Goal: Task Accomplishment & Management: Complete application form

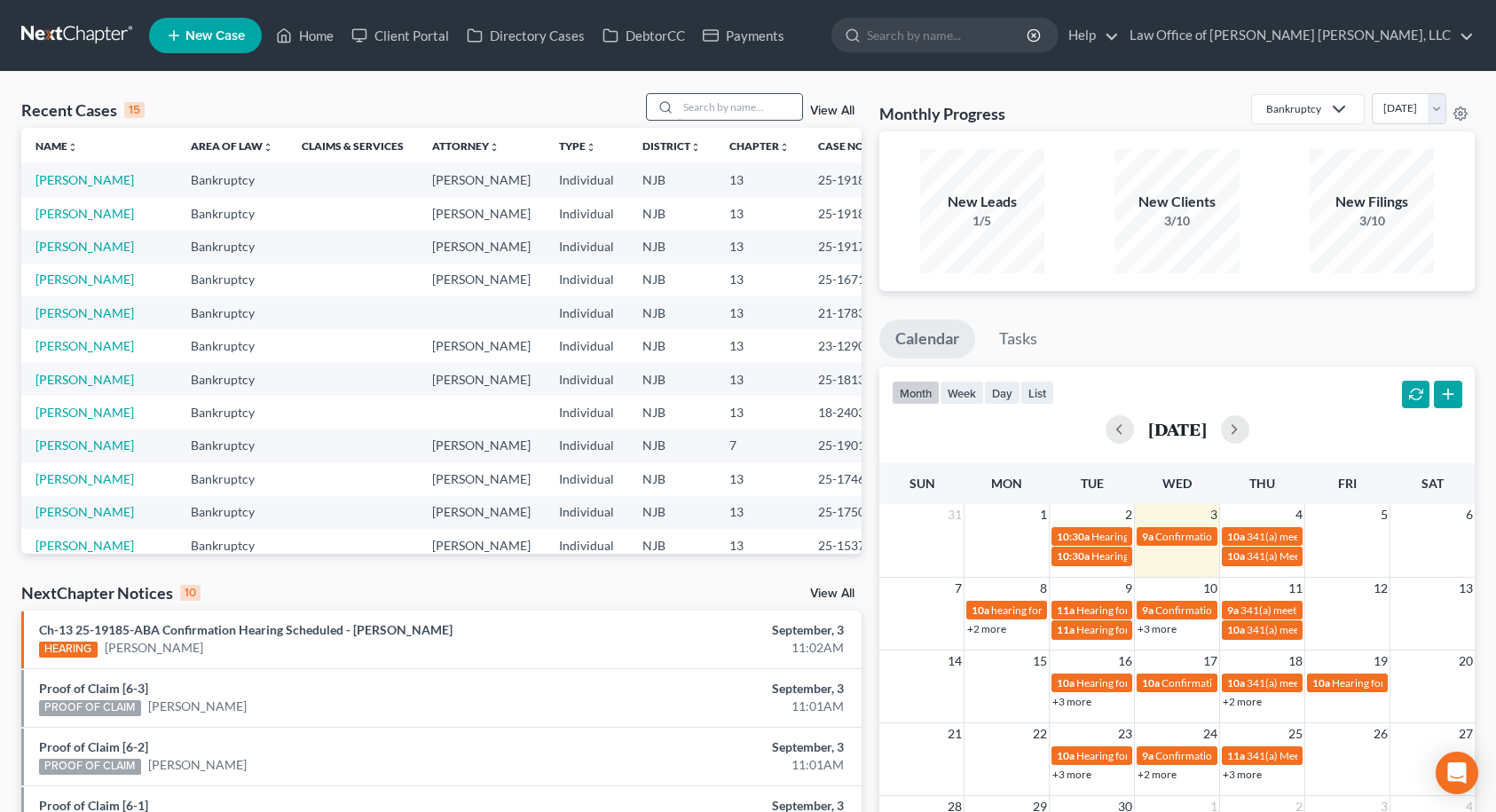
click at [714, 102] on input "search" at bounding box center [740, 107] width 125 height 26
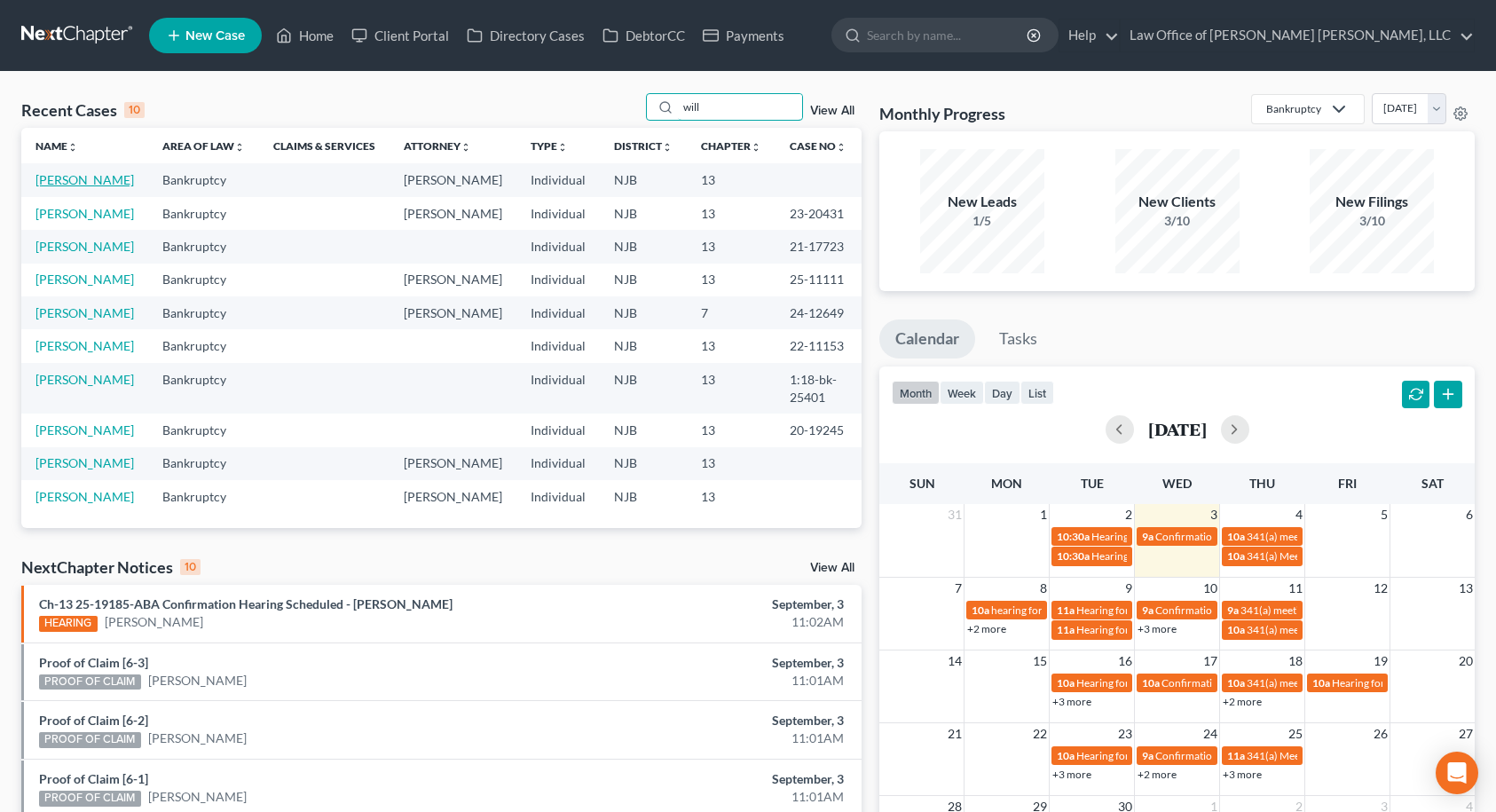
type input "will"
click at [70, 187] on link "[PERSON_NAME]" at bounding box center [85, 179] width 99 height 15
select select "14"
select select "6"
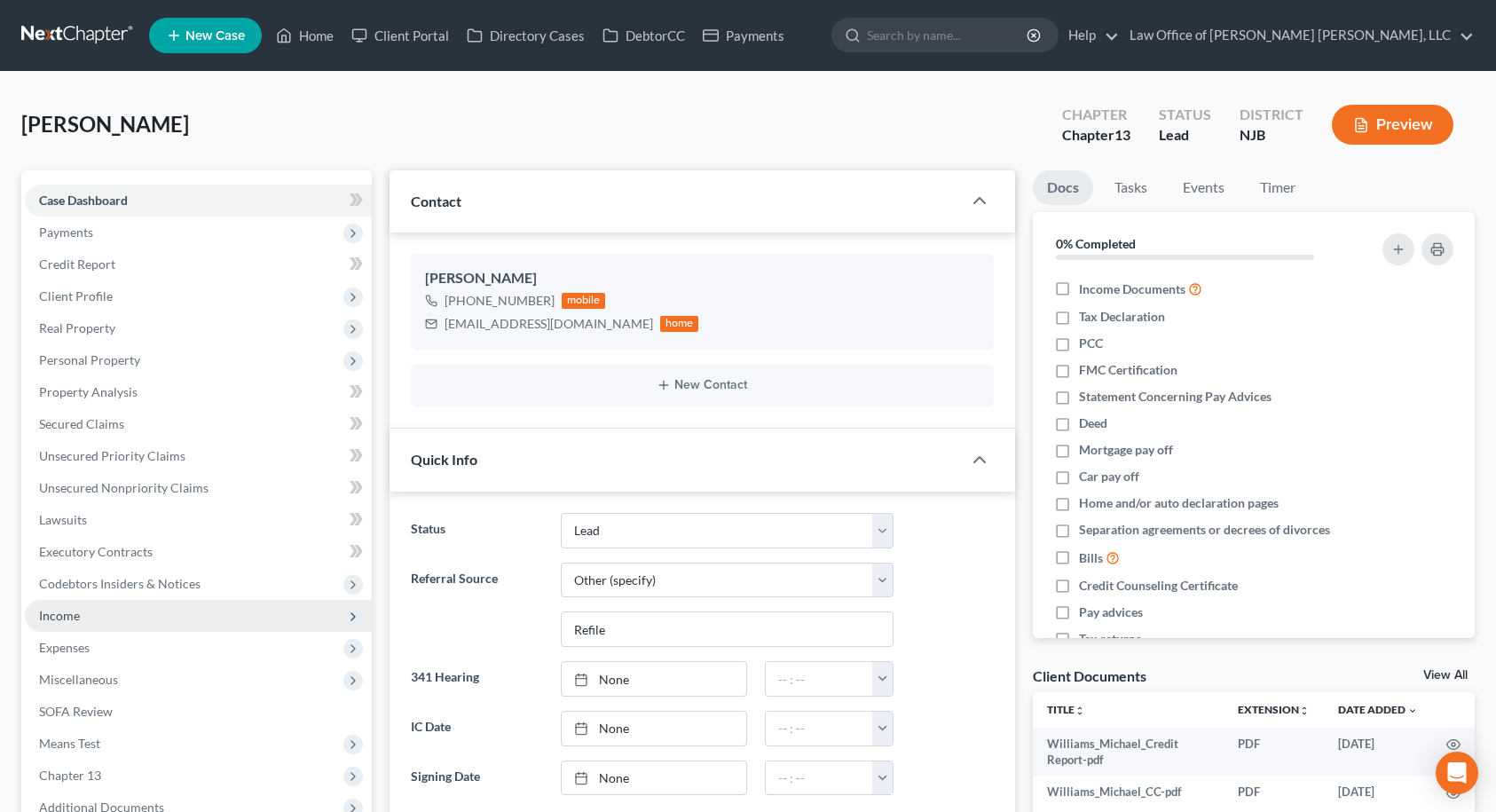
click at [93, 608] on span "Income" at bounding box center [198, 615] width 347 height 32
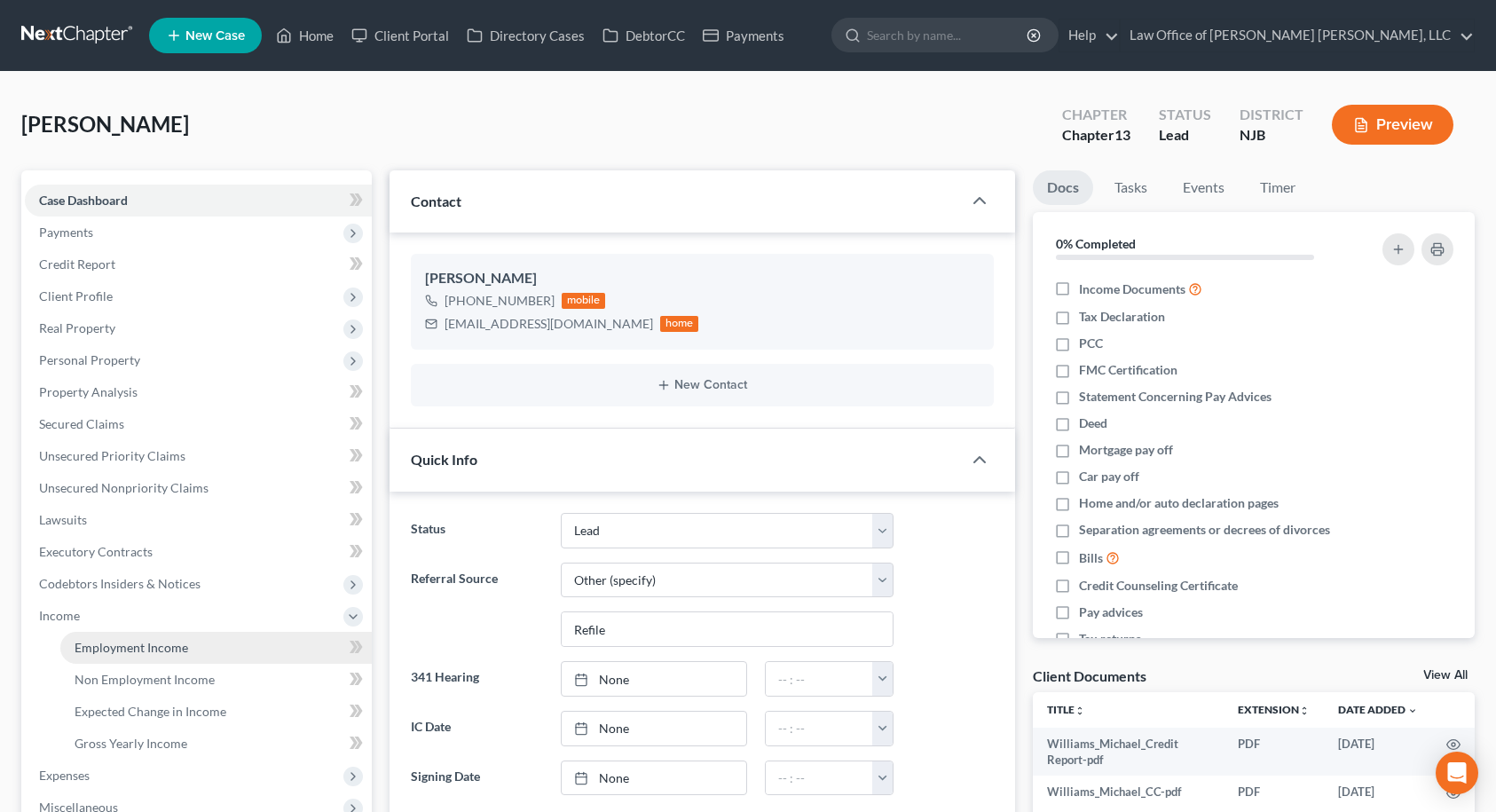
click at [95, 649] on span "Employment Income" at bounding box center [131, 647] width 114 height 15
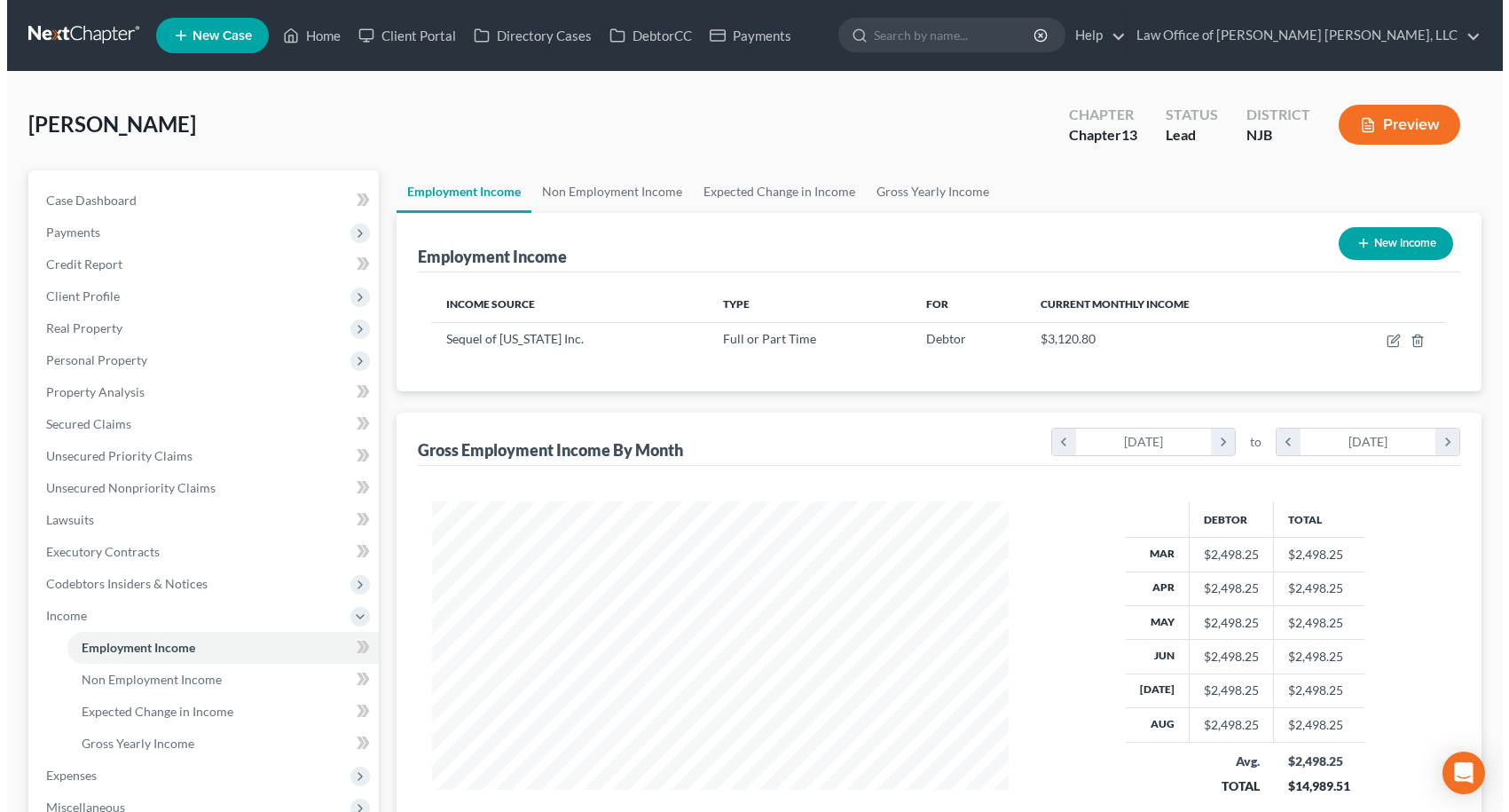
scroll to position [318, 613]
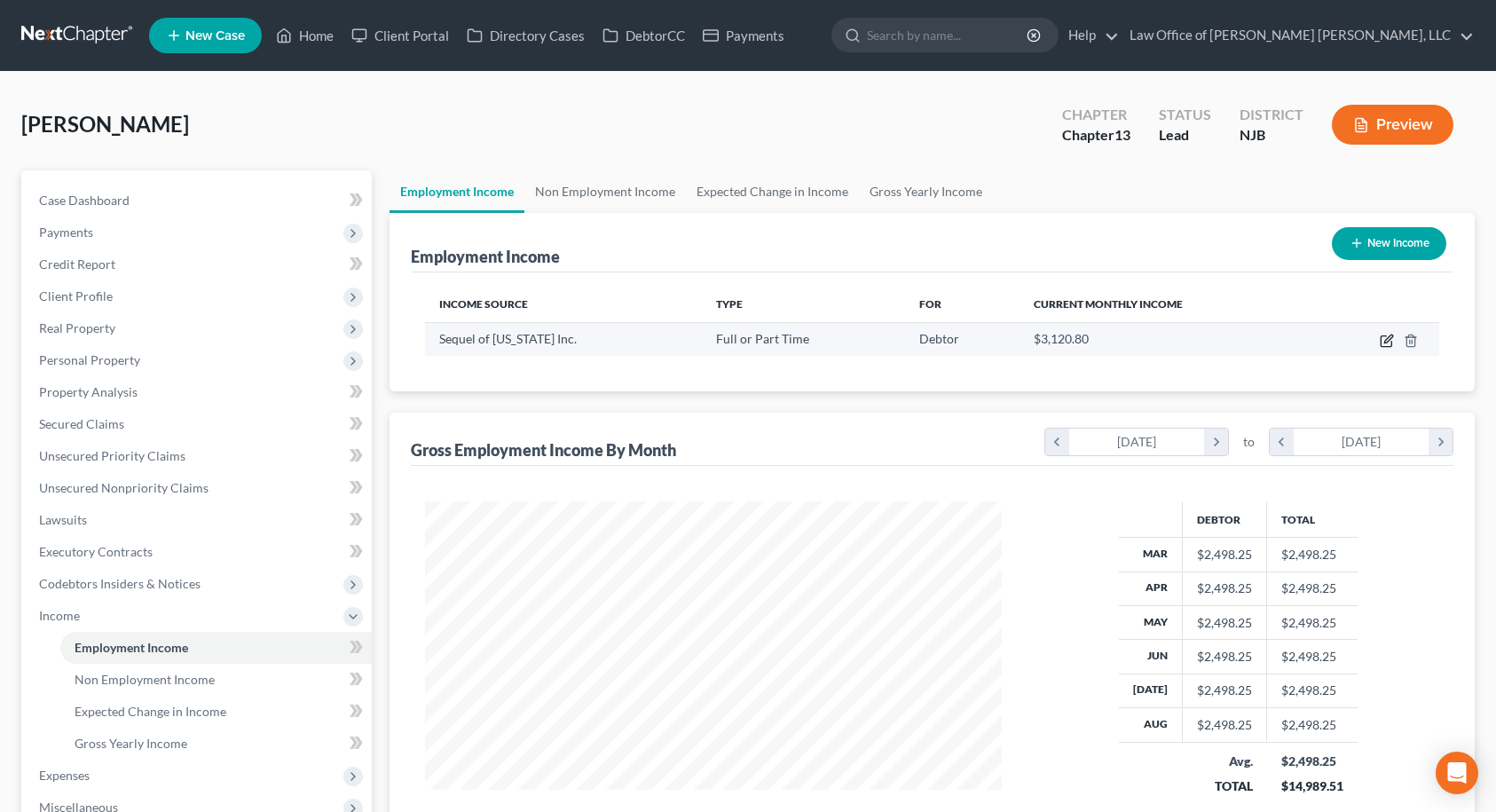
click at [1386, 338] on icon "button" at bounding box center [1387, 340] width 14 height 14
select select "0"
select select "33"
select select "0"
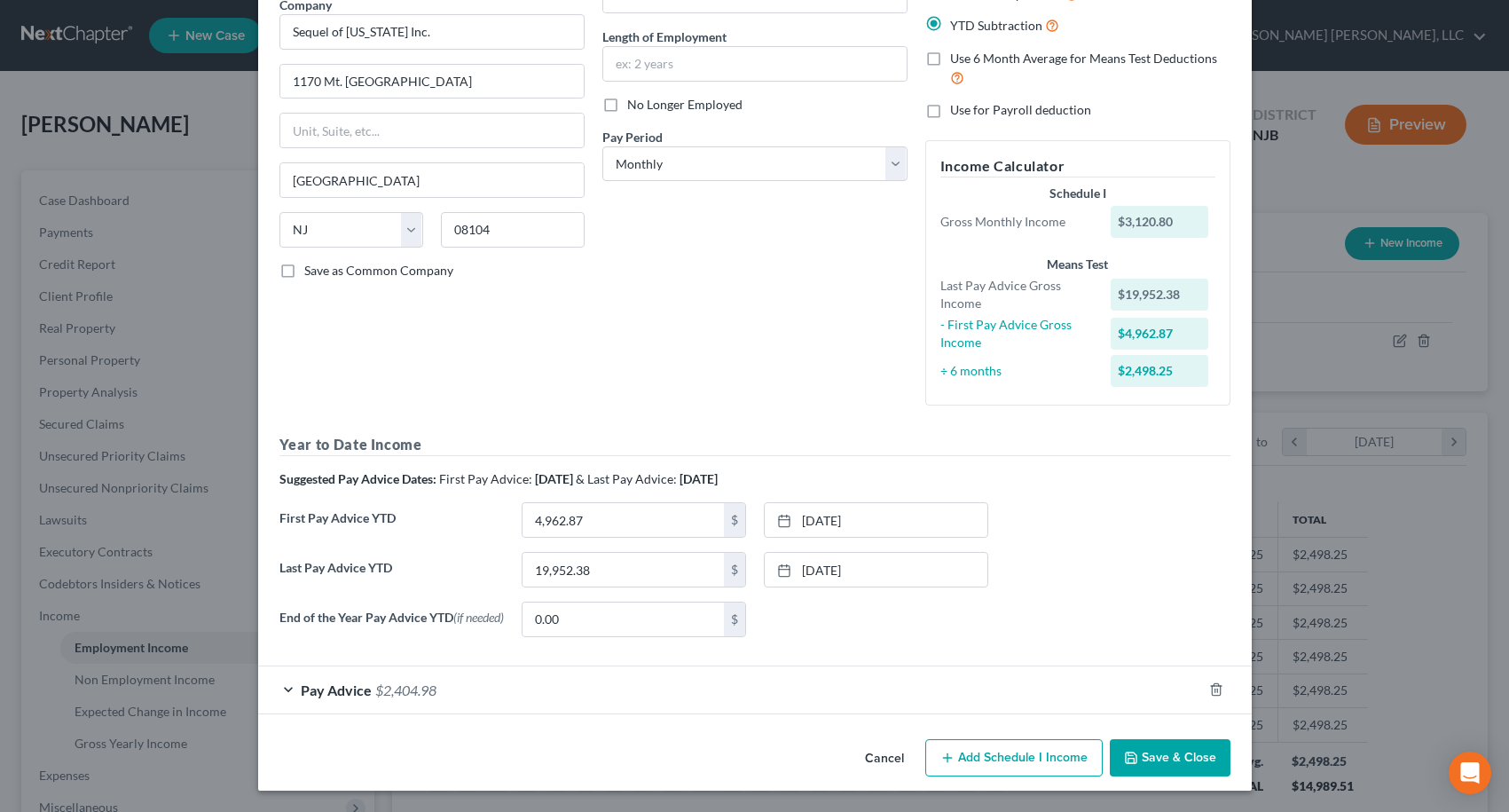
scroll to position [158, 0]
click at [334, 696] on span "Pay Advice" at bounding box center [336, 689] width 71 height 17
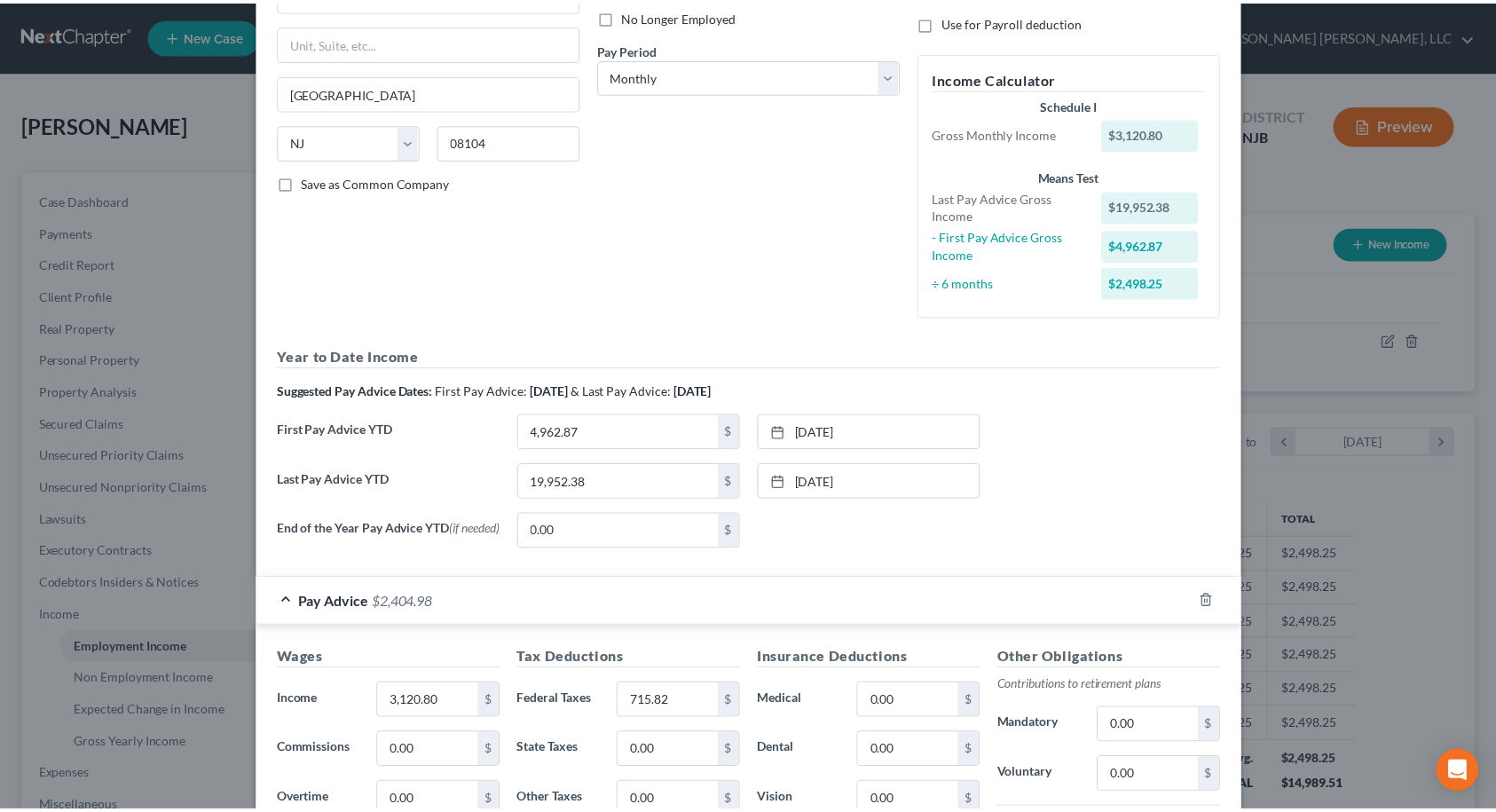
scroll to position [591, 0]
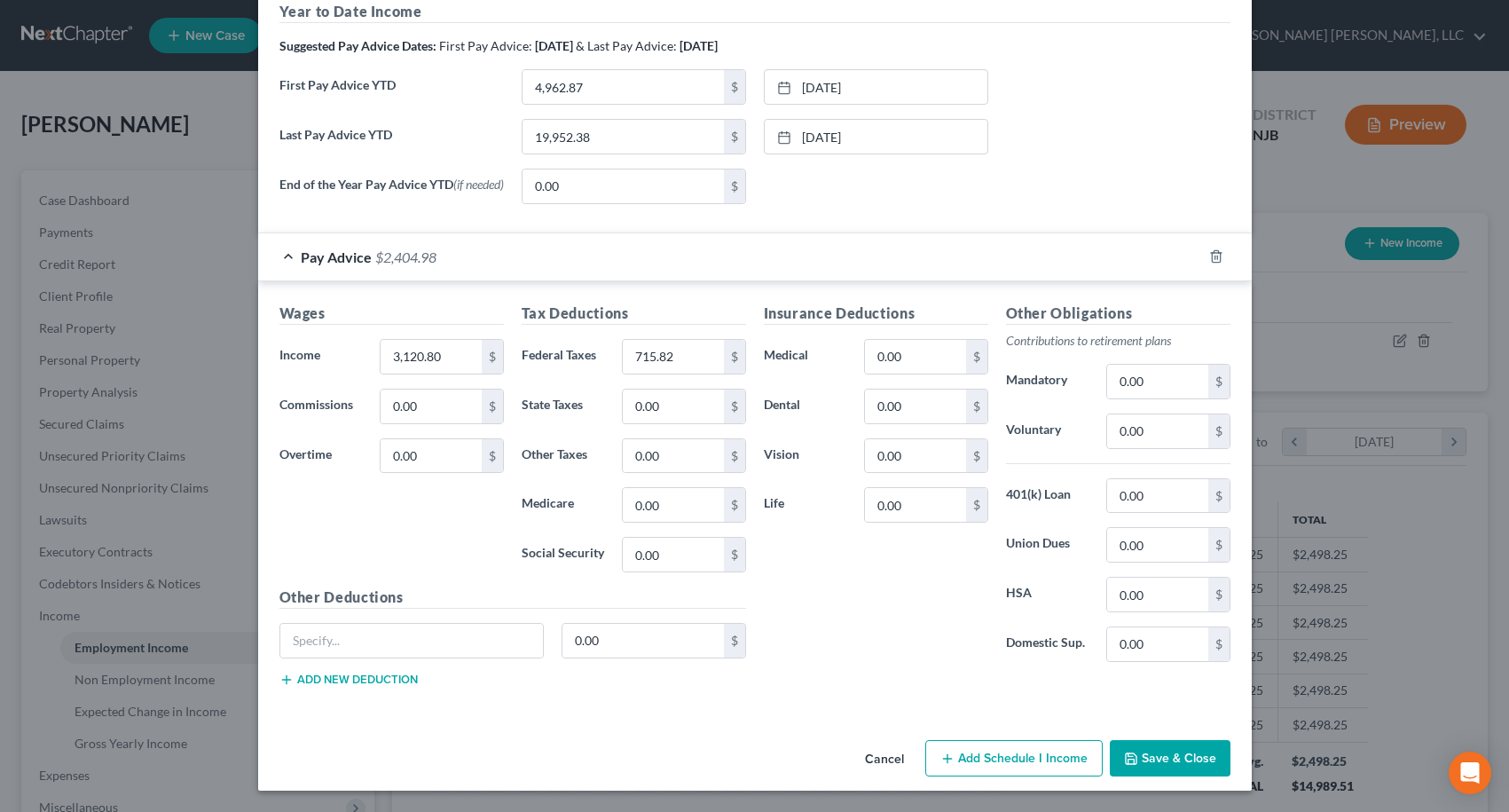
click at [1173, 752] on button "Save & Close" at bounding box center [1171, 759] width 121 height 38
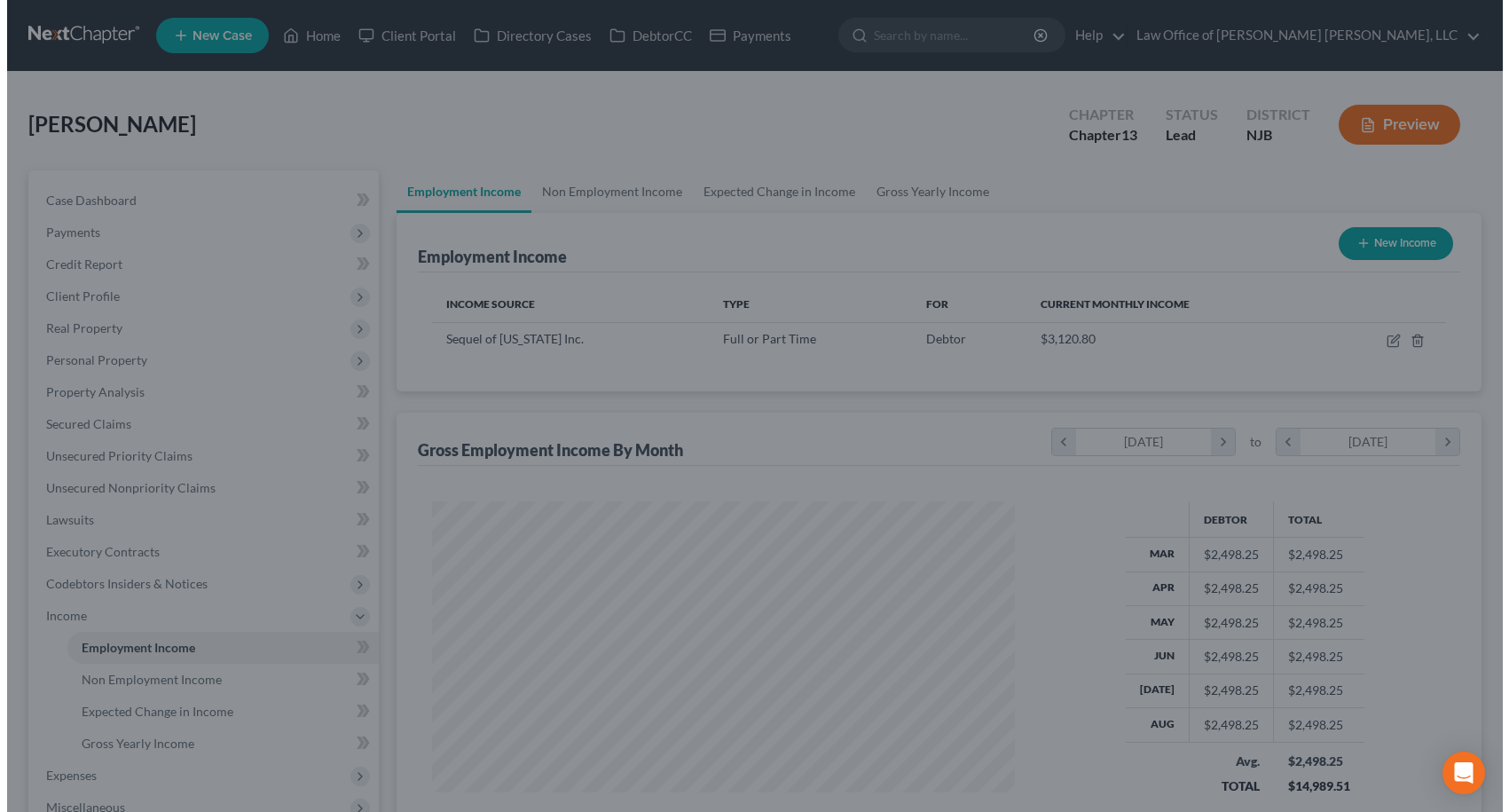
scroll to position [886656, 886783]
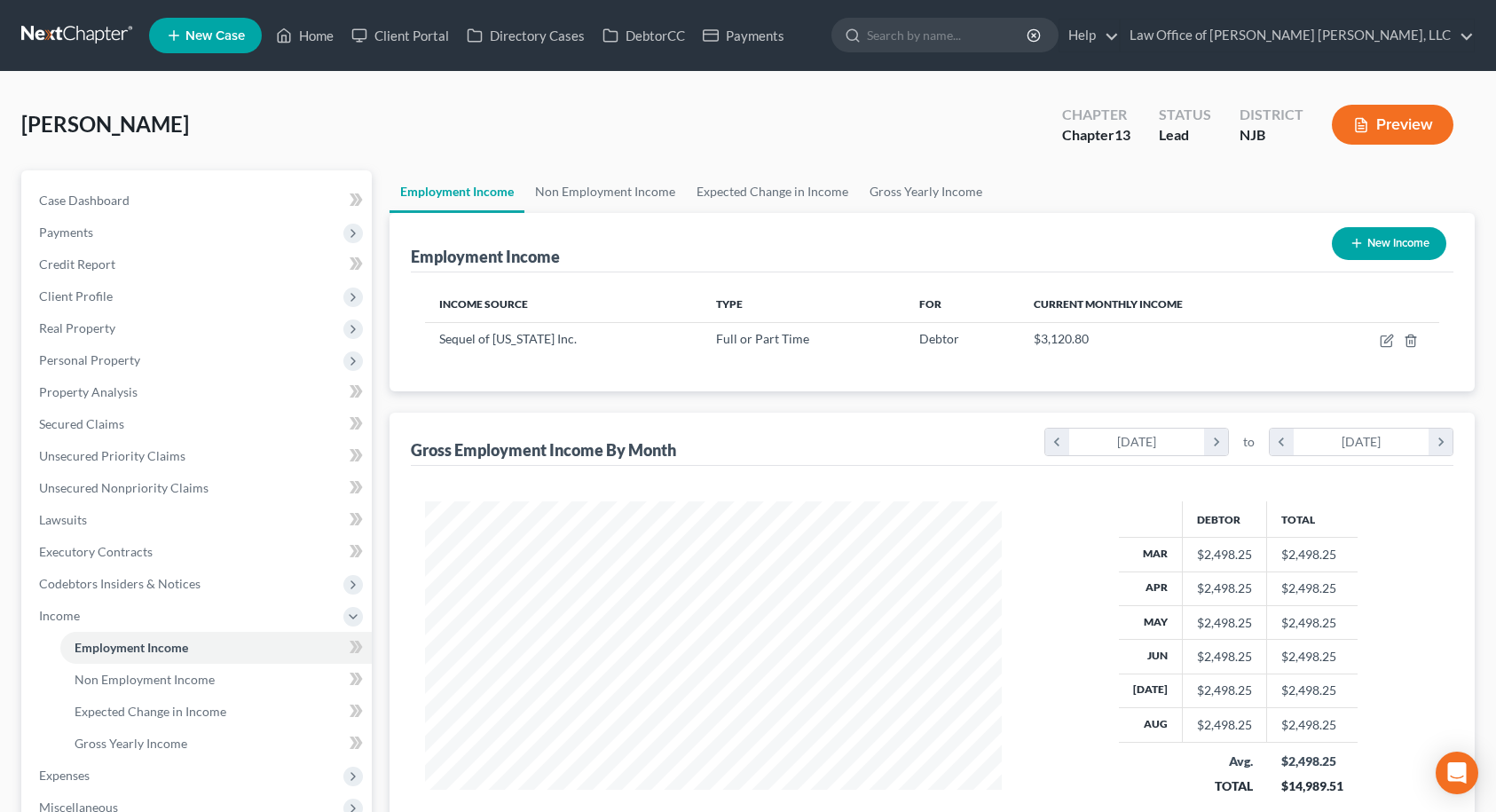
click at [1397, 244] on button "New Income" at bounding box center [1389, 243] width 115 height 33
select select "0"
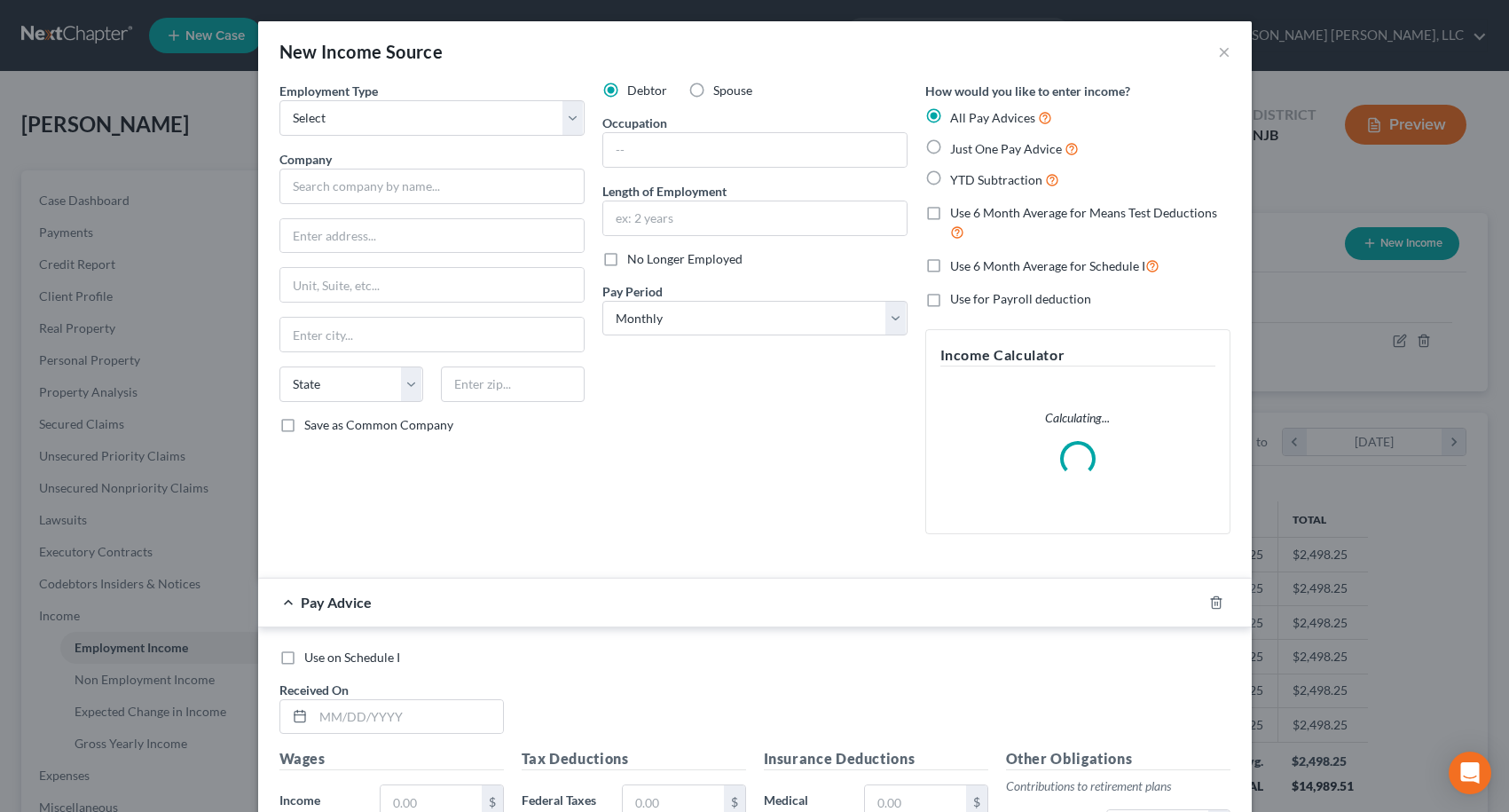
scroll to position [318, 618]
click at [713, 88] on label "Spouse" at bounding box center [732, 91] width 39 height 18
click at [720, 88] on input "Spouse" at bounding box center [726, 88] width 12 height 12
radio input "true"
click at [571, 108] on select "Select Full or [DEMOGRAPHIC_DATA] Employment Self Employment" at bounding box center [431, 118] width 306 height 36
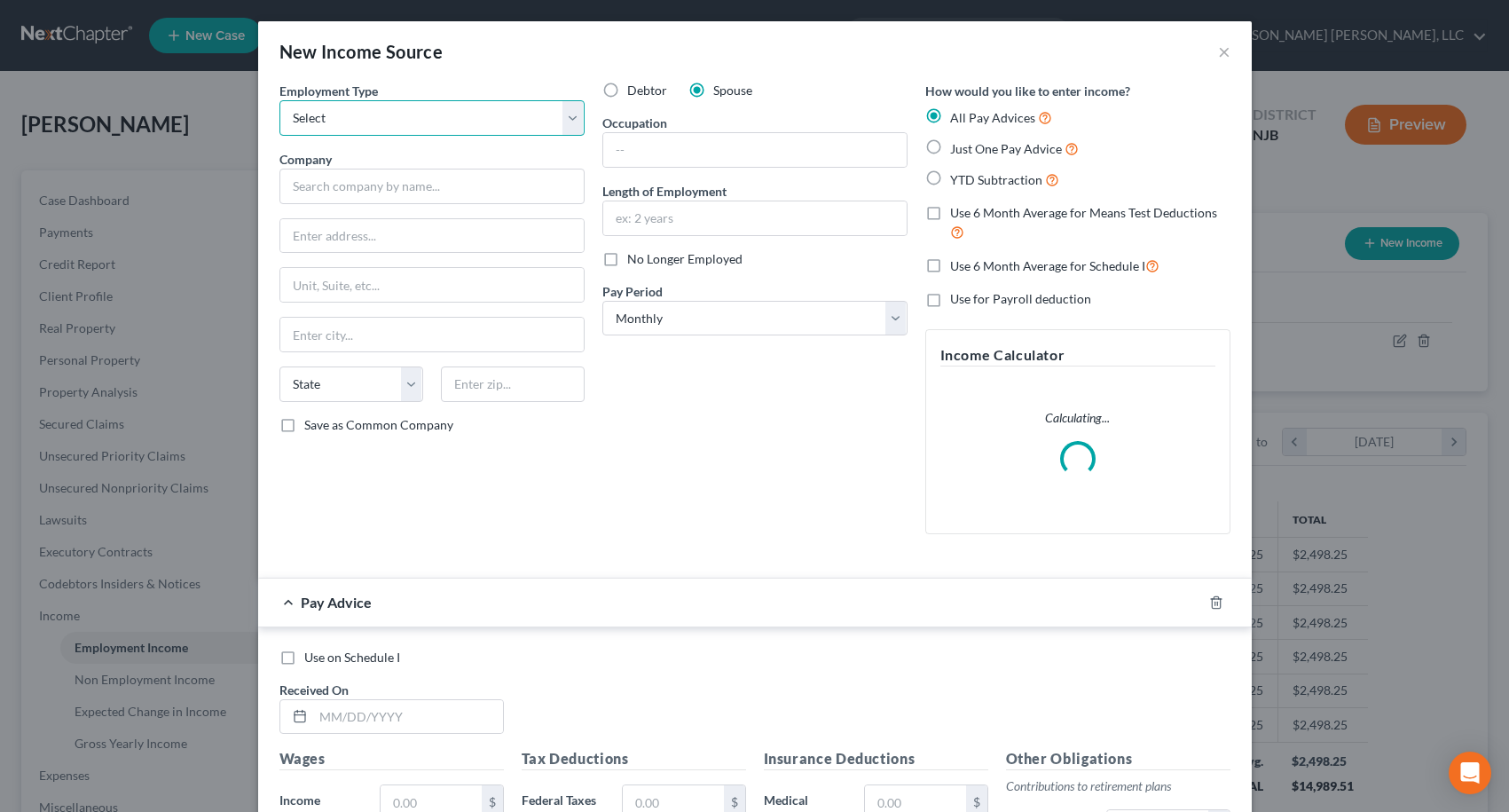
select select "0"
click at [279, 100] on select "Select Full or [DEMOGRAPHIC_DATA] Employment Self Employment" at bounding box center [431, 118] width 306 height 36
click at [496, 182] on input "text" at bounding box center [431, 186] width 306 height 36
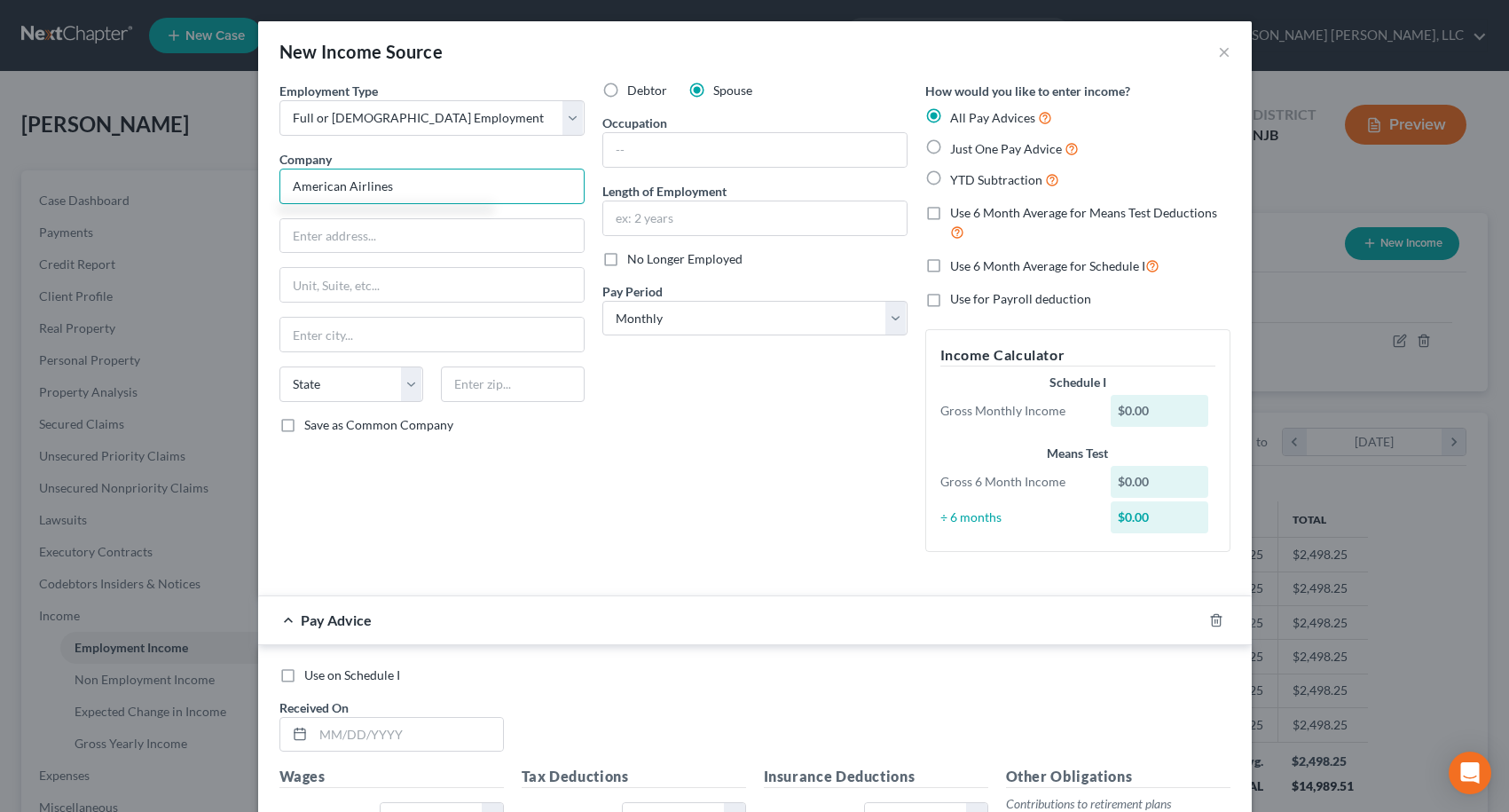
type input "American Airlines"
click at [950, 177] on label "YTD Subtraction" at bounding box center [1004, 179] width 109 height 21
click at [958, 177] on input "YTD Subtraction" at bounding box center [964, 175] width 12 height 12
radio input "true"
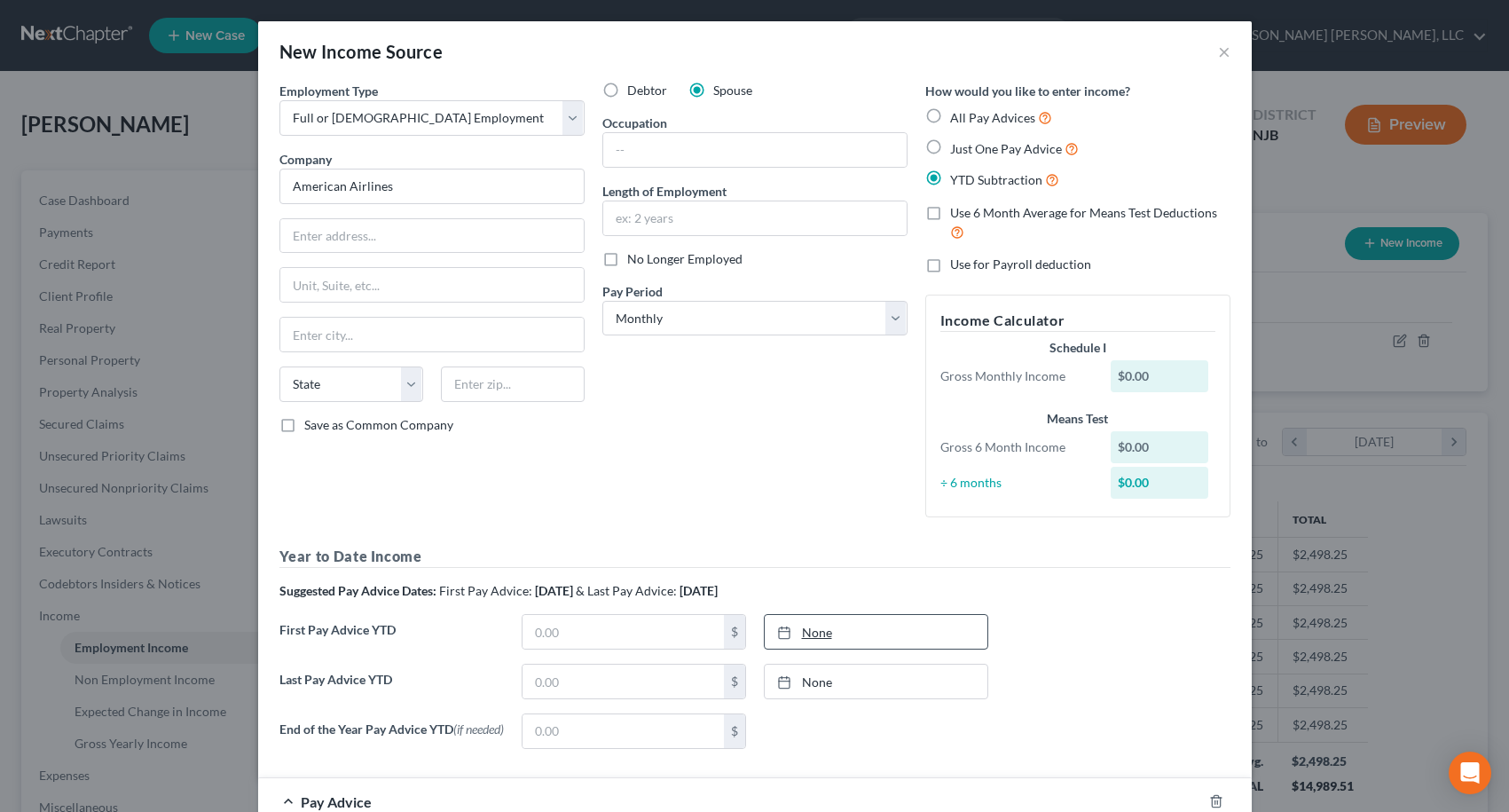
click at [804, 629] on link "None" at bounding box center [876, 631] width 223 height 34
type input "[DATE]"
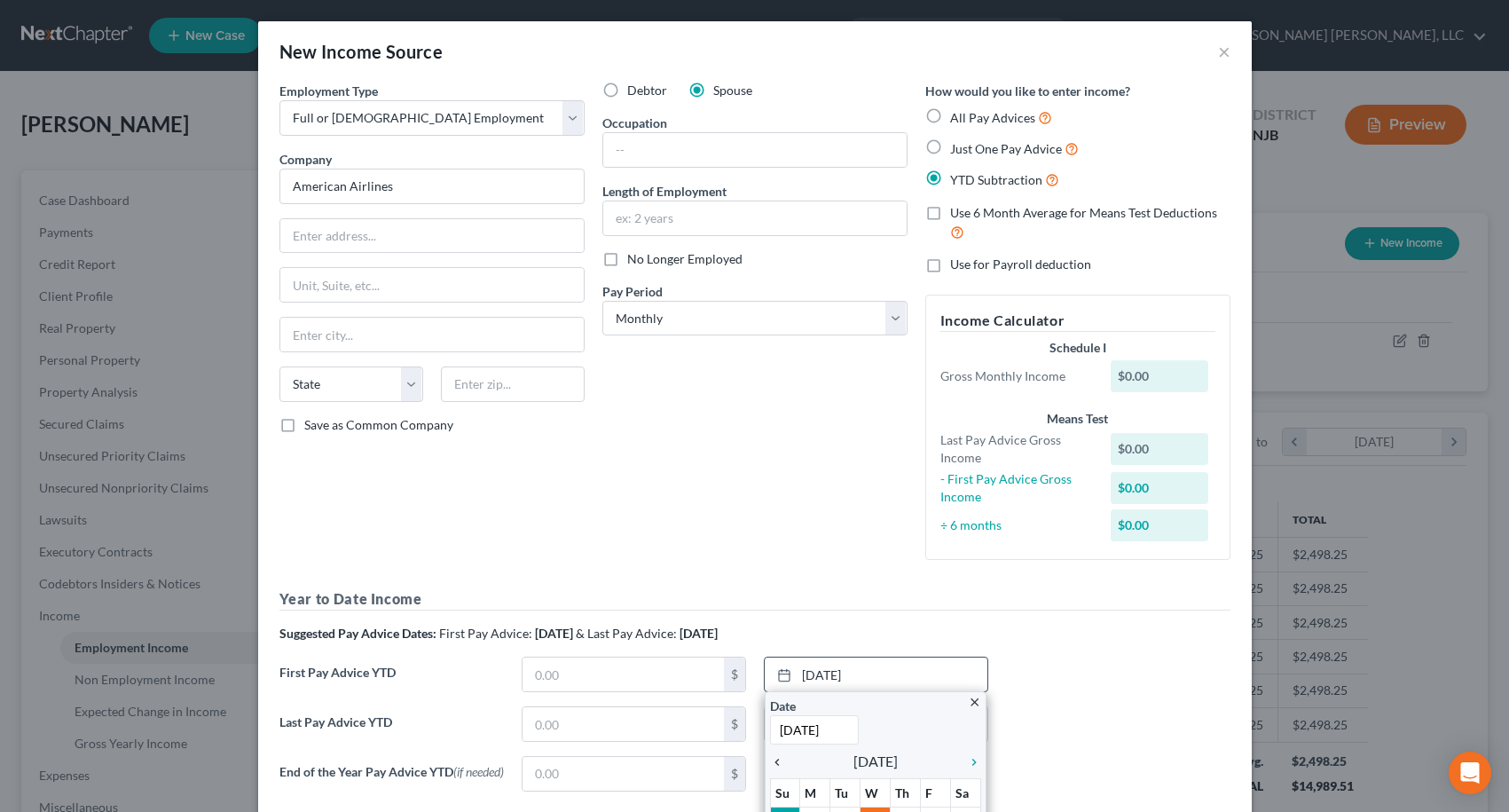
click at [770, 762] on icon "chevron_left" at bounding box center [781, 762] width 23 height 14
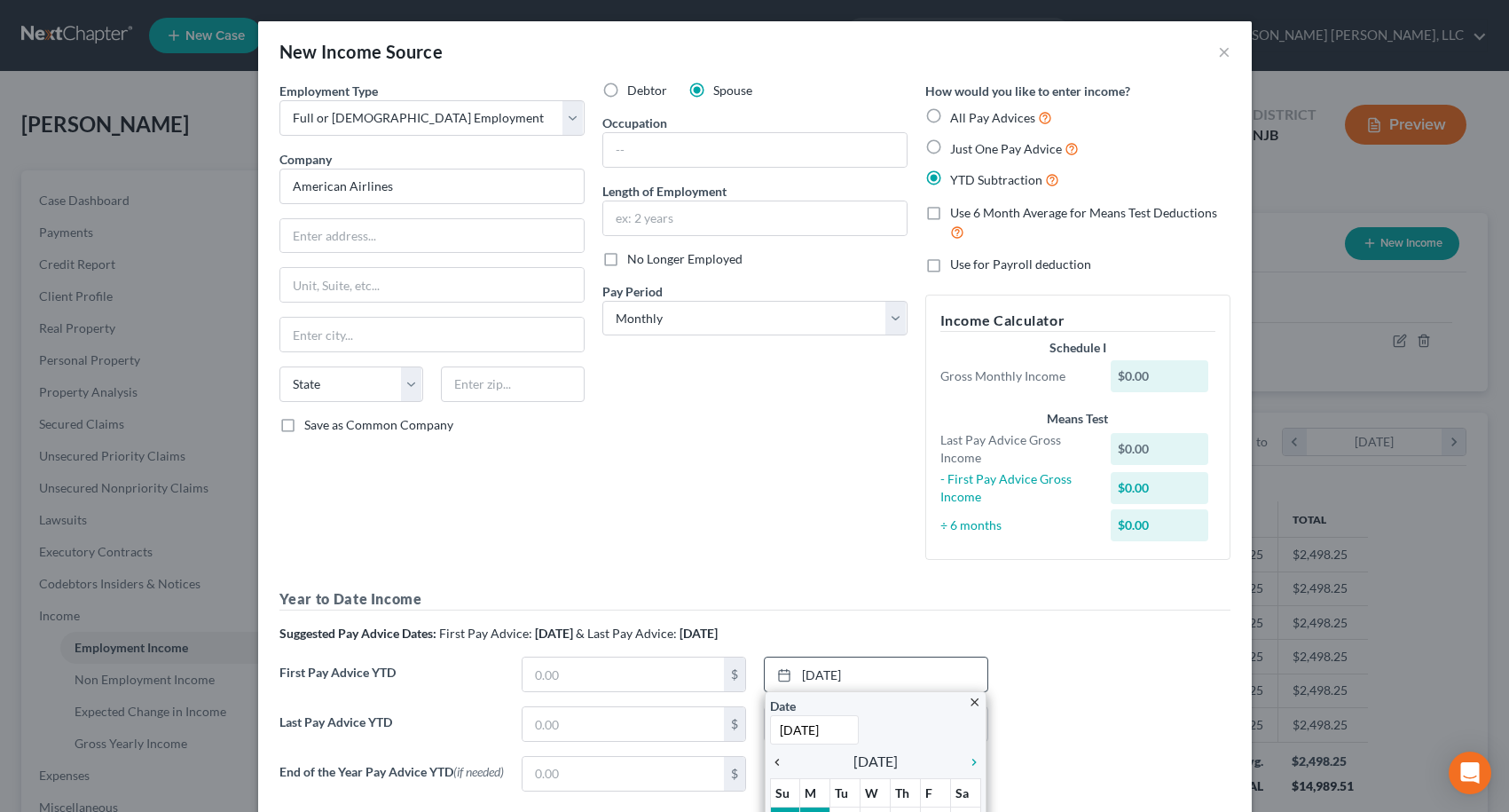
click at [770, 762] on icon "chevron_left" at bounding box center [781, 762] width 23 height 14
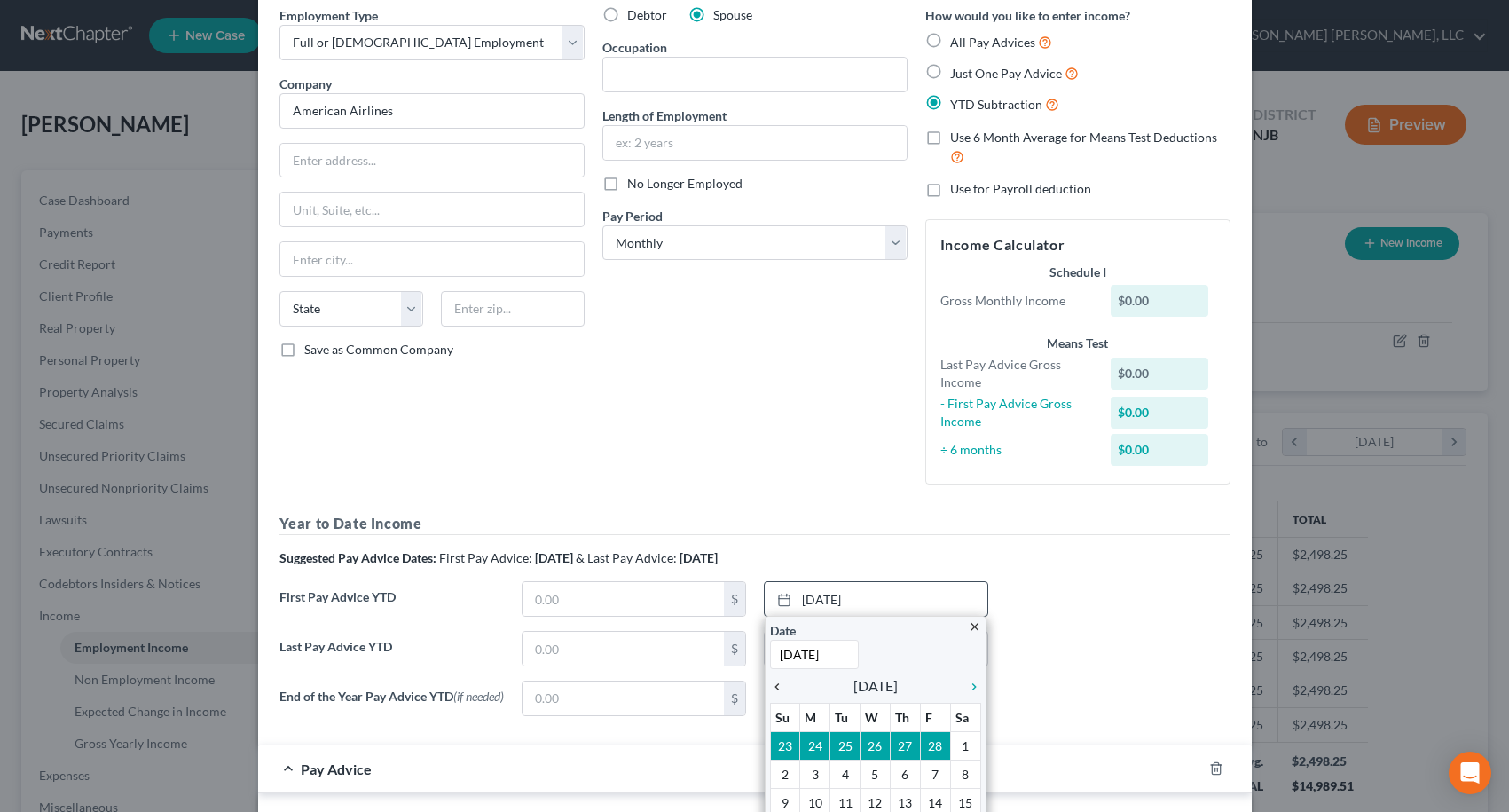
scroll to position [177, 0]
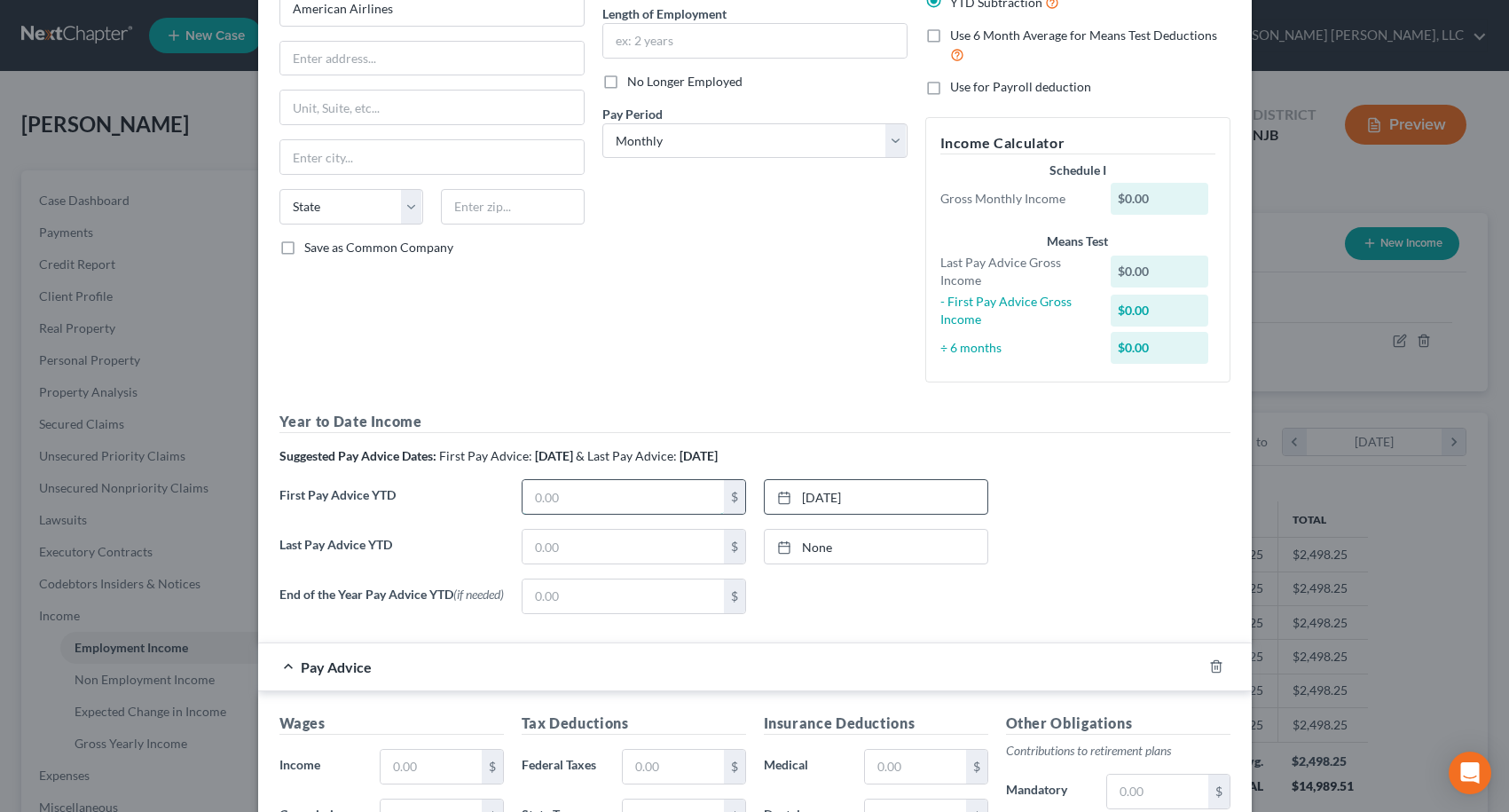
click at [637, 508] on input "text" at bounding box center [623, 496] width 202 height 34
type input "14,714.96"
click at [633, 560] on input "text" at bounding box center [623, 546] width 202 height 34
click at [805, 548] on link "None" at bounding box center [876, 546] width 223 height 34
type input "[DATE]"
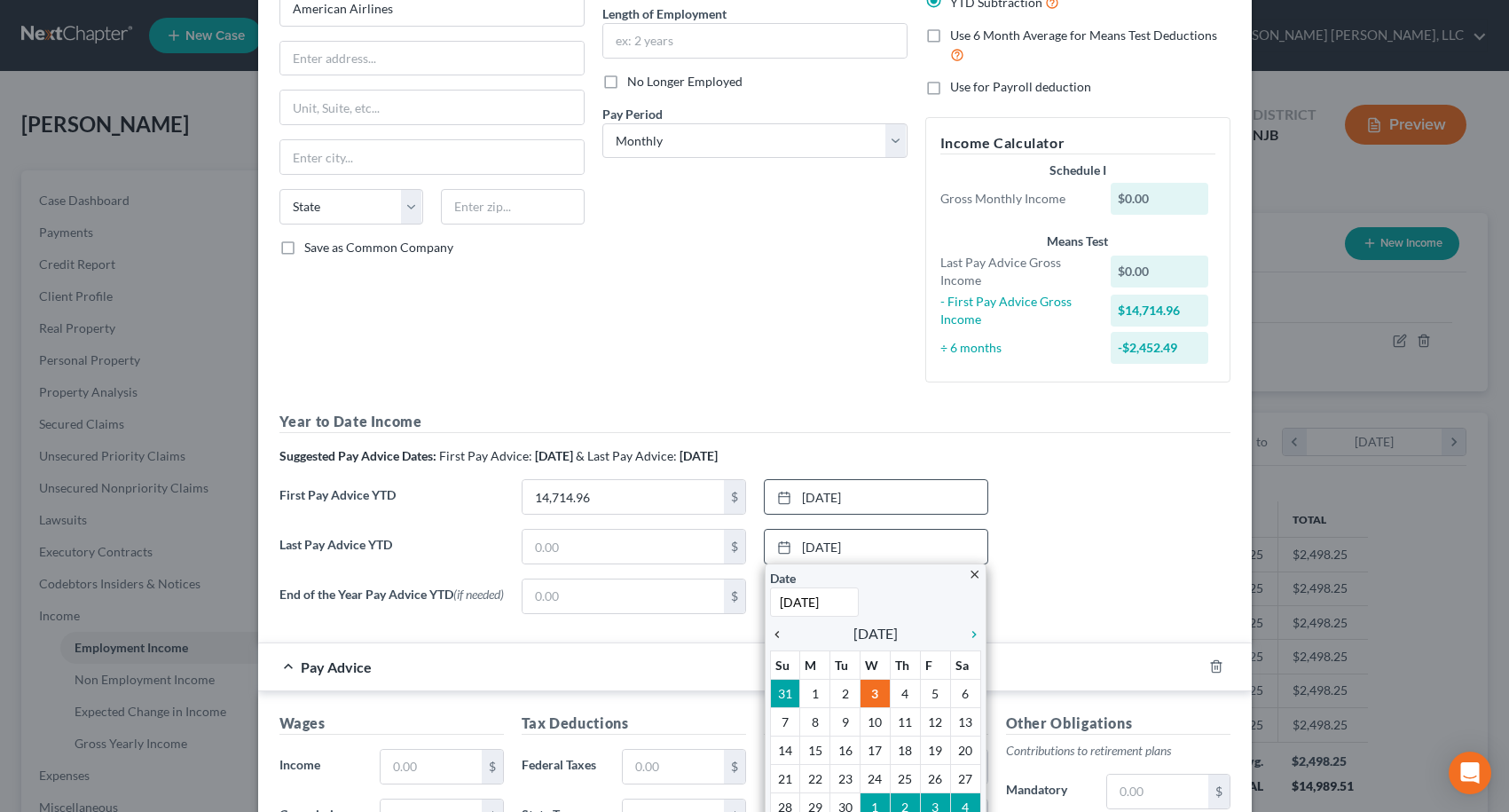
click at [770, 637] on icon "chevron_left" at bounding box center [781, 634] width 23 height 14
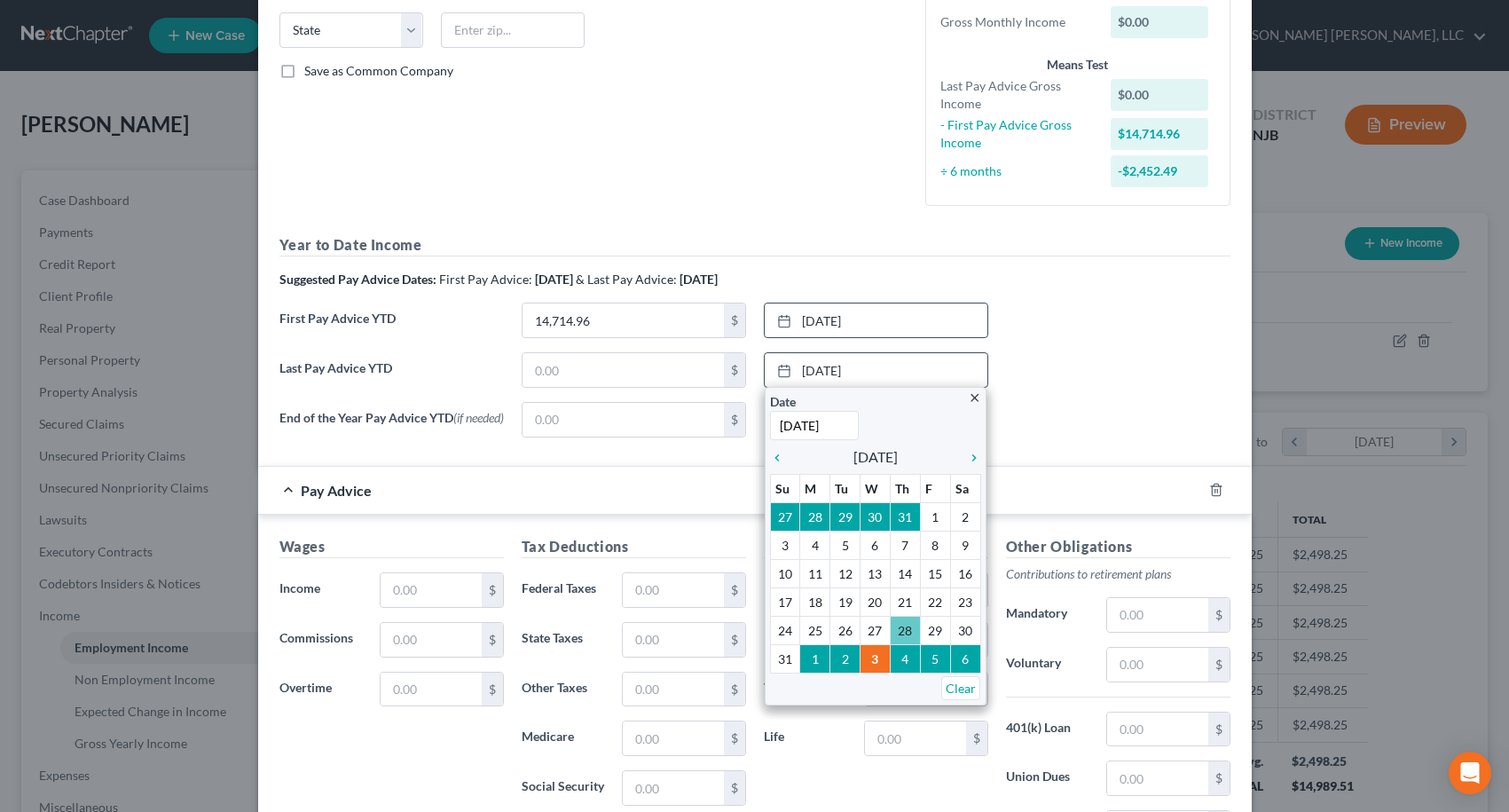
scroll to position [355, 0]
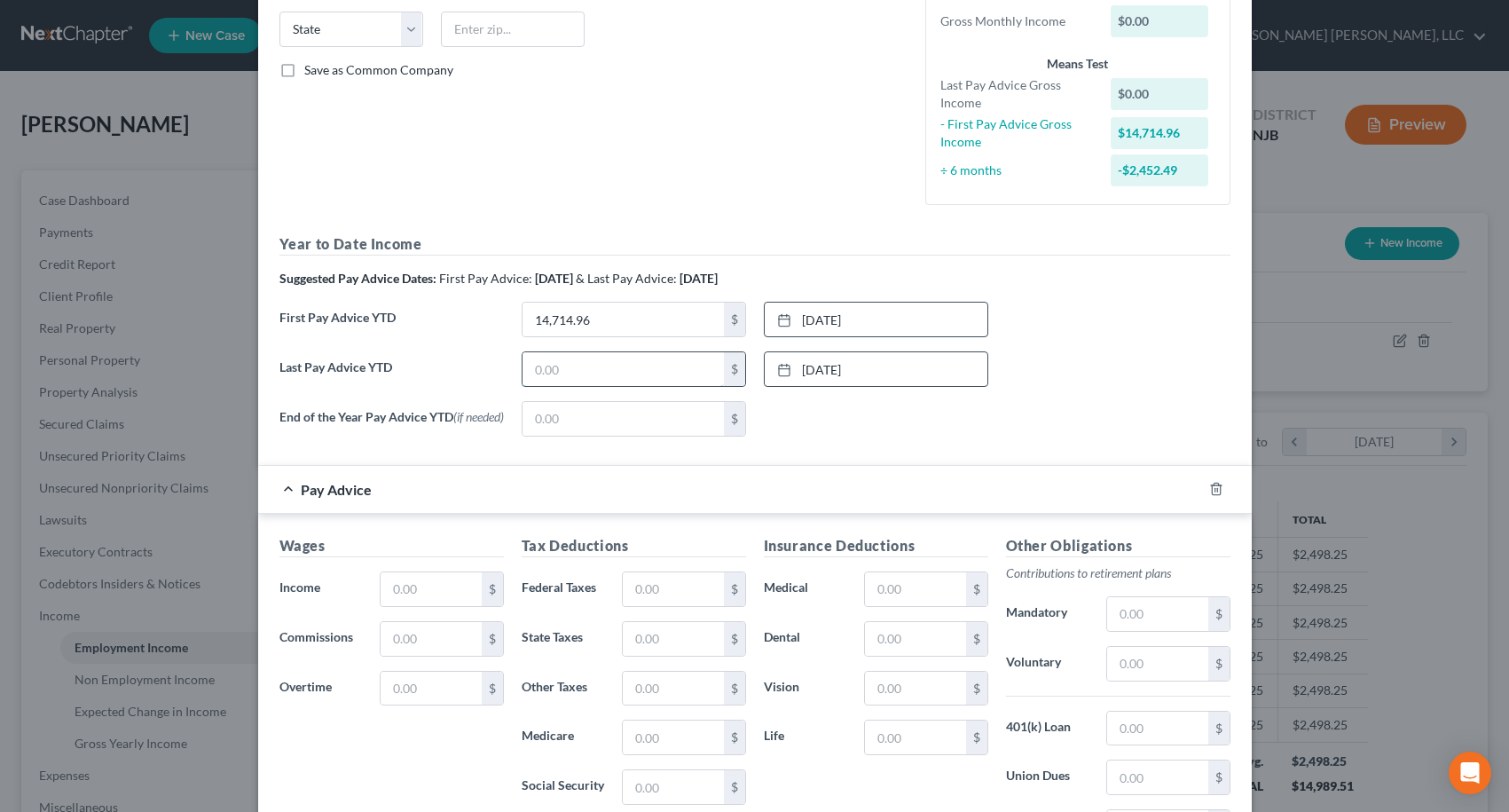
click at [578, 373] on input "text" at bounding box center [623, 369] width 202 height 34
type input "46,468.48"
click at [903, 432] on div "None close Date Time chevron_left [DATE] chevron_right Su M Tu W Th F Sa 31 1 2…" at bounding box center [876, 418] width 242 height 36
click at [438, 593] on input "text" at bounding box center [430, 588] width 100 height 34
click at [446, 588] on input "text" at bounding box center [430, 588] width 100 height 34
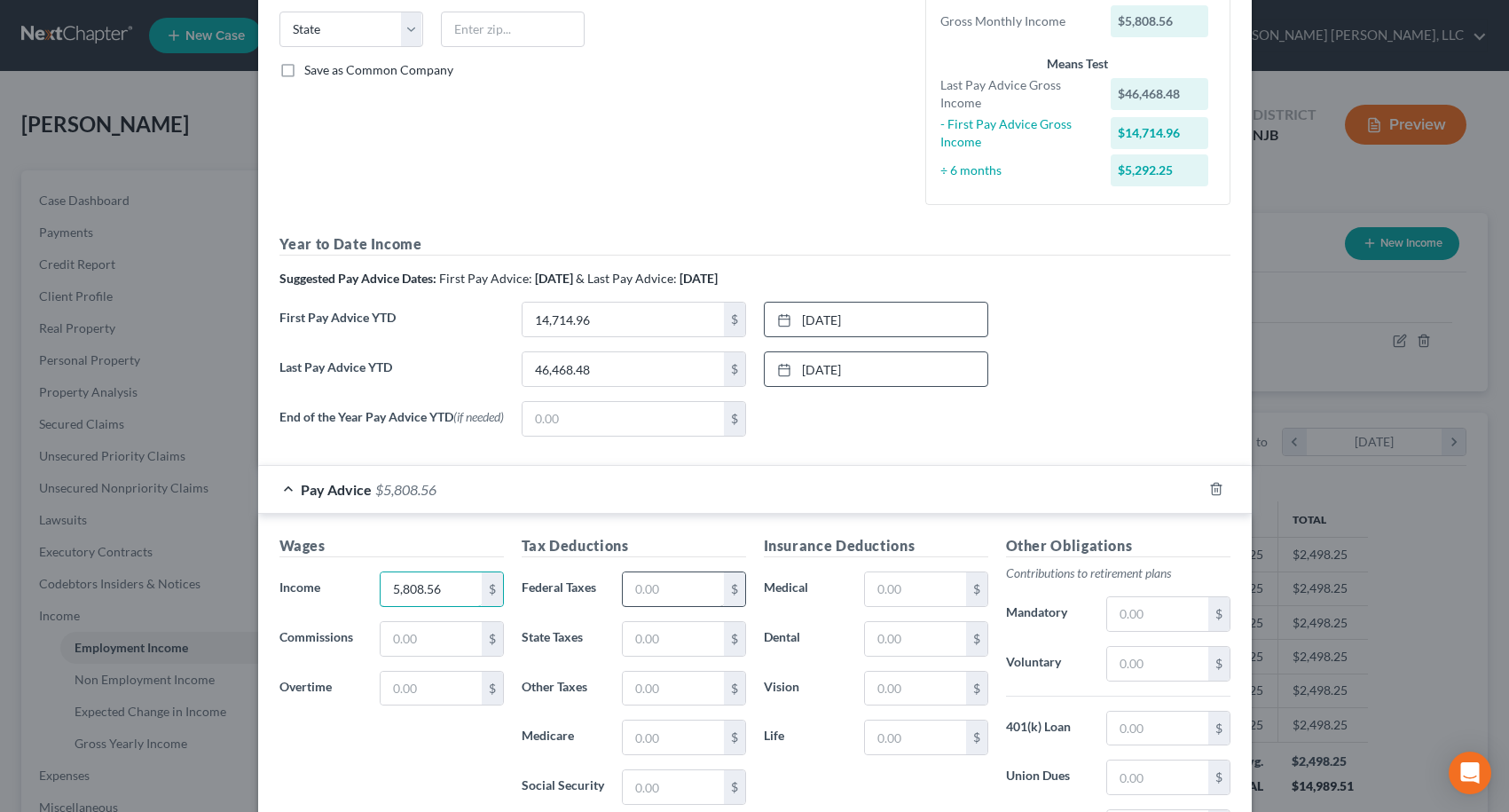
type input "5,808.56"
click at [666, 592] on input "text" at bounding box center [673, 588] width 100 height 34
type input "1,052.99"
click at [784, 639] on label "Dental" at bounding box center [805, 639] width 101 height 36
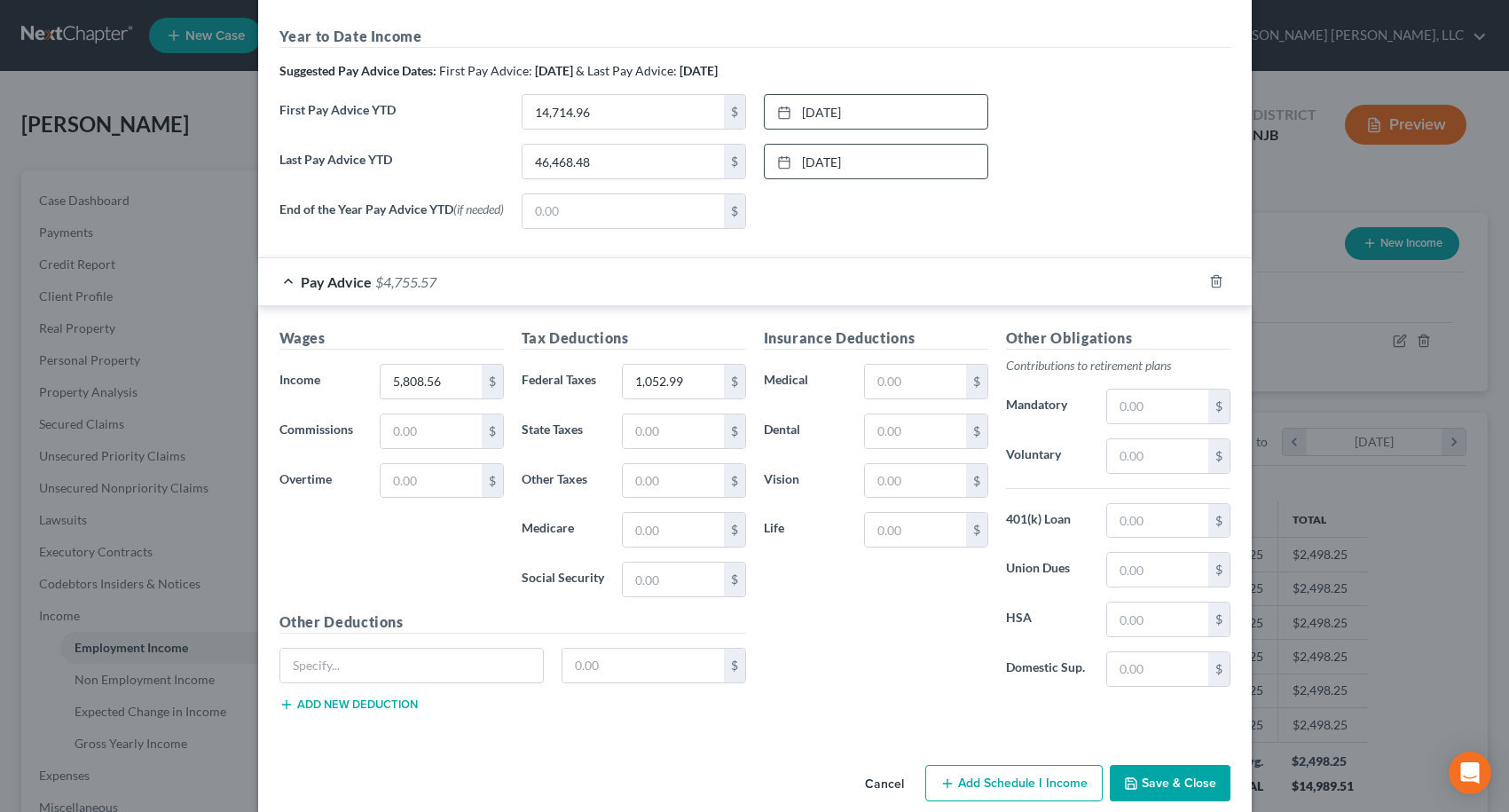
scroll to position [591, 0]
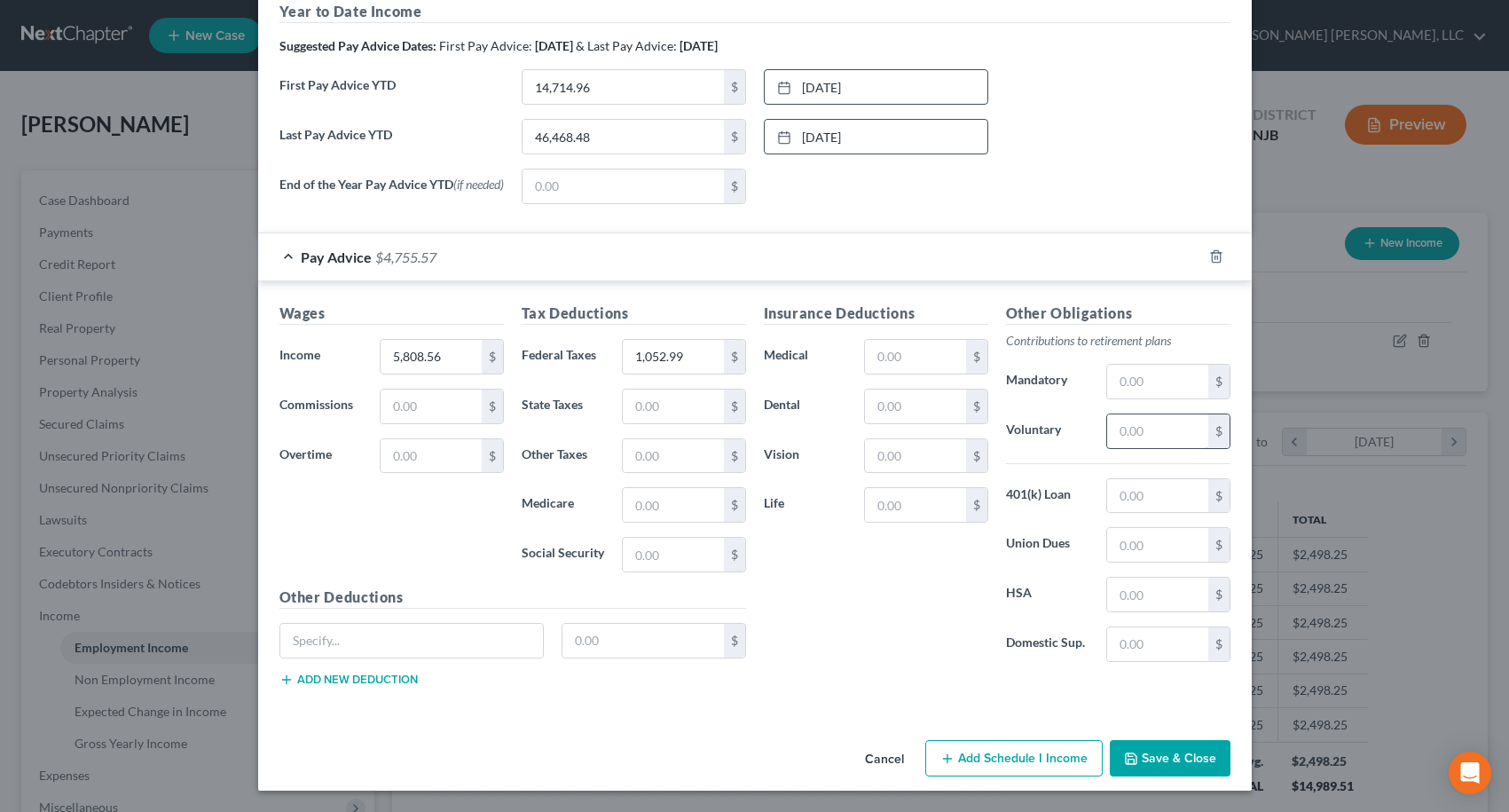
click at [1131, 428] on input "text" at bounding box center [1157, 431] width 100 height 34
type input "311.71"
click at [908, 359] on input "text" at bounding box center [914, 356] width 100 height 34
type input "586.72"
click at [1134, 542] on input "text" at bounding box center [1157, 545] width 100 height 34
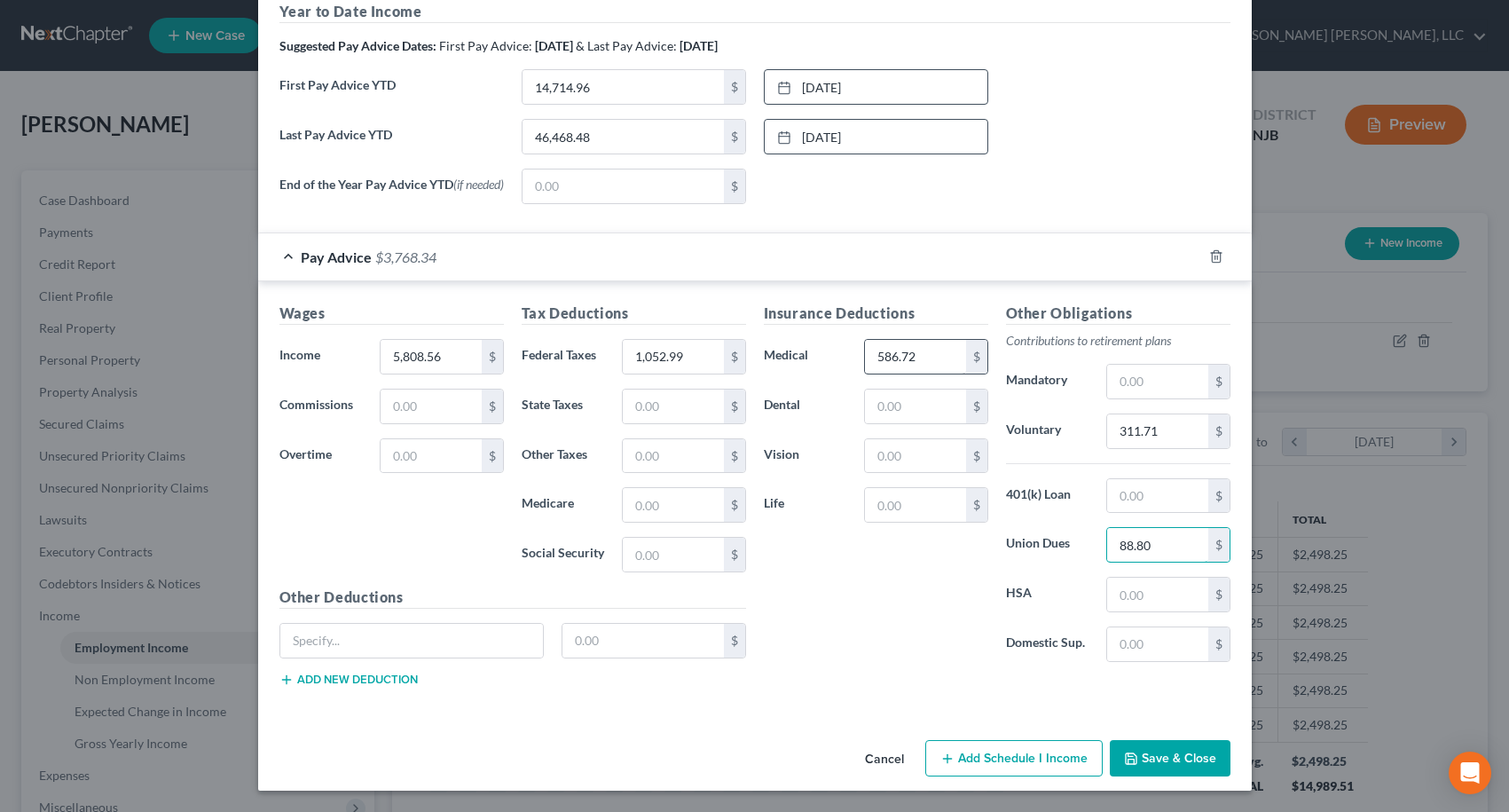
type input "88.80"
click at [940, 365] on input "586.72" at bounding box center [914, 356] width 100 height 34
type input "840.63"
click at [903, 569] on div "Insurance Deductions Medical 840.63 $ Dental $ Vision $ Life $" at bounding box center [876, 490] width 242 height 374
click at [1123, 749] on button "Save & Close" at bounding box center [1171, 759] width 121 height 38
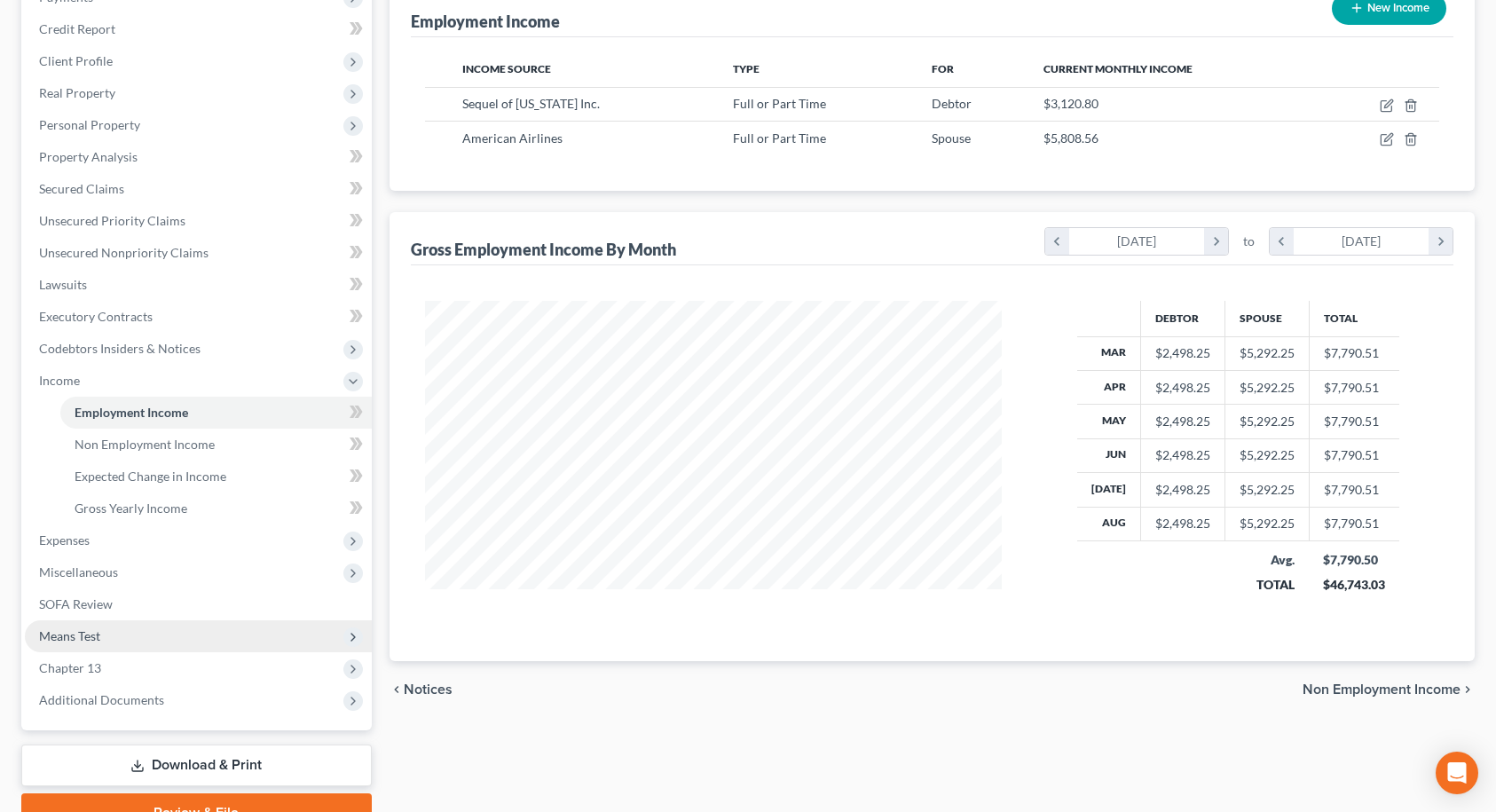
scroll to position [266, 0]
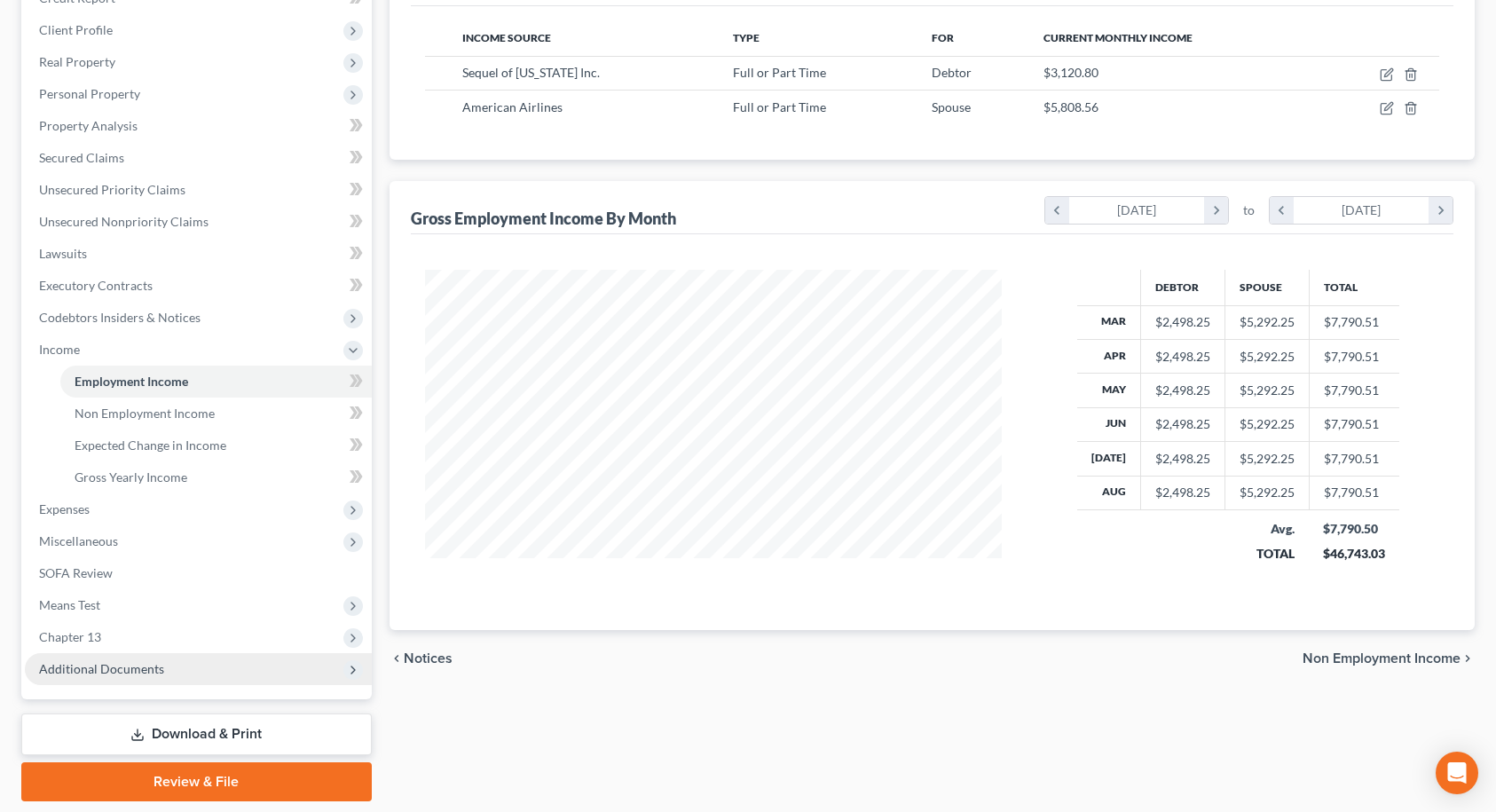
click at [97, 669] on span "Additional Documents" at bounding box center [101, 668] width 125 height 15
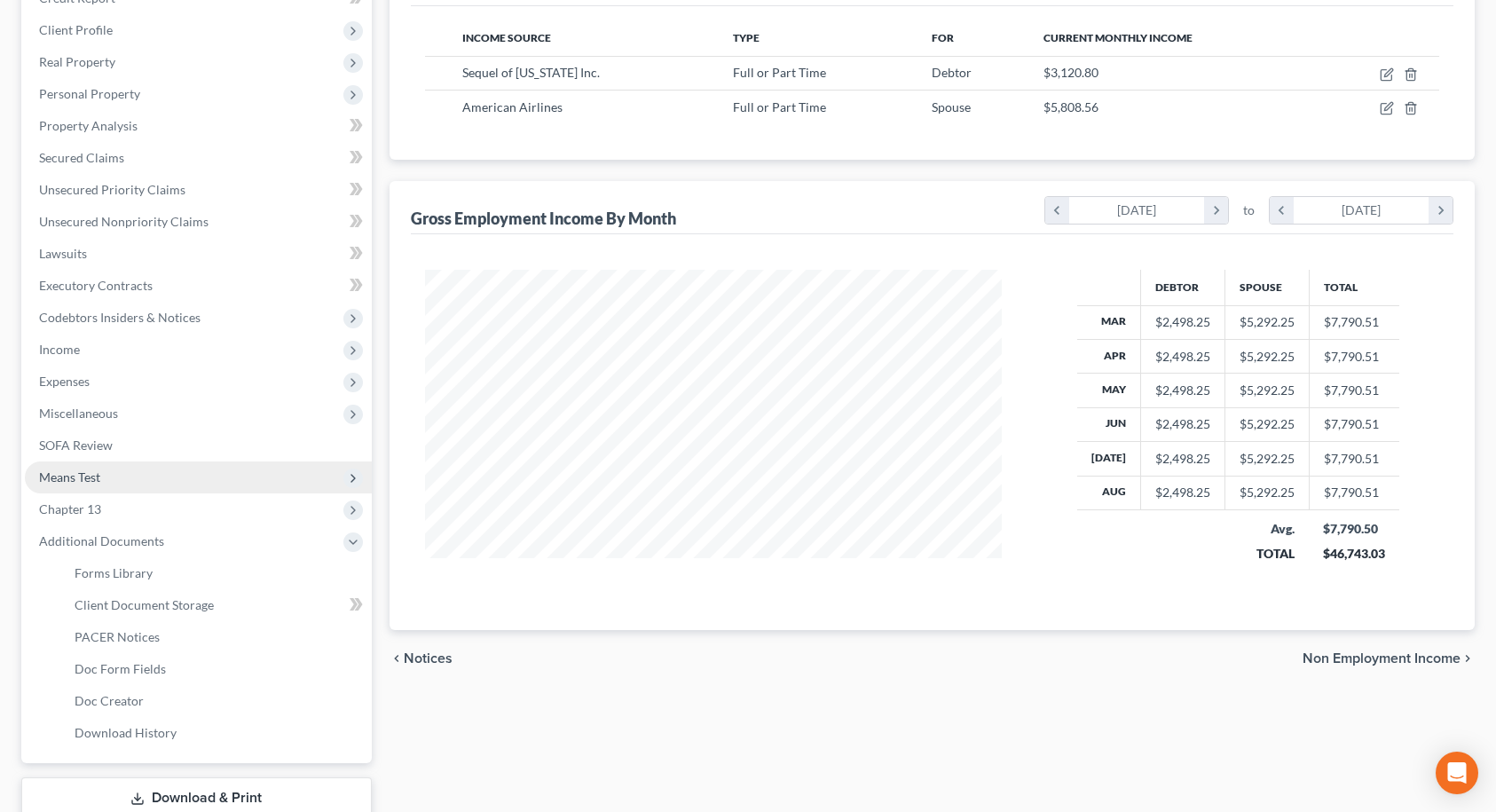
click at [90, 477] on span "Means Test" at bounding box center [69, 476] width 61 height 15
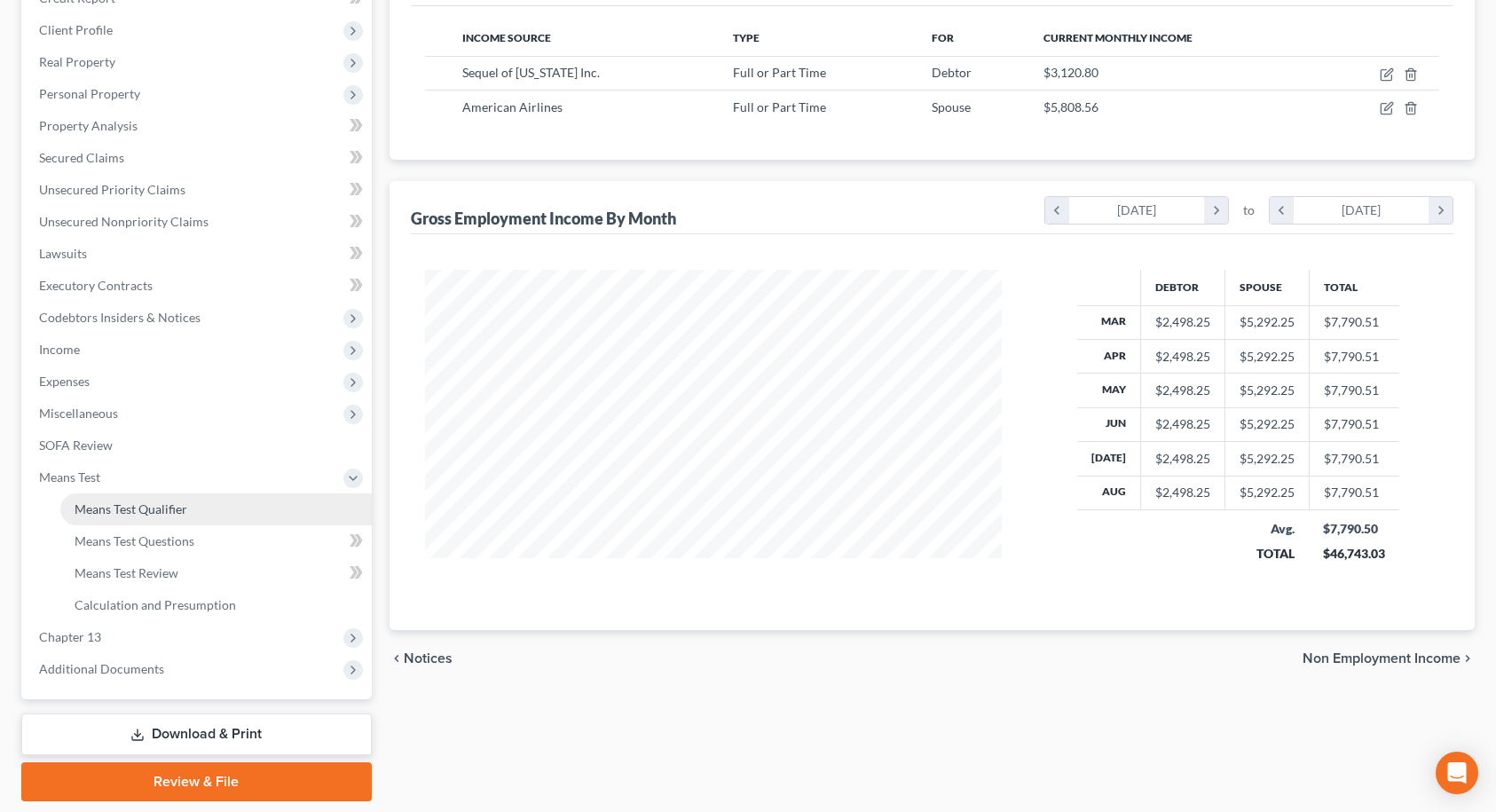
click at [100, 511] on span "Means Test Qualifier" at bounding box center [131, 508] width 113 height 15
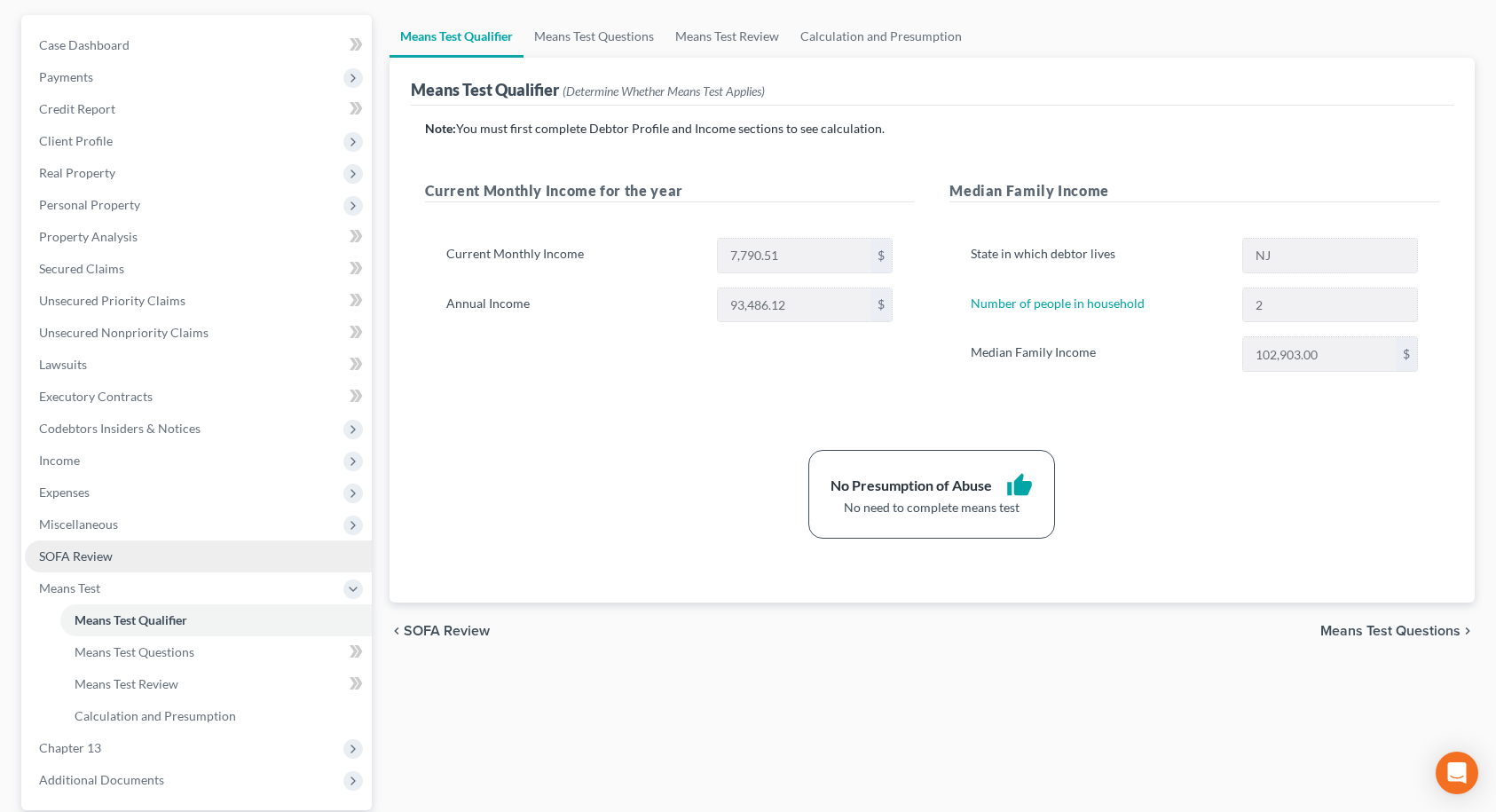
scroll to position [322, 0]
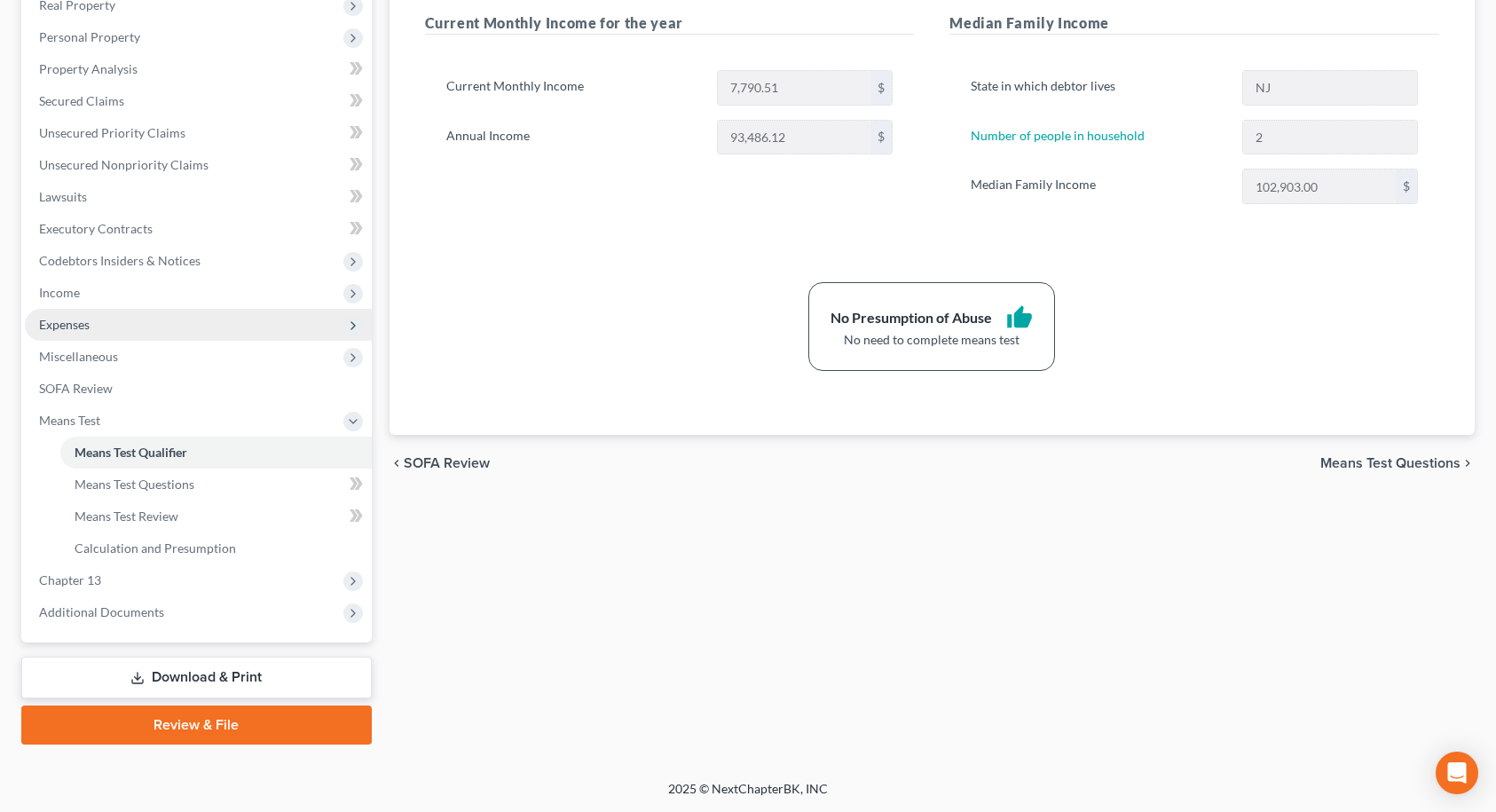
click at [90, 327] on span "Expenses" at bounding box center [63, 323] width 50 height 15
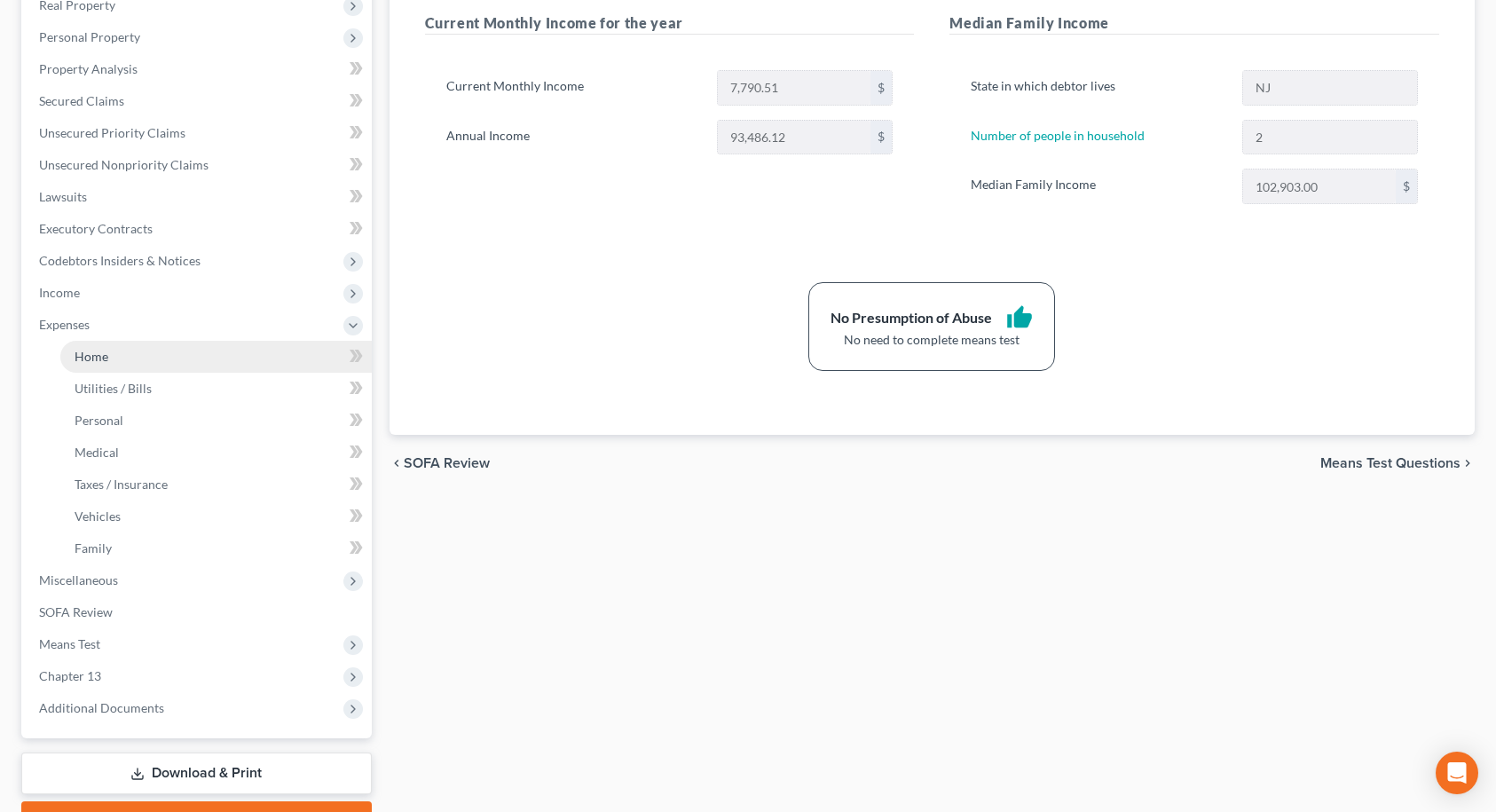
click at [101, 361] on span "Home" at bounding box center [91, 355] width 34 height 15
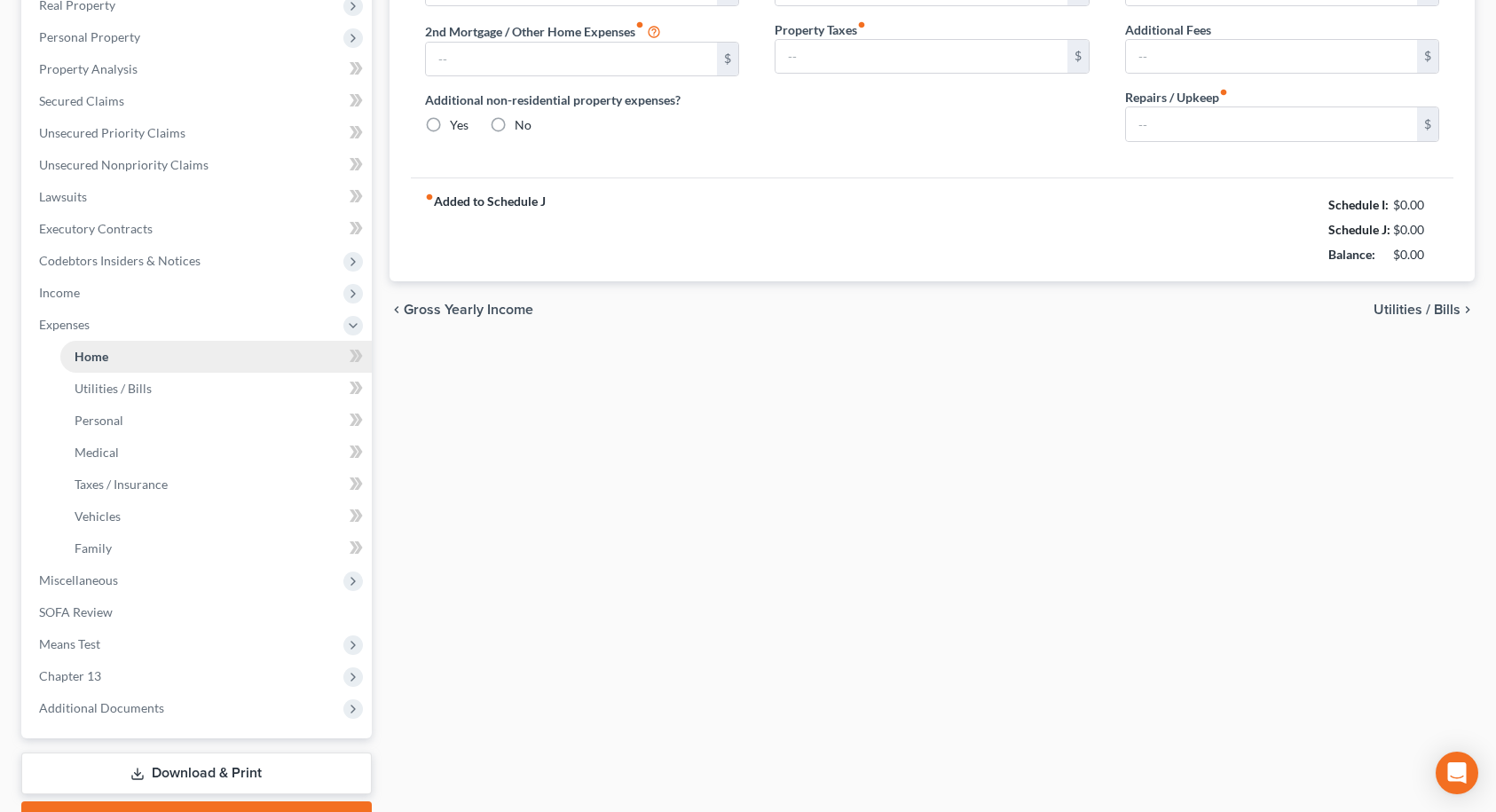
type input "0.00"
radio input "true"
type input "0.00"
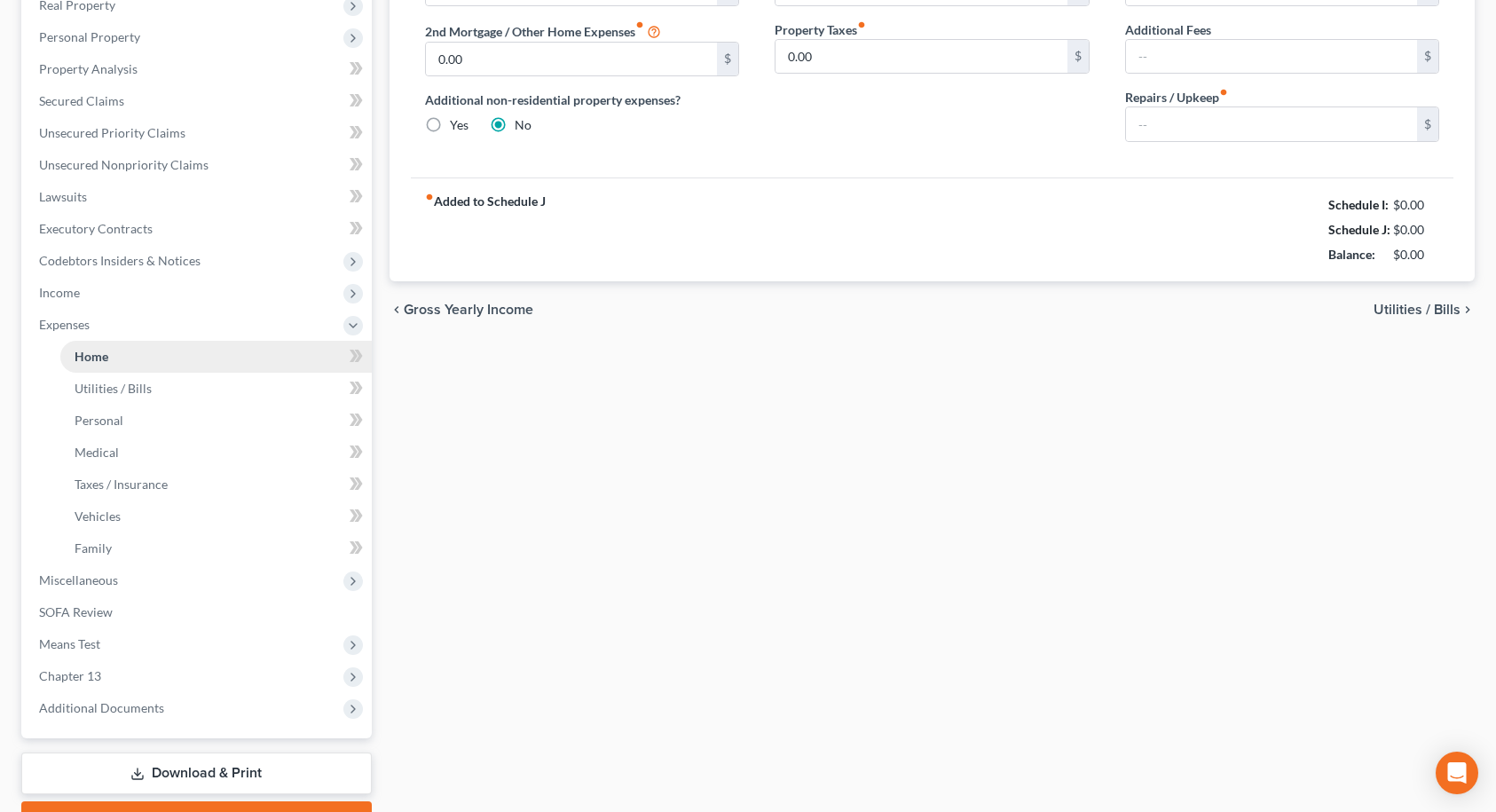
type input "0.00"
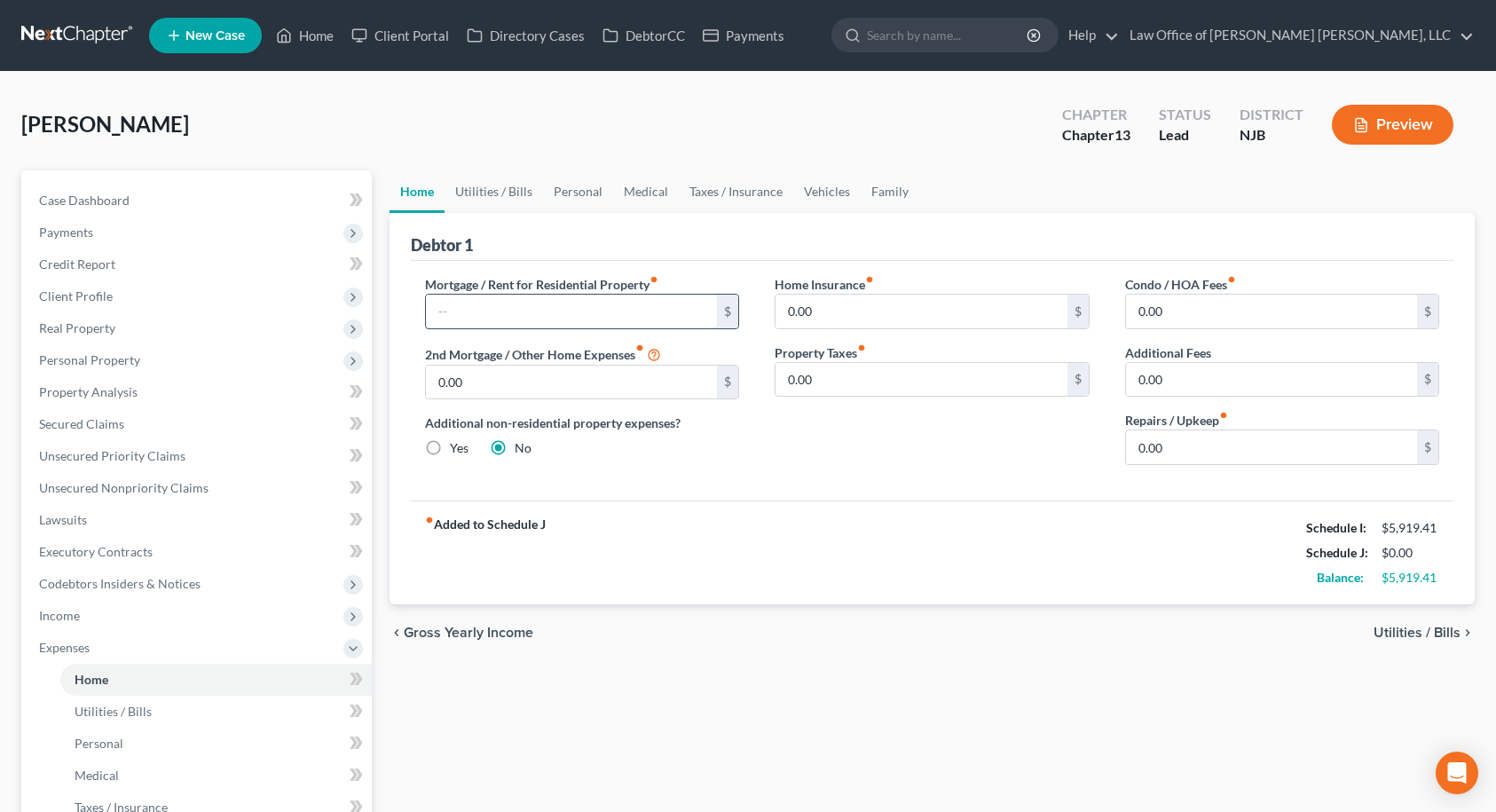
click at [517, 319] on input "text" at bounding box center [571, 312] width 292 height 34
type input "1,200.00"
click at [887, 316] on input "0.00" at bounding box center [921, 312] width 292 height 34
type input "252.16"
click at [1186, 440] on input "0.00" at bounding box center [1271, 447] width 292 height 34
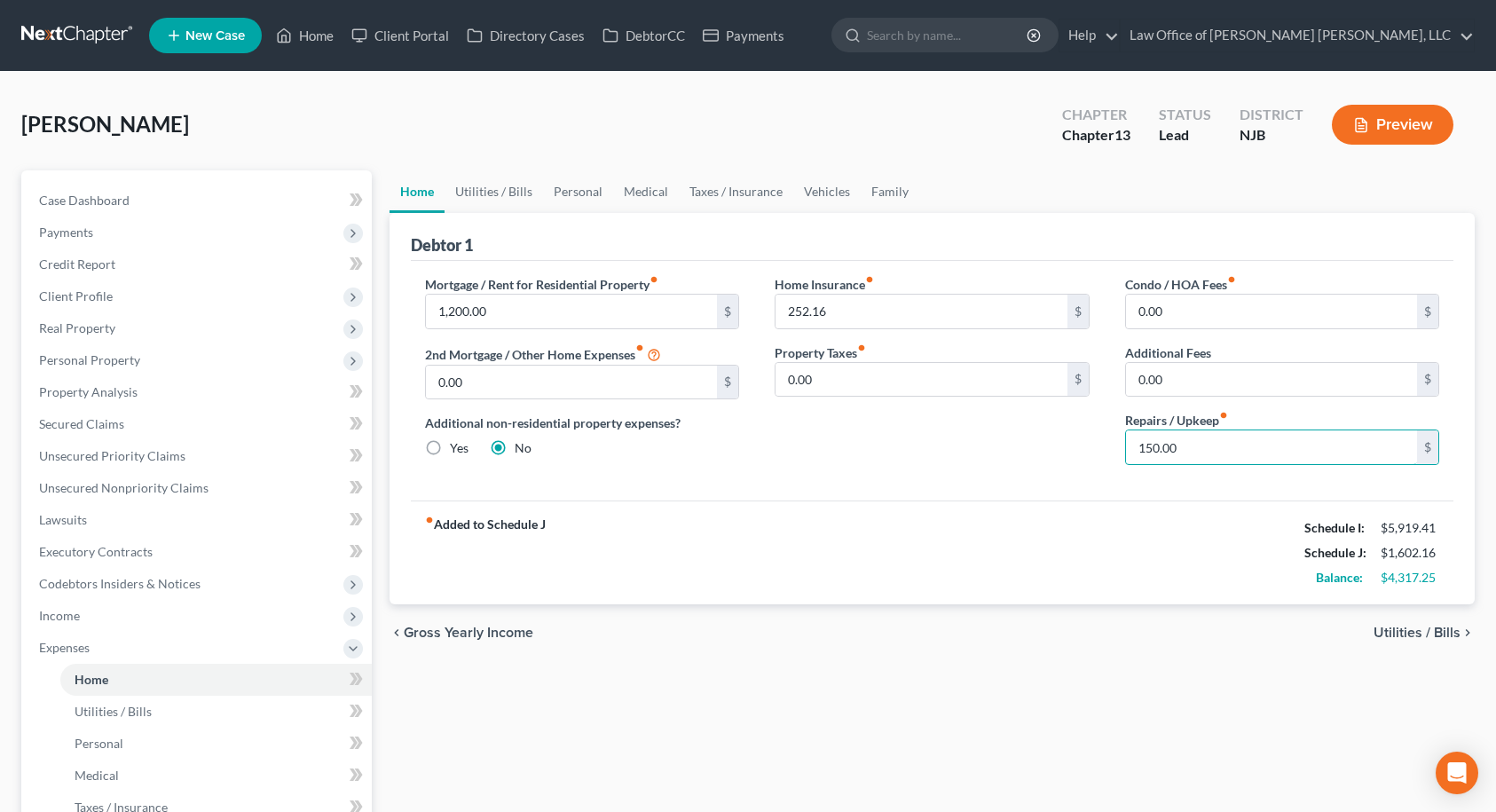
type input "150.00"
click at [1079, 495] on div "Mortgage / Rent for Residential Property fiber_manual_record 1,200.00 $ 2nd Mor…" at bounding box center [932, 381] width 1044 height 239
click at [516, 194] on link "Utilities / Bills" at bounding box center [494, 191] width 99 height 43
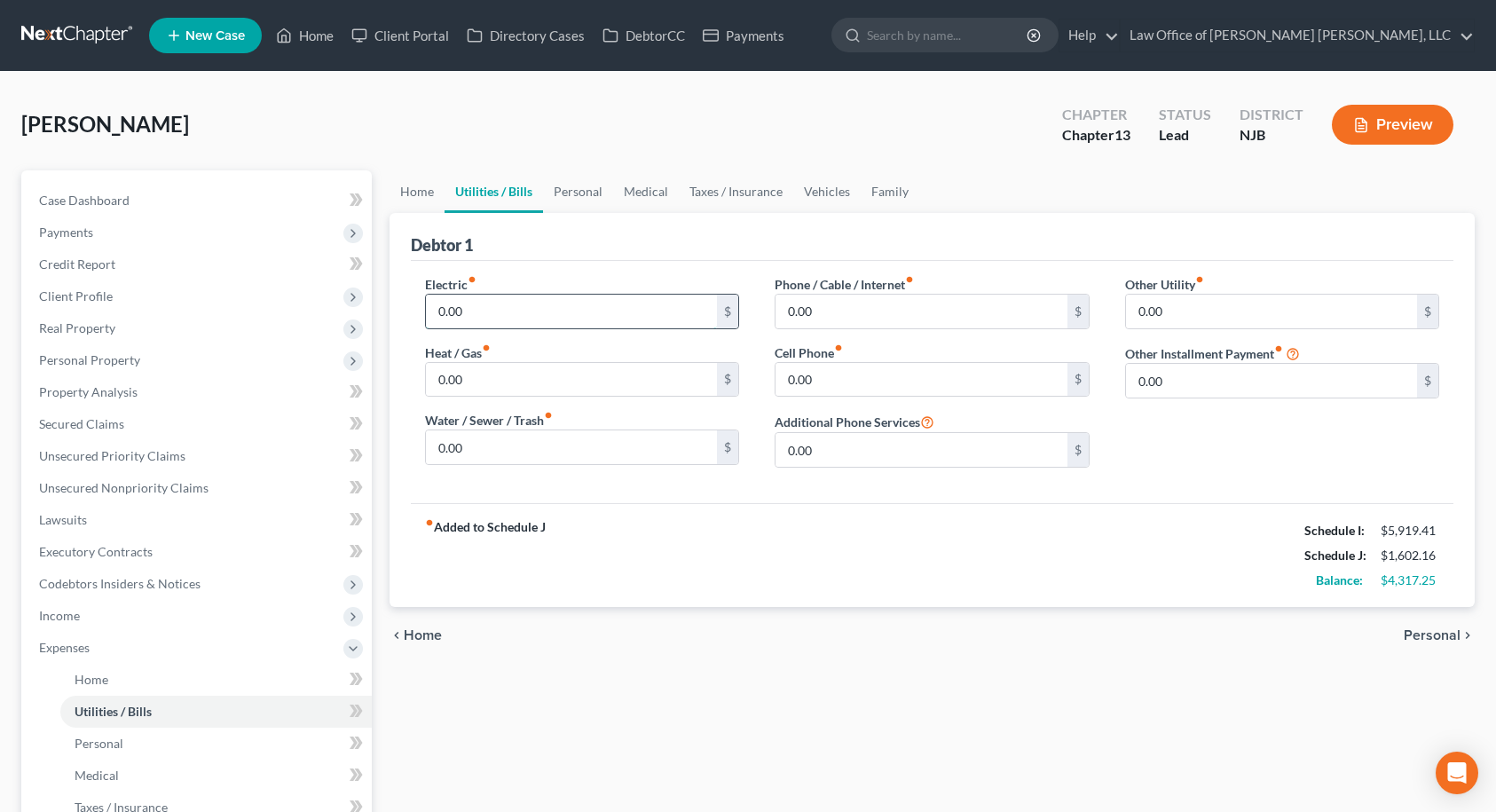
click at [525, 315] on input "0.00" at bounding box center [571, 312] width 292 height 34
type input "252.00"
click at [483, 444] on input "0.00" at bounding box center [571, 447] width 292 height 34
type input "52.00"
click at [823, 379] on input "0.00" at bounding box center [921, 380] width 292 height 34
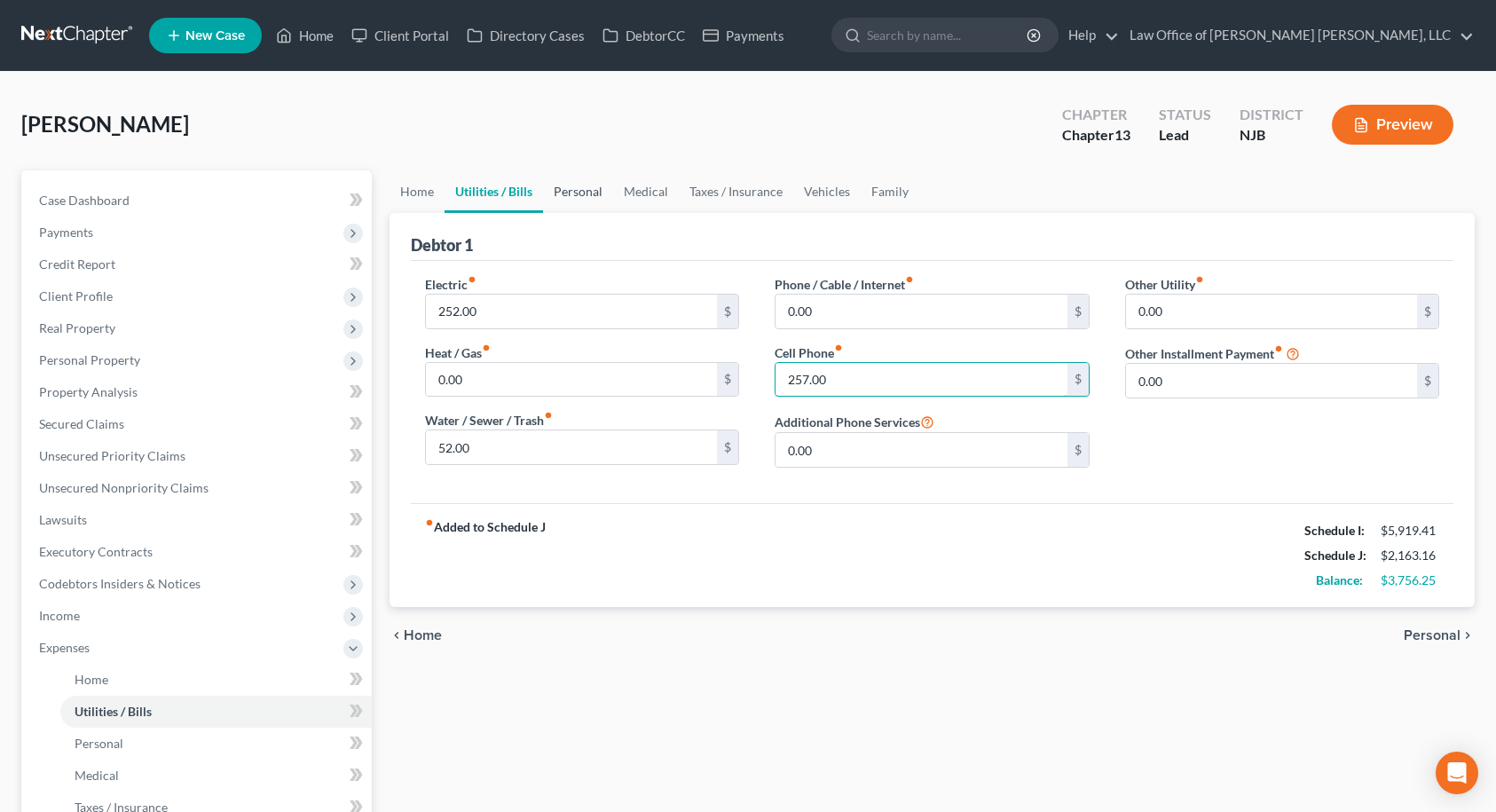
type input "257.00"
click at [560, 195] on link "Personal" at bounding box center [578, 191] width 70 height 43
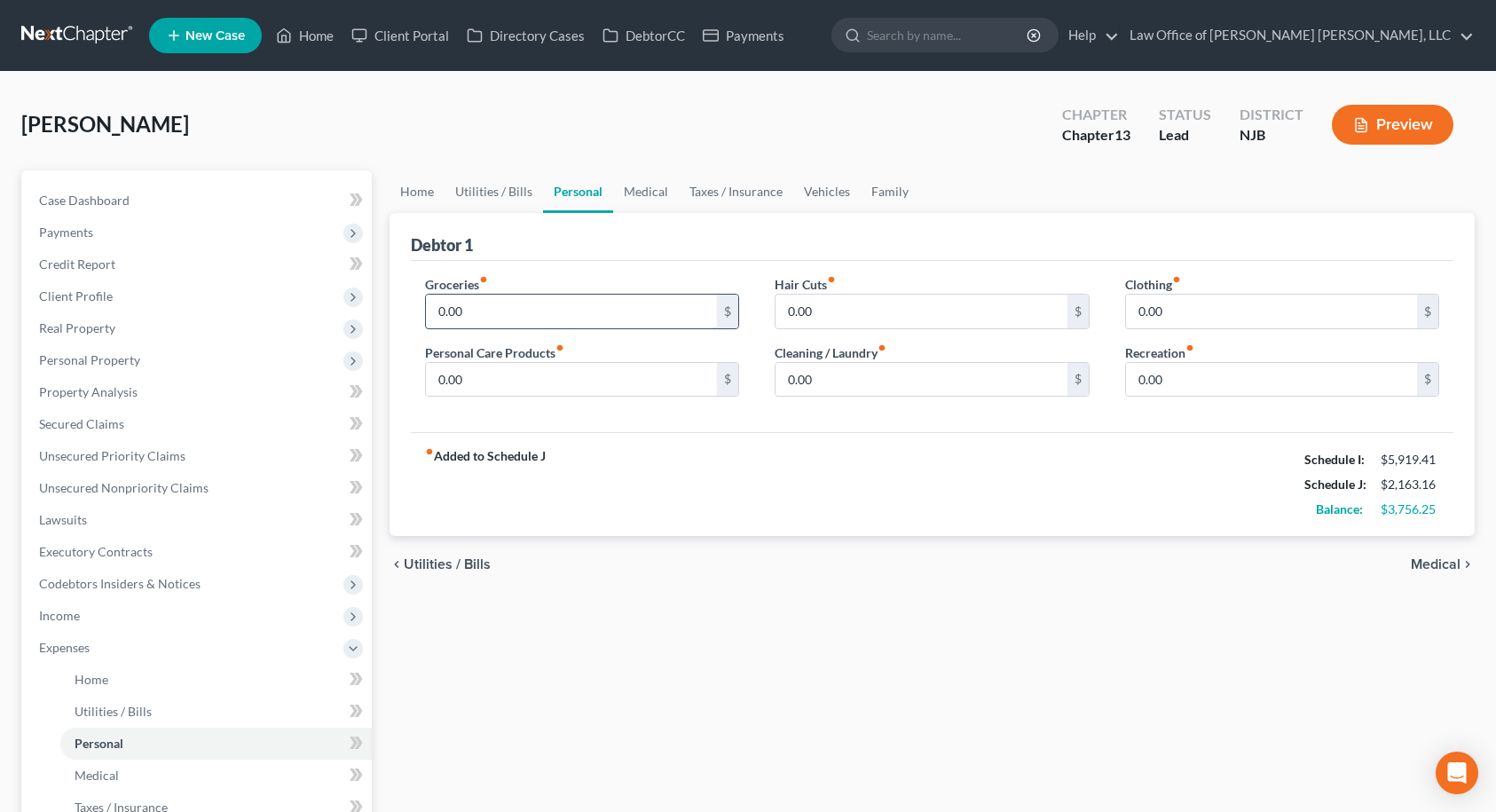
click at [524, 307] on input "0.00" at bounding box center [571, 312] width 292 height 34
type input "400.00"
click at [863, 375] on input "0.00" at bounding box center [921, 380] width 292 height 34
type input "40.00"
click at [502, 374] on input "0.00" at bounding box center [571, 380] width 292 height 34
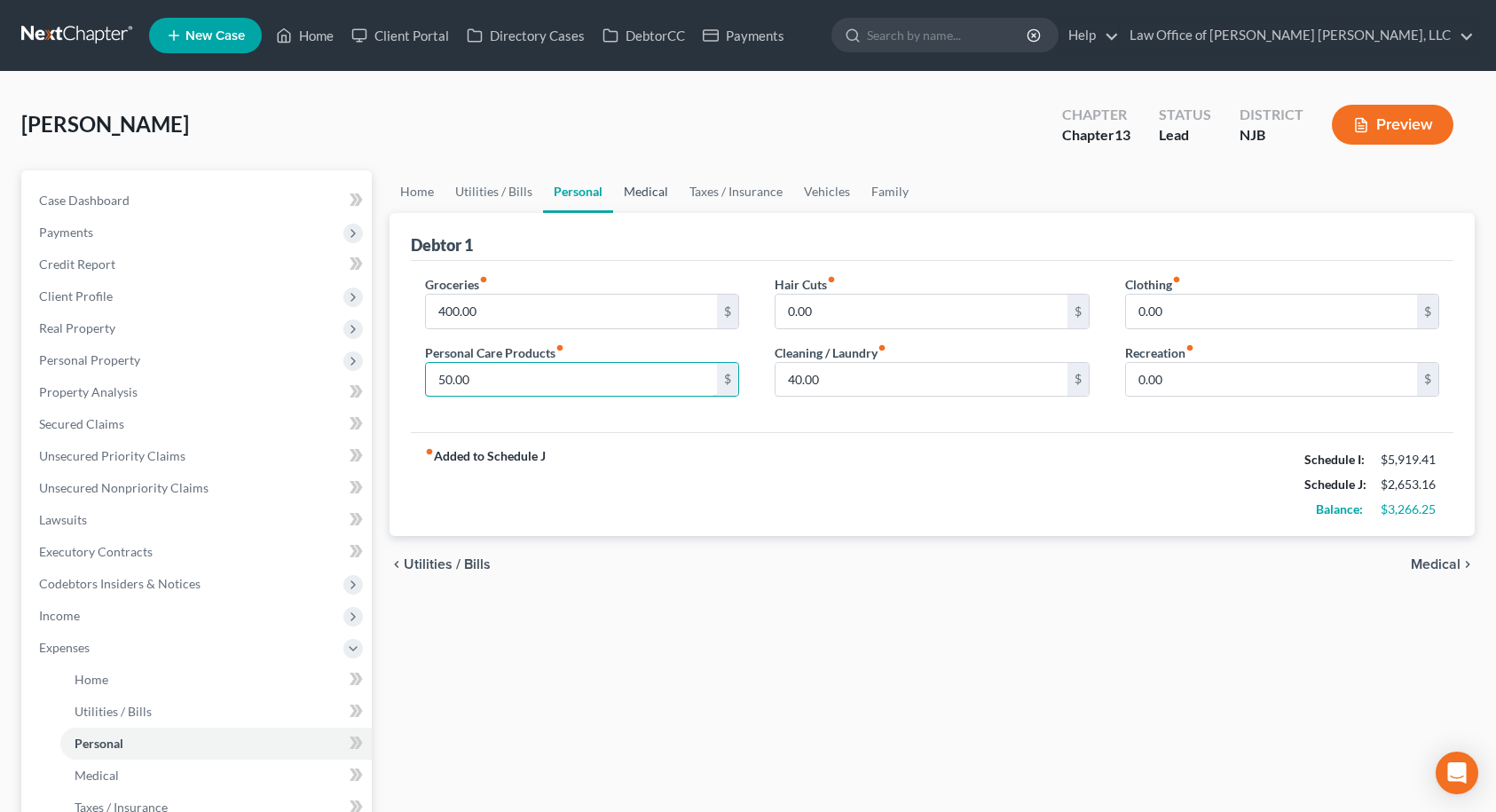
type input "50.00"
click at [653, 191] on link "Medical" at bounding box center [646, 191] width 65 height 43
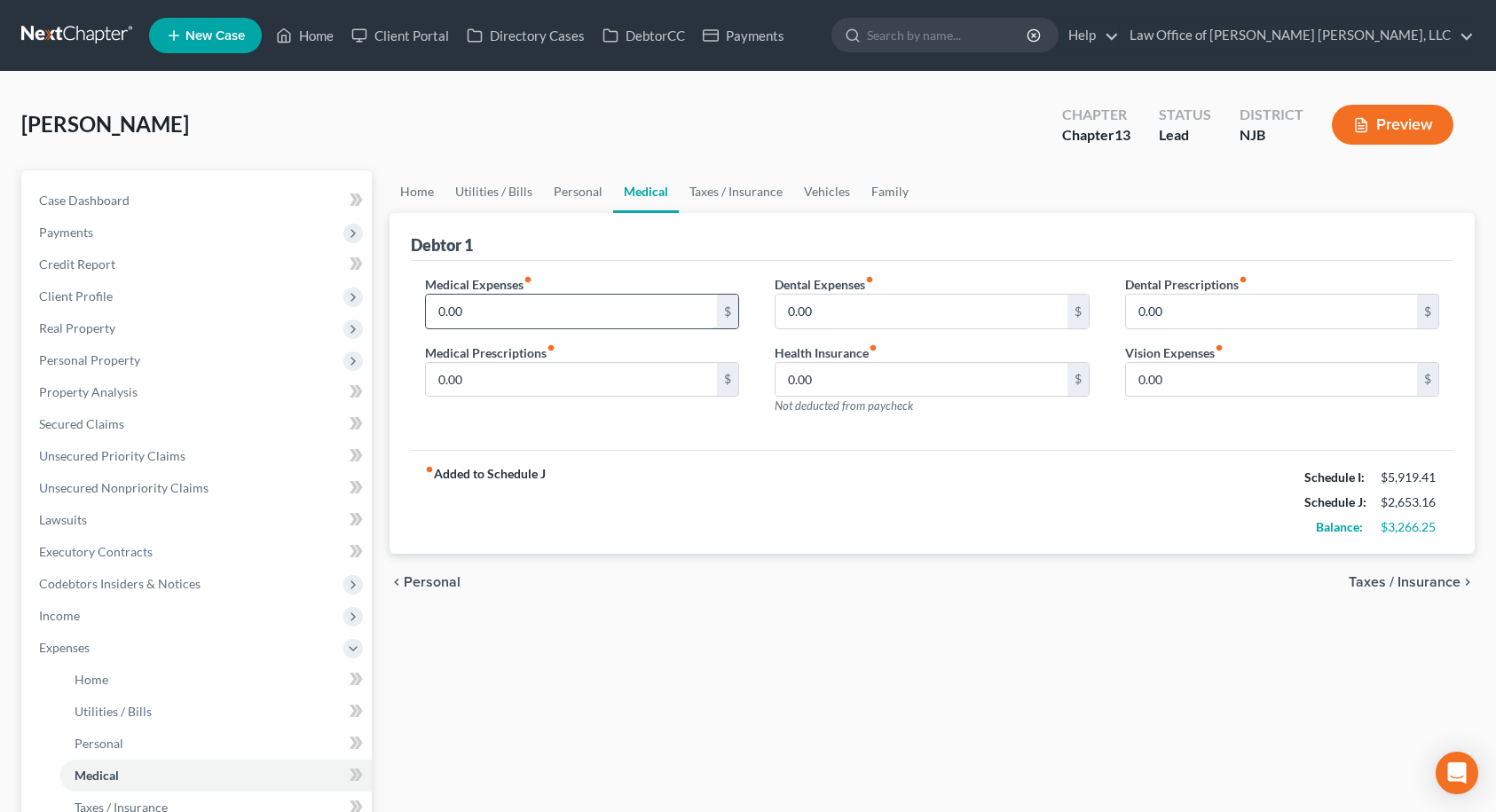
click at [541, 306] on input "0.00" at bounding box center [571, 312] width 292 height 34
type input "150.00"
click at [820, 194] on link "Vehicles" at bounding box center [827, 191] width 67 height 43
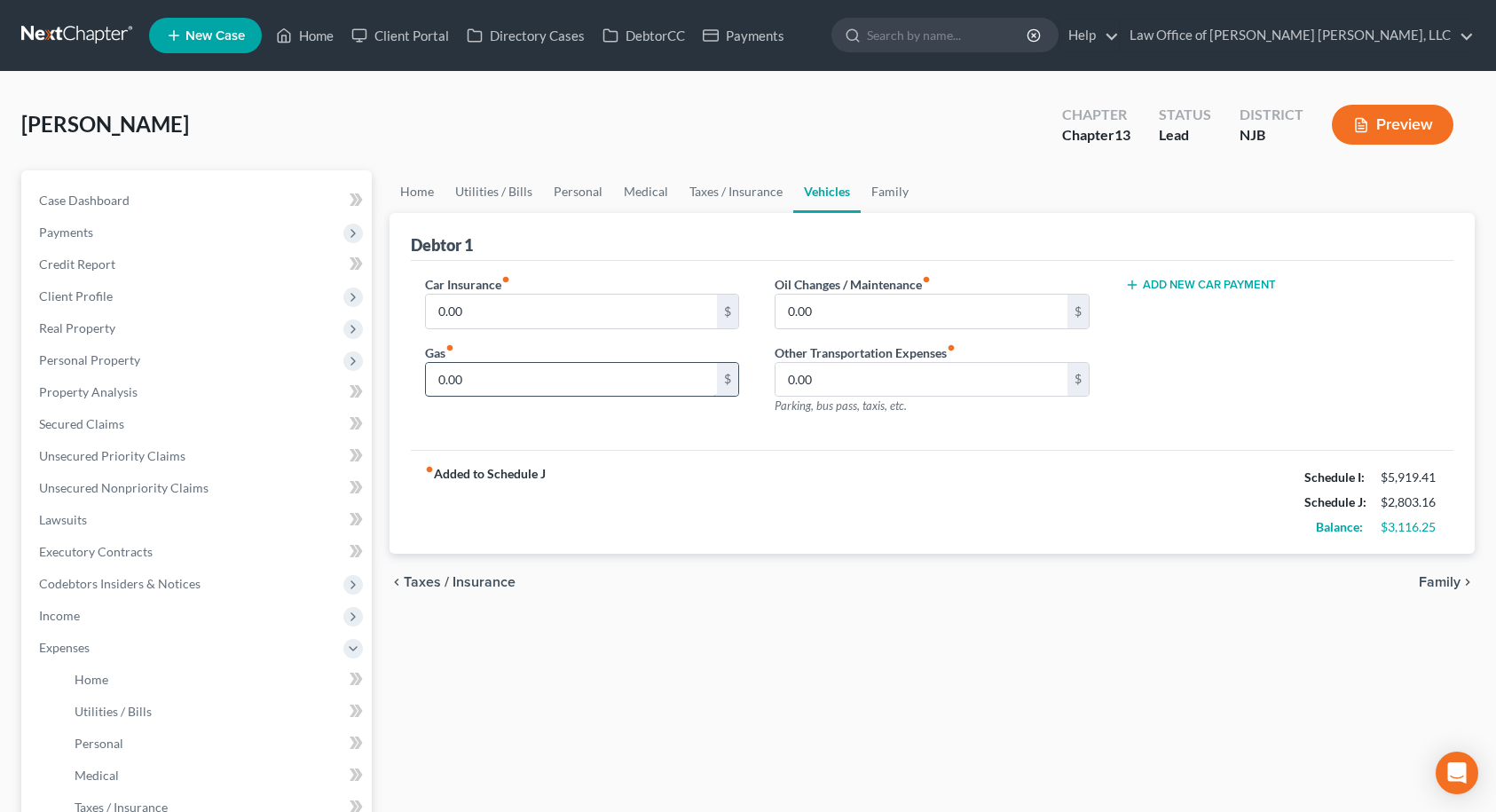
click at [536, 391] on input "0.00" at bounding box center [571, 380] width 292 height 34
type input "180.00"
click at [887, 194] on link "Family" at bounding box center [889, 191] width 58 height 43
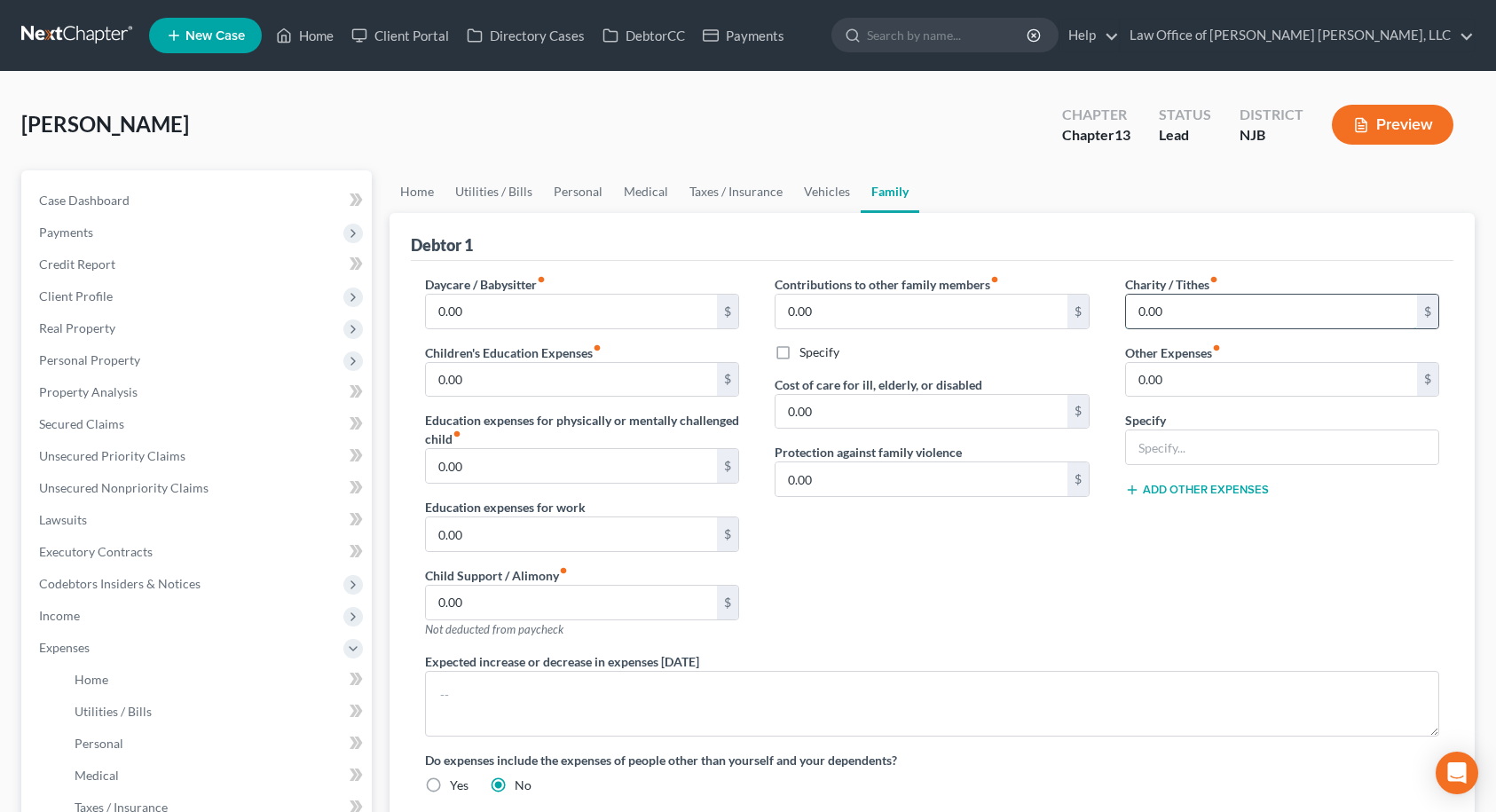
click at [1174, 314] on input "0.00" at bounding box center [1271, 312] width 292 height 34
type input "600.00"
click at [814, 192] on link "Vehicles" at bounding box center [827, 191] width 67 height 43
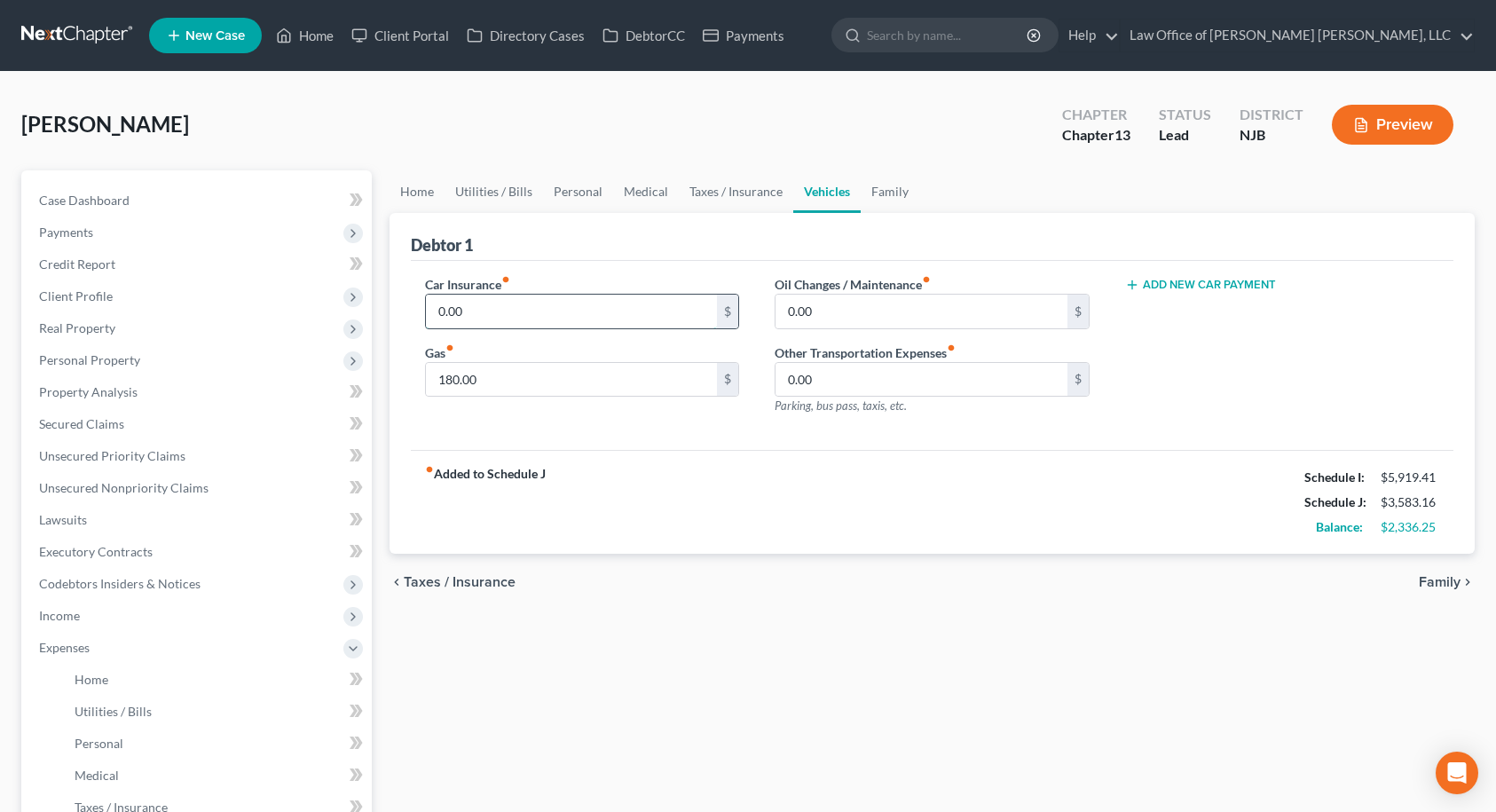
click at [502, 307] on input "0.00" at bounding box center [571, 312] width 292 height 34
type input "593.61"
click at [417, 197] on link "Home" at bounding box center [418, 191] width 55 height 43
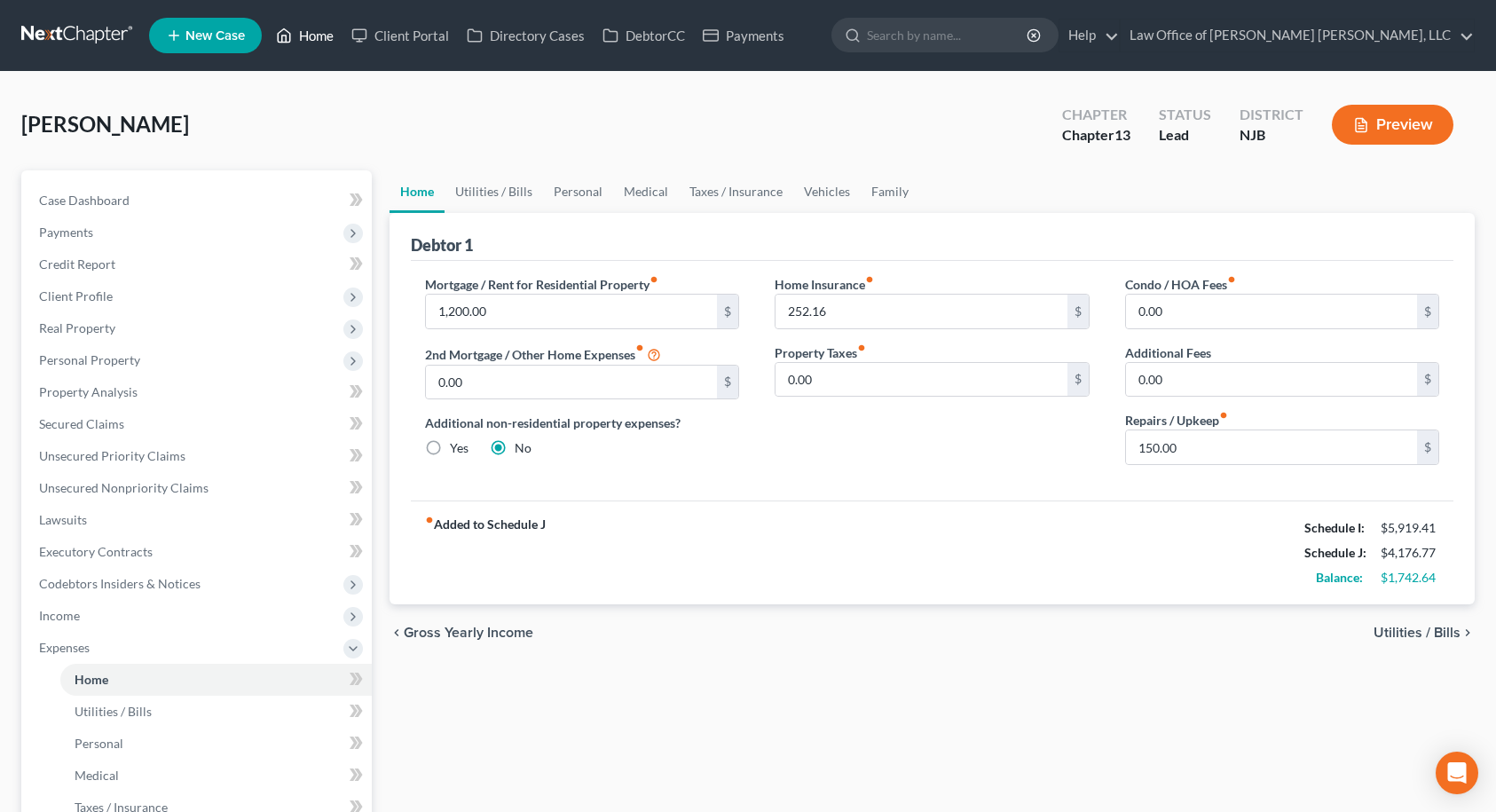
click at [331, 40] on link "Home" at bounding box center [305, 36] width 75 height 32
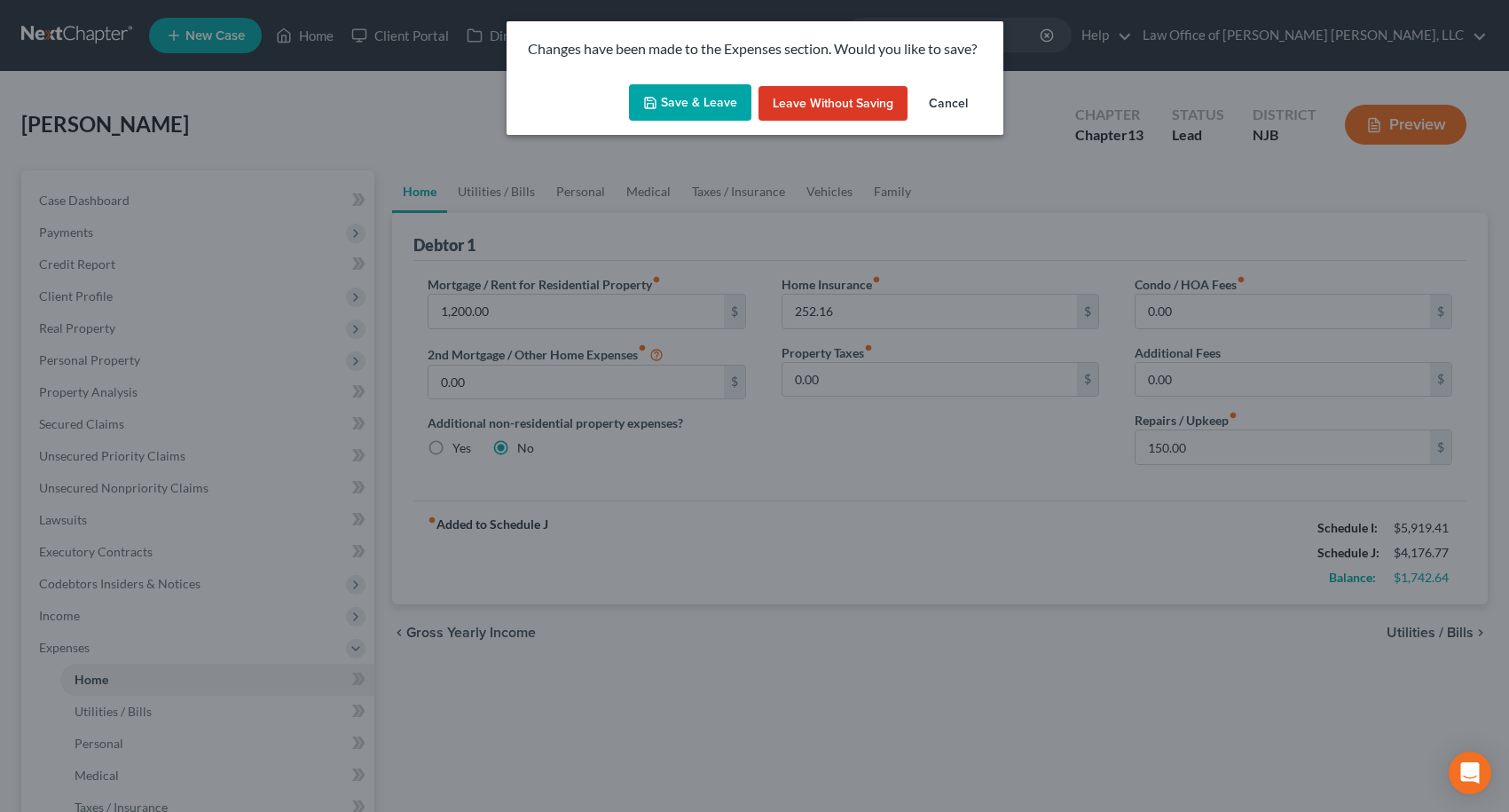
click at [710, 100] on button "Save & Leave" at bounding box center [691, 103] width 123 height 38
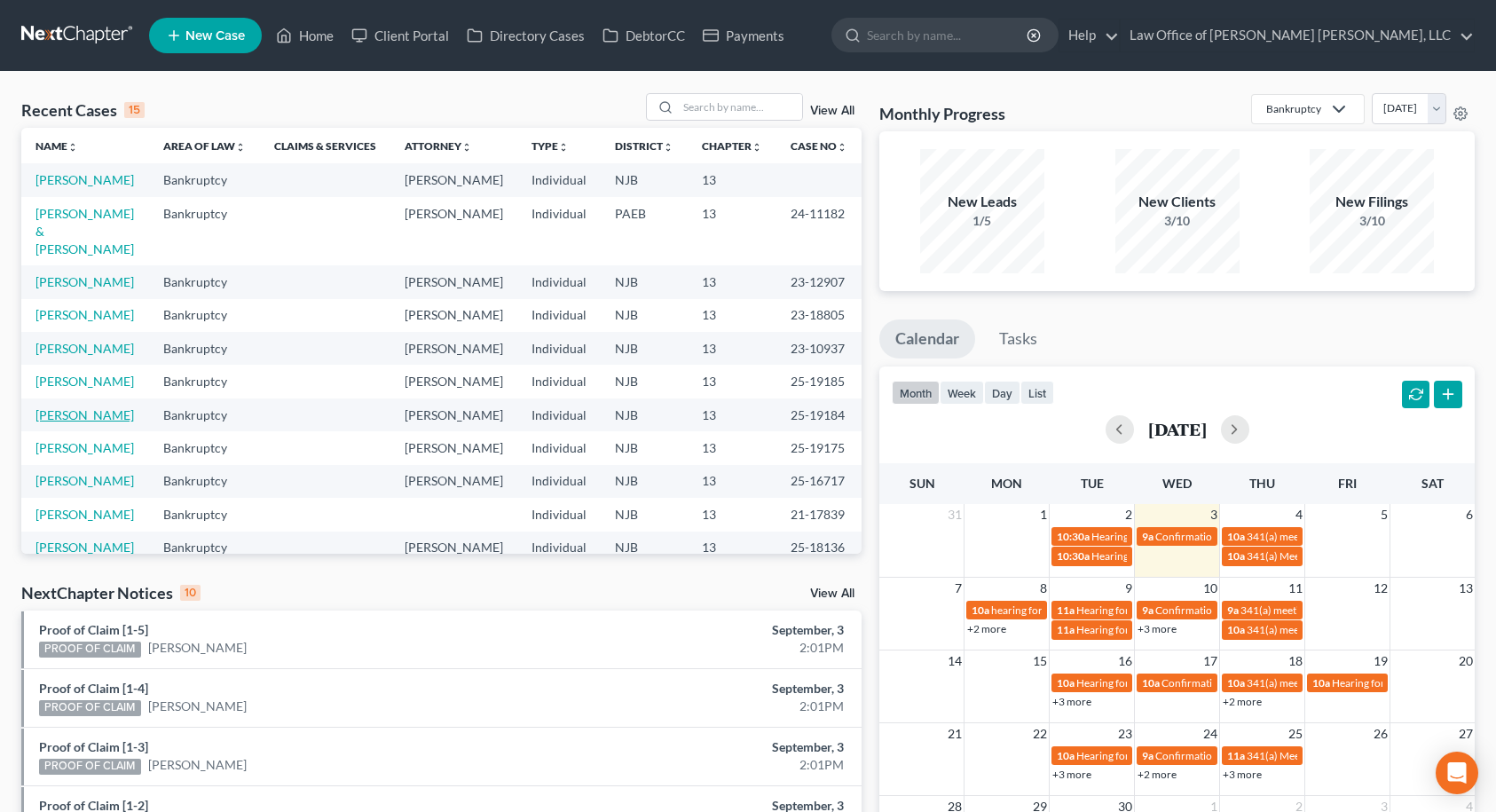
click at [89, 422] on link "[PERSON_NAME]" at bounding box center [85, 414] width 99 height 15
select select "10"
select select "6"
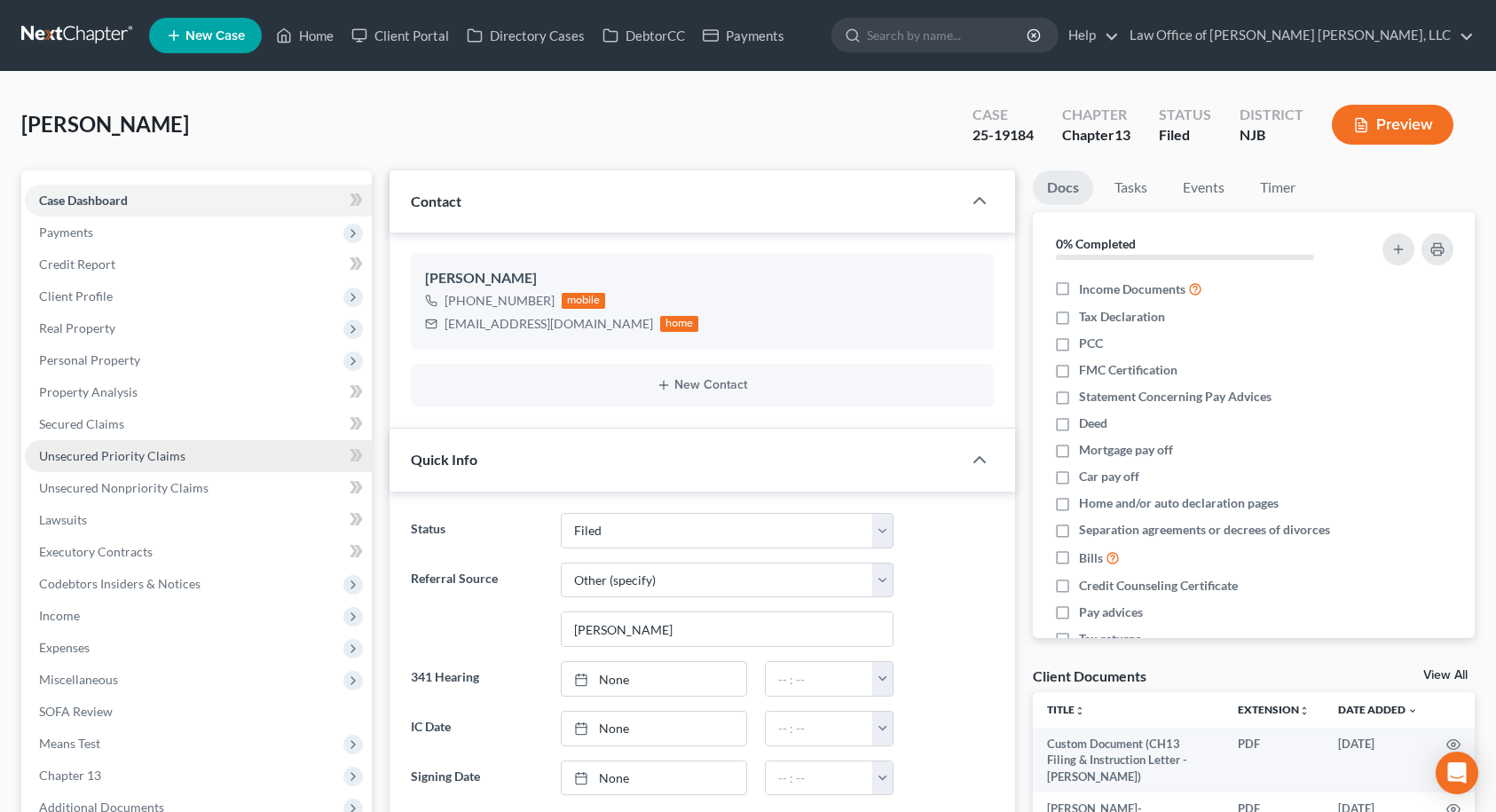
scroll to position [621, 0]
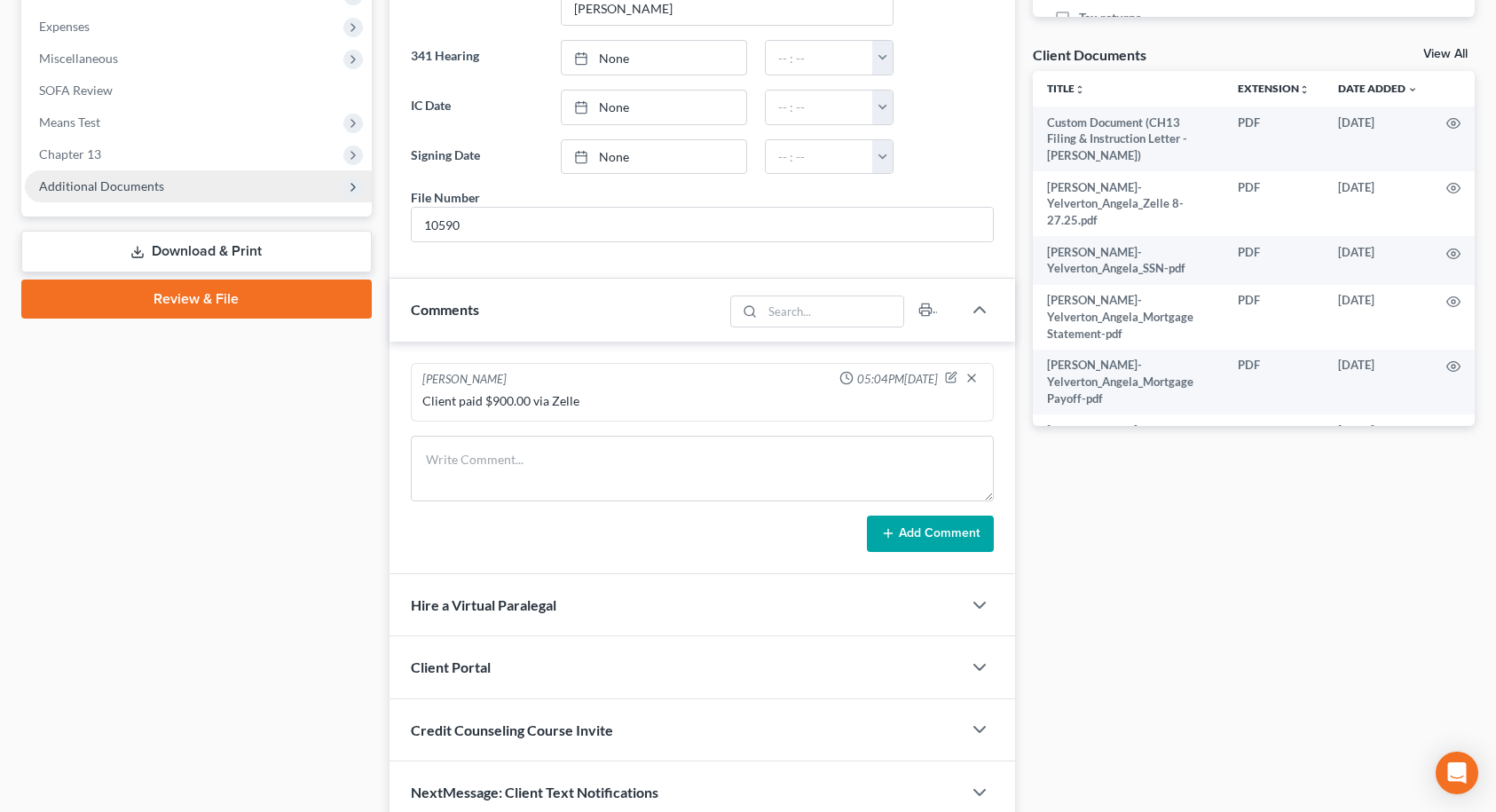
click at [142, 178] on span "Additional Documents" at bounding box center [101, 185] width 125 height 15
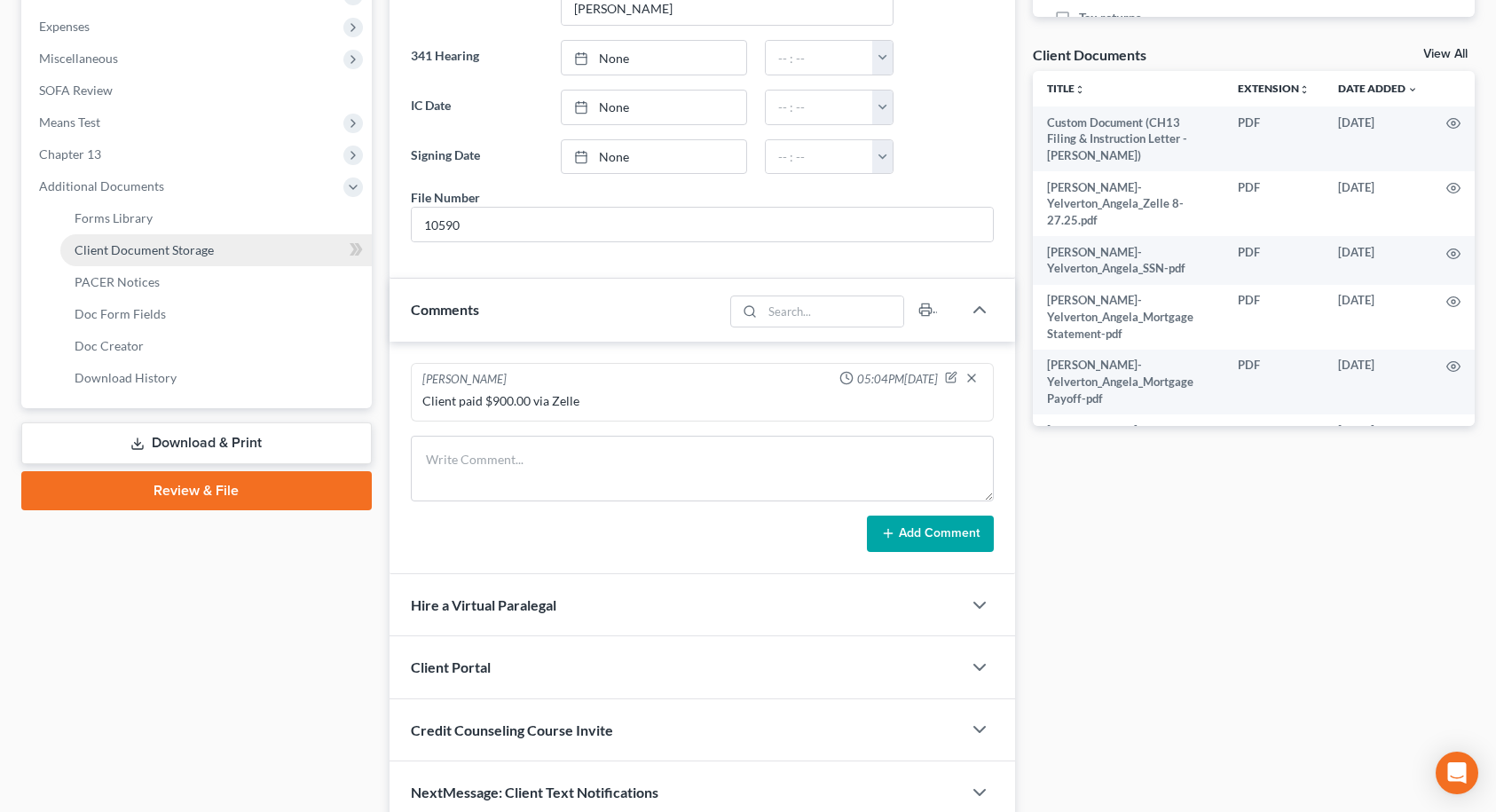
click at [143, 249] on span "Client Document Storage" at bounding box center [143, 249] width 140 height 15
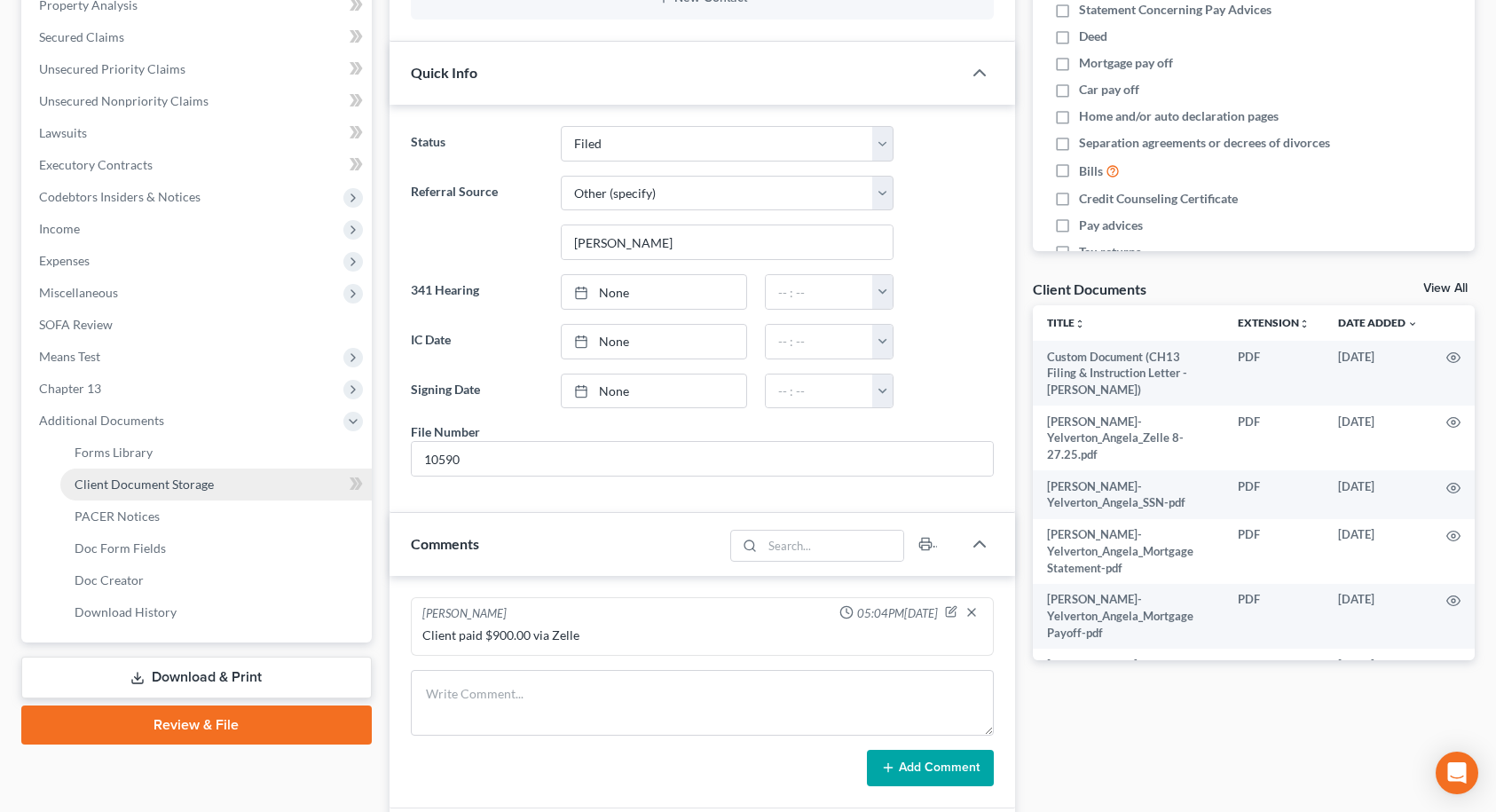
select select "9"
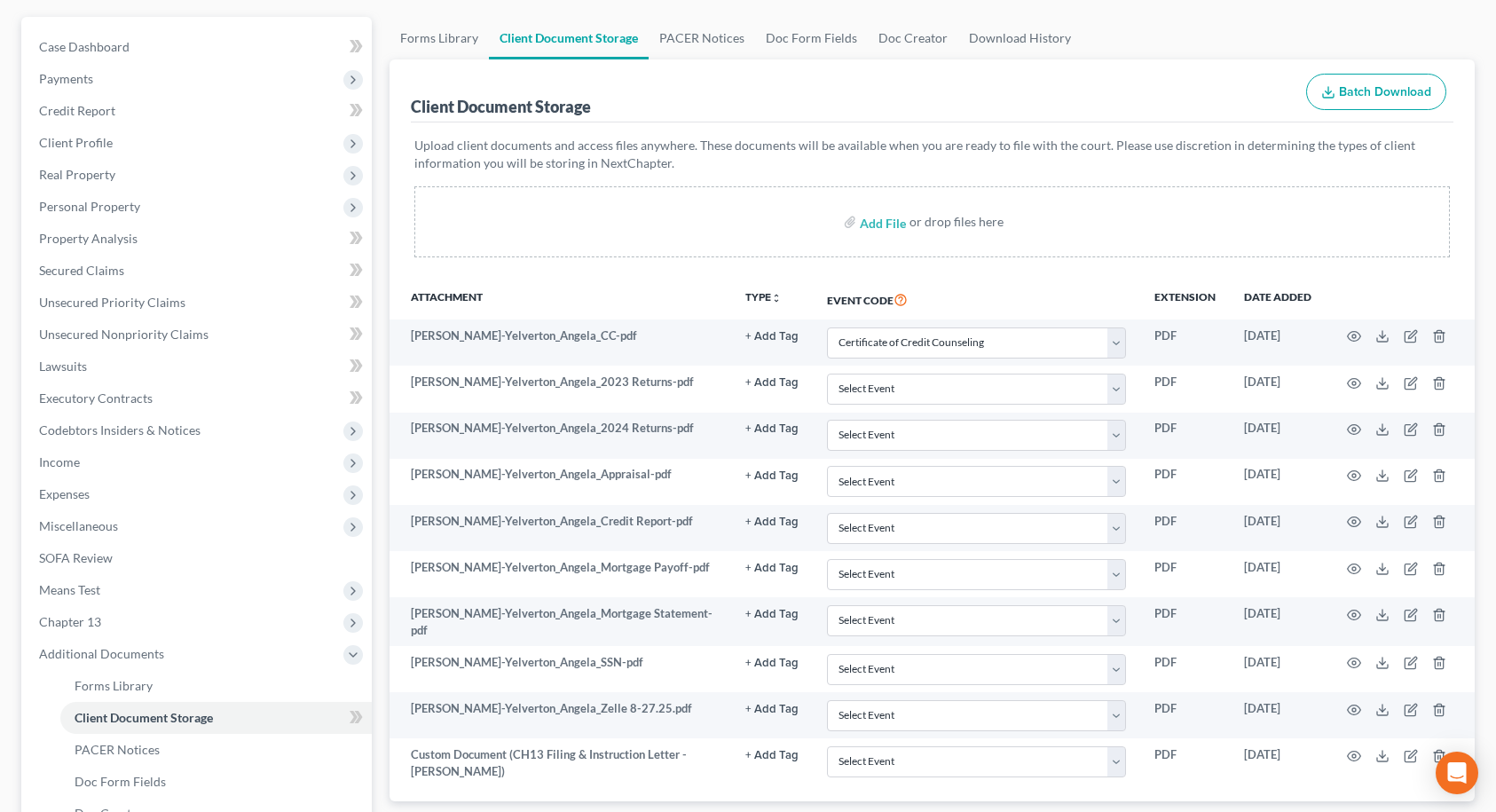
scroll to position [177, 0]
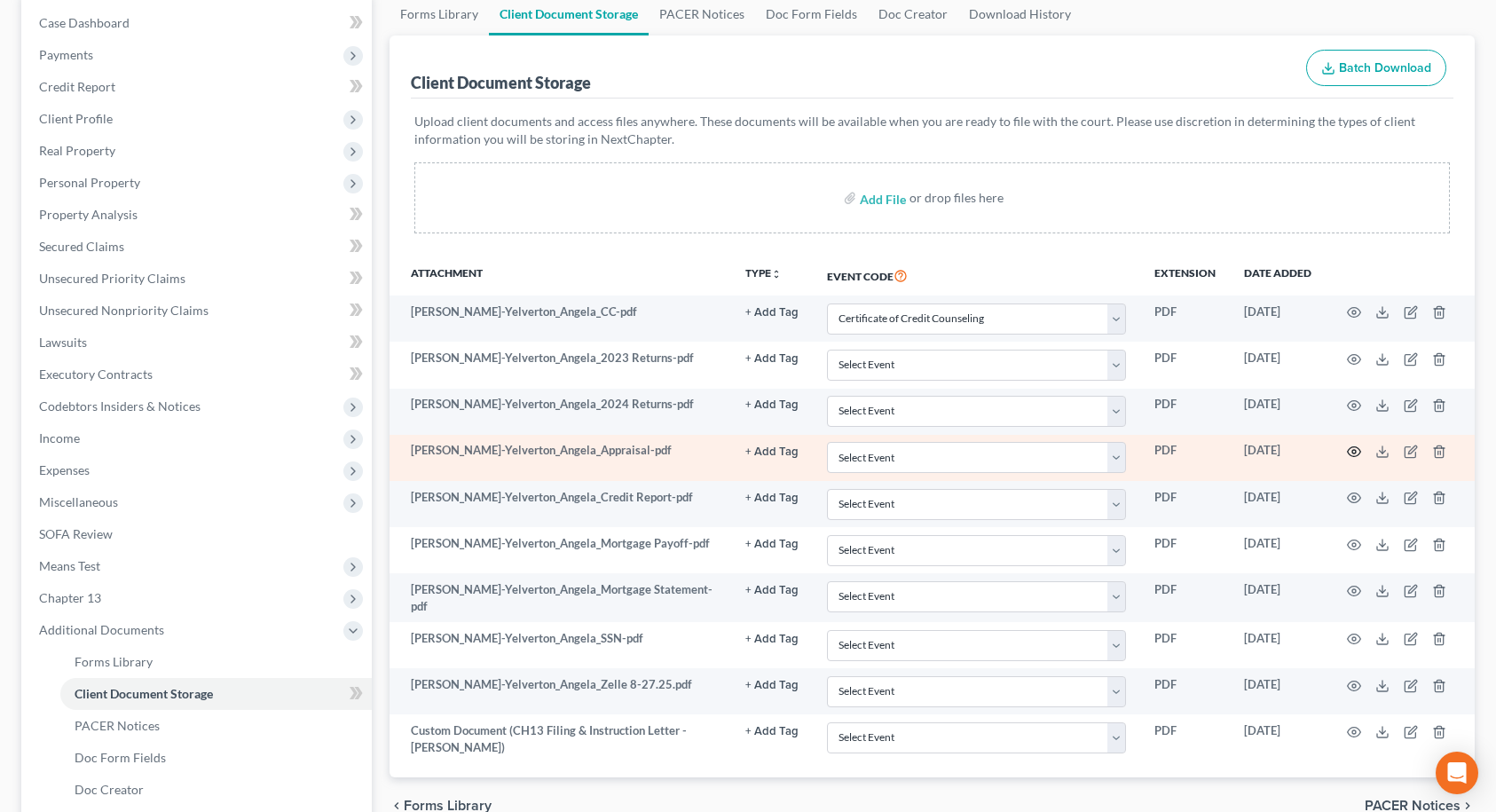
click at [1352, 450] on icon "button" at bounding box center [1354, 451] width 14 height 14
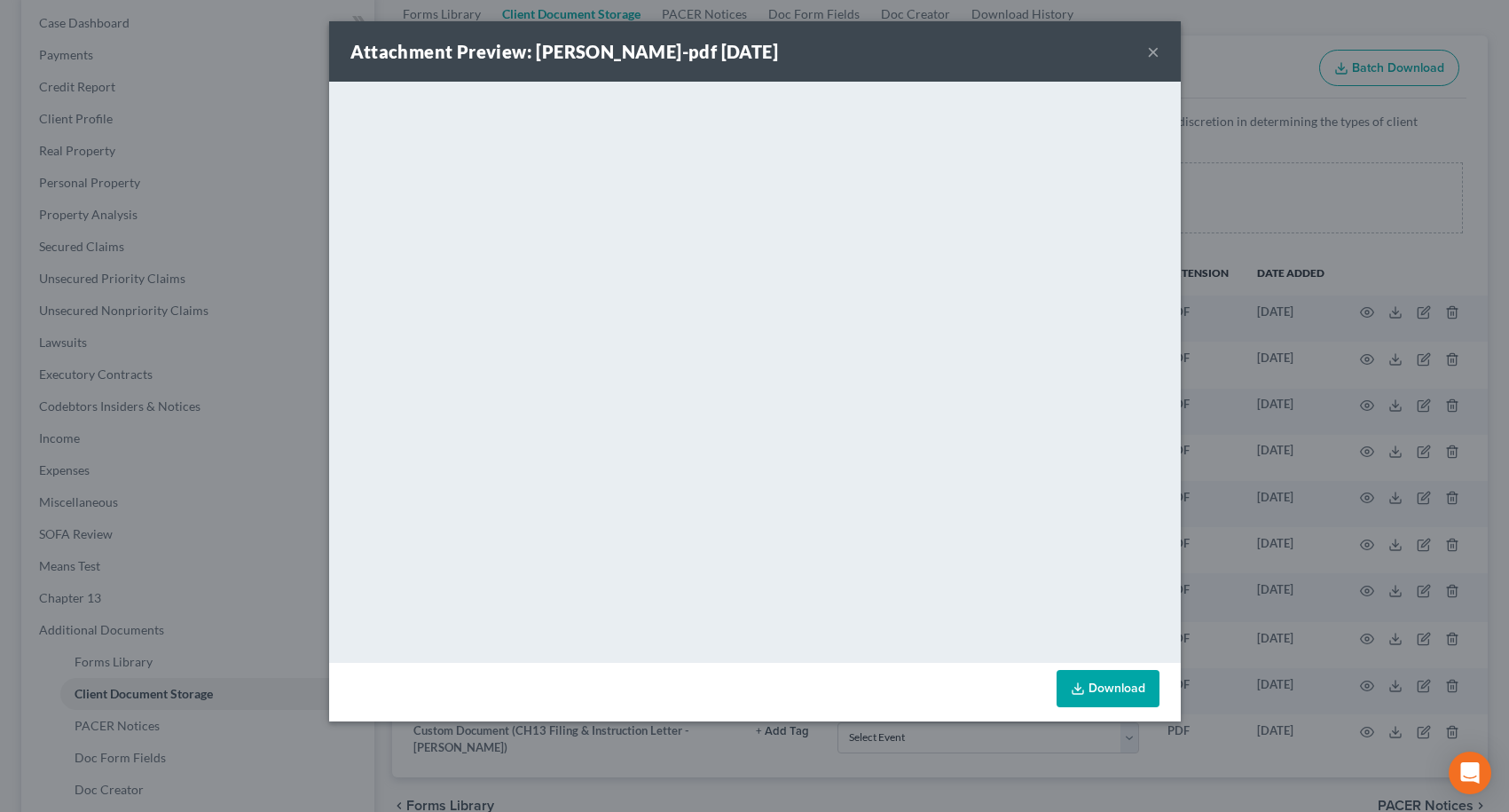
click at [1113, 692] on link "Download" at bounding box center [1108, 688] width 103 height 38
click at [1153, 50] on button "×" at bounding box center [1154, 51] width 13 height 22
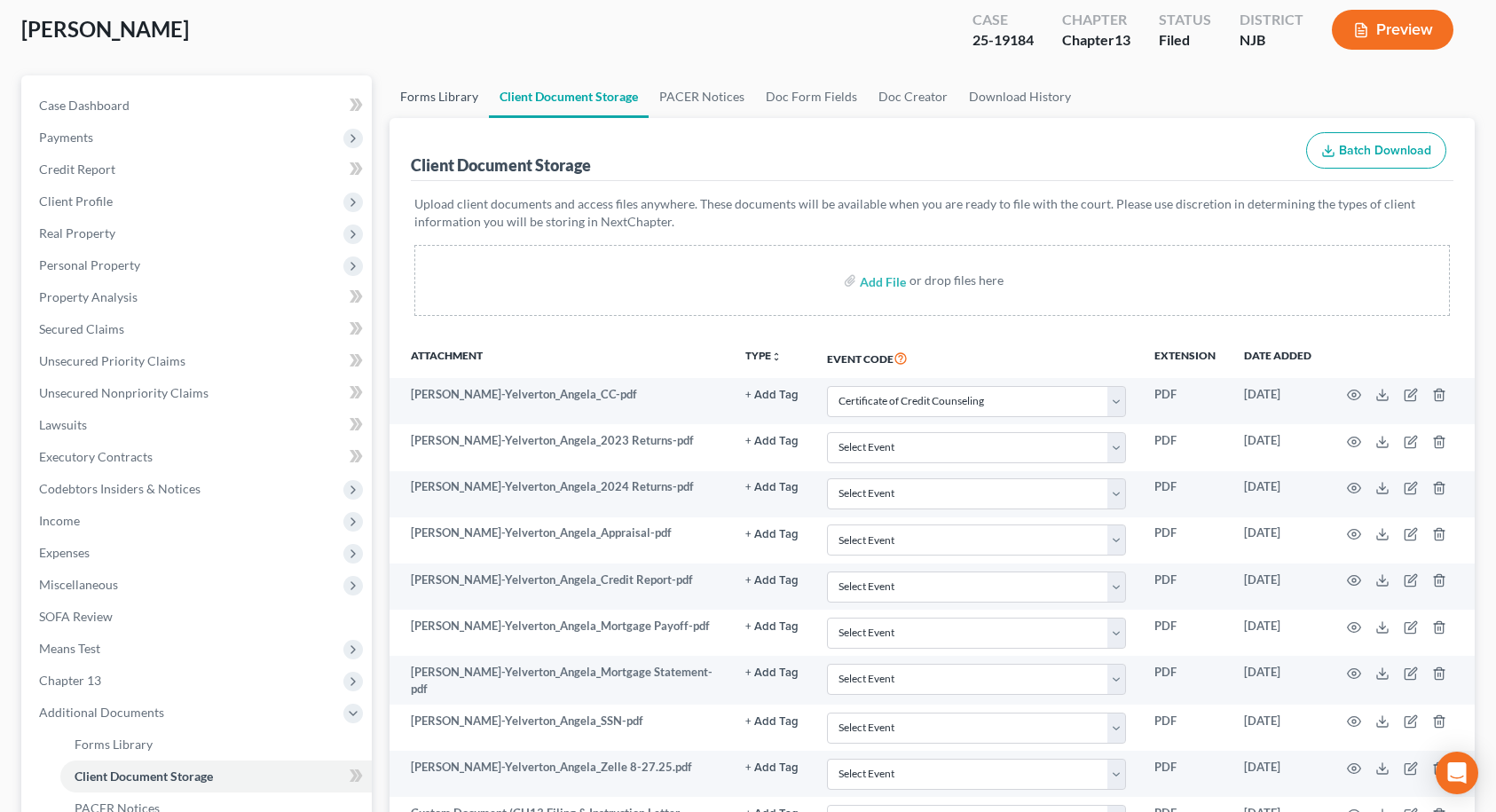
scroll to position [0, 0]
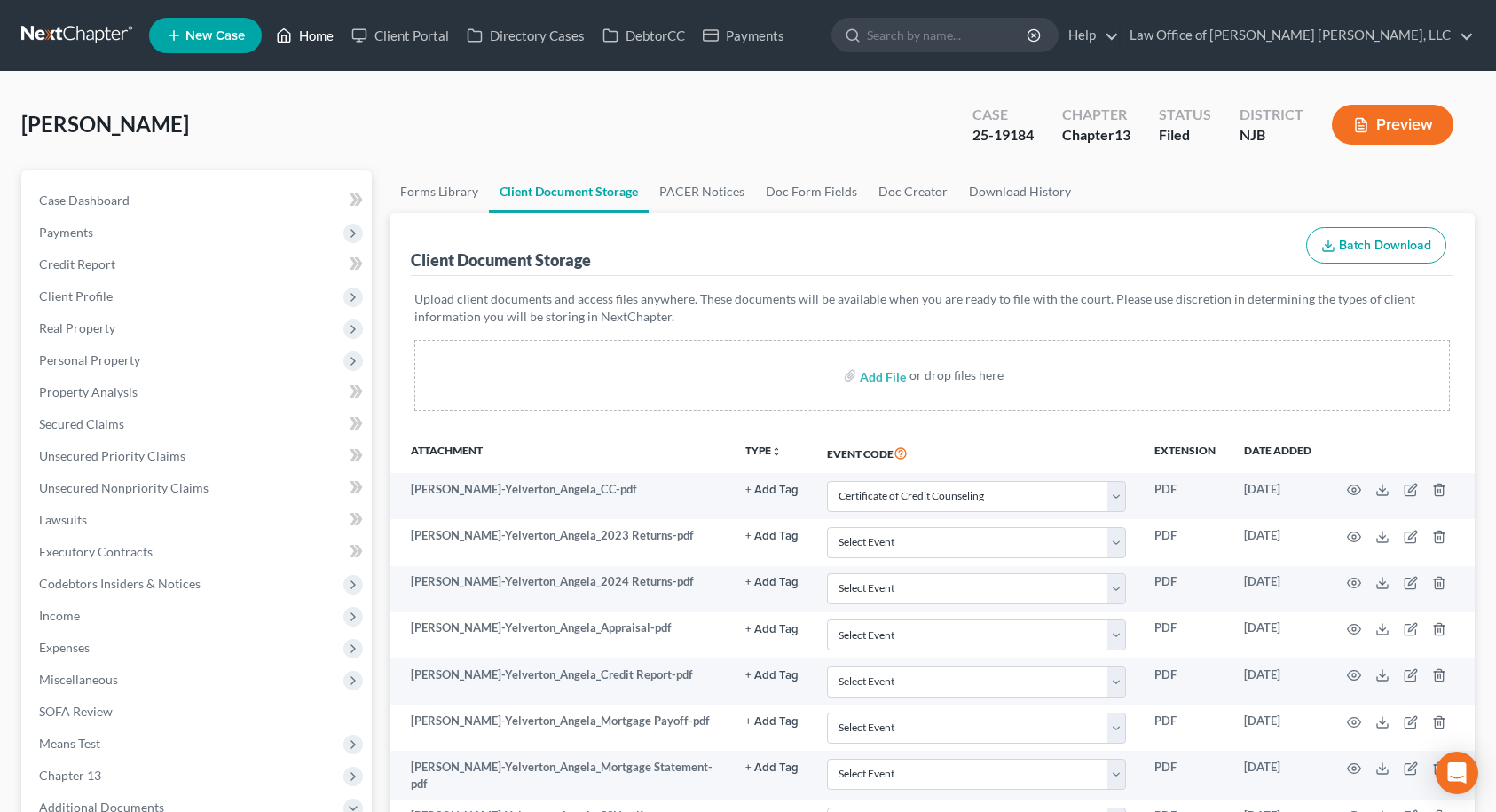
click at [323, 31] on link "Home" at bounding box center [305, 36] width 75 height 32
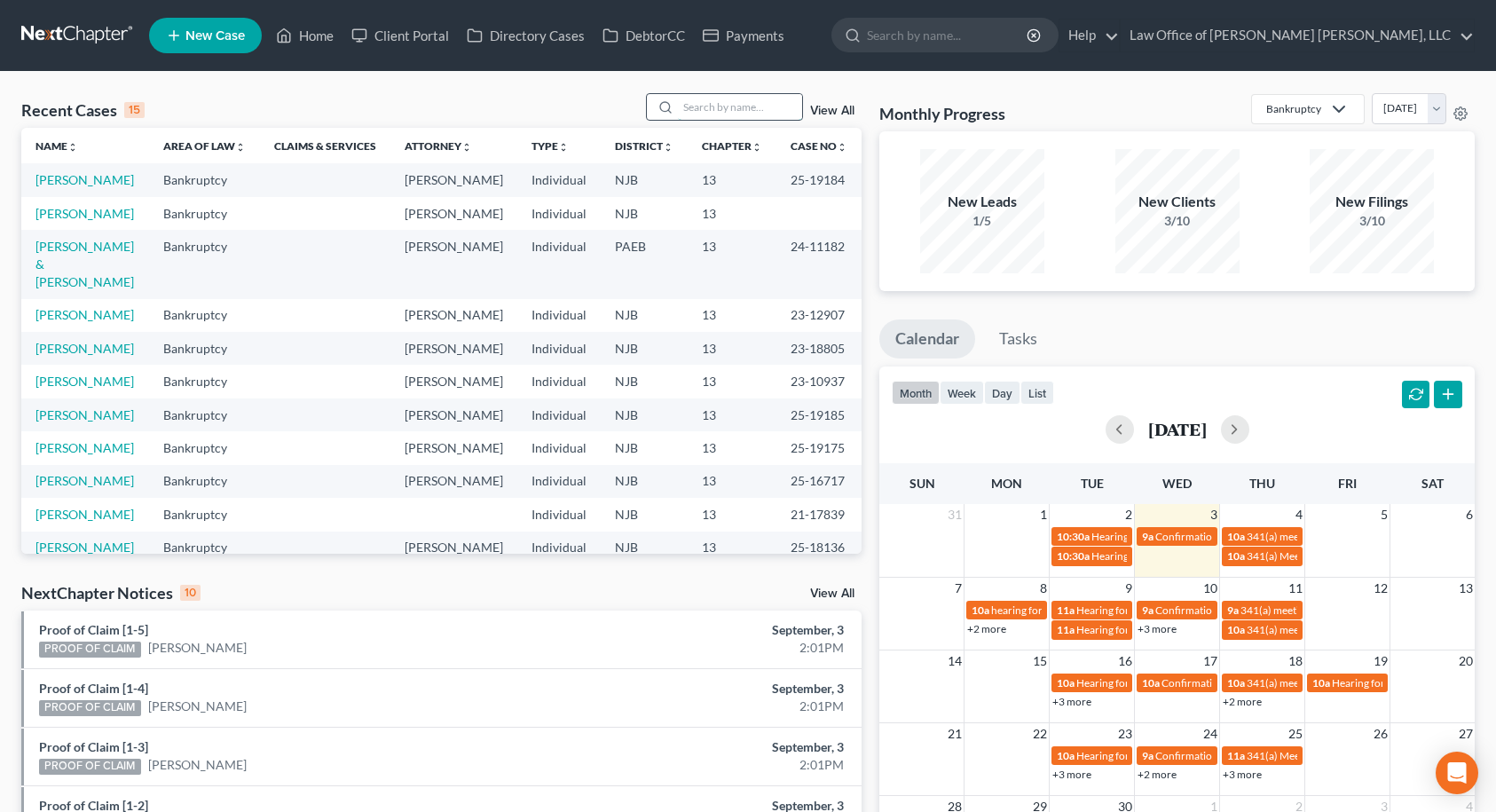
click at [684, 102] on input "search" at bounding box center [740, 107] width 125 height 26
click at [716, 109] on input "search" at bounding box center [740, 107] width 125 height 26
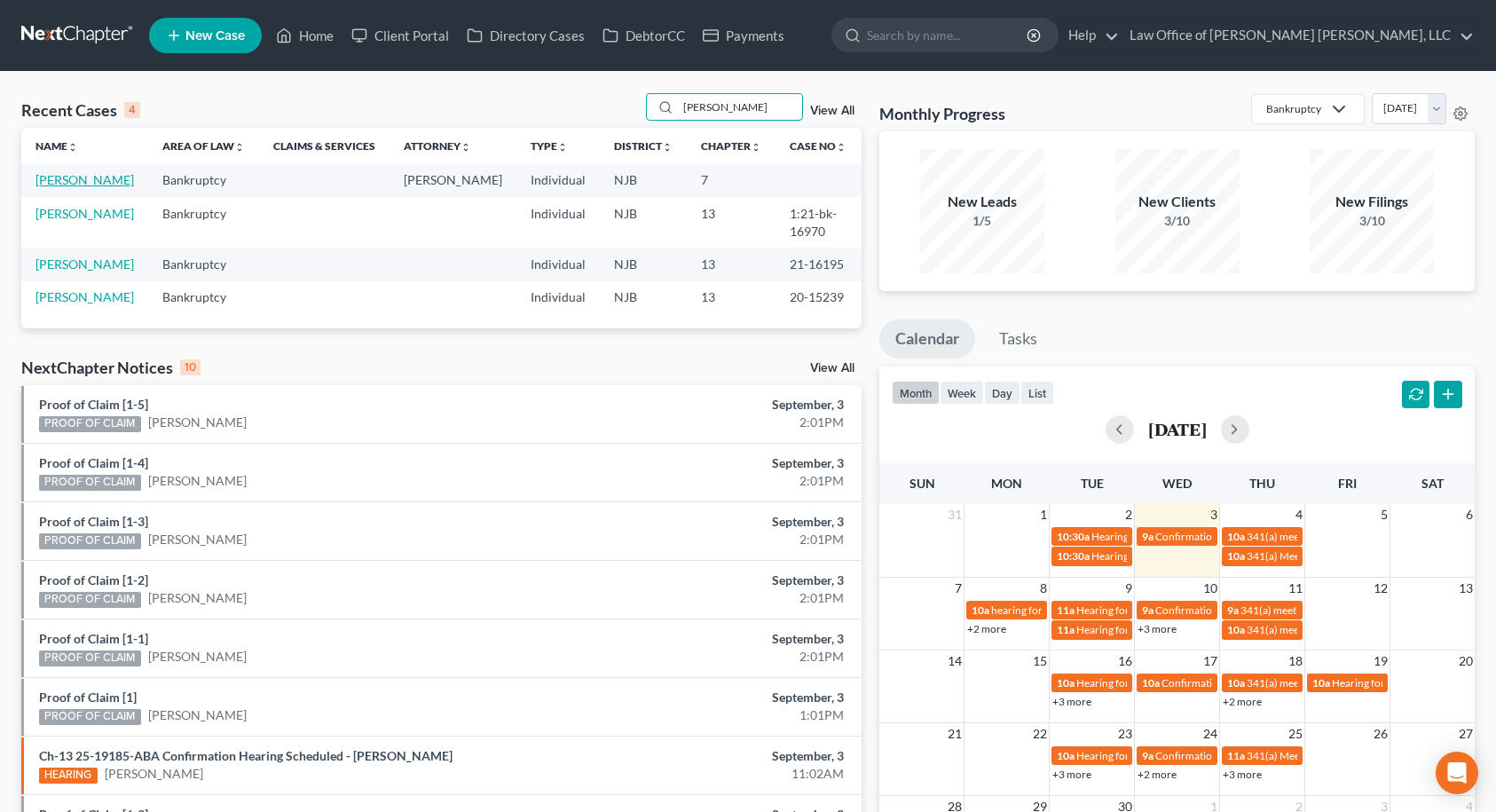
type input "[PERSON_NAME]"
click at [56, 187] on link "[PERSON_NAME]" at bounding box center [85, 179] width 99 height 15
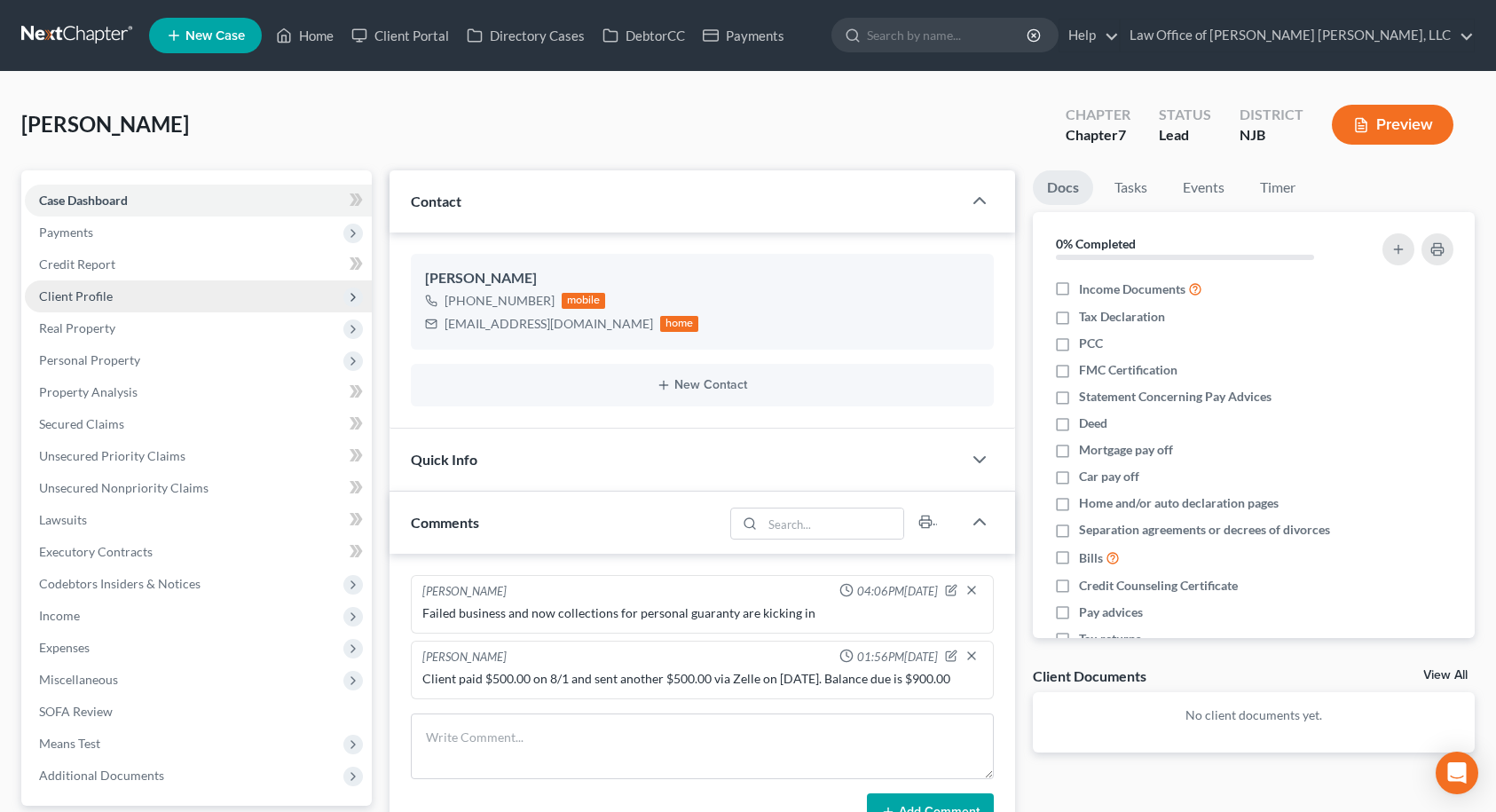
click at [182, 299] on span "Client Profile" at bounding box center [198, 296] width 347 height 32
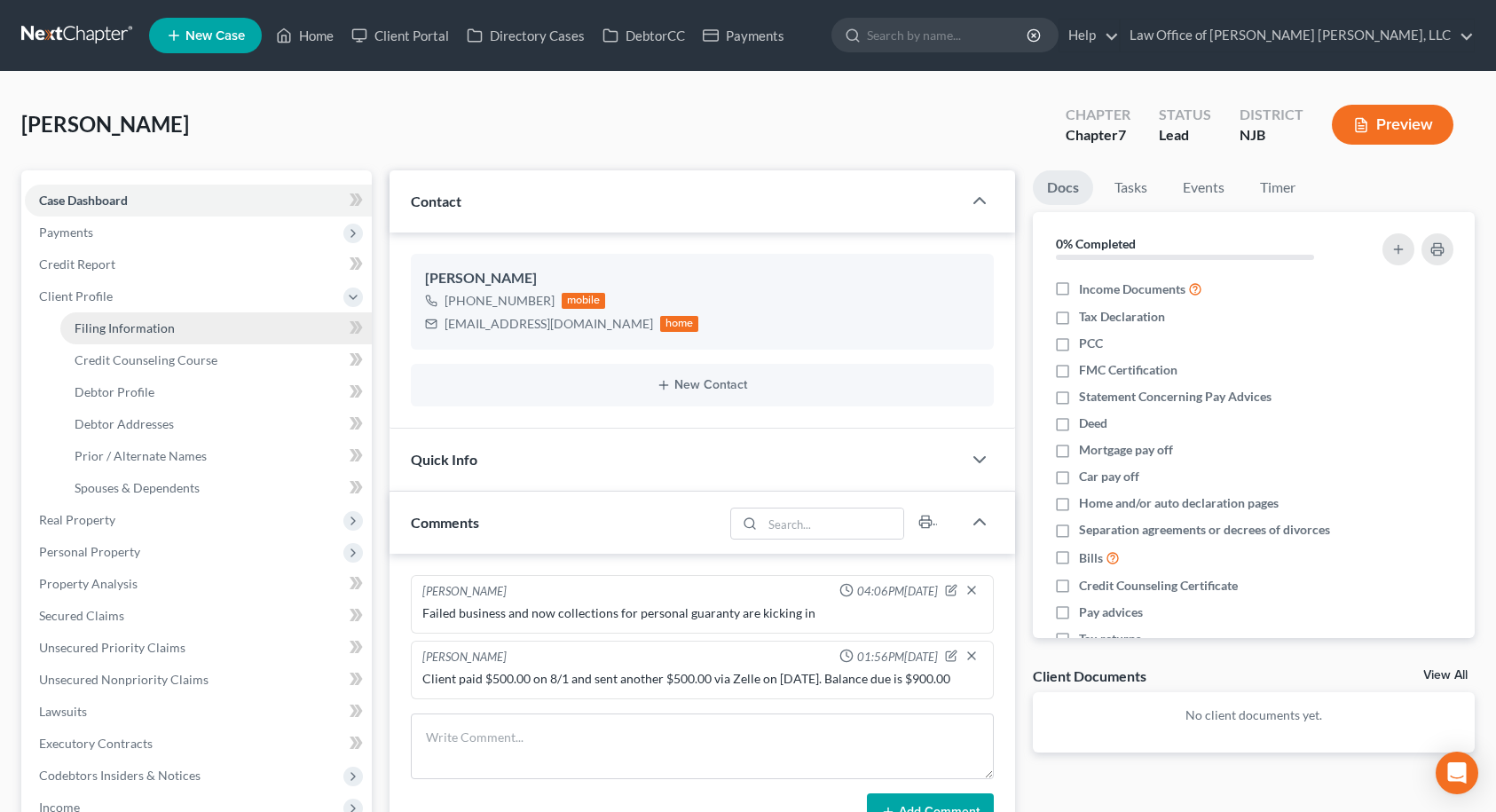
click at [171, 326] on span "Filing Information" at bounding box center [124, 327] width 100 height 15
select select "1"
select select "0"
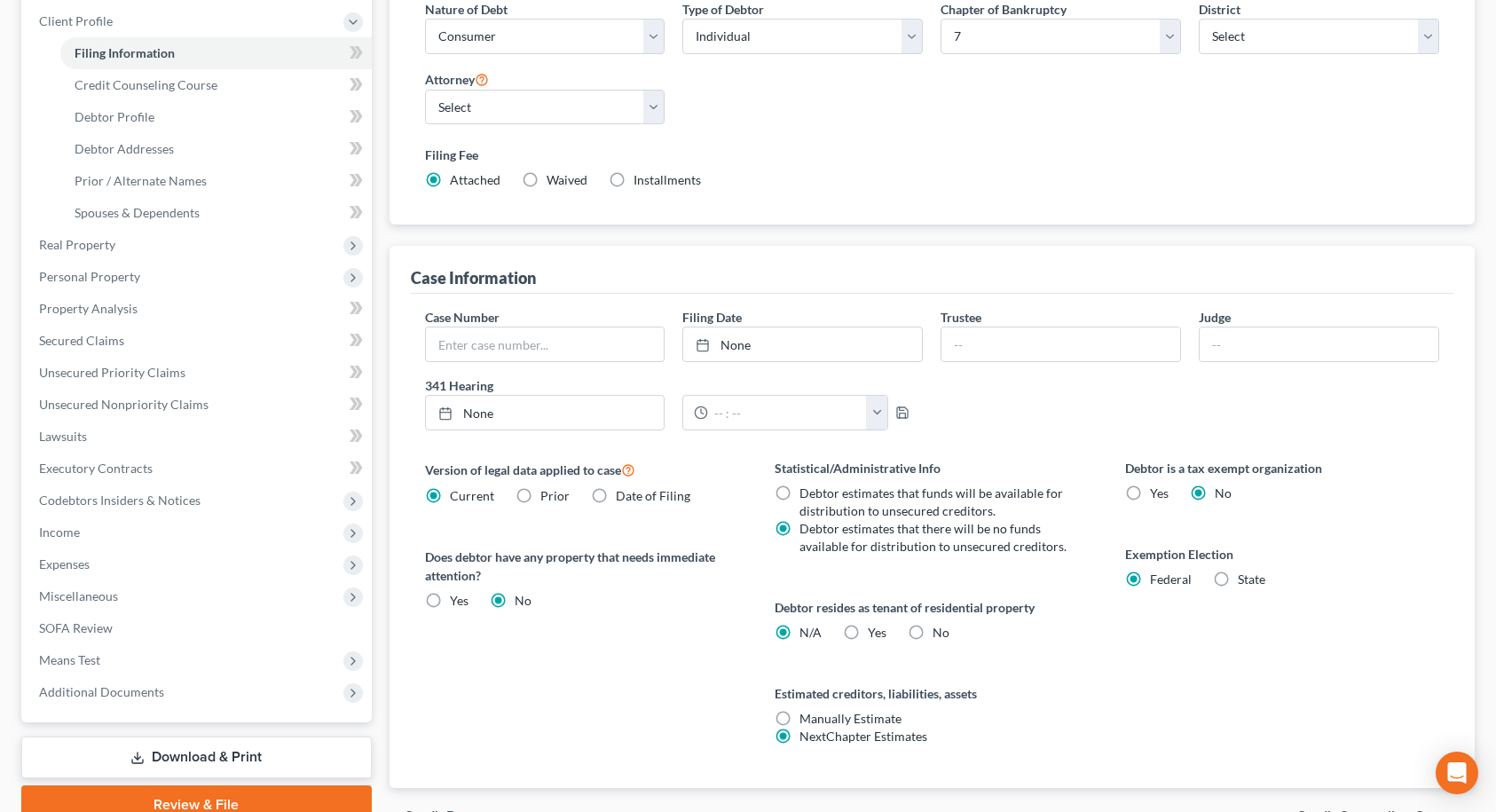
scroll to position [21, 0]
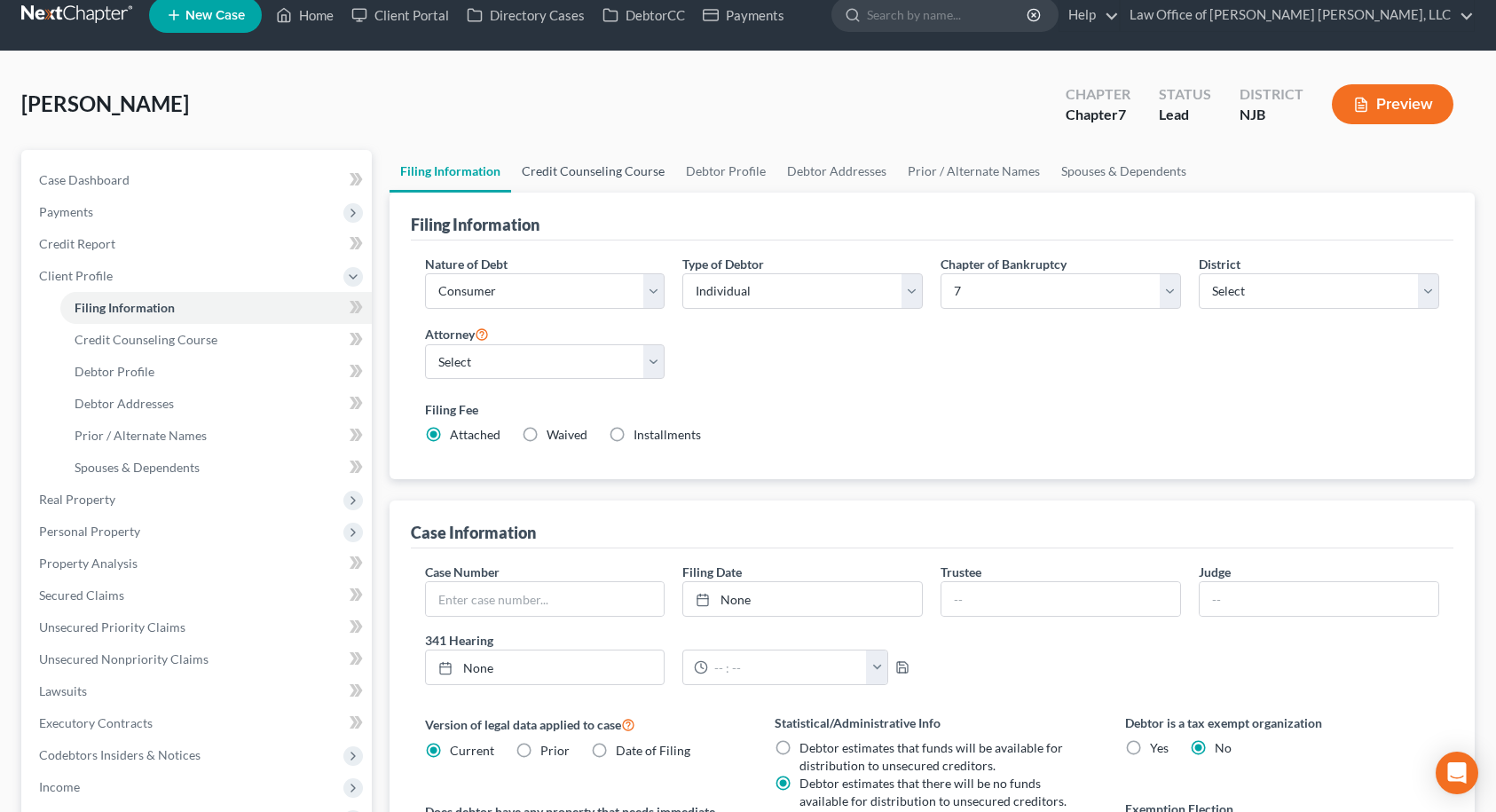
click at [639, 166] on link "Credit Counseling Course" at bounding box center [594, 171] width 164 height 43
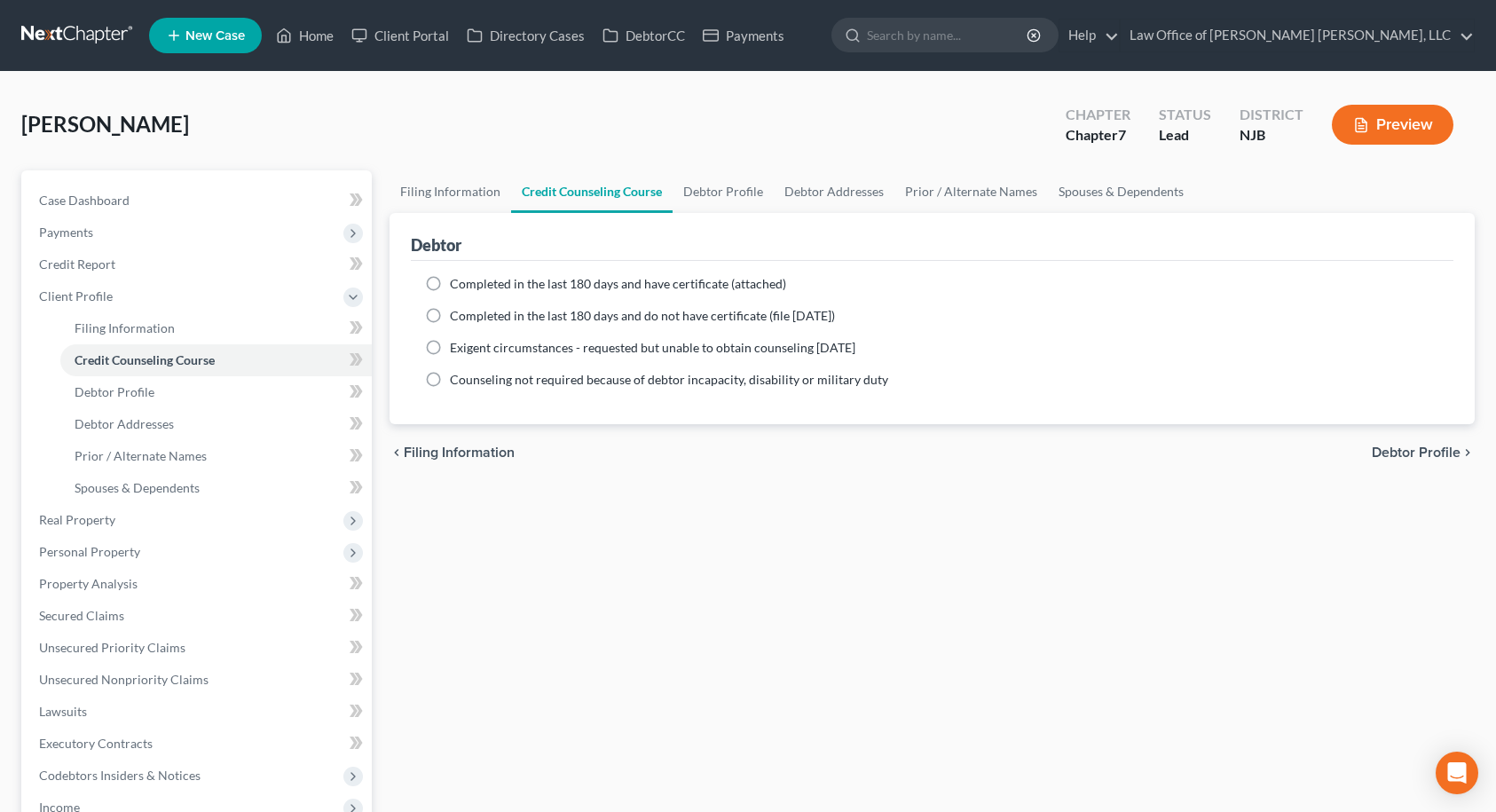
click at [450, 315] on label "Completed in the last 180 days and do not have certificate (file [DATE])" at bounding box center [642, 316] width 385 height 18
click at [457, 315] on input "Completed in the last 180 days and do not have certificate (file [DATE])" at bounding box center [463, 313] width 12 height 12
radio input "true"
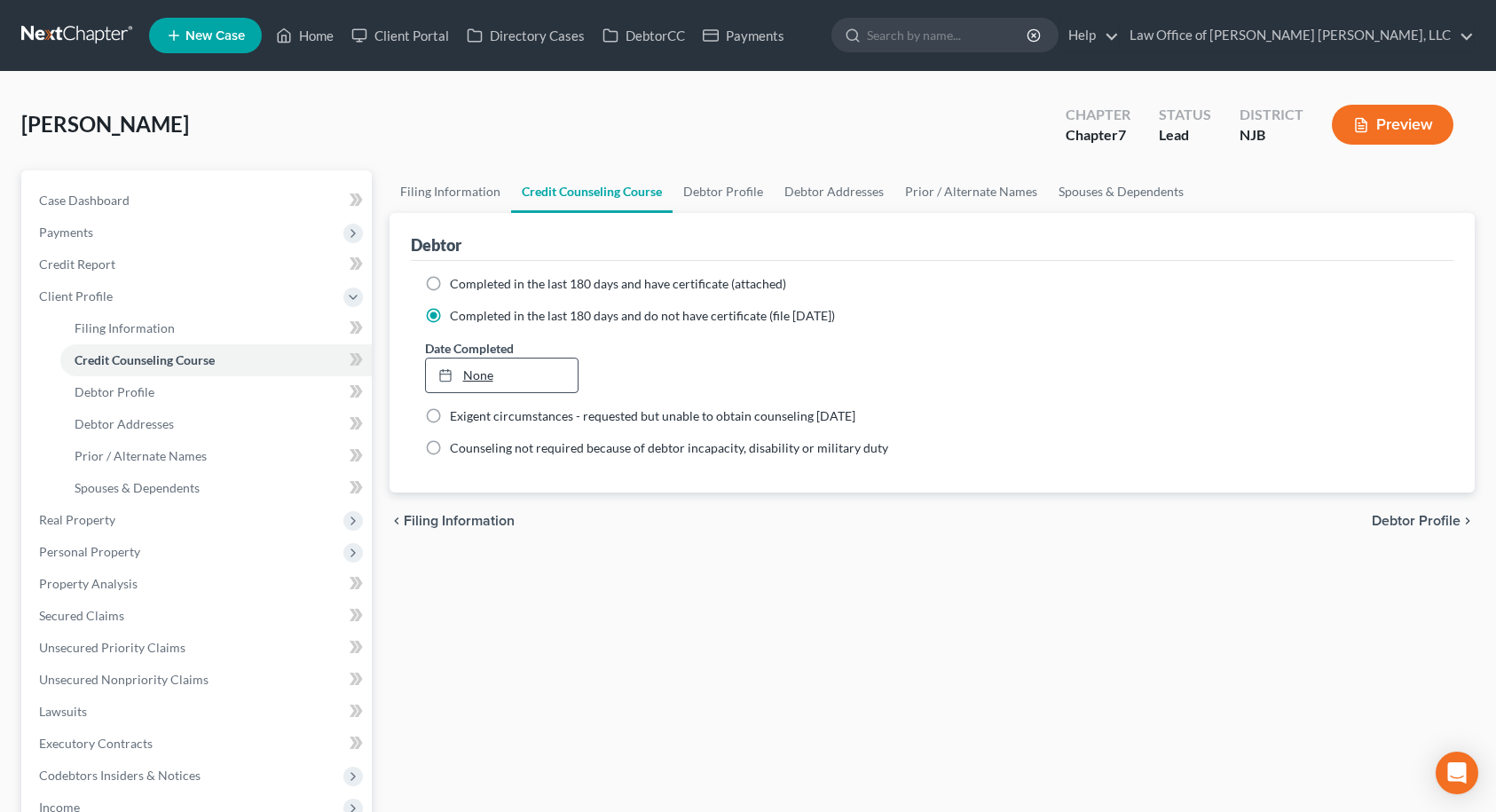
click at [474, 374] on link "None" at bounding box center [502, 375] width 152 height 34
type input "[DATE]"
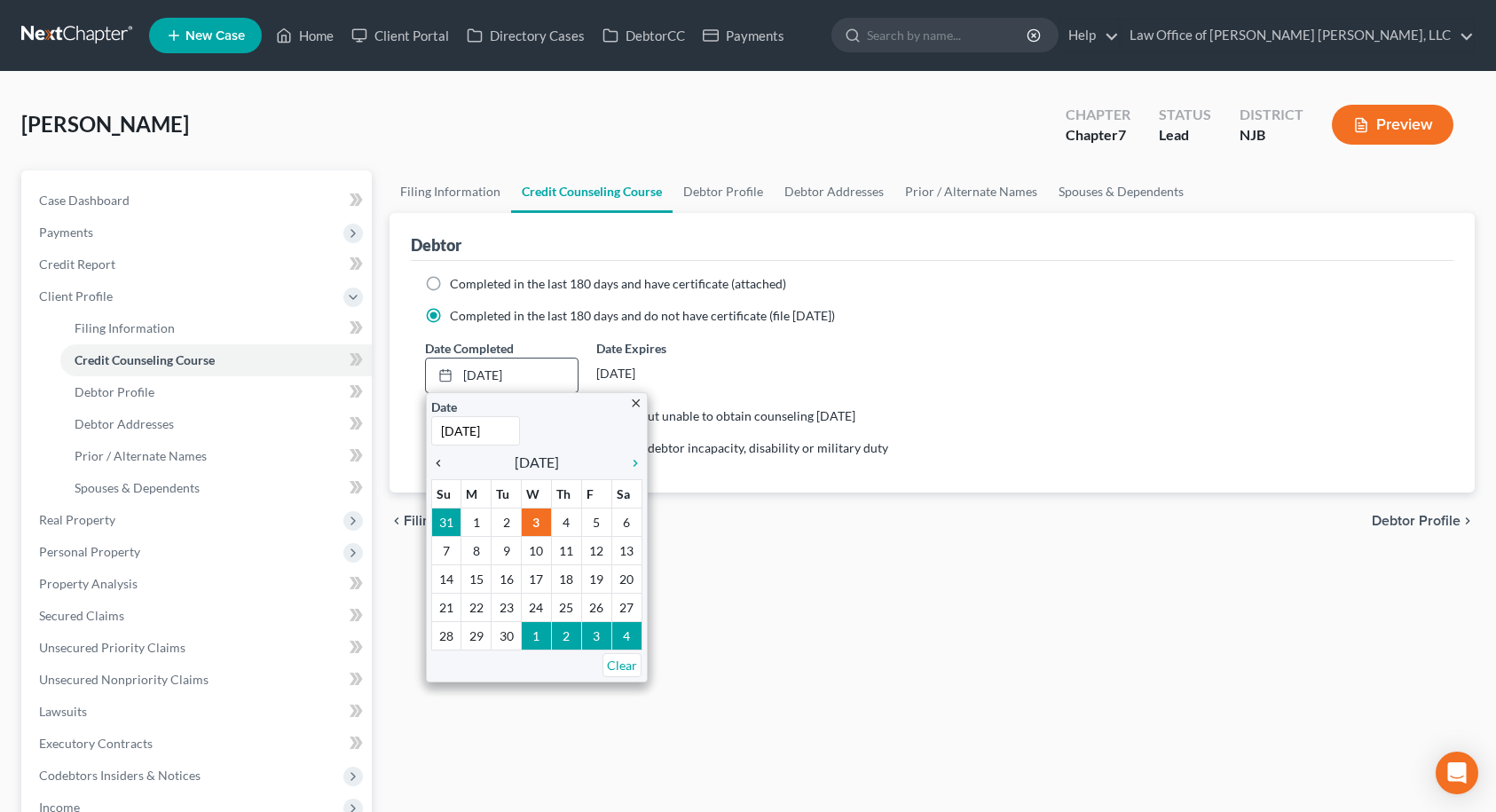
click at [434, 465] on icon "chevron_left" at bounding box center [442, 463] width 23 height 14
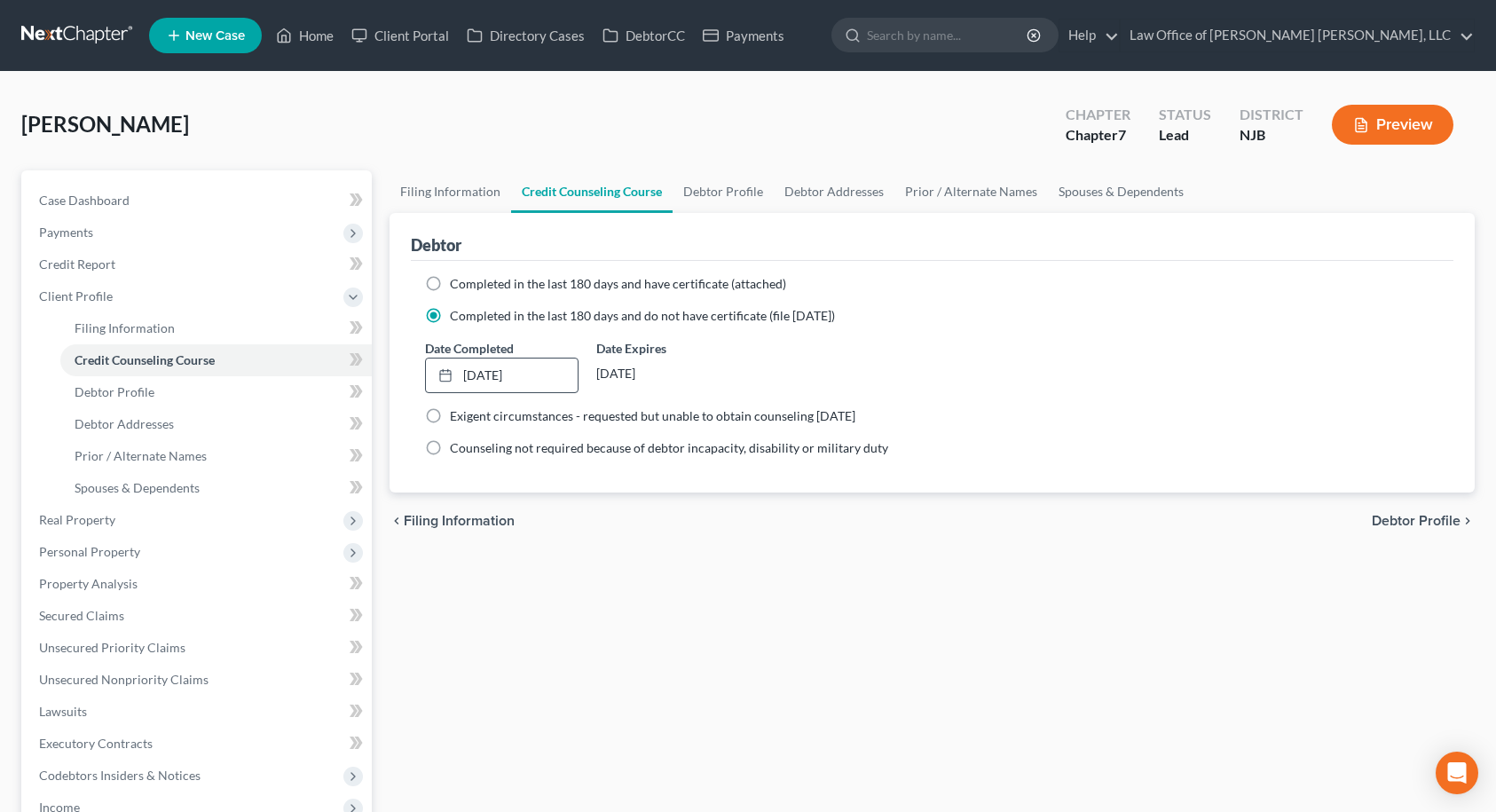
click at [513, 551] on div "Filing Information Credit Counseling Course Debtor Profile Debtor Addresses Pri…" at bounding box center [933, 634] width 1104 height 929
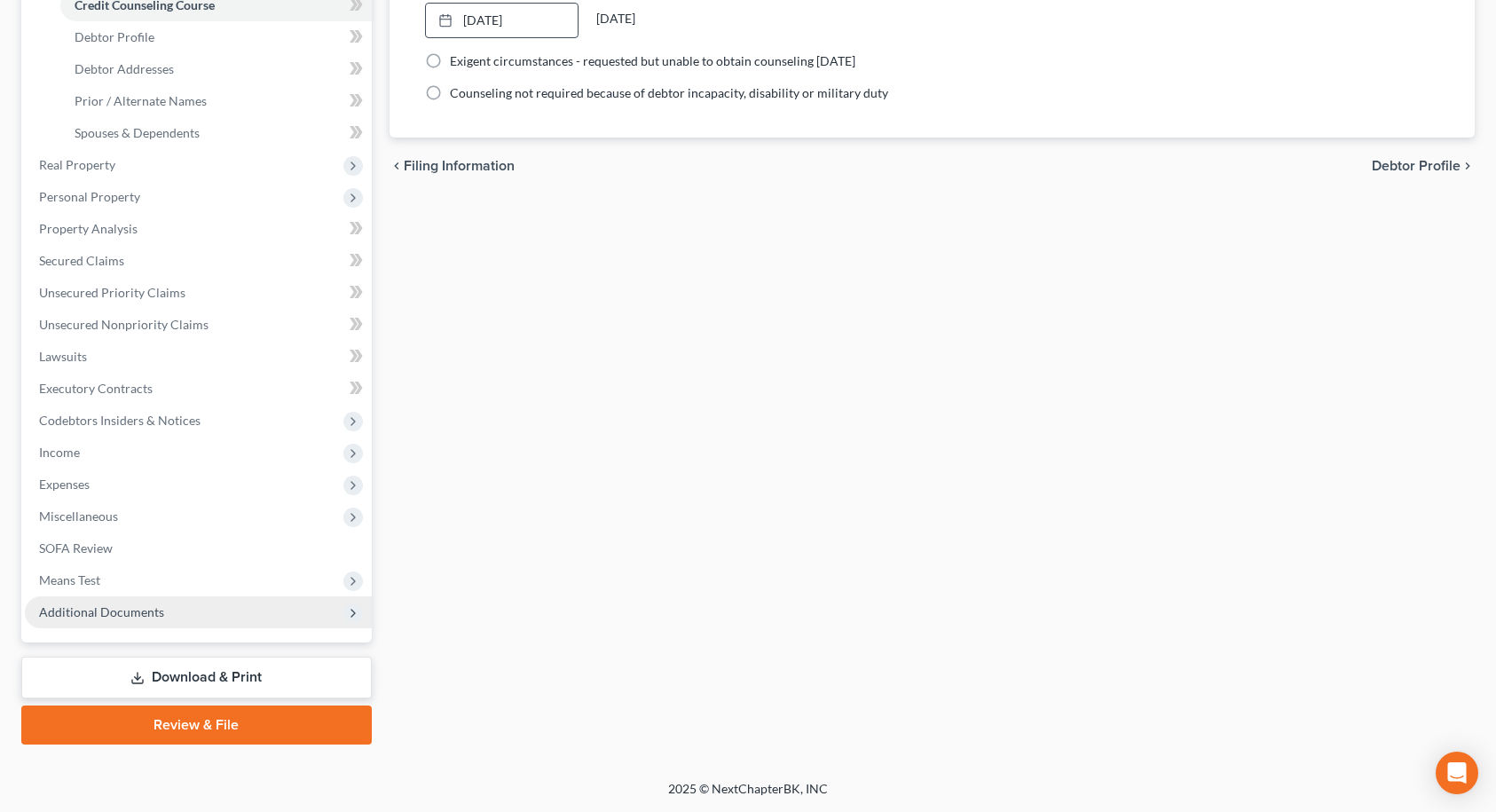
click at [134, 606] on span "Additional Documents" at bounding box center [101, 611] width 125 height 15
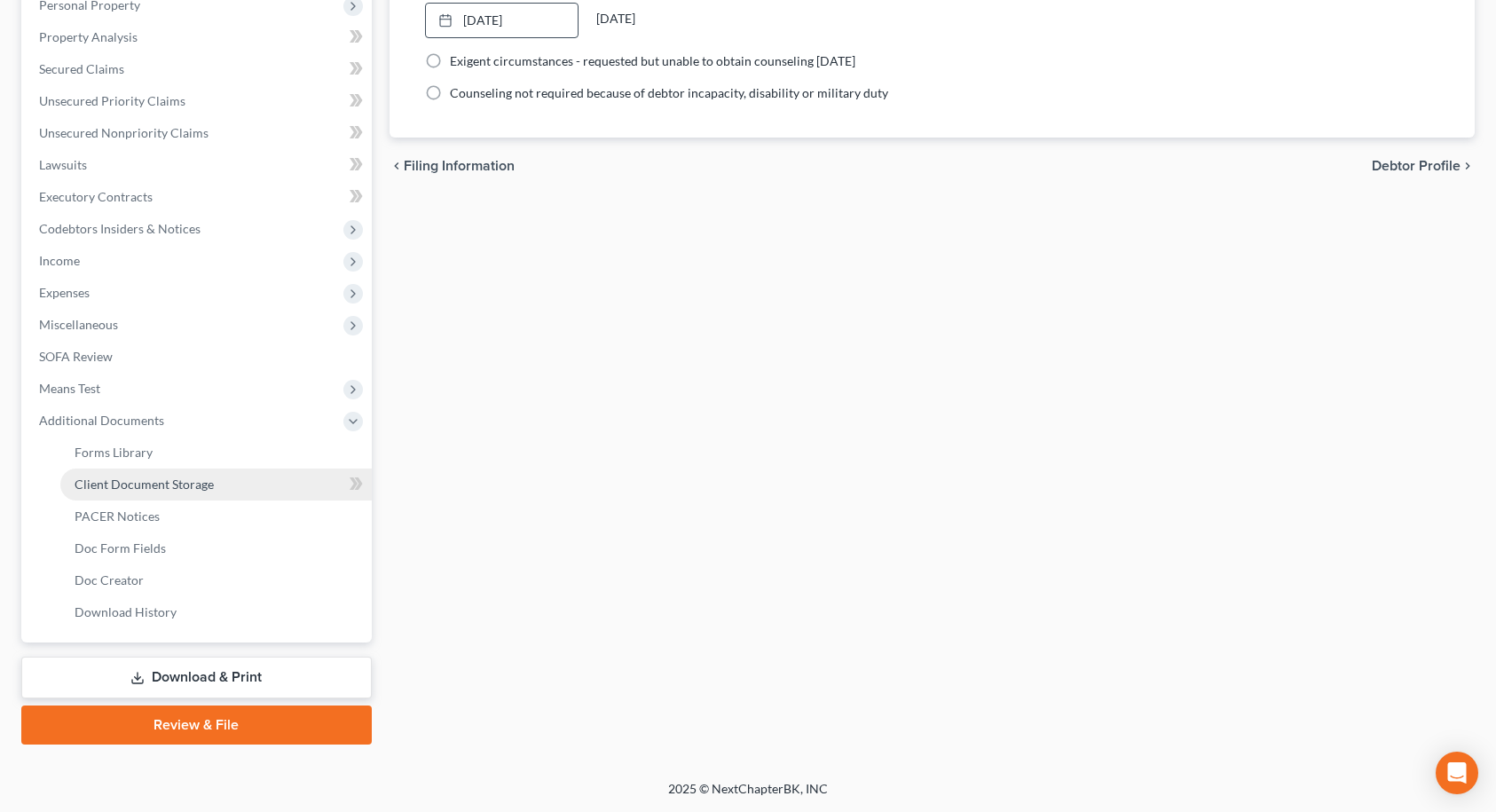
click at [142, 488] on span "Client Document Storage" at bounding box center [143, 484] width 140 height 15
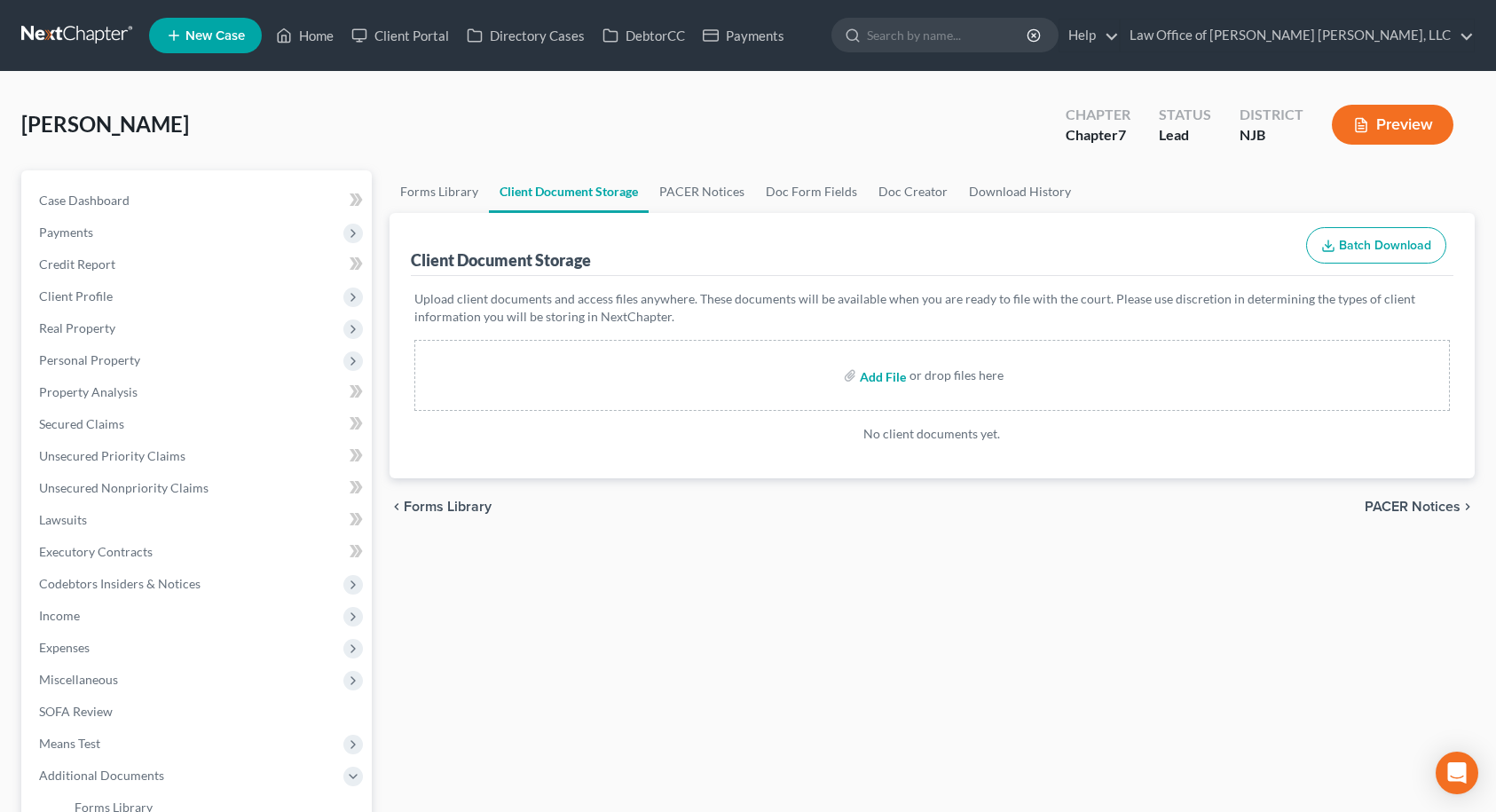
click at [894, 373] on input "file" at bounding box center [881, 375] width 43 height 32
type input "C:\fakepath\[PERSON_NAME].pdf"
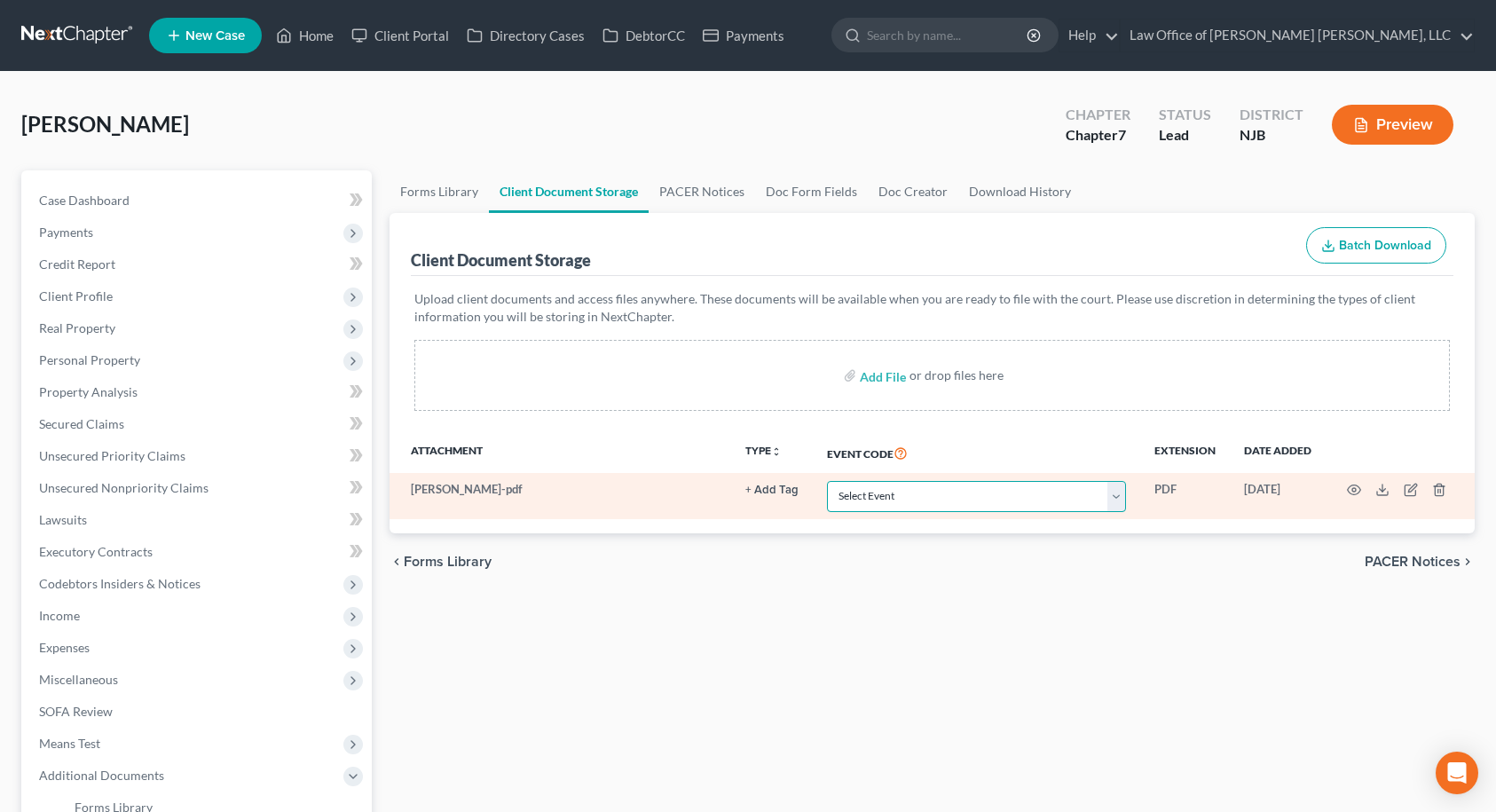
click at [882, 498] on select "Select Event 20 Largest Unsecured Creditors Amended Attorney Compensation State…" at bounding box center [977, 496] width 299 height 31
select select "9"
click at [827, 481] on select "Select Event 20 Largest Unsecured Creditors Amended Attorney Compensation State…" at bounding box center [977, 496] width 299 height 31
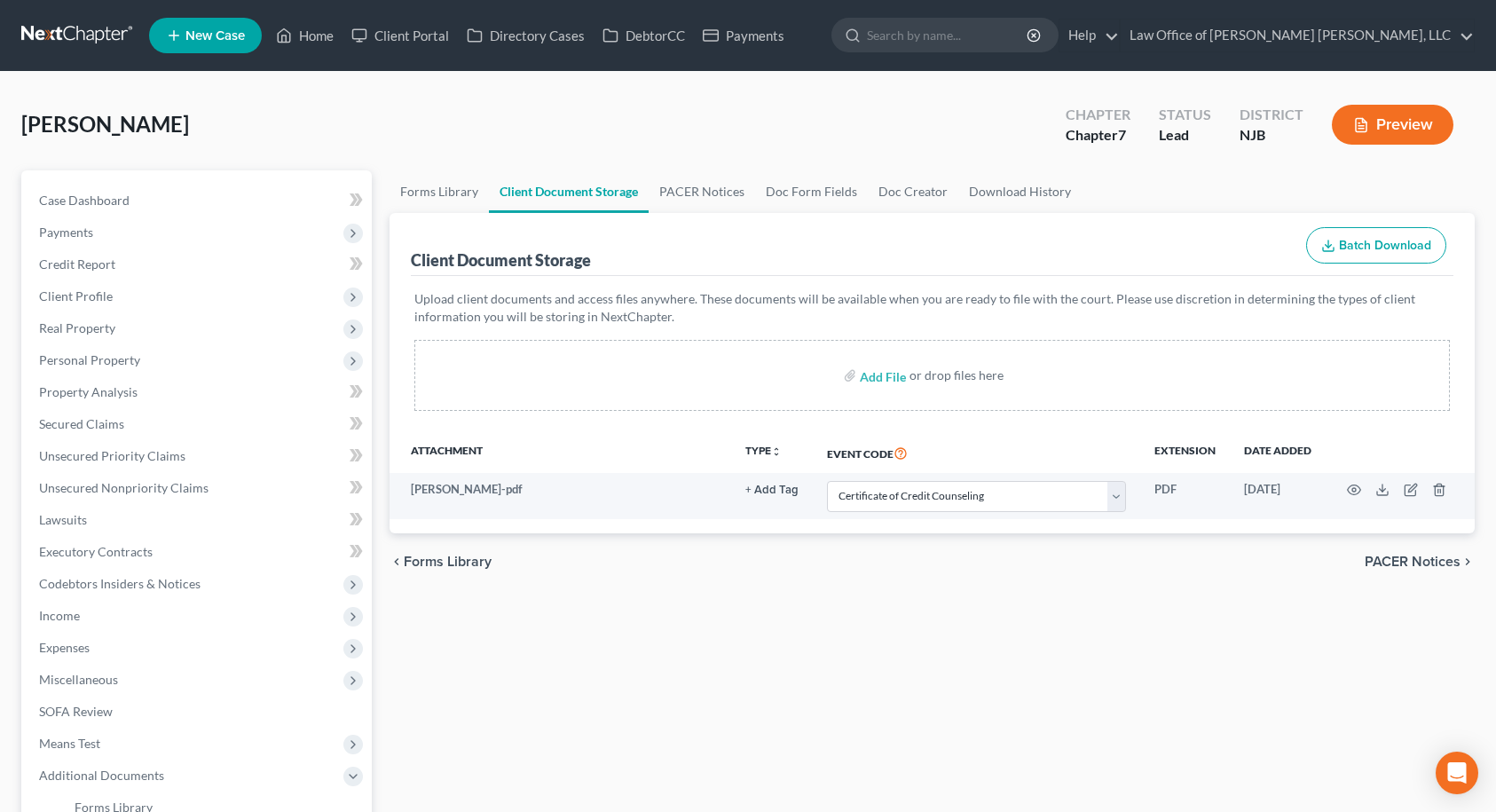
click at [849, 571] on div "chevron_left Forms Library PACER Notices chevron_right" at bounding box center [933, 561] width 1086 height 56
click at [1372, 558] on span "PACER Notices" at bounding box center [1412, 562] width 96 height 14
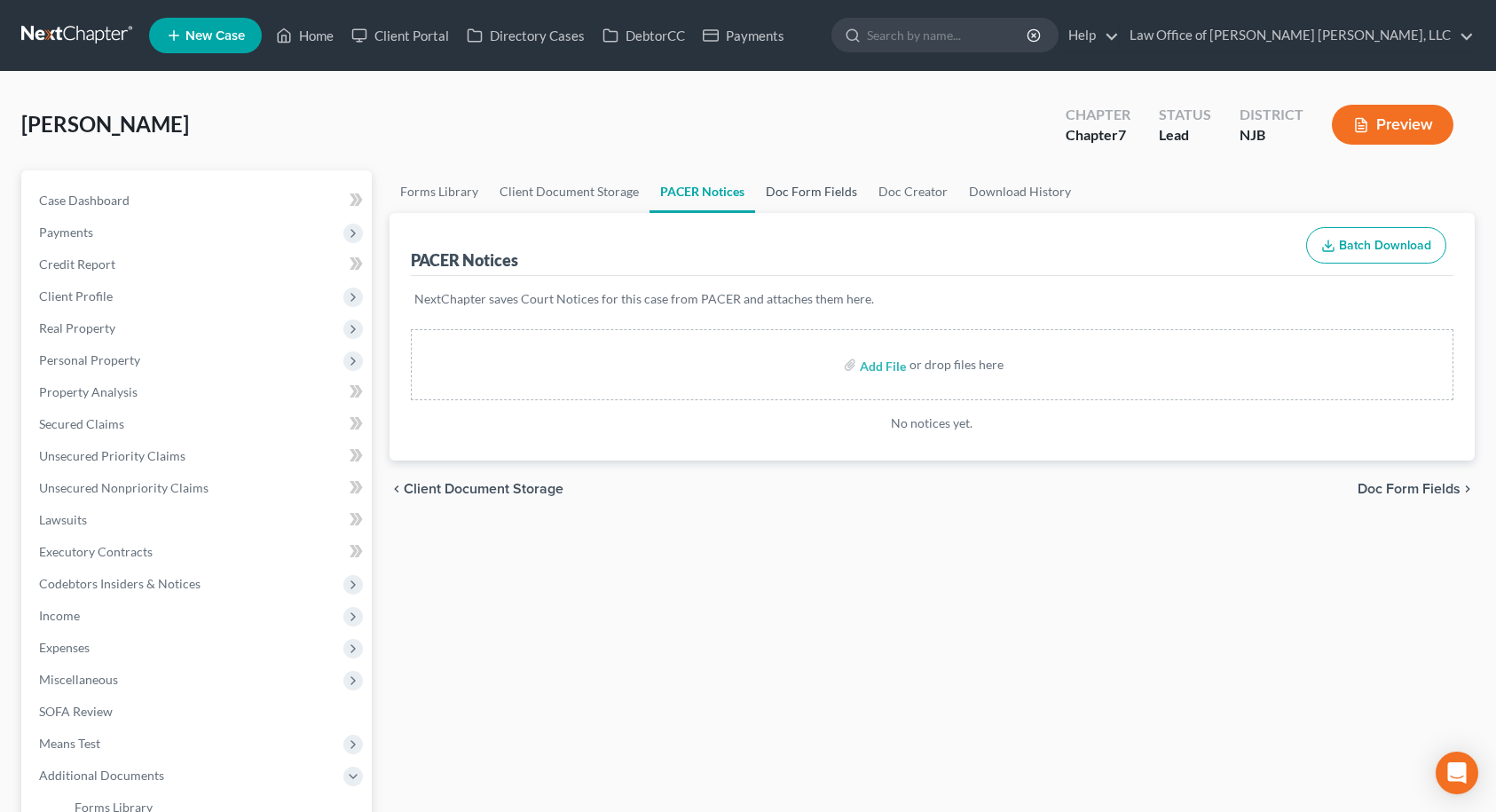
click at [771, 198] on link "Doc Form Fields" at bounding box center [811, 191] width 113 height 43
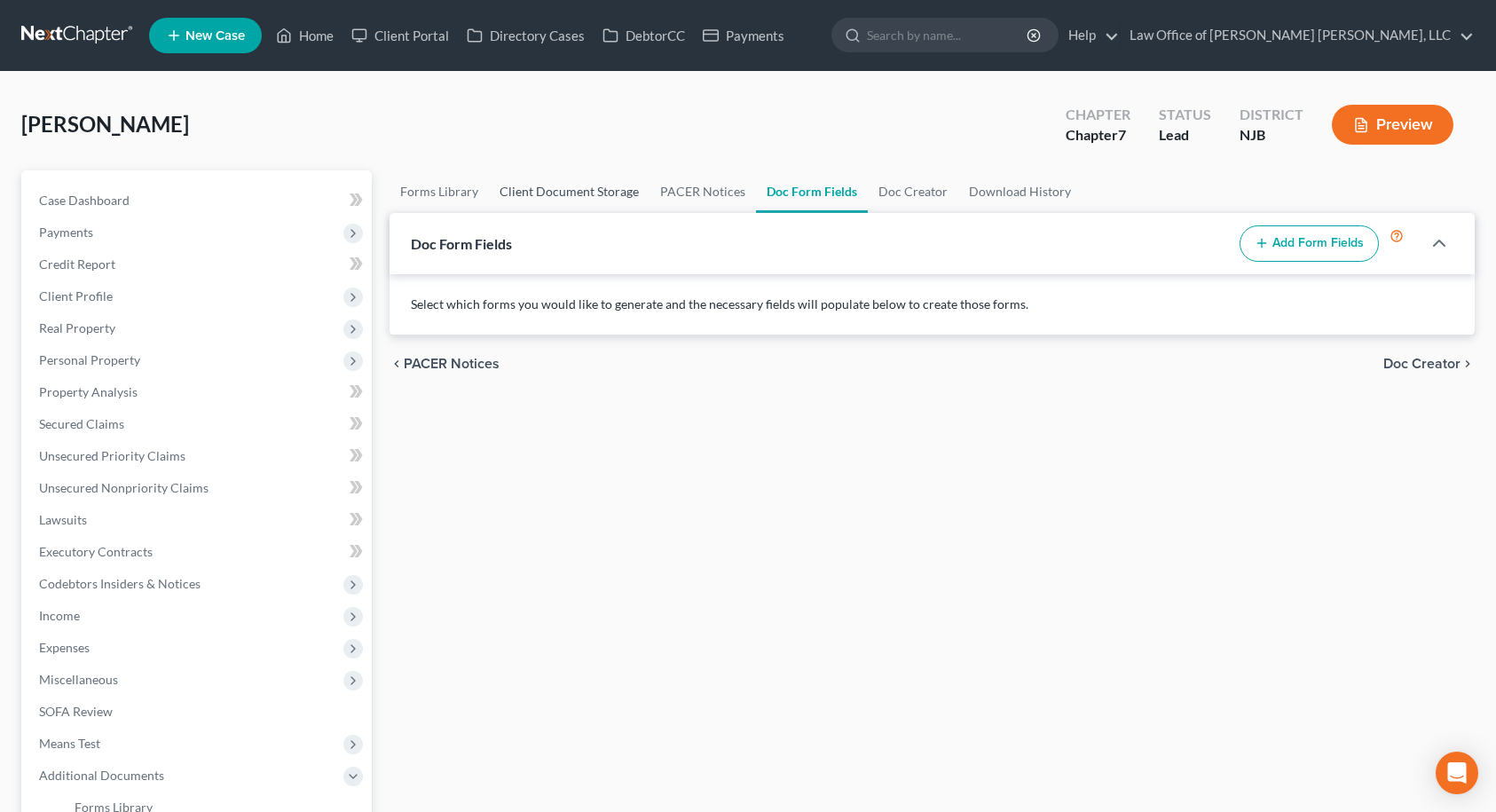
click at [564, 198] on link "Client Document Storage" at bounding box center [569, 191] width 160 height 43
select select "9"
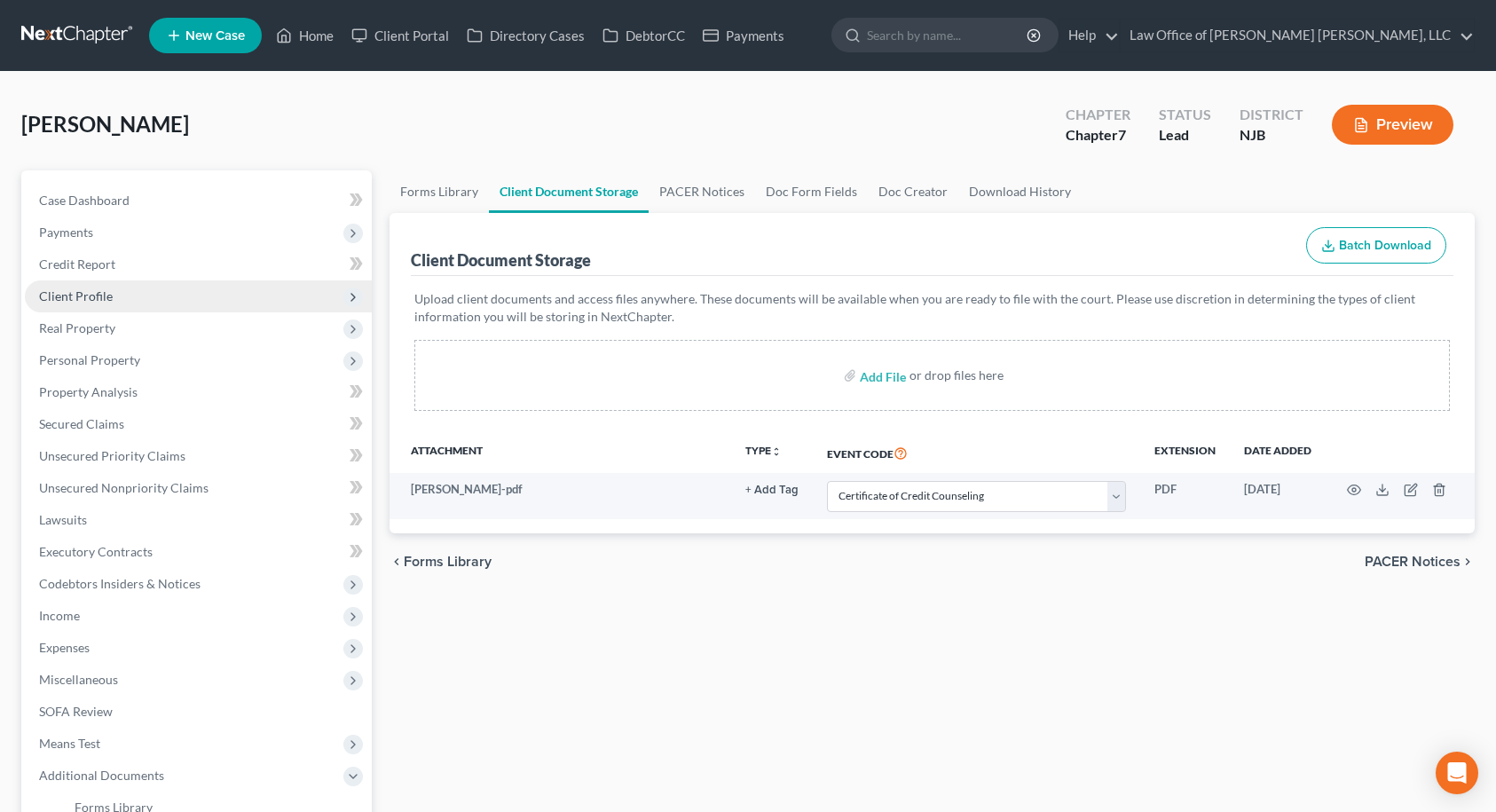
click at [151, 292] on span "Client Profile" at bounding box center [198, 296] width 347 height 32
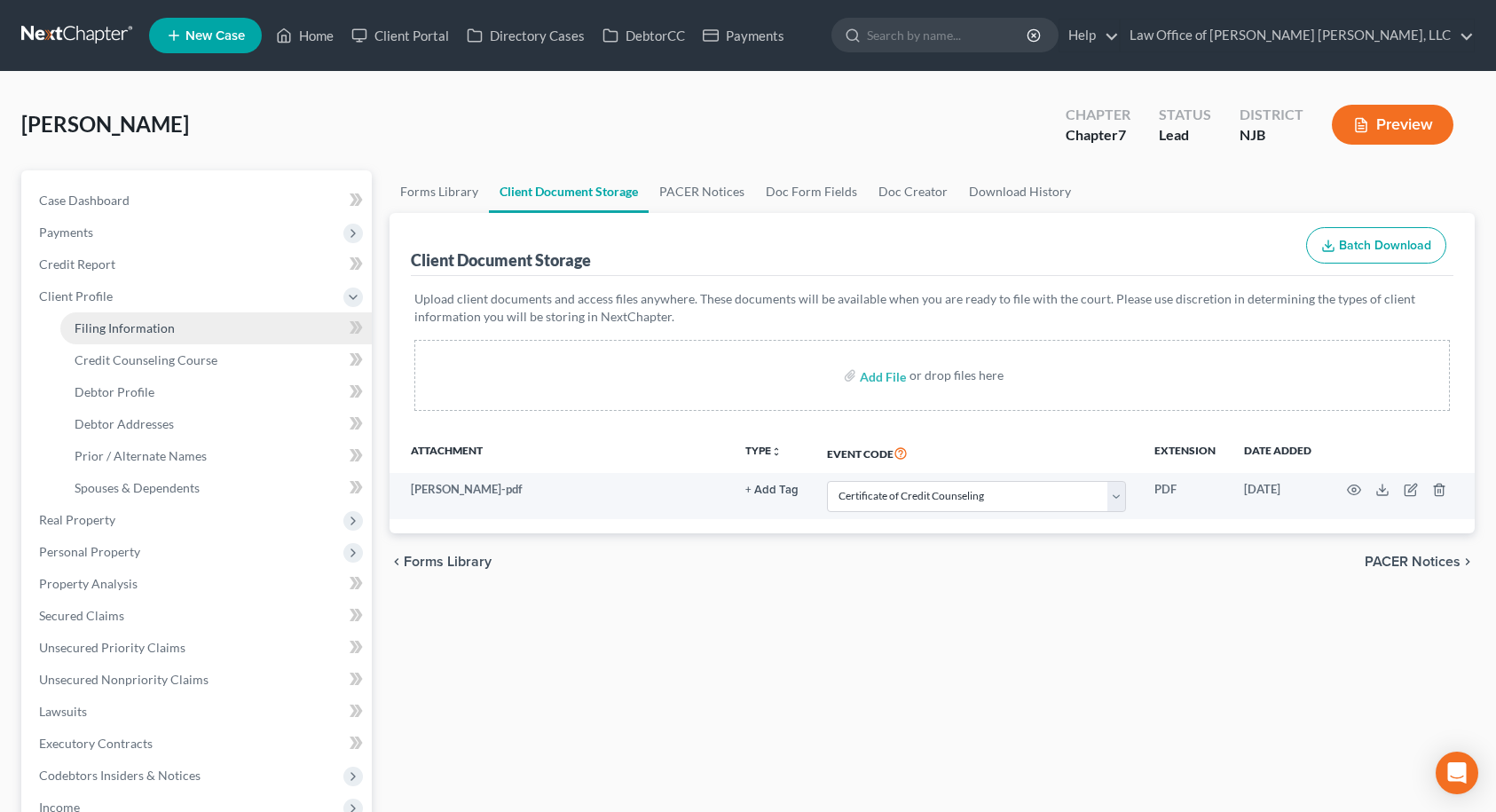
click at [150, 323] on span "Filing Information" at bounding box center [124, 327] width 100 height 15
select select "1"
select select "0"
select select "51"
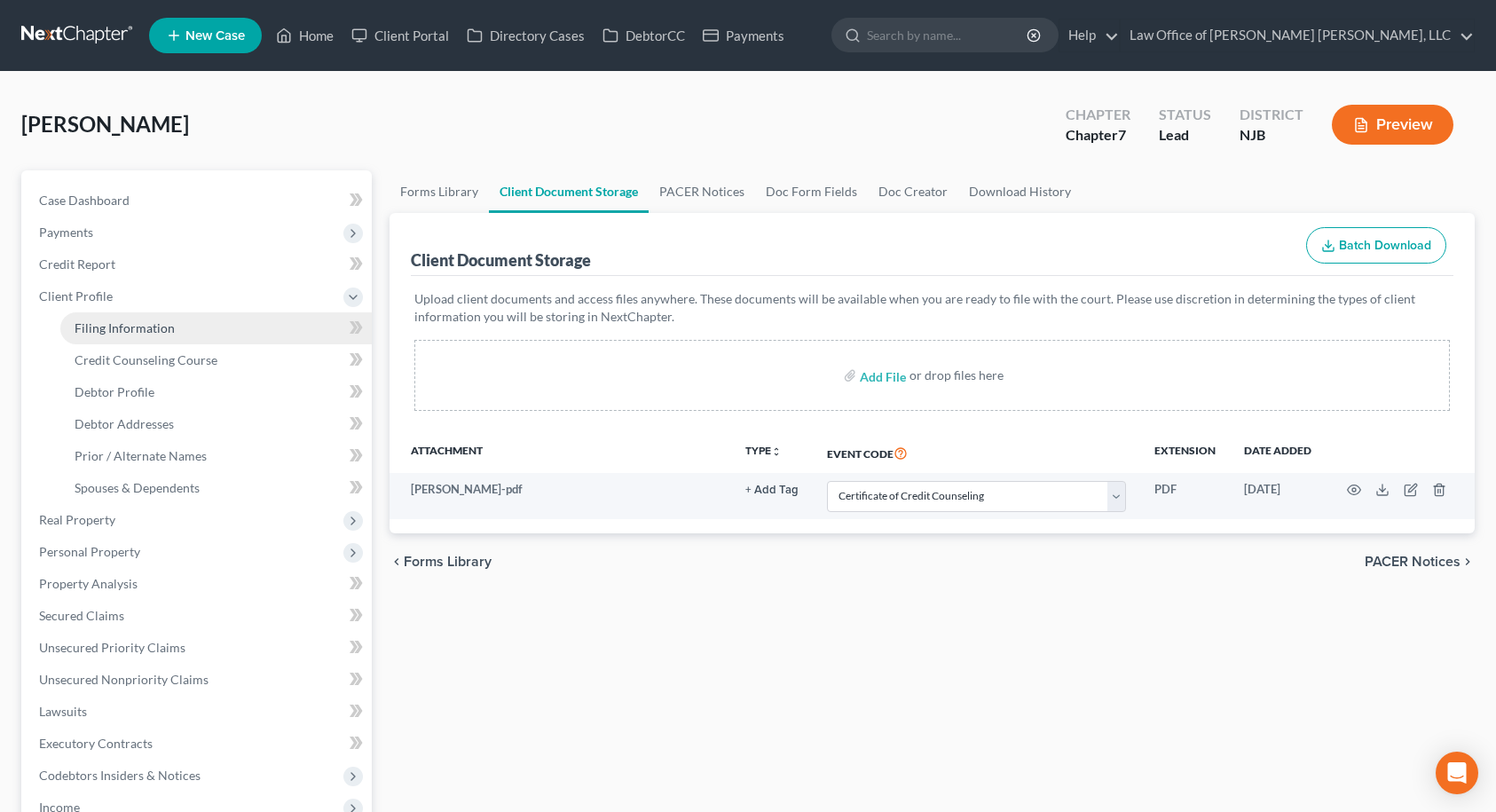
select select "0"
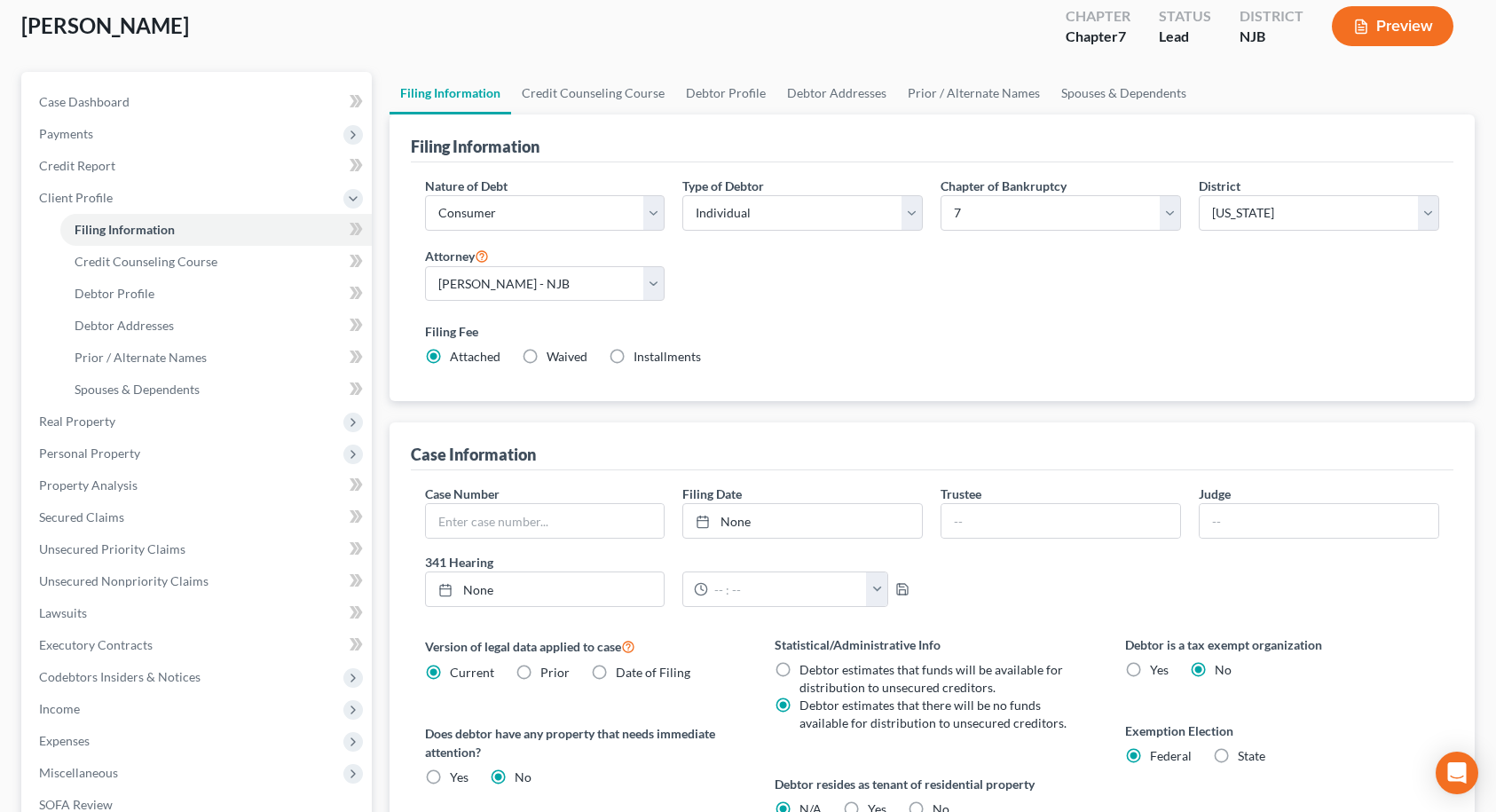
scroll to position [21, 0]
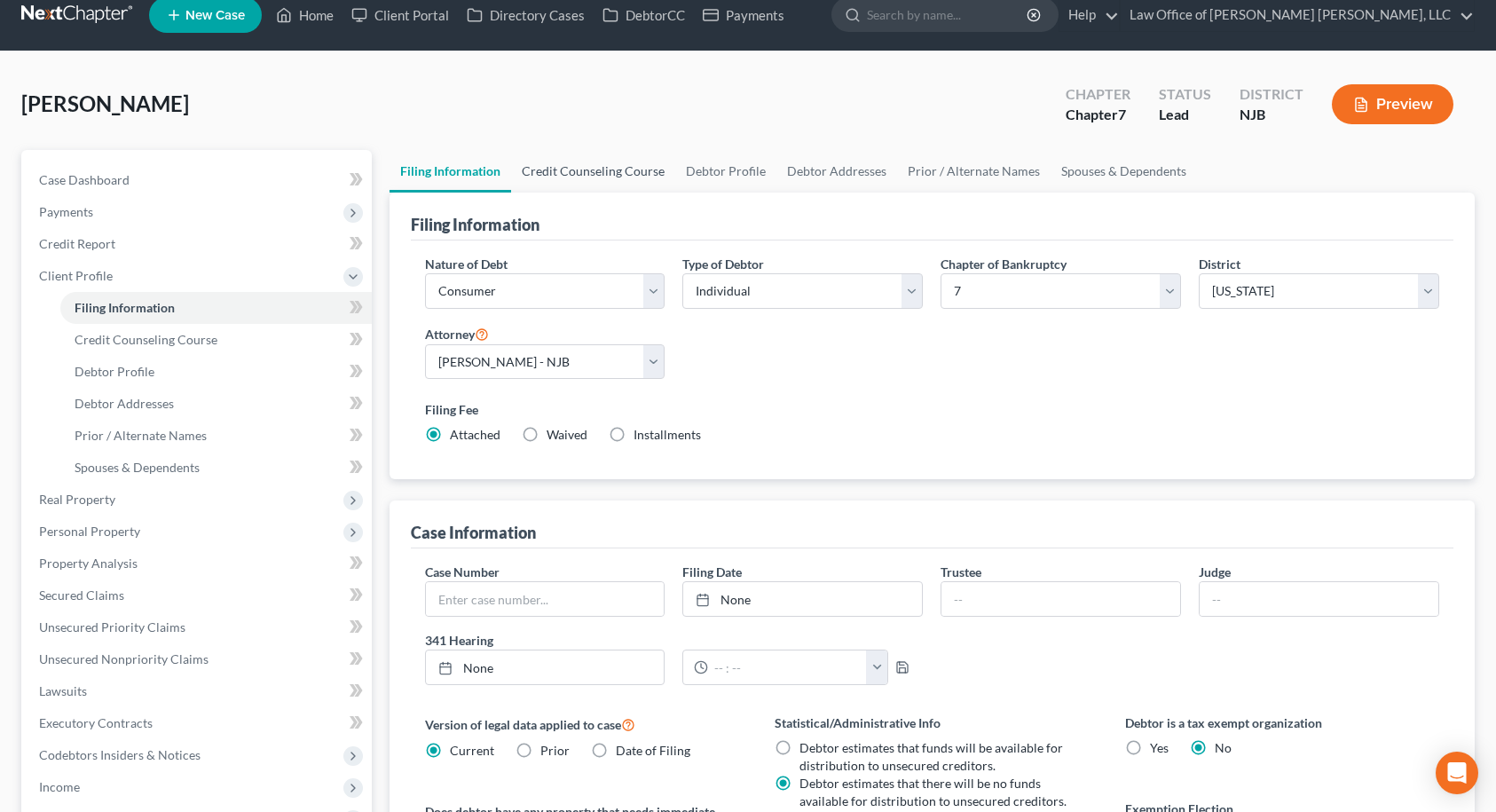
click at [601, 161] on link "Credit Counseling Course" at bounding box center [594, 171] width 164 height 43
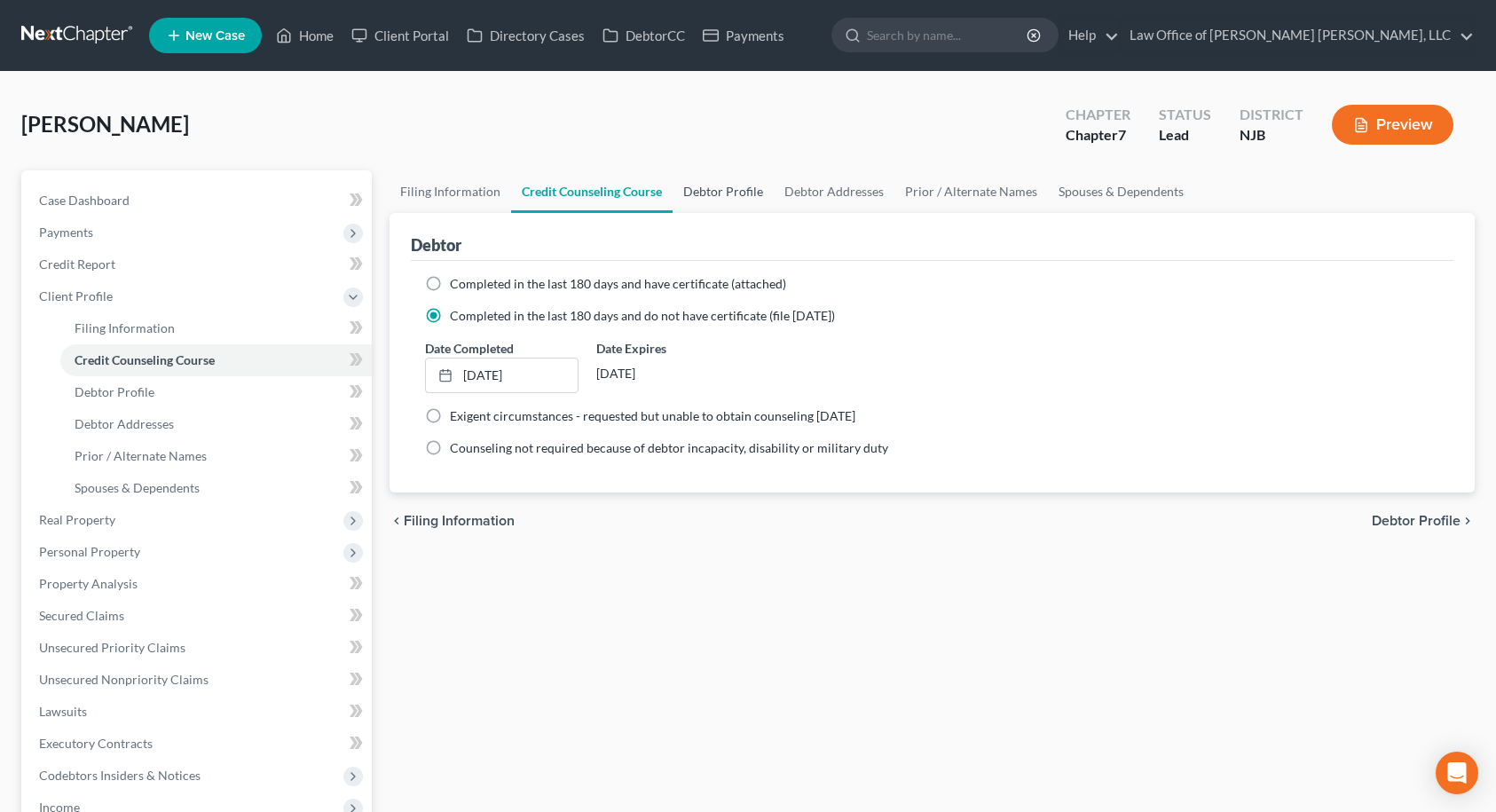
click at [726, 185] on link "Debtor Profile" at bounding box center [723, 191] width 101 height 43
select select "0"
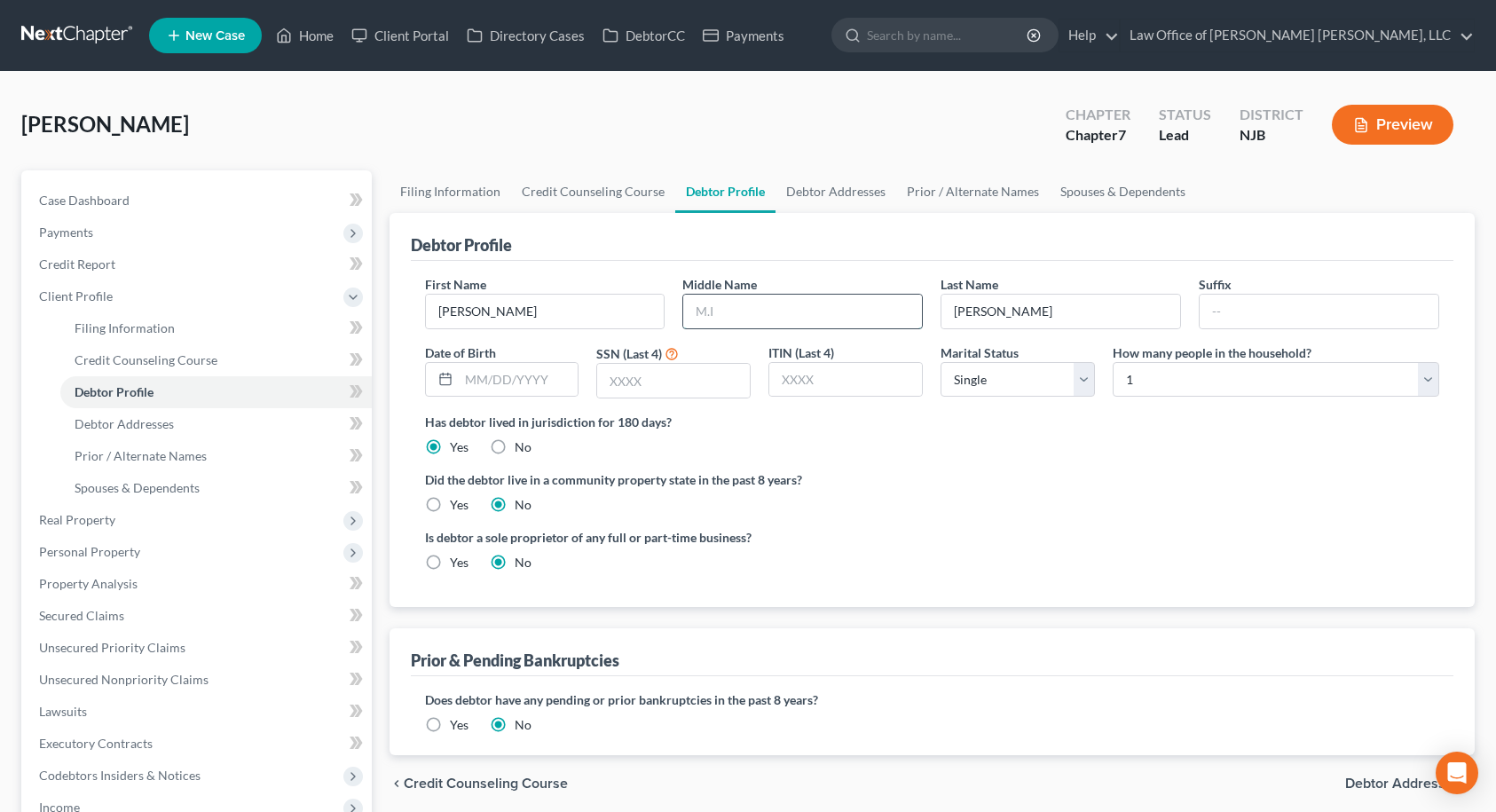
click at [750, 309] on input "text" at bounding box center [802, 312] width 238 height 34
type input "D."
click at [543, 391] on input "text" at bounding box center [518, 380] width 120 height 34
type input "[DATE]"
click at [675, 389] on input "text" at bounding box center [674, 381] width 152 height 34
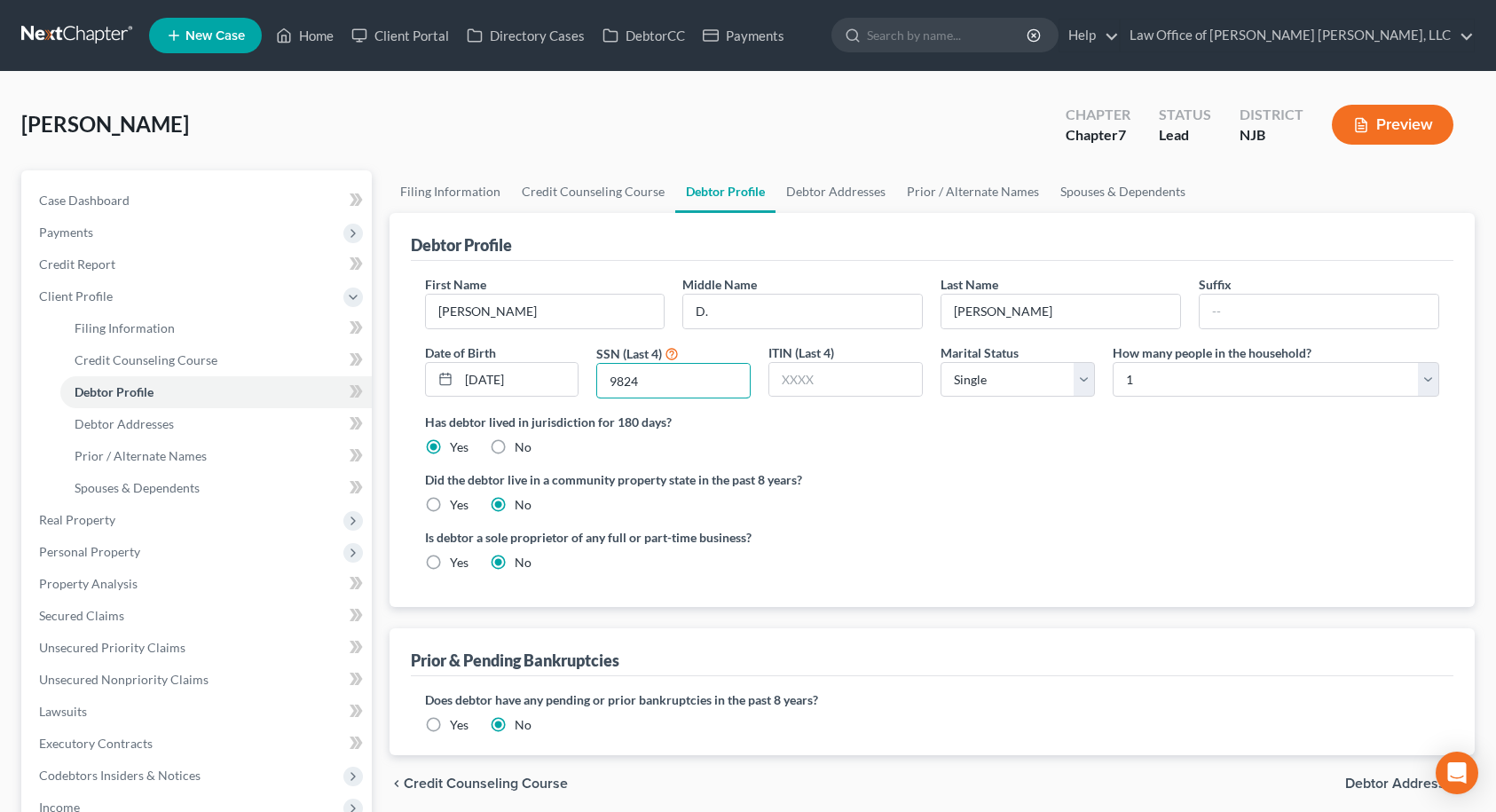
type input "9824"
click at [780, 414] on label "Has debtor lived in jurisdiction for 180 days?" at bounding box center [933, 421] width 1015 height 19
click at [613, 318] on input "[PERSON_NAME]" at bounding box center [544, 312] width 238 height 34
click at [543, 385] on input "[DATE]" at bounding box center [518, 380] width 120 height 34
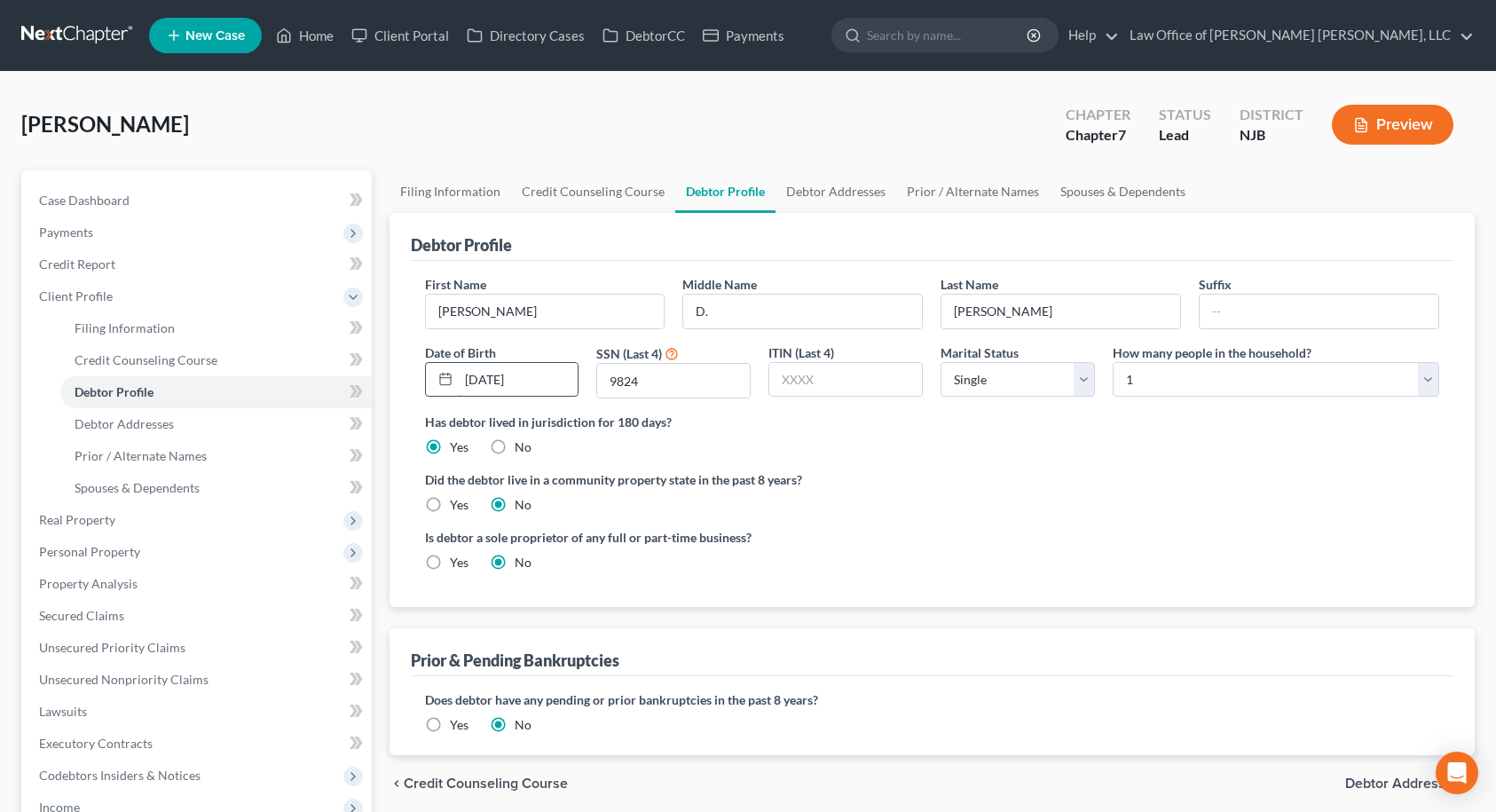
click at [549, 381] on input "[DATE]" at bounding box center [518, 380] width 120 height 34
click at [684, 387] on input "9824" at bounding box center [674, 381] width 152 height 34
click at [993, 390] on select "Select Single Married Separated Divorced Widowed" at bounding box center [1018, 380] width 154 height 36
click at [941, 362] on select "Select Single Married Separated Divorced Widowed" at bounding box center [1018, 380] width 154 height 36
click at [1151, 378] on select "Select 1 2 3 4 5 6 7 8 9 10 11 12 13 14 15 16 17 18 19 20" at bounding box center [1276, 380] width 327 height 36
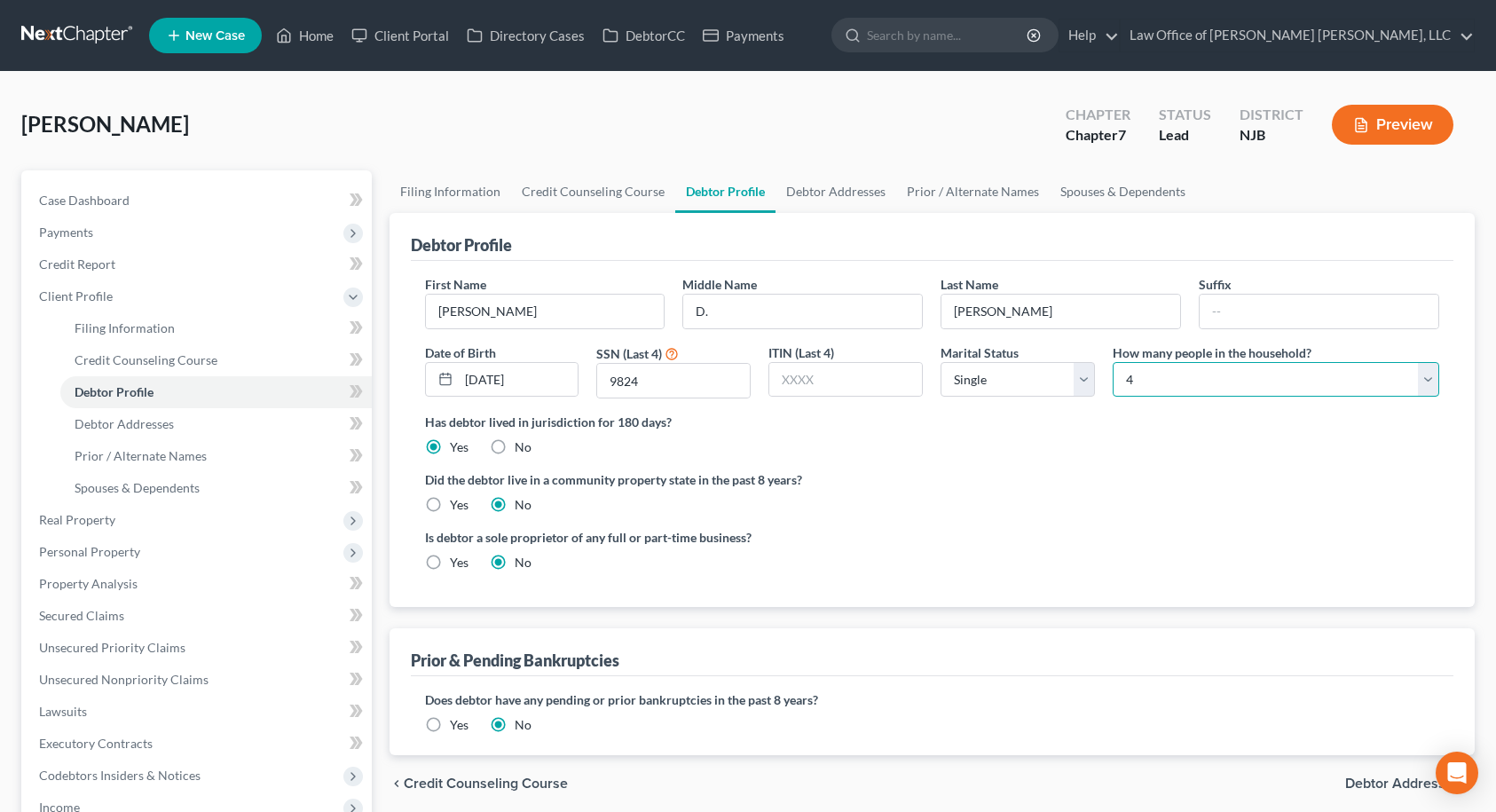
click at [1113, 362] on select "Select 1 2 3 4 5 6 7 8 9 10 11 12 13 14 15 16 17 18 19 20" at bounding box center [1276, 380] width 327 height 36
click at [1137, 382] on select "Select 1 2 3 4 5 6 7 8 9 10 11 12 13 14 15 16 17 18 19 20" at bounding box center [1276, 380] width 327 height 36
select select "4"
click at [1113, 362] on select "Select 1 2 3 4 5 6 7 8 9 10 11 12 13 14 15 16 17 18 19 20" at bounding box center [1276, 380] width 327 height 36
click at [1128, 426] on label "Has debtor lived in jurisdiction for 180 days?" at bounding box center [933, 421] width 1015 height 19
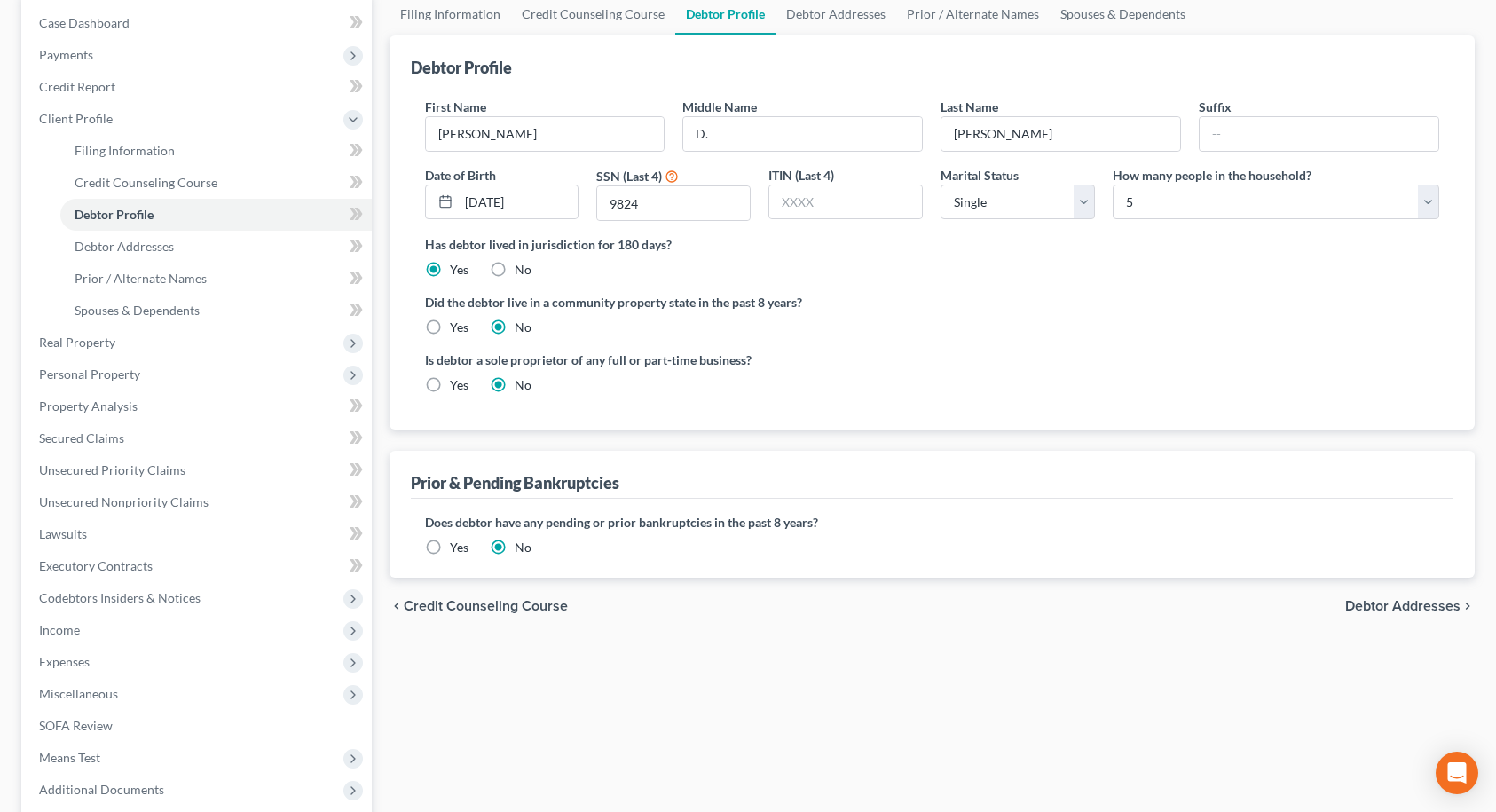
scroll to position [89, 0]
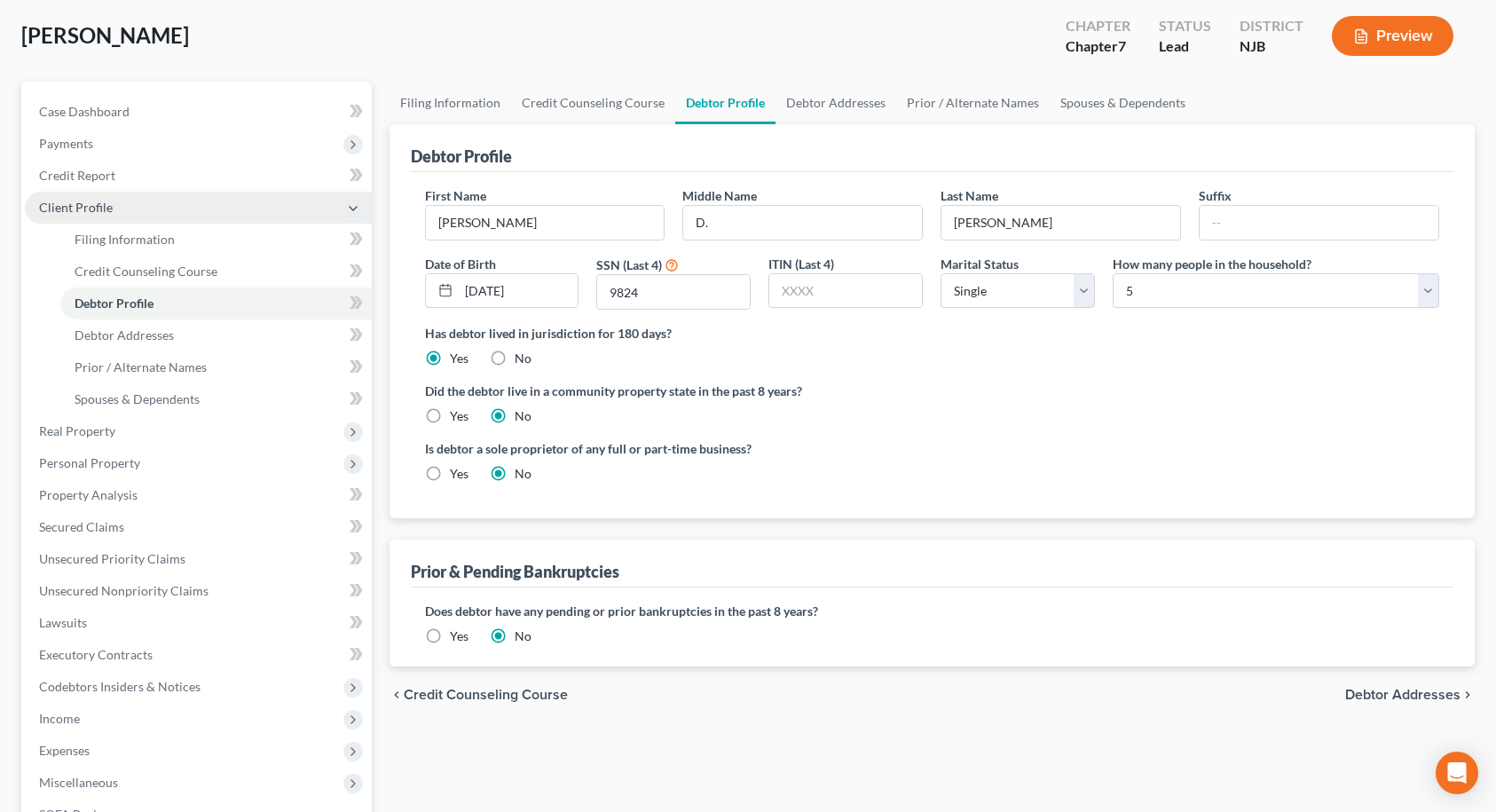
click at [138, 199] on span "Client Profile" at bounding box center [198, 208] width 347 height 32
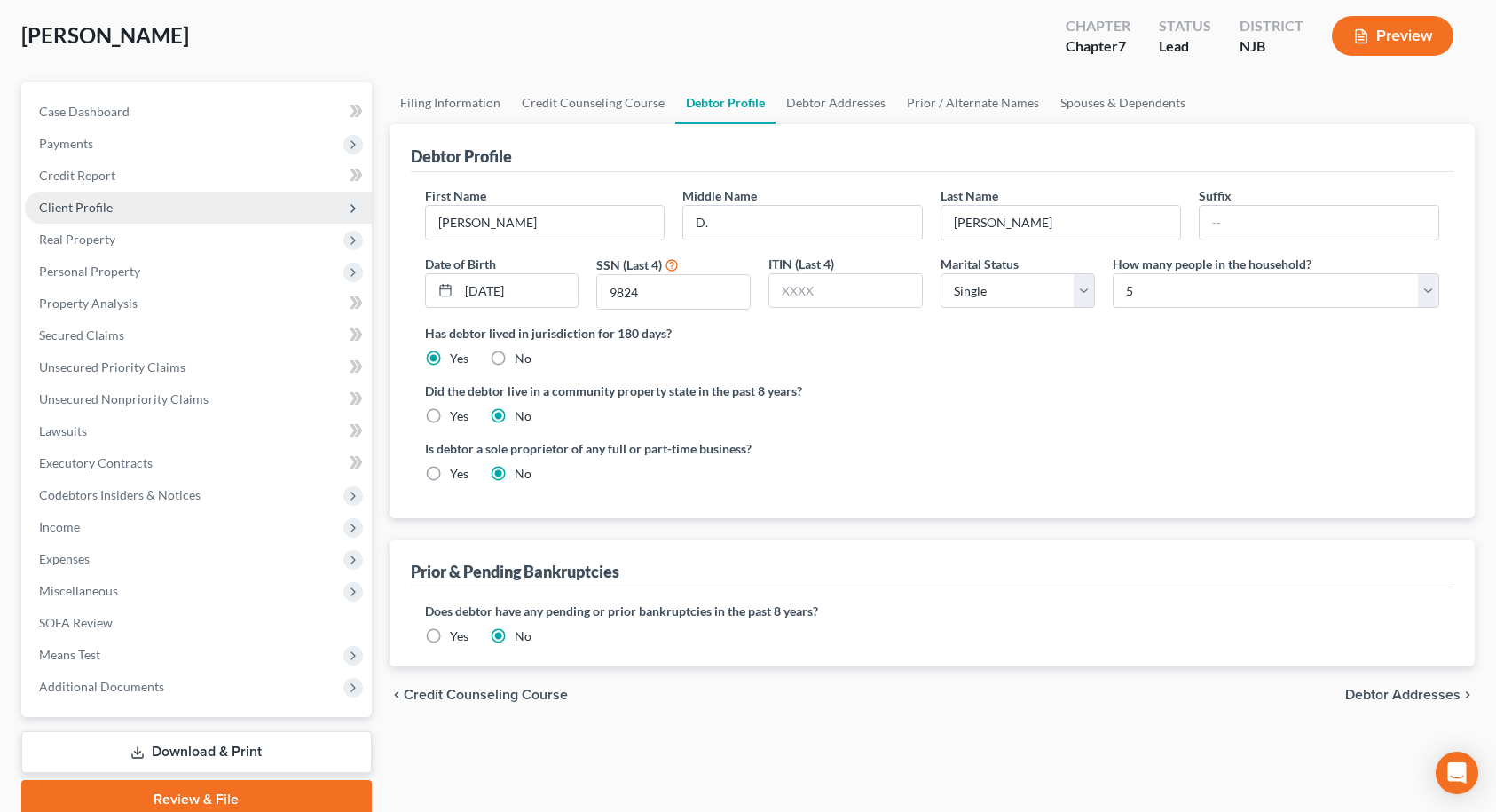
click at [138, 199] on span "Client Profile" at bounding box center [198, 208] width 347 height 32
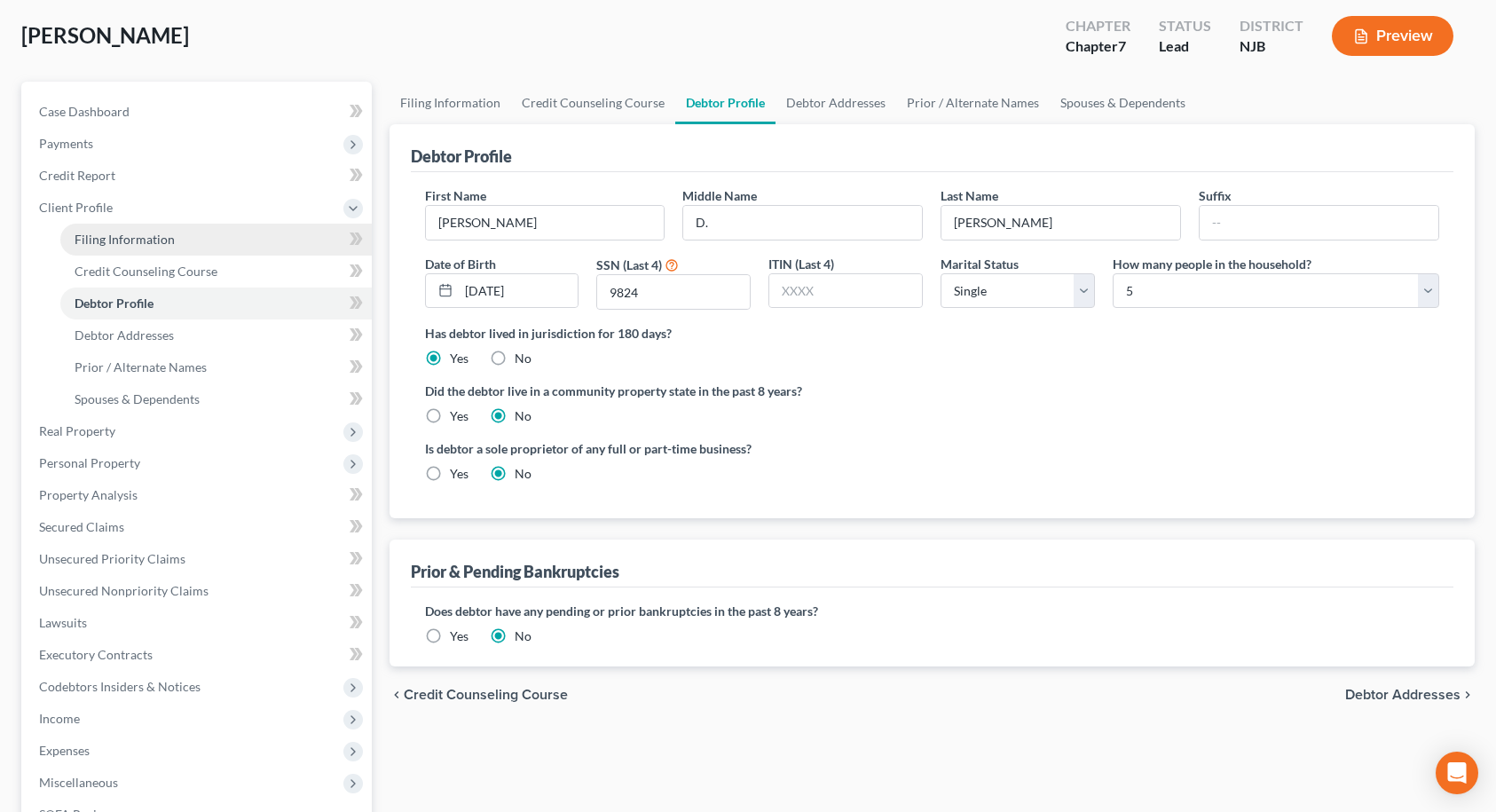
click at [139, 241] on span "Filing Information" at bounding box center [124, 238] width 100 height 15
select select "1"
select select "0"
select select "51"
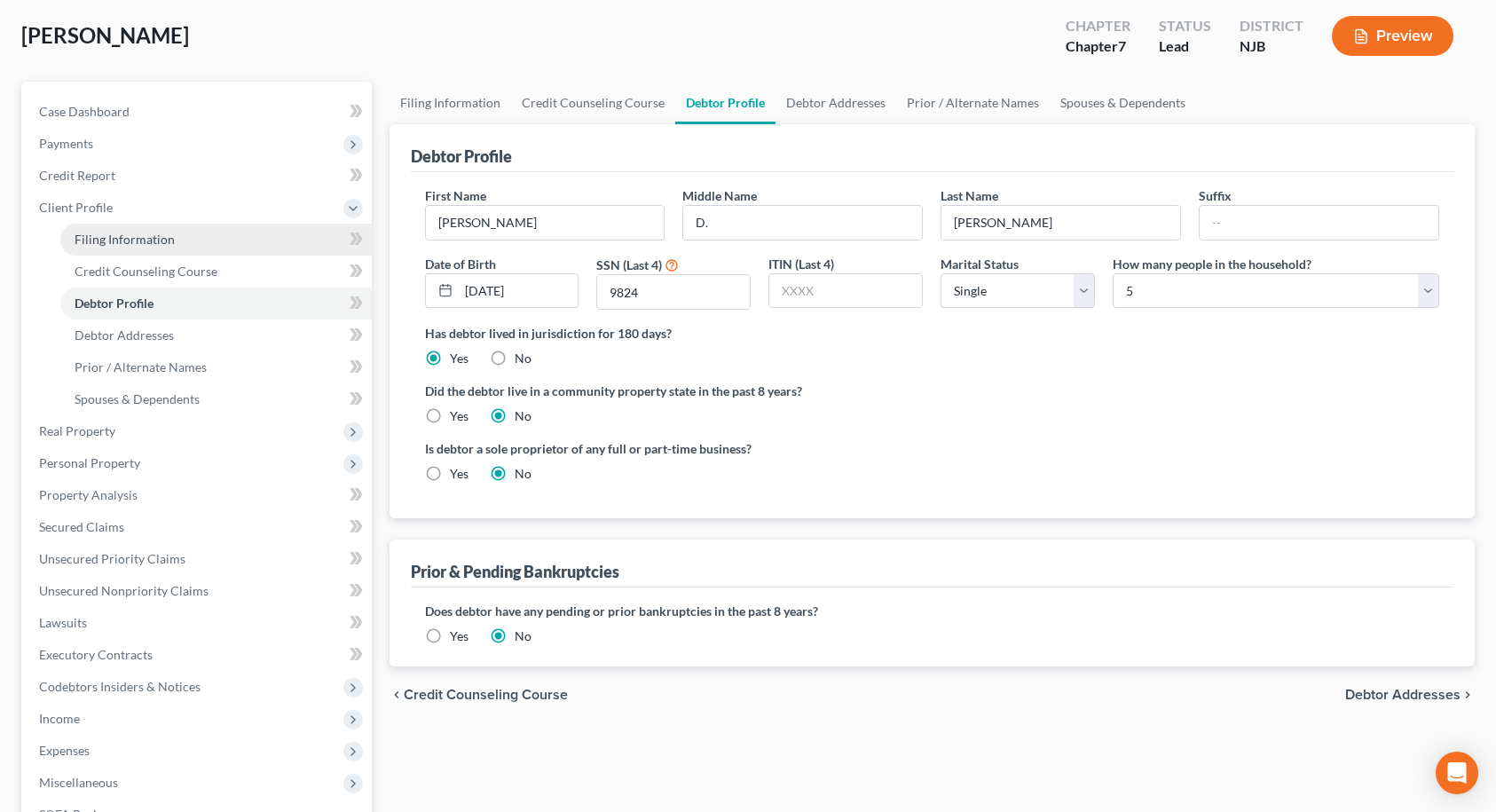
select select "0"
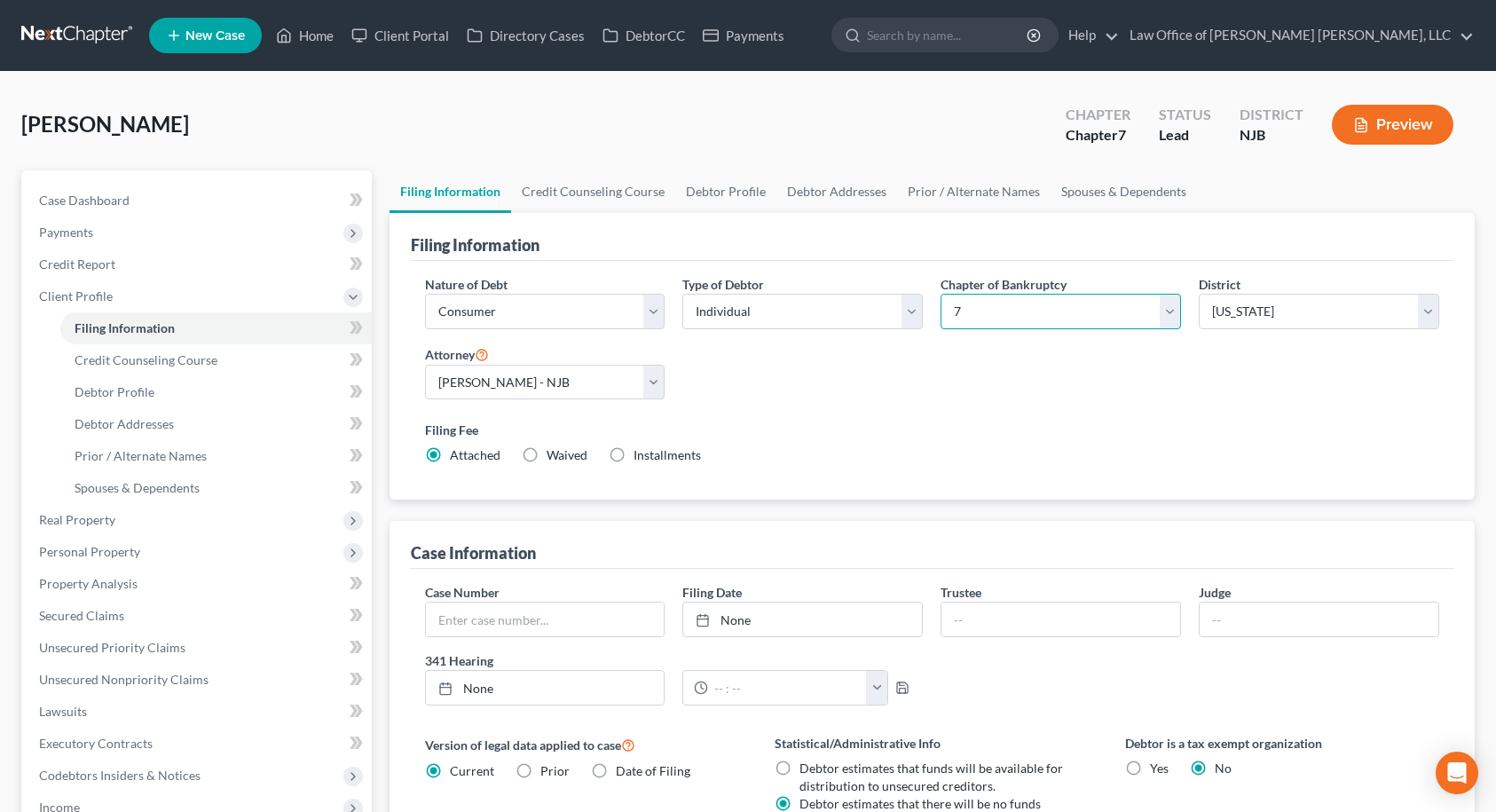
click at [1010, 314] on select "Select 7 11 12 13" at bounding box center [1061, 312] width 240 height 36
select select "3"
click at [941, 294] on select "Select 7 11 12 13" at bounding box center [1061, 312] width 240 height 36
click at [1054, 383] on div "Nature of Debt Select Business Consumer Other Nature of Business Select Clearin…" at bounding box center [933, 377] width 1033 height 204
click at [628, 197] on link "Credit Counseling Course" at bounding box center [594, 191] width 164 height 43
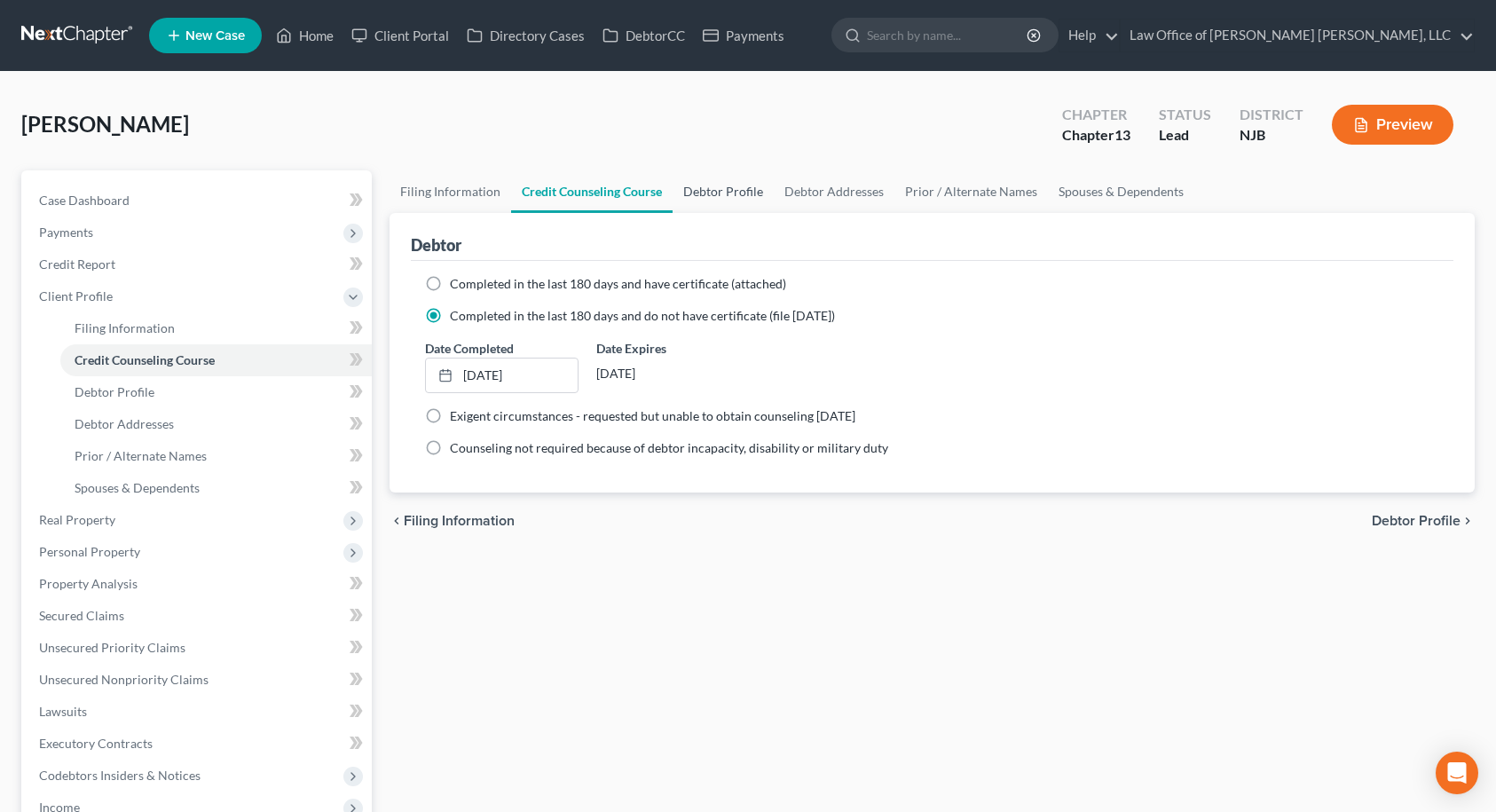
click at [718, 190] on link "Debtor Profile" at bounding box center [723, 191] width 101 height 43
select select "0"
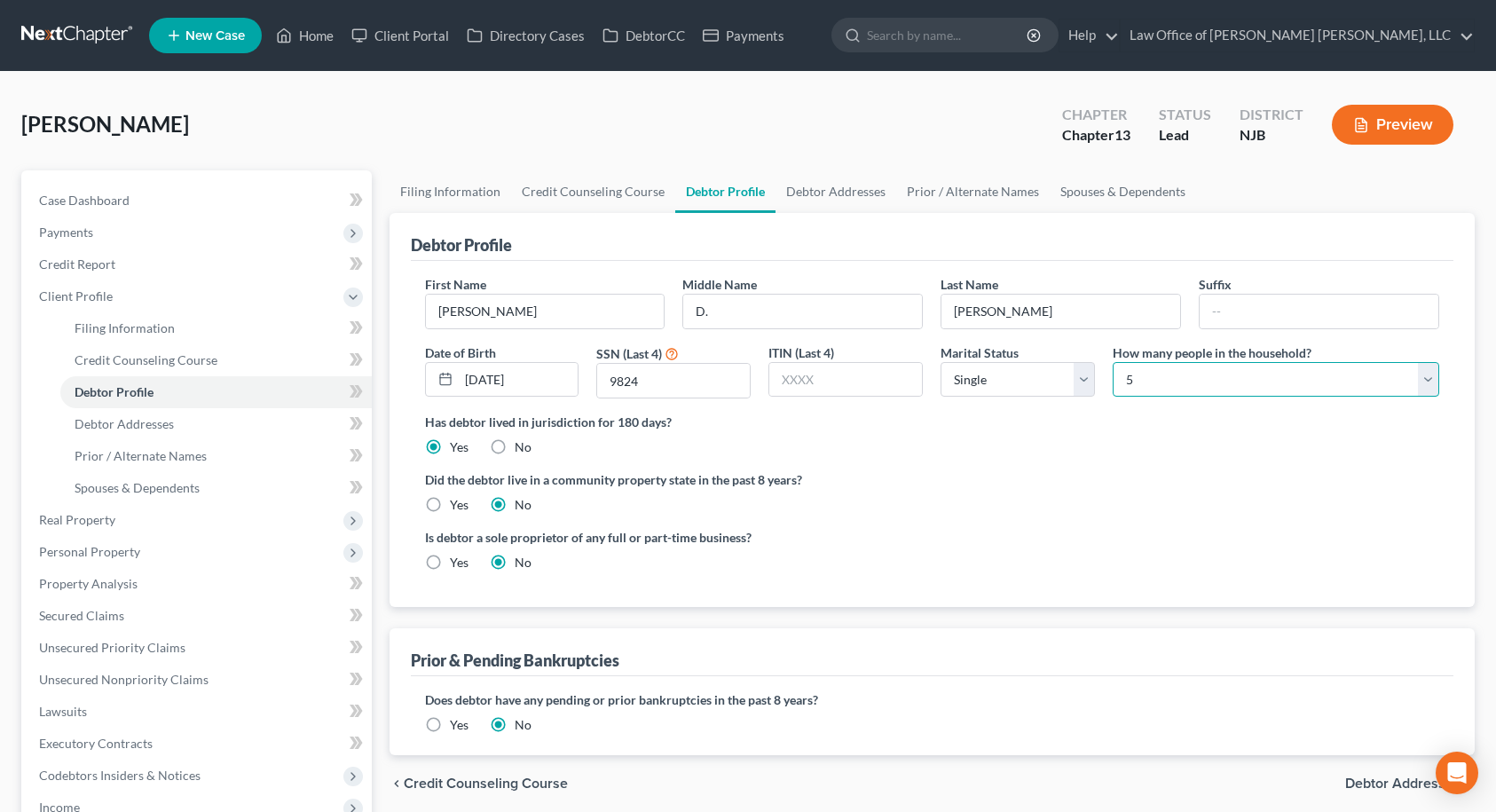
click at [1165, 389] on select "Select 1 2 3 4 5 6 7 8 9 10 11 12 13 14 15 16 17 18 19 20" at bounding box center [1276, 380] width 327 height 36
click at [1113, 362] on select "Select 1 2 3 4 5 6 7 8 9 10 11 12 13 14 15 16 17 18 19 20" at bounding box center [1276, 380] width 327 height 36
click at [1170, 371] on select "Select 1 2 3 4 5 6 7 8 9 10 11 12 13 14 15 16 17 18 19 20" at bounding box center [1276, 380] width 327 height 36
select select "2"
click at [1113, 362] on select "Select 1 2 3 4 5 6 7 8 9 10 11 12 13 14 15 16 17 18 19 20" at bounding box center [1276, 380] width 327 height 36
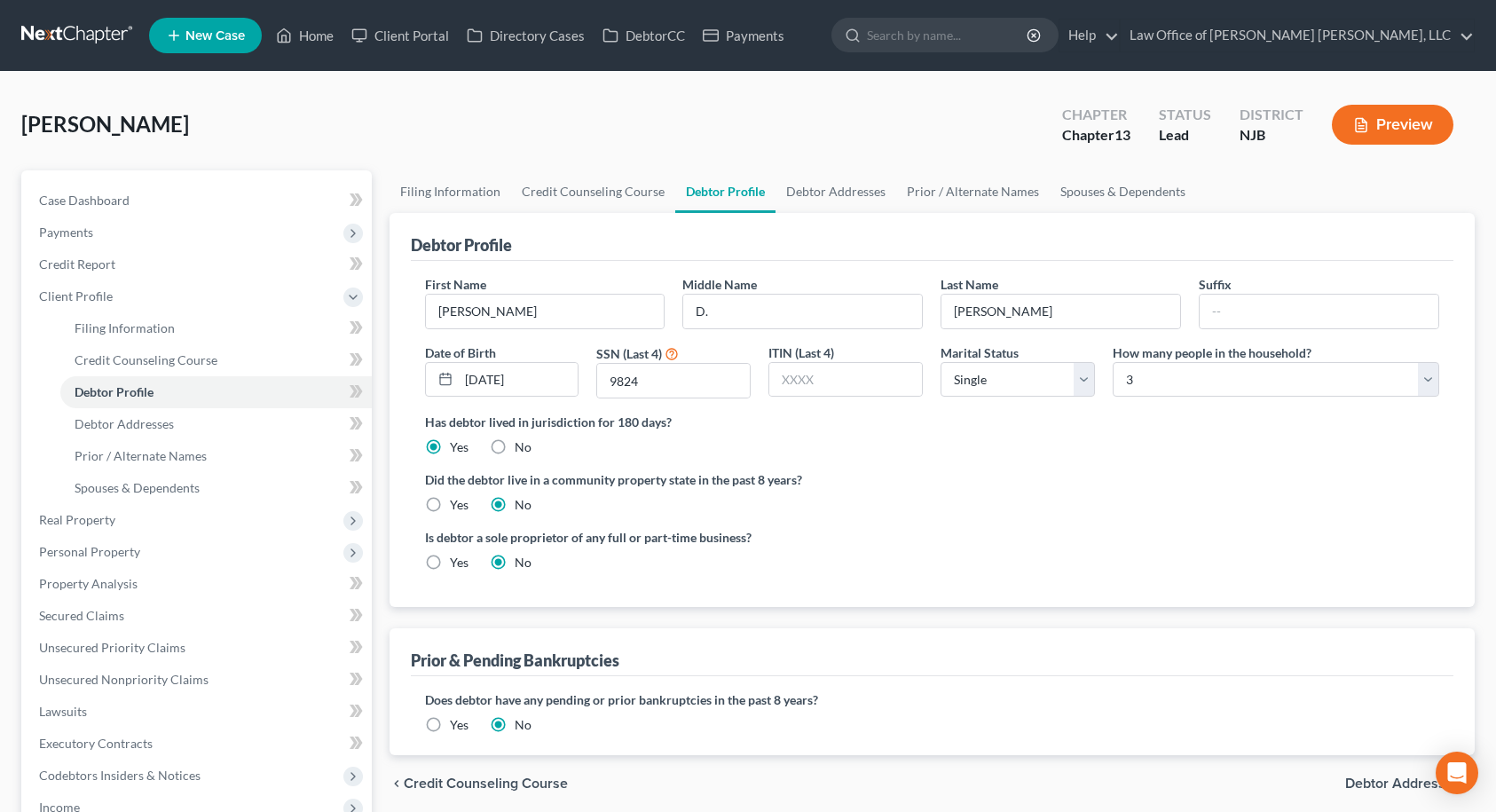
click at [1149, 411] on div "First Name [PERSON_NAME] Middle Name D. Last Name [PERSON_NAME] Date of Birth […" at bounding box center [933, 343] width 1033 height 137
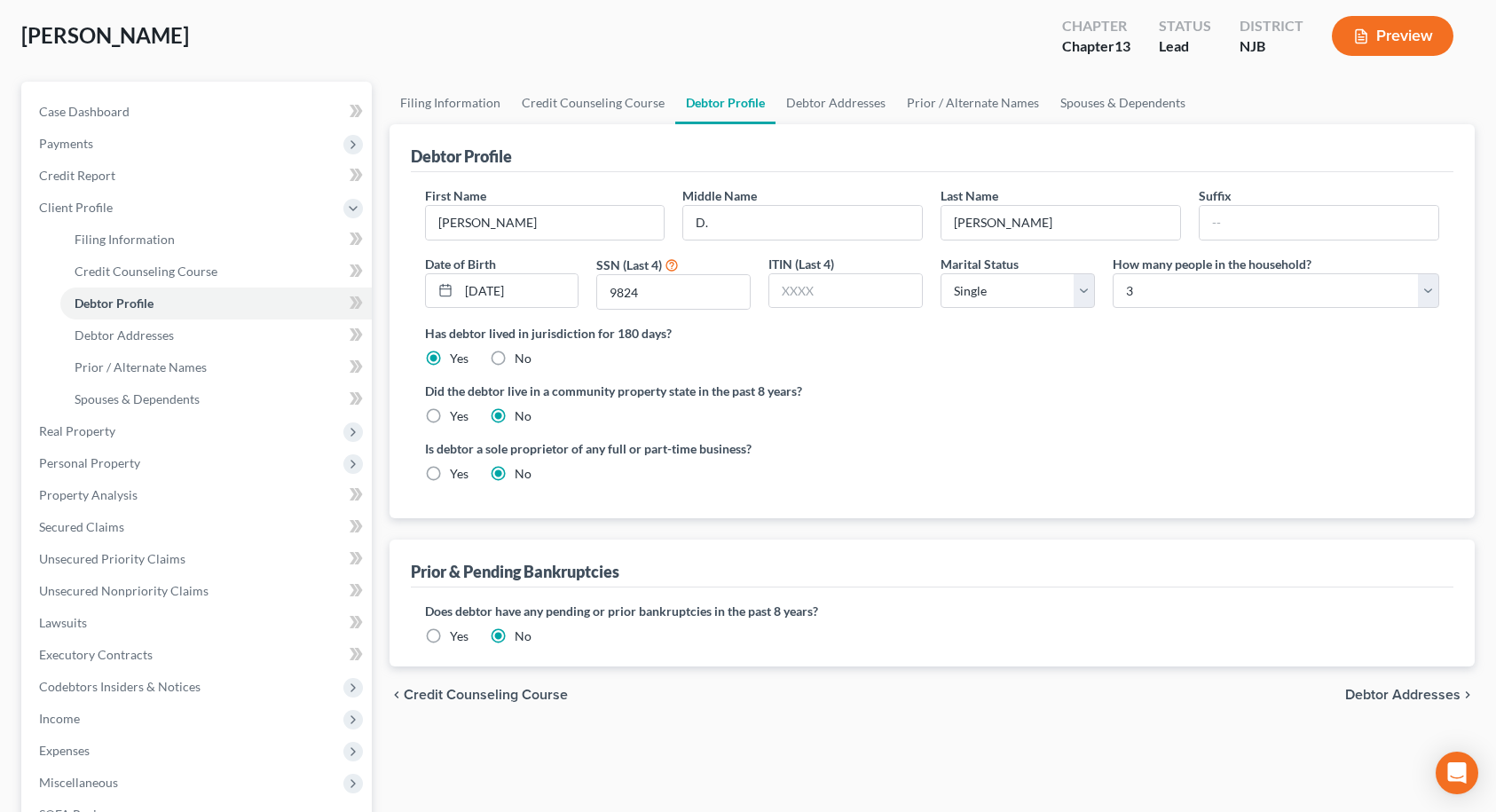
click at [450, 638] on label "Yes" at bounding box center [459, 636] width 19 height 18
click at [457, 638] on input "Yes" at bounding box center [463, 633] width 12 height 12
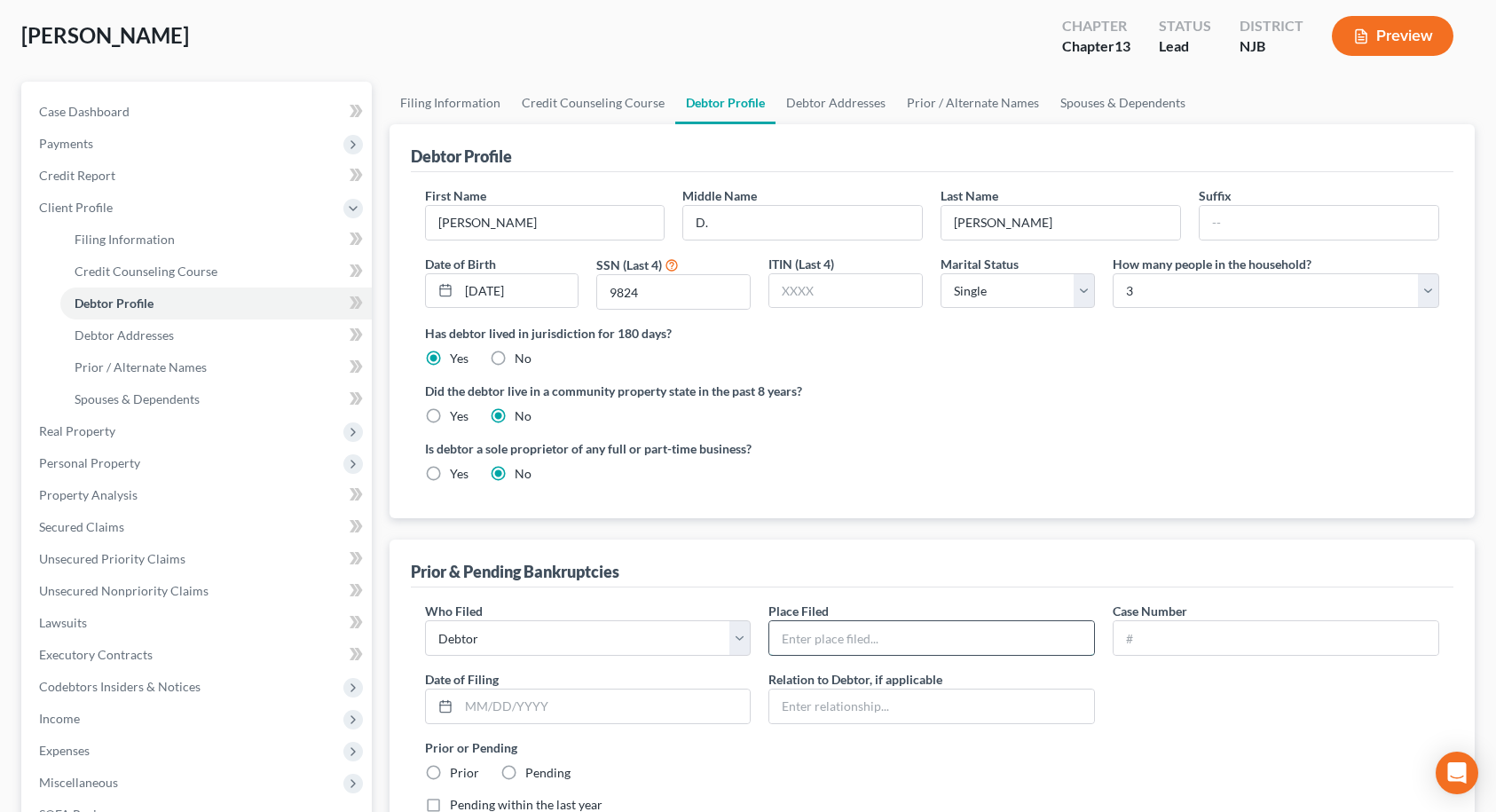
click at [778, 637] on input "text" at bounding box center [932, 638] width 325 height 34
type input "NJ"
click at [1187, 640] on input "text" at bounding box center [1275, 638] width 325 height 34
type input "18-27823 (CH7)"
click at [644, 705] on input "text" at bounding box center [605, 706] width 292 height 34
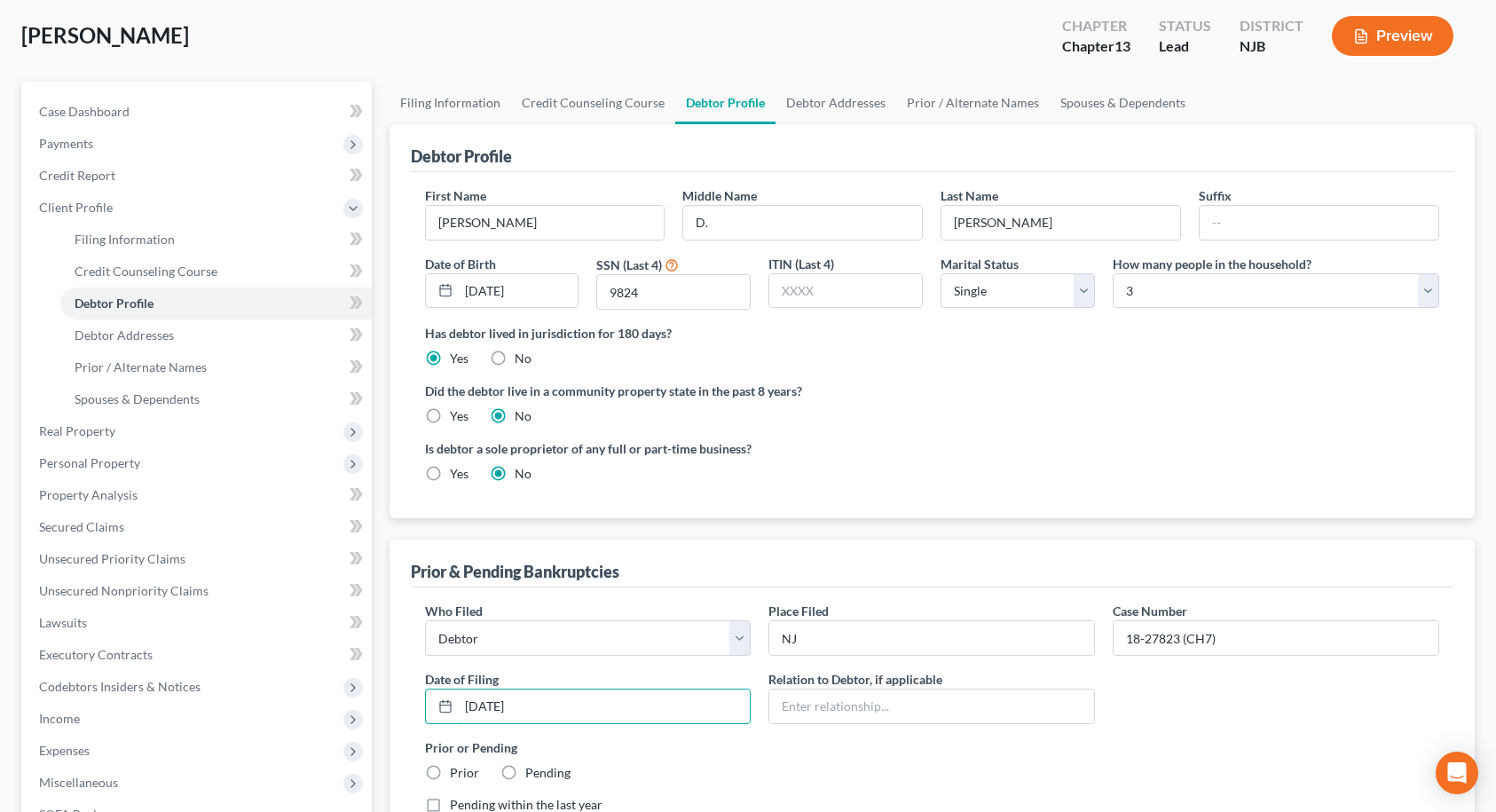
scroll to position [177, 0]
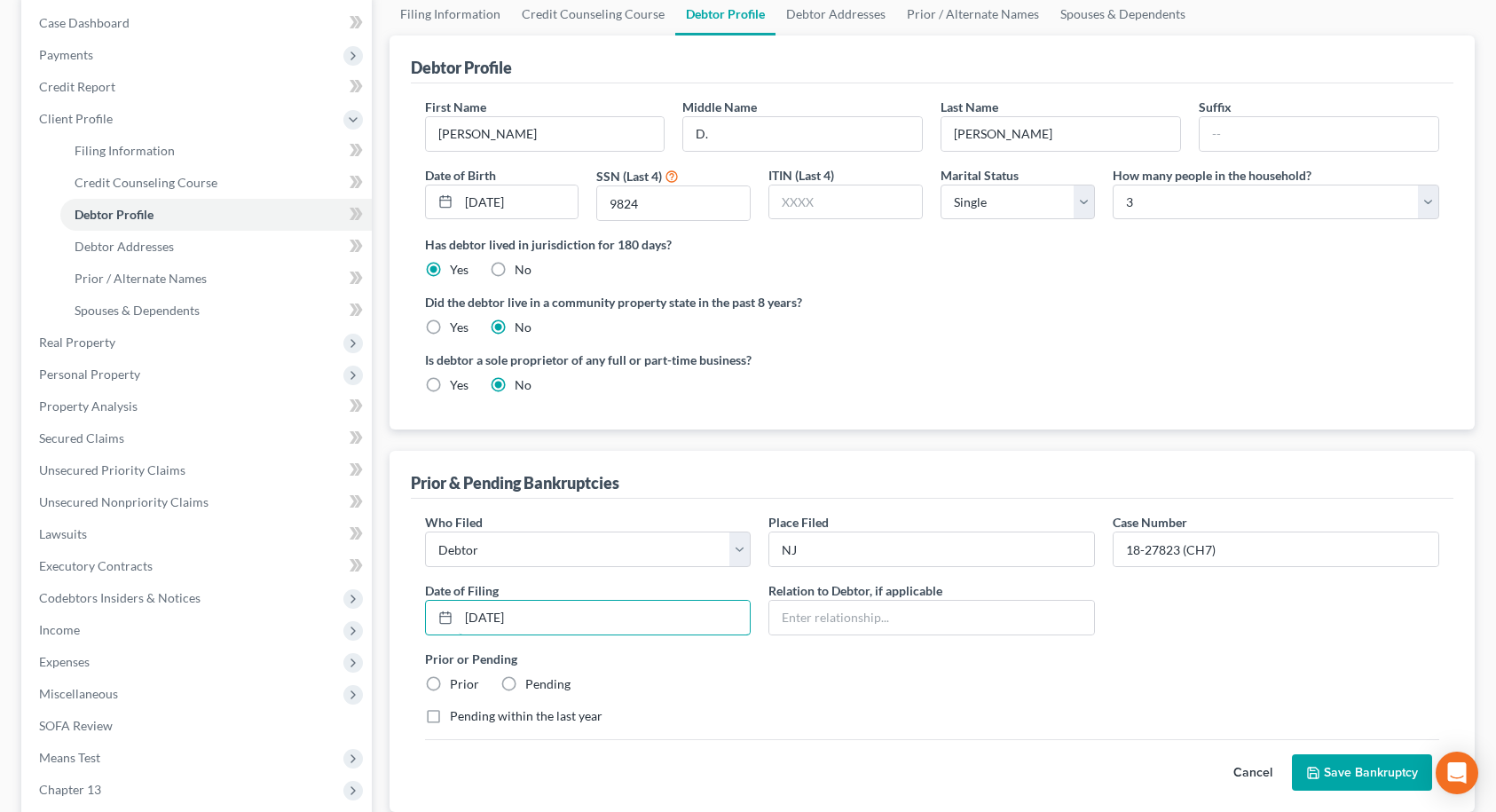
type input "[DATE]"
click at [450, 679] on label "Prior" at bounding box center [465, 683] width 30 height 18
click at [457, 679] on input "Prior" at bounding box center [463, 680] width 12 height 12
radio input "true"
click at [1348, 767] on button "Save Bankruptcy" at bounding box center [1362, 772] width 140 height 38
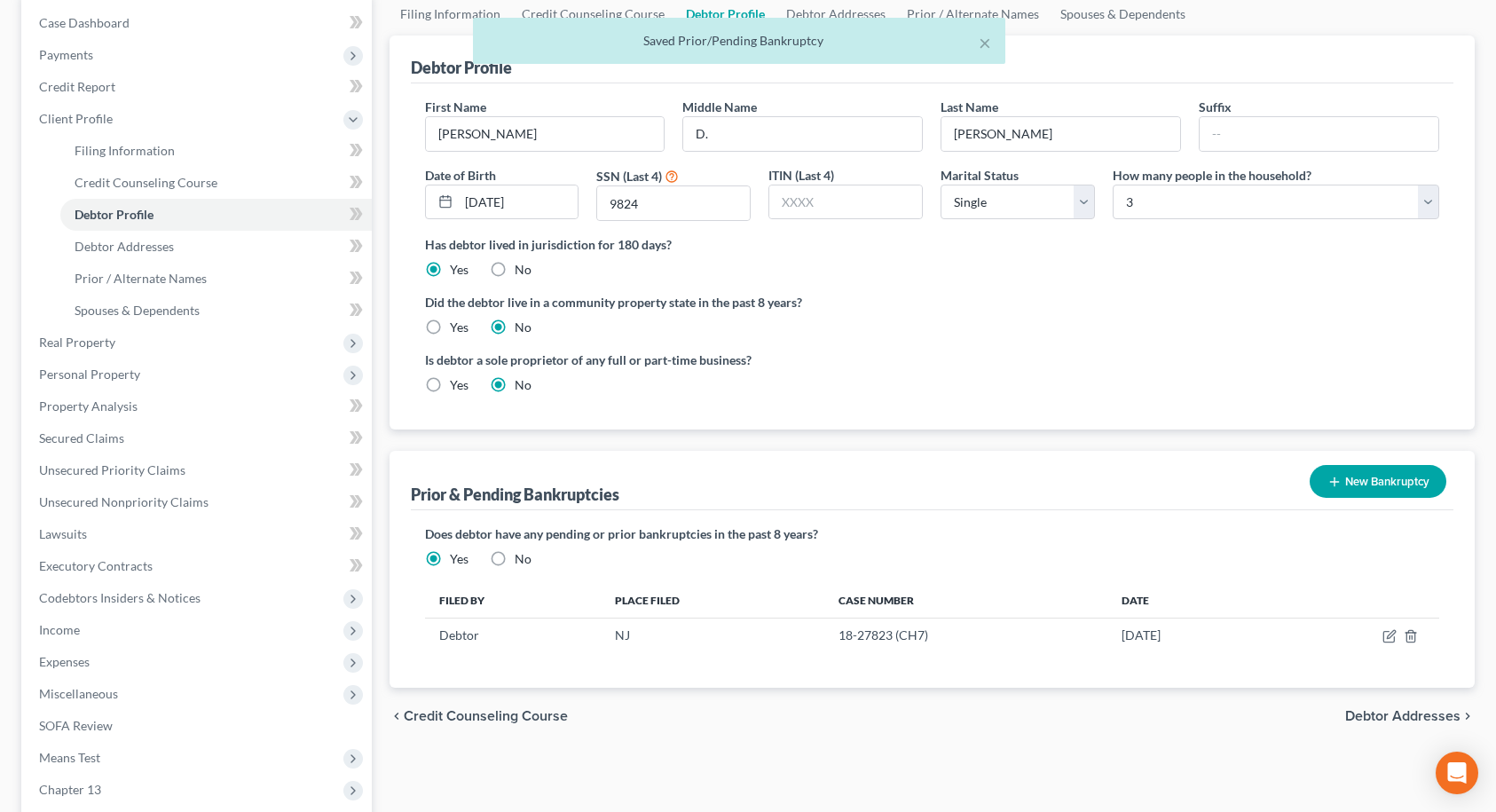
click at [1387, 484] on button "New Bankruptcy" at bounding box center [1378, 481] width 137 height 33
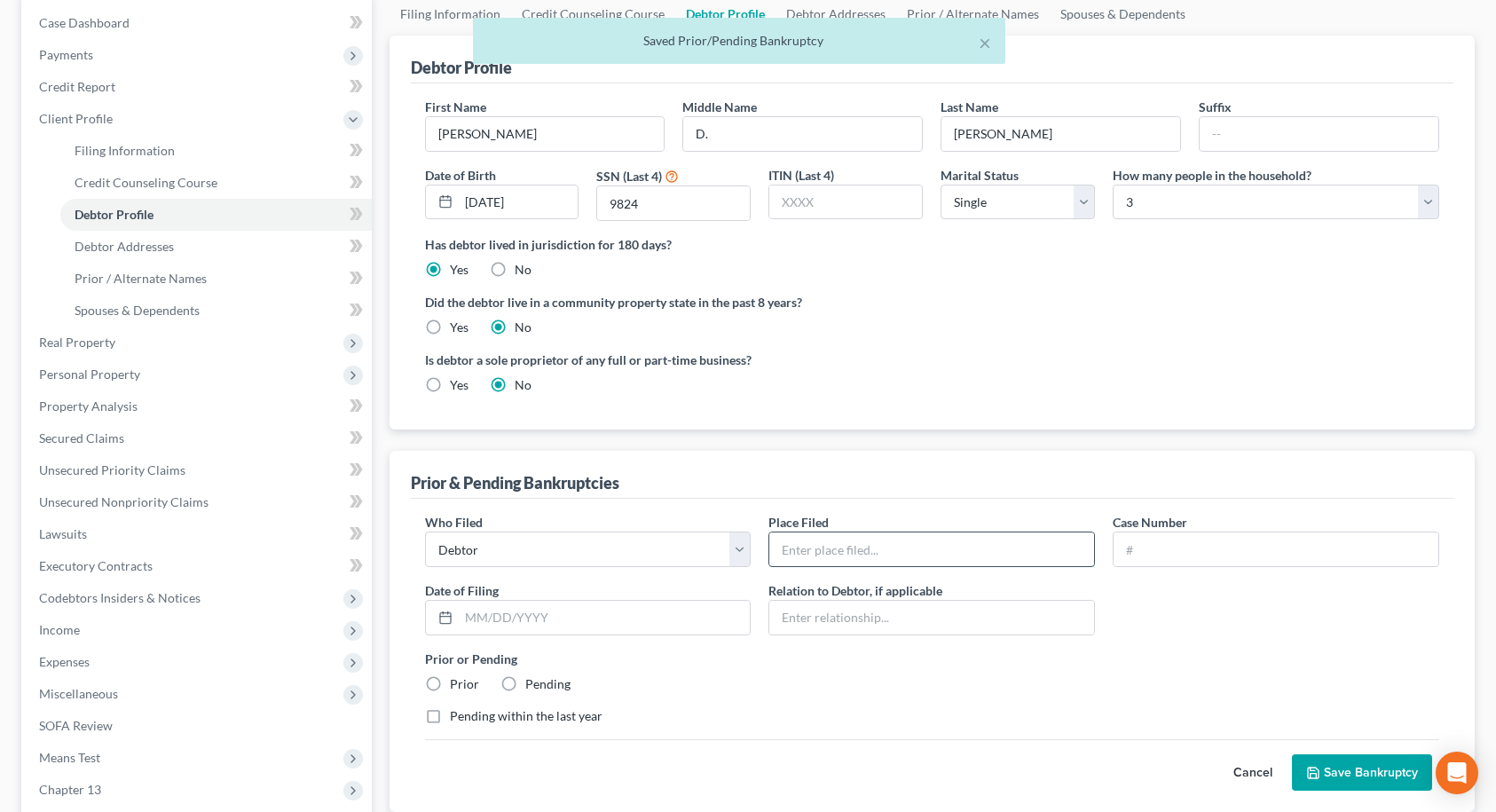
click at [884, 550] on input "text" at bounding box center [932, 549] width 325 height 34
type input "NJ"
click at [1178, 543] on input "text" at bounding box center [1275, 549] width 325 height 34
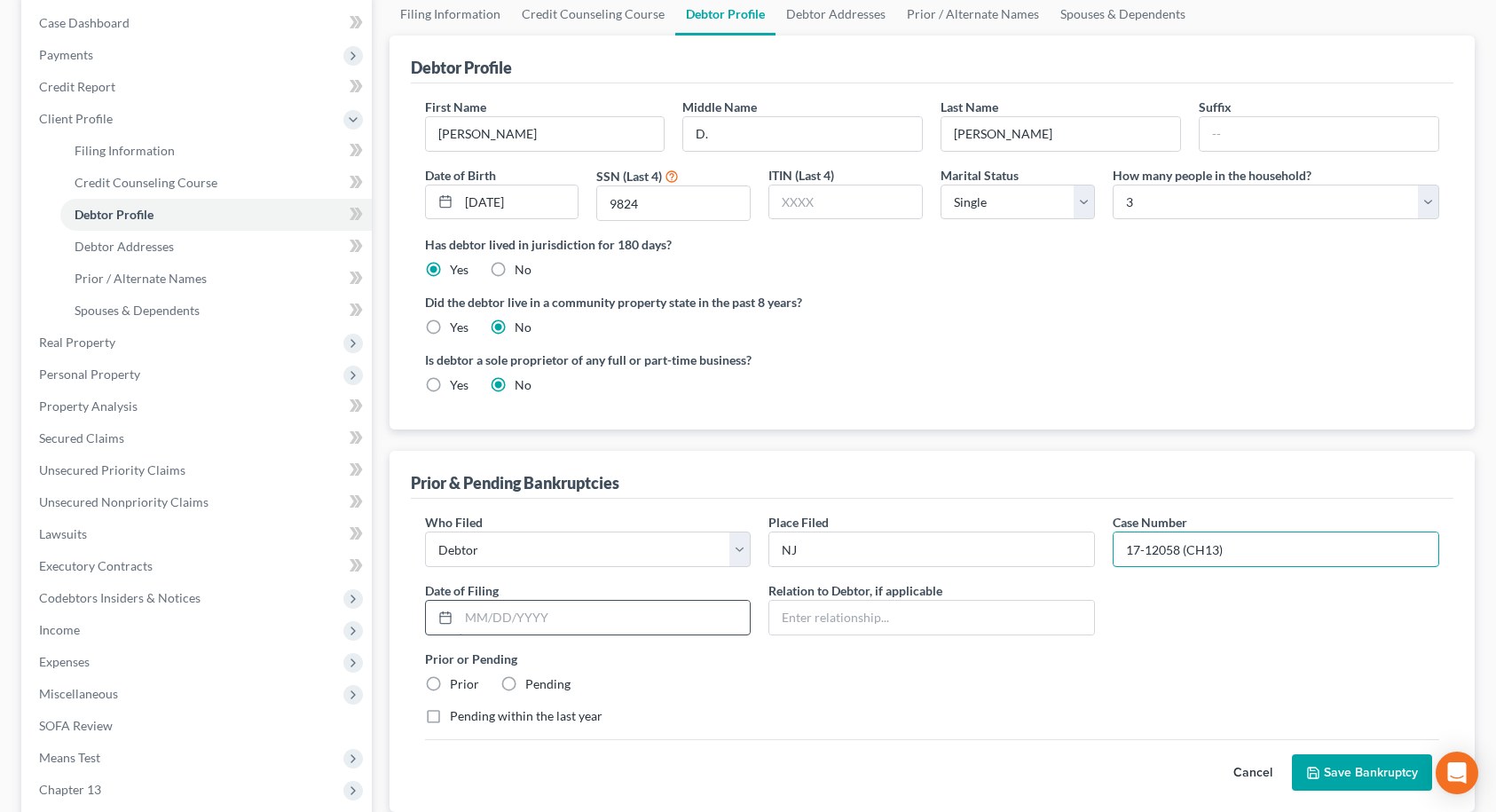
type input "17-12058 (CH13)"
click at [672, 628] on input "text" at bounding box center [605, 617] width 292 height 34
type input "[DATE]"
click at [450, 684] on label "Prior" at bounding box center [465, 683] width 30 height 18
click at [457, 684] on input "Prior" at bounding box center [463, 680] width 12 height 12
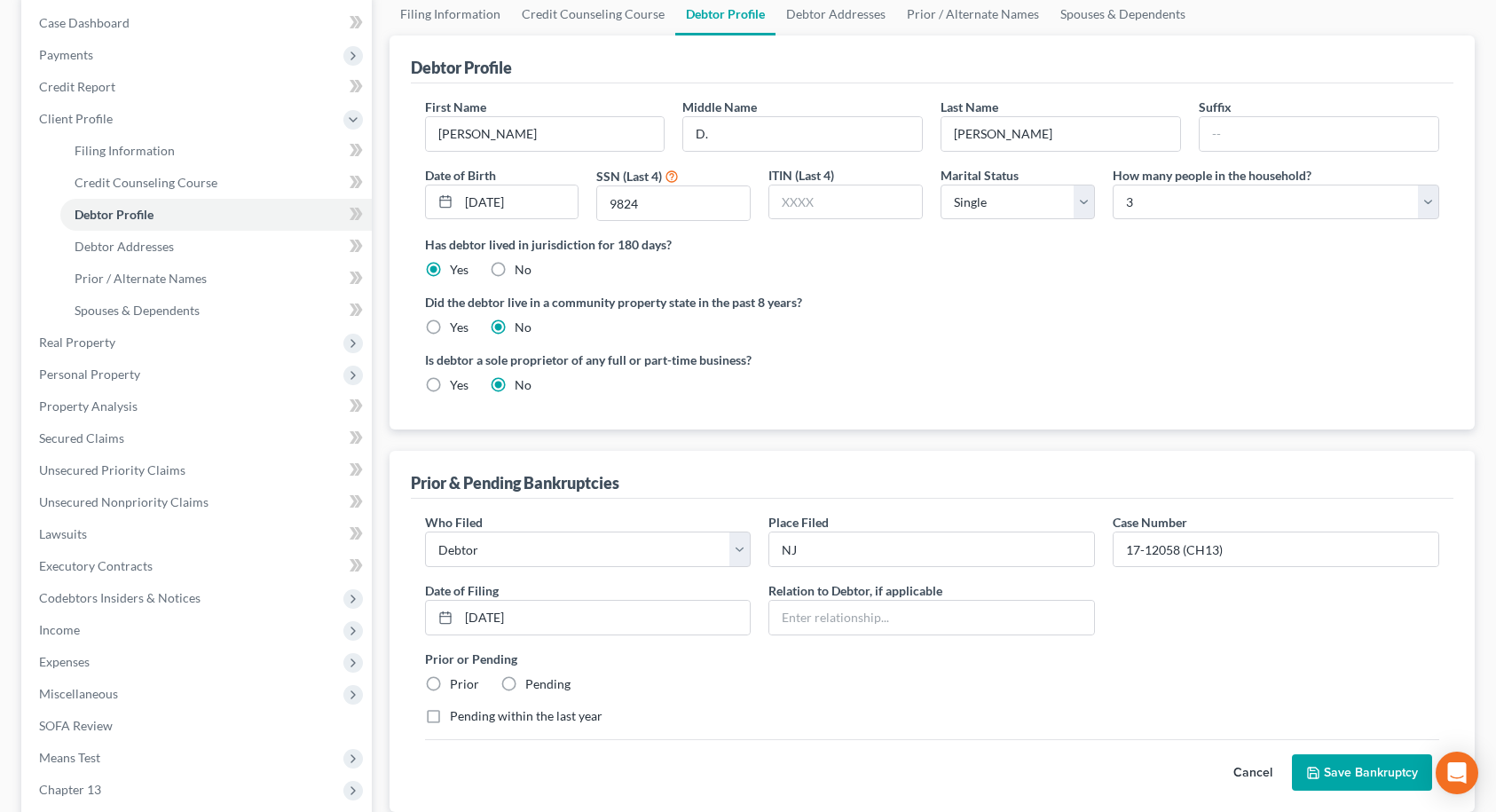
radio input "true"
click at [1364, 775] on button "Save Bankruptcy" at bounding box center [1362, 772] width 140 height 38
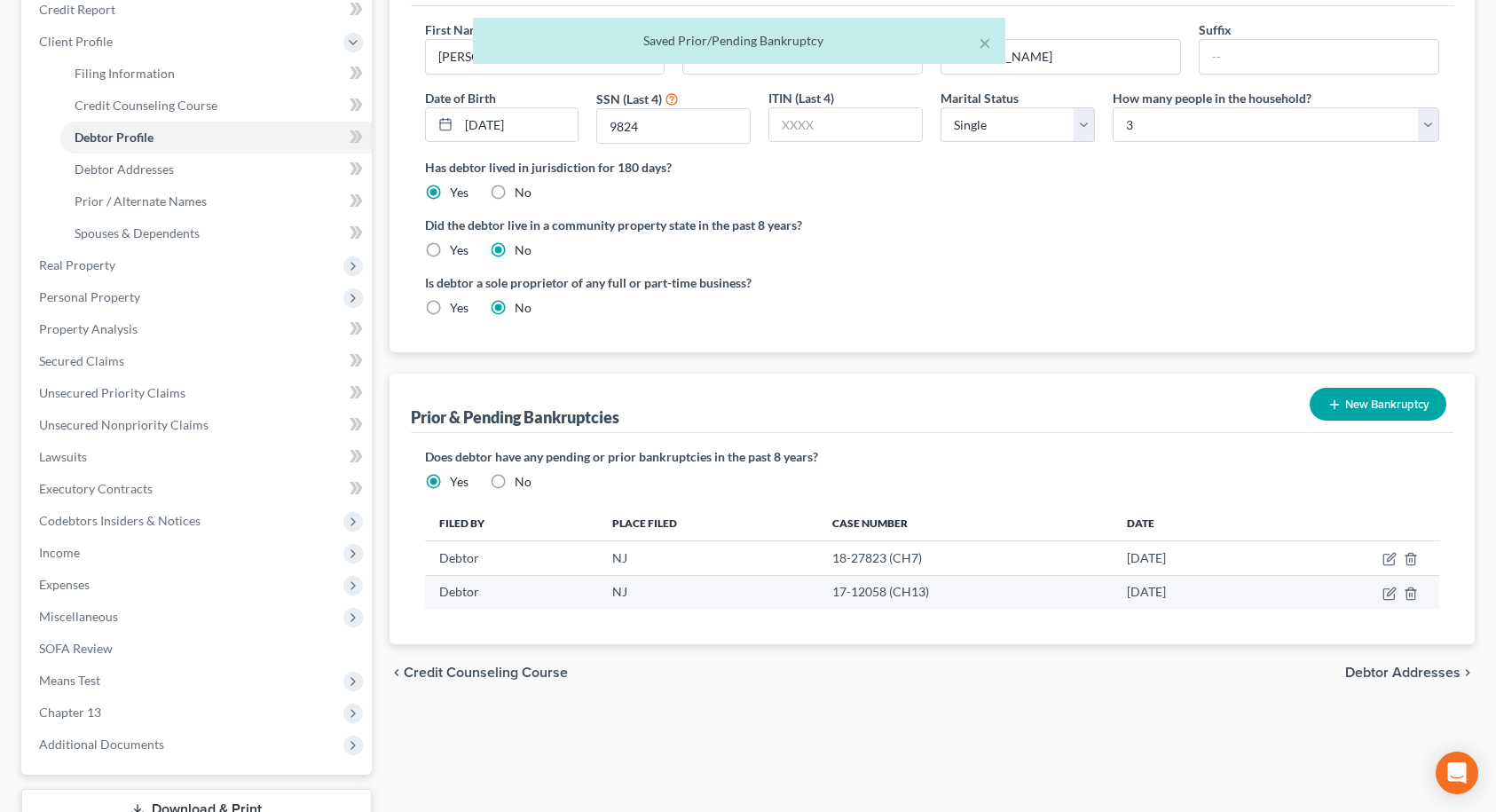
scroll to position [266, 0]
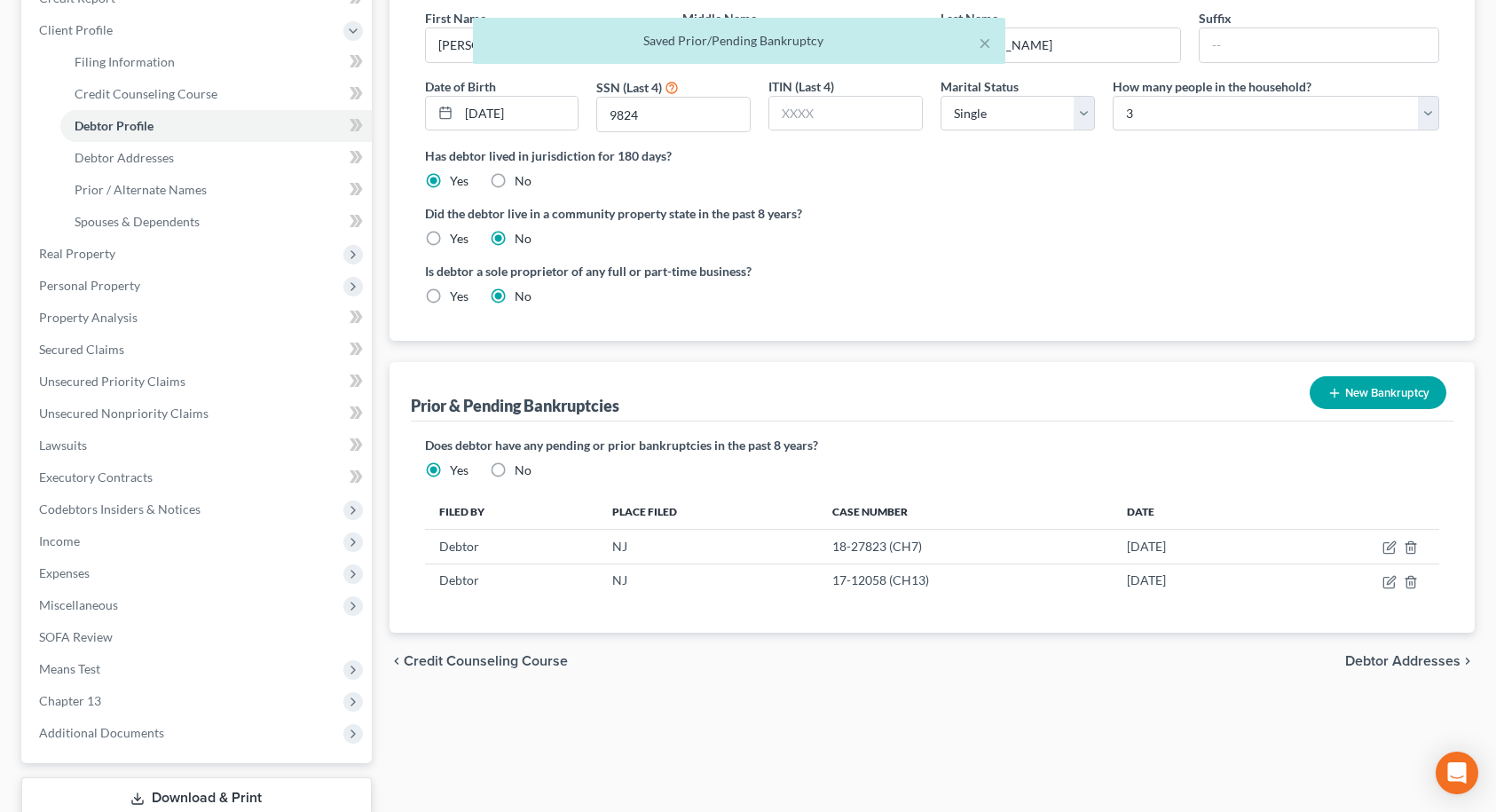
click at [1382, 665] on span "Debtor Addresses" at bounding box center [1403, 661] width 116 height 14
select select "0"
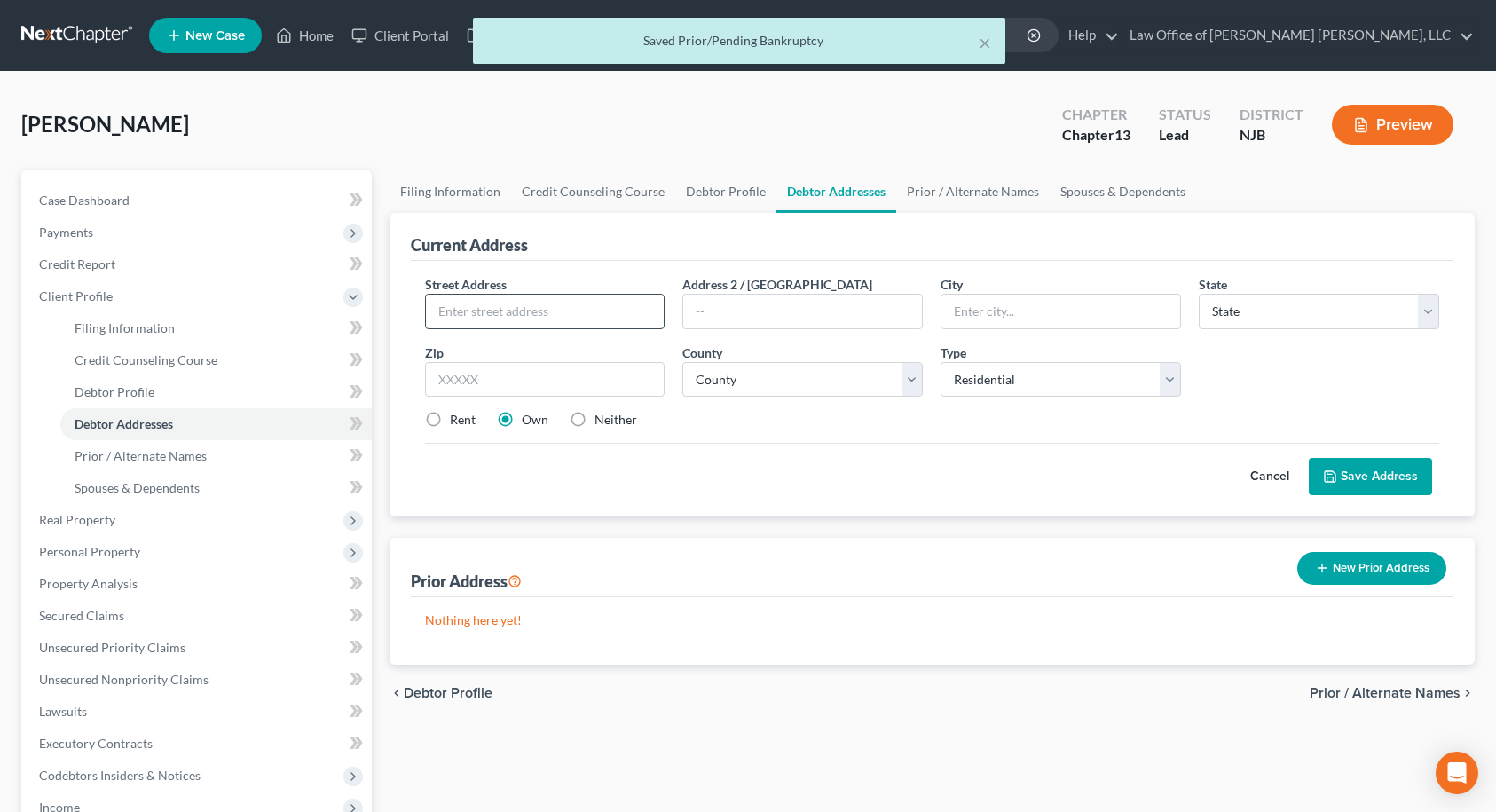
click at [581, 317] on input "text" at bounding box center [544, 312] width 238 height 34
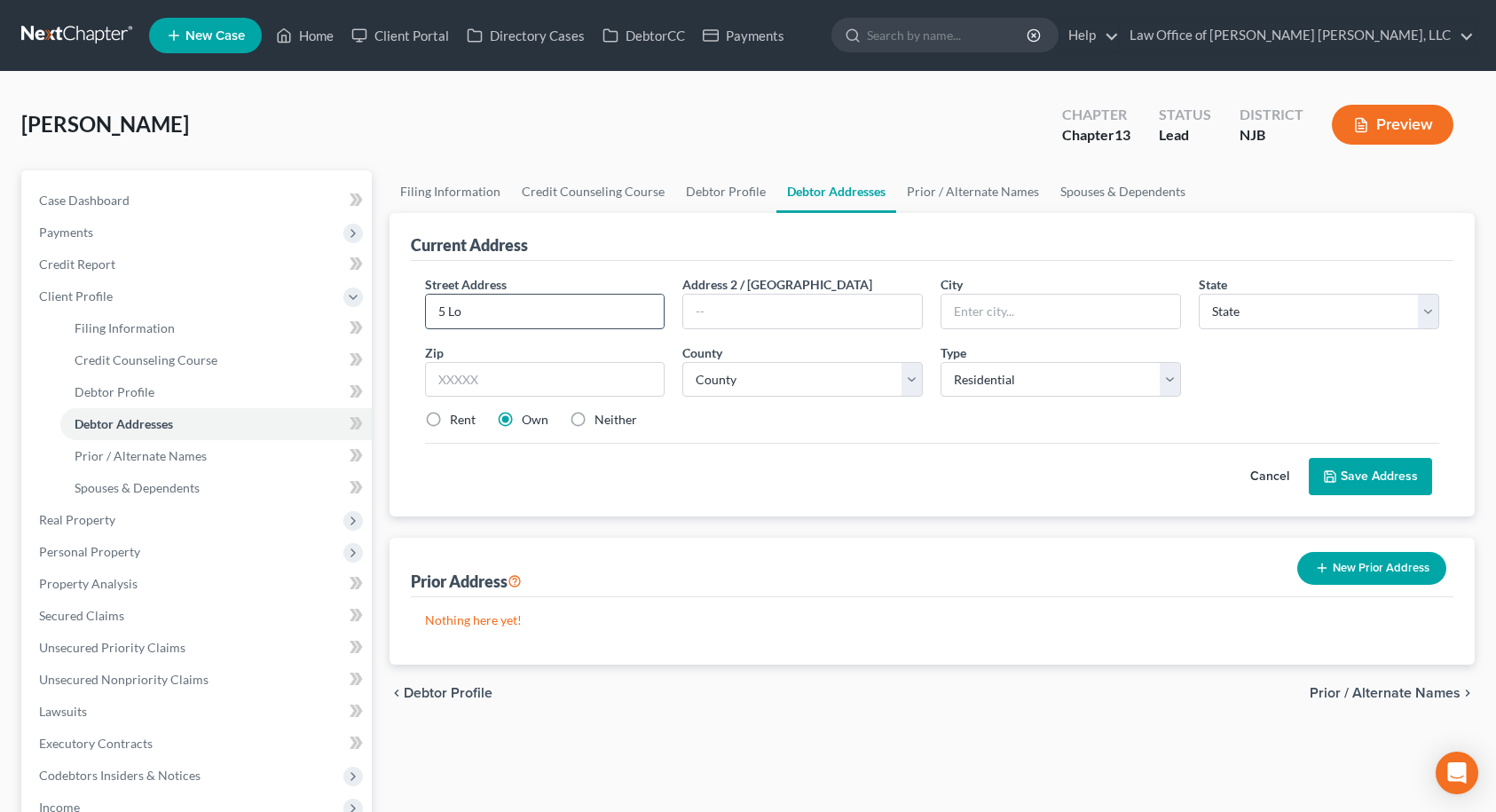
type input "[STREET_ADDRESS]"
click at [561, 382] on input "text" at bounding box center [545, 380] width 240 height 36
type input "08081"
type input "[GEOGRAPHIC_DATA]"
select select "33"
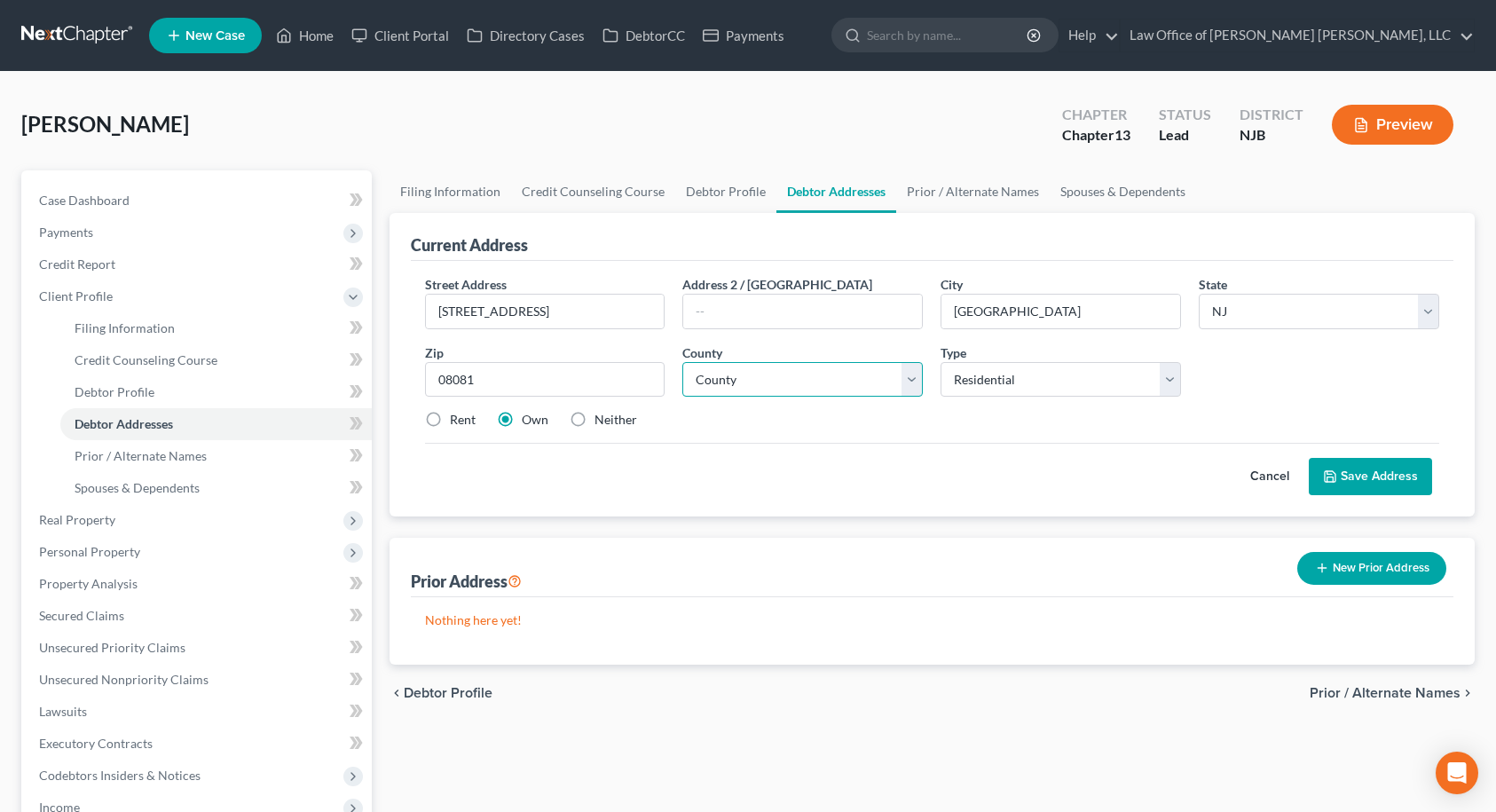
click at [739, 374] on select "County" at bounding box center [802, 380] width 240 height 36
select select "3"
click at [683, 362] on select "County [GEOGRAPHIC_DATA] [GEOGRAPHIC_DATA] [GEOGRAPHIC_DATA] [GEOGRAPHIC_DATA] …" at bounding box center [802, 380] width 240 height 36
click at [595, 421] on label "Neither" at bounding box center [615, 419] width 43 height 18
click at [602, 421] on input "Neither" at bounding box center [608, 416] width 12 height 12
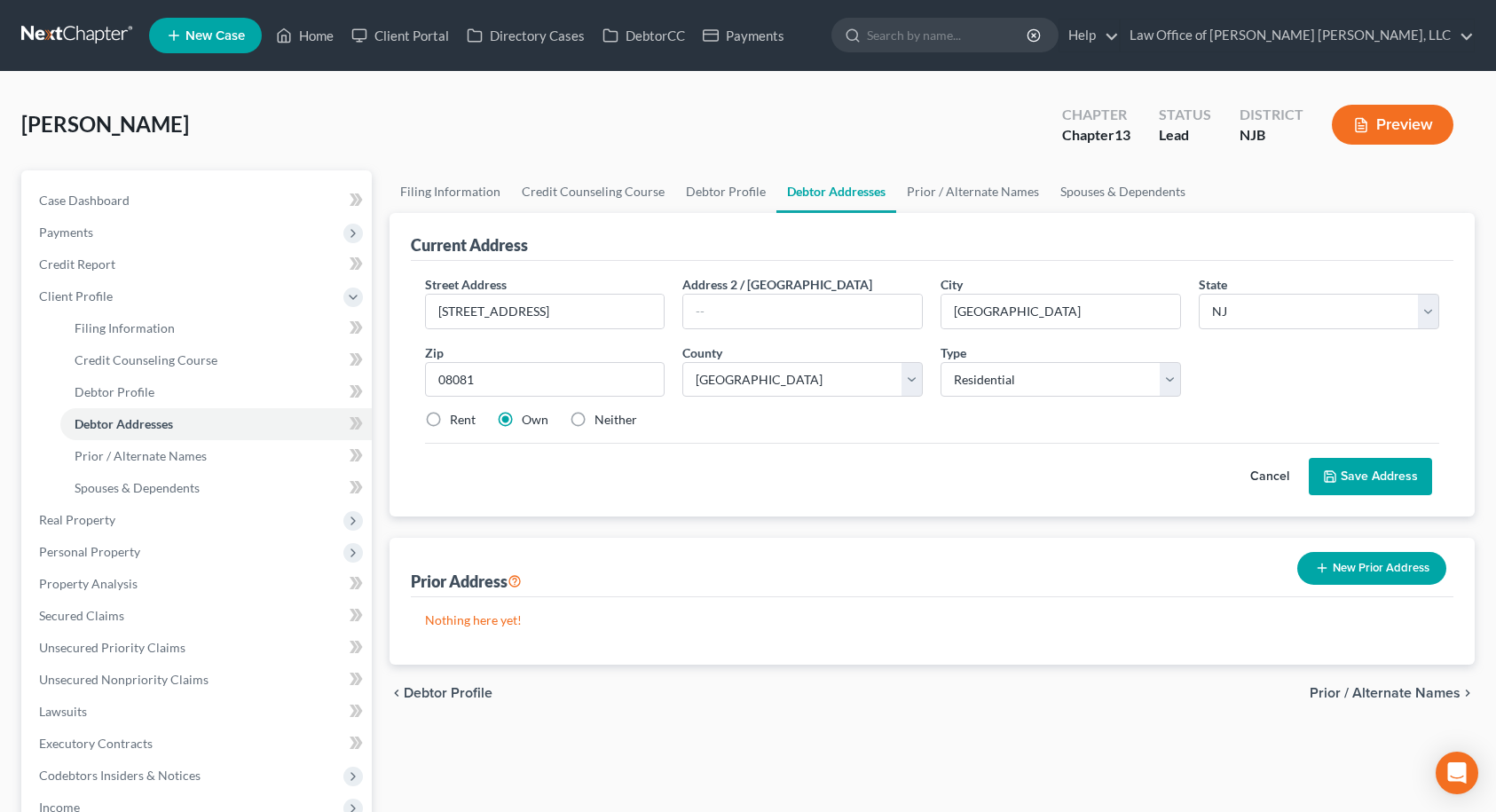
radio input "true"
click at [1374, 484] on button "Save Address" at bounding box center [1370, 477] width 124 height 38
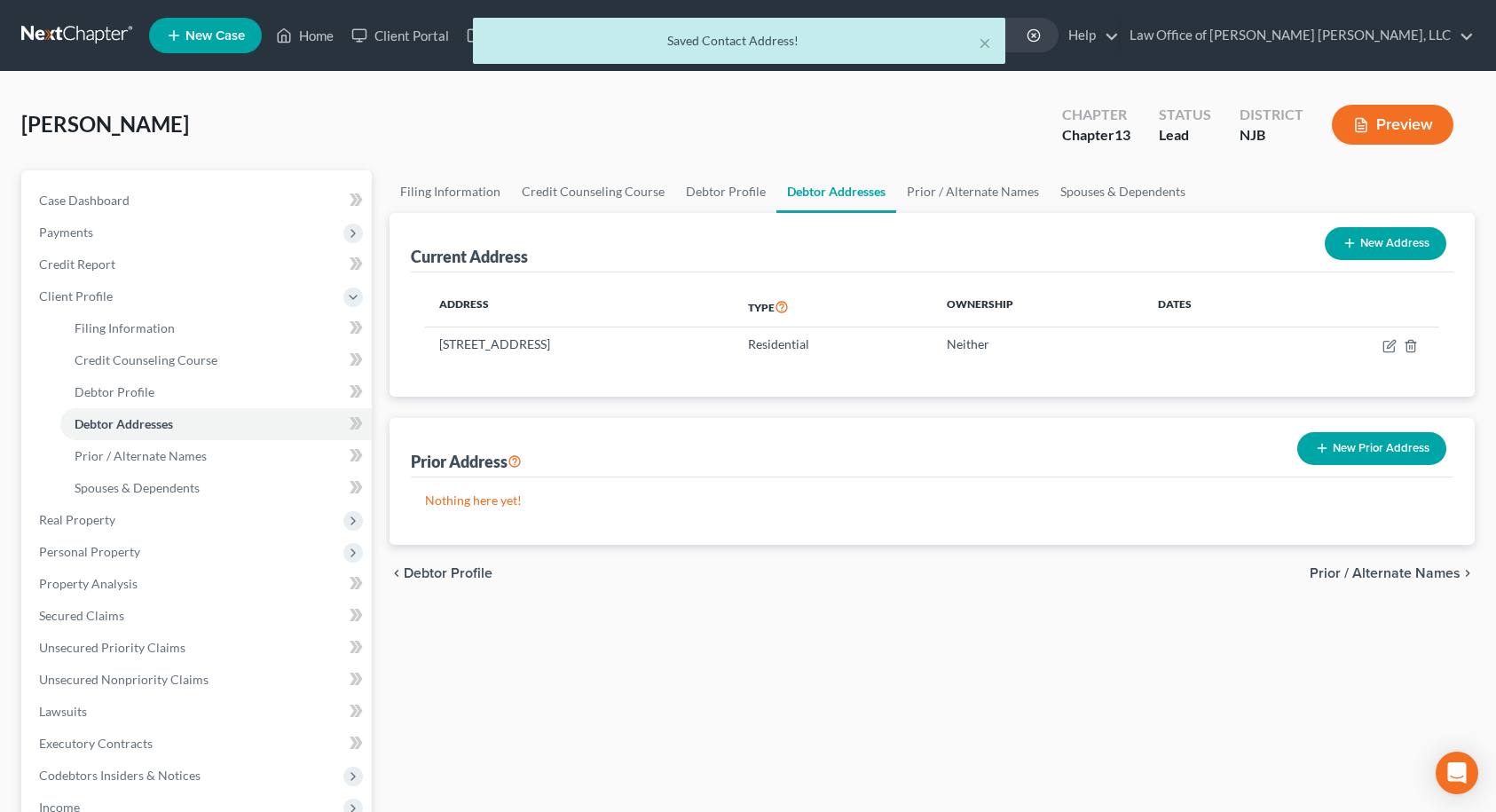
click at [1362, 576] on span "Prior / Alternate Names" at bounding box center [1385, 573] width 150 height 14
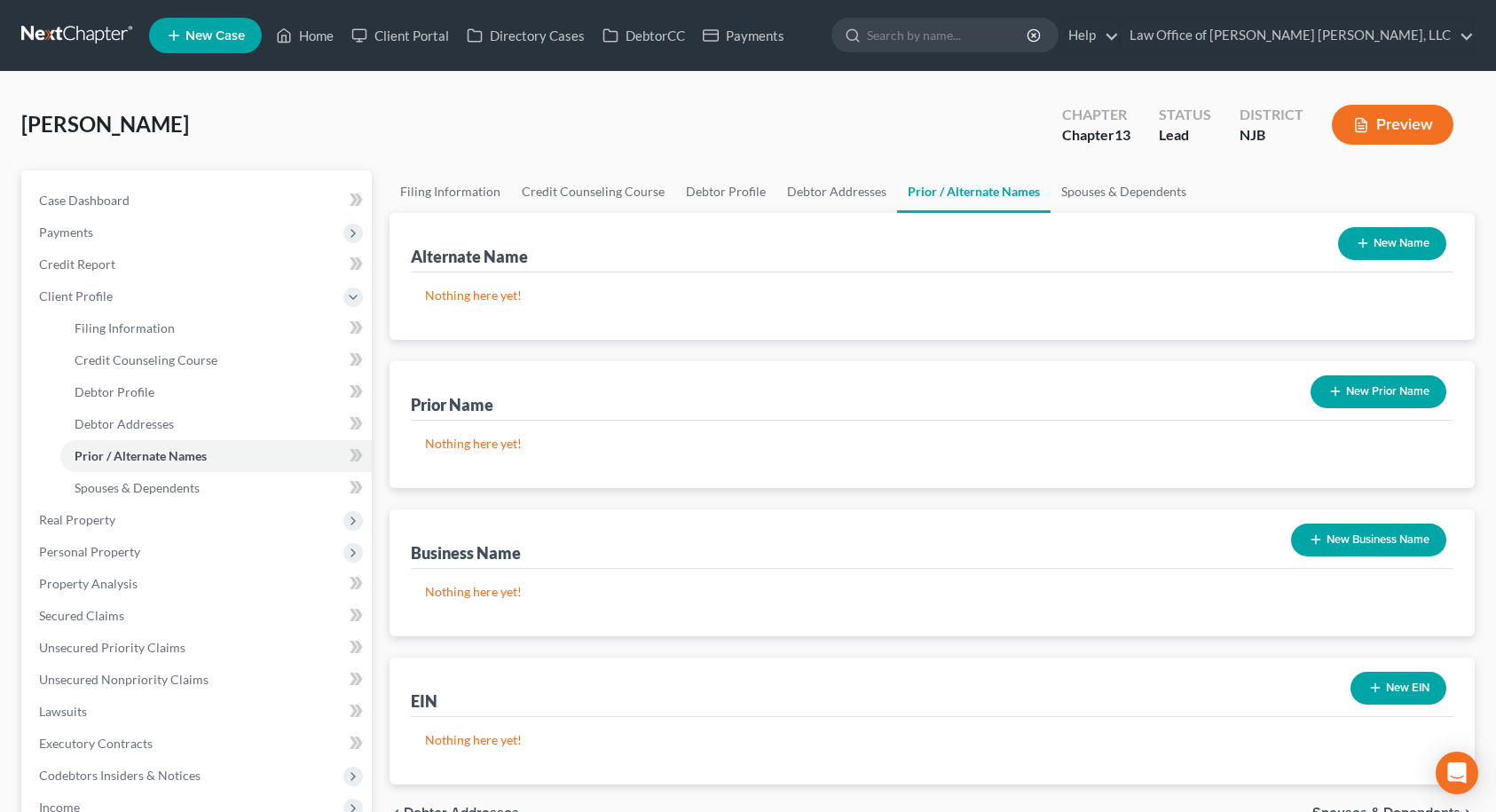
click at [1367, 383] on button "New Prior Name" at bounding box center [1378, 391] width 136 height 33
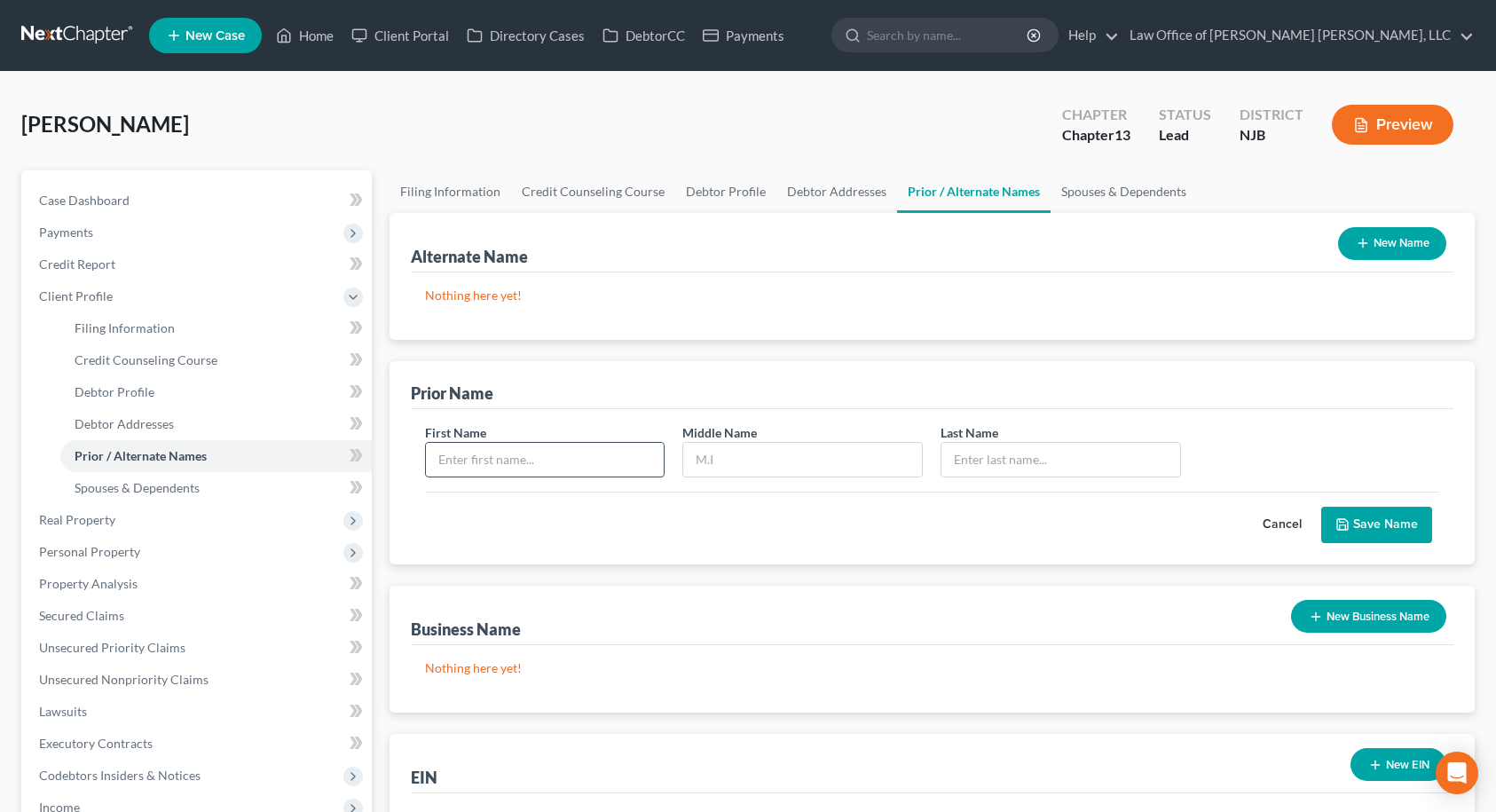
click at [569, 469] on input "text" at bounding box center [544, 460] width 238 height 34
type input "[PERSON_NAME]"
click at [1382, 524] on button "Save Name" at bounding box center [1376, 525] width 111 height 38
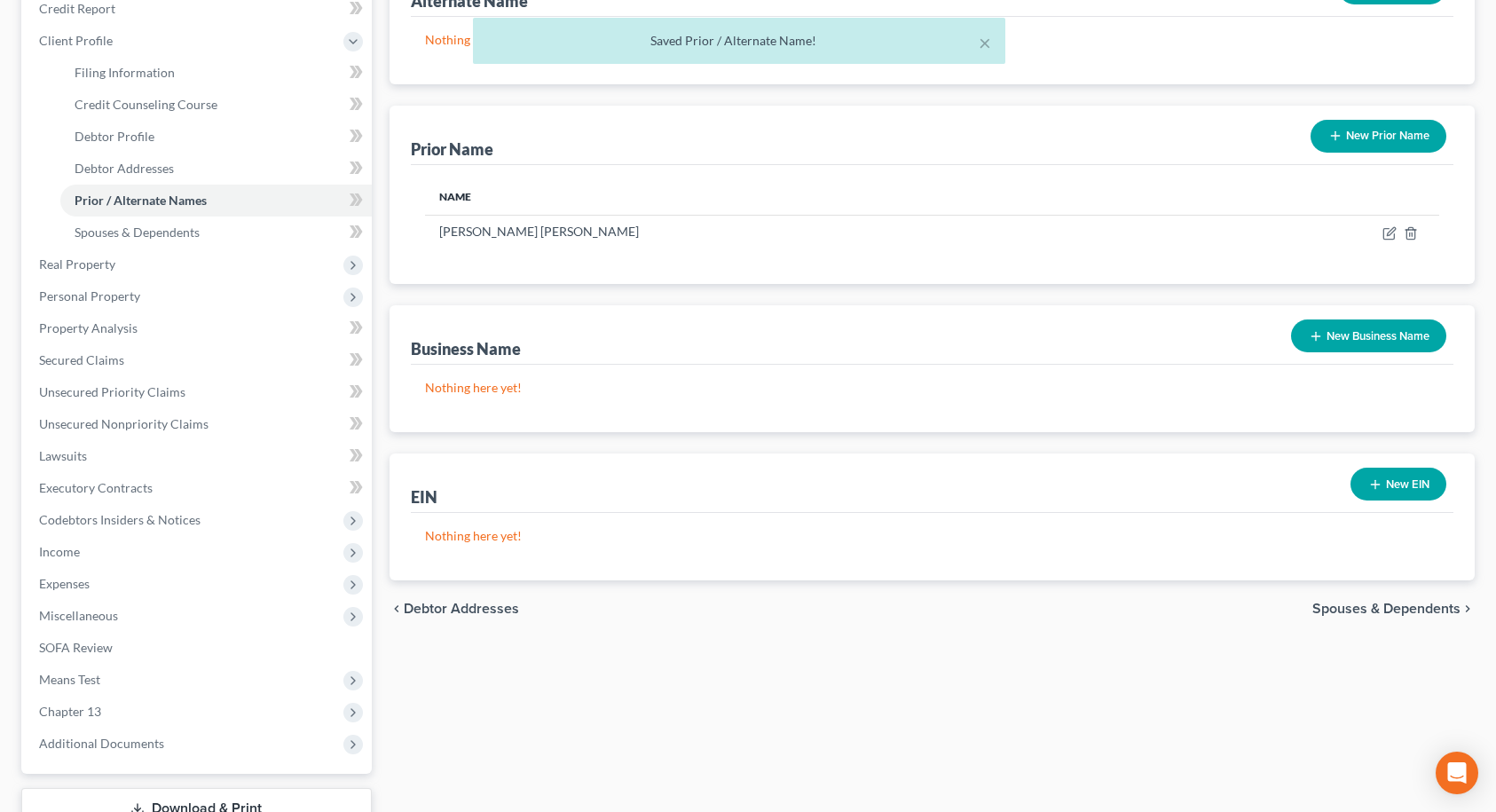
scroll to position [266, 0]
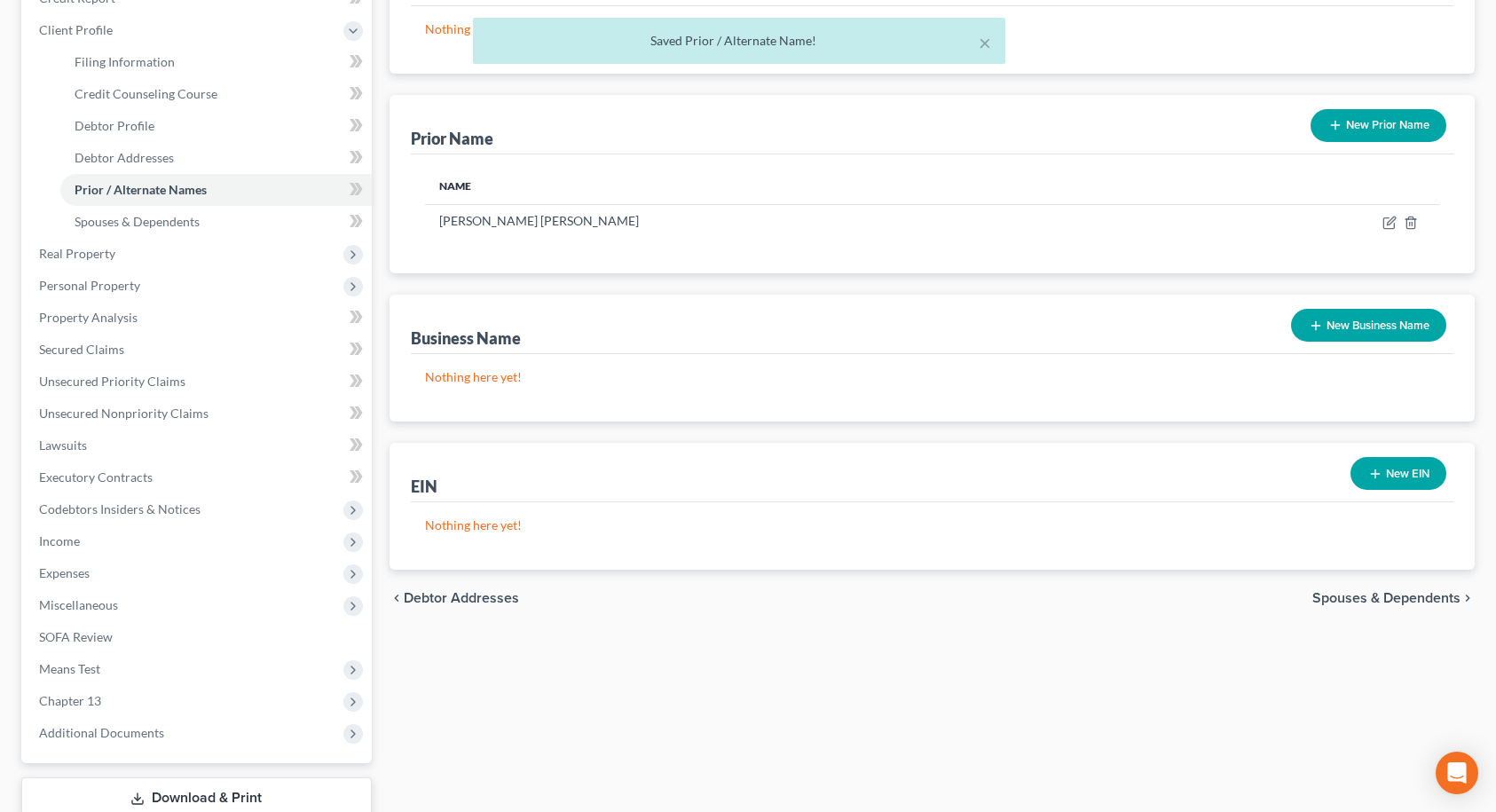
click at [1391, 596] on span "Spouses & Dependents" at bounding box center [1386, 597] width 148 height 14
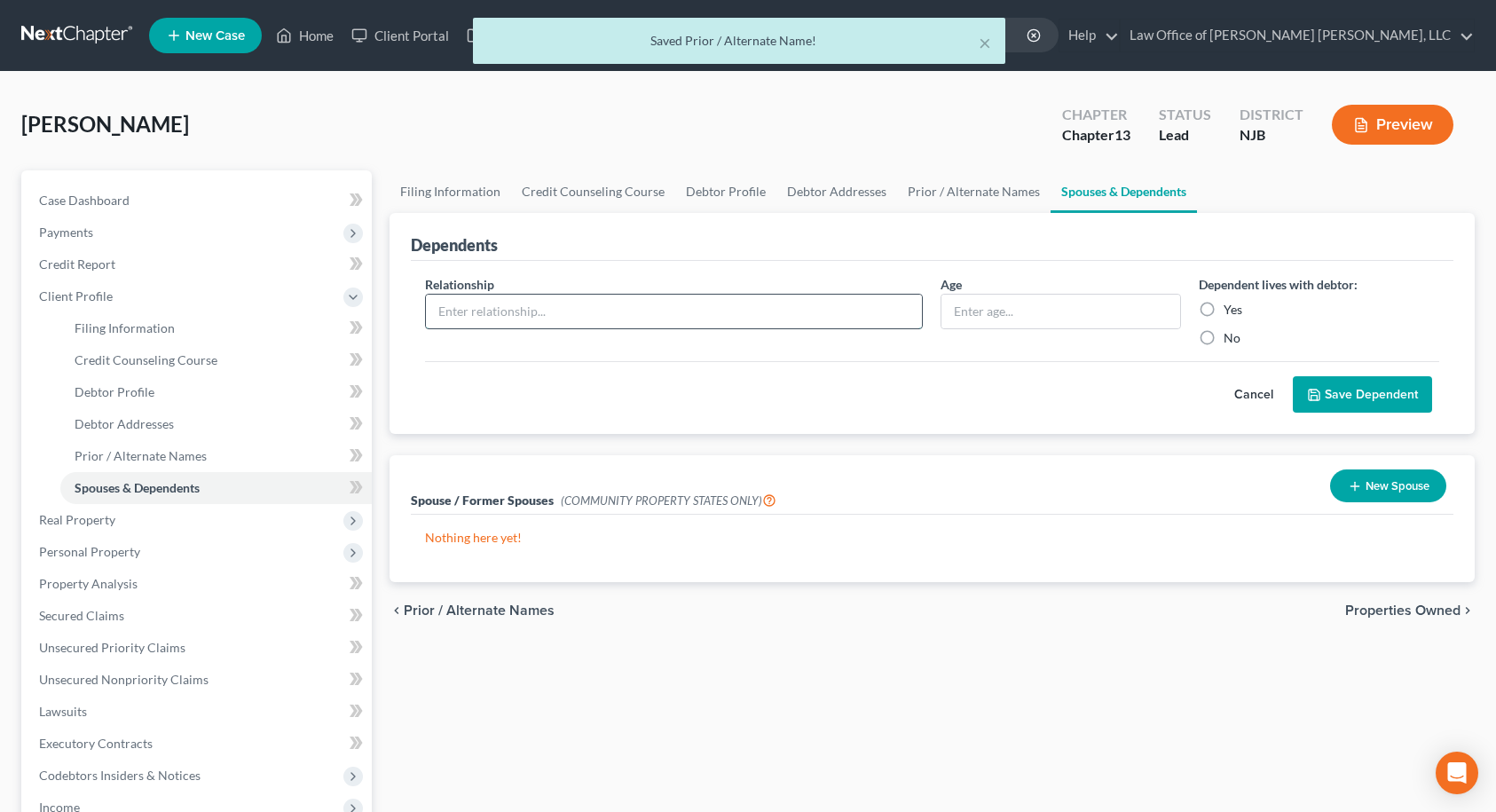
click at [581, 320] on input "text" at bounding box center [674, 312] width 497 height 34
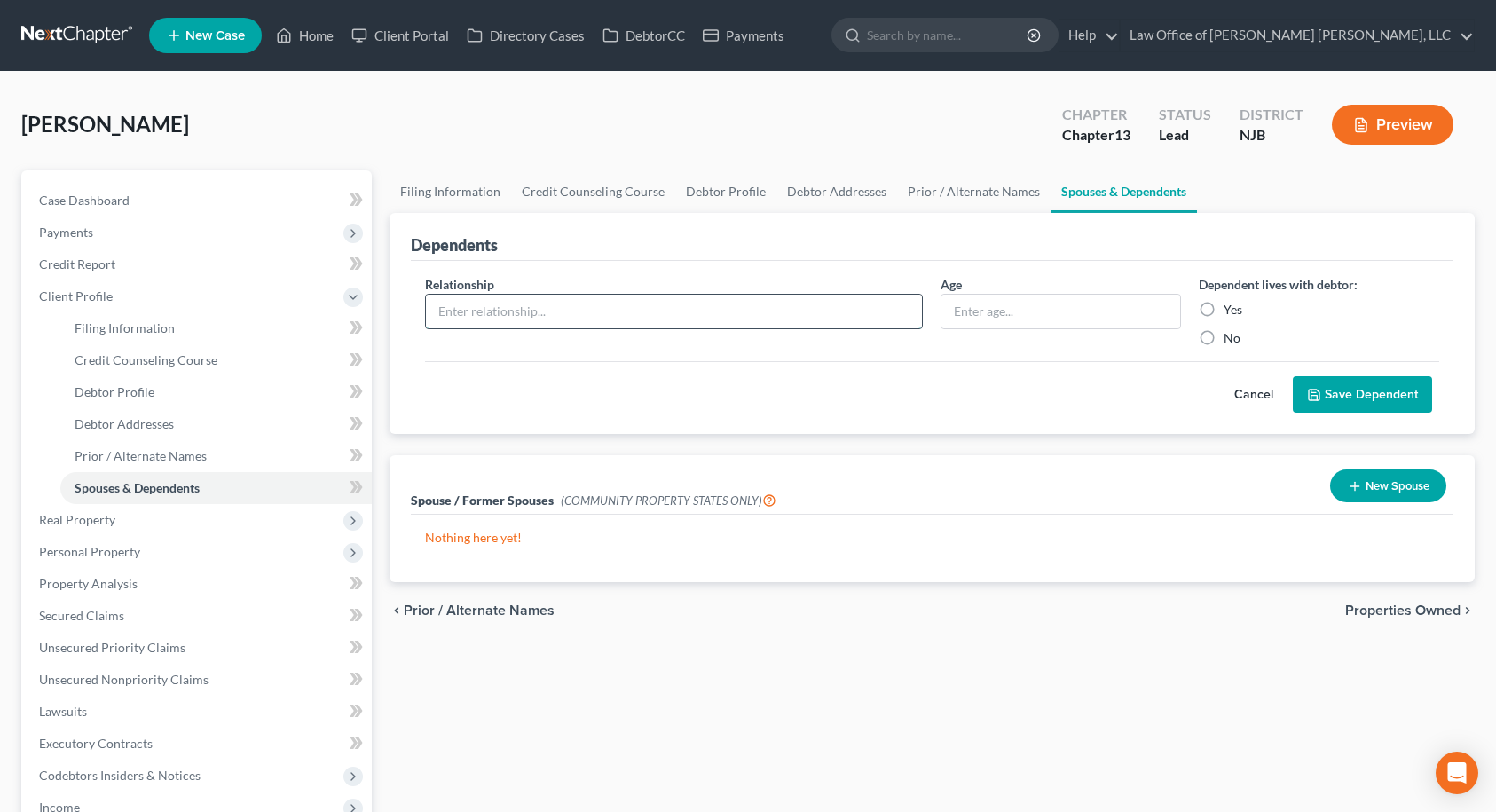
type input "Daughter"
click at [999, 316] on input "text" at bounding box center [1061, 312] width 238 height 34
type input "32"
click at [1224, 313] on label "Yes" at bounding box center [1233, 310] width 19 height 18
click at [1231, 313] on input "Yes" at bounding box center [1237, 307] width 12 height 12
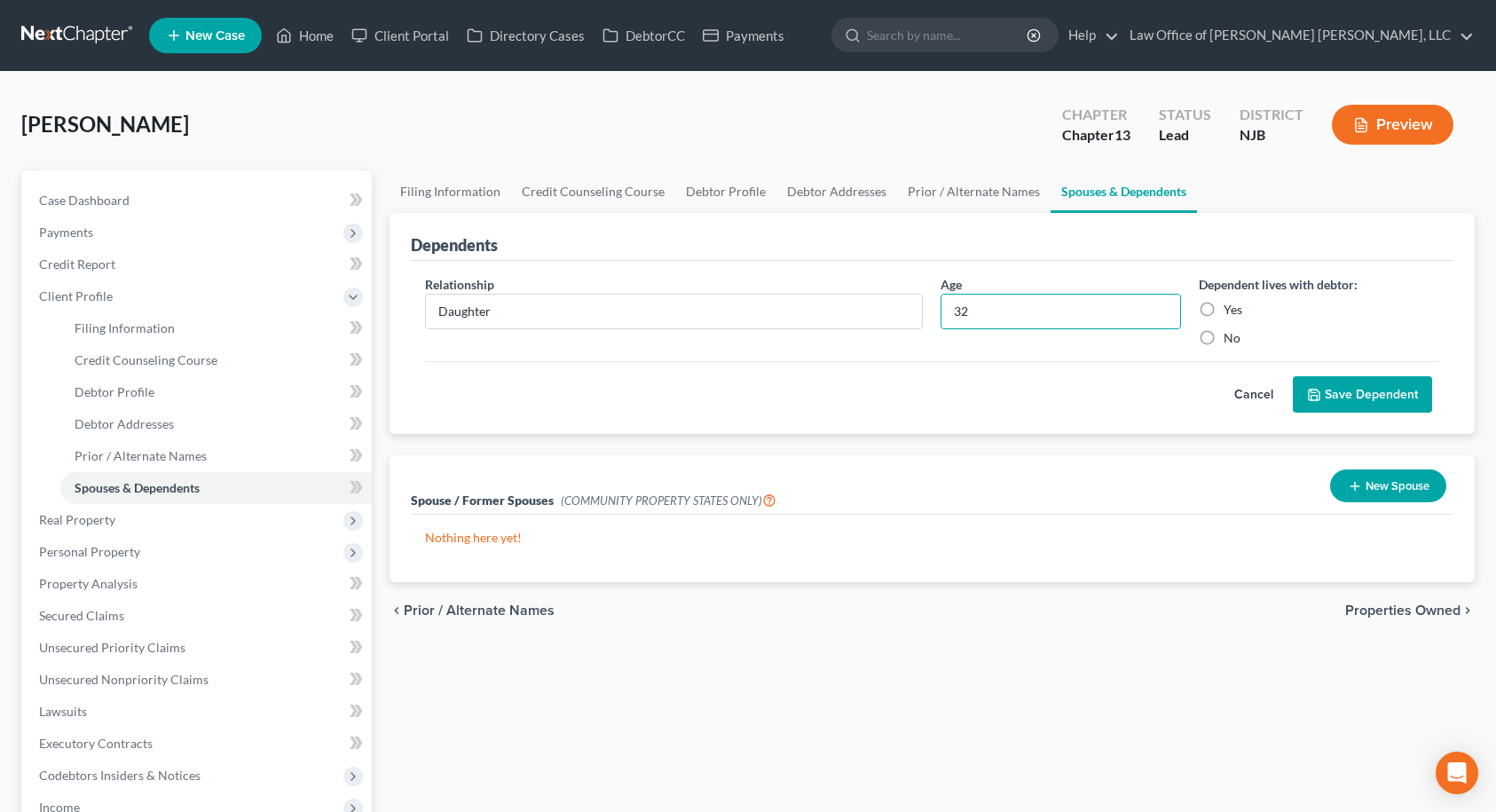
radio input "true"
click at [1355, 399] on button "Save Dependent" at bounding box center [1362, 395] width 140 height 38
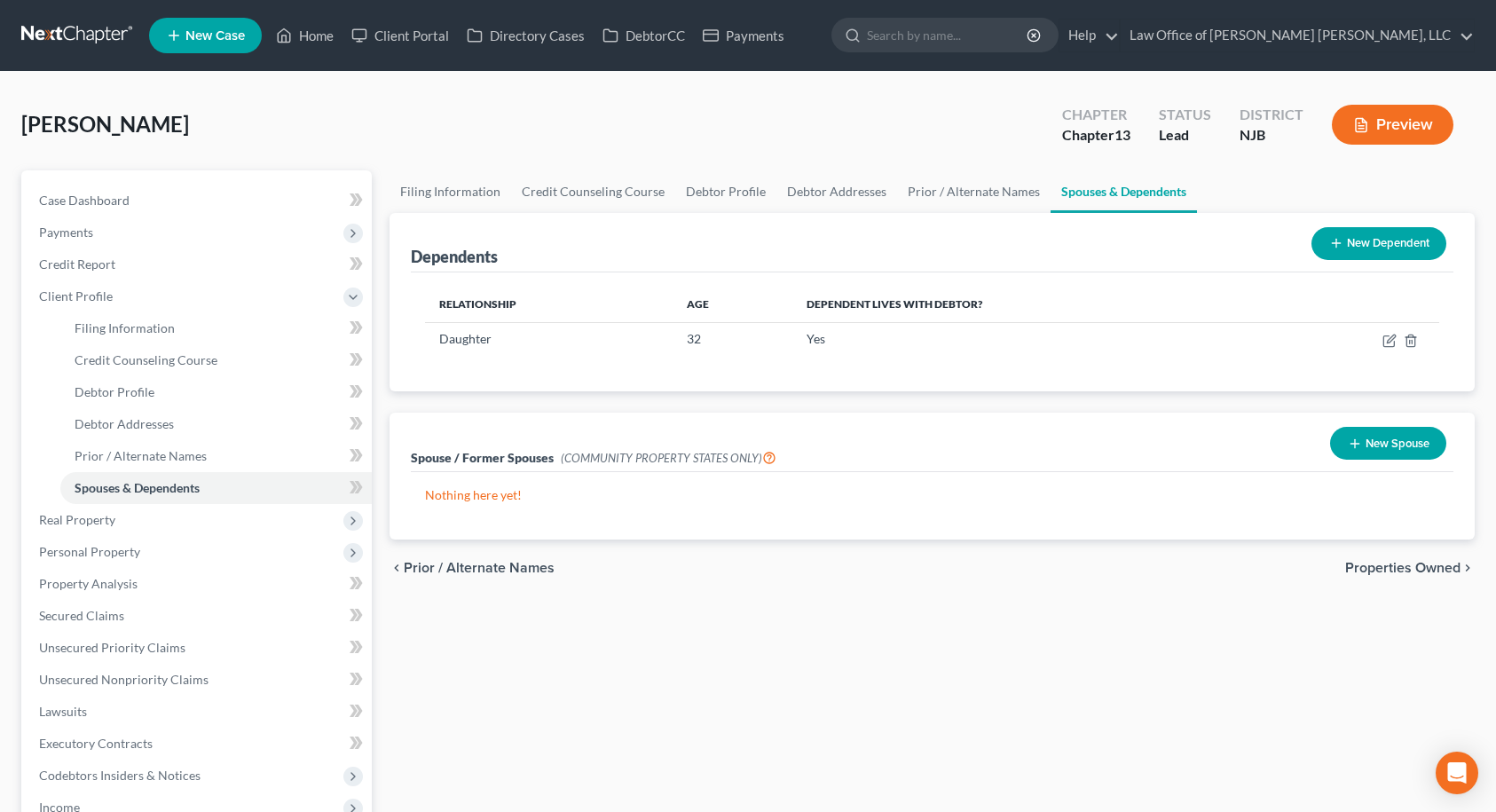
click at [1354, 237] on button "New Dependent" at bounding box center [1378, 243] width 135 height 33
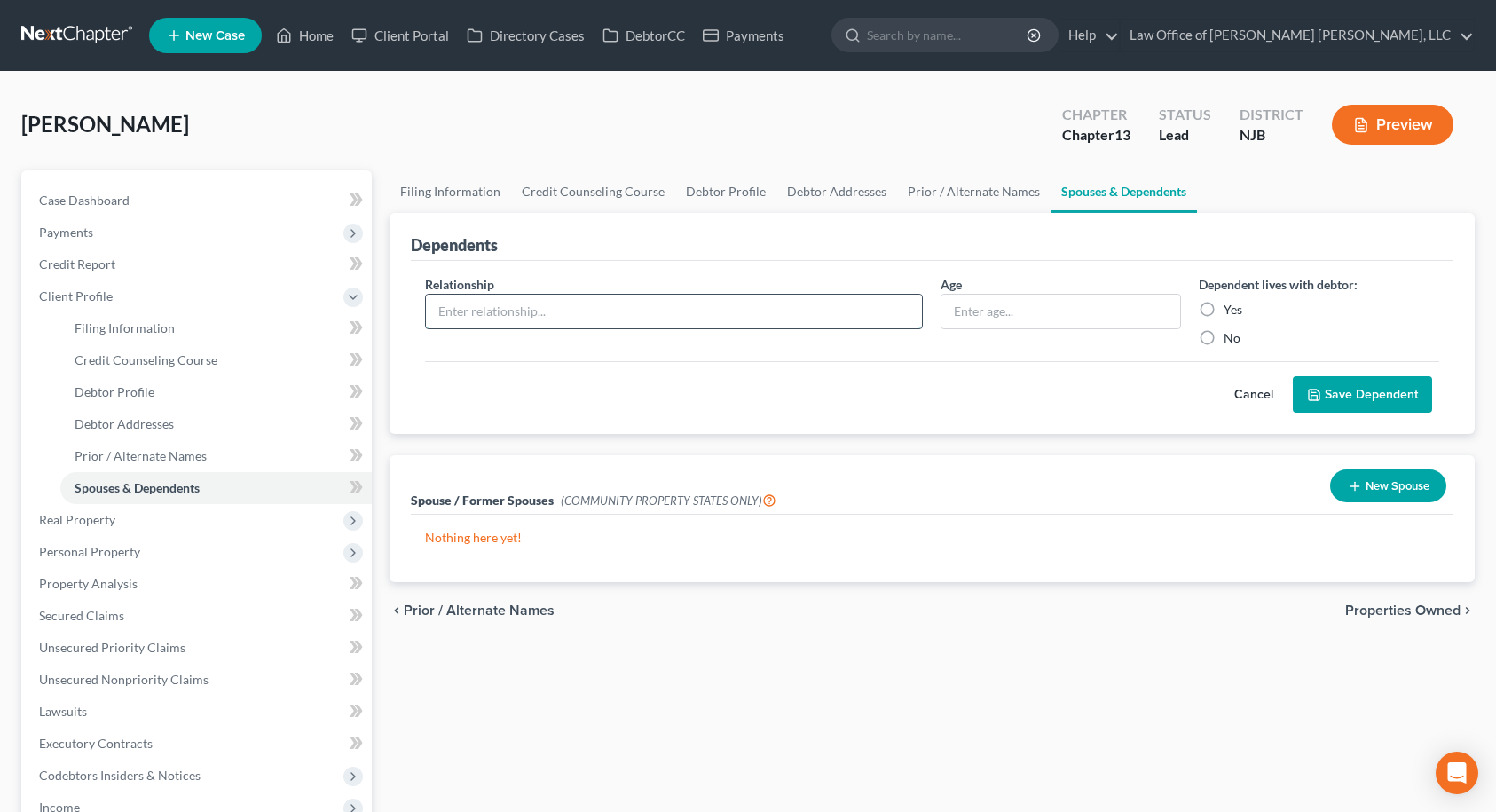
click at [715, 305] on input "text" at bounding box center [674, 312] width 497 height 34
type input "Son"
click at [1001, 308] on input "text" at bounding box center [1061, 312] width 238 height 34
type input "26"
click at [1224, 314] on label "Yes" at bounding box center [1233, 310] width 19 height 18
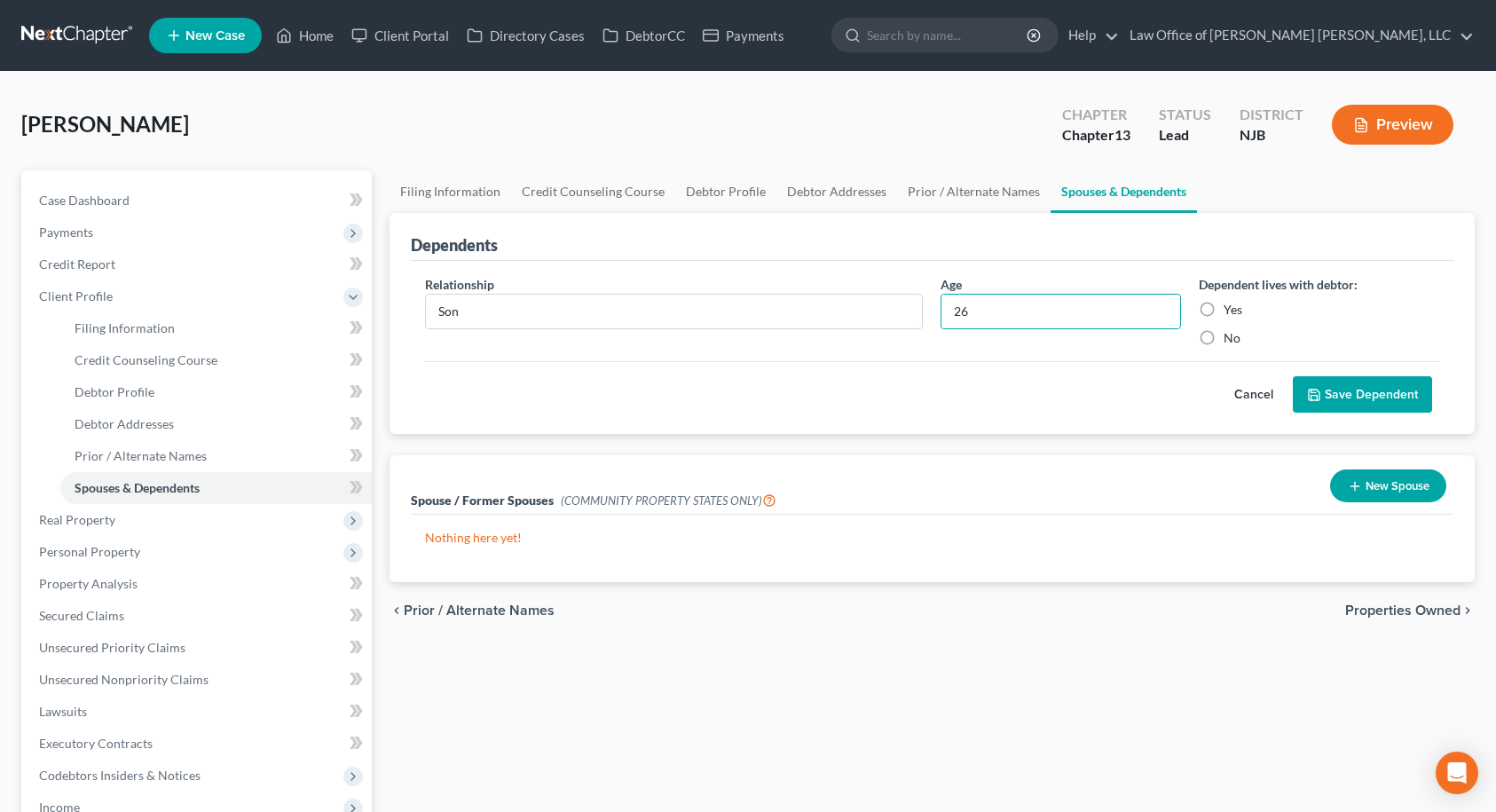
click at [1231, 313] on input "Yes" at bounding box center [1237, 307] width 12 height 12
radio input "true"
click at [1247, 393] on button "Cancel" at bounding box center [1254, 395] width 78 height 36
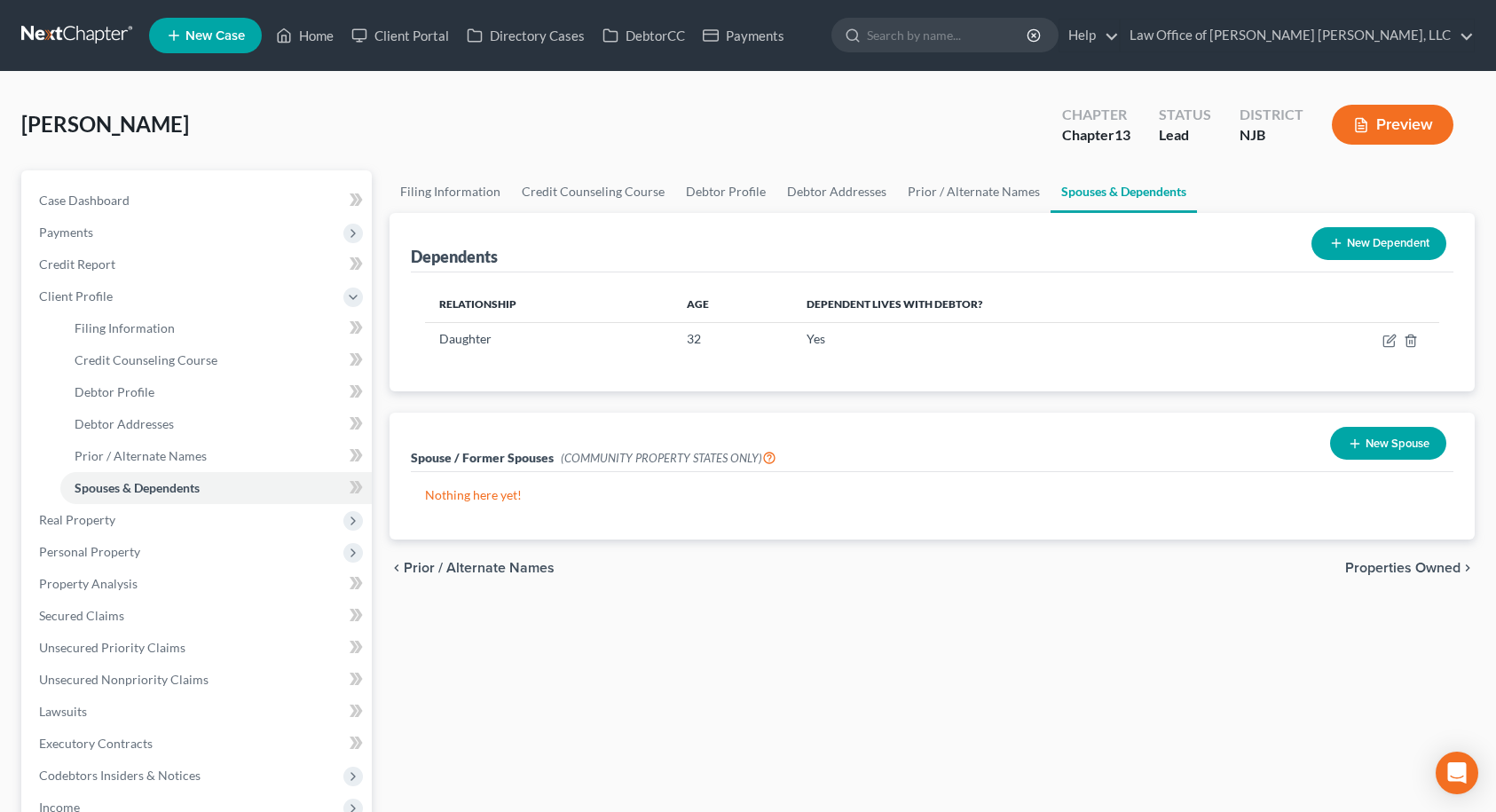
click at [1357, 246] on button "New Dependent" at bounding box center [1378, 243] width 135 height 33
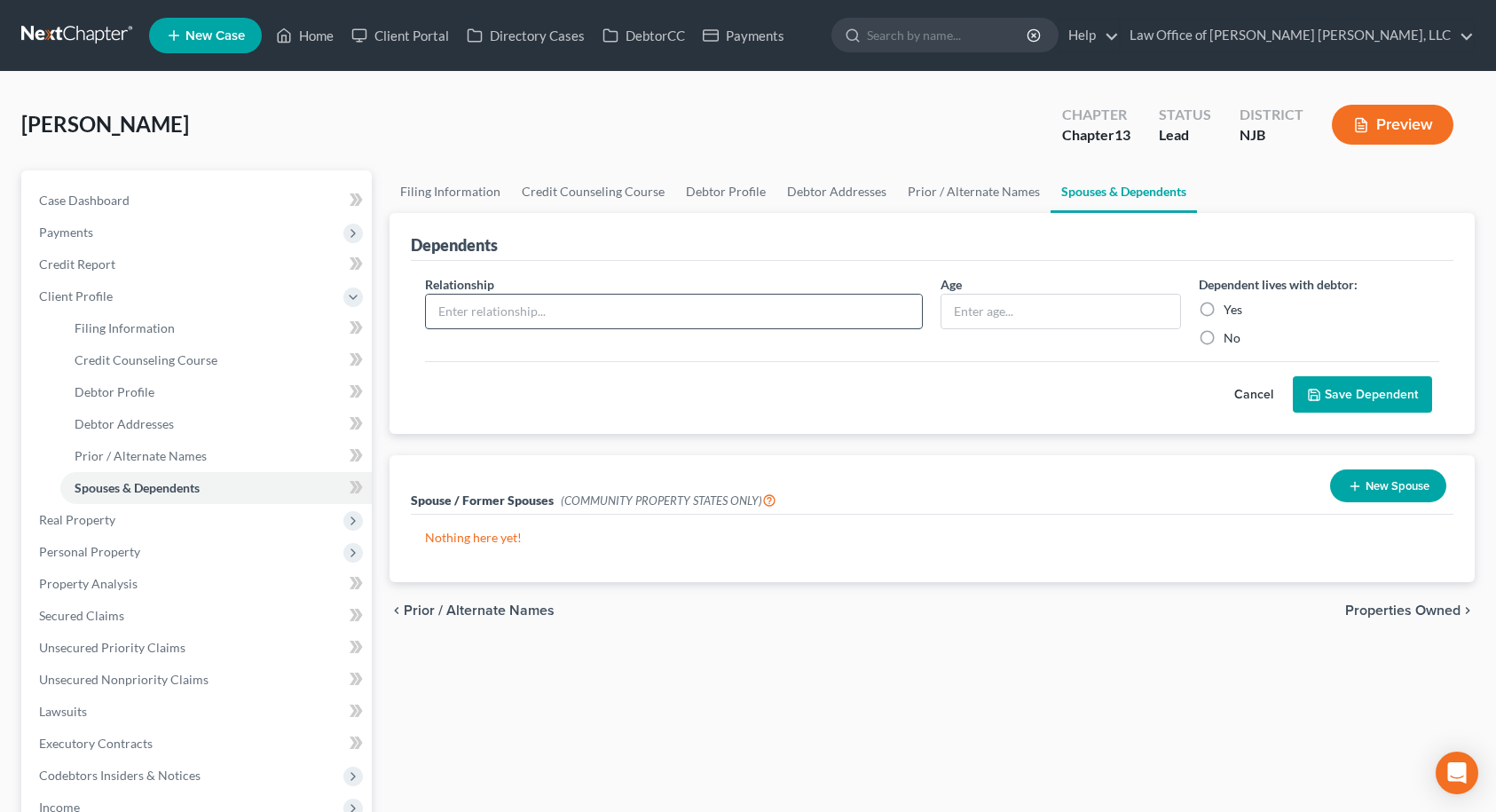
drag, startPoint x: 819, startPoint y: 316, endPoint x: 812, endPoint y: 311, distance: 8.6
click at [819, 315] on input "text" at bounding box center [674, 312] width 497 height 34
type input "Son"
click at [1011, 309] on input "text" at bounding box center [1061, 312] width 238 height 34
type input "26"
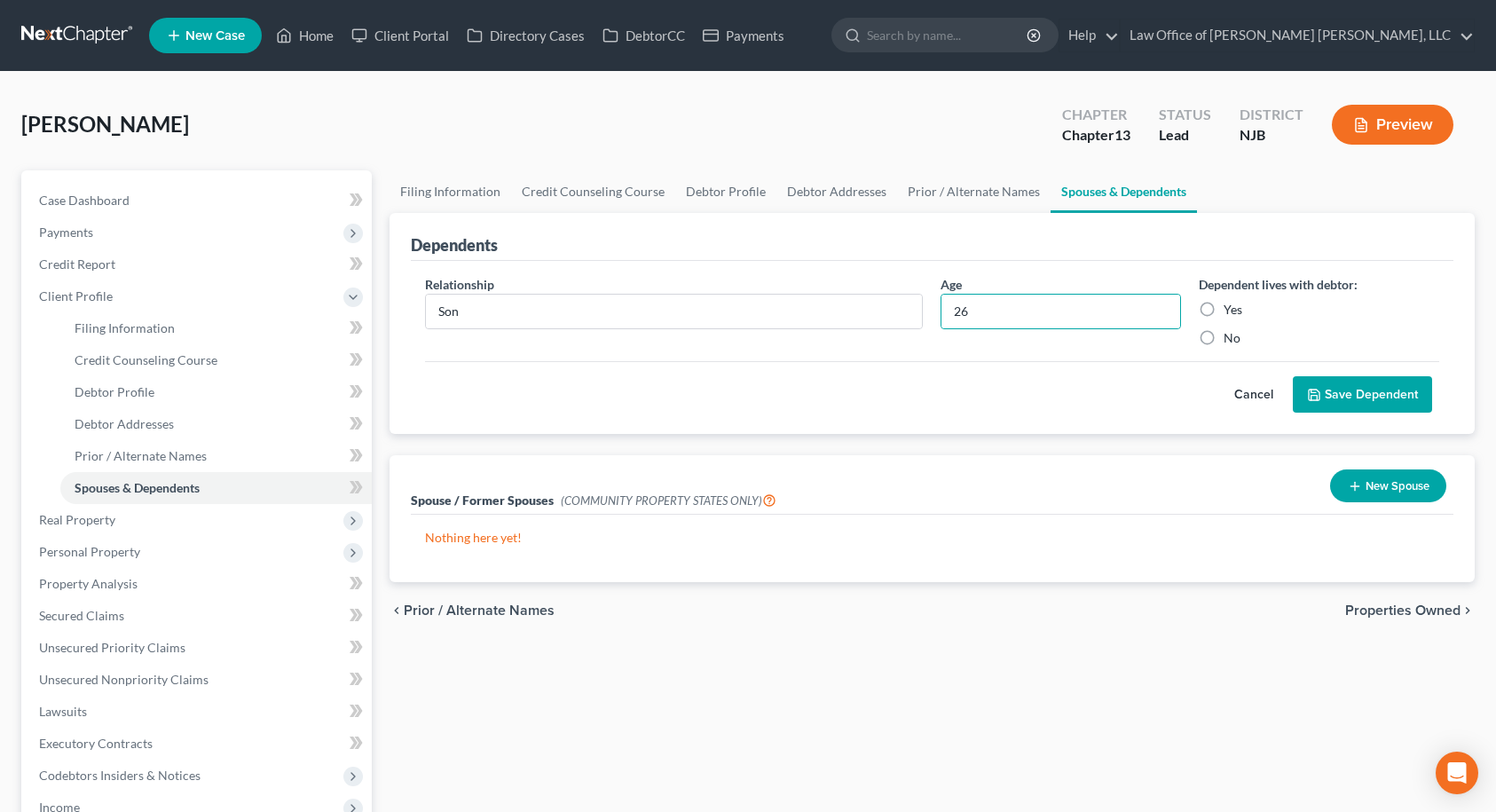
click at [1224, 308] on label "Yes" at bounding box center [1233, 310] width 19 height 18
click at [1231, 308] on input "Yes" at bounding box center [1237, 307] width 12 height 12
radio input "true"
click at [1345, 389] on button "Save Dependent" at bounding box center [1362, 395] width 140 height 38
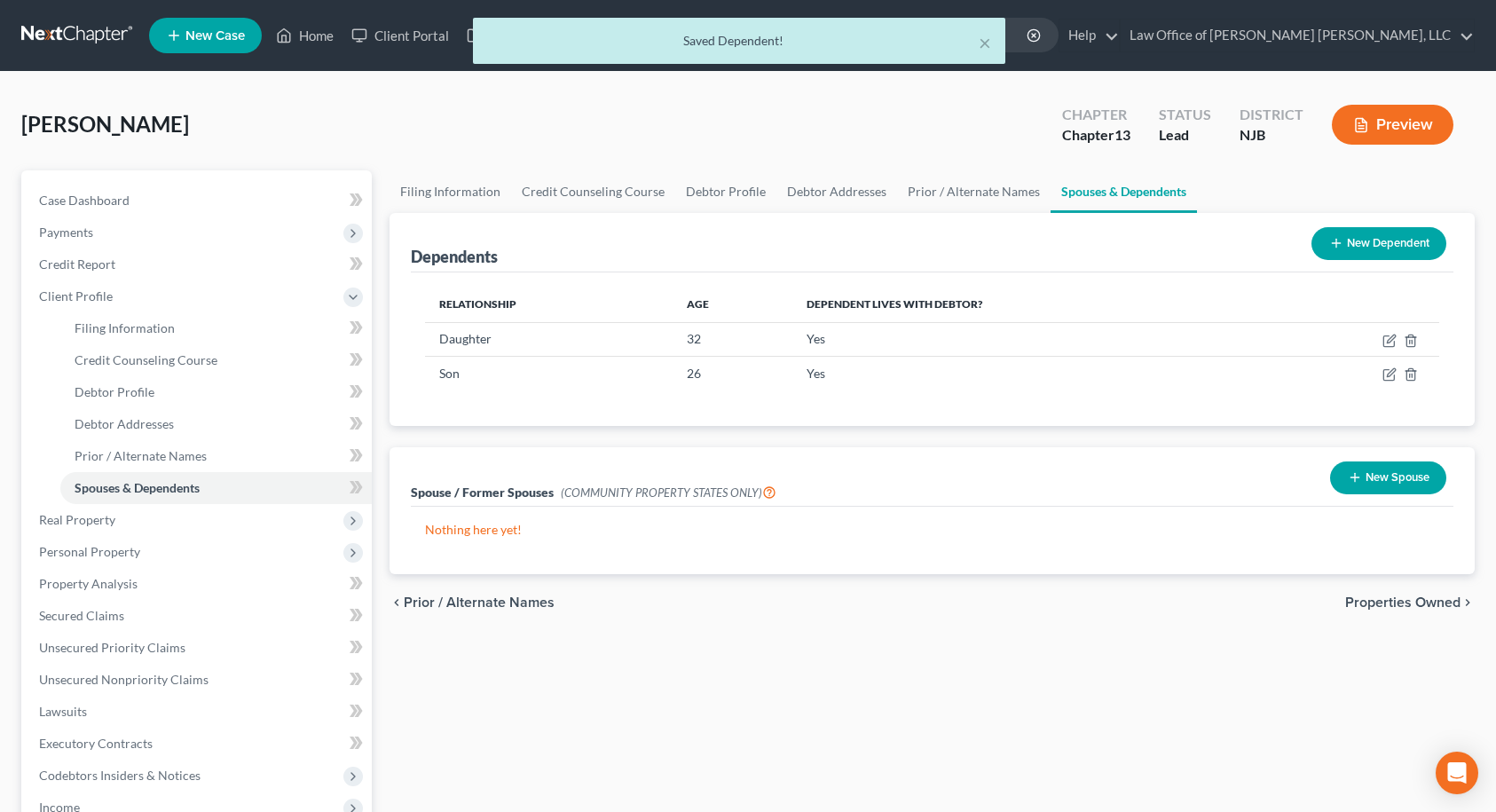
click at [1435, 601] on span "Properties Owned" at bounding box center [1403, 602] width 116 height 14
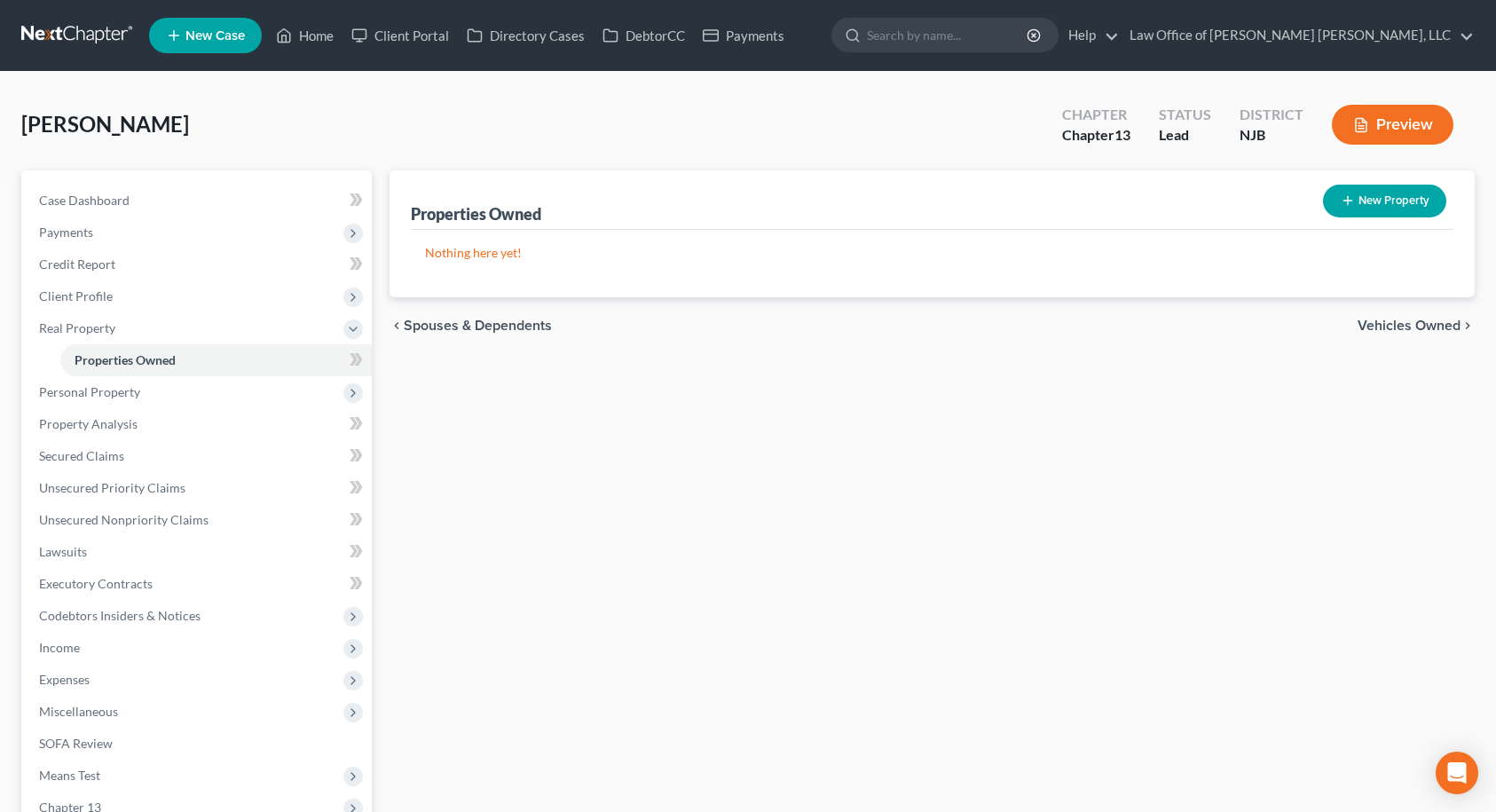
click at [1397, 323] on span "Vehicles Owned" at bounding box center [1409, 325] width 103 height 14
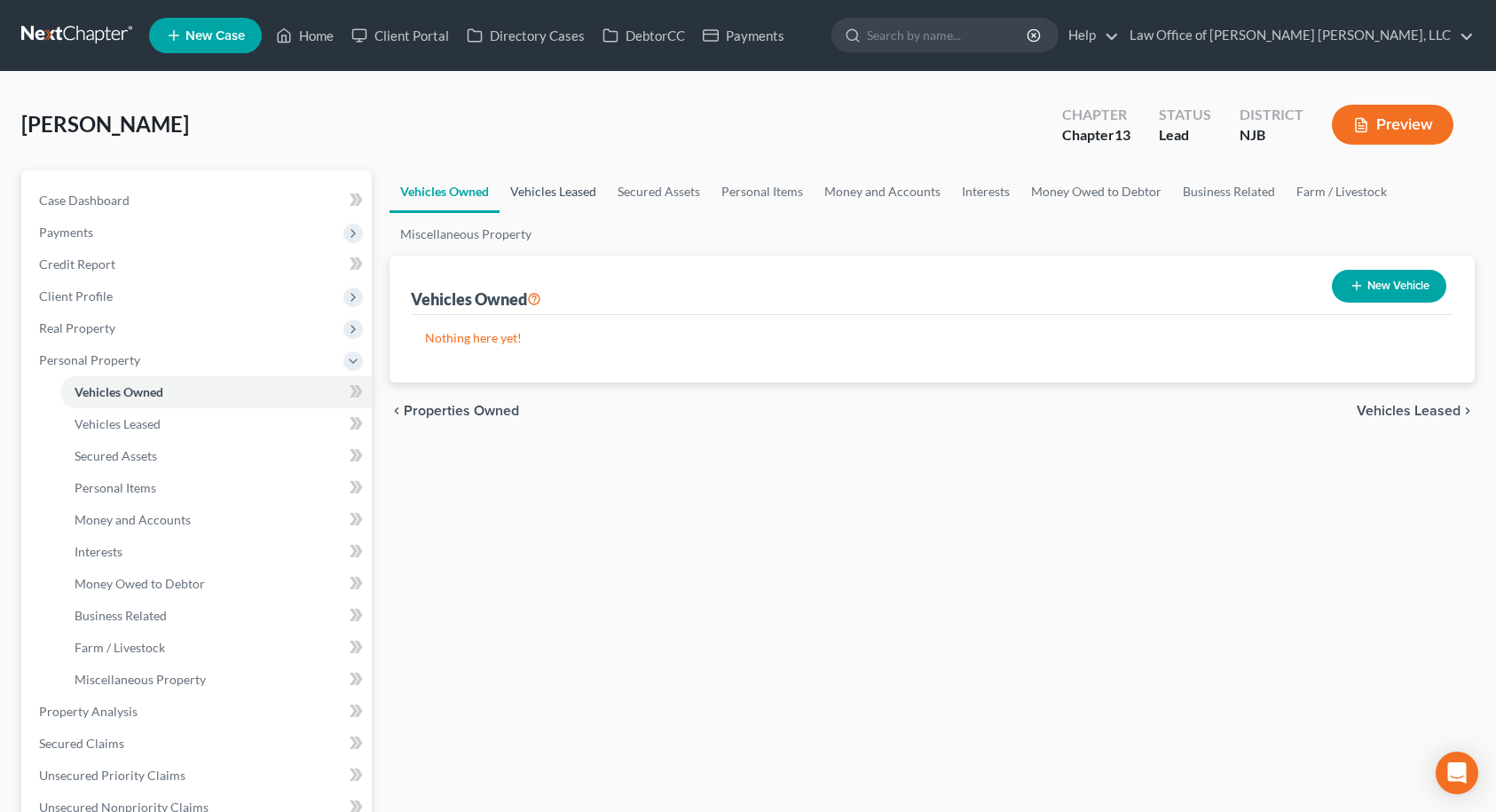
click at [582, 190] on link "Vehicles Leased" at bounding box center [553, 191] width 108 height 43
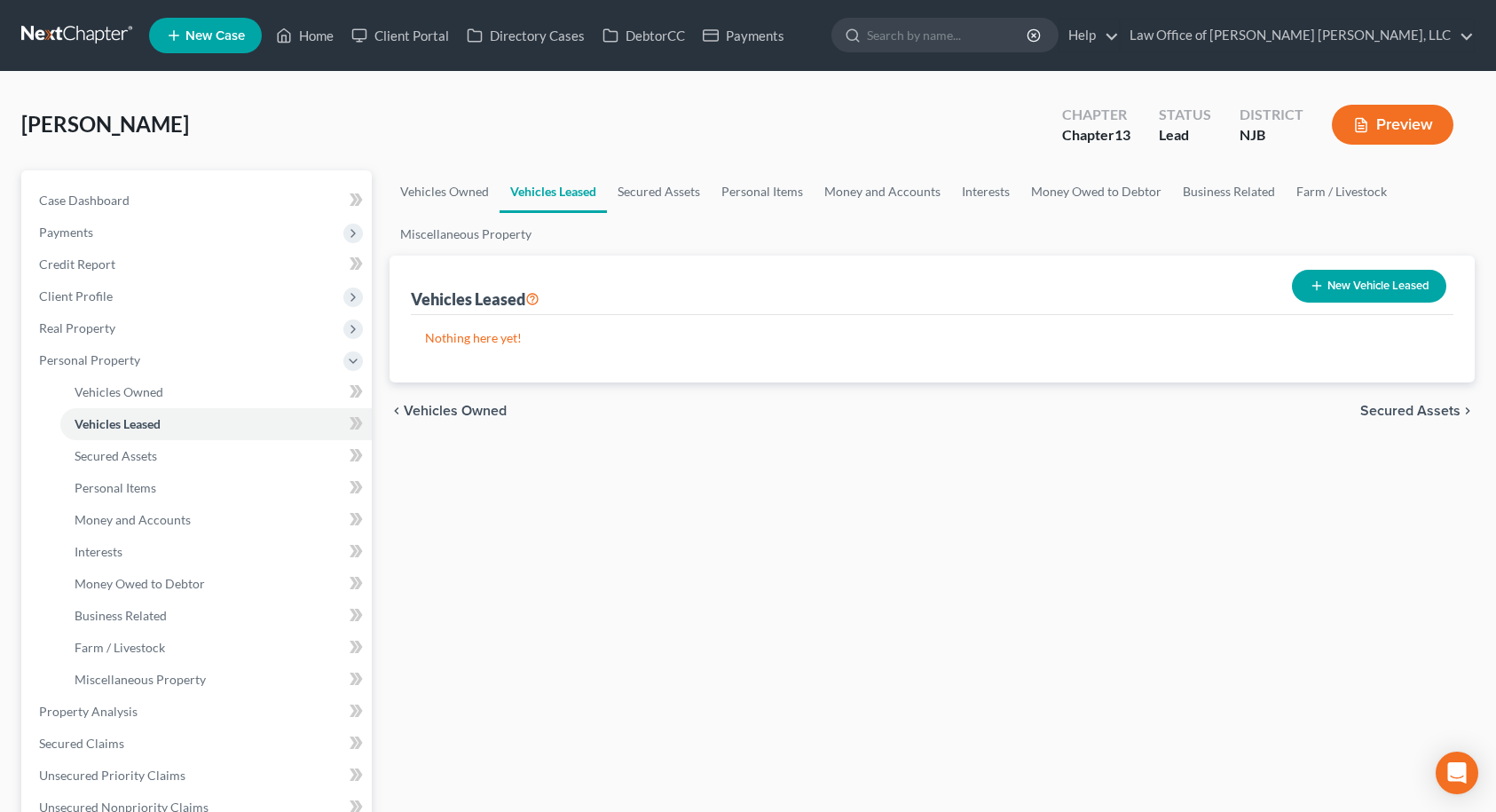
click at [1432, 412] on span "Secured Assets" at bounding box center [1410, 410] width 100 height 14
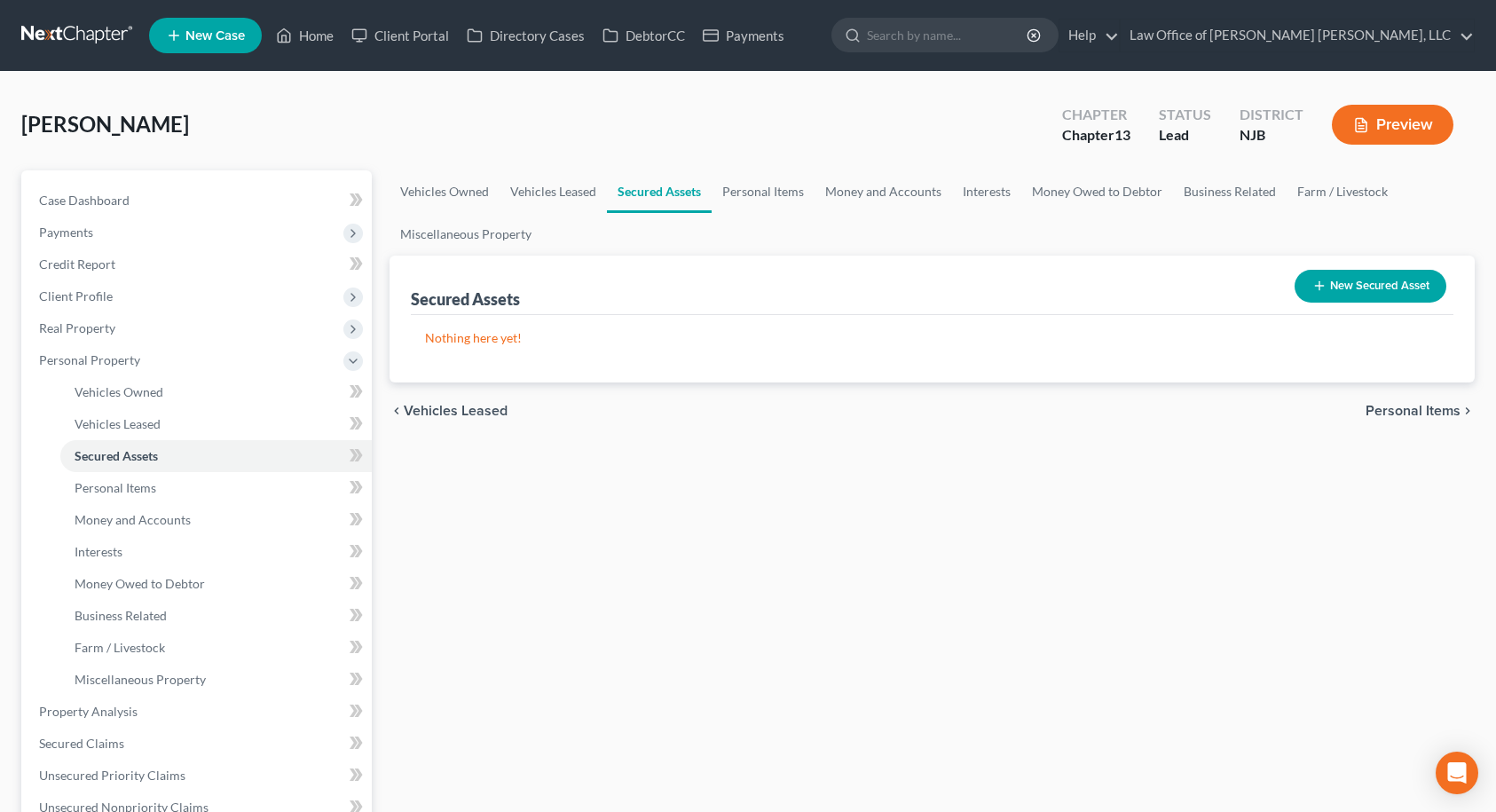
click at [1432, 411] on span "Personal Items" at bounding box center [1413, 410] width 95 height 14
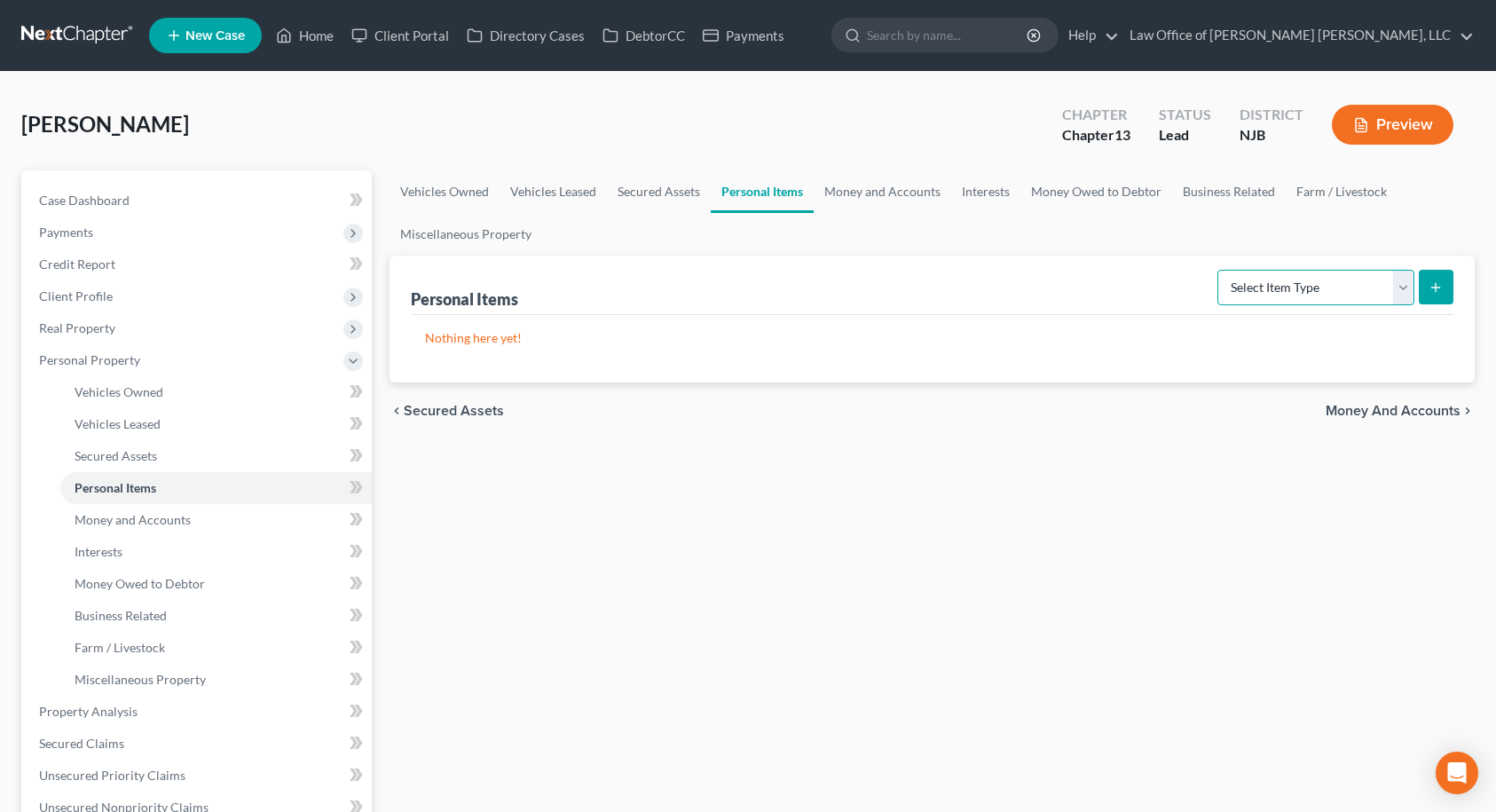
click at [1283, 288] on select "Select Item Type Clothing Collectibles Of Value Electronics Firearms Household …" at bounding box center [1315, 288] width 197 height 36
select select "clothing"
click at [1219, 270] on select "Select Item Type Clothing Collectibles Of Value Electronics Firearms Household …" at bounding box center [1315, 288] width 197 height 36
click at [1432, 290] on icon "submit" at bounding box center [1436, 287] width 14 height 14
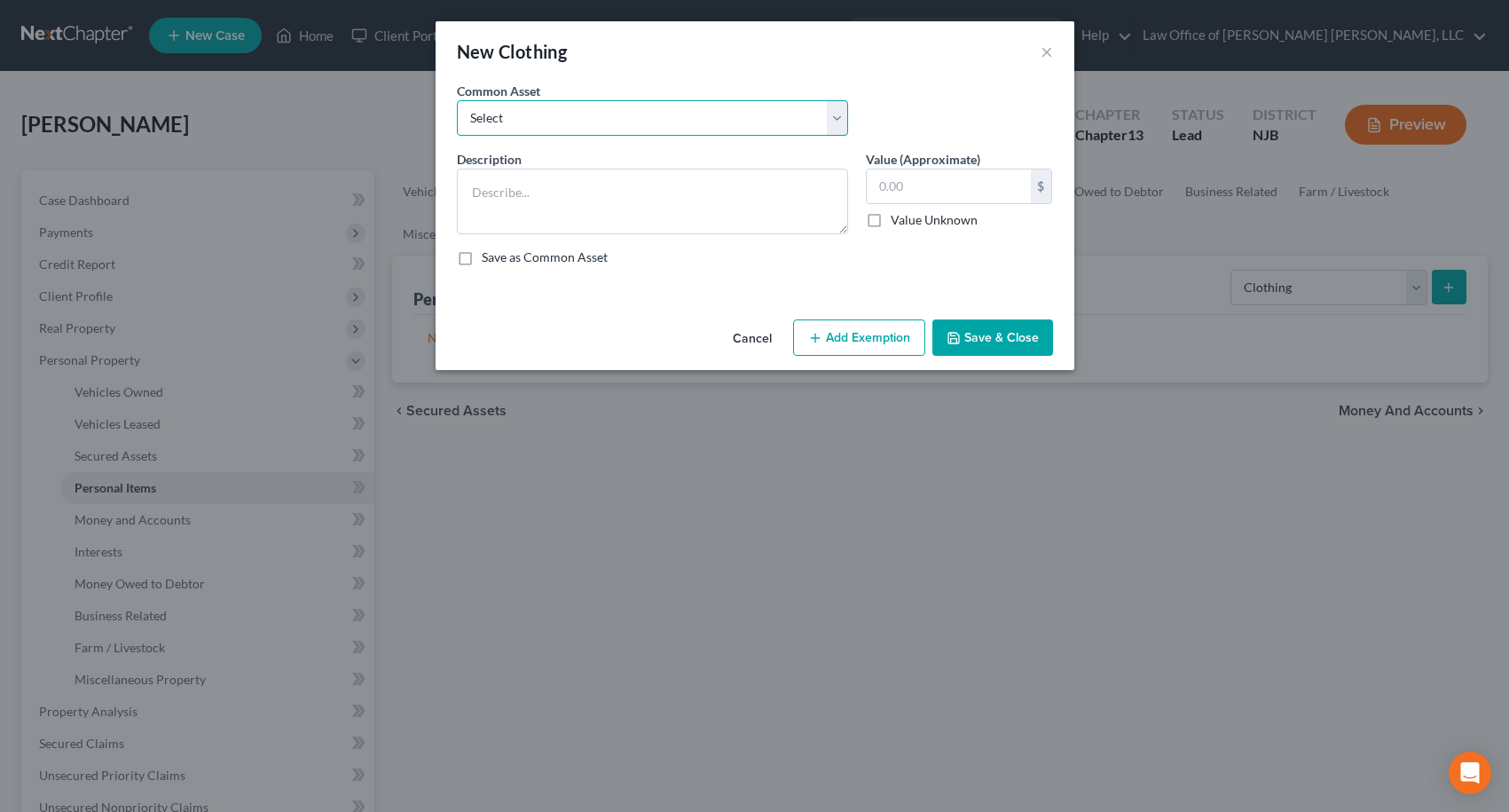
click at [770, 123] on select "Select Clothing" at bounding box center [652, 118] width 391 height 36
select select "0"
click at [457, 100] on select "Select Clothing" at bounding box center [652, 118] width 391 height 36
type textarea "Clothing"
click at [869, 339] on button "Add Exemption" at bounding box center [860, 338] width 133 height 38
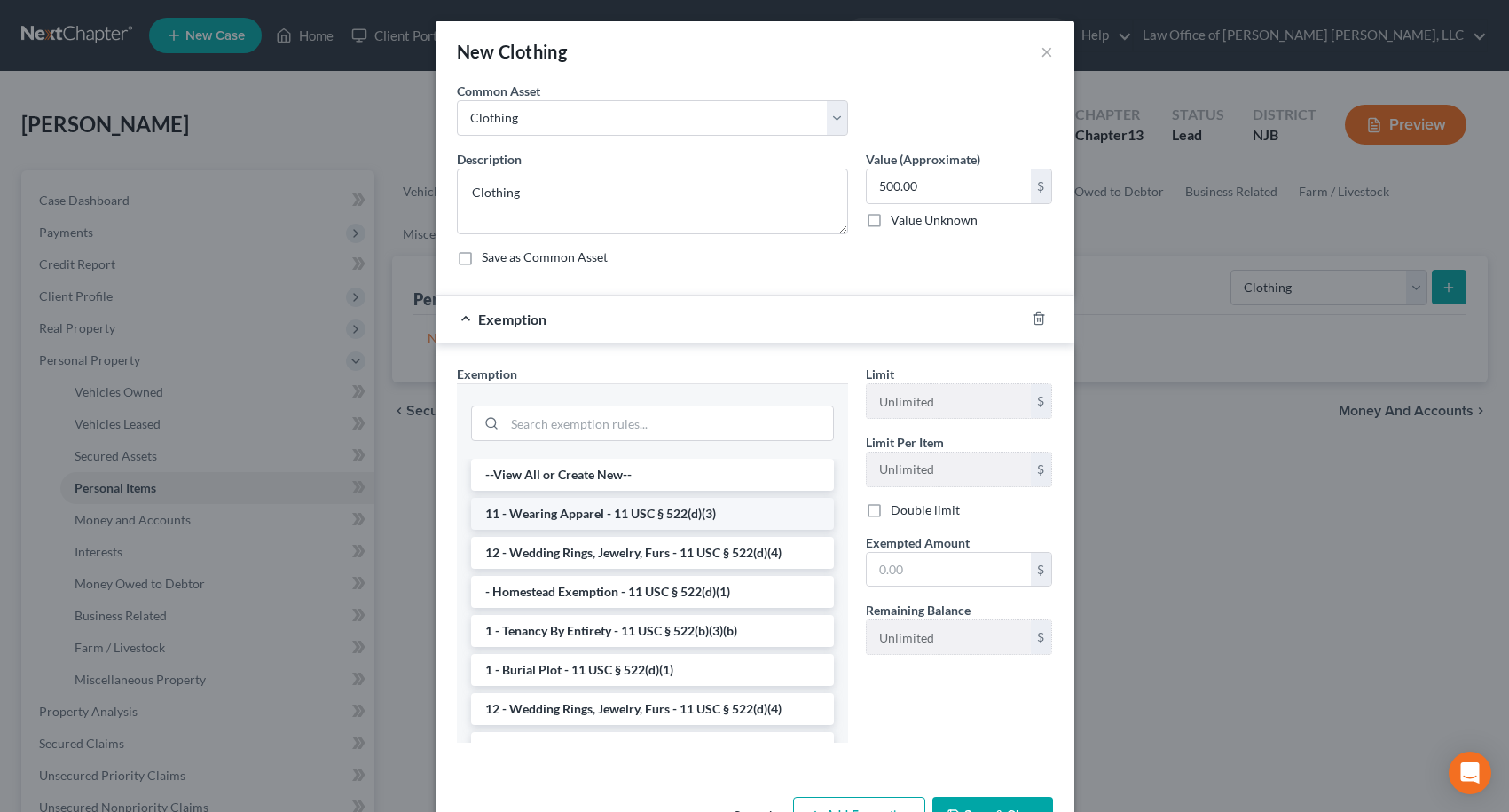
click at [639, 505] on li "11 - Wearing Apparel - 11 USC § 522(d)(3)" at bounding box center [652, 513] width 363 height 32
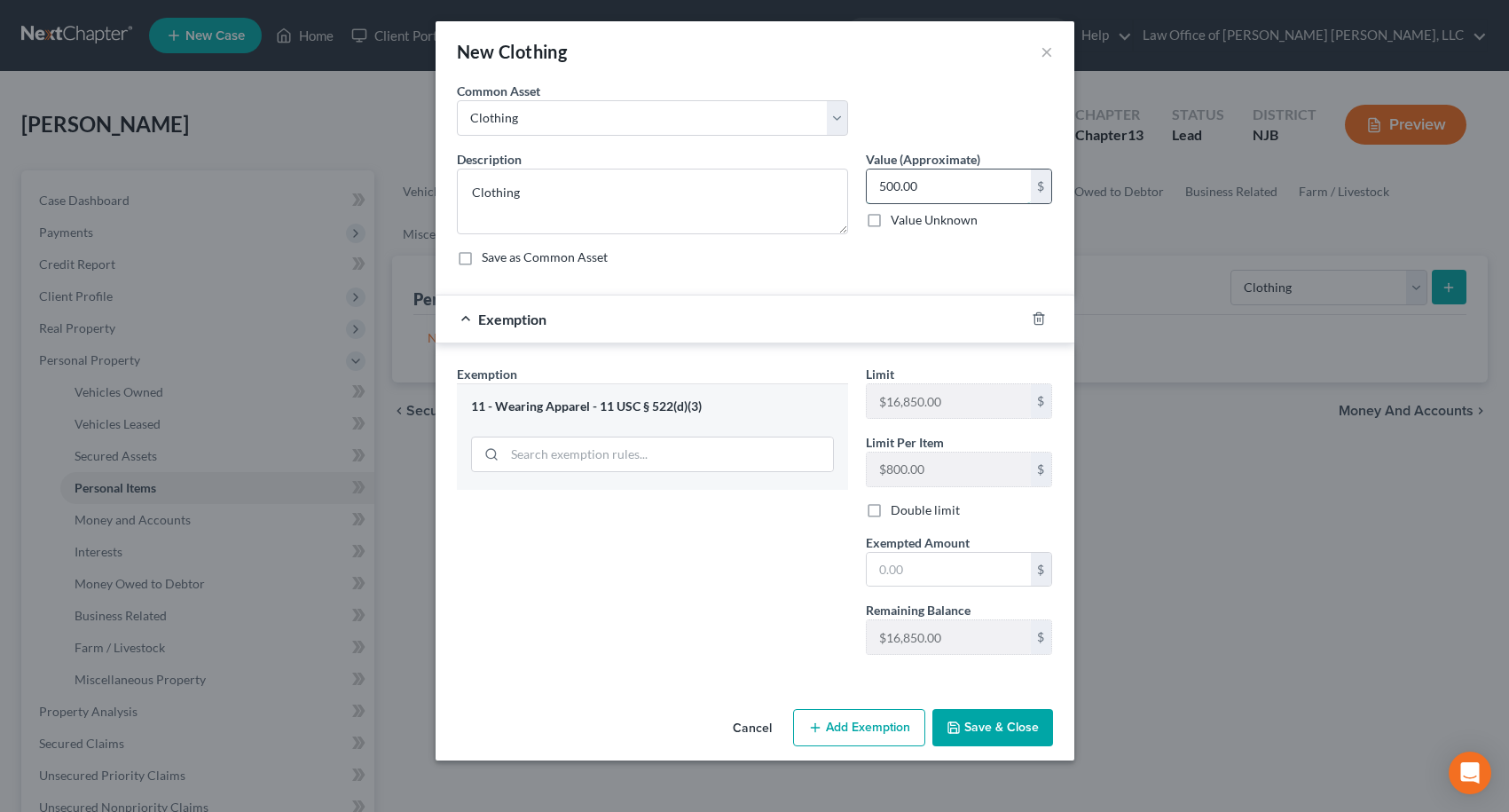
click at [917, 188] on input "500.00" at bounding box center [949, 186] width 164 height 34
type input "500.00"
click at [891, 580] on input "text" at bounding box center [949, 570] width 164 height 34
type input "500.00"
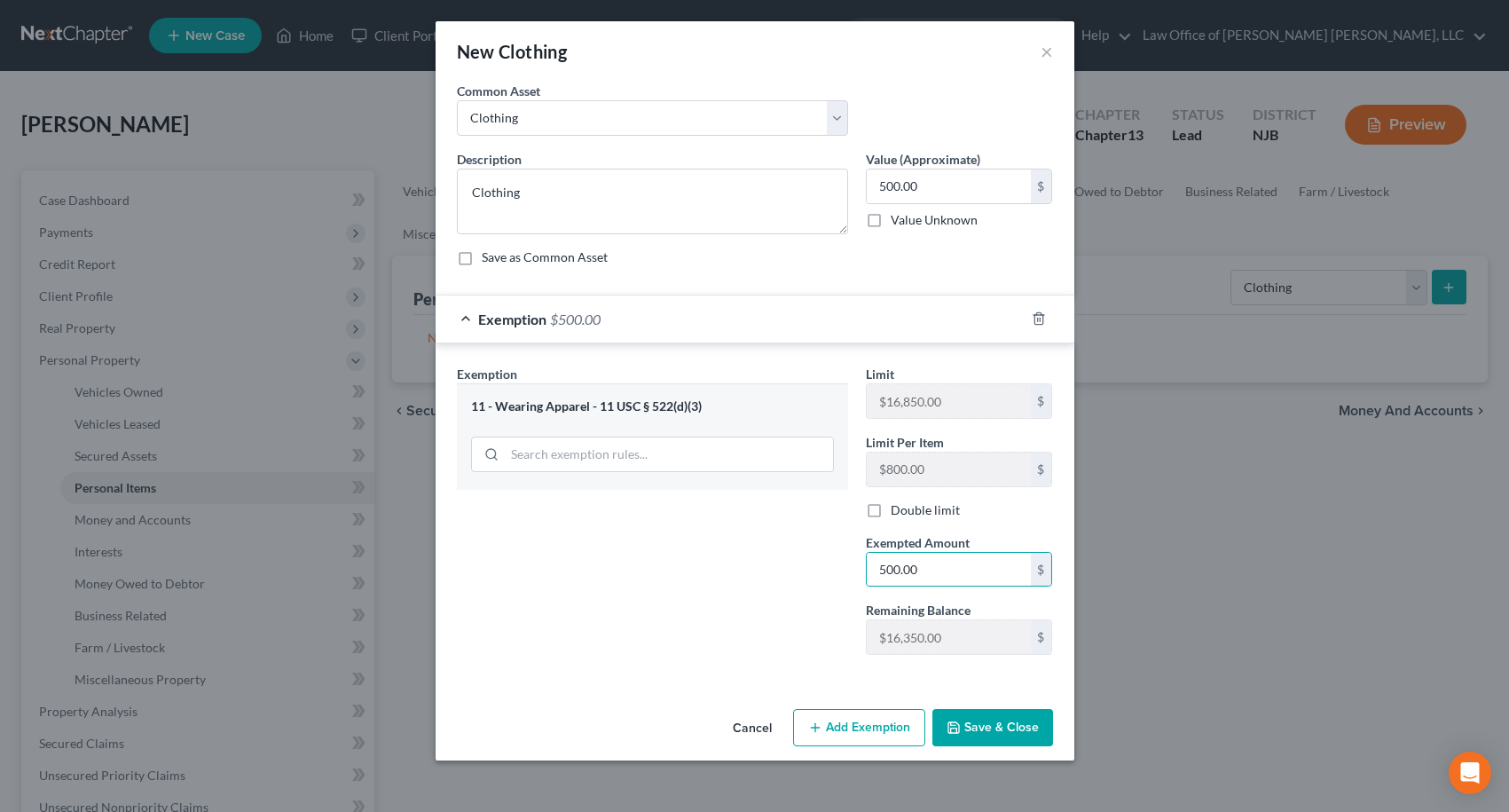
click at [1005, 725] on button "Save & Close" at bounding box center [993, 728] width 121 height 38
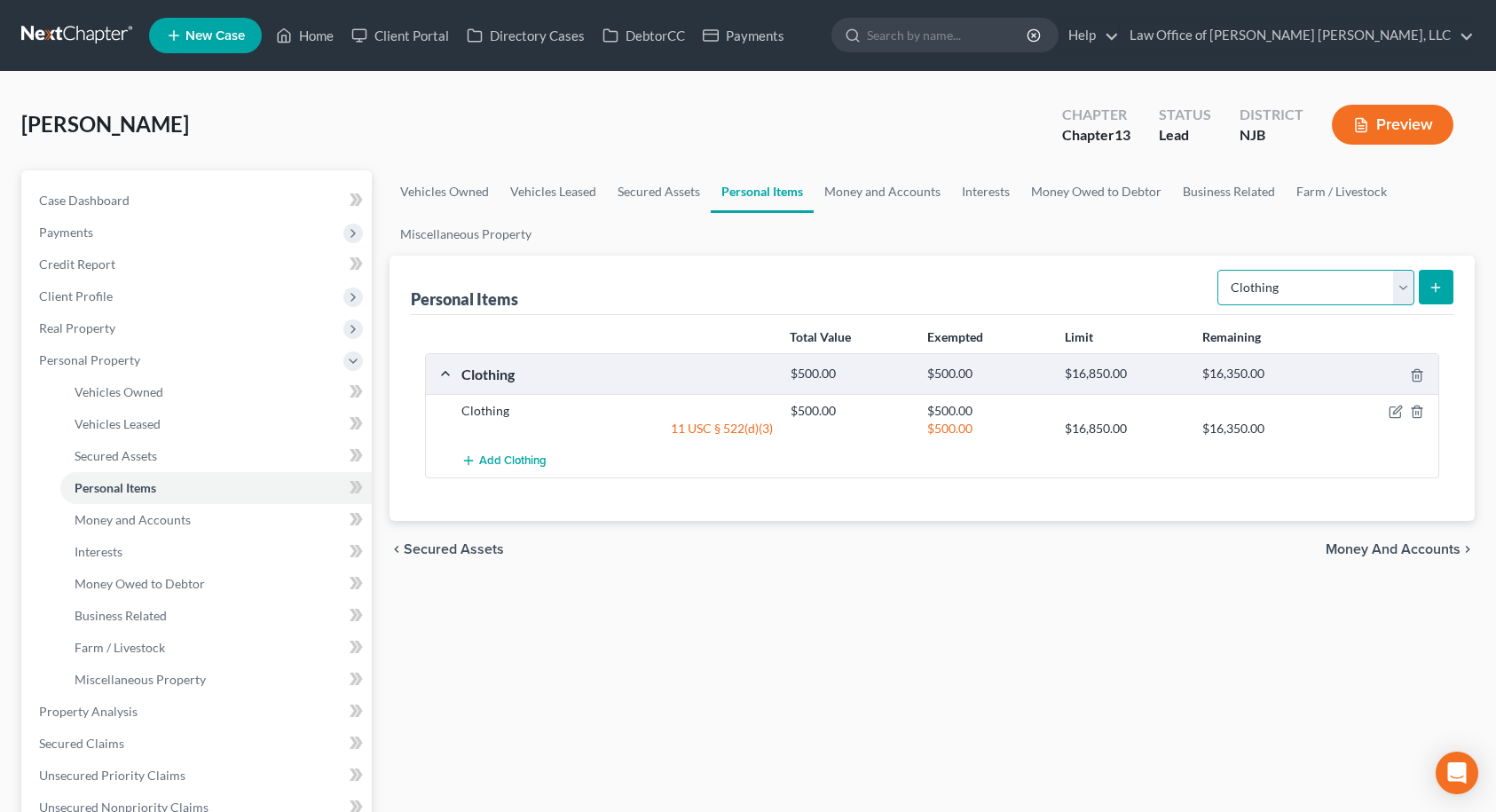
click at [1265, 286] on select "Select Item Type Clothing Collectibles Of Value Electronics Firearms Household …" at bounding box center [1315, 288] width 197 height 36
select select "electronics"
click at [1219, 270] on select "Select Item Type Clothing Collectibles Of Value Electronics Firearms Household …" at bounding box center [1315, 288] width 197 height 36
click at [1437, 292] on icon "submit" at bounding box center [1436, 287] width 14 height 14
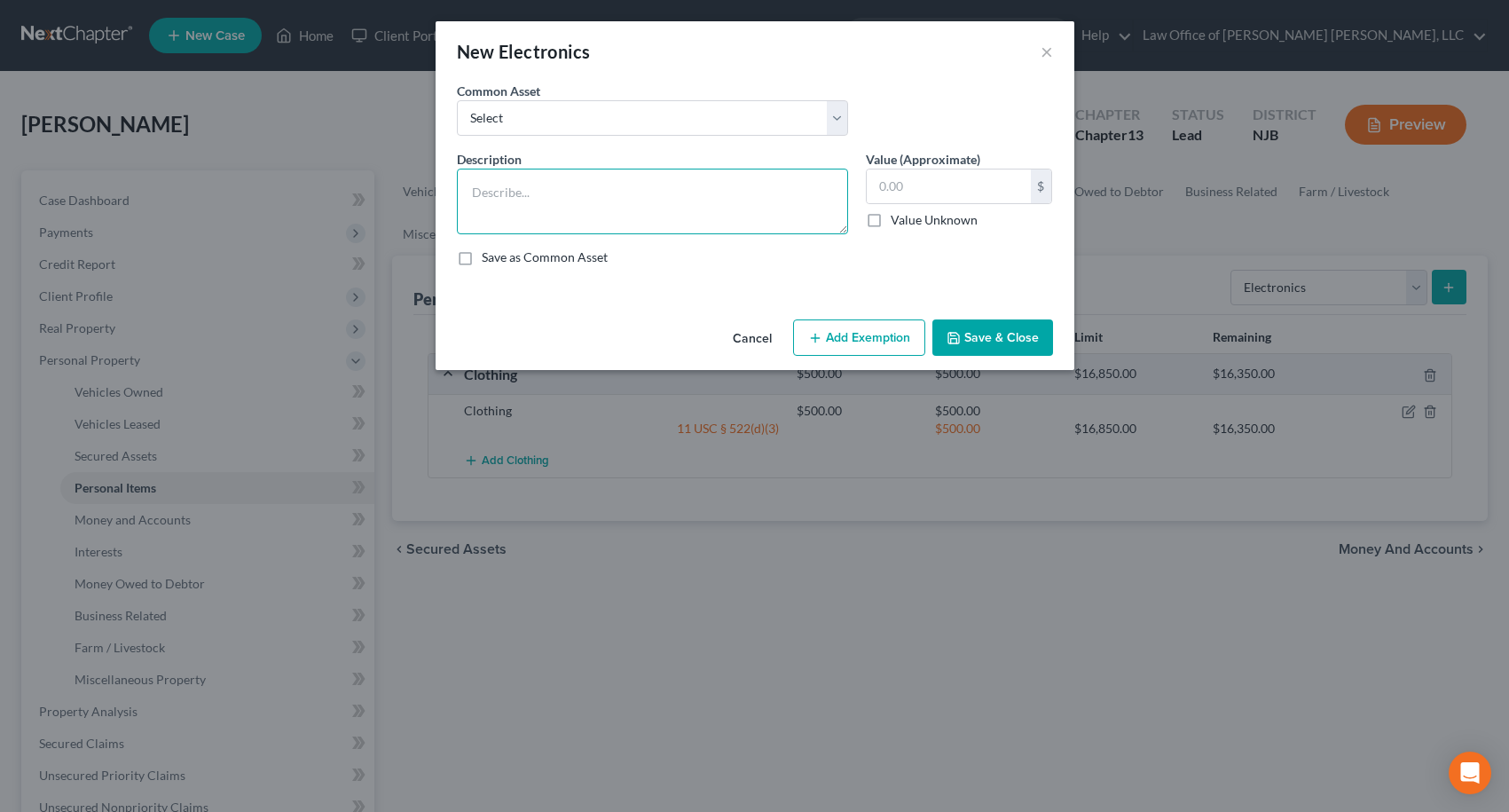
click at [690, 185] on textarea at bounding box center [652, 201] width 391 height 65
type textarea "Ce"
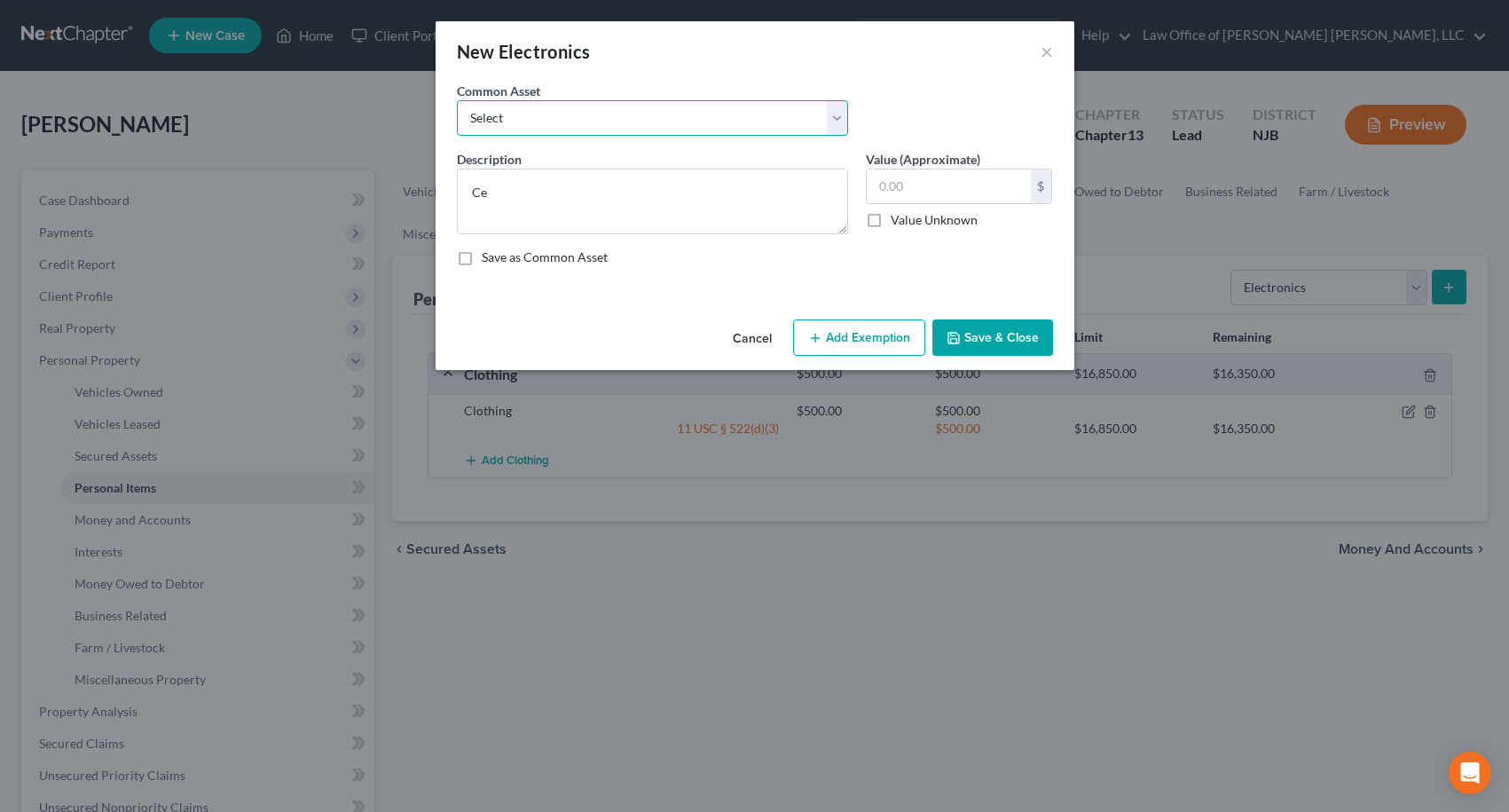
click at [677, 120] on select "Select Cell Phone, TV" at bounding box center [652, 118] width 391 height 36
select select "0"
click at [457, 100] on select "Select Cell Phone, TV" at bounding box center [652, 118] width 391 height 36
type textarea "Cell Phone, TV"
type input "200.00"
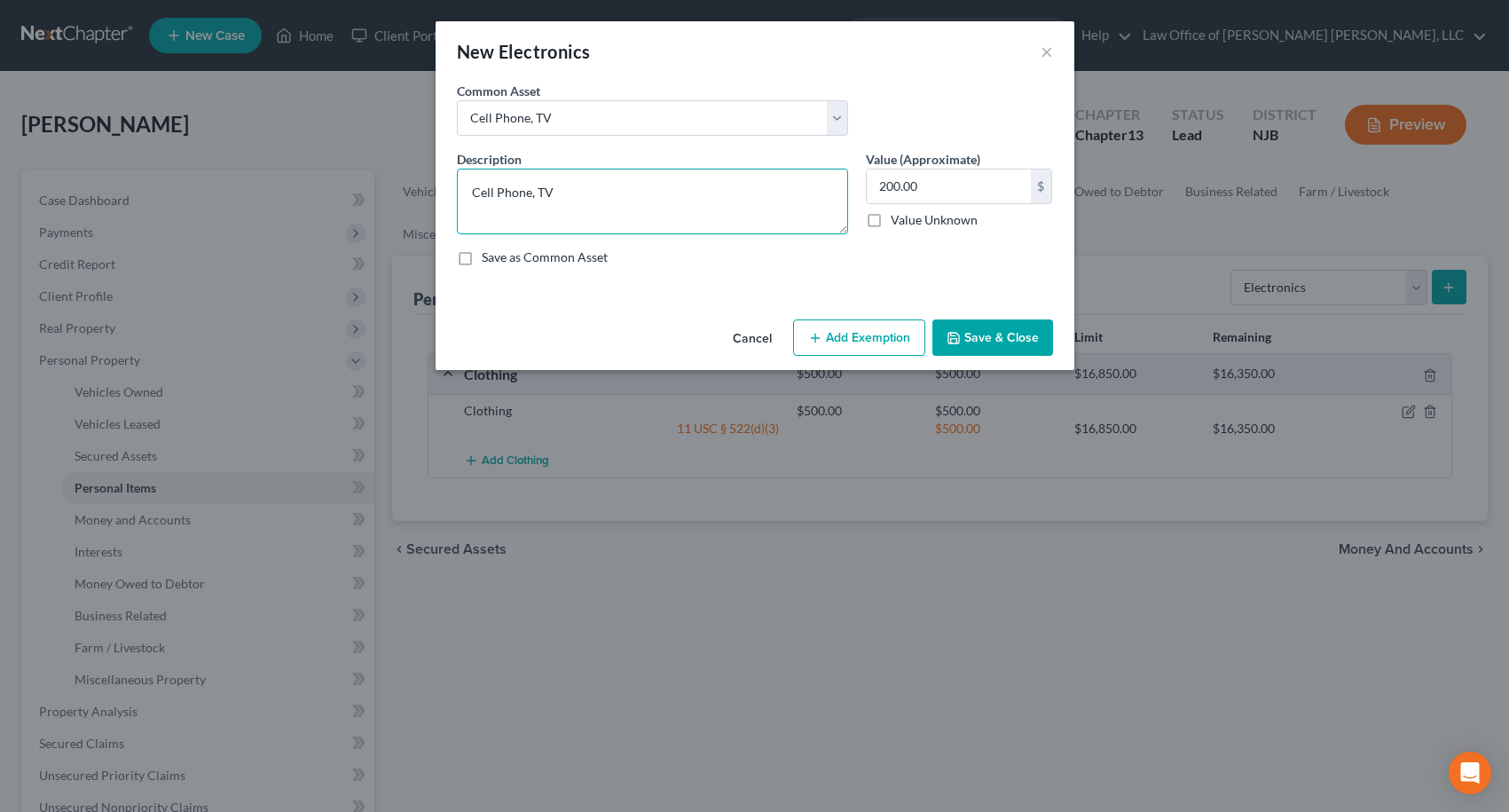
click at [563, 193] on textarea "Cell Phone, TV" at bounding box center [652, 201] width 391 height 65
type textarea "Cell Phone, 4 Televisions"
click at [871, 334] on button "Add Exemption" at bounding box center [860, 338] width 133 height 38
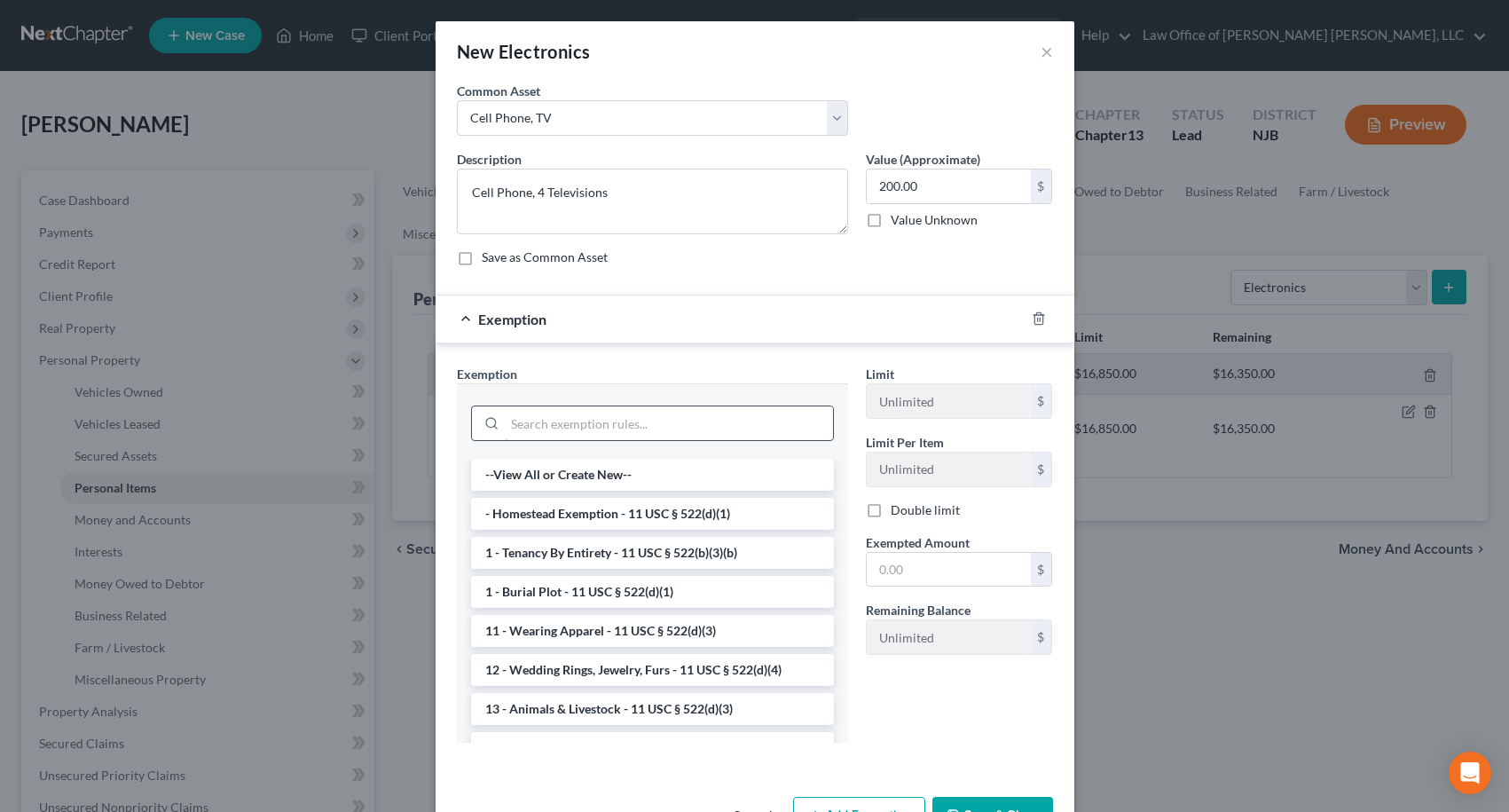
click at [664, 418] on input "search" at bounding box center [669, 423] width 329 height 34
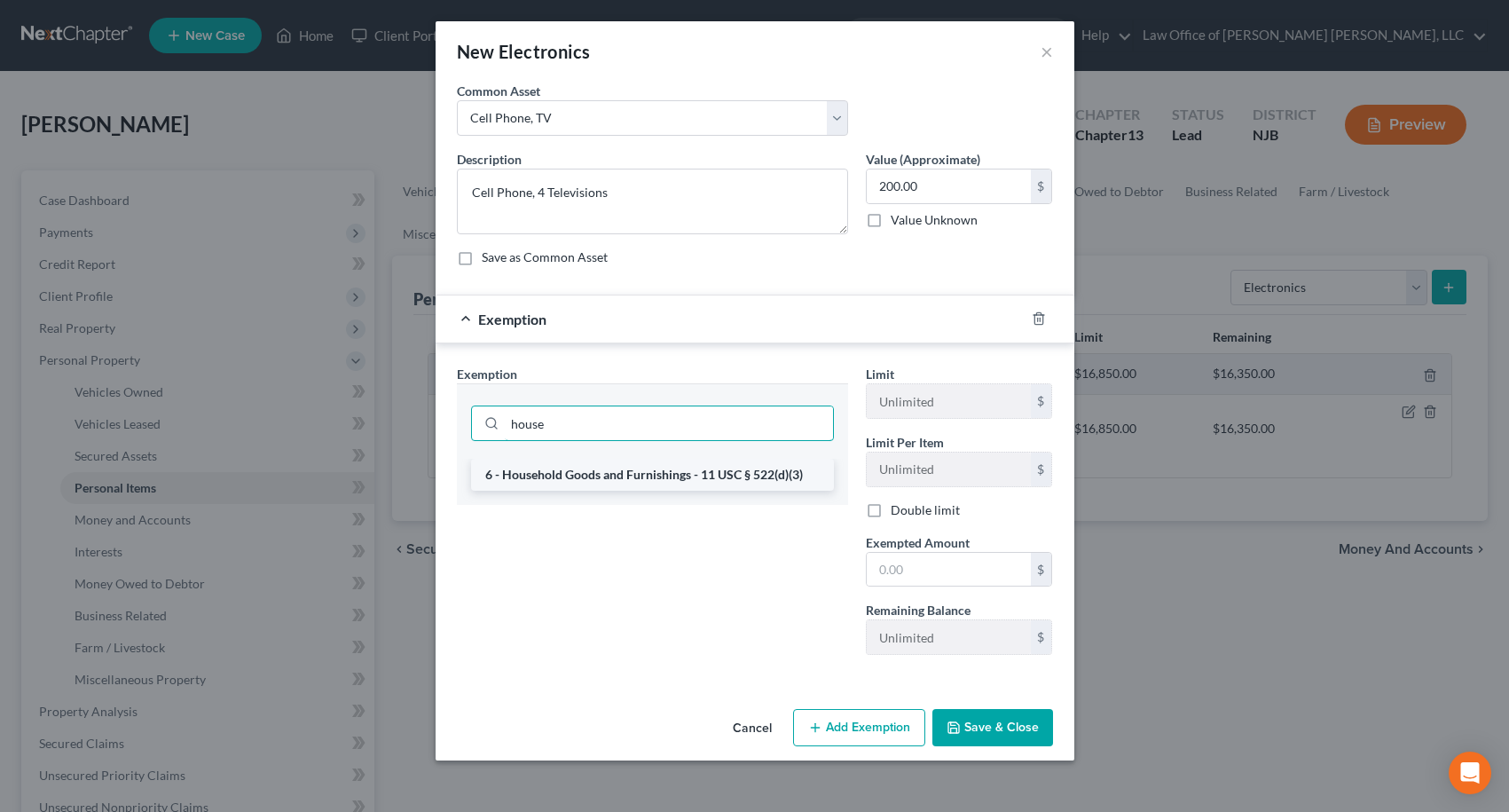
type input "house"
click at [682, 484] on li "6 - Household Goods and Furnishings - 11 USC § 522(d)(3)" at bounding box center [652, 475] width 363 height 32
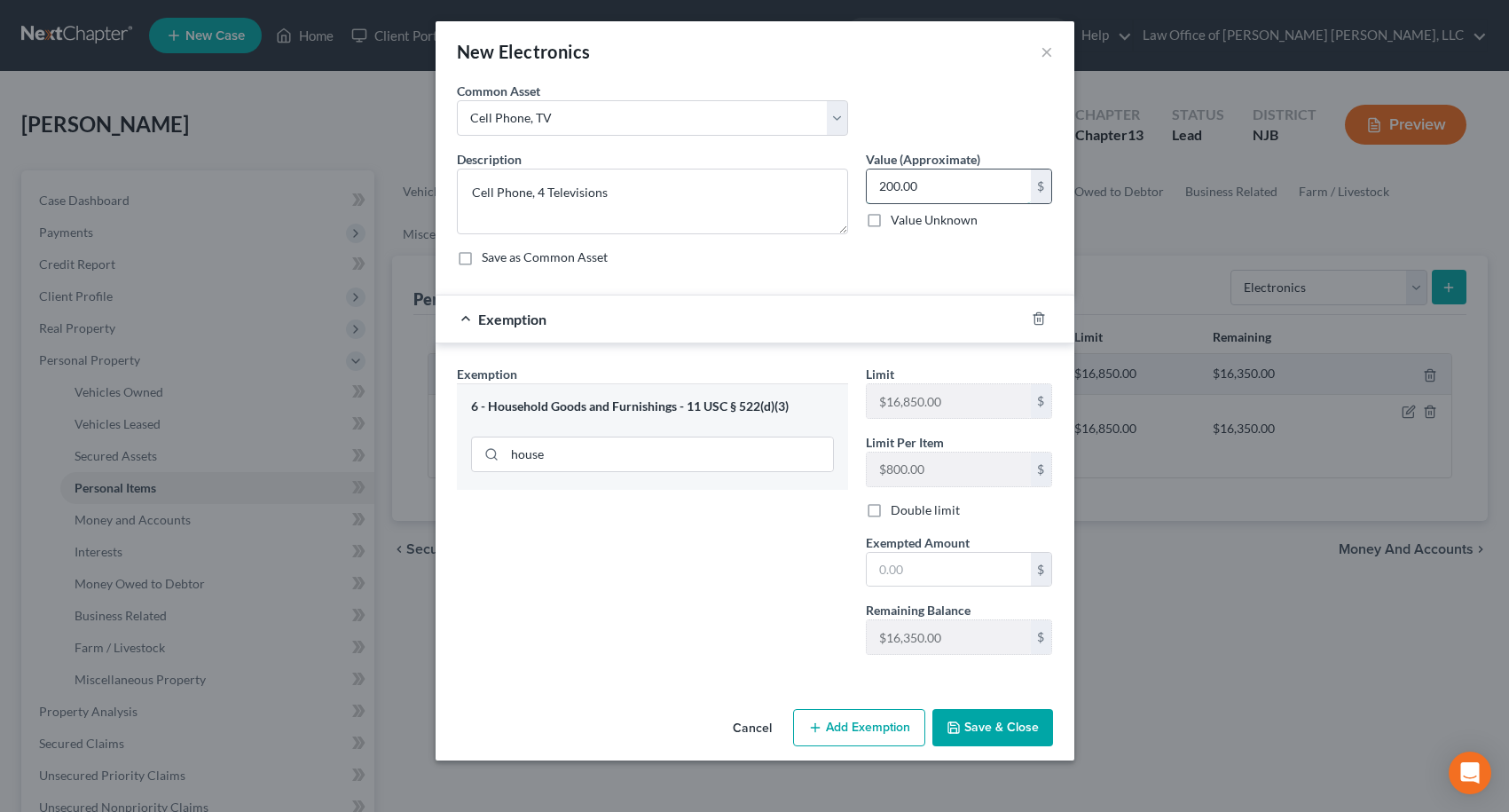
click at [952, 187] on input "200.00" at bounding box center [949, 186] width 164 height 34
type input "1,000.00"
click at [884, 576] on input "text" at bounding box center [949, 570] width 164 height 34
type input "1,000.00"
click at [999, 724] on button "Save & Close" at bounding box center [993, 728] width 121 height 38
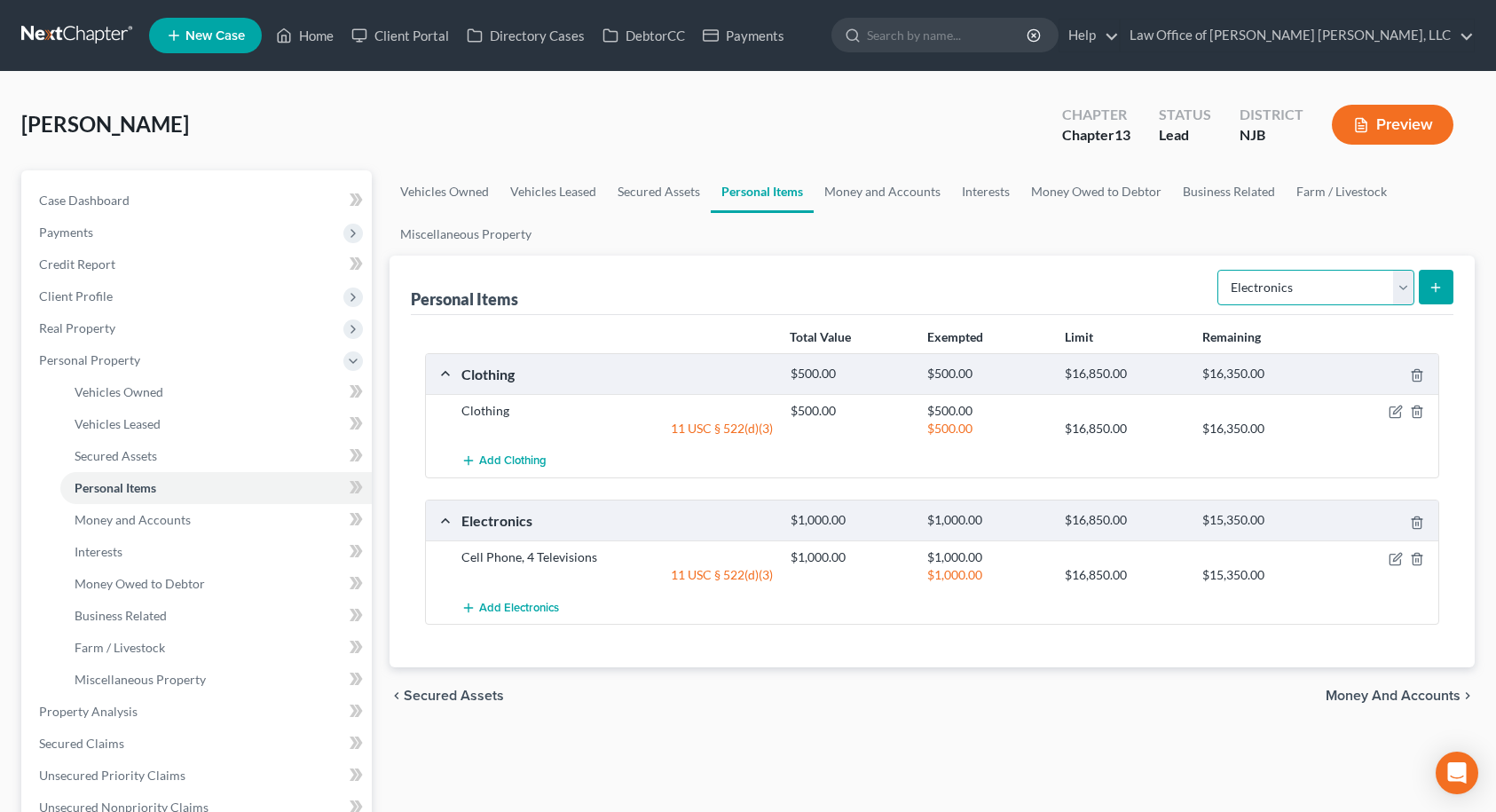
click at [1268, 283] on select "Select Item Type Clothing Collectibles Of Value Electronics Firearms Household …" at bounding box center [1315, 288] width 197 height 36
select select "household_goods"
click at [1219, 270] on select "Select Item Type Clothing Collectibles Of Value Electronics Firearms Household …" at bounding box center [1315, 288] width 197 height 36
click at [1432, 294] on icon "submit" at bounding box center [1436, 287] width 14 height 14
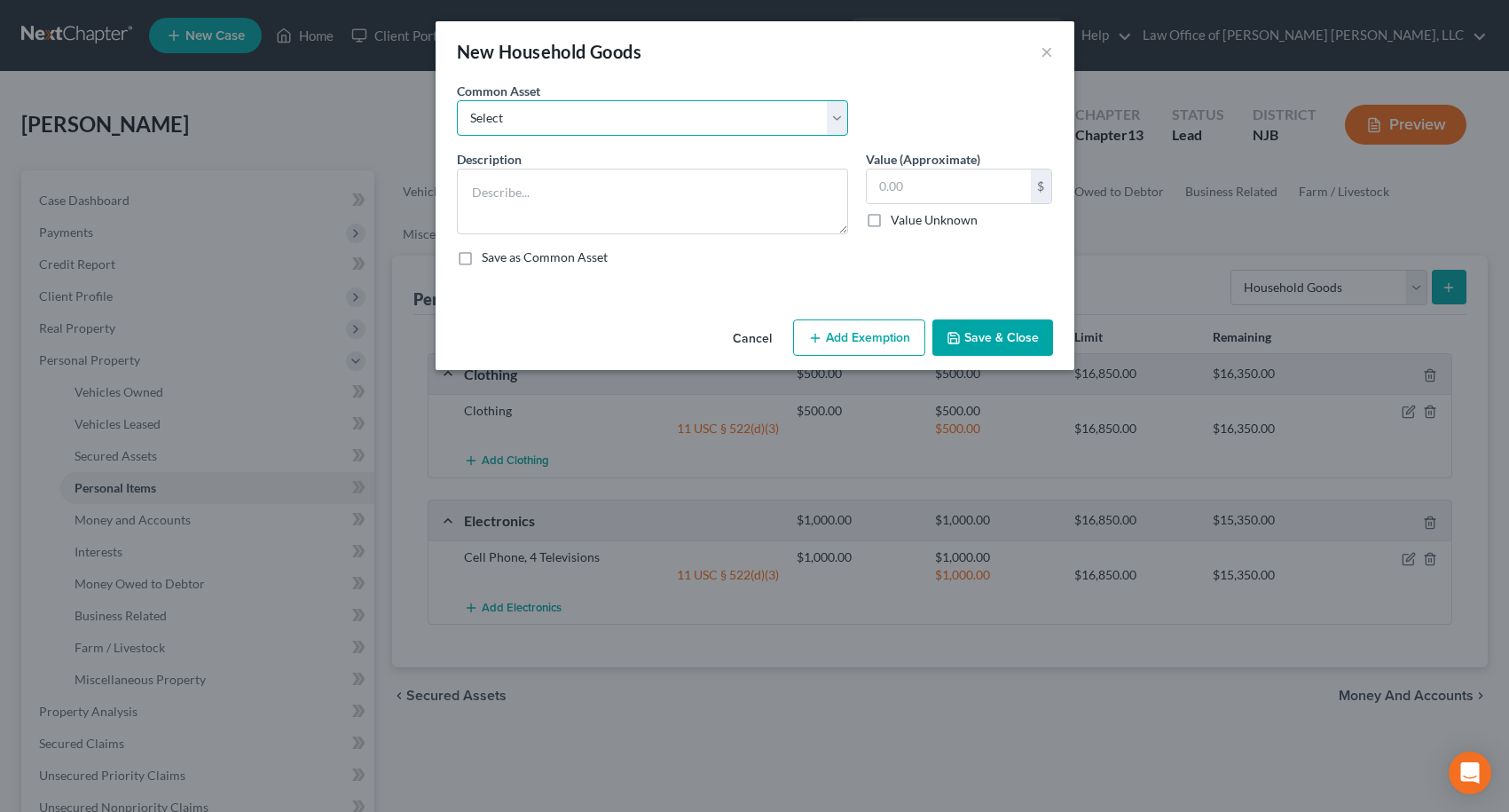
click at [583, 122] on select "Select Furniture" at bounding box center [652, 118] width 391 height 36
select select "0"
click at [457, 100] on select "Select Furniture" at bounding box center [652, 118] width 391 height 36
type textarea "Furniture"
type input "1,000.00"
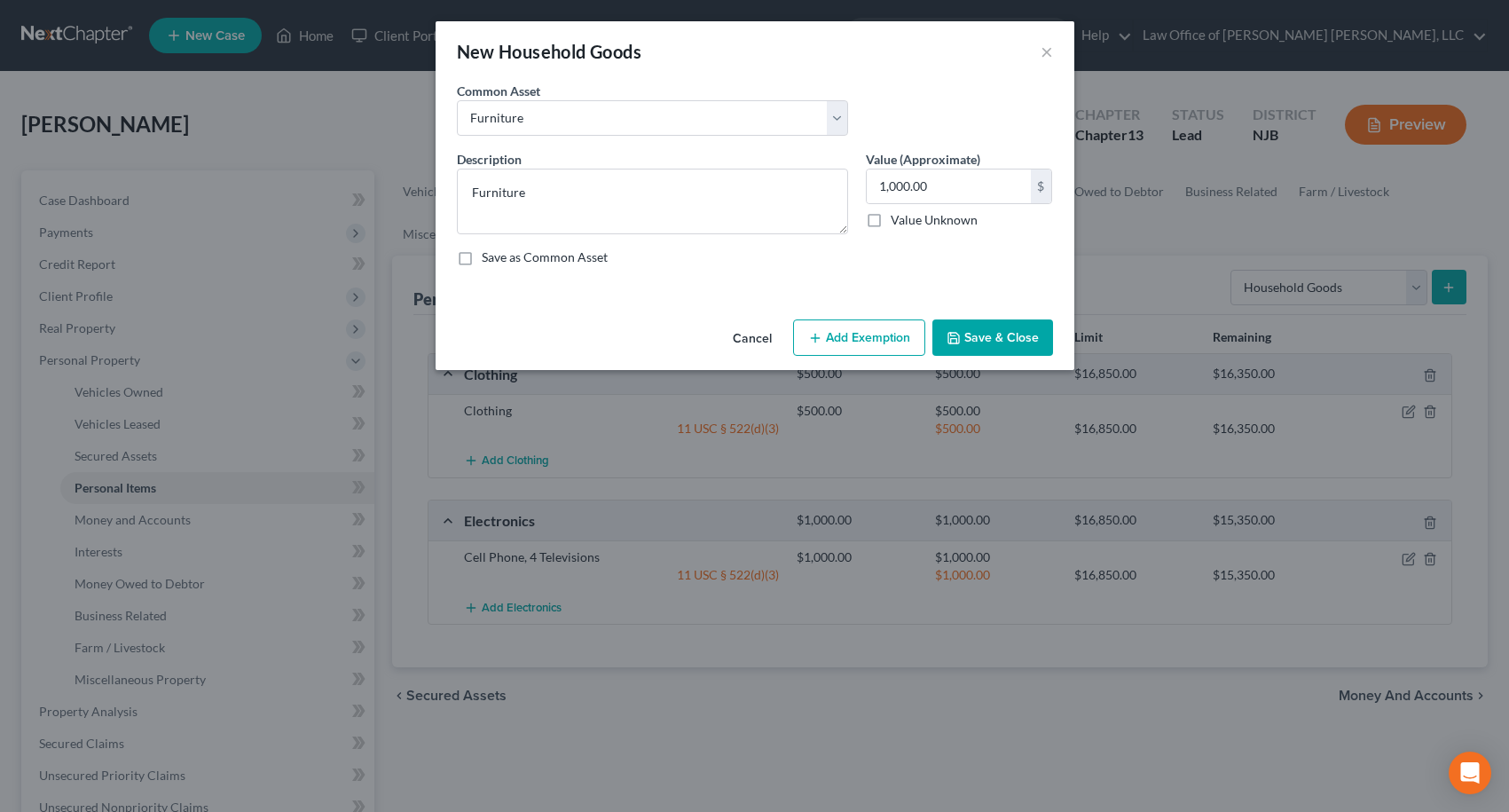
click at [846, 336] on button "Add Exemption" at bounding box center [860, 338] width 133 height 38
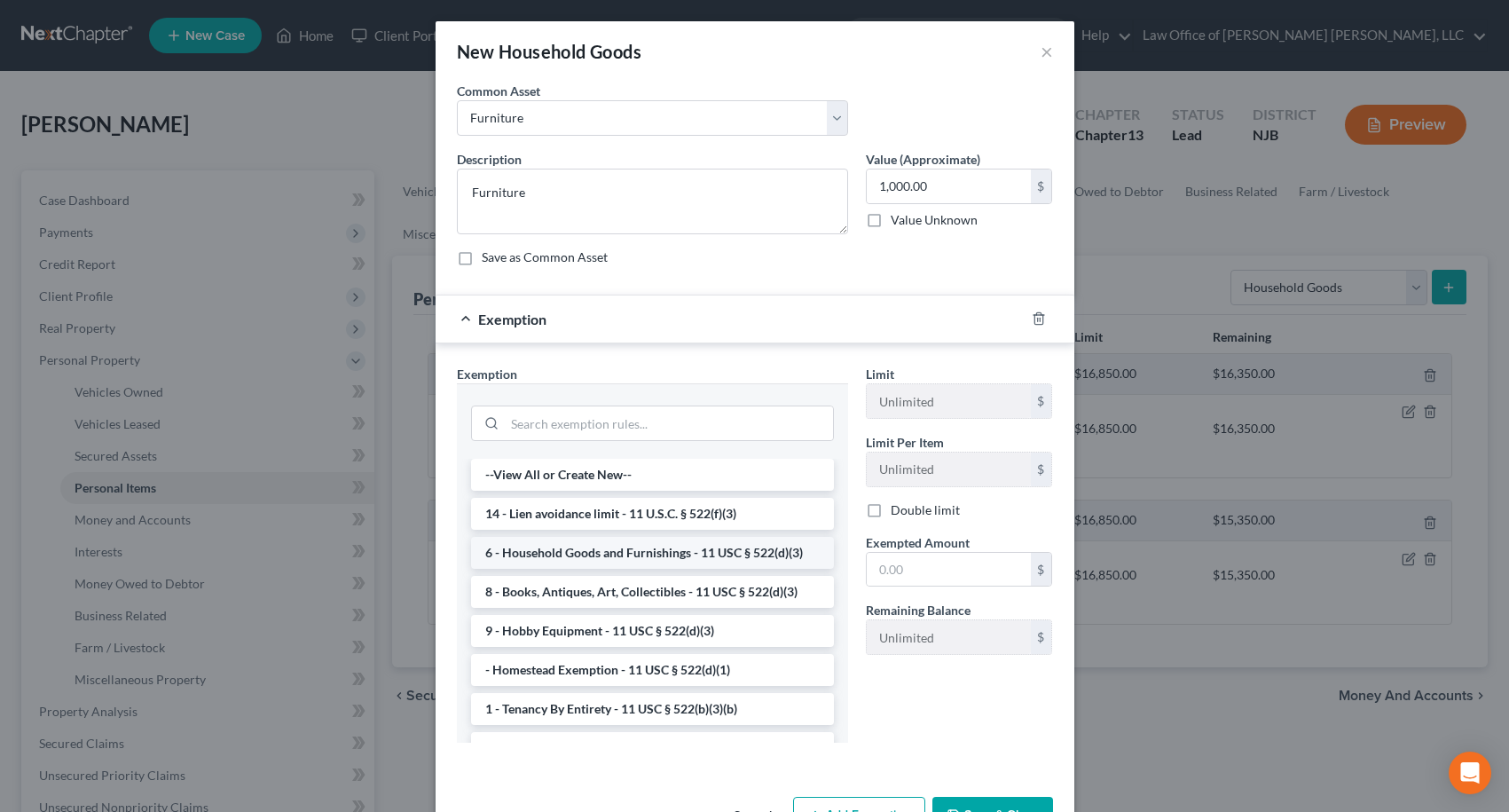
click at [611, 546] on li "6 - Household Goods and Furnishings - 11 USC § 522(d)(3)" at bounding box center [652, 553] width 363 height 32
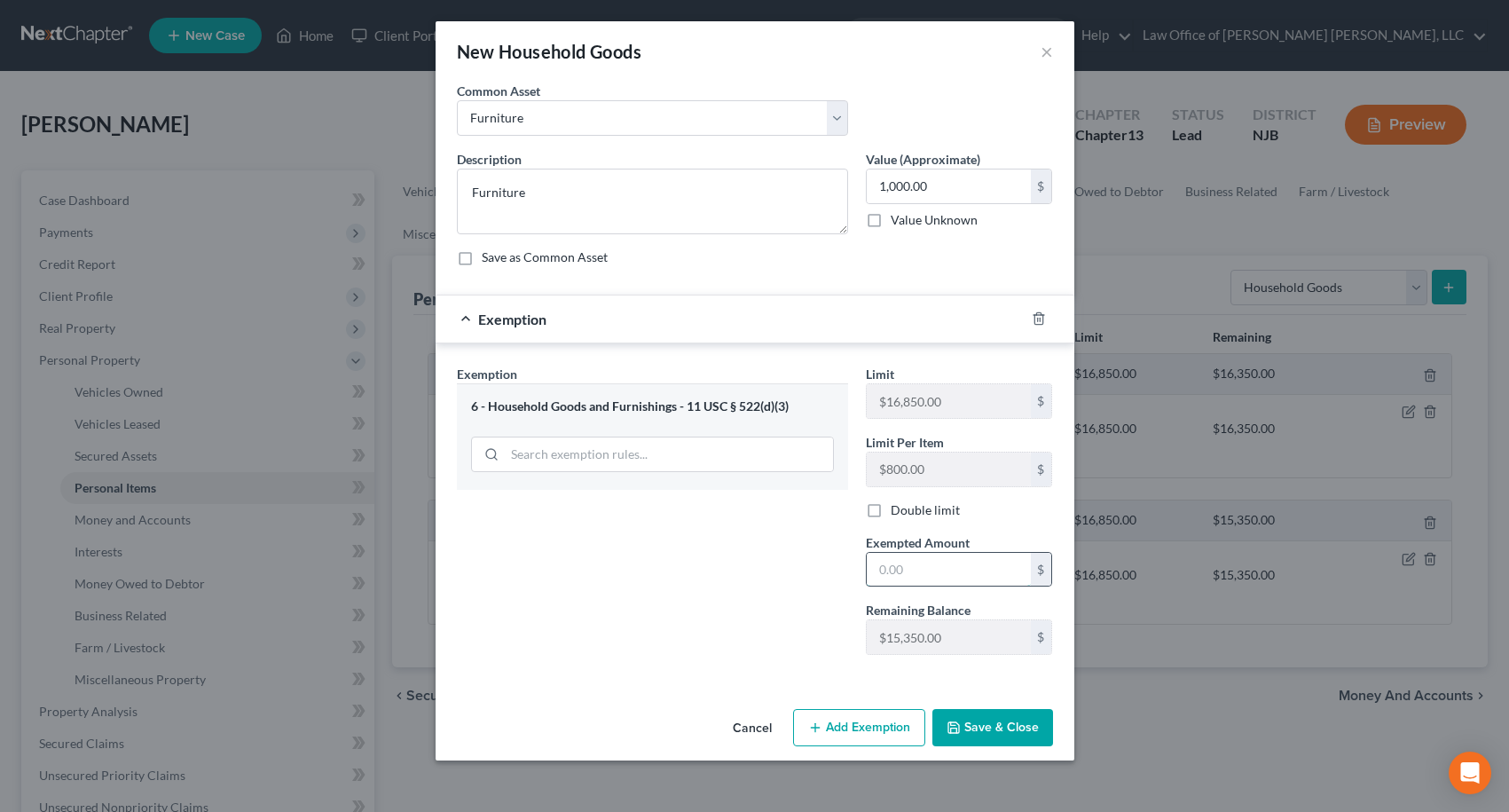
click at [932, 559] on input "text" at bounding box center [949, 570] width 164 height 34
type input "1,000.00"
click at [985, 737] on button "Save & Close" at bounding box center [993, 728] width 121 height 38
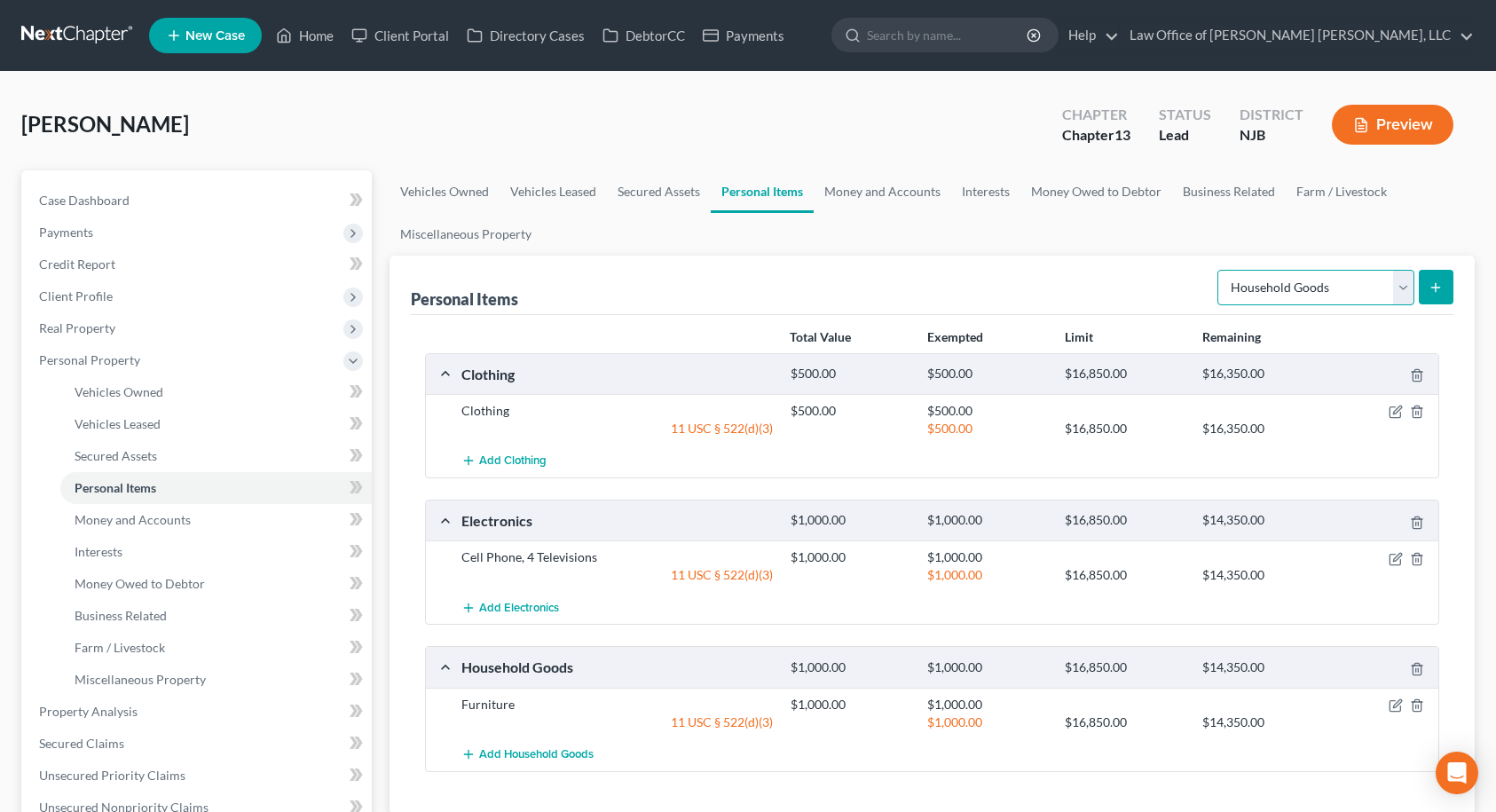
click at [1277, 288] on select "Select Item Type Clothing Collectibles Of Value Electronics Firearms Household …" at bounding box center [1315, 288] width 197 height 36
select select "jewelry"
click at [1219, 270] on select "Select Item Type Clothing Collectibles Of Value Electronics Firearms Household …" at bounding box center [1315, 288] width 197 height 36
click at [1449, 283] on button "submit" at bounding box center [1436, 287] width 35 height 35
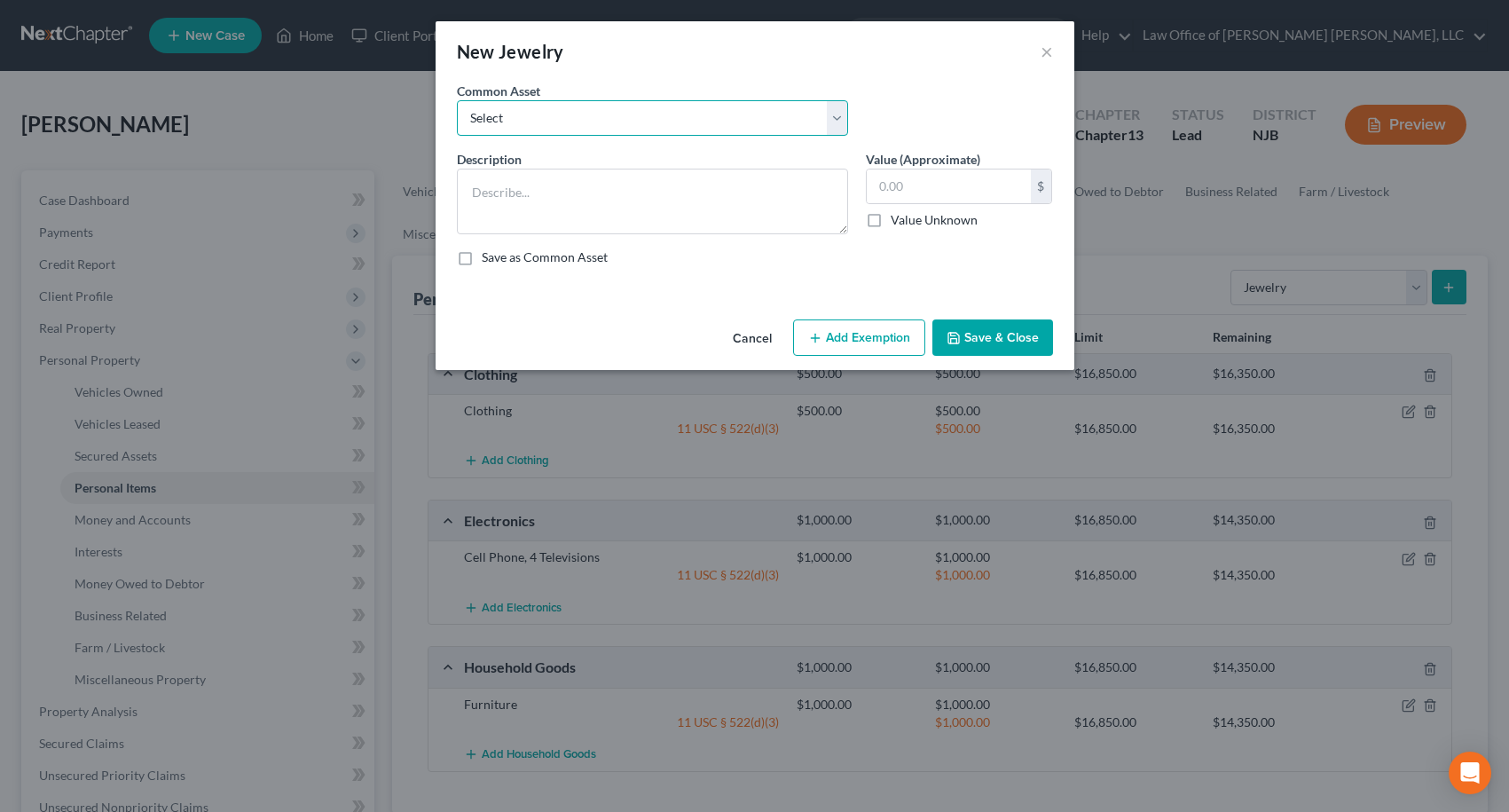
click at [602, 125] on select "Select Costume Jewelry" at bounding box center [652, 118] width 391 height 36
select select "0"
click at [457, 100] on select "Select Costume Jewelry" at bounding box center [652, 118] width 391 height 36
type textarea "Costume Jewelry"
click at [866, 338] on button "Add Exemption" at bounding box center [860, 338] width 133 height 38
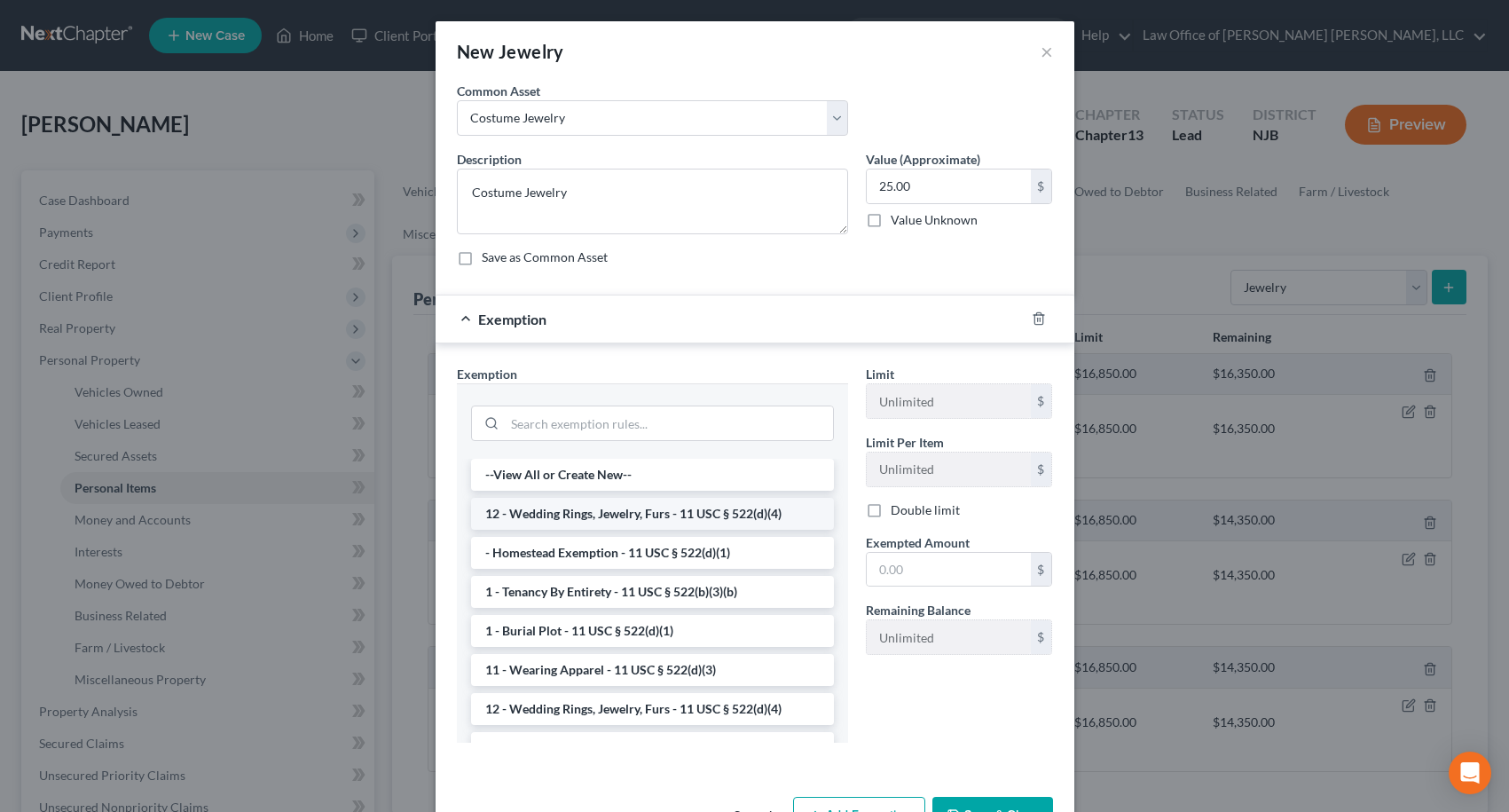
click at [584, 515] on li "12 - Wedding Rings, Jewelry, Furs - 11 USC § 522(d)(4)" at bounding box center [652, 513] width 363 height 32
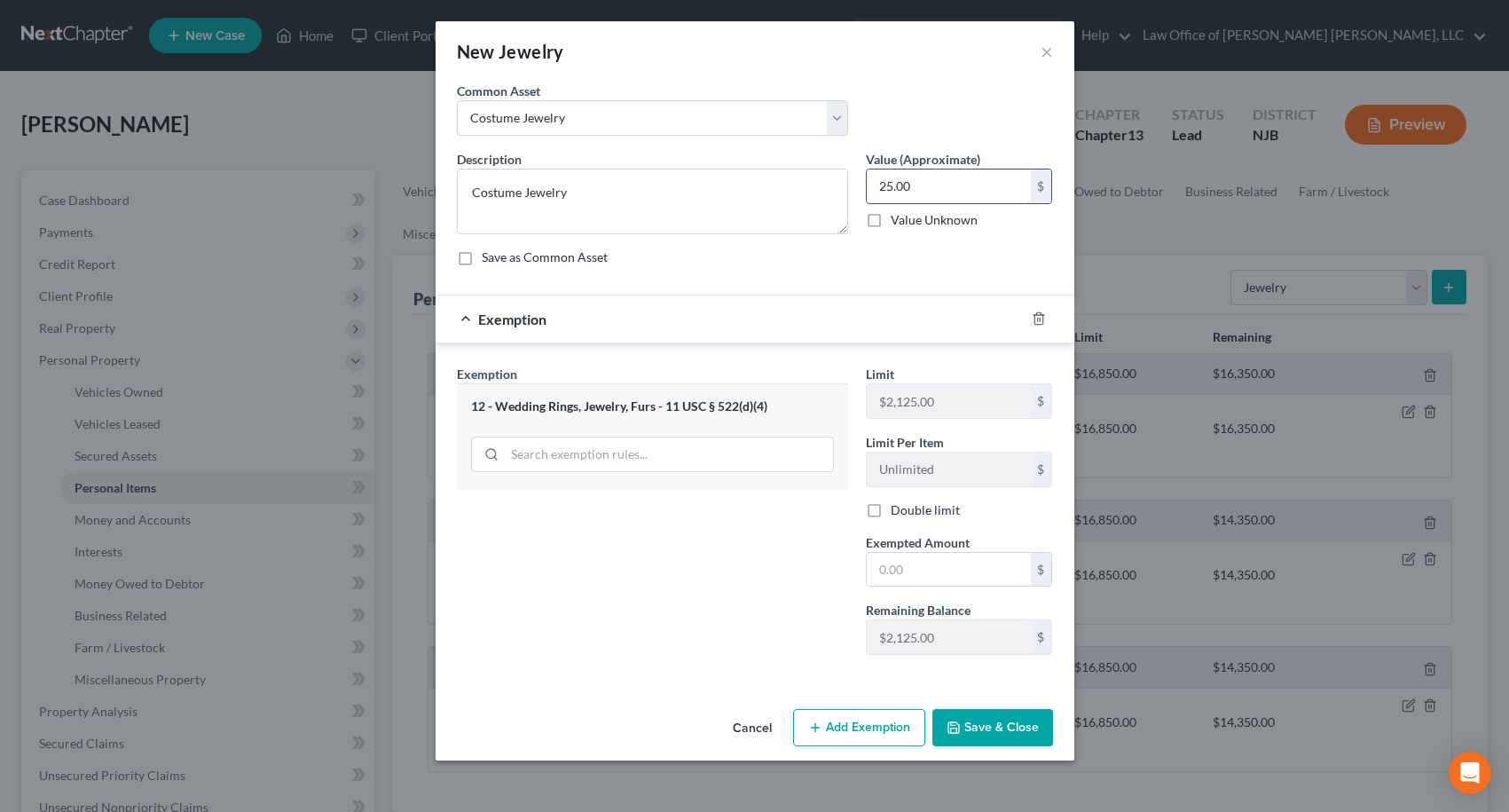
click at [976, 191] on input "25.00" at bounding box center [949, 186] width 164 height 34
type input "100.00"
click at [928, 562] on input "text" at bounding box center [949, 570] width 164 height 34
type input "100.00"
click at [974, 717] on button "Save & Close" at bounding box center [993, 728] width 121 height 38
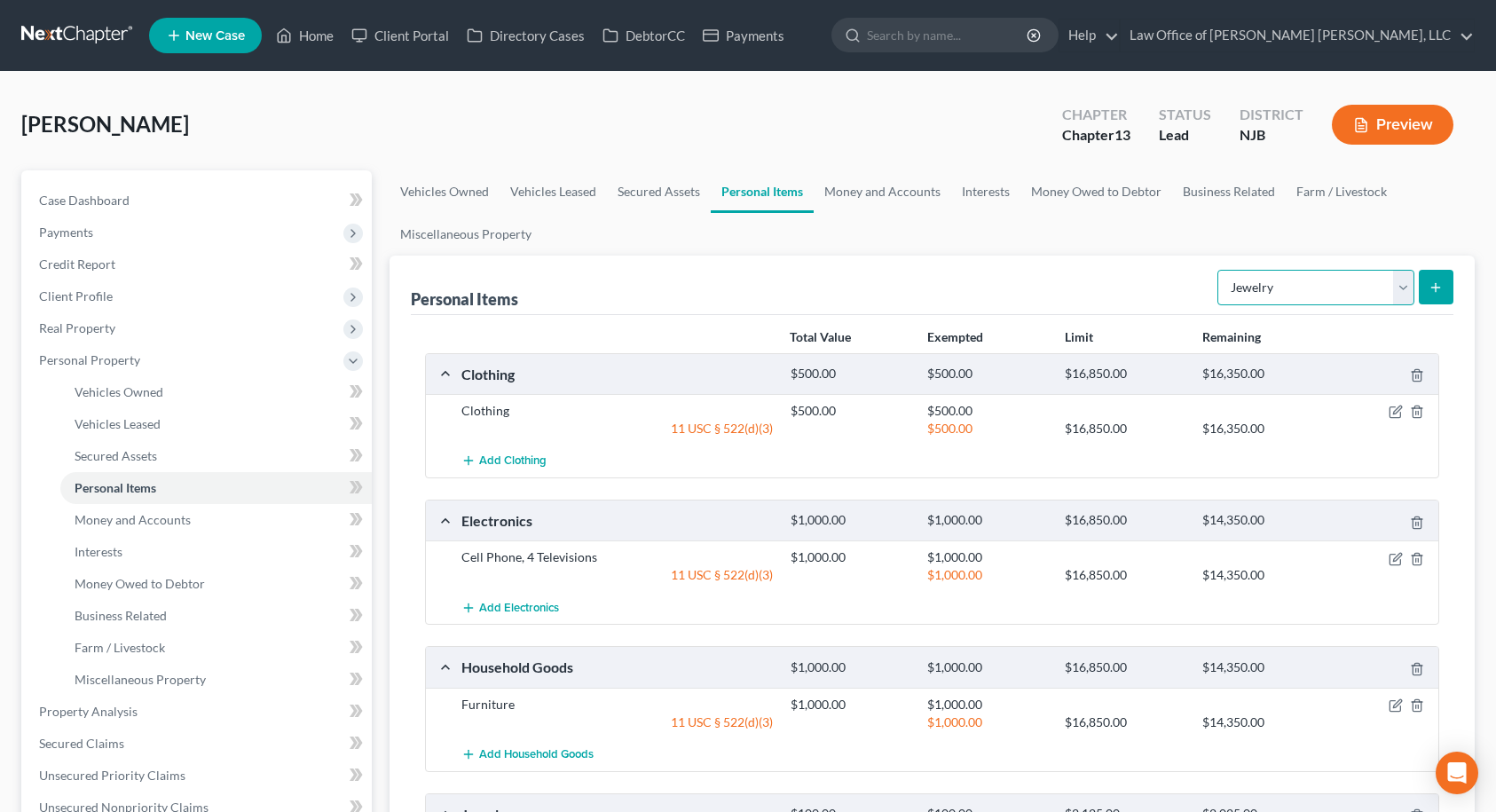
click at [1270, 296] on select "Select Item Type Clothing Collectibles Of Value Electronics Firearms Household …" at bounding box center [1315, 288] width 197 height 36
click at [1120, 243] on ul "Vehicles Owned Vehicles Leased Secured Assets Personal Items Money and Accounts…" at bounding box center [933, 213] width 1086 height 85
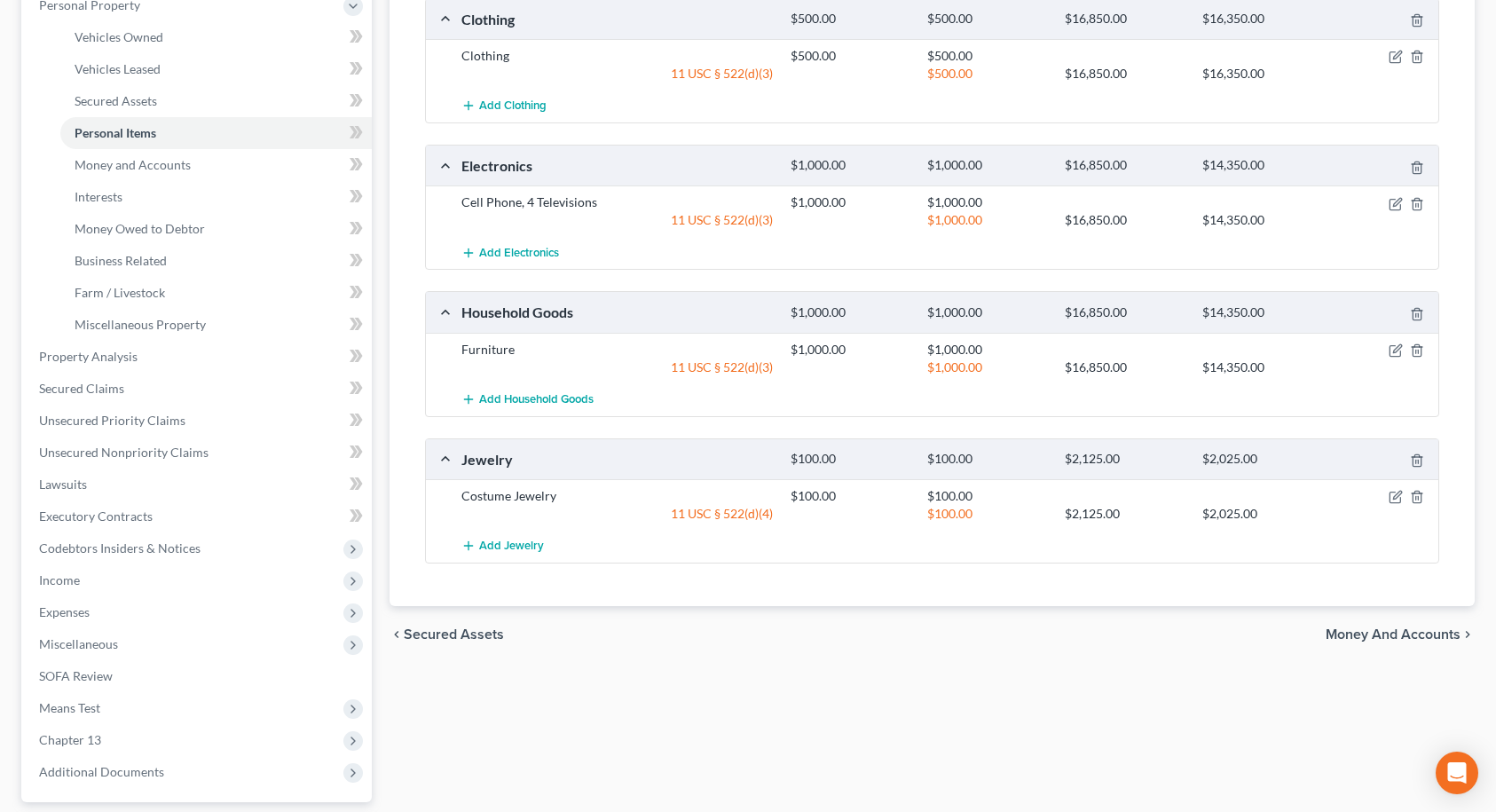
click at [1397, 634] on span "Money and Accounts" at bounding box center [1393, 634] width 135 height 14
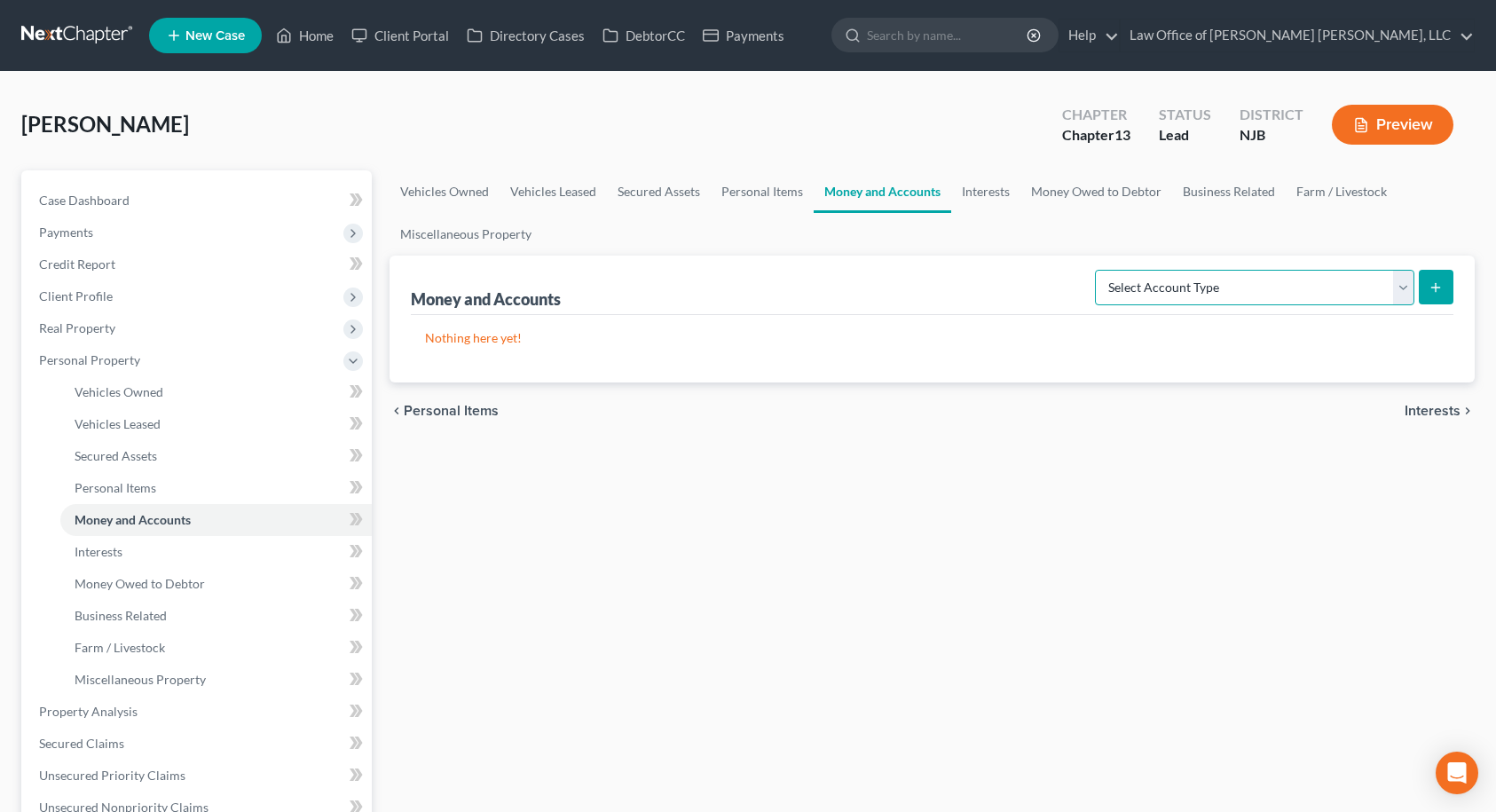
click at [1208, 282] on select "Select Account Type Brokerage Cash on Hand Certificates of Deposit Checking Acc…" at bounding box center [1255, 288] width 320 height 36
select select "checking"
click at [1098, 270] on select "Select Account Type Brokerage Cash on Hand Certificates of Deposit Checking Acc…" at bounding box center [1255, 288] width 320 height 36
click at [1439, 288] on icon "submit" at bounding box center [1436, 287] width 14 height 14
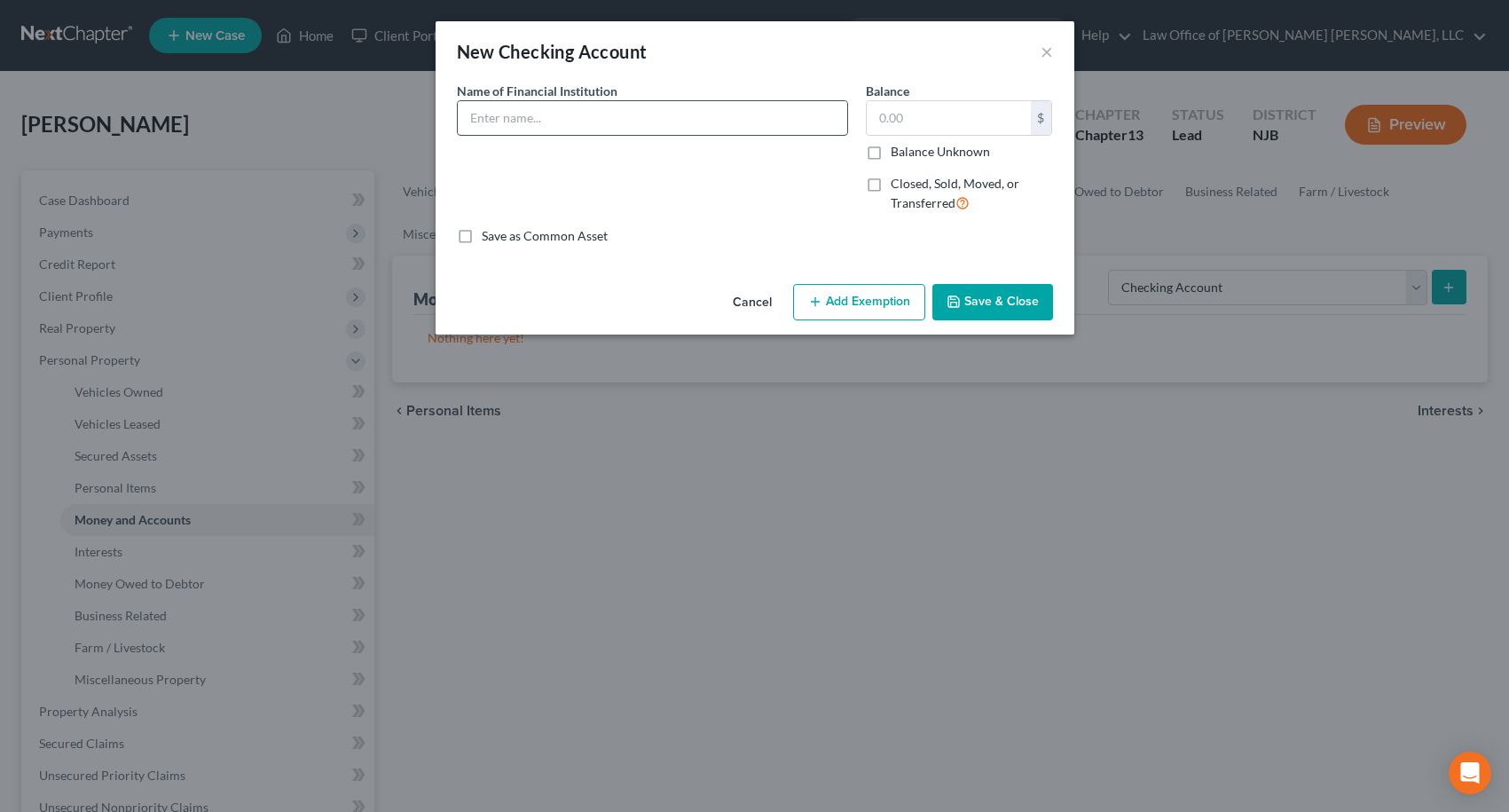
click at [740, 117] on input "text" at bounding box center [653, 118] width 390 height 34
type input "USAA - Checking & Savings"
type input "54.00"
click at [865, 306] on button "Add Exemption" at bounding box center [860, 303] width 133 height 38
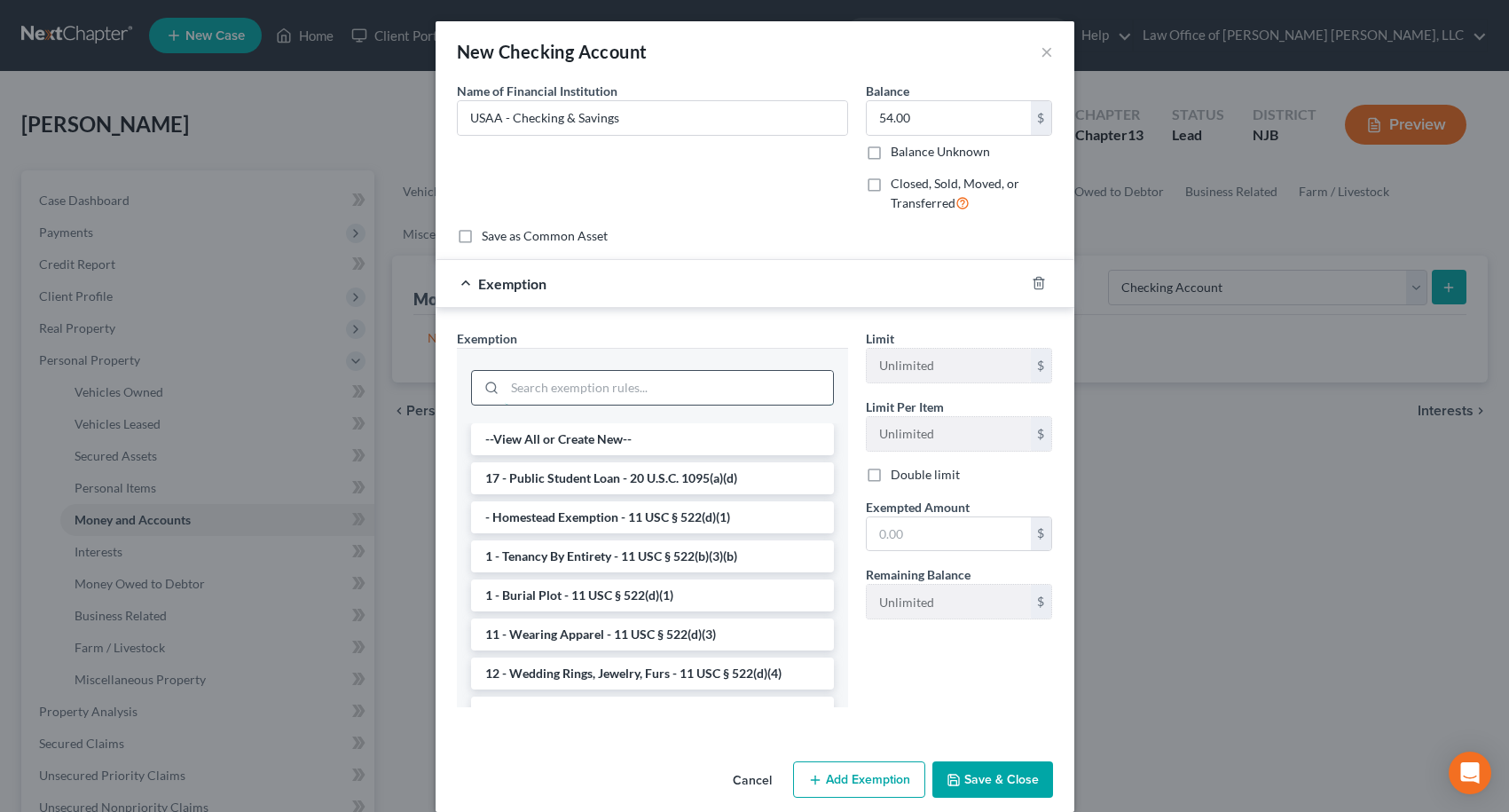
click at [691, 379] on input "search" at bounding box center [669, 388] width 329 height 34
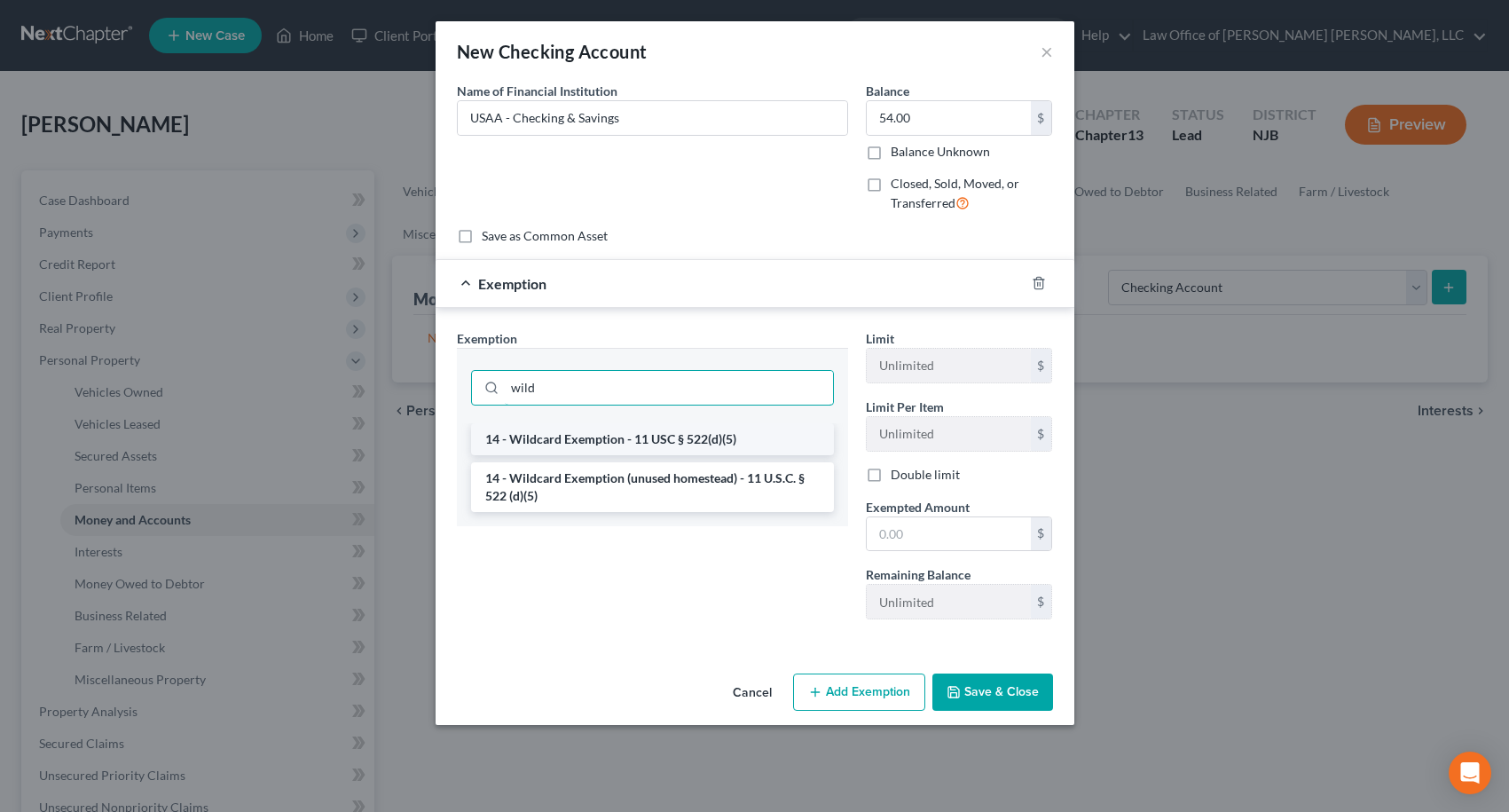
type input "wild"
click at [685, 446] on li "14 - Wildcard Exemption - 11 USC § 522(d)(5)" at bounding box center [652, 439] width 363 height 32
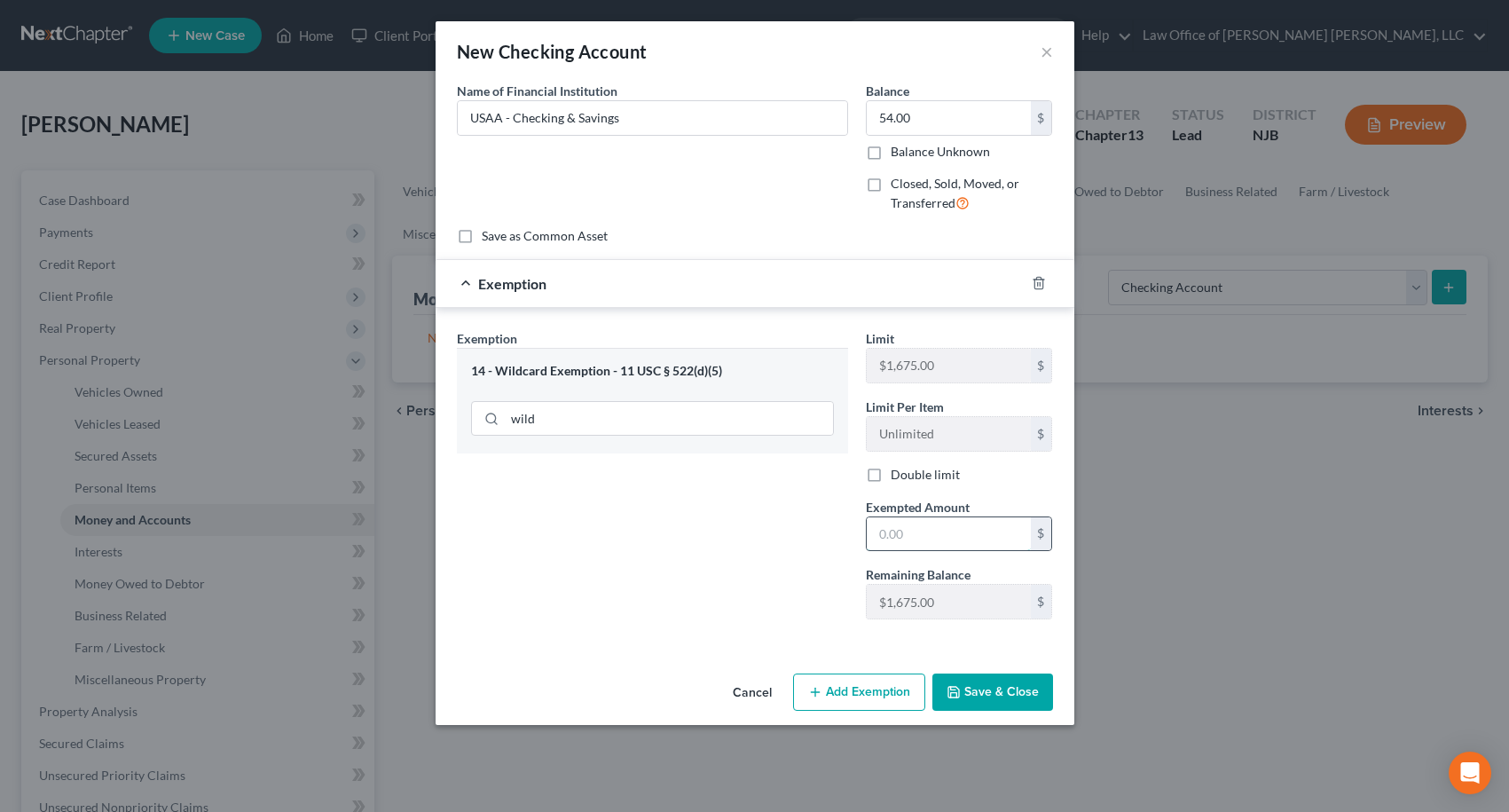
click at [916, 537] on input "text" at bounding box center [949, 534] width 164 height 34
type input "54.00"
click at [1000, 698] on button "Save & Close" at bounding box center [993, 692] width 121 height 38
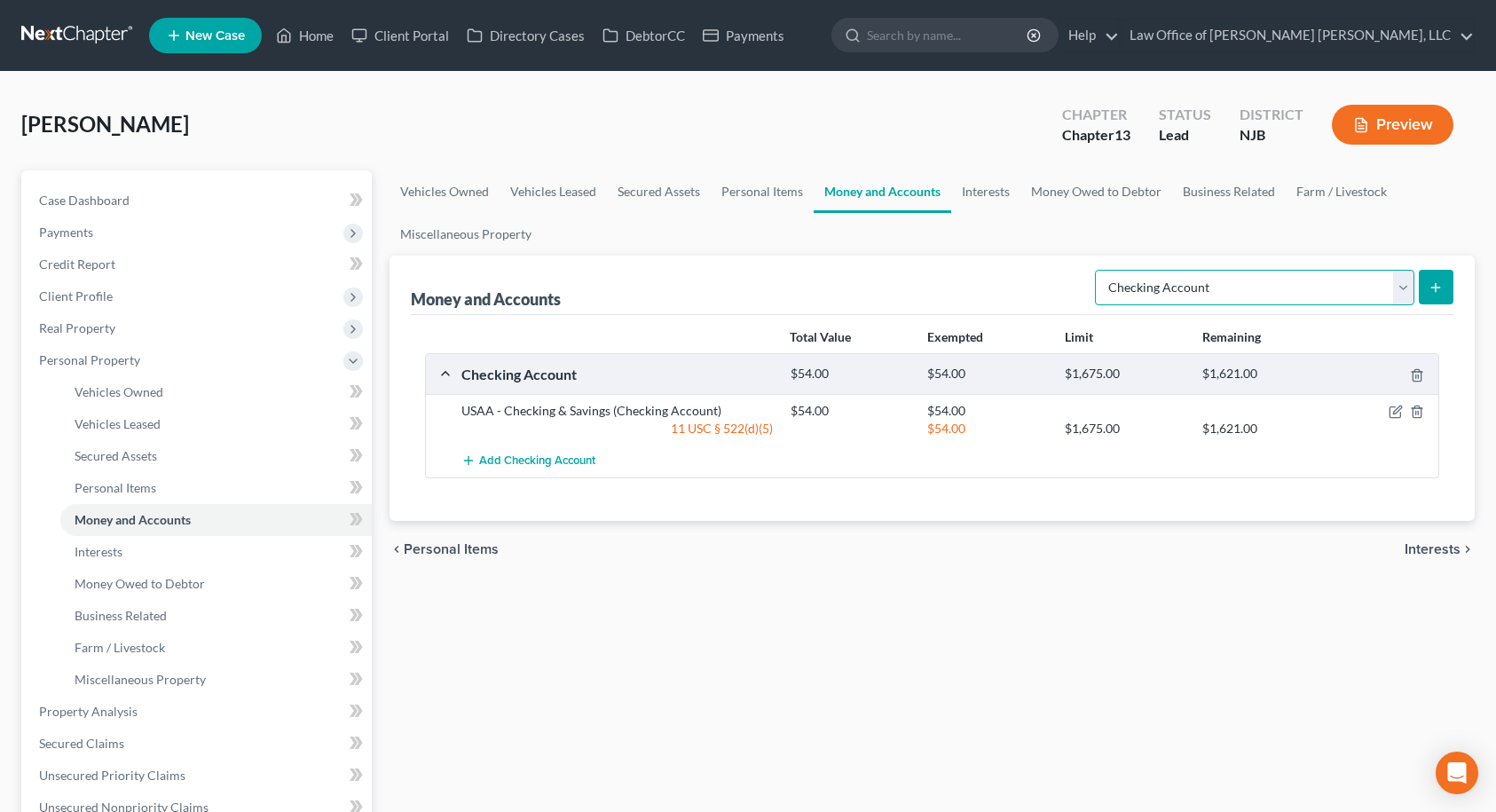
click at [1333, 293] on select "Select Account Type Brokerage Cash on Hand Certificates of Deposit Checking Acc…" at bounding box center [1255, 288] width 320 height 36
drag, startPoint x: 1212, startPoint y: 594, endPoint x: 1222, endPoint y: 588, distance: 11.7
click at [1212, 594] on div "Vehicles Owned Vehicles Leased Secured Assets Personal Items Money and Accounts…" at bounding box center [933, 714] width 1104 height 1088
click at [1457, 547] on span "Interests" at bounding box center [1433, 549] width 55 height 14
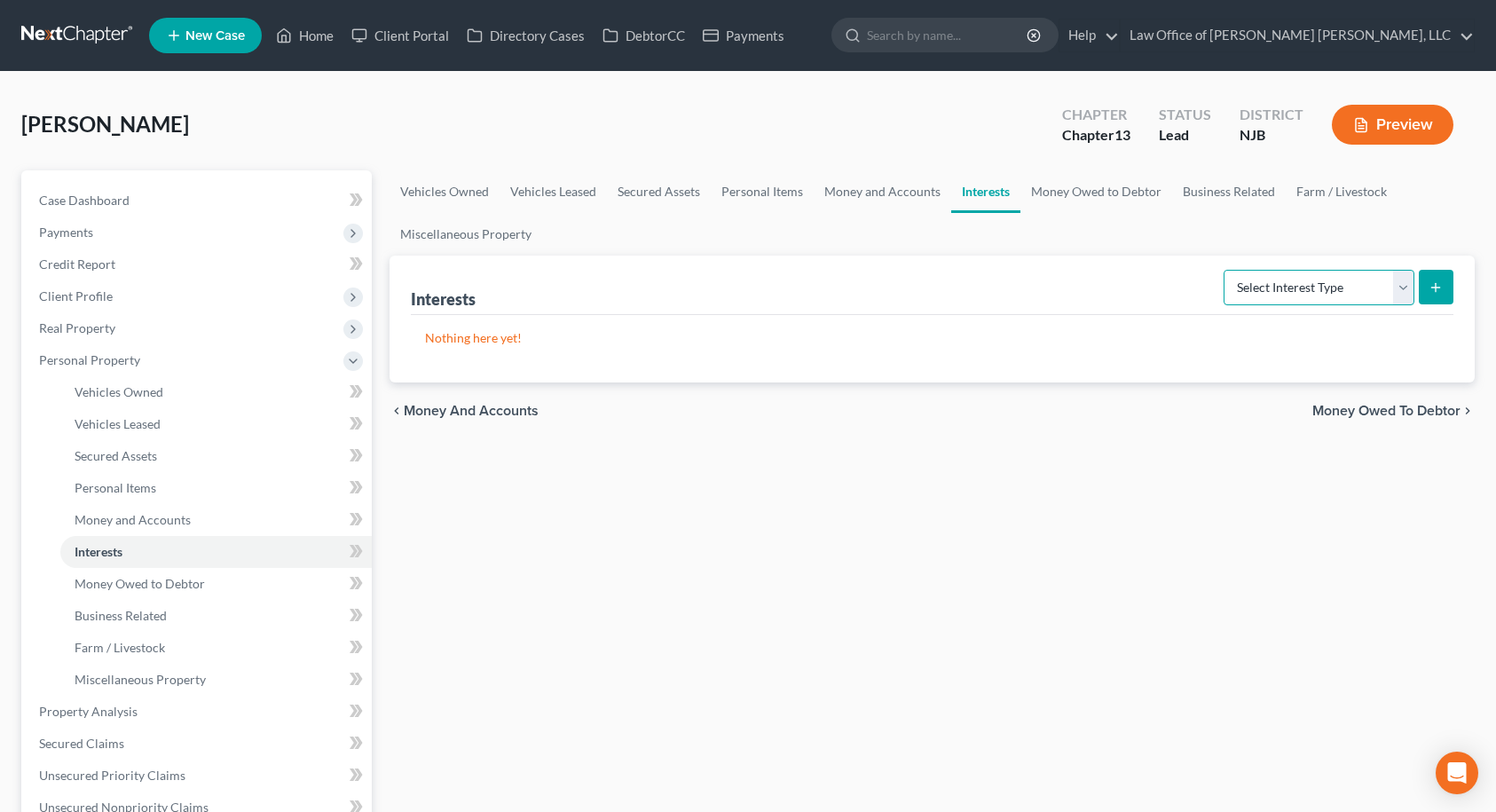
click at [1329, 293] on select "Select Interest Type 401K Annuity Bond Education IRA Government Bond Government…" at bounding box center [1319, 288] width 191 height 36
click at [1151, 521] on div "Vehicles Owned Vehicles Leased Secured Assets Personal Items Money and Accounts…" at bounding box center [933, 714] width 1104 height 1088
click at [1371, 295] on select "Select Interest Type 401K Annuity Bond Education IRA Government Bond Government…" at bounding box center [1319, 288] width 191 height 36
select select "whole_life_insurance"
click at [1225, 270] on select "Select Interest Type 401K Annuity Bond Education IRA Government Bond Government…" at bounding box center [1319, 288] width 191 height 36
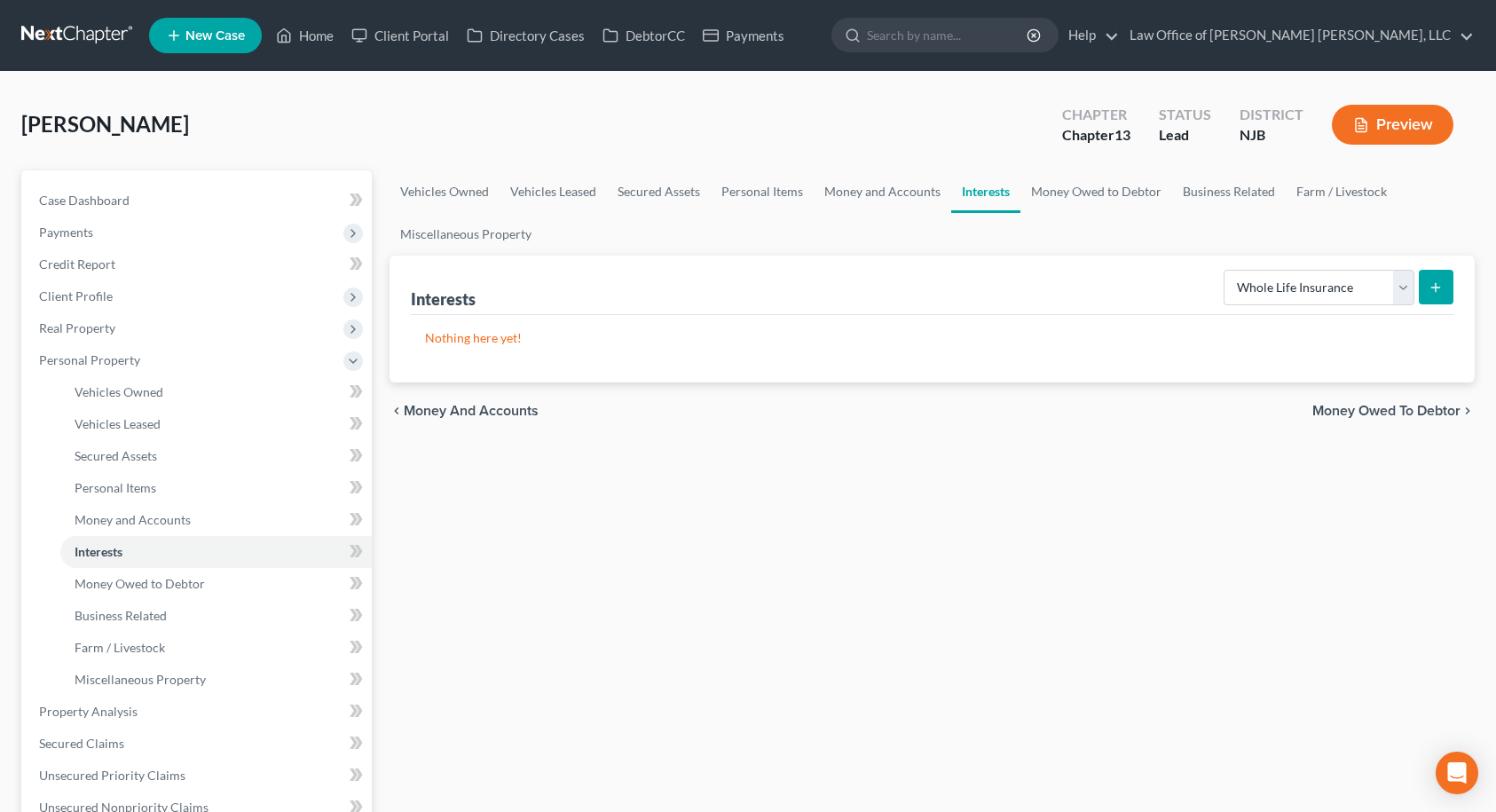
click at [1430, 289] on icon "submit" at bounding box center [1436, 287] width 14 height 14
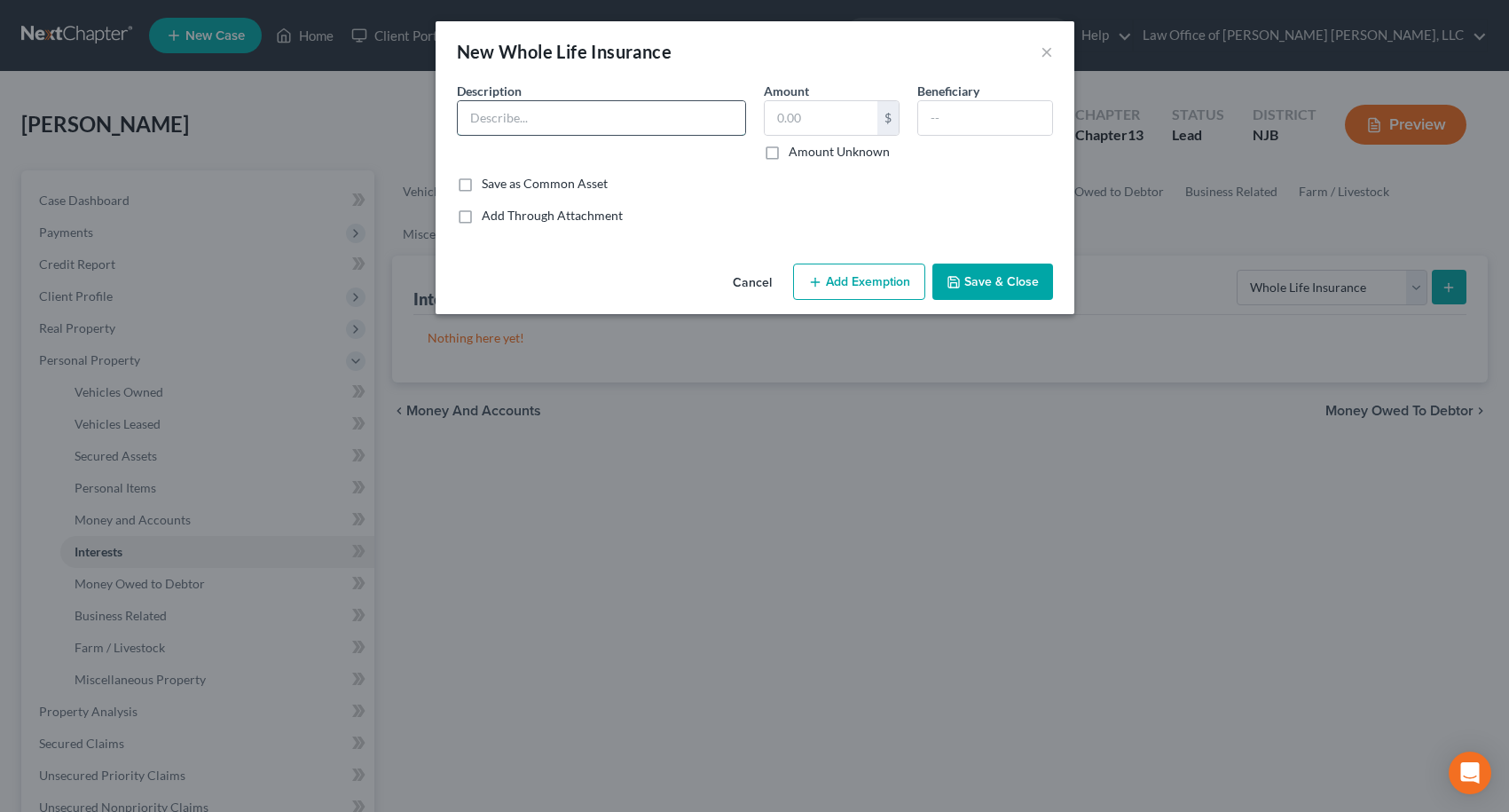
click at [632, 116] on input "text" at bounding box center [602, 118] width 288 height 34
type input "USAA Whole"
click at [1048, 52] on button "×" at bounding box center [1047, 51] width 13 height 22
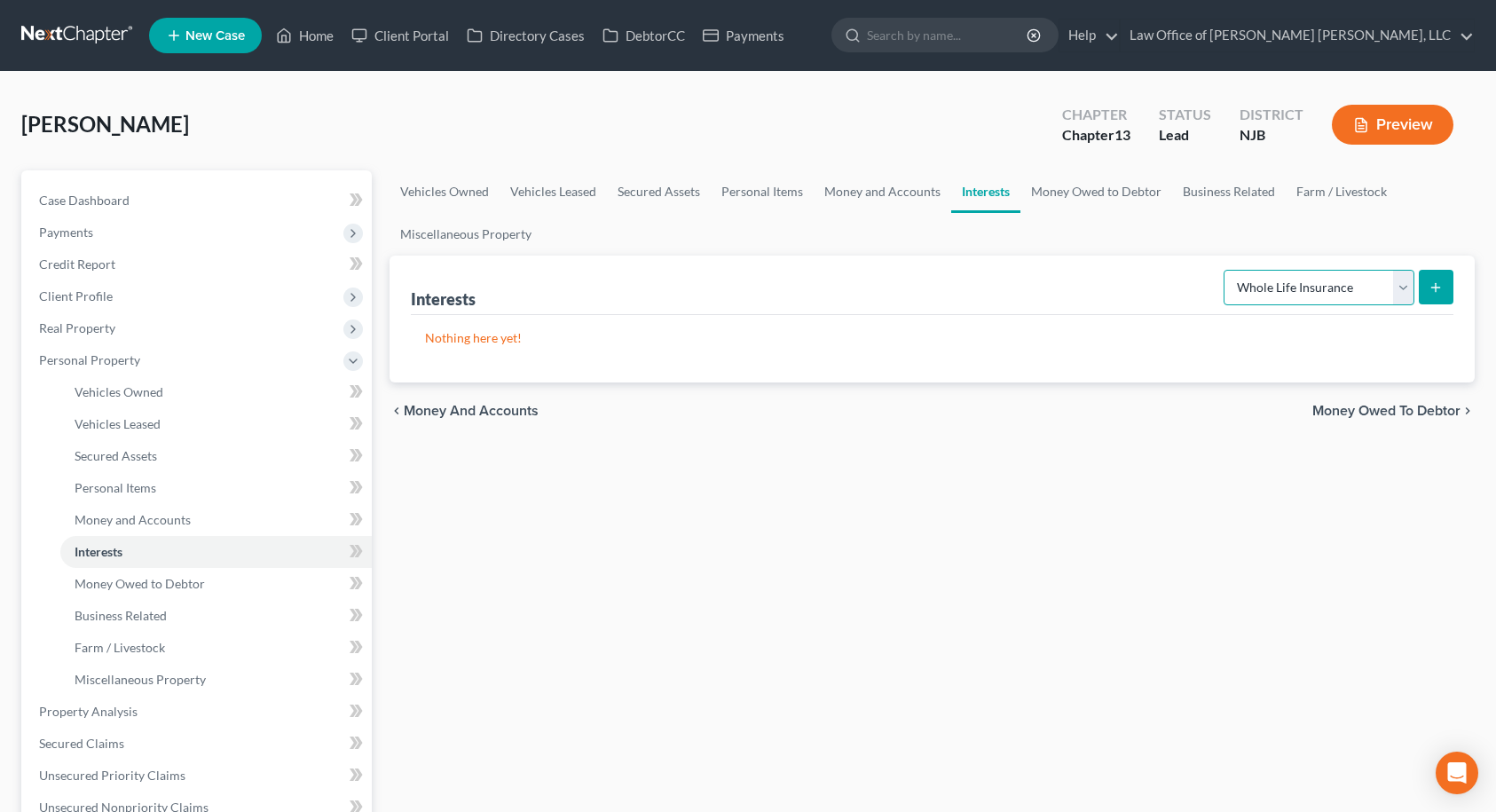
click at [1381, 296] on select "Select Interest Type 401K Annuity Bond Education IRA Government Bond Government…" at bounding box center [1319, 288] width 191 height 36
select select "term_life_insurance"
click at [1225, 270] on select "Select Interest Type 401K Annuity Bond Education IRA Government Bond Government…" at bounding box center [1319, 288] width 191 height 36
click at [1429, 292] on icon "submit" at bounding box center [1436, 287] width 14 height 14
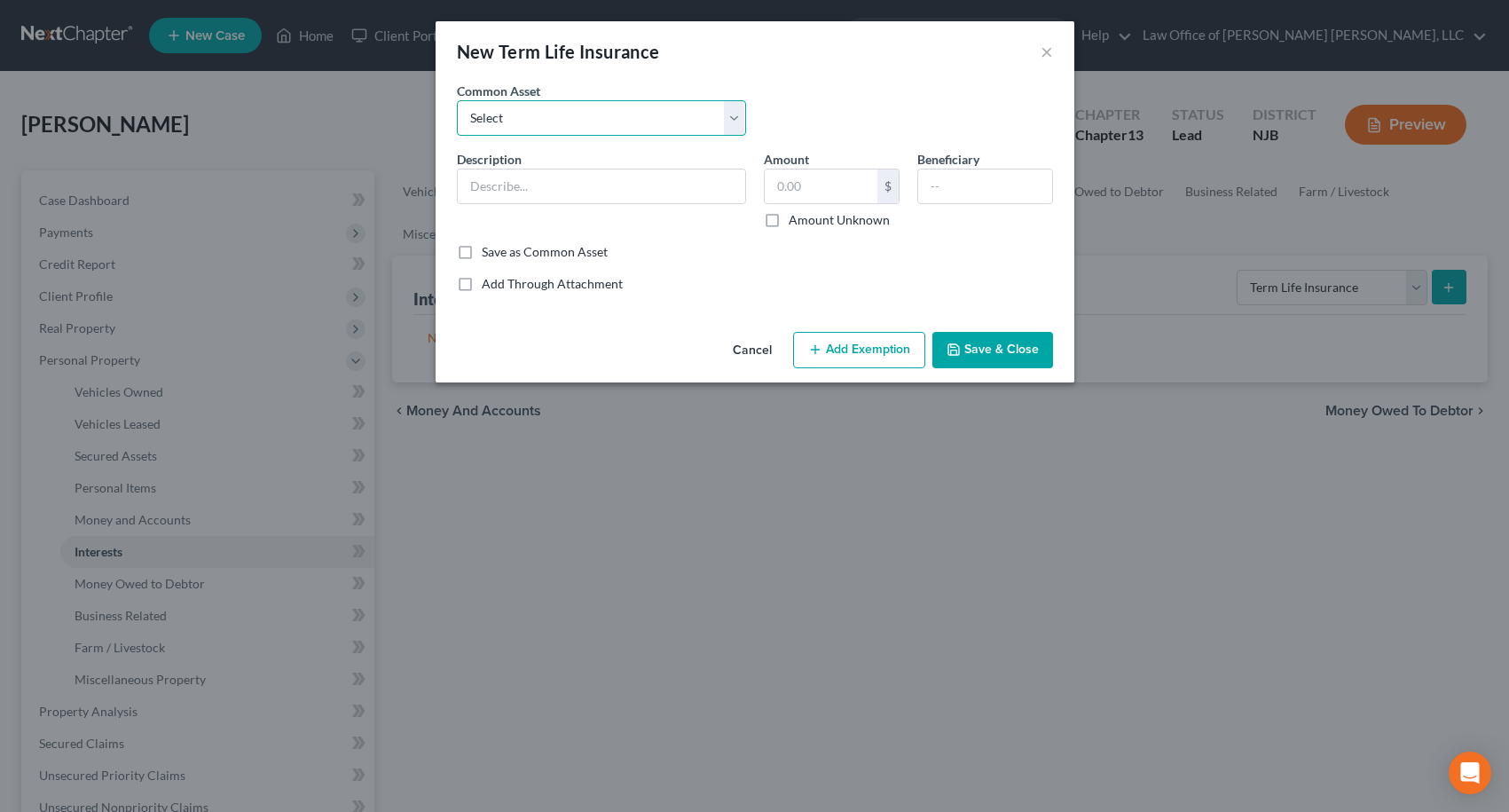
click at [652, 118] on select "Select Term Life Policy Through Employer" at bounding box center [602, 118] width 289 height 36
click at [608, 234] on div "Description * Amount $ Amount Unknown Beneficiary" at bounding box center [755, 197] width 614 height 93
click at [604, 198] on input "text" at bounding box center [602, 186] width 288 height 34
type input "USAA Term Life Policy"
click at [938, 193] on input "text" at bounding box center [985, 186] width 134 height 34
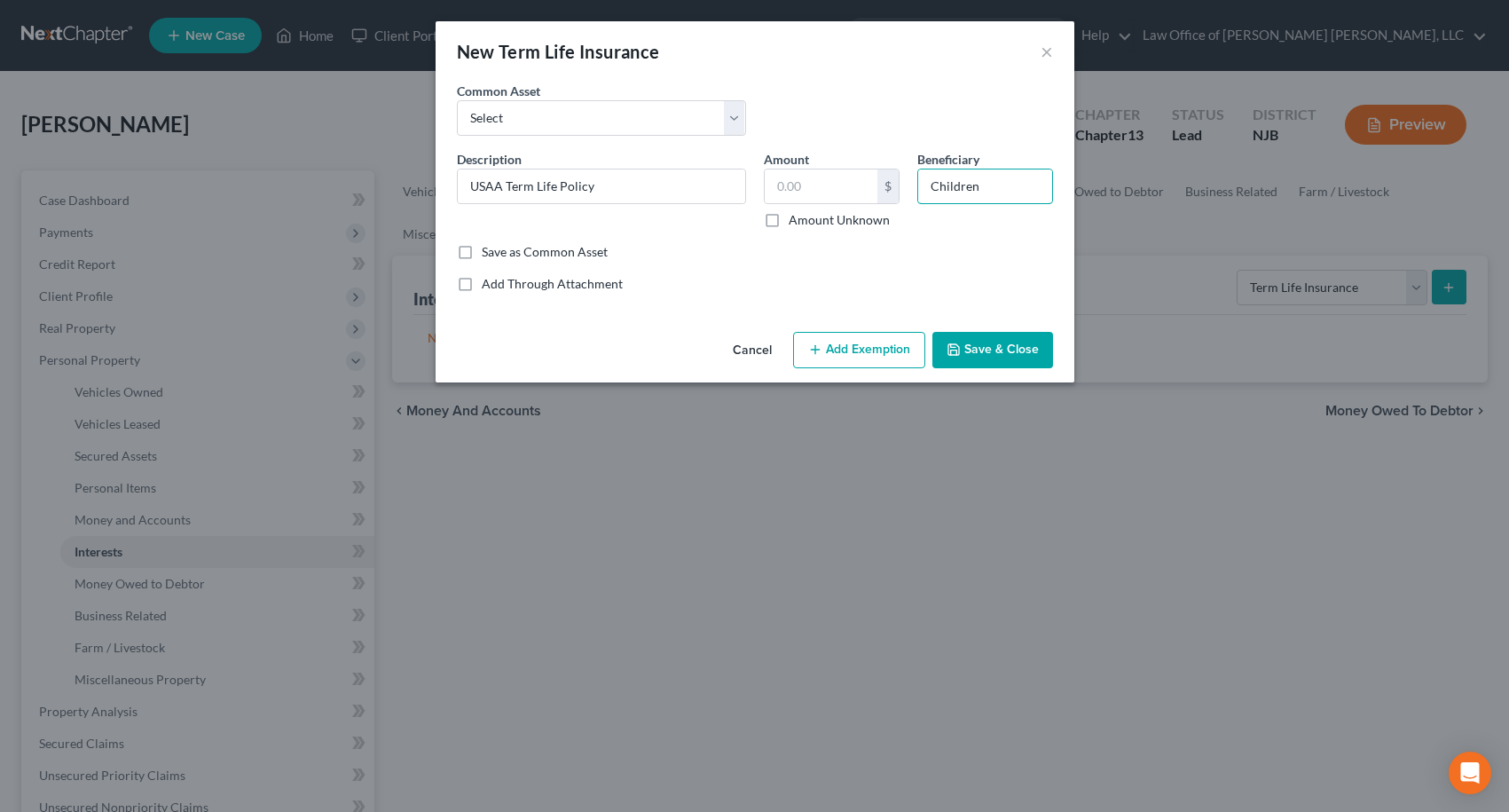
type input "Children"
click at [1012, 348] on button "Save & Close" at bounding box center [993, 350] width 121 height 38
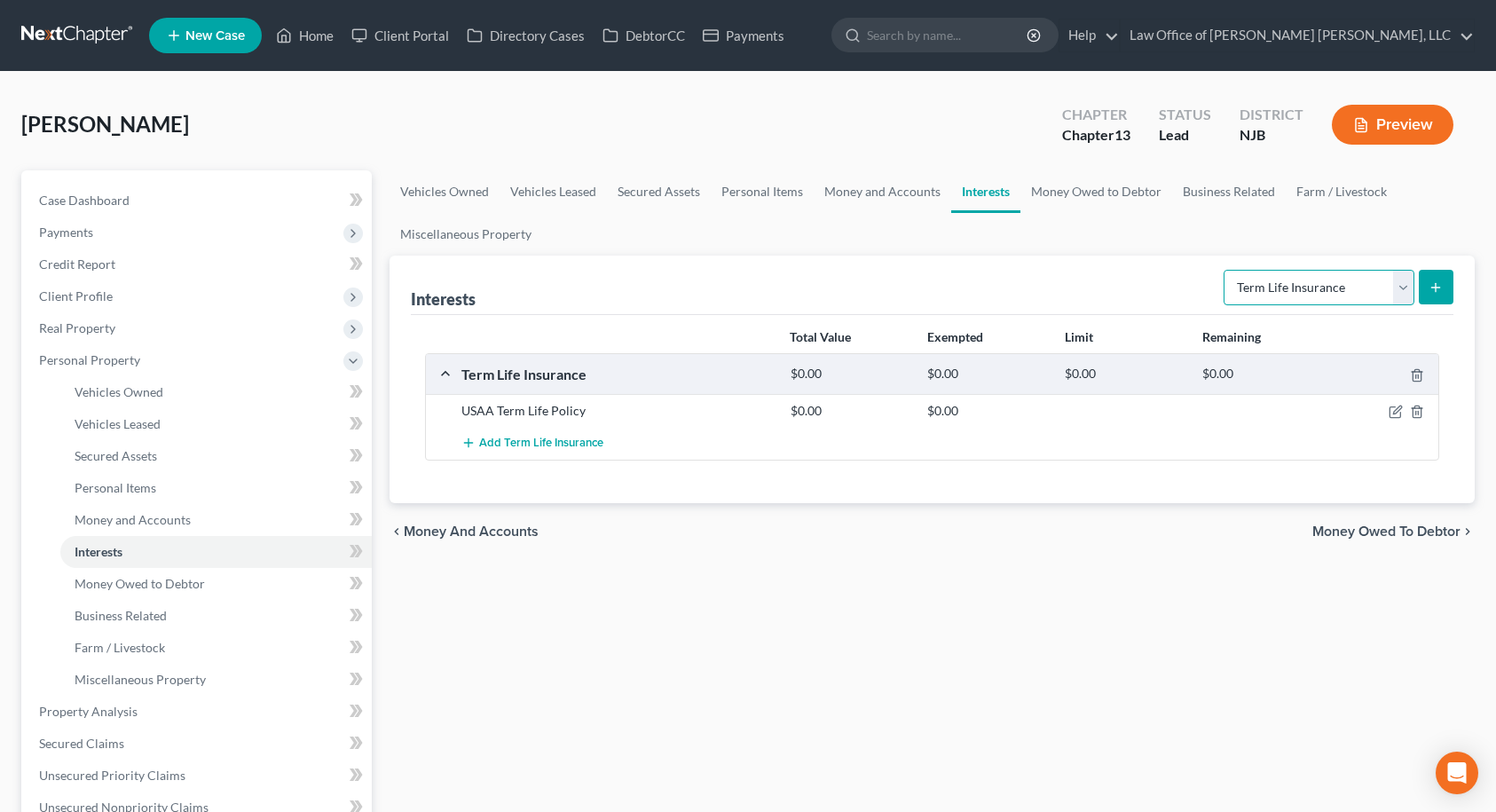
click at [1231, 297] on select "Select Interest Type 401K Annuity Bond Education IRA Government Bond Government…" at bounding box center [1319, 288] width 191 height 36
click at [1113, 584] on div "Vehicles Owned Vehicles Leased Secured Assets Personal Items Money and Accounts…" at bounding box center [933, 714] width 1104 height 1088
click at [1417, 525] on span "Money Owed to Debtor" at bounding box center [1386, 531] width 148 height 14
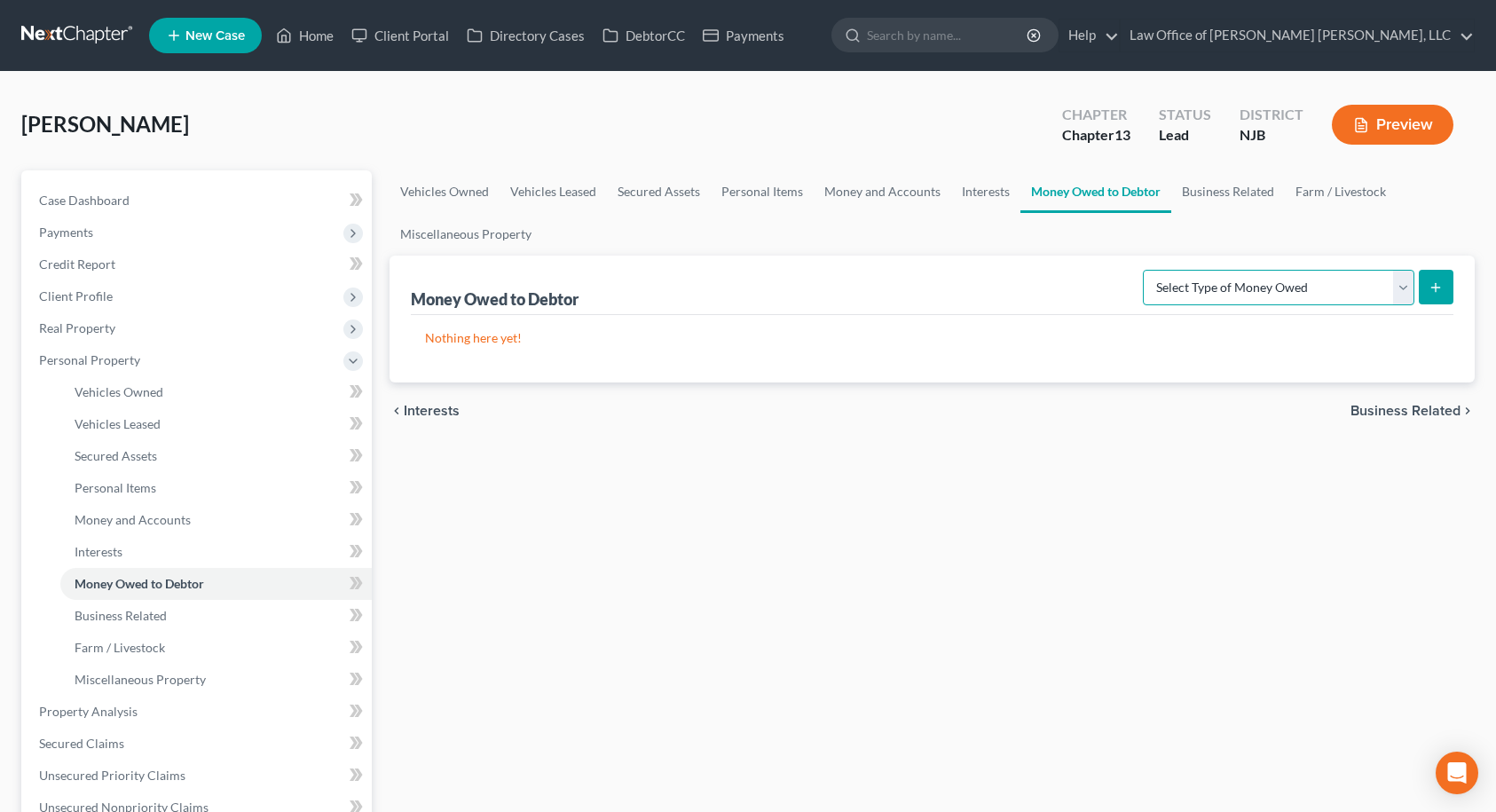
click at [1356, 283] on select "Select Type of Money Owed Accounts Receivable Alimony Child Support Claims Agai…" at bounding box center [1278, 288] width 271 height 36
click at [1464, 561] on div "Vehicles Owned Vehicles Leased Secured Assets Personal Items Money and Accounts…" at bounding box center [933, 714] width 1104 height 1088
click at [1444, 408] on span "Business Related" at bounding box center [1405, 410] width 110 height 14
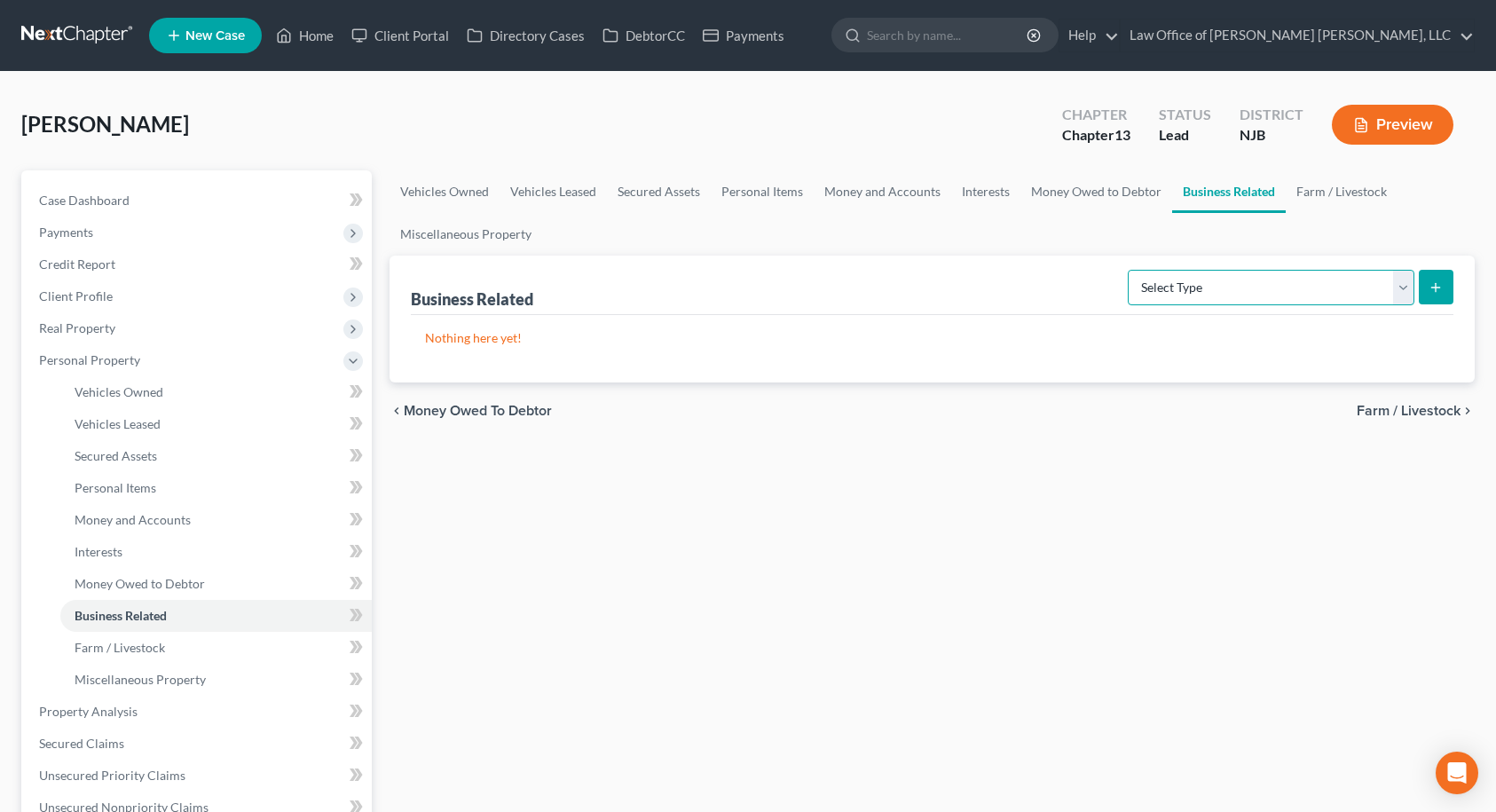
click at [1400, 292] on select "Select Type Customer Lists Franchises Inventory Licenses Machinery Office Equip…" at bounding box center [1271, 288] width 287 height 36
click at [1414, 408] on span "Farm / Livestock" at bounding box center [1408, 410] width 104 height 14
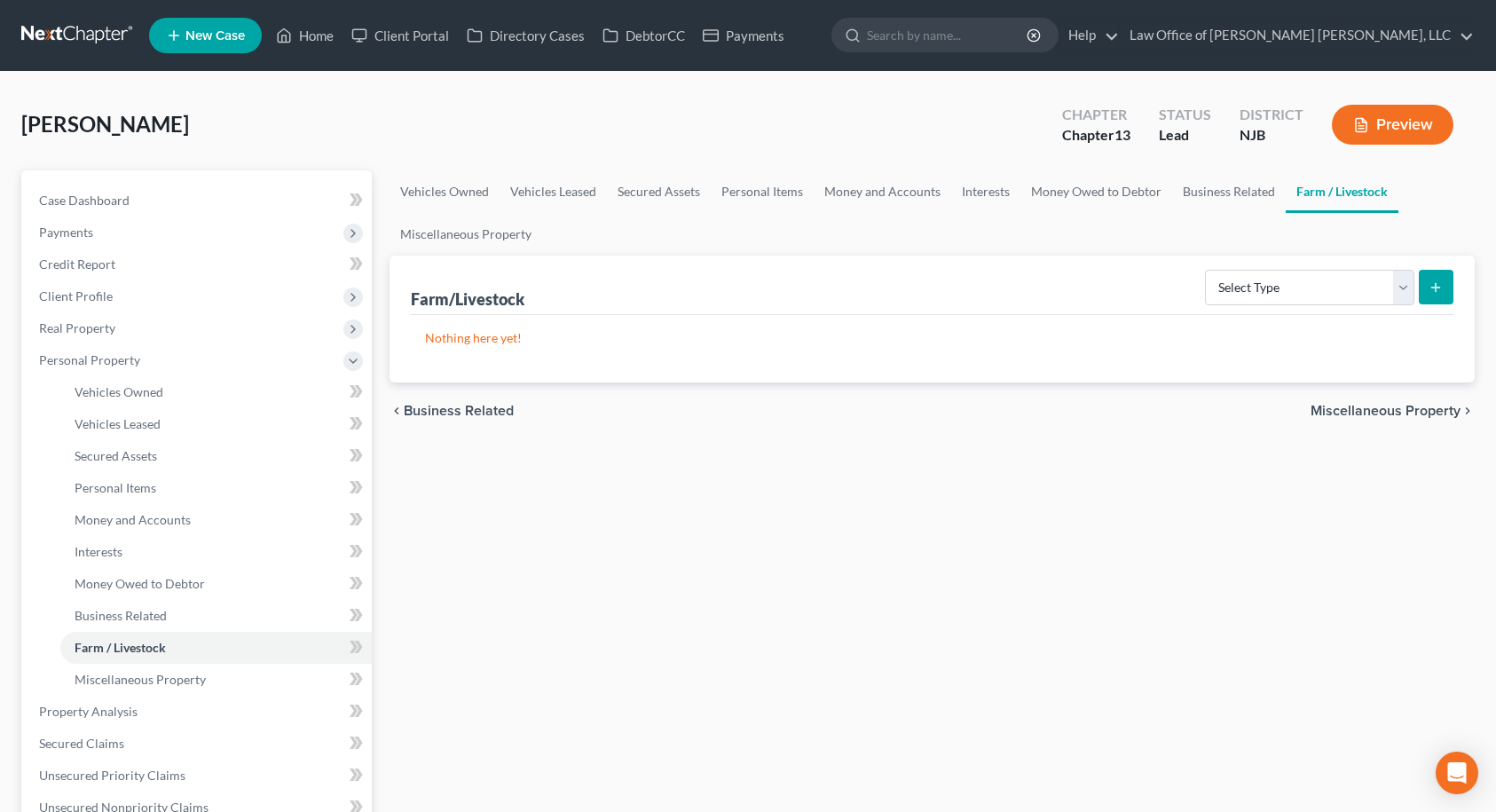
click at [1359, 415] on span "Miscellaneous Property" at bounding box center [1386, 410] width 150 height 14
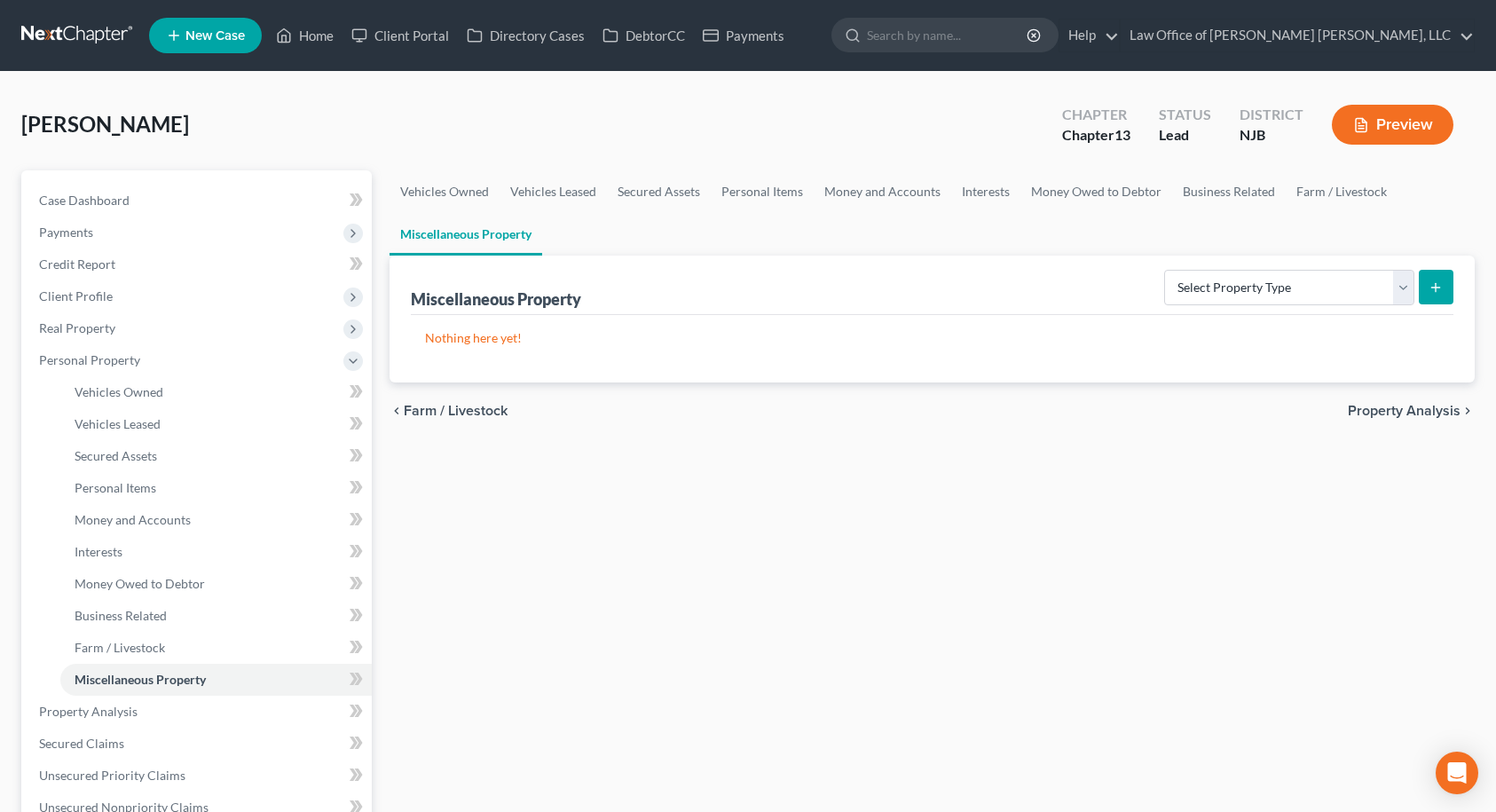
click at [1405, 404] on span "Property Analysis" at bounding box center [1404, 410] width 113 height 14
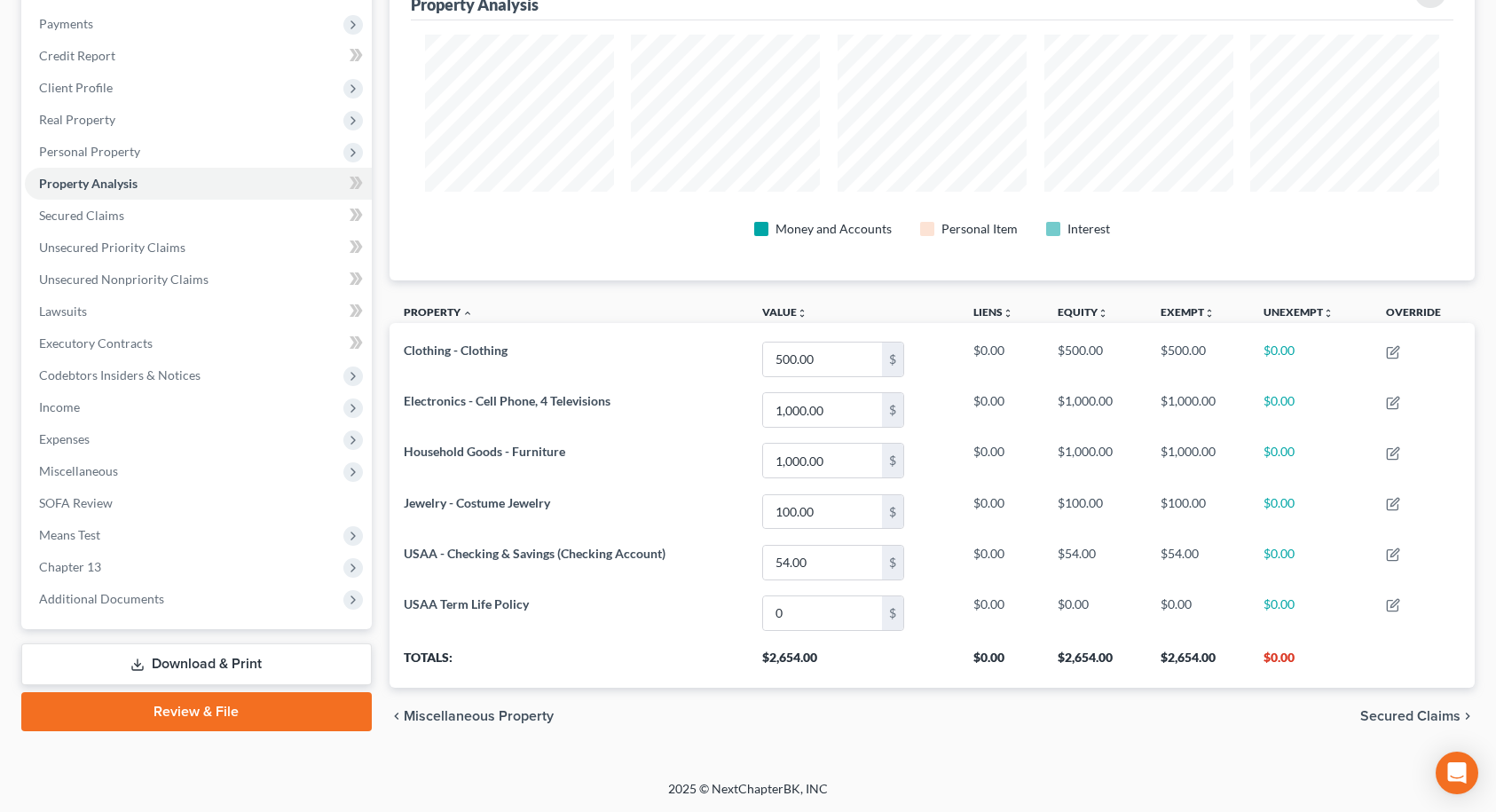
click at [1432, 710] on span "Secured Claims" at bounding box center [1410, 716] width 100 height 14
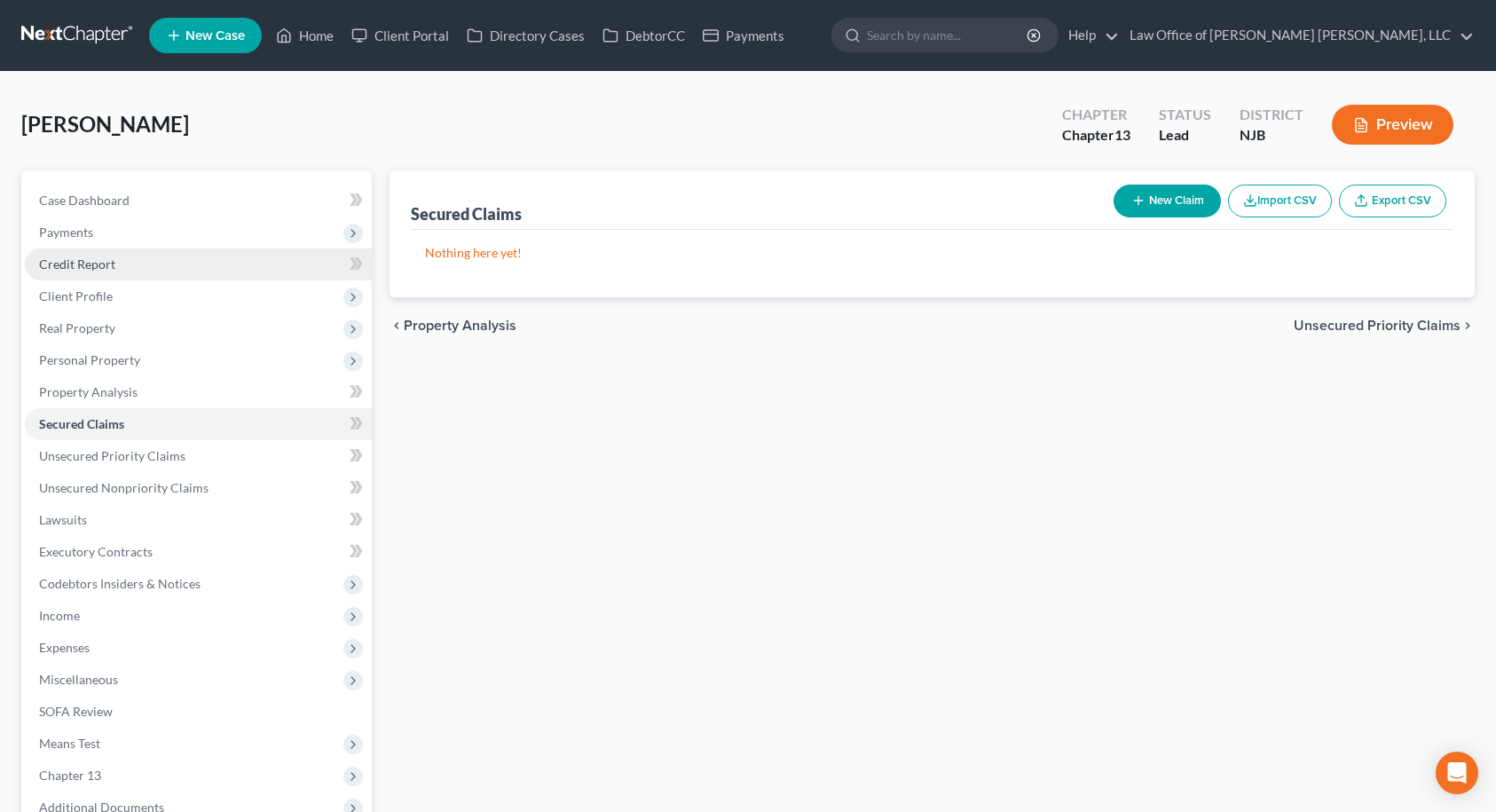
click at [120, 262] on link "Credit Report" at bounding box center [198, 264] width 347 height 32
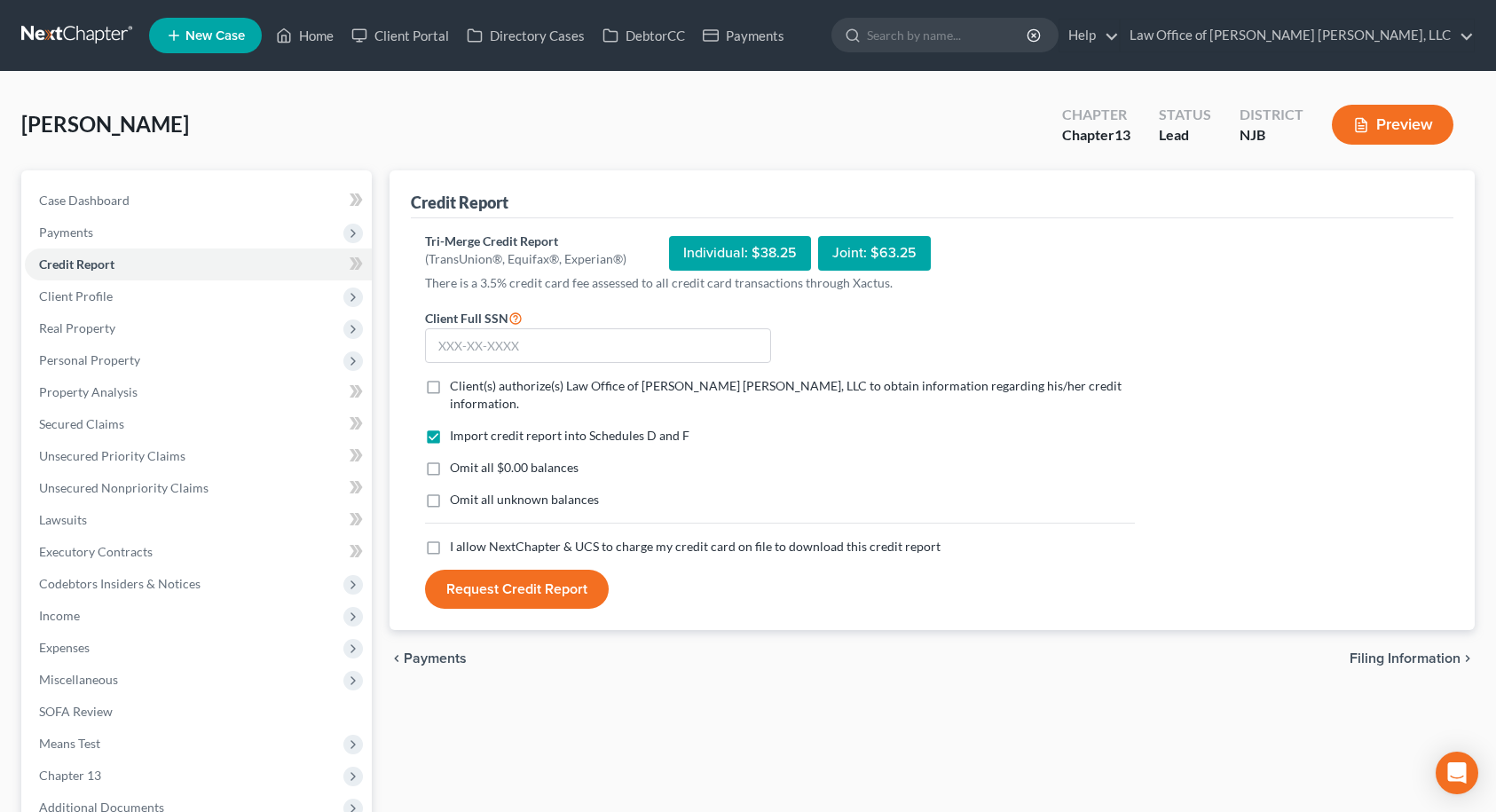
click at [450, 388] on label "Client(s) authorize(s) Law Office of [PERSON_NAME] [PERSON_NAME], LLC to obtain…" at bounding box center [793, 395] width 685 height 36
click at [457, 388] on input "Client(s) authorize(s) Law Office of [PERSON_NAME] [PERSON_NAME], LLC to obtain…" at bounding box center [463, 383] width 12 height 12
checkbox input "true"
click at [450, 459] on label "Omit all $0.00 balances" at bounding box center [514, 468] width 129 height 18
click at [457, 459] on input "Omit all $0.00 balances" at bounding box center [463, 465] width 12 height 12
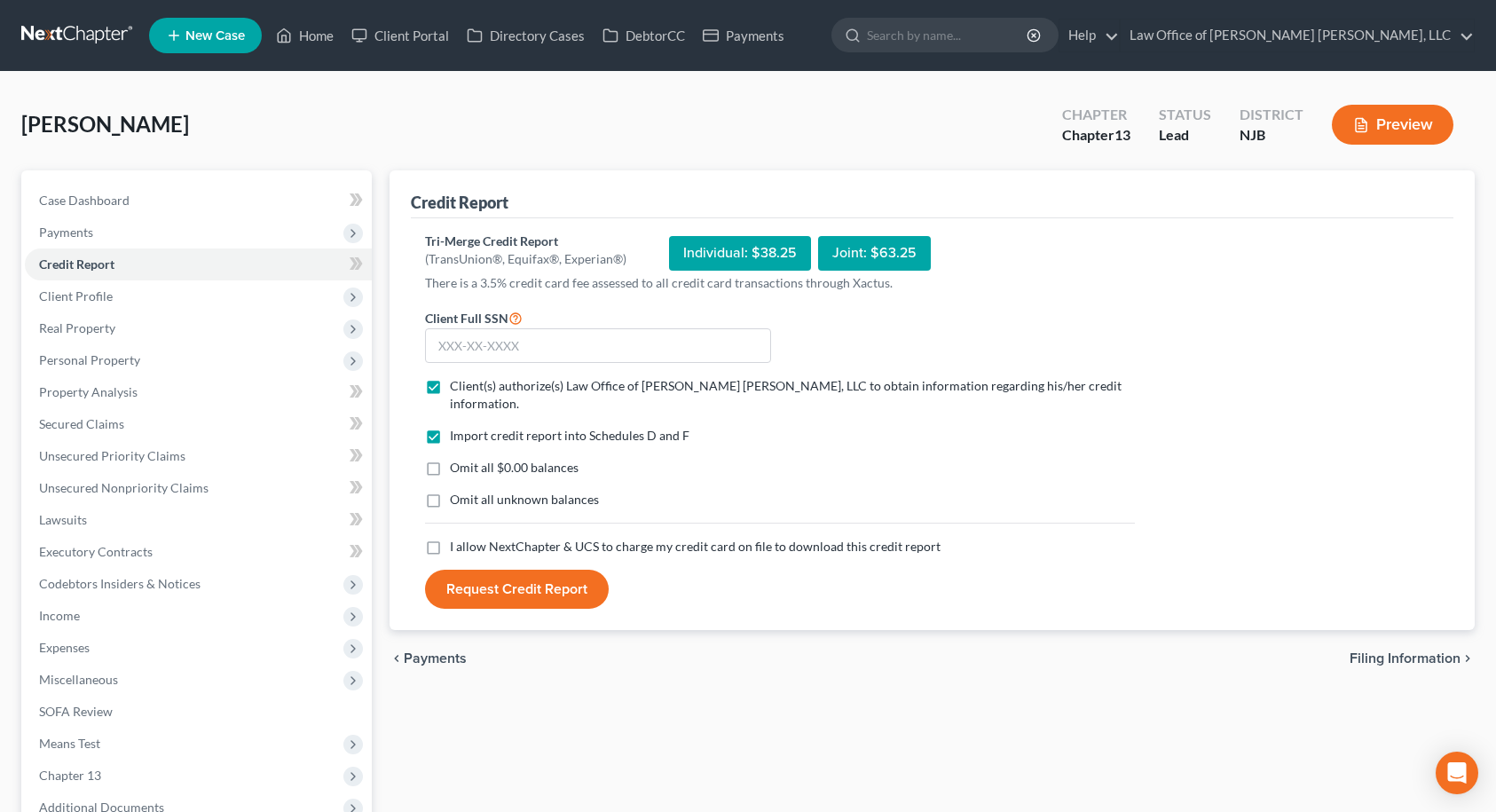
checkbox input "true"
click at [450, 537] on label "I allow NextChapter & UCS to charge my credit card on file to download this cre…" at bounding box center [696, 546] width 491 height 18
click at [457, 537] on input "I allow NextChapter & UCS to charge my credit card on file to download this cre…" at bounding box center [463, 543] width 12 height 12
checkbox input "true"
click at [512, 342] on input "text" at bounding box center [599, 346] width 346 height 36
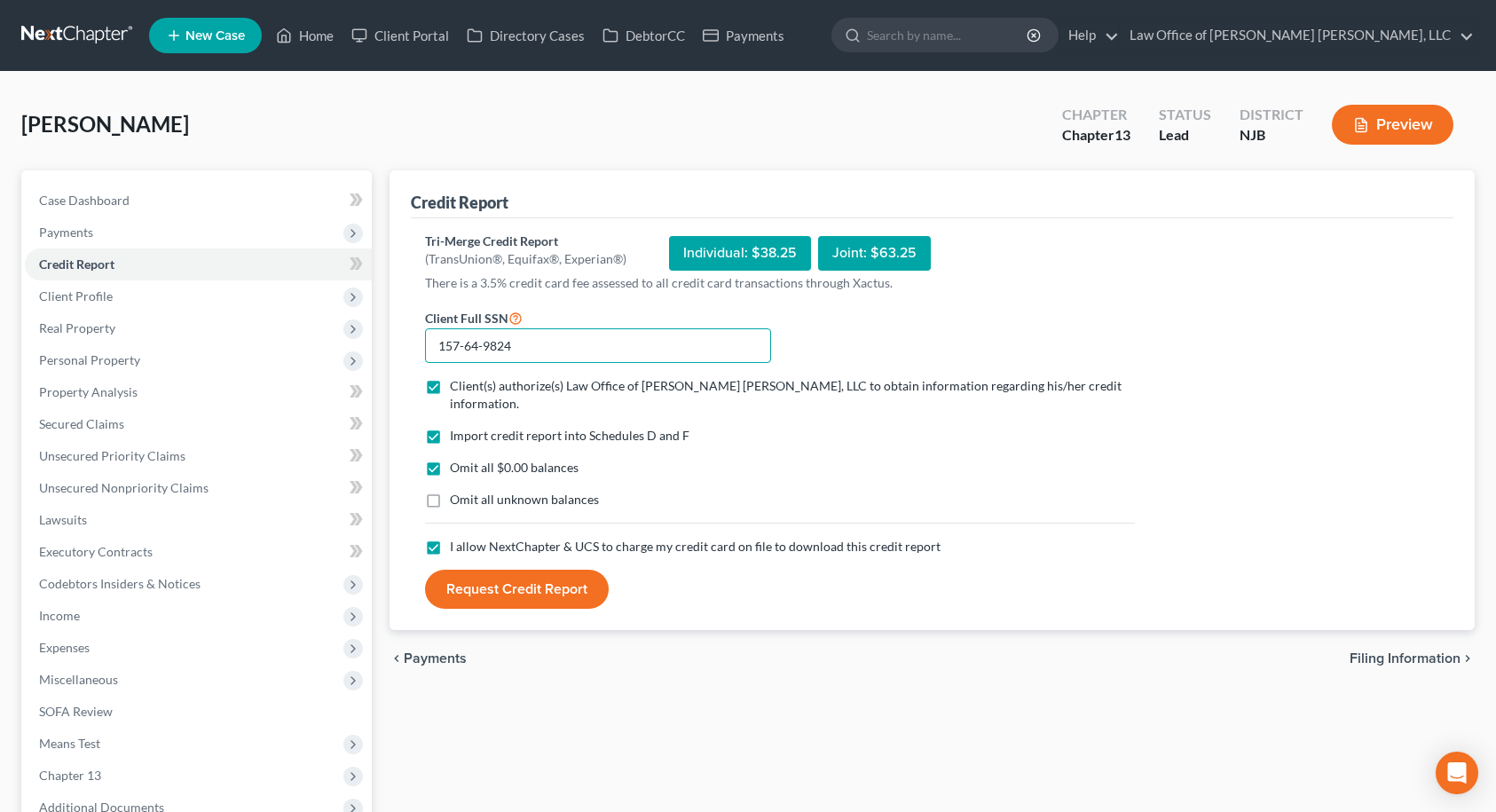
type input "157-64-9824"
click at [525, 572] on button "Request Credit Report" at bounding box center [517, 588] width 184 height 39
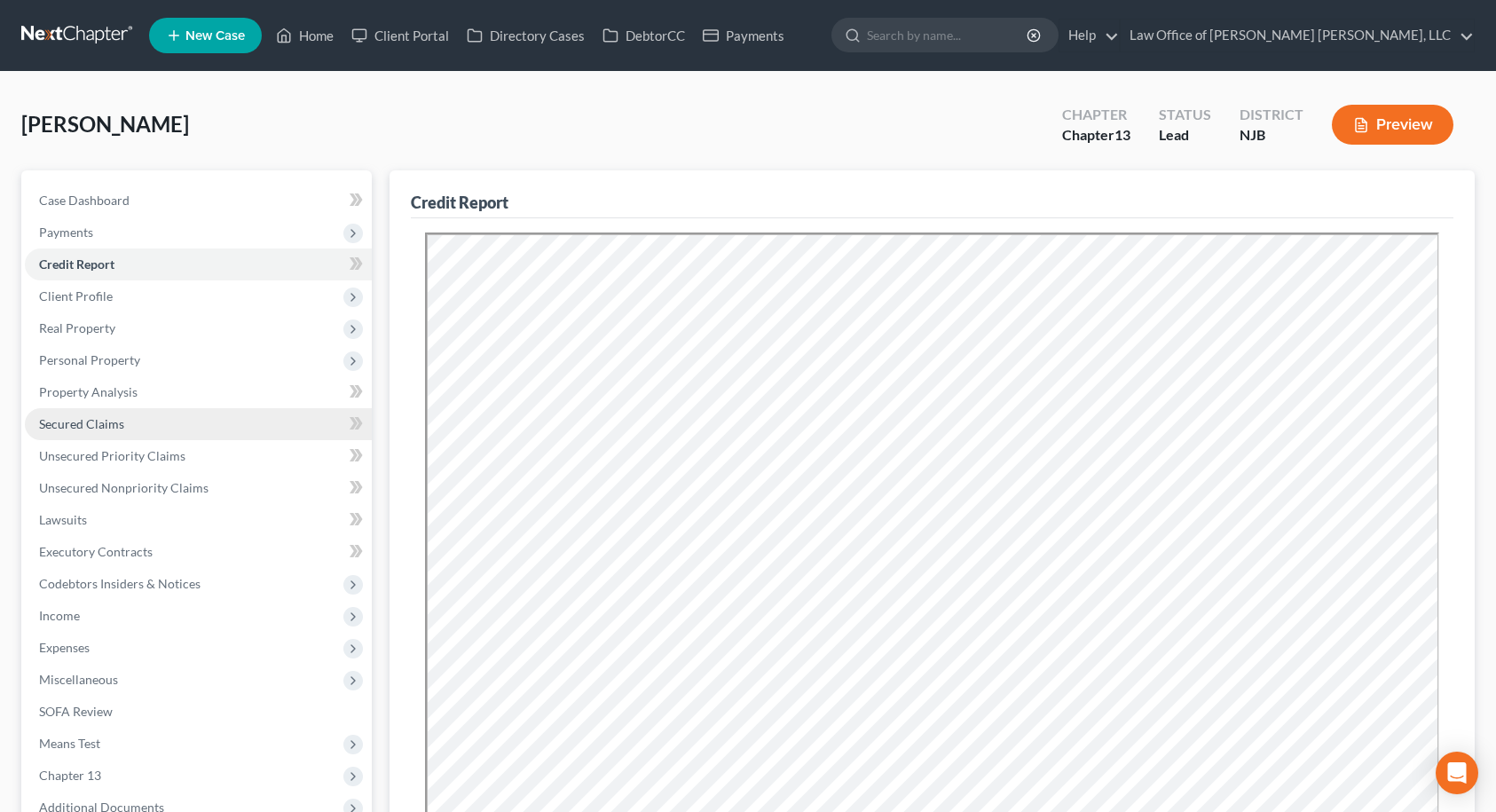
click at [134, 415] on link "Secured Claims" at bounding box center [198, 424] width 347 height 32
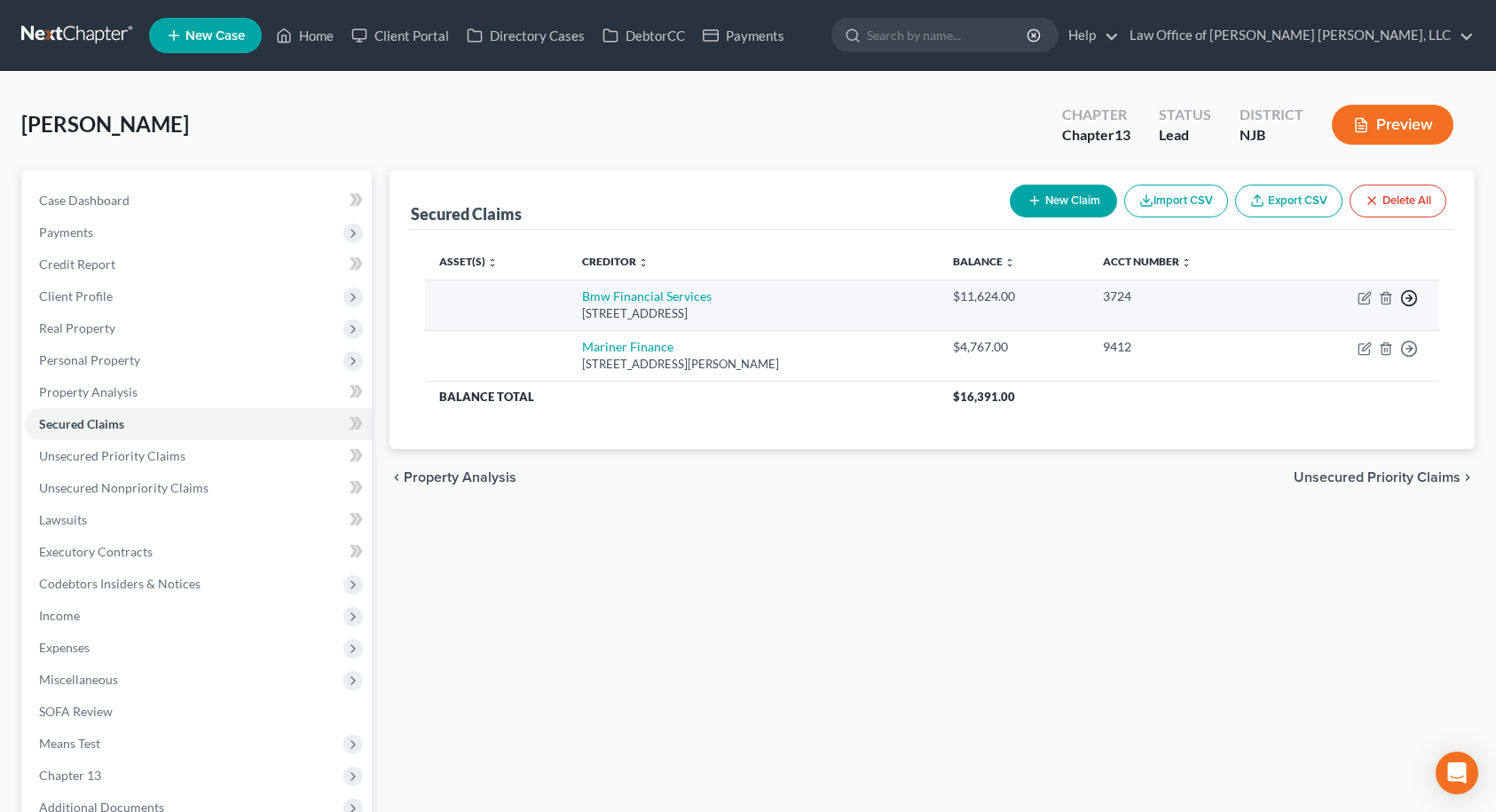
click at [1410, 302] on icon "button" at bounding box center [1409, 298] width 18 height 18
click at [1332, 342] on link "Move to F" at bounding box center [1328, 340] width 148 height 30
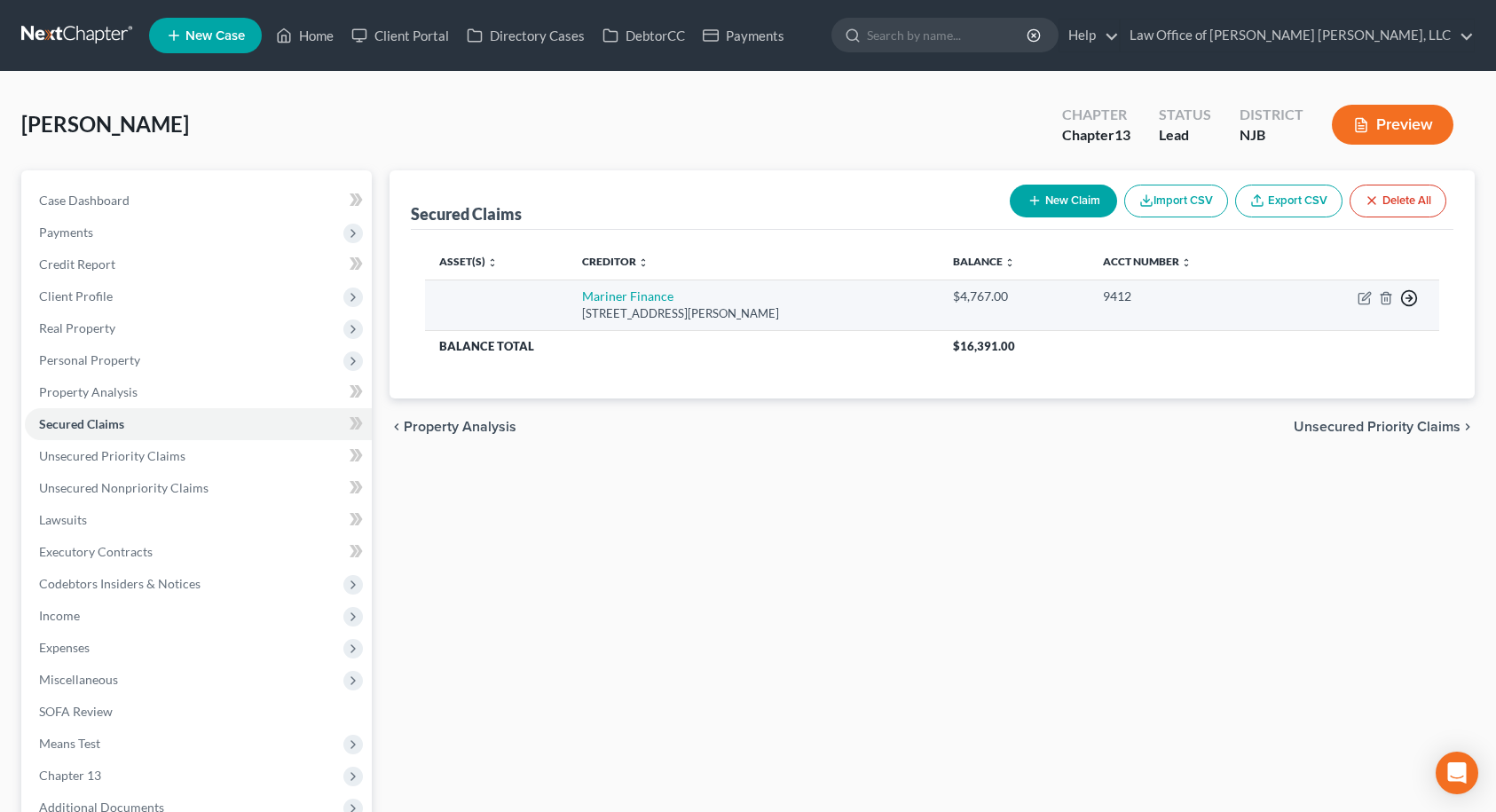
click at [1406, 301] on icon "button" at bounding box center [1409, 298] width 18 height 18
click at [1323, 346] on link "Move to F" at bounding box center [1328, 340] width 148 height 30
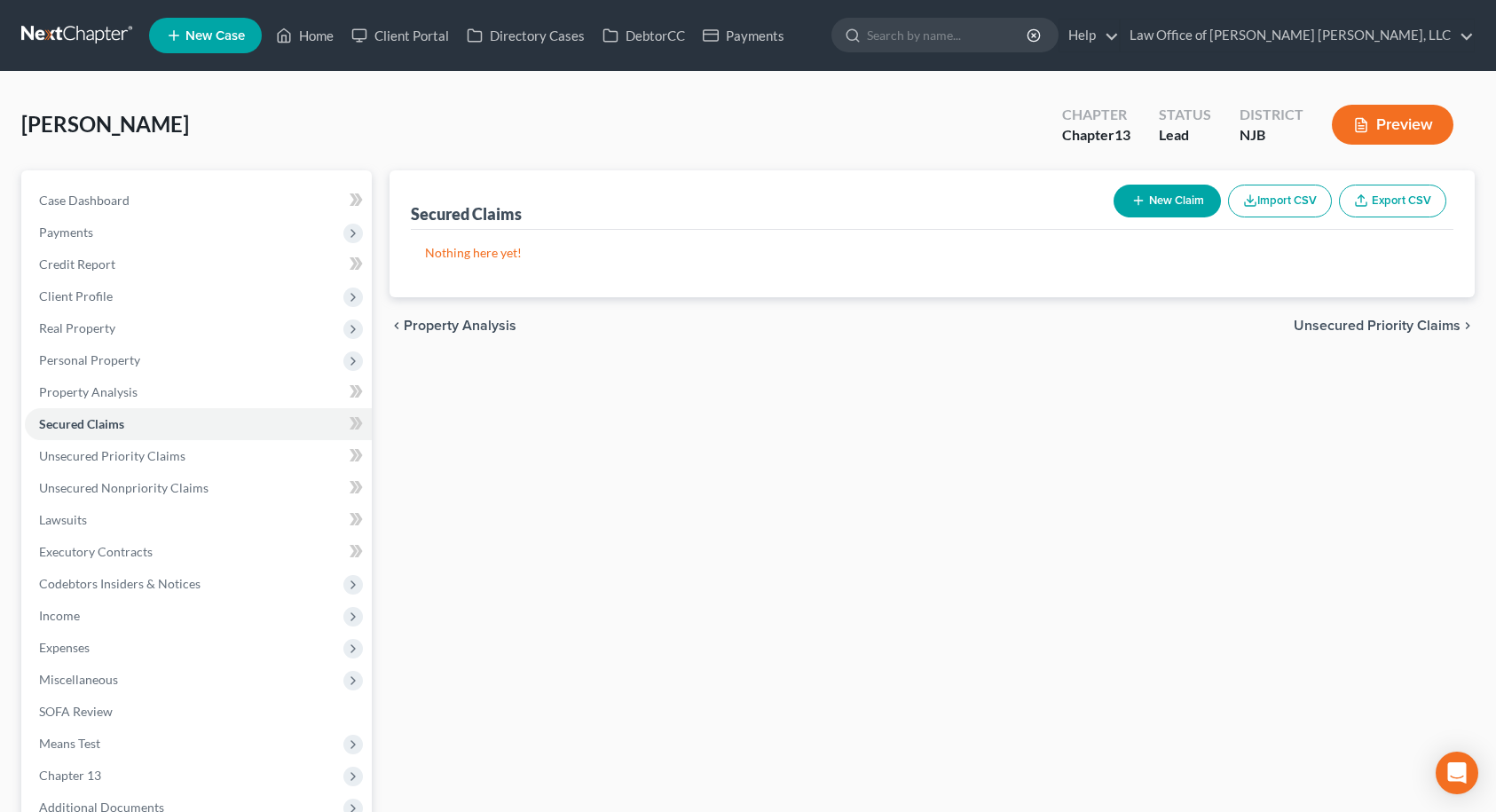
click at [1362, 325] on span "Unsecured Priority Claims" at bounding box center [1377, 325] width 167 height 14
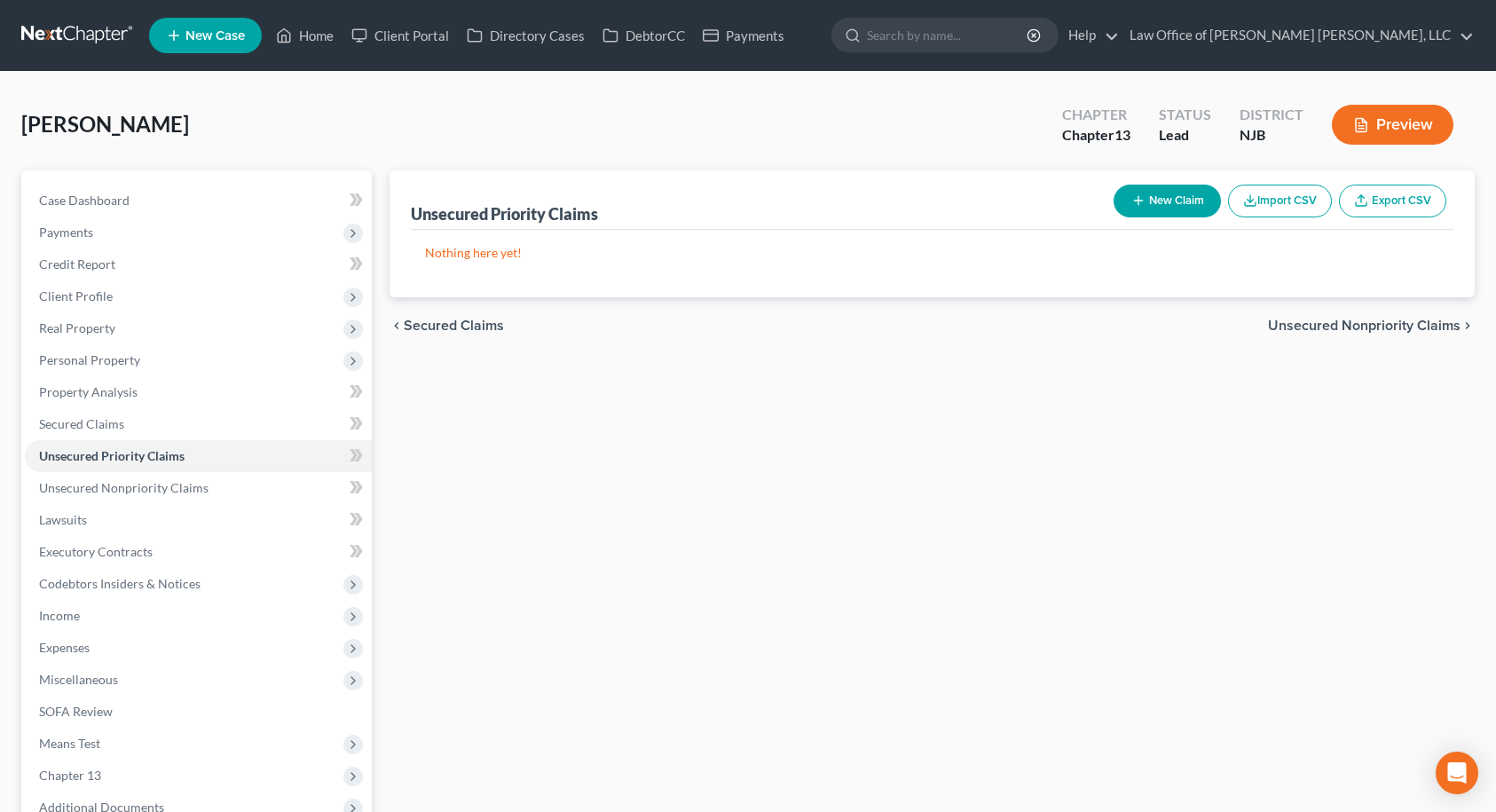
click at [1362, 326] on span "Unsecured Nonpriority Claims" at bounding box center [1364, 325] width 193 height 14
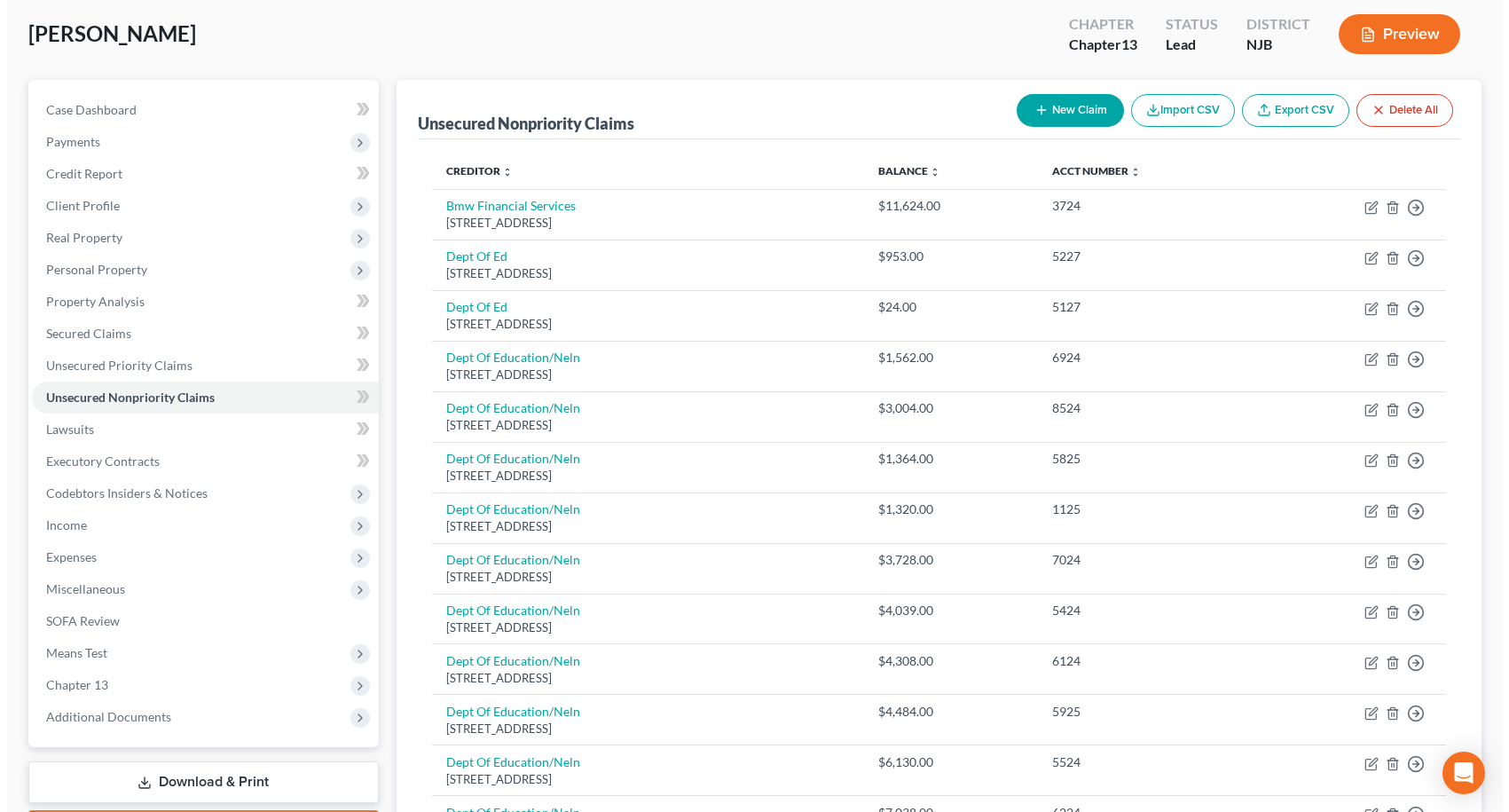
scroll to position [89, 0]
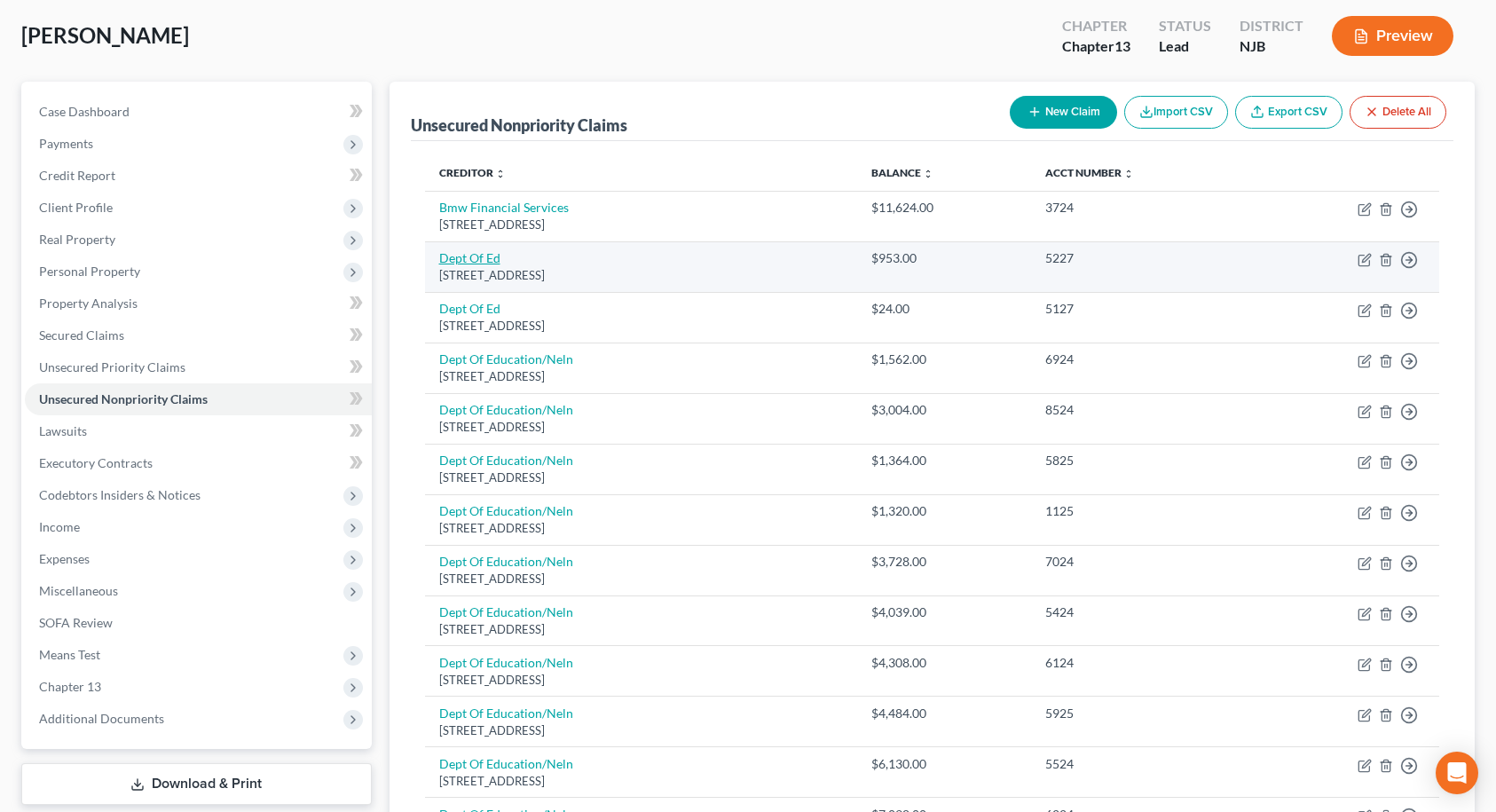
click at [489, 262] on link "Dept Of Ed" at bounding box center [470, 257] width 61 height 15
select select "30"
select select "17"
select select "0"
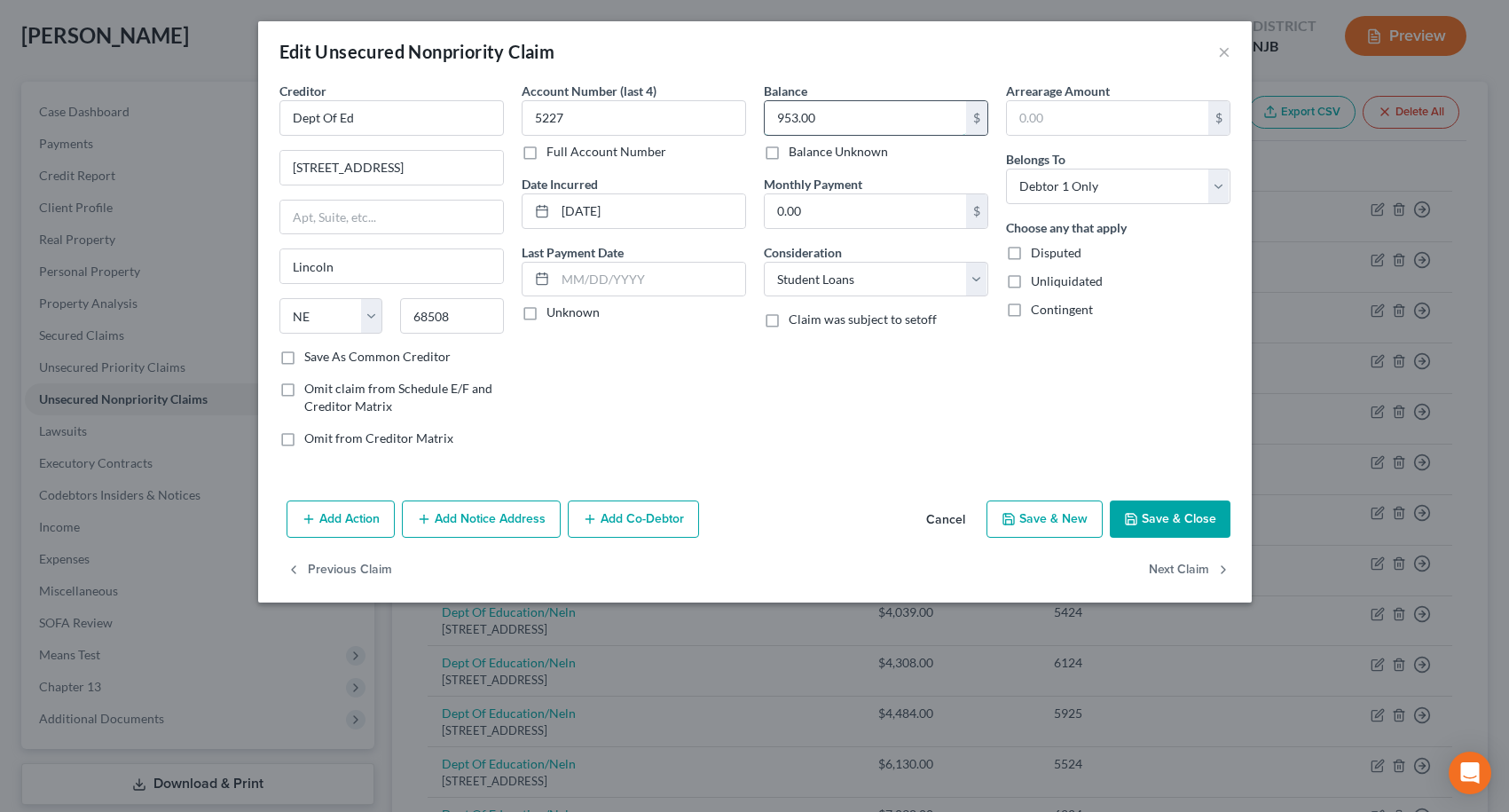
click at [896, 128] on input "953.00" at bounding box center [866, 118] width 202 height 34
type input "82,247.00"
click at [512, 522] on button "Add Notice Address" at bounding box center [481, 519] width 159 height 38
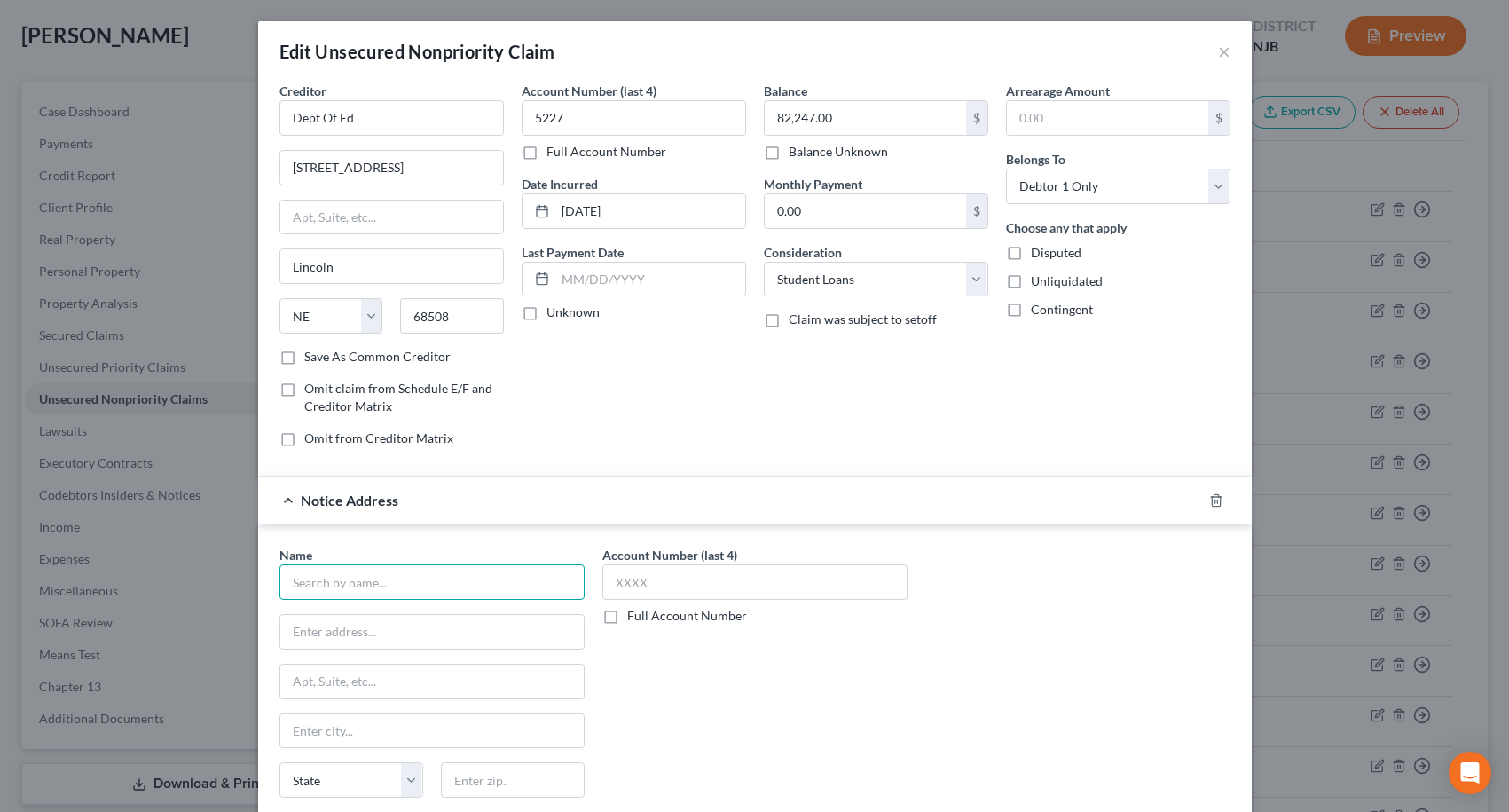
click at [511, 584] on input "text" at bounding box center [431, 582] width 306 height 36
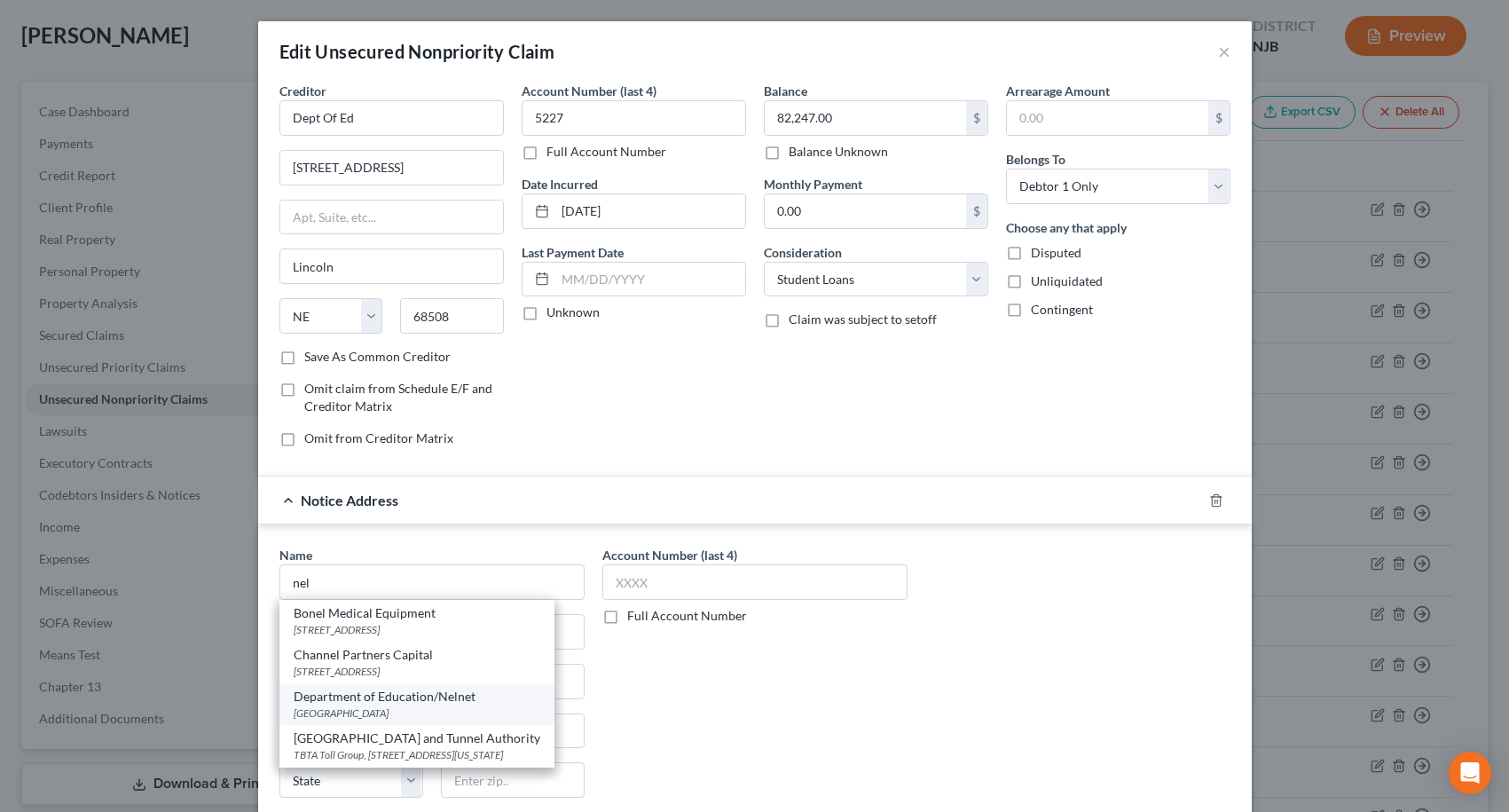
click at [425, 697] on div "Department of Education/Nelnet" at bounding box center [417, 696] width 246 height 18
type input "Department of Education/Nelnet"
type input "PO Box 82561"
type input "Lincoln"
select select "30"
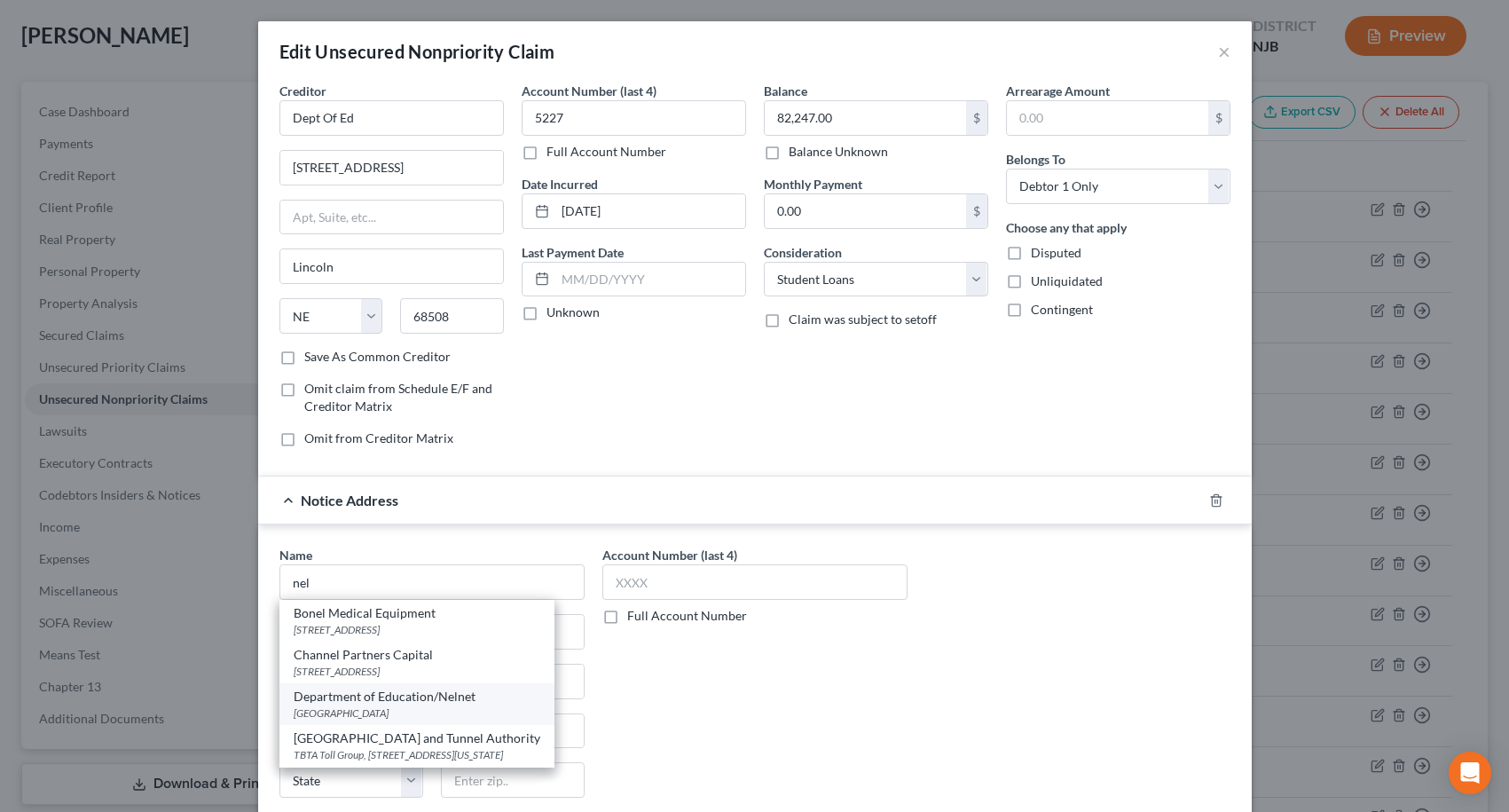
type input "68501"
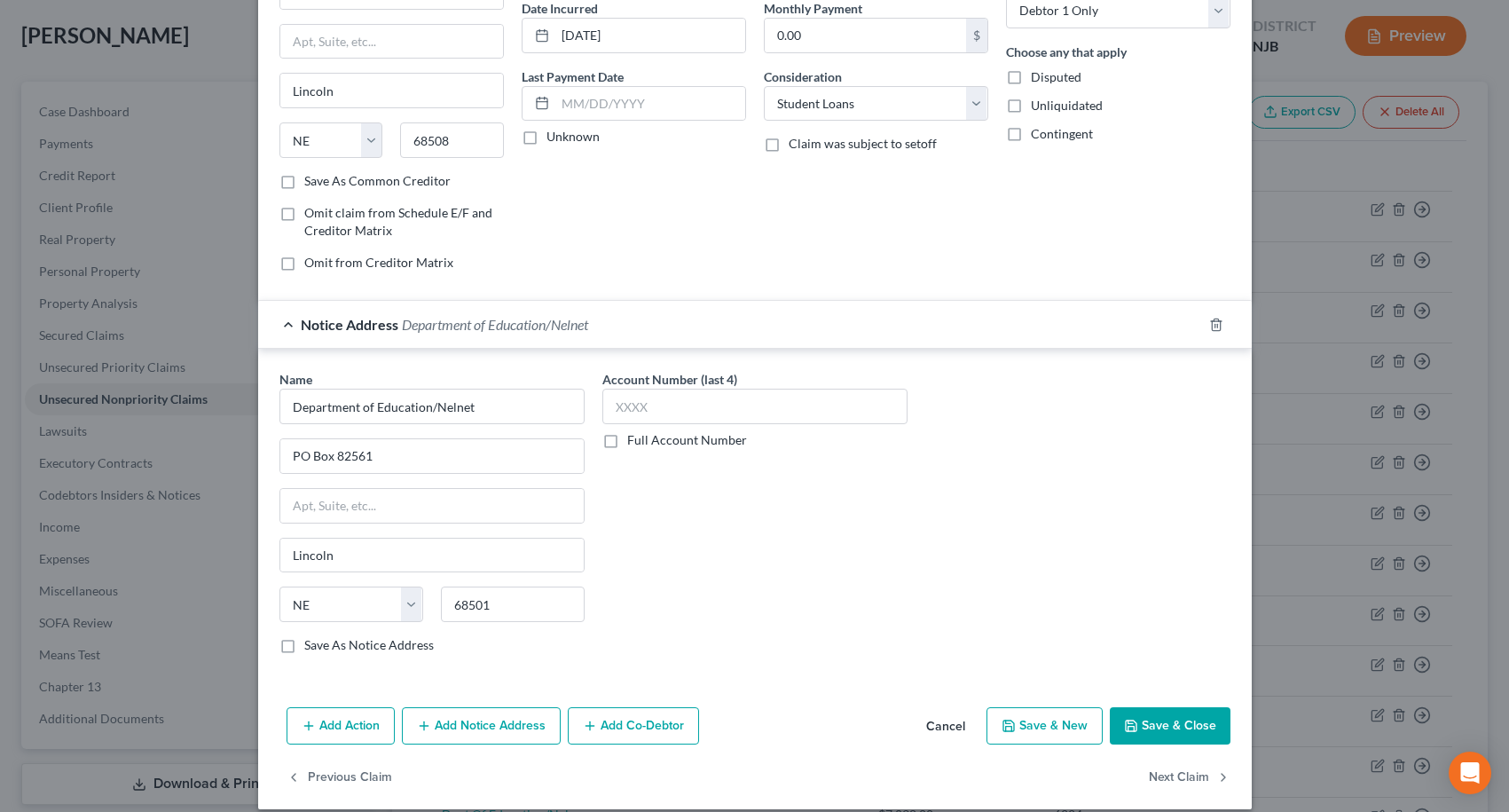
scroll to position [177, 0]
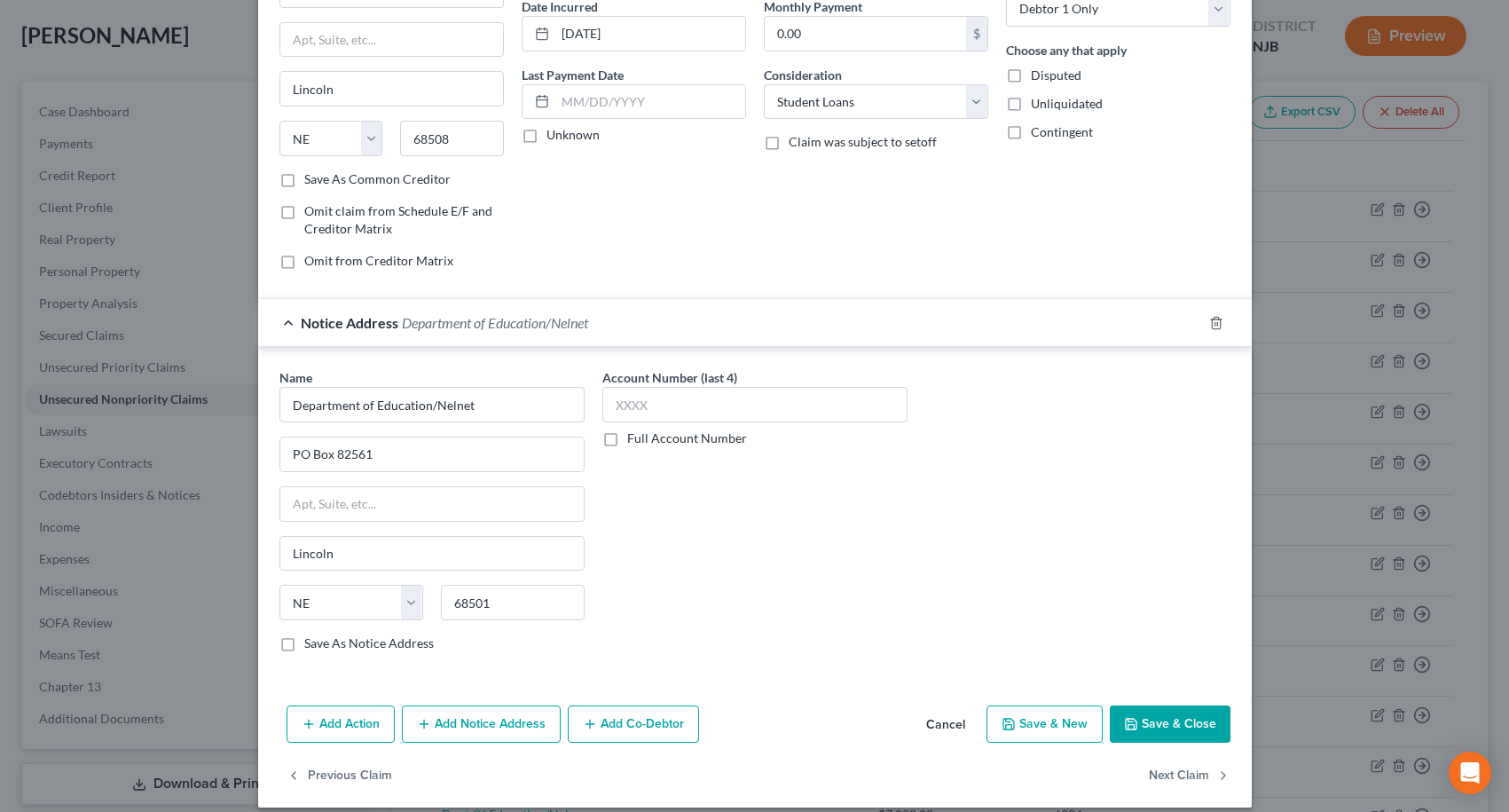
click at [477, 725] on button "Add Notice Address" at bounding box center [481, 724] width 159 height 38
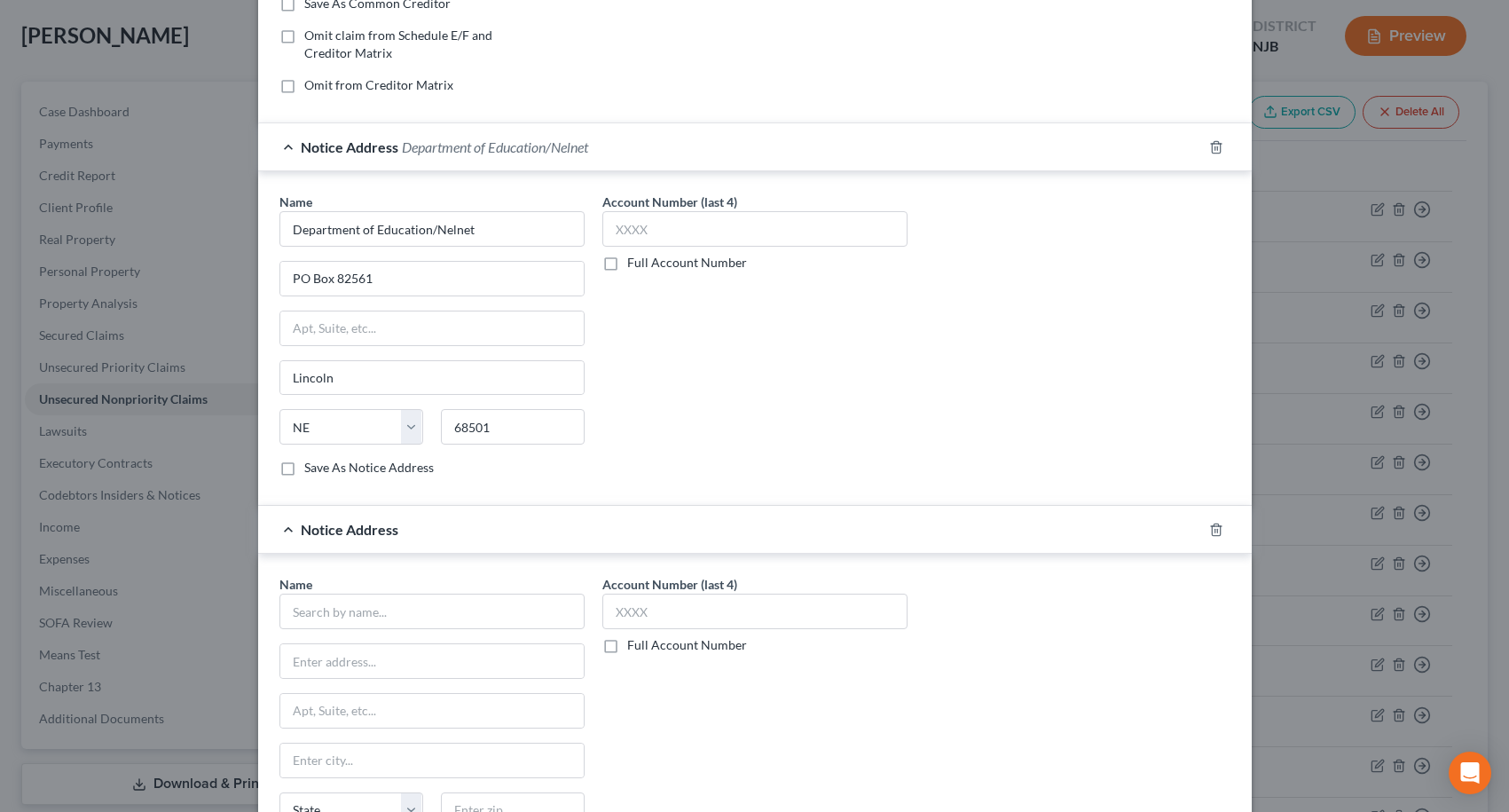
scroll to position [355, 0]
click at [475, 609] on input "text" at bounding box center [431, 609] width 306 height 36
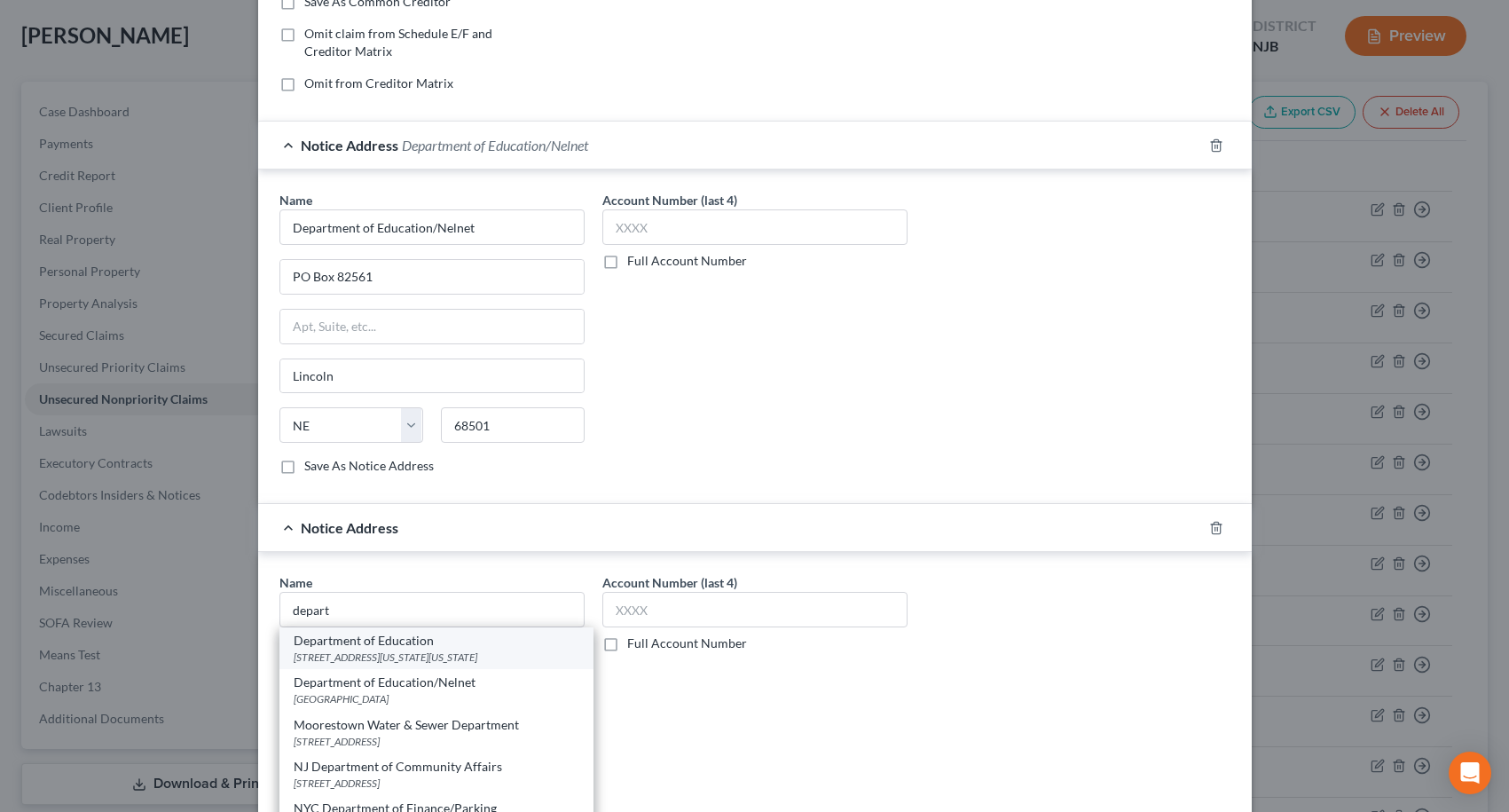
click at [450, 643] on div "Department of Education" at bounding box center [436, 641] width 286 height 18
type input "Department of Education"
type input "[STREET_ADDRESS][US_STATE]"
type input "[US_STATE]"
select select "8"
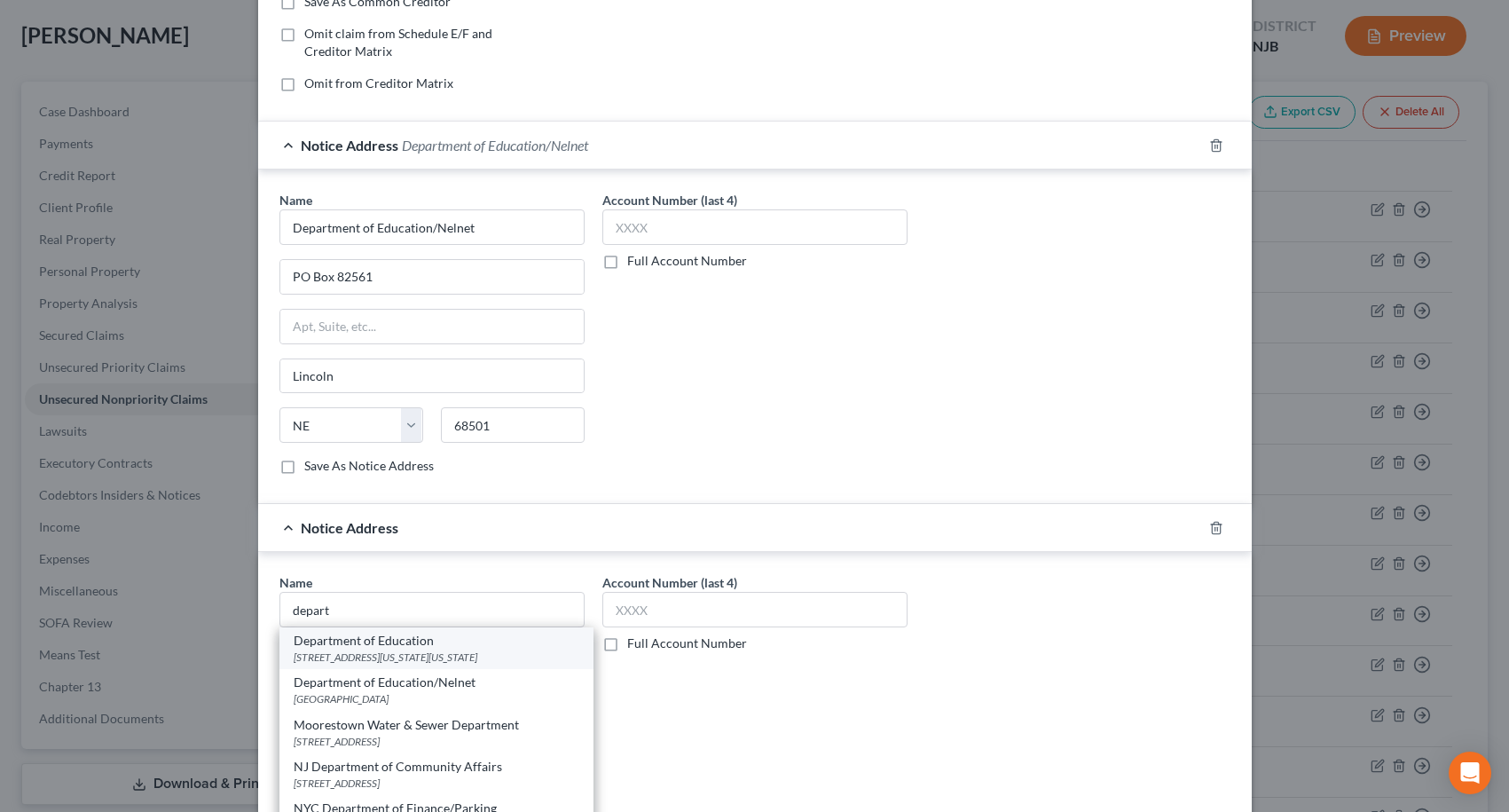
type input "20202"
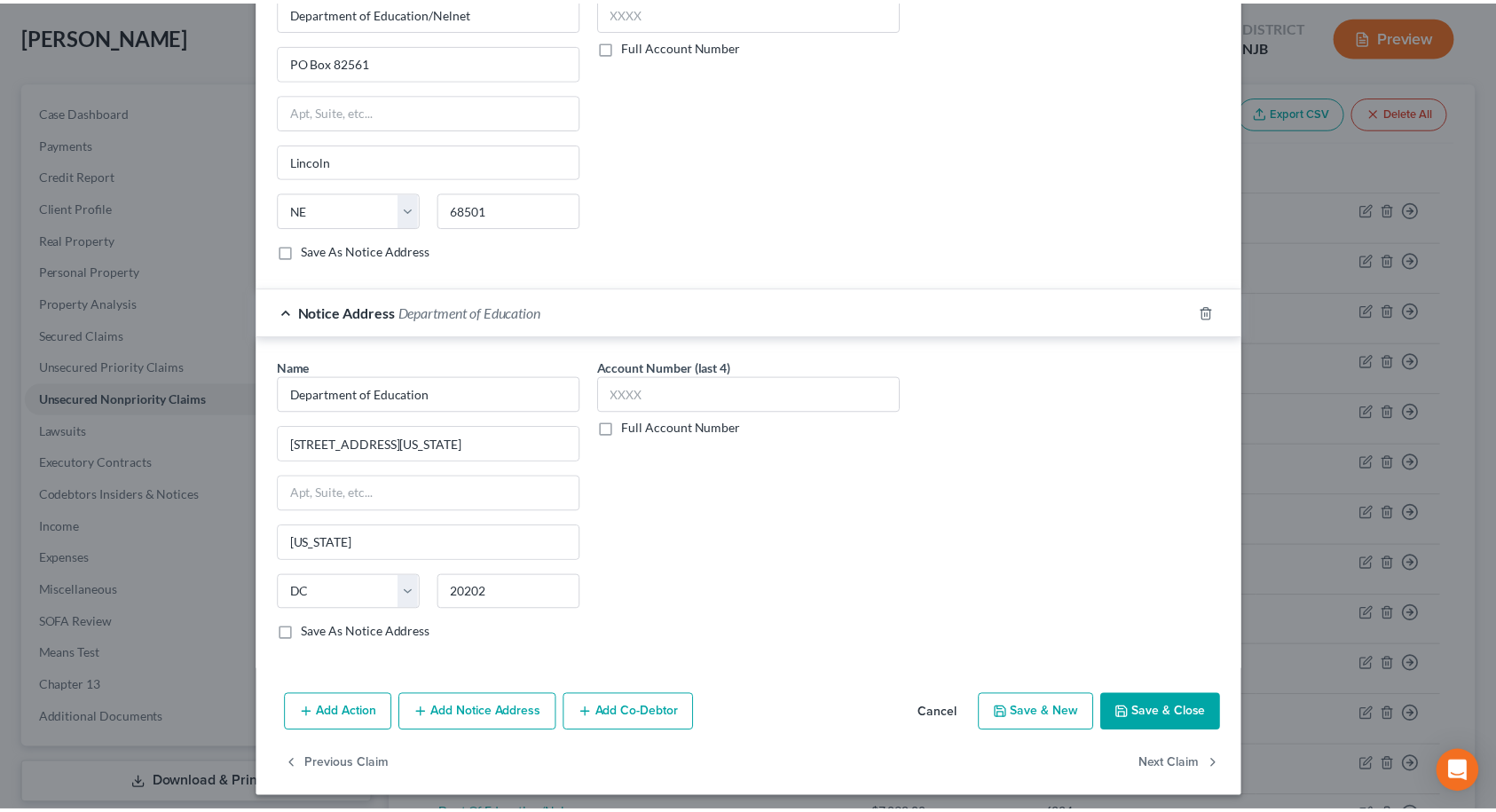
scroll to position [578, 0]
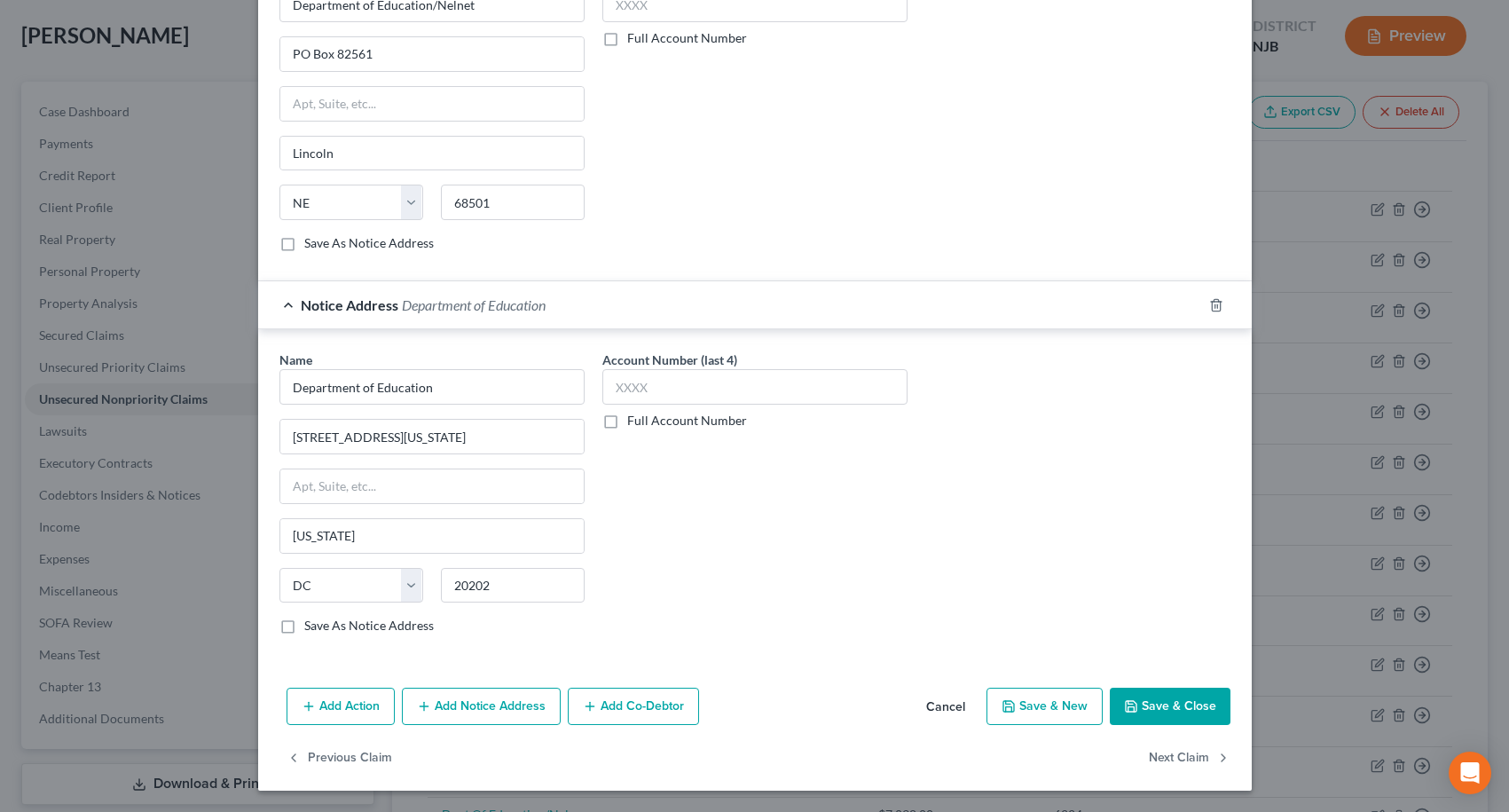
click at [1149, 706] on button "Save & Close" at bounding box center [1171, 706] width 121 height 38
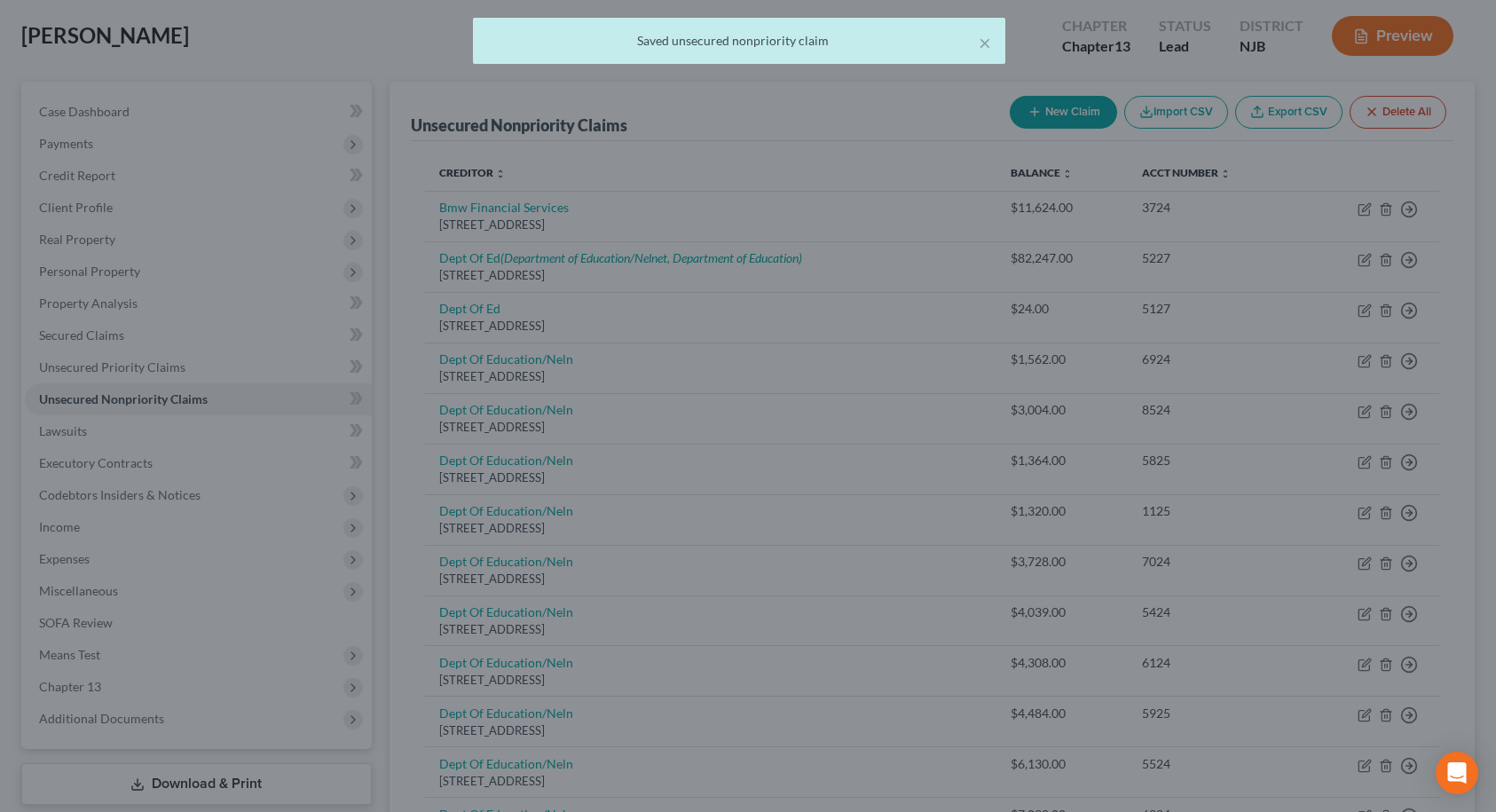
scroll to position [0, 0]
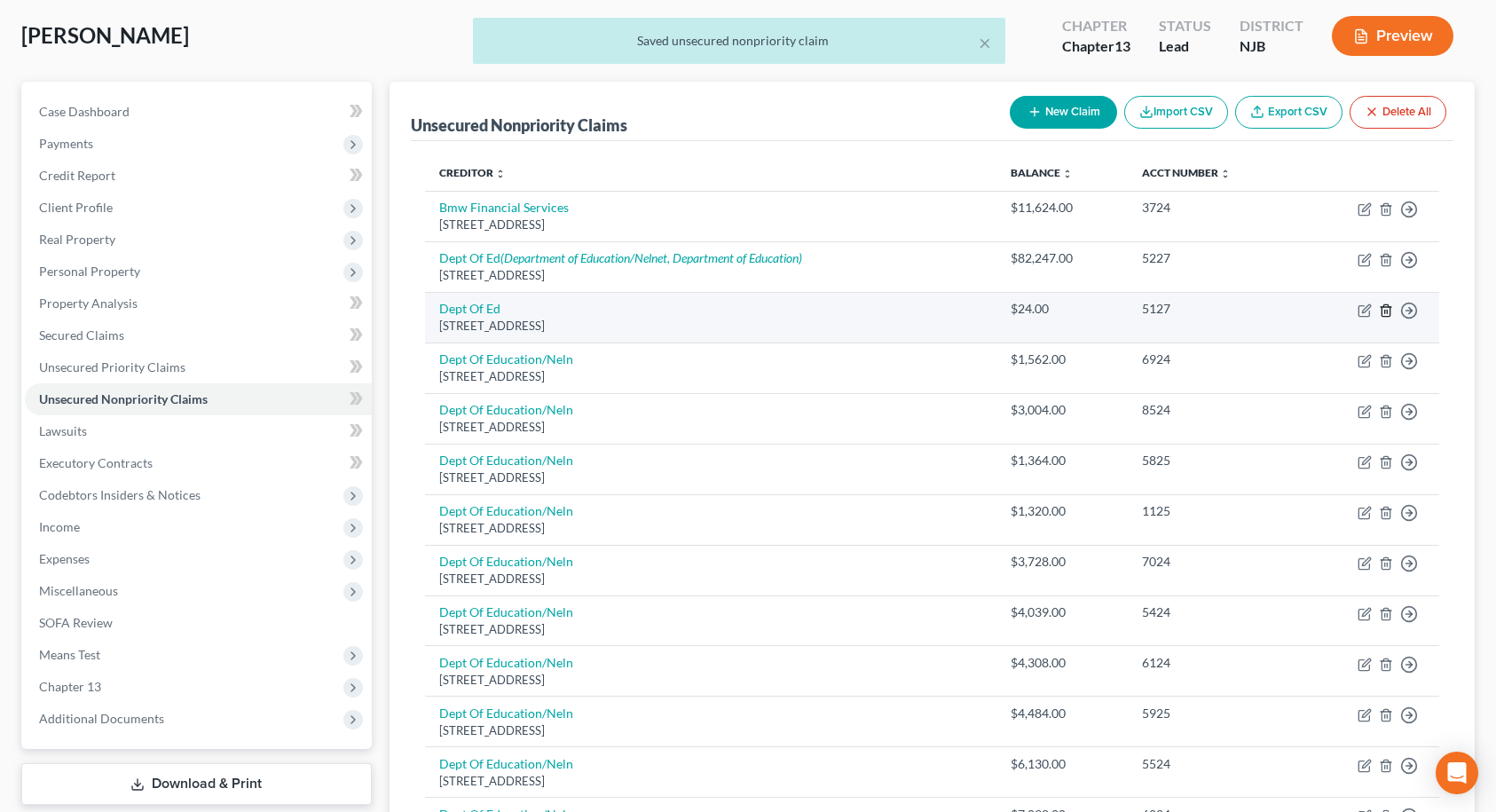
click at [1386, 314] on icon "button" at bounding box center [1386, 311] width 14 height 14
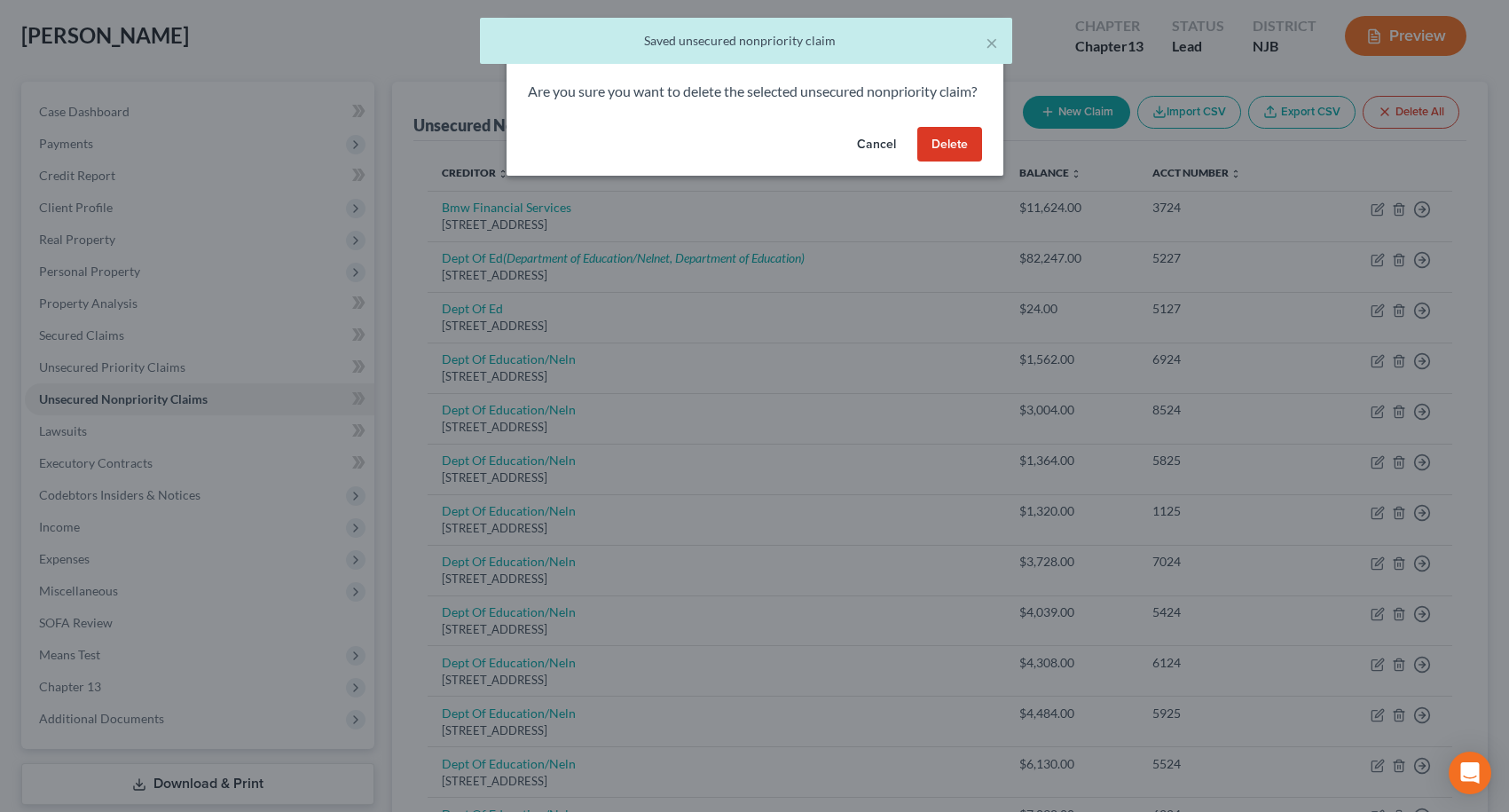
click at [957, 162] on button "Delete" at bounding box center [949, 144] width 64 height 36
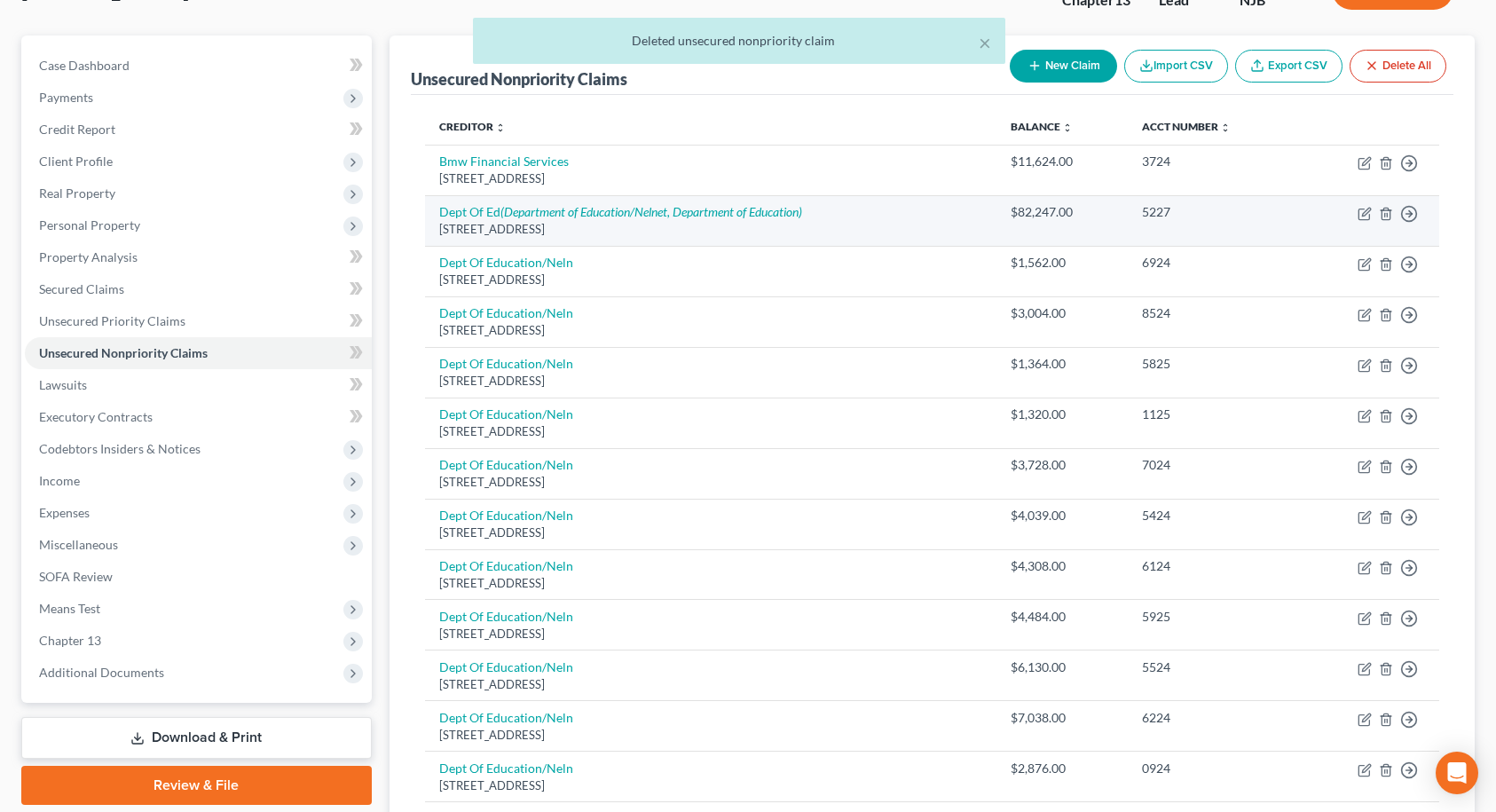
scroll to position [177, 0]
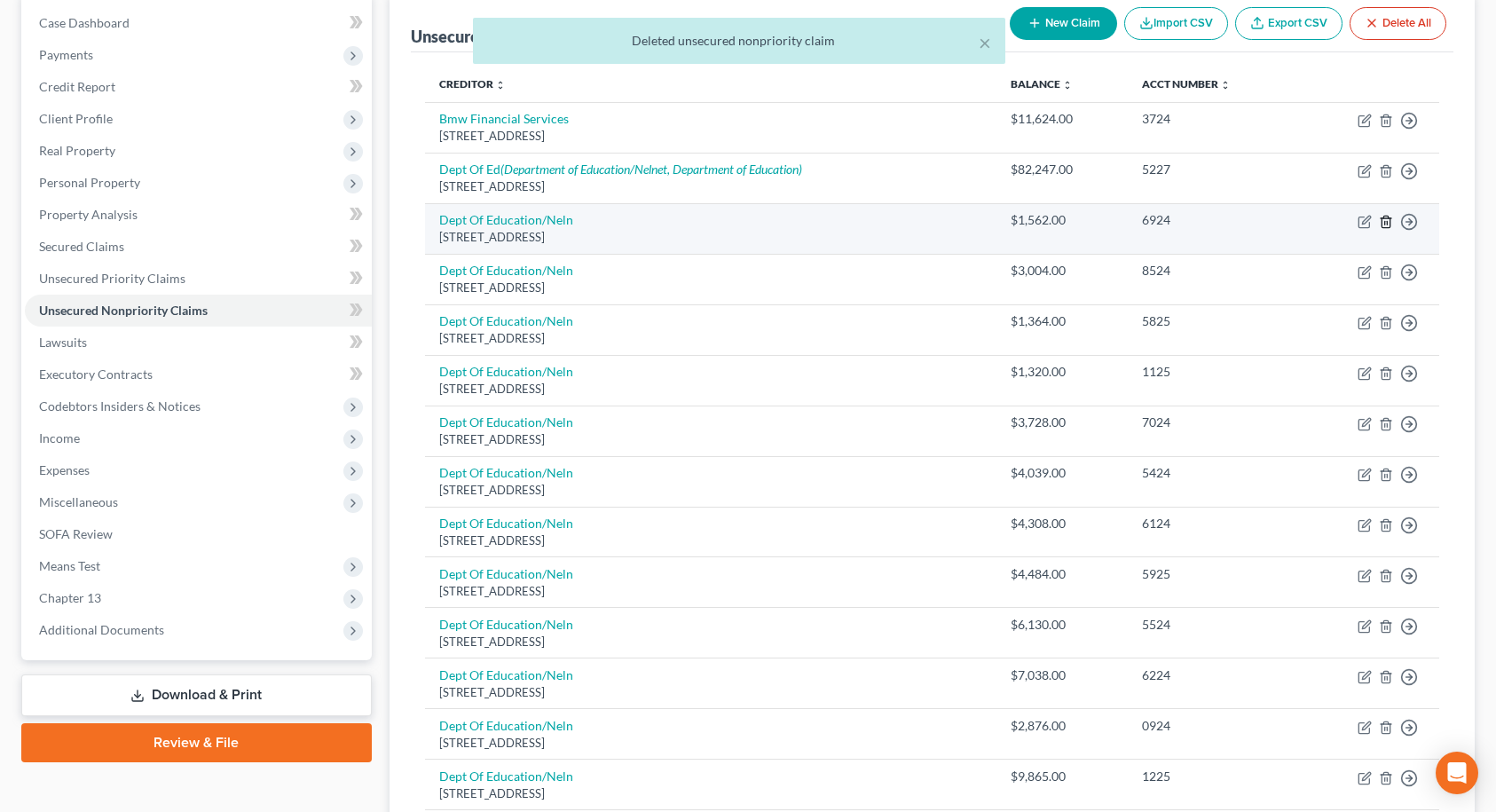
click at [1389, 220] on icon "button" at bounding box center [1385, 222] width 8 height 12
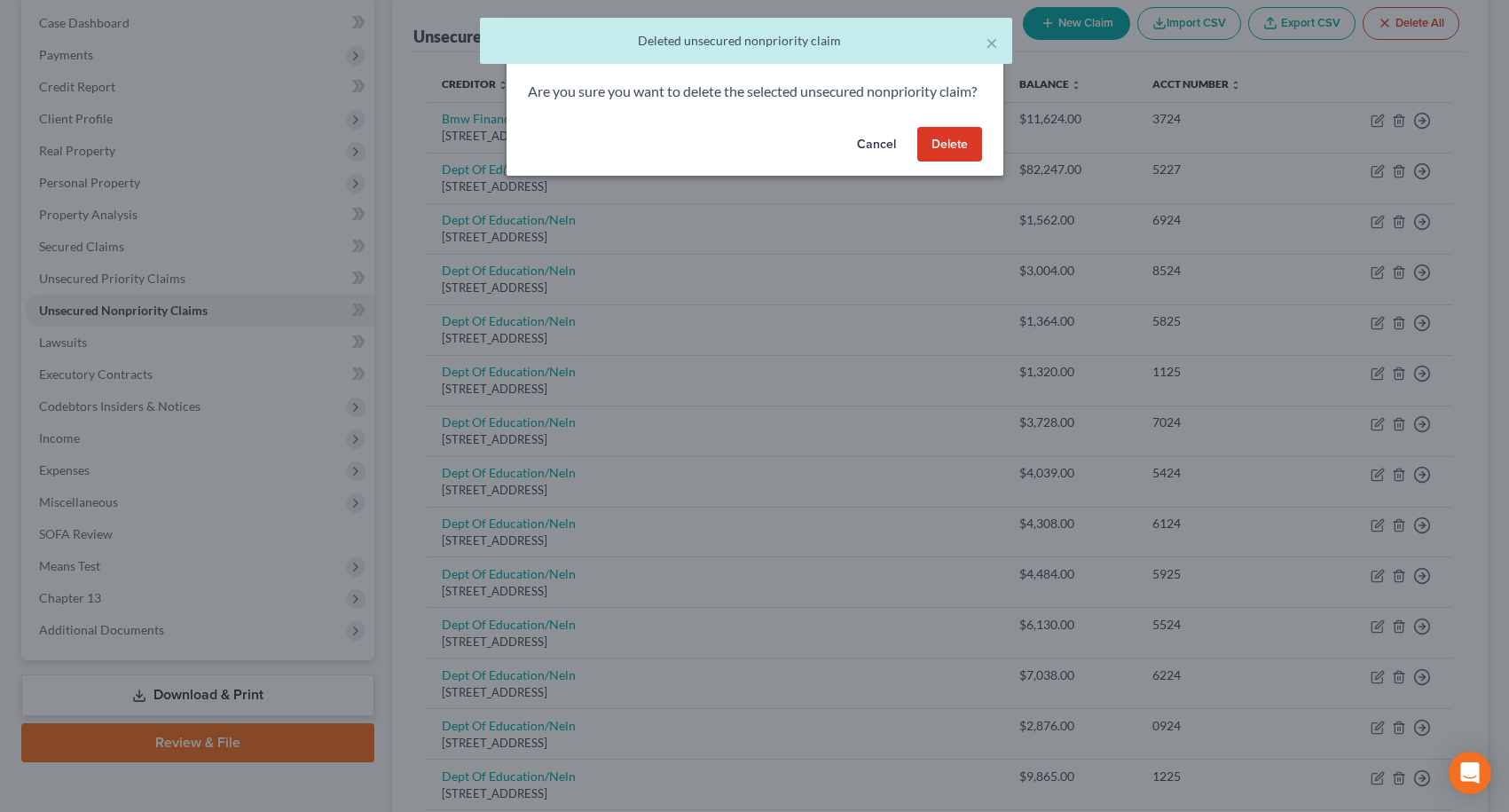
click at [964, 161] on button "Delete" at bounding box center [949, 144] width 64 height 36
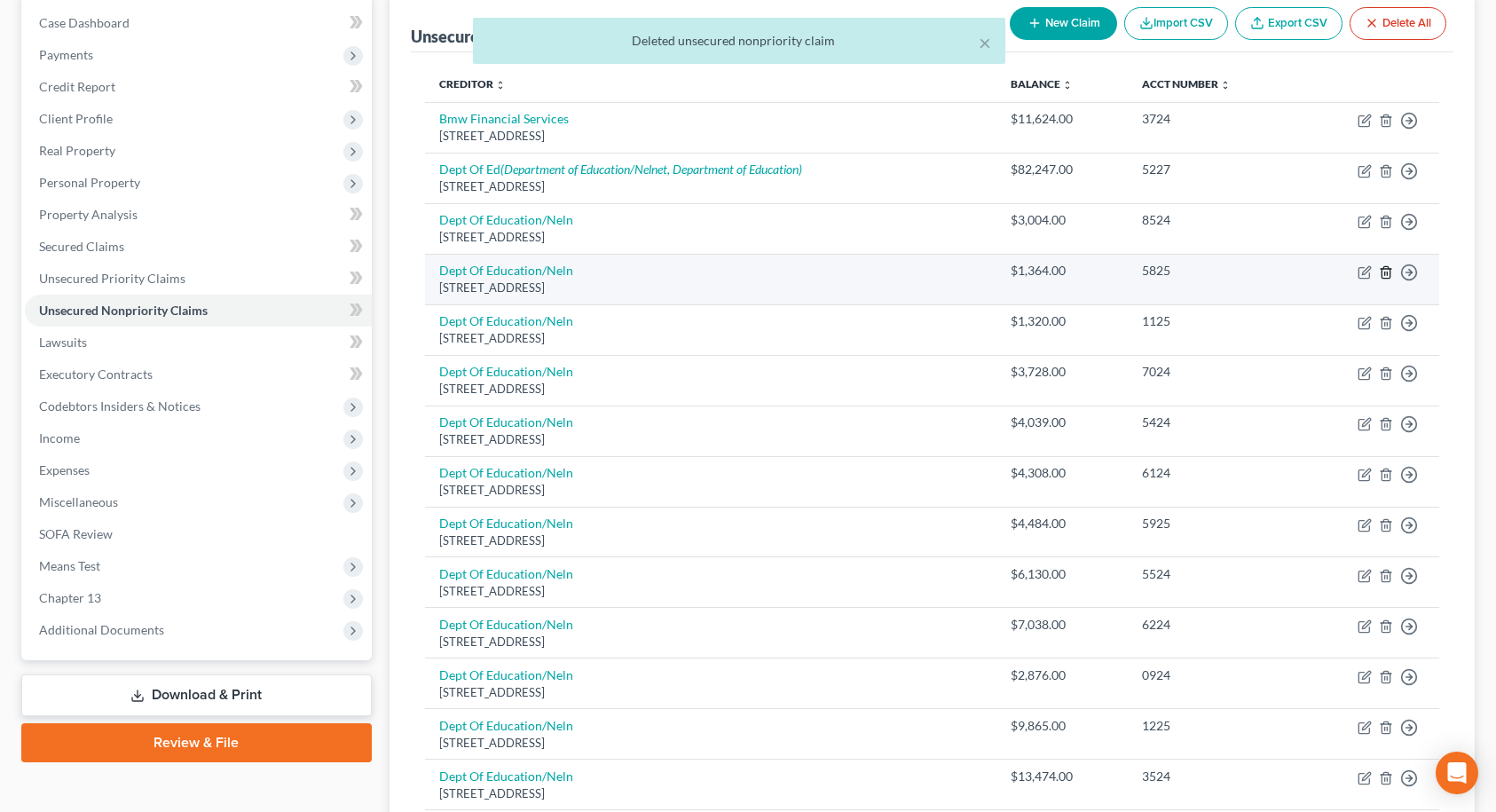
click at [1385, 275] on line "button" at bounding box center [1385, 273] width 0 height 4
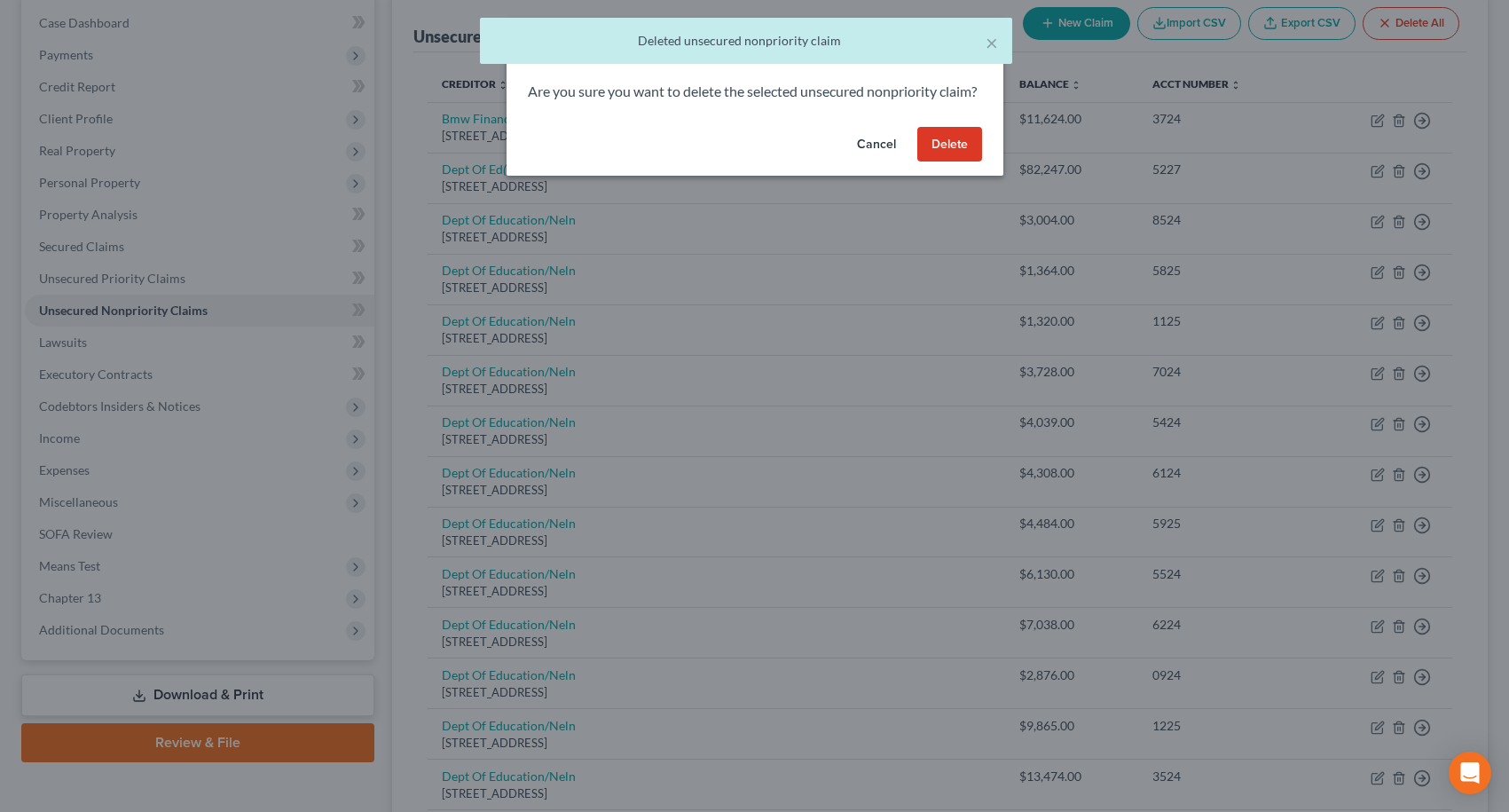
click at [960, 162] on button "Delete" at bounding box center [949, 144] width 64 height 36
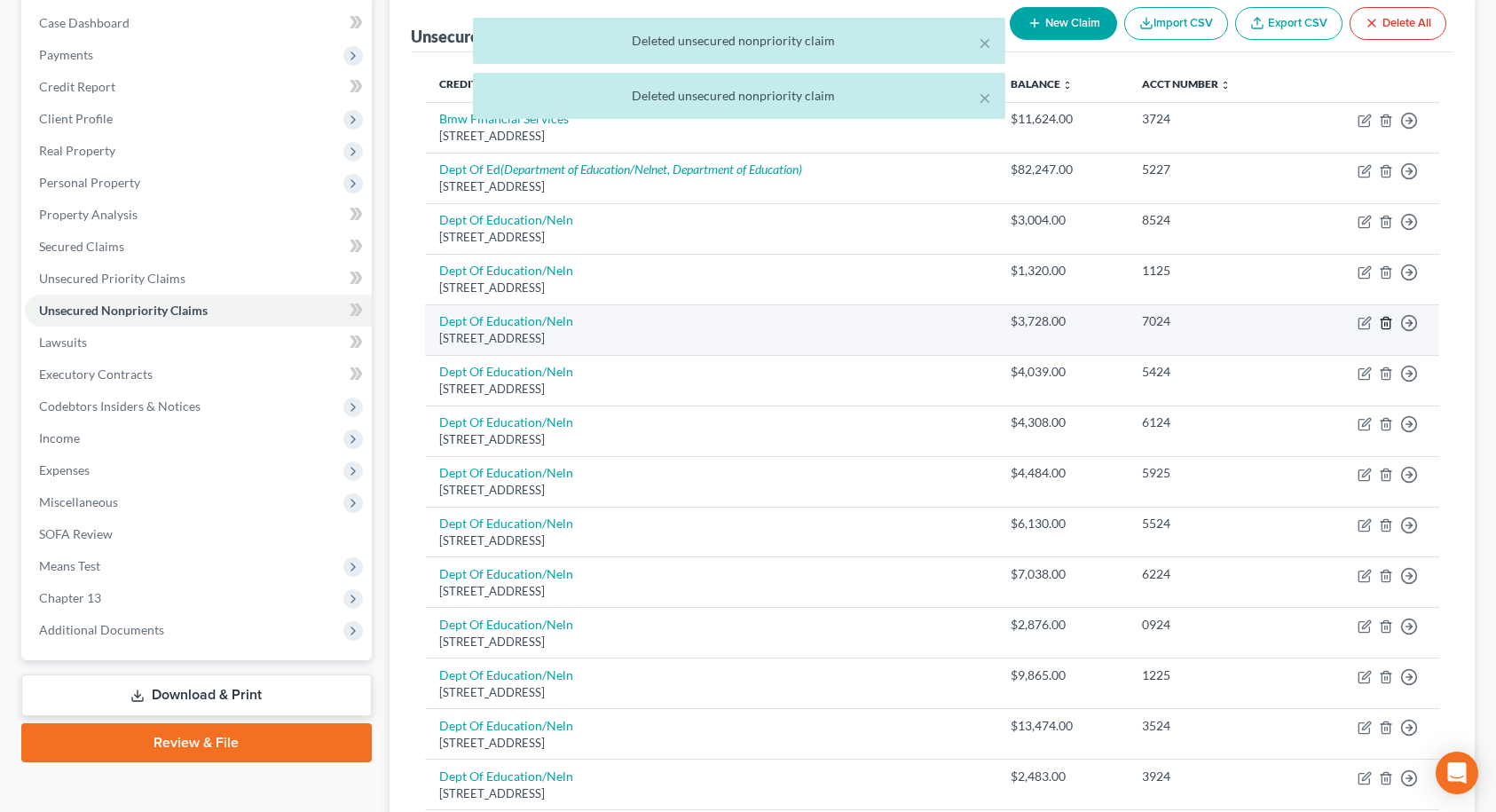
click at [1387, 322] on line "button" at bounding box center [1387, 324] width 0 height 4
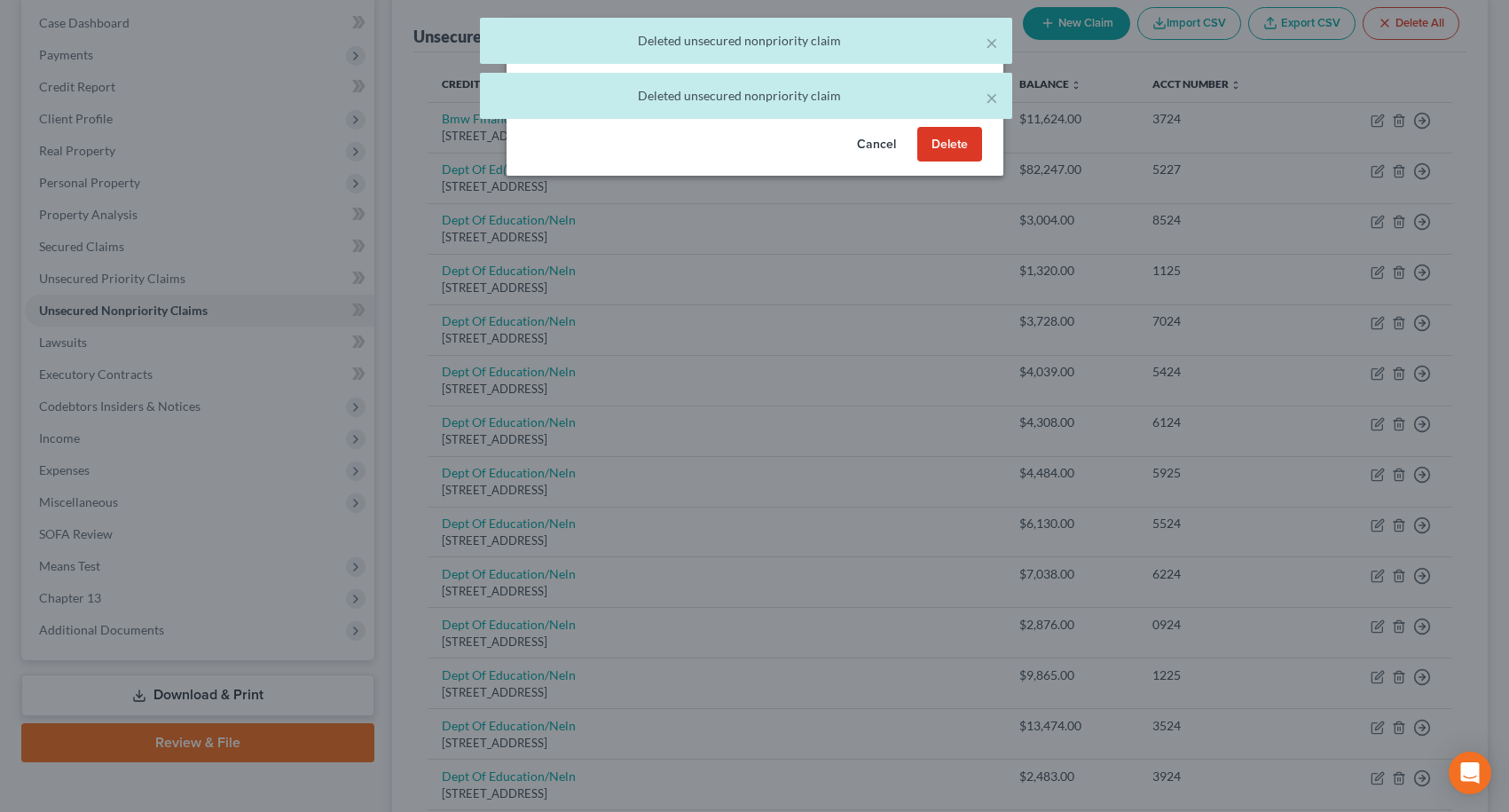
click at [959, 162] on button "Delete" at bounding box center [949, 144] width 64 height 36
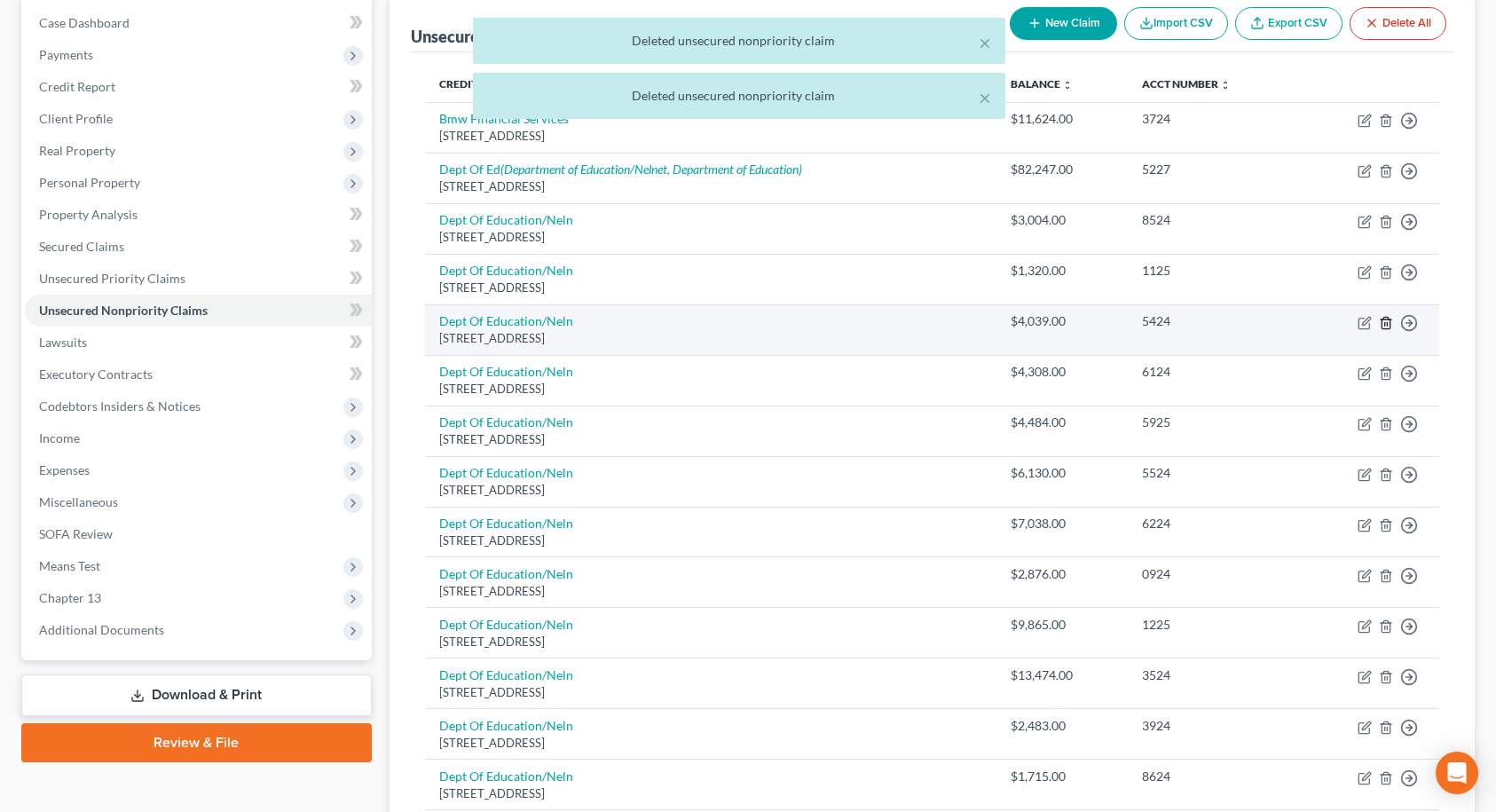
click at [1388, 321] on icon "button" at bounding box center [1386, 322] width 14 height 14
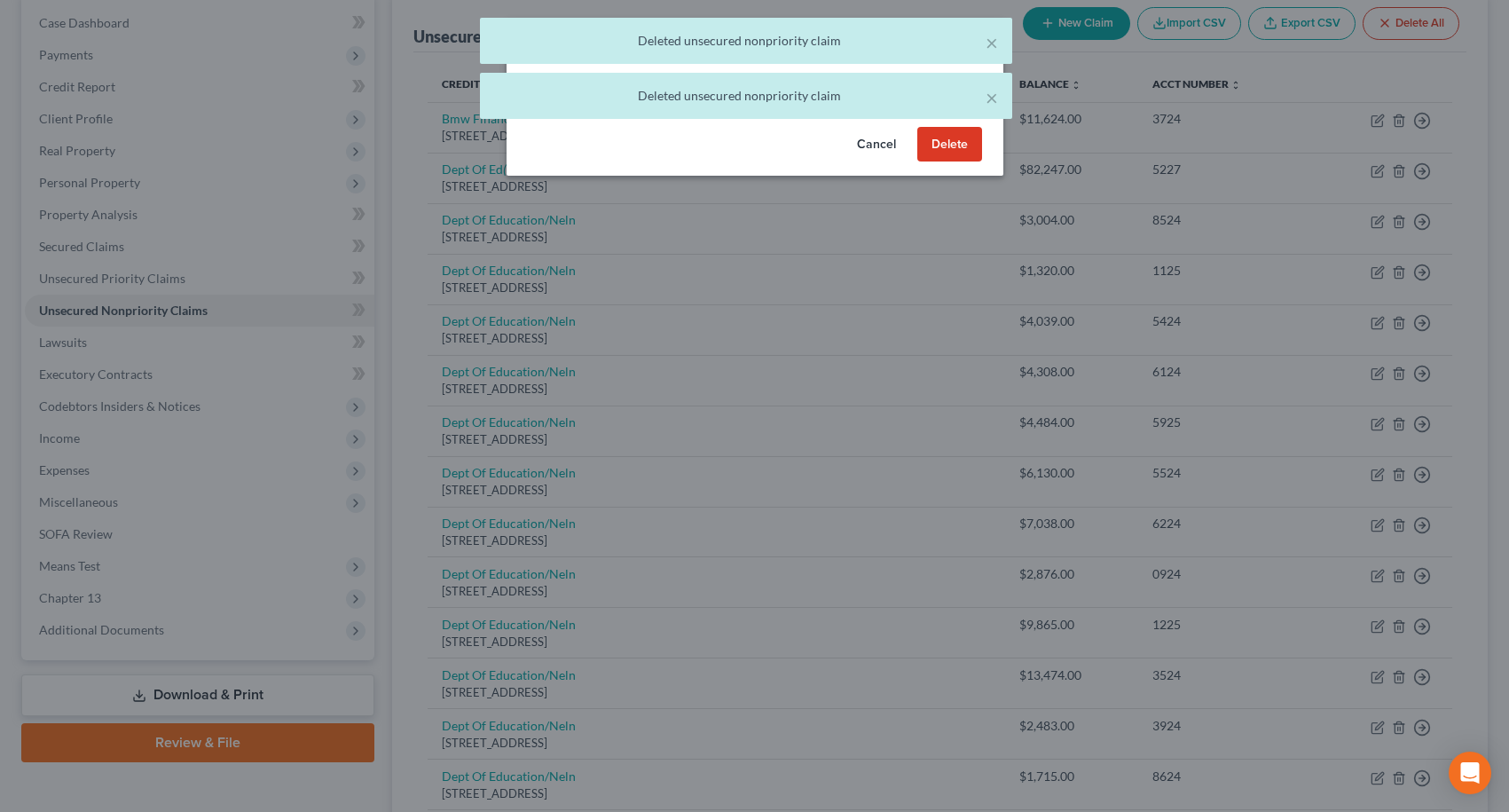
click at [959, 162] on button "Delete" at bounding box center [949, 144] width 64 height 36
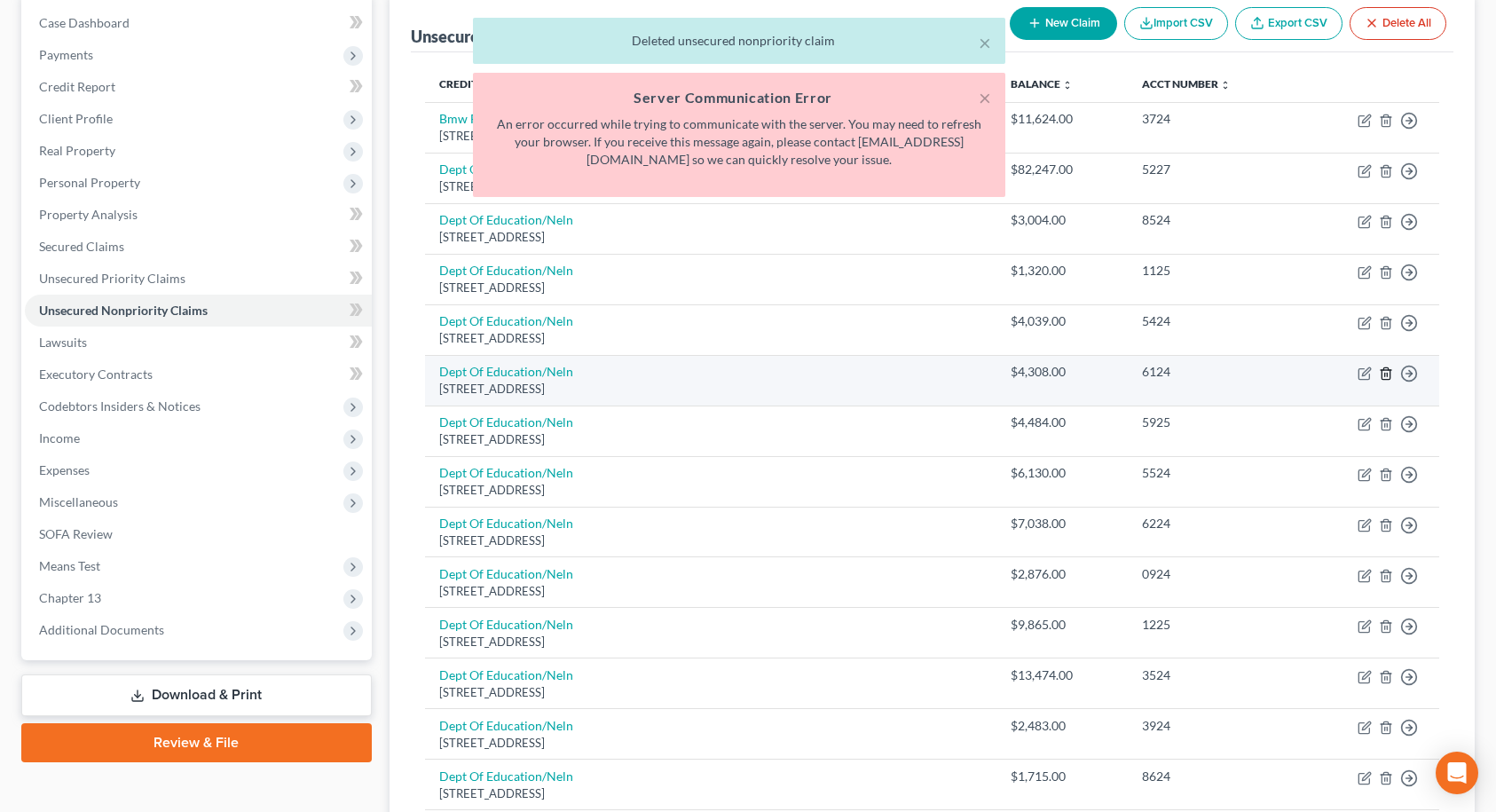
click at [1383, 368] on icon "button" at bounding box center [1385, 373] width 8 height 12
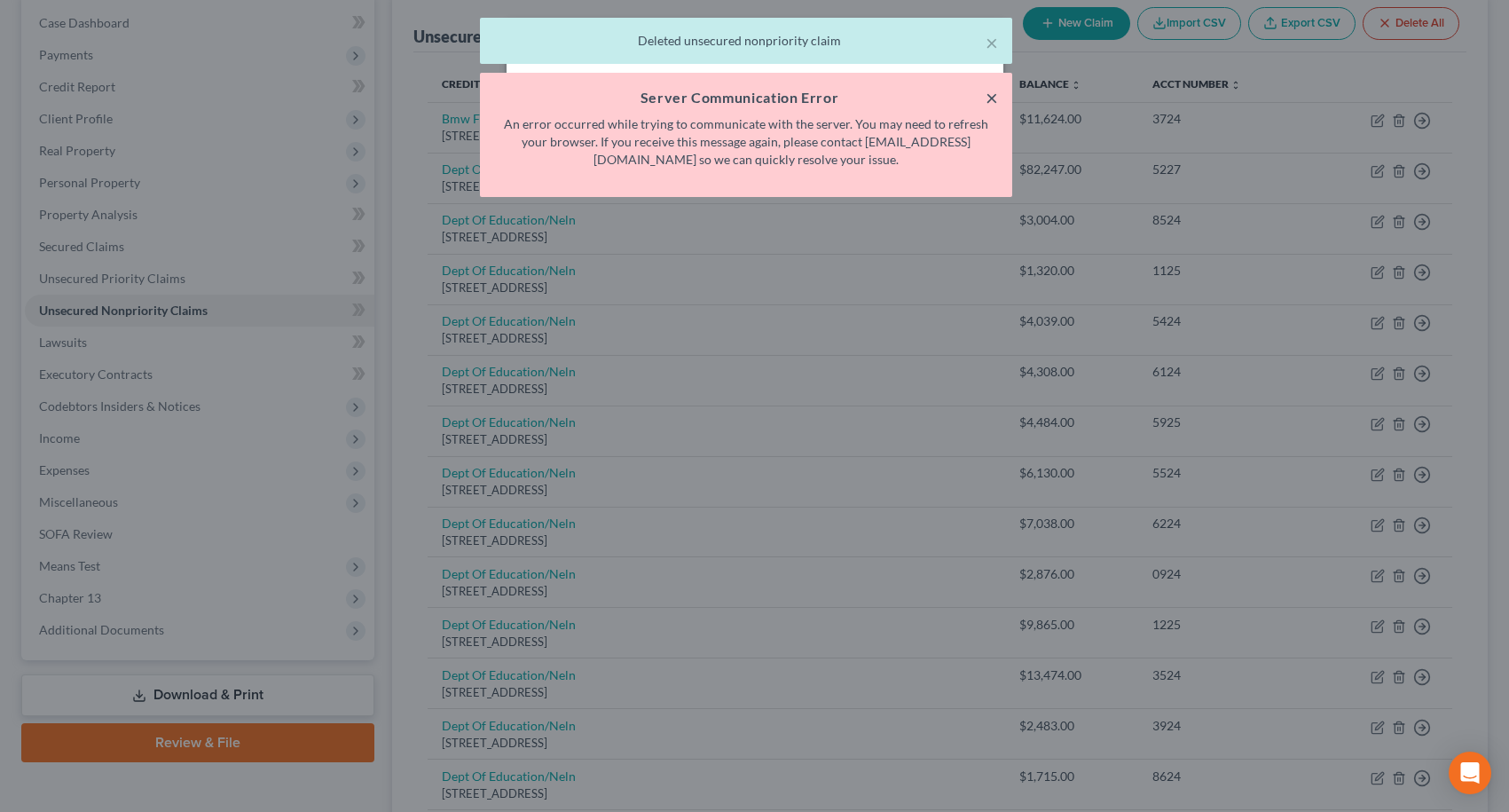
click at [989, 101] on button "×" at bounding box center [991, 98] width 13 height 22
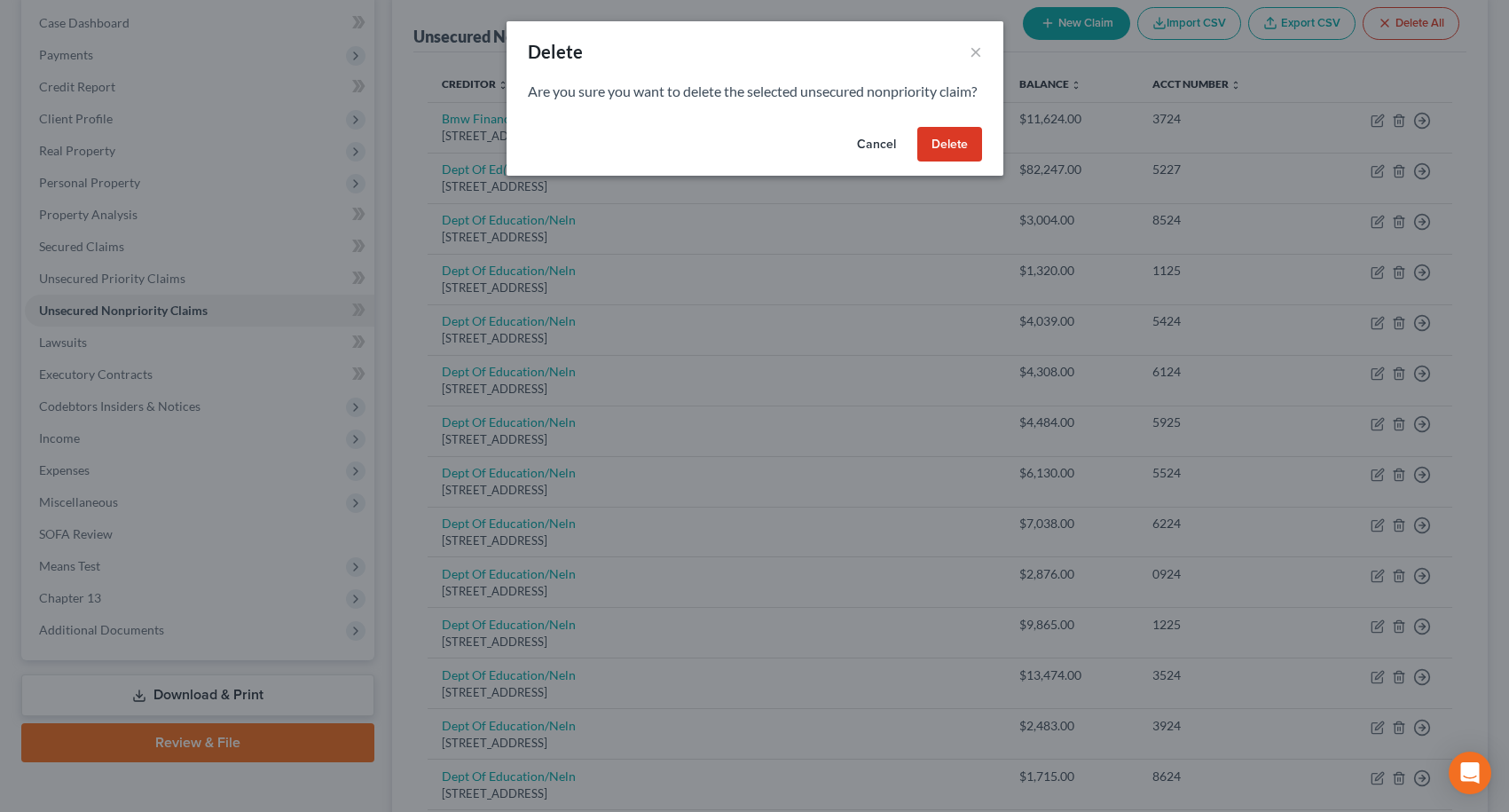
click at [954, 162] on button "Delete" at bounding box center [949, 144] width 64 height 36
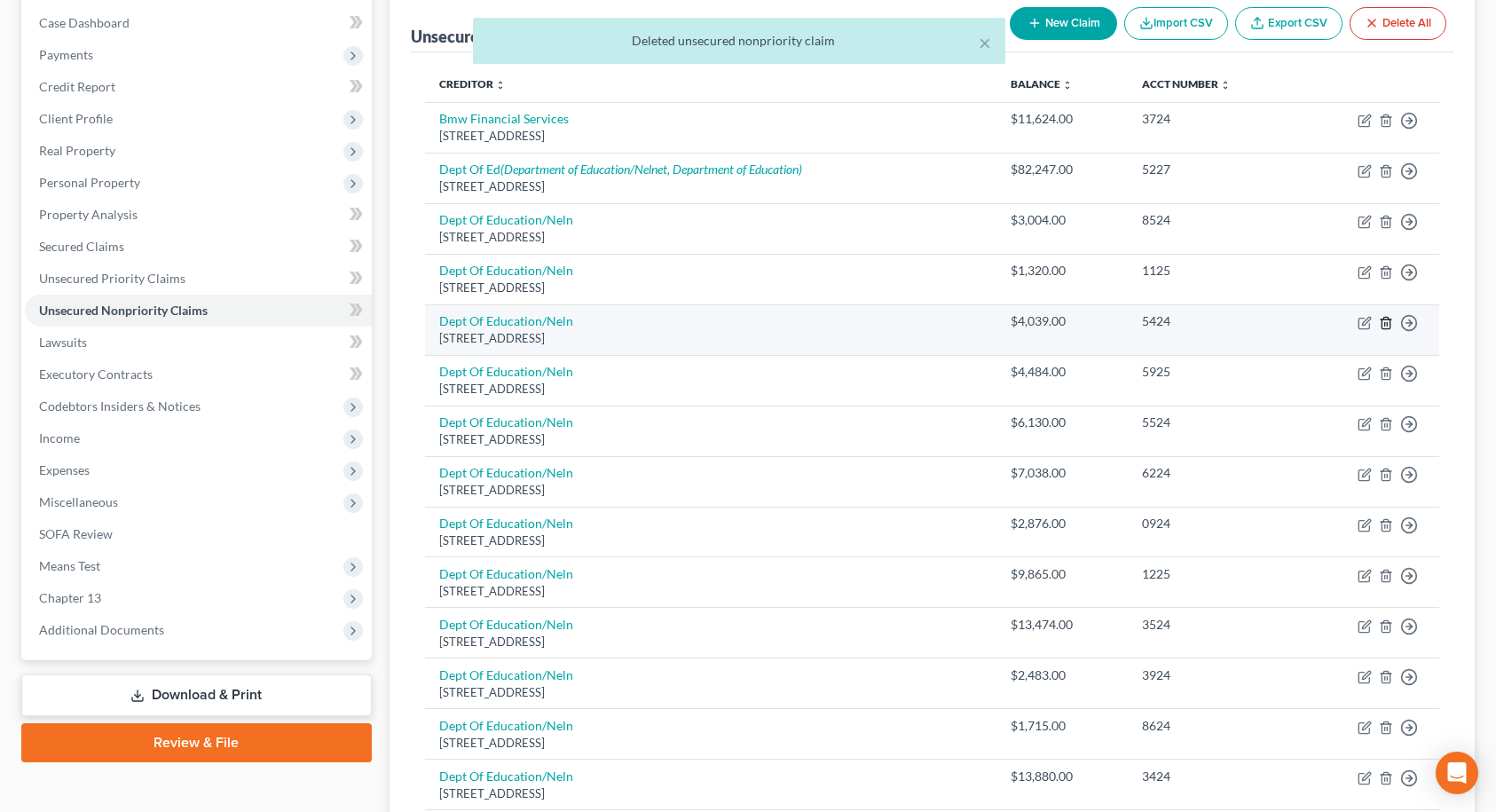
click at [1386, 327] on icon "button" at bounding box center [1386, 322] width 14 height 14
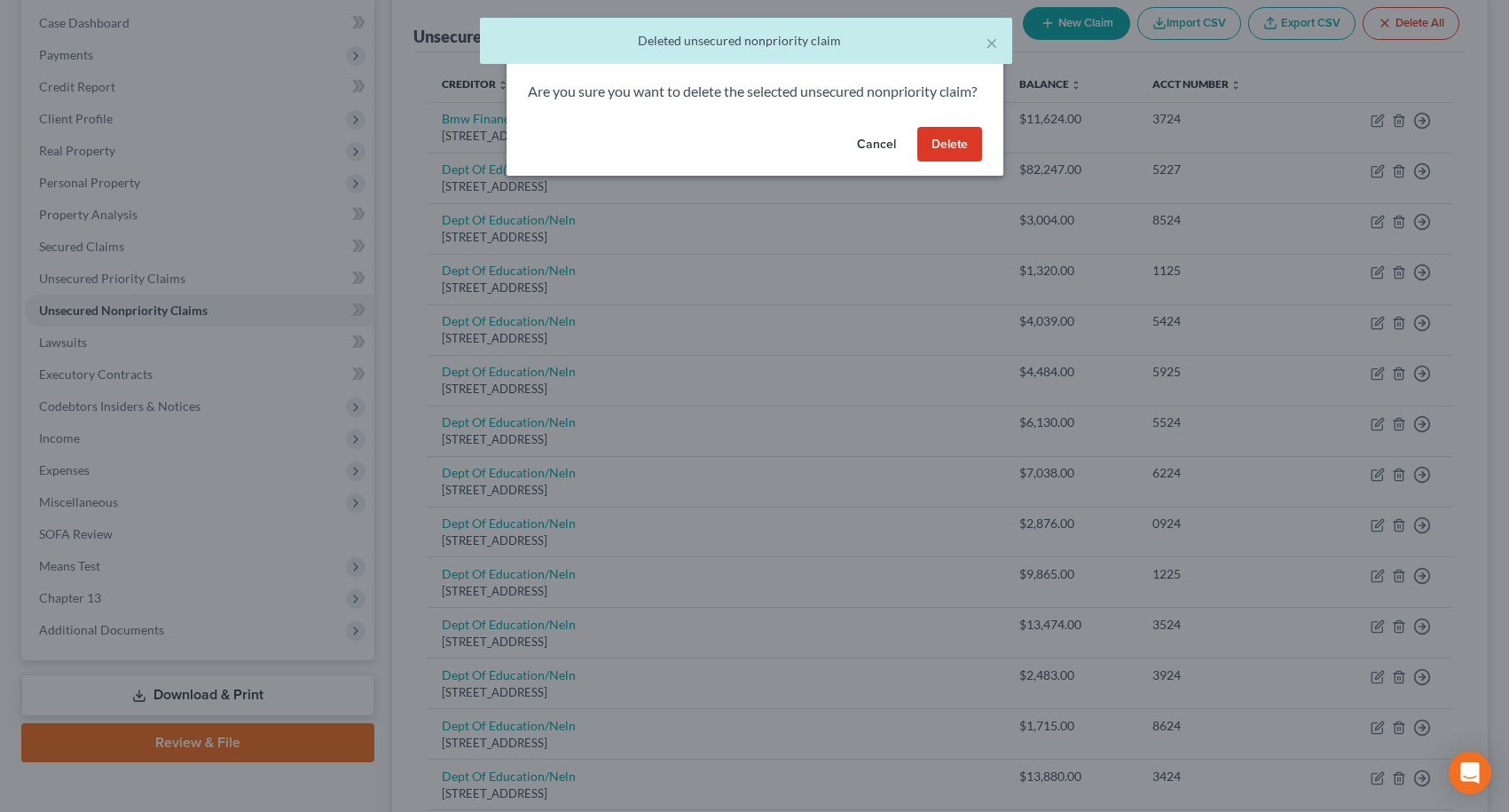
click at [949, 162] on button "Delete" at bounding box center [949, 144] width 64 height 36
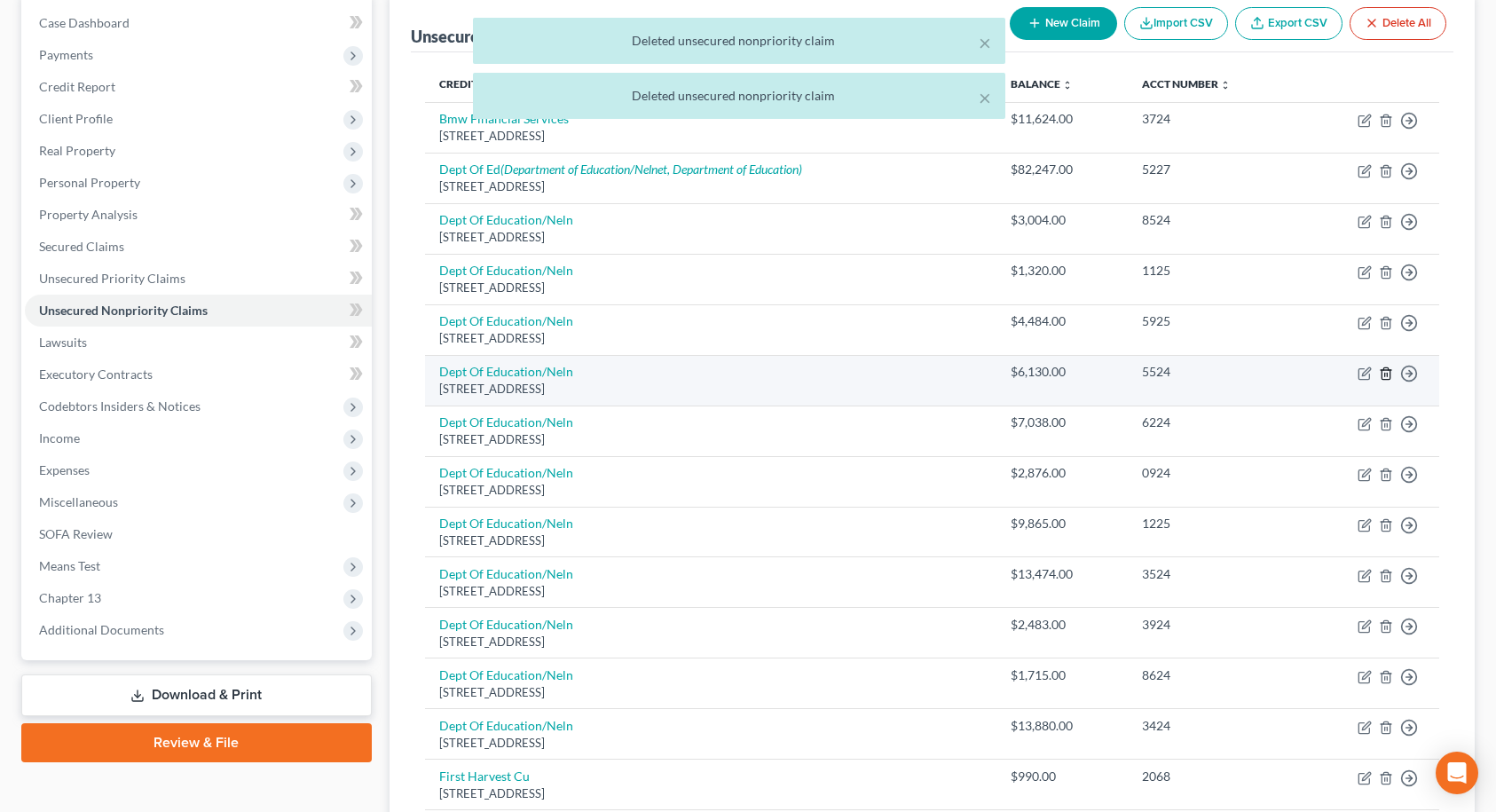
click at [1382, 375] on icon "button" at bounding box center [1385, 373] width 8 height 12
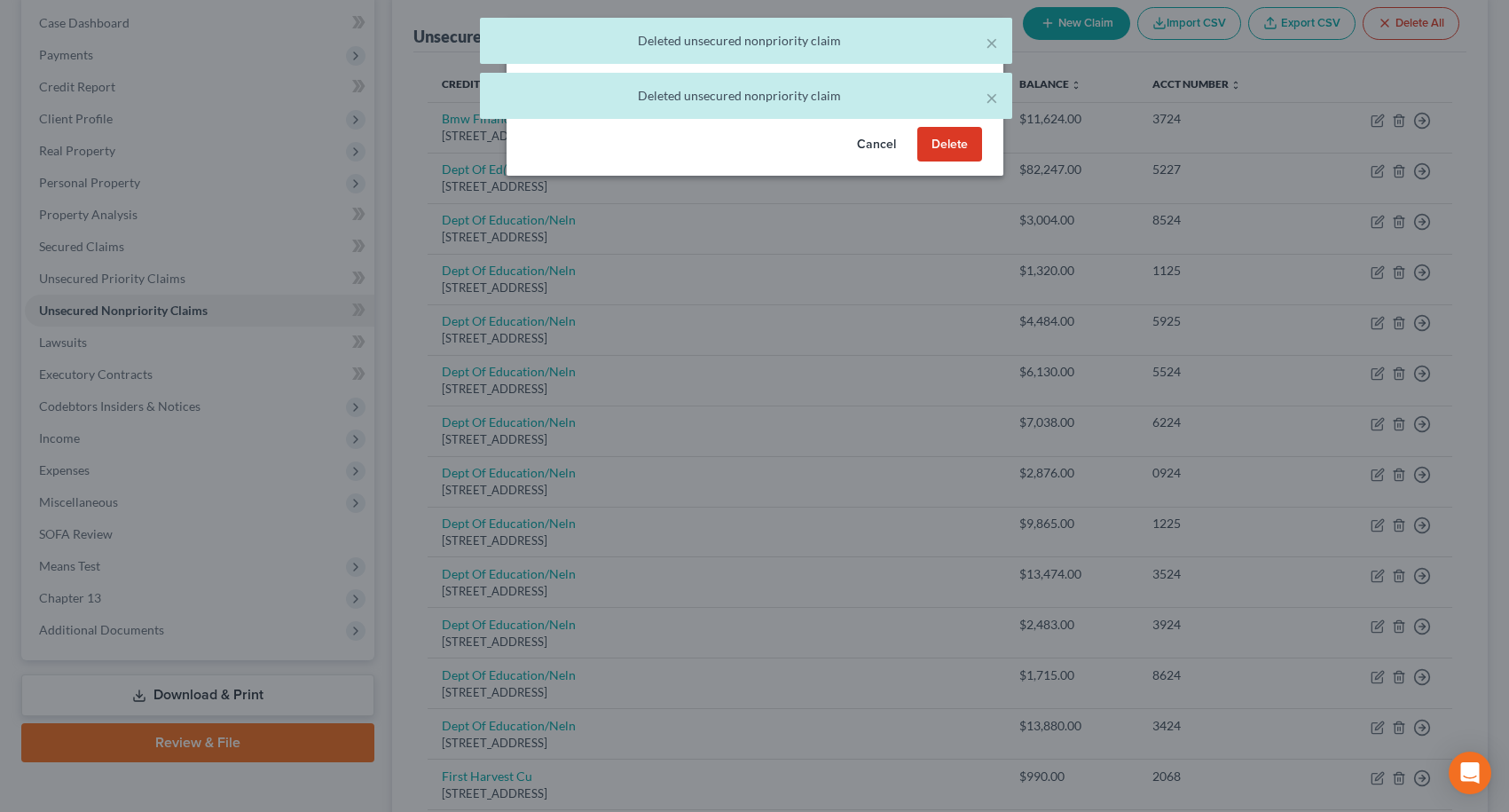
click at [941, 162] on button "Delete" at bounding box center [949, 144] width 64 height 36
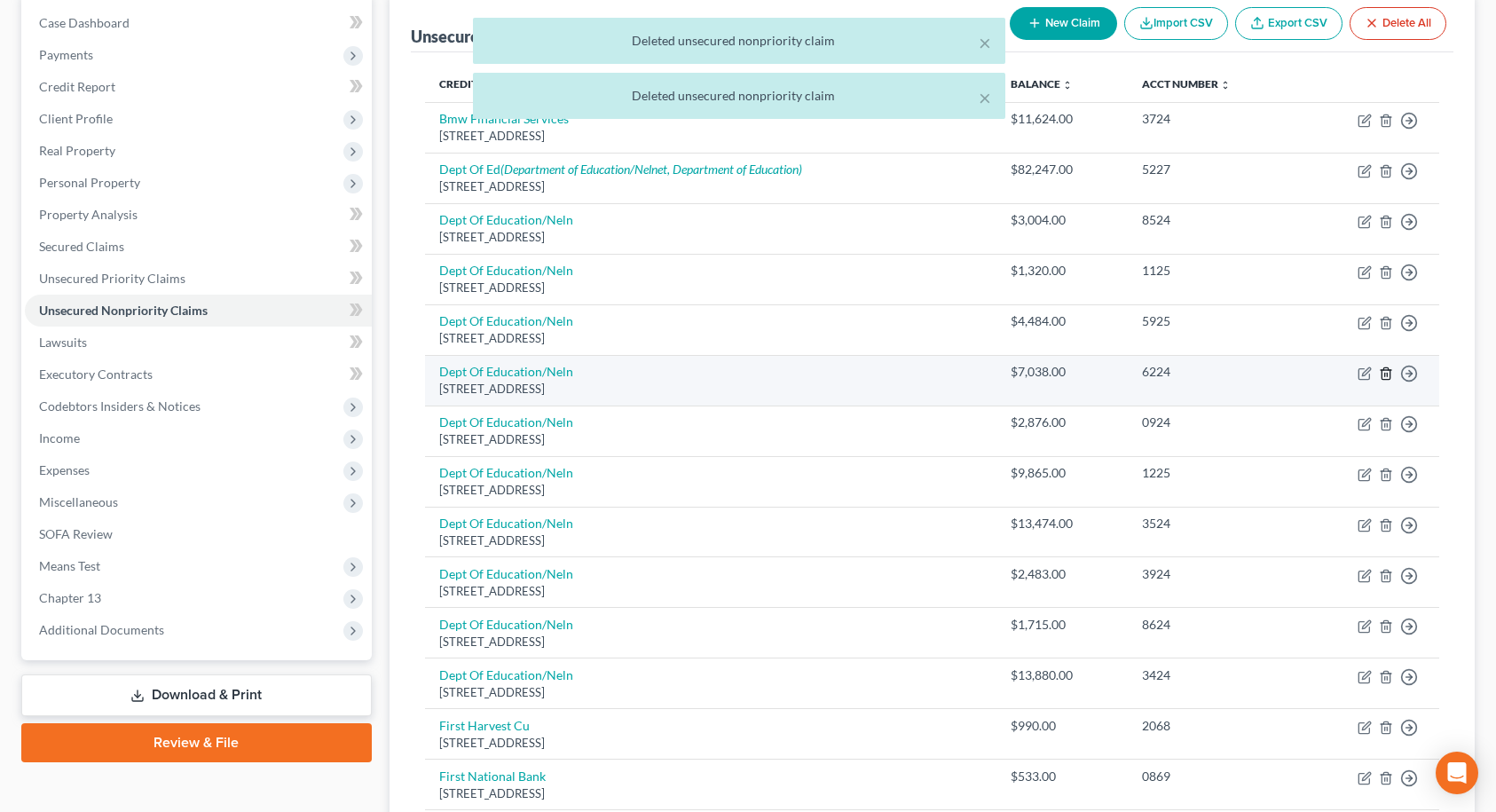
click at [1384, 373] on icon "button" at bounding box center [1386, 373] width 14 height 14
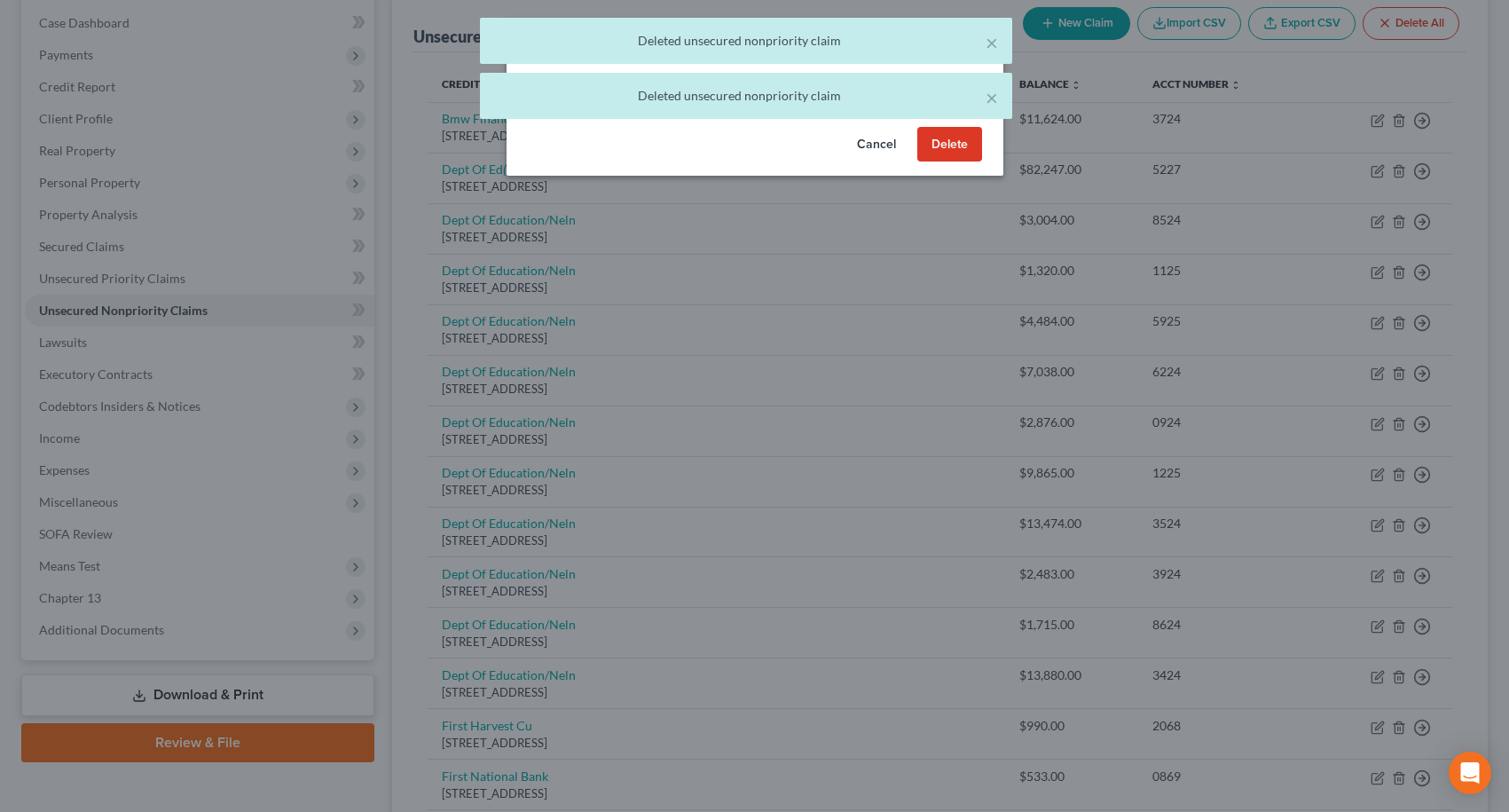
click at [931, 162] on button "Delete" at bounding box center [949, 144] width 64 height 36
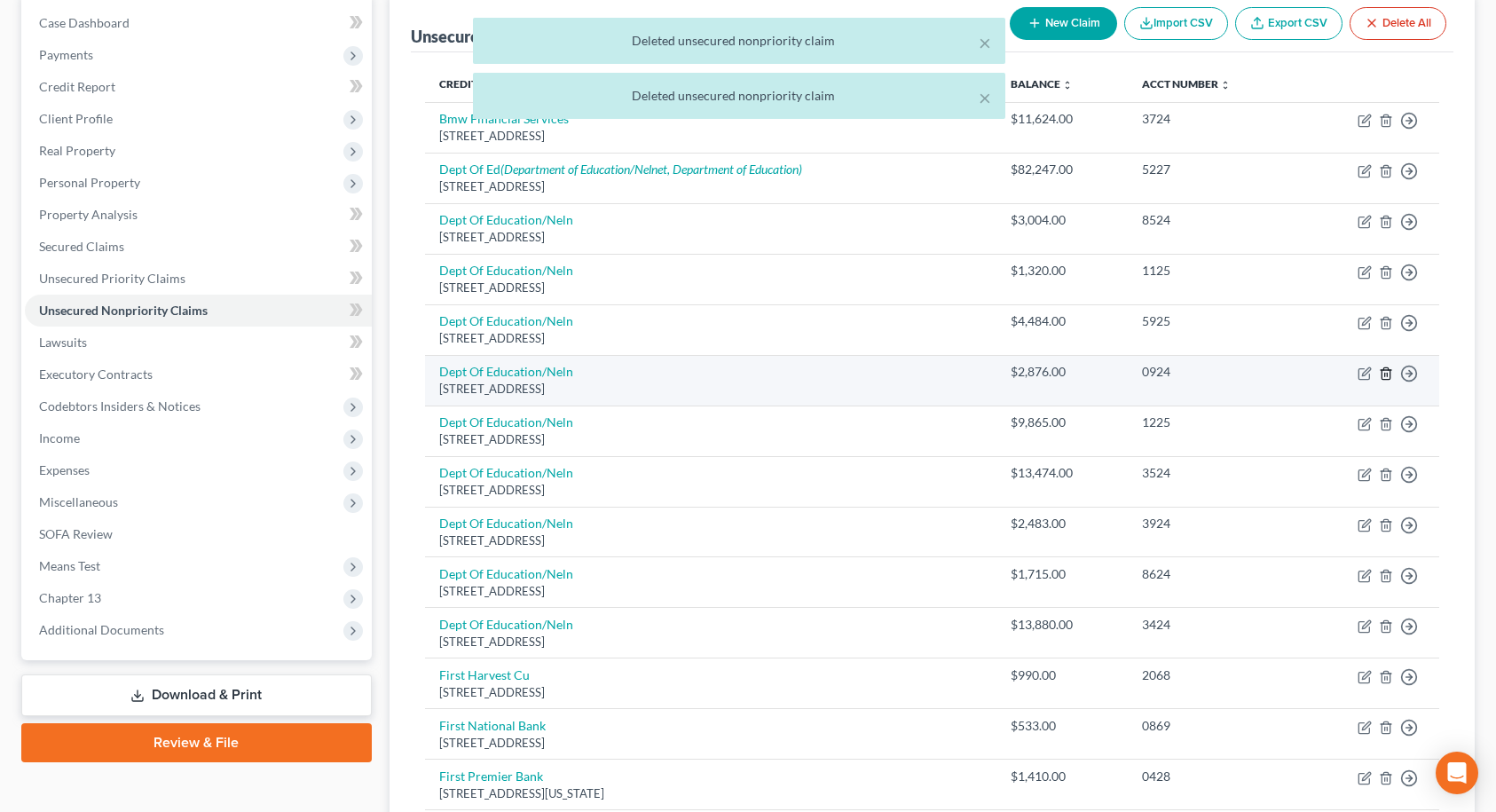
click at [1386, 376] on icon "button" at bounding box center [1386, 373] width 14 height 14
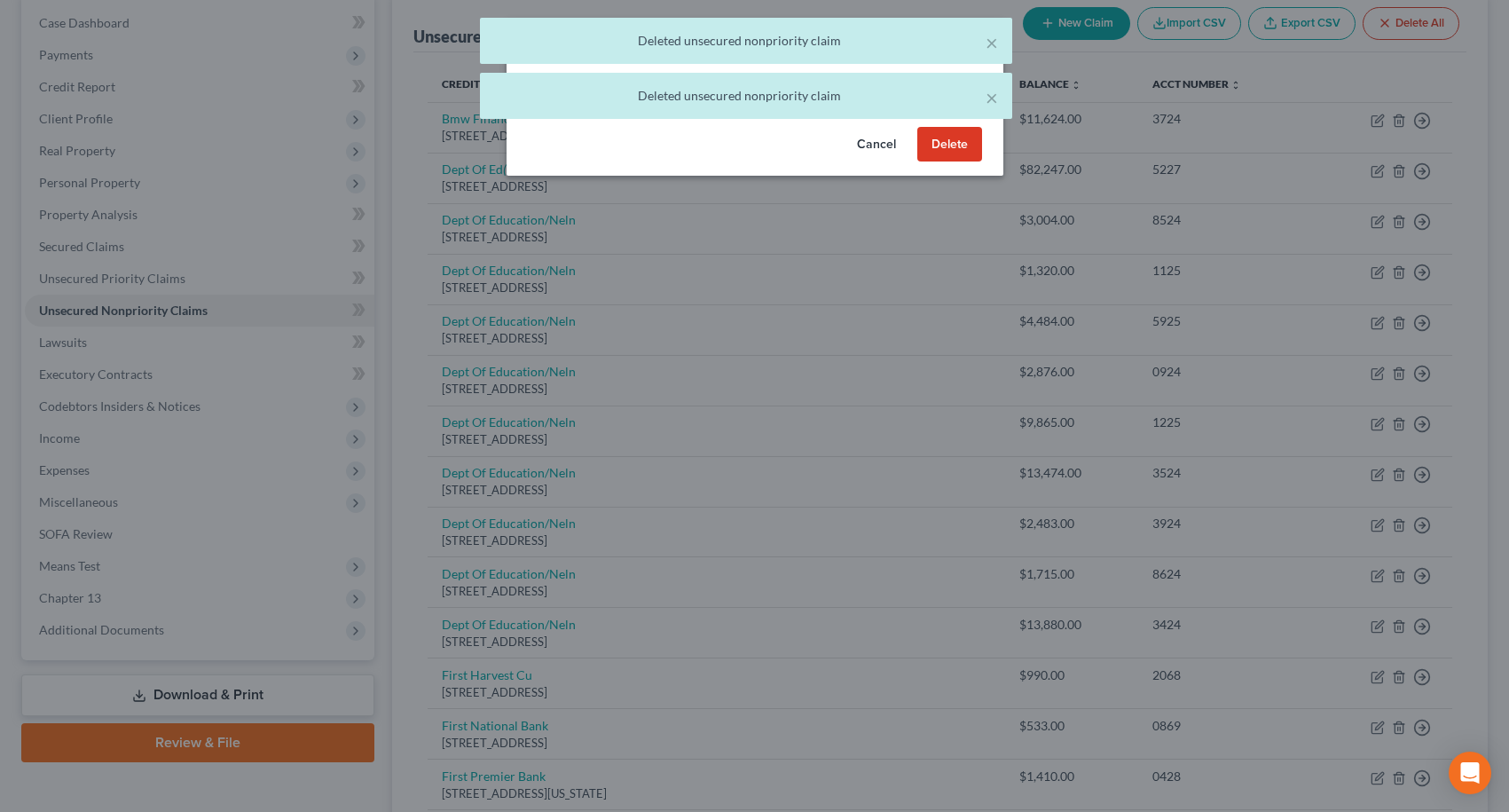
click at [944, 162] on button "Delete" at bounding box center [949, 144] width 64 height 36
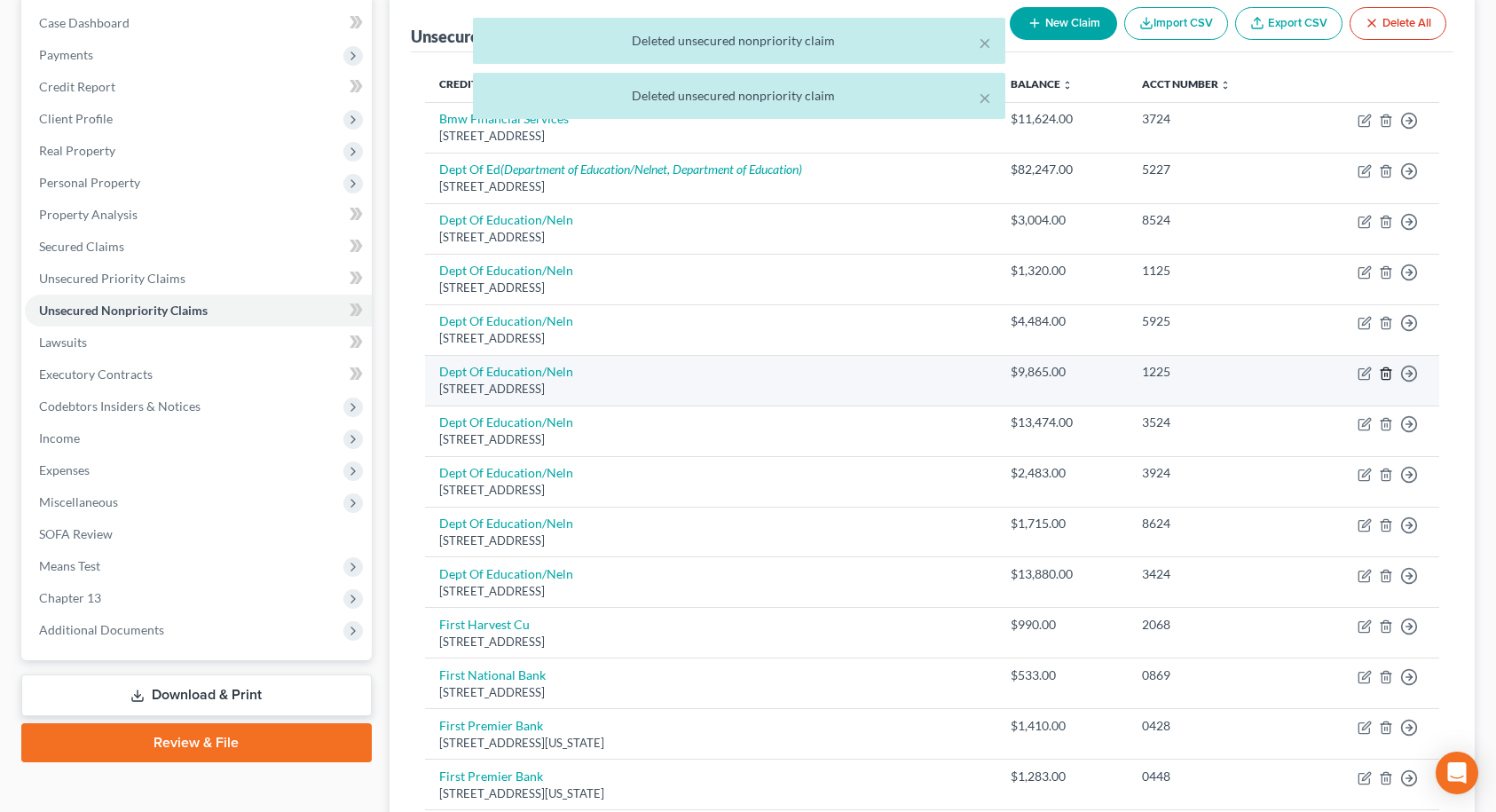
click at [1386, 376] on icon "button" at bounding box center [1386, 373] width 14 height 14
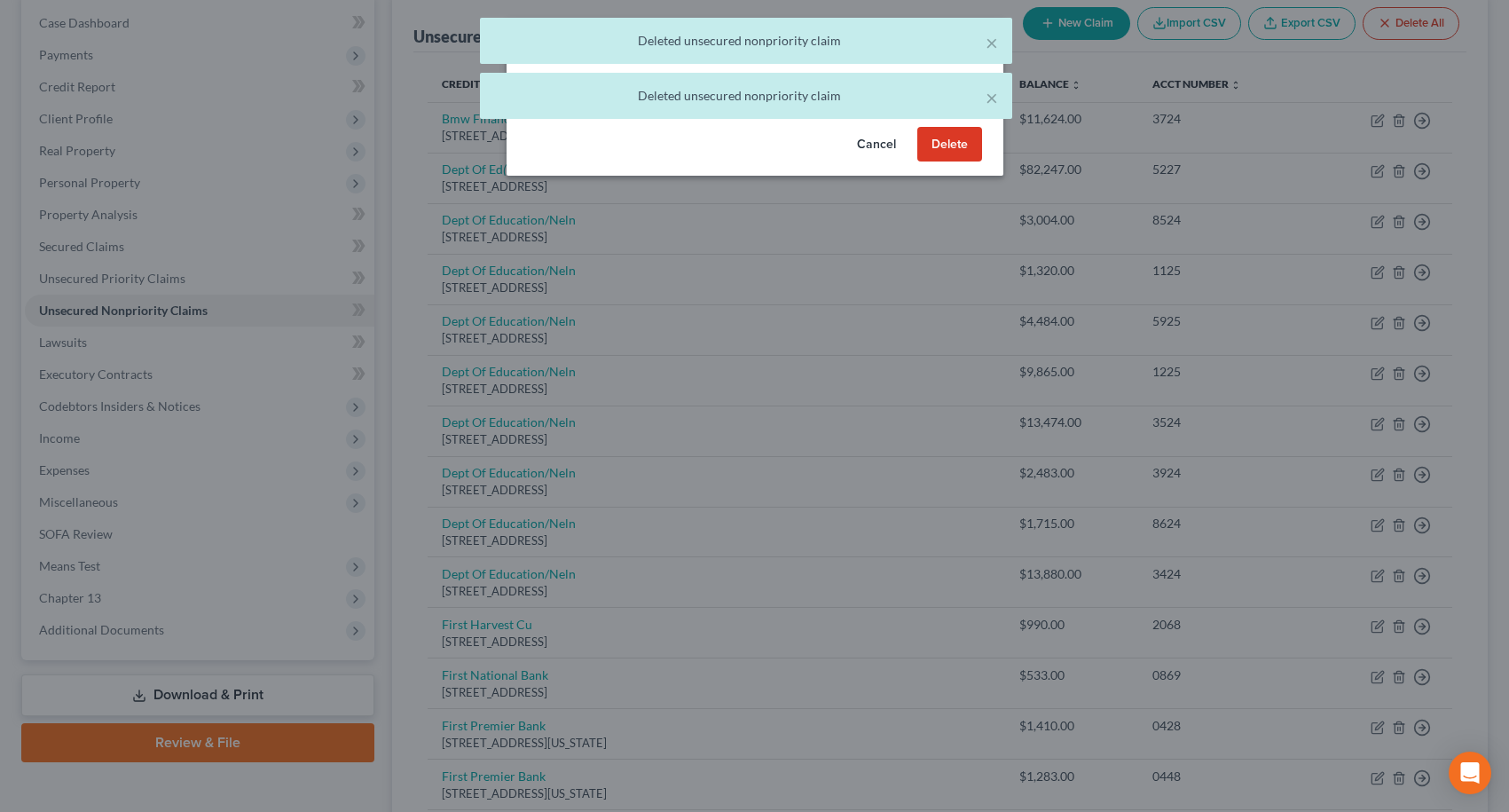
click at [936, 162] on button "Delete" at bounding box center [949, 144] width 64 height 36
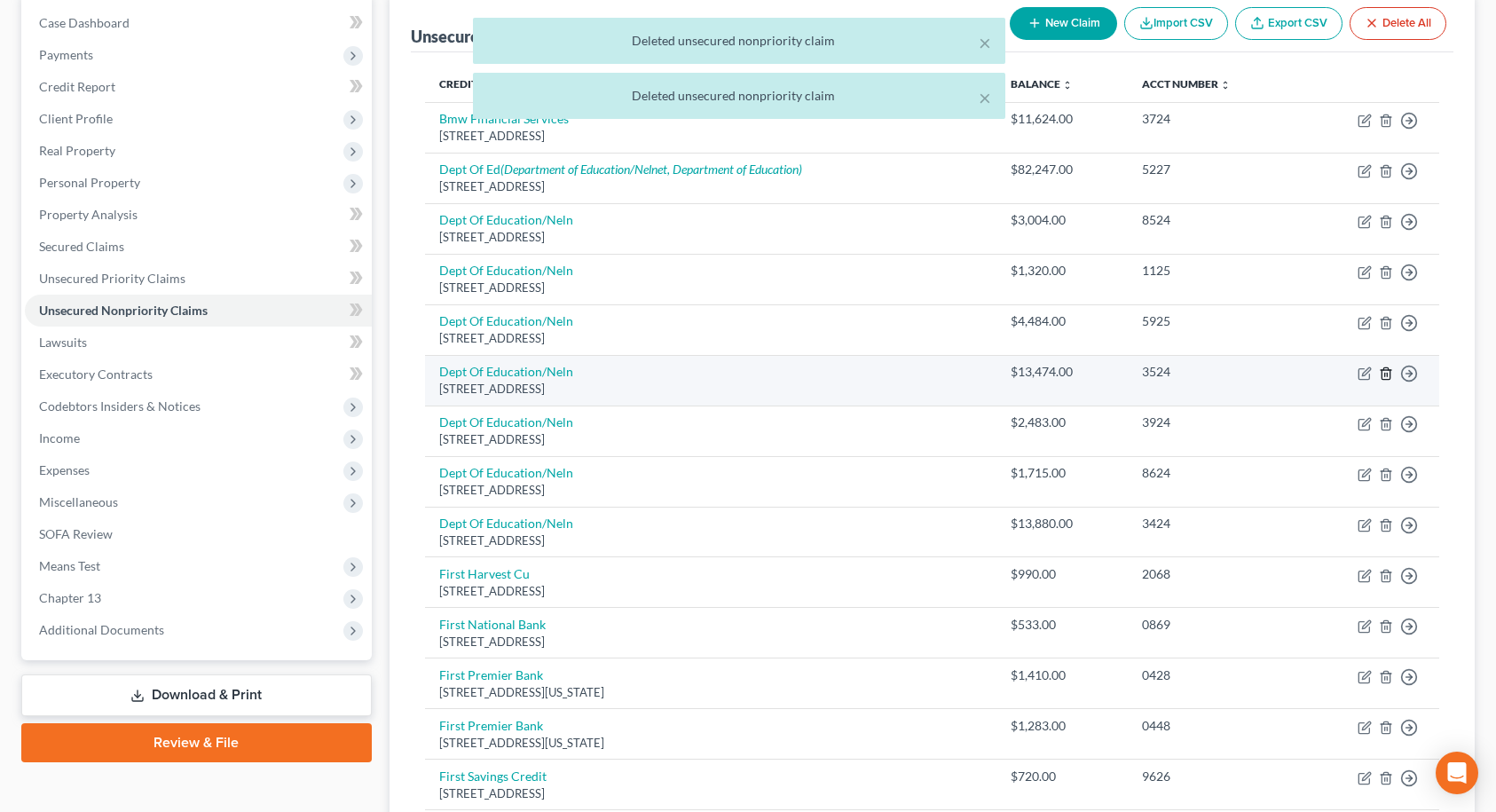
click at [1387, 374] on line "button" at bounding box center [1387, 375] width 0 height 4
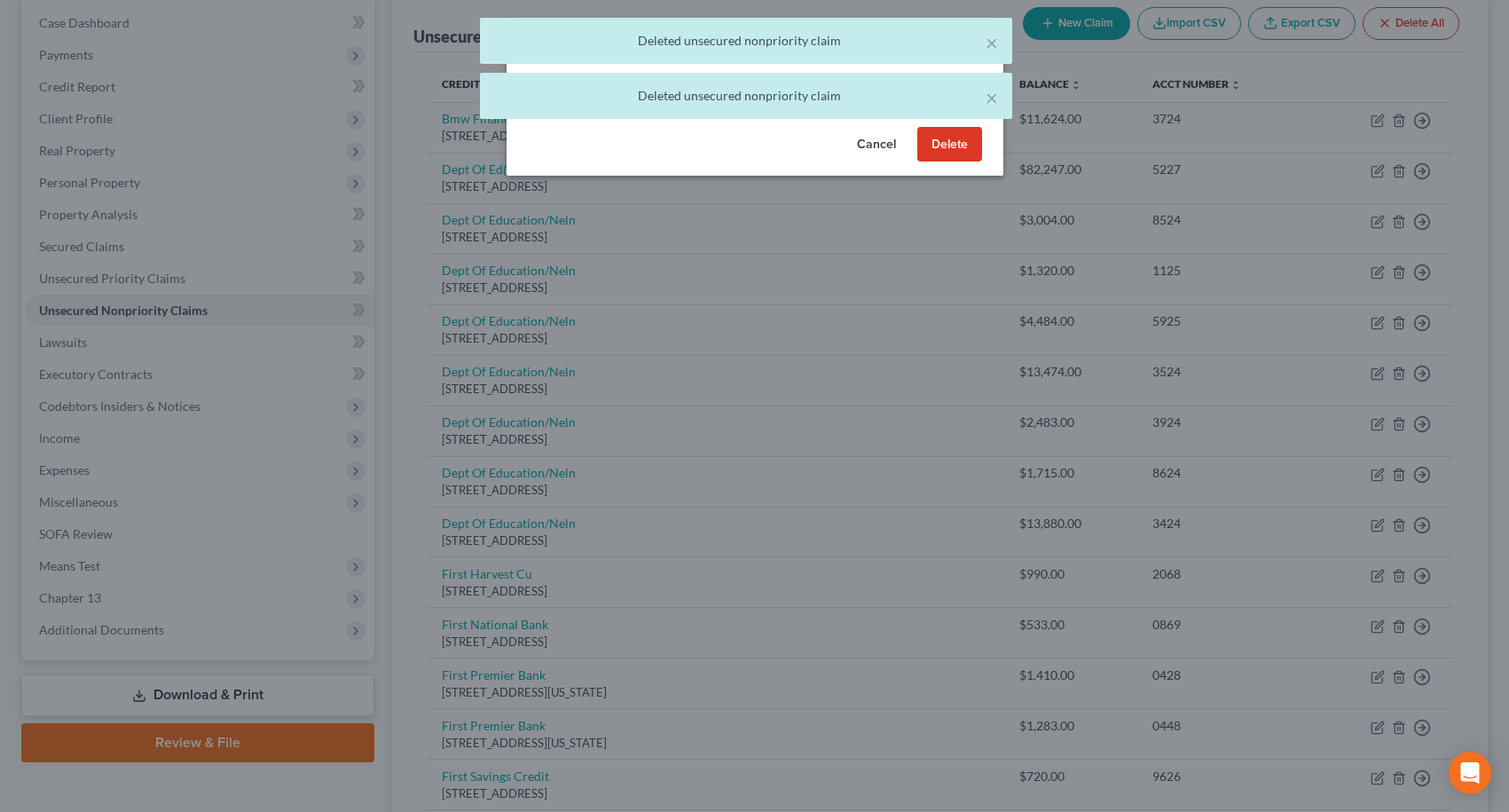
click at [961, 162] on button "Delete" at bounding box center [949, 144] width 64 height 36
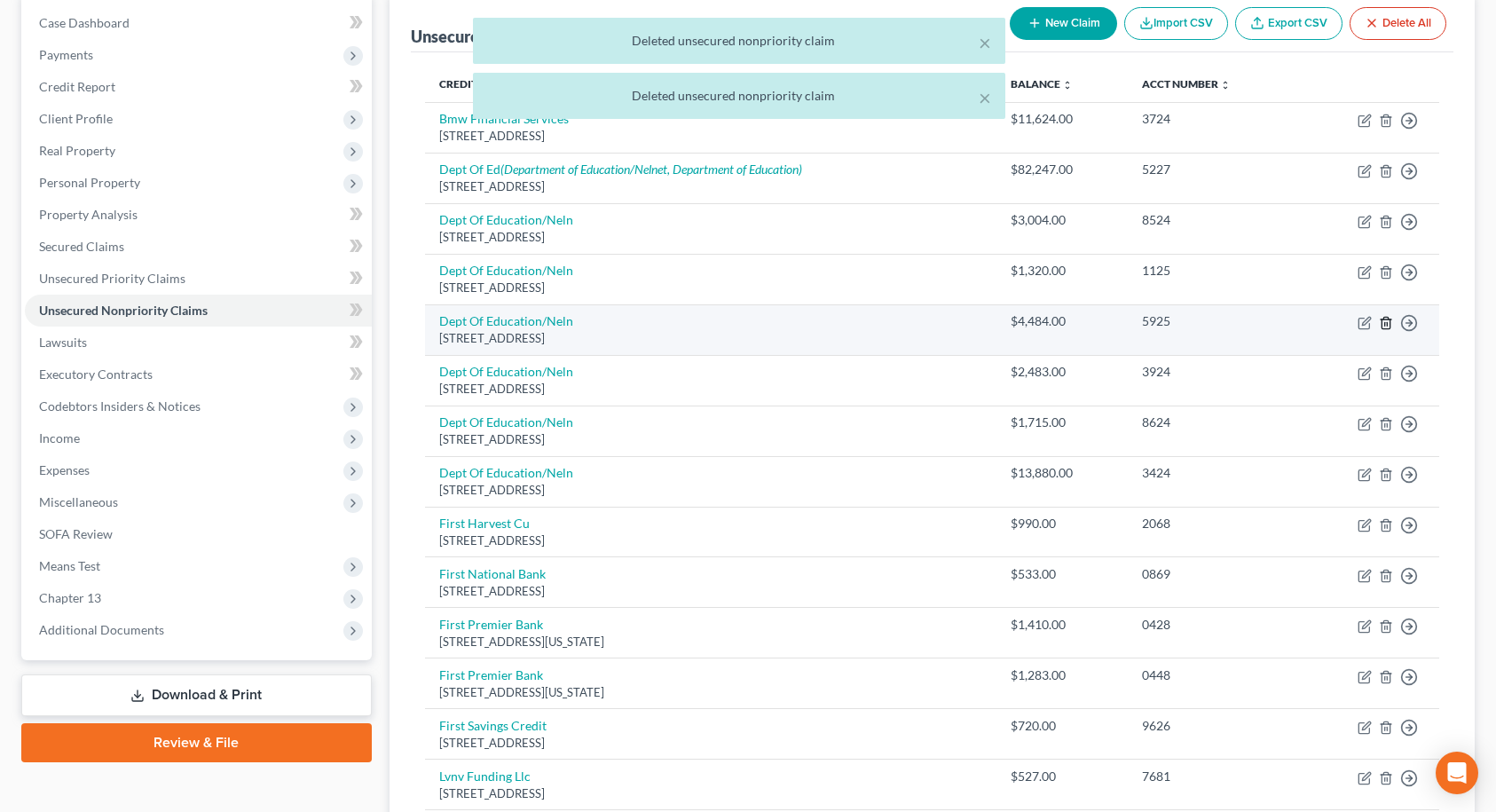
click at [1388, 320] on icon "button" at bounding box center [1386, 322] width 14 height 14
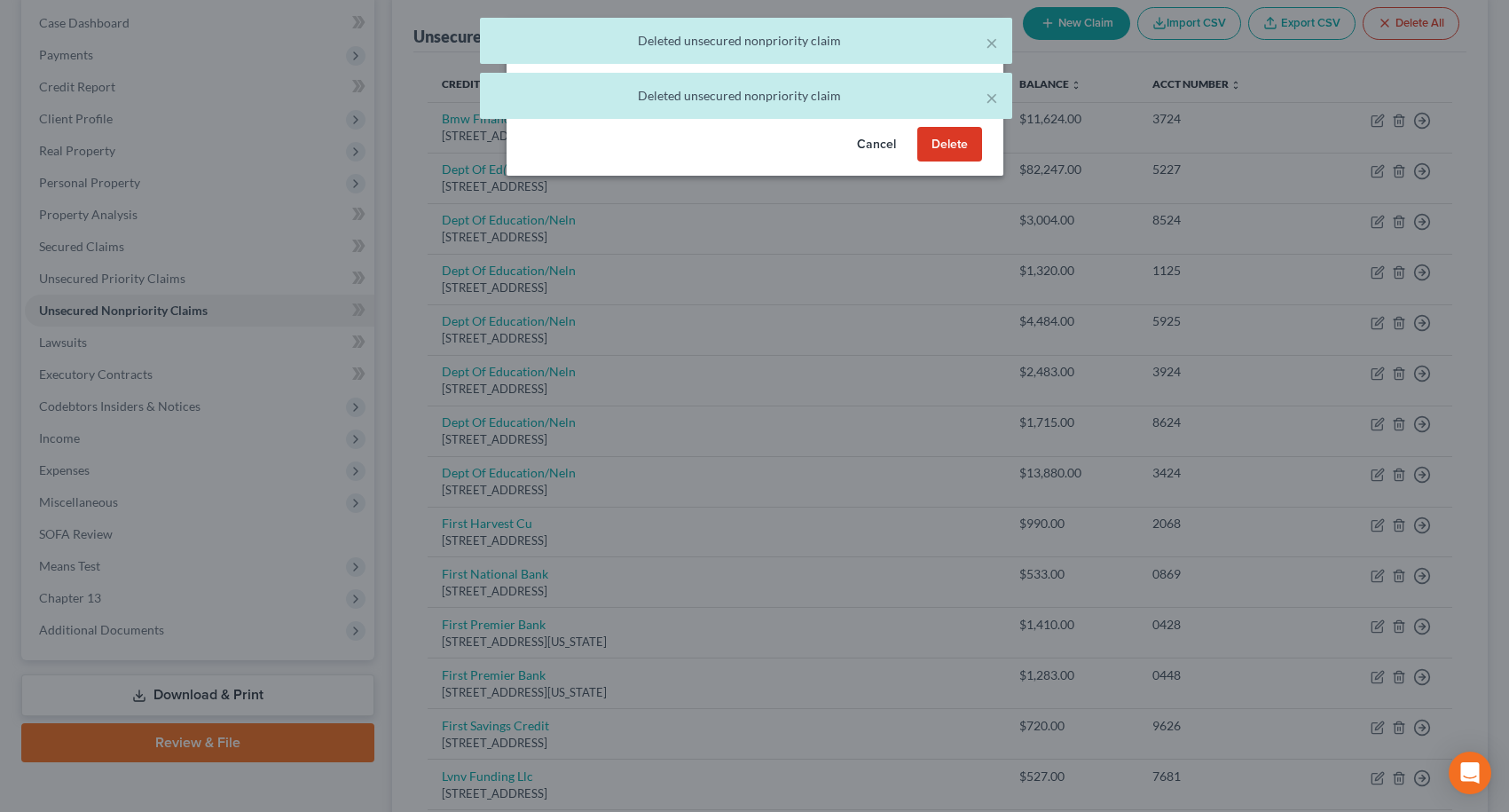
click at [955, 162] on button "Delete" at bounding box center [949, 144] width 64 height 36
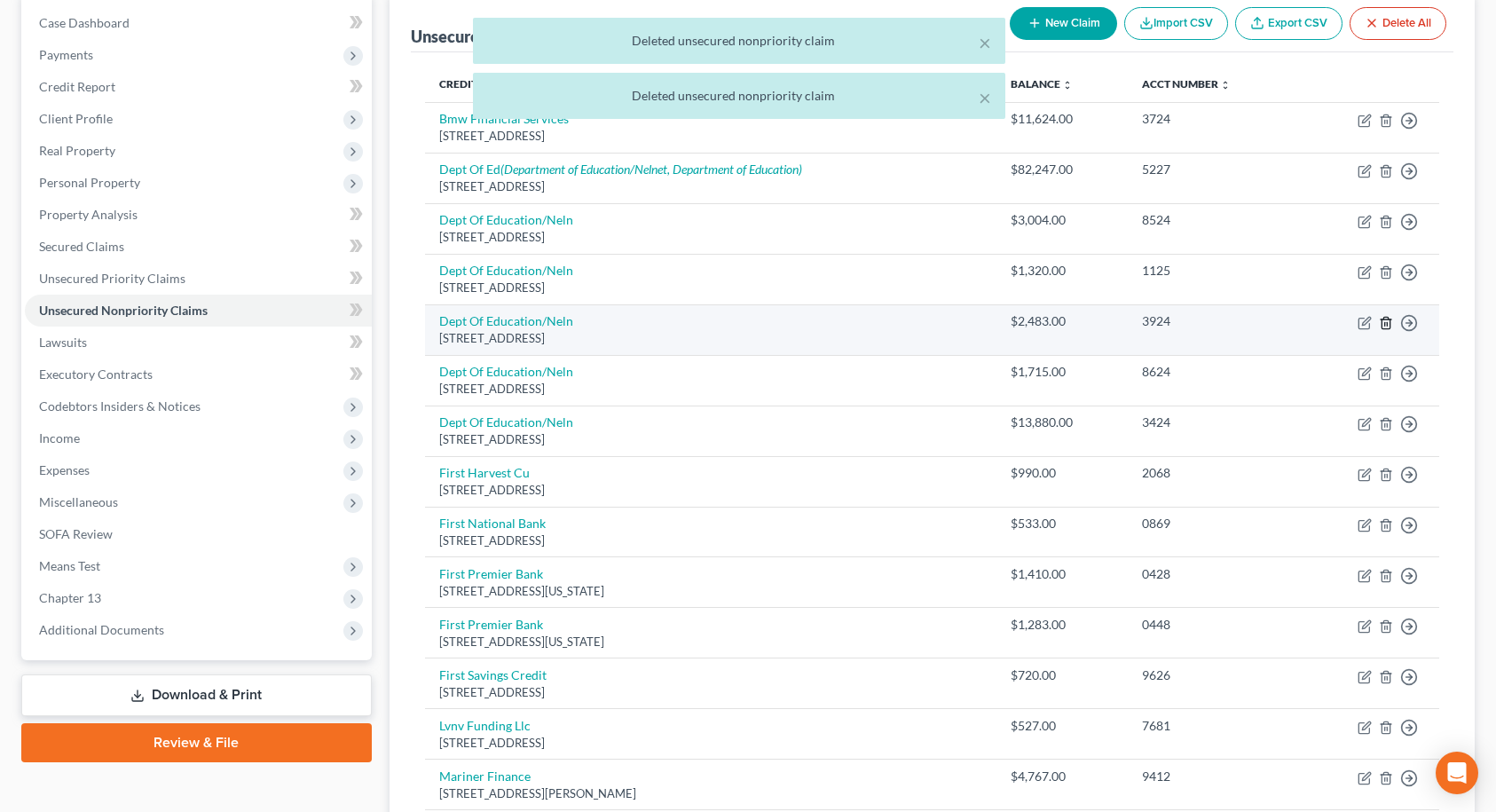
click at [1383, 324] on icon "button" at bounding box center [1386, 322] width 14 height 14
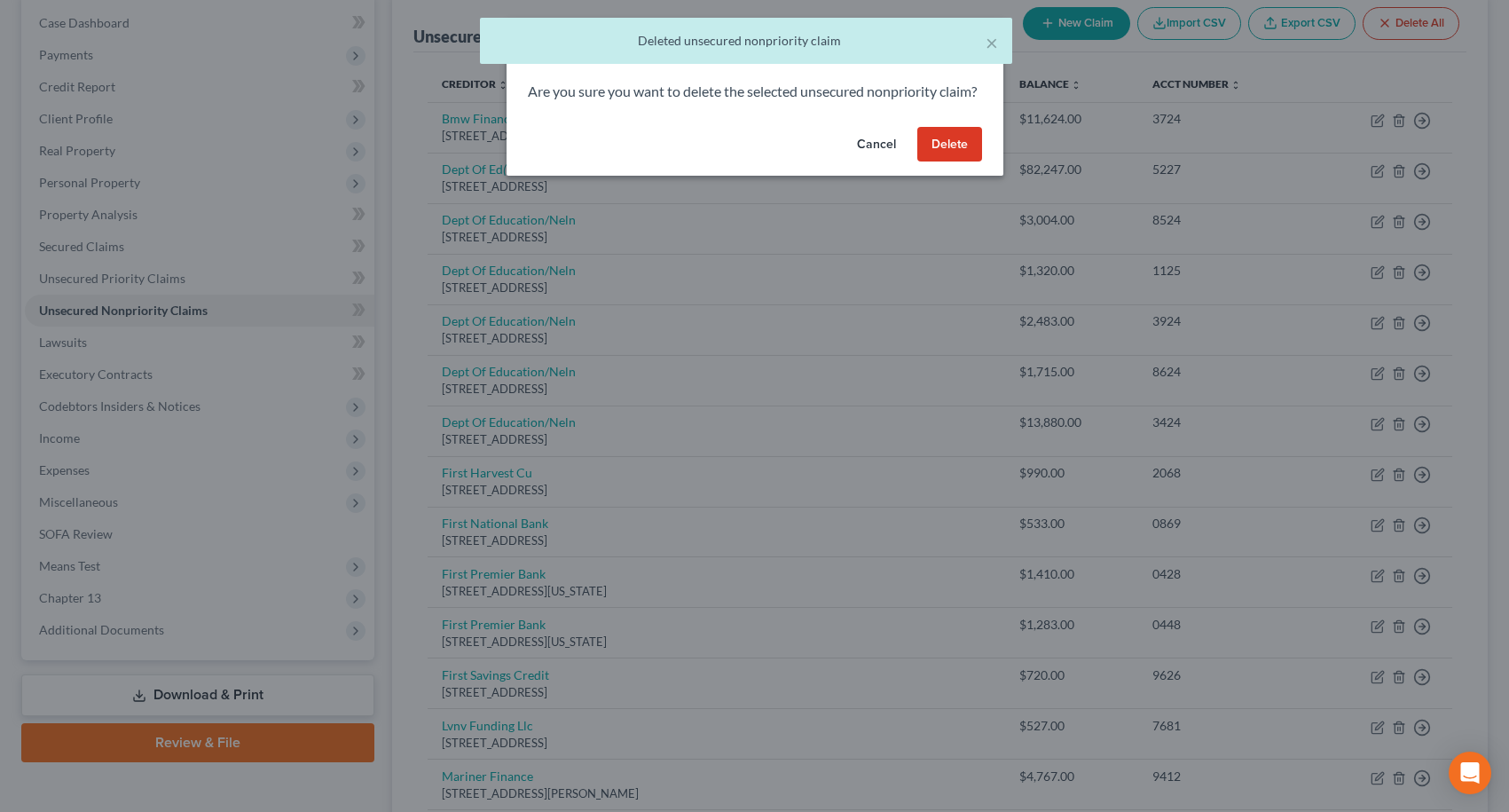
click at [942, 162] on button "Delete" at bounding box center [949, 144] width 64 height 36
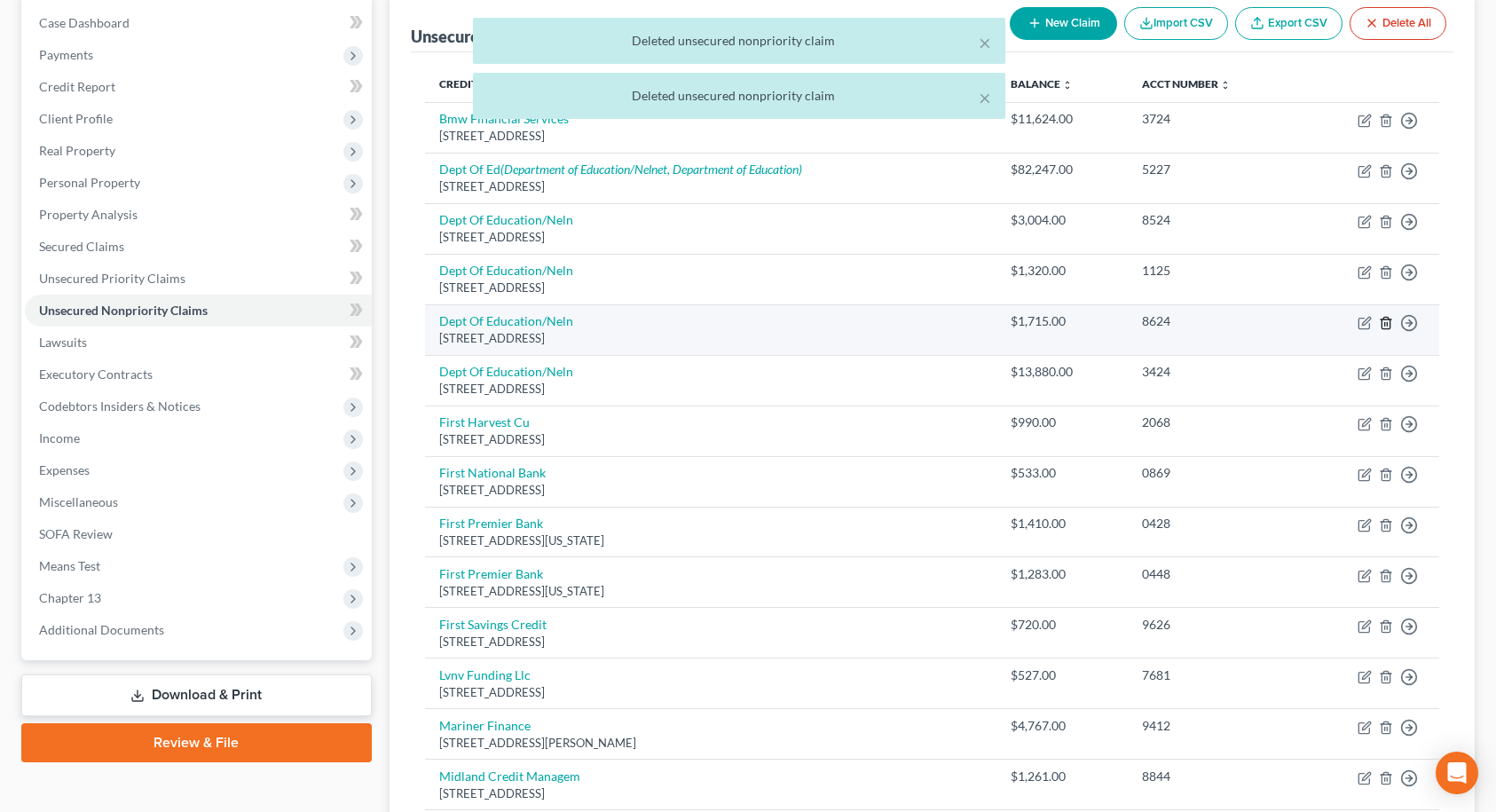
click at [1387, 327] on icon "button" at bounding box center [1386, 322] width 14 height 14
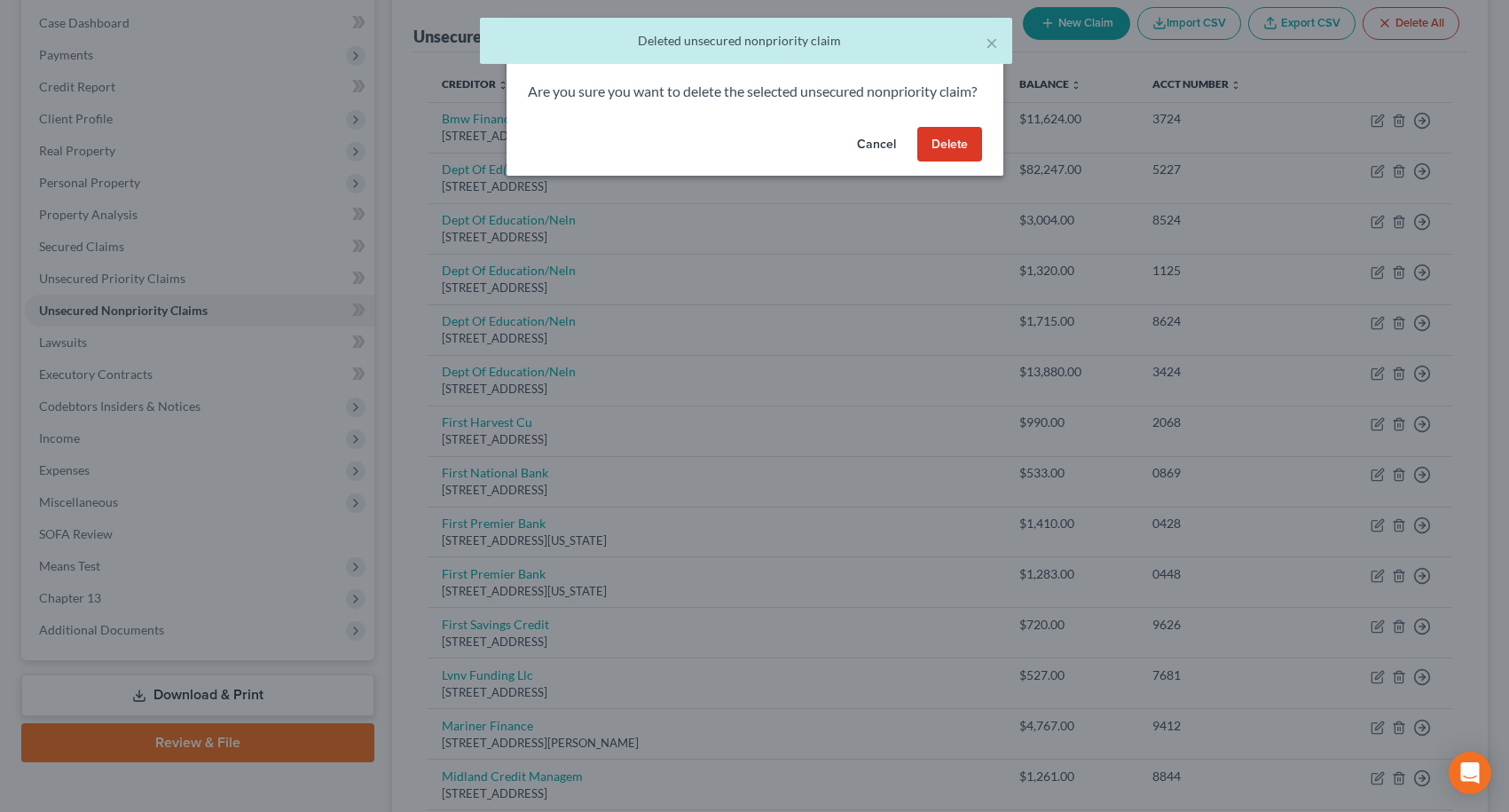
click at [967, 162] on button "Delete" at bounding box center [949, 144] width 64 height 36
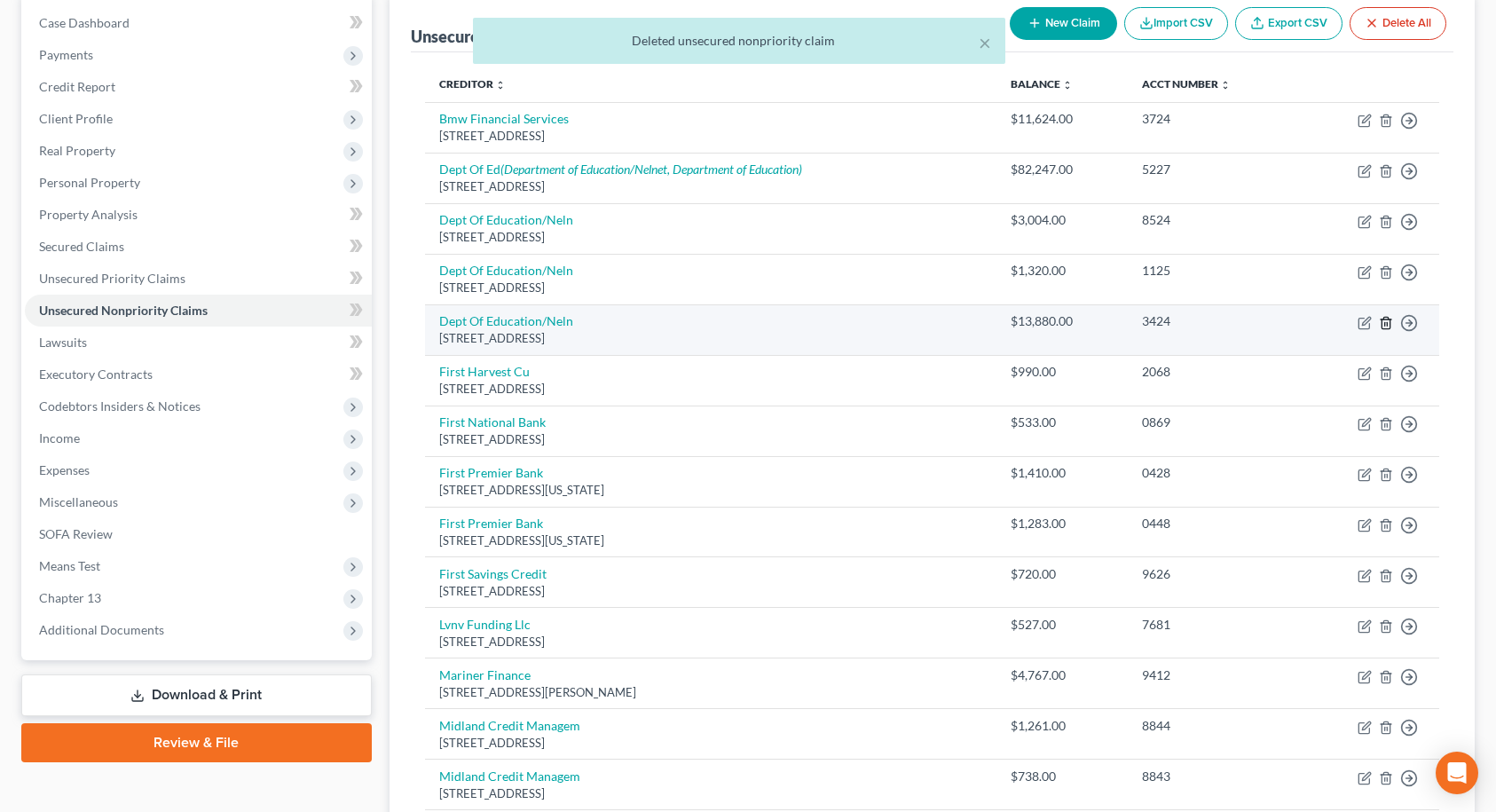
click at [1387, 323] on line "button" at bounding box center [1387, 324] width 0 height 4
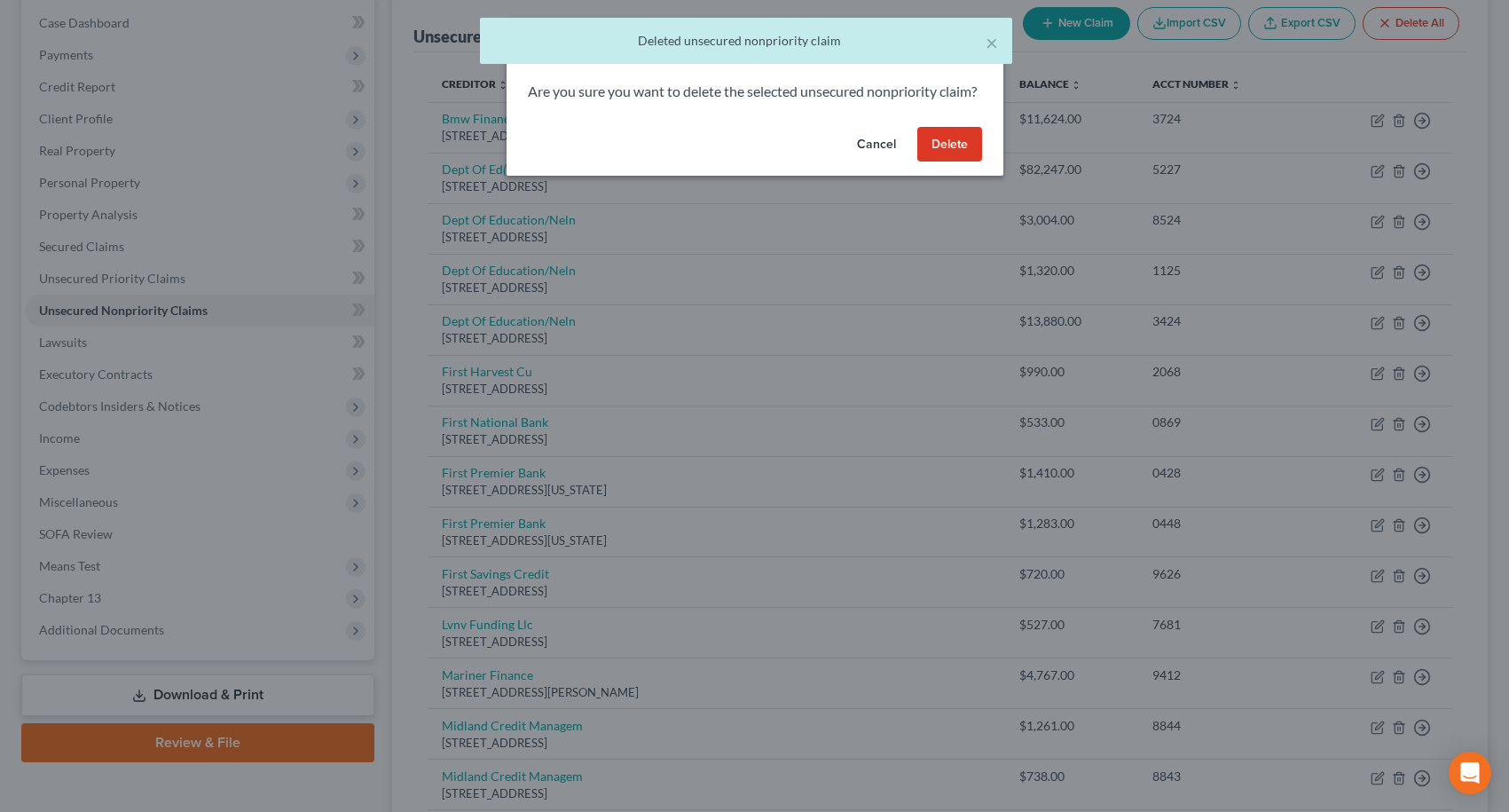
click at [962, 159] on button "Delete" at bounding box center [949, 144] width 64 height 36
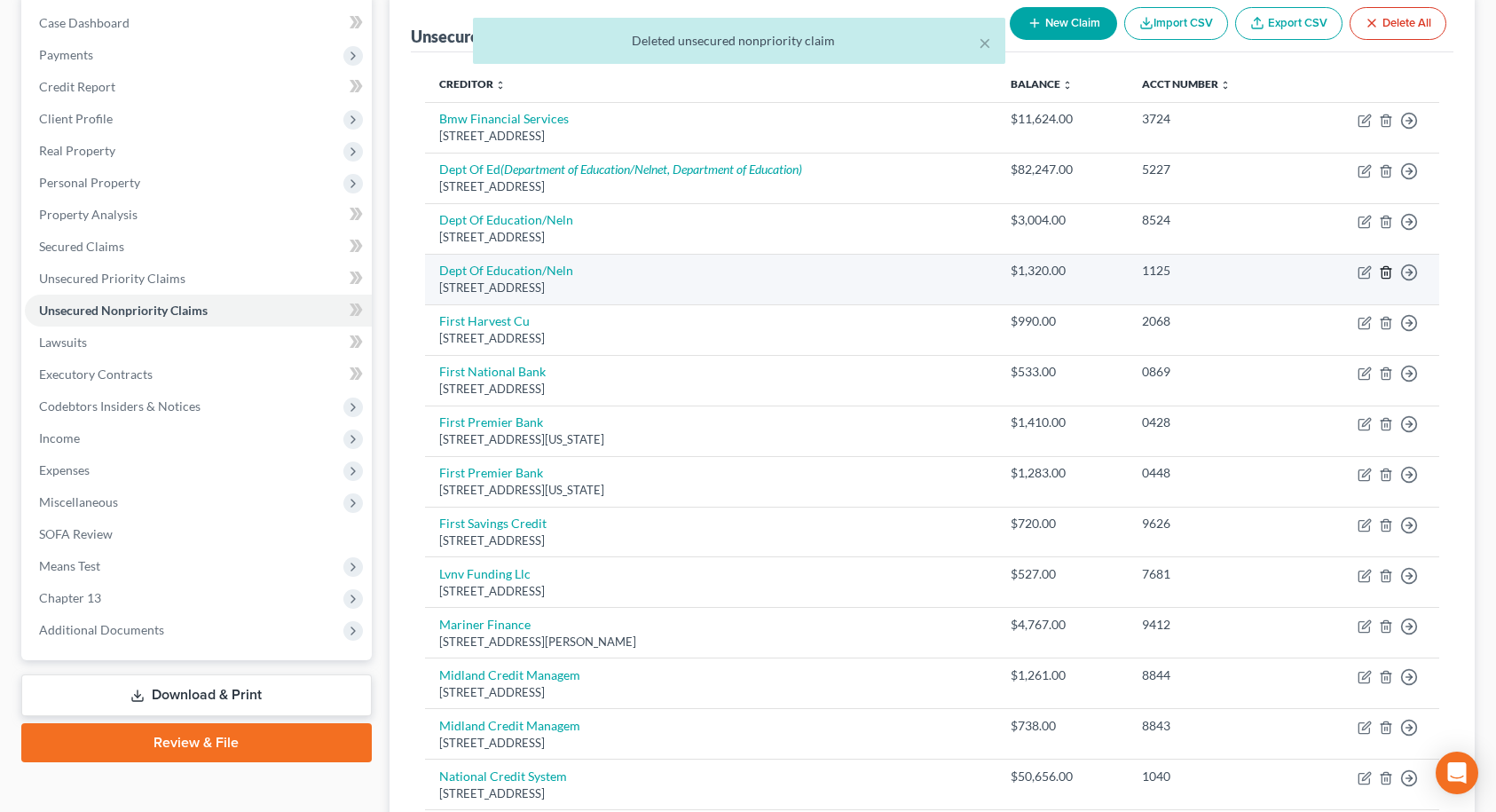
click at [1386, 274] on icon "button" at bounding box center [1386, 272] width 14 height 14
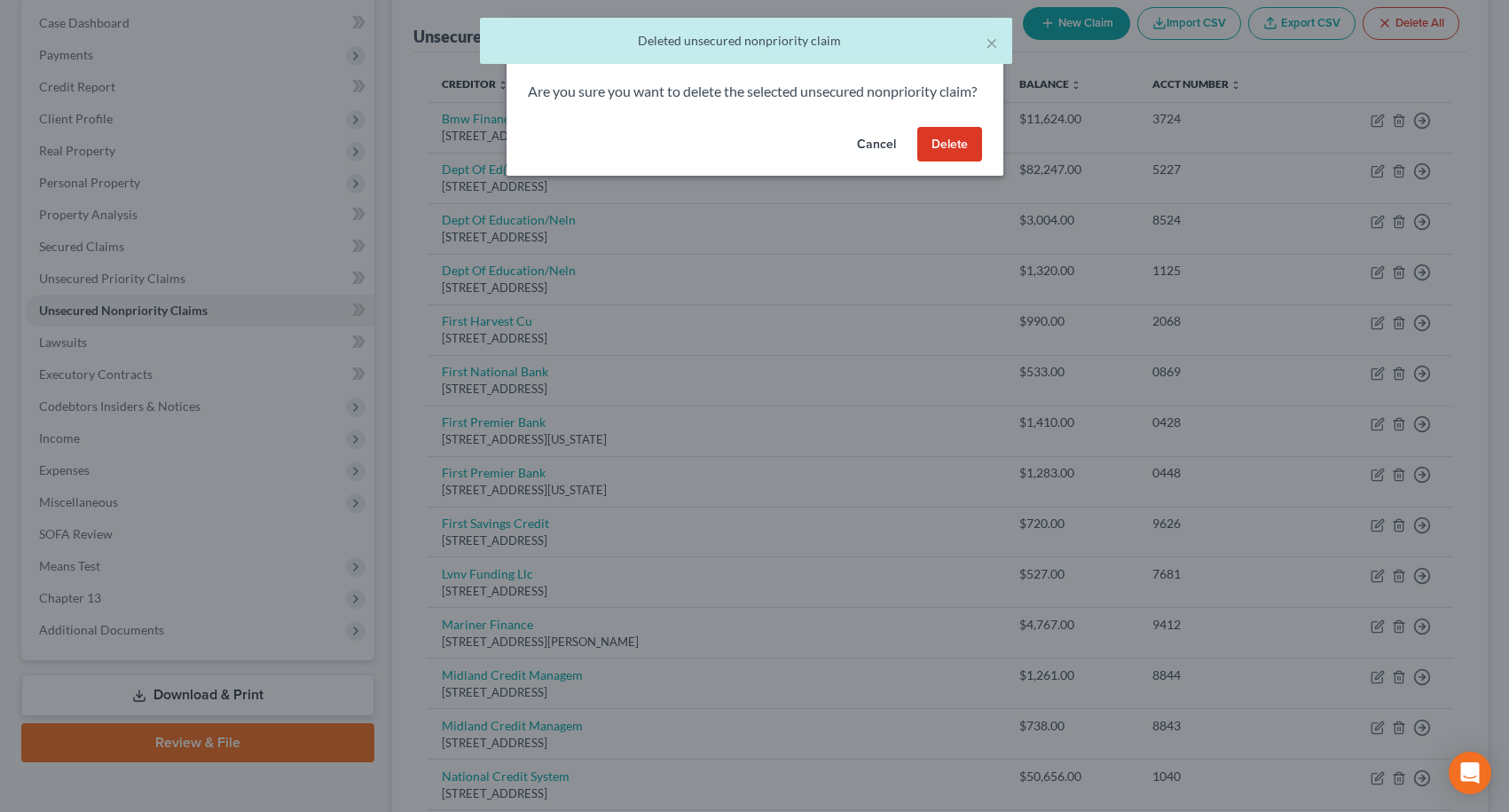
click at [969, 160] on button "Delete" at bounding box center [949, 144] width 64 height 36
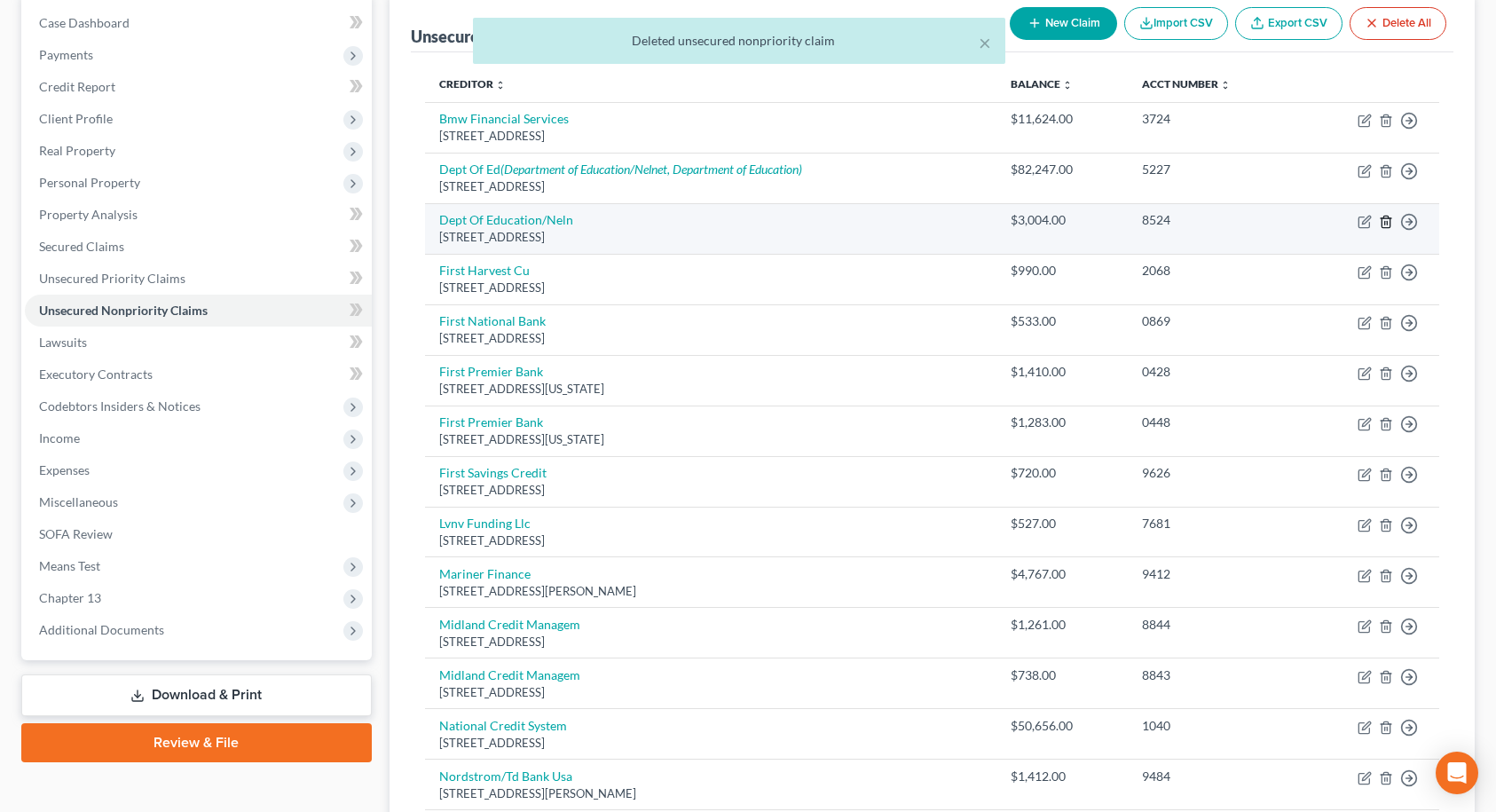
click at [1387, 223] on line "button" at bounding box center [1387, 223] width 0 height 4
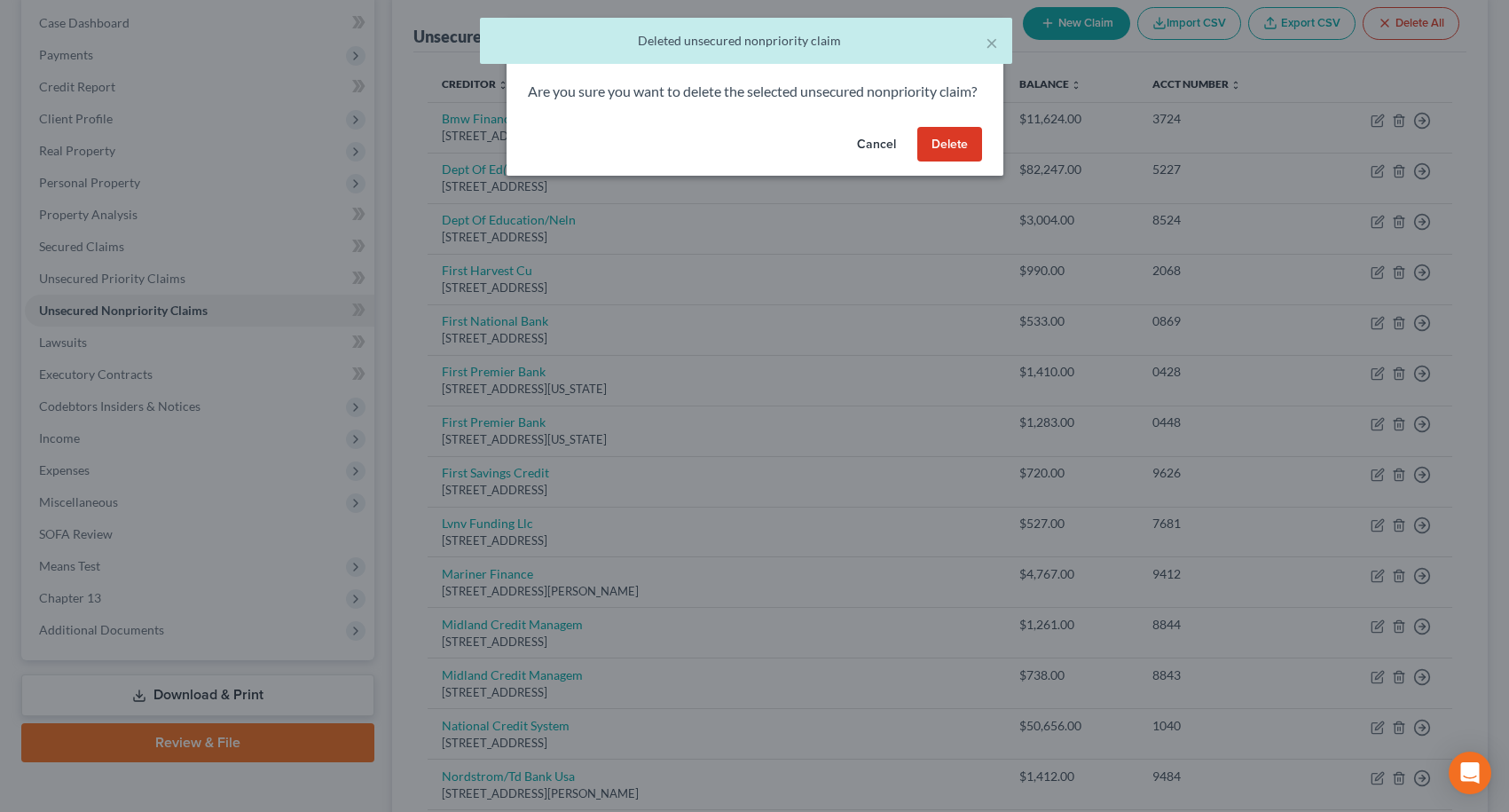
click at [946, 161] on button "Delete" at bounding box center [949, 144] width 64 height 36
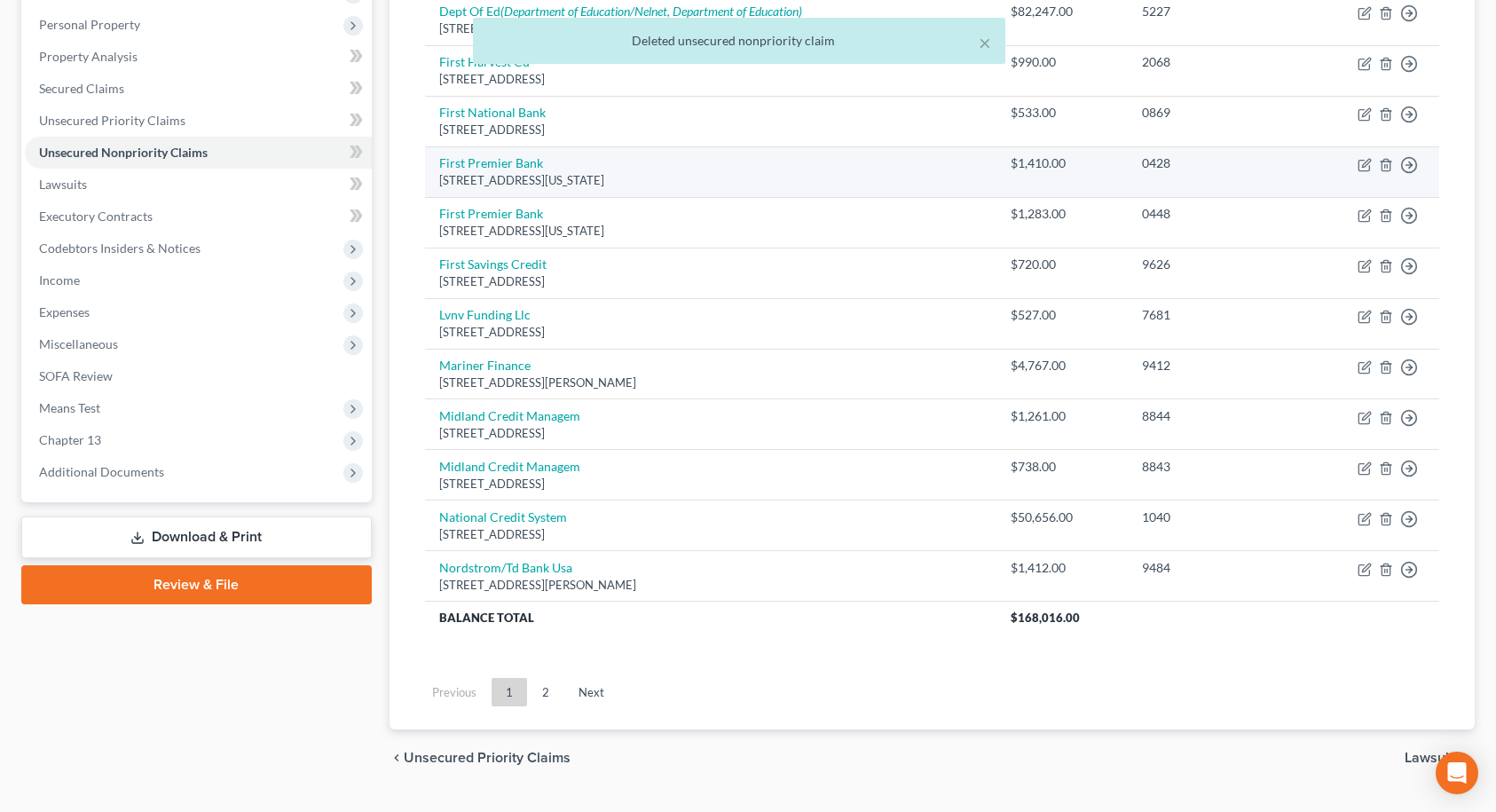
scroll to position [377, 0]
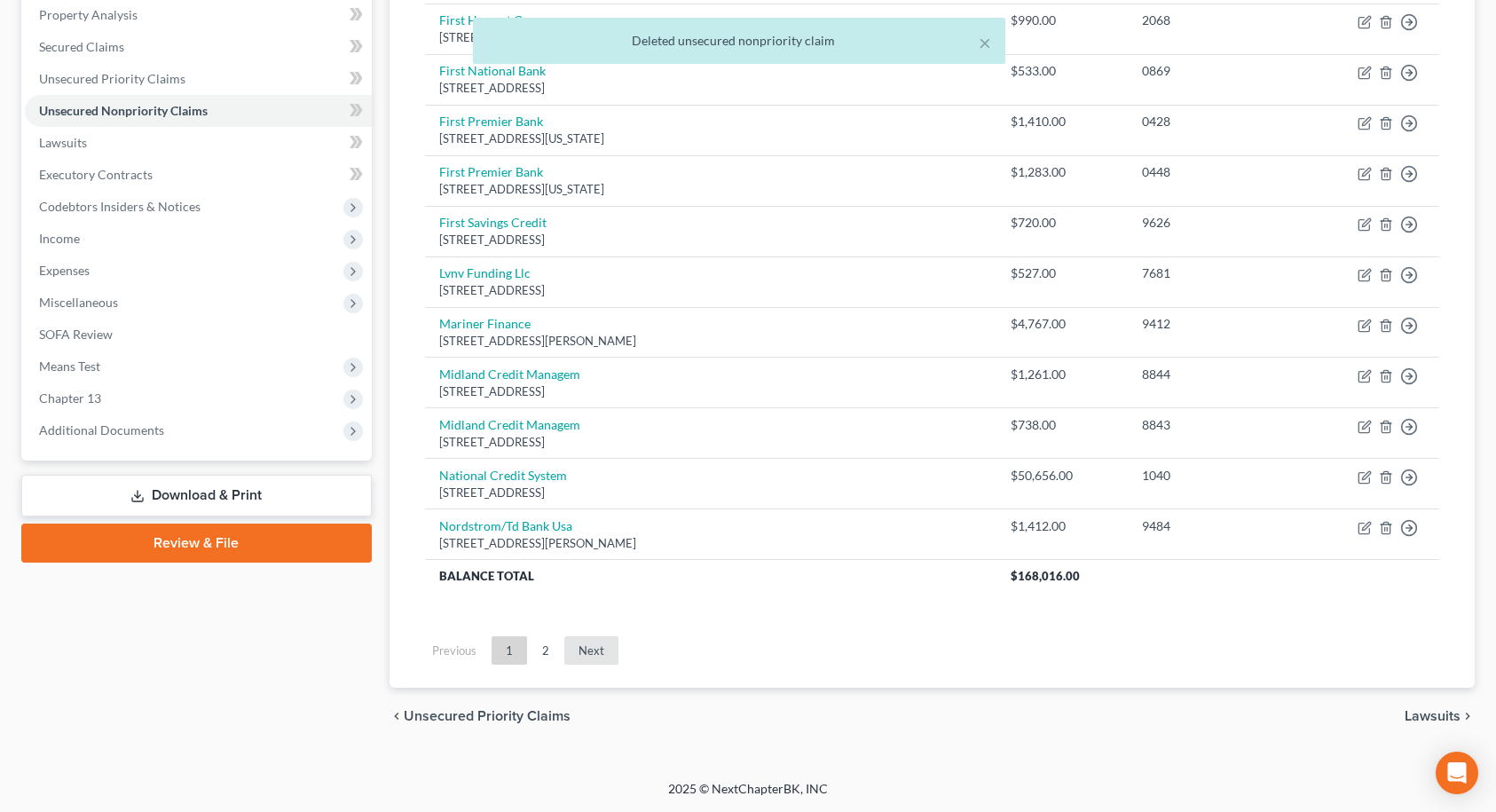
click at [600, 651] on link "Next" at bounding box center [591, 650] width 54 height 29
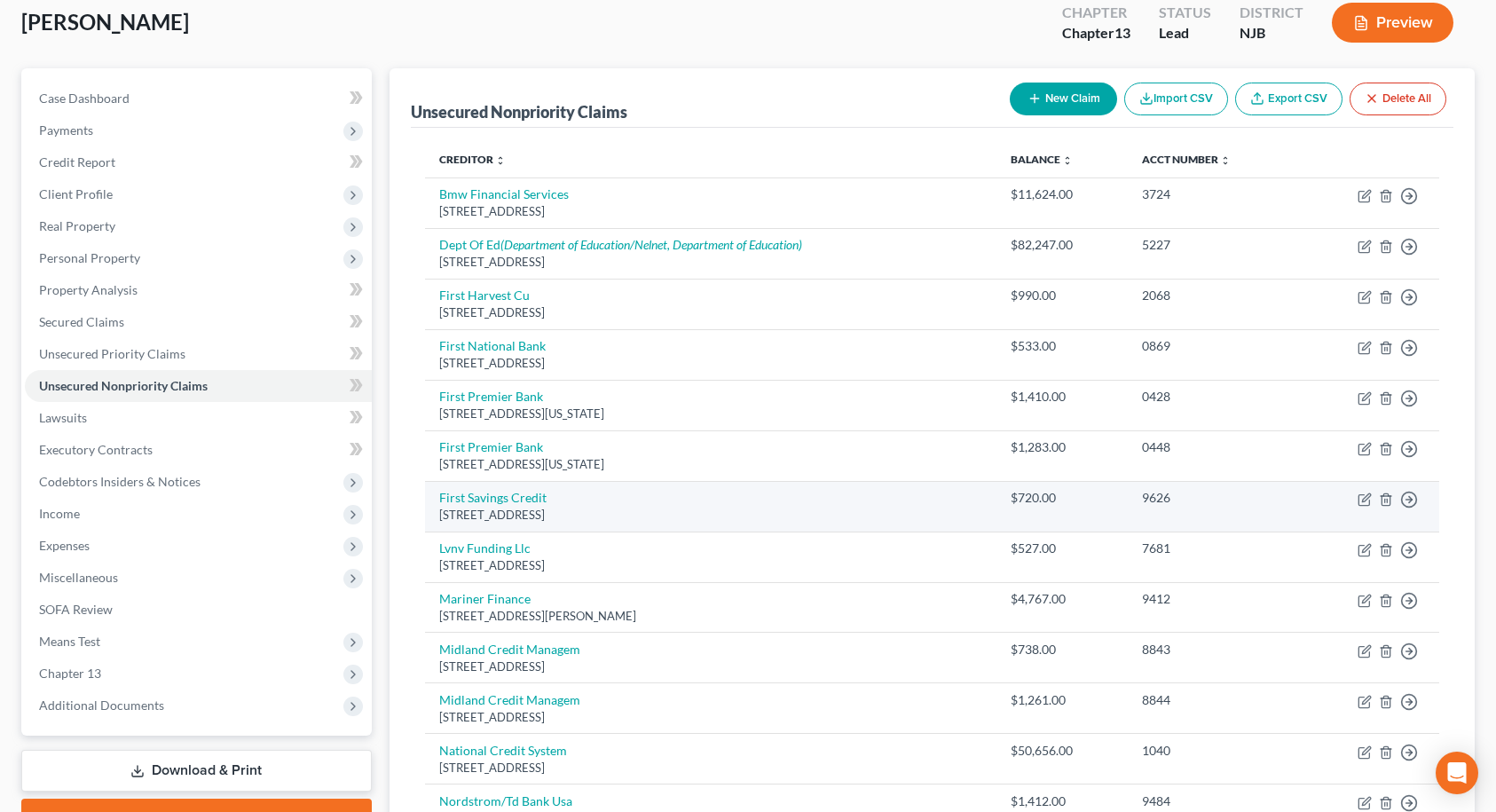
scroll to position [25, 0]
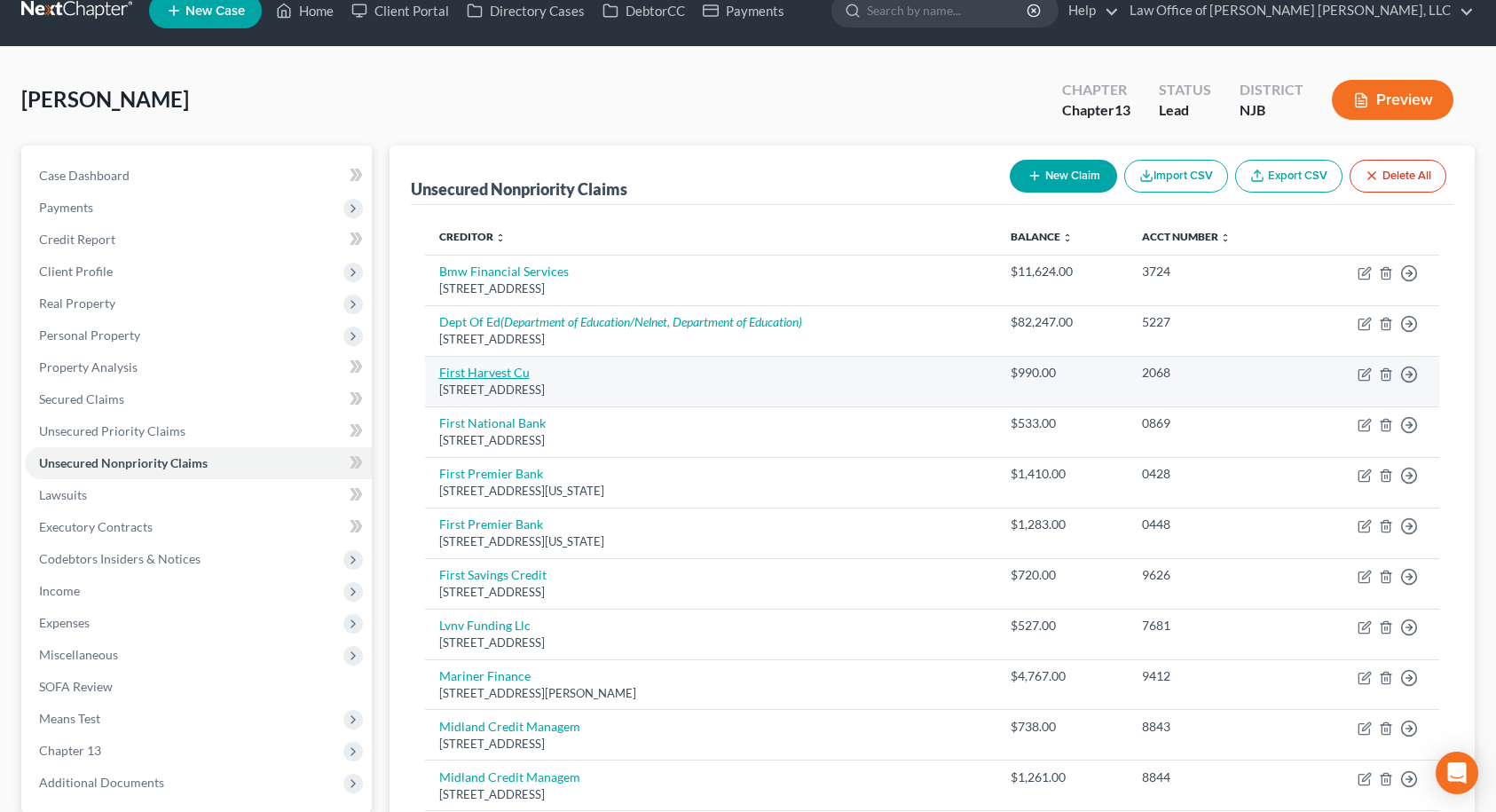
click at [506, 373] on link "First Harvest Cu" at bounding box center [484, 372] width 90 height 15
select select "33"
select select "2"
select select "0"
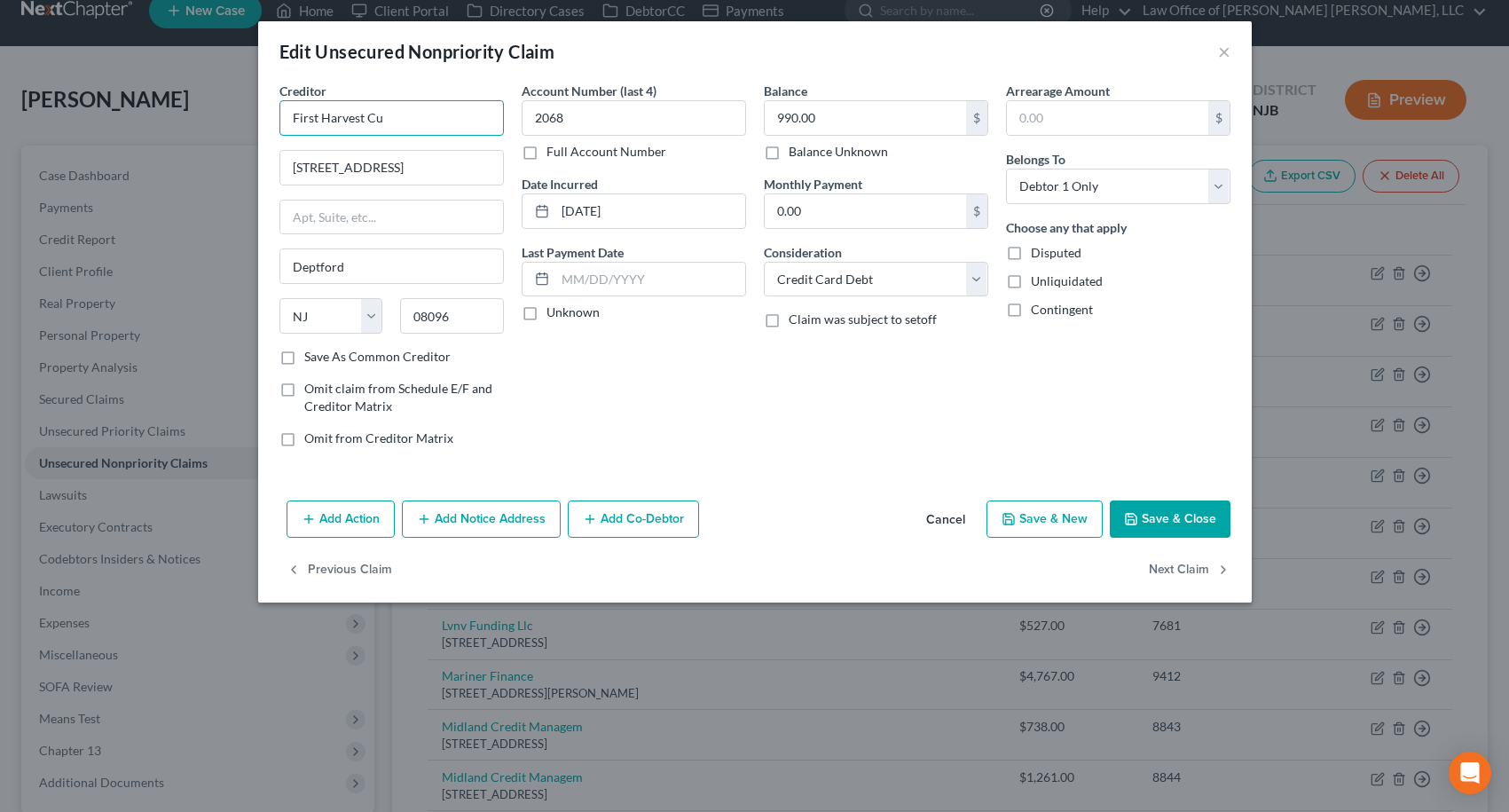
click at [409, 117] on input "First Harvest Cu" at bounding box center [391, 118] width 225 height 36
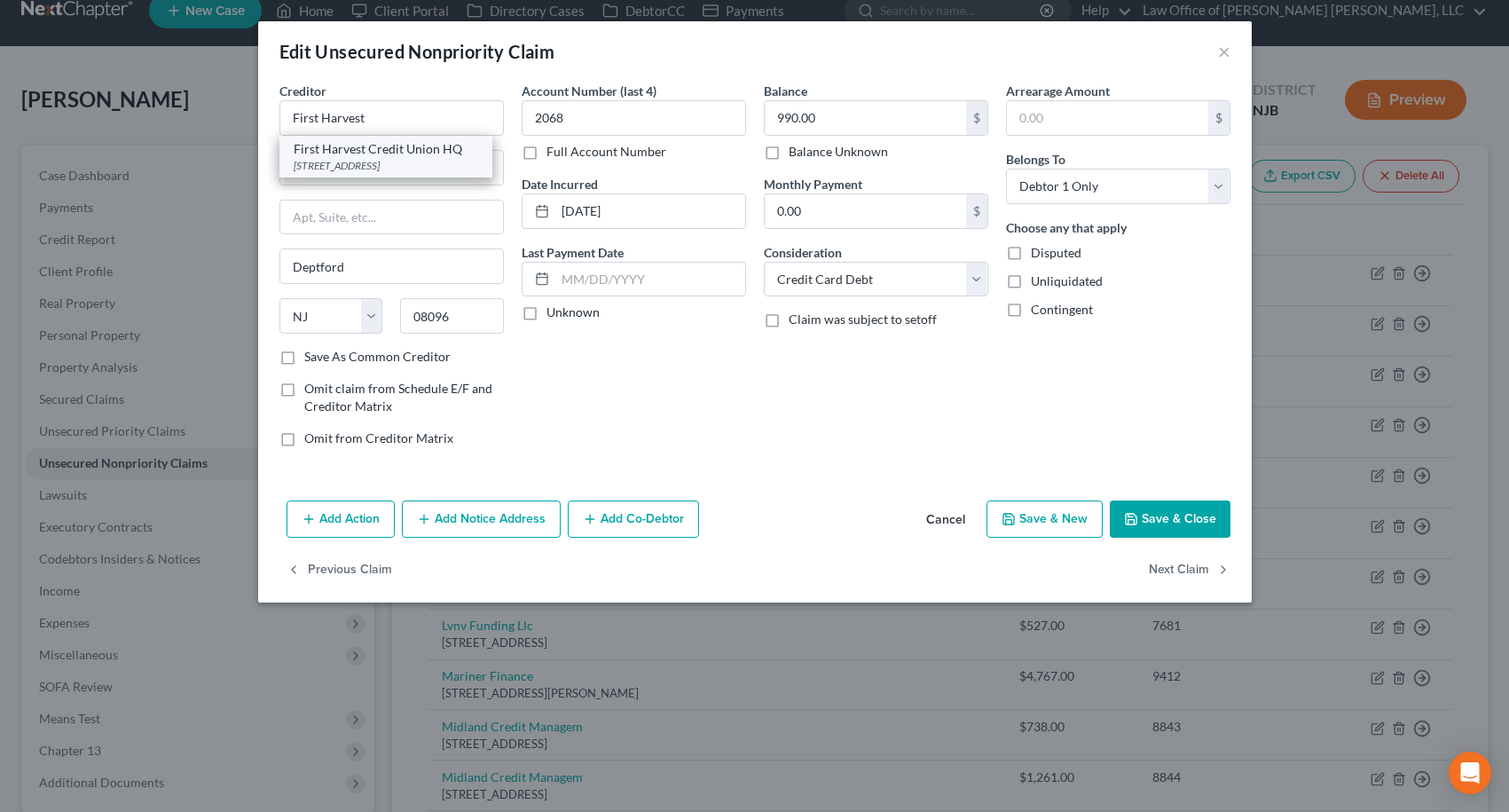
click at [422, 167] on div "[STREET_ADDRESS]" at bounding box center [386, 165] width 185 height 15
type input "First Harvest Credit Union HQ"
type input "[STREET_ADDRESS]"
click at [1180, 520] on button "Save & Close" at bounding box center [1171, 519] width 121 height 38
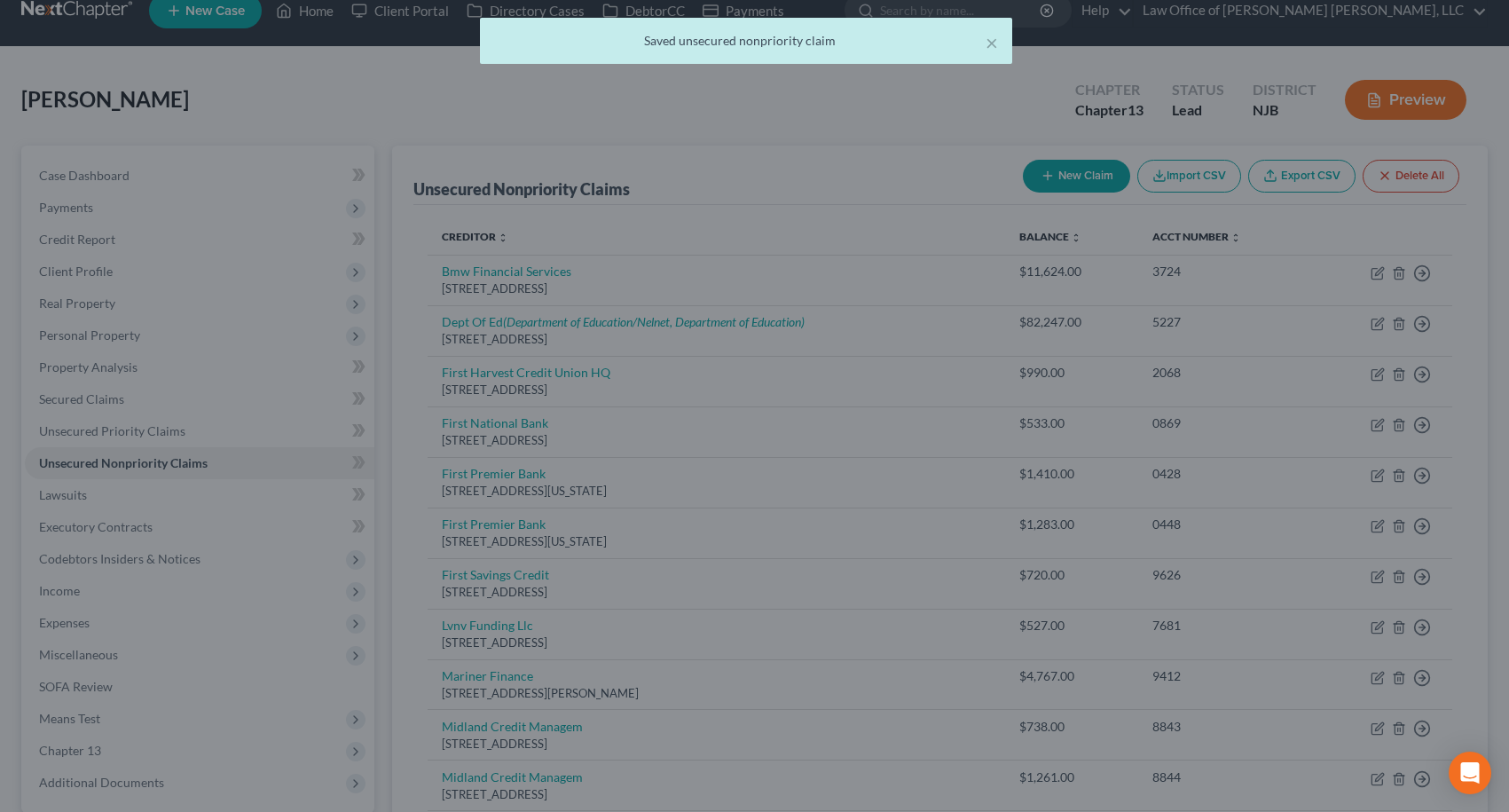
type input "0"
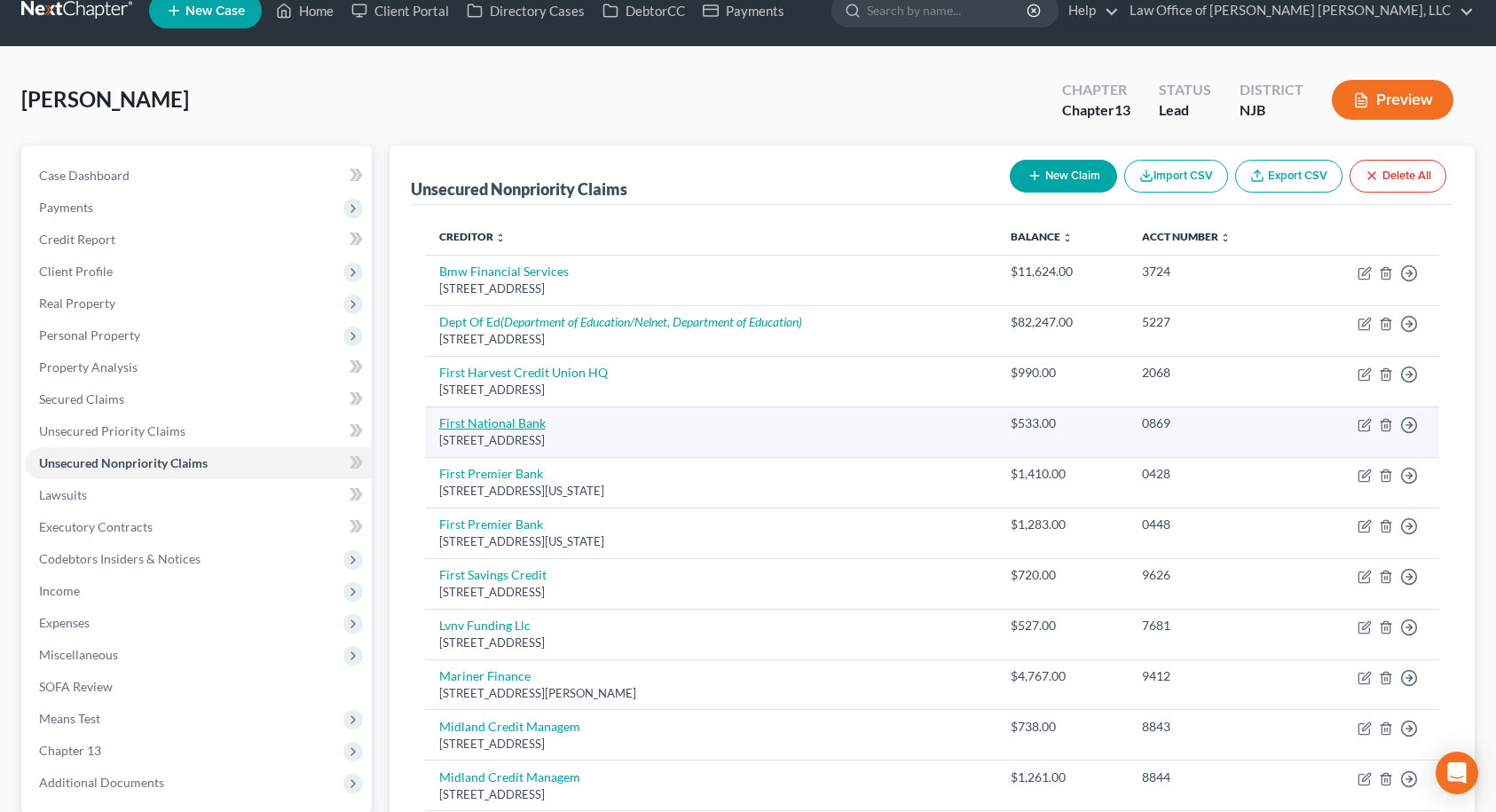
click at [517, 422] on link "First National Bank" at bounding box center [493, 422] width 107 height 15
select select "43"
select select "1"
select select "0"
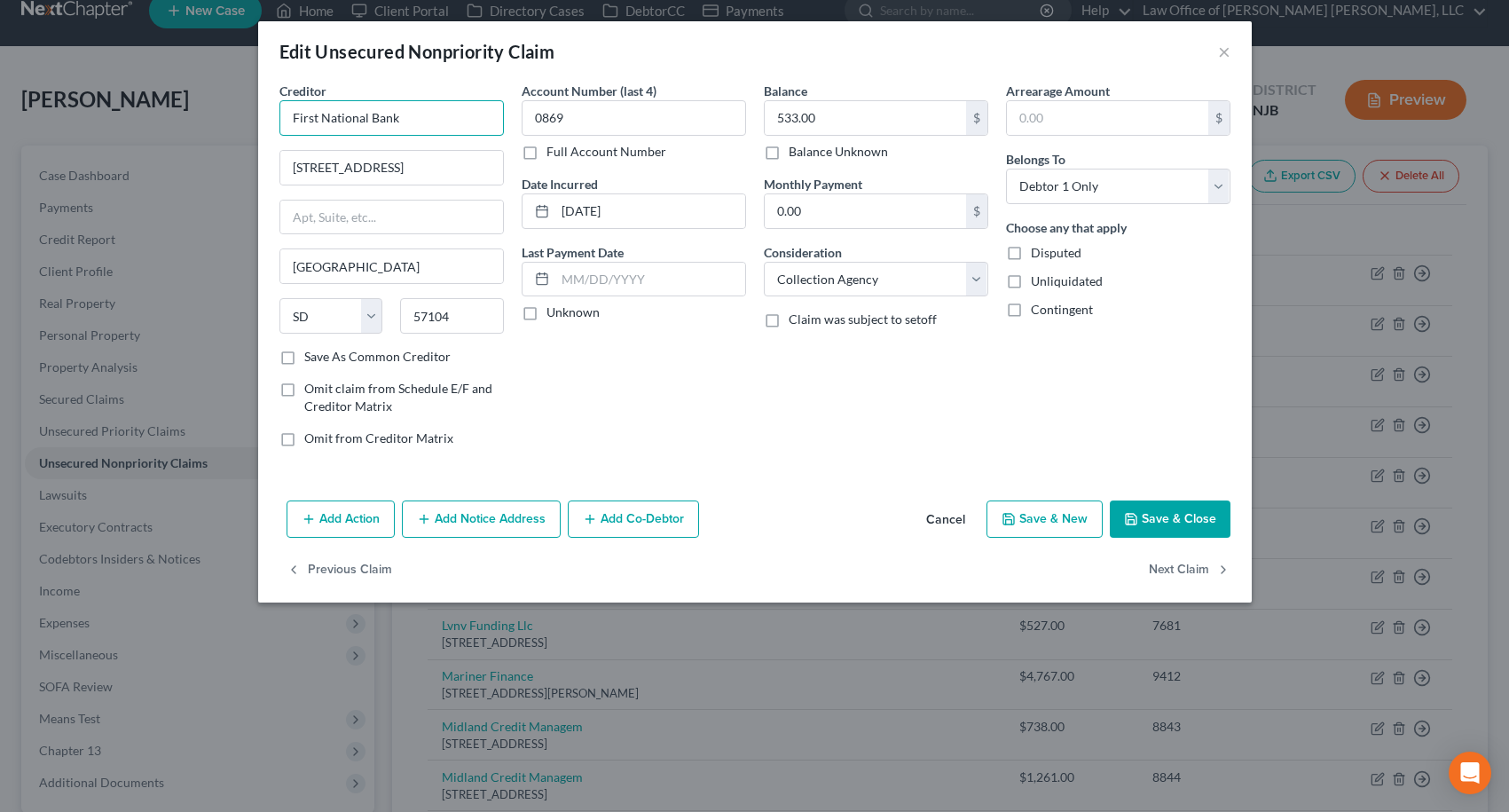
click at [445, 122] on input "First National Bank" at bounding box center [391, 118] width 225 height 36
type input "First National Bank"
click at [693, 418] on div "Account Number (last 4) 0869 Full Account Number Date Incurred [DATE] Last Paym…" at bounding box center [633, 272] width 242 height 380
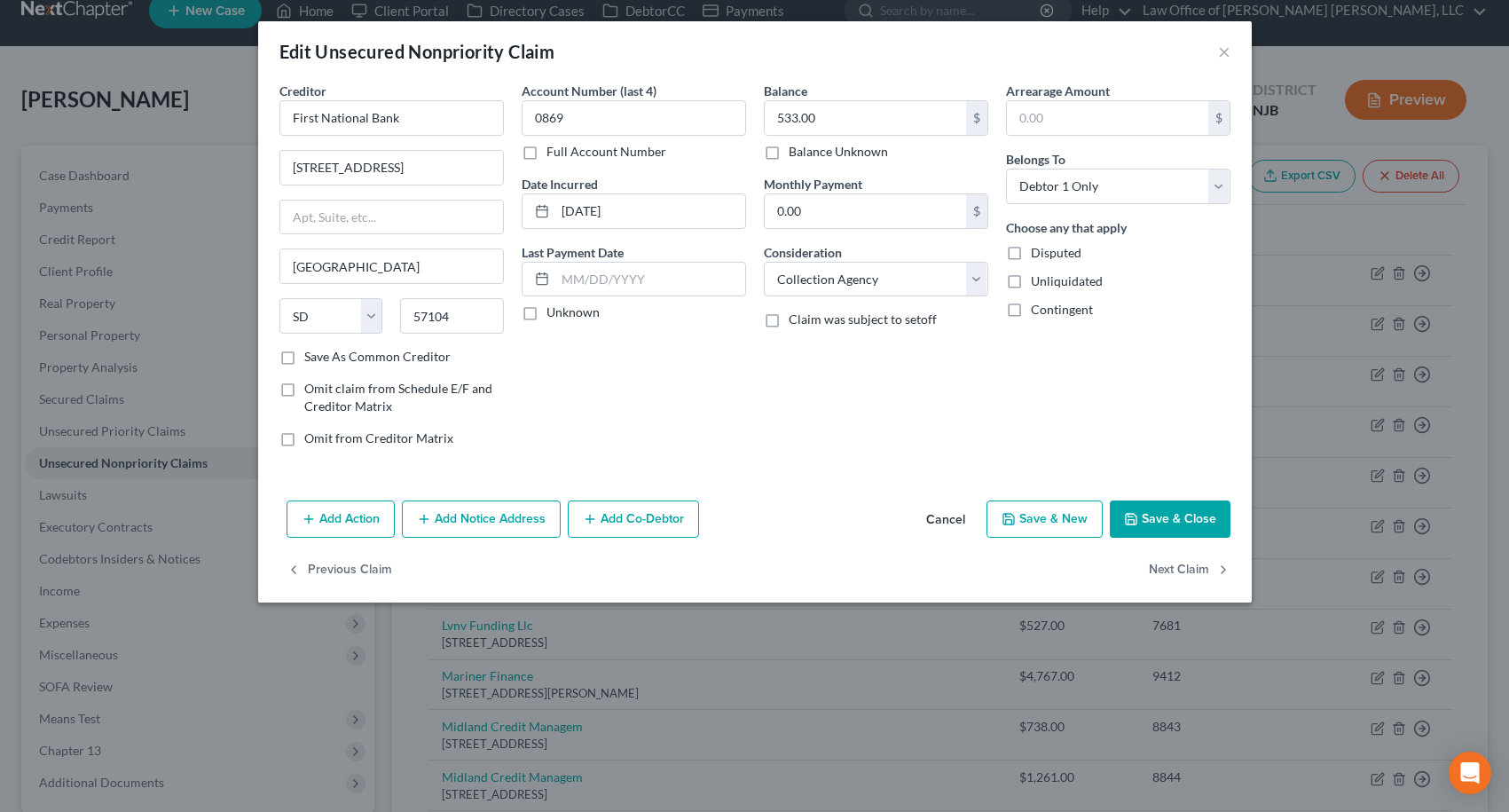
click at [1187, 523] on button "Save & Close" at bounding box center [1171, 519] width 121 height 38
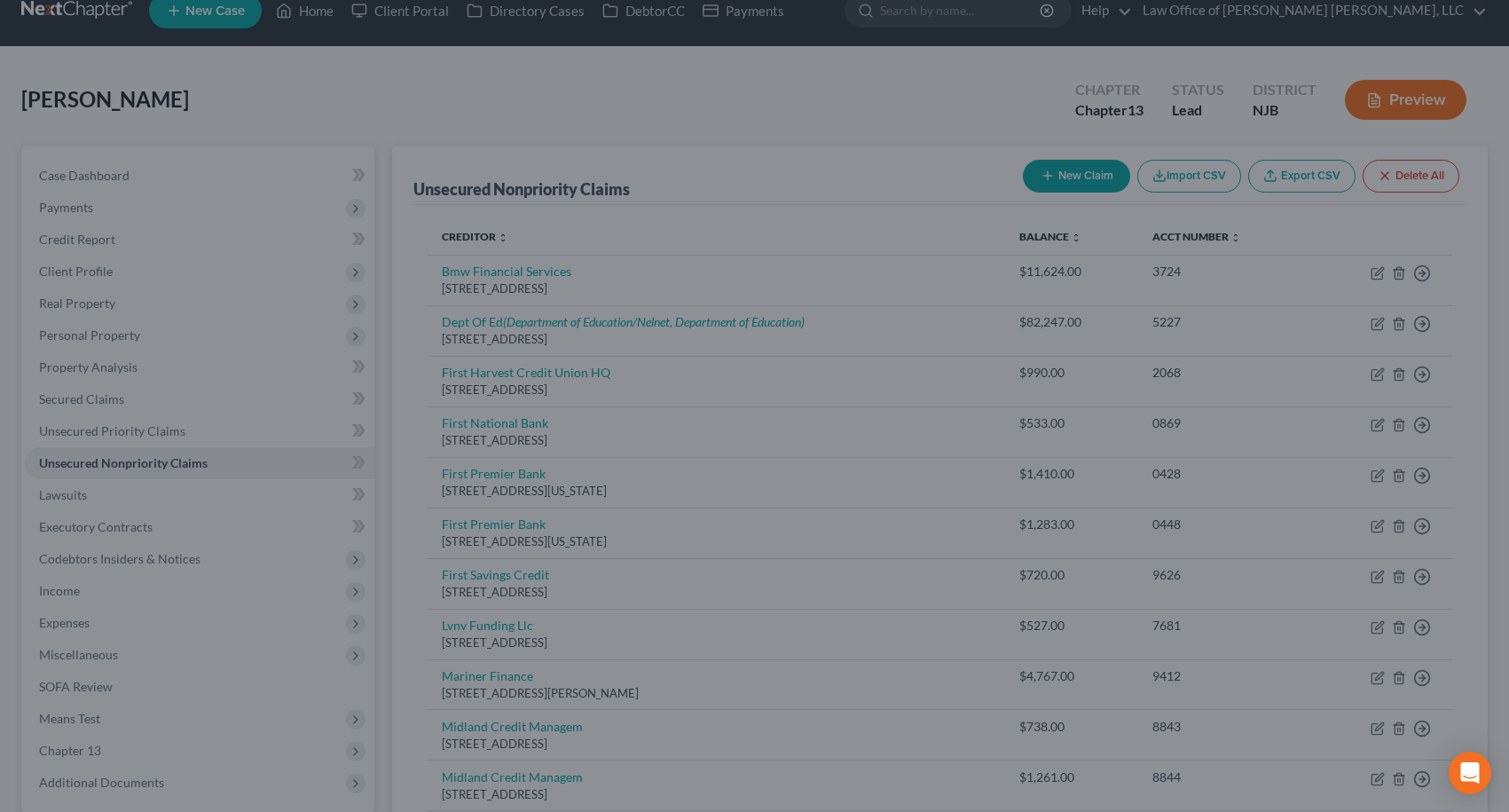
type input "0"
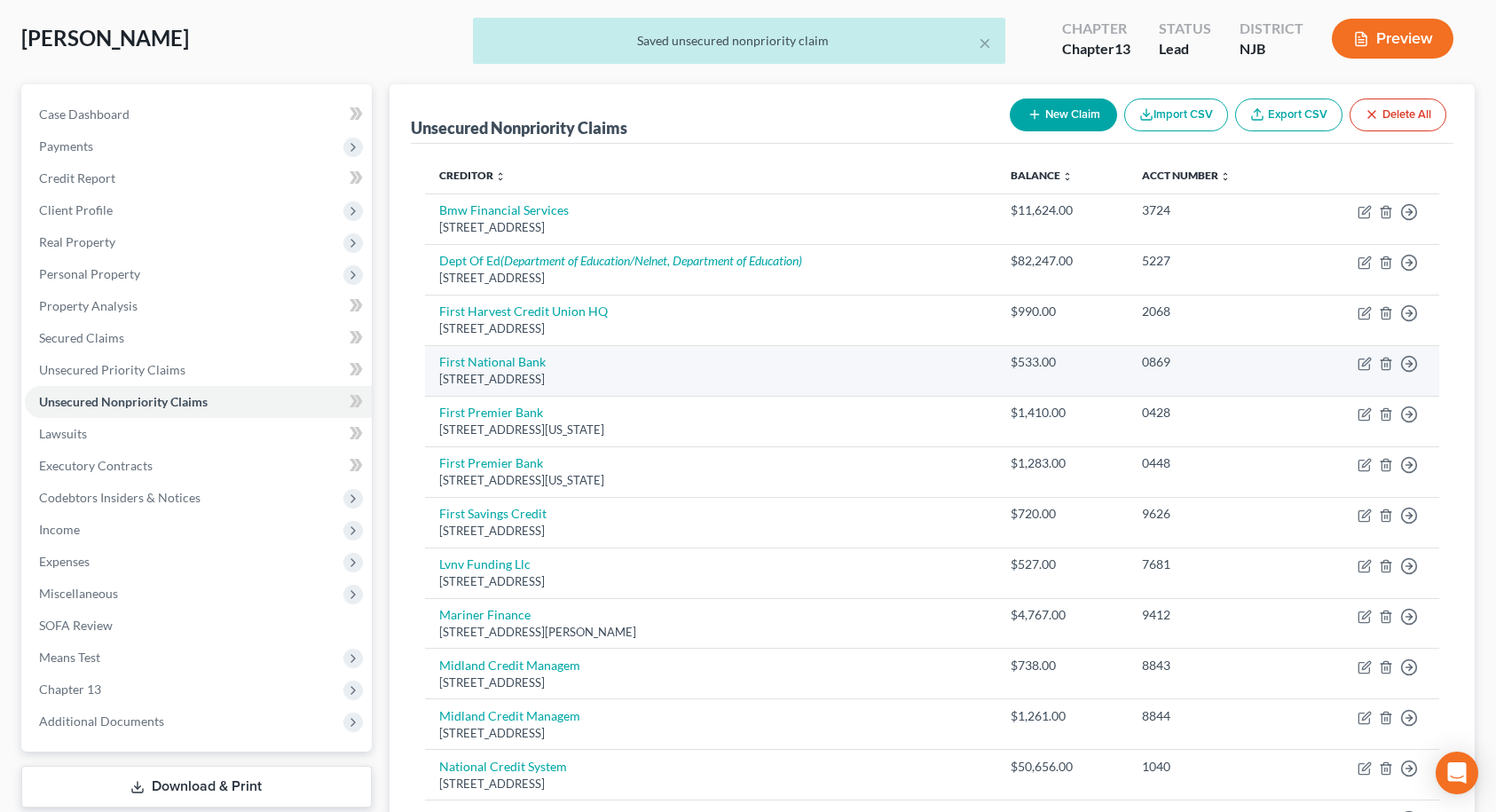
scroll to position [114, 0]
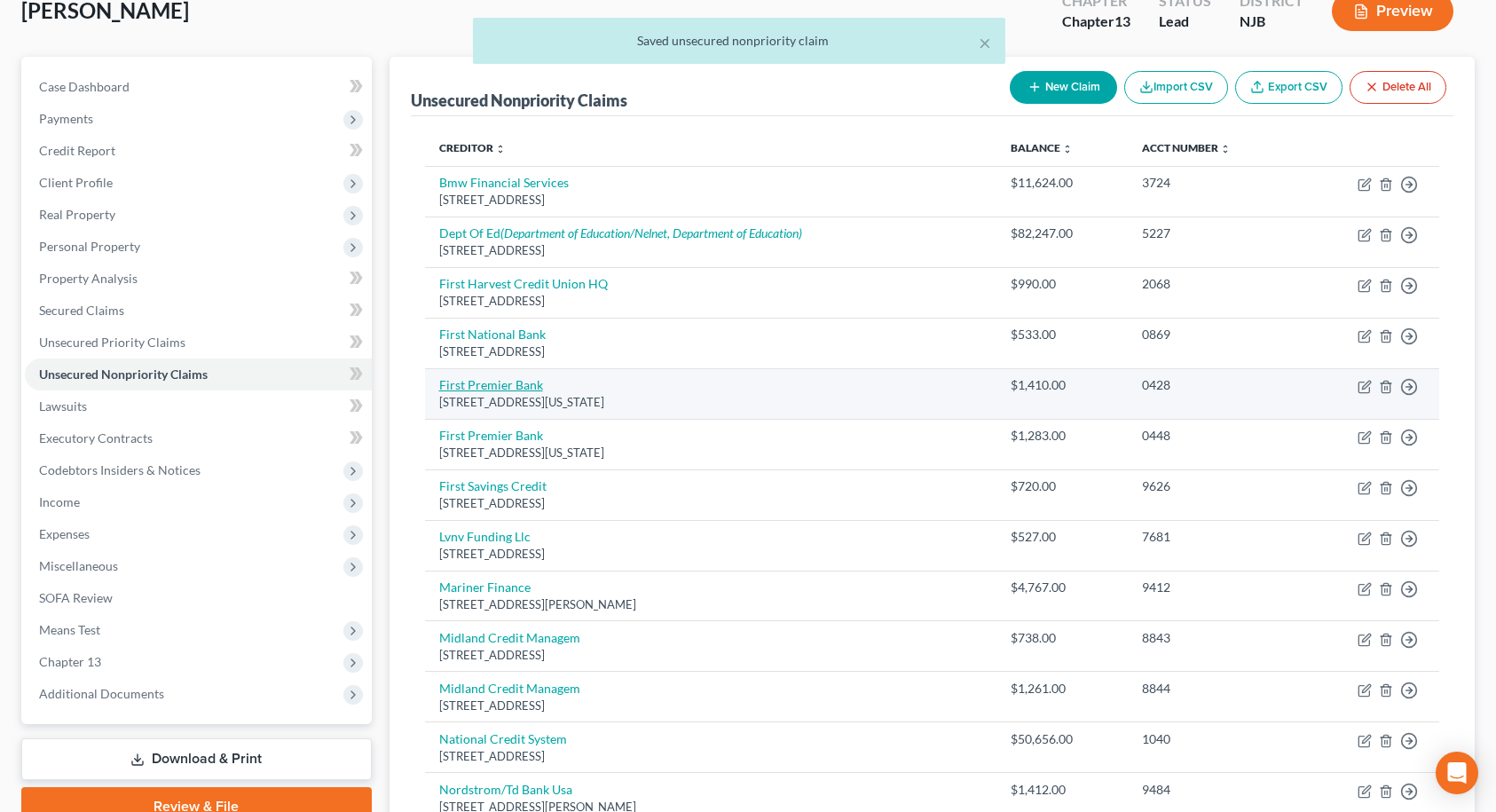
click at [505, 384] on link "First Premier Bank" at bounding box center [491, 384] width 104 height 15
select select "43"
select select "2"
select select "0"
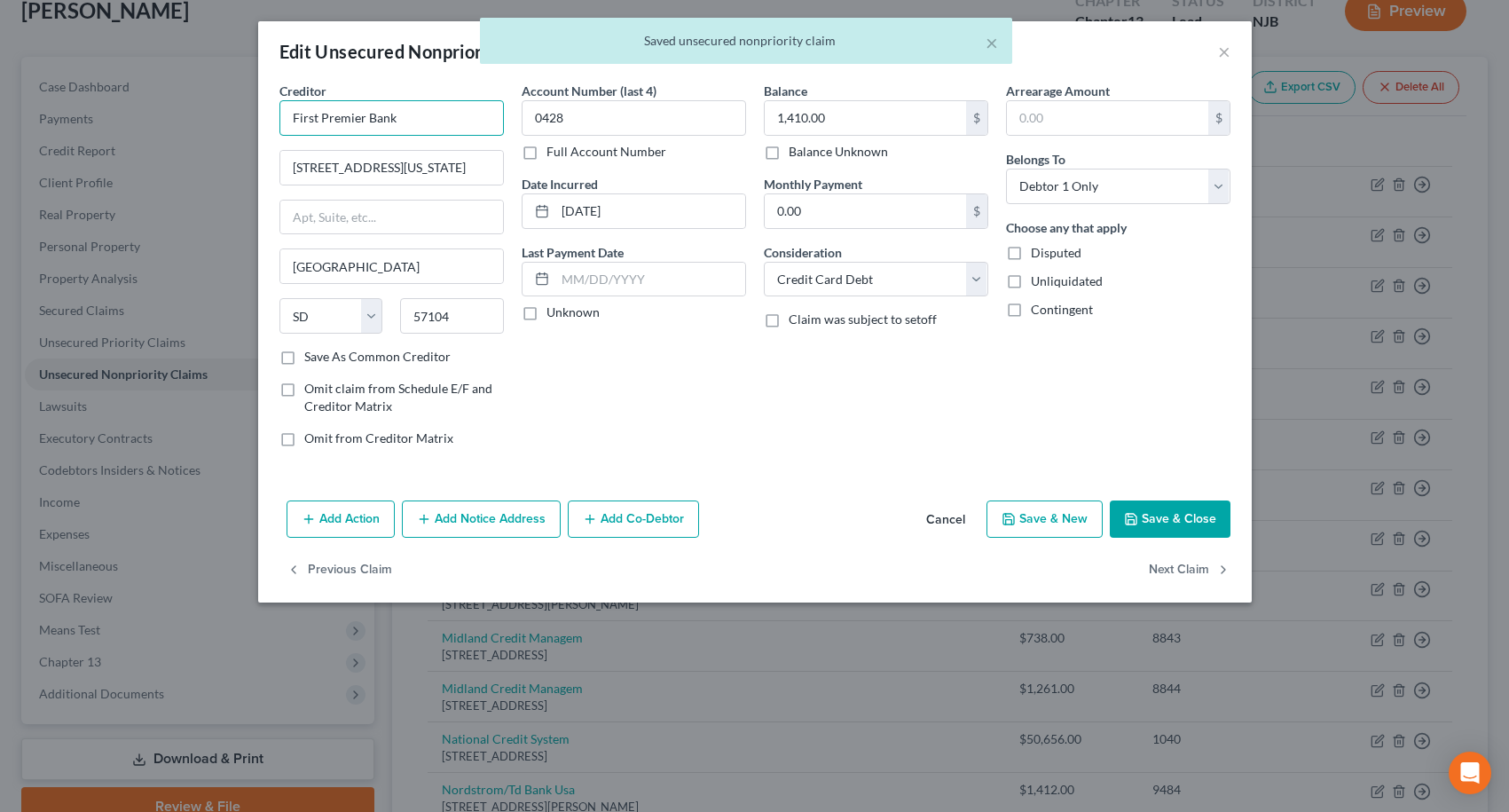
click at [431, 112] on input "First Premier Bank" at bounding box center [391, 118] width 225 height 36
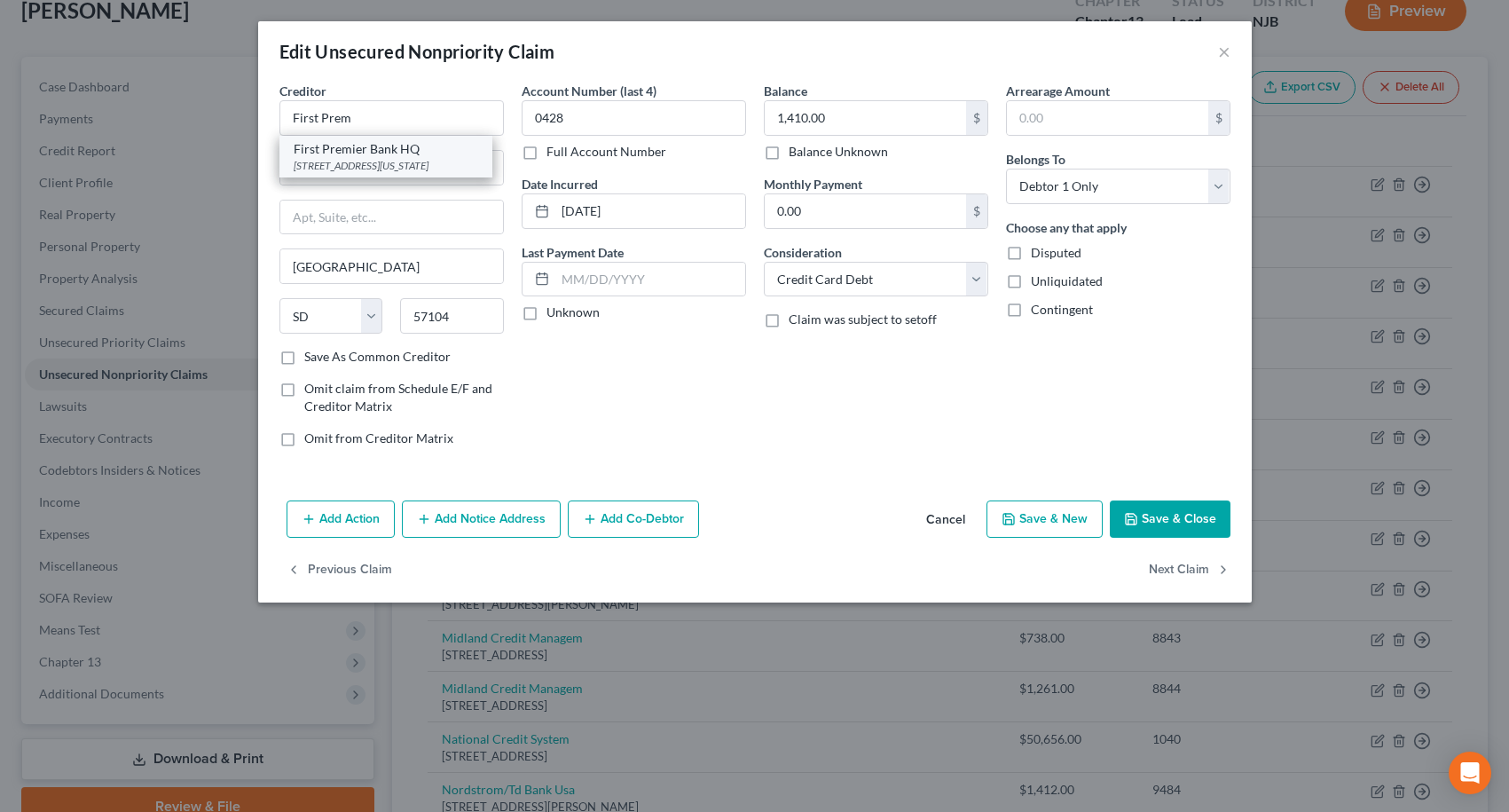
click at [416, 150] on div "First Premier Bank HQ" at bounding box center [386, 149] width 185 height 18
type input "First Premier Bank HQ"
type input "[STREET_ADDRESS][US_STATE]"
click at [1199, 535] on button "Save & Close" at bounding box center [1171, 519] width 121 height 38
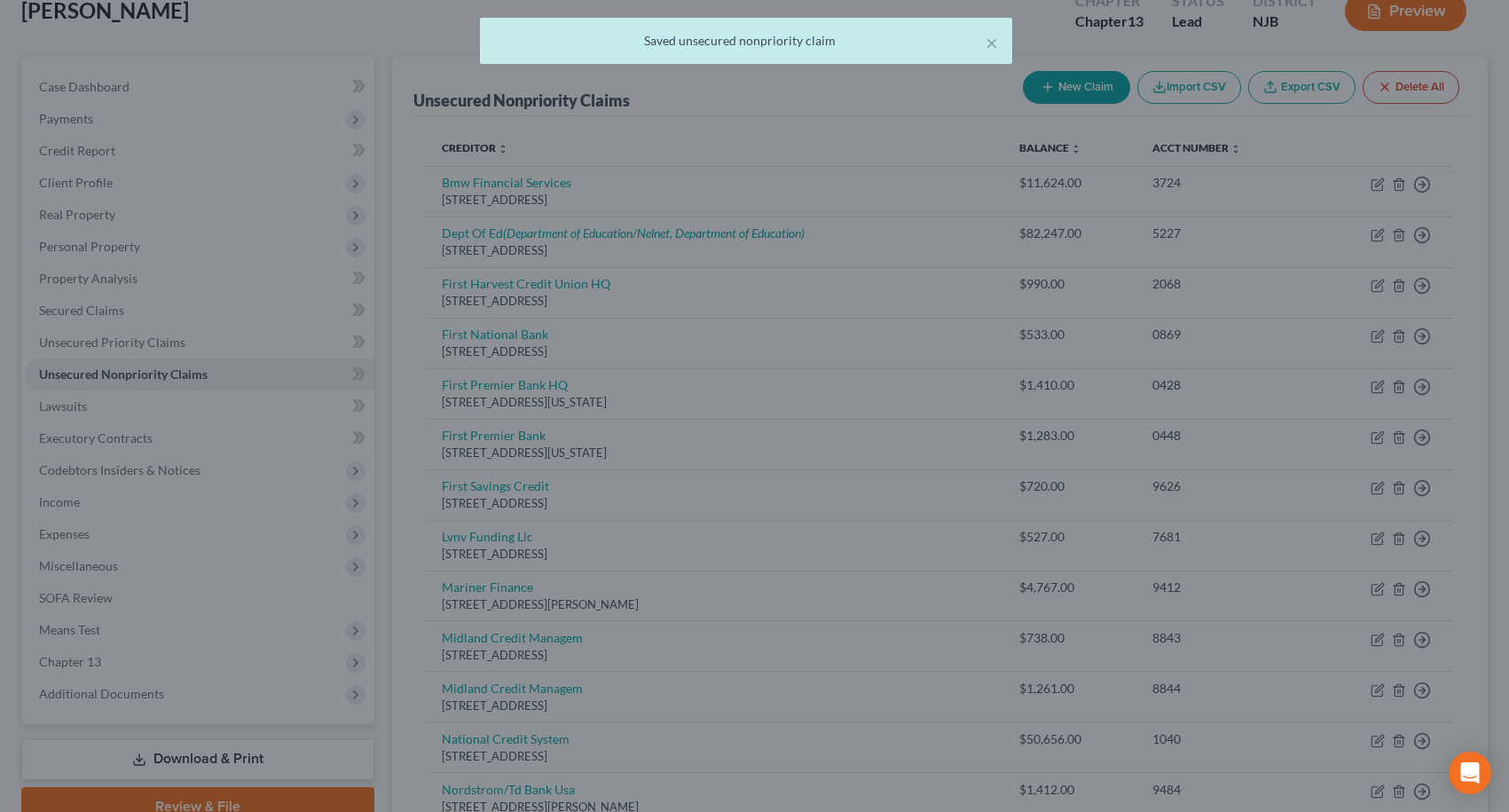
type input "0"
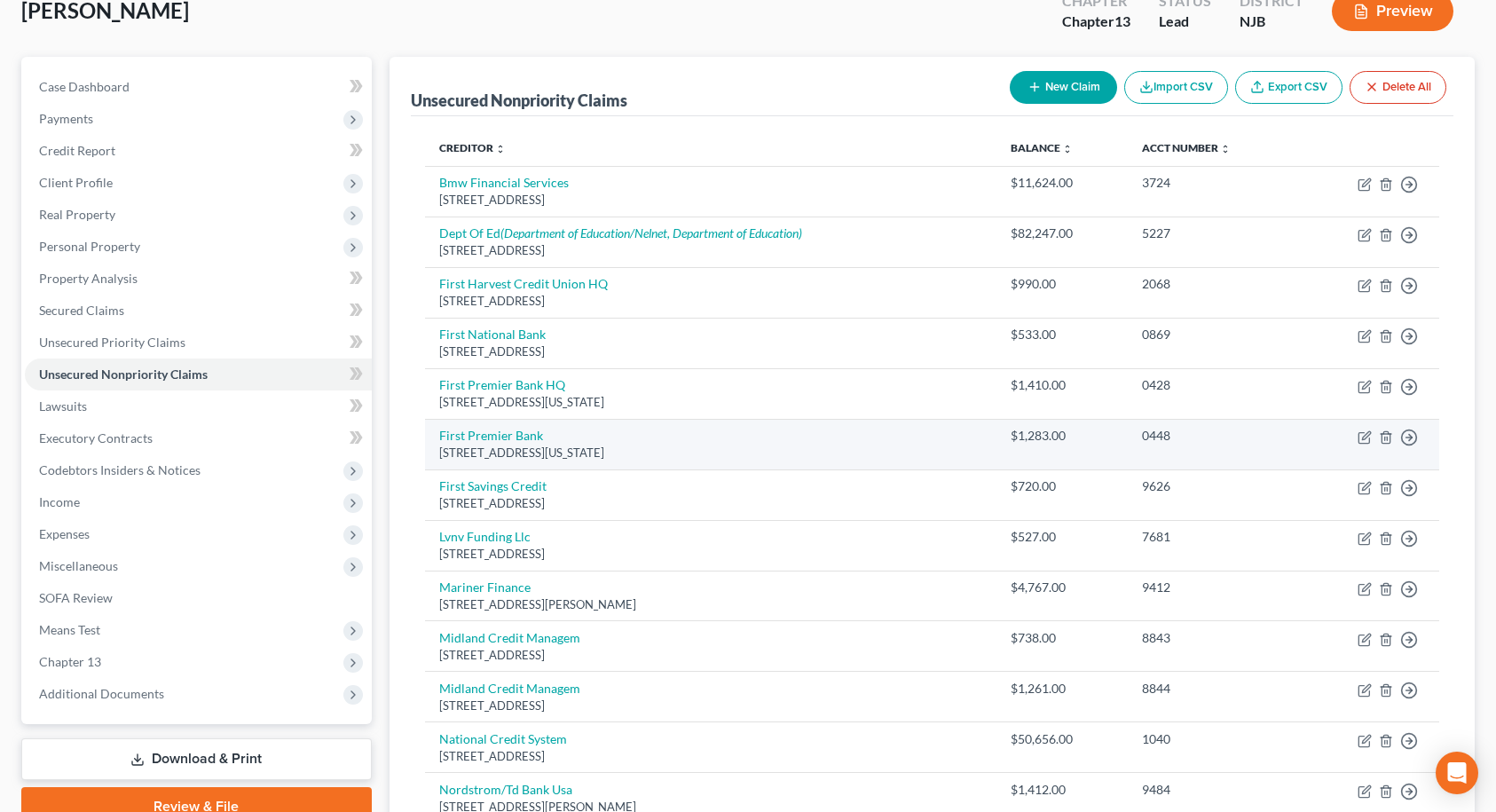
scroll to position [202, 0]
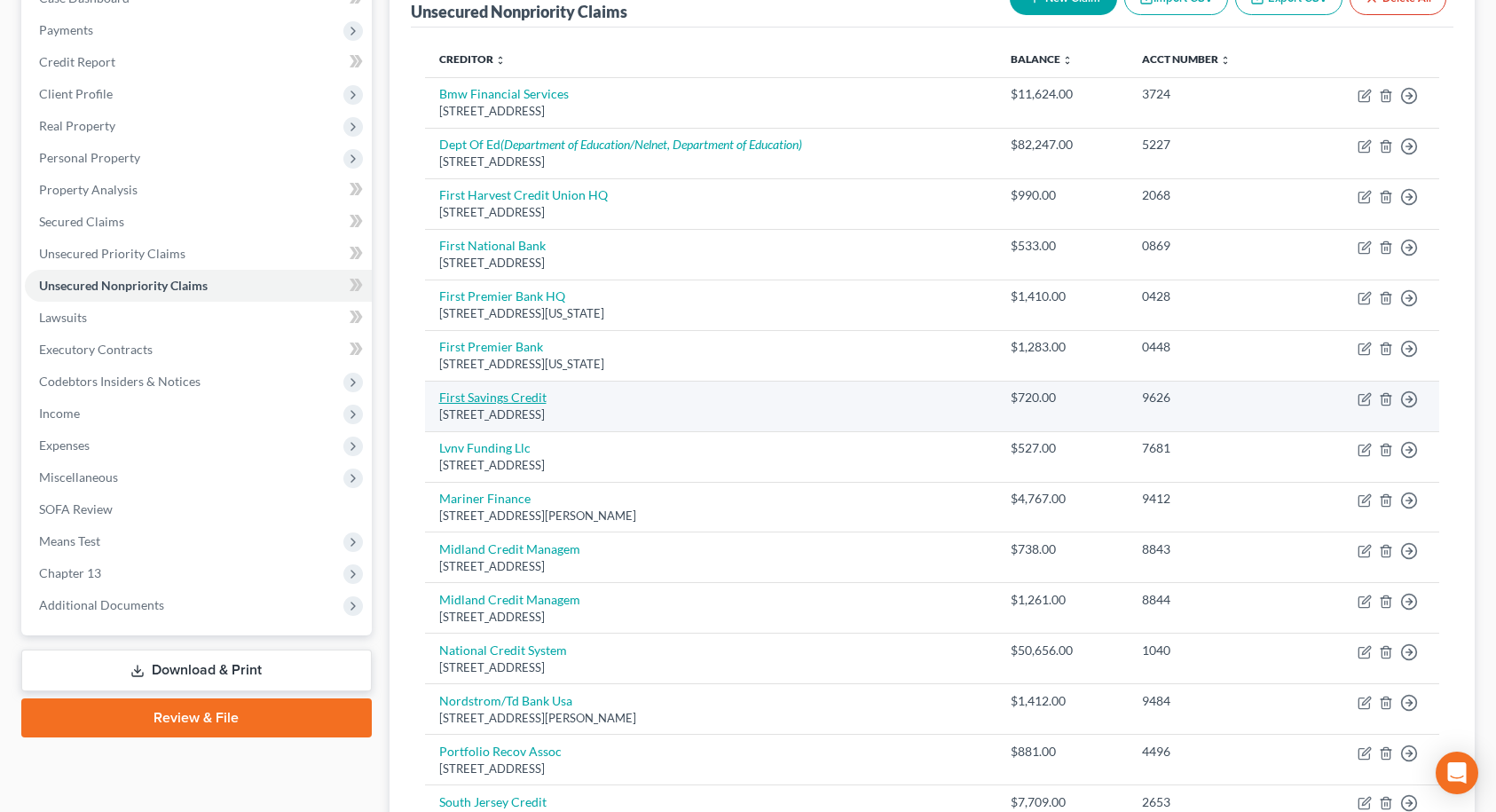
click at [519, 403] on link "First Savings Credit" at bounding box center [493, 397] width 108 height 15
select select "43"
select select "1"
select select "0"
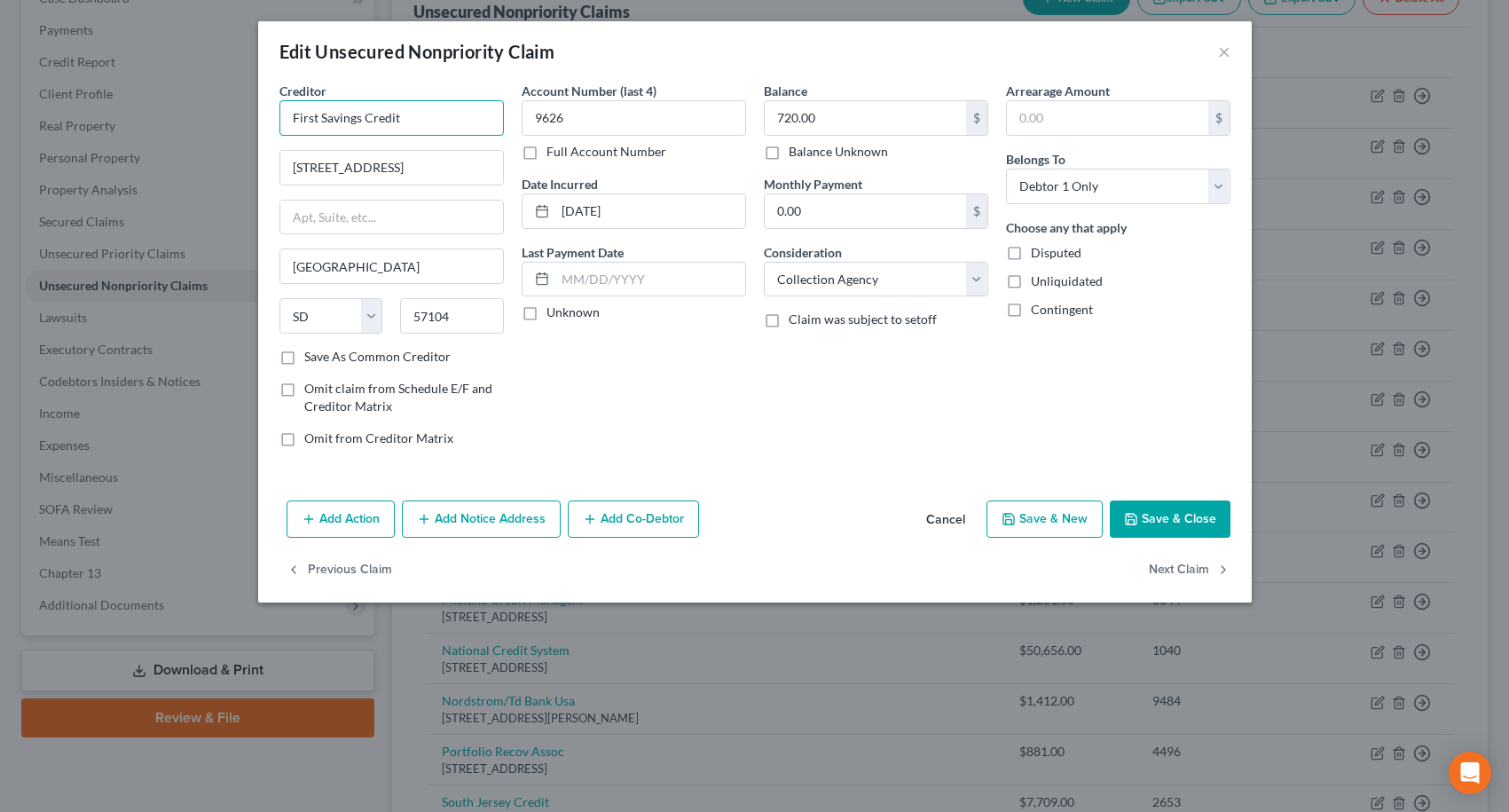
click at [455, 120] on input "First Savings Credit" at bounding box center [391, 118] width 225 height 36
click at [455, 119] on input "First Savings Credit" at bounding box center [391, 118] width 225 height 36
click at [406, 198] on div "First Savings Bank HQ" at bounding box center [386, 191] width 185 height 18
type input "First Savings Bank HQ"
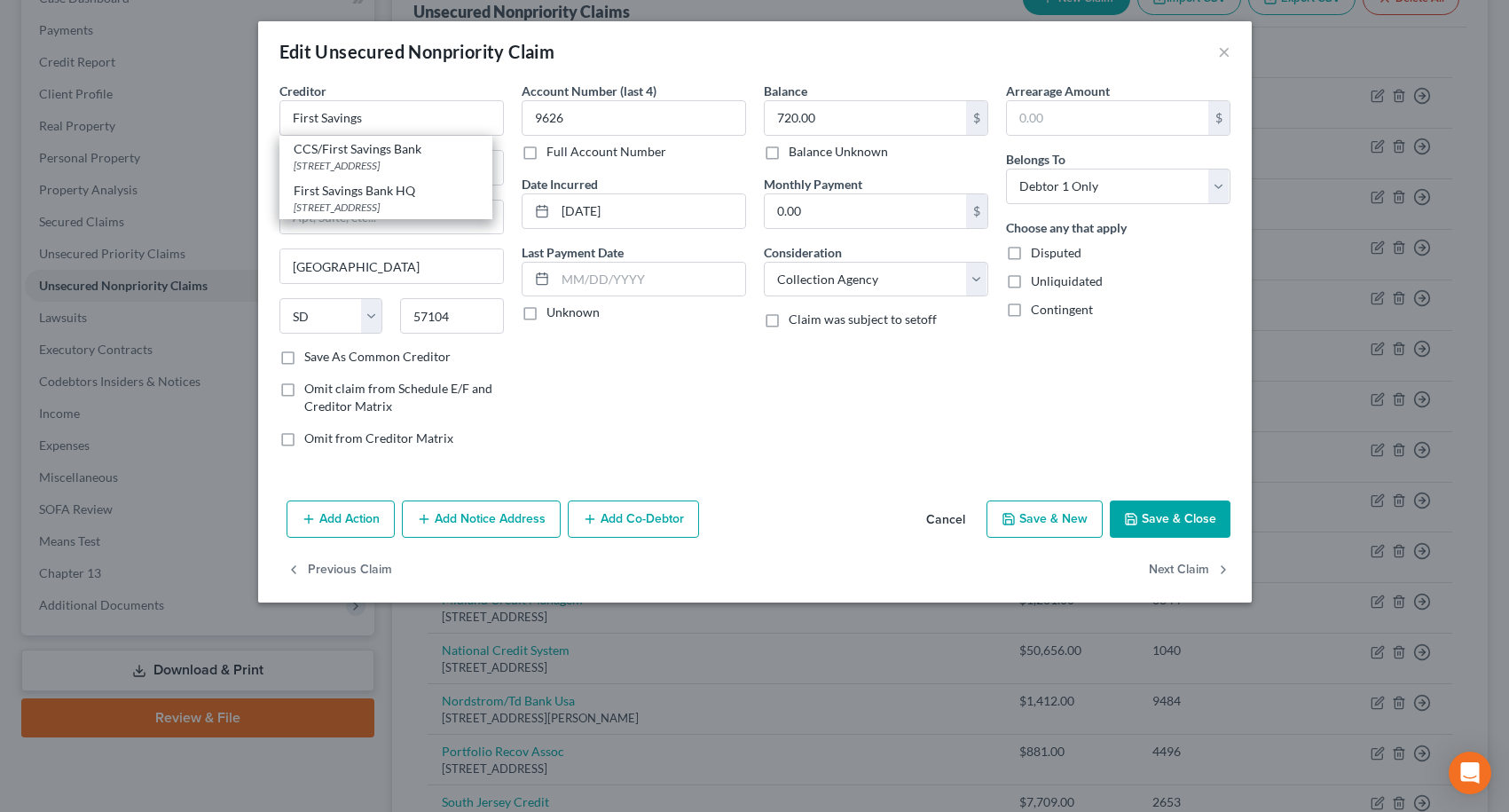
type input "[STREET_ADDRESS]"
type input "Beresford"
type input "57004"
click at [1209, 508] on button "Save & Close" at bounding box center [1171, 519] width 121 height 38
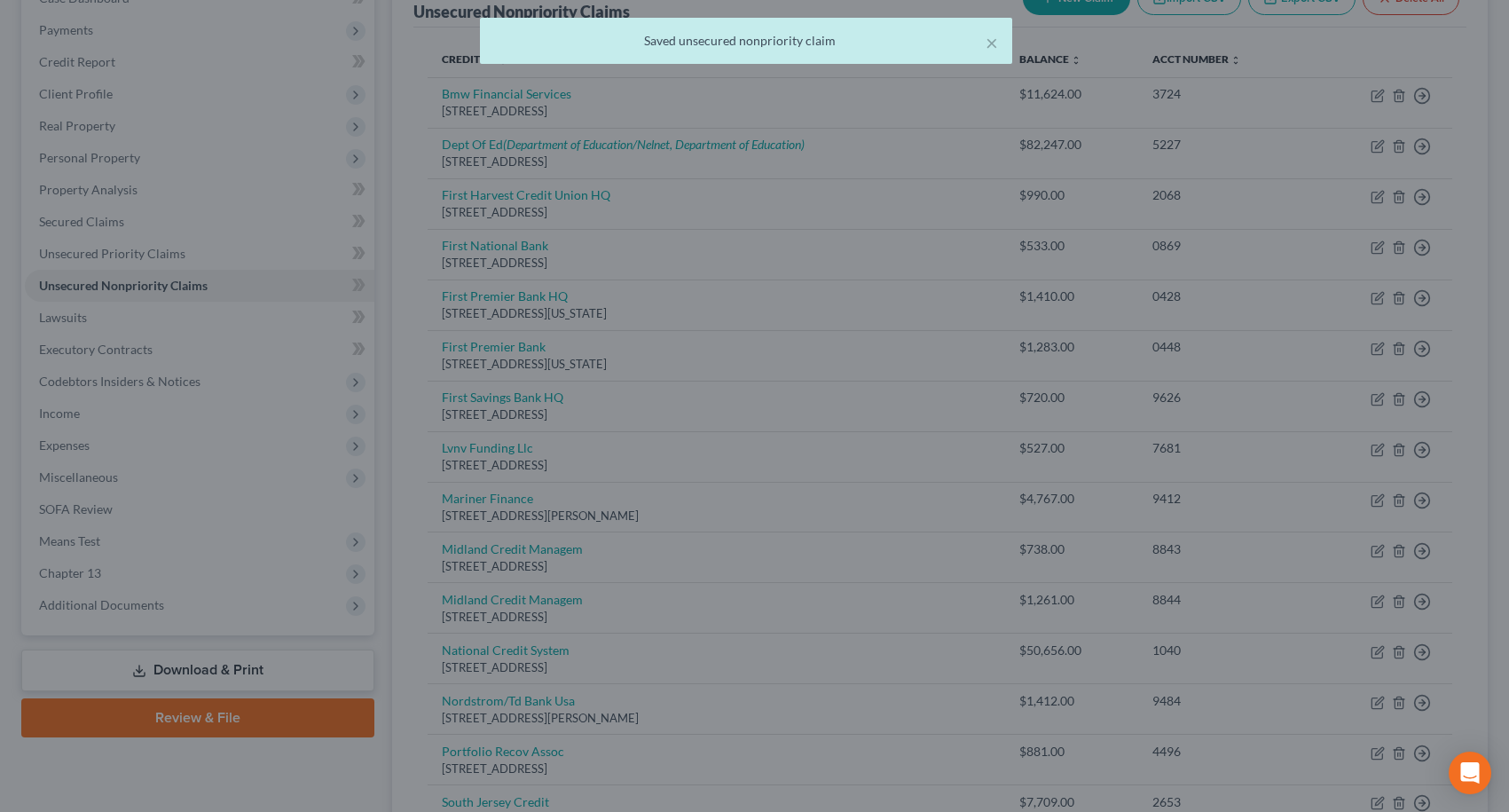
type input "0"
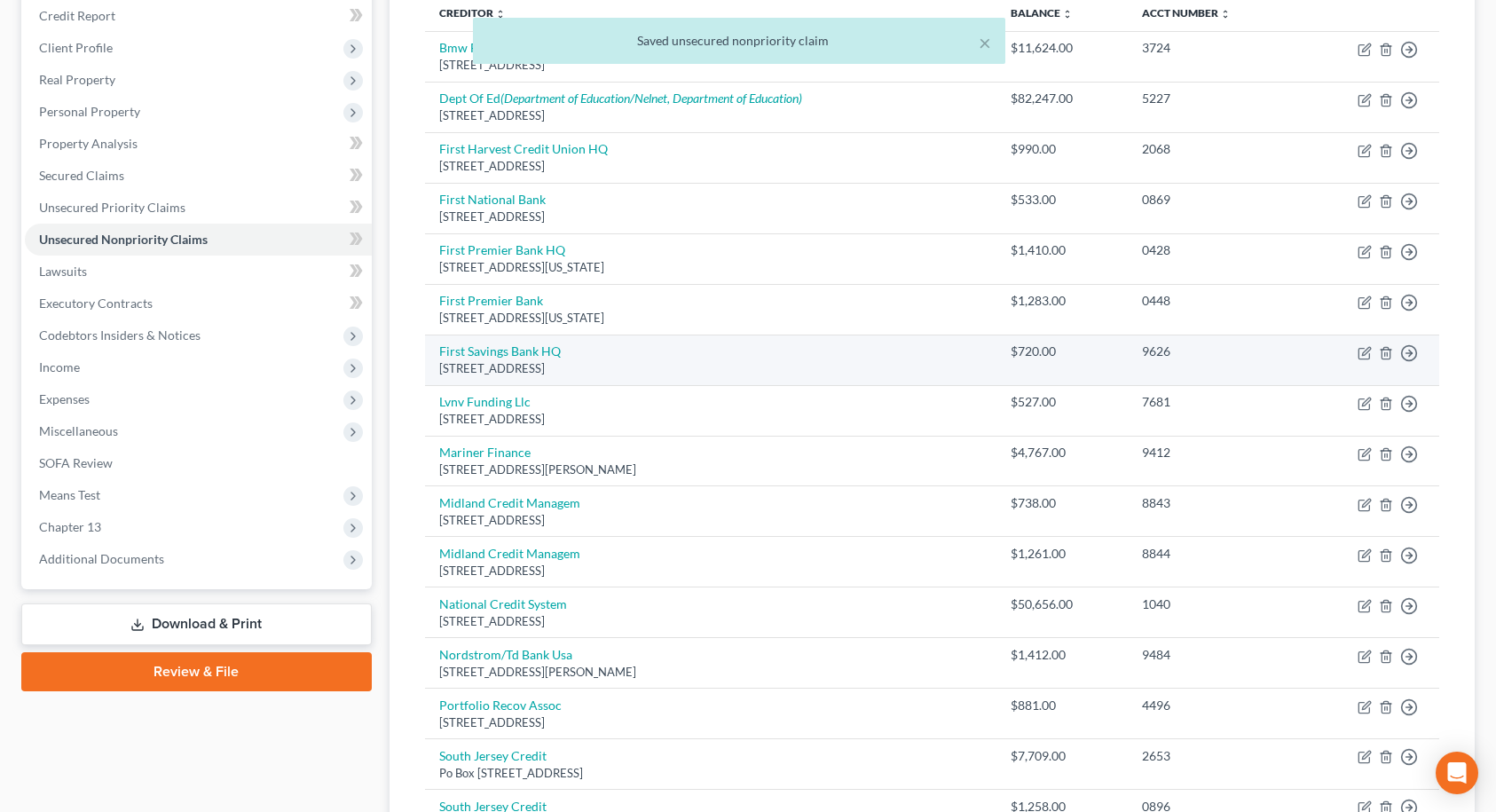
scroll to position [291, 0]
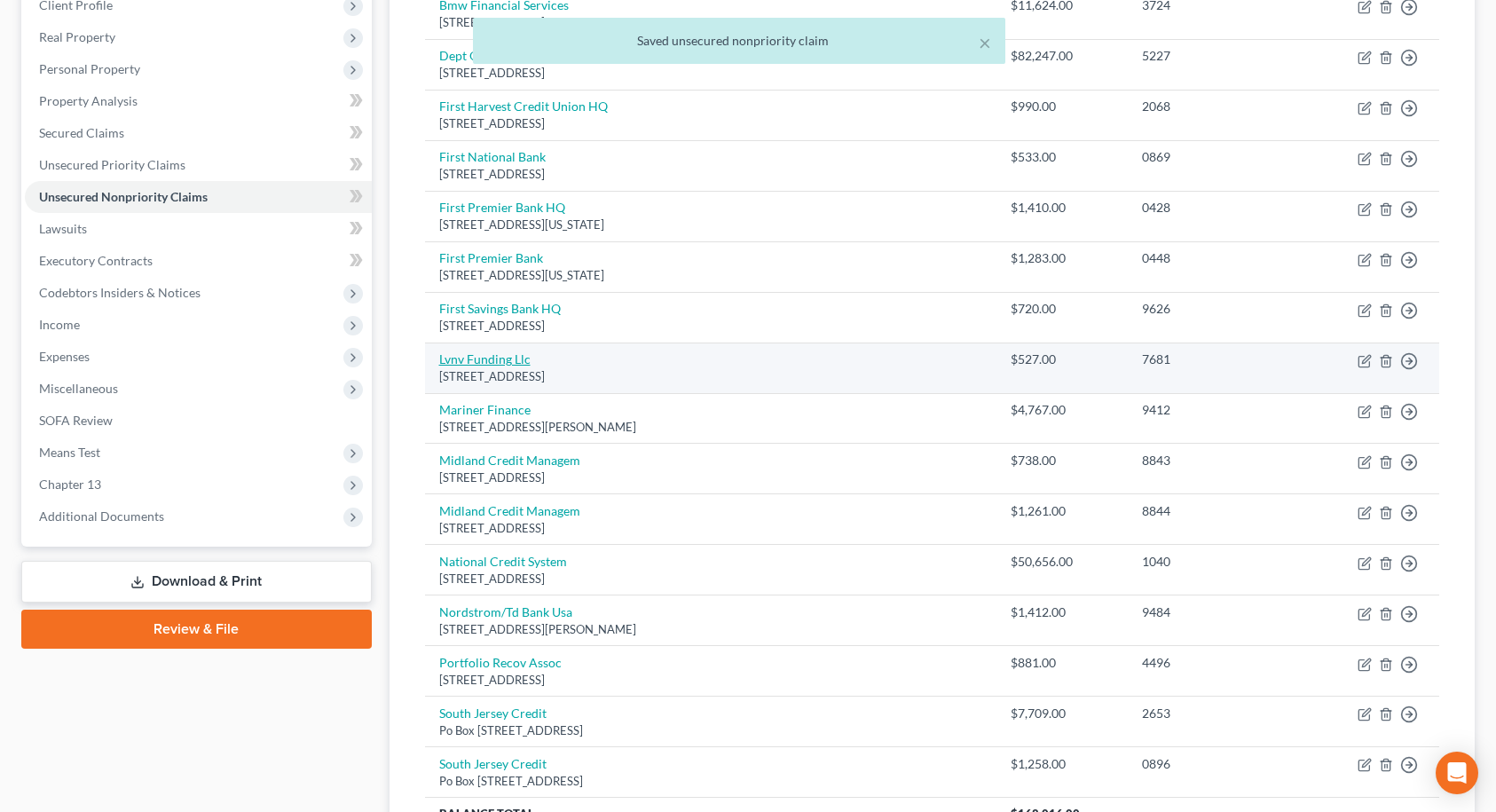
click at [502, 359] on link "Lvnv Funding Llc" at bounding box center [485, 358] width 91 height 15
select select "42"
select select "0"
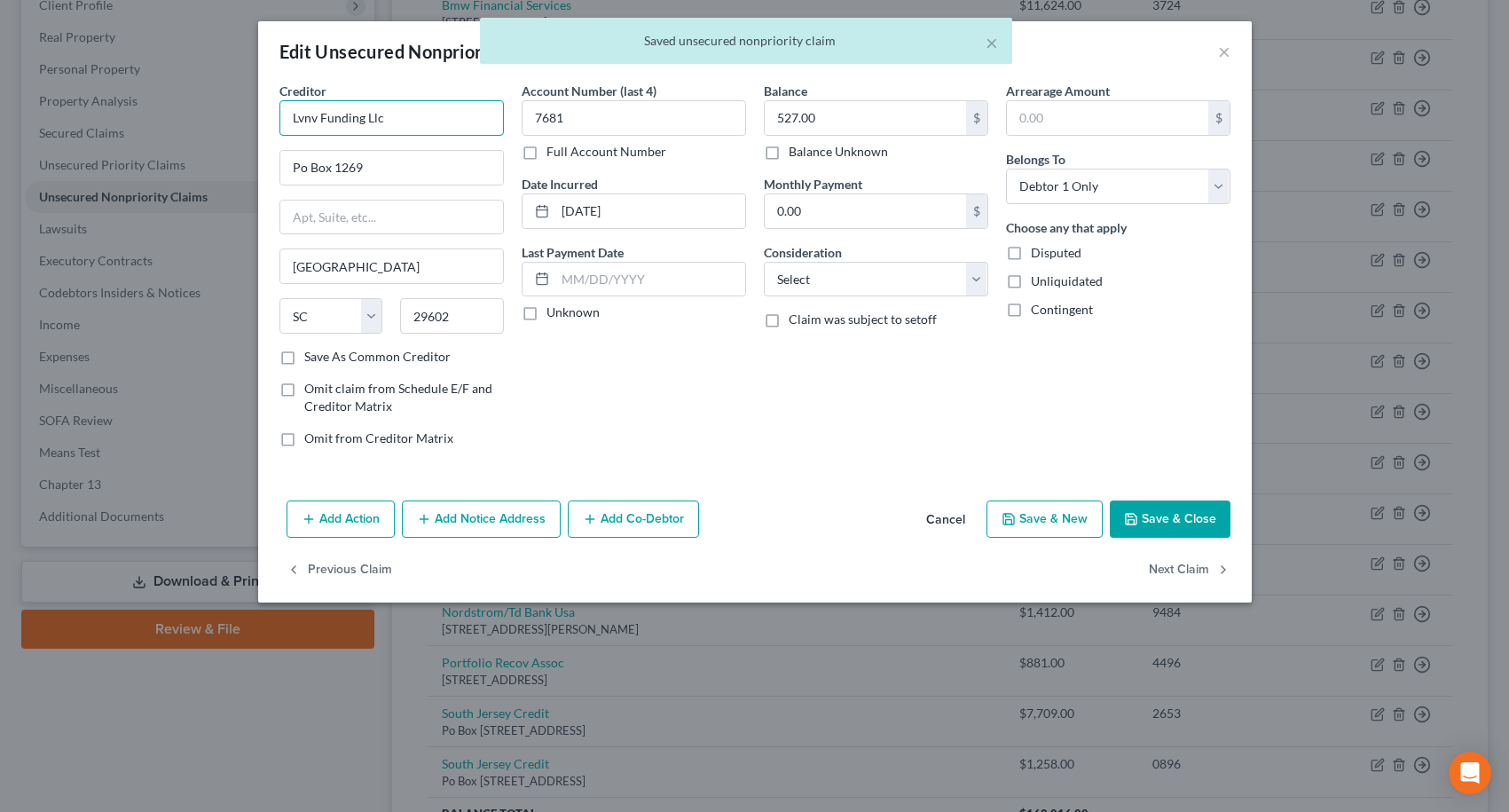
click at [404, 120] on input "Lvnv Funding Llc" at bounding box center [391, 118] width 225 height 36
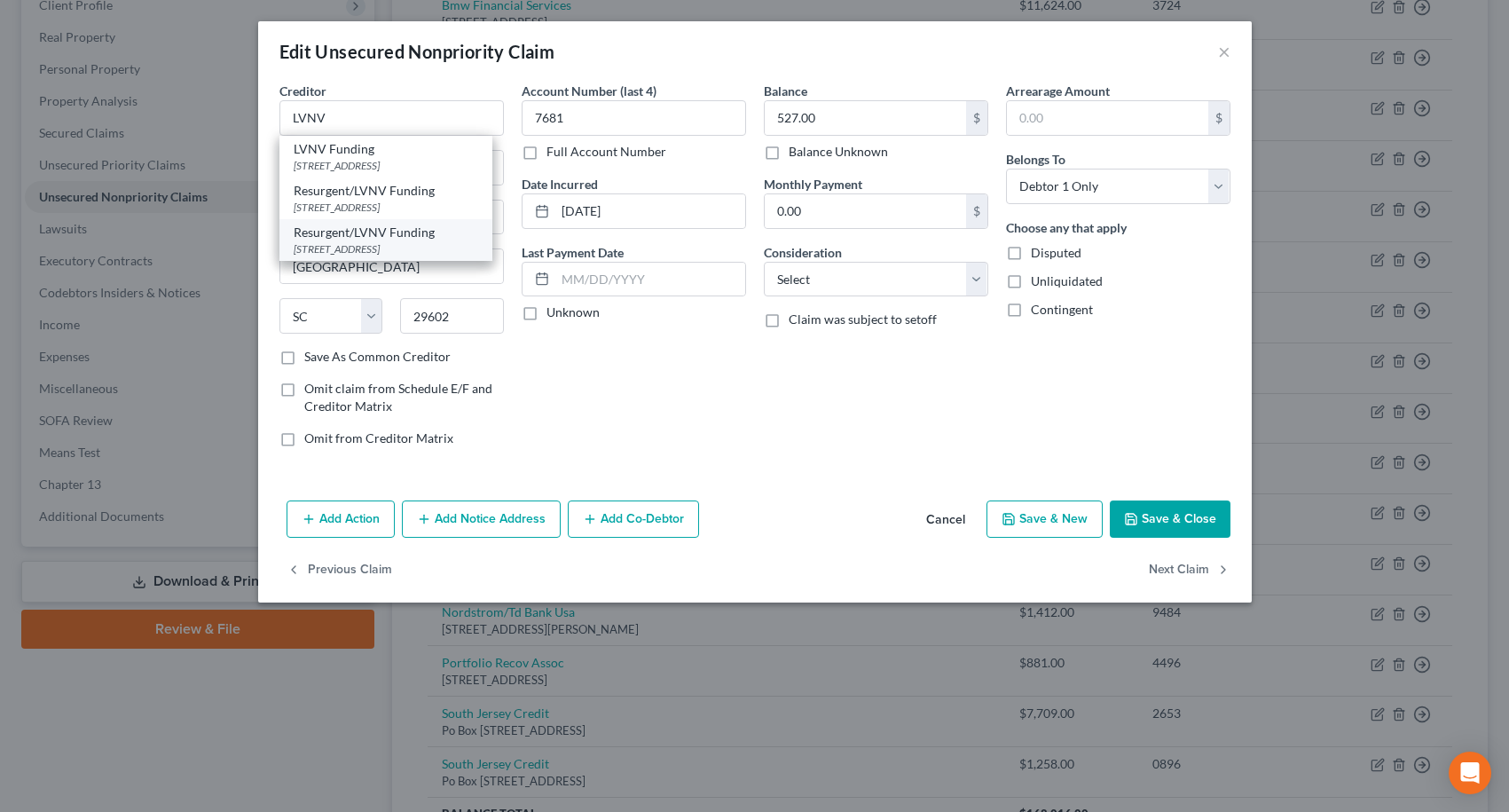
click at [391, 233] on div "Resurgent/LVNV Funding" at bounding box center [386, 232] width 185 height 18
type input "Resurgent/LVNV Funding"
type input "PO Box 1269"
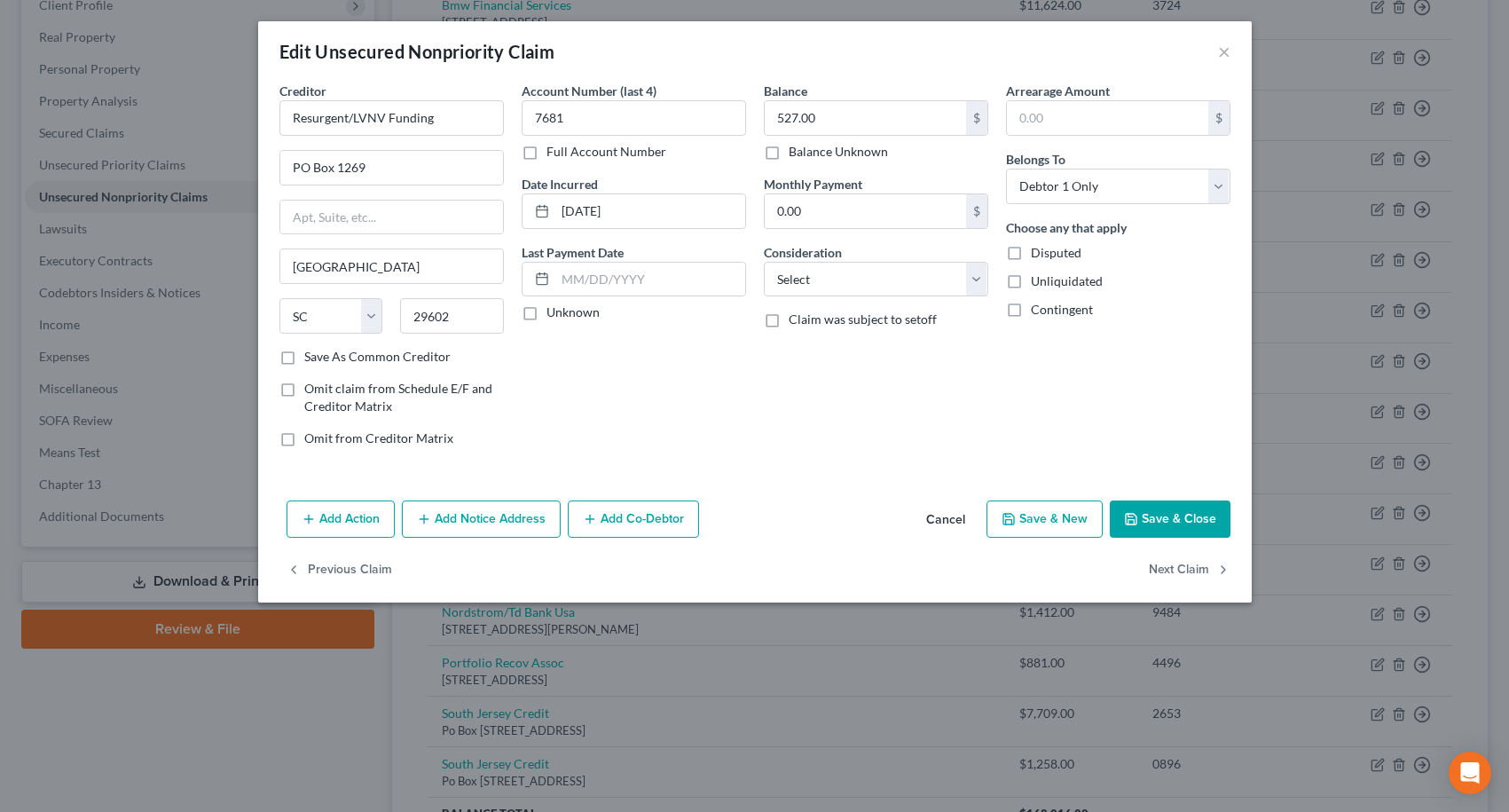
click at [1161, 514] on button "Save & Close" at bounding box center [1171, 519] width 121 height 38
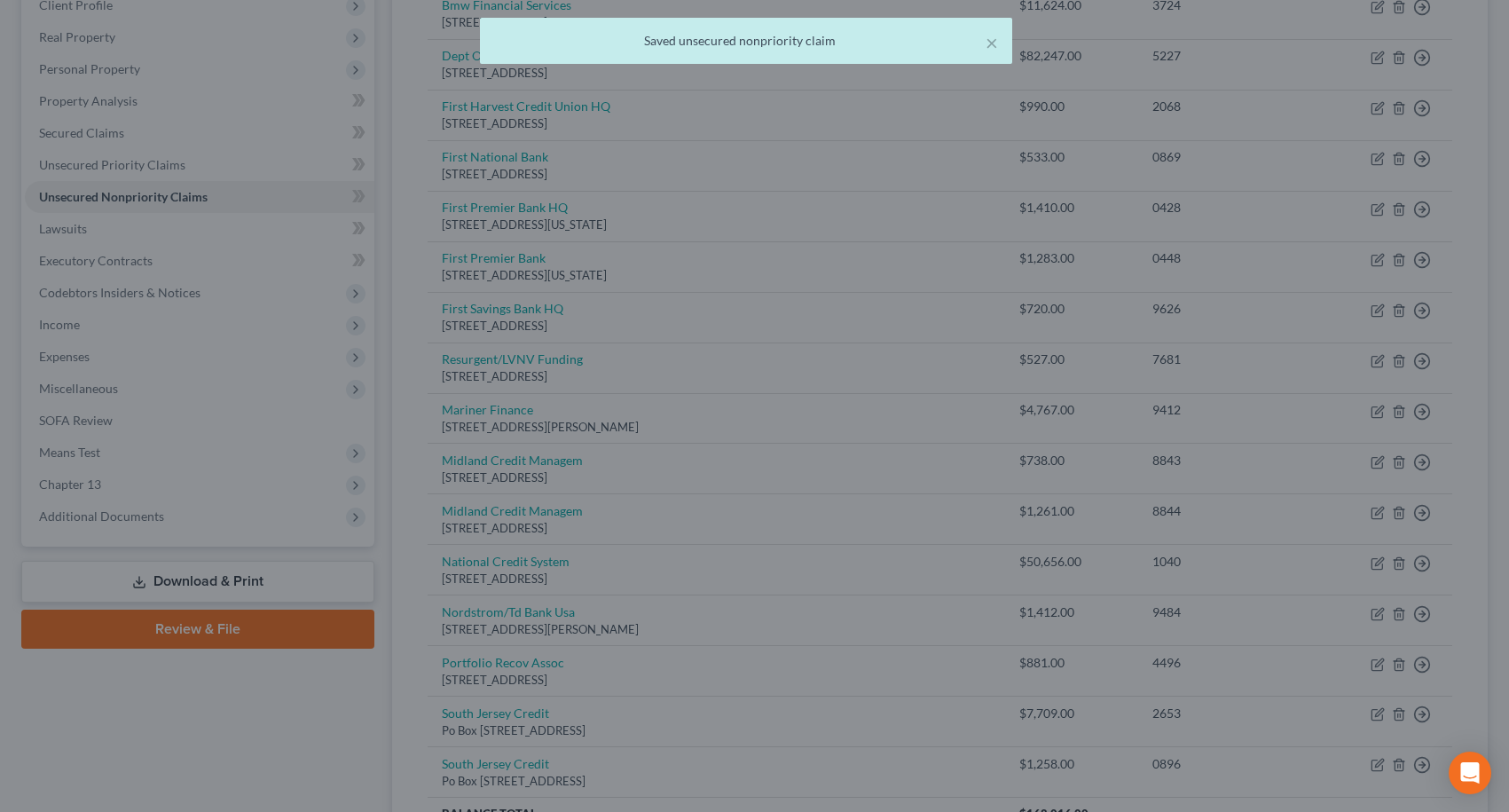
type input "0"
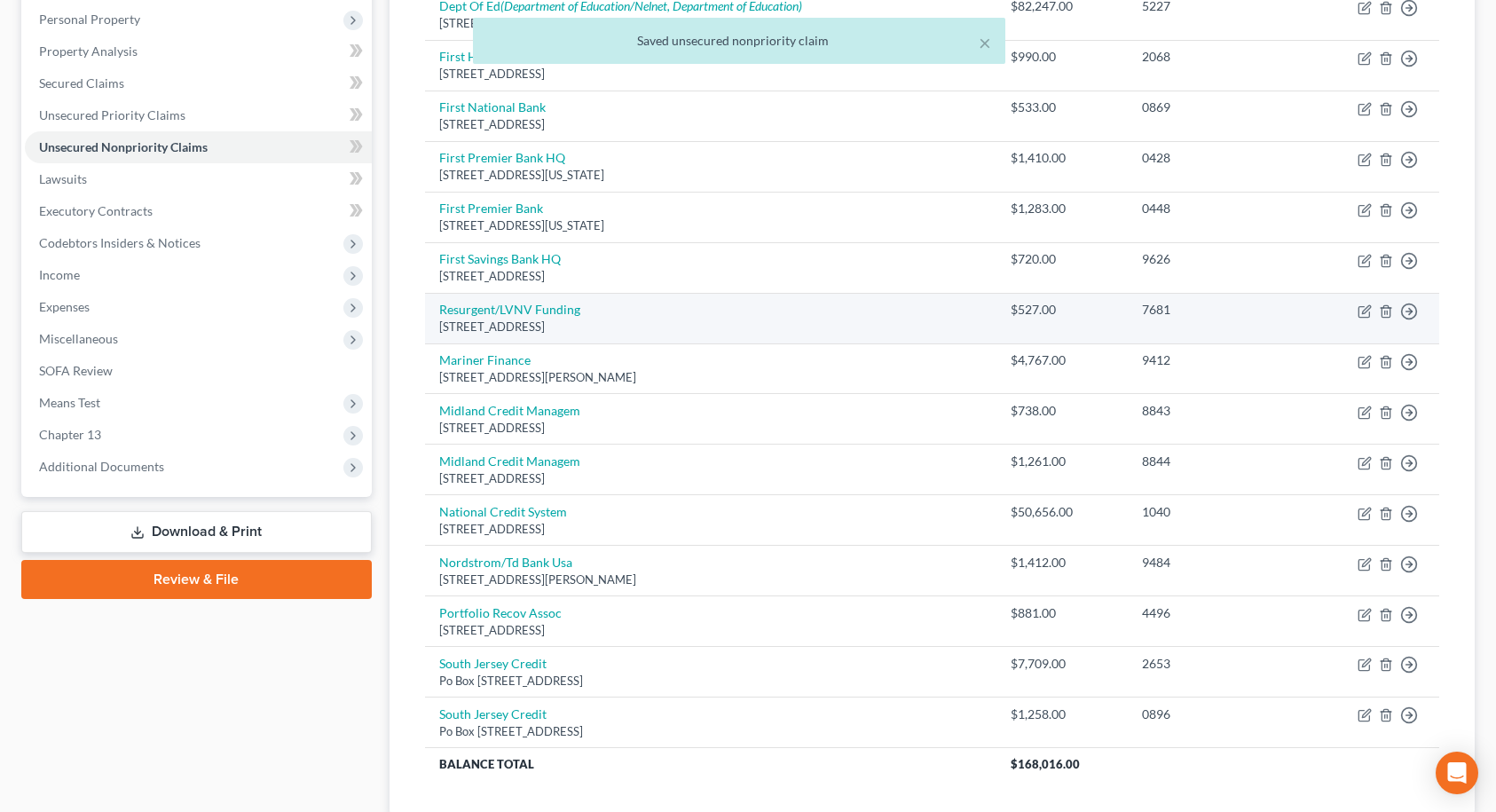
scroll to position [380, 0]
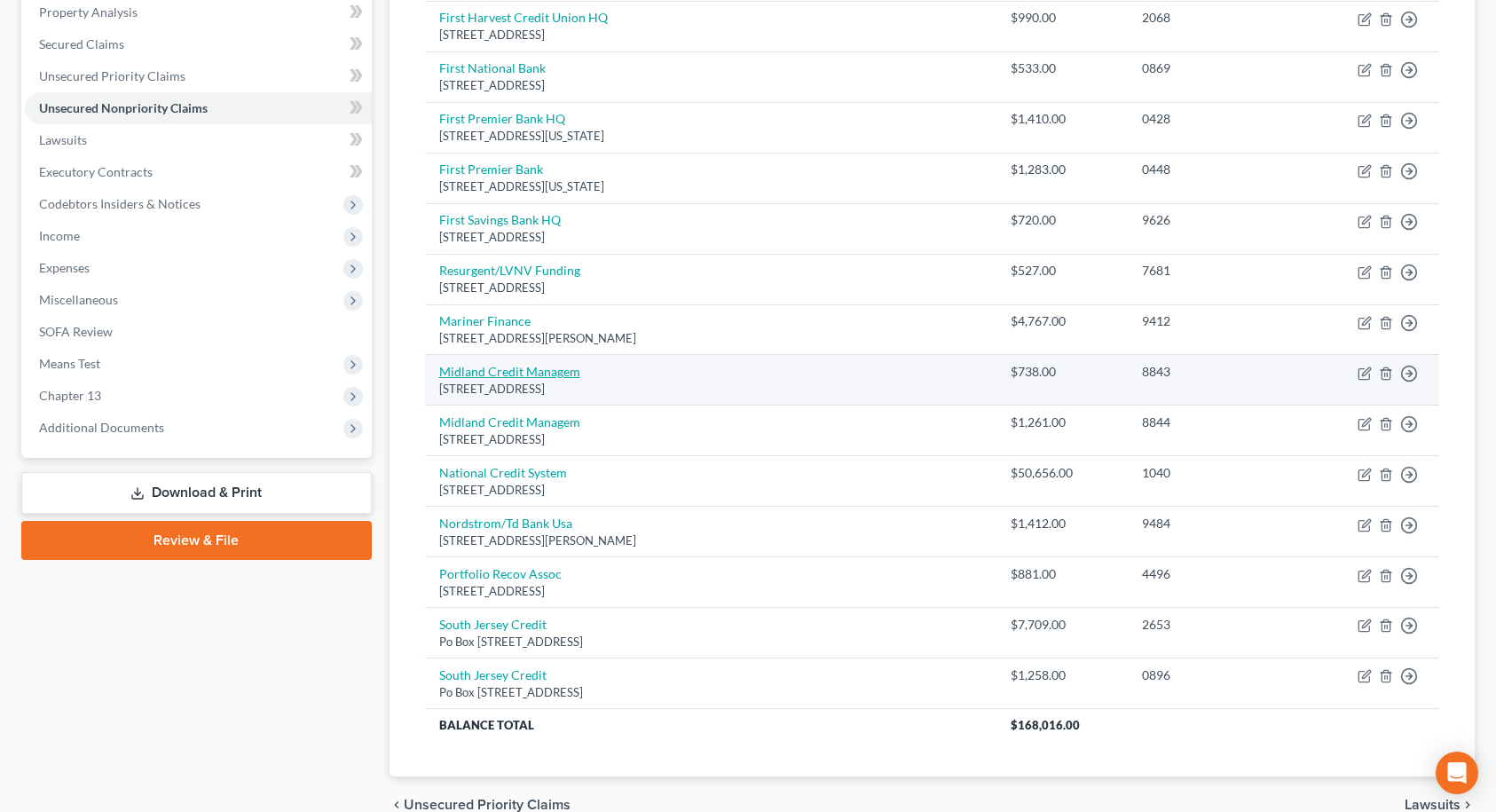
click at [491, 366] on link "Midland Credit Managem" at bounding box center [510, 371] width 141 height 15
select select "23"
select select "0"
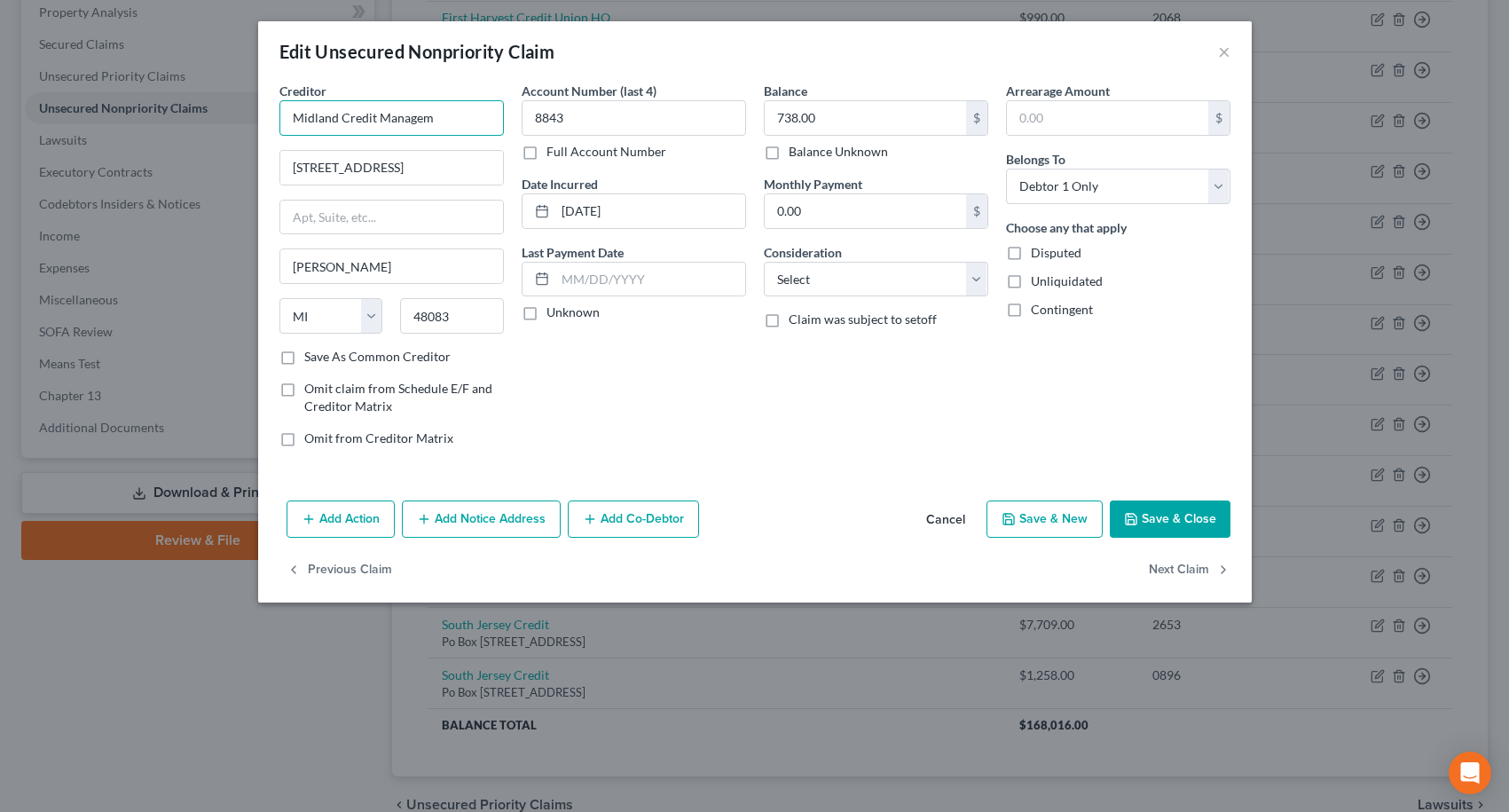
click at [468, 123] on input "Midland Credit Managem" at bounding box center [391, 118] width 225 height 36
click at [467, 122] on input "Midland Credit Managem" at bounding box center [391, 118] width 225 height 36
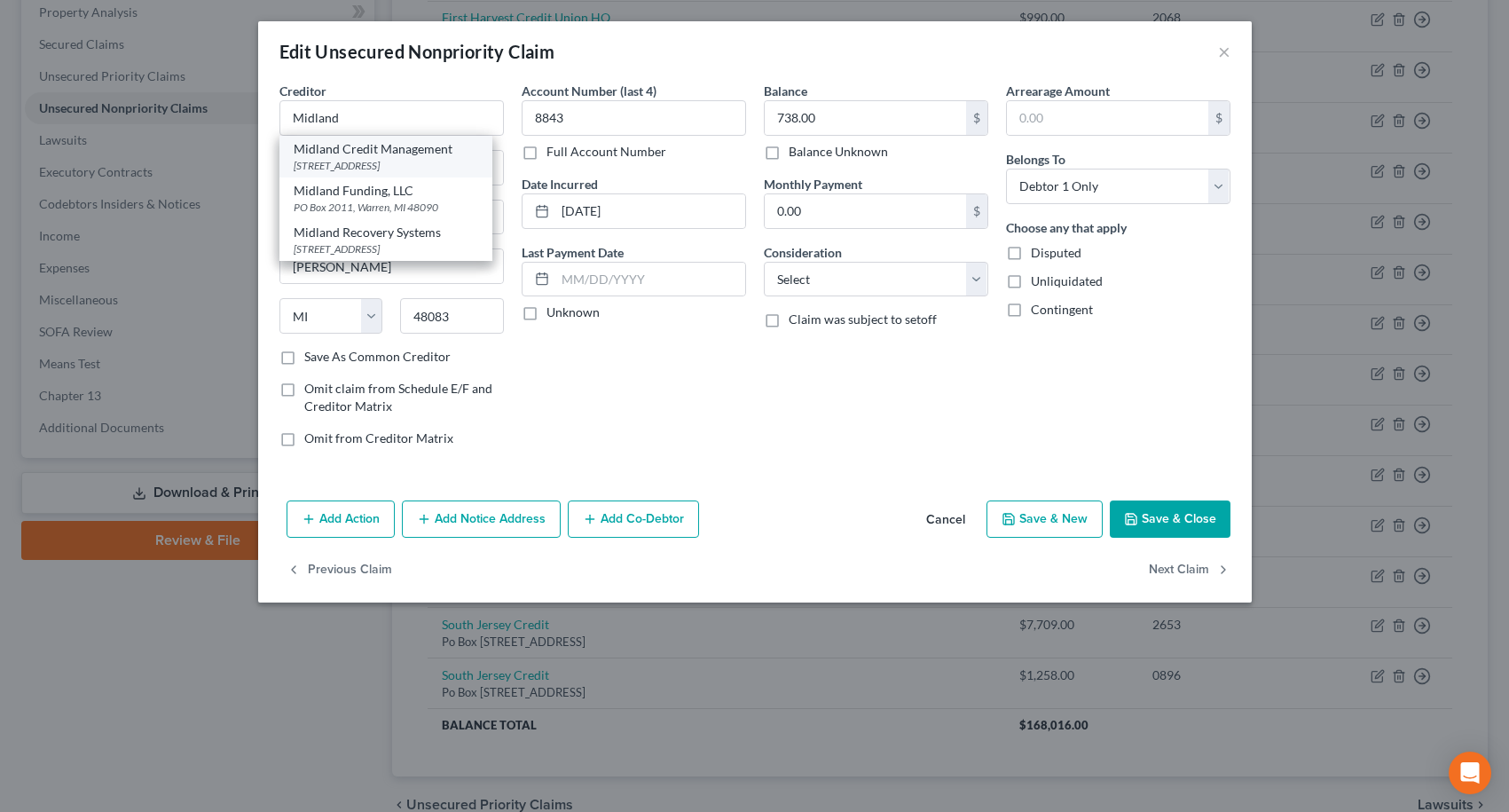
click at [451, 164] on div "[STREET_ADDRESS]" at bounding box center [386, 165] width 185 height 15
type input "Midland Credit Management"
type input "PO Box 939069"
type input "[GEOGRAPHIC_DATA]"
select select "4"
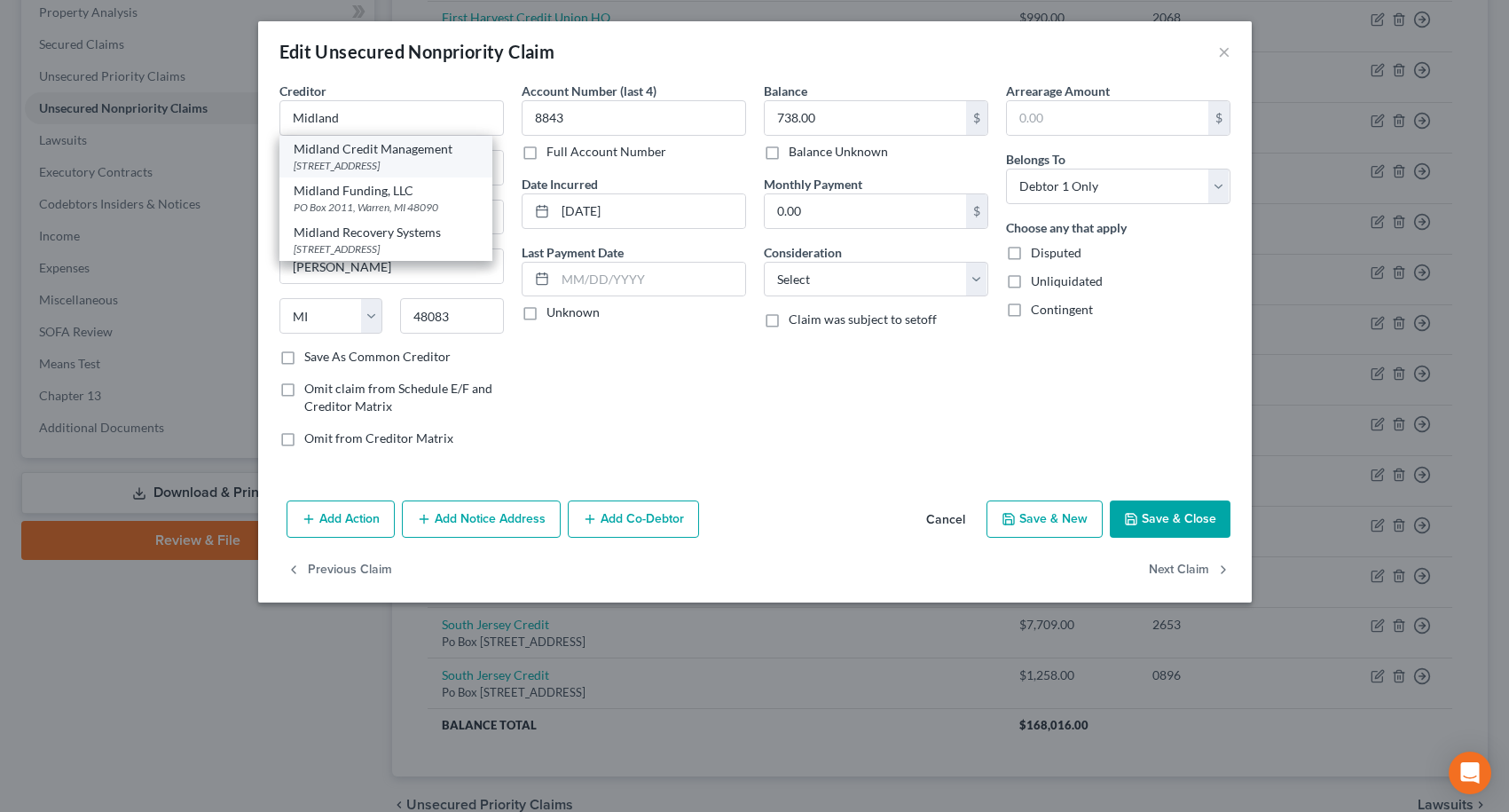
type input "92193"
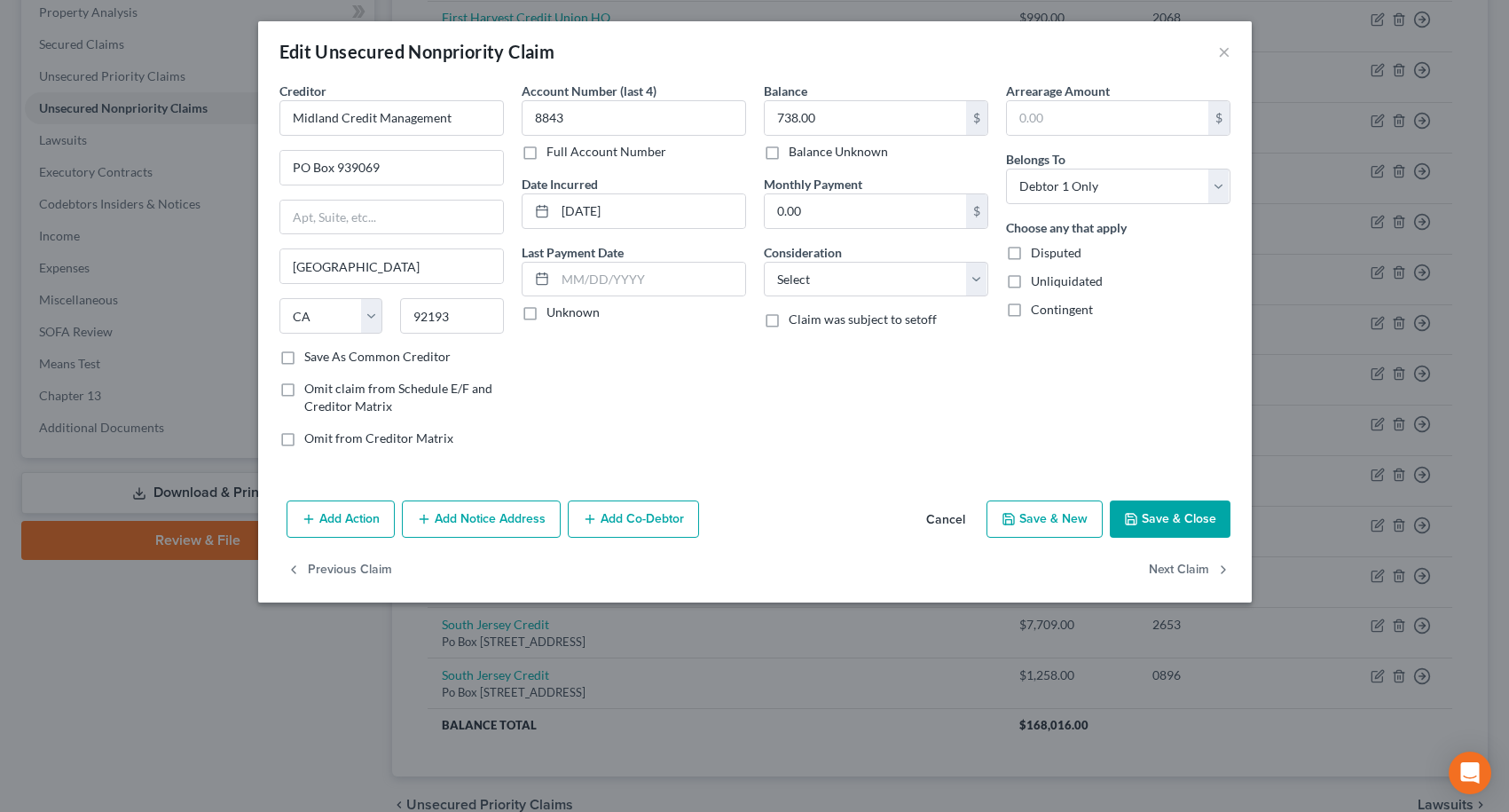
click at [1169, 520] on button "Save & Close" at bounding box center [1171, 519] width 121 height 38
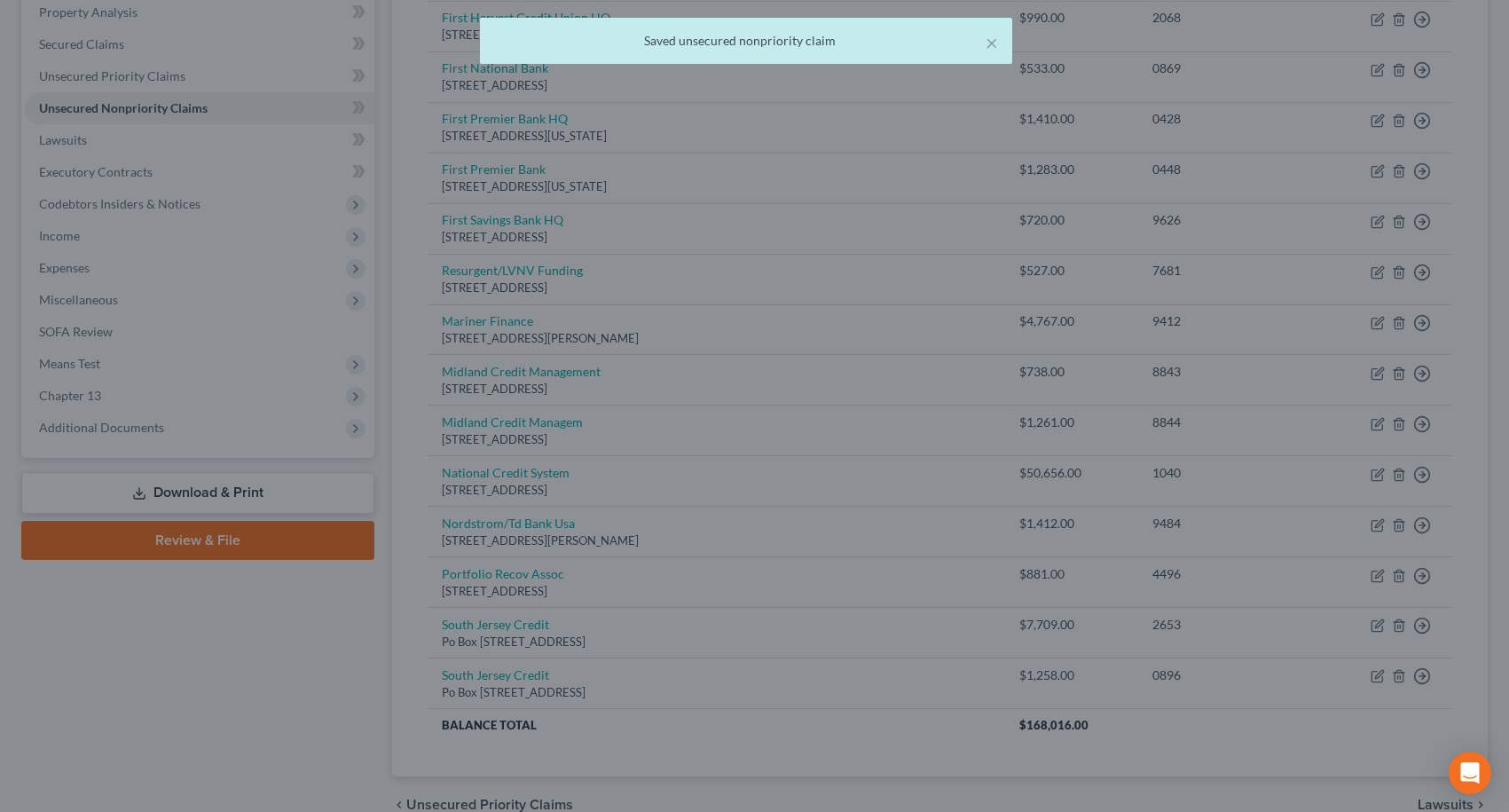
type input "0"
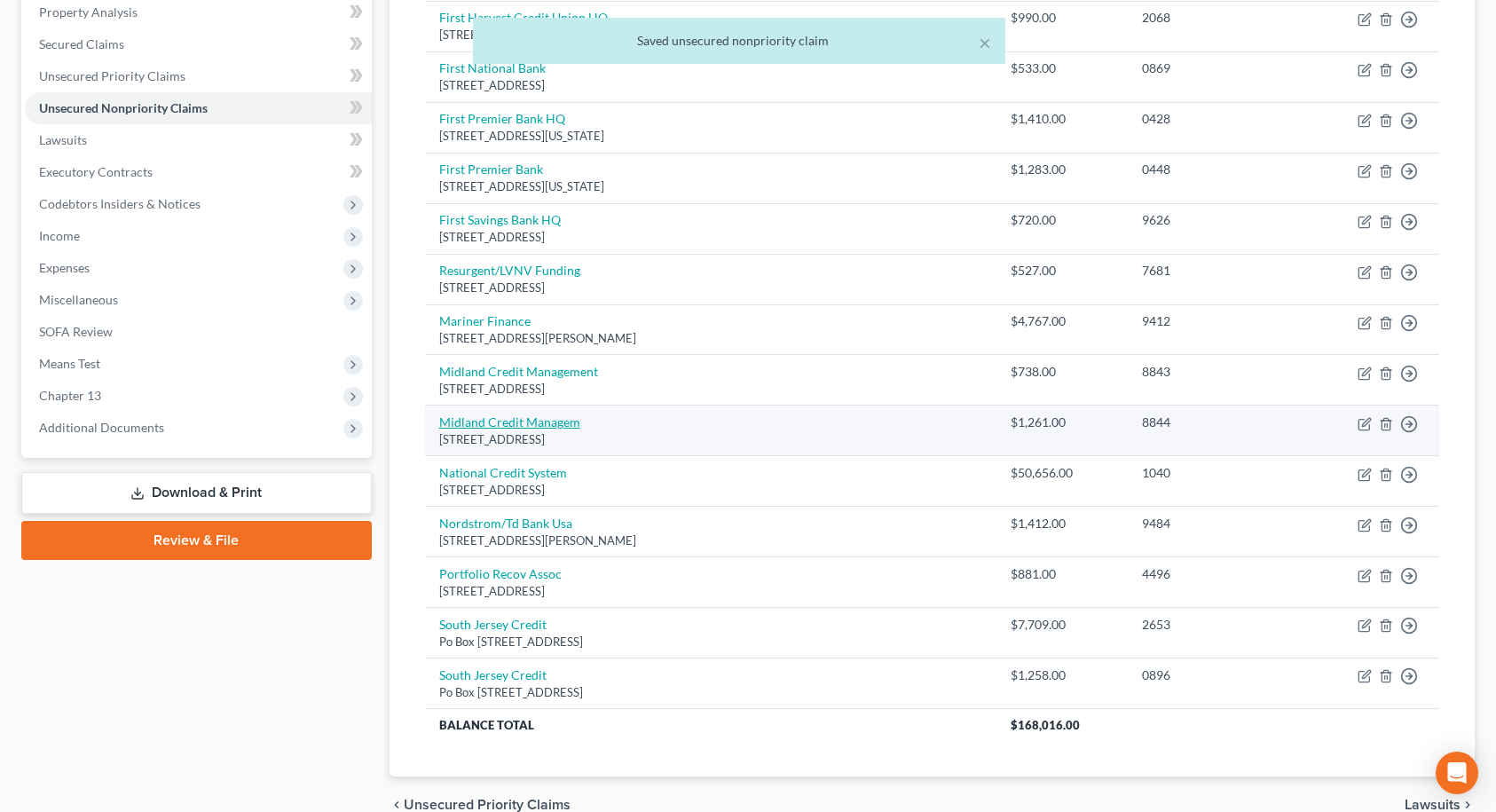
click at [517, 421] on link "Midland Credit Managem" at bounding box center [510, 421] width 141 height 15
select select "23"
select select "0"
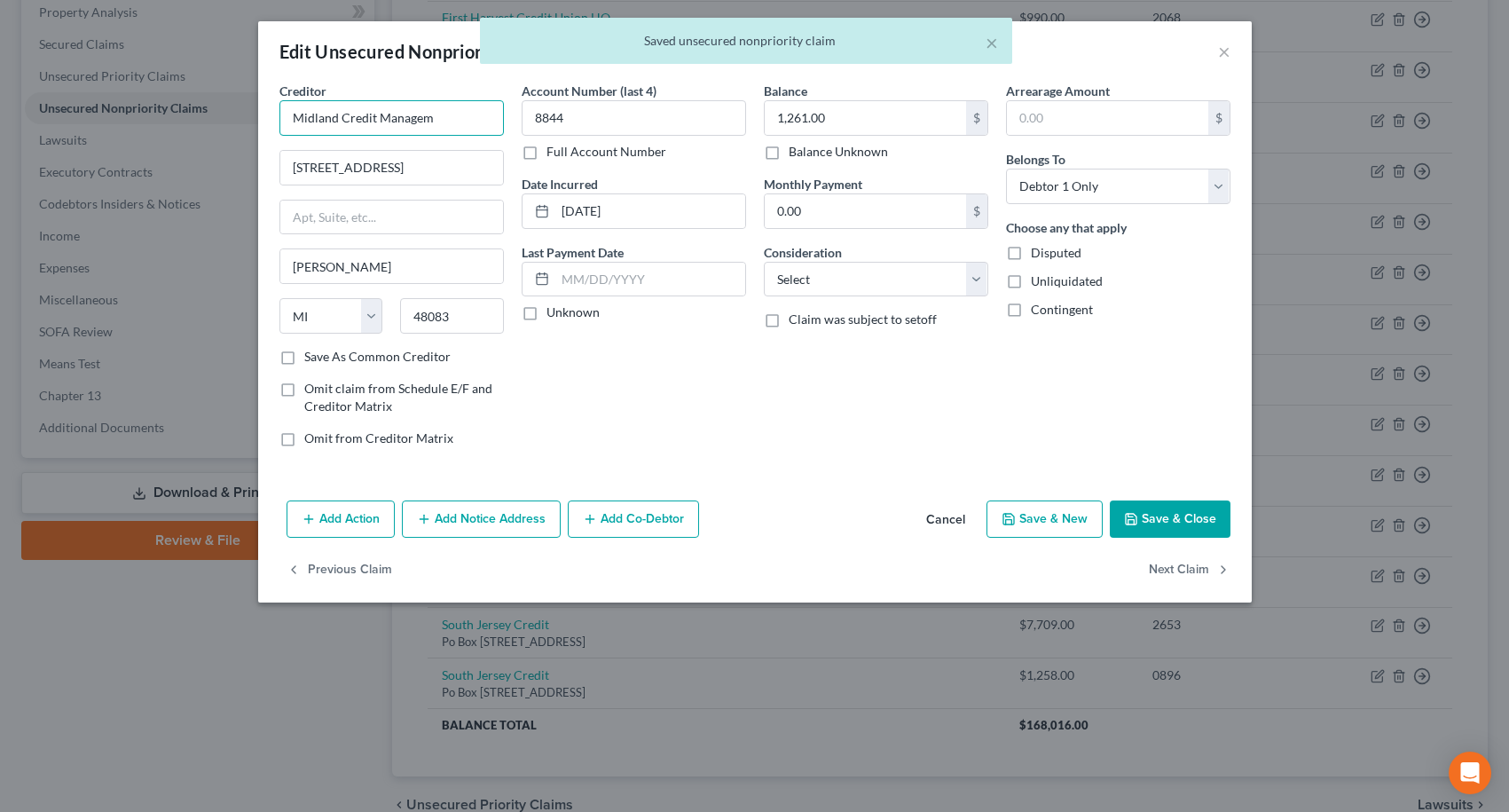
click at [453, 129] on input "Midland Credit Managem" at bounding box center [391, 118] width 225 height 36
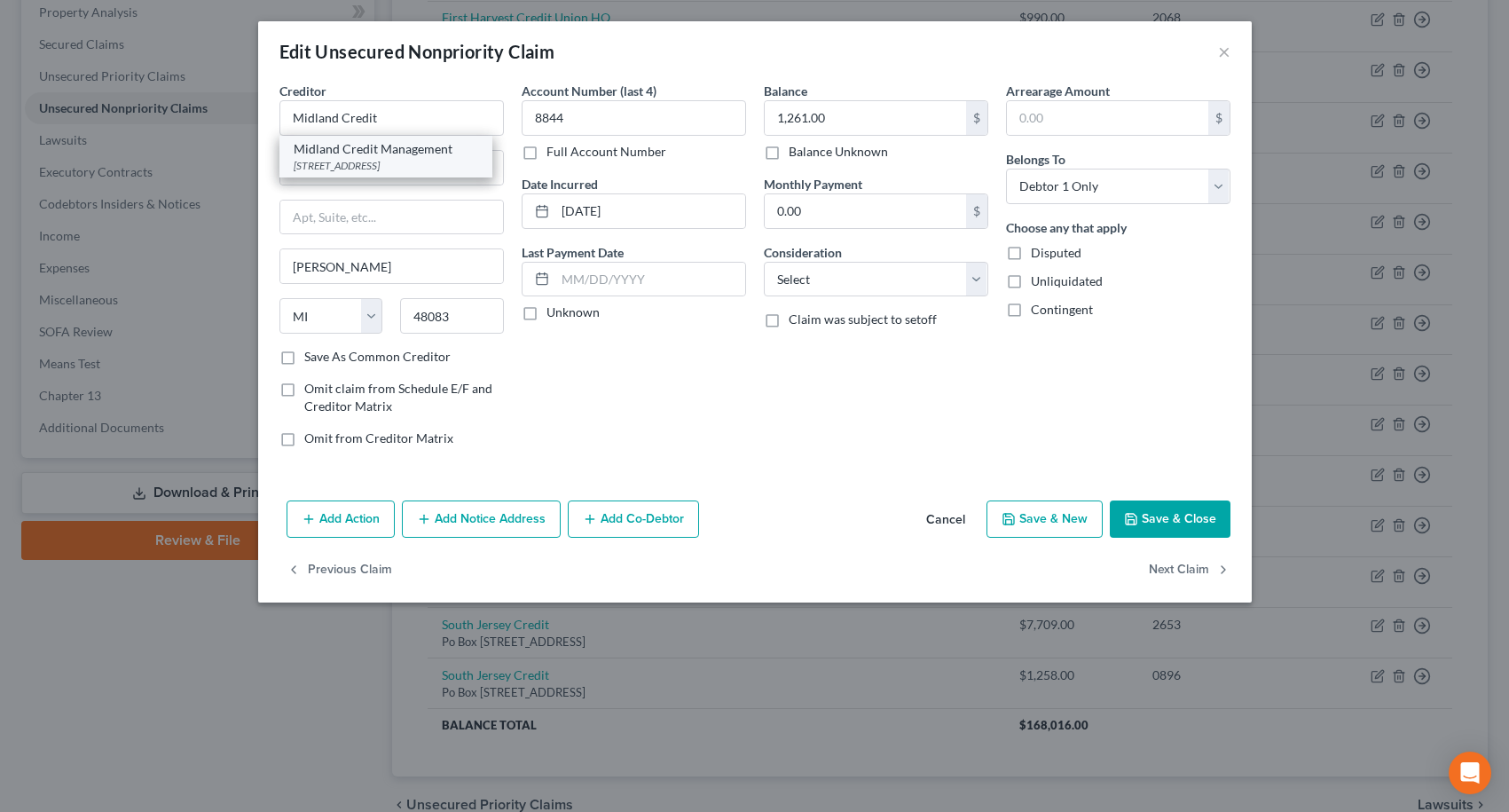
click at [443, 158] on div "[STREET_ADDRESS]" at bounding box center [386, 165] width 185 height 15
type input "Midland Credit Management"
type input "PO Box 939069"
type input "[GEOGRAPHIC_DATA]"
select select "4"
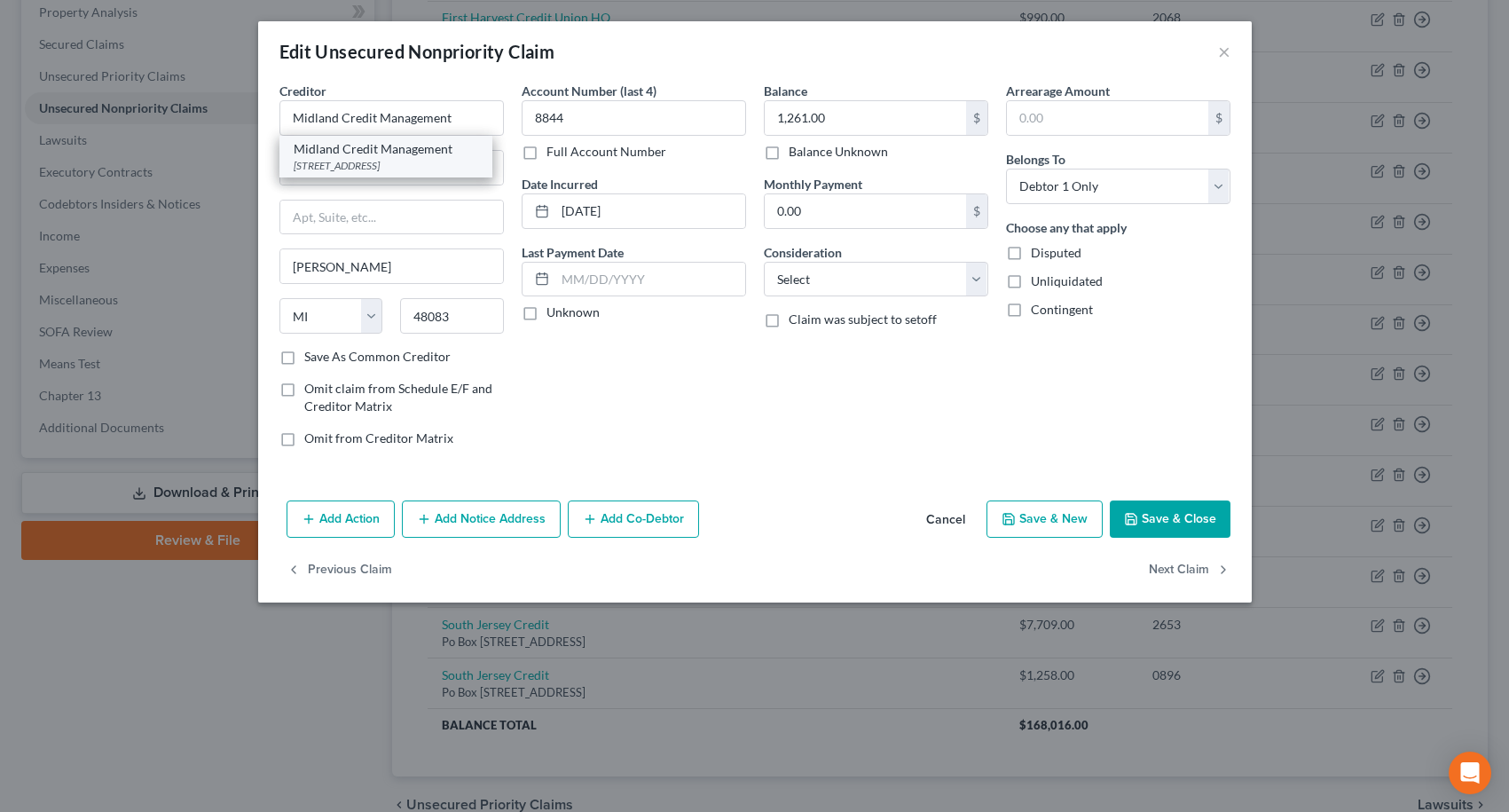
type input "92193"
click at [1163, 507] on button "Save & Close" at bounding box center [1171, 519] width 121 height 38
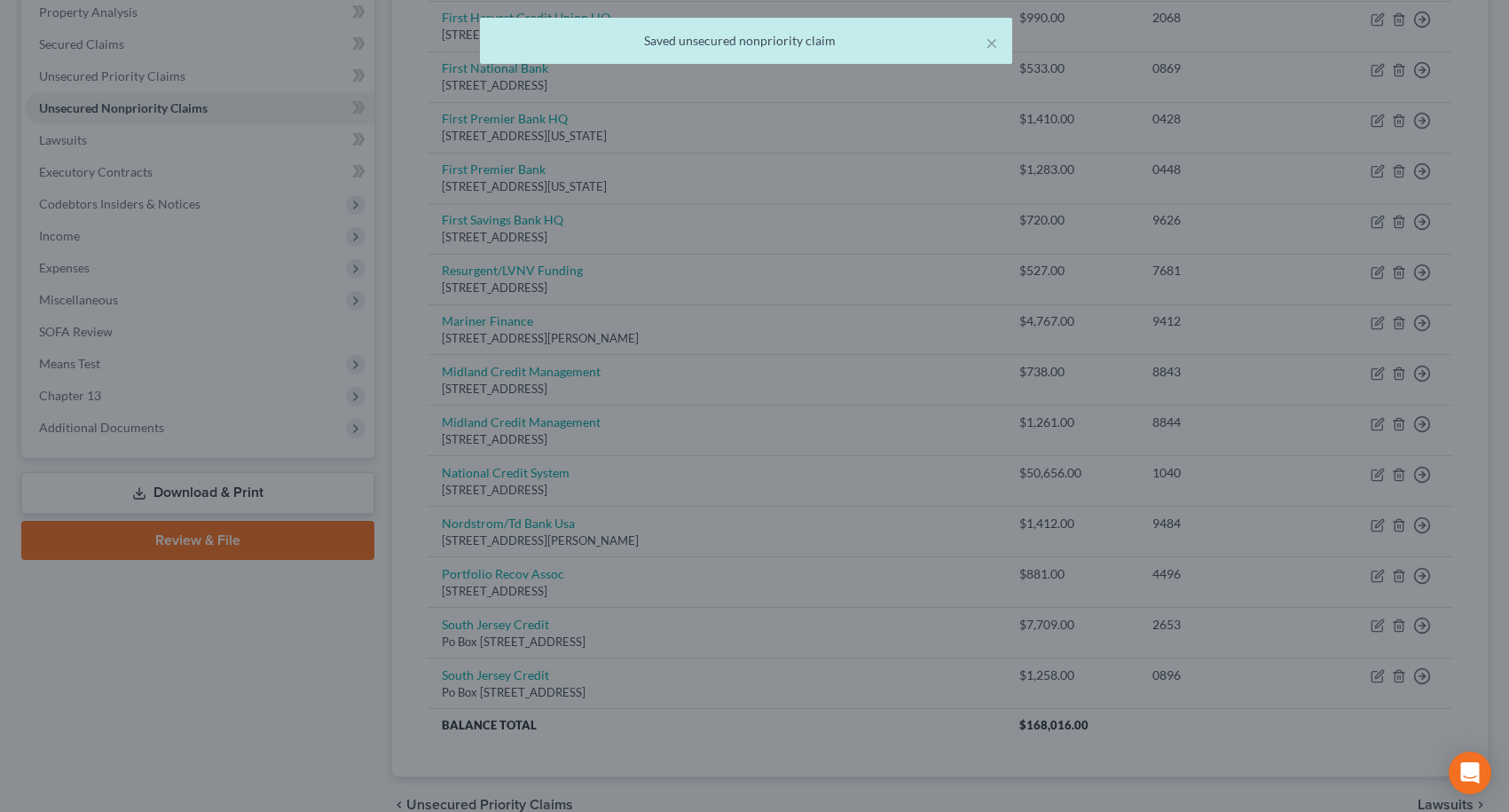
type input "0"
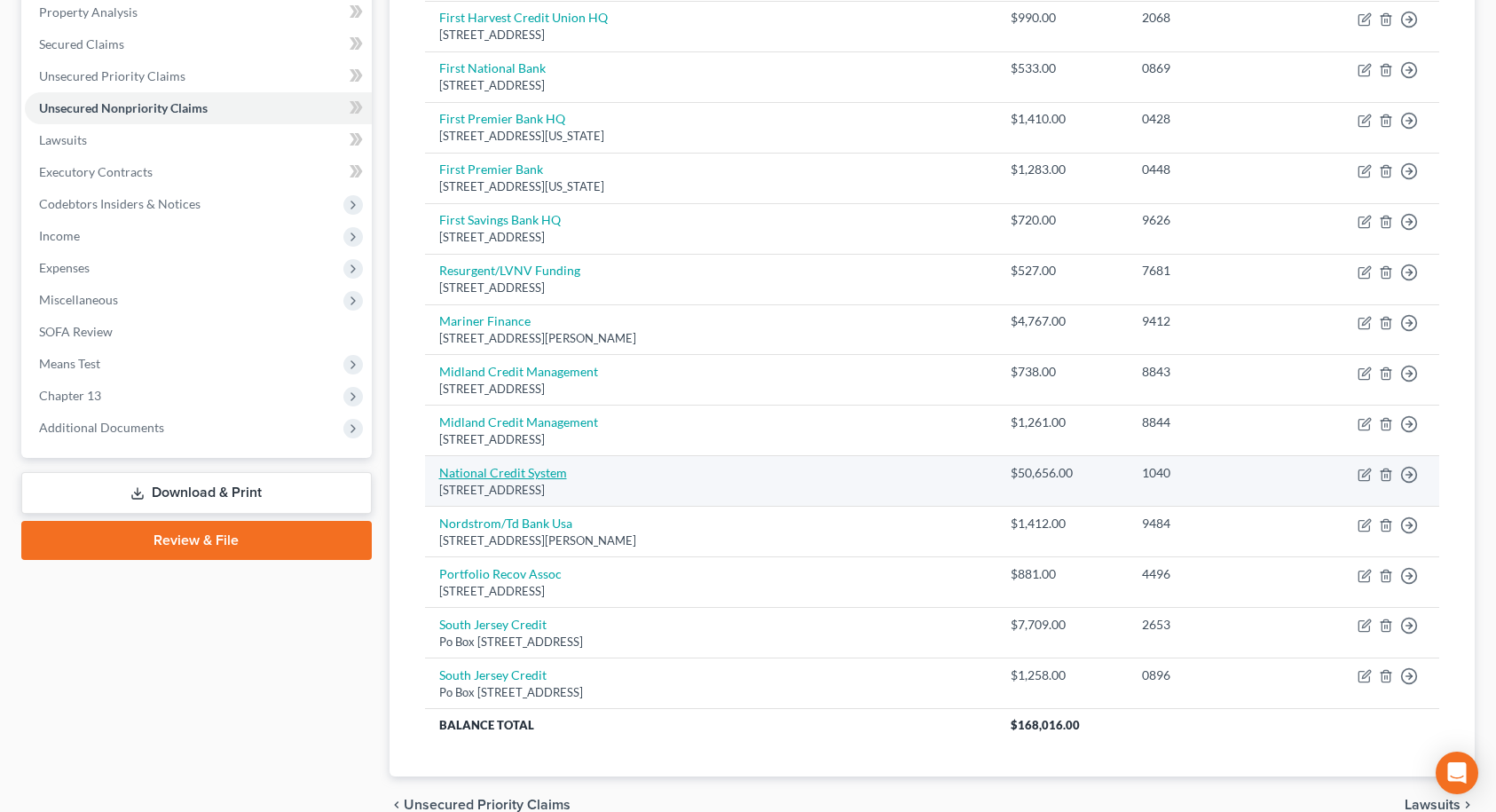
click at [533, 478] on link "National Credit System" at bounding box center [503, 472] width 128 height 15
select select "10"
select select "1"
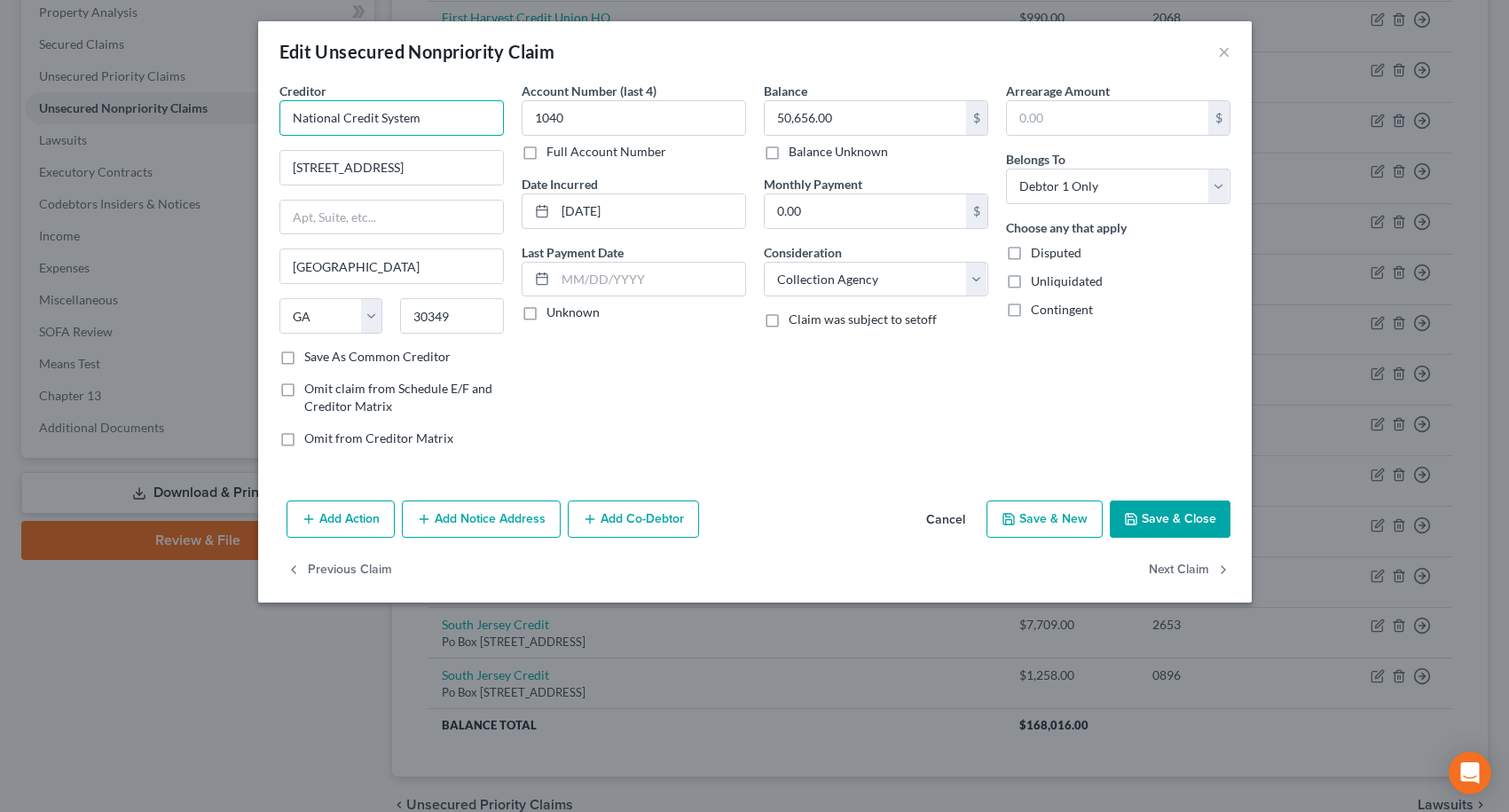
click at [441, 123] on input "National Credit System" at bounding box center [391, 118] width 225 height 36
click at [657, 365] on div "Account Number (last 4) 1040 Full Account Number Date Incurred [DATE] Last Paym…" at bounding box center [633, 272] width 242 height 380
click at [1206, 515] on button "Save & Close" at bounding box center [1171, 519] width 121 height 38
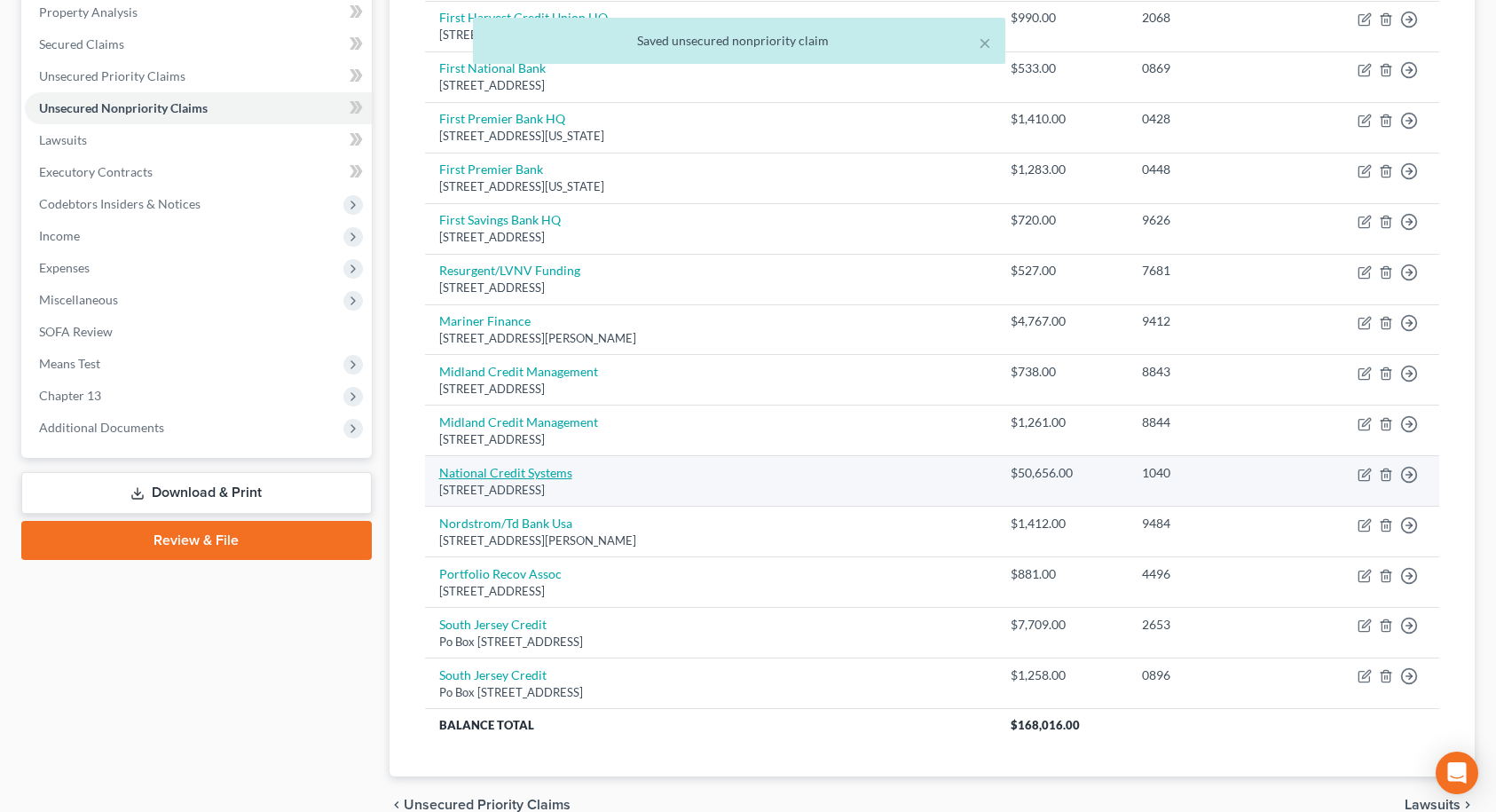
scroll to position [469, 0]
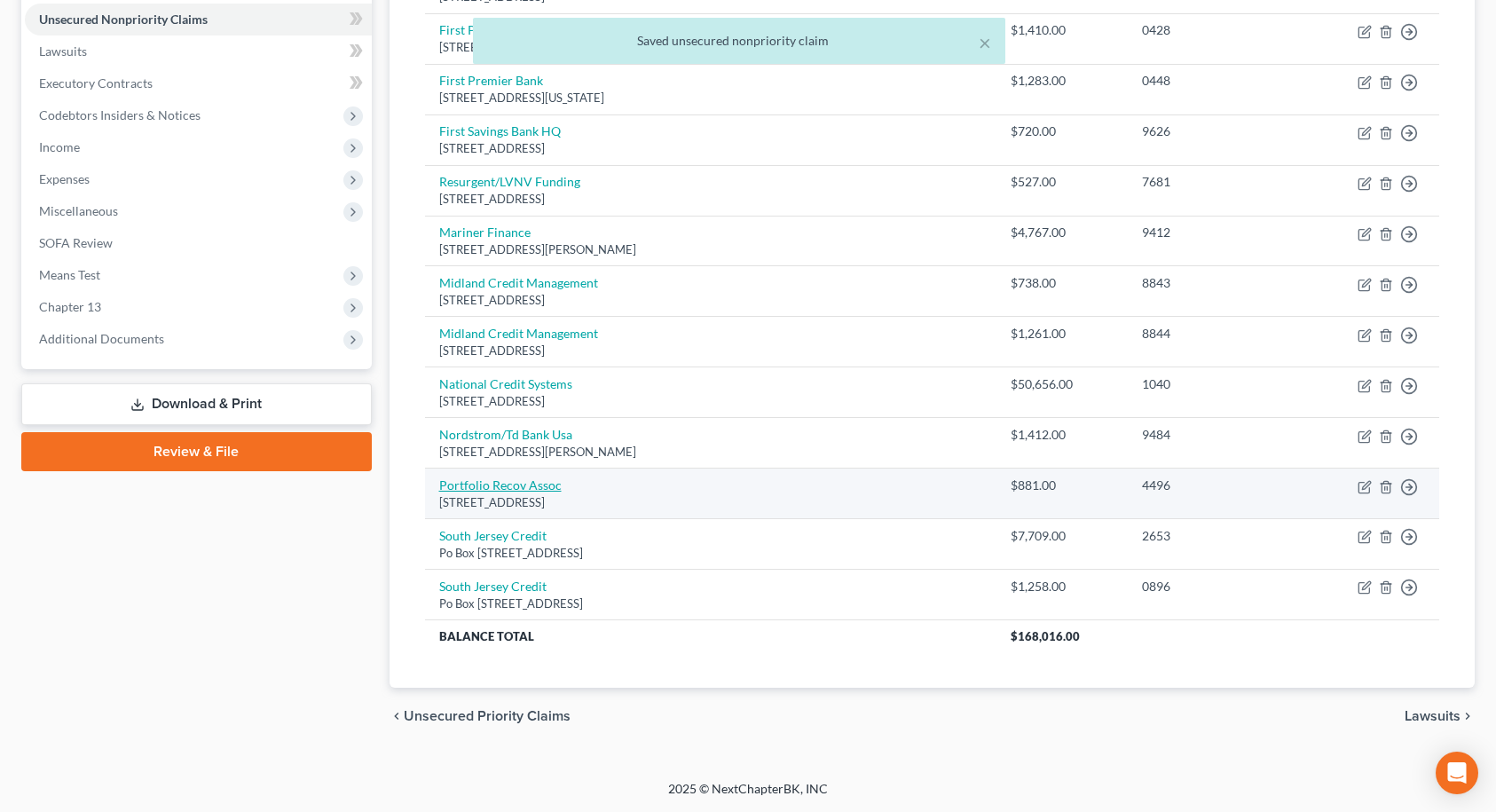
click at [533, 484] on link "Portfolio Recov Assoc" at bounding box center [501, 484] width 123 height 15
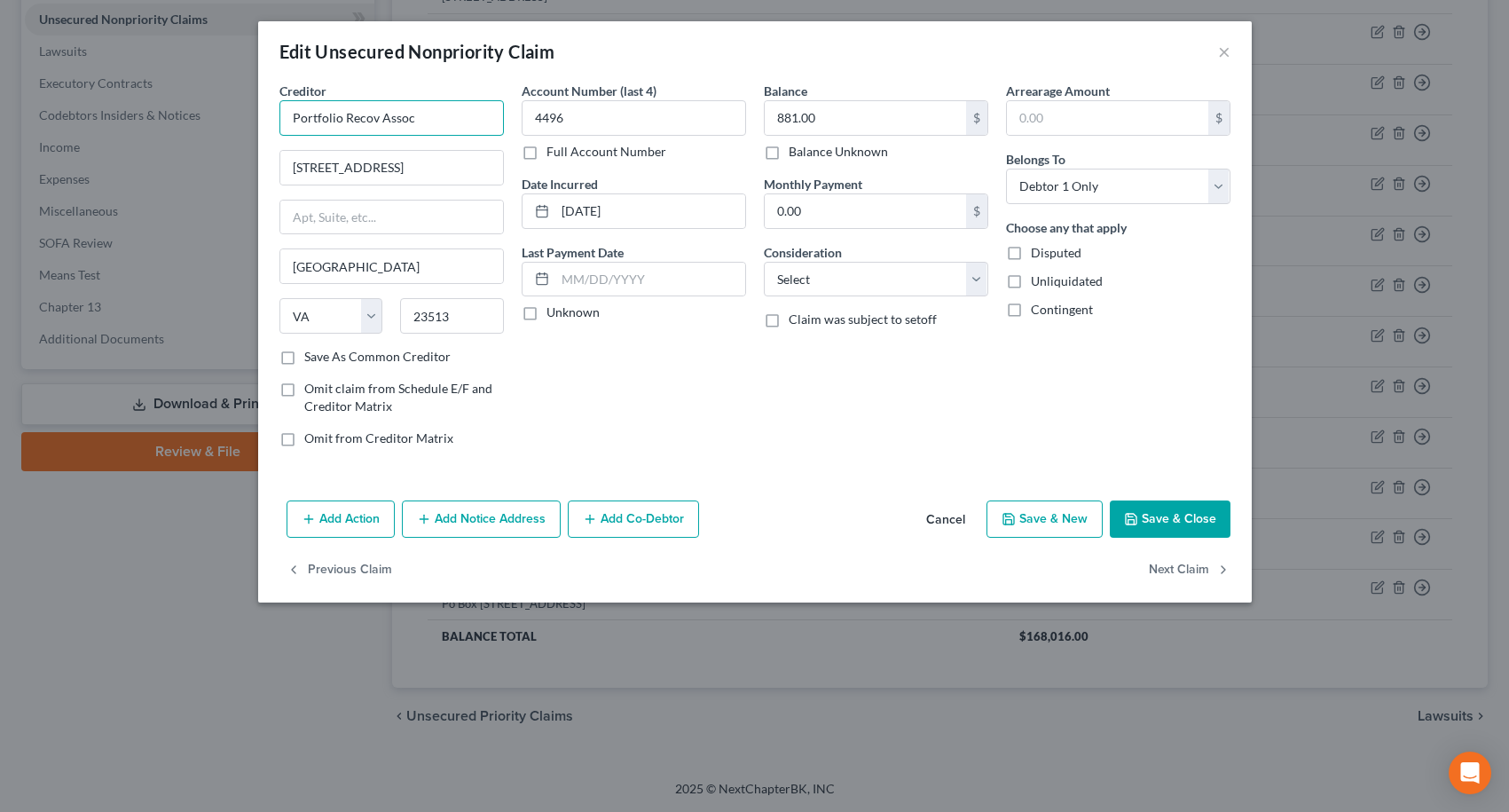
click at [453, 124] on input "Portfolio Recov Assoc" at bounding box center [391, 118] width 225 height 36
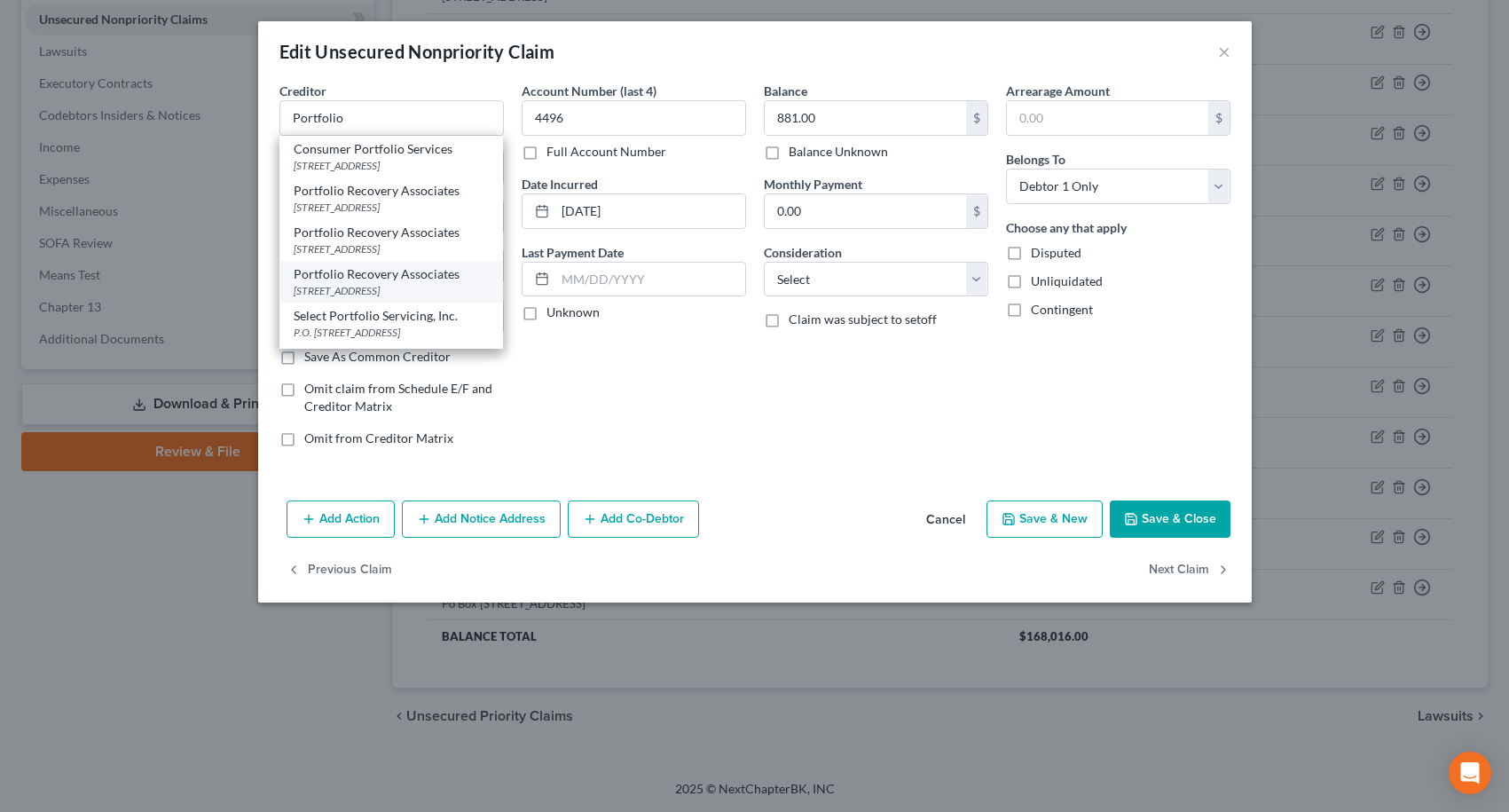
click at [426, 287] on div "[STREET_ADDRESS]" at bounding box center [391, 290] width 195 height 15
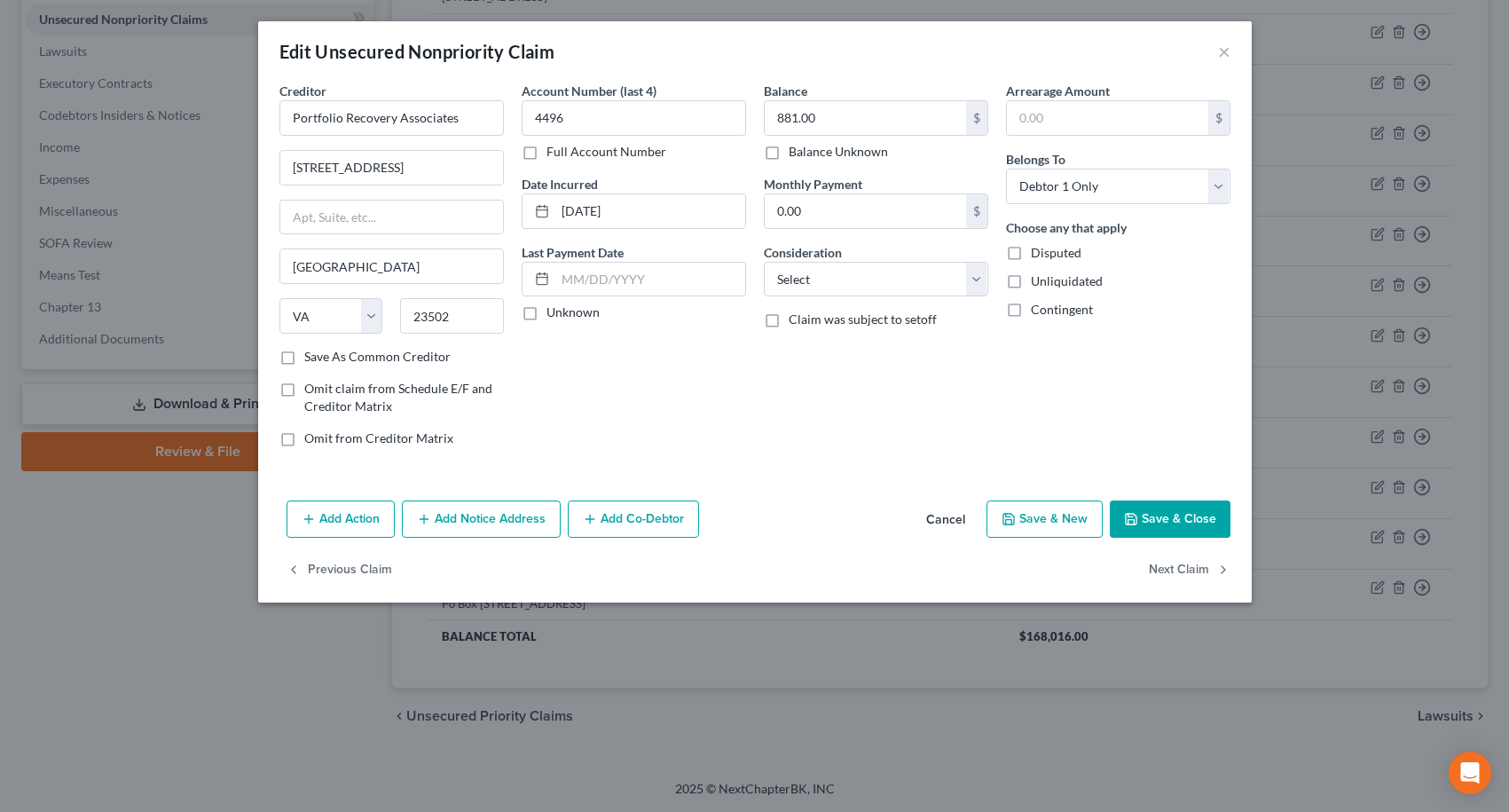
click at [1161, 512] on button "Save & Close" at bounding box center [1171, 519] width 121 height 38
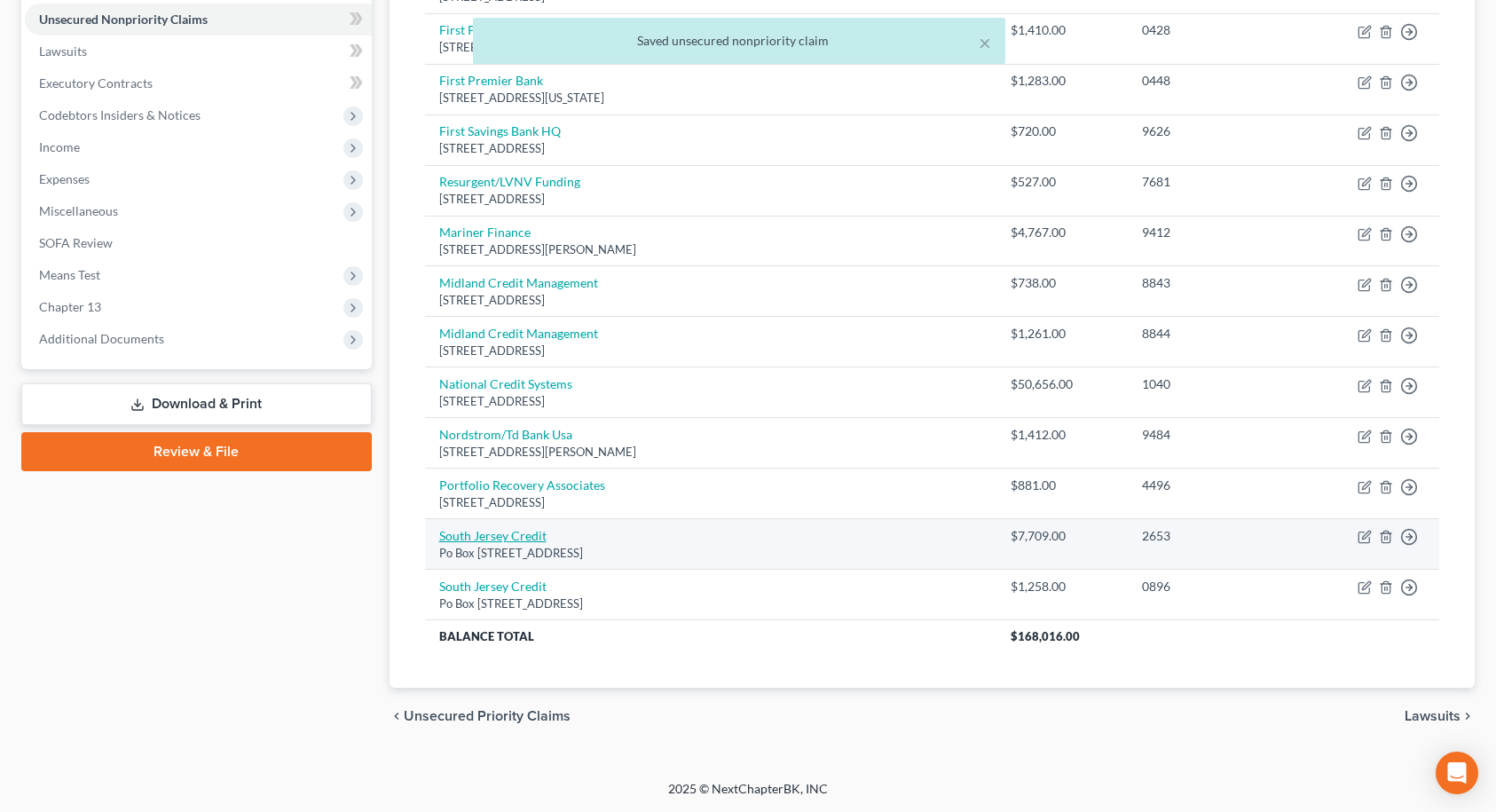
click at [504, 534] on link "South Jersey Credit" at bounding box center [493, 535] width 108 height 15
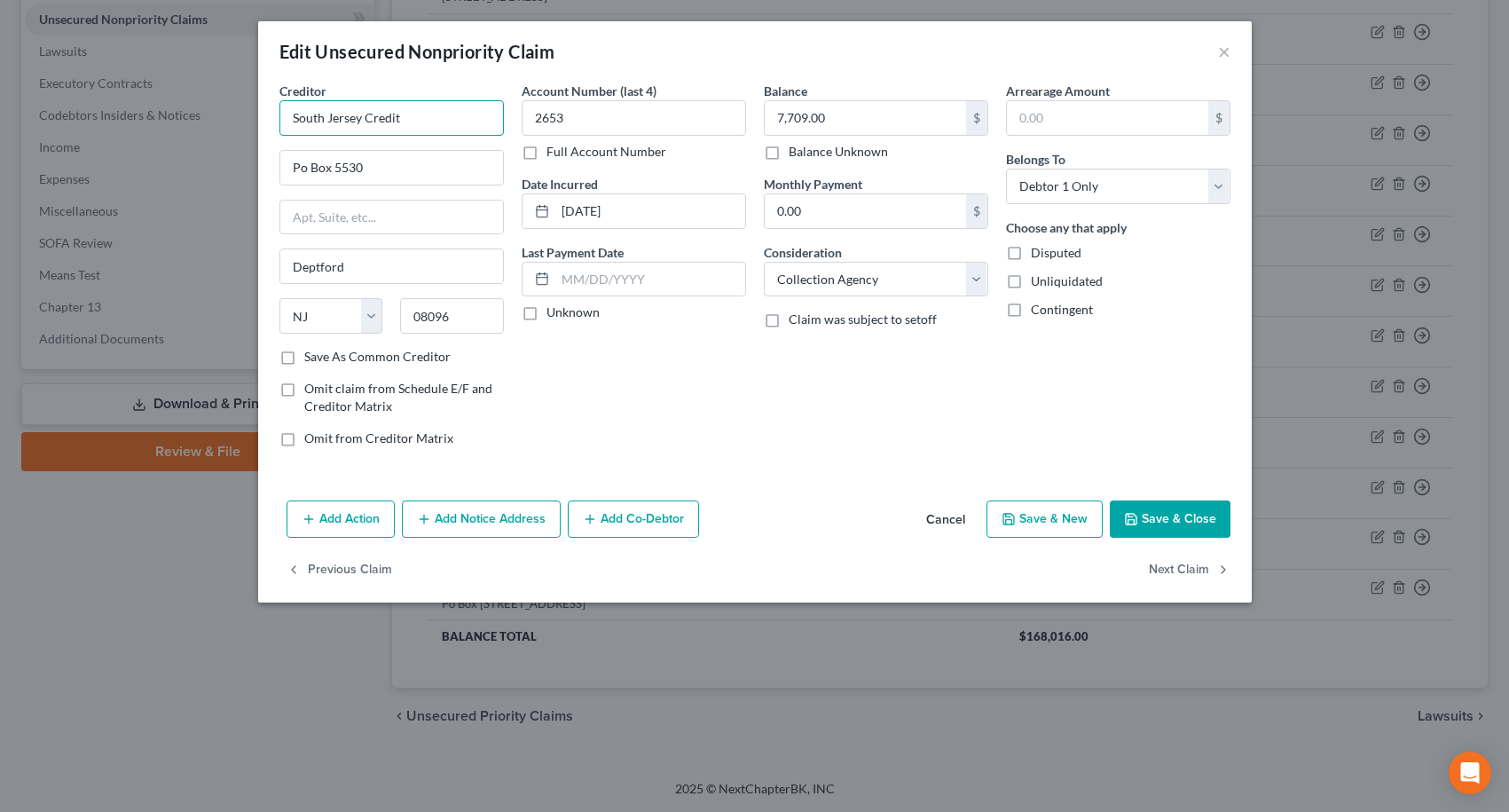
click at [417, 116] on input "South Jersey Credit" at bounding box center [391, 118] width 225 height 36
click at [649, 399] on div "Account Number (last 4) 2653 Full Account Number Date Incurred [DATE] Last Paym…" at bounding box center [633, 272] width 242 height 380
click at [1182, 517] on button "Save & Close" at bounding box center [1171, 519] width 121 height 38
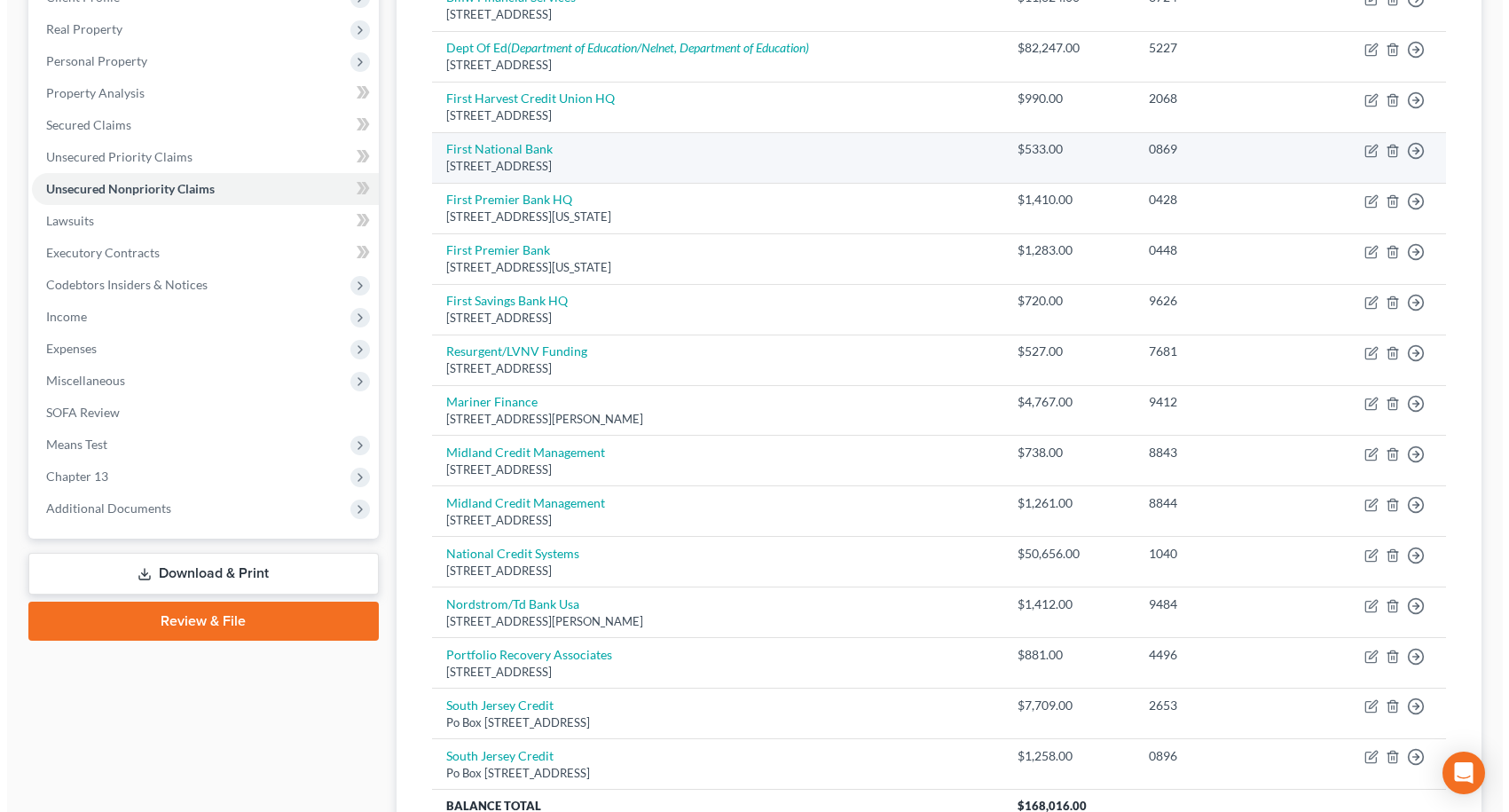
scroll to position [114, 0]
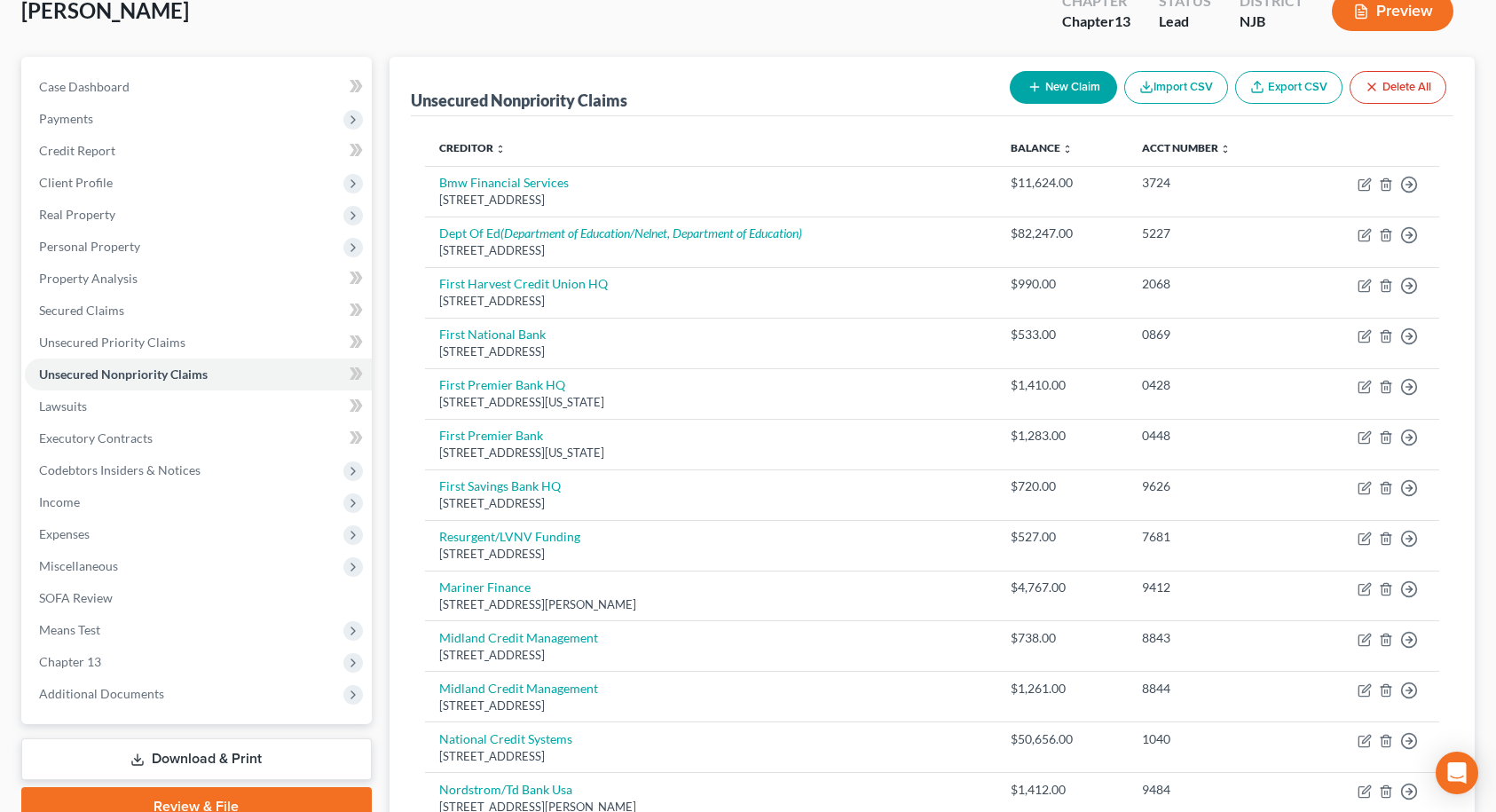
click at [1038, 90] on button "New Claim" at bounding box center [1064, 87] width 108 height 33
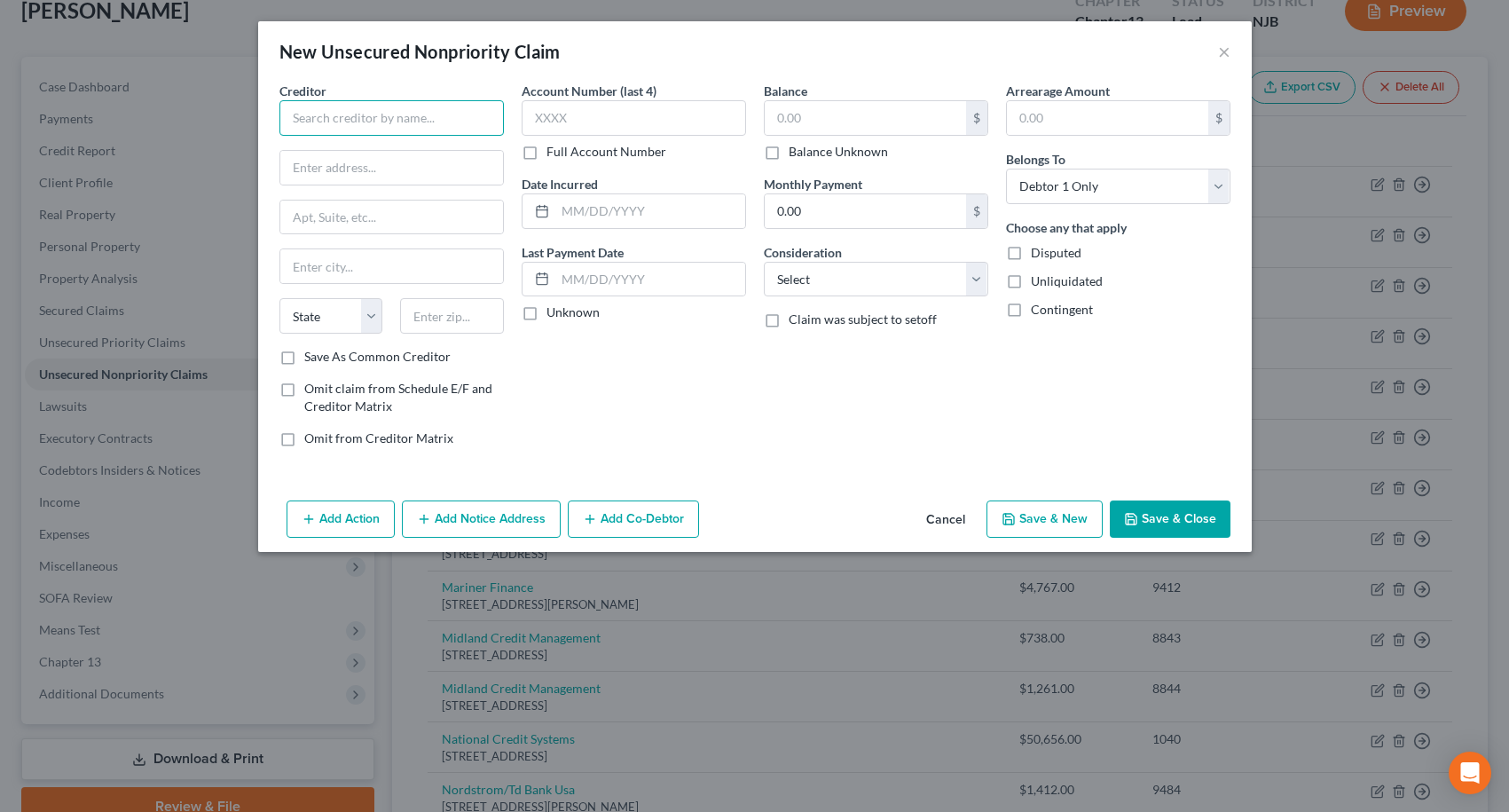
click at [445, 119] on input "text" at bounding box center [391, 118] width 225 height 36
click at [305, 358] on label "Save As Common Creditor" at bounding box center [378, 357] width 146 height 18
click at [312, 358] on input "Save As Common Creditor" at bounding box center [318, 354] width 12 height 12
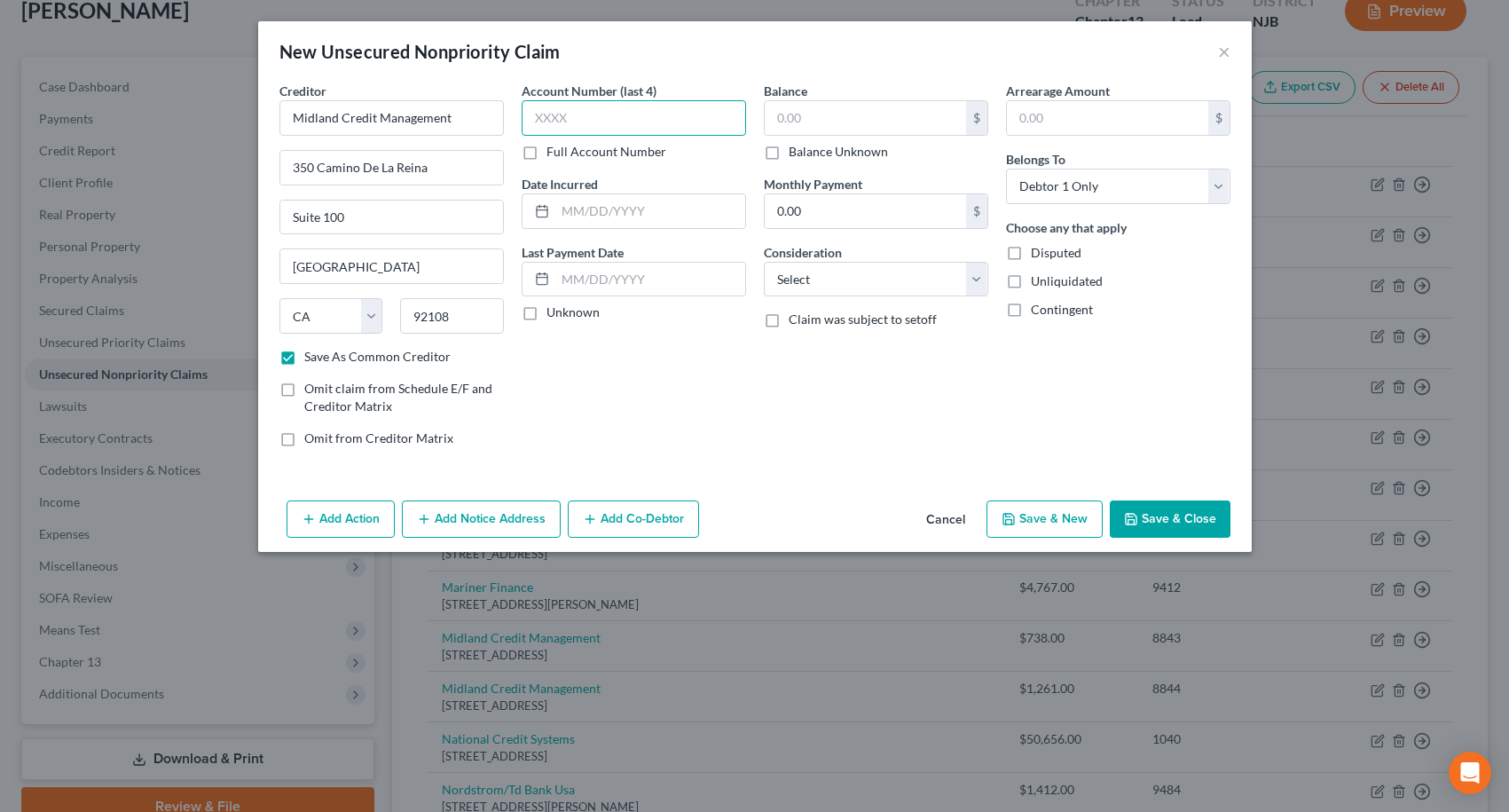
click at [579, 117] on input "text" at bounding box center [633, 118] width 225 height 36
click at [785, 124] on input "text" at bounding box center [866, 118] width 202 height 34
click at [495, 521] on button "Add Notice Address" at bounding box center [481, 519] width 159 height 38
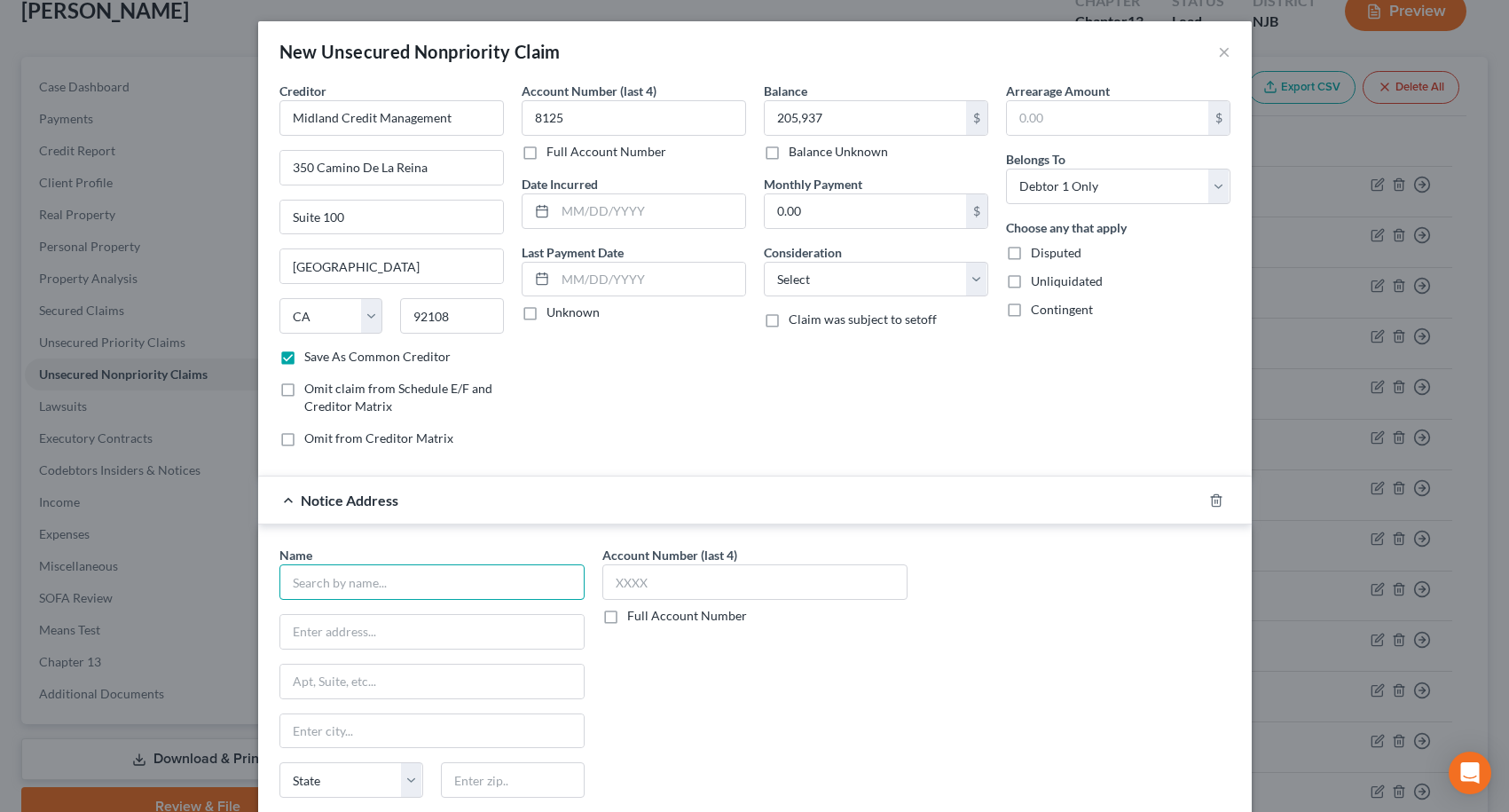
click at [469, 576] on input "text" at bounding box center [431, 582] width 306 height 36
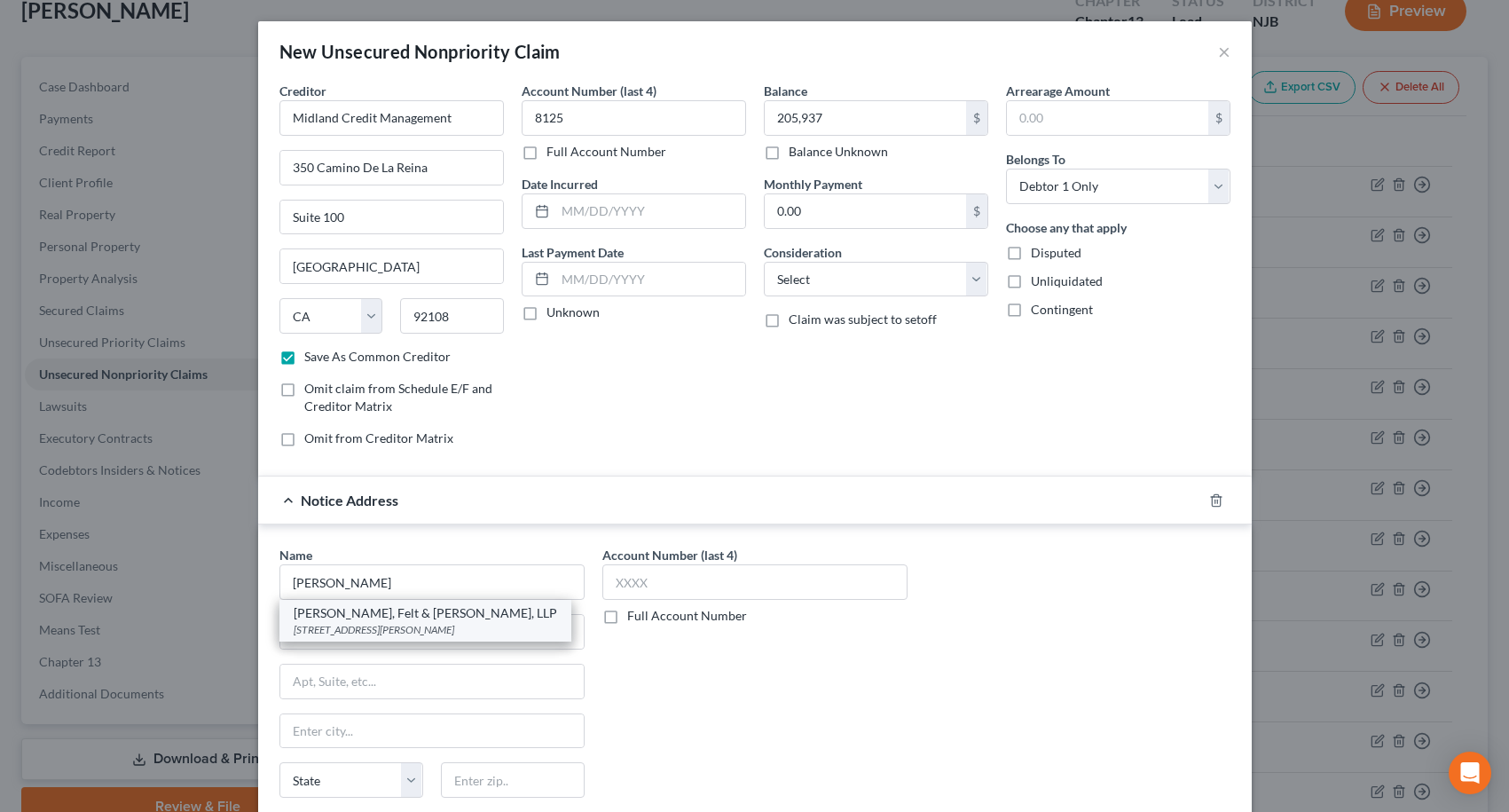
click at [388, 611] on div "[PERSON_NAME], Felt & [PERSON_NAME], LLP" at bounding box center [425, 613] width 263 height 18
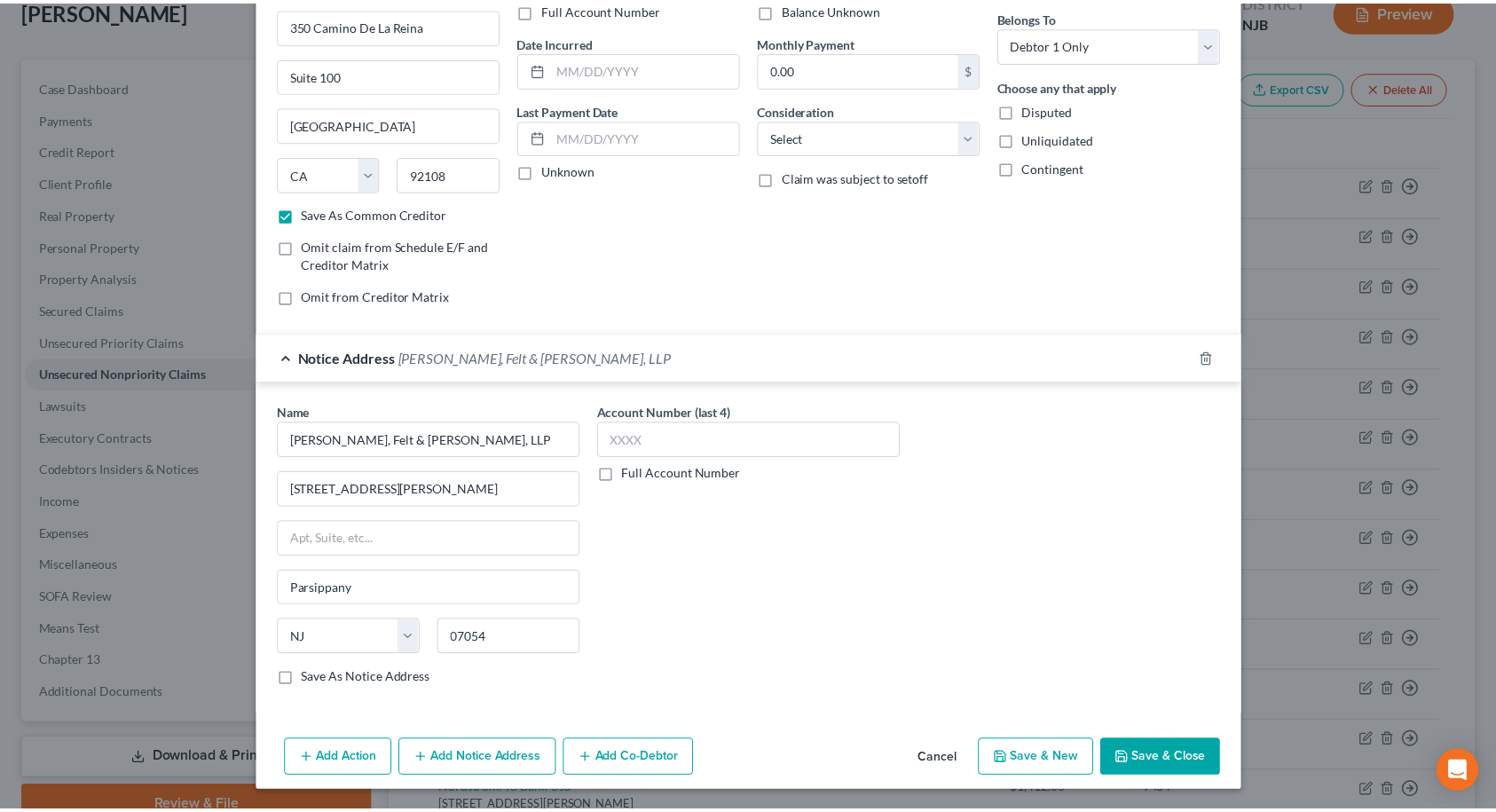
scroll to position [143, 0]
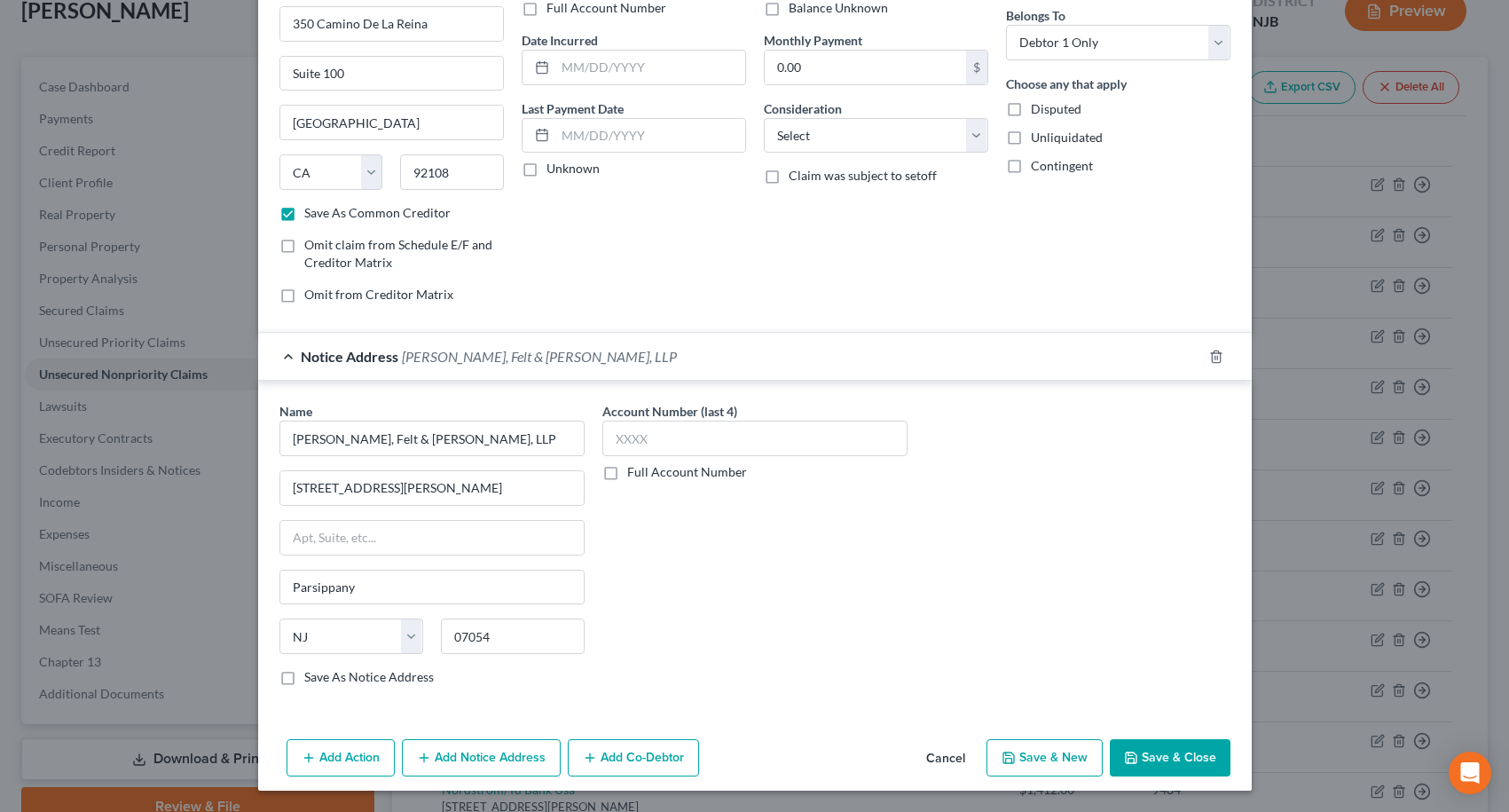
click at [1141, 757] on button "Save & Close" at bounding box center [1171, 758] width 121 height 38
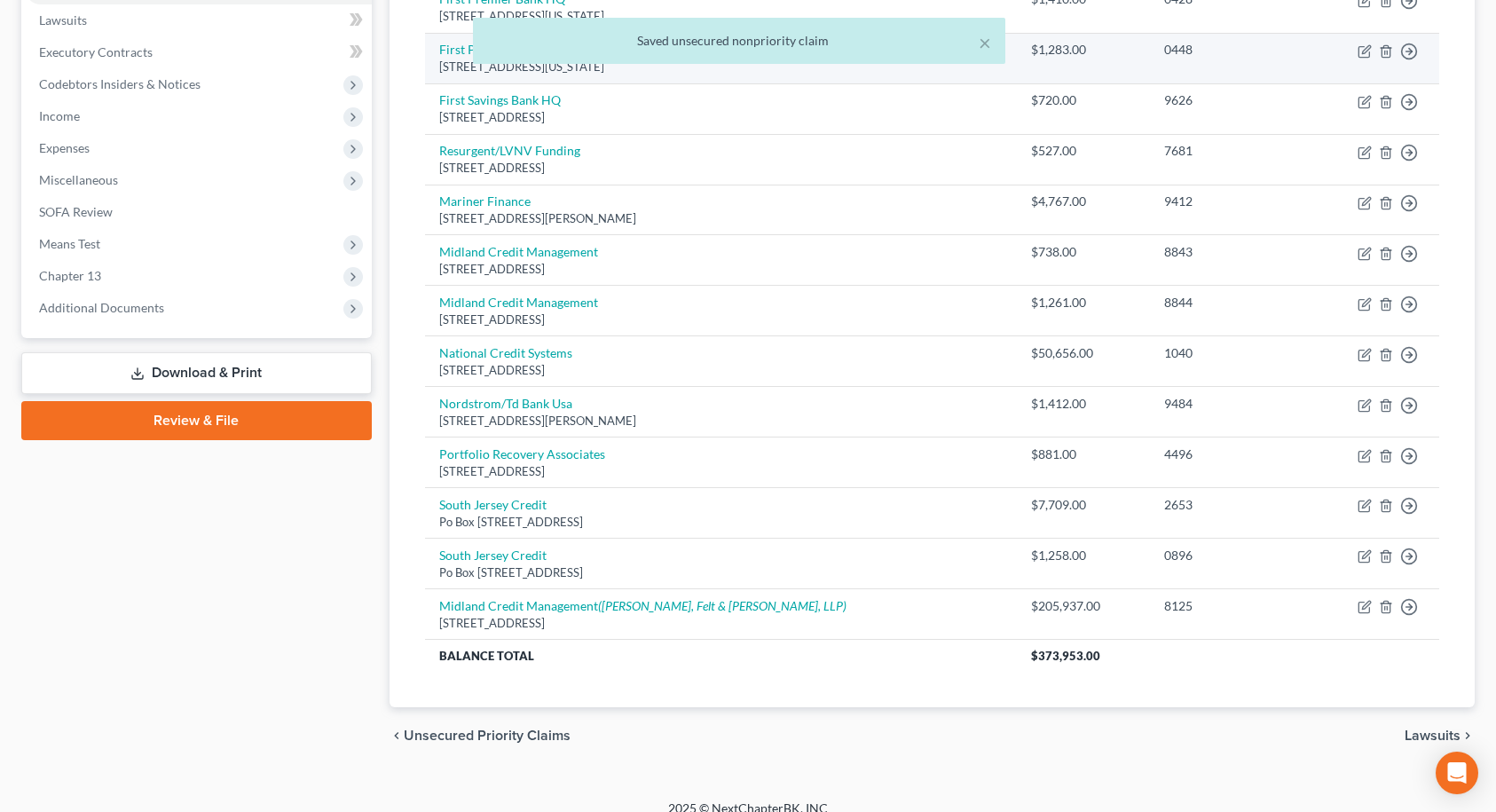
scroll to position [519, 0]
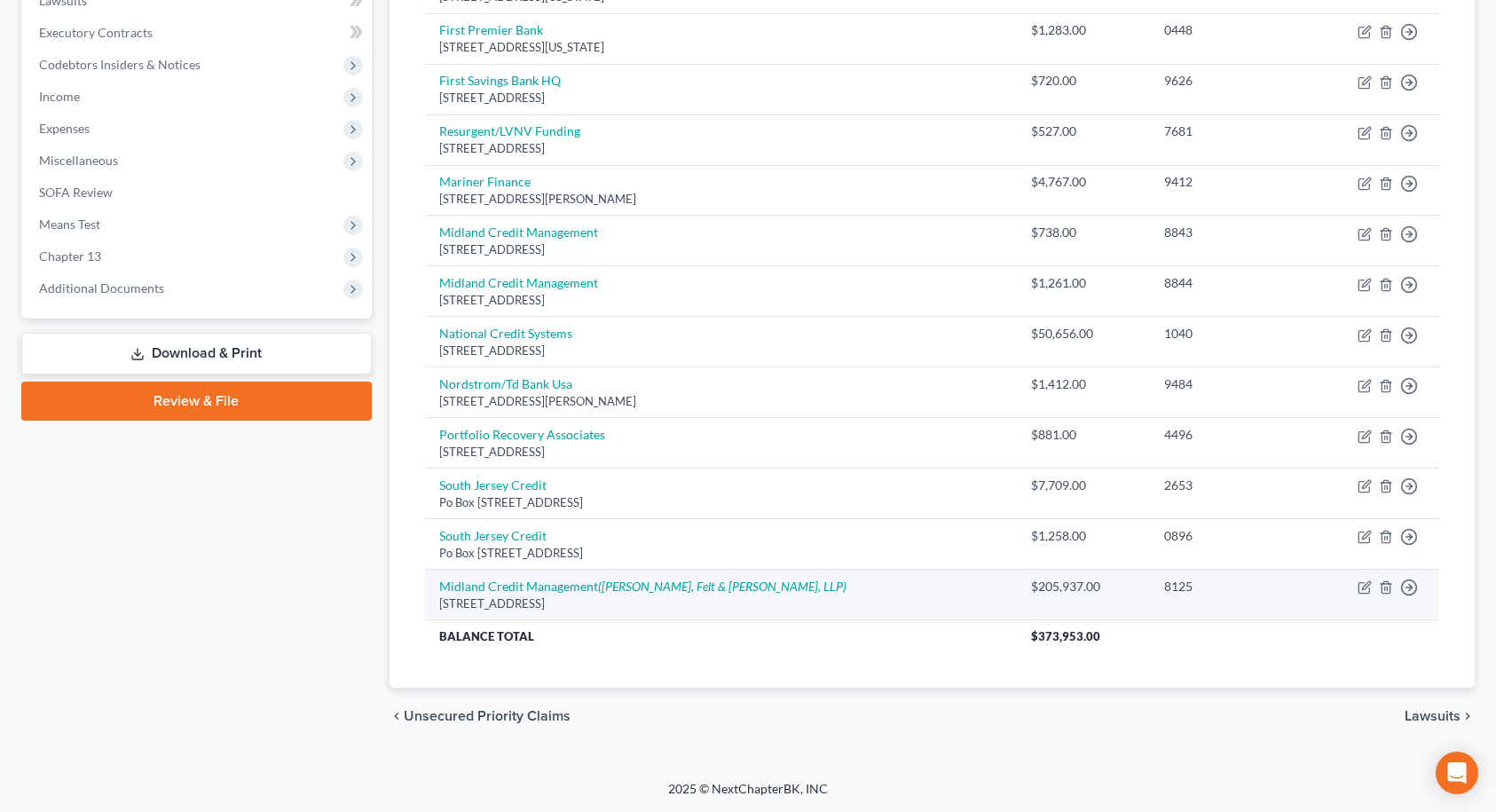
click at [1044, 593] on div "$205,937.00" at bounding box center [1083, 586] width 105 height 18
click at [628, 586] on icon "([PERSON_NAME], Felt & [PERSON_NAME], LLP)" at bounding box center [721, 586] width 248 height 15
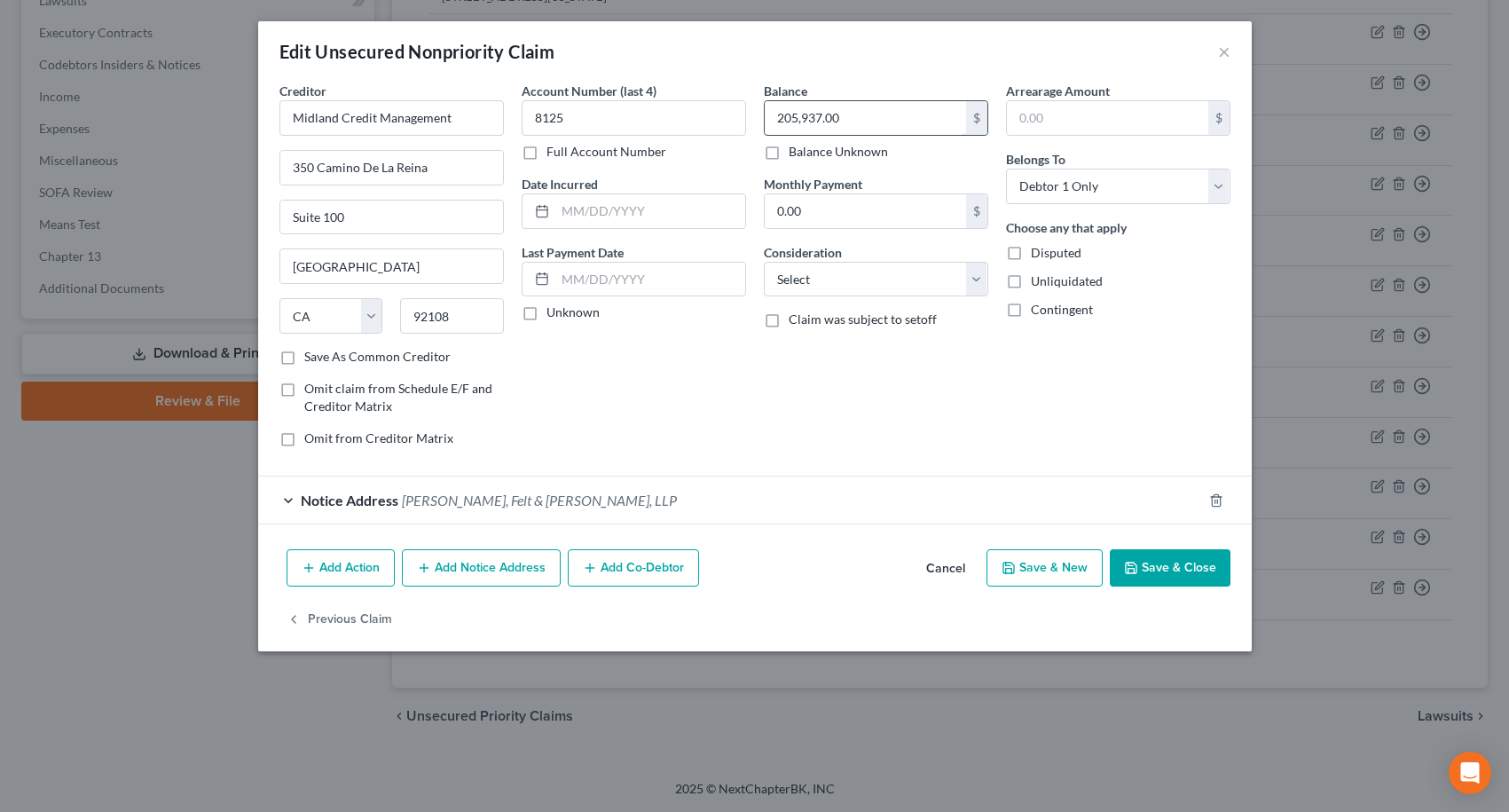
click at [887, 120] on input "205,937.00" at bounding box center [866, 118] width 202 height 34
click at [872, 452] on div "Balance 2,059.34 $ Balance Unknown Balance Undetermined 2,059.34 $ Balance Unkn…" at bounding box center [876, 272] width 242 height 380
click at [1148, 563] on button "Save & Close" at bounding box center [1171, 568] width 121 height 38
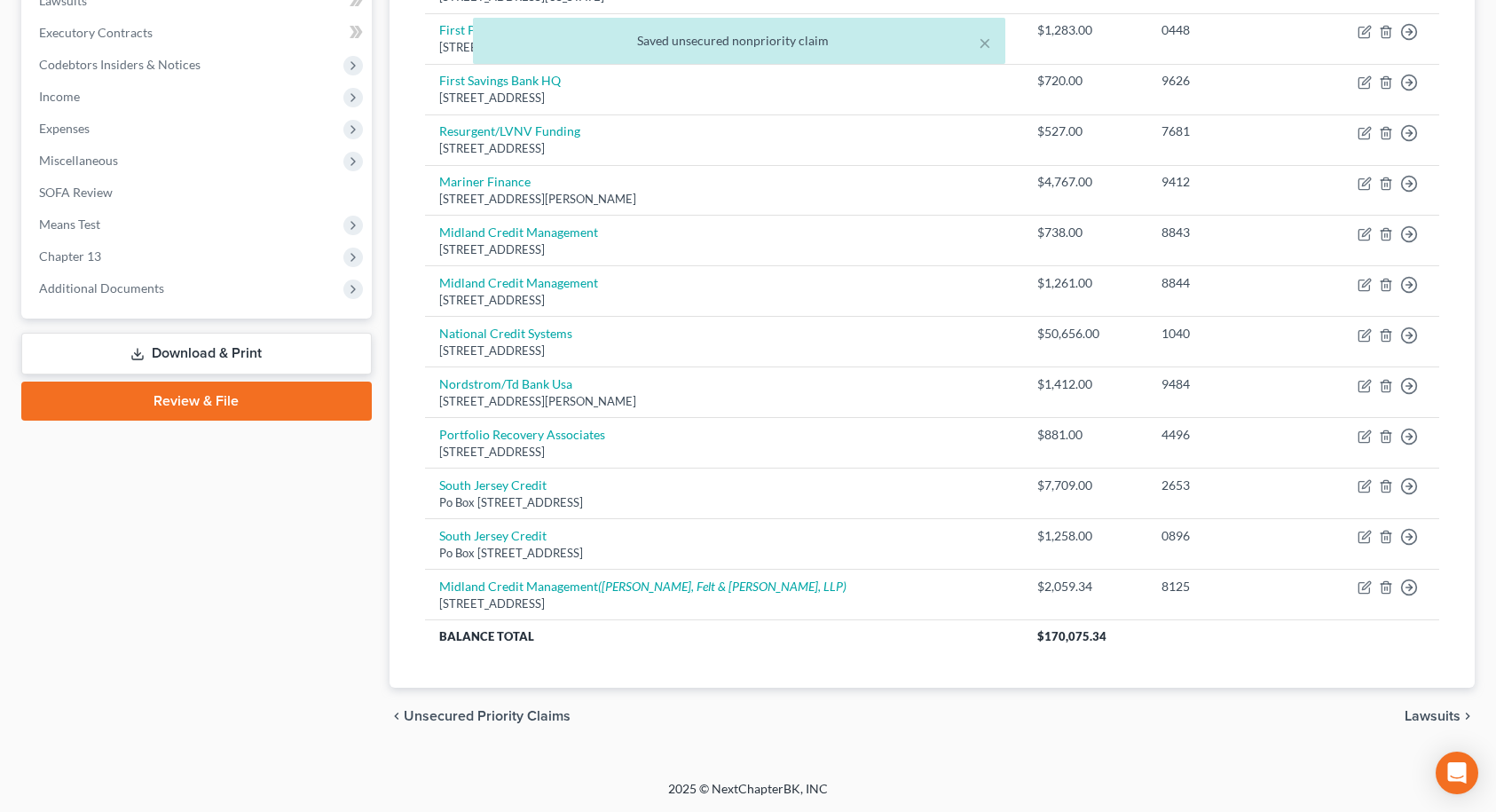
click at [1433, 714] on span "Lawsuits" at bounding box center [1433, 716] width 55 height 14
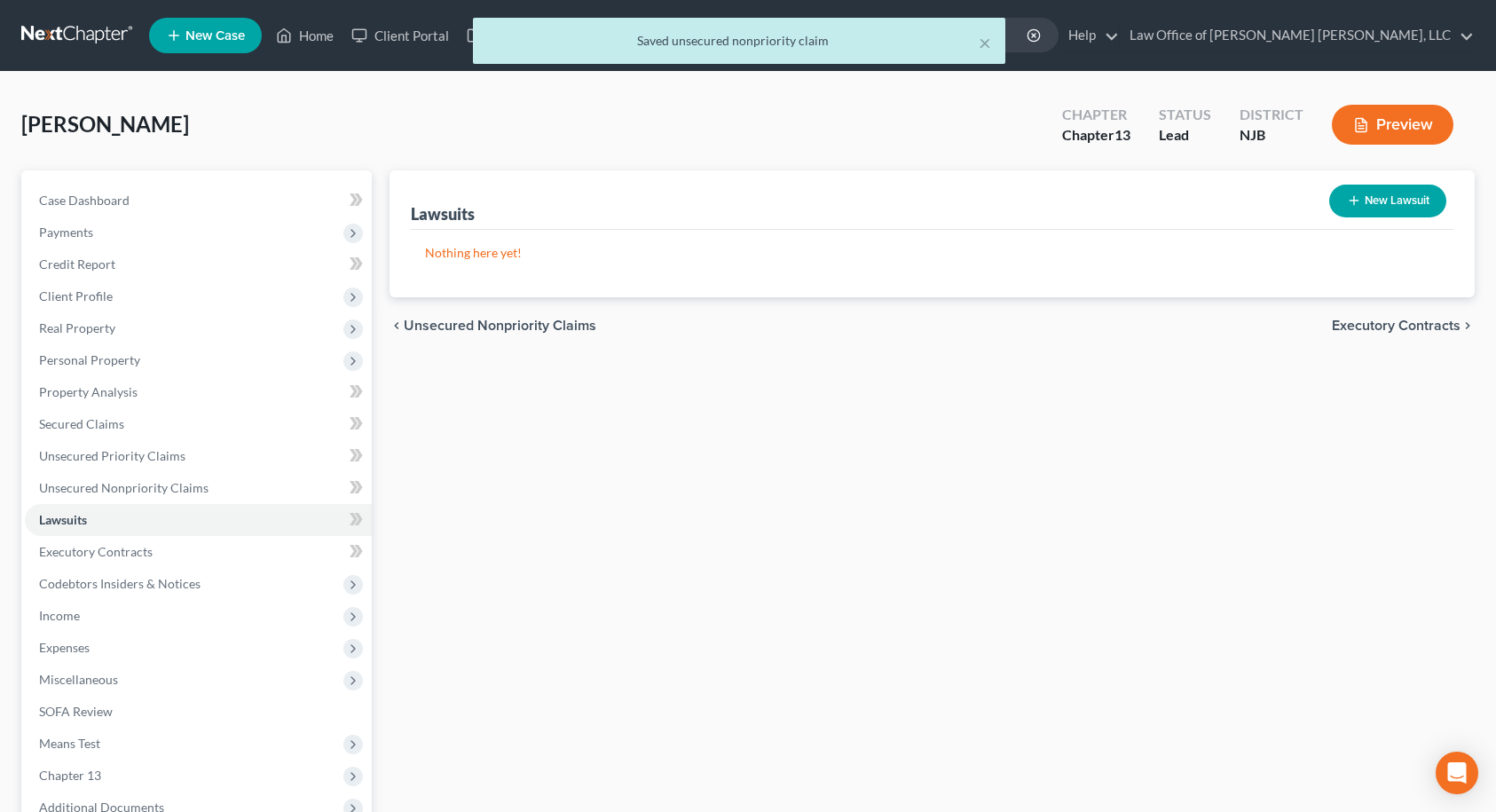
click at [1372, 207] on button "New Lawsuit" at bounding box center [1387, 201] width 117 height 33
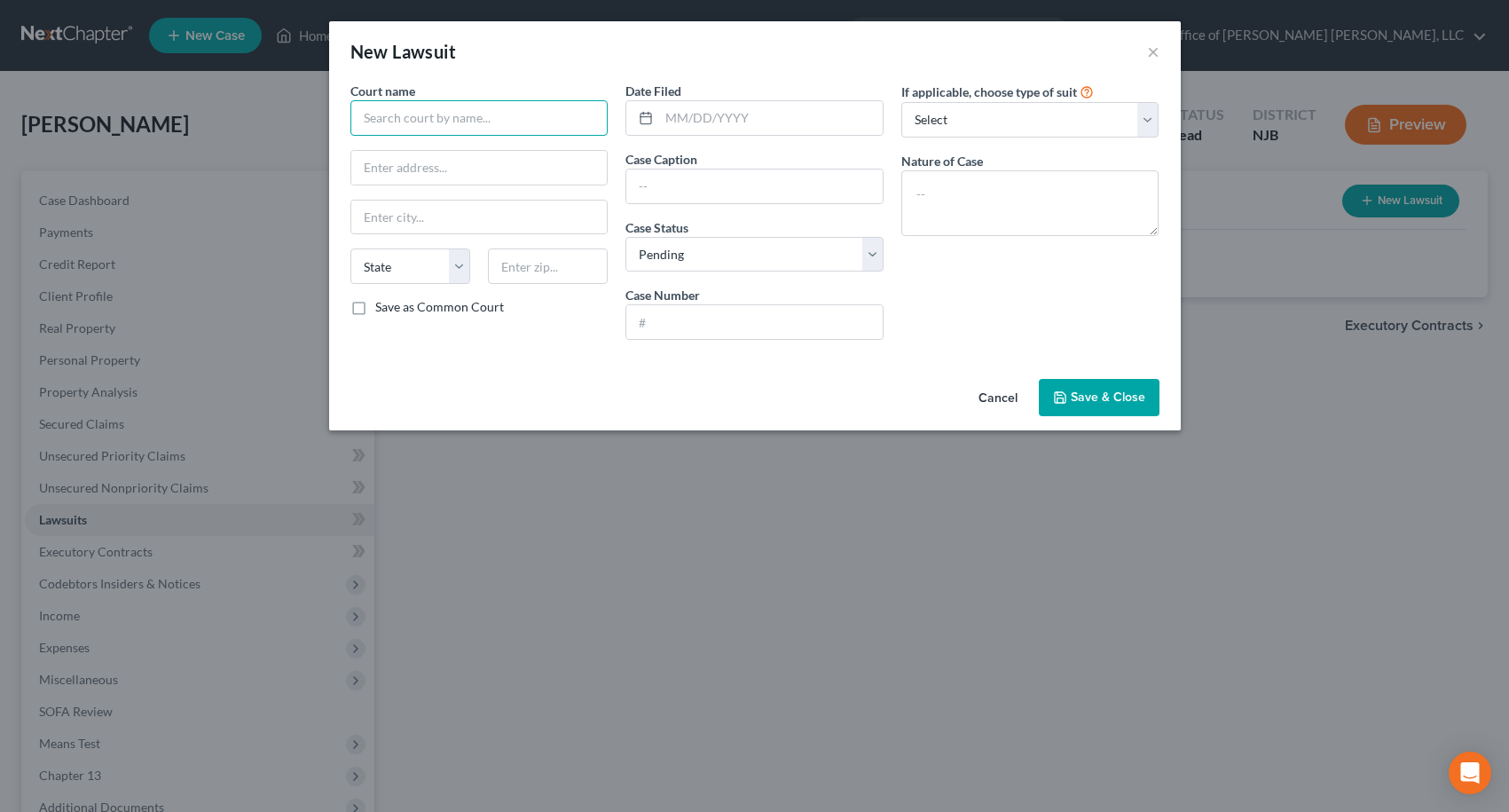
click at [545, 101] on input "text" at bounding box center [479, 118] width 258 height 36
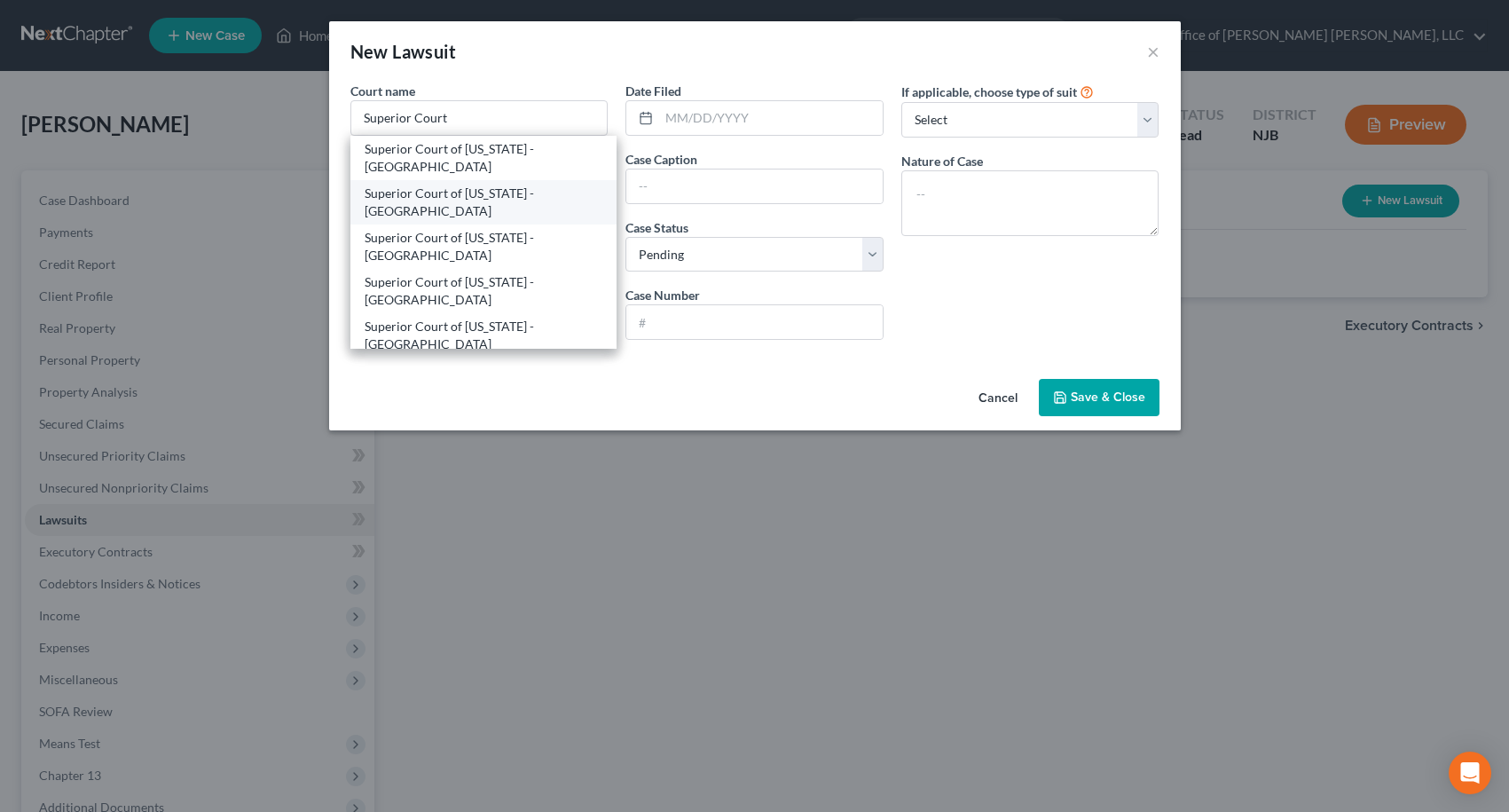
click at [549, 195] on div "Superior Court of [US_STATE] - [GEOGRAPHIC_DATA]" at bounding box center [484, 203] width 238 height 36
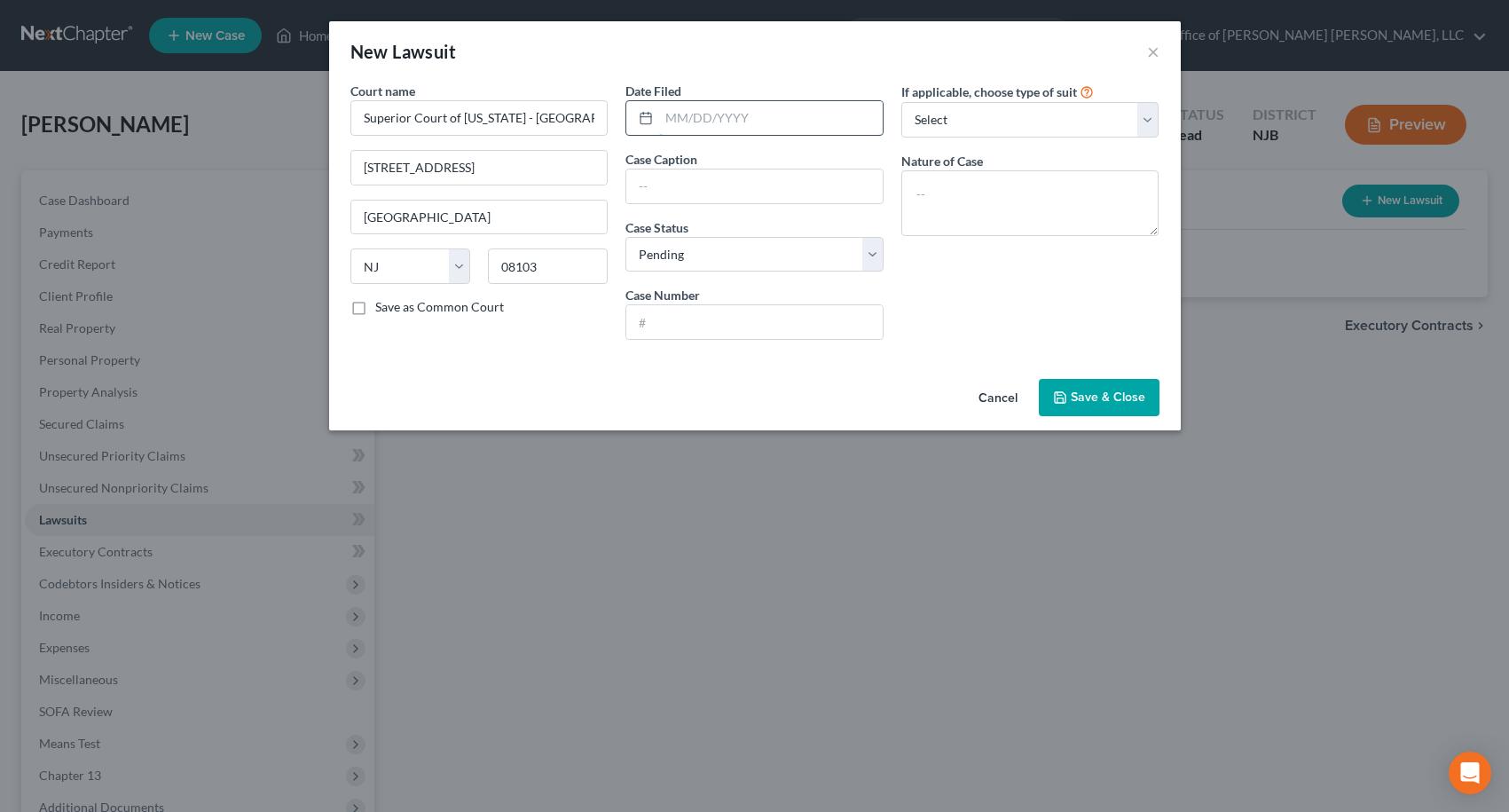
click at [683, 125] on input "text" at bounding box center [771, 118] width 224 height 34
click at [1085, 408] on button "Save & Close" at bounding box center [1099, 398] width 121 height 38
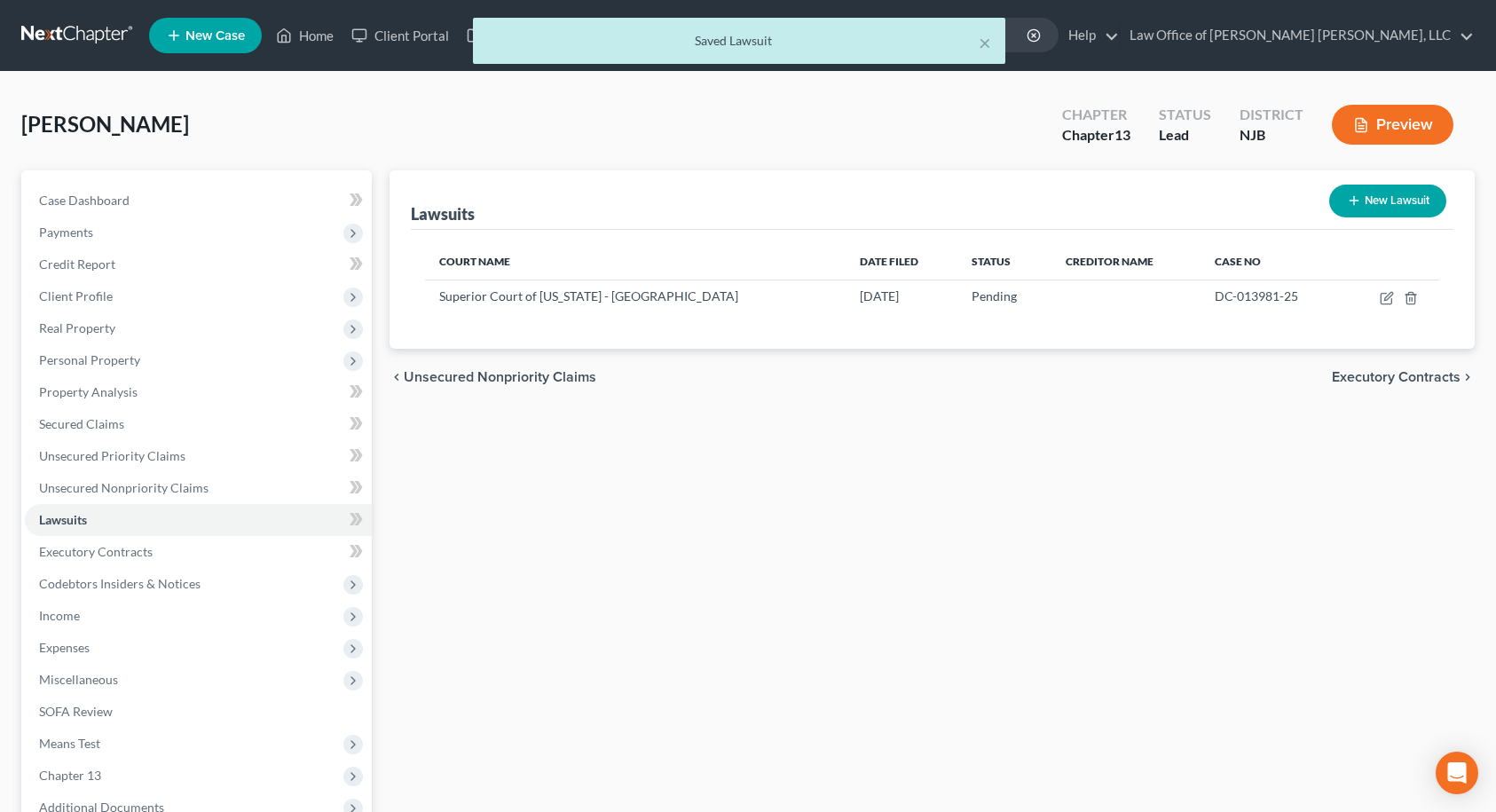
click at [1440, 380] on span "Executory Contracts" at bounding box center [1396, 377] width 129 height 14
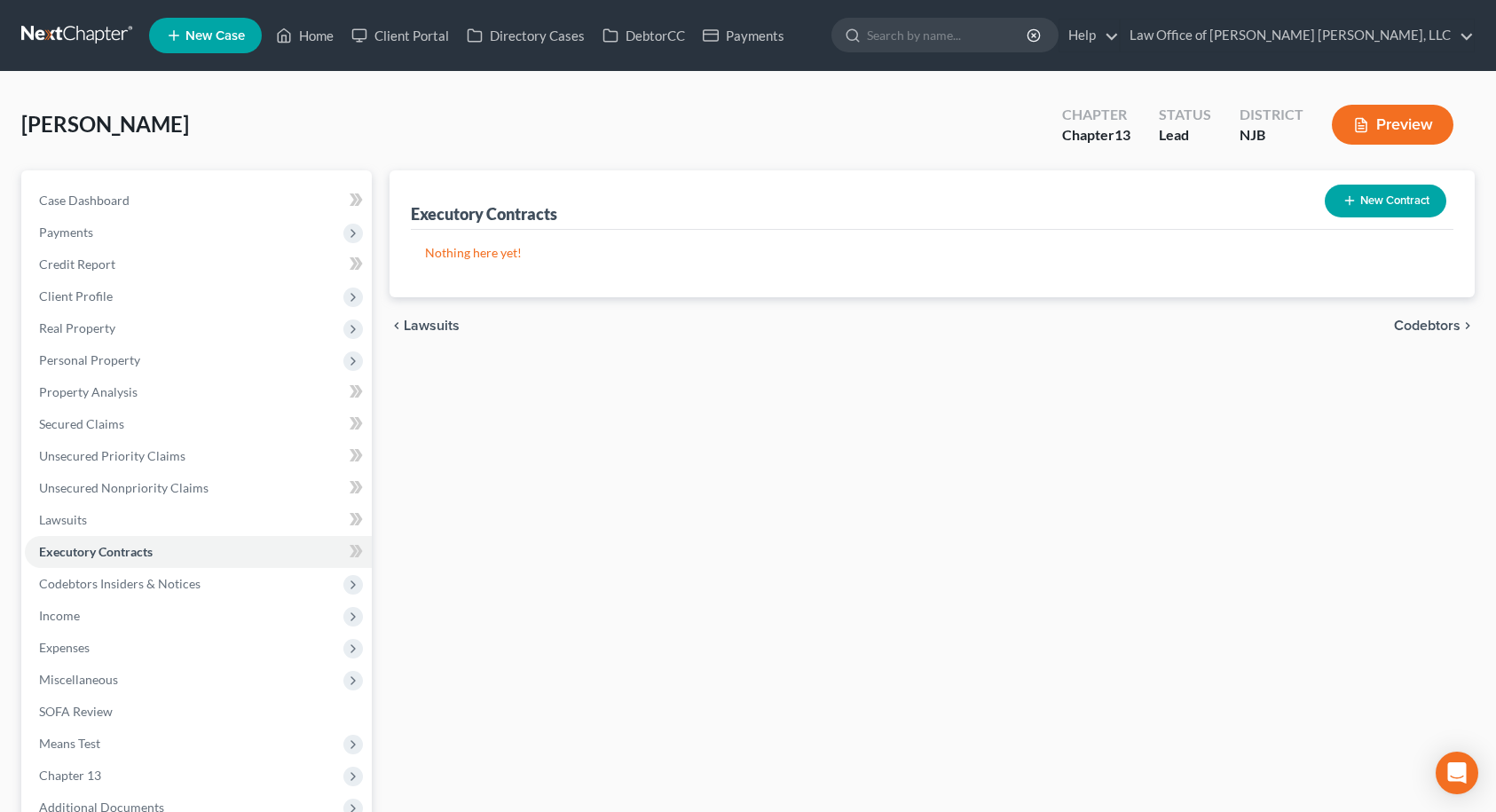
click at [1449, 330] on span "Codebtors" at bounding box center [1427, 325] width 66 height 14
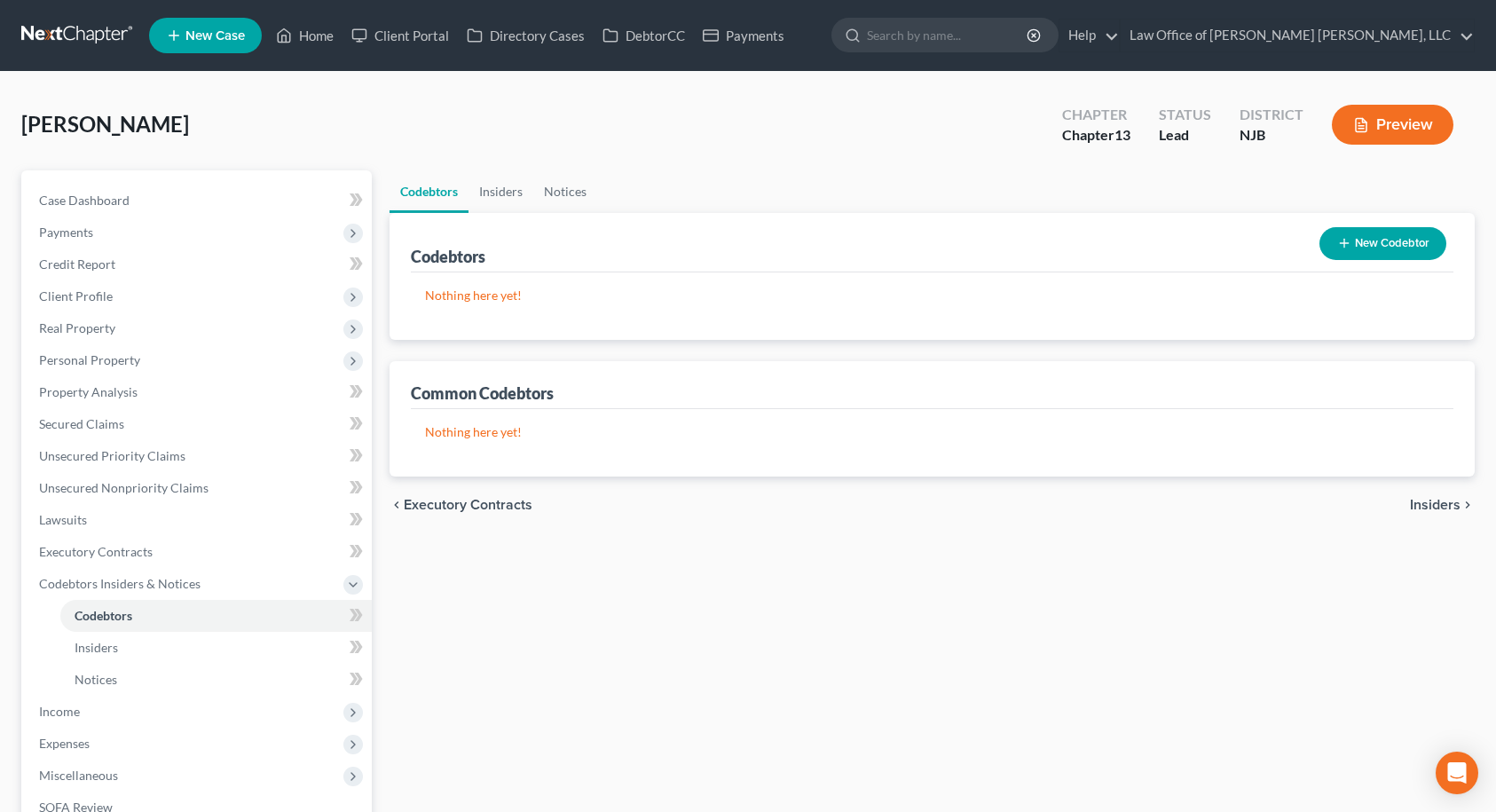
click at [1445, 502] on span "Insiders" at bounding box center [1435, 504] width 50 height 14
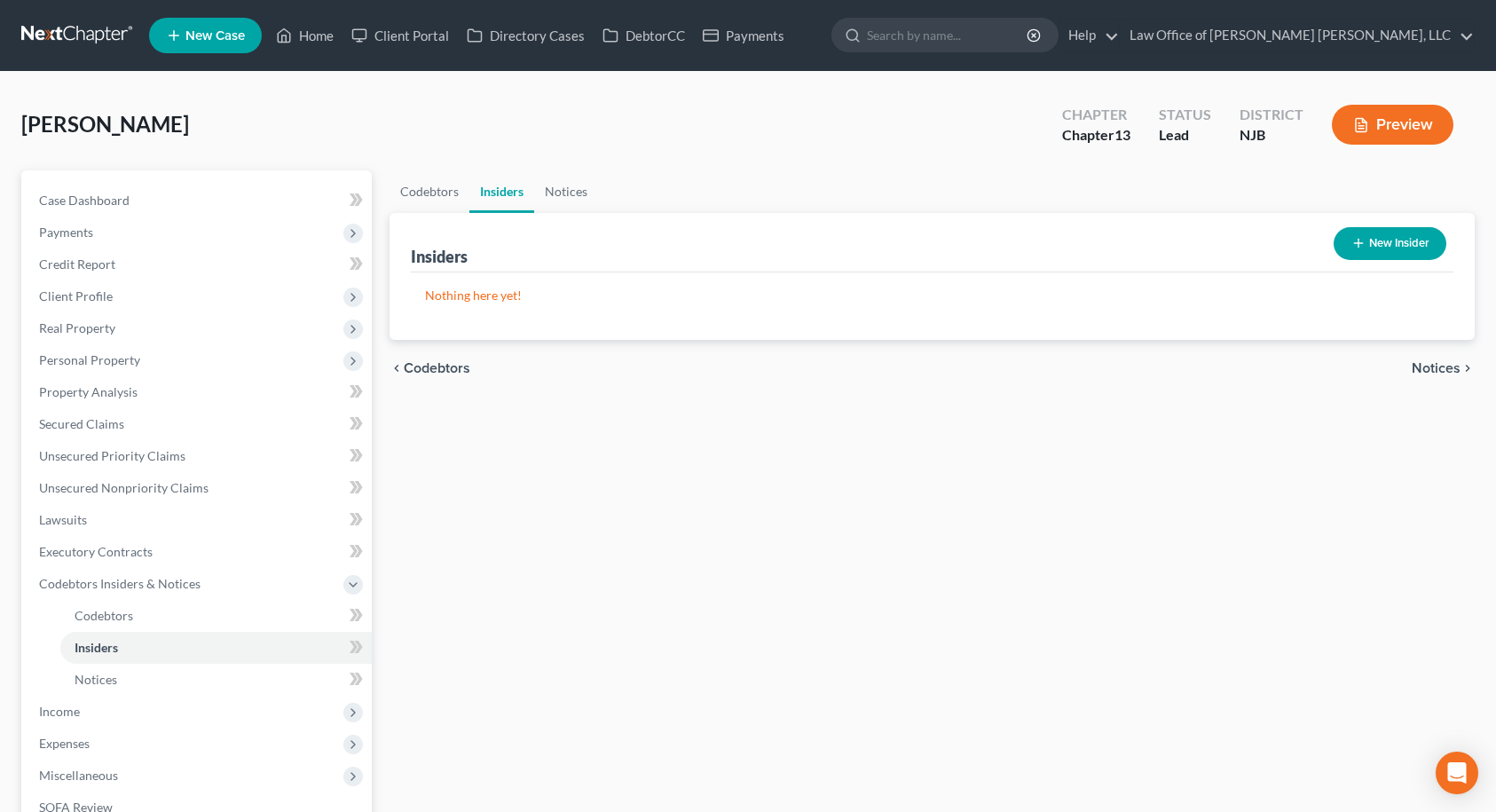
click at [1435, 371] on span "Notices" at bounding box center [1436, 368] width 48 height 14
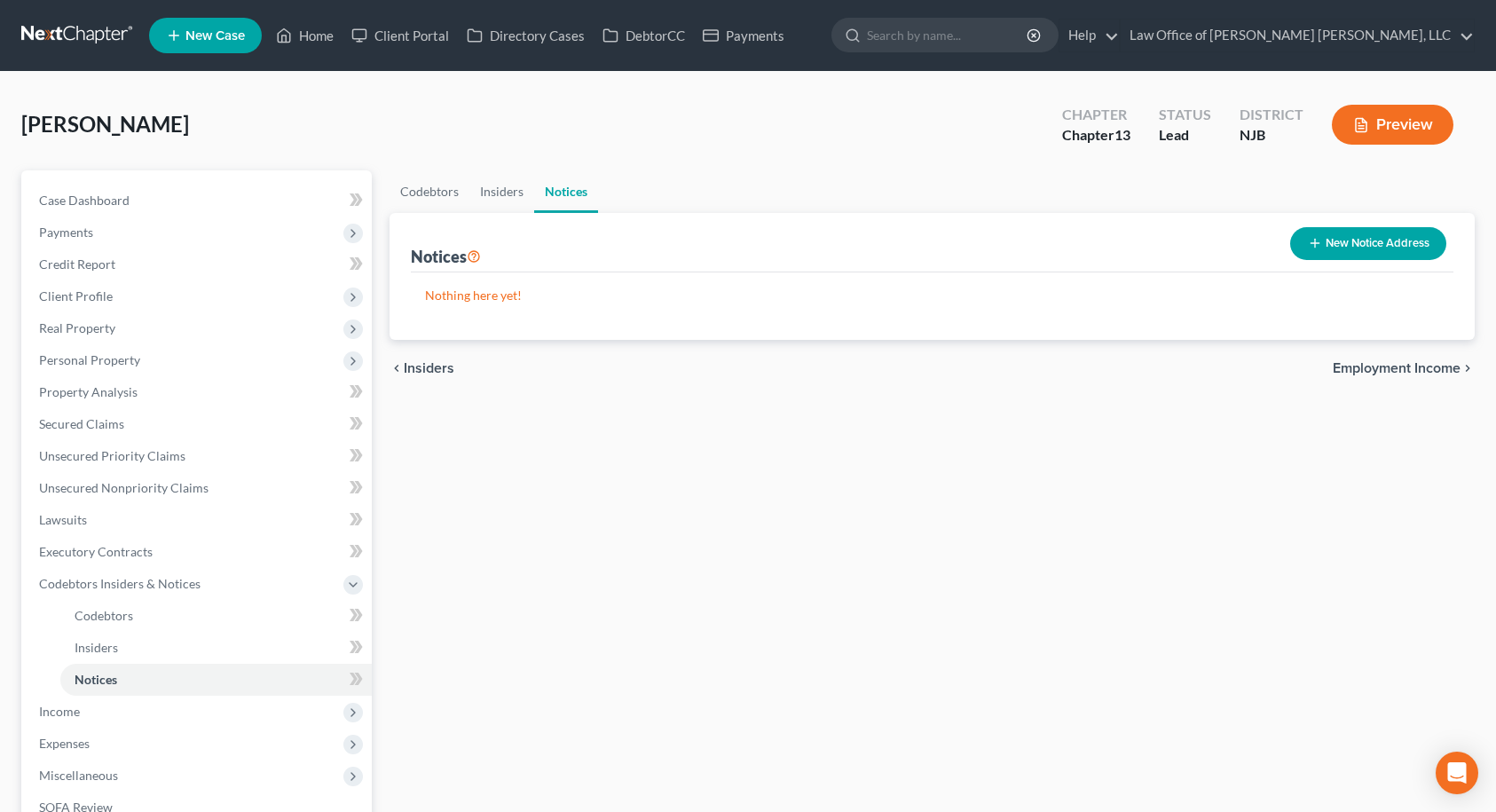
click at [1434, 366] on span "Employment Income" at bounding box center [1396, 368] width 128 height 14
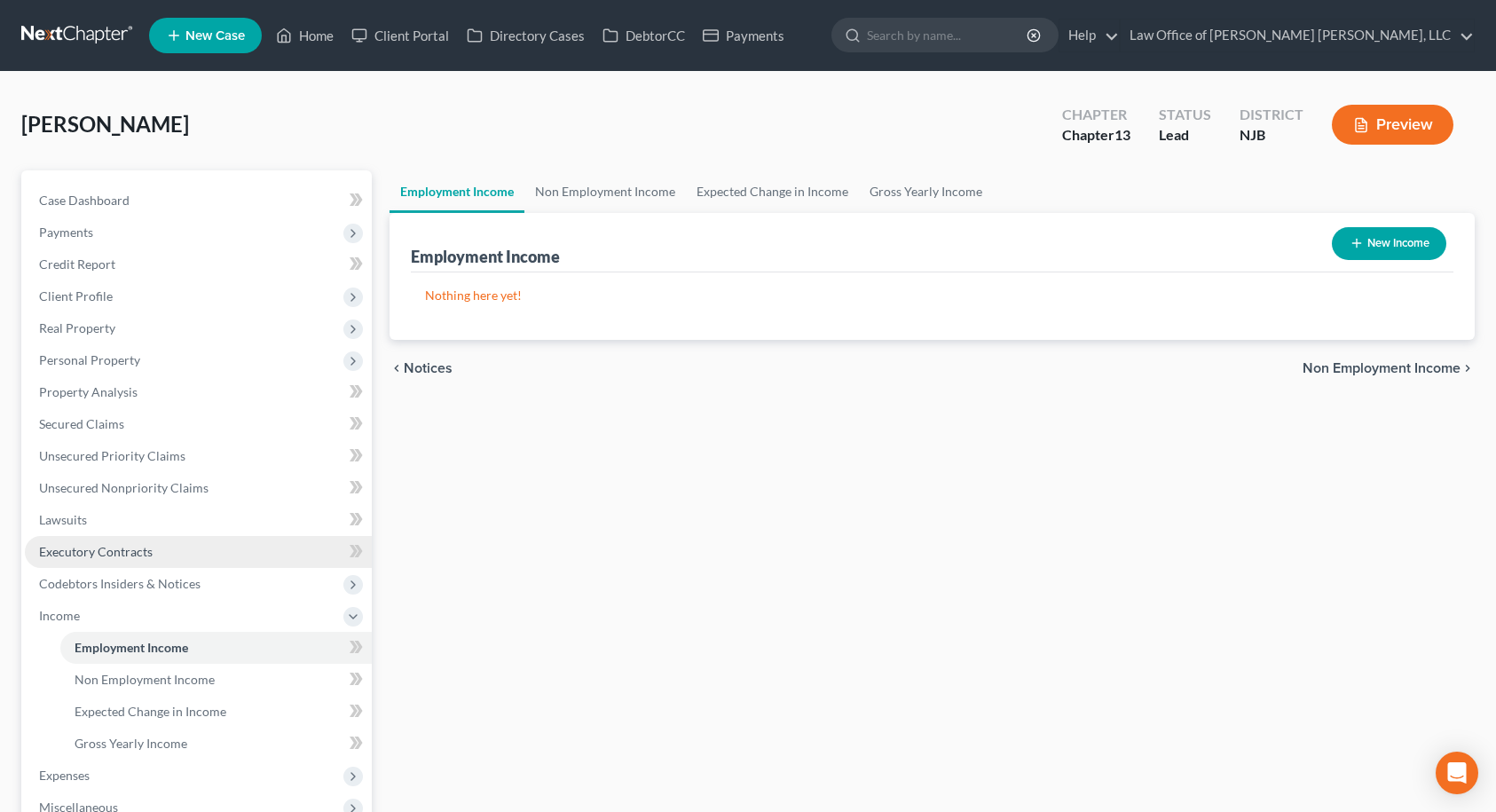
click at [116, 556] on span "Executory Contracts" at bounding box center [95, 551] width 114 height 15
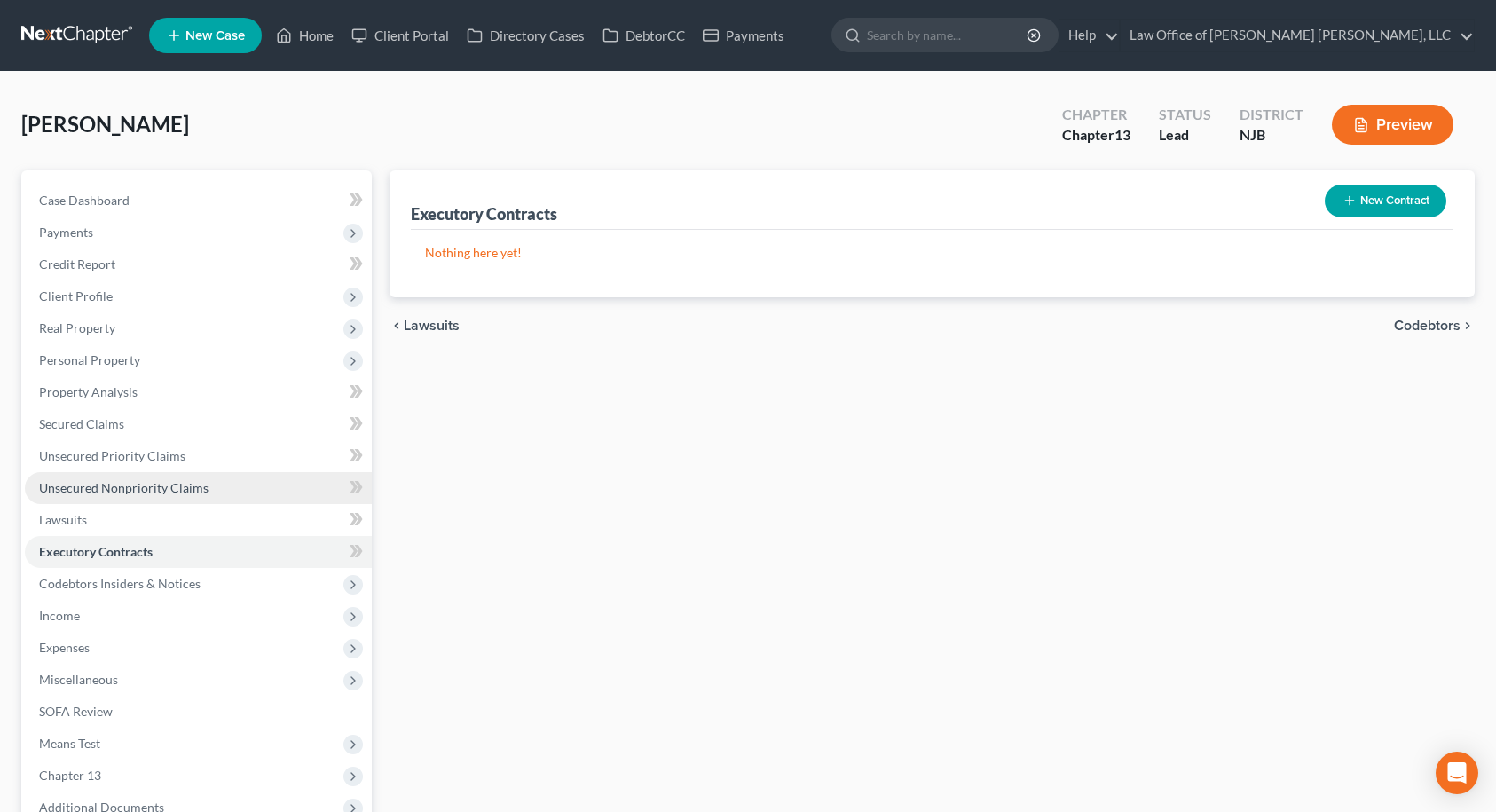
click at [112, 493] on span "Unsecured Nonpriority Claims" at bounding box center [123, 487] width 169 height 15
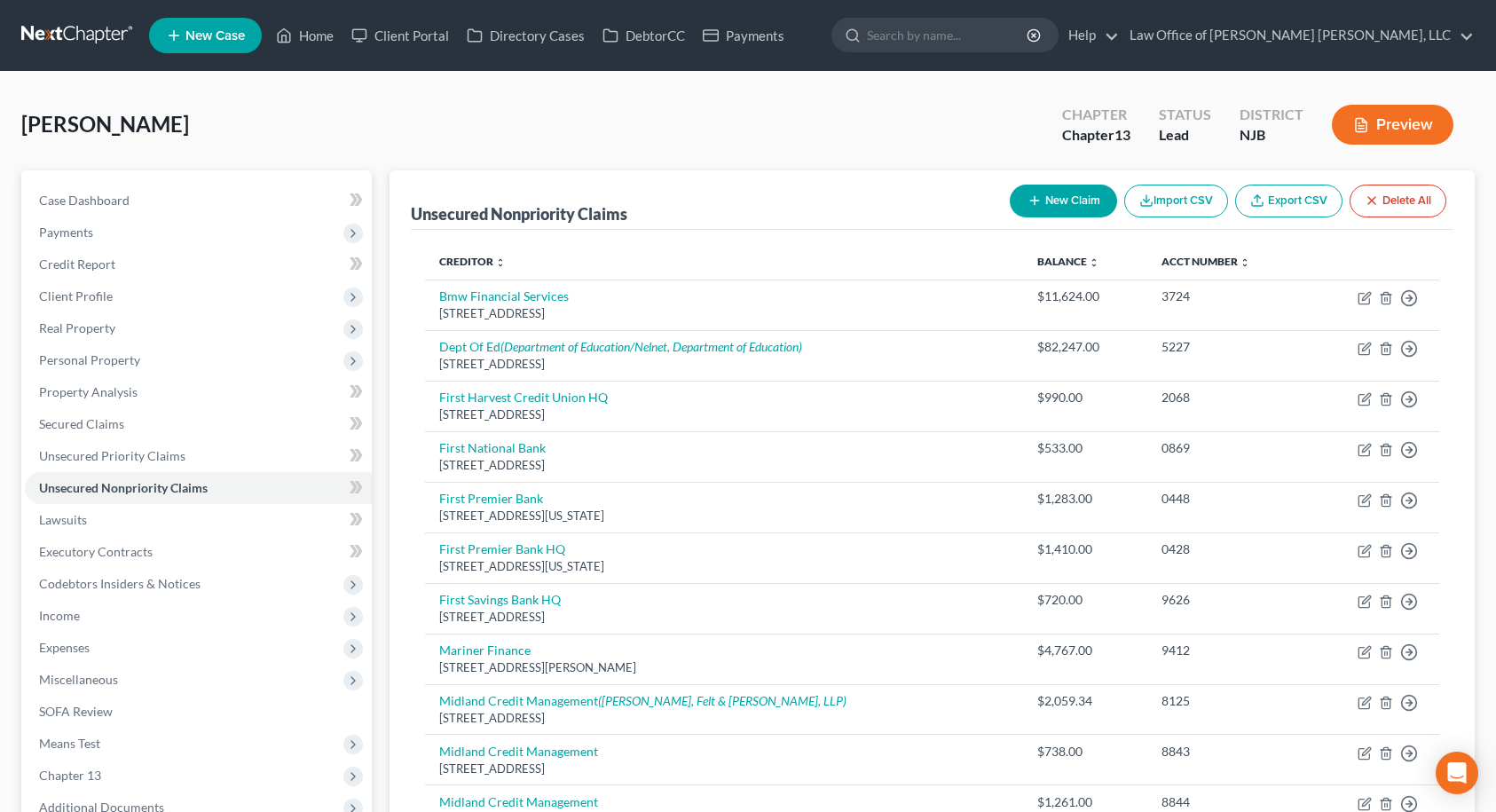
click at [1054, 196] on button "New Claim" at bounding box center [1064, 201] width 108 height 33
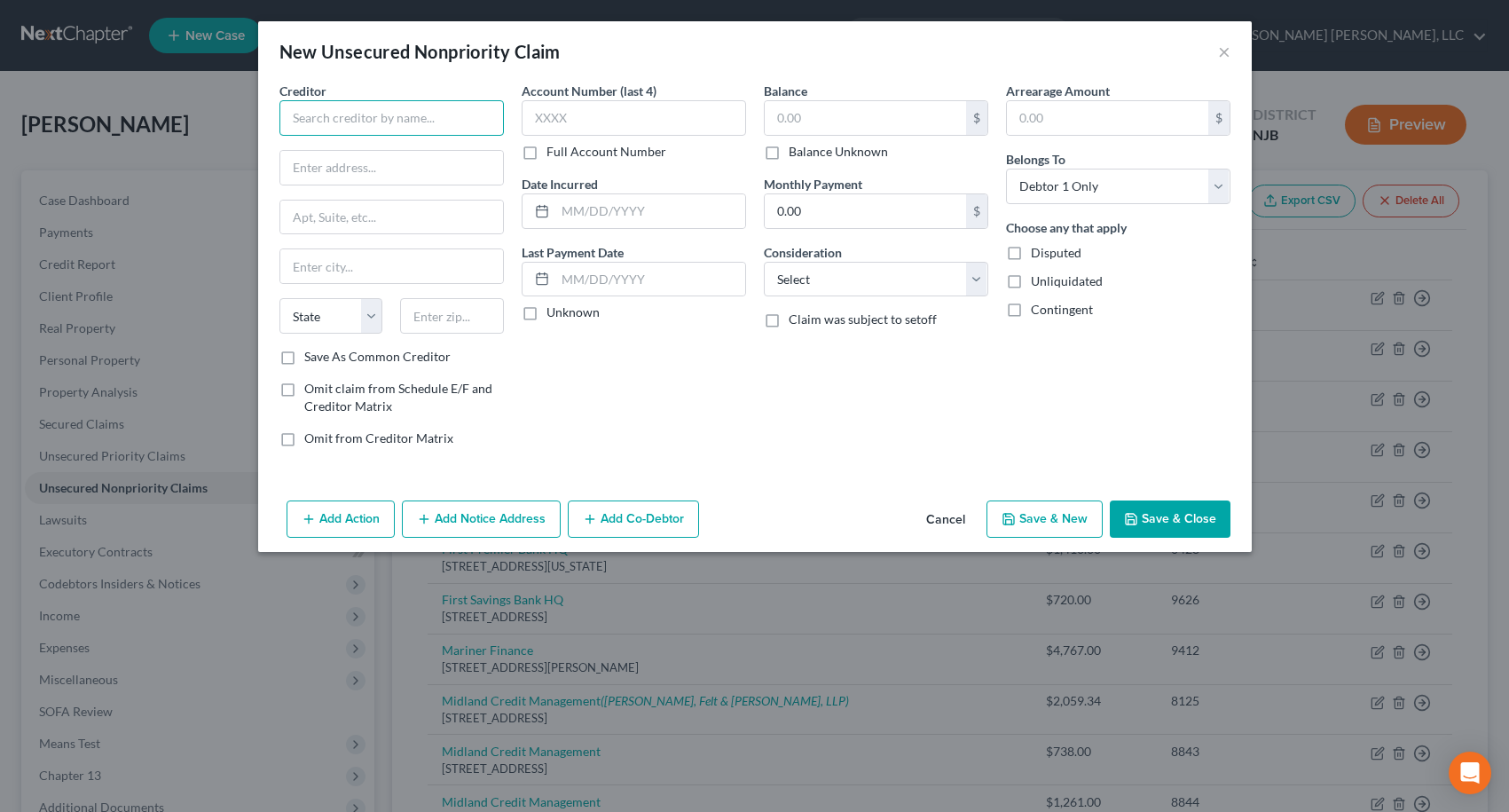
click at [399, 121] on input "text" at bounding box center [391, 118] width 225 height 36
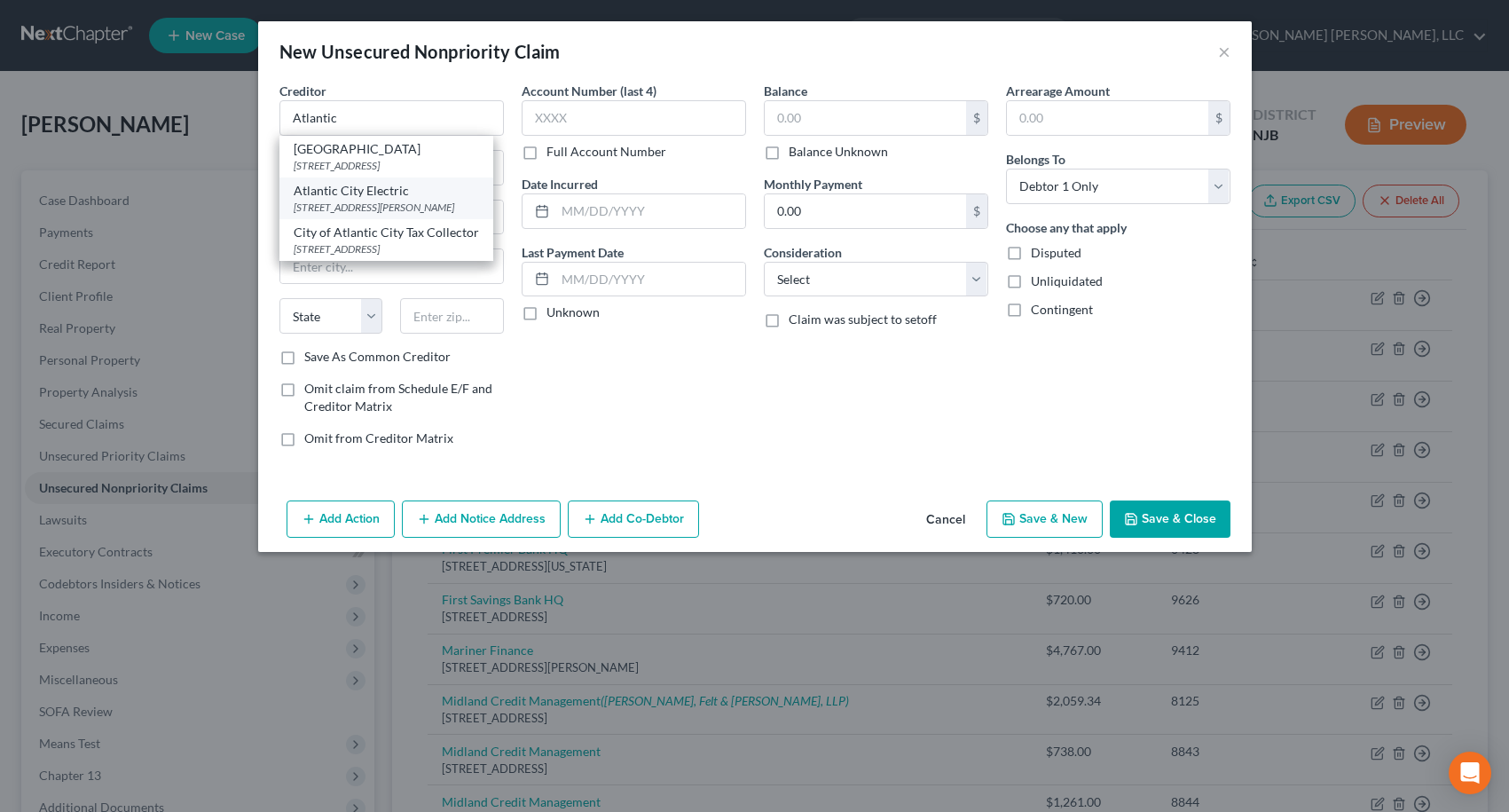
click at [378, 200] on div "Atlantic City Electric" at bounding box center [386, 191] width 185 height 18
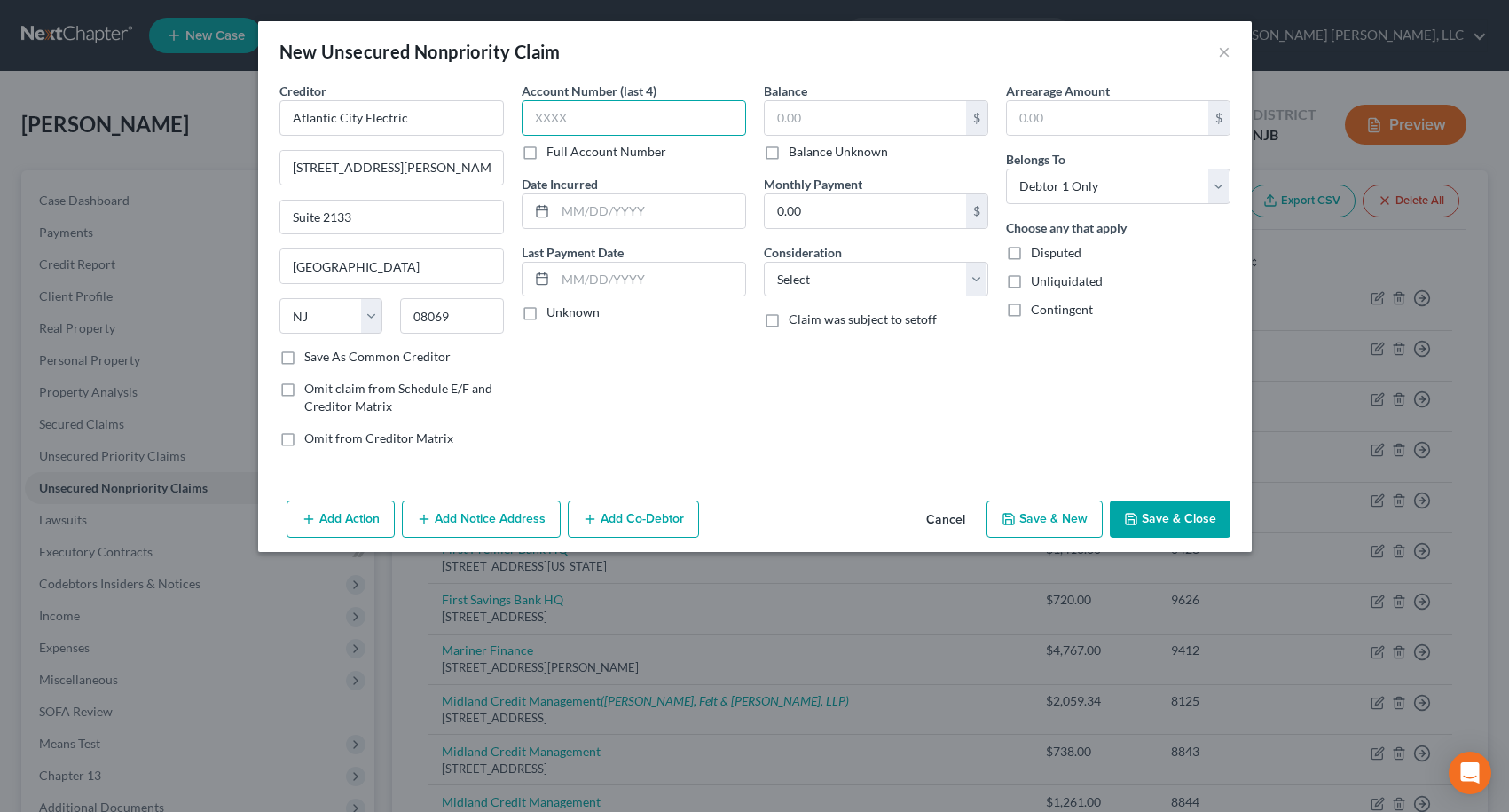
click at [623, 124] on input "text" at bounding box center [633, 118] width 225 height 36
click at [774, 102] on input "text" at bounding box center [866, 118] width 202 height 34
click at [1049, 511] on button "Save & New" at bounding box center [1044, 519] width 116 height 38
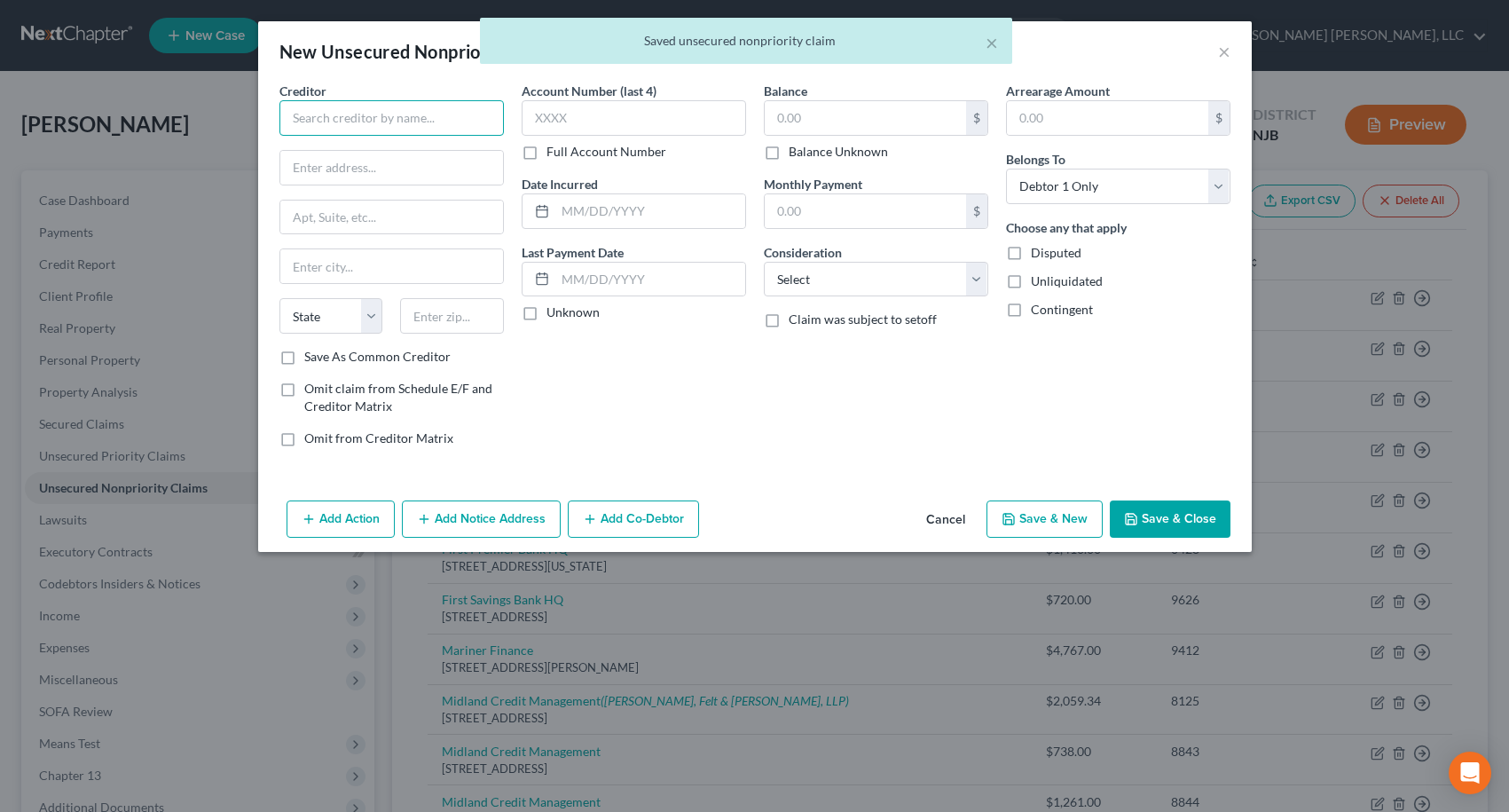
click at [431, 124] on input "text" at bounding box center [391, 118] width 225 height 36
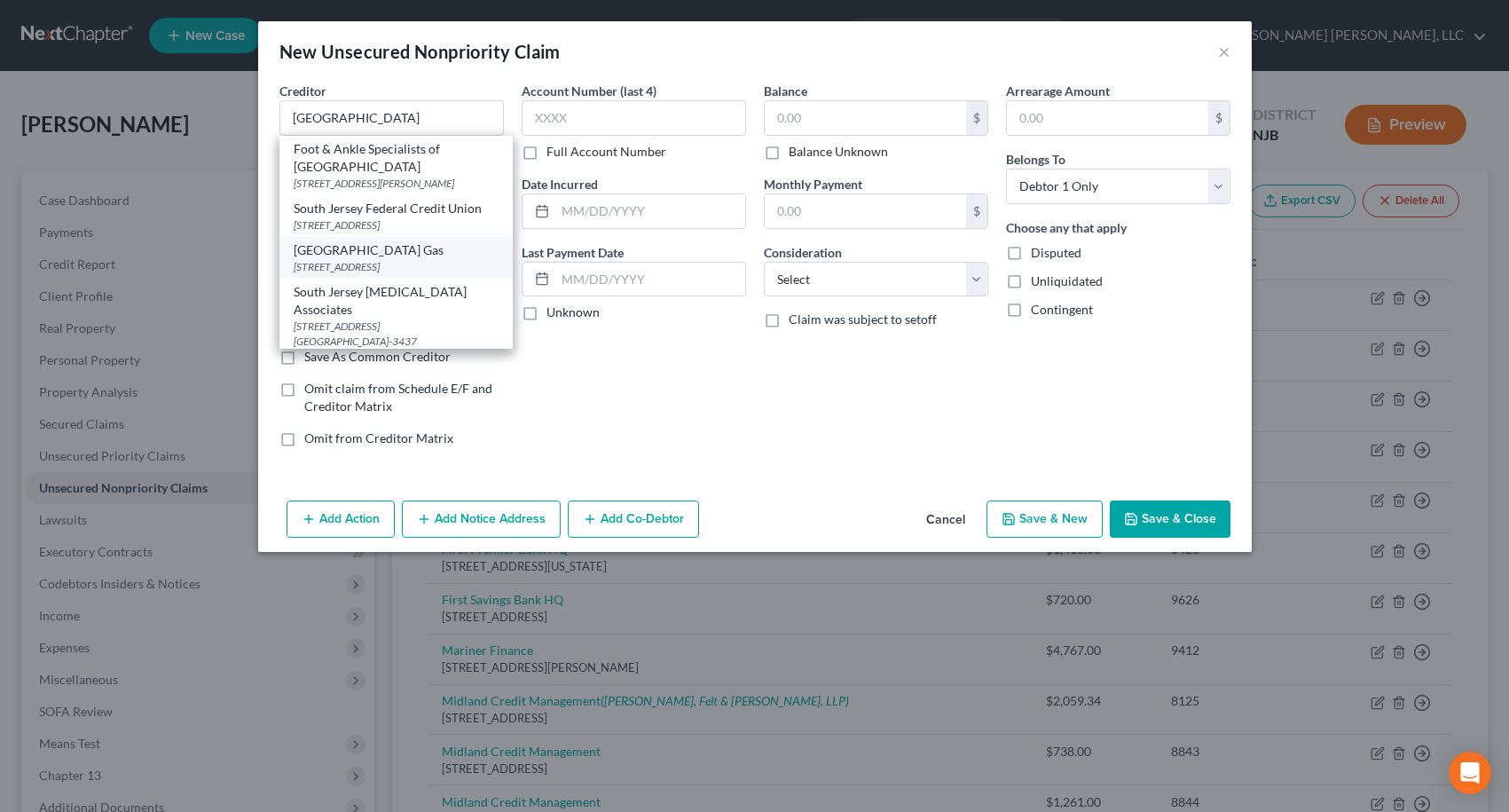
click at [395, 274] on div "[STREET_ADDRESS]" at bounding box center [396, 266] width 205 height 15
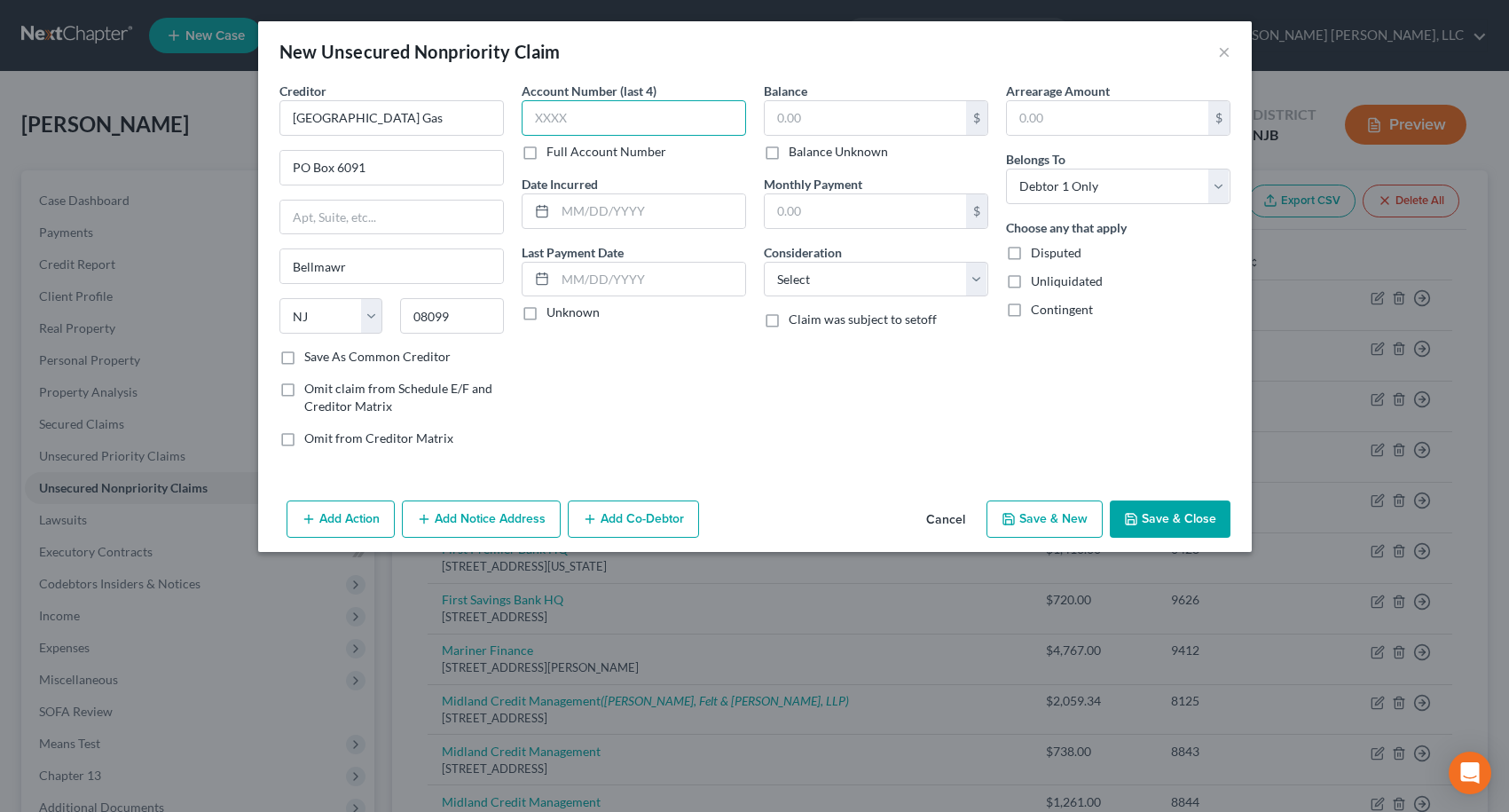
click at [557, 128] on input "text" at bounding box center [633, 118] width 225 height 36
click at [783, 117] on input "text" at bounding box center [866, 118] width 202 height 34
click at [1157, 524] on button "Save & Close" at bounding box center [1171, 519] width 121 height 38
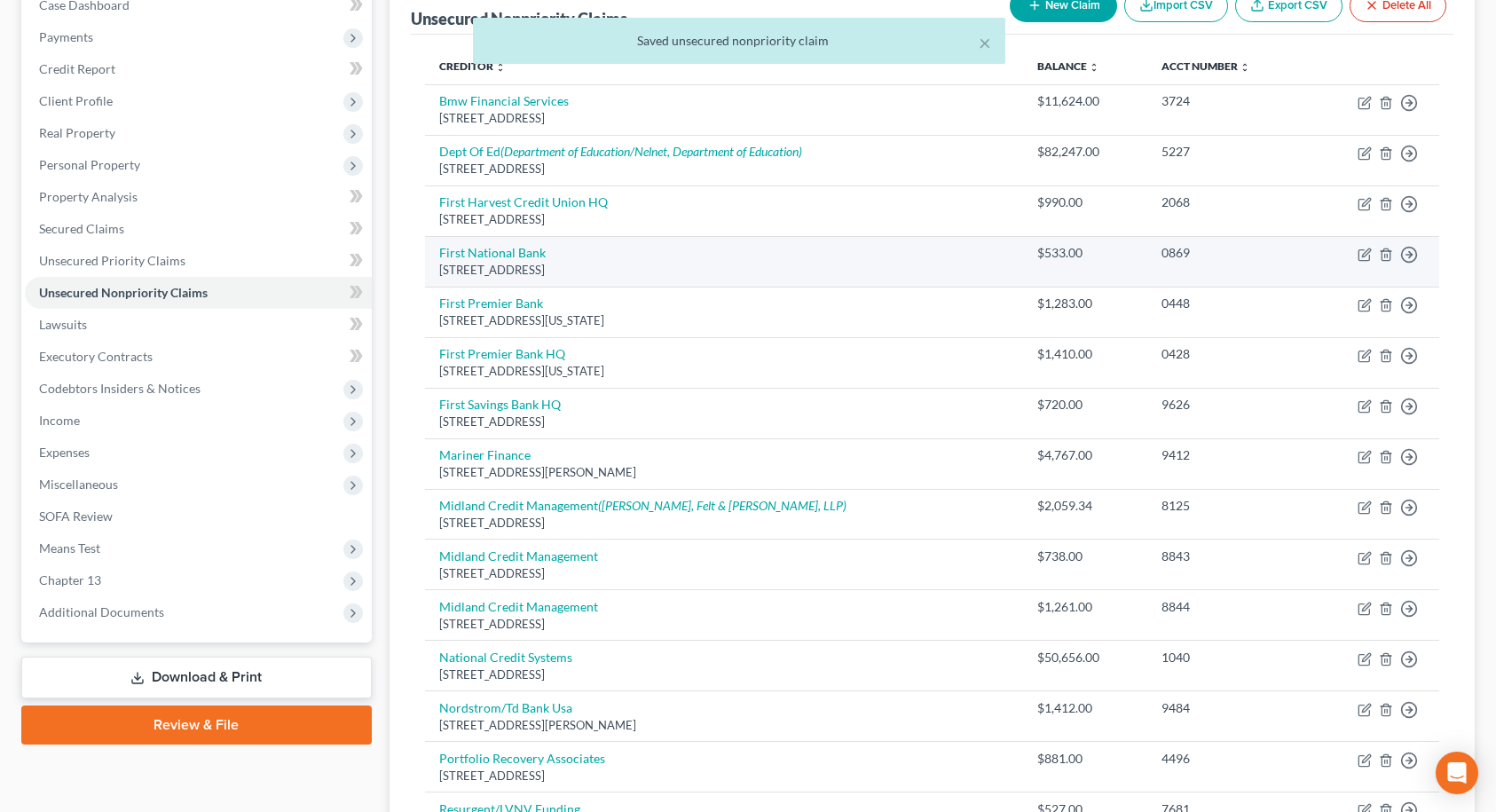
scroll to position [620, 0]
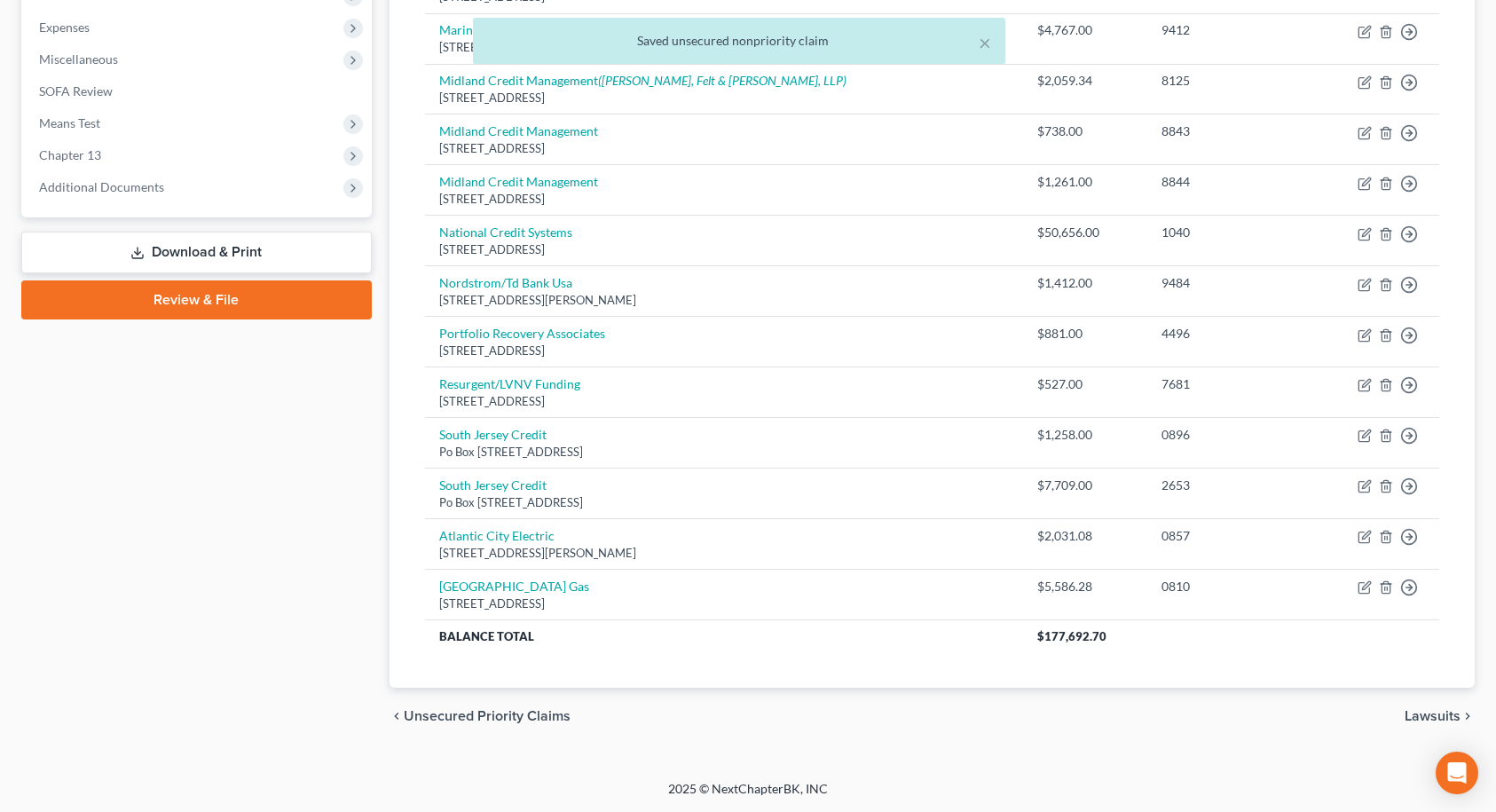
click at [1428, 713] on span "Lawsuits" at bounding box center [1433, 716] width 55 height 14
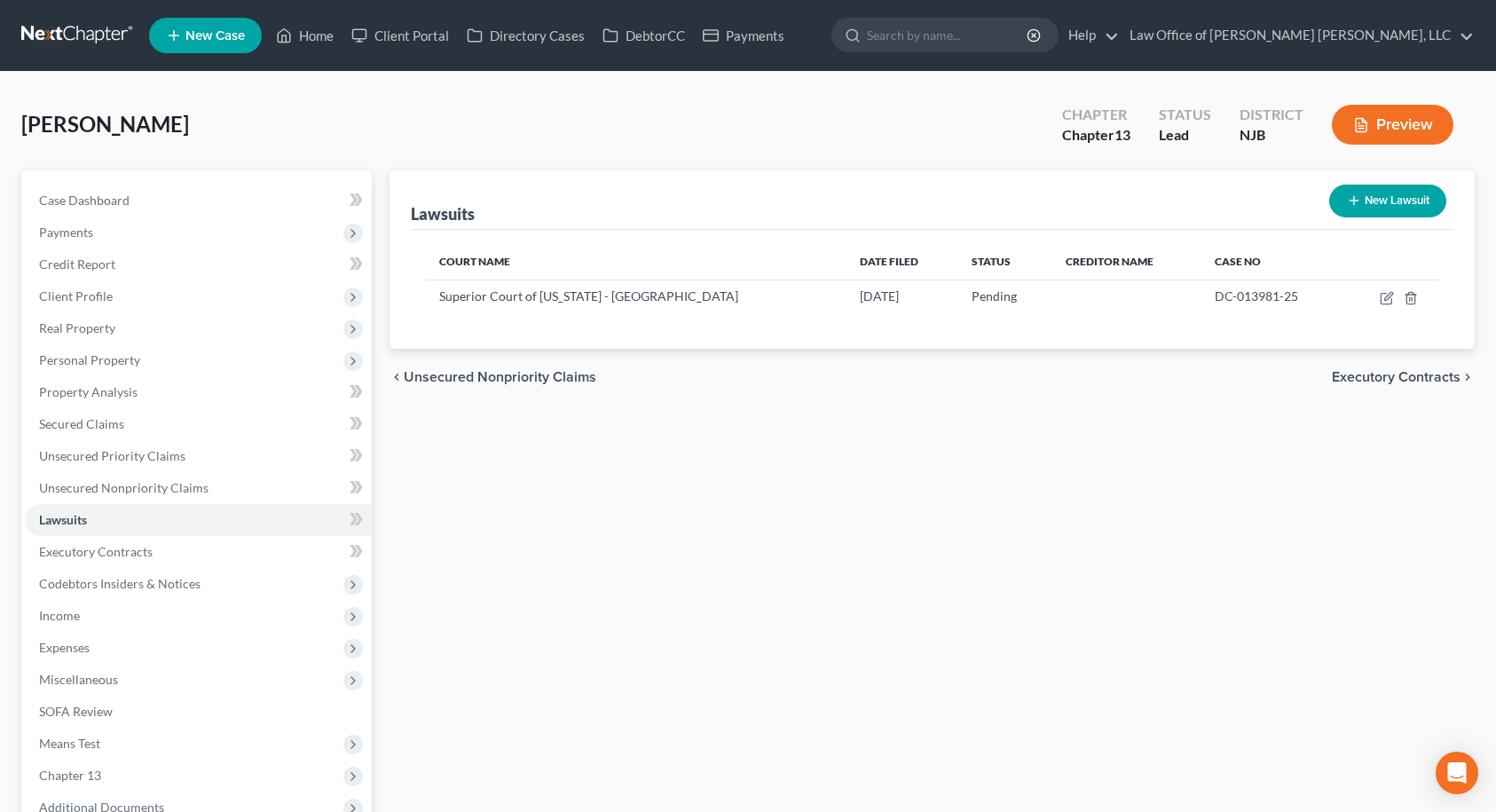
click at [1400, 379] on span "Executory Contracts" at bounding box center [1396, 377] width 129 height 14
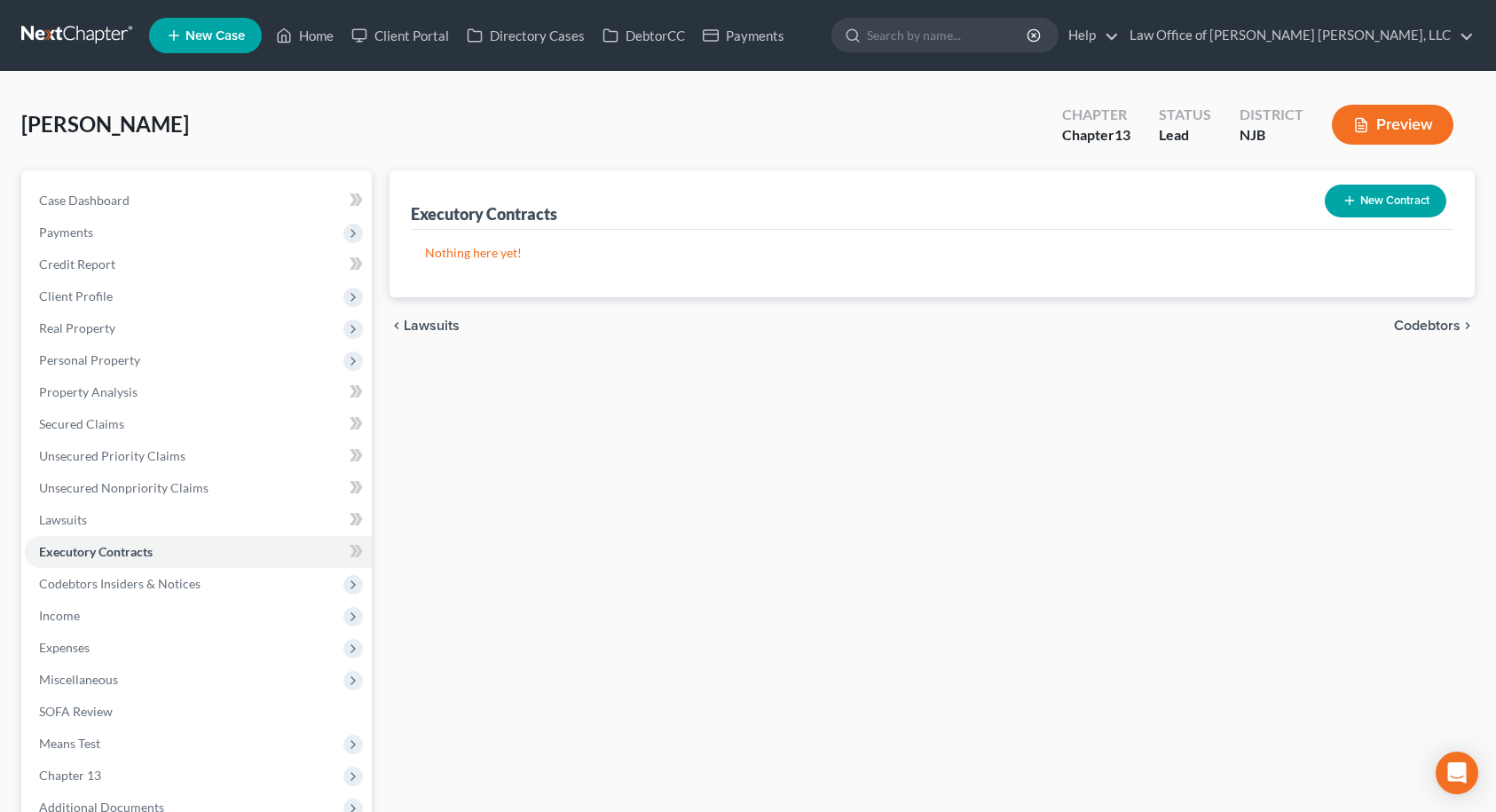
click at [1425, 335] on div "chevron_left Lawsuits Codebtors chevron_right" at bounding box center [933, 324] width 1086 height 56
click at [1430, 326] on span "Codebtors" at bounding box center [1427, 325] width 66 height 14
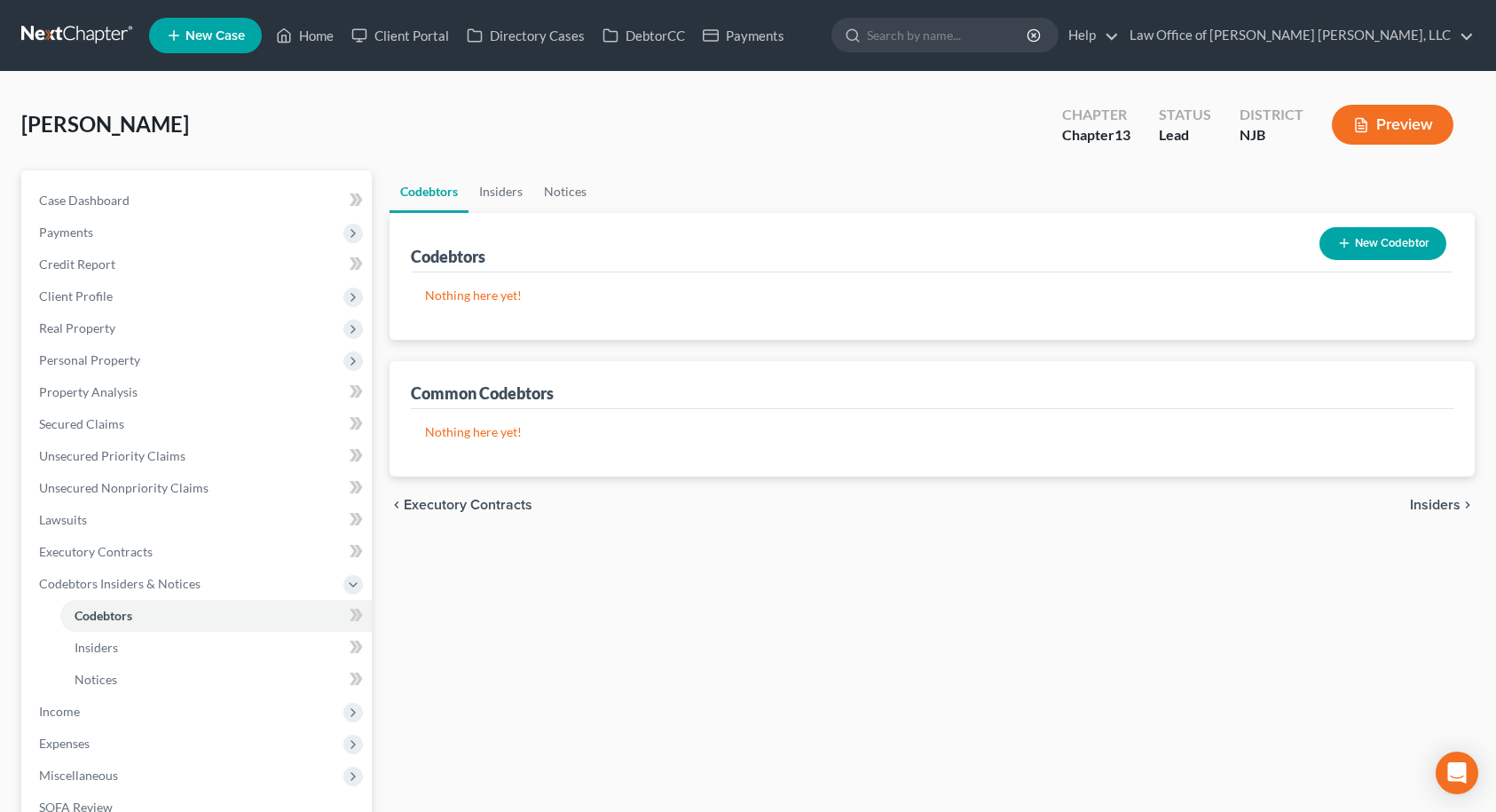
click at [1427, 498] on span "Insiders" at bounding box center [1435, 504] width 50 height 14
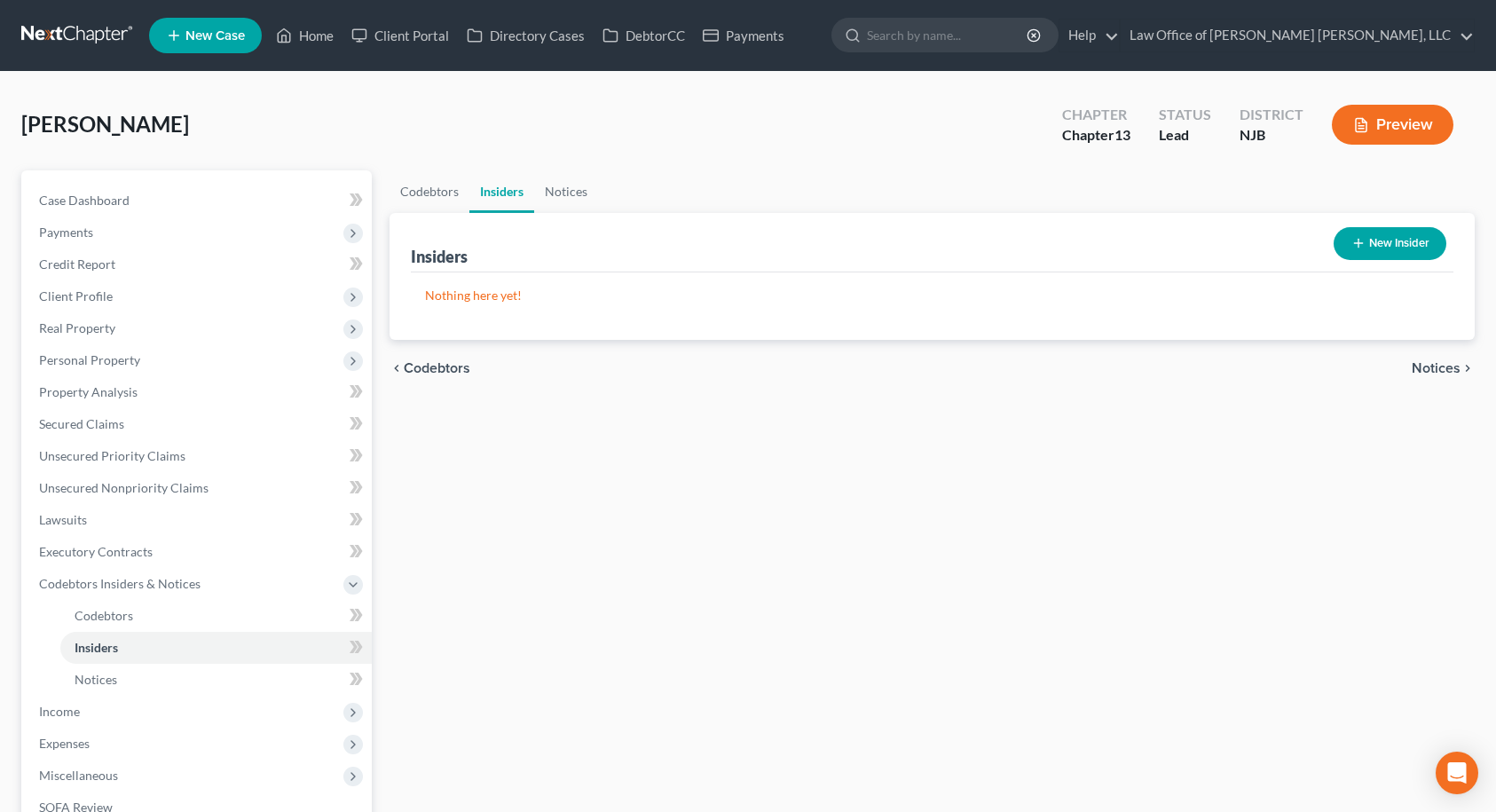
click at [1434, 370] on span "Notices" at bounding box center [1436, 368] width 48 height 14
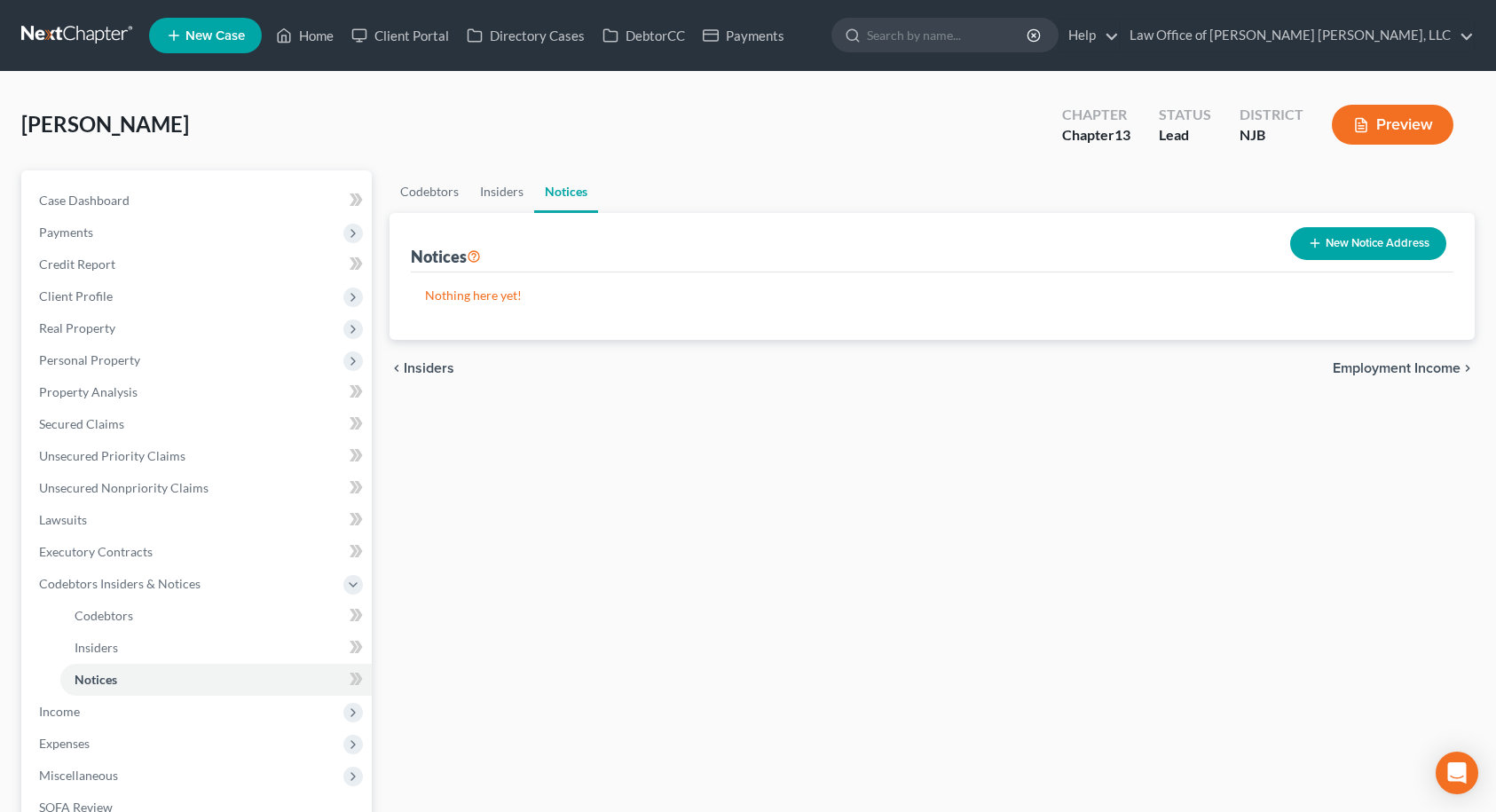
click at [1364, 367] on span "Employment Income" at bounding box center [1396, 368] width 128 height 14
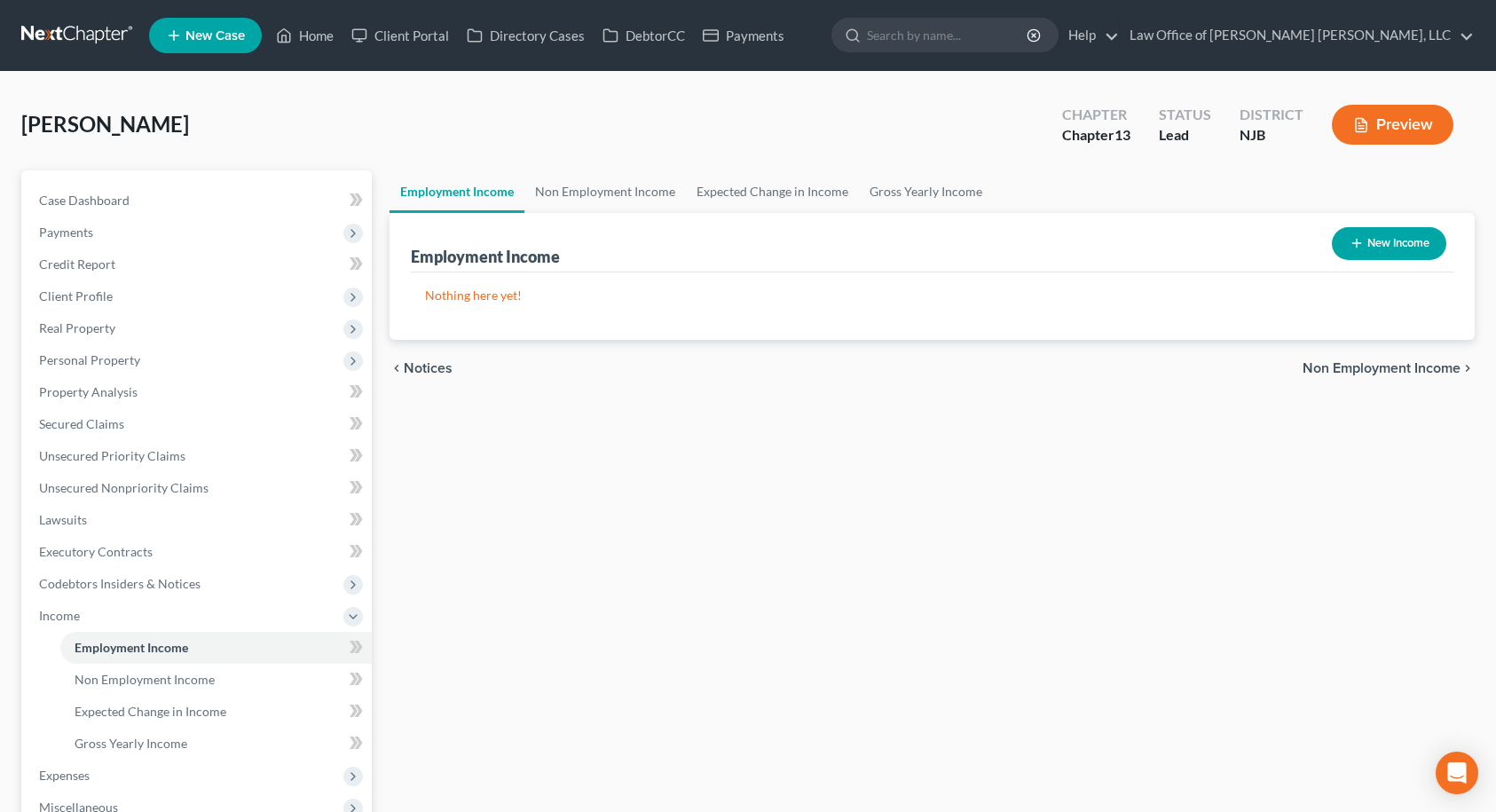
click at [1378, 250] on button "New Income" at bounding box center [1389, 243] width 115 height 33
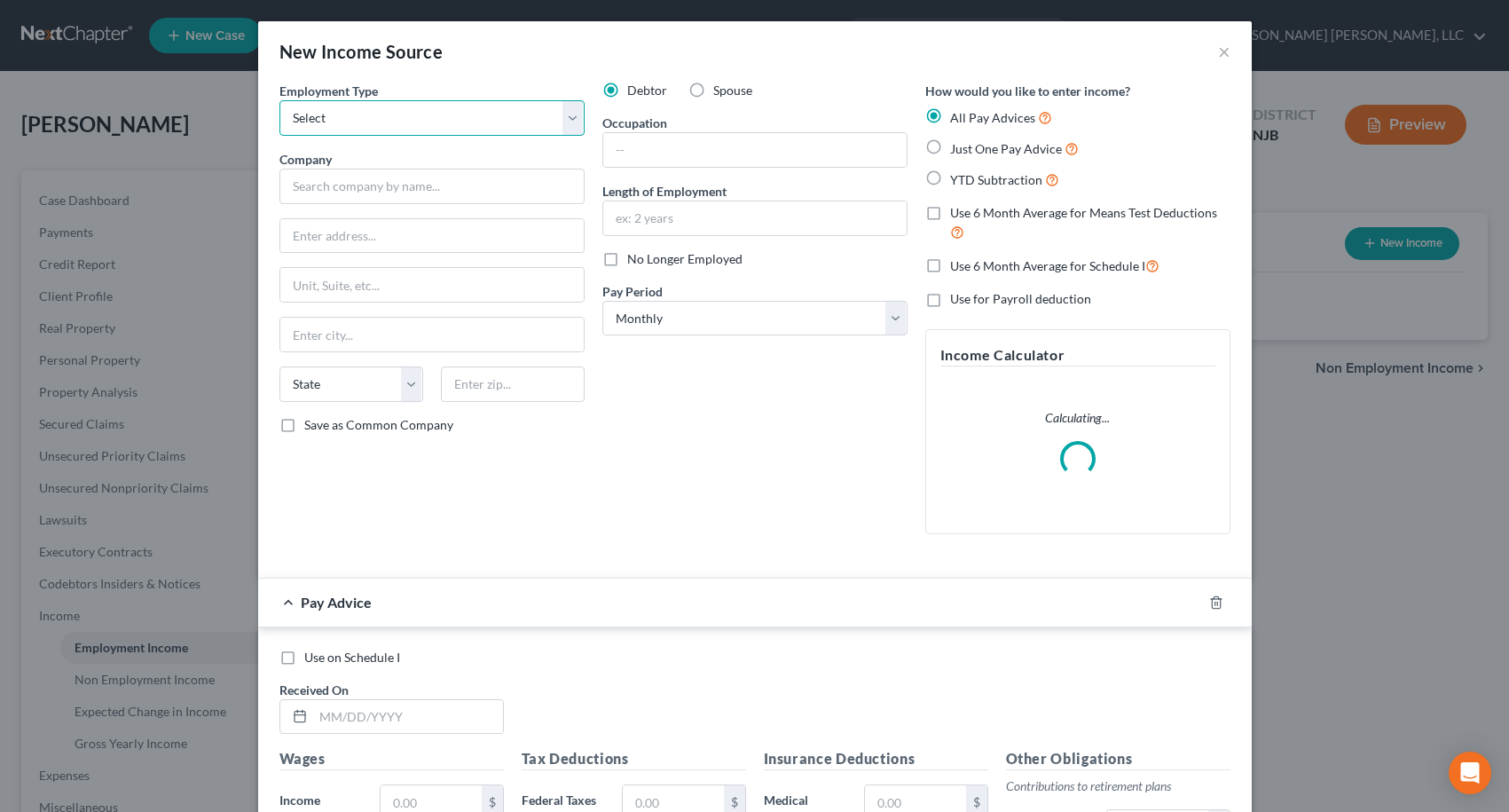
click at [534, 116] on select "Select Full or [DEMOGRAPHIC_DATA] Employment Self Employment" at bounding box center [431, 118] width 306 height 36
click at [279, 100] on select "Select Full or [DEMOGRAPHIC_DATA] Employment Self Employment" at bounding box center [431, 118] width 306 height 36
click at [451, 185] on input "text" at bounding box center [431, 186] width 306 height 36
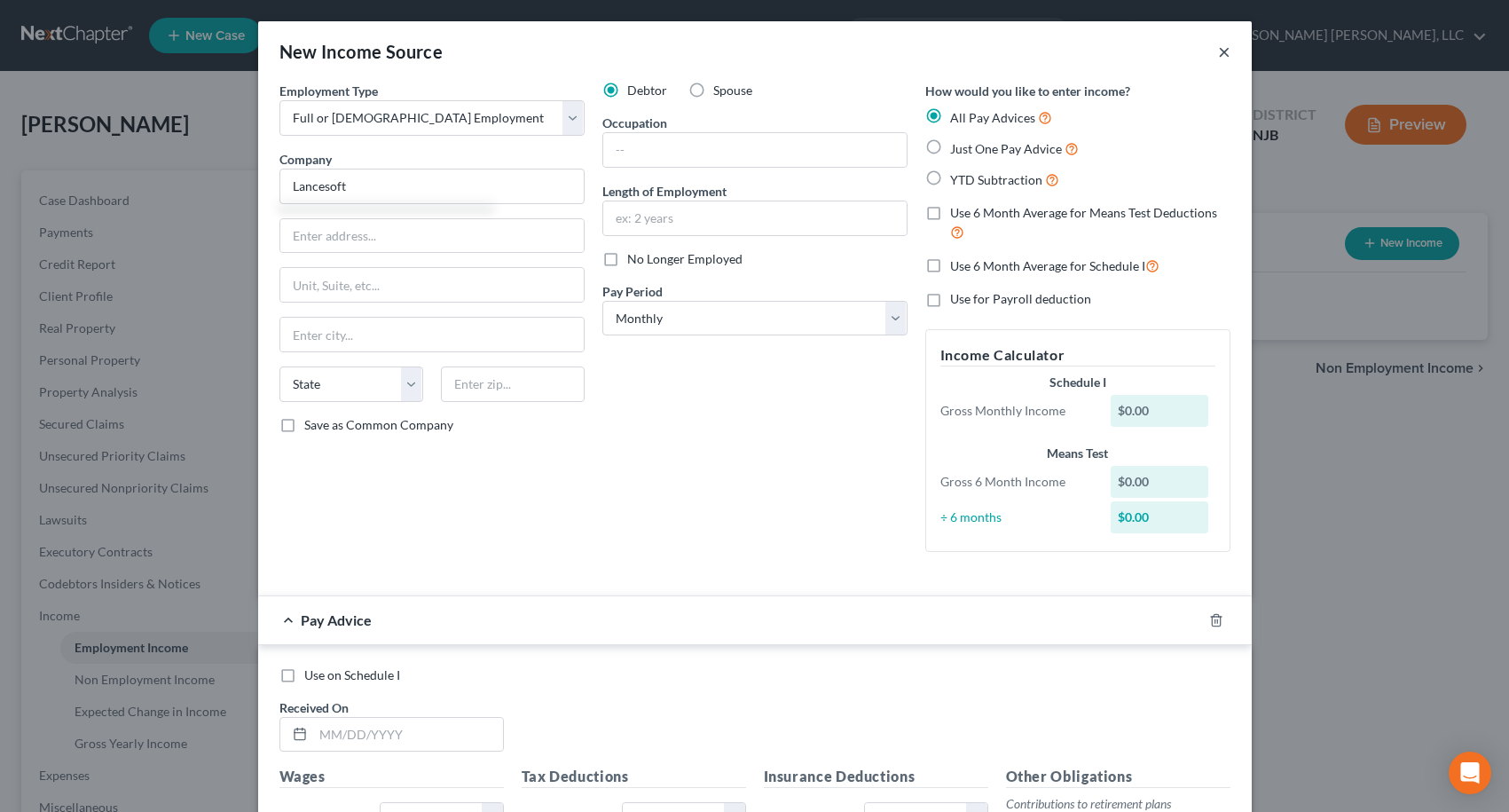
click at [1222, 53] on button "×" at bounding box center [1224, 51] width 13 height 22
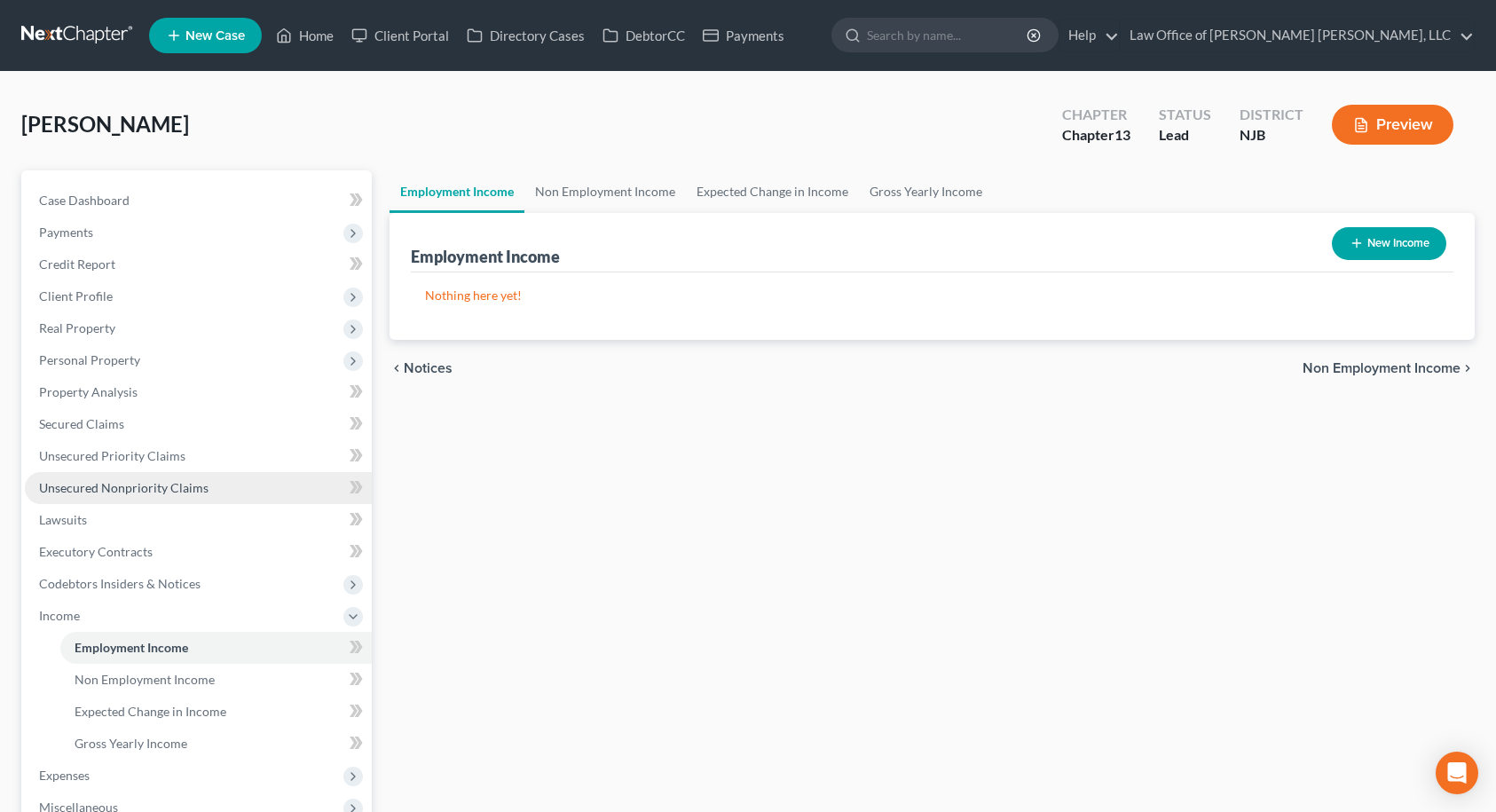
click at [116, 495] on link "Unsecured Nonpriority Claims" at bounding box center [198, 488] width 347 height 32
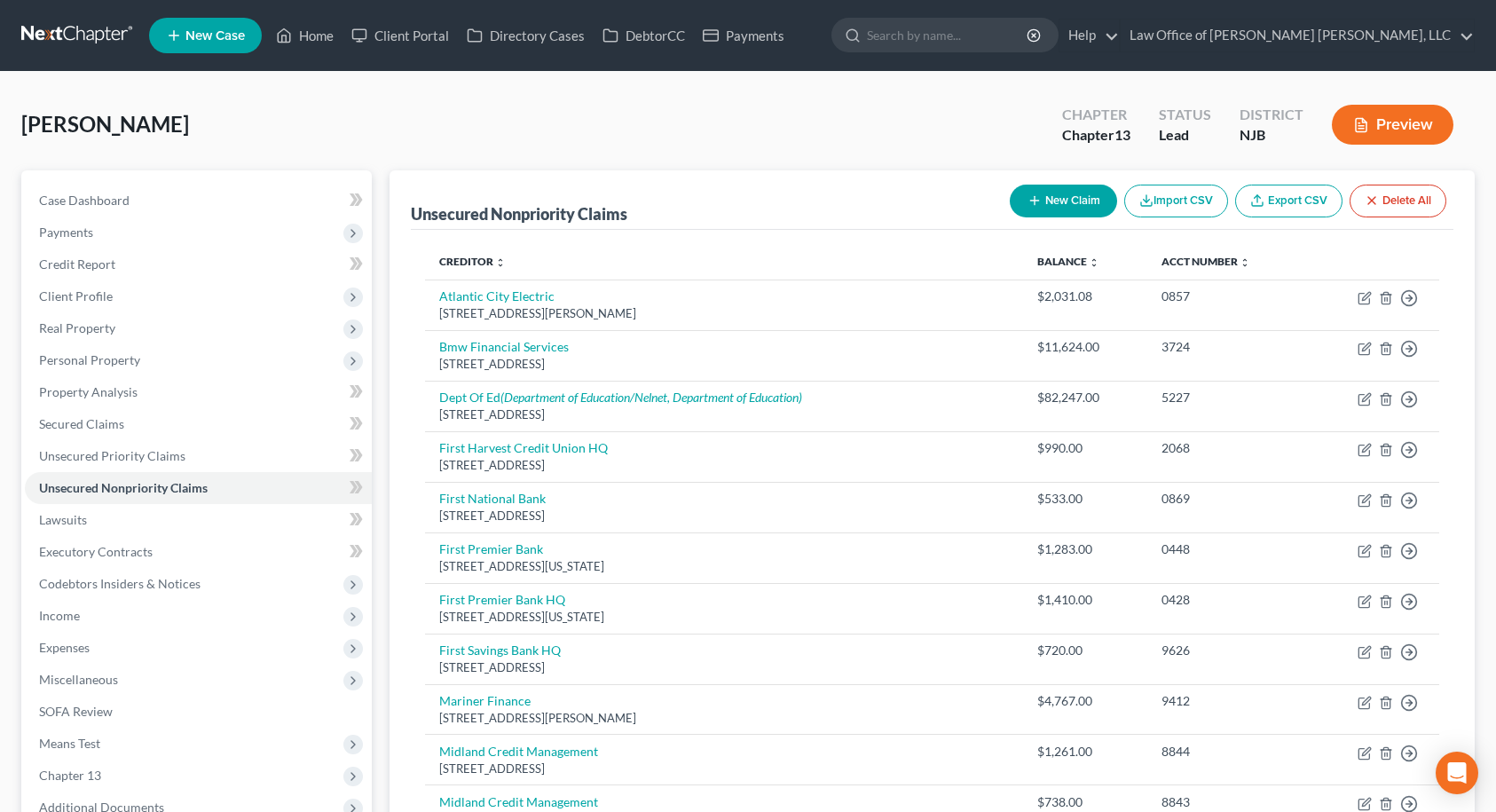
click at [1059, 197] on button "New Claim" at bounding box center [1064, 201] width 108 height 33
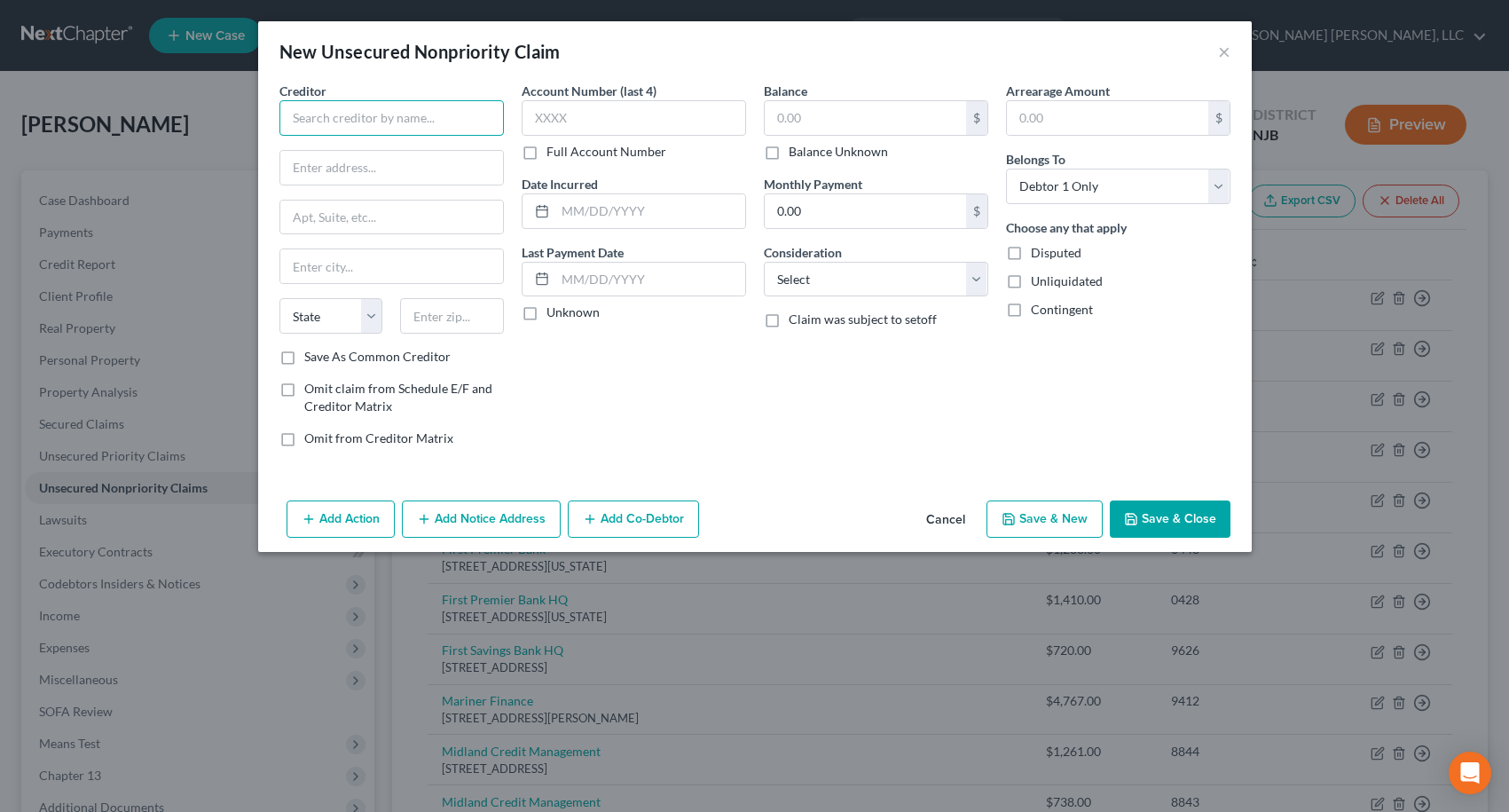
click at [389, 120] on input "text" at bounding box center [391, 118] width 225 height 36
click at [793, 112] on input "text" at bounding box center [866, 118] width 202 height 34
click at [598, 119] on input "text" at bounding box center [633, 118] width 225 height 36
click at [351, 176] on input "text" at bounding box center [391, 167] width 223 height 34
click at [430, 325] on input "text" at bounding box center [451, 316] width 104 height 36
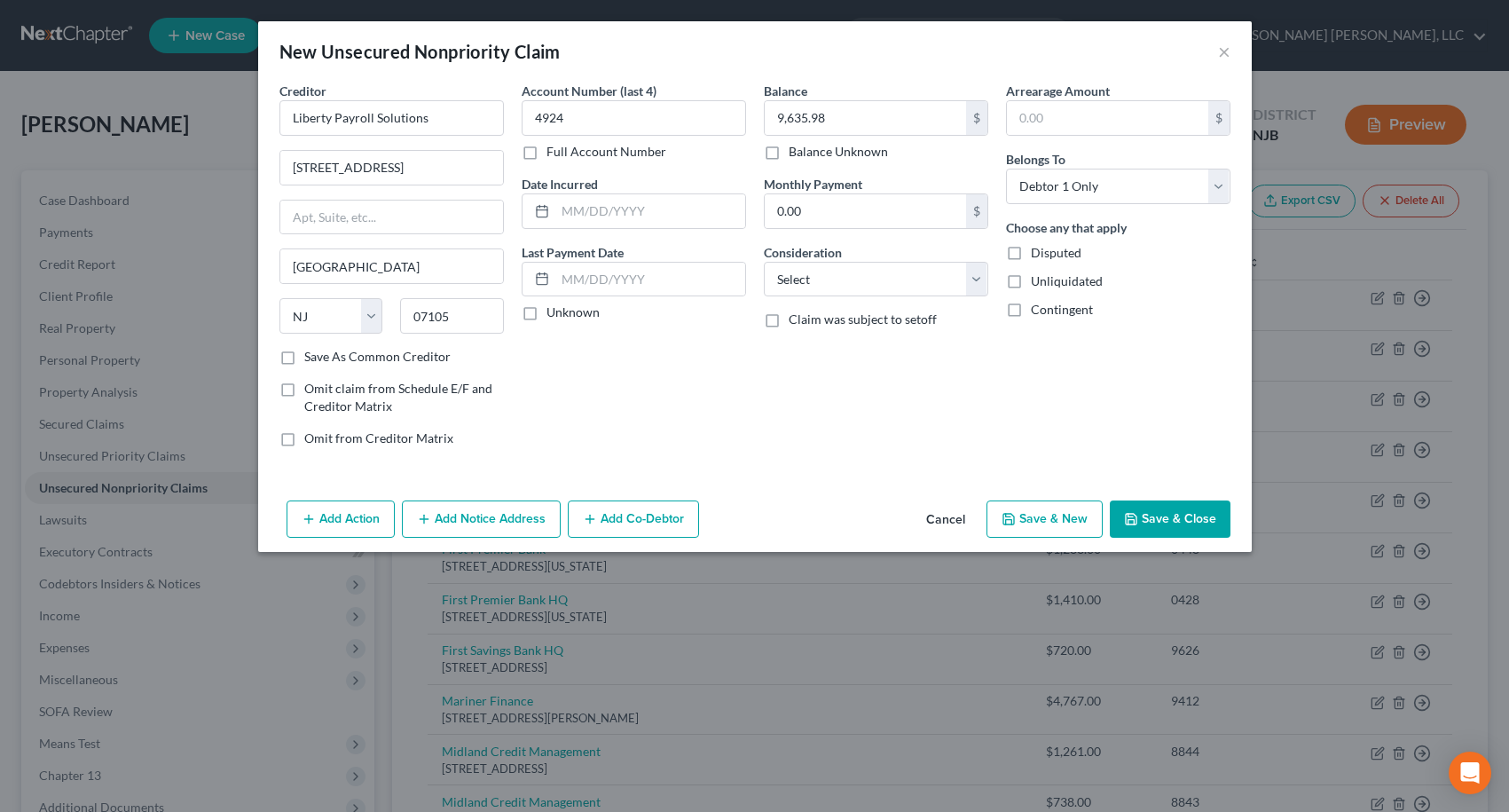
click at [305, 355] on label "Save As Common Creditor" at bounding box center [378, 357] width 146 height 18
click at [312, 355] on input "Save As Common Creditor" at bounding box center [318, 354] width 12 height 12
click at [503, 518] on button "Add Notice Address" at bounding box center [481, 519] width 159 height 38
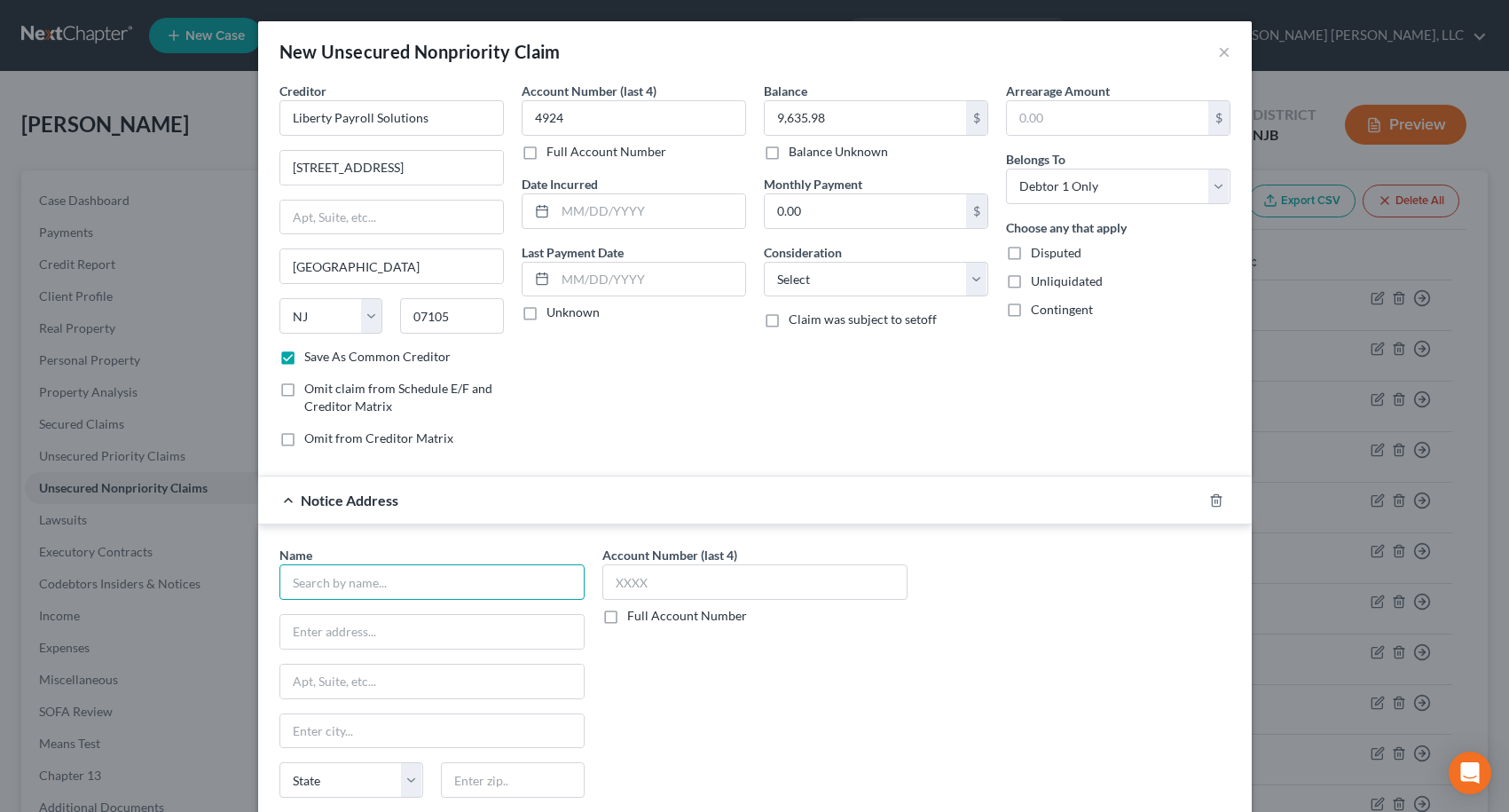
click at [488, 591] on input "text" at bounding box center [431, 582] width 306 height 36
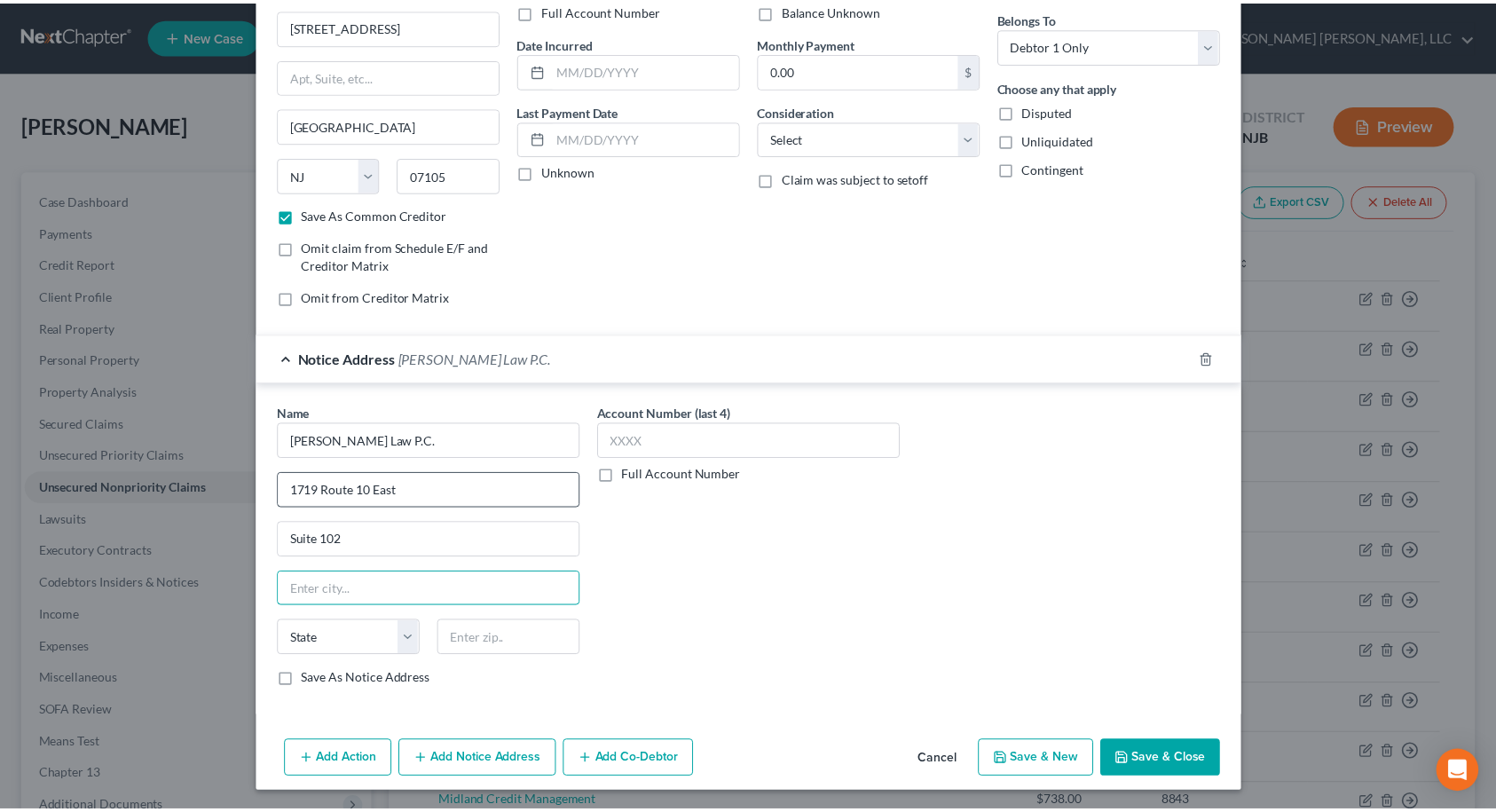
scroll to position [143, 0]
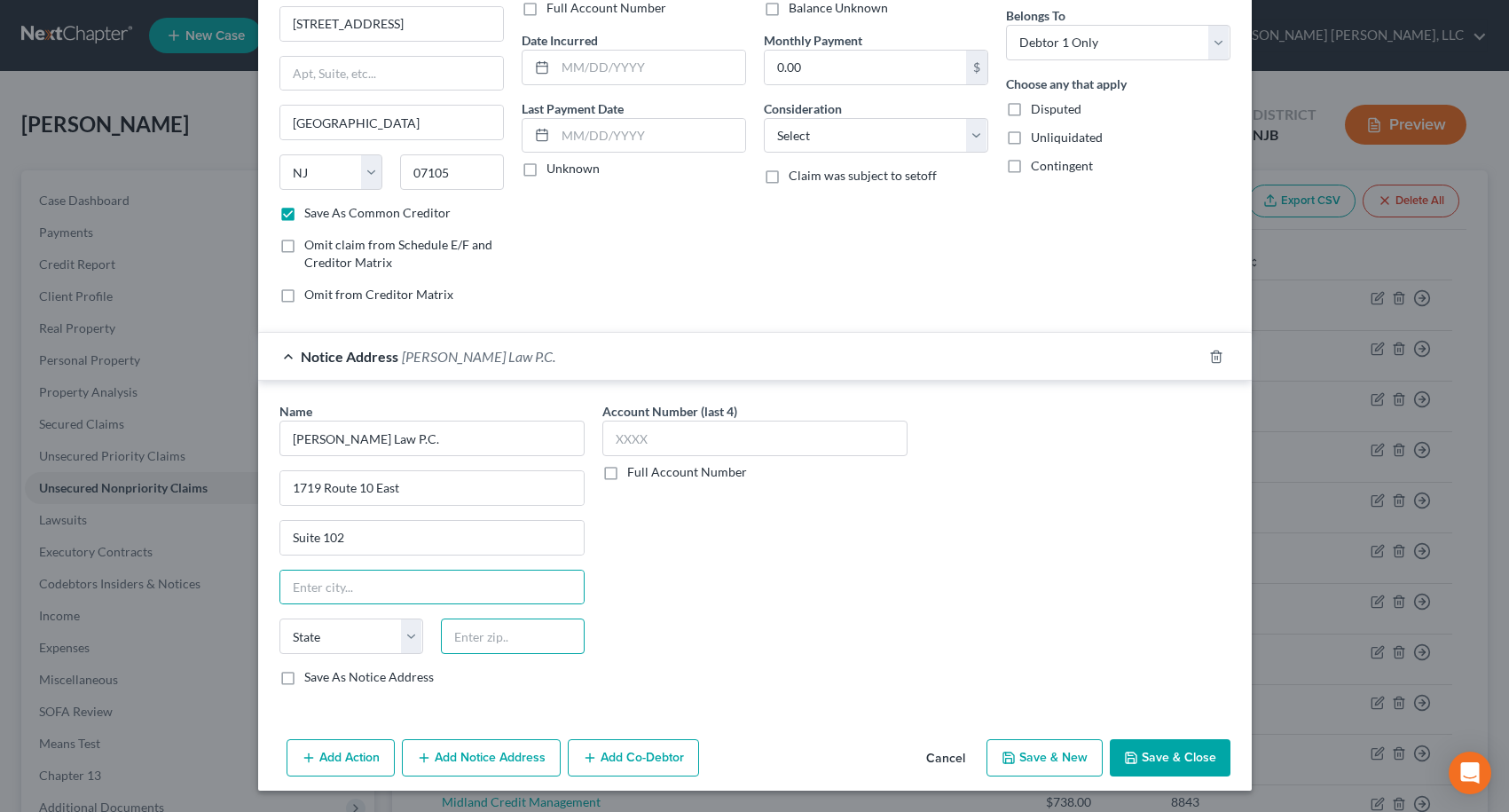
click at [546, 640] on input "text" at bounding box center [513, 636] width 143 height 36
click at [305, 677] on label "Save As Notice Address" at bounding box center [369, 677] width 130 height 18
click at [312, 677] on input "Save As Notice Address" at bounding box center [318, 674] width 12 height 12
click at [1184, 761] on button "Save & Close" at bounding box center [1171, 758] width 121 height 38
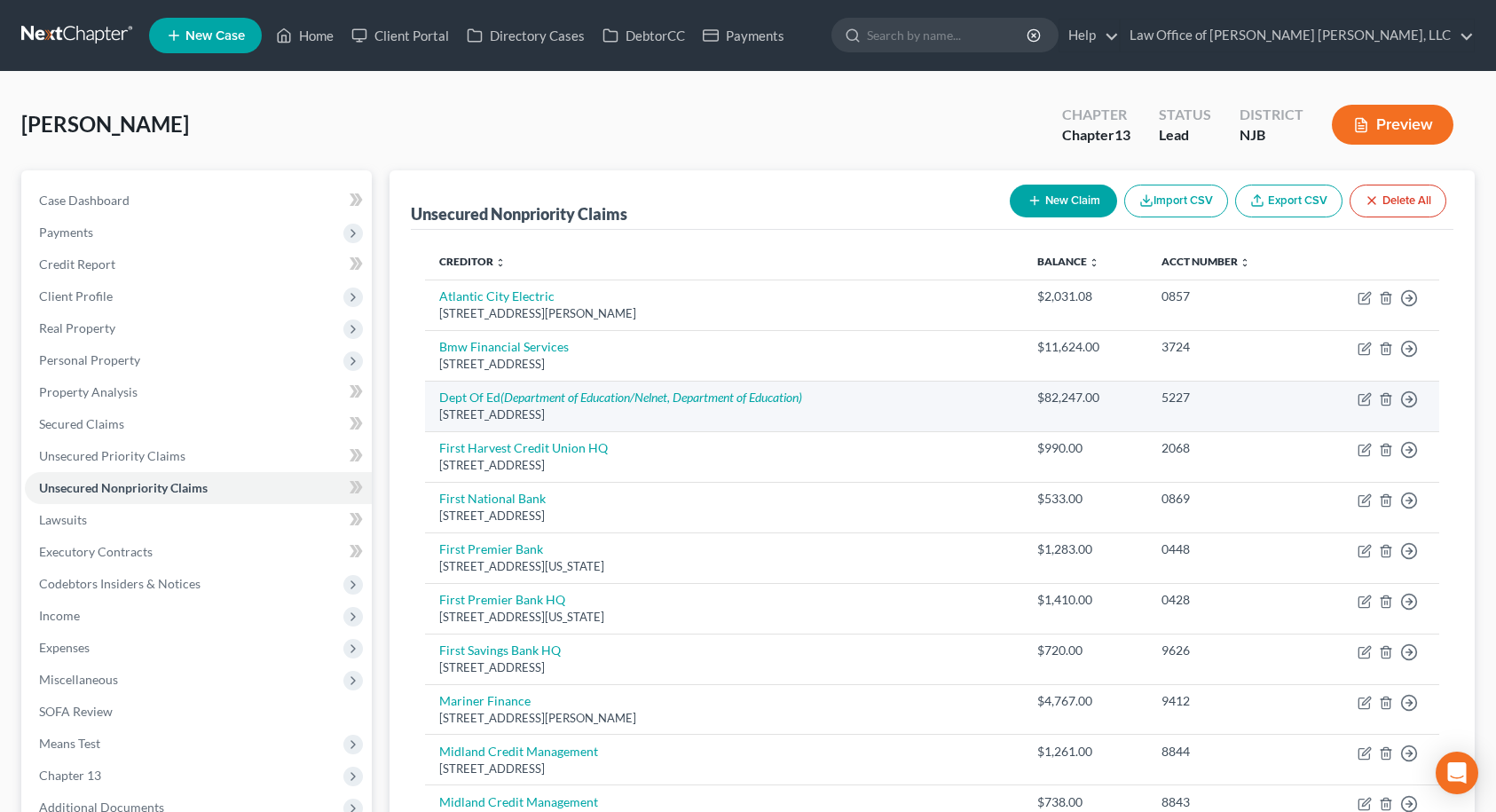
scroll to position [443, 0]
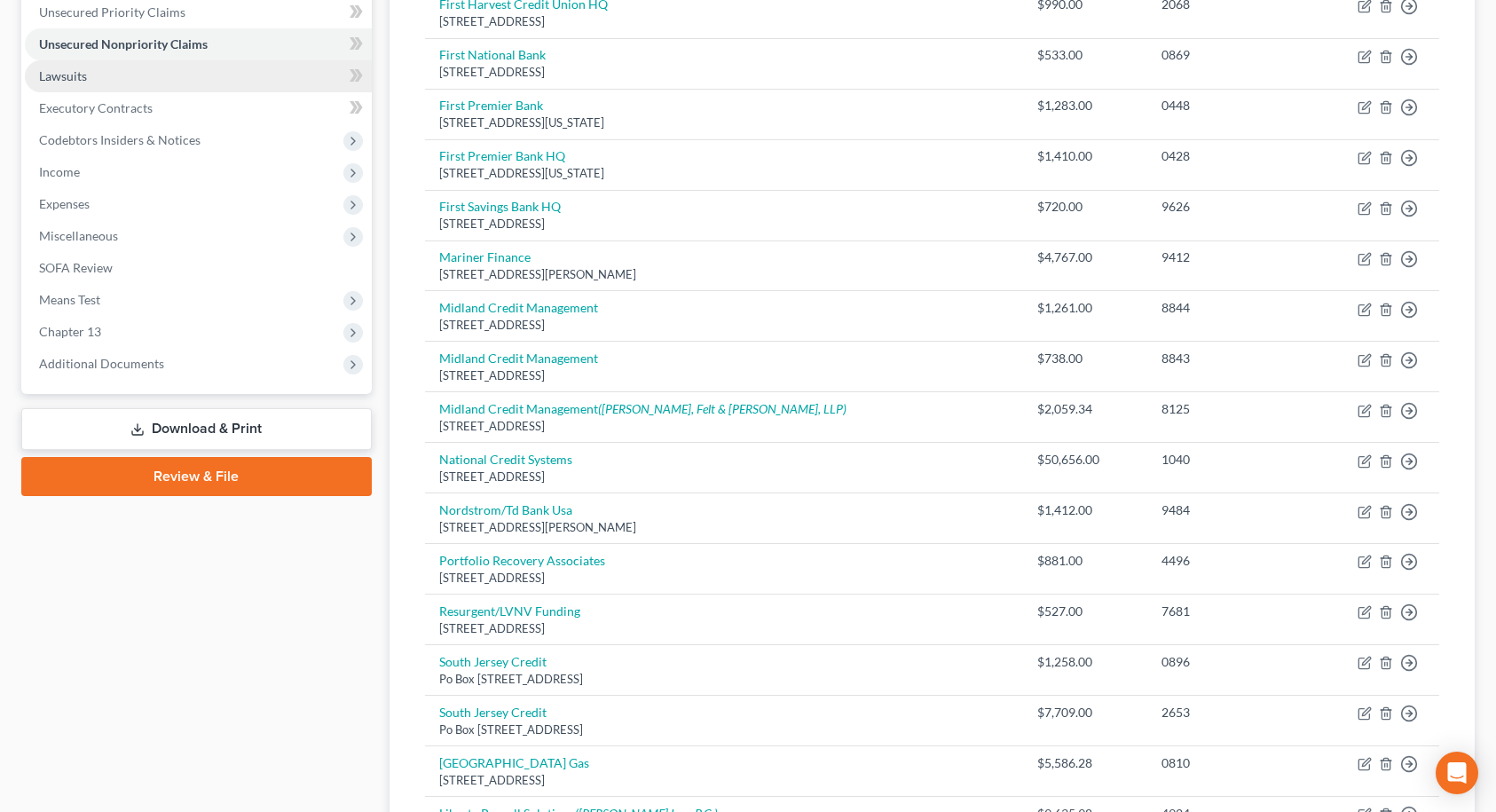
click at [82, 82] on span "Lawsuits" at bounding box center [62, 75] width 47 height 15
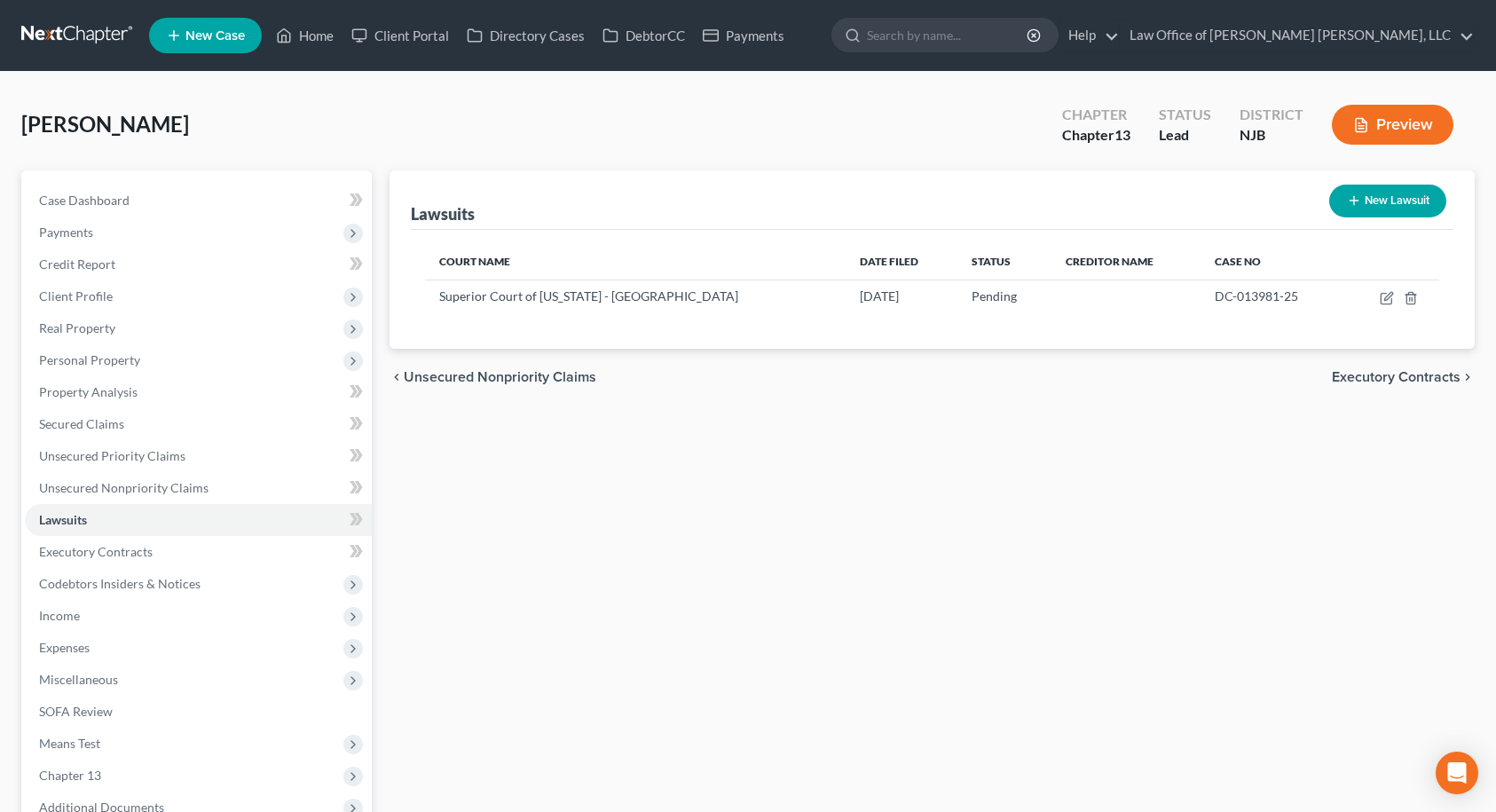
click at [1369, 196] on button "New Lawsuit" at bounding box center [1387, 201] width 117 height 33
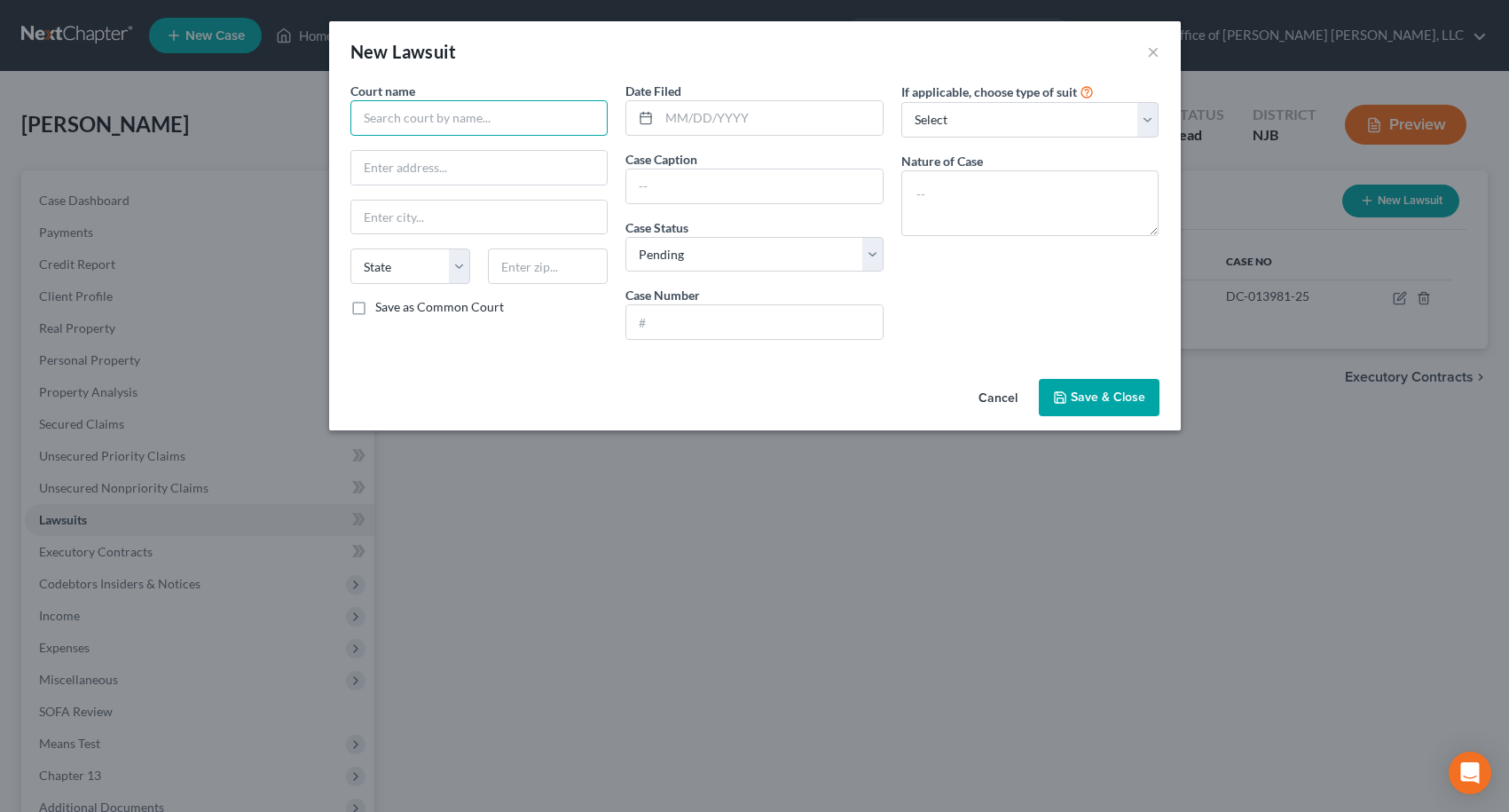
click at [554, 117] on input "text" at bounding box center [479, 118] width 258 height 36
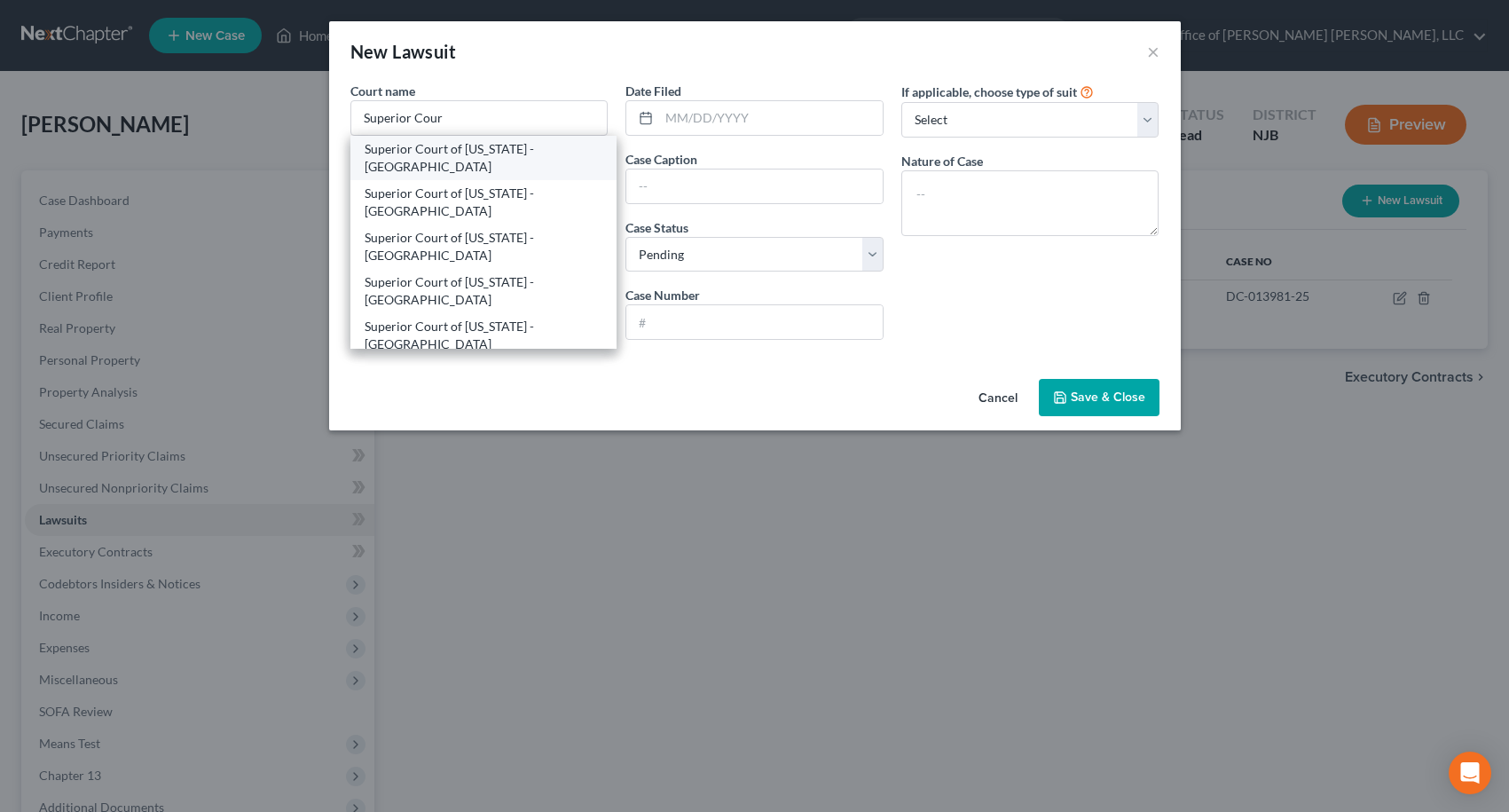
click at [523, 162] on div "Superior Court of [US_STATE] - [GEOGRAPHIC_DATA]" at bounding box center [484, 158] width 238 height 36
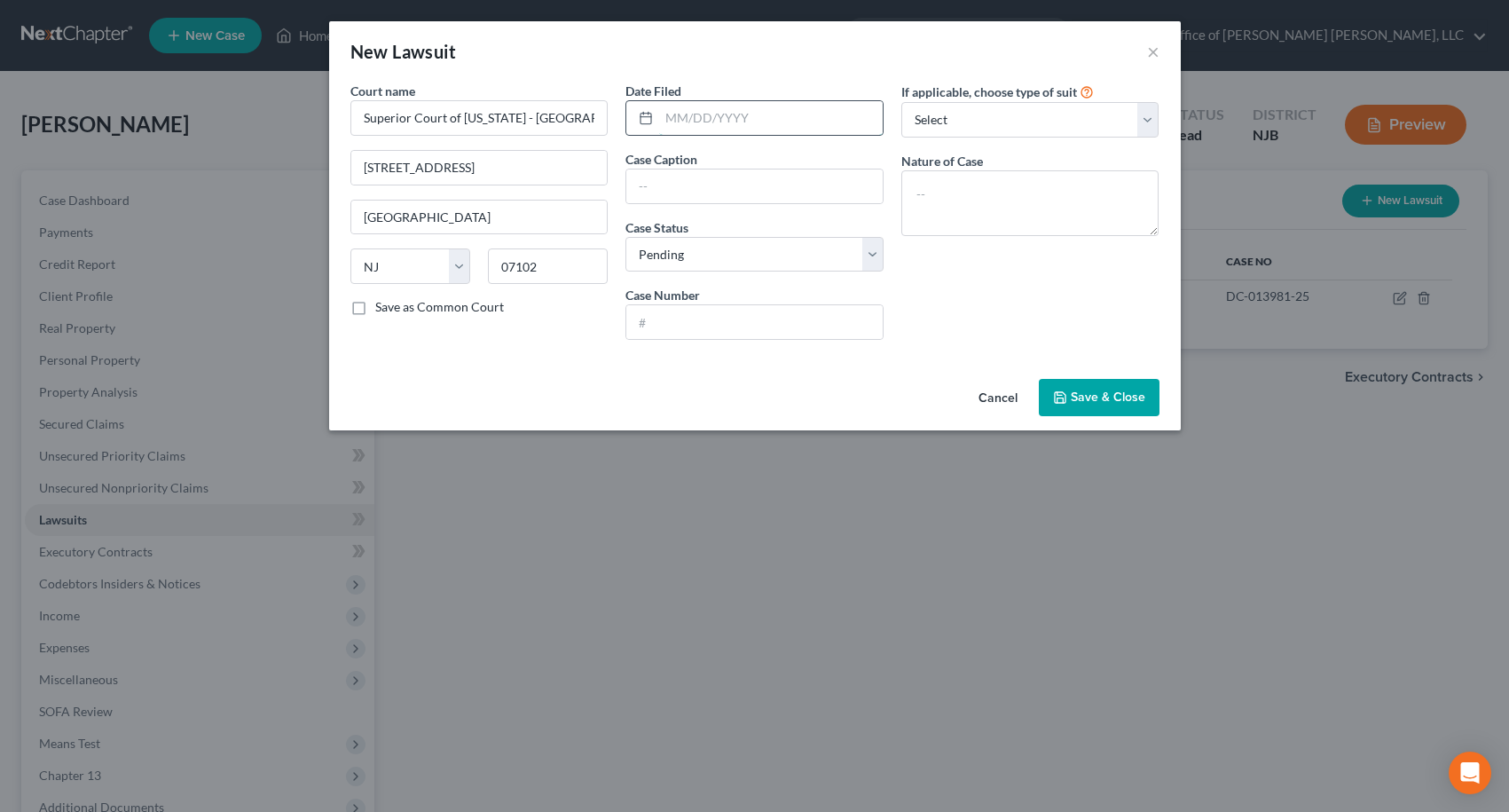
click at [692, 122] on input "text" at bounding box center [771, 118] width 224 height 34
click at [711, 181] on input "text" at bounding box center [754, 186] width 256 height 34
click at [1121, 406] on button "Save & Close" at bounding box center [1099, 398] width 121 height 38
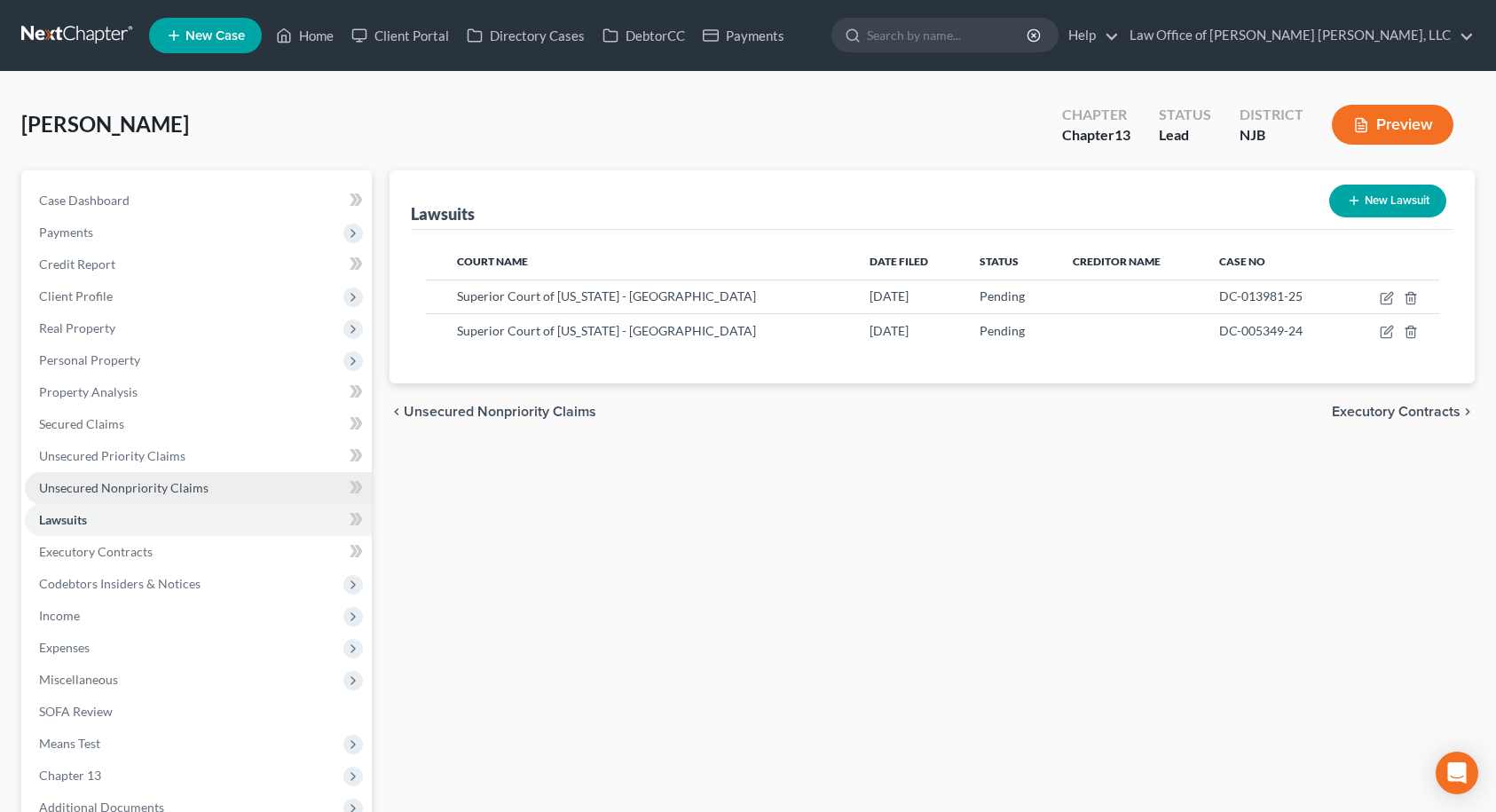
click at [55, 491] on span "Unsecured Nonpriority Claims" at bounding box center [123, 487] width 169 height 15
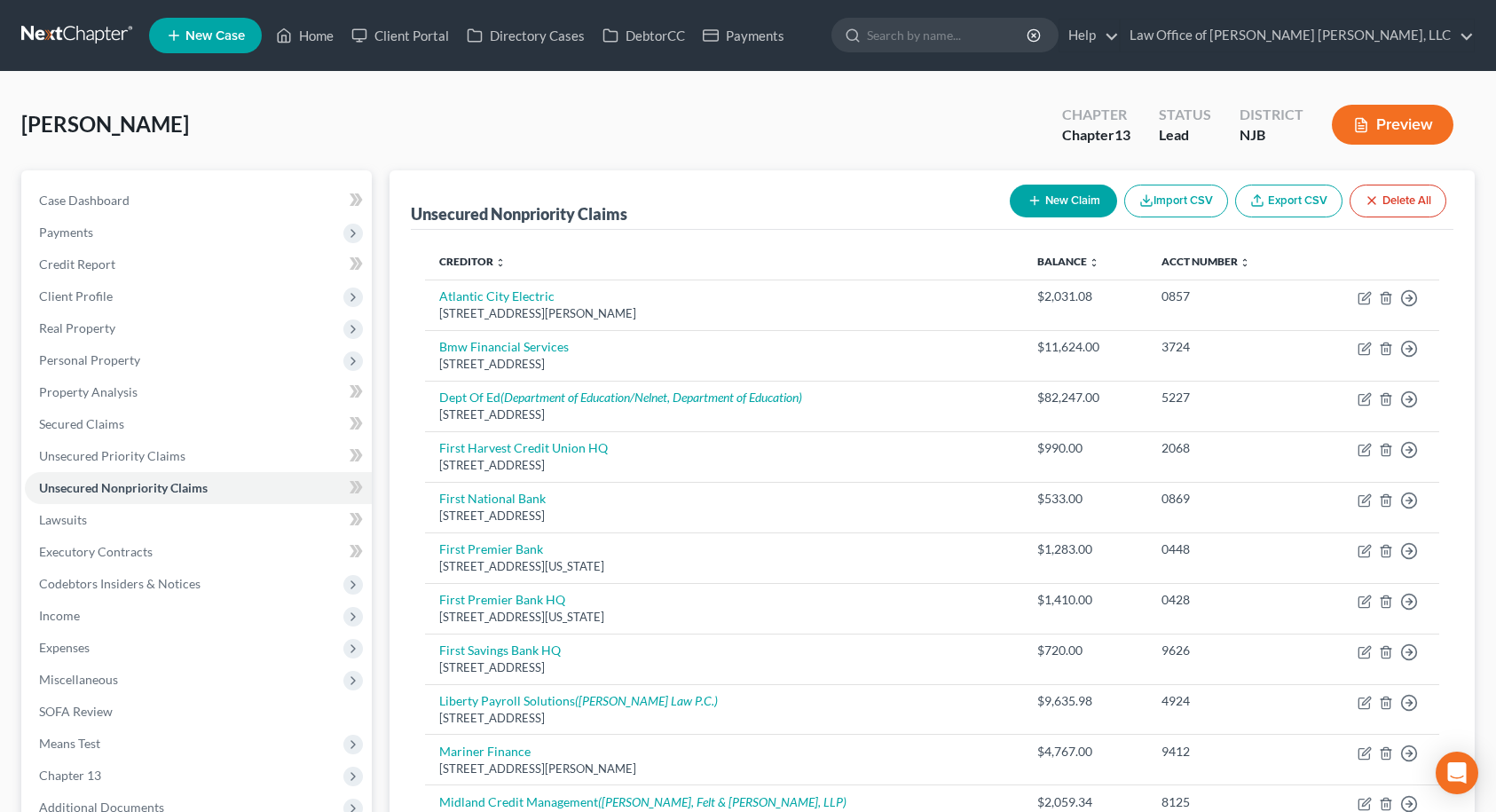
click at [1071, 199] on button "New Claim" at bounding box center [1064, 201] width 108 height 33
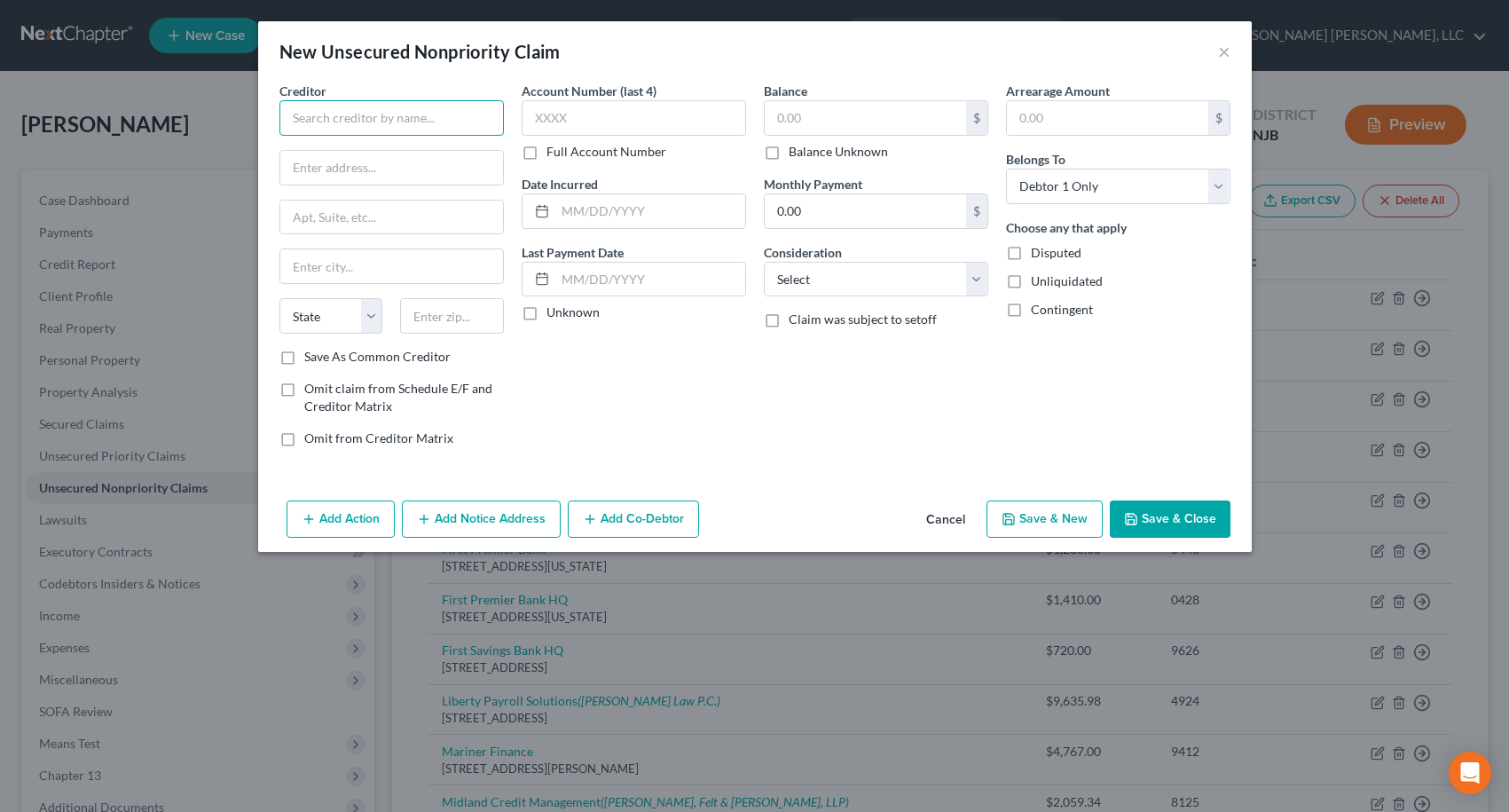
click at [388, 111] on input "text" at bounding box center [391, 118] width 225 height 36
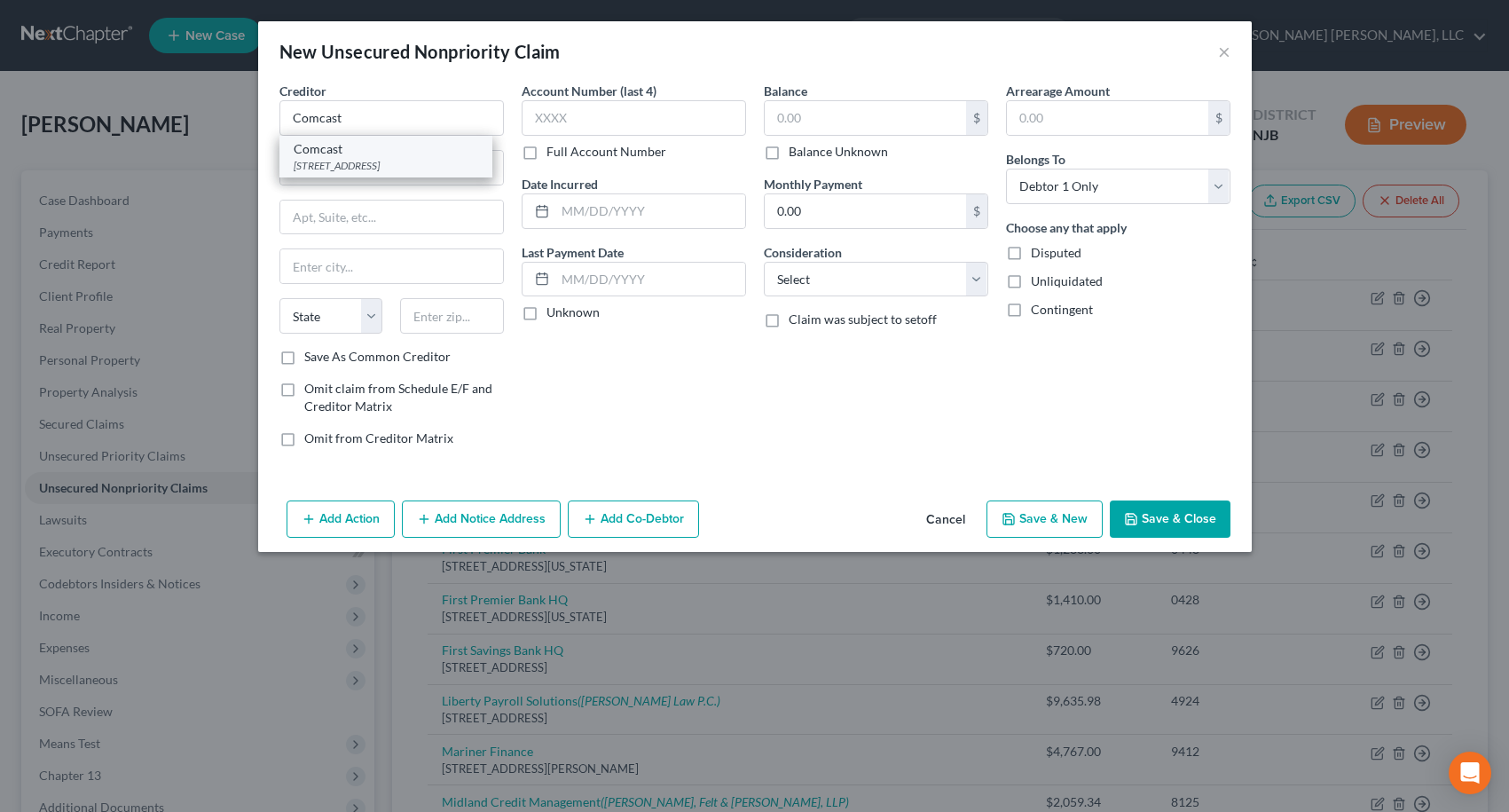
click at [390, 158] on div "[STREET_ADDRESS]" at bounding box center [386, 165] width 185 height 15
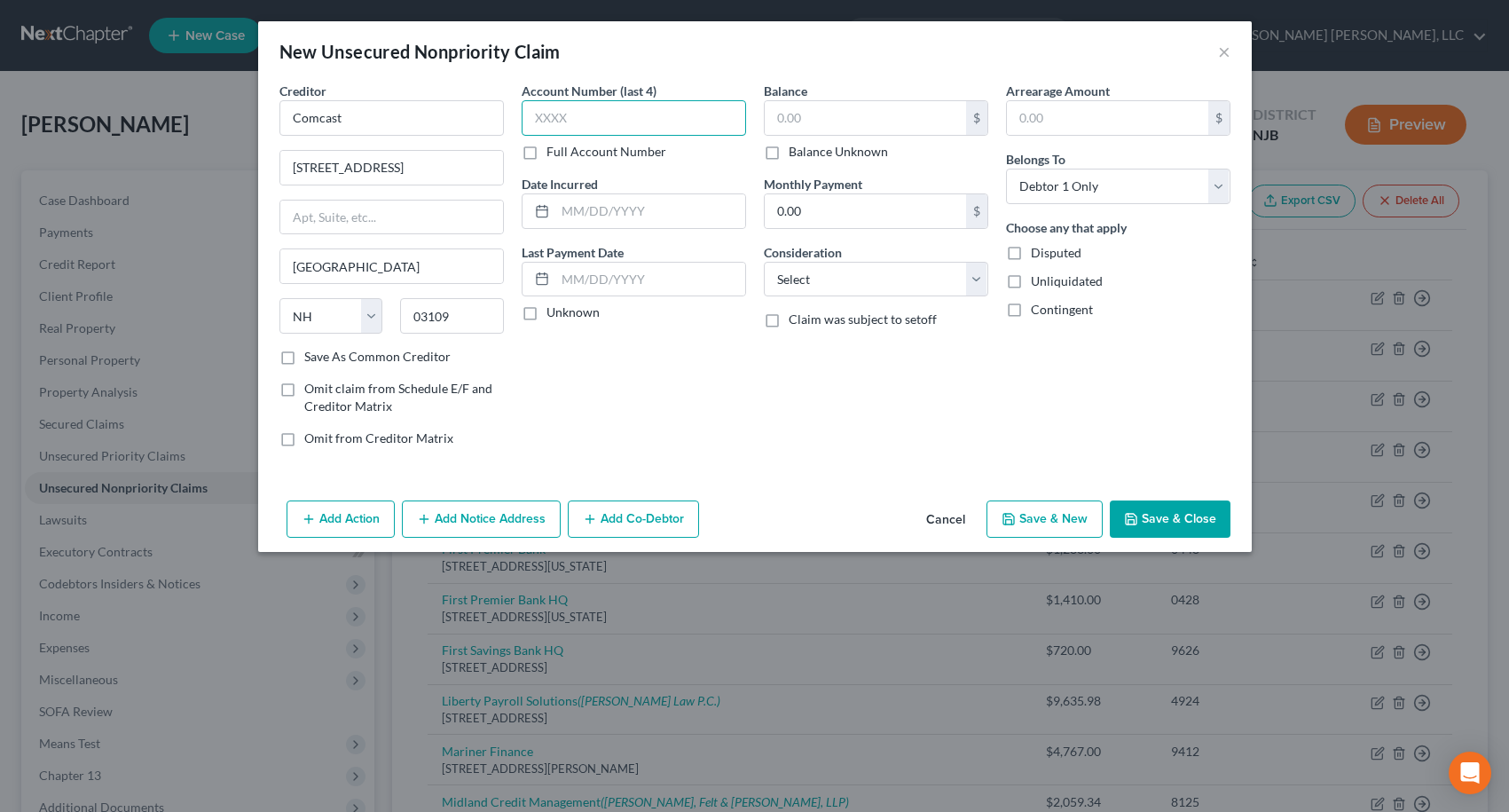
click at [549, 114] on input "text" at bounding box center [633, 118] width 225 height 36
click at [783, 121] on input "text" at bounding box center [866, 118] width 202 height 34
click at [1148, 516] on button "Save & Close" at bounding box center [1171, 519] width 121 height 38
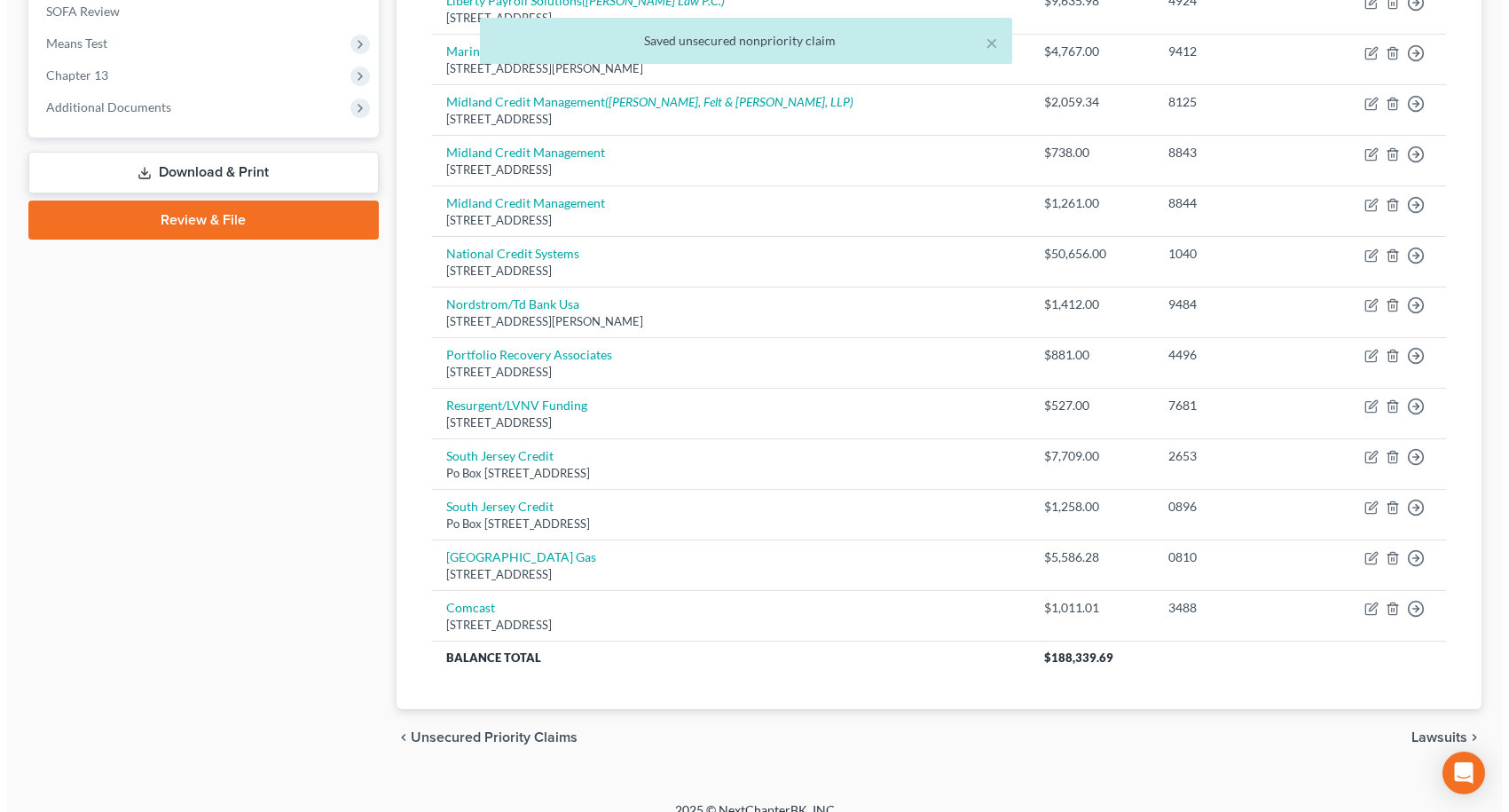
scroll to position [709, 0]
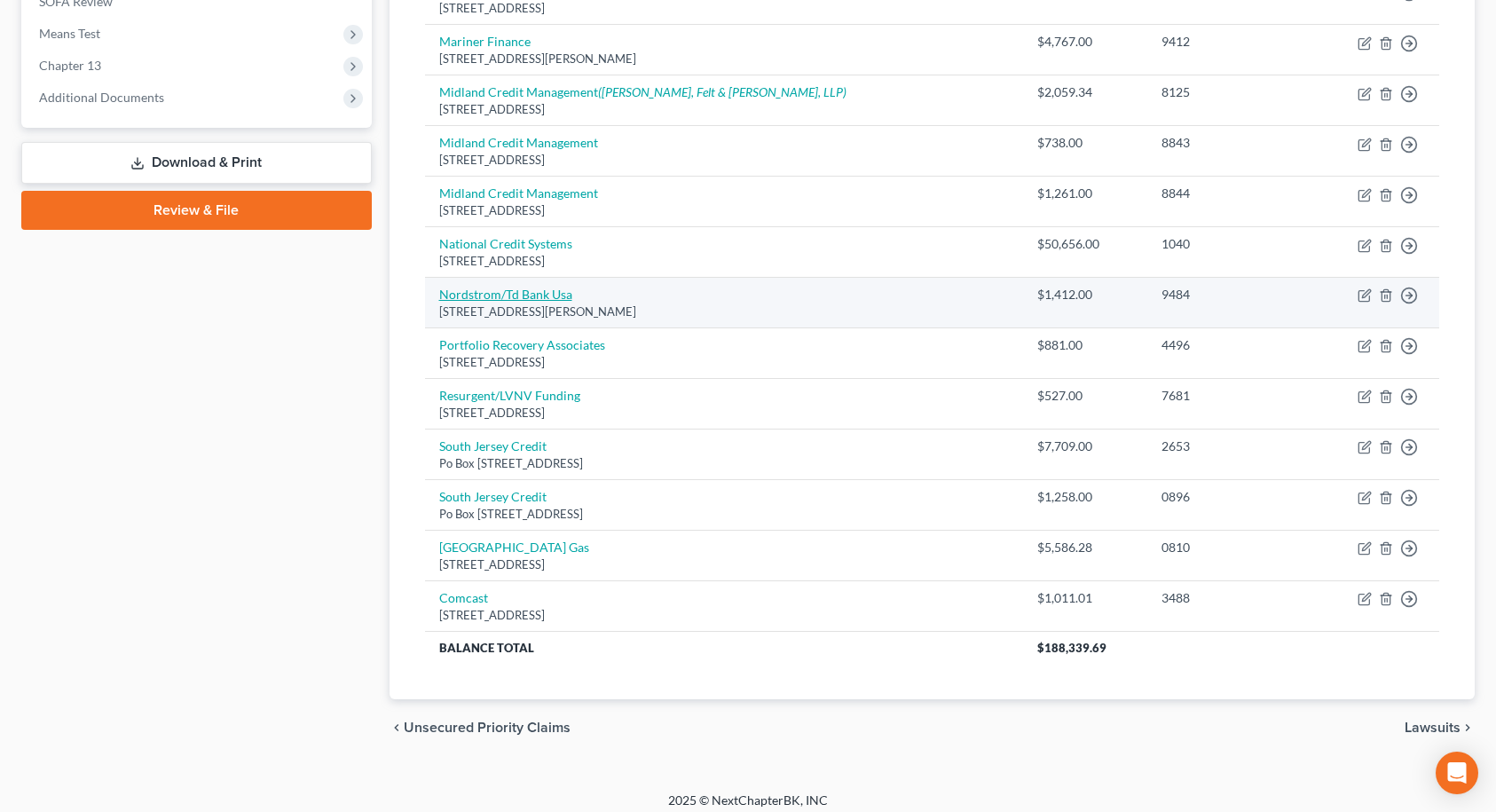
click at [488, 298] on link "Nordstrom/Td Bank Usa" at bounding box center [506, 294] width 134 height 15
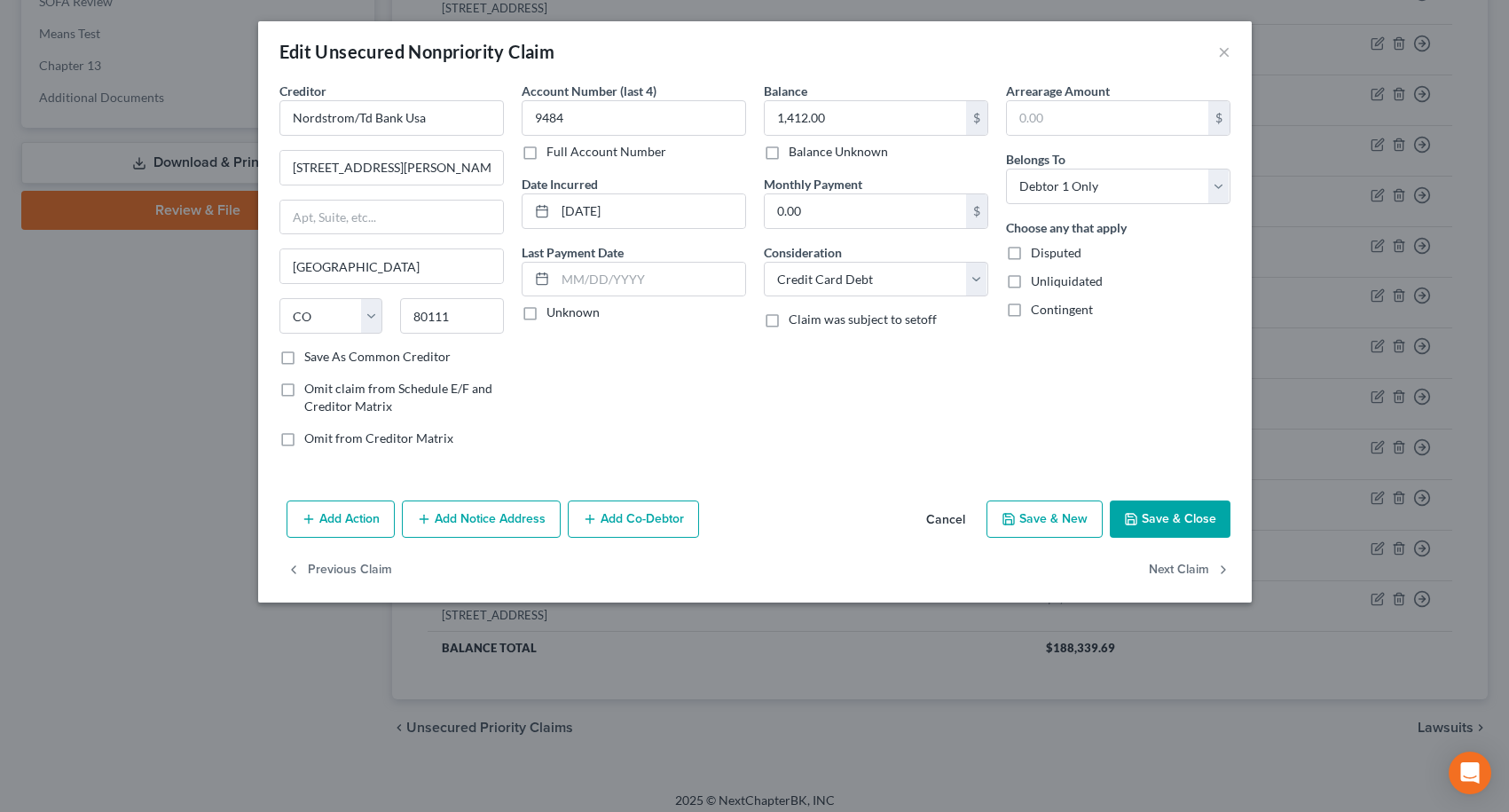
click at [462, 511] on button "Add Notice Address" at bounding box center [481, 519] width 159 height 38
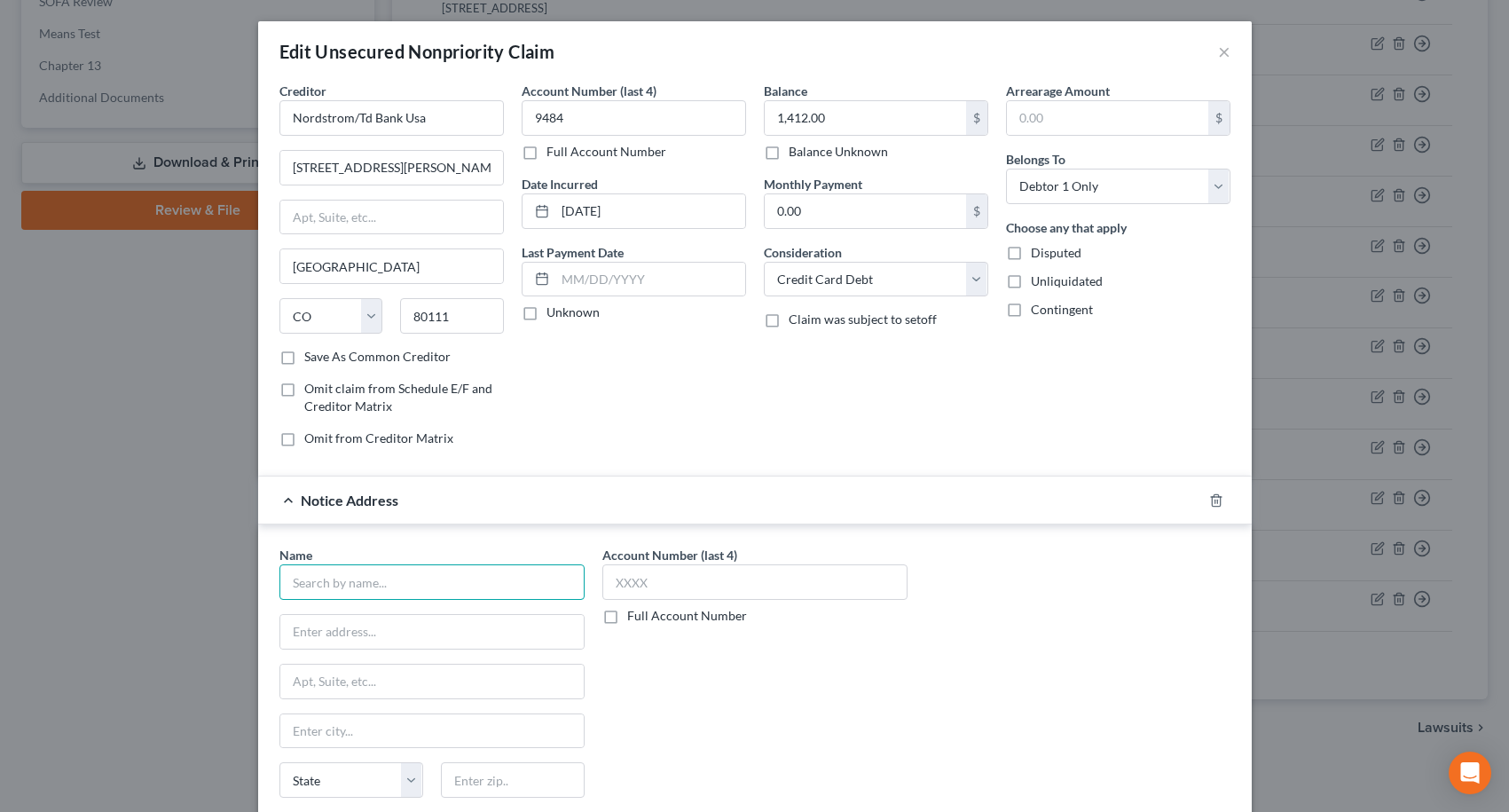
click at [451, 577] on input "text" at bounding box center [431, 582] width 306 height 36
click at [403, 619] on div "Radius Global Solutions" at bounding box center [386, 613] width 185 height 18
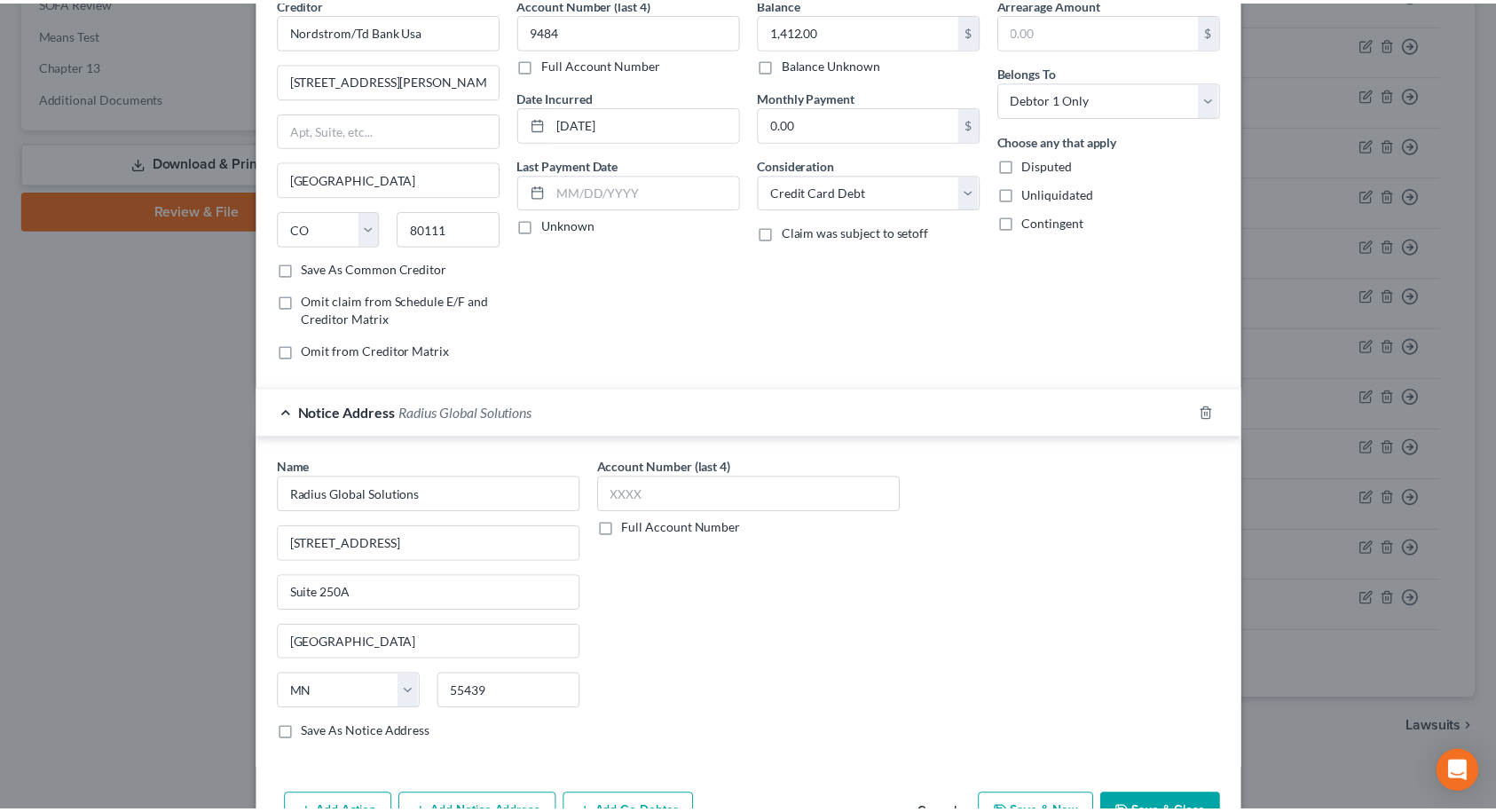
scroll to position [194, 0]
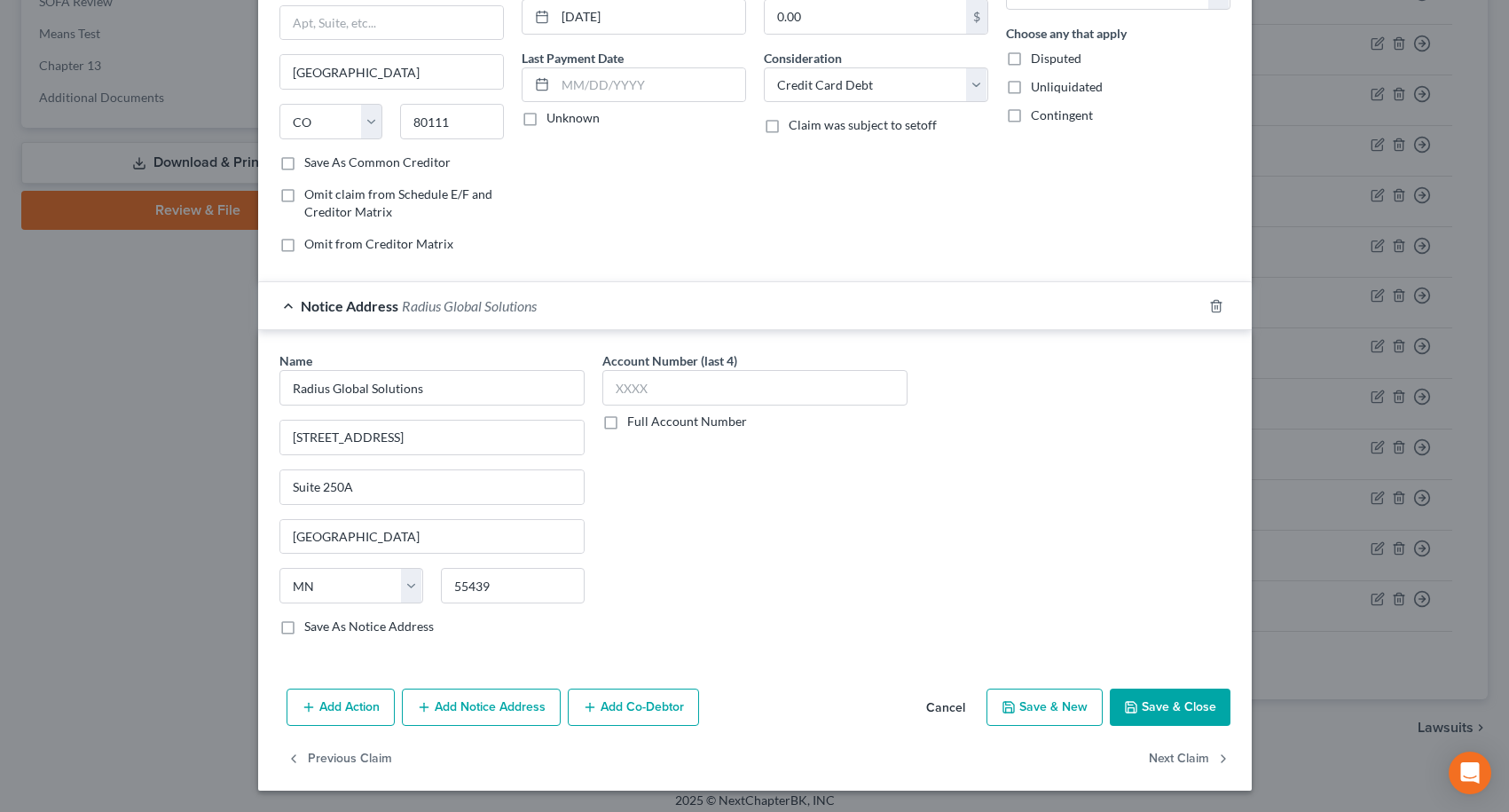
click at [1177, 711] on button "Save & Close" at bounding box center [1171, 707] width 121 height 38
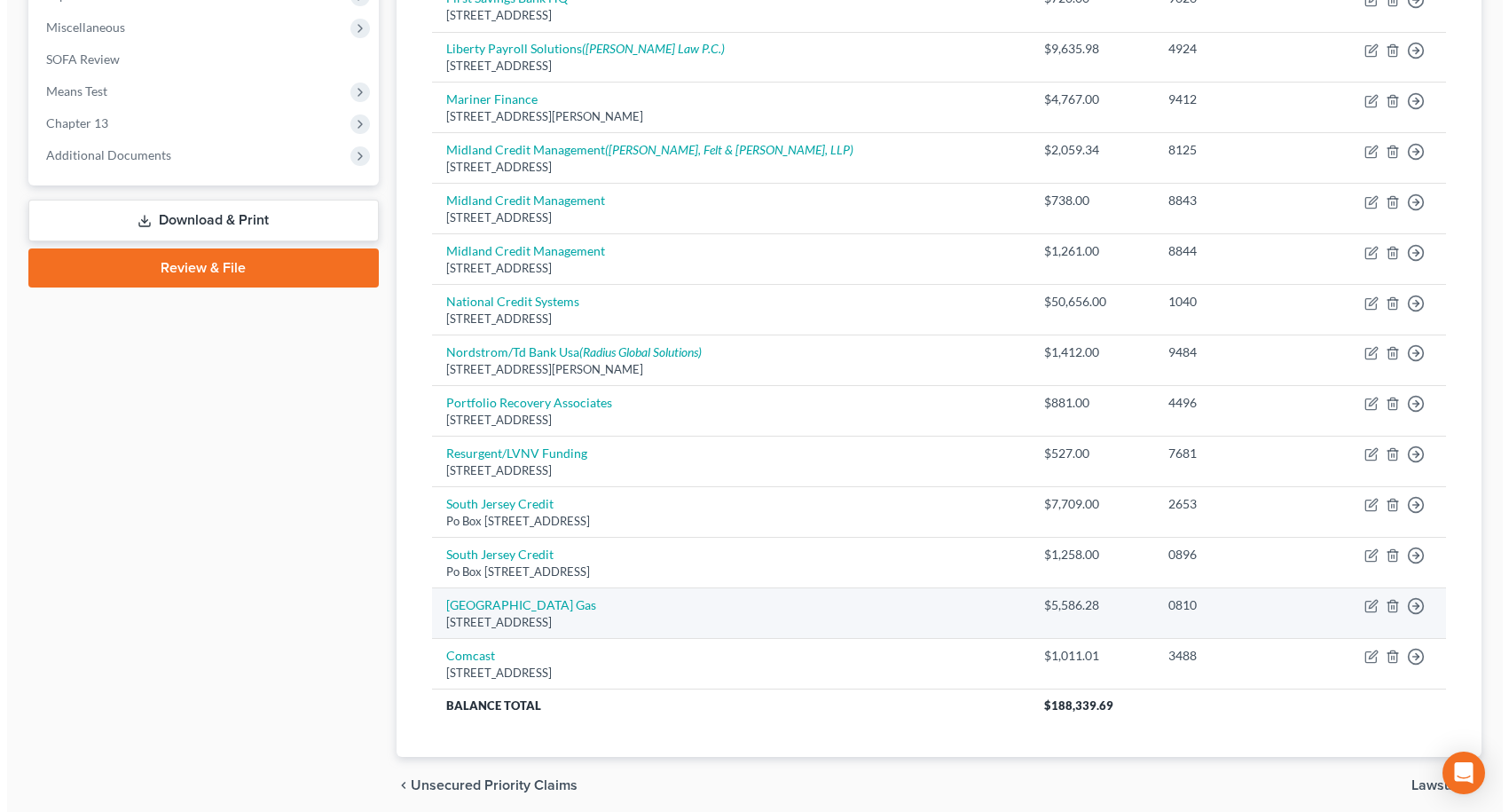
scroll to position [621, 0]
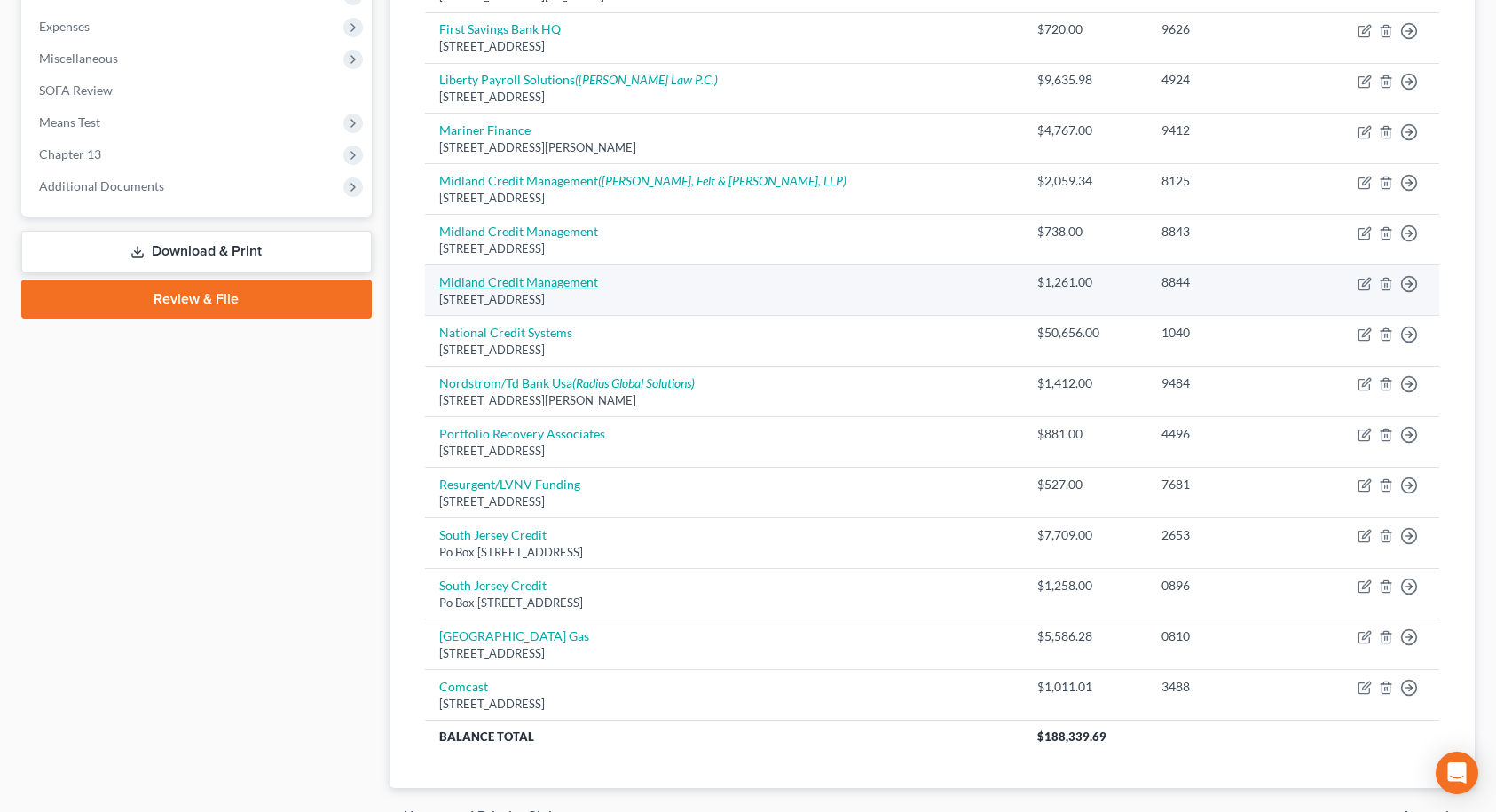
click at [541, 287] on link "Midland Credit Management" at bounding box center [518, 281] width 159 height 15
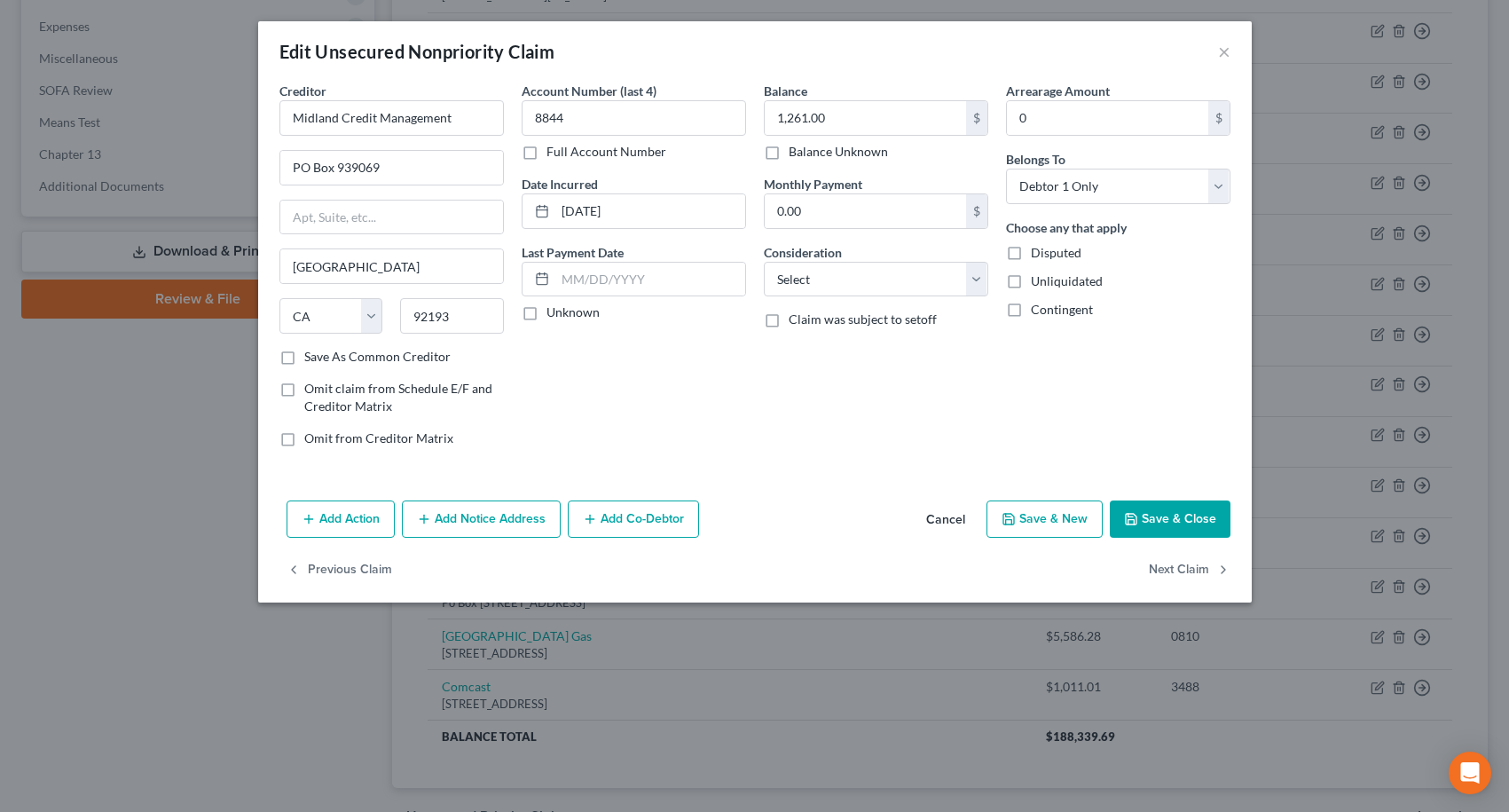
click at [480, 514] on button "Add Notice Address" at bounding box center [481, 519] width 159 height 38
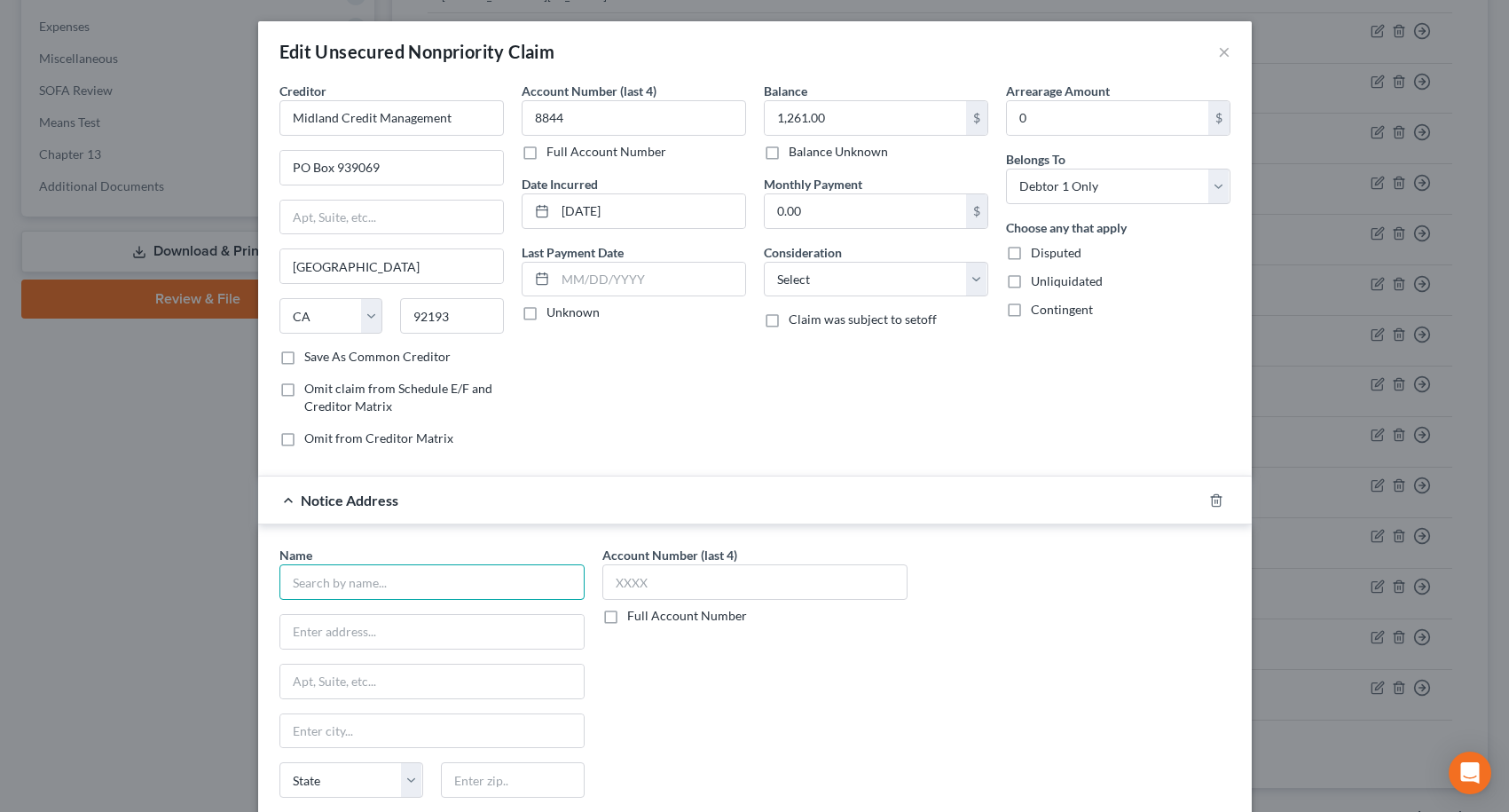
click at [453, 577] on input "text" at bounding box center [431, 582] width 306 height 36
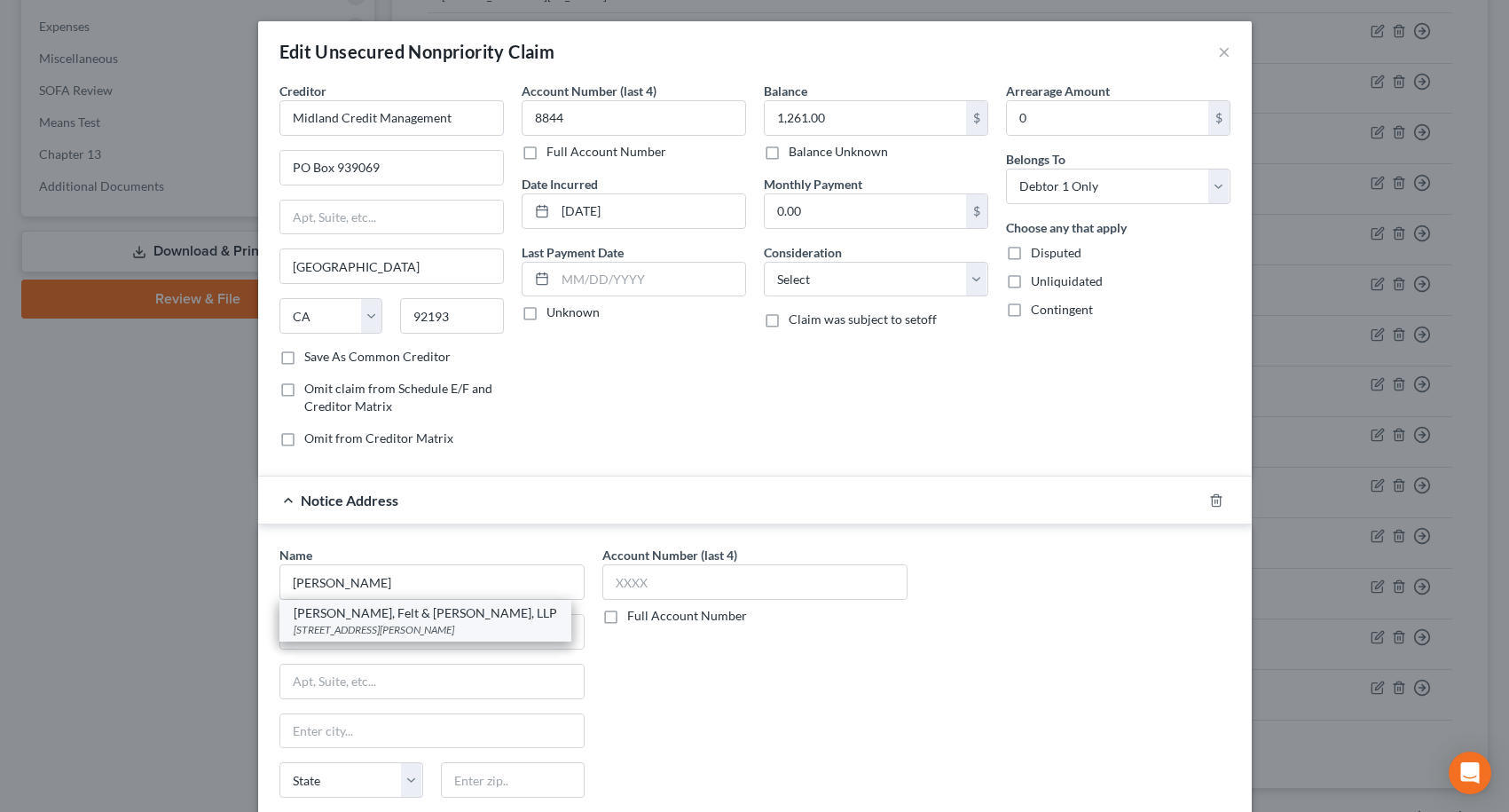
click at [416, 616] on div "[PERSON_NAME], Felt & [PERSON_NAME], LLP" at bounding box center [425, 613] width 263 height 18
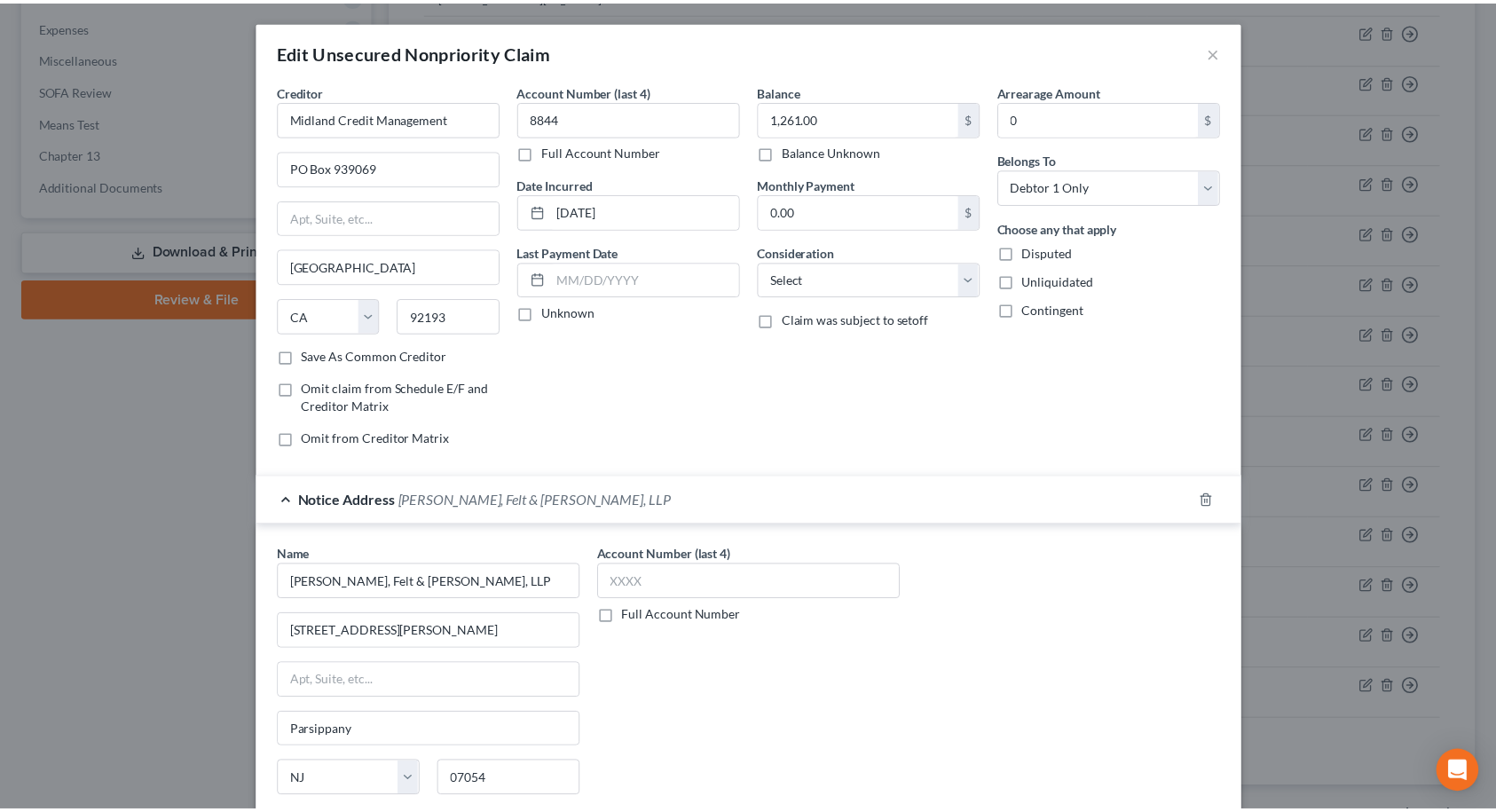
scroll to position [194, 0]
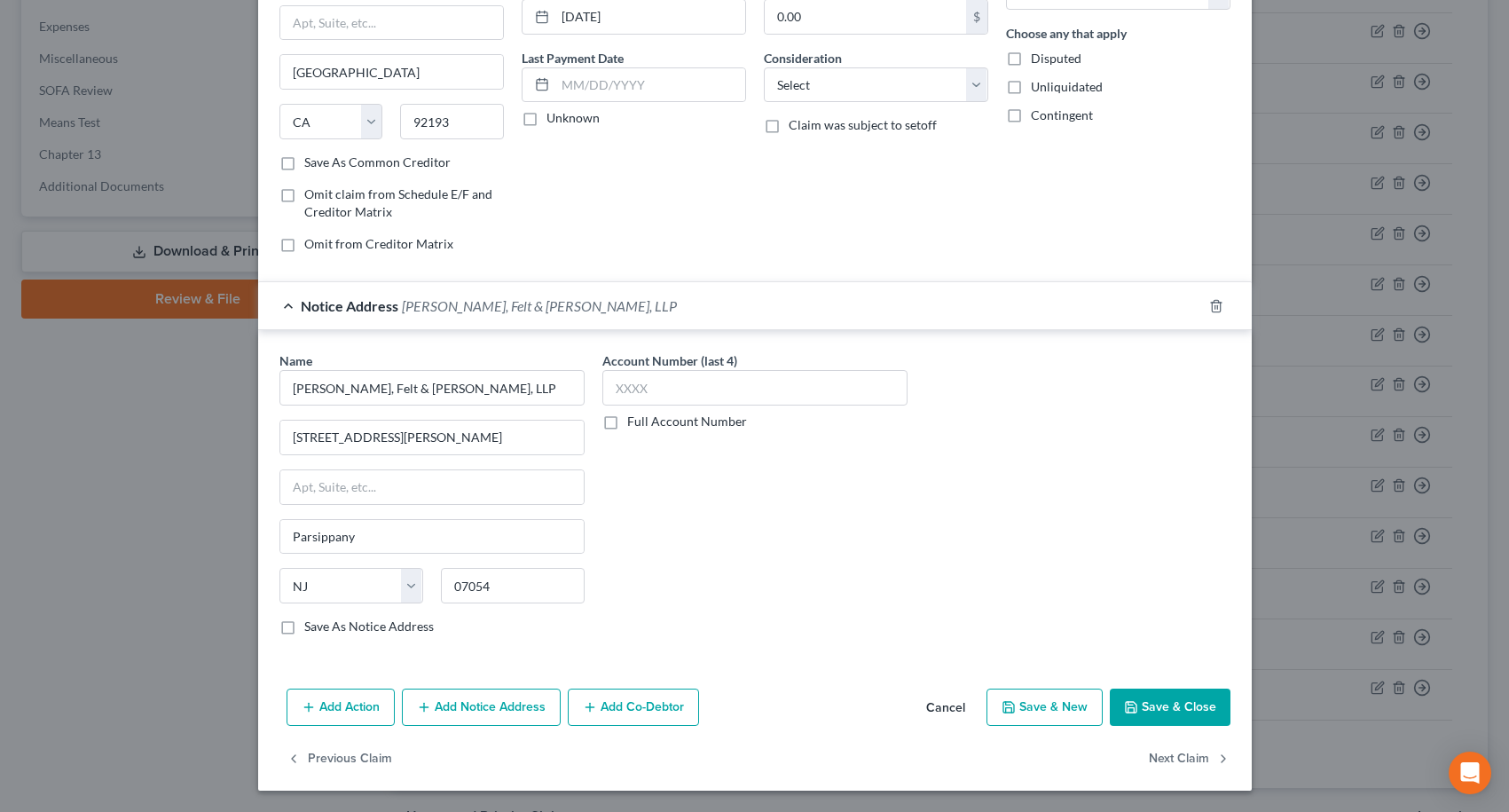
click at [1158, 708] on button "Save & Close" at bounding box center [1171, 707] width 121 height 38
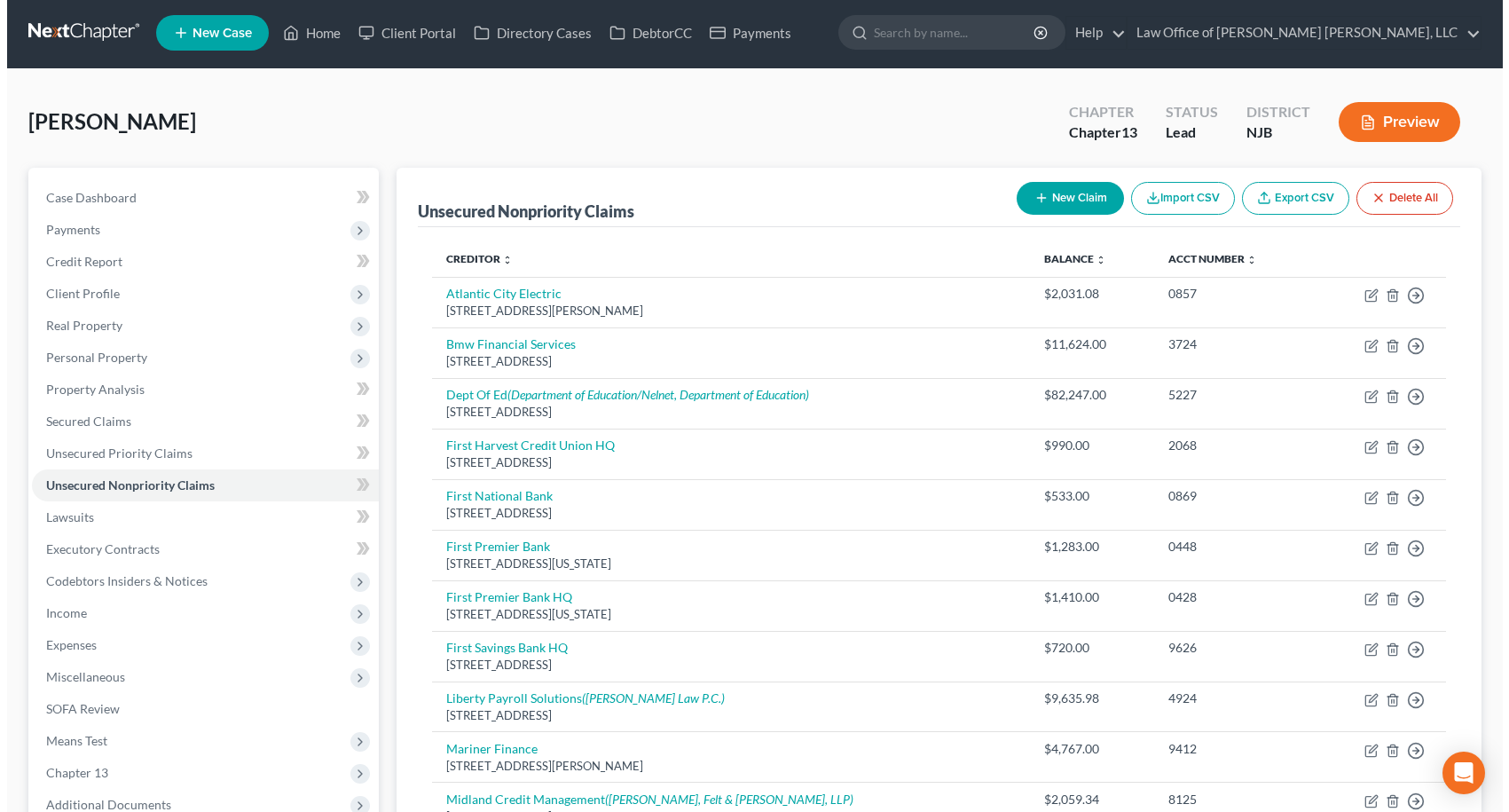
scroll to position [0, 0]
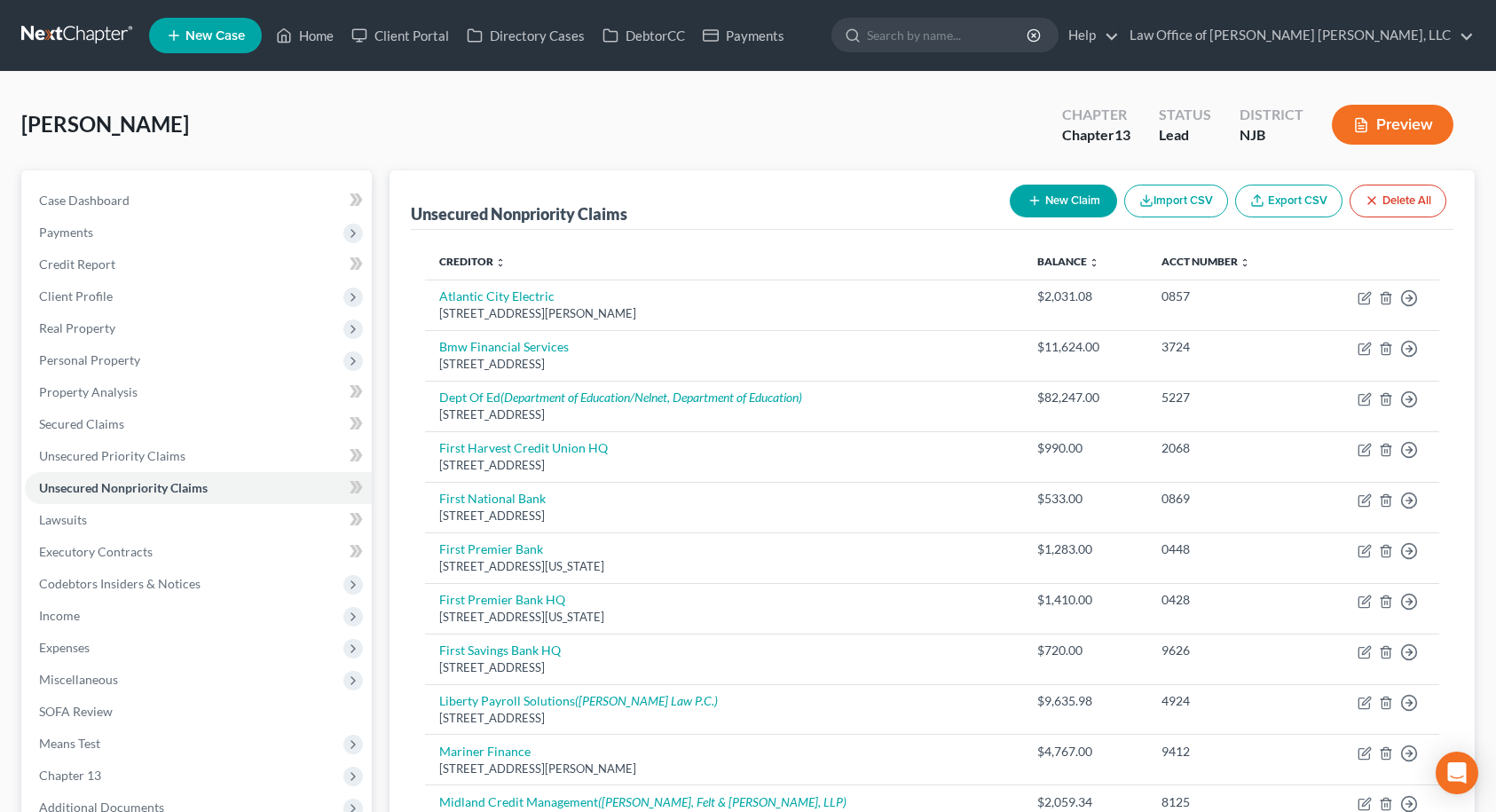
click at [1057, 198] on button "New Claim" at bounding box center [1064, 201] width 108 height 33
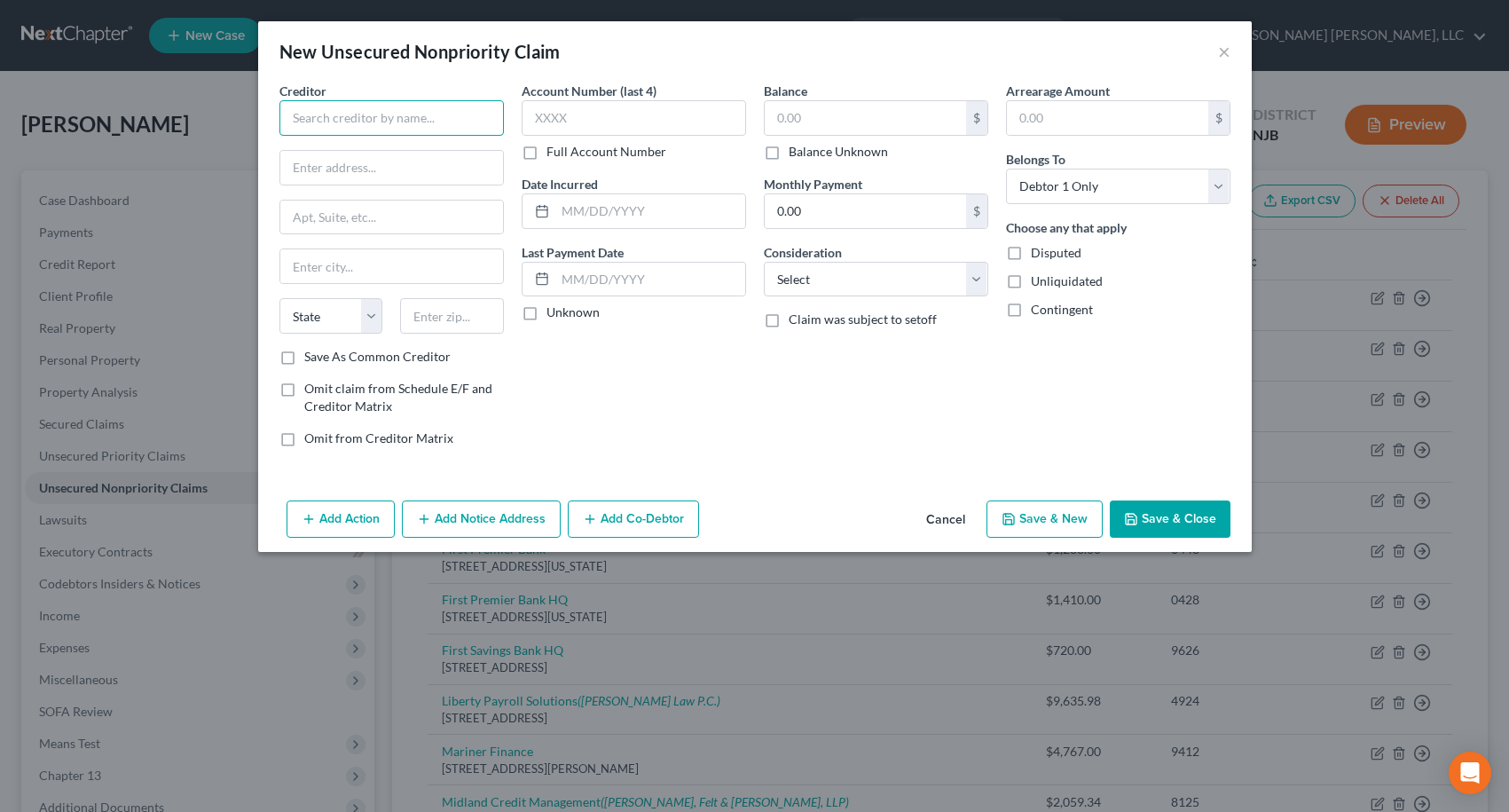
click at [409, 116] on input "text" at bounding box center [391, 118] width 225 height 36
click at [305, 355] on label "Save As Common Creditor" at bounding box center [378, 357] width 146 height 18
click at [312, 355] on input "Save As Common Creditor" at bounding box center [318, 354] width 12 height 12
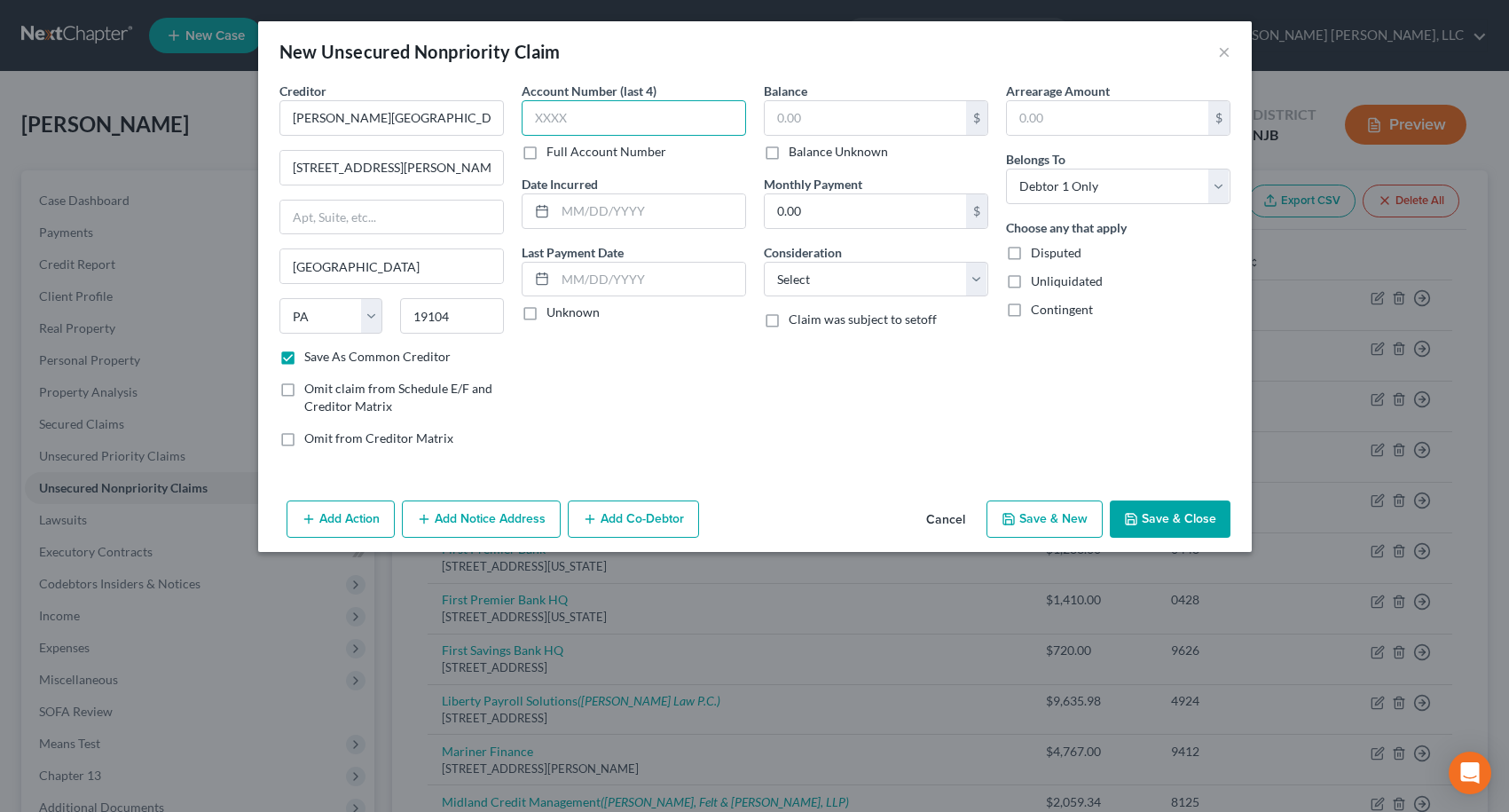
click at [565, 124] on input "text" at bounding box center [633, 118] width 225 height 36
drag, startPoint x: 878, startPoint y: 102, endPoint x: 867, endPoint y: 108, distance: 12.5
click at [876, 102] on input "text" at bounding box center [866, 118] width 202 height 34
click at [1166, 520] on button "Save & Close" at bounding box center [1171, 519] width 121 height 38
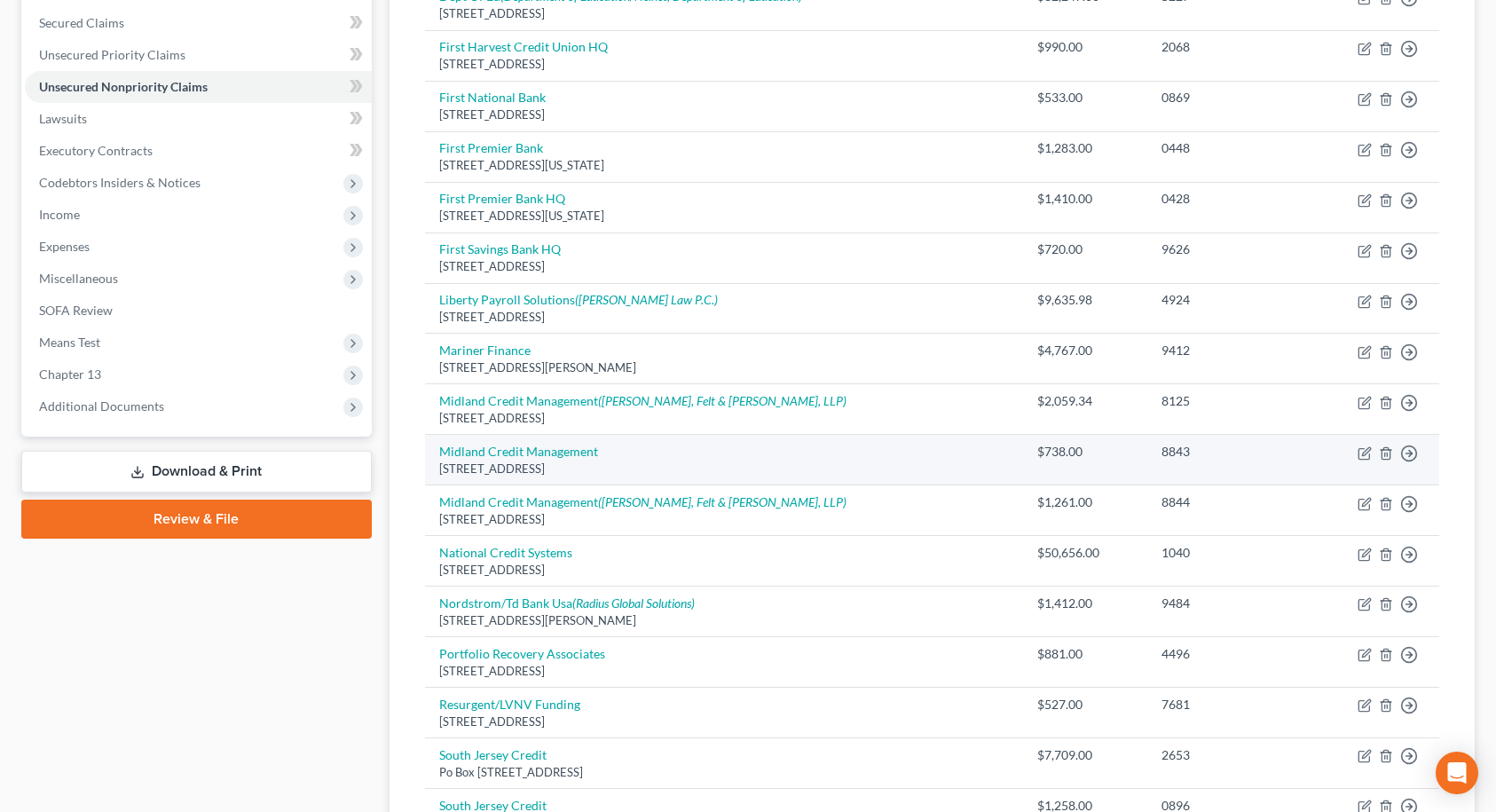
scroll to position [443, 0]
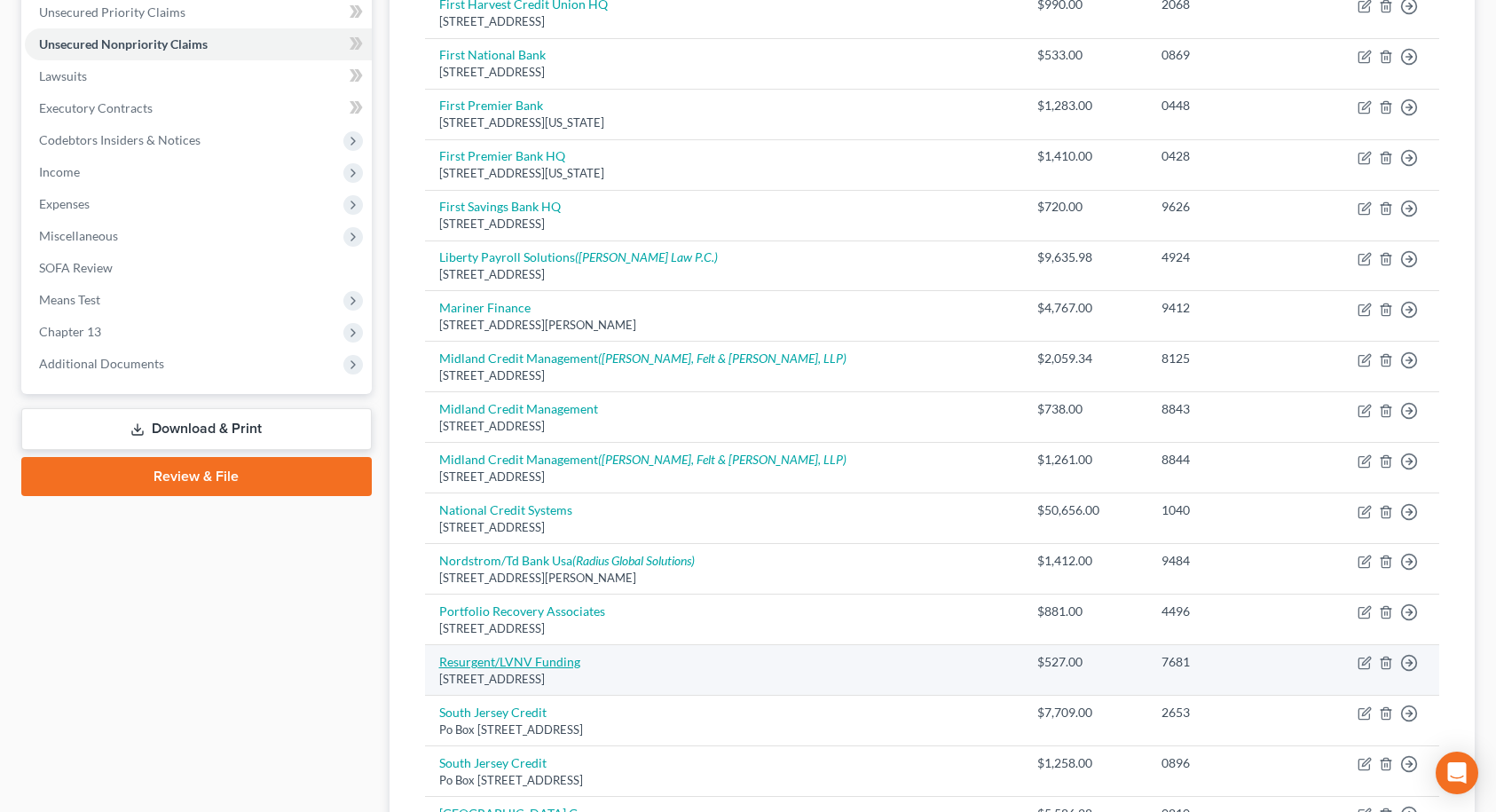
click at [527, 665] on link "Resurgent/LVNV Funding" at bounding box center [510, 661] width 141 height 15
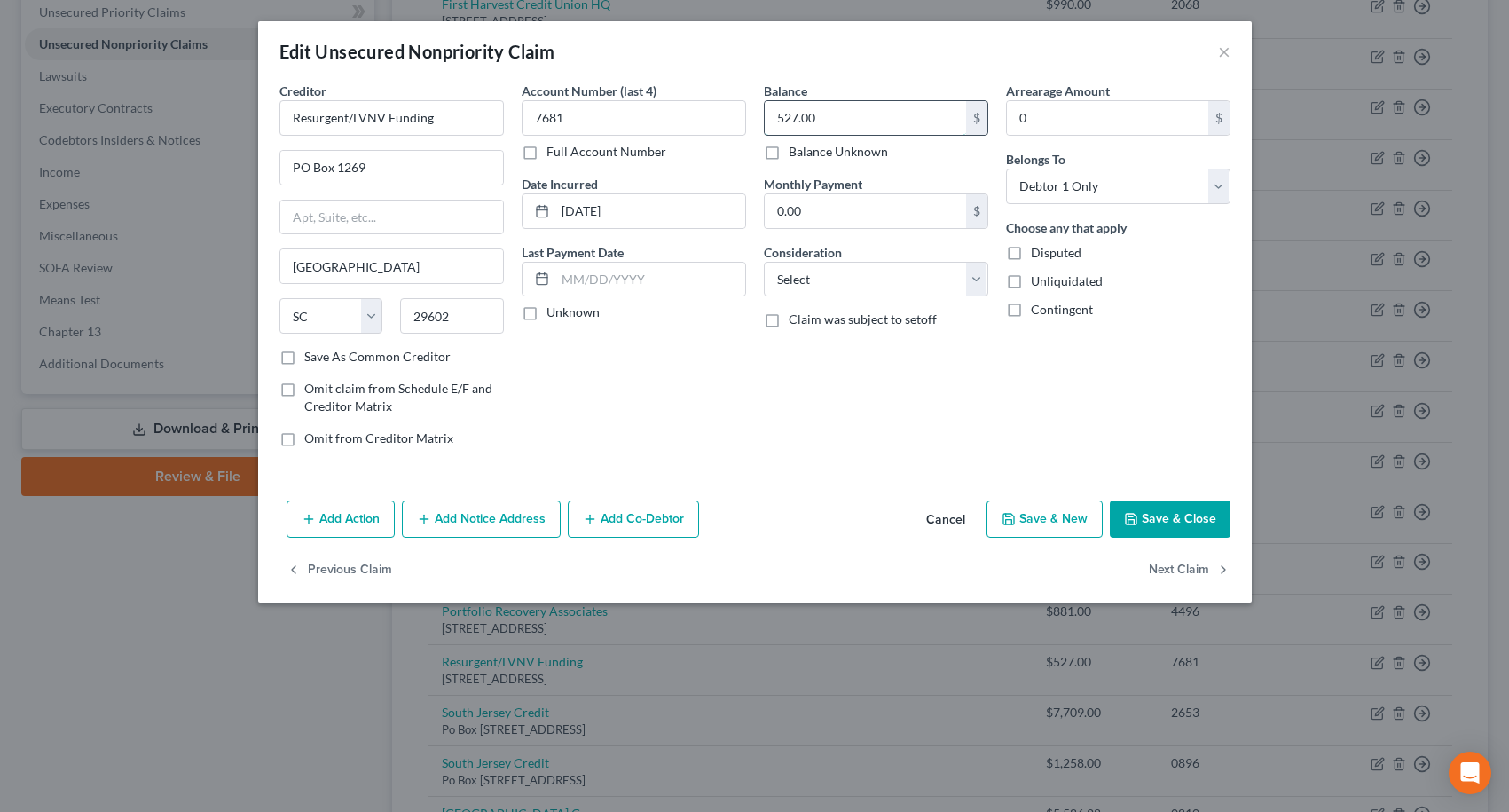
click at [879, 122] on input "527.00" at bounding box center [866, 118] width 202 height 34
click at [841, 282] on select "Select Cable / Satellite Services Collection Agency Credit Card Debt Debt Couns…" at bounding box center [876, 280] width 225 height 36
click at [764, 262] on select "Select Cable / Satellite Services Collection Agency Credit Card Debt Debt Couns…" at bounding box center [876, 280] width 225 height 36
click at [823, 353] on input "text" at bounding box center [876, 347] width 223 height 34
click at [1157, 517] on button "Save & Close" at bounding box center [1171, 519] width 121 height 38
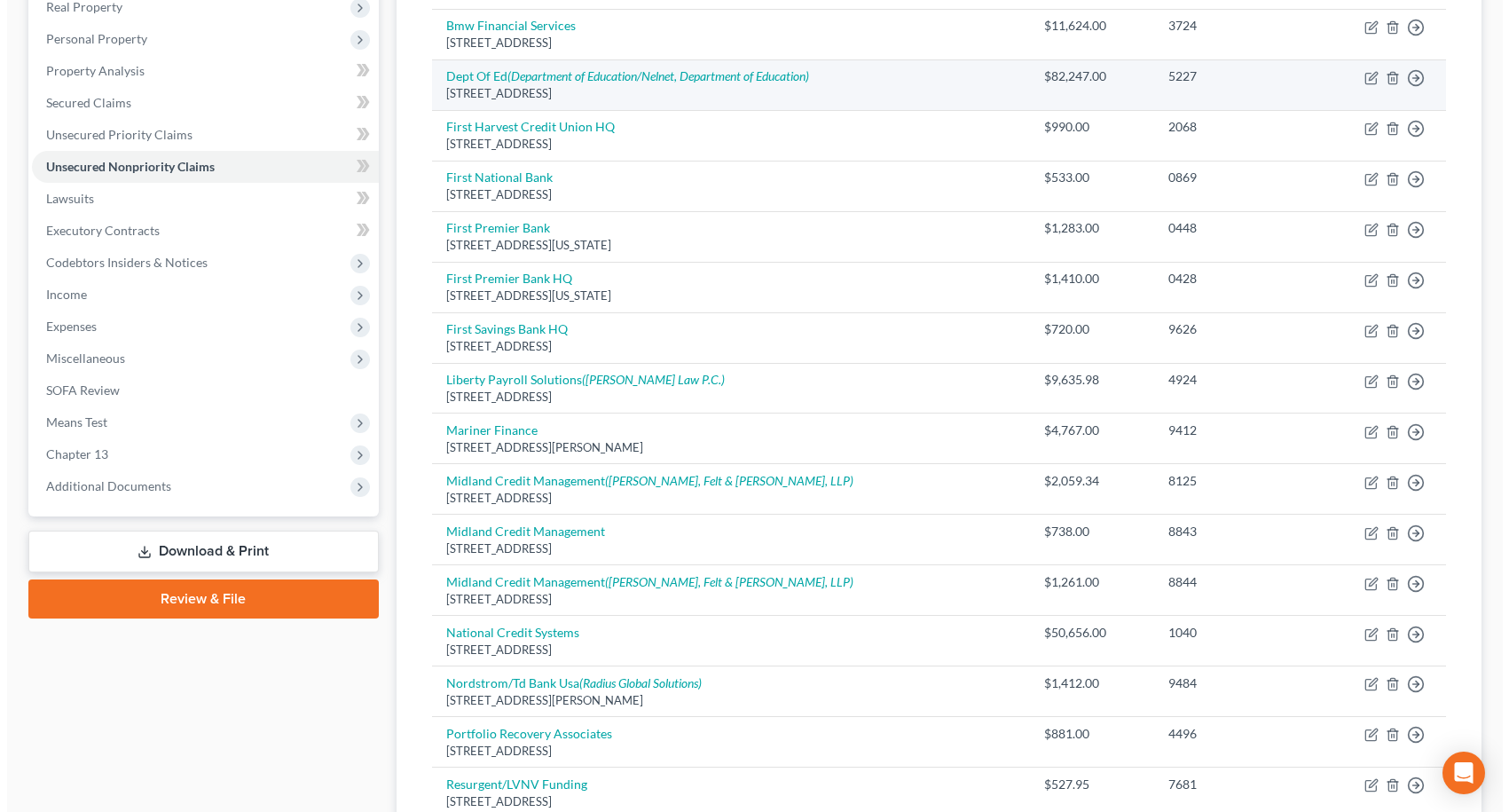
scroll to position [89, 0]
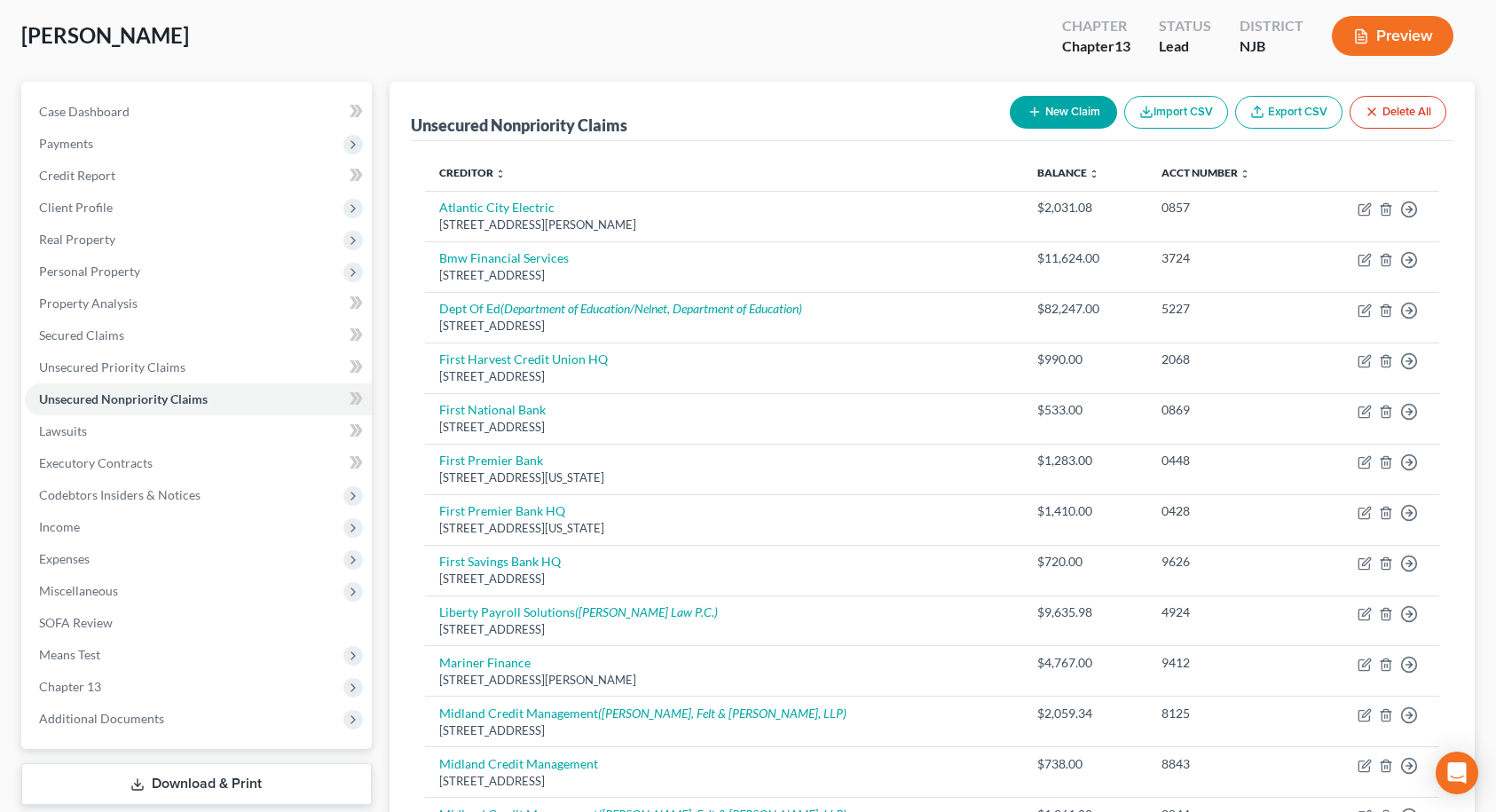
click at [1031, 119] on icon "button" at bounding box center [1034, 112] width 14 height 14
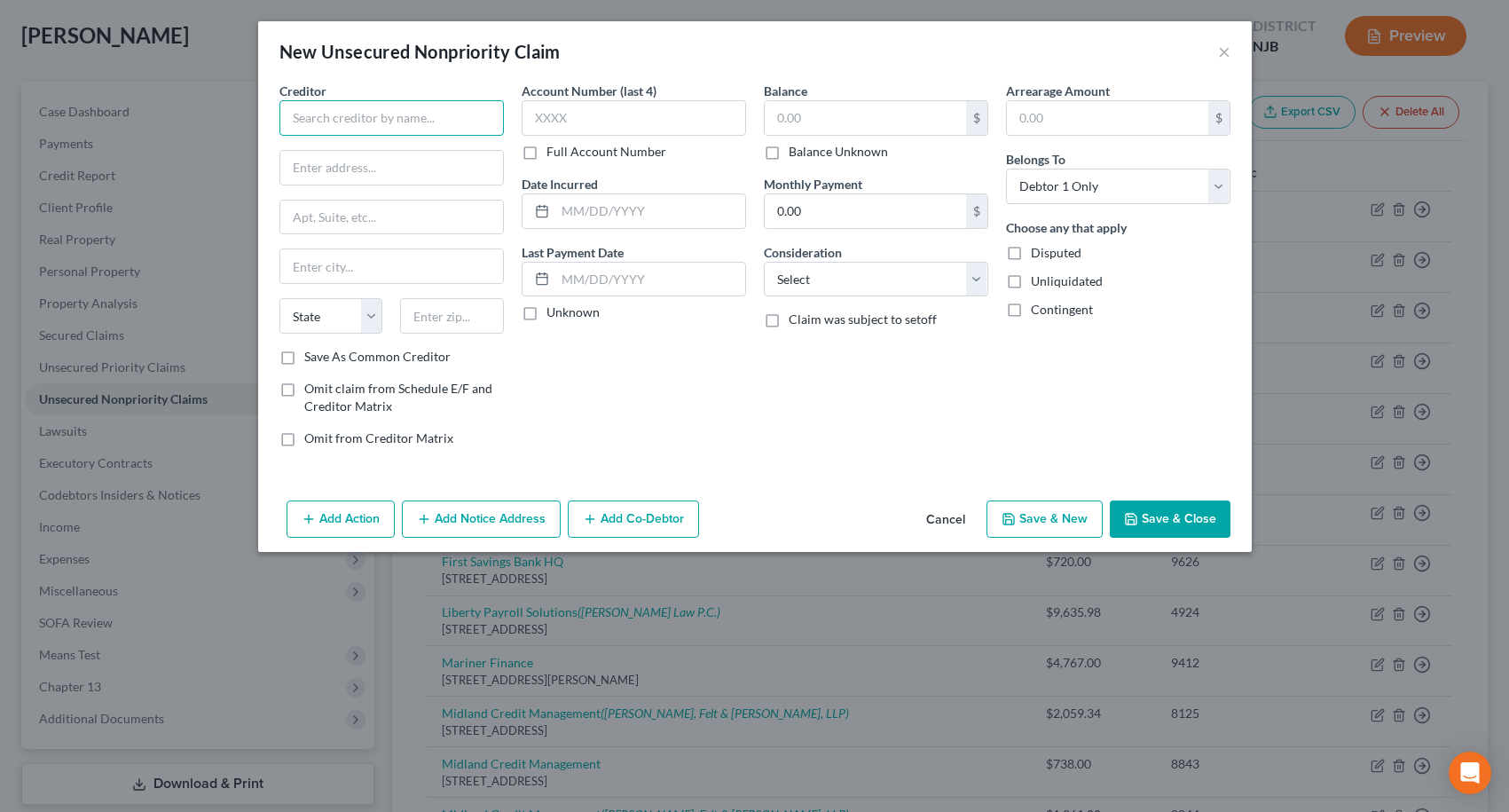
click at [453, 119] on input "text" at bounding box center [391, 118] width 225 height 36
click at [403, 162] on div "[STREET_ADDRESS]" at bounding box center [386, 165] width 185 height 15
click at [556, 116] on input "text" at bounding box center [633, 118] width 225 height 36
click at [811, 116] on input "text" at bounding box center [866, 118] width 202 height 34
click at [1153, 515] on button "Save & Close" at bounding box center [1171, 519] width 121 height 38
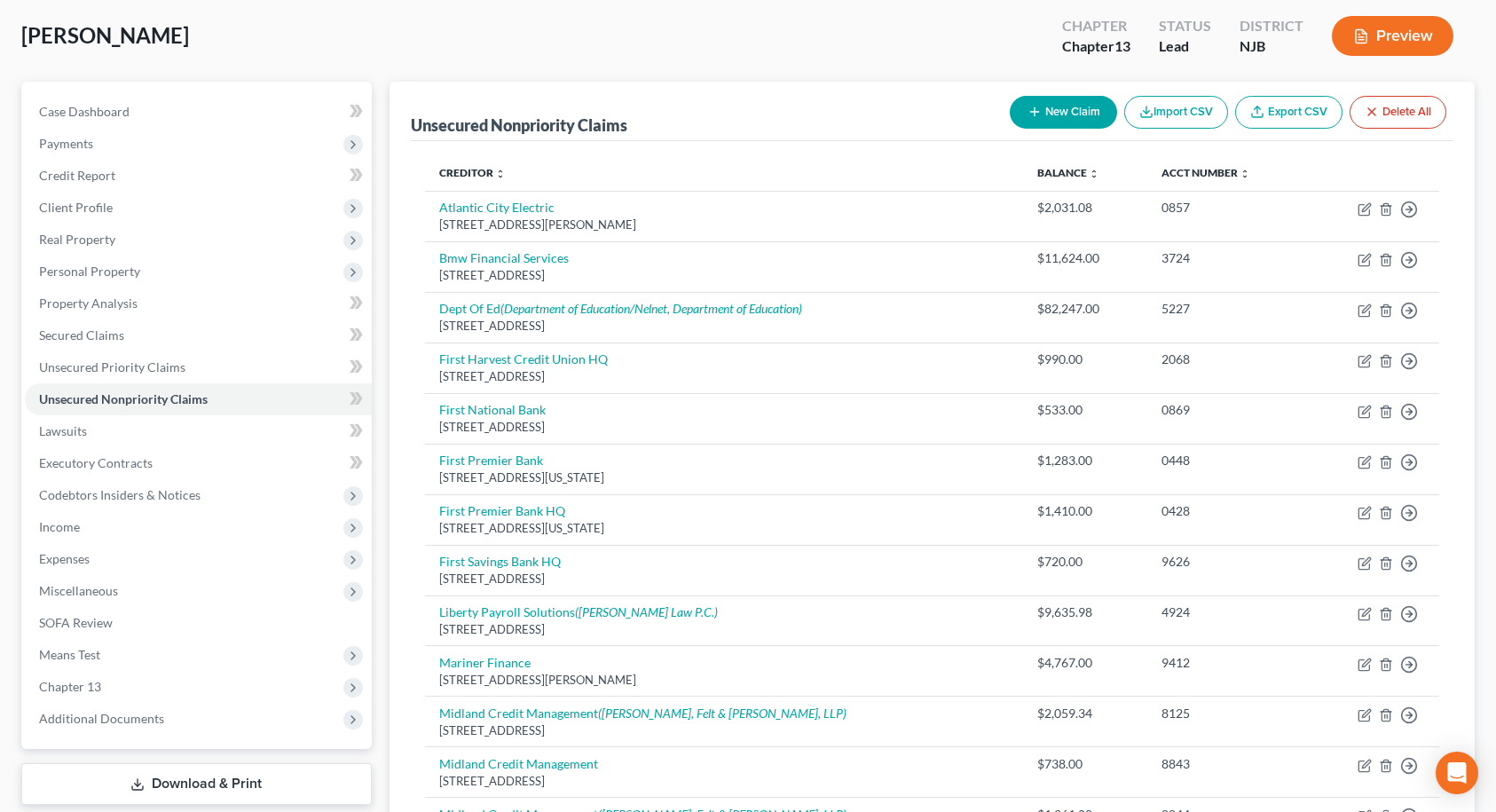
click at [1063, 115] on button "New Claim" at bounding box center [1064, 112] width 108 height 33
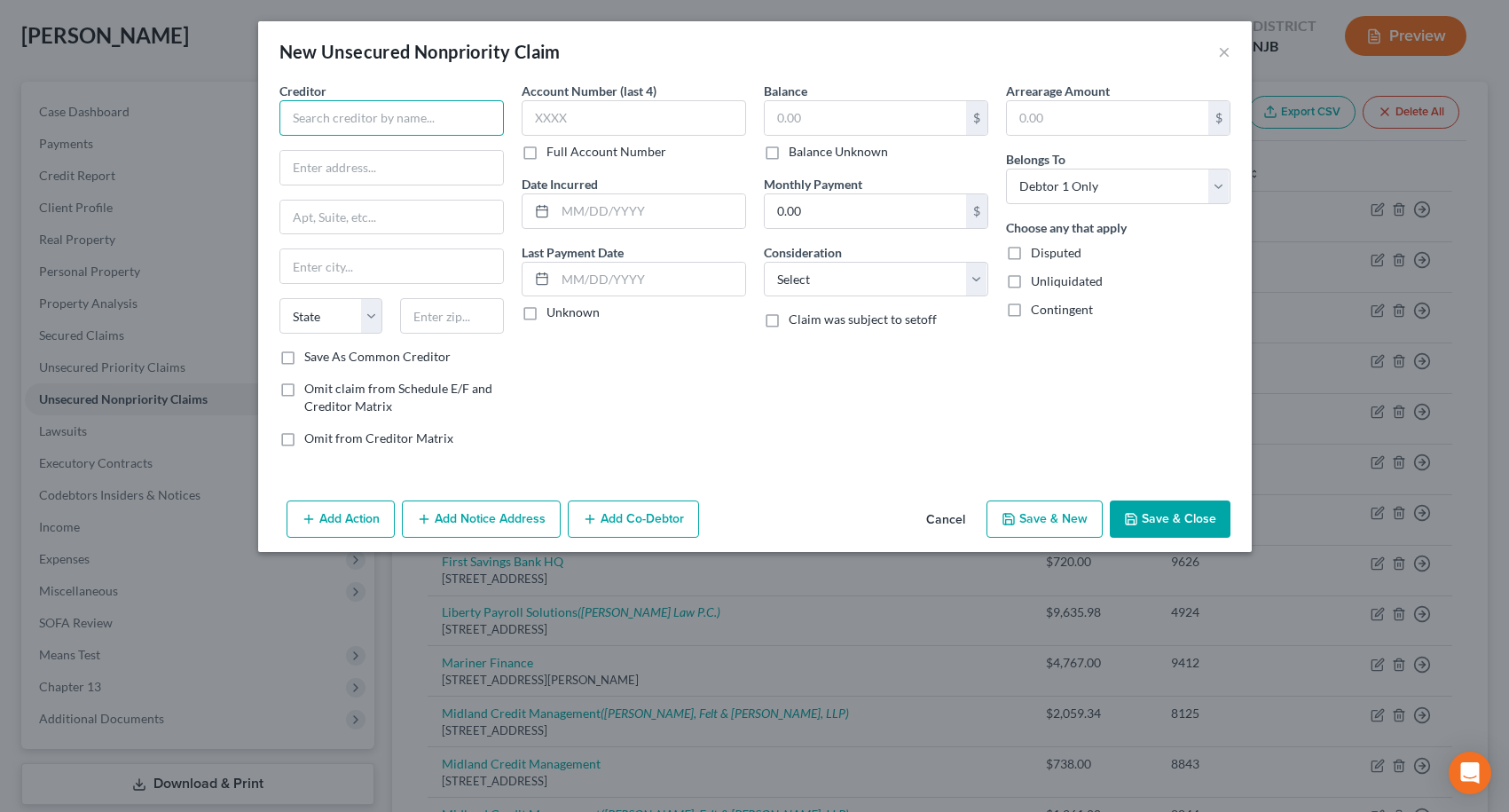
click at [449, 130] on input "text" at bounding box center [391, 118] width 225 height 36
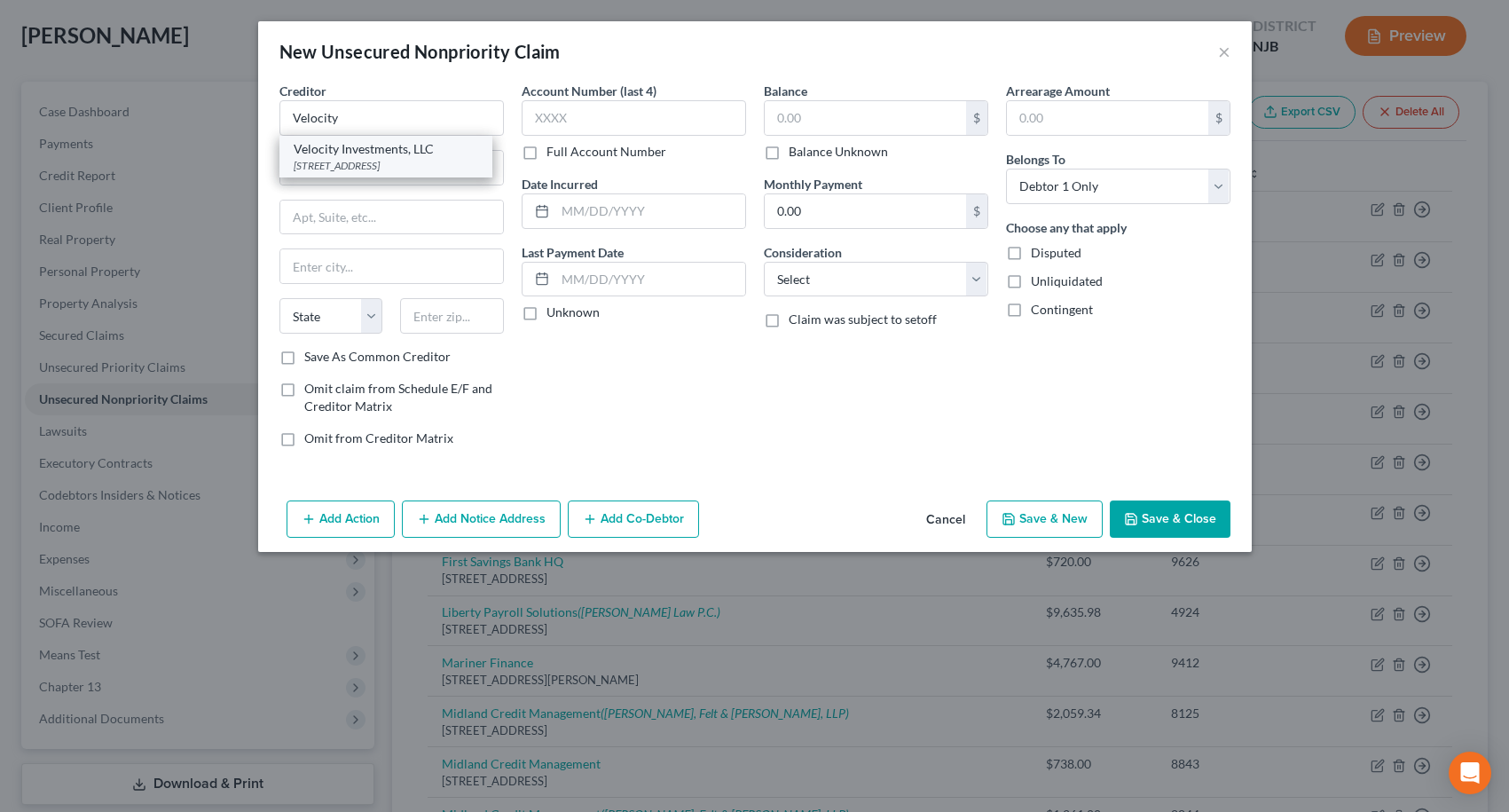
click at [434, 159] on div "[STREET_ADDRESS]" at bounding box center [386, 165] width 185 height 15
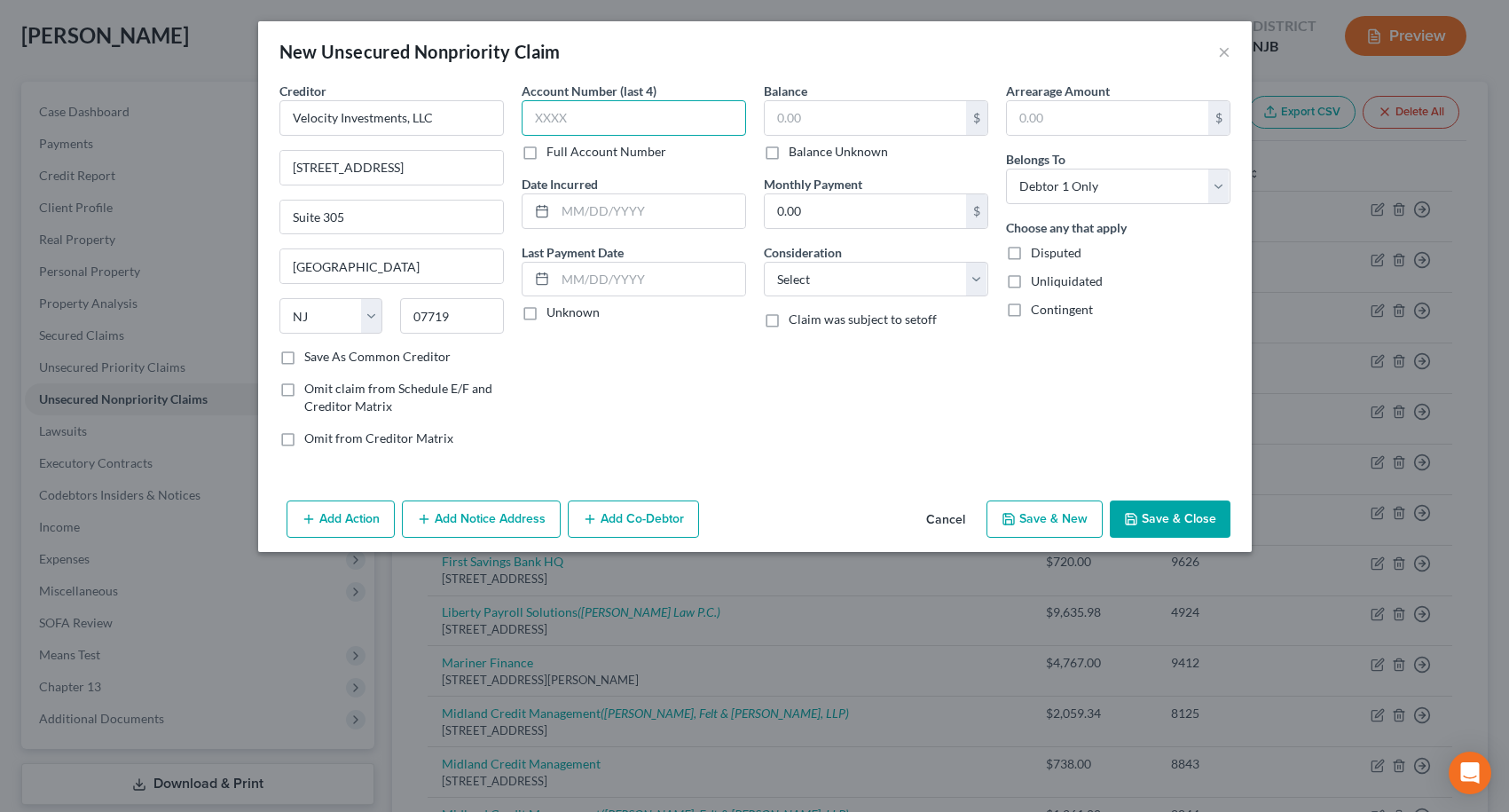
click at [569, 121] on input "text" at bounding box center [633, 118] width 225 height 36
click at [823, 116] on input "text" at bounding box center [866, 118] width 202 height 34
click at [747, 366] on div "Account Number (last 4) 4471 Full Account Number Date Incurred Last Payment Dat…" at bounding box center [633, 272] width 242 height 380
click at [502, 510] on button "Add Notice Address" at bounding box center [481, 519] width 159 height 38
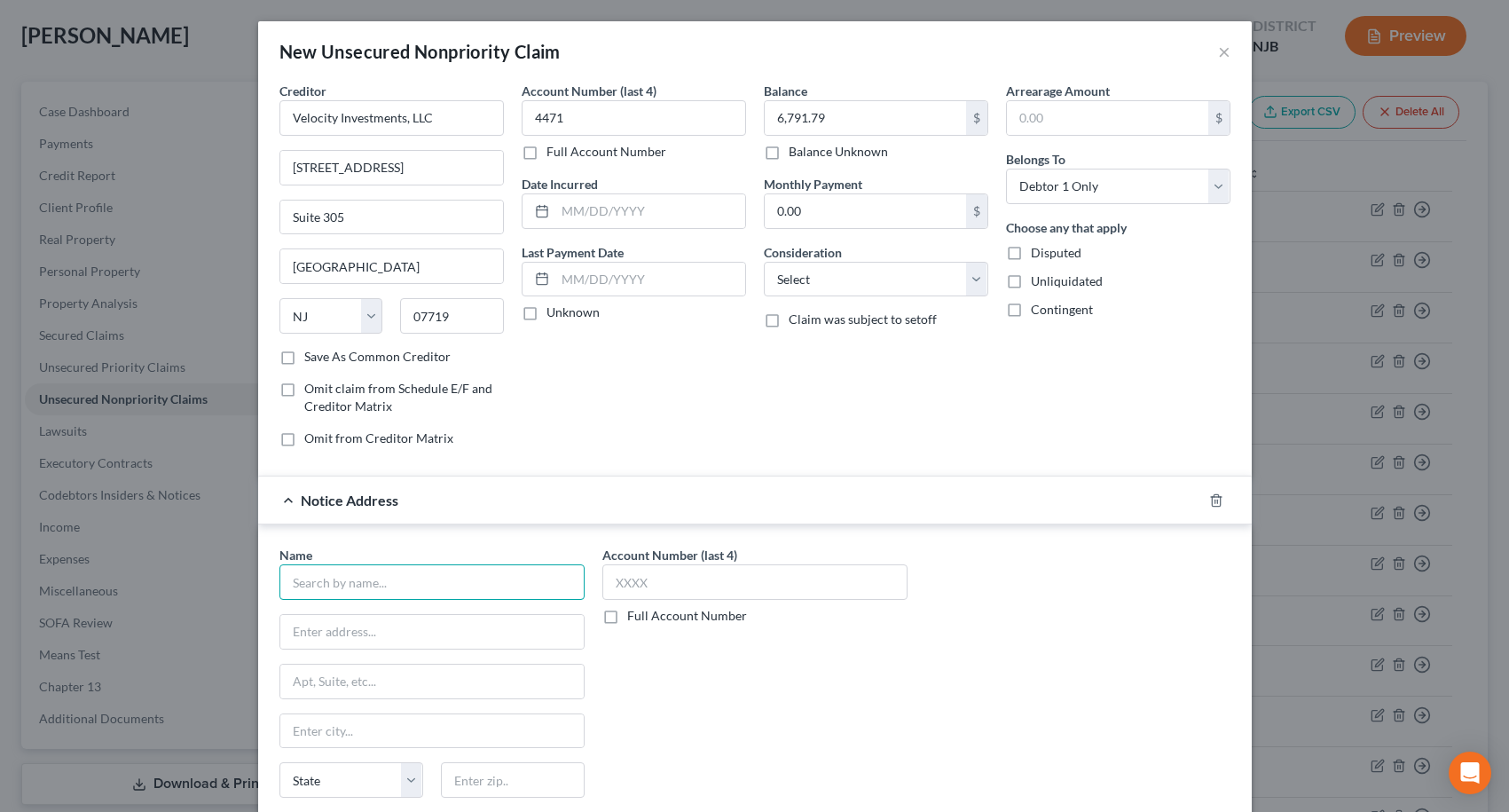
click at [443, 578] on input "text" at bounding box center [431, 582] width 306 height 36
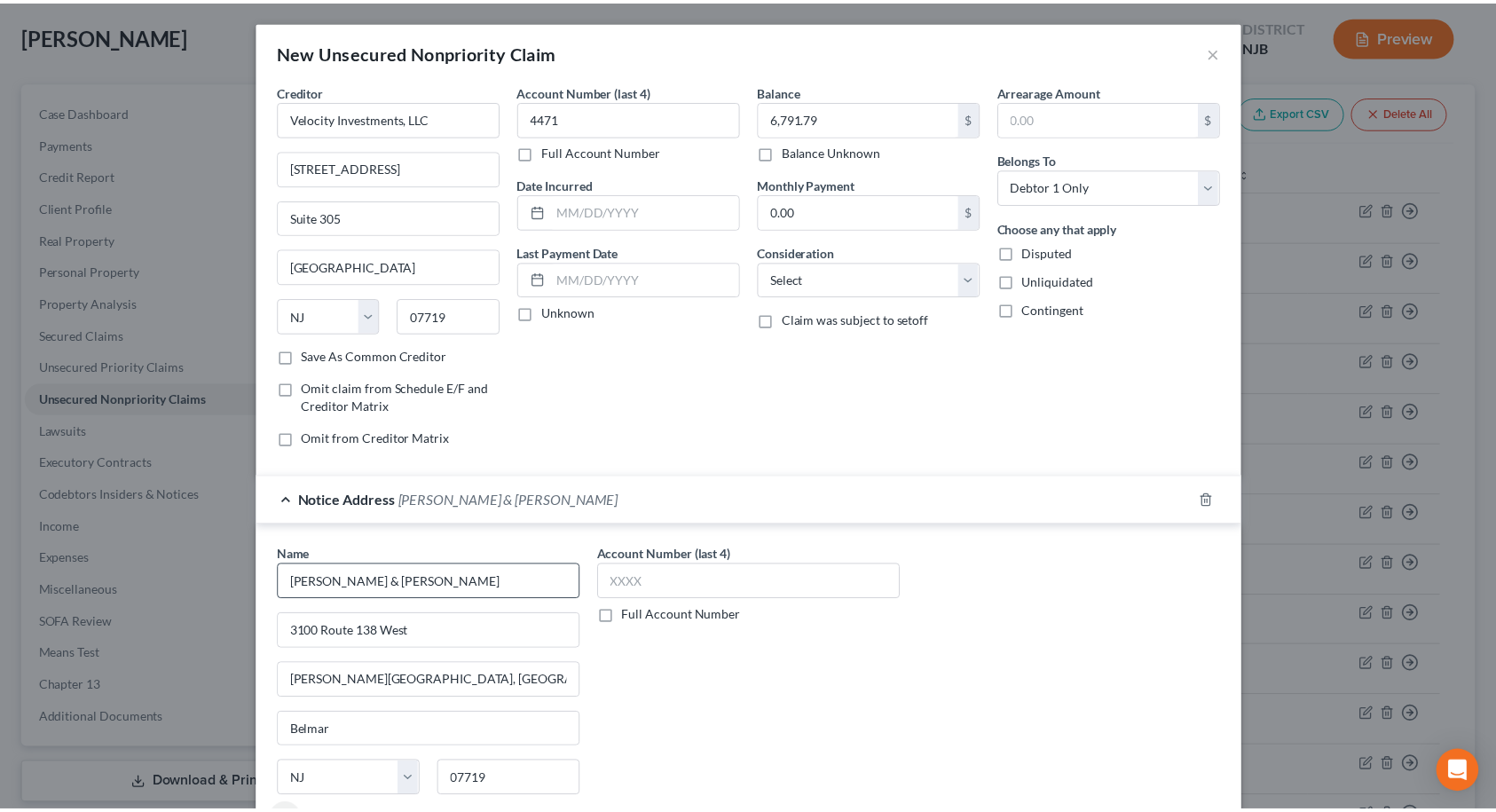
scroll to position [143, 0]
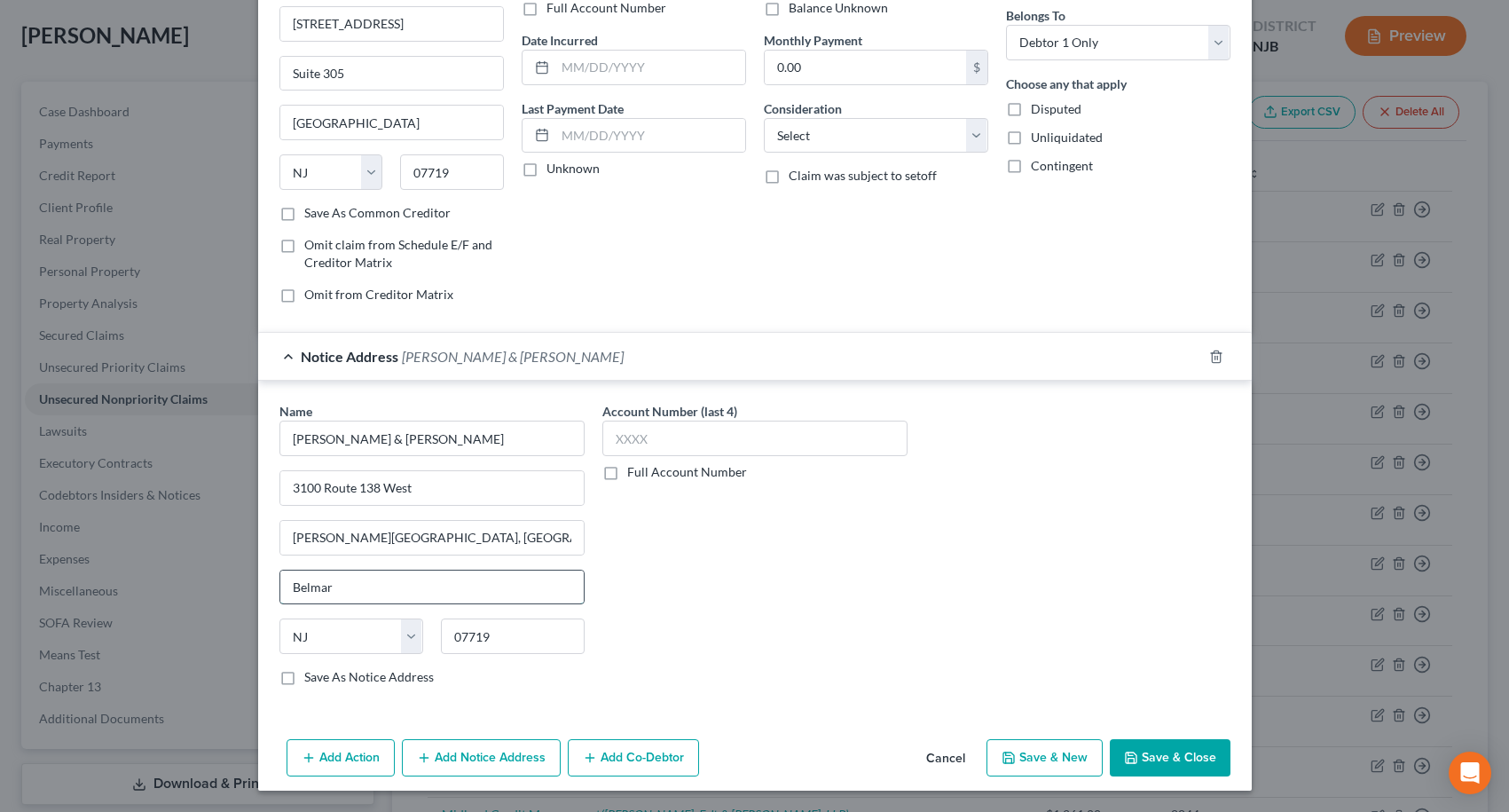
click at [339, 594] on input "Belmar" at bounding box center [431, 587] width 304 height 34
click at [804, 656] on div "Account Number (last 4) Full Account Number" at bounding box center [755, 550] width 323 height 298
click at [305, 677] on label "Save As Notice Address" at bounding box center [369, 677] width 130 height 18
click at [312, 677] on input "Save As Notice Address" at bounding box center [318, 674] width 12 height 12
click at [1139, 748] on button "Save & Close" at bounding box center [1171, 758] width 121 height 38
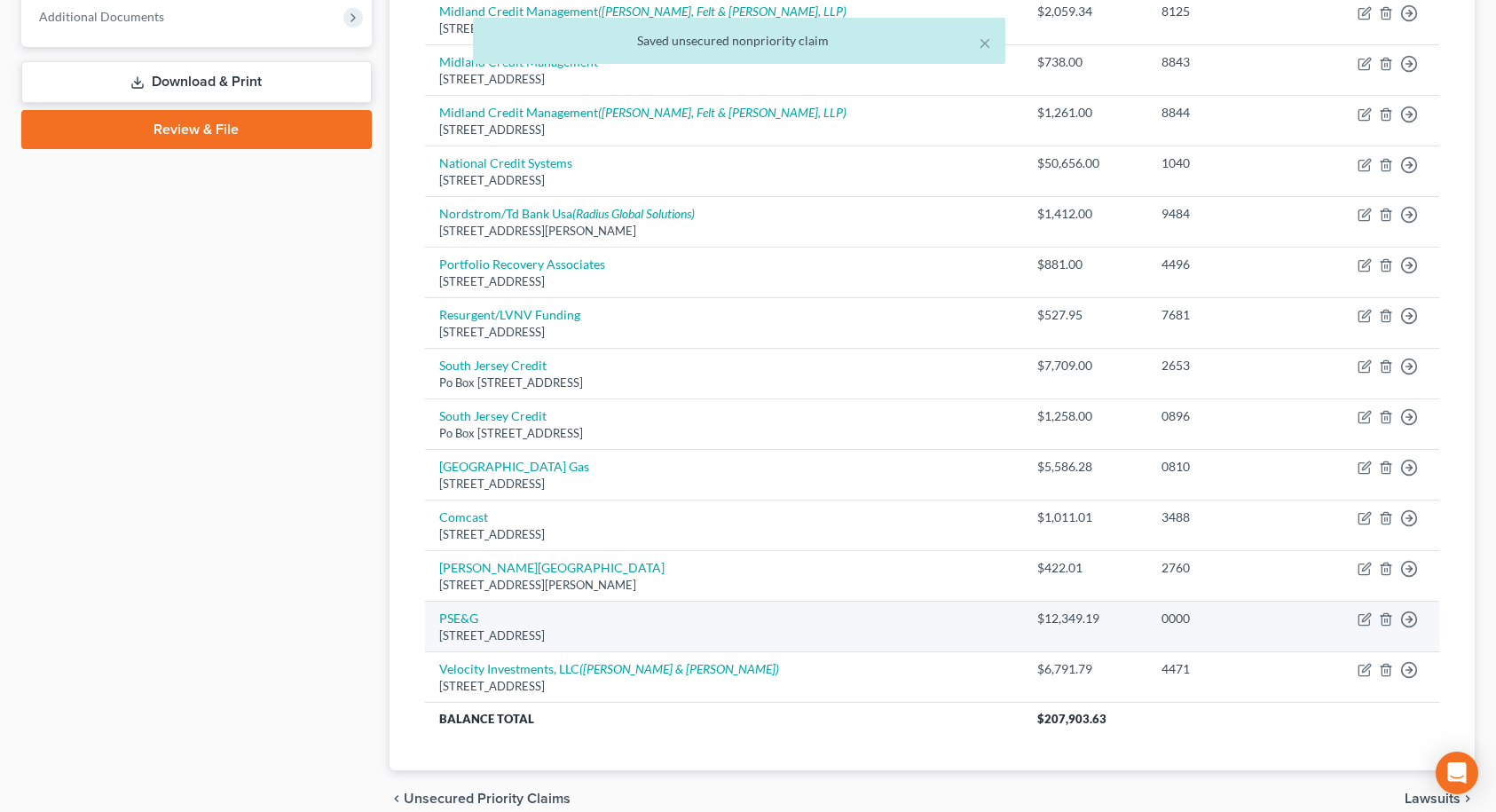
scroll to position [872, 0]
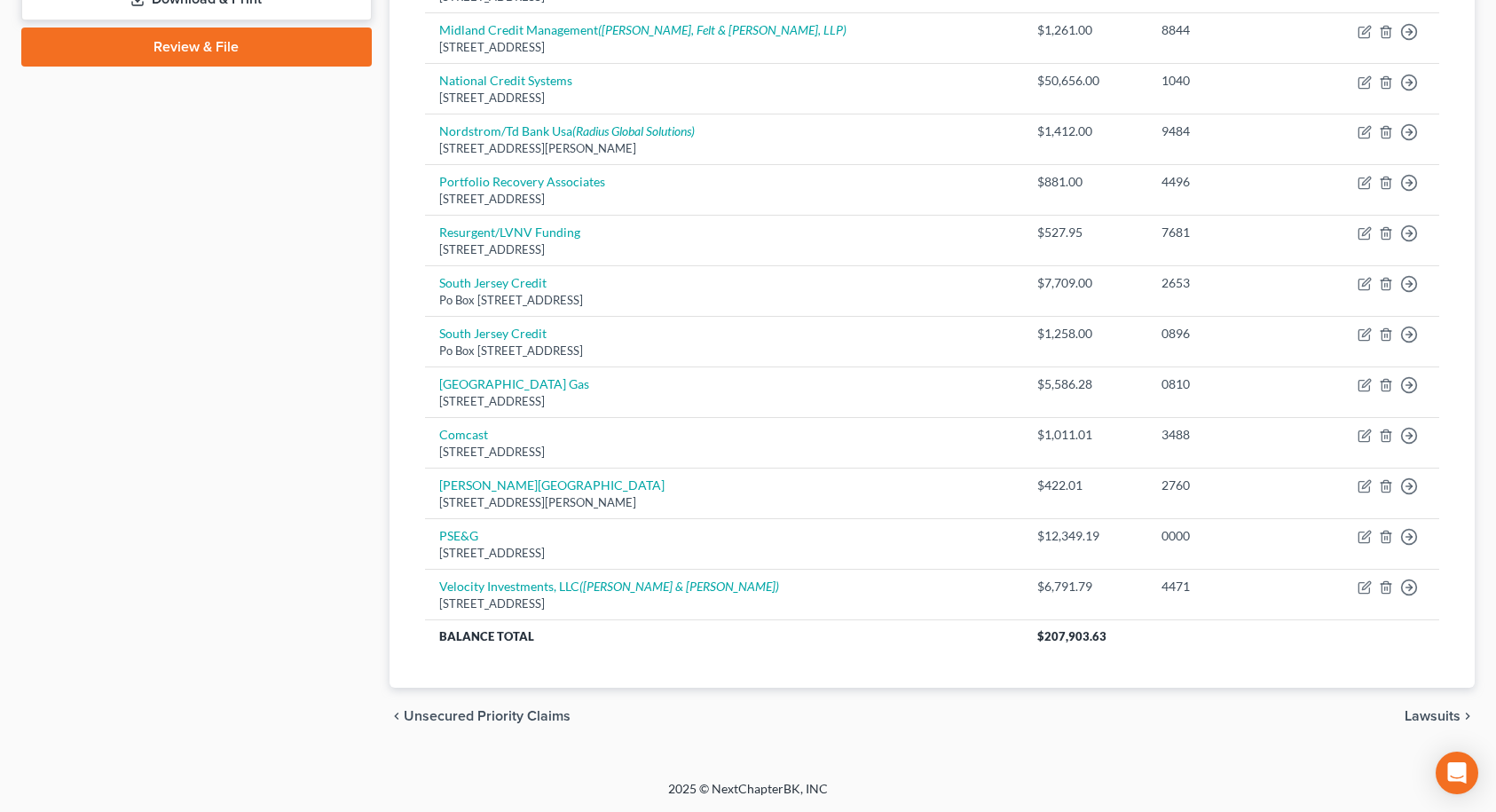
click at [1419, 715] on span "Lawsuits" at bounding box center [1433, 716] width 55 height 14
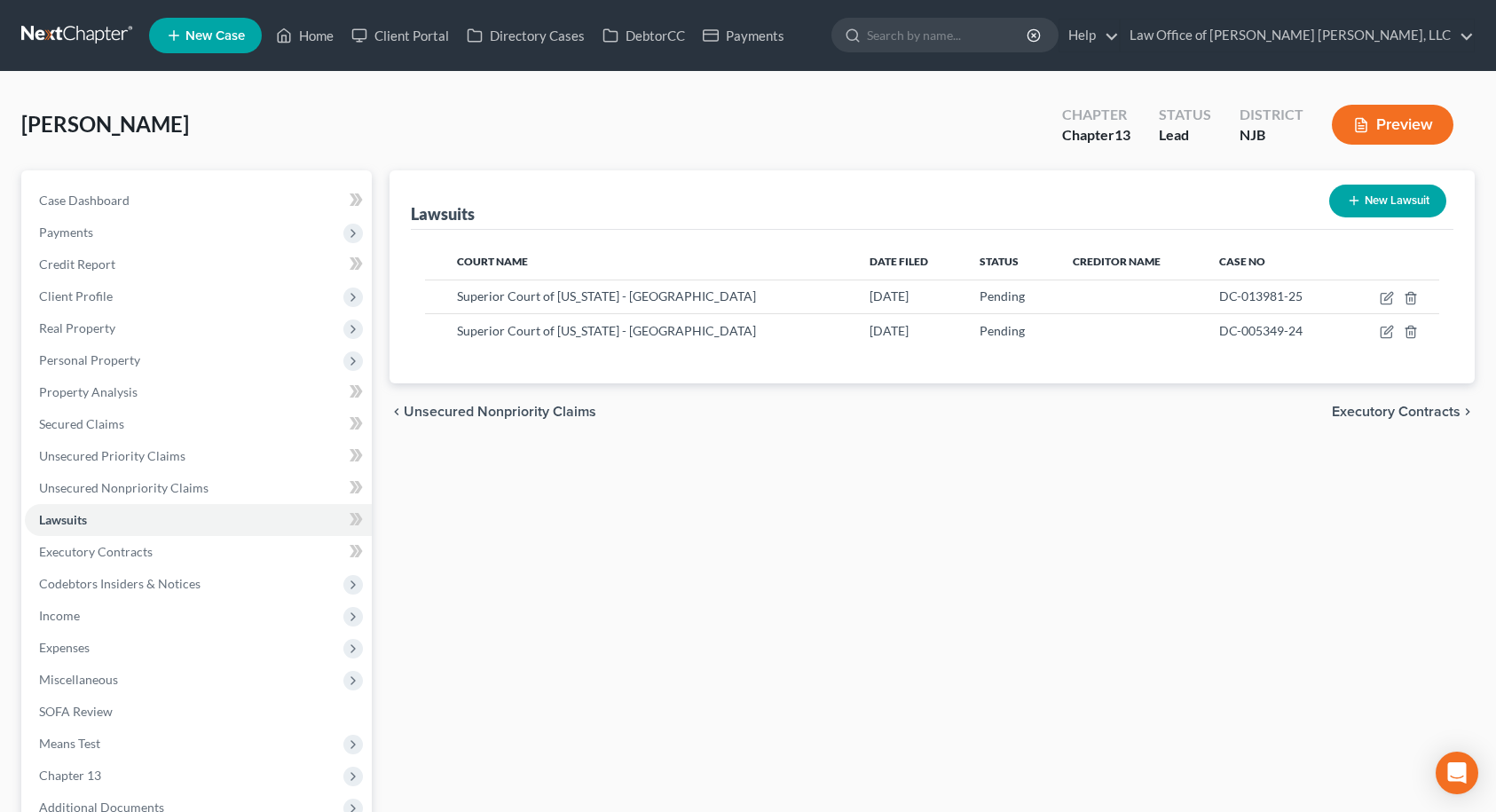
click at [1425, 416] on span "Executory Contracts" at bounding box center [1396, 411] width 129 height 14
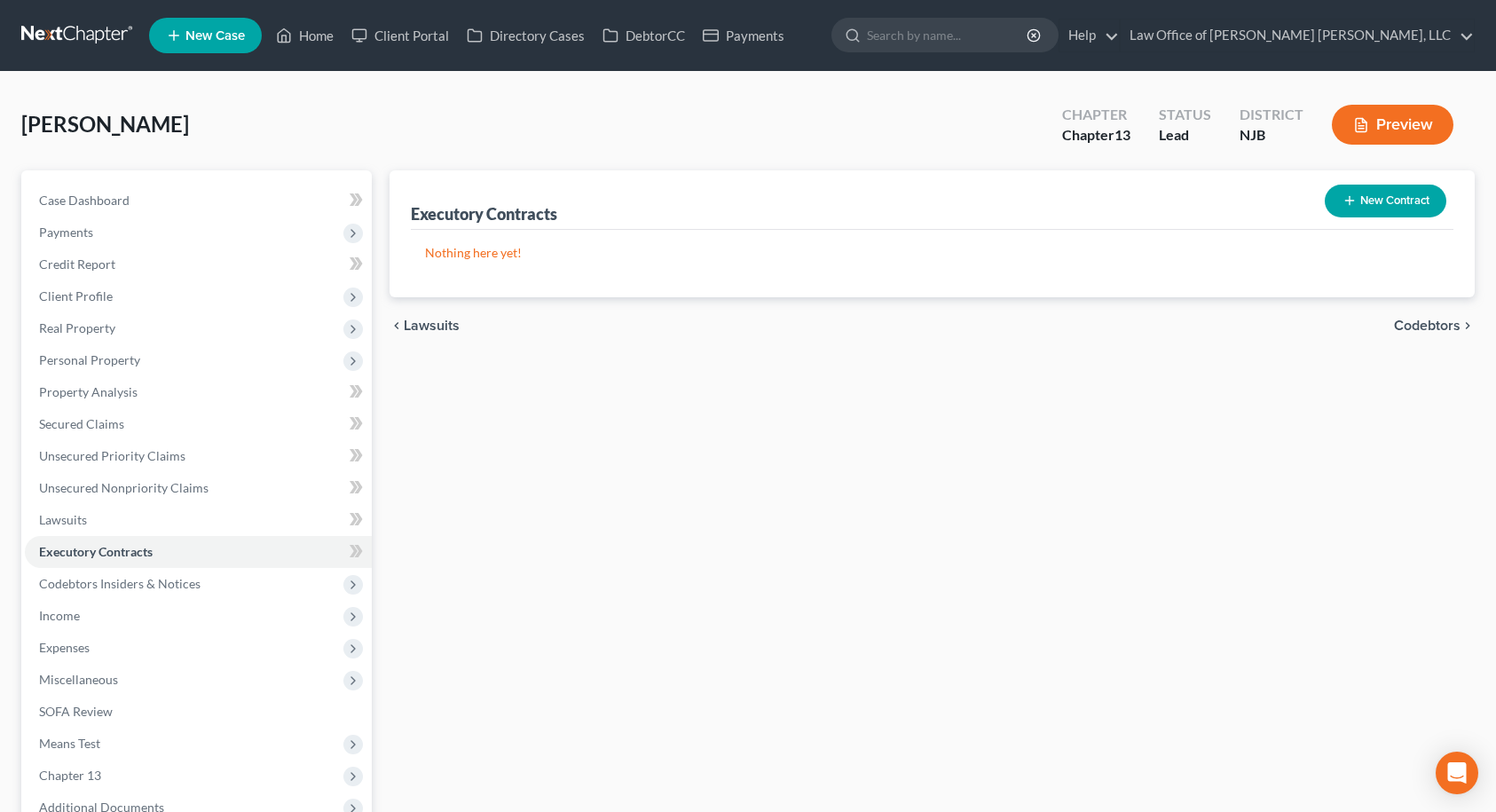
click at [1431, 321] on span "Codebtors" at bounding box center [1427, 325] width 66 height 14
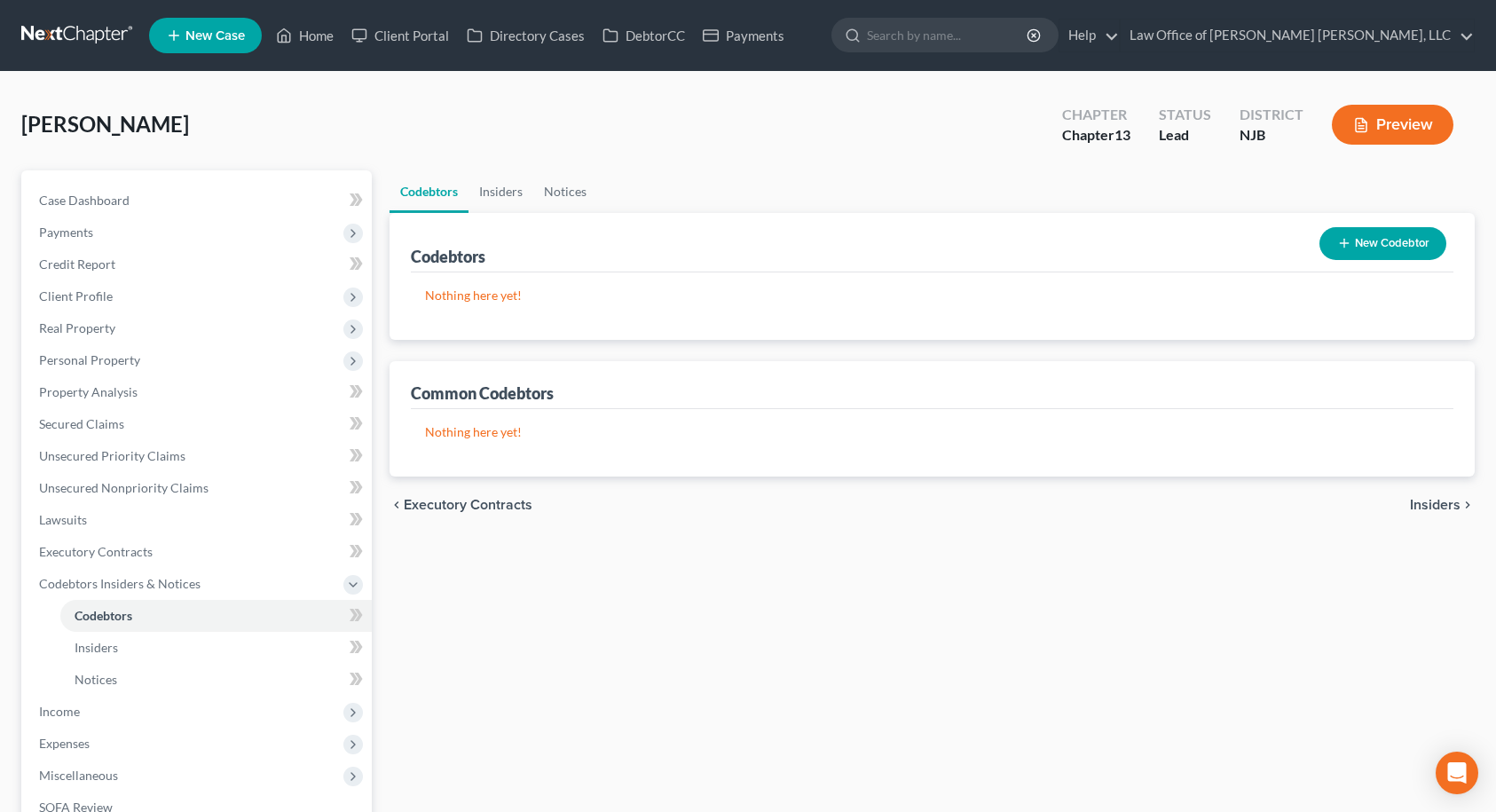
click at [1428, 502] on span "Insiders" at bounding box center [1435, 504] width 50 height 14
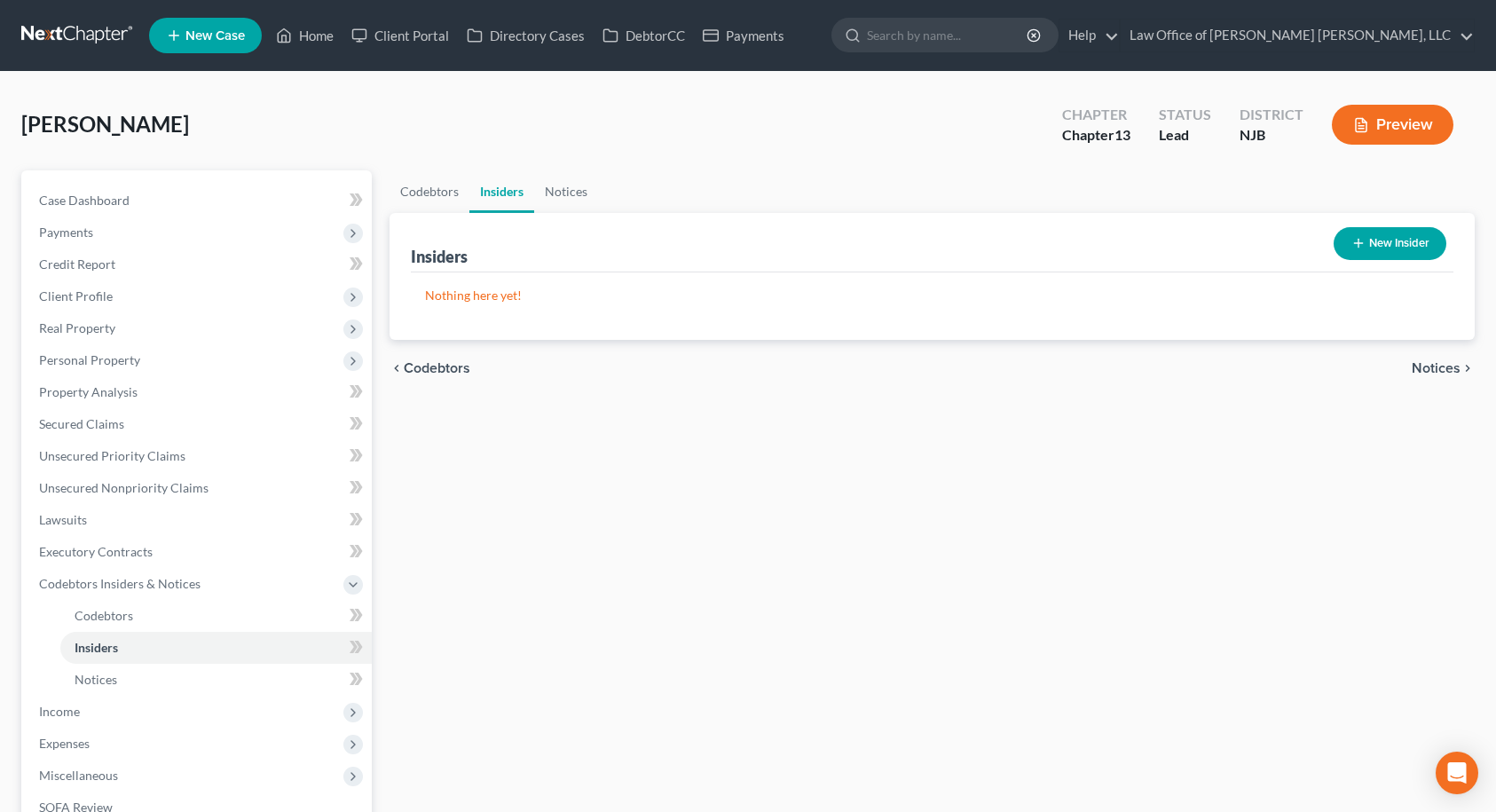
click at [1433, 373] on span "Notices" at bounding box center [1436, 368] width 48 height 14
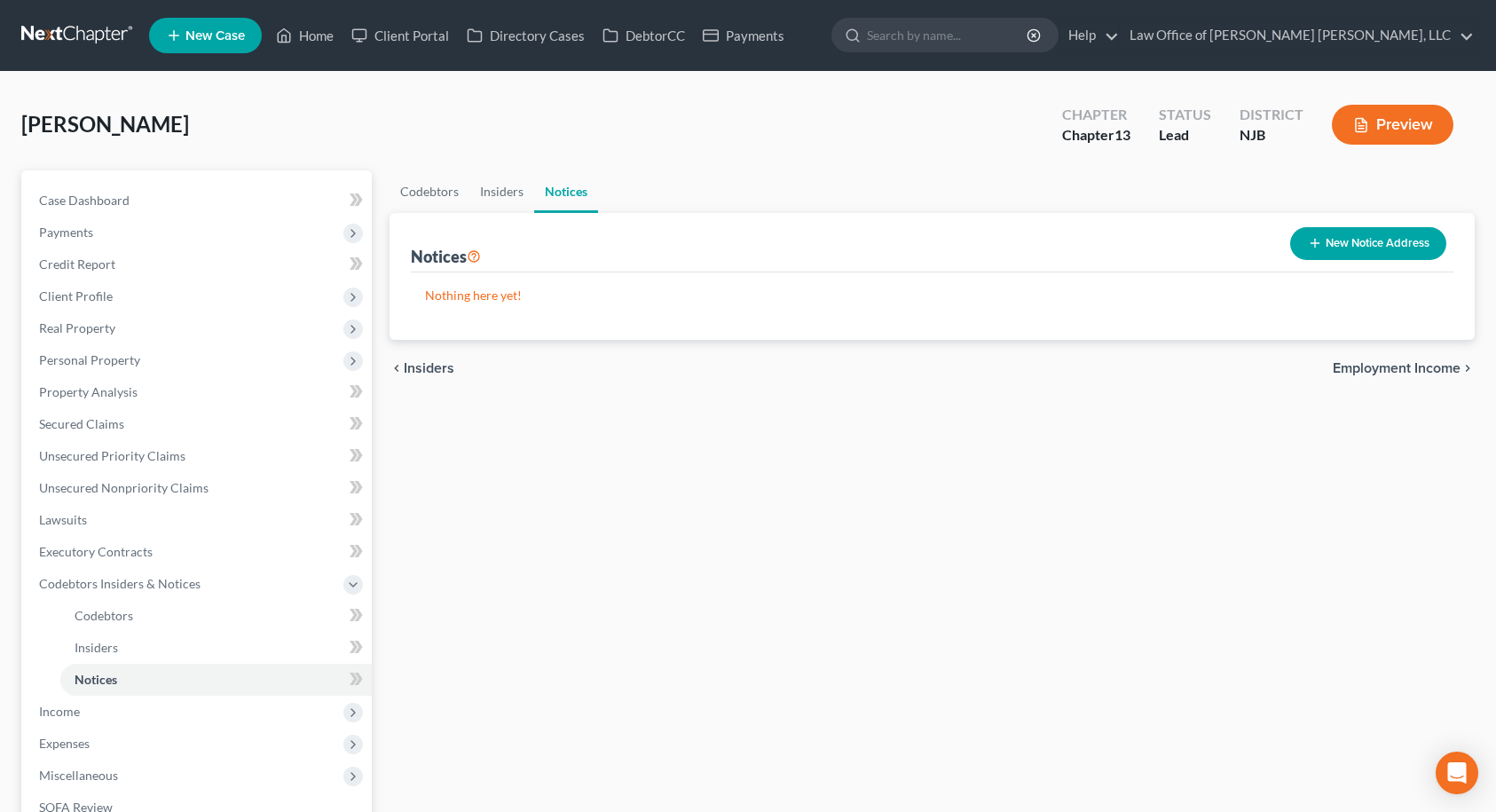
click at [1433, 372] on span "Employment Income" at bounding box center [1396, 368] width 128 height 14
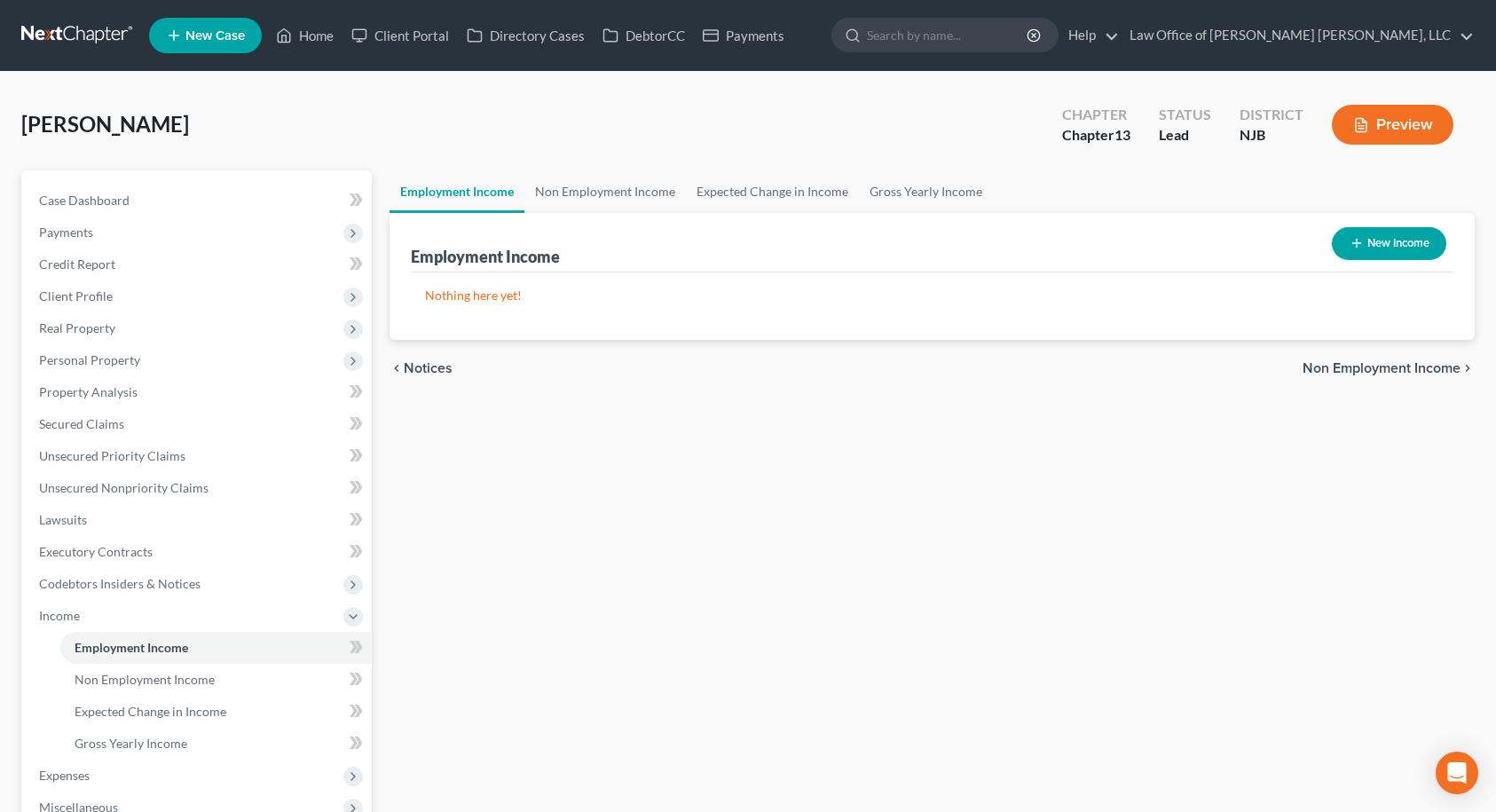
click at [1361, 250] on icon "button" at bounding box center [1356, 243] width 14 height 14
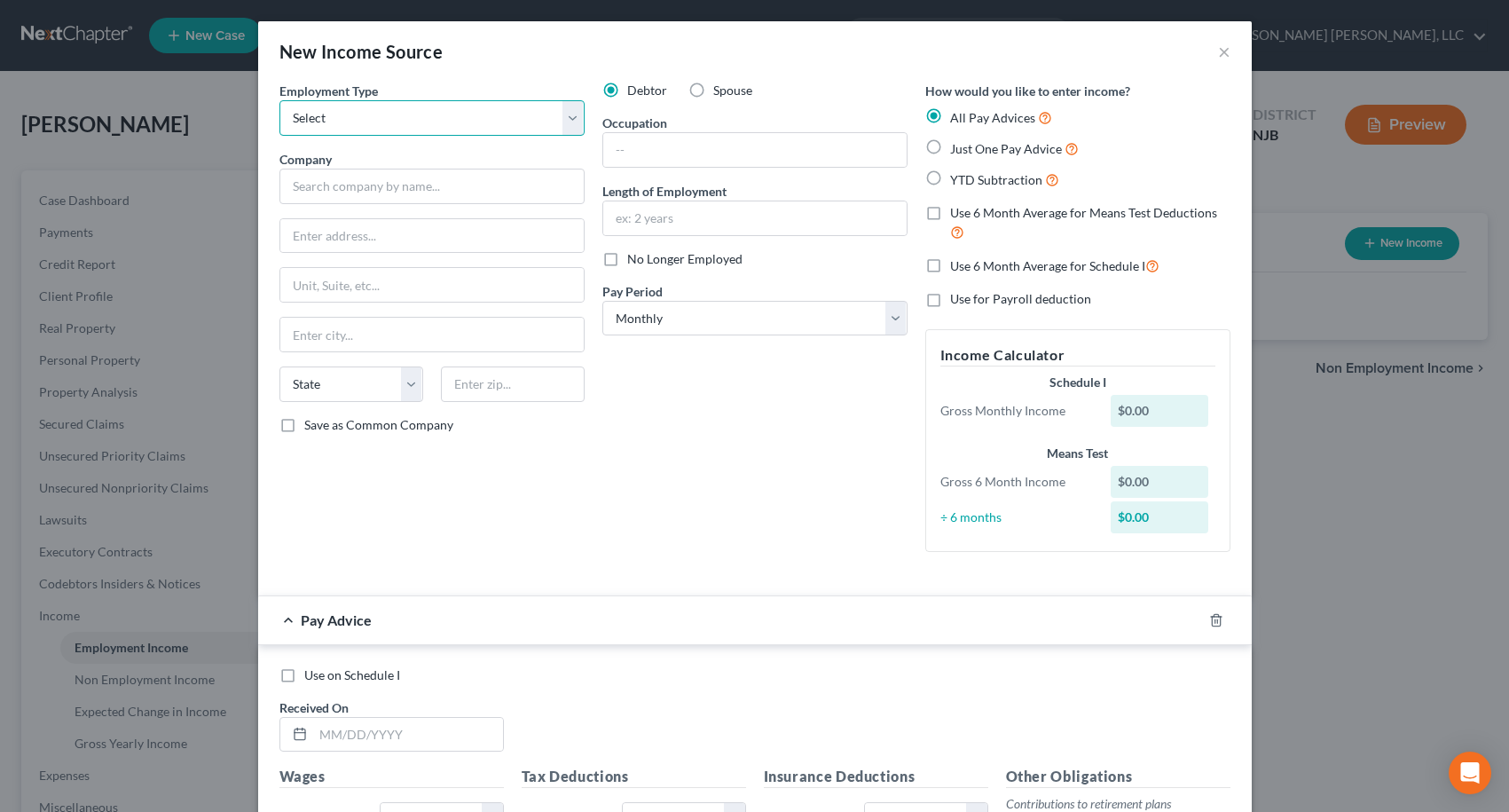
click at [425, 108] on select "Select Full or [DEMOGRAPHIC_DATA] Employment Self Employment" at bounding box center [431, 118] width 306 height 36
click at [279, 100] on select "Select Full or [DEMOGRAPHIC_DATA] Employment Self Employment" at bounding box center [431, 118] width 306 height 36
click at [414, 179] on input "text" at bounding box center [431, 186] width 306 height 36
click at [685, 150] on input "text" at bounding box center [755, 150] width 304 height 34
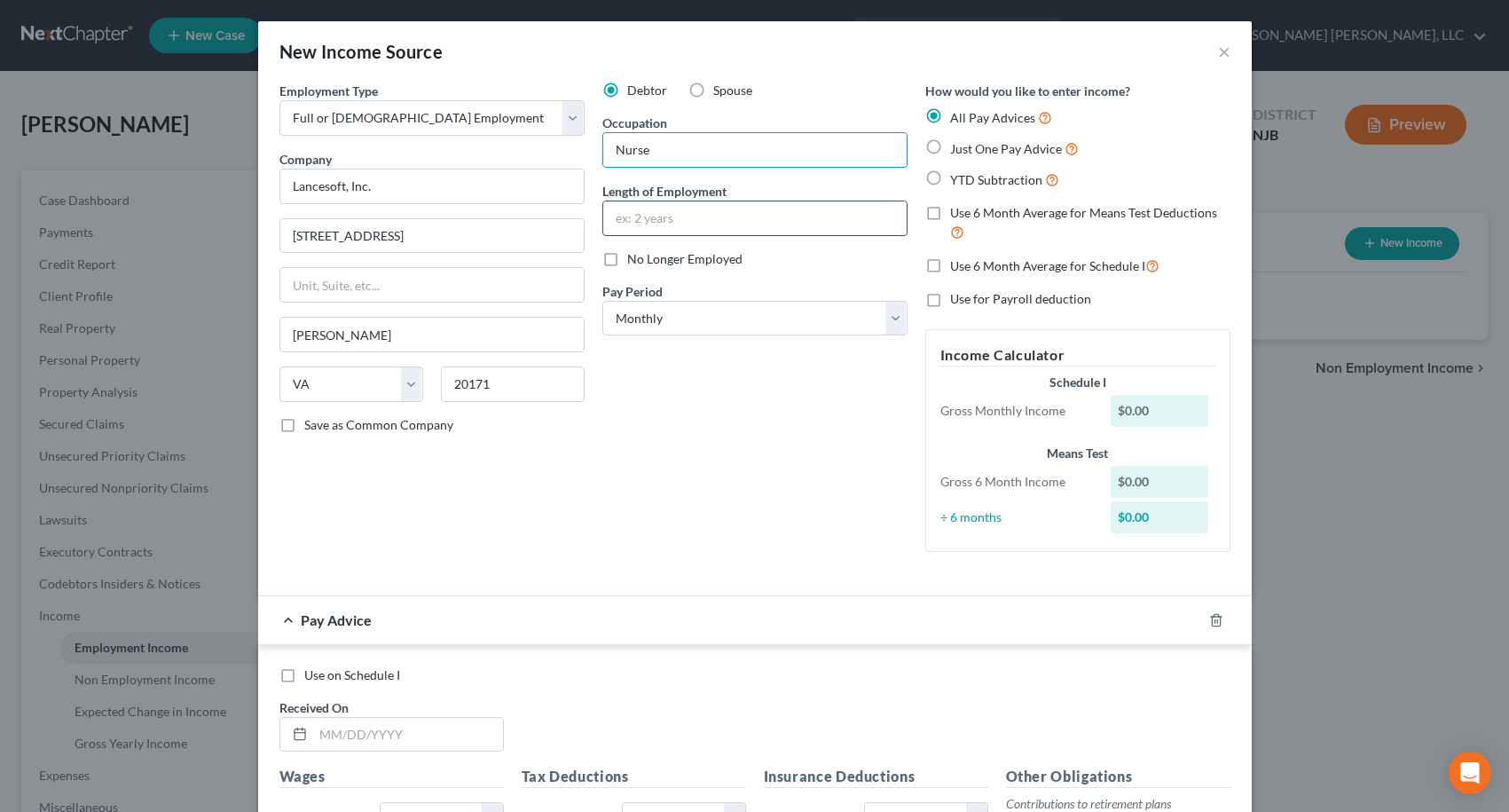
click at [671, 216] on input "text" at bounding box center [755, 219] width 304 height 34
click at [801, 401] on div "Debtor Spouse Occupation Nurse Length of Employment 7 months No Longer Employed…" at bounding box center [755, 324] width 323 height 485
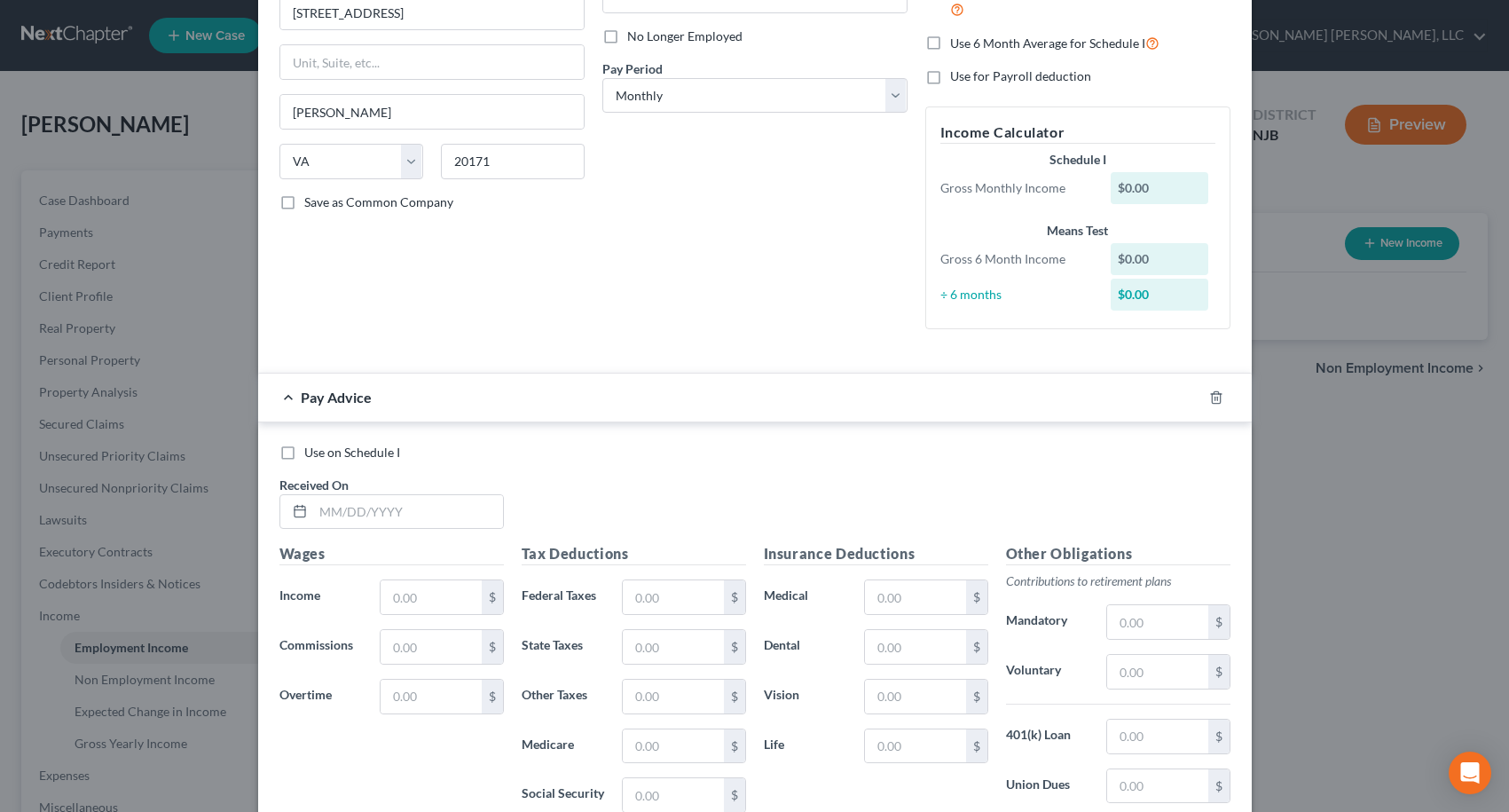
scroll to position [198, 0]
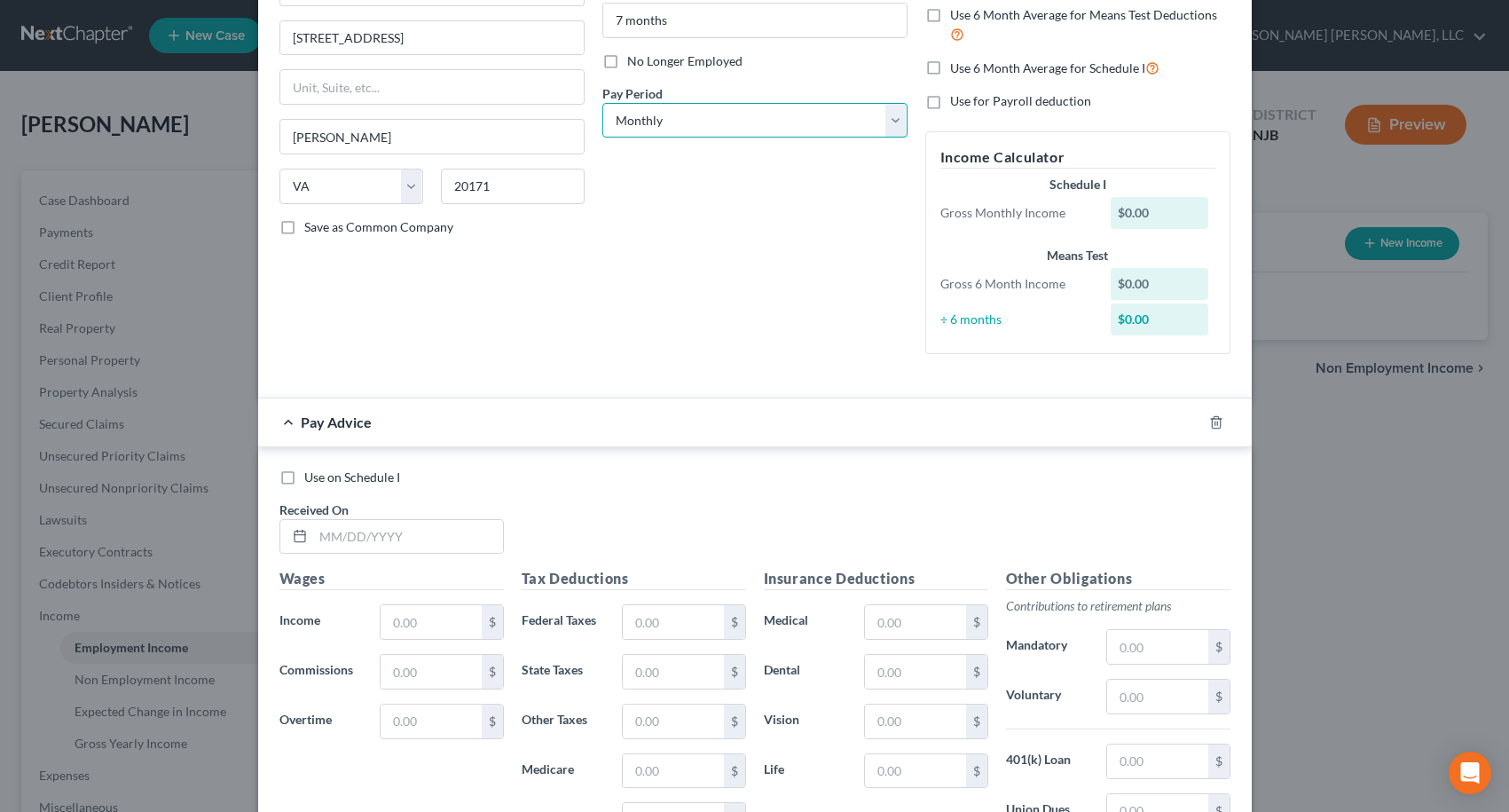
click at [698, 124] on select "Select Monthly Twice Monthly Every Other Week Weekly" at bounding box center [755, 121] width 306 height 36
click at [603, 103] on select "Select Monthly Twice Monthly Every Other Week Weekly" at bounding box center [755, 121] width 306 height 36
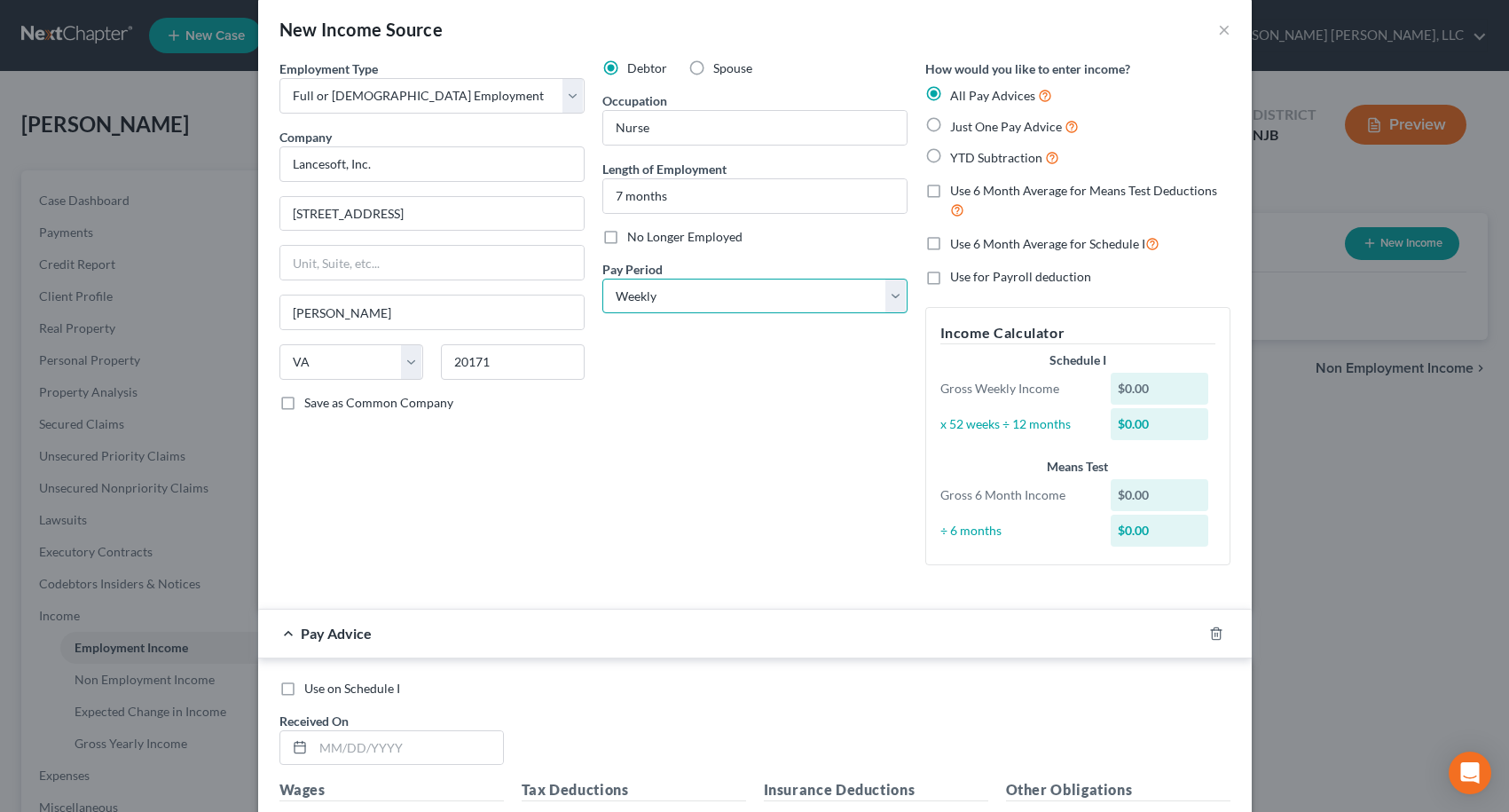
scroll to position [21, 0]
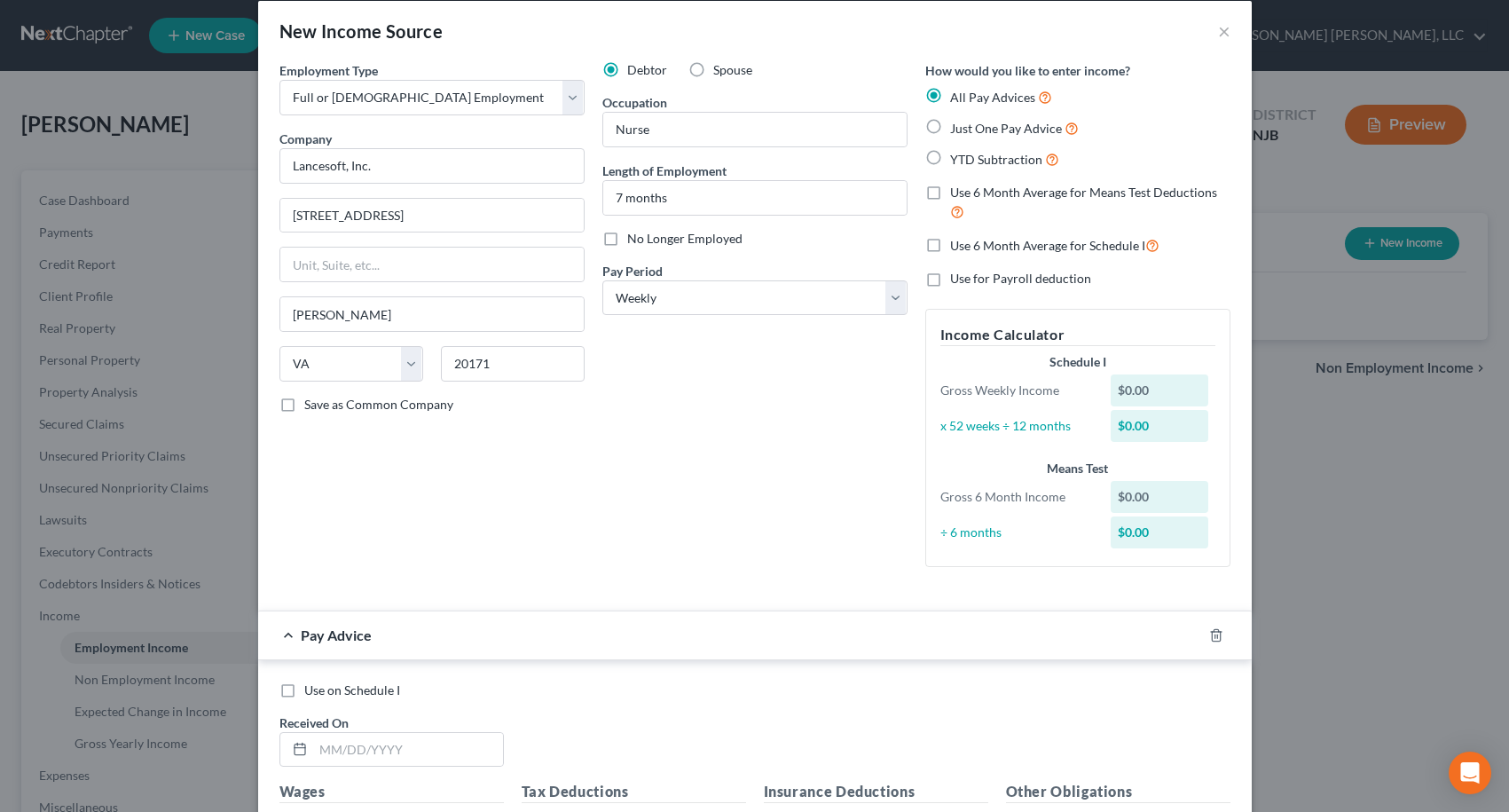
click at [950, 128] on label "Just One Pay Advice" at bounding box center [1014, 128] width 129 height 21
click at [958, 128] on input "Just One Pay Advice" at bounding box center [964, 124] width 12 height 12
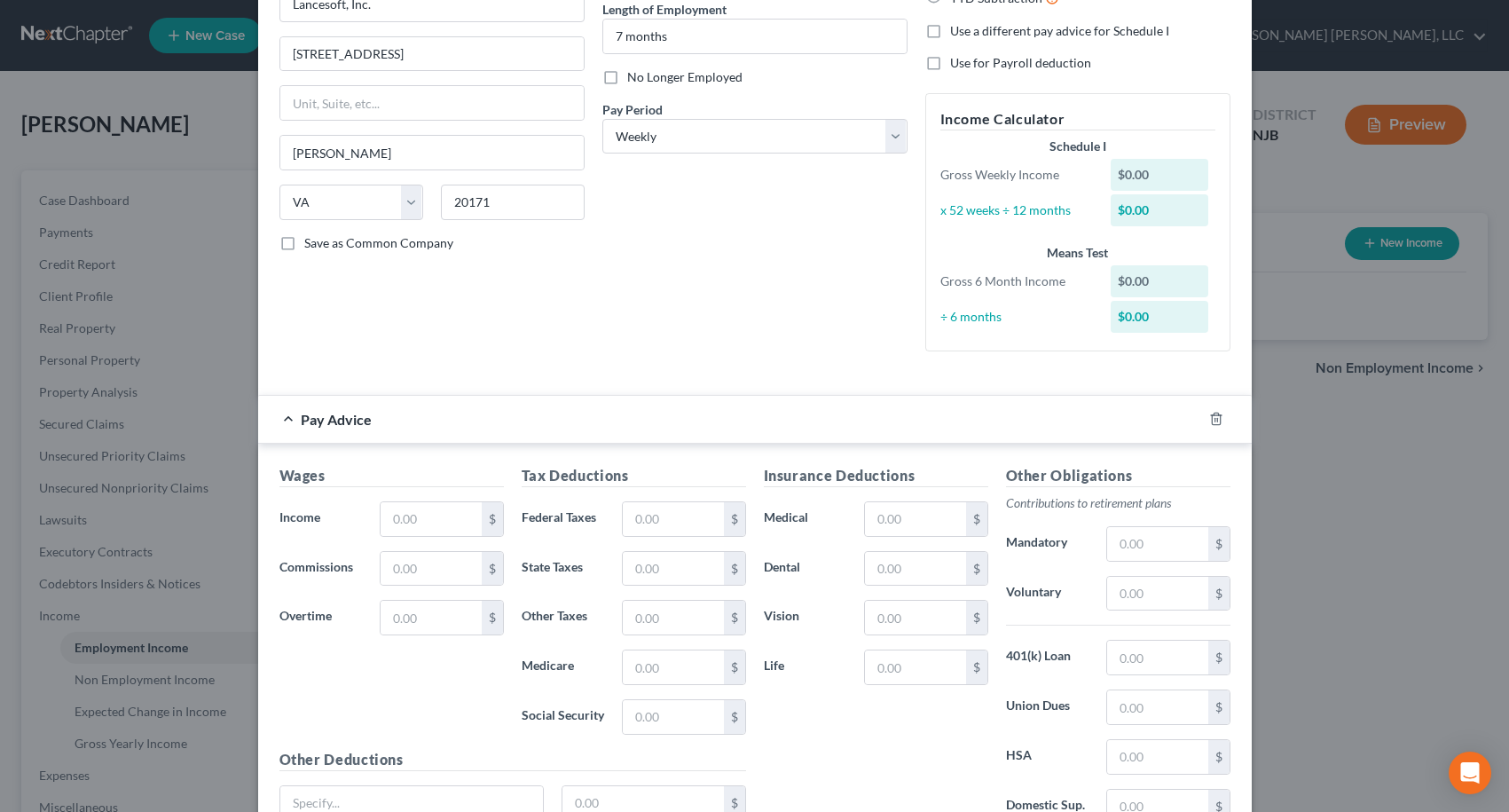
scroll to position [198, 0]
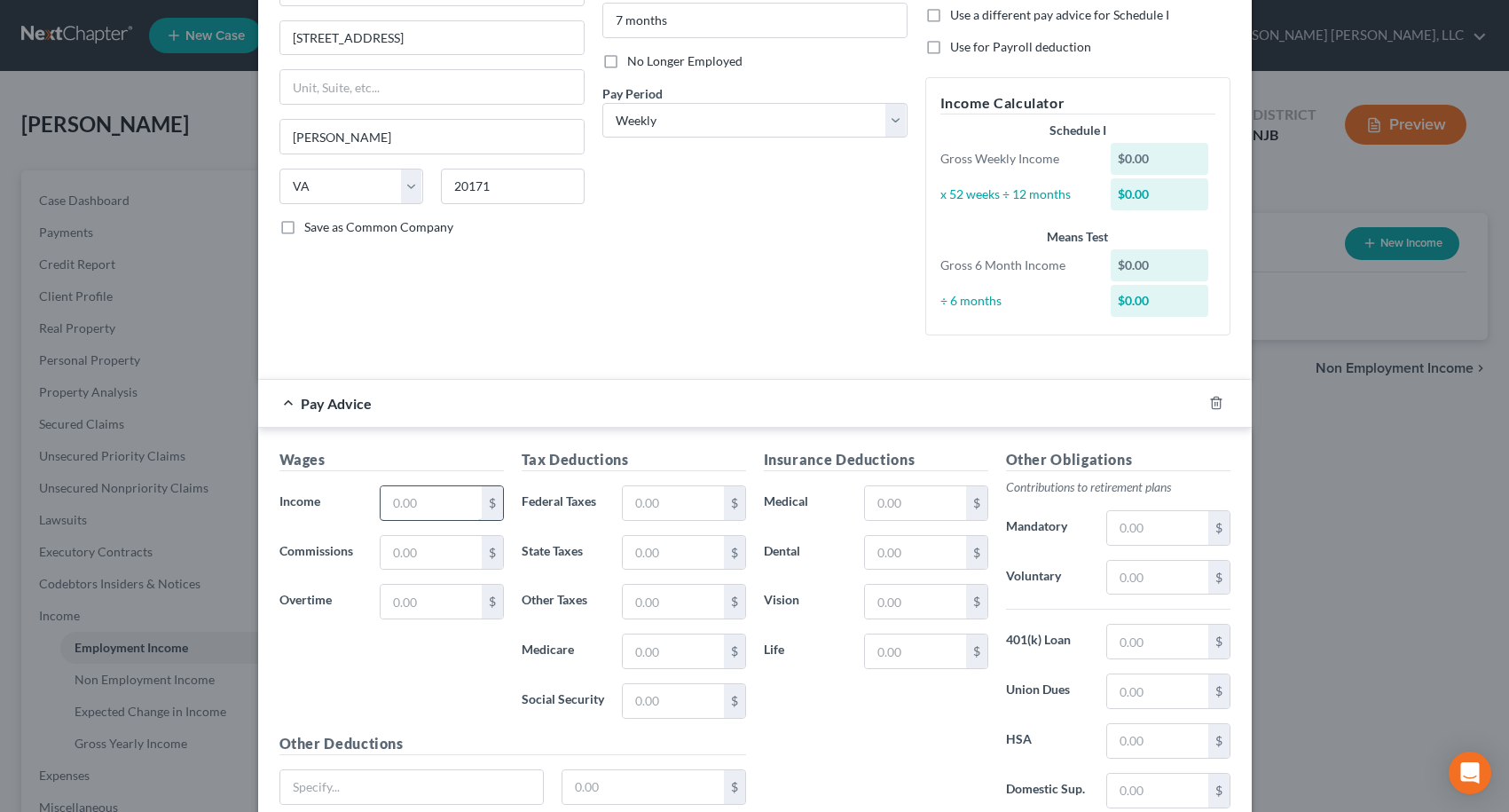
click at [404, 501] on input "text" at bounding box center [430, 502] width 100 height 34
click at [409, 677] on div "Wages Income * 956.75 $ Commissions $ Overtime $" at bounding box center [392, 590] width 242 height 284
click at [633, 511] on input "text" at bounding box center [673, 502] width 100 height 34
click at [837, 626] on div "Insurance Deductions Medical $ Dental $ Vision $ Life $" at bounding box center [876, 636] width 242 height 374
click at [891, 501] on input "text" at bounding box center [914, 502] width 100 height 34
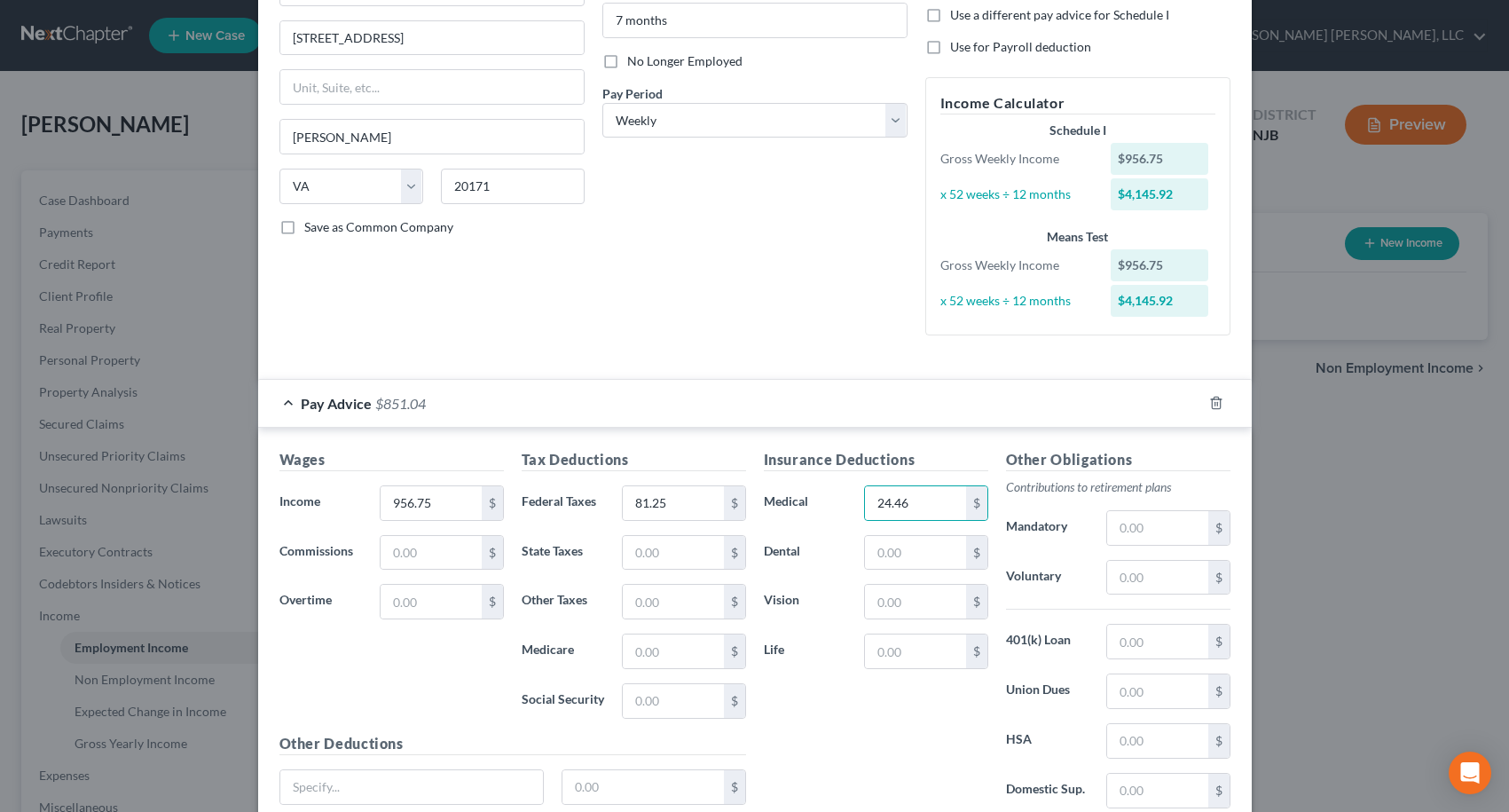
click at [839, 726] on div "Insurance Deductions Medical 24.46 $ Dental $ Vision $ Life $" at bounding box center [876, 636] width 242 height 374
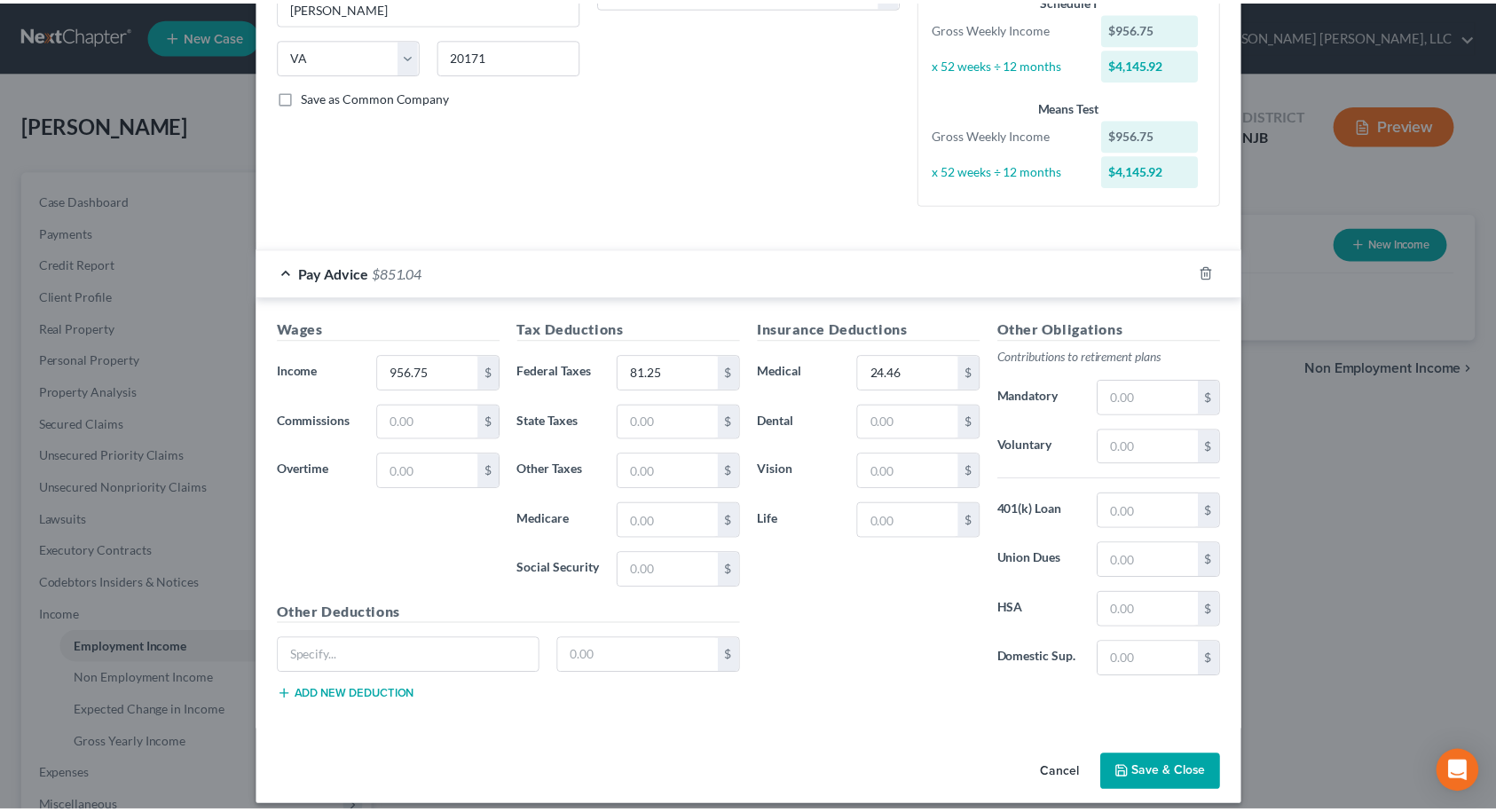
scroll to position [344, 0]
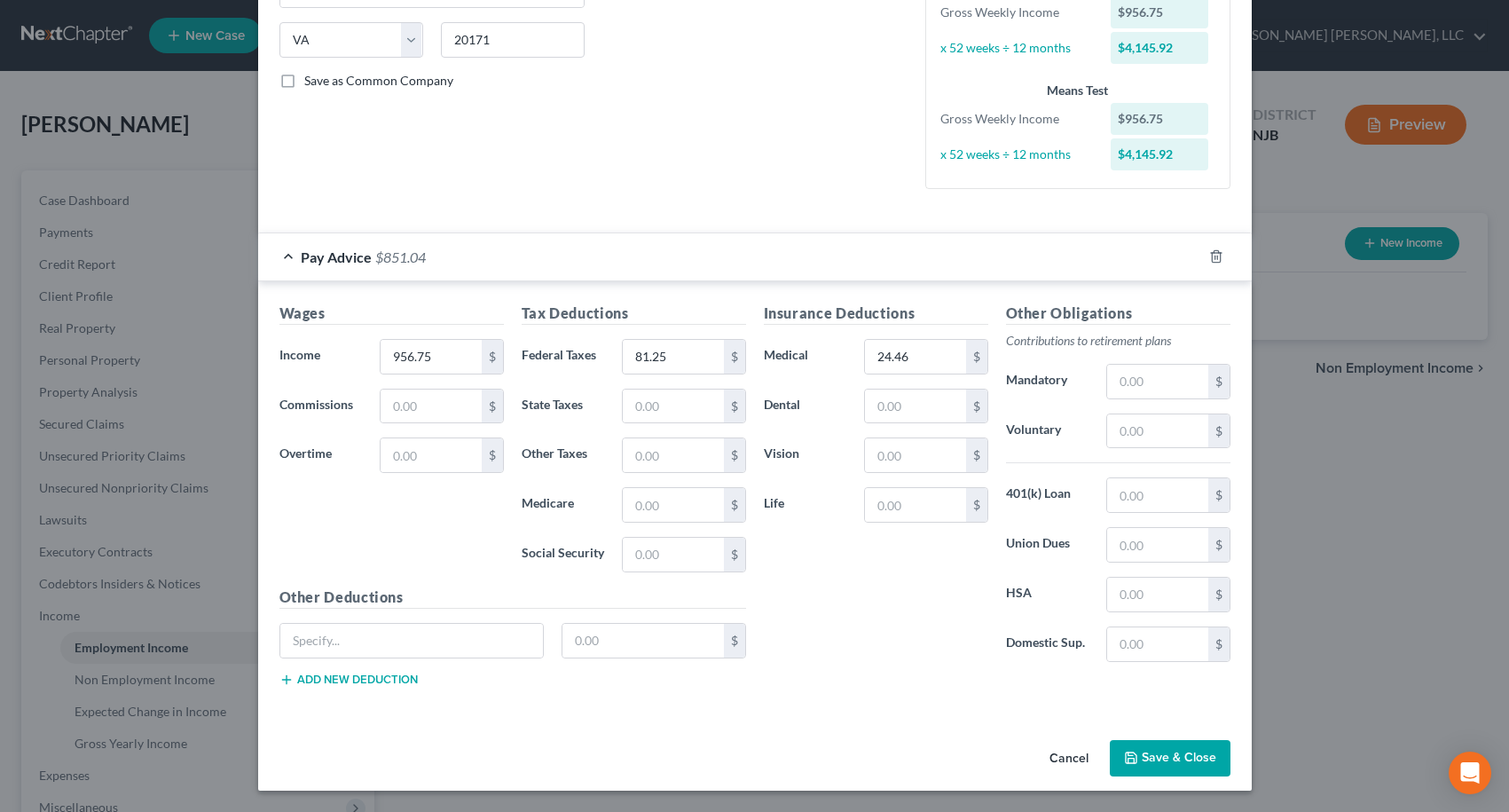
click at [1174, 754] on button "Save & Close" at bounding box center [1171, 759] width 121 height 38
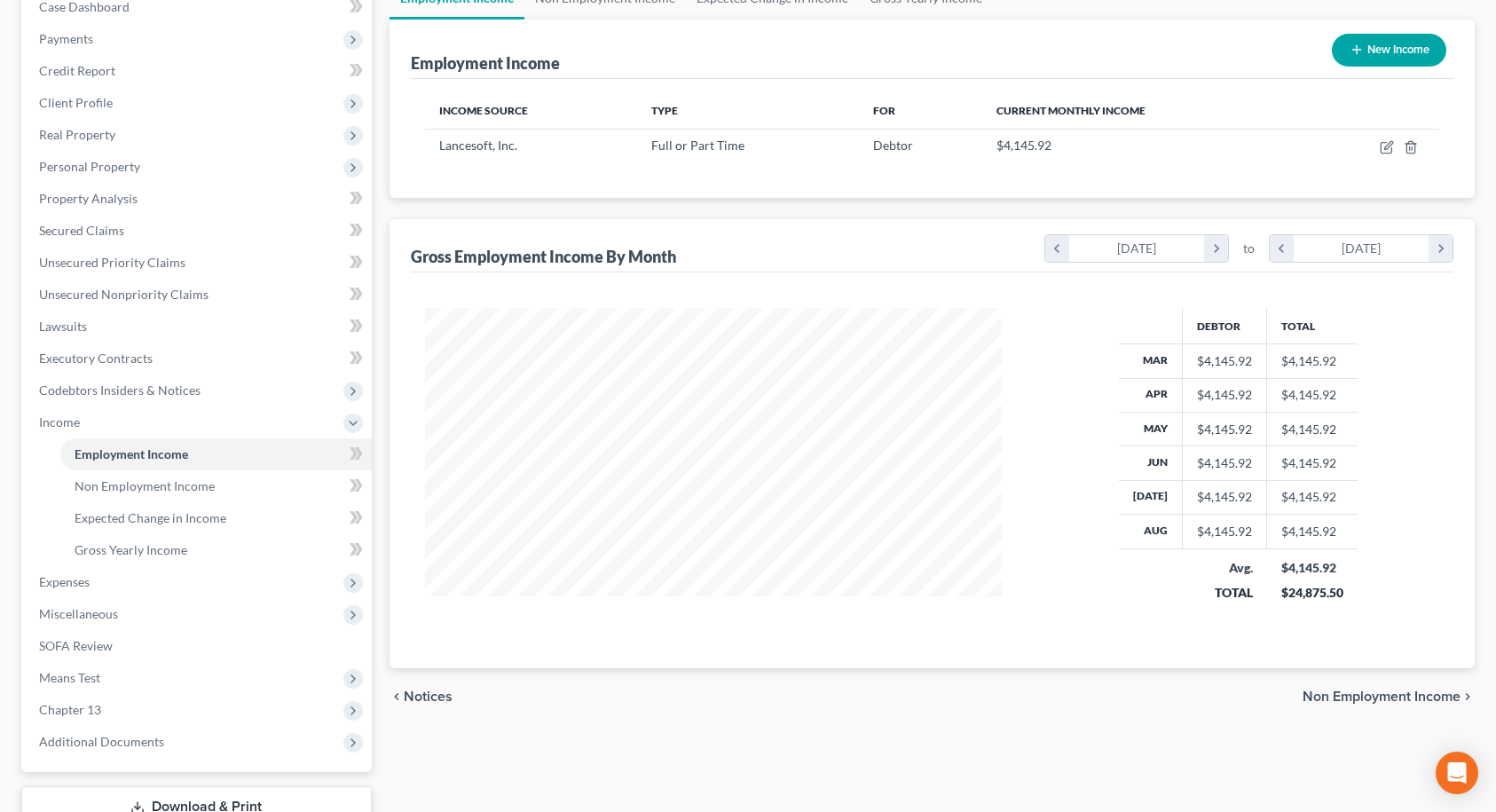
scroll to position [322, 0]
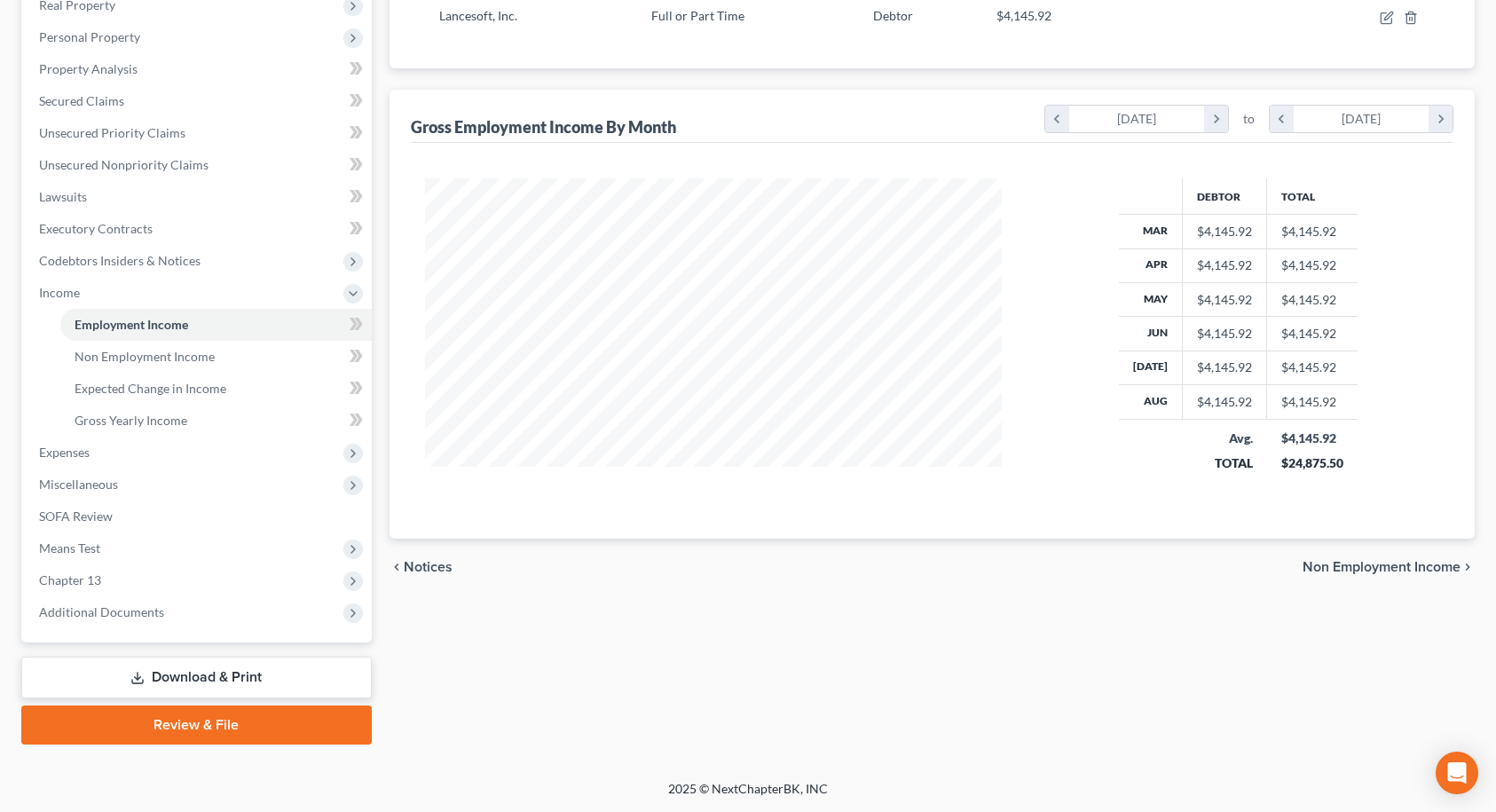
click at [1389, 571] on span "Non Employment Income" at bounding box center [1382, 567] width 158 height 14
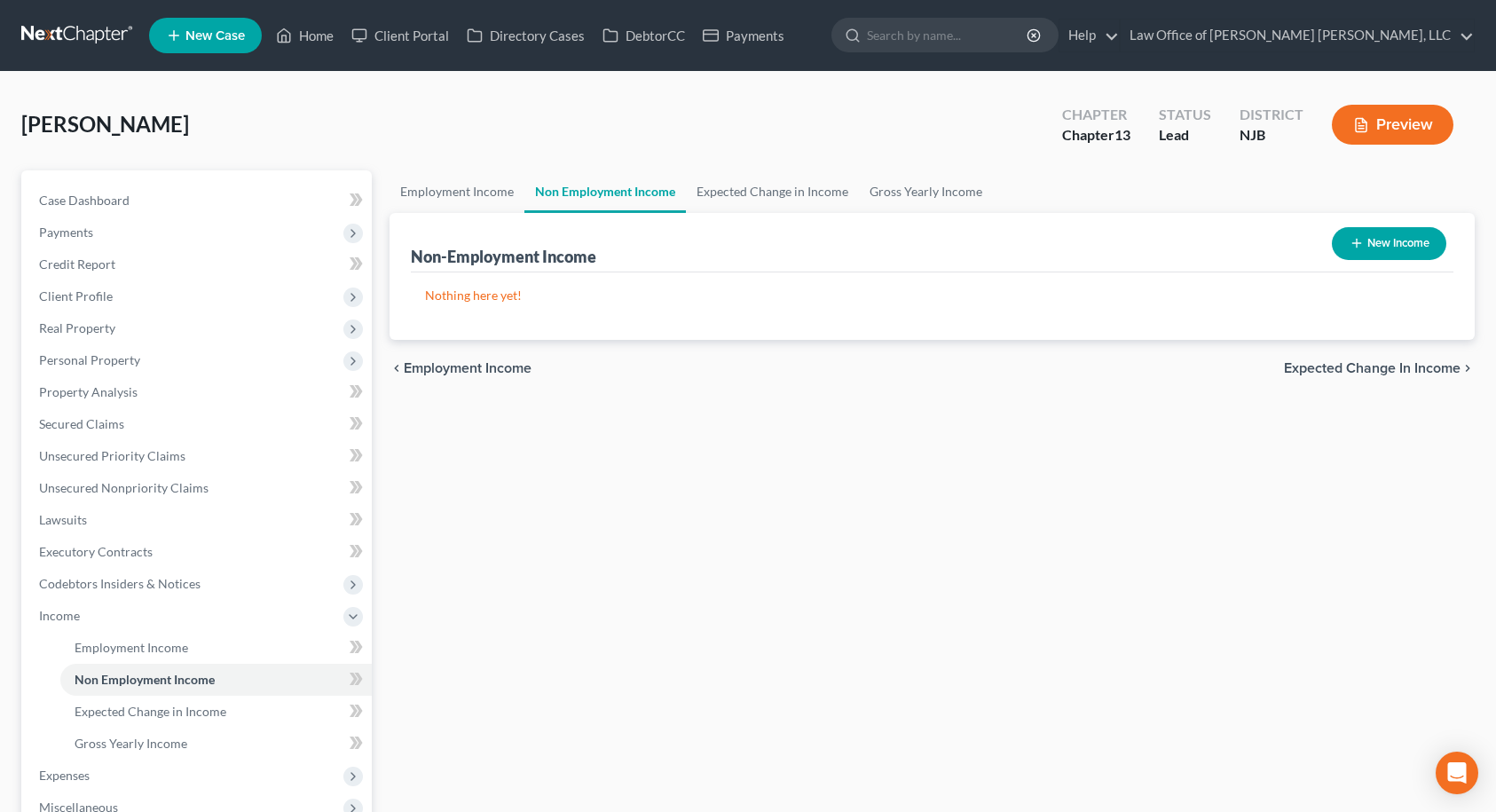
click at [1356, 366] on span "Expected Change in Income" at bounding box center [1372, 368] width 176 height 14
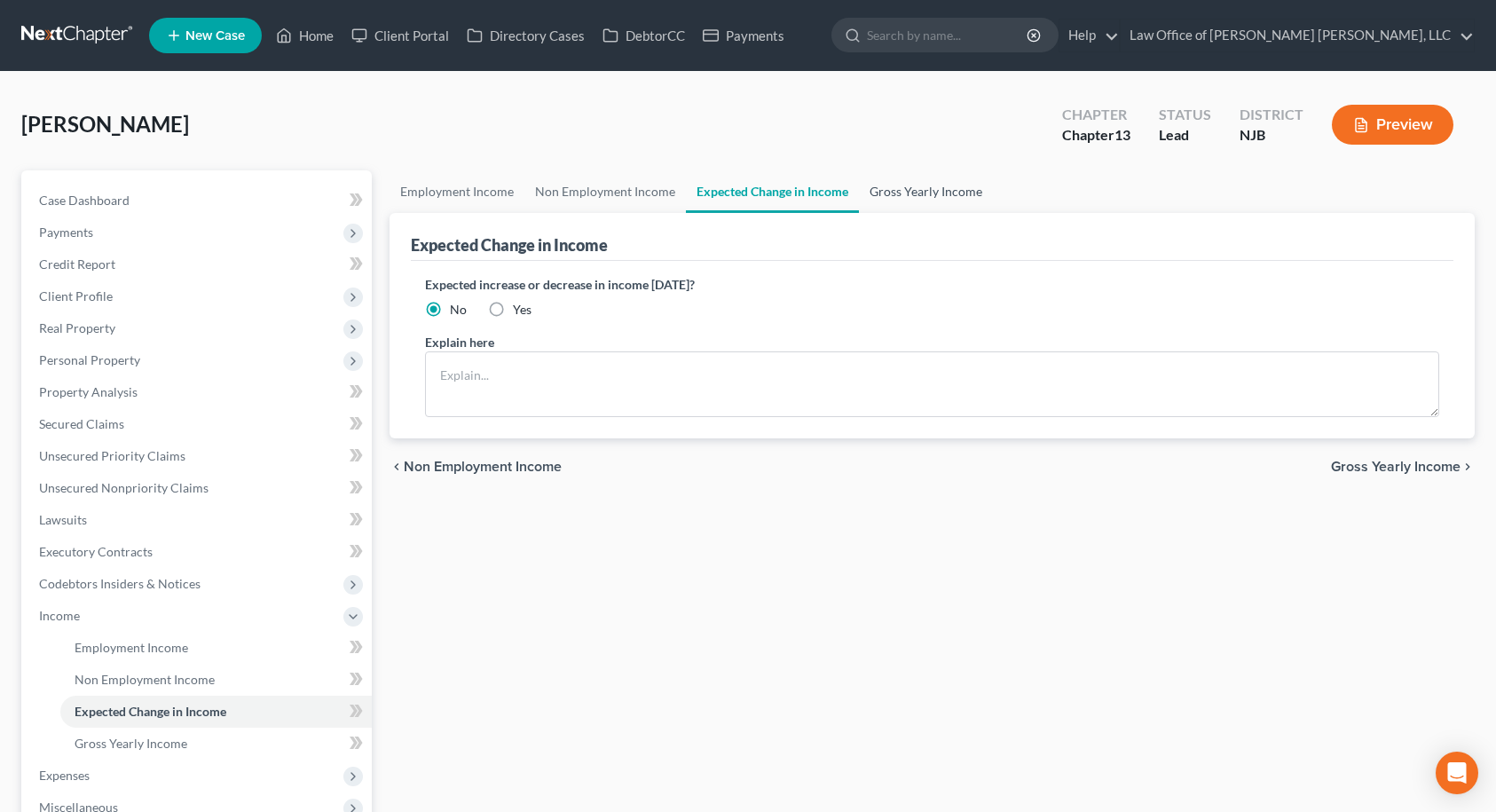
click at [932, 189] on link "Gross Yearly Income" at bounding box center [925, 191] width 134 height 43
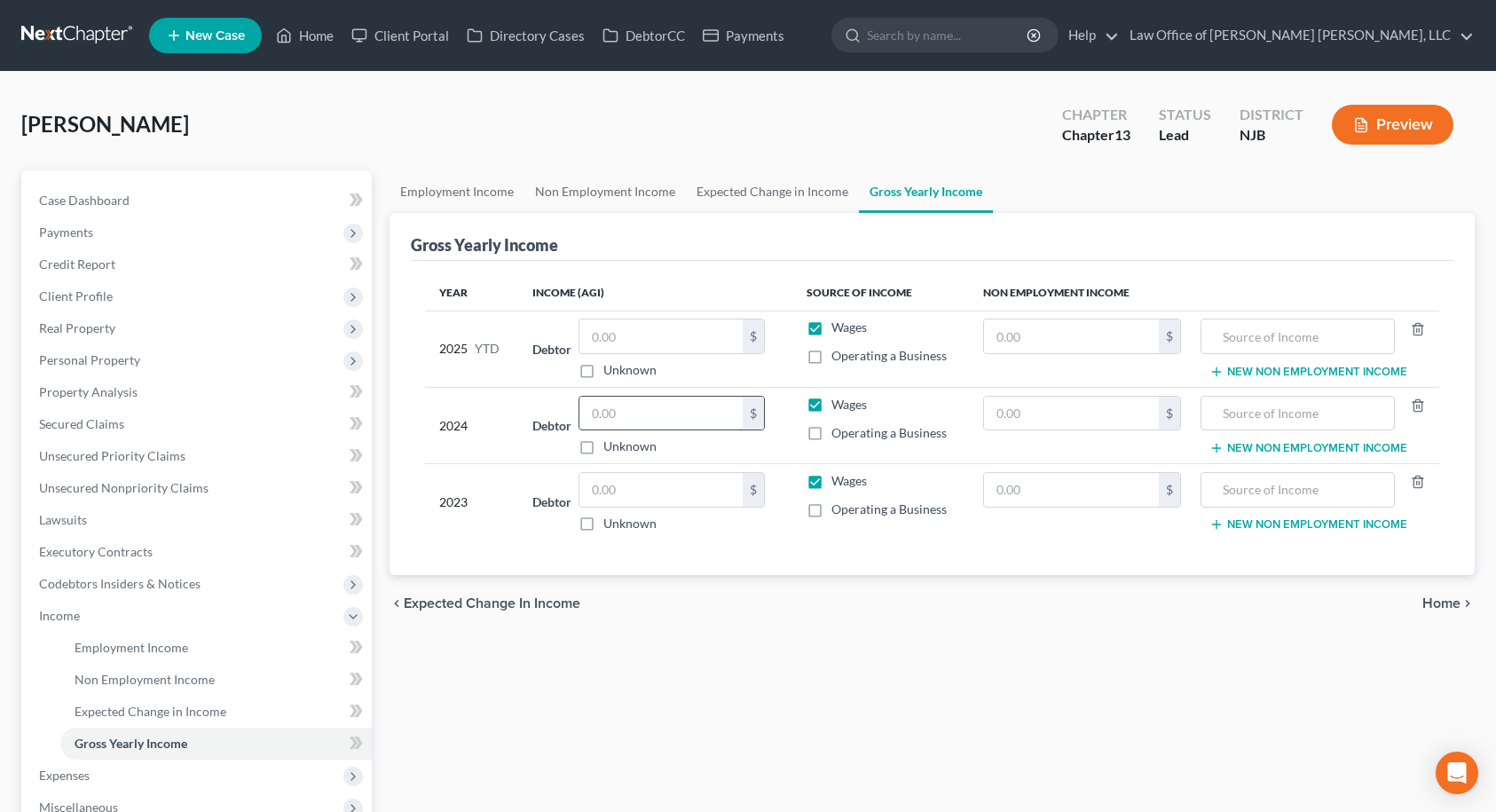
click at [613, 412] on input "text" at bounding box center [661, 413] width 163 height 34
click at [745, 549] on div "Year Income (AGI) Source of Income Non Employment Income 2025 YTD Debtor $ Unkn…" at bounding box center [932, 418] width 1044 height 315
click at [1007, 412] on input "text" at bounding box center [1072, 413] width 174 height 34
click at [831, 405] on label "Wages" at bounding box center [849, 405] width 36 height 18
click at [838, 405] on input "Wages" at bounding box center [844, 402] width 12 height 12
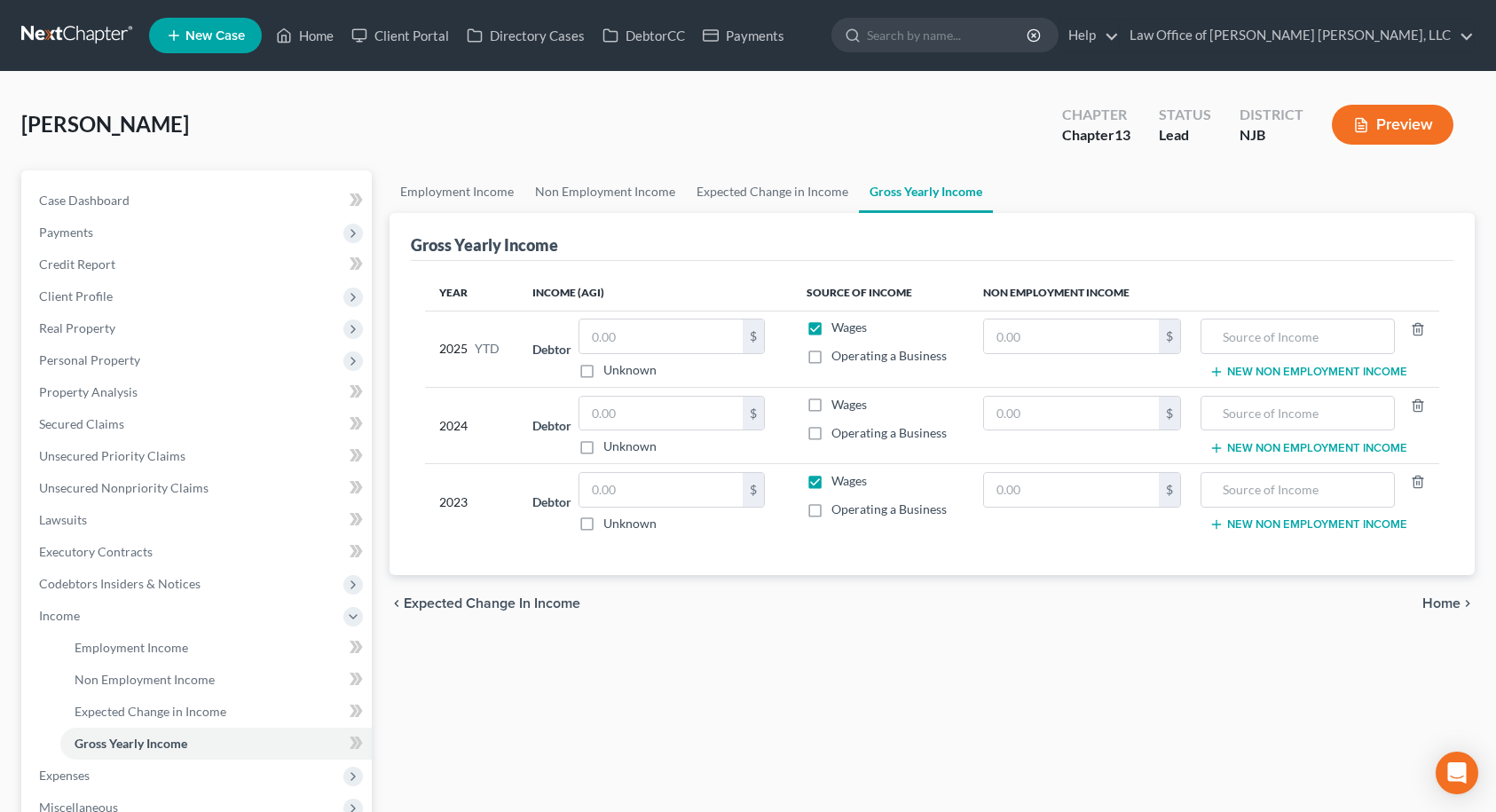
click at [831, 427] on label "Operating a Business" at bounding box center [888, 433] width 116 height 18
click at [838, 427] on input "Operating a Business" at bounding box center [844, 430] width 12 height 12
click at [638, 420] on input "text" at bounding box center [661, 413] width 163 height 34
click at [665, 493] on input "text" at bounding box center [661, 490] width 163 height 34
click at [1446, 601] on span "Home" at bounding box center [1442, 603] width 39 height 14
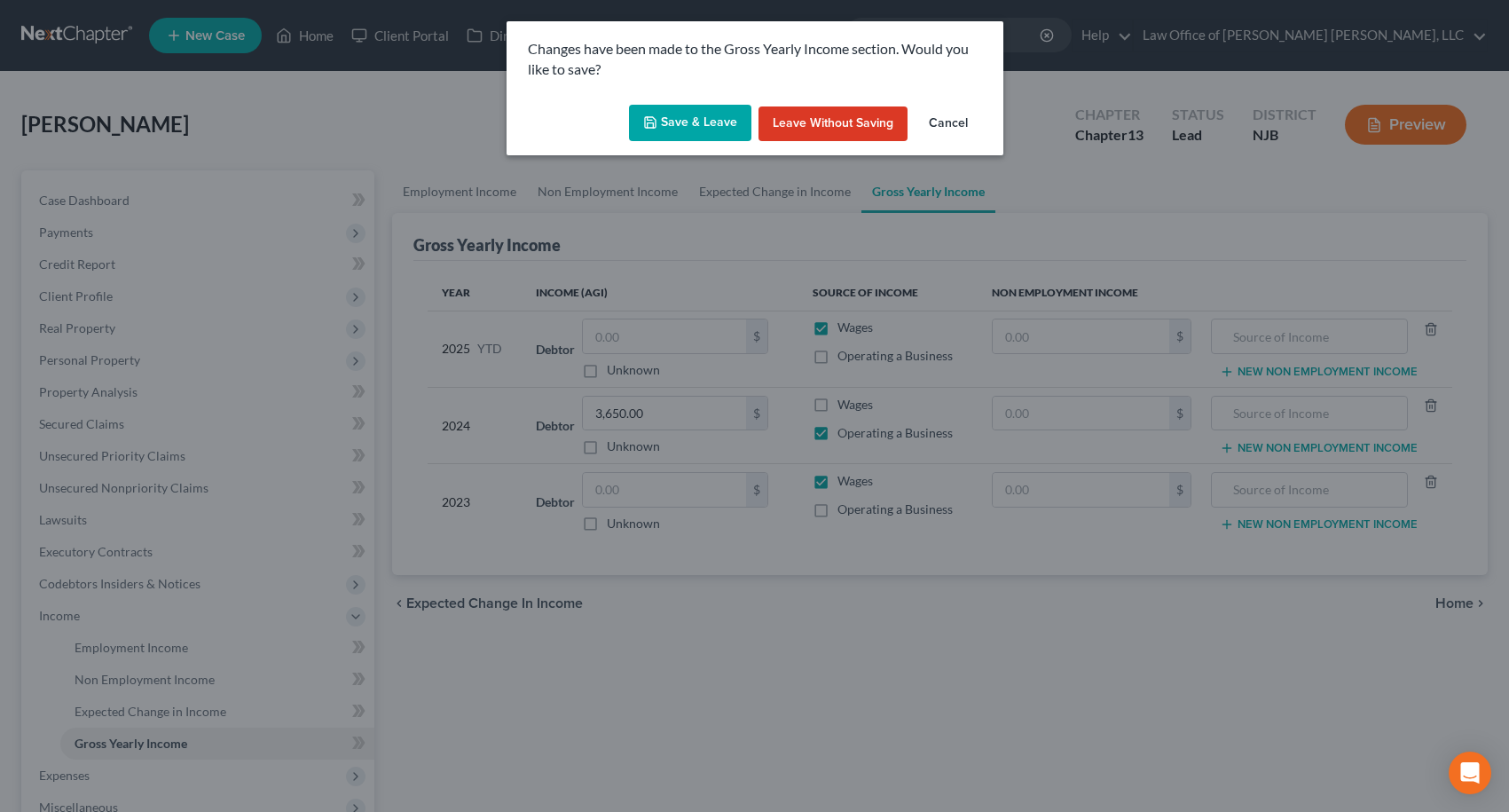
click at [697, 116] on button "Save & Leave" at bounding box center [691, 124] width 123 height 38
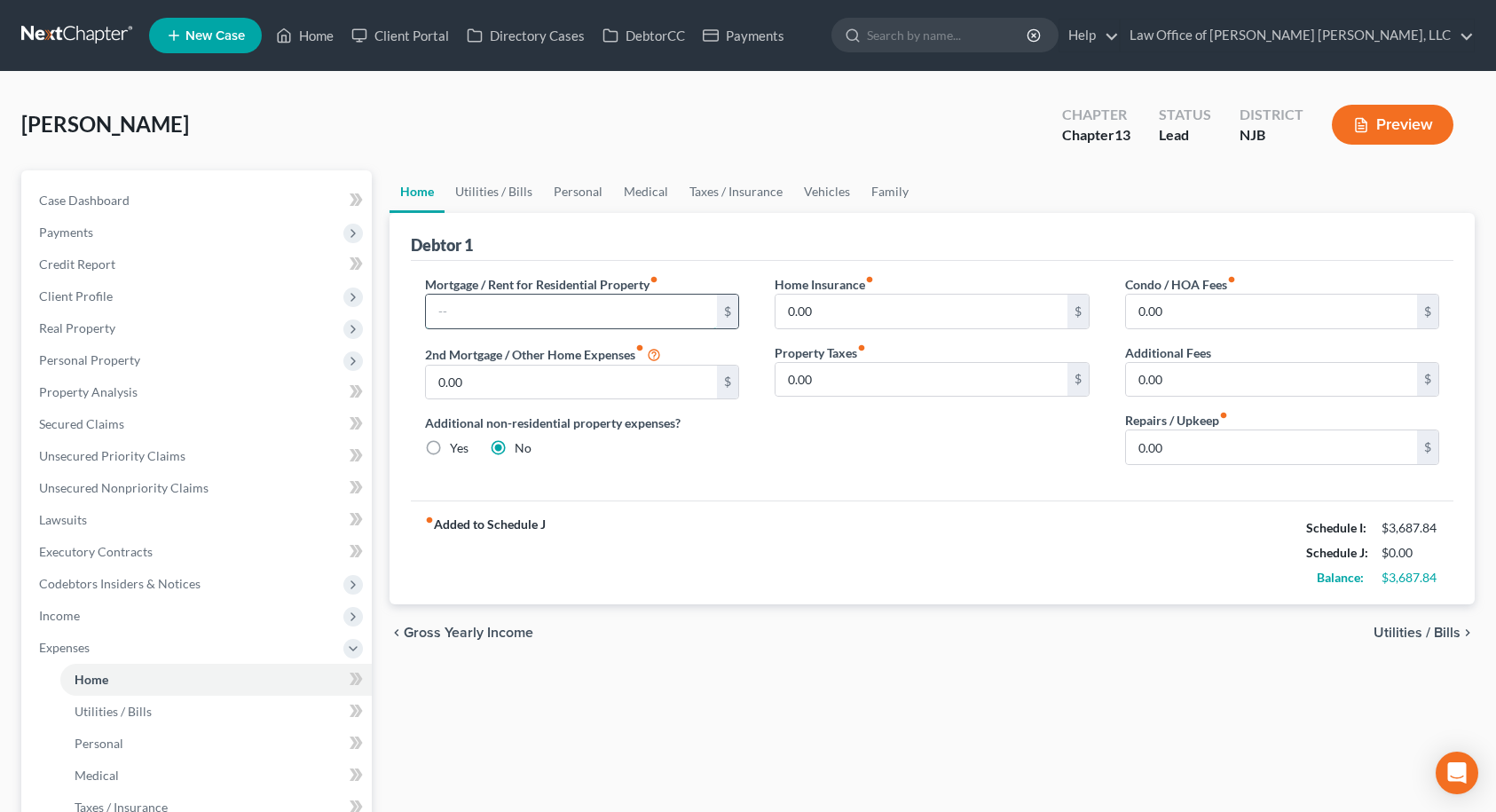
click at [656, 315] on input "text" at bounding box center [571, 312] width 292 height 34
click at [652, 301] on input "text" at bounding box center [571, 312] width 292 height 34
click at [650, 304] on input "text" at bounding box center [571, 312] width 292 height 34
drag, startPoint x: 820, startPoint y: 513, endPoint x: 824, endPoint y: 502, distance: 11.7
click at [821, 511] on div "fiber_manual_record Added to Schedule J Schedule I: $3,687.84 Schedule J: $0.00…" at bounding box center [932, 552] width 1044 height 104
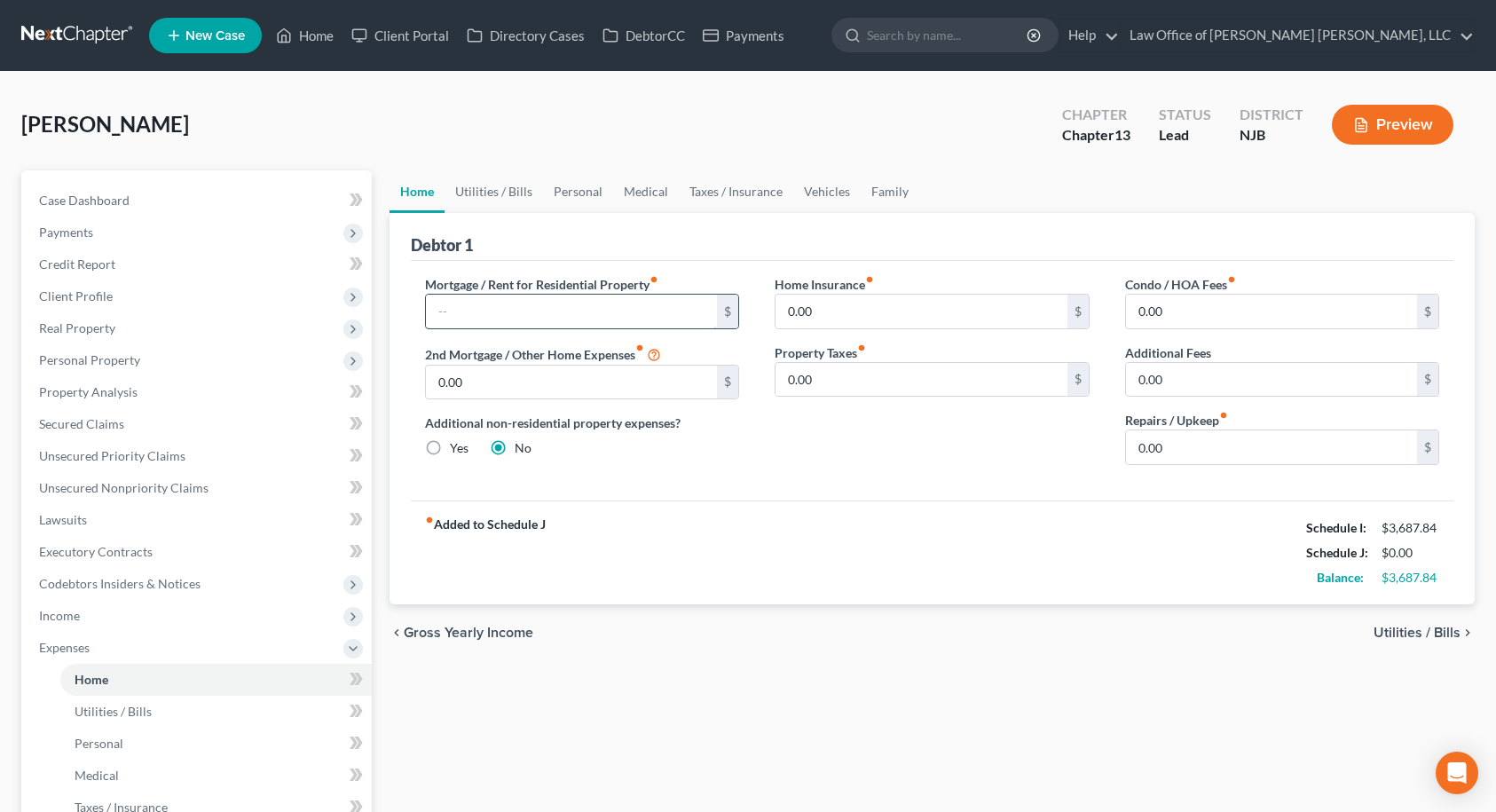
click at [540, 314] on input "text" at bounding box center [571, 312] width 292 height 34
click at [497, 384] on input "0.00" at bounding box center [571, 382] width 292 height 34
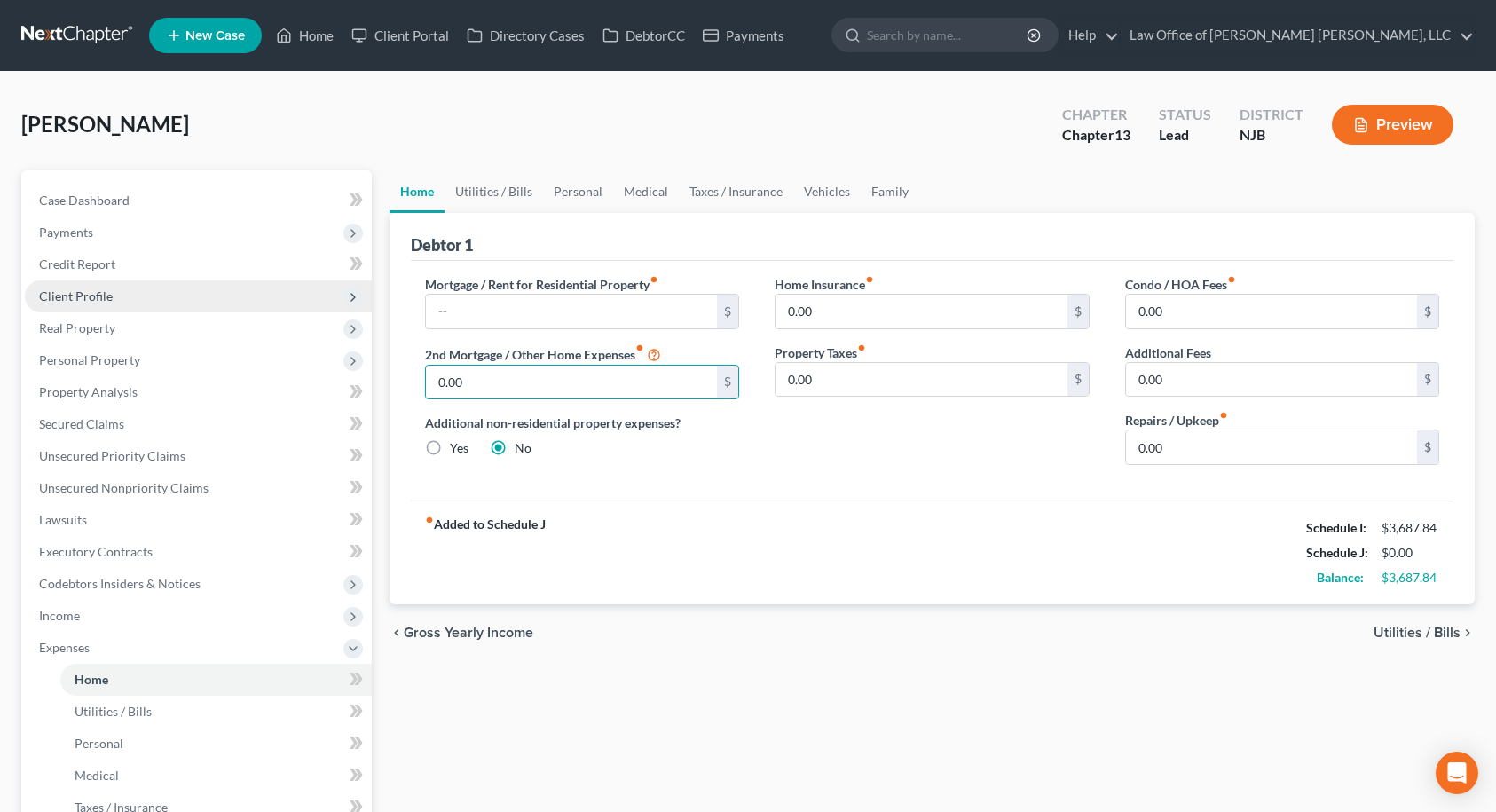
click at [124, 303] on span "Client Profile" at bounding box center [198, 296] width 347 height 32
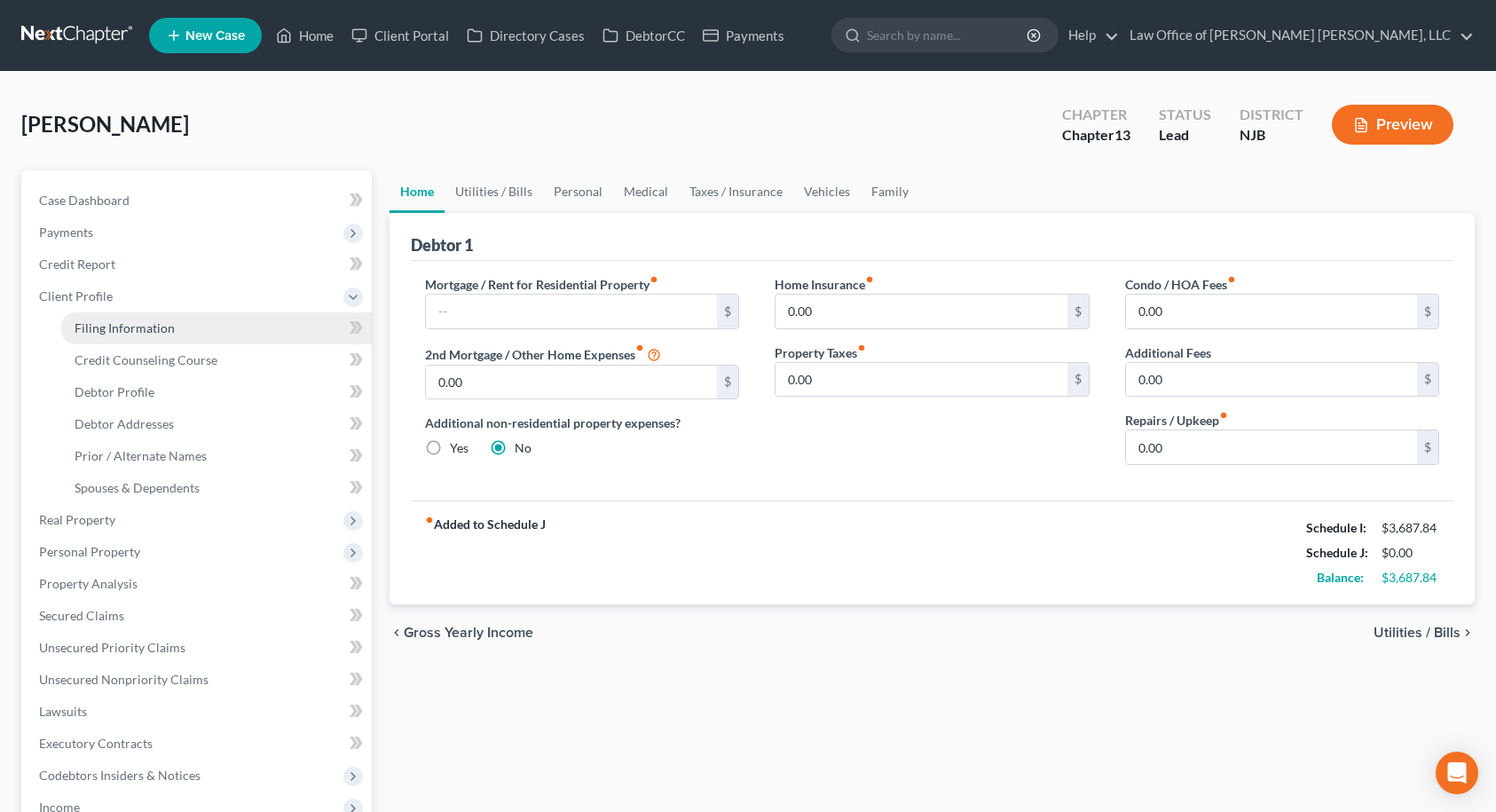
click at [129, 330] on span "Filing Information" at bounding box center [124, 327] width 100 height 15
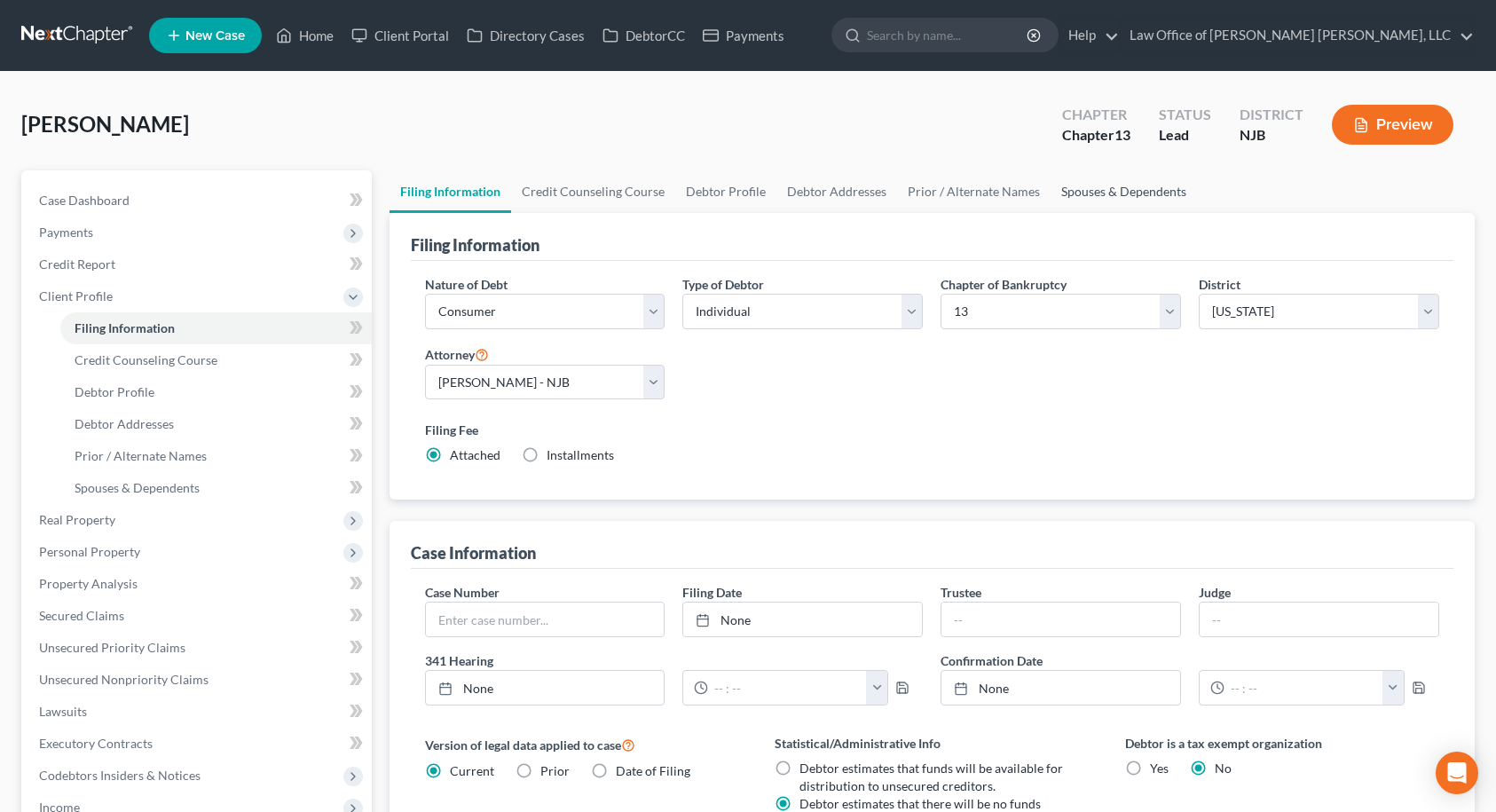
click at [1072, 193] on link "Spouses & Dependents" at bounding box center [1124, 191] width 146 height 43
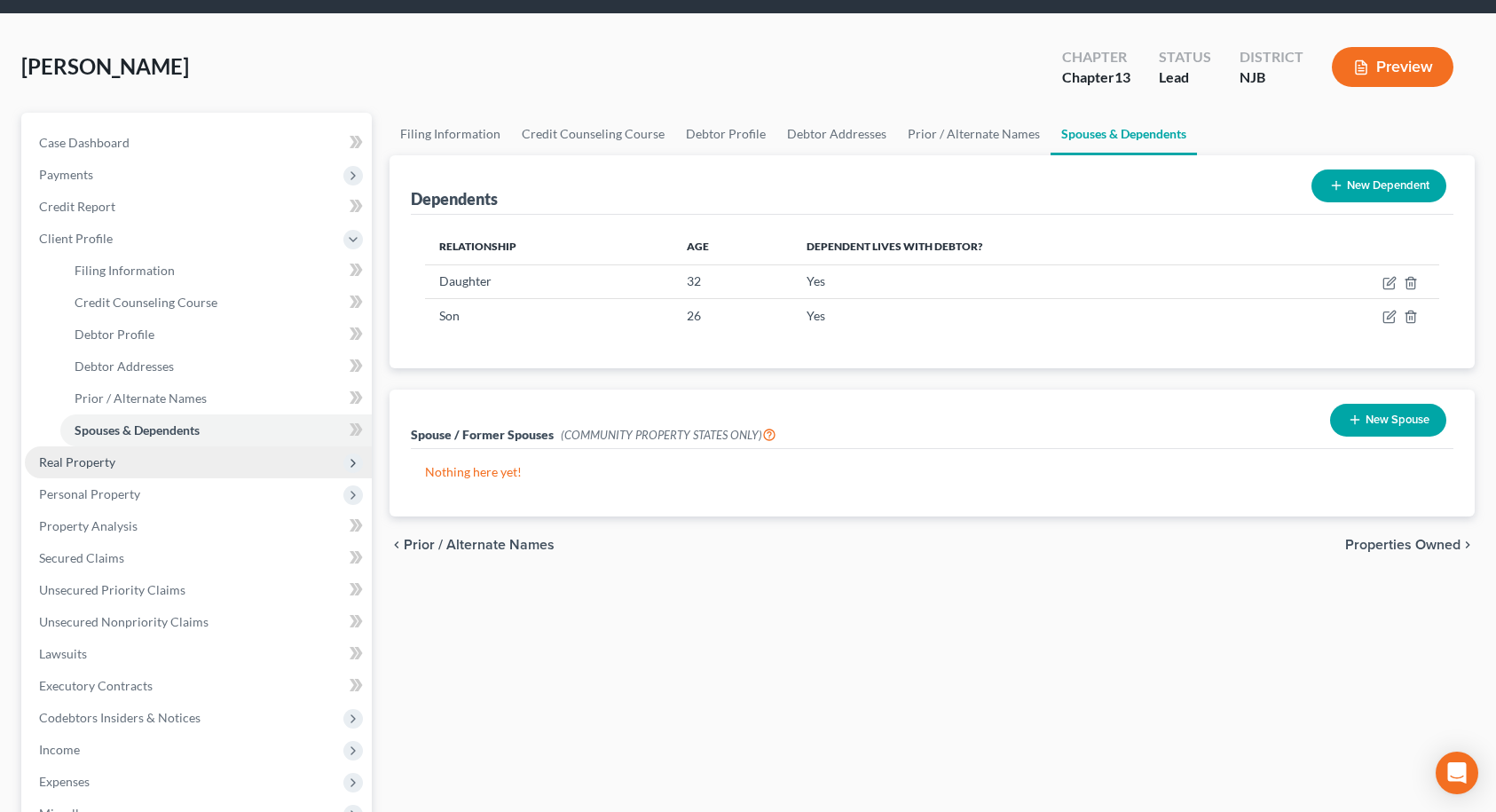
scroll to position [89, 0]
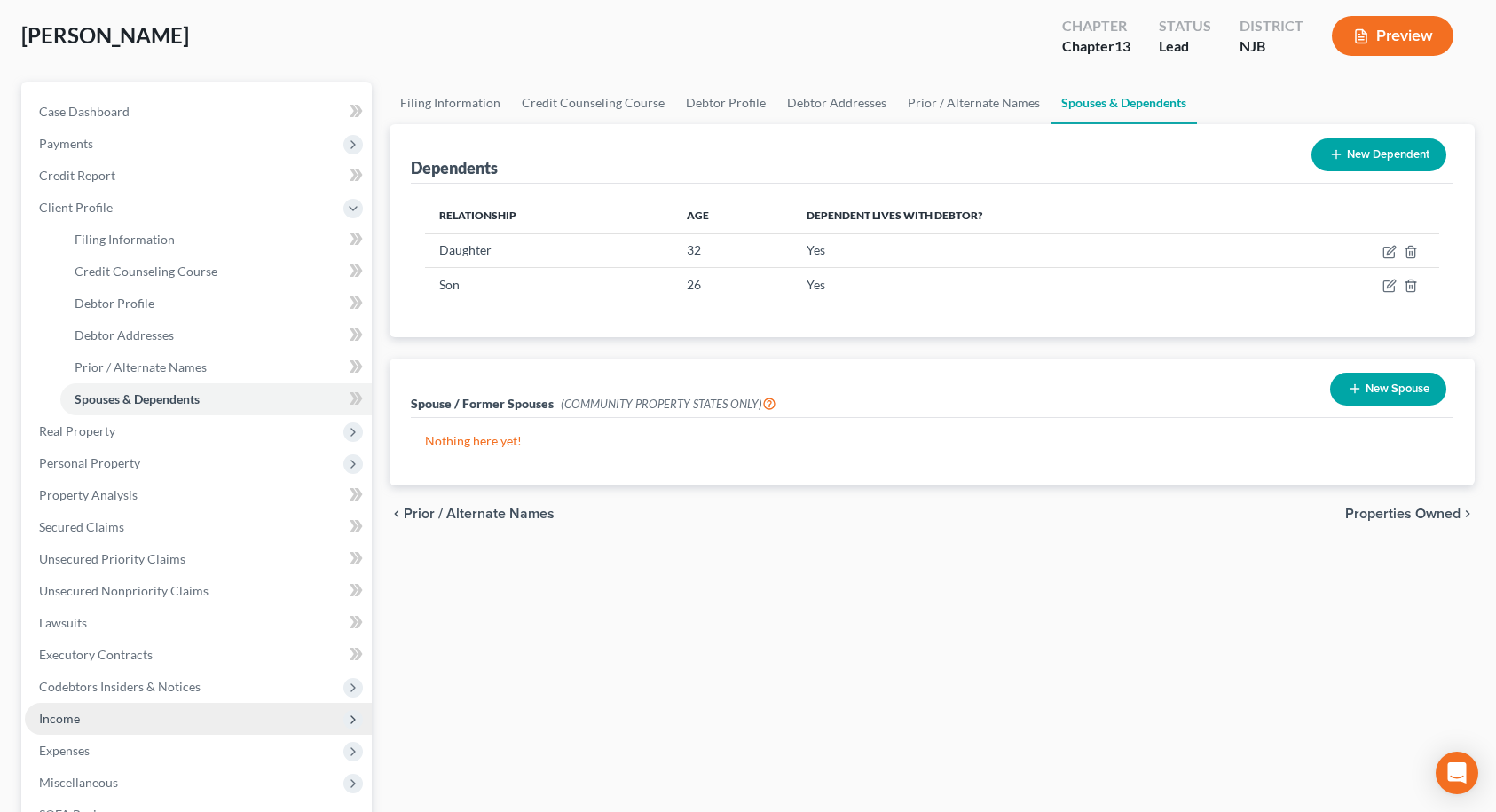
click at [75, 710] on span "Income" at bounding box center [58, 717] width 41 height 15
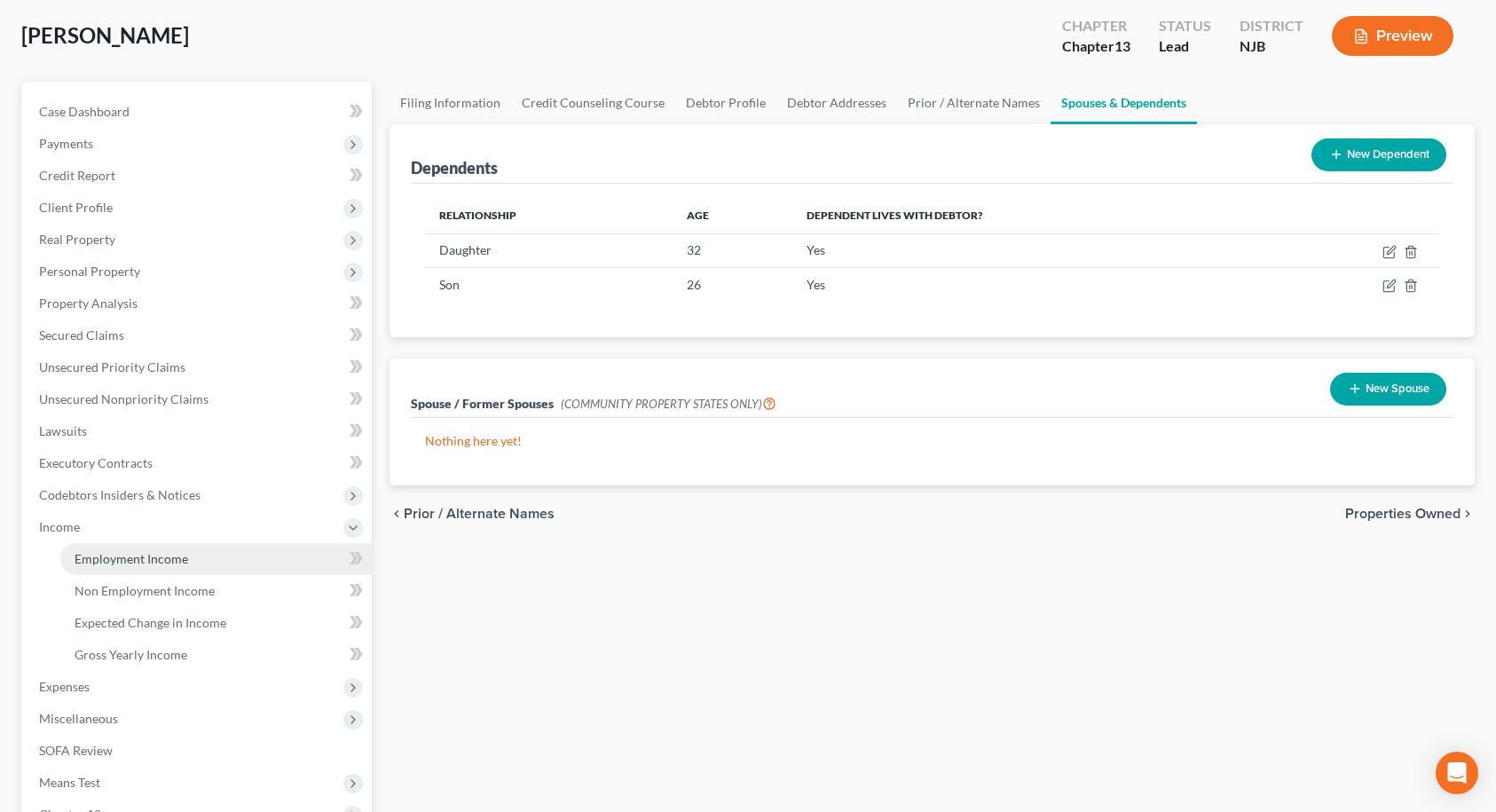
click at [113, 571] on link "Employment Income" at bounding box center [216, 559] width 312 height 32
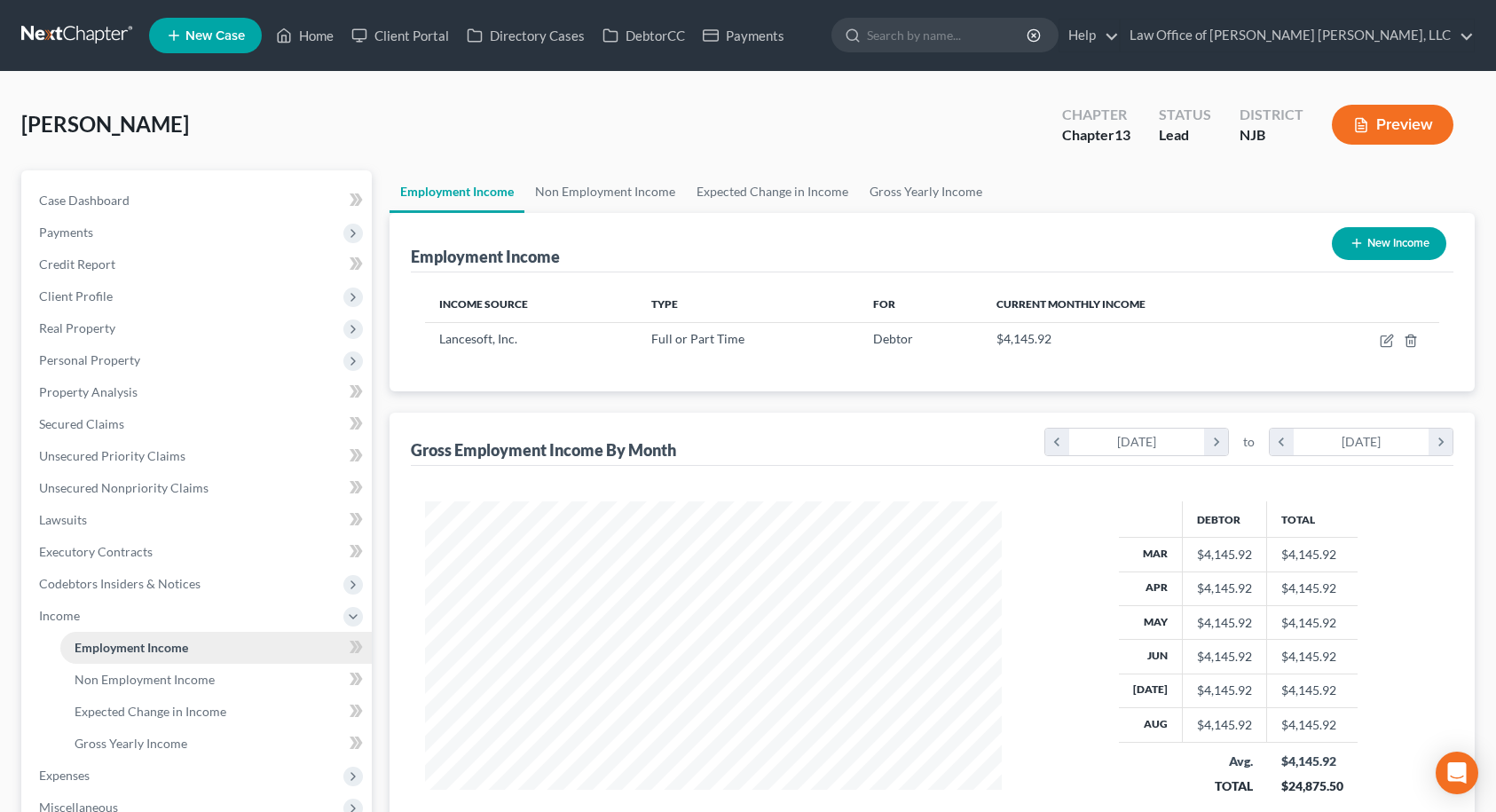
scroll to position [318, 613]
click at [796, 193] on link "Expected Change in Income" at bounding box center [772, 191] width 173 height 43
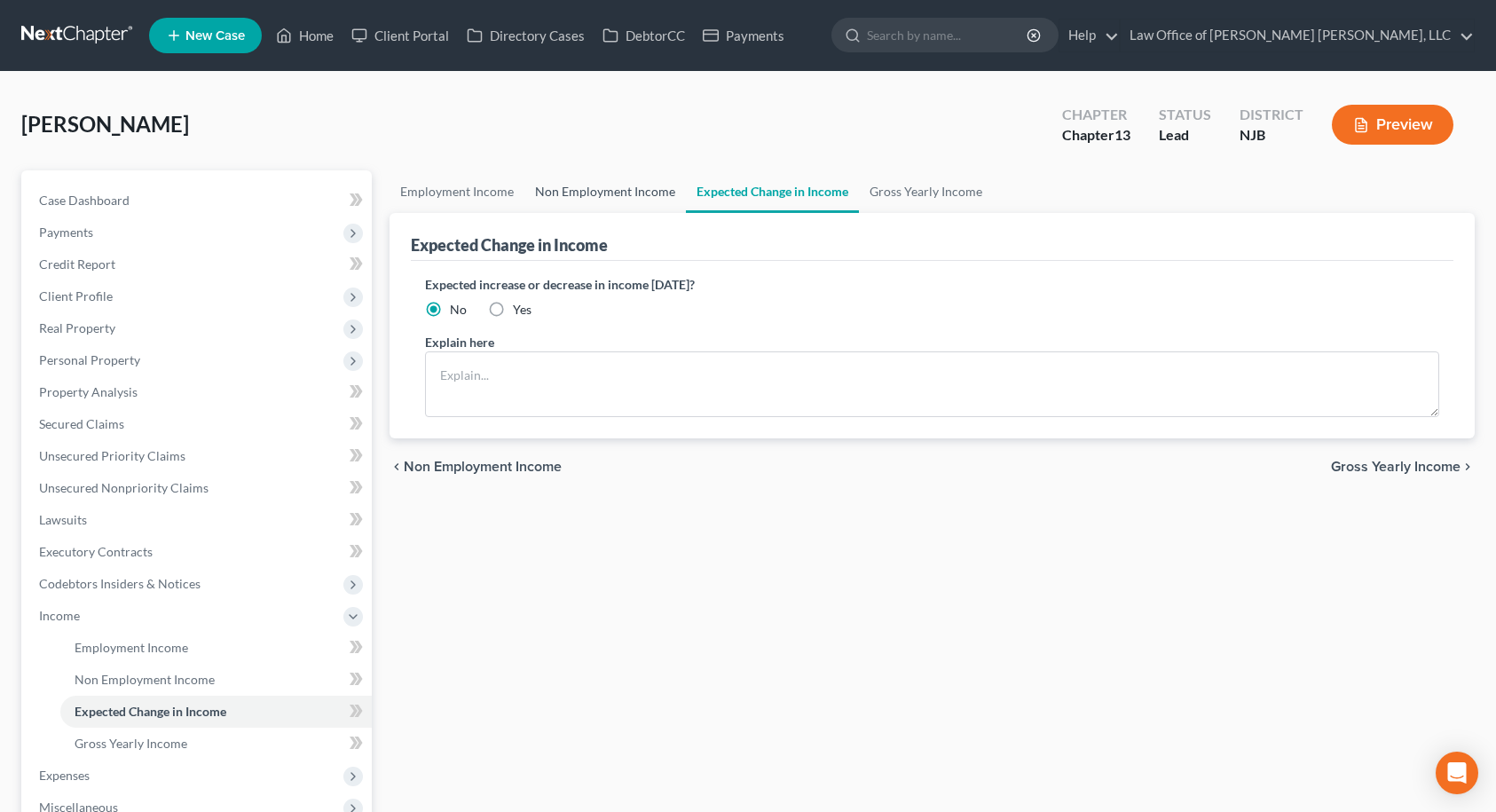
click at [673, 194] on link "Non Employment Income" at bounding box center [605, 191] width 161 height 43
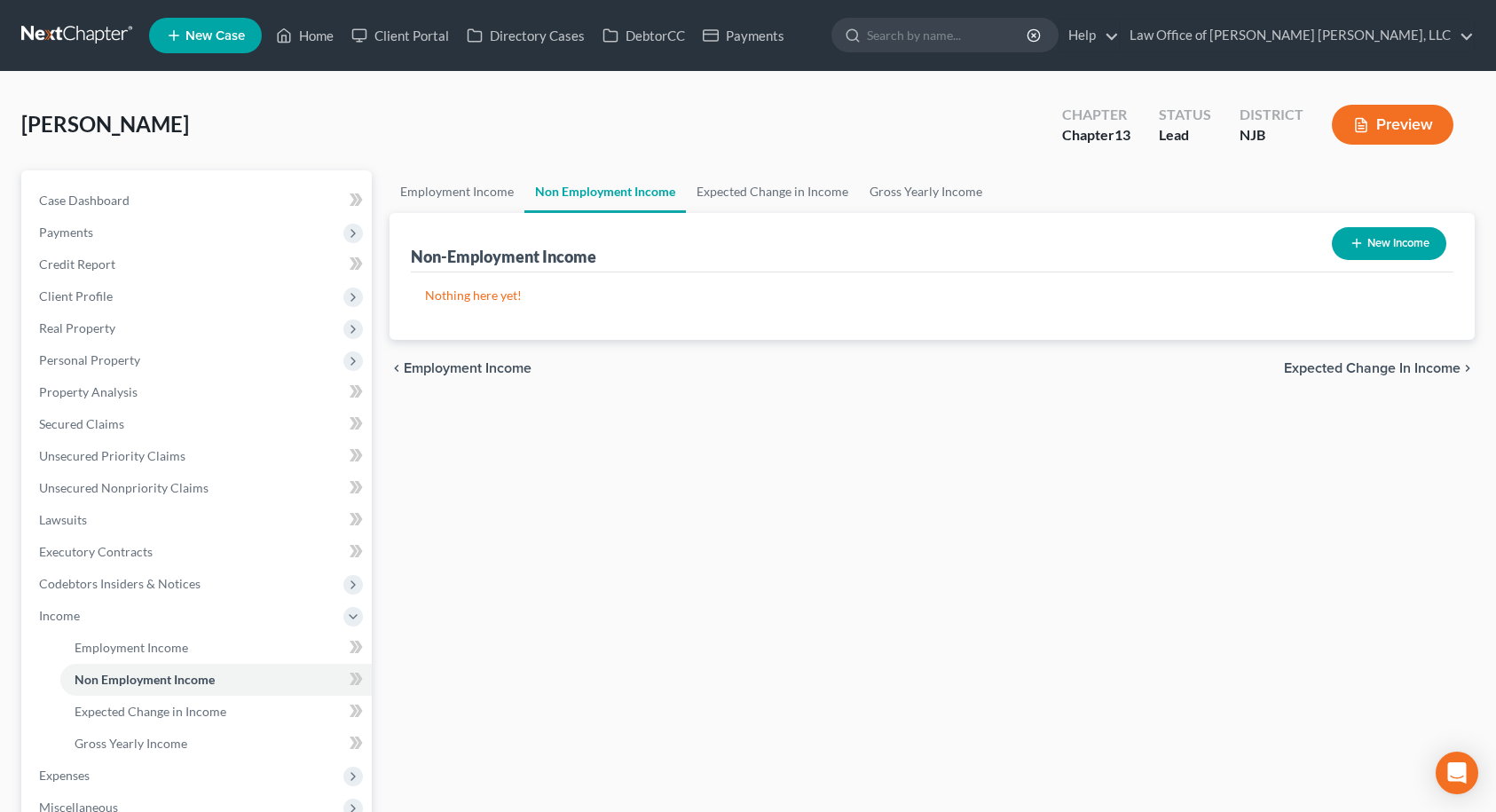
click at [1362, 236] on button "New Income" at bounding box center [1389, 243] width 115 height 33
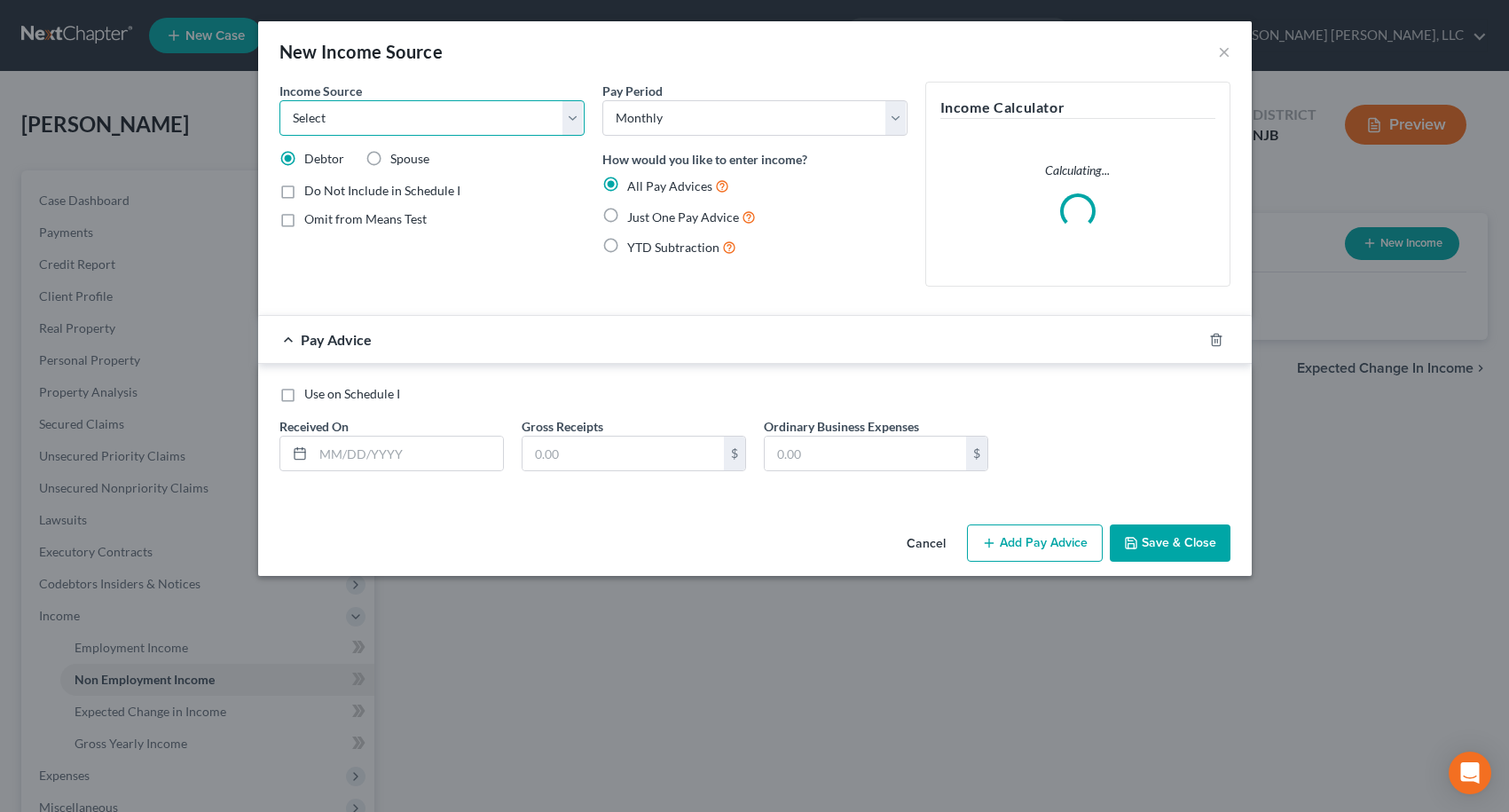
click at [505, 123] on select "Select Unemployment Disability (from employer) Pension Retirement Social Securi…" at bounding box center [431, 118] width 306 height 36
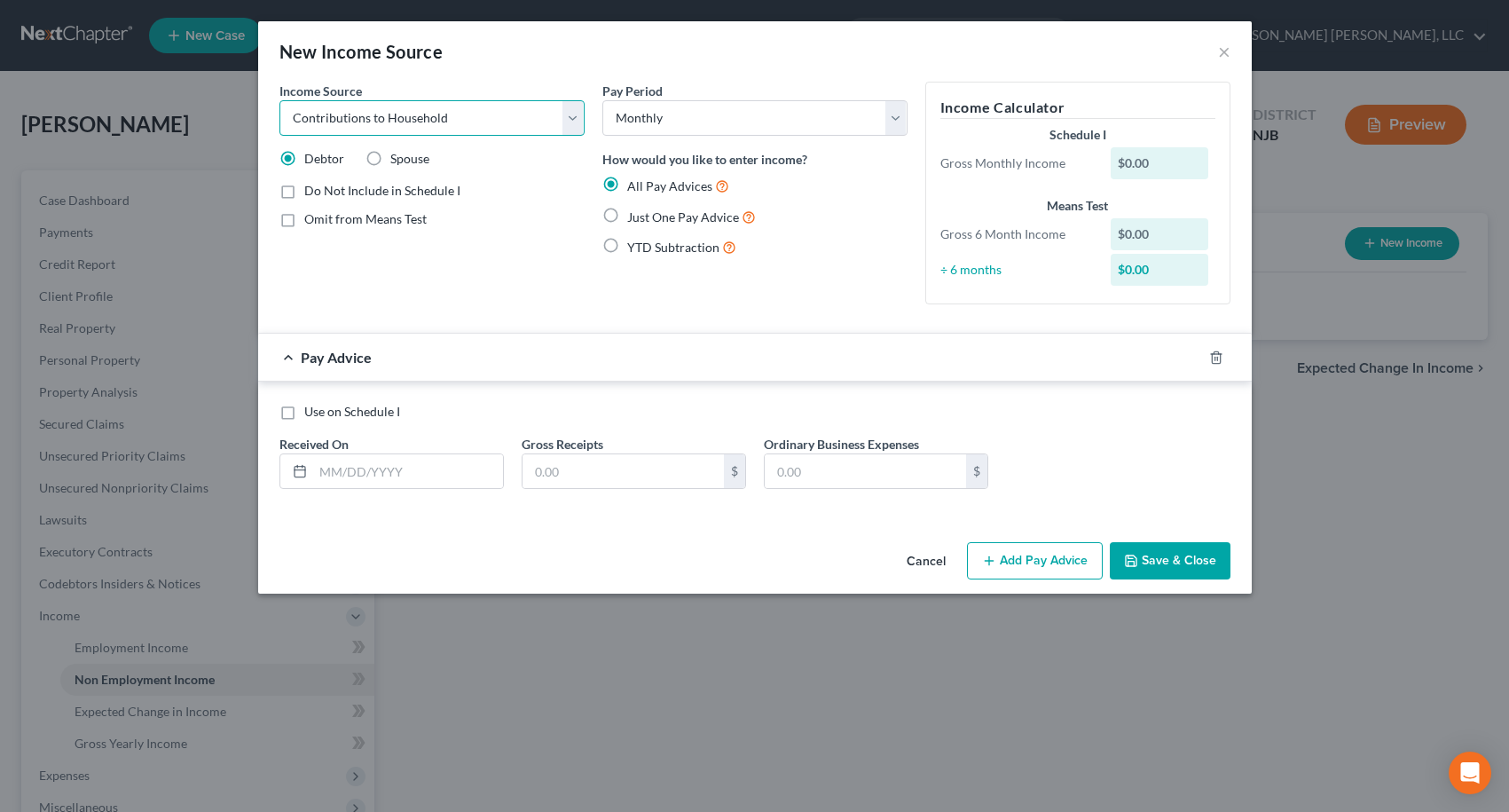
click at [279, 100] on select "Select Unemployment Disability (from employer) Pension Retirement Social Securi…" at bounding box center [431, 118] width 306 height 36
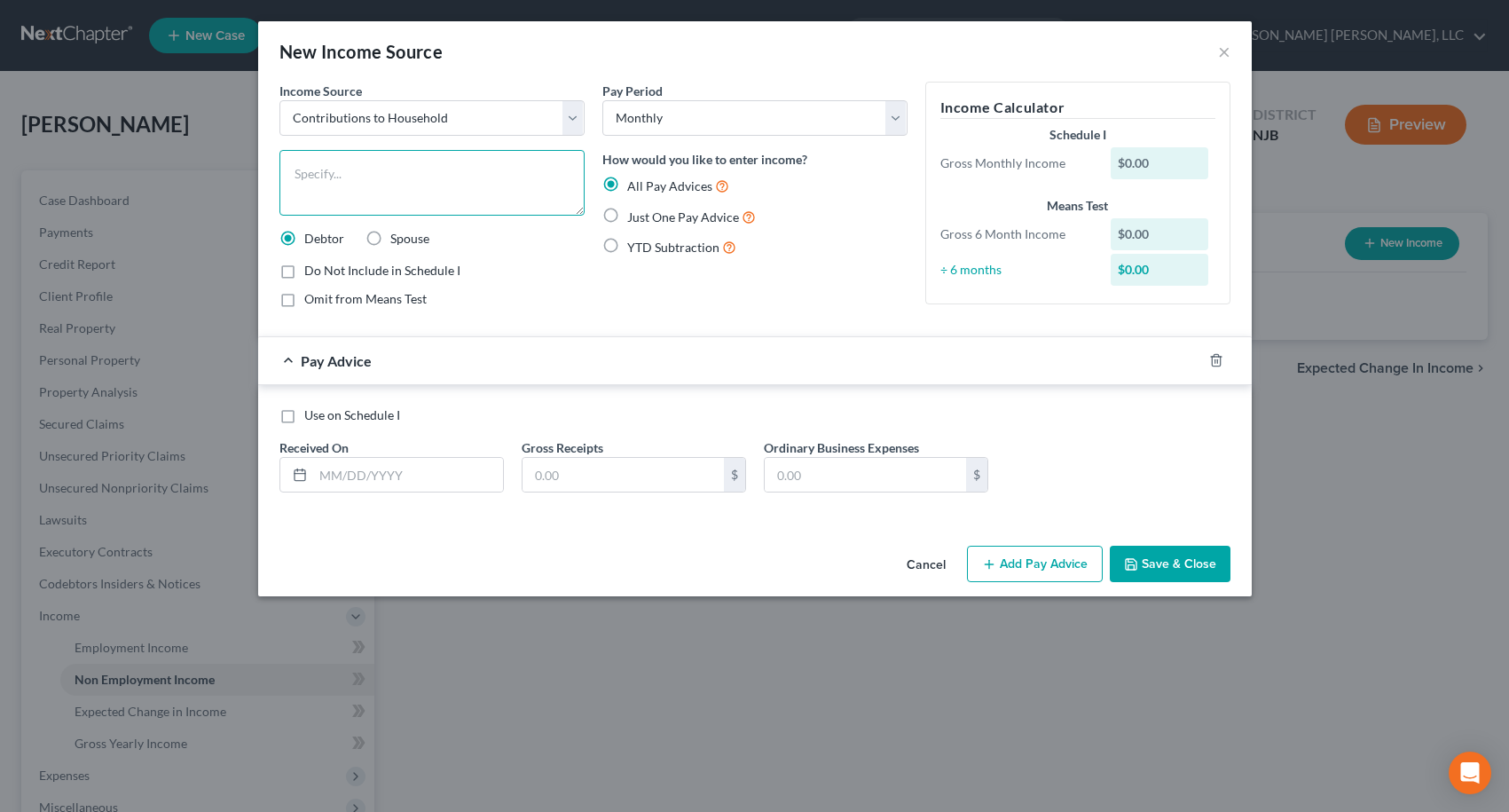
click at [425, 192] on textarea at bounding box center [431, 183] width 306 height 65
click at [627, 212] on label "Just One Pay Advice" at bounding box center [692, 217] width 129 height 21
click at [634, 212] on input "Just One Pay Advice" at bounding box center [640, 213] width 12 height 12
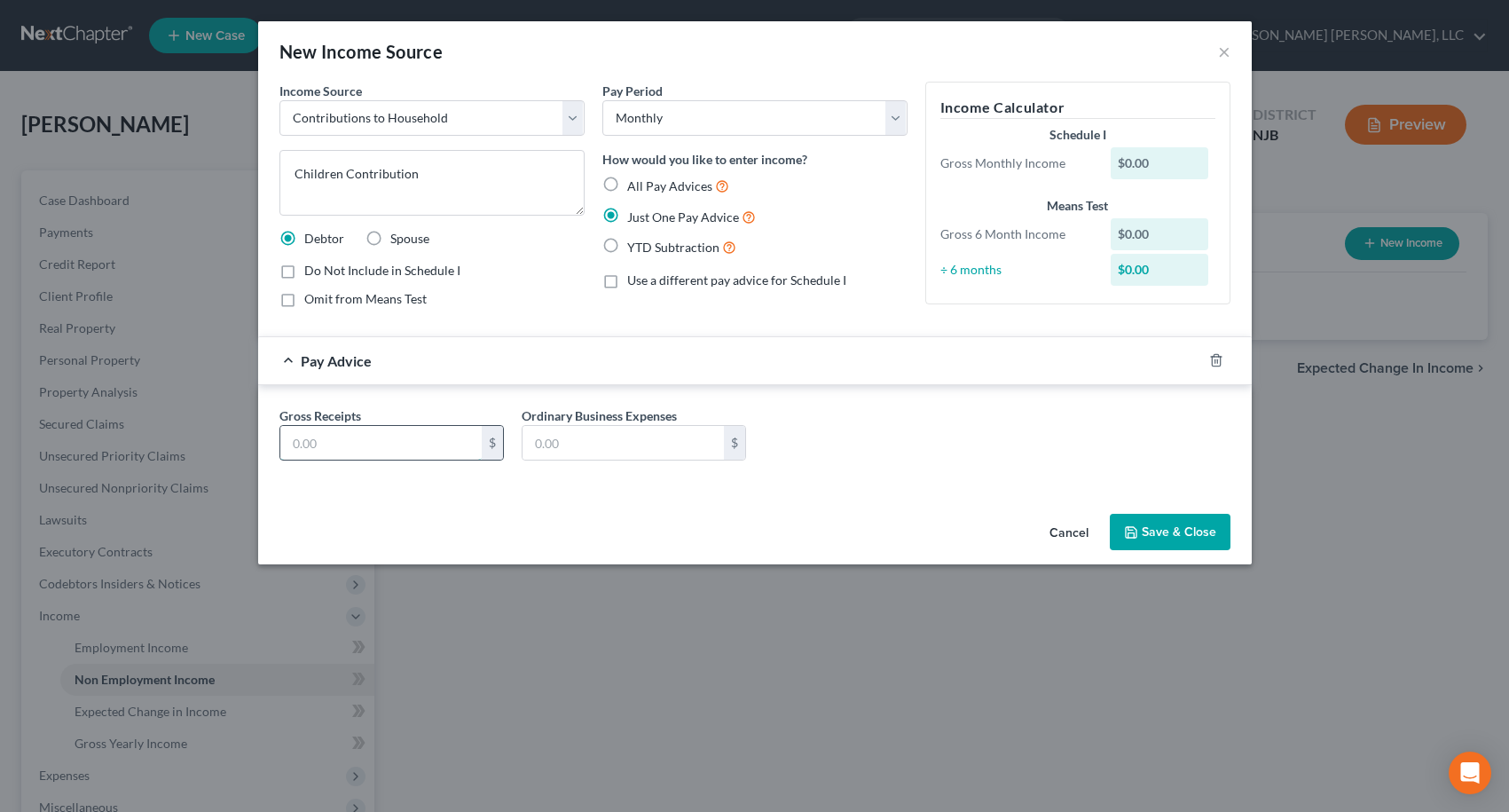
click at [401, 437] on input "text" at bounding box center [381, 442] width 202 height 34
click at [478, 486] on div "Gross Receipts 1,000.00 $ Ordinary Business Expenses $" at bounding box center [755, 436] width 993 height 104
click at [1163, 536] on button "Save & Close" at bounding box center [1171, 532] width 121 height 38
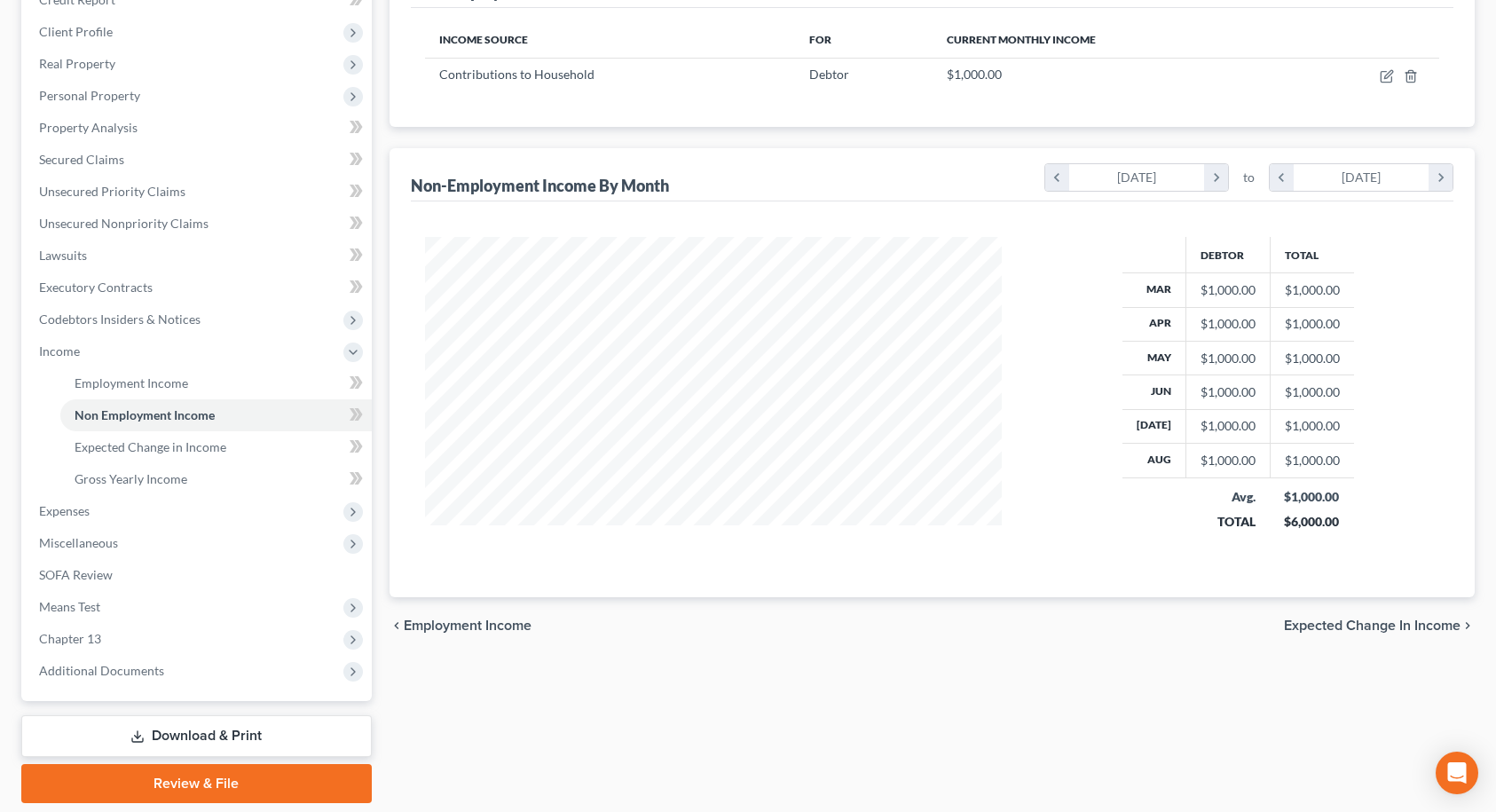
scroll to position [266, 0]
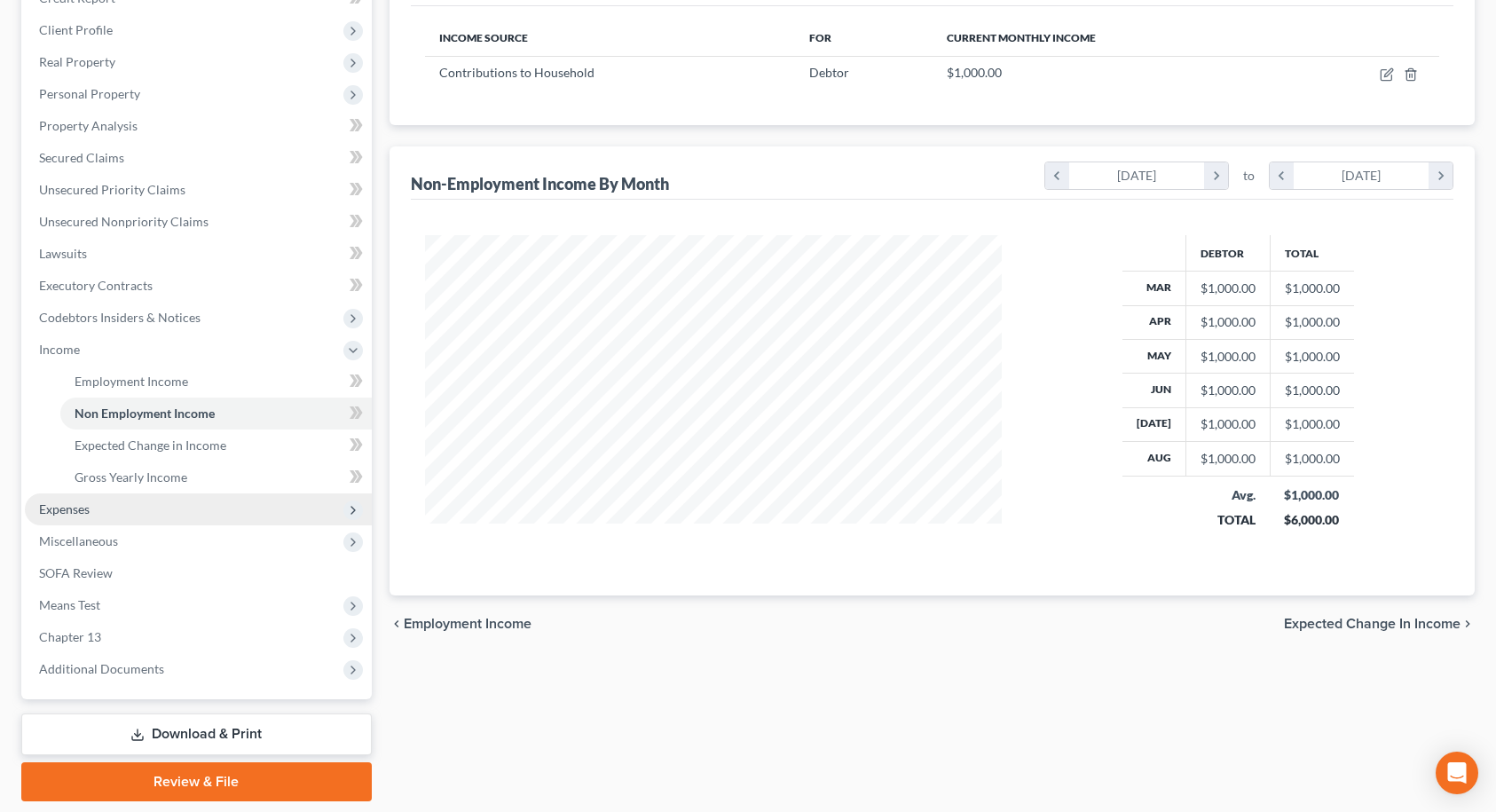
click at [56, 513] on span "Expenses" at bounding box center [63, 508] width 50 height 15
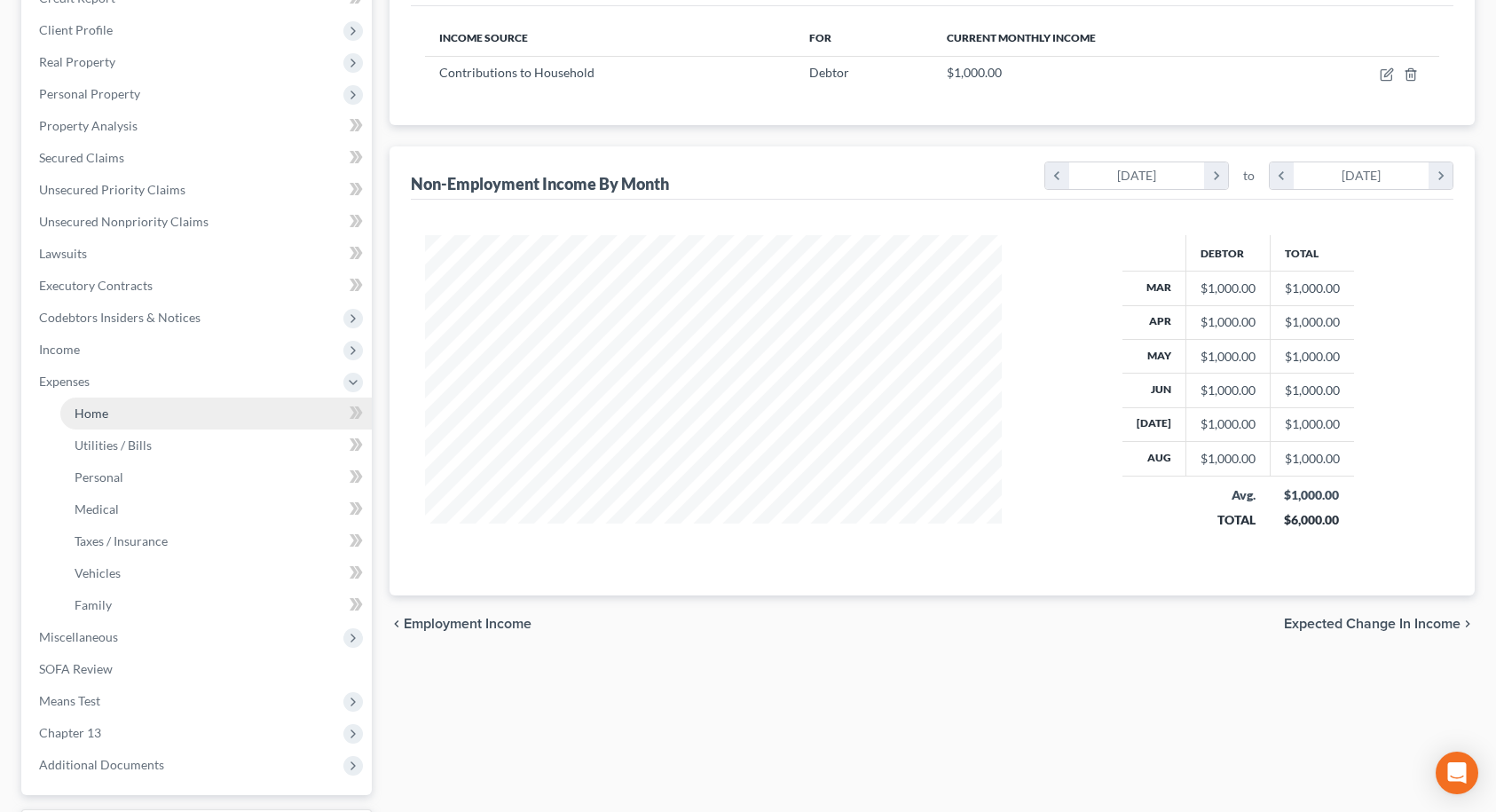
click at [105, 420] on link "Home" at bounding box center [216, 413] width 312 height 32
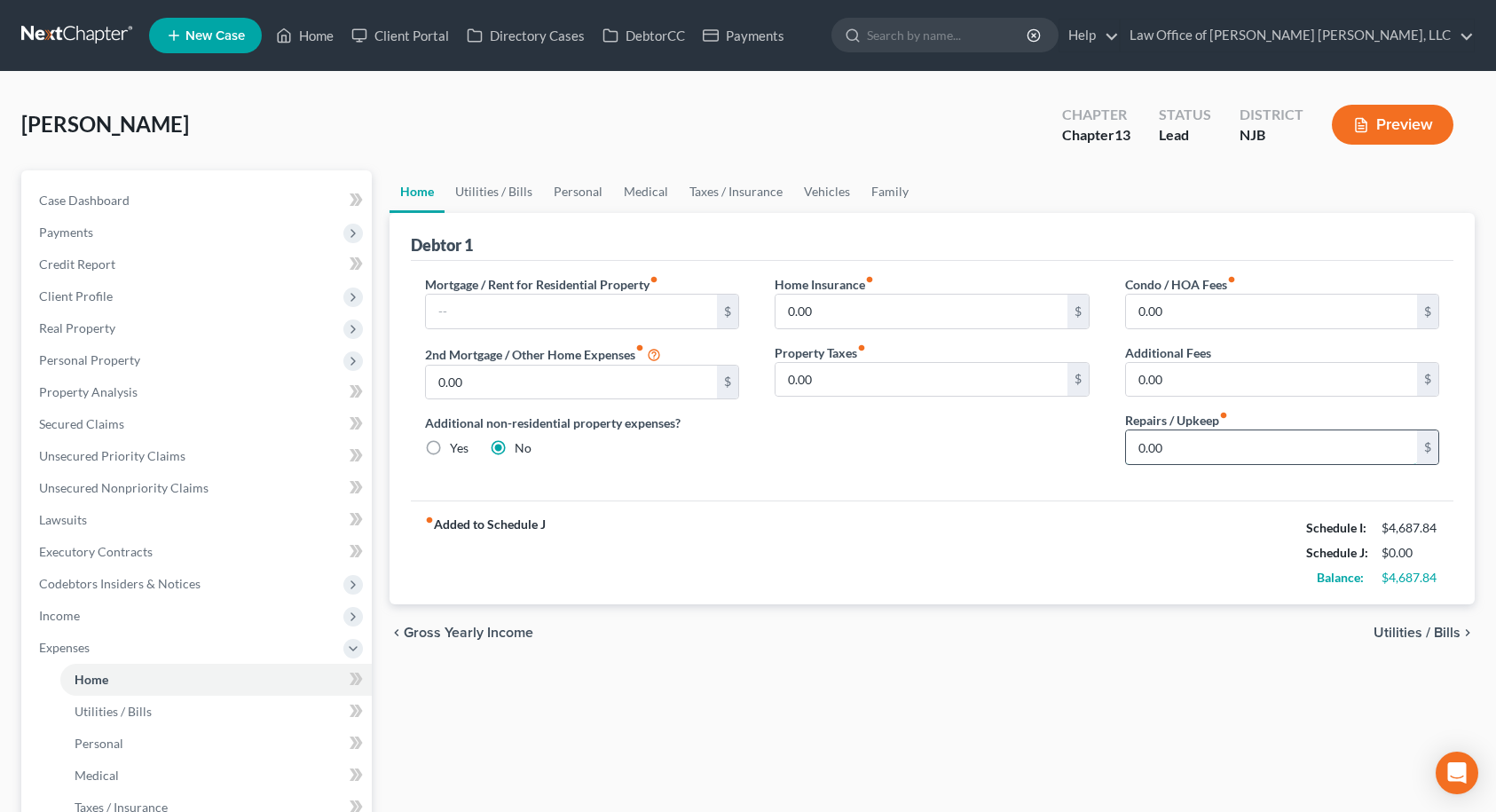
click at [1161, 446] on input "0.00" at bounding box center [1271, 447] width 292 height 34
click at [979, 492] on div "Mortgage / Rent for Residential Property fiber_manual_record $ 2nd Mortgage / O…" at bounding box center [932, 381] width 1044 height 239
click at [526, 190] on link "Utilities / Bills" at bounding box center [494, 191] width 99 height 43
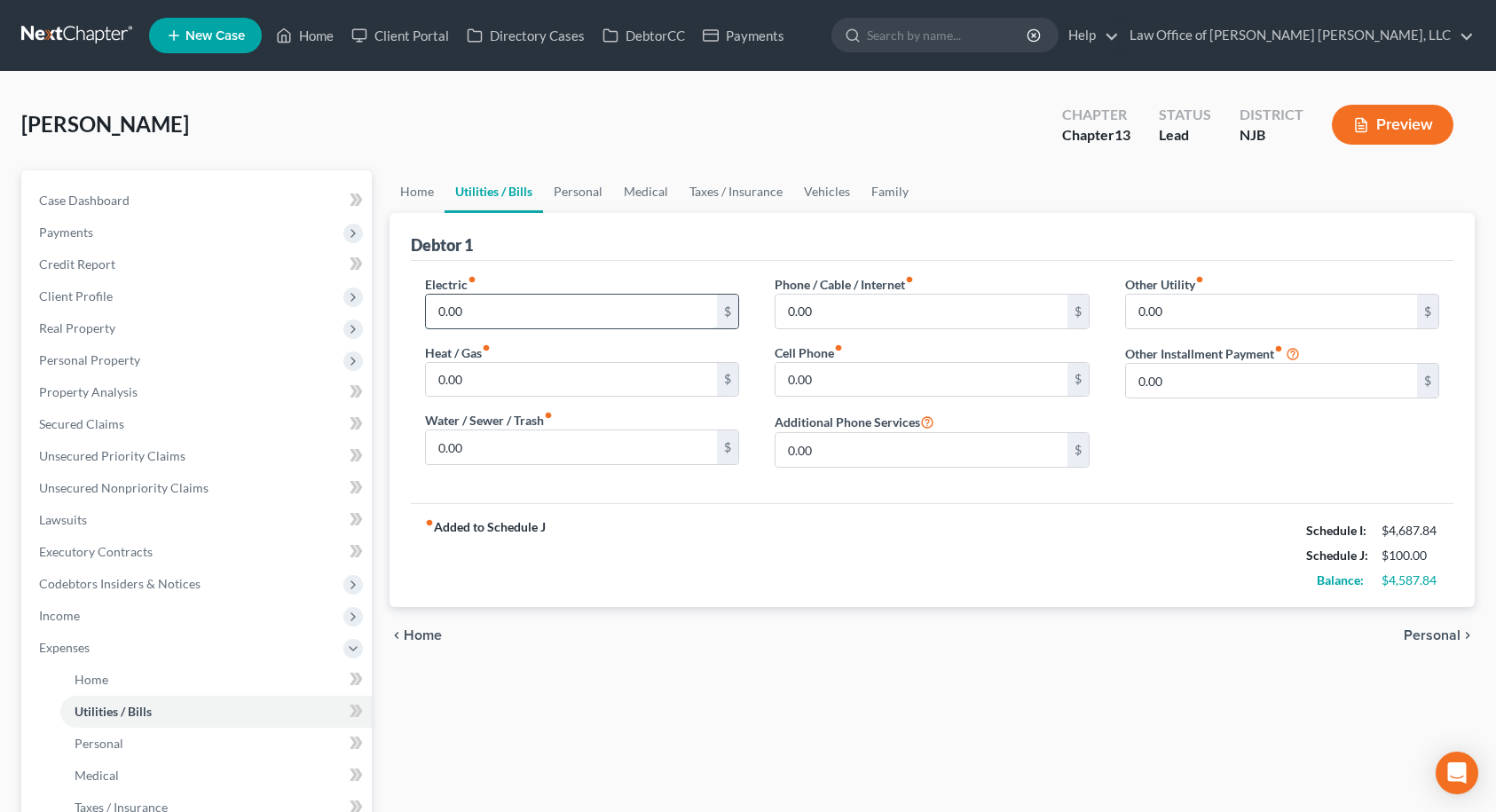
click at [496, 316] on input "0.00" at bounding box center [571, 312] width 292 height 34
click at [424, 198] on link "Home" at bounding box center [418, 191] width 55 height 43
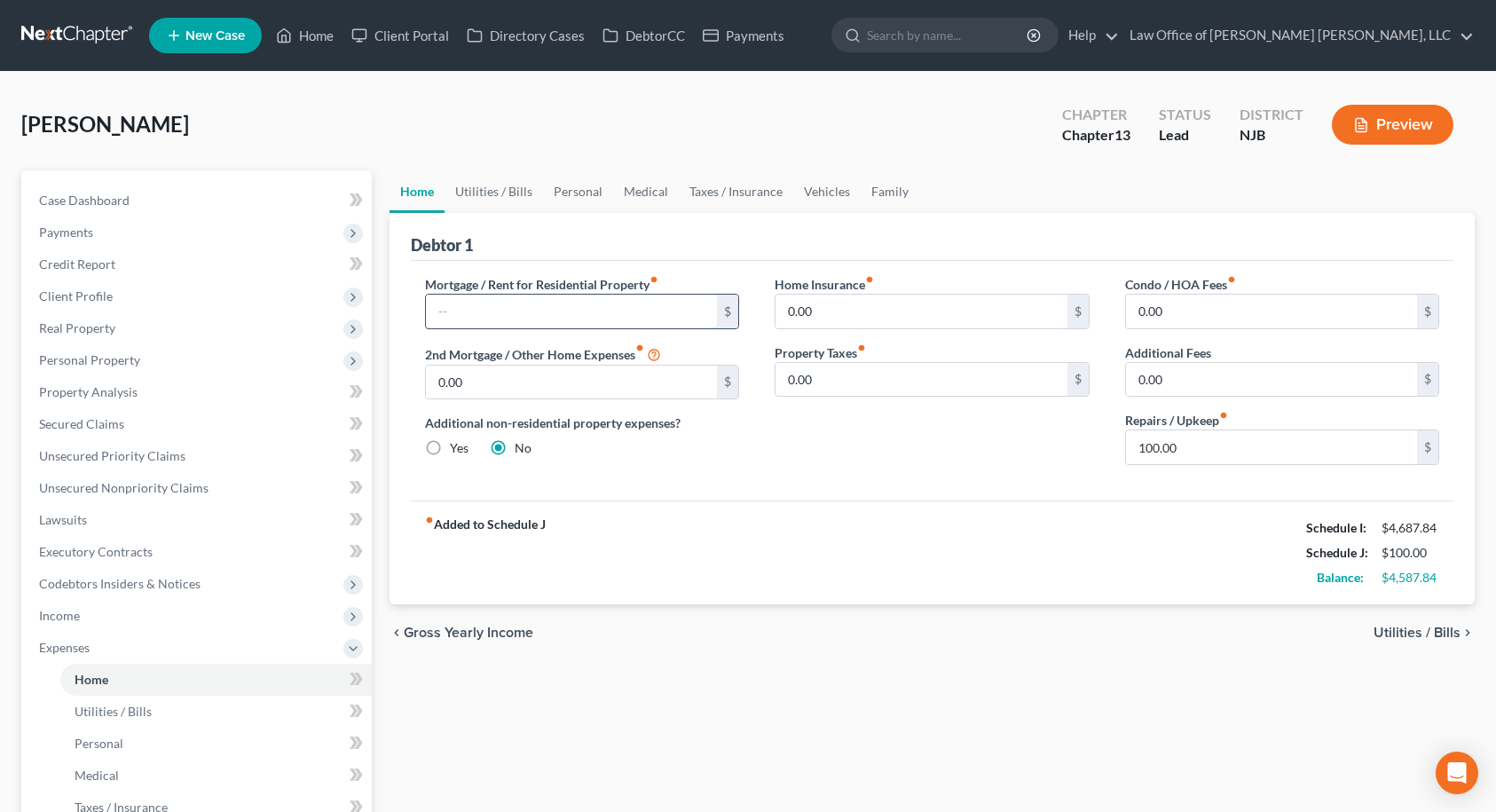
click at [501, 307] on input "text" at bounding box center [571, 312] width 292 height 34
click at [643, 475] on div "Mortgage / Rent for Residential Property fiber_manual_record 3,150.00 $ 2nd Mor…" at bounding box center [583, 377] width 350 height 204
click at [509, 190] on link "Utilities / Bills" at bounding box center [494, 191] width 99 height 43
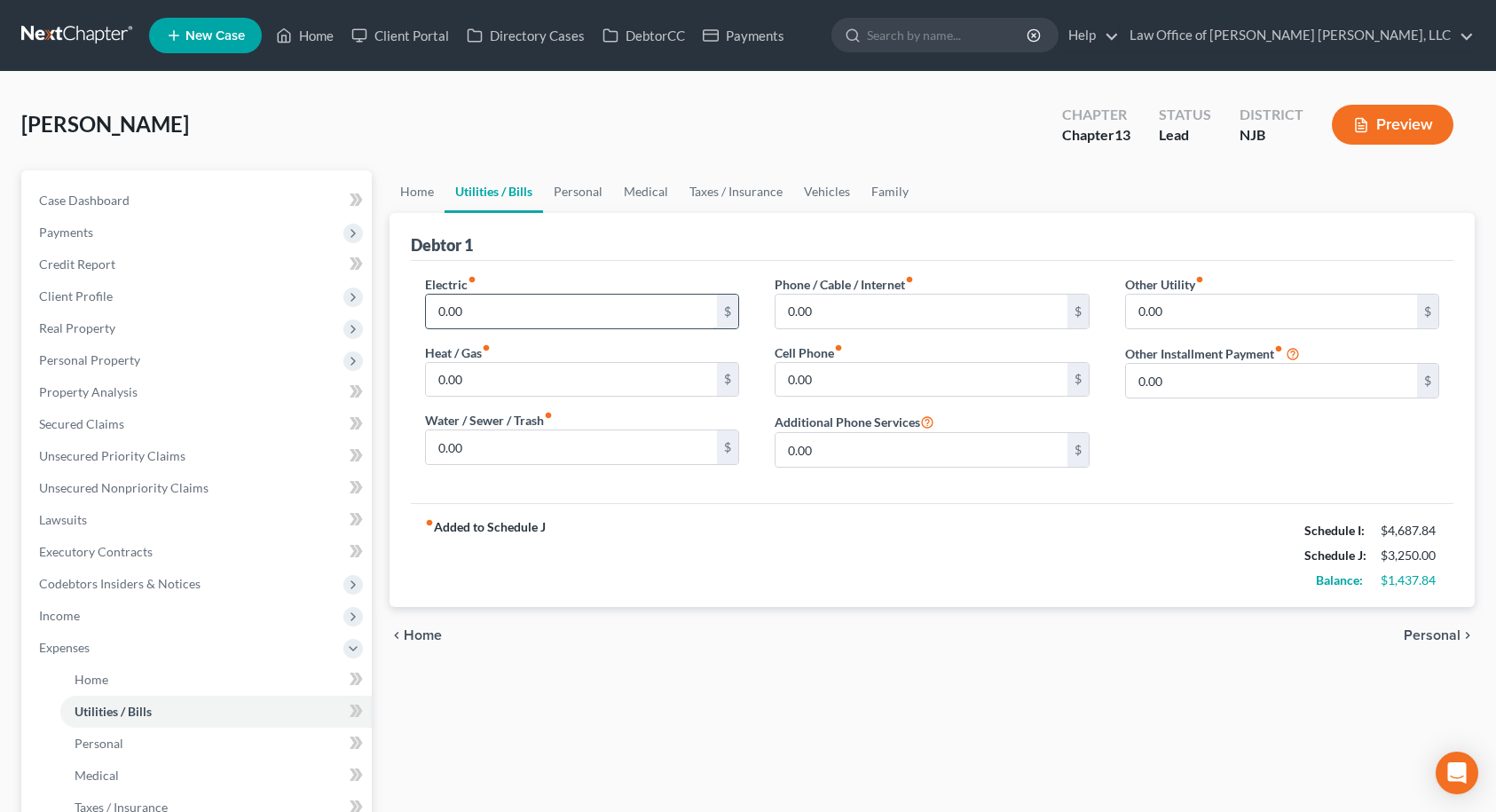
click at [520, 307] on input "0.00" at bounding box center [571, 312] width 292 height 34
click at [537, 448] on input "0.00" at bounding box center [571, 447] width 292 height 34
click at [851, 383] on input "0.00" at bounding box center [921, 380] width 292 height 34
click at [1162, 442] on div "Other Utility fiber_manual_record 0.00 $ Other Installment Payment fiber_manual…" at bounding box center [1282, 378] width 350 height 207
click at [435, 199] on link "Home" at bounding box center [418, 191] width 55 height 43
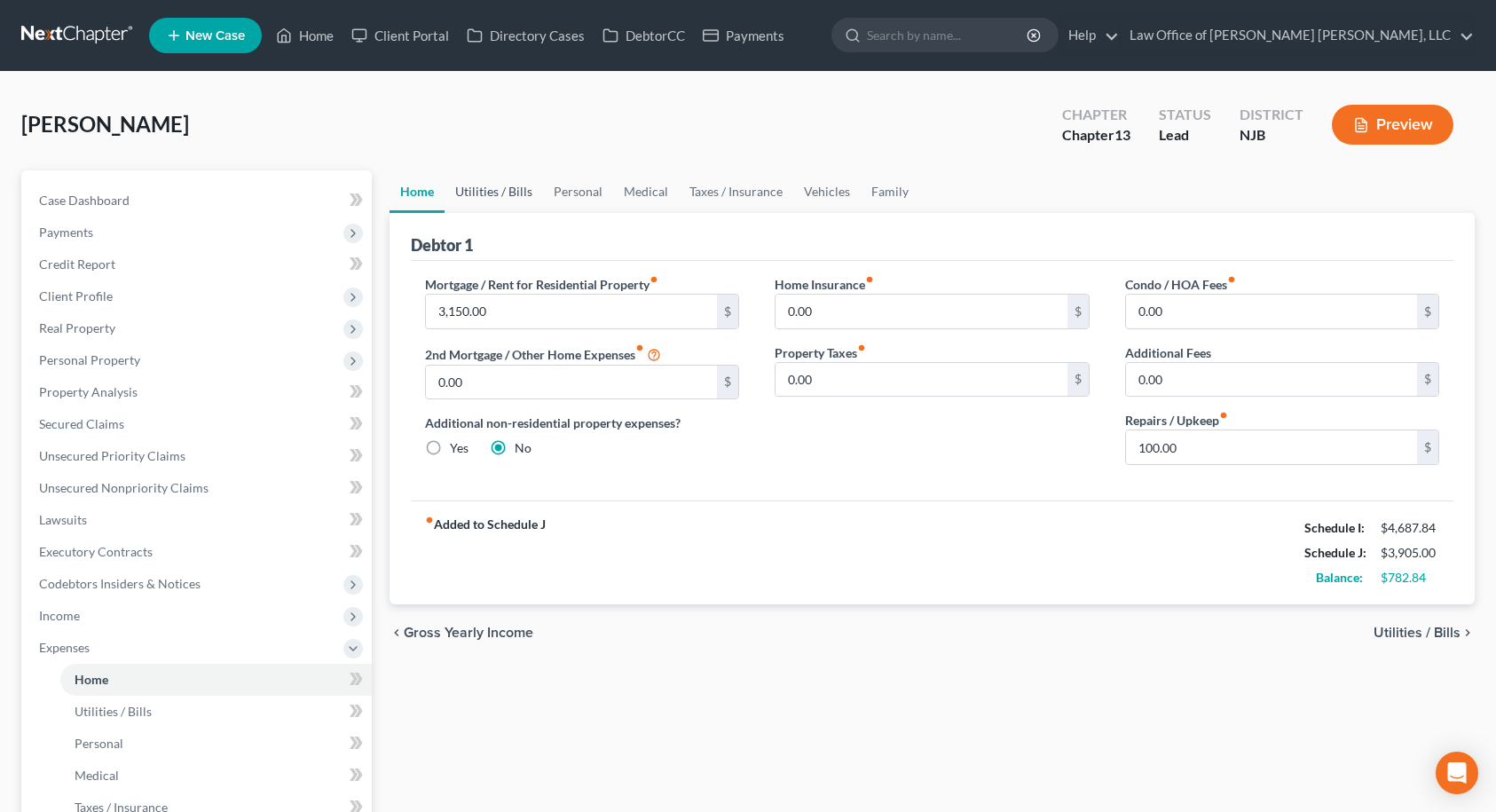
click at [487, 197] on link "Utilities / Bills" at bounding box center [494, 191] width 99 height 43
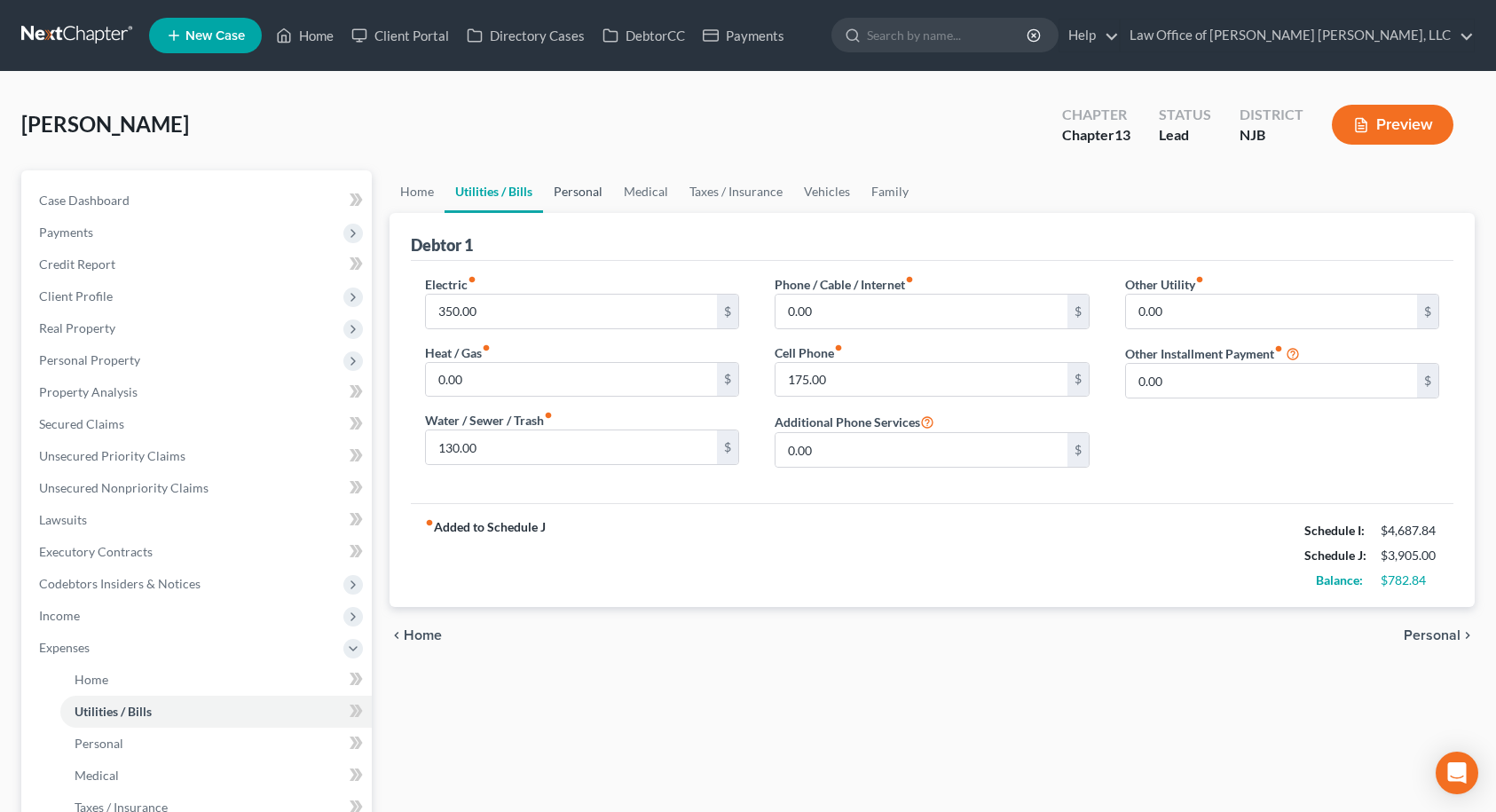
click at [566, 192] on link "Personal" at bounding box center [578, 191] width 70 height 43
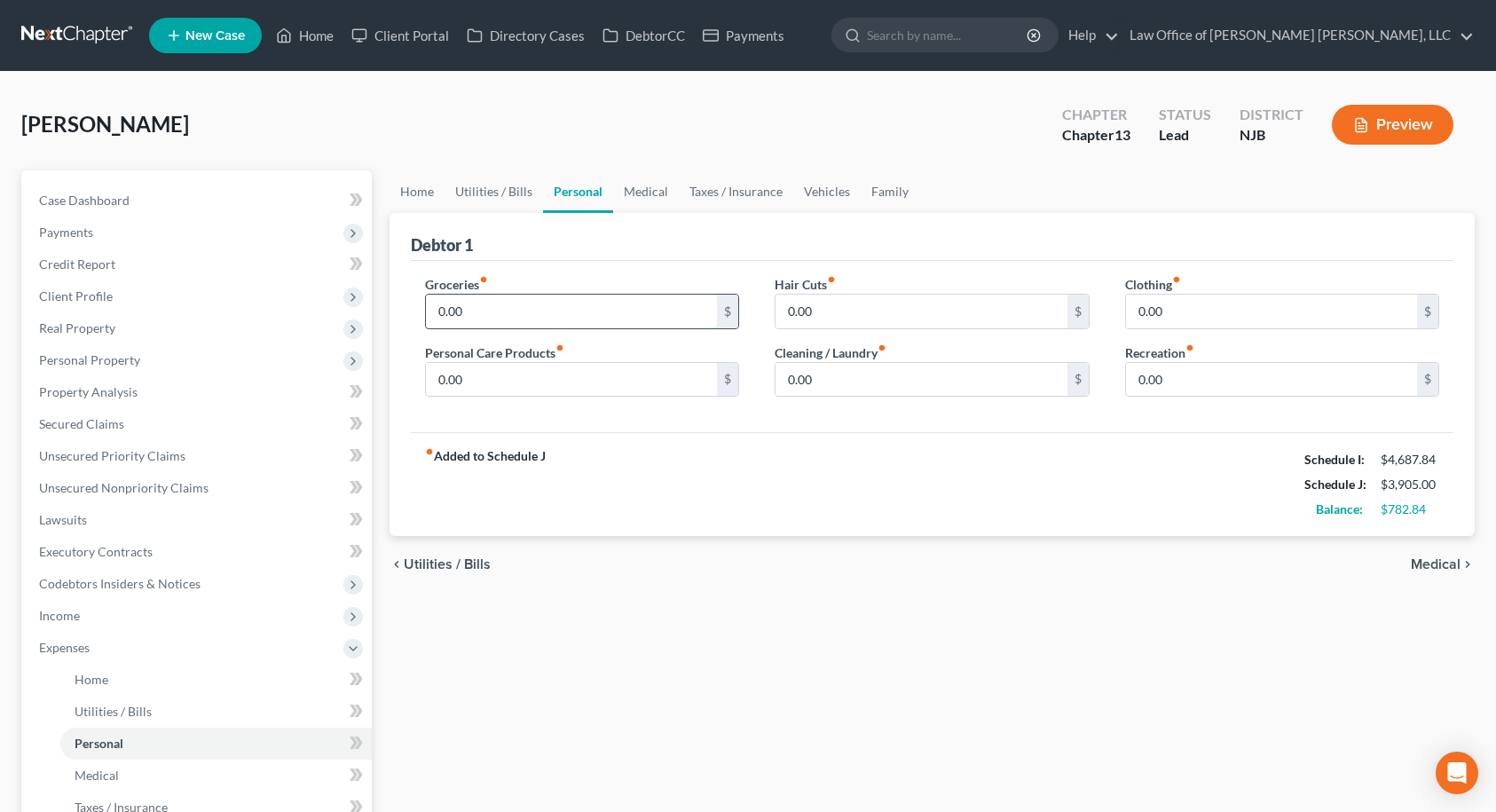
click at [554, 306] on input "0.00" at bounding box center [571, 312] width 292 height 34
click at [484, 304] on input "0.00" at bounding box center [571, 312] width 292 height 34
click at [457, 308] on input "0.00" at bounding box center [571, 312] width 292 height 34
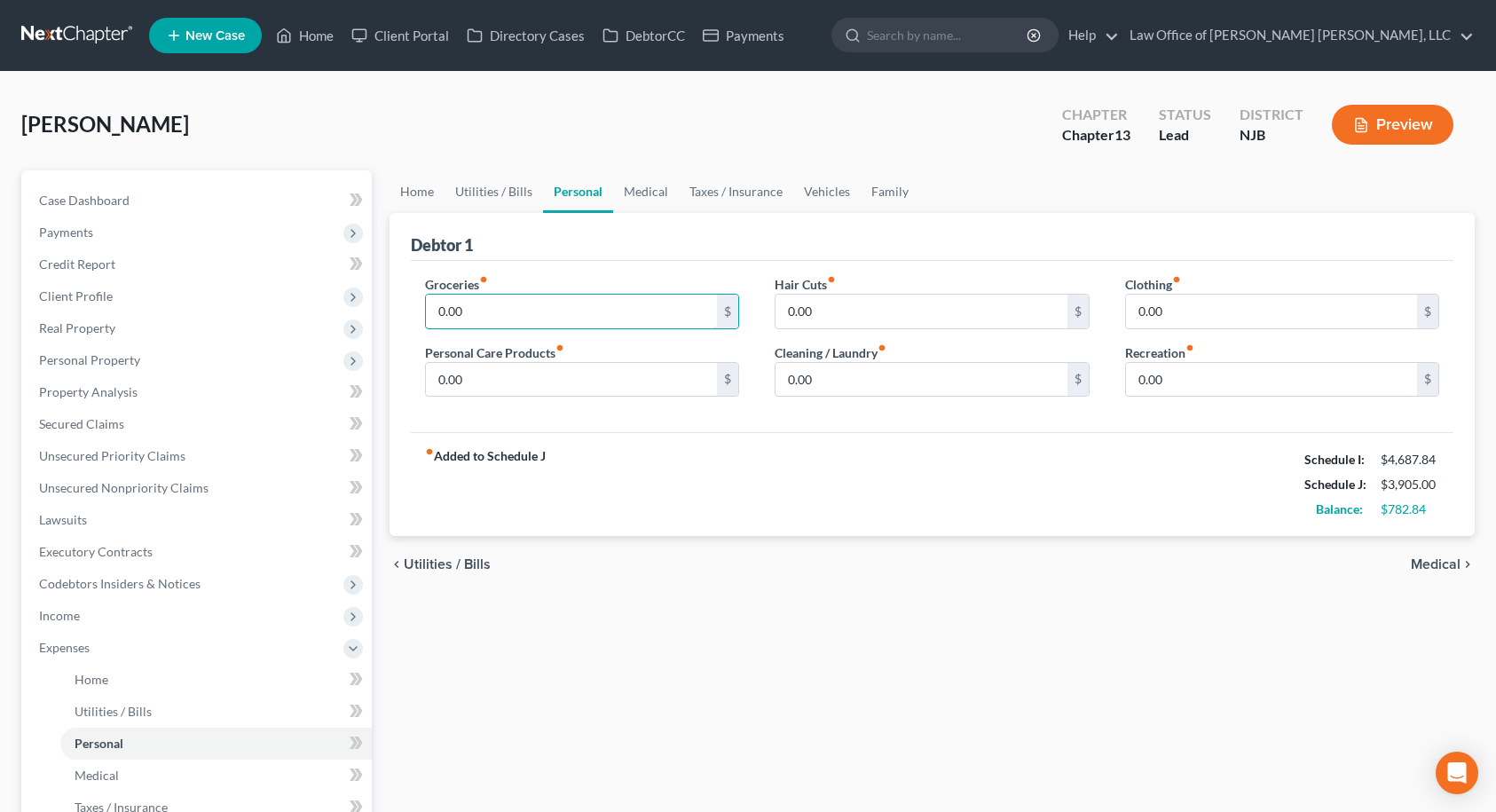
drag, startPoint x: 464, startPoint y: 308, endPoint x: 401, endPoint y: 314, distance: 63.3
click at [401, 314] on div "Debtor 1 Groceries fiber_manual_record 0.00 $ Personal Care Products fiber_manu…" at bounding box center [933, 374] width 1086 height 323
click at [475, 375] on input "0.00" at bounding box center [571, 380] width 292 height 34
click at [841, 383] on input "0.00" at bounding box center [921, 380] width 292 height 34
click at [652, 380] on input "100.00" at bounding box center [571, 380] width 292 height 34
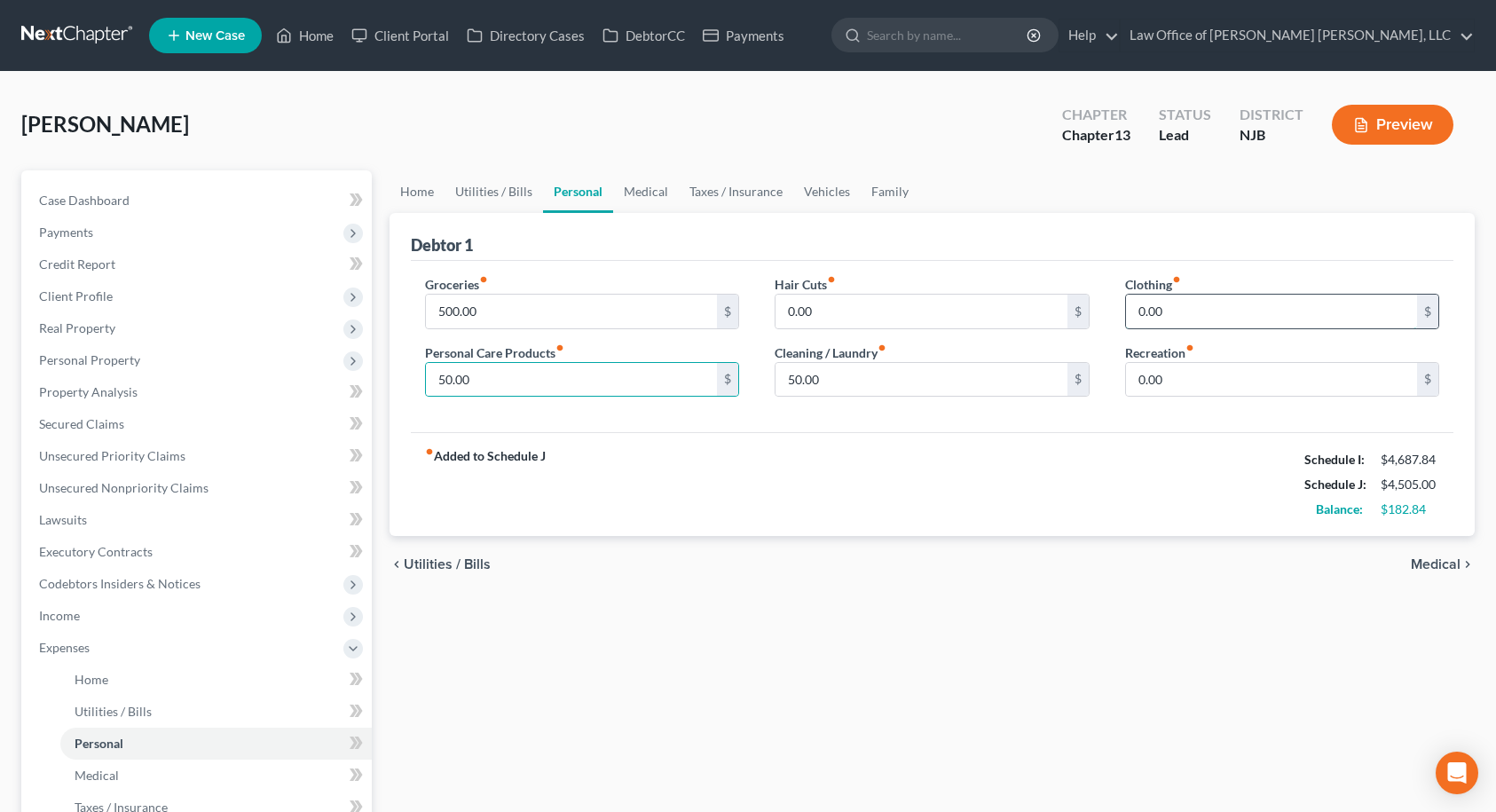
click at [1267, 312] on input "0.00" at bounding box center [1271, 312] width 292 height 34
click at [613, 197] on link "Medical" at bounding box center [646, 191] width 65 height 43
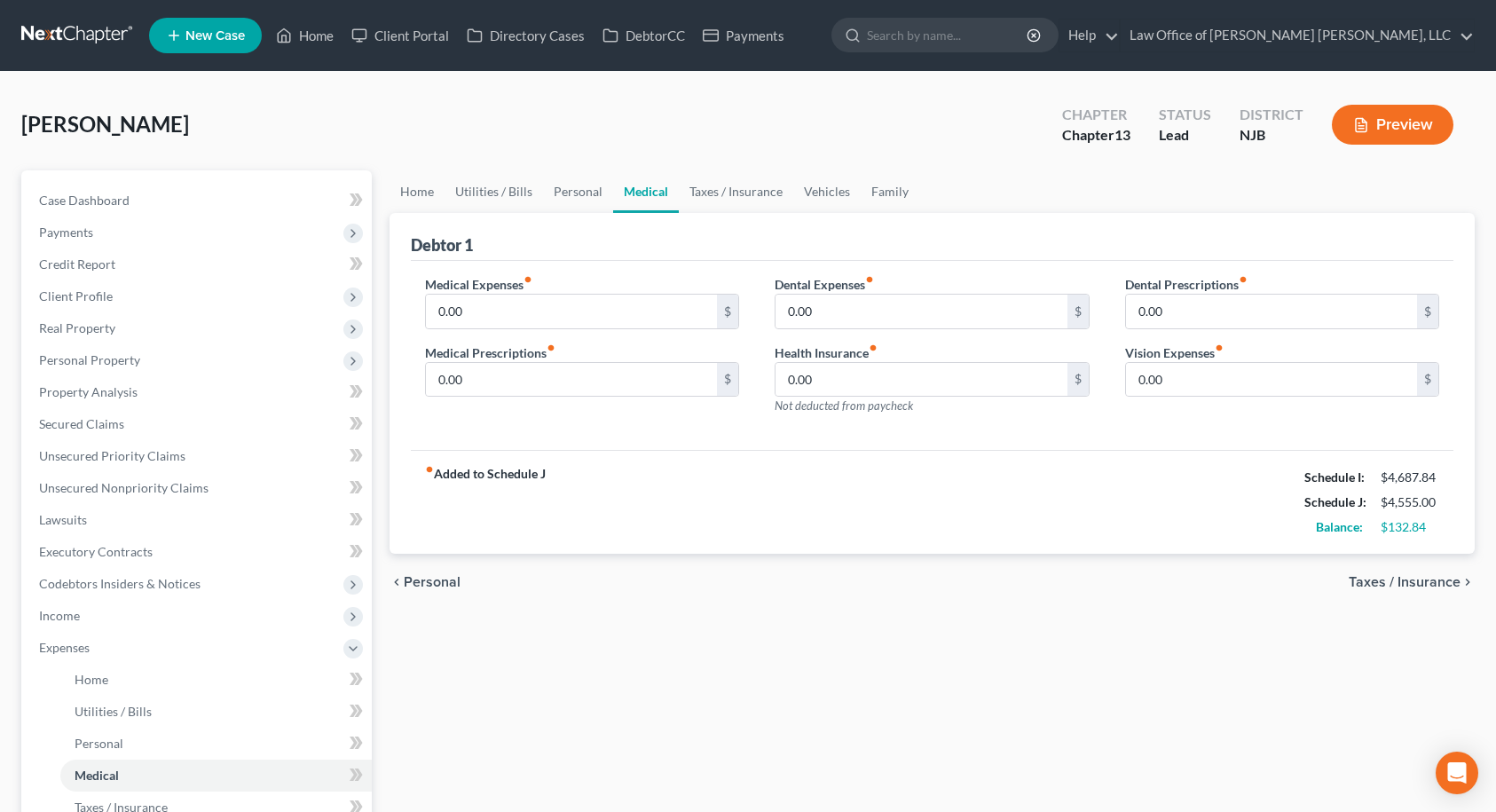
click at [642, 194] on link "Medical" at bounding box center [646, 191] width 65 height 43
click at [557, 309] on input "0.00" at bounding box center [571, 312] width 292 height 34
click at [727, 194] on link "Taxes / Insurance" at bounding box center [736, 191] width 115 height 43
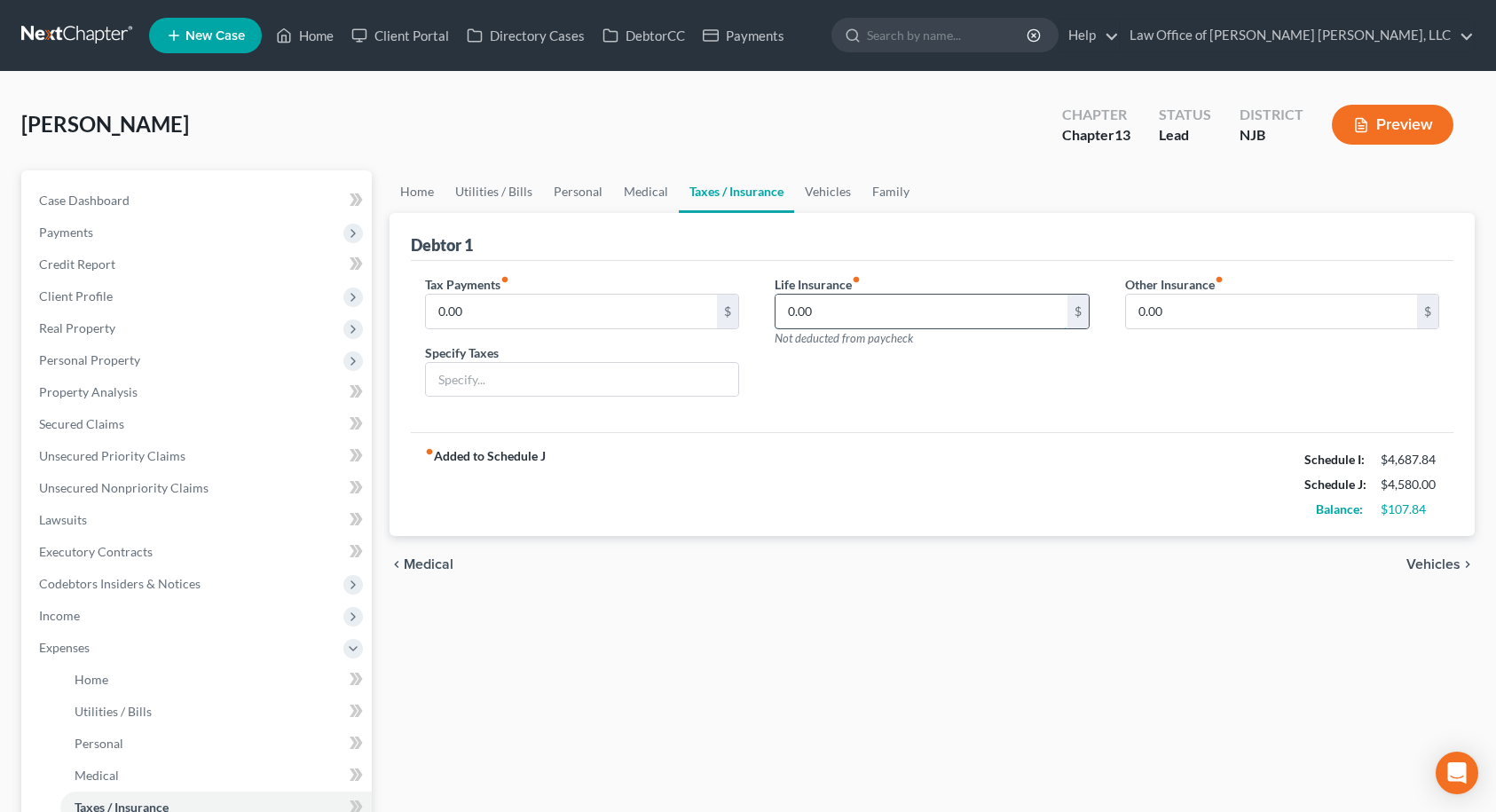
click at [859, 306] on input "0.00" at bounding box center [921, 312] width 292 height 34
click at [836, 195] on link "Vehicles" at bounding box center [828, 191] width 67 height 43
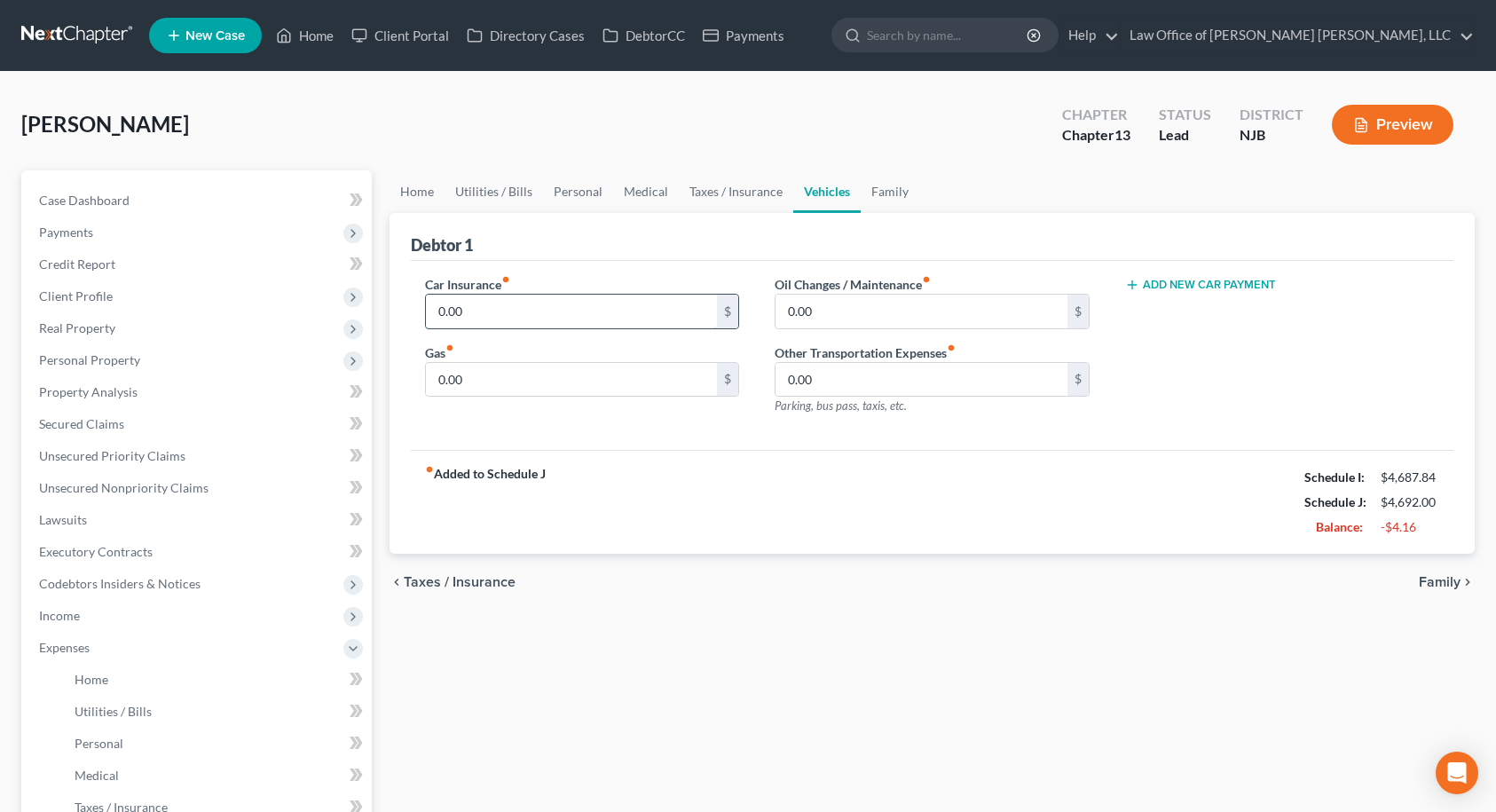
click at [585, 309] on input "0.00" at bounding box center [571, 312] width 292 height 34
click at [1190, 282] on button "Add New Car Payment" at bounding box center [1200, 285] width 150 height 14
click at [1169, 311] on input "text" at bounding box center [1258, 312] width 263 height 34
click at [587, 313] on input "0.00" at bounding box center [571, 312] width 292 height 34
click at [1184, 311] on input "350.00" at bounding box center [1258, 312] width 263 height 34
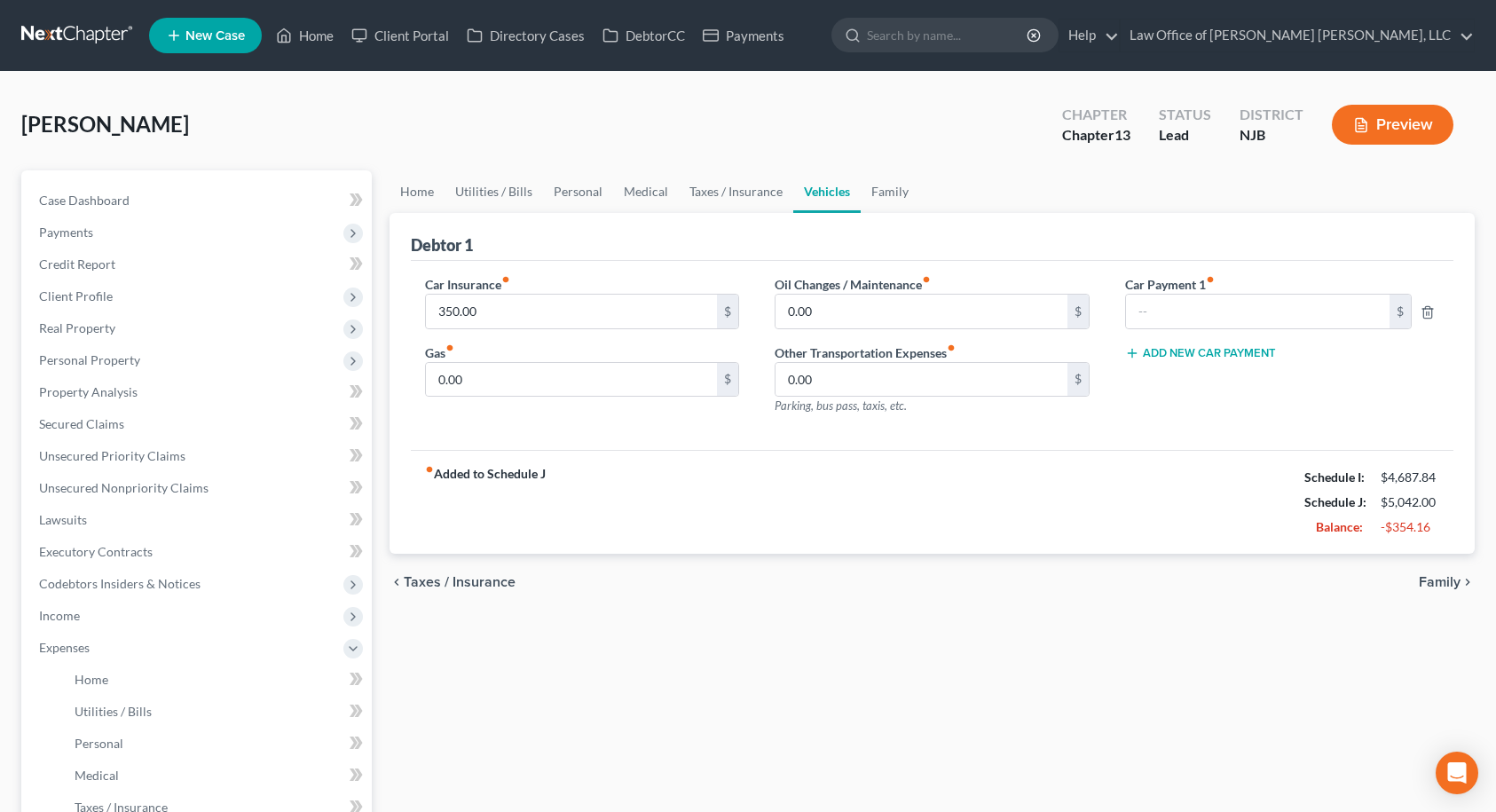
click at [1239, 420] on div "Car Payment 1 fiber_manual_record $ Add New Car Payment" at bounding box center [1282, 352] width 350 height 154
click at [1167, 318] on input "text" at bounding box center [1258, 312] width 263 height 34
click at [687, 316] on input "350.00" at bounding box center [571, 312] width 292 height 34
click at [686, 316] on input "350.00" at bounding box center [571, 312] width 292 height 34
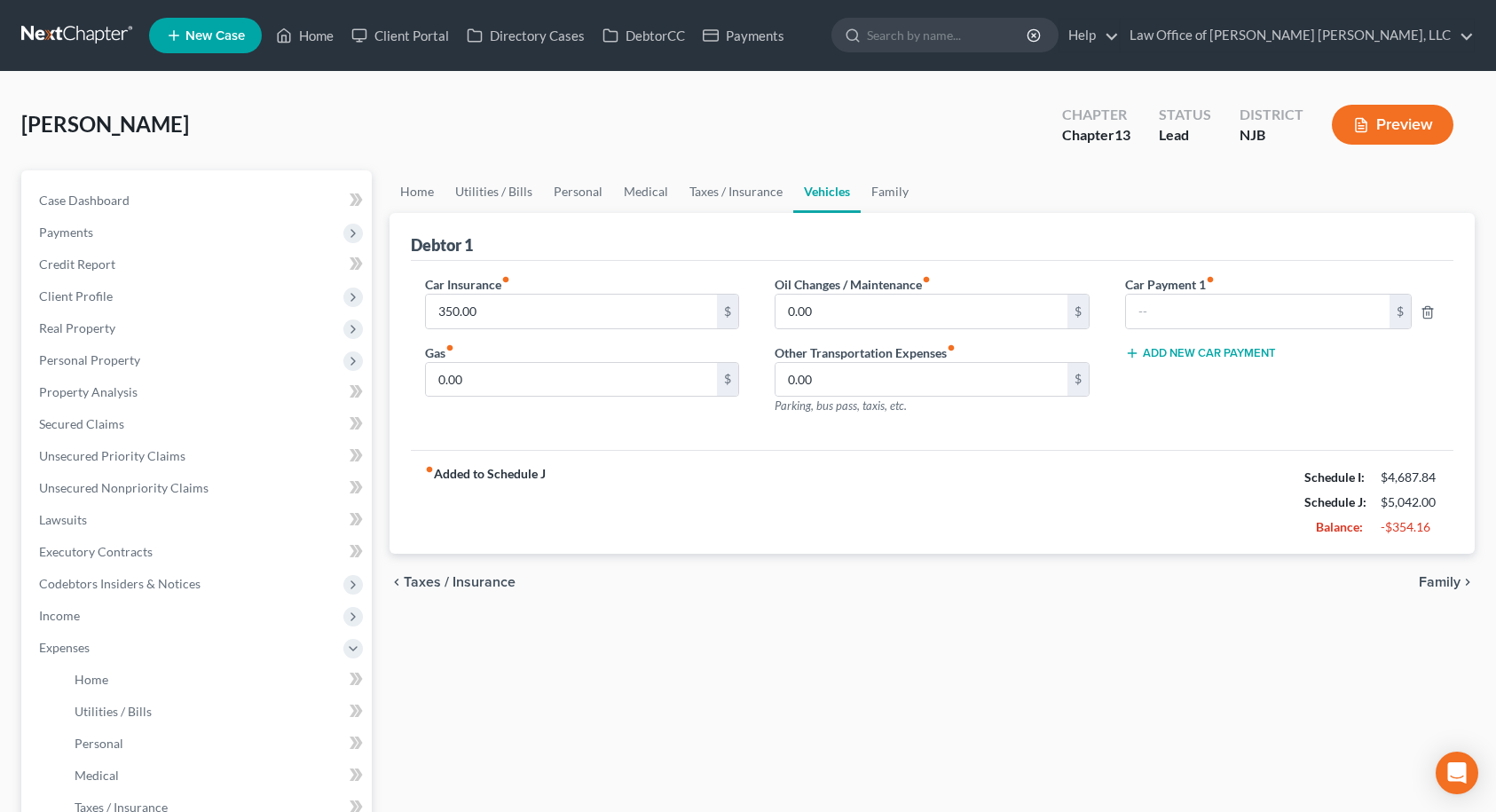
click at [1173, 384] on div "Car Payment 1 fiber_manual_record $ Add New Car Payment" at bounding box center [1282, 352] width 350 height 154
click at [572, 377] on input "0.00" at bounding box center [571, 380] width 292 height 34
click at [789, 433] on div "Car Insurance fiber_manual_record 350.00 $ Gas fiber_manual_record 320.00 $ Oil…" at bounding box center [932, 356] width 1044 height 190
click at [891, 190] on link "Family" at bounding box center [889, 191] width 58 height 43
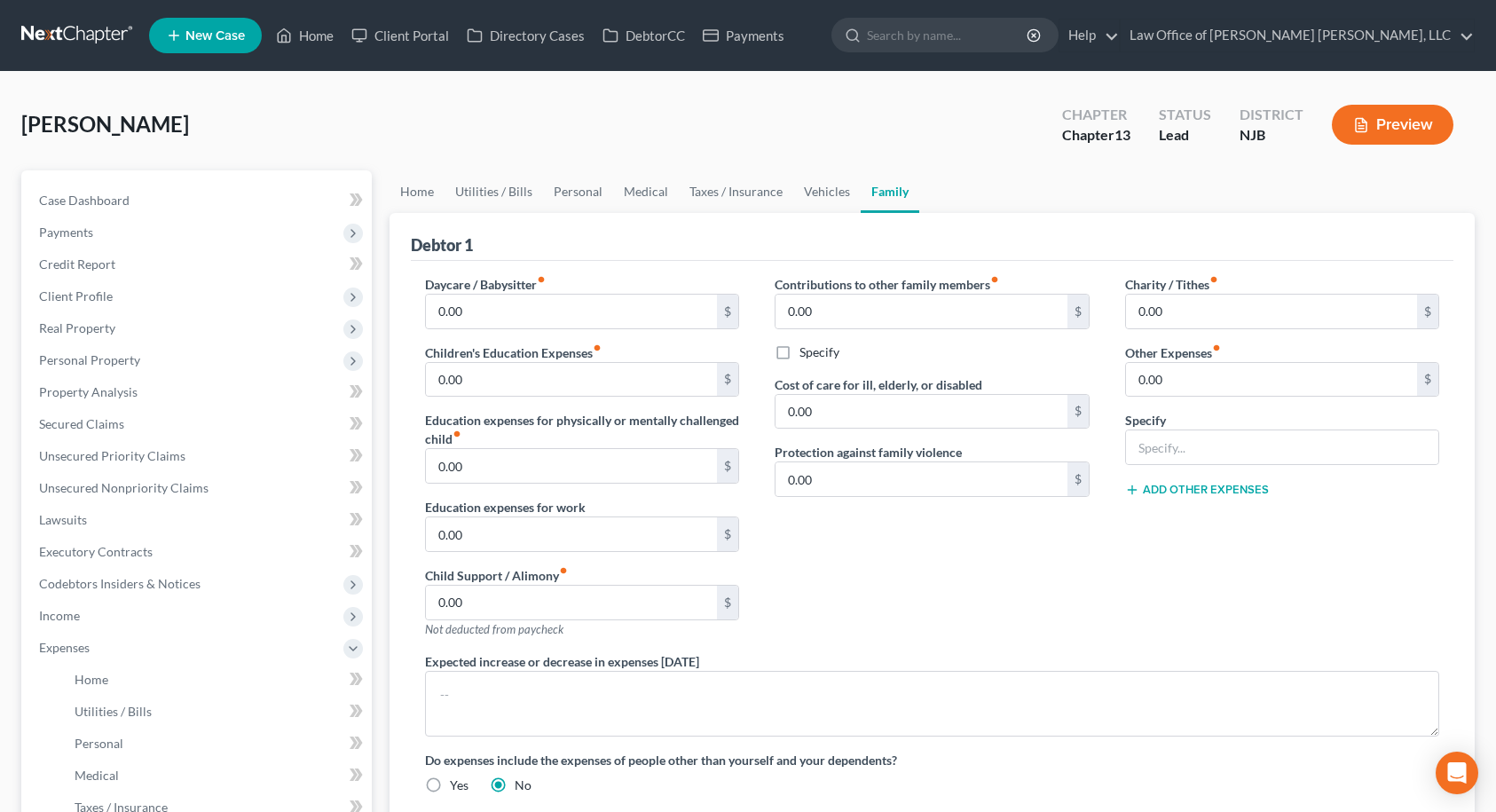
click at [1030, 591] on div "Contributions to other family members fiber_manual_record 0.00 $ Specify Cost o…" at bounding box center [932, 463] width 350 height 377
click at [86, 612] on span "Income" at bounding box center [198, 615] width 347 height 32
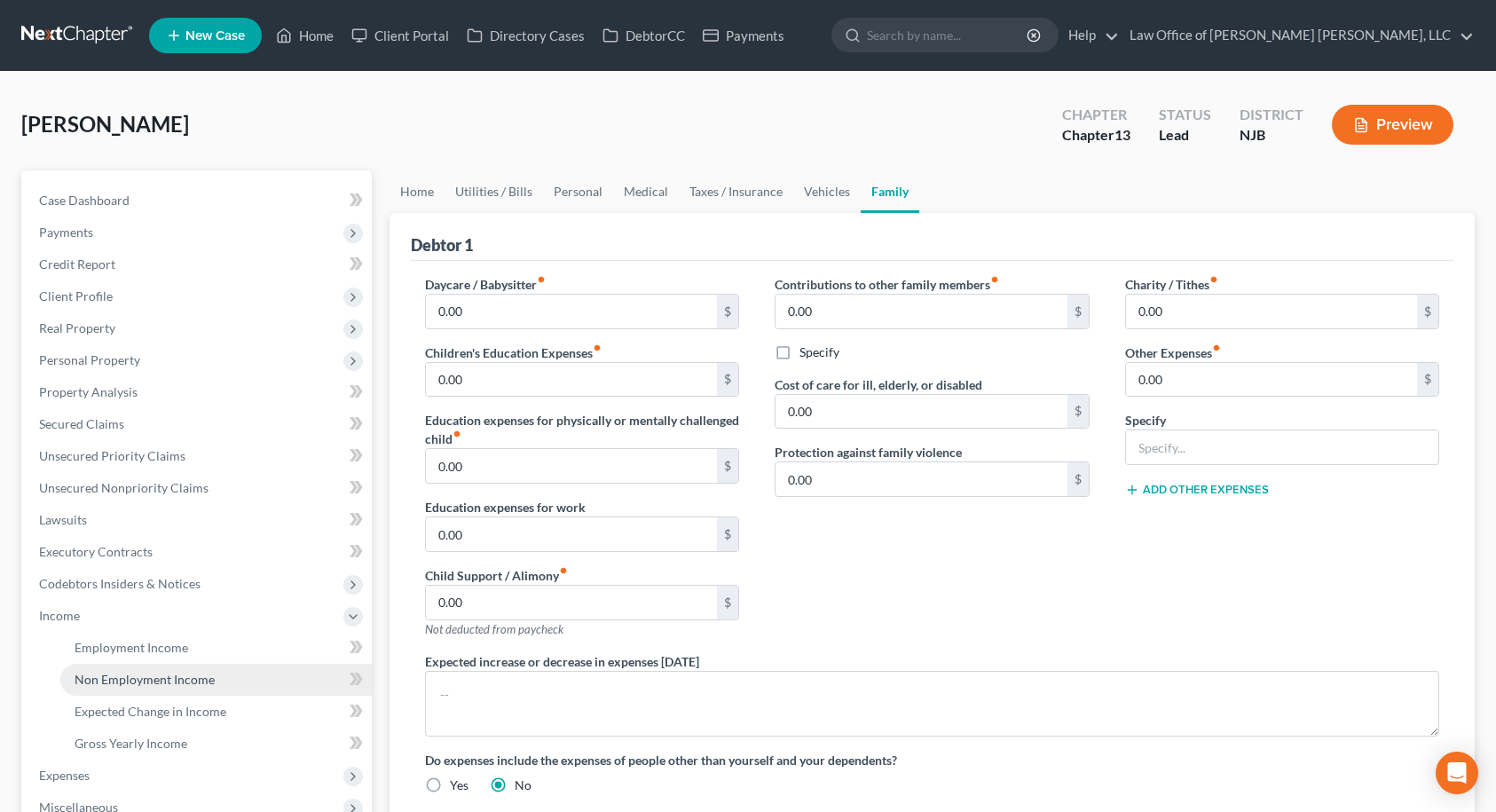
click at [141, 683] on span "Non Employment Income" at bounding box center [144, 678] width 140 height 15
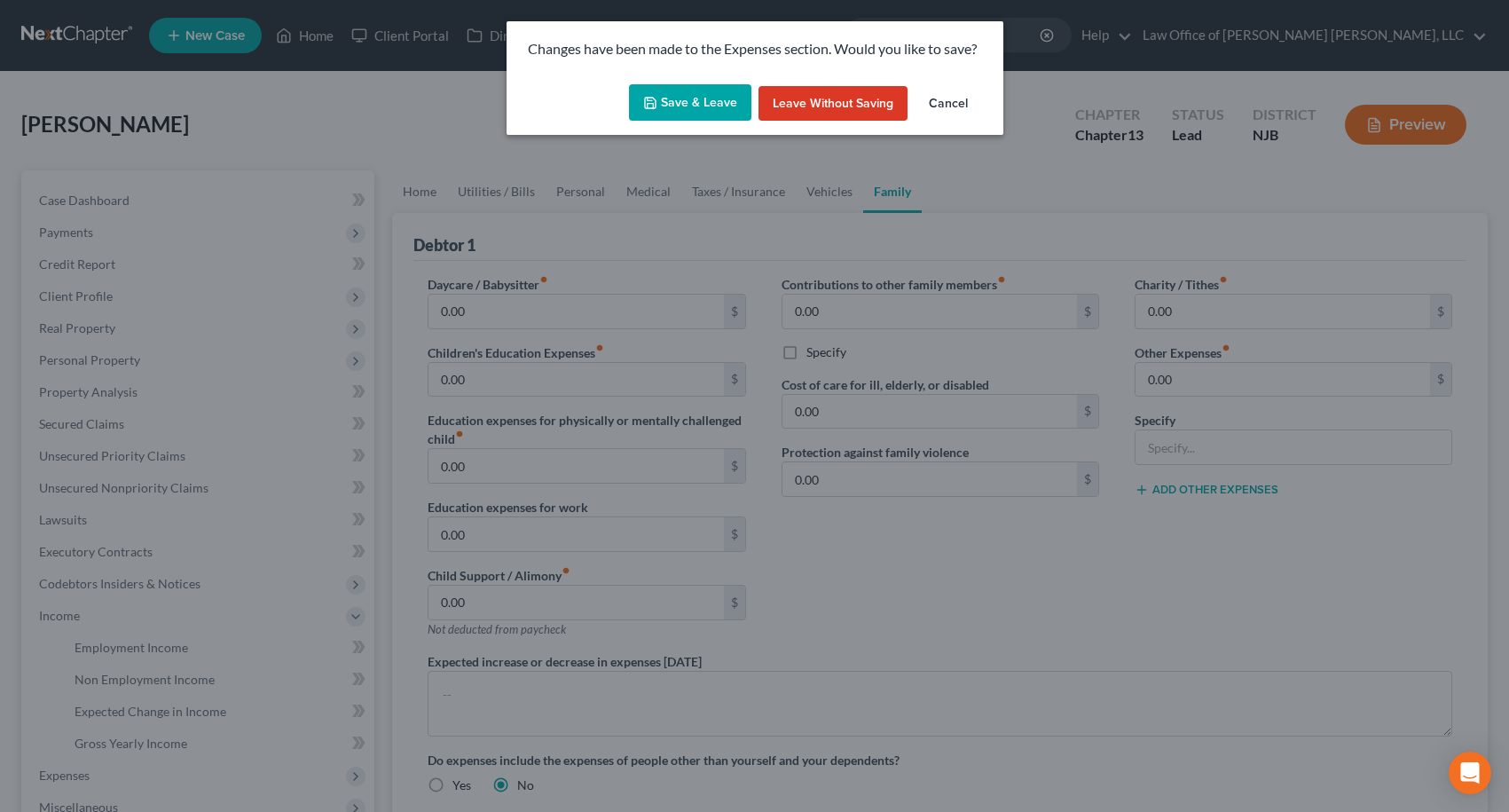
click at [667, 104] on button "Save & Leave" at bounding box center [691, 103] width 123 height 38
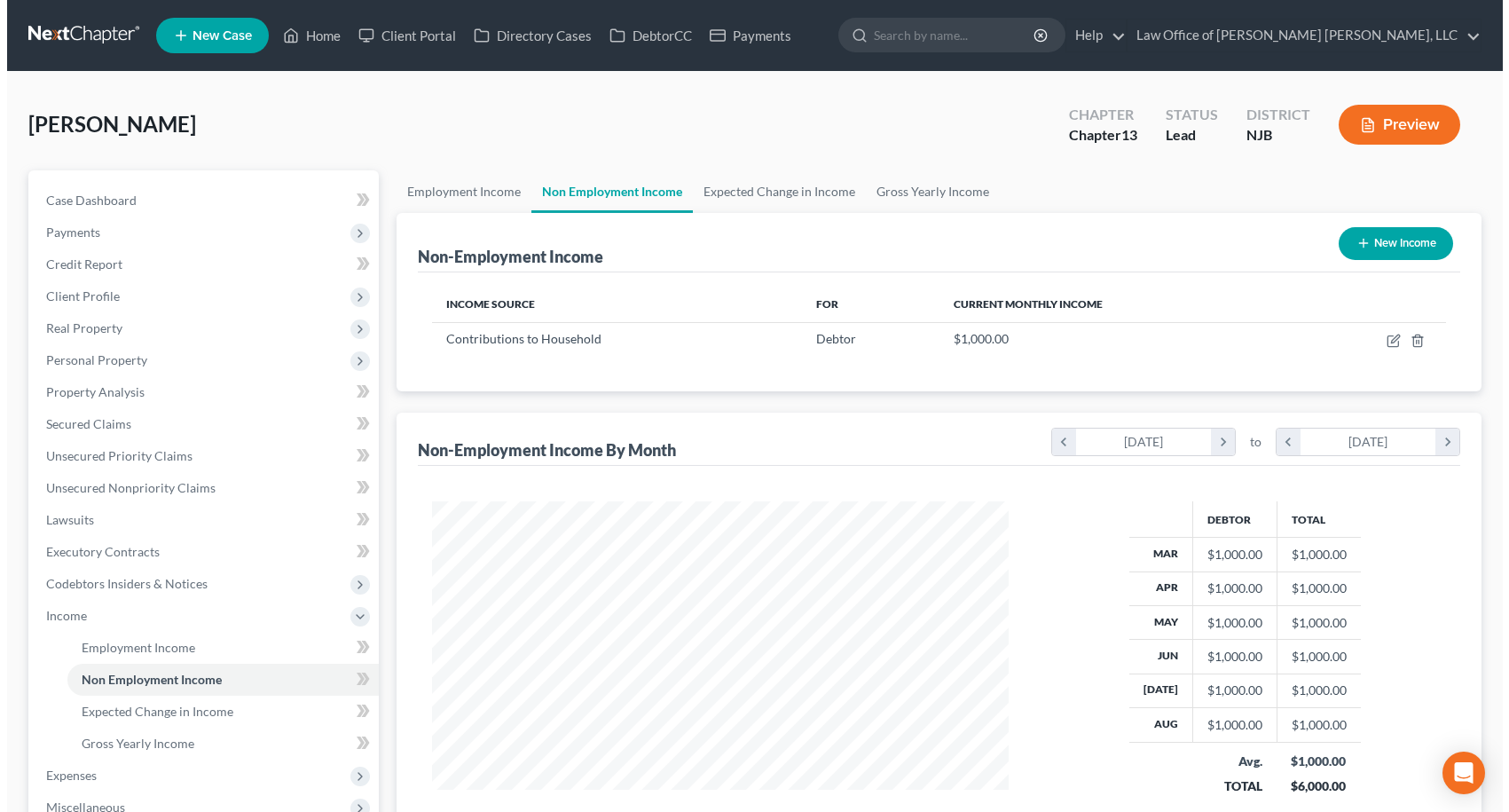
scroll to position [318, 613]
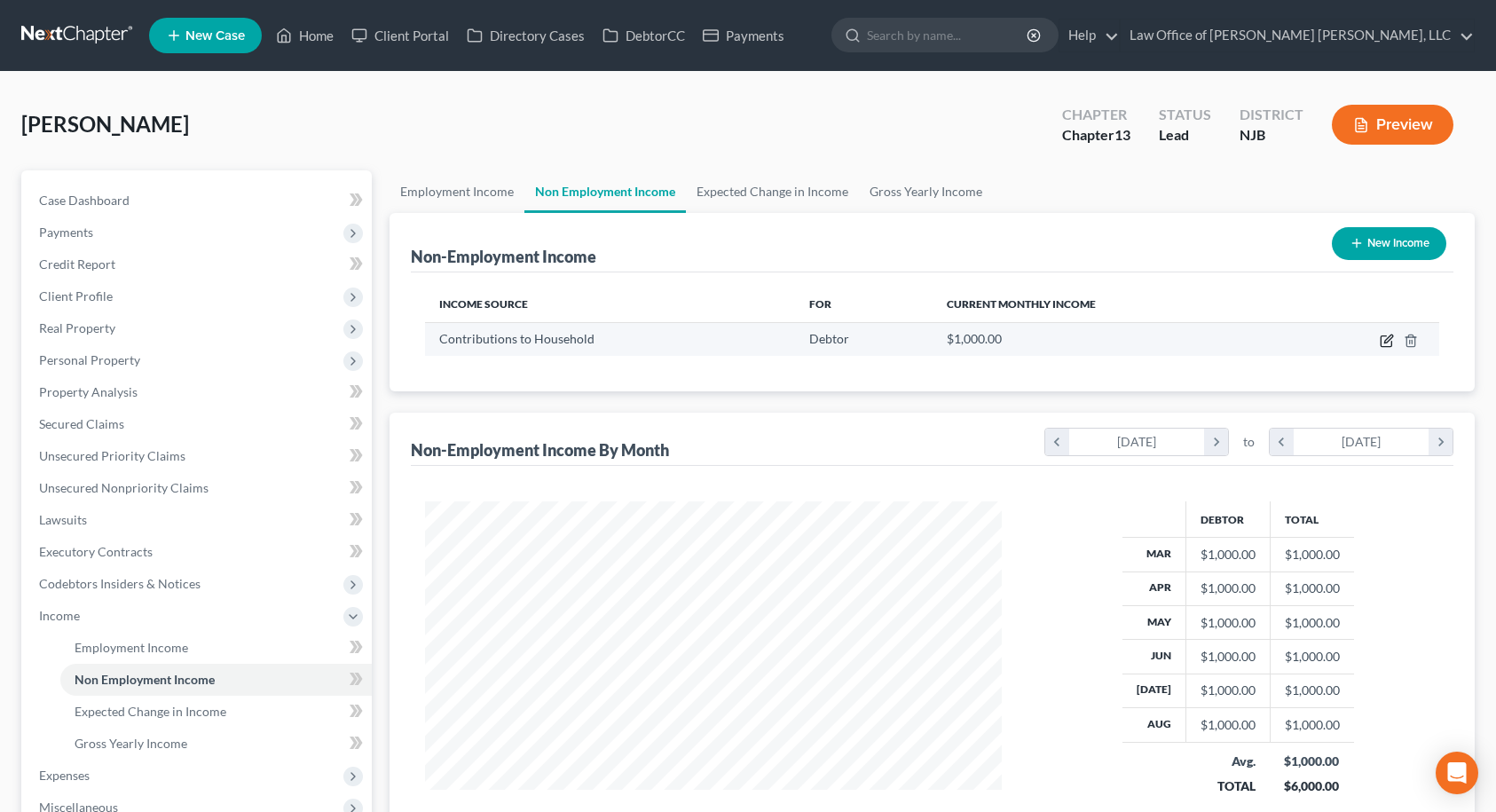
click at [1389, 335] on icon "button" at bounding box center [1387, 340] width 14 height 14
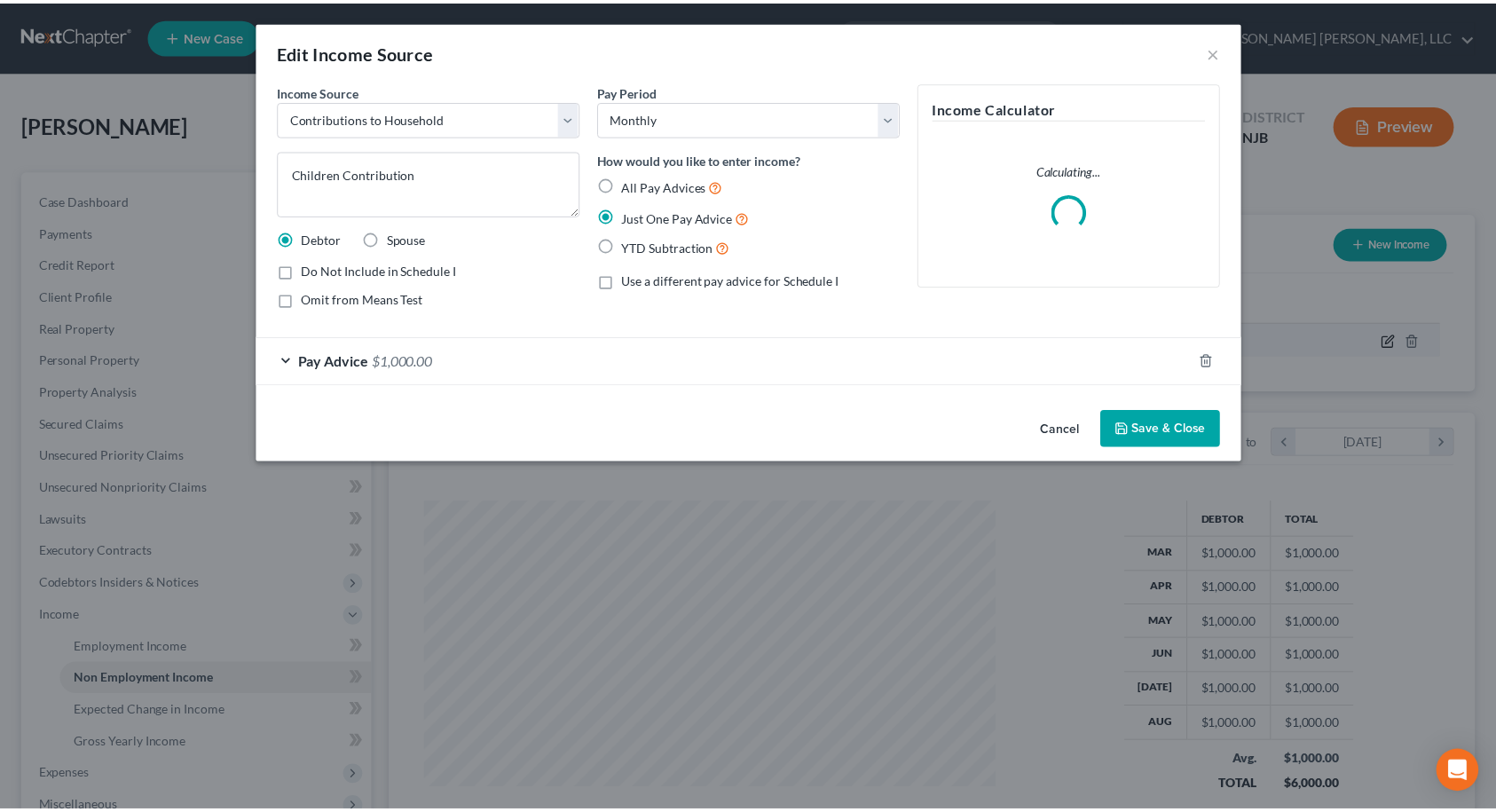
scroll to position [318, 618]
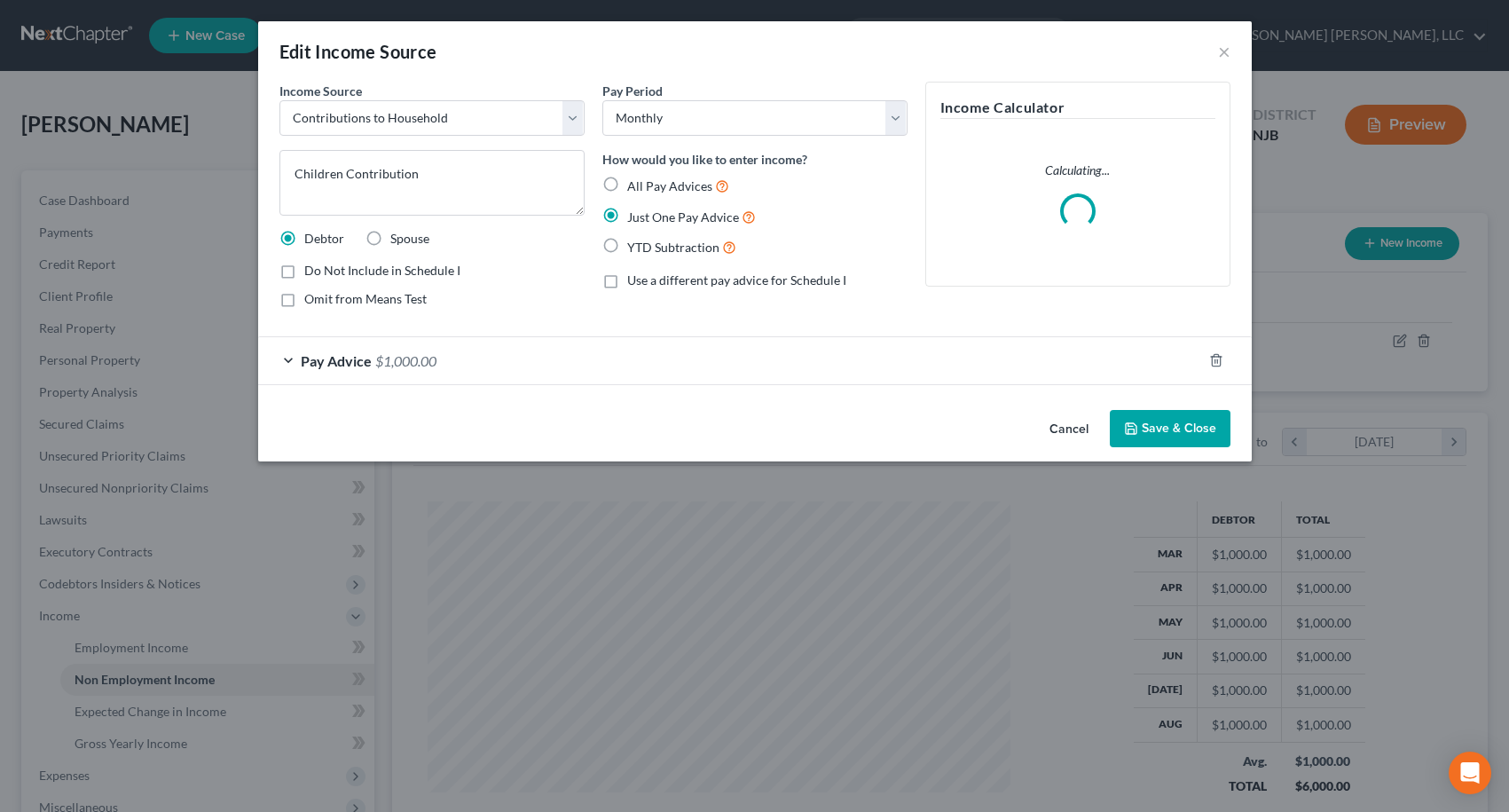
click at [353, 372] on div "Pay Advice $1,000.00" at bounding box center [730, 361] width 944 height 47
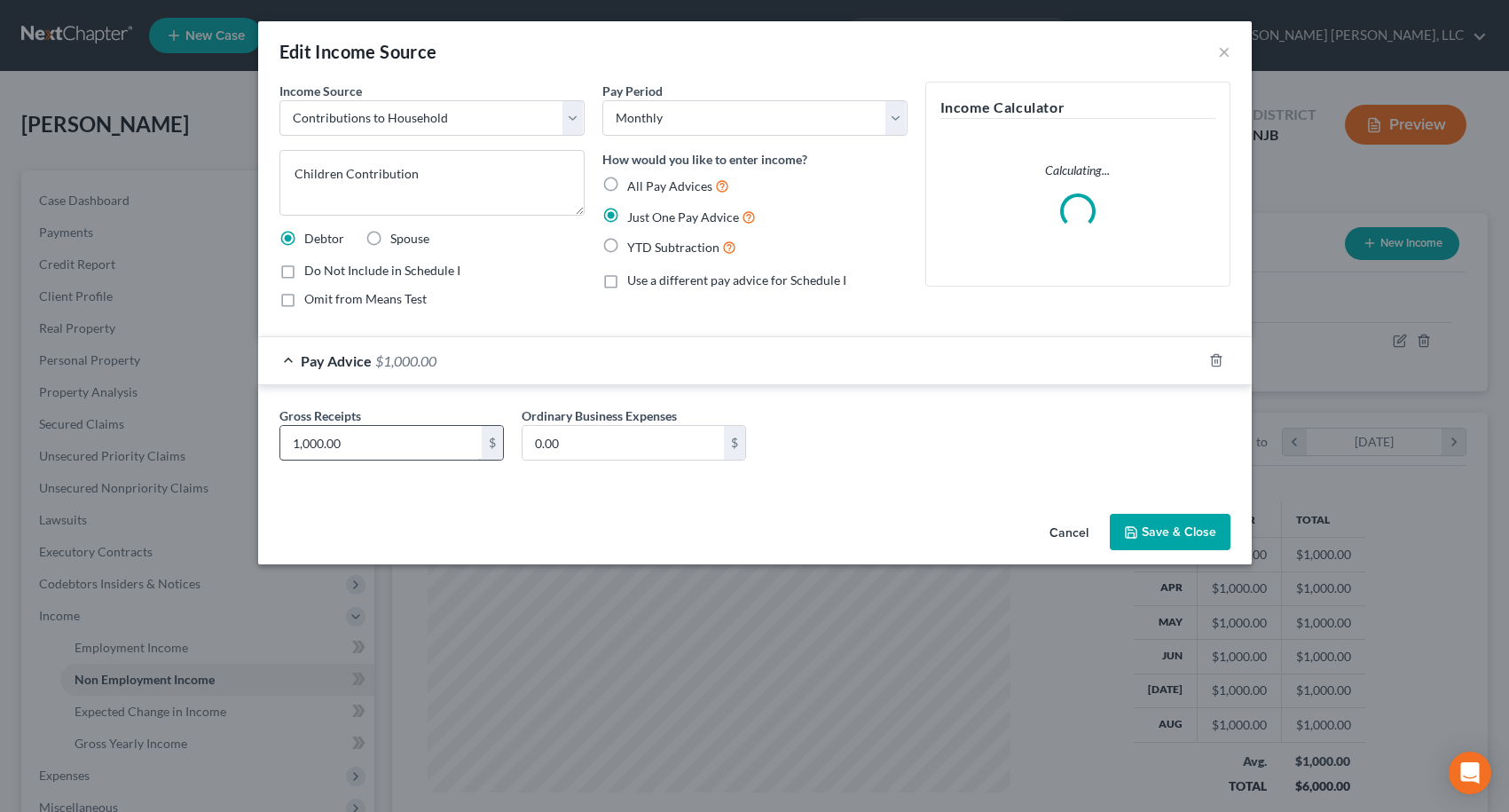
drag, startPoint x: 372, startPoint y: 425, endPoint x: 365, endPoint y: 432, distance: 9.9
click at [370, 426] on div "1,000.00 $" at bounding box center [391, 443] width 225 height 36
click at [365, 433] on input "1,000.00" at bounding box center [381, 442] width 202 height 34
click at [1143, 534] on button "Save & Close" at bounding box center [1171, 532] width 121 height 38
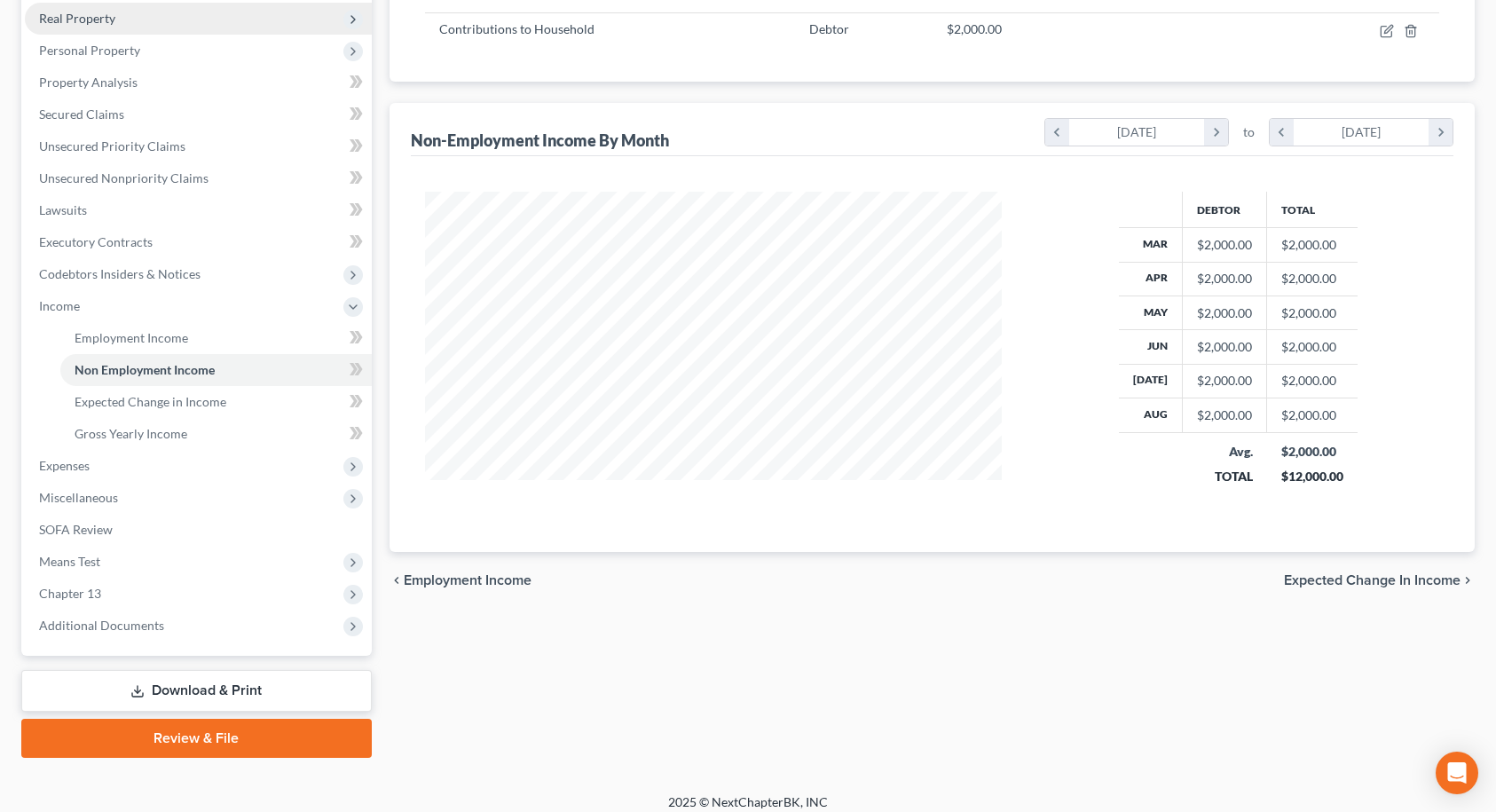
scroll to position [322, 0]
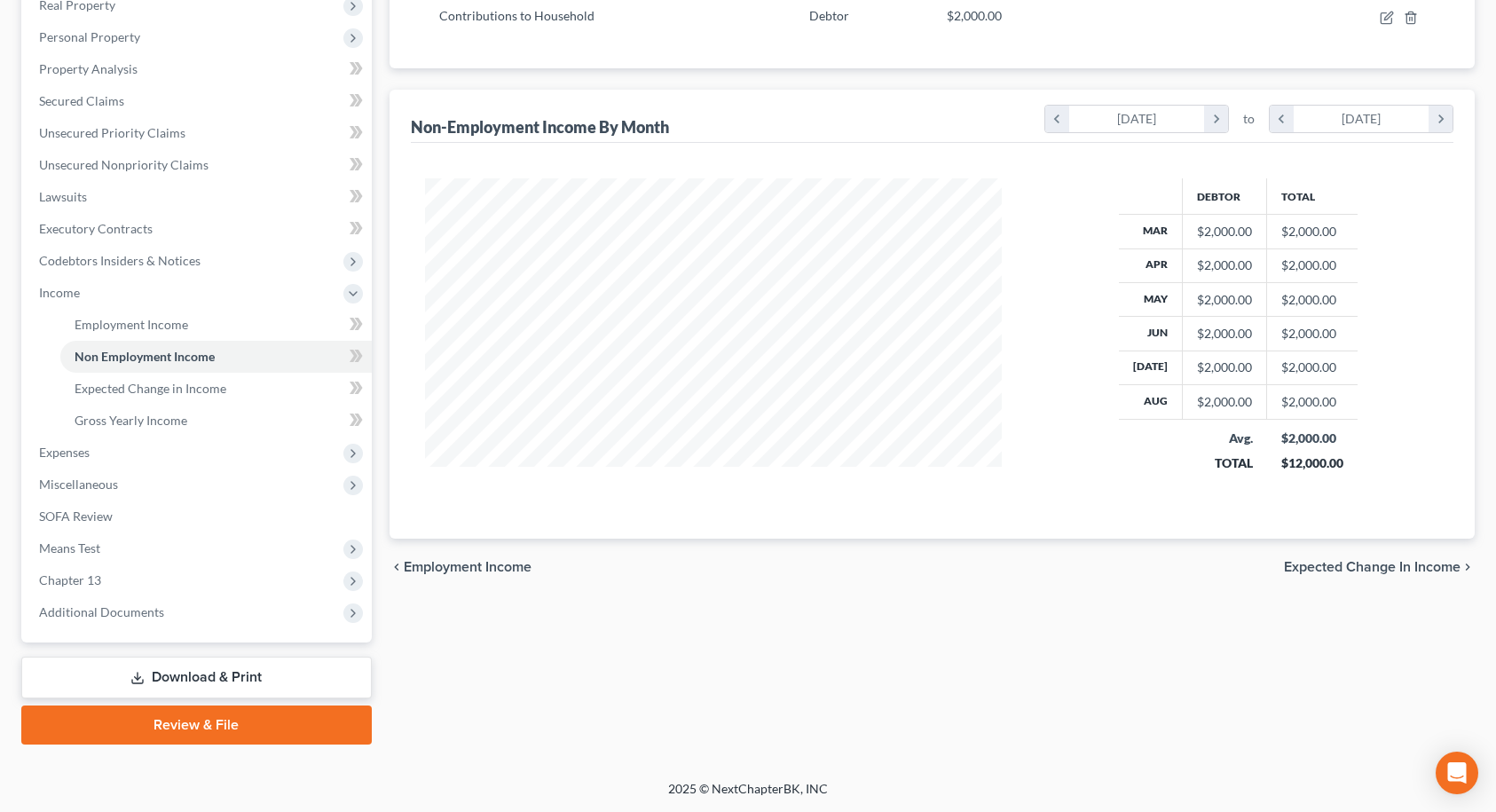
click at [1411, 570] on span "Expected Change in Income" at bounding box center [1372, 567] width 176 height 14
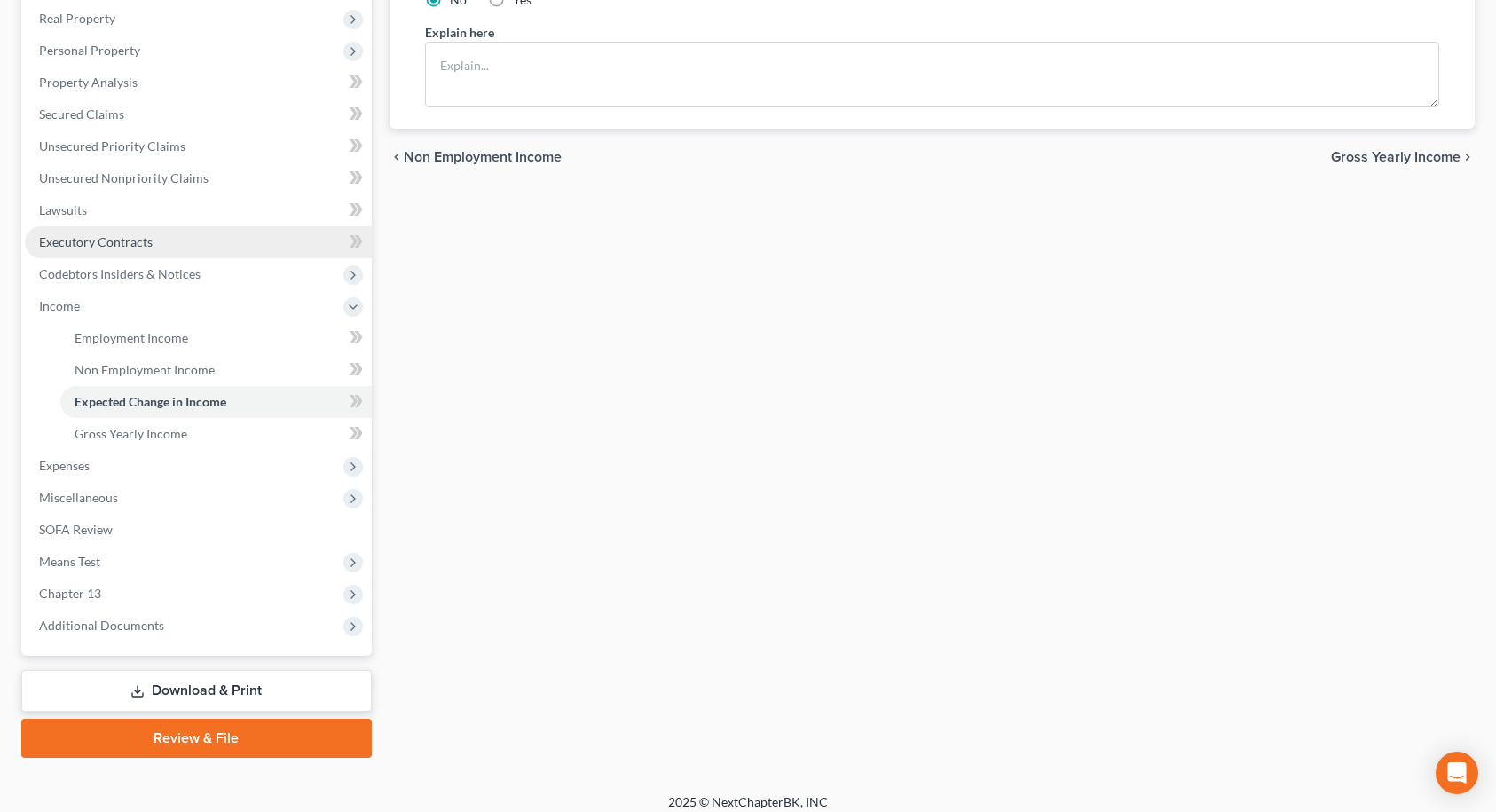
scroll to position [322, 0]
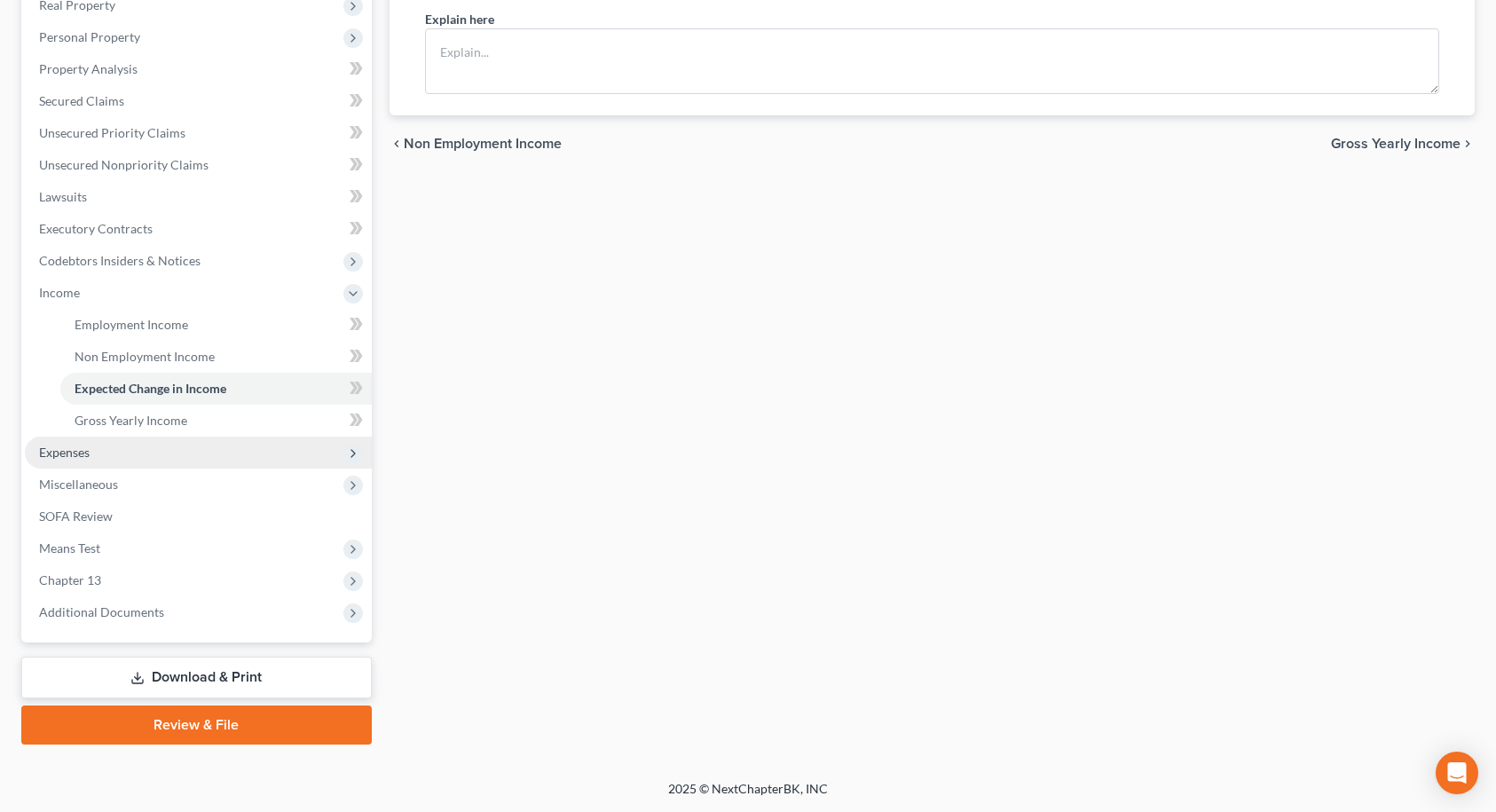
click at [164, 459] on span "Expenses" at bounding box center [198, 452] width 347 height 32
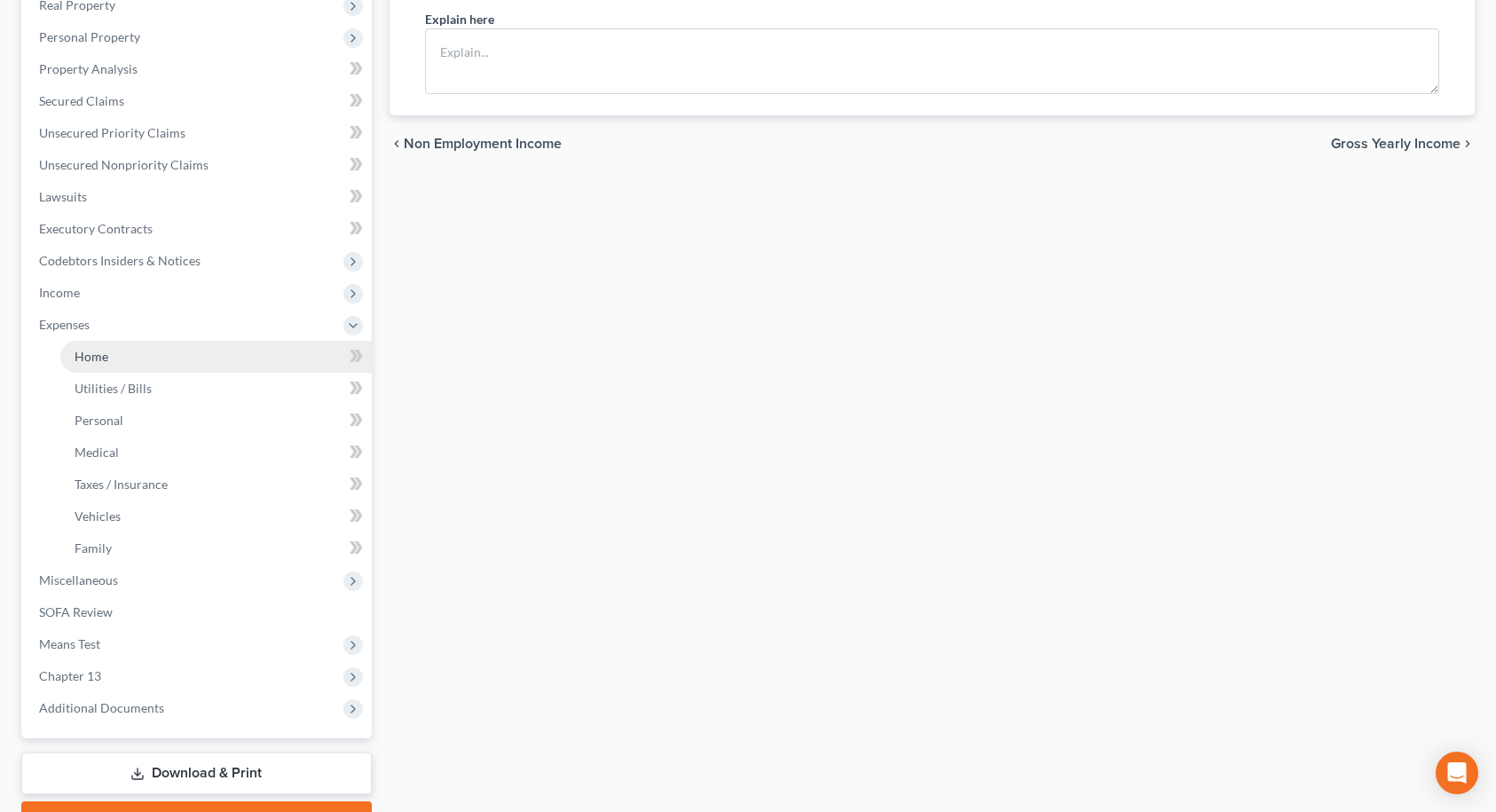
click at [99, 359] on span "Home" at bounding box center [91, 355] width 34 height 15
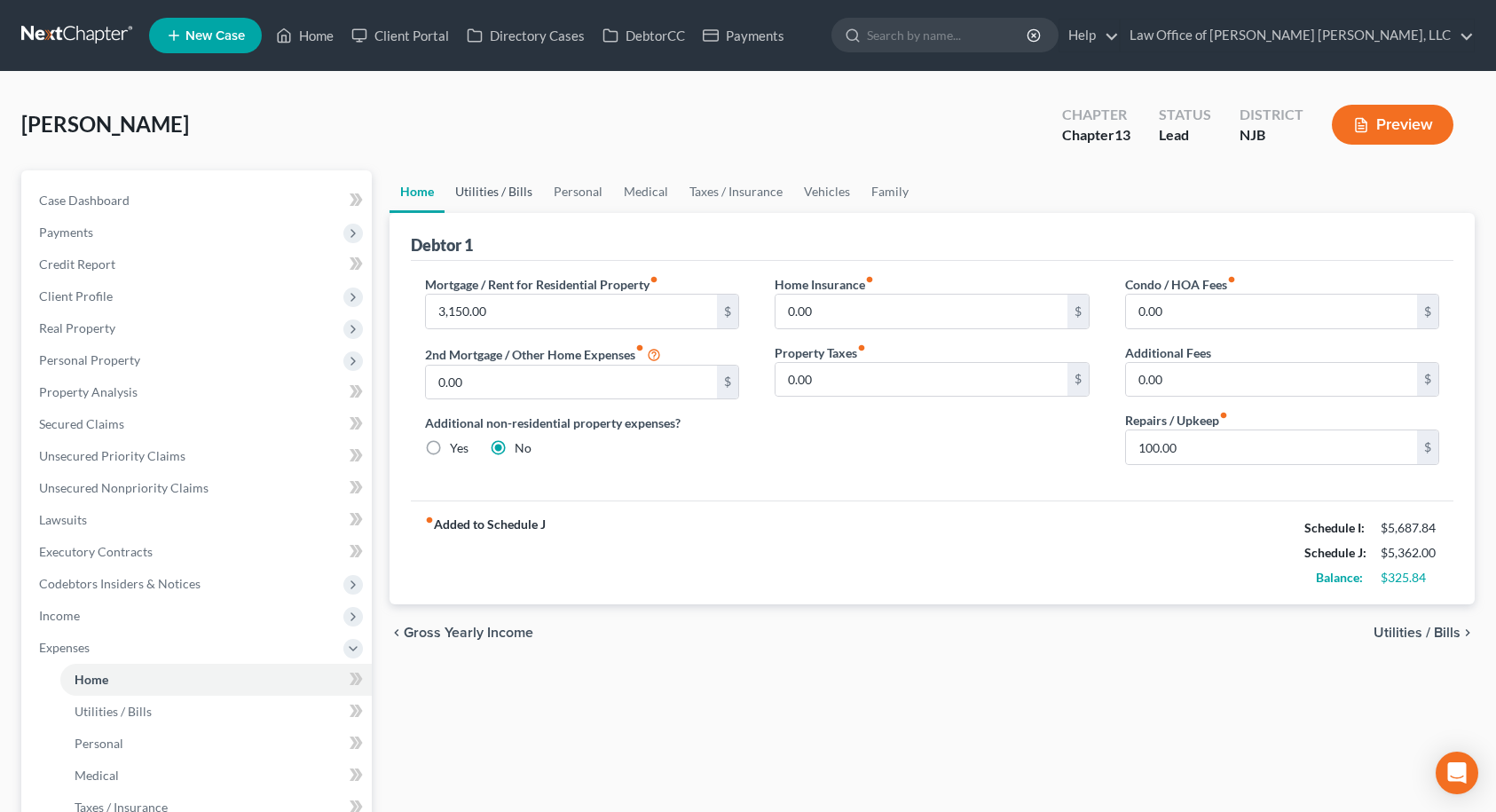
click at [515, 194] on link "Utilities / Bills" at bounding box center [494, 191] width 99 height 43
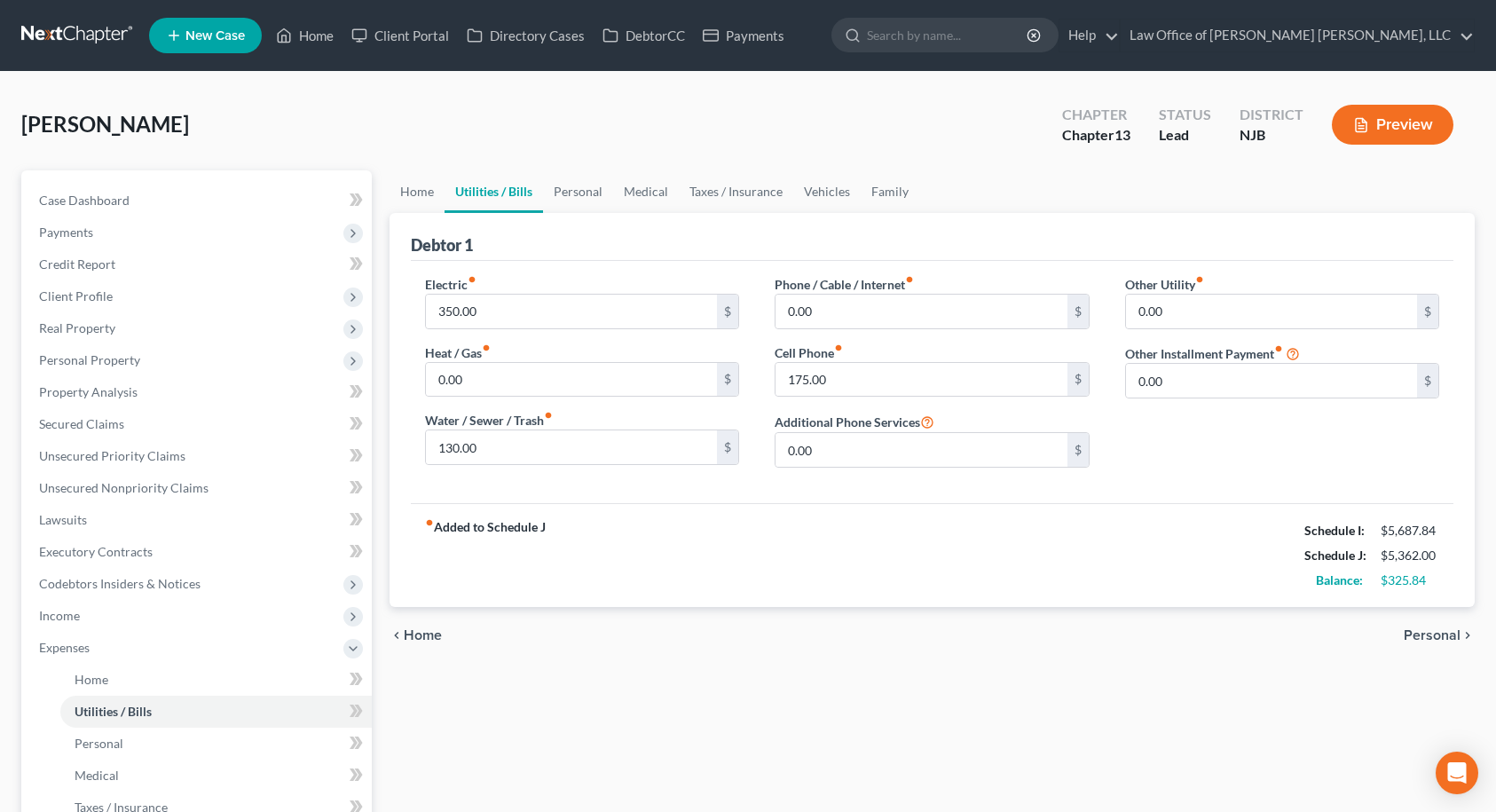
click at [807, 547] on div "fiber_manual_record Added to Schedule J Schedule I: $5,687.84 Schedule J: $5,36…" at bounding box center [932, 554] width 1044 height 104
click at [421, 187] on link "Home" at bounding box center [418, 191] width 55 height 43
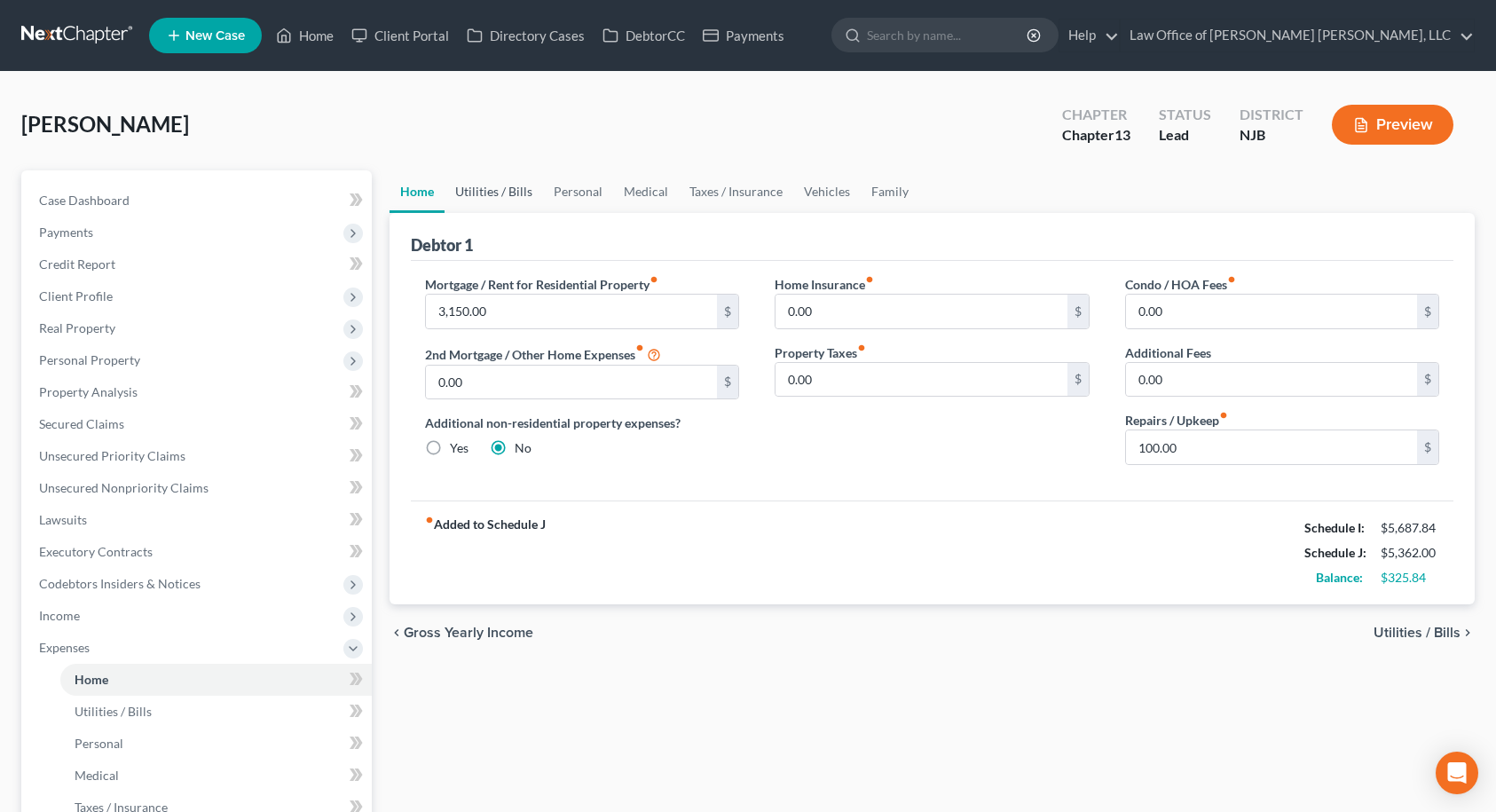
click at [502, 194] on link "Utilities / Bills" at bounding box center [494, 191] width 99 height 43
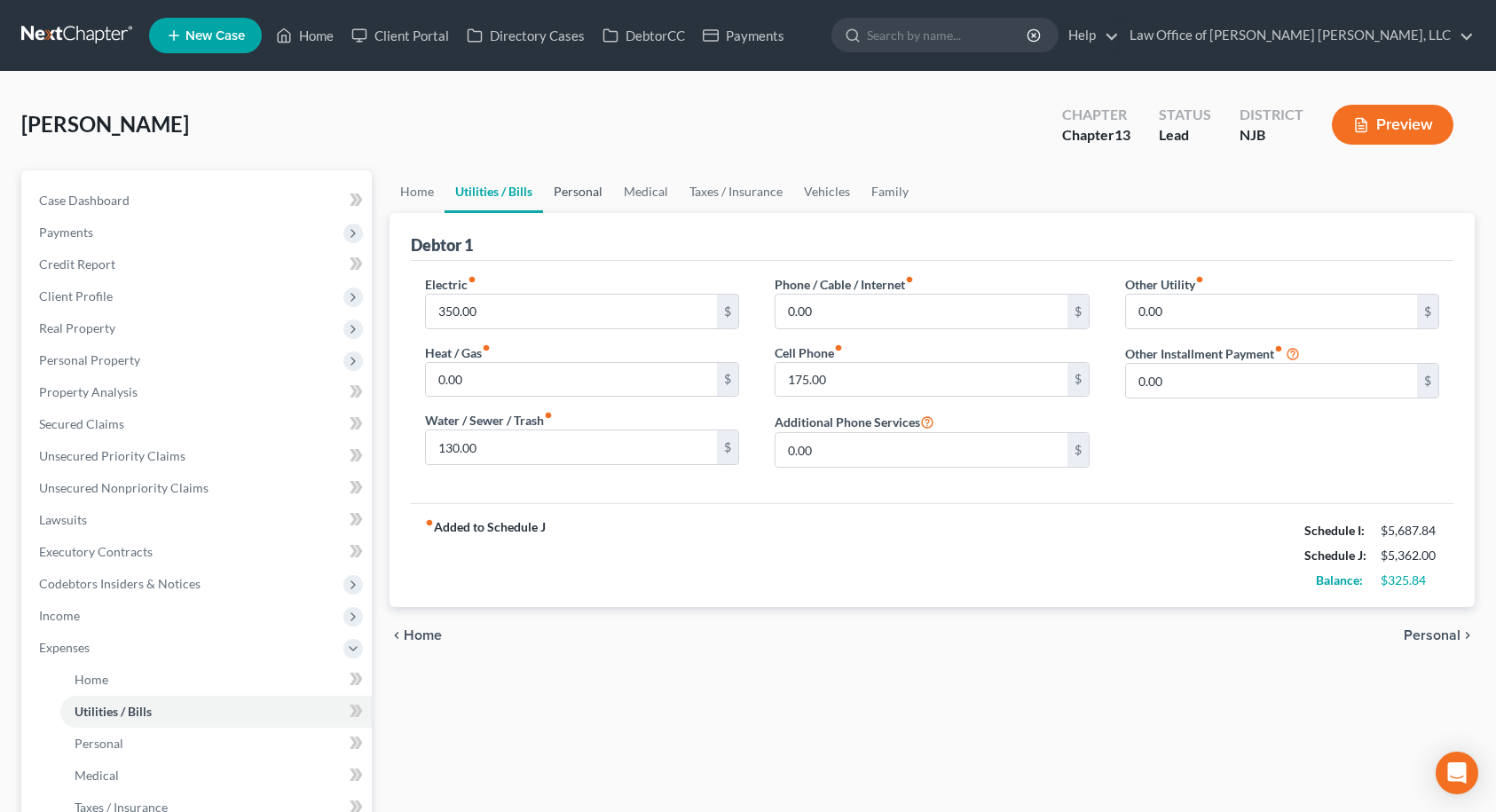
click at [598, 192] on link "Personal" at bounding box center [578, 191] width 70 height 43
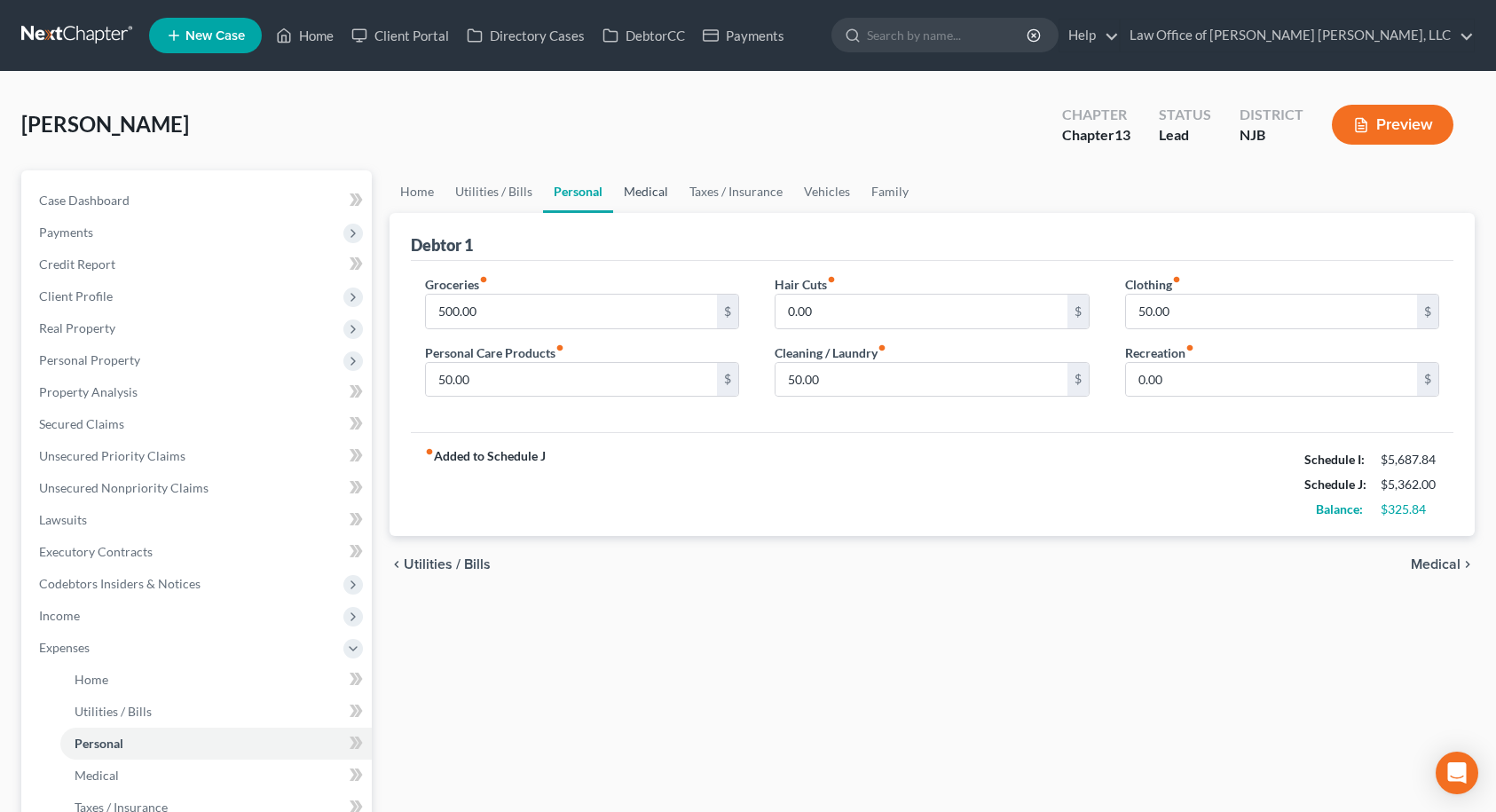
click at [640, 192] on link "Medical" at bounding box center [646, 191] width 65 height 43
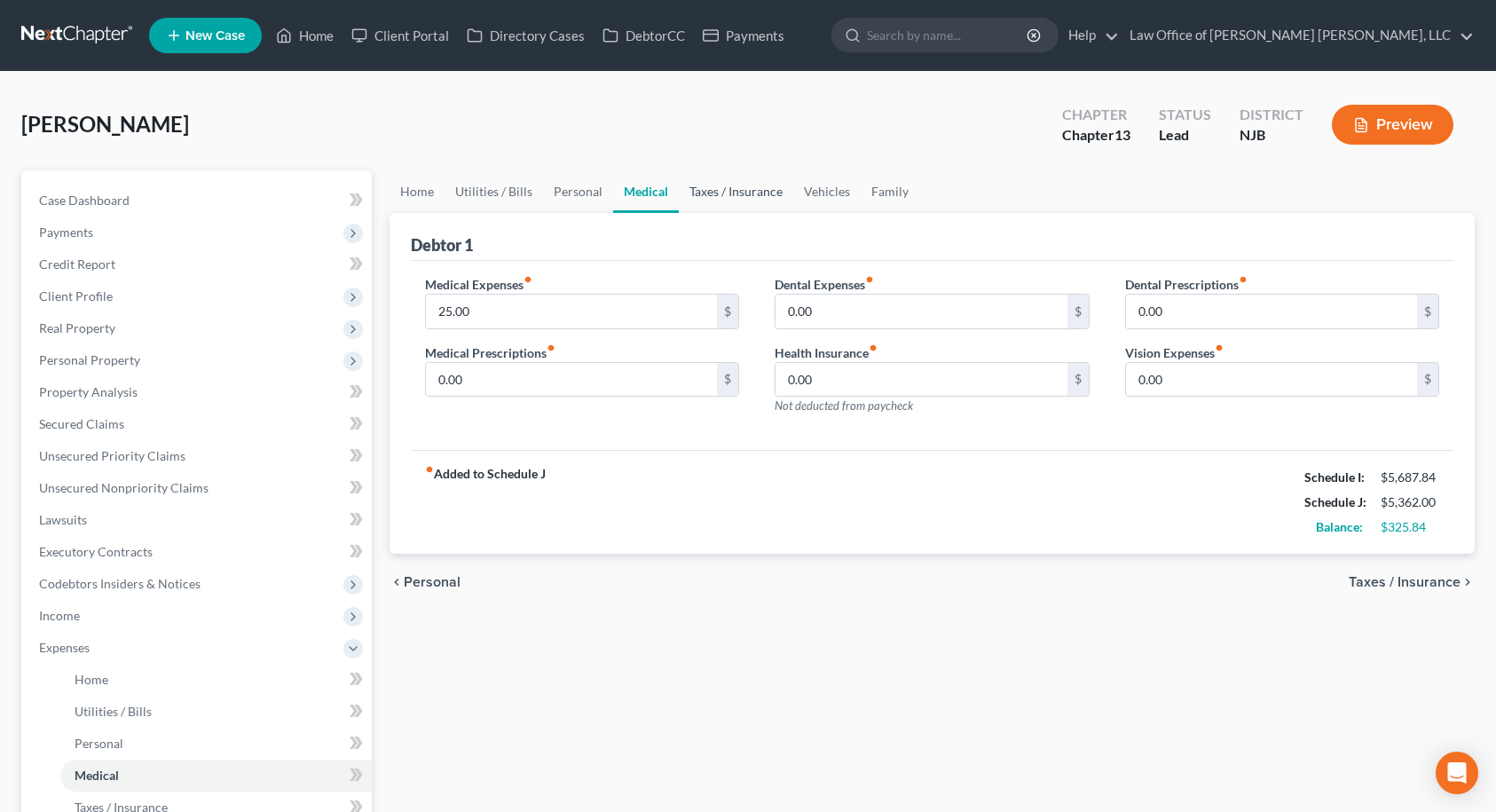
click at [705, 192] on link "Taxes / Insurance" at bounding box center [736, 191] width 115 height 43
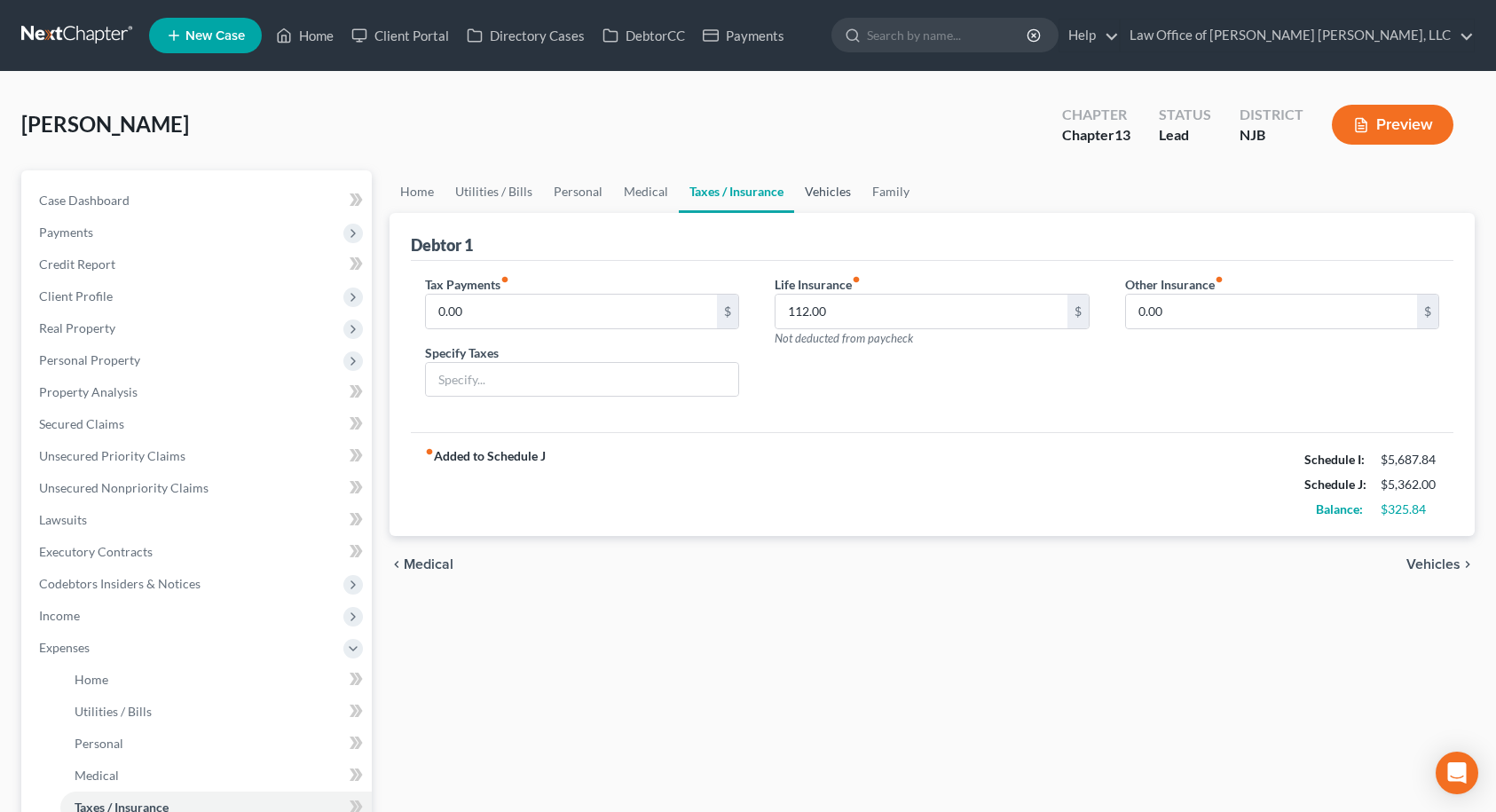
click at [804, 192] on link "Vehicles" at bounding box center [828, 191] width 67 height 43
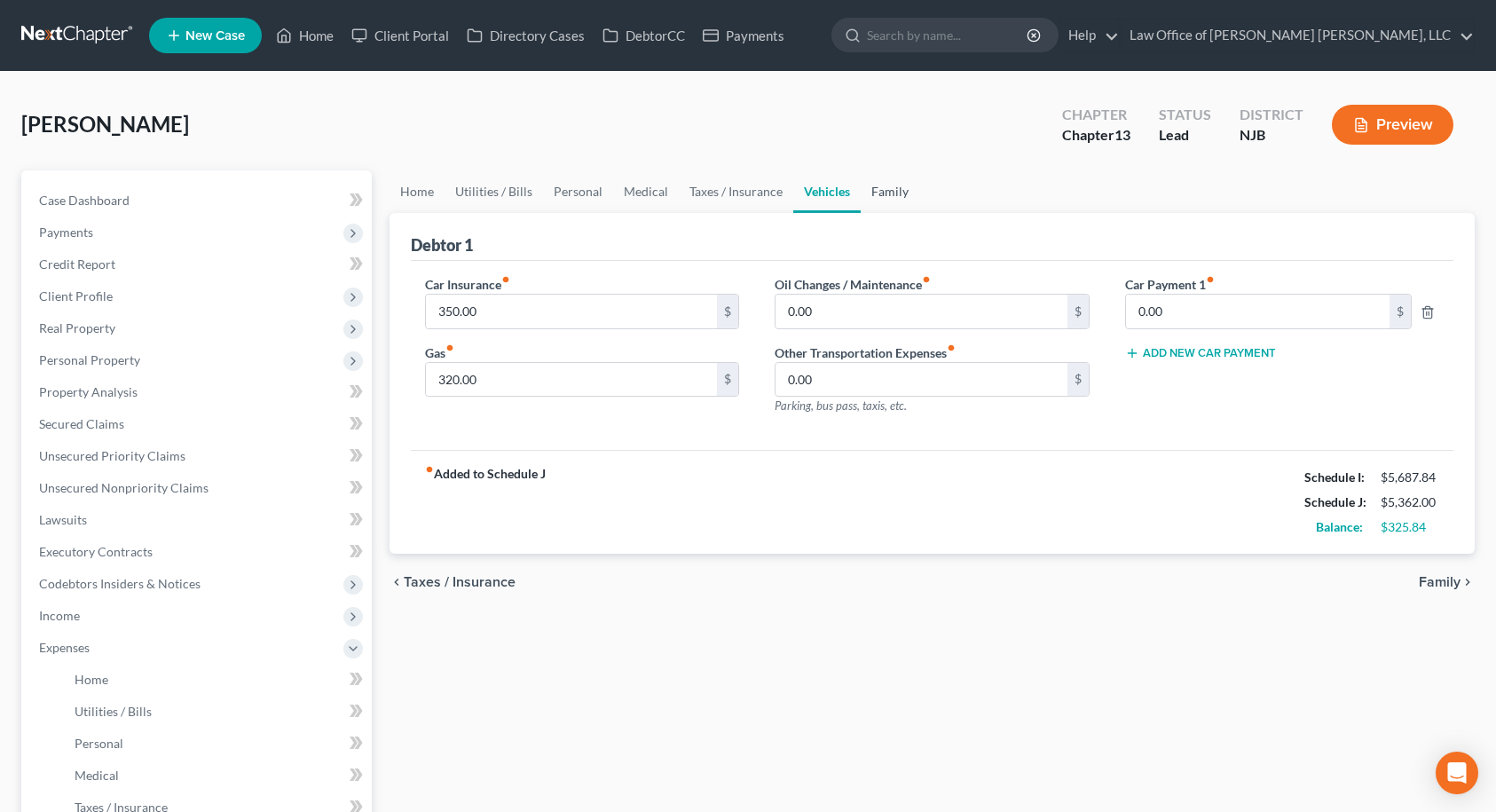
click at [871, 194] on link "Family" at bounding box center [889, 191] width 58 height 43
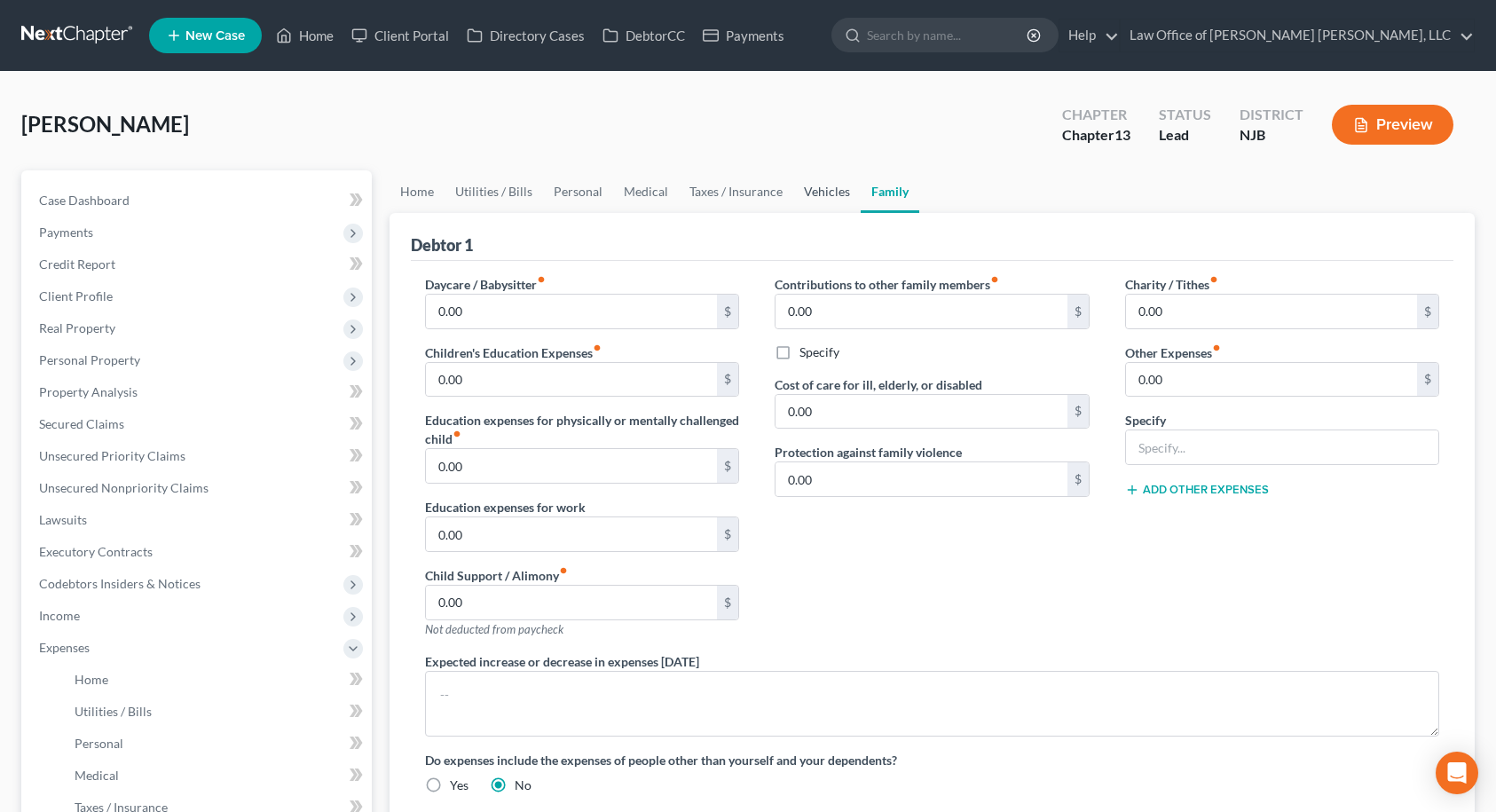
click at [831, 194] on link "Vehicles" at bounding box center [827, 191] width 67 height 43
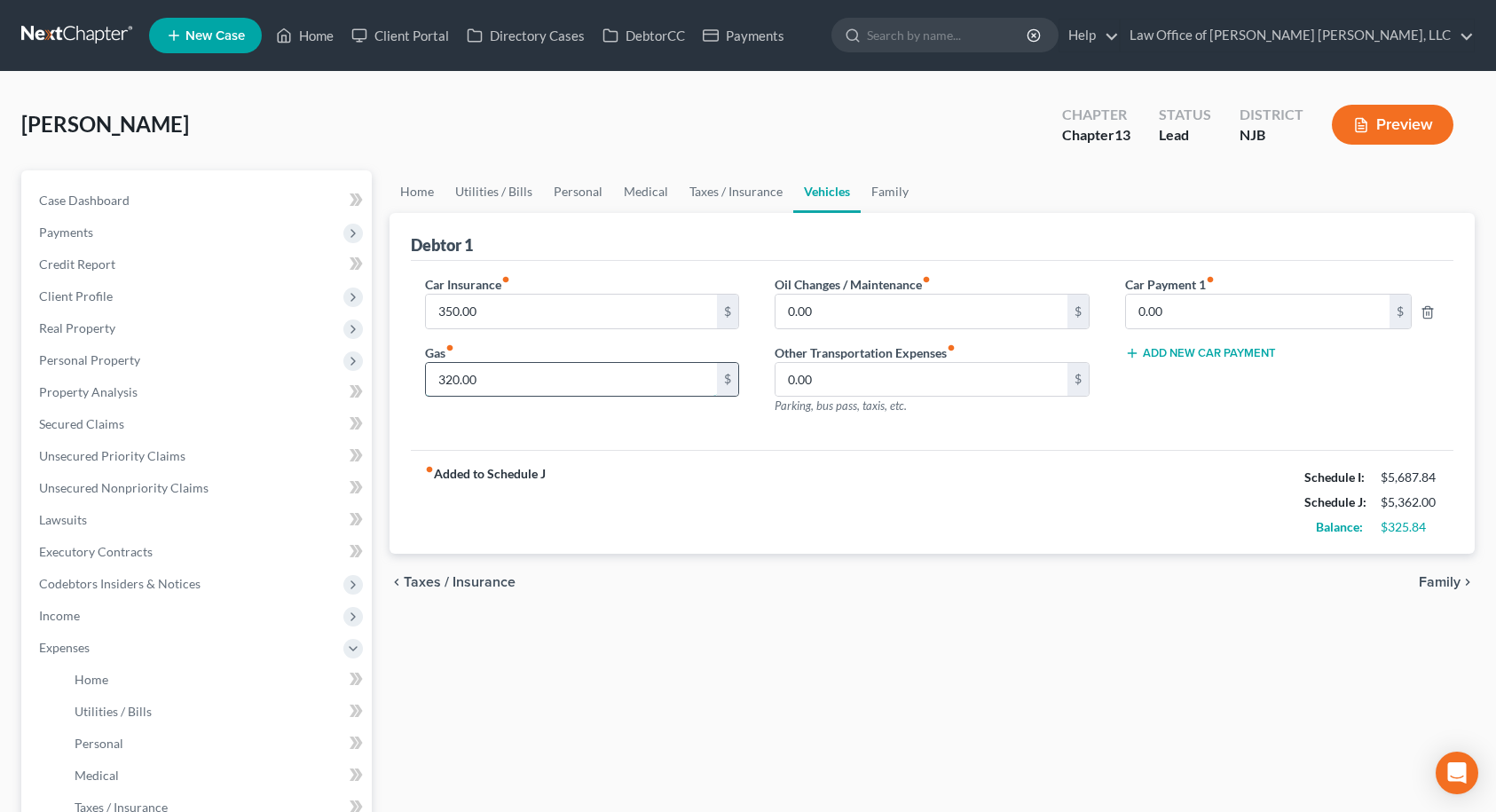
click at [495, 385] on input "320.00" at bounding box center [571, 380] width 292 height 34
click at [503, 422] on div "Car Insurance fiber_manual_record 350.00 $ Gas fiber_manual_record 300.00 $" at bounding box center [583, 352] width 350 height 154
click at [501, 379] on input "300.00" at bounding box center [571, 380] width 292 height 34
click at [485, 421] on div "Car Insurance fiber_manual_record 350.00 $ Gas fiber_manual_record 300.00 $" at bounding box center [583, 352] width 350 height 154
click at [506, 317] on input "350.00" at bounding box center [571, 312] width 292 height 34
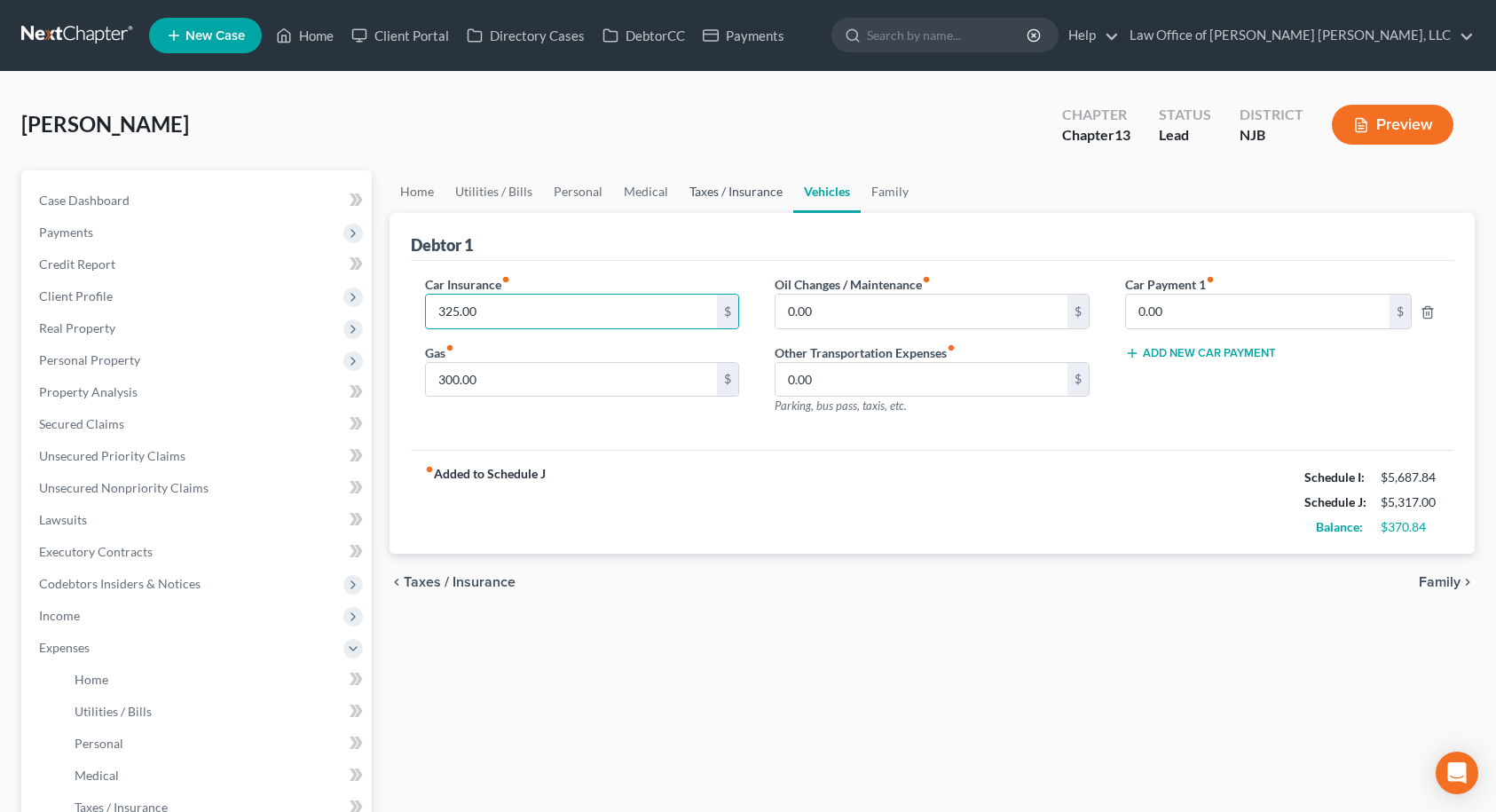
click at [765, 191] on link "Taxes / Insurance" at bounding box center [736, 191] width 115 height 43
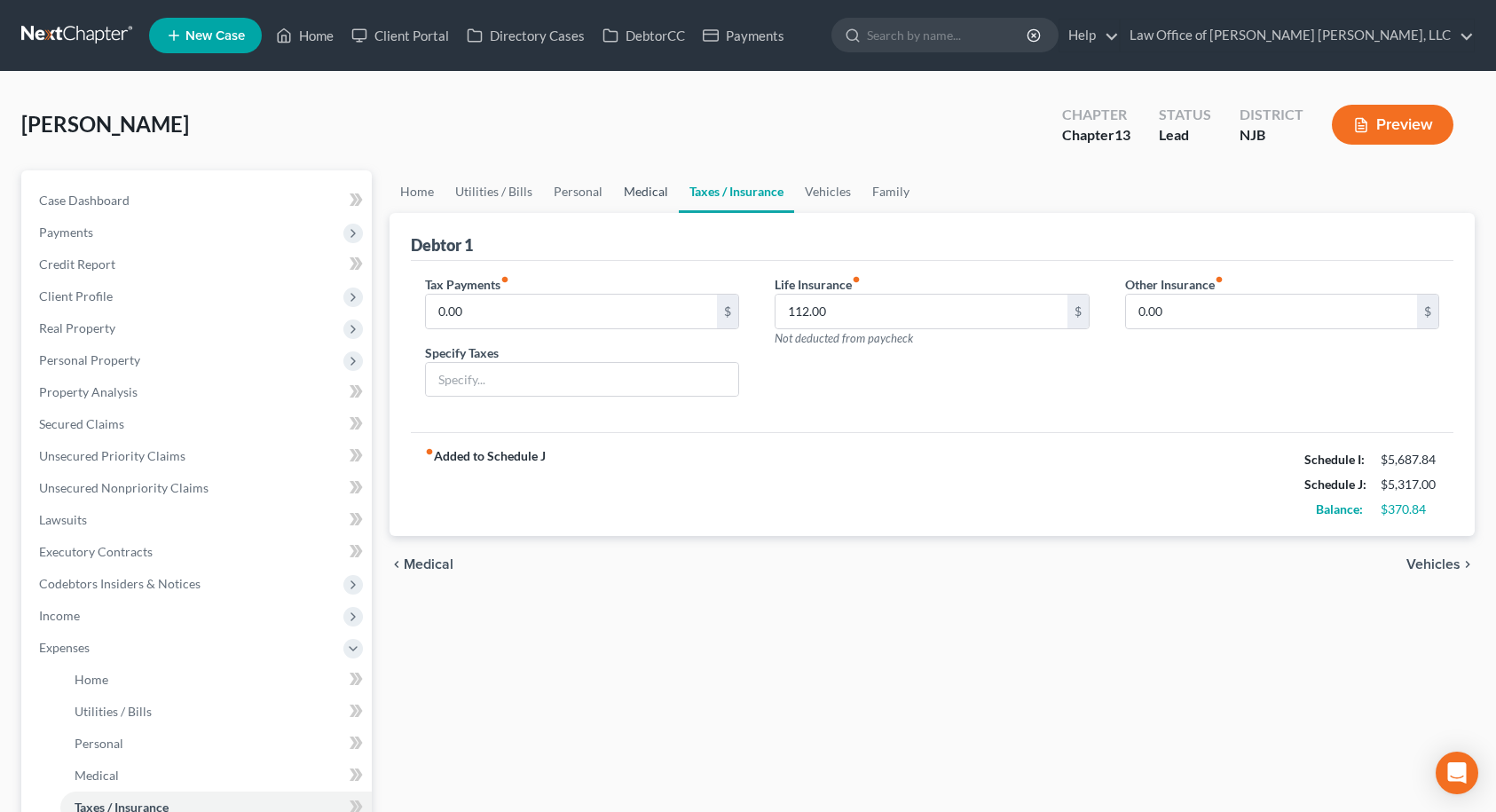
click at [658, 191] on link "Medical" at bounding box center [646, 191] width 65 height 43
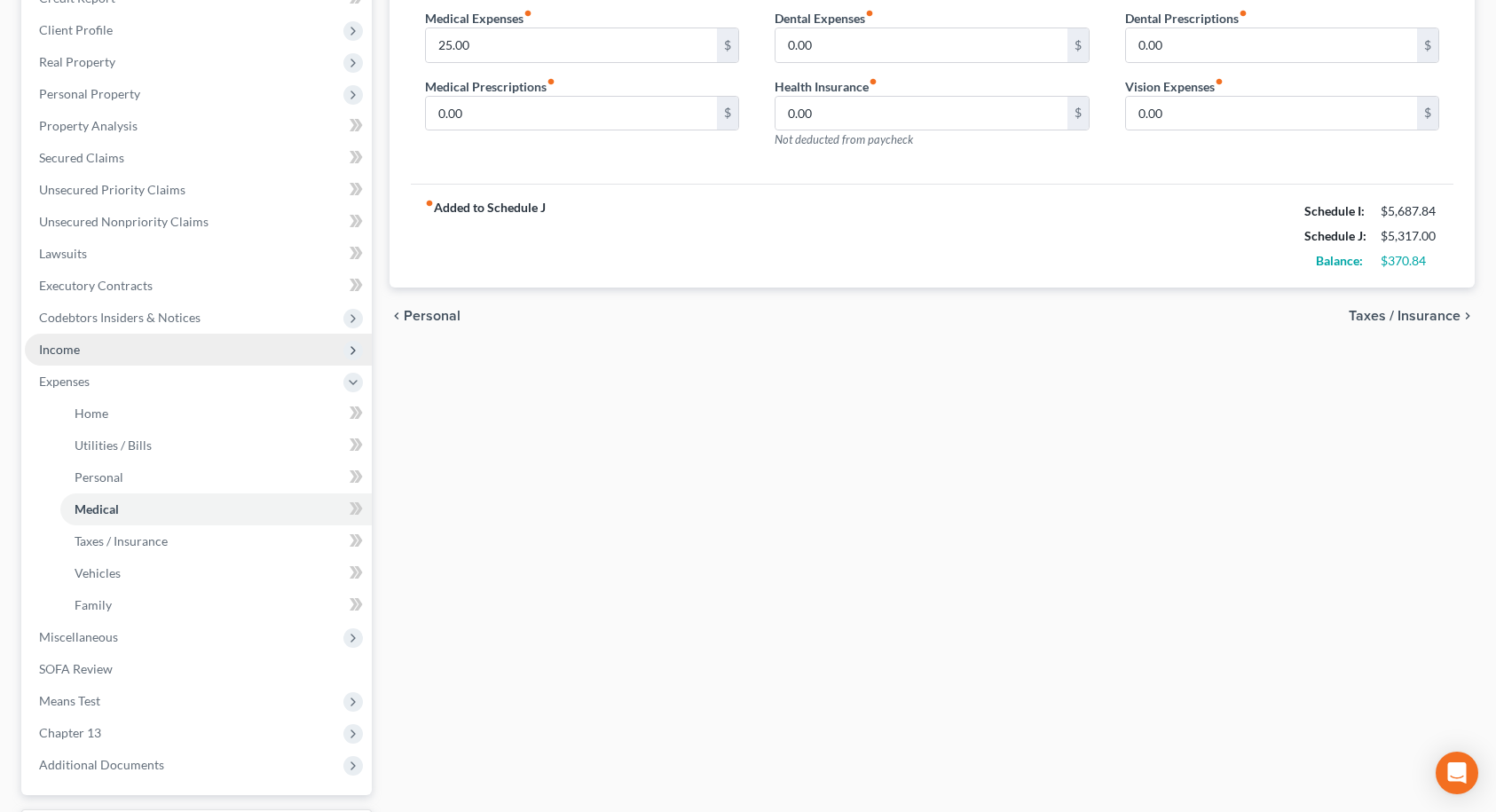
scroll to position [418, 0]
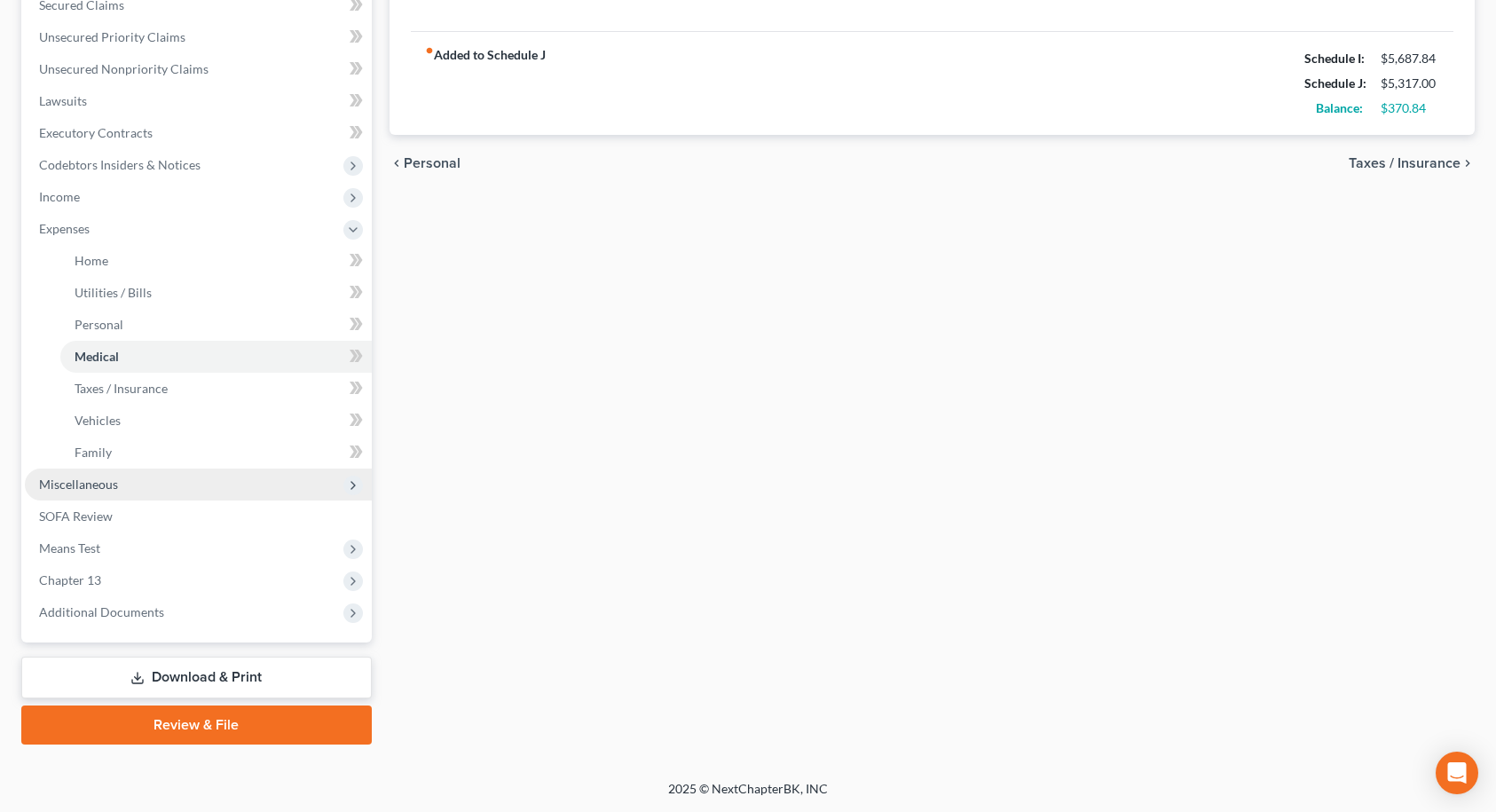
click at [86, 489] on span "Miscellaneous" at bounding box center [78, 484] width 79 height 15
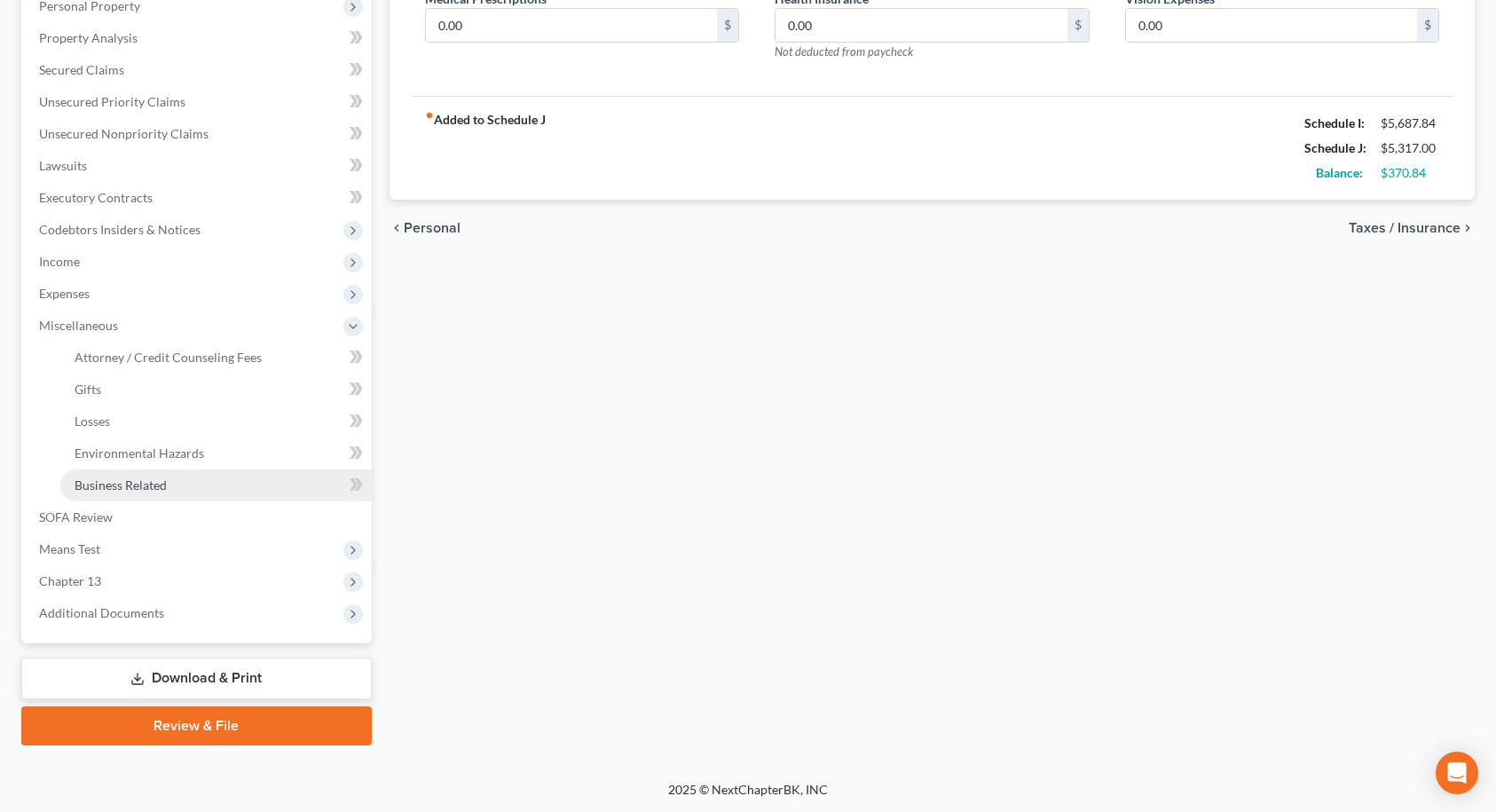
scroll to position [355, 0]
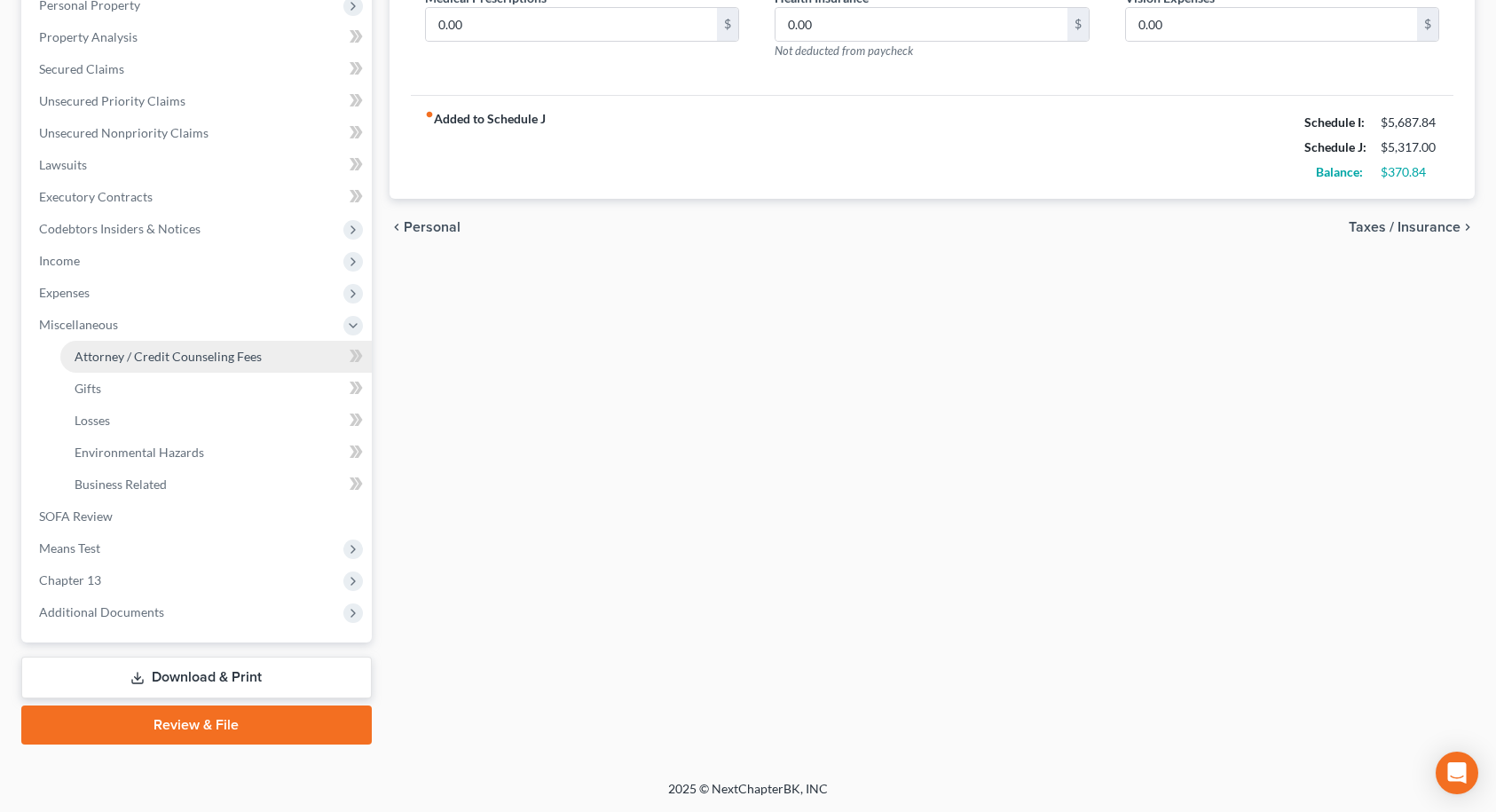
click at [131, 353] on span "Attorney / Credit Counseling Fees" at bounding box center [167, 355] width 187 height 15
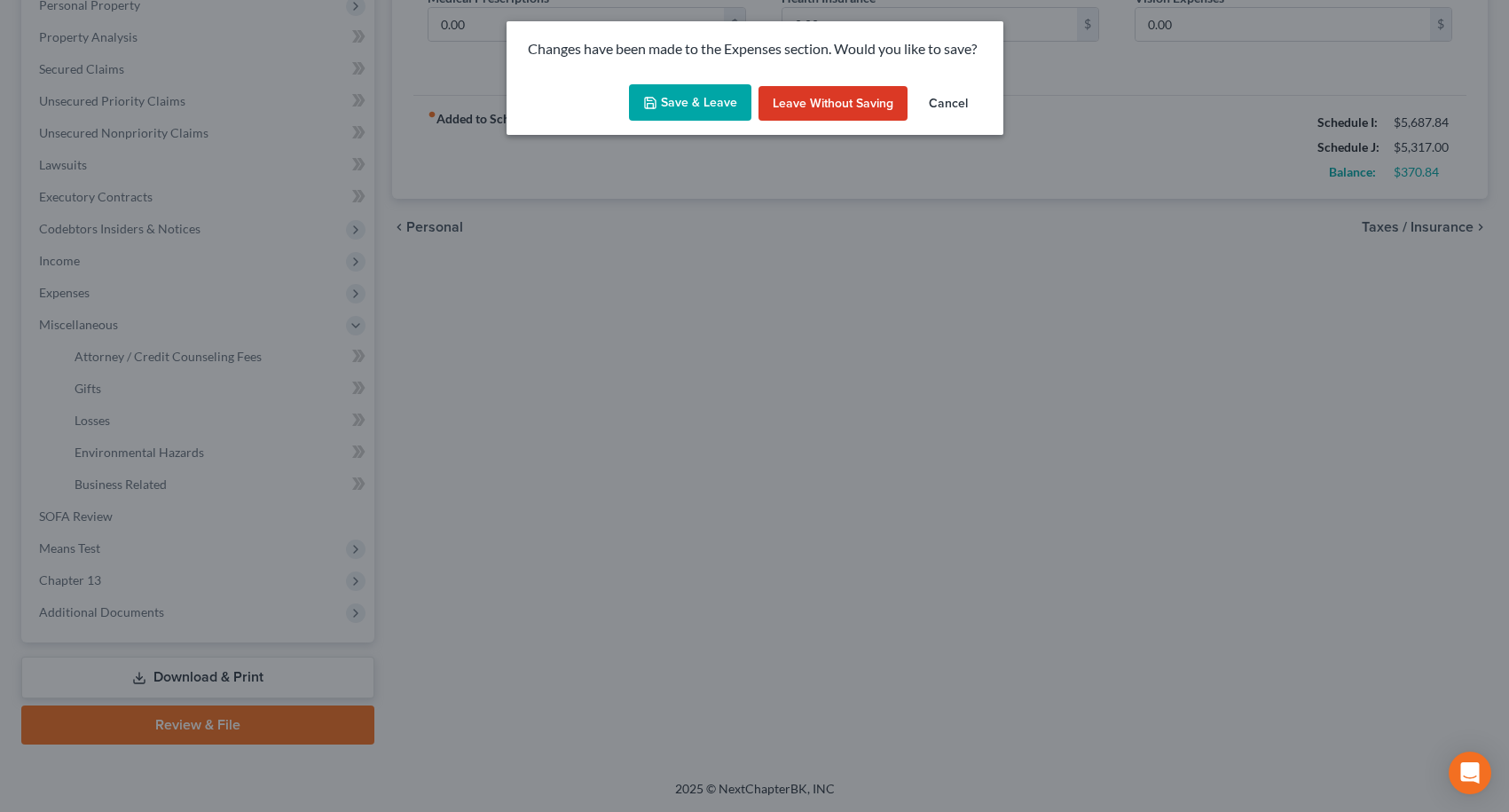
click at [709, 99] on button "Save & Leave" at bounding box center [691, 103] width 123 height 38
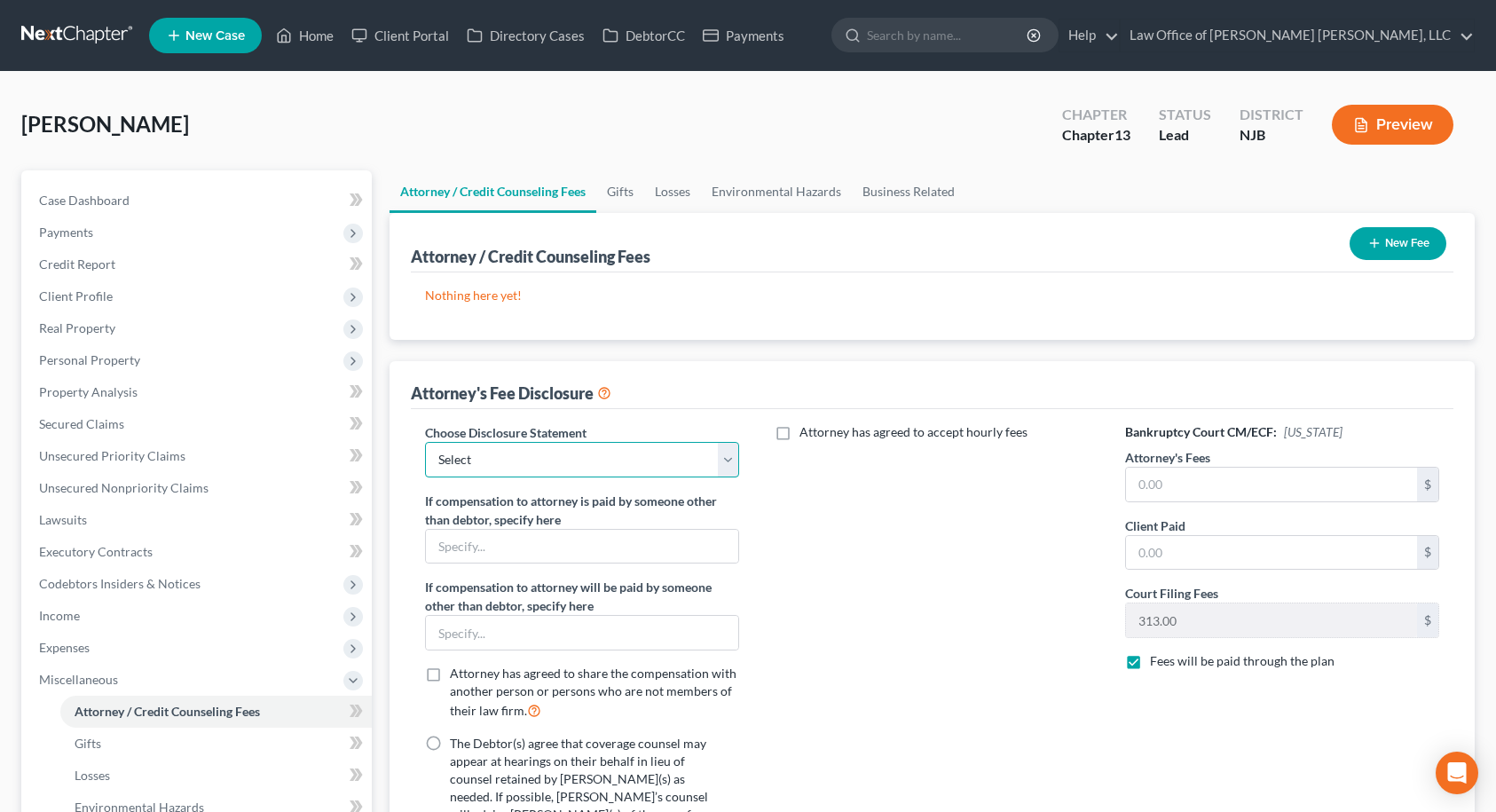
drag, startPoint x: 582, startPoint y: 445, endPoint x: 581, endPoint y: 456, distance: 11.0
click at [582, 445] on select "Select PA - 13 NJ - 7 PA - 7 DISCLOSURE OF COMPENSATION OF ATTORNEY FOR DEBTOR" at bounding box center [583, 460] width 315 height 36
click at [425, 442] on select "Select PA - 13 NJ - 7 PA - 7 DISCLOSURE OF COMPENSATION OF ATTORNEY FOR DEBTOR" at bounding box center [583, 460] width 315 height 36
drag, startPoint x: 550, startPoint y: 451, endPoint x: 546, endPoint y: 472, distance: 21.4
click at [550, 451] on select "Select PA - 13 NJ - 7 PA - 7 DISCLOSURE OF COMPENSATION OF ATTORNEY FOR DEBTOR" at bounding box center [583, 460] width 315 height 36
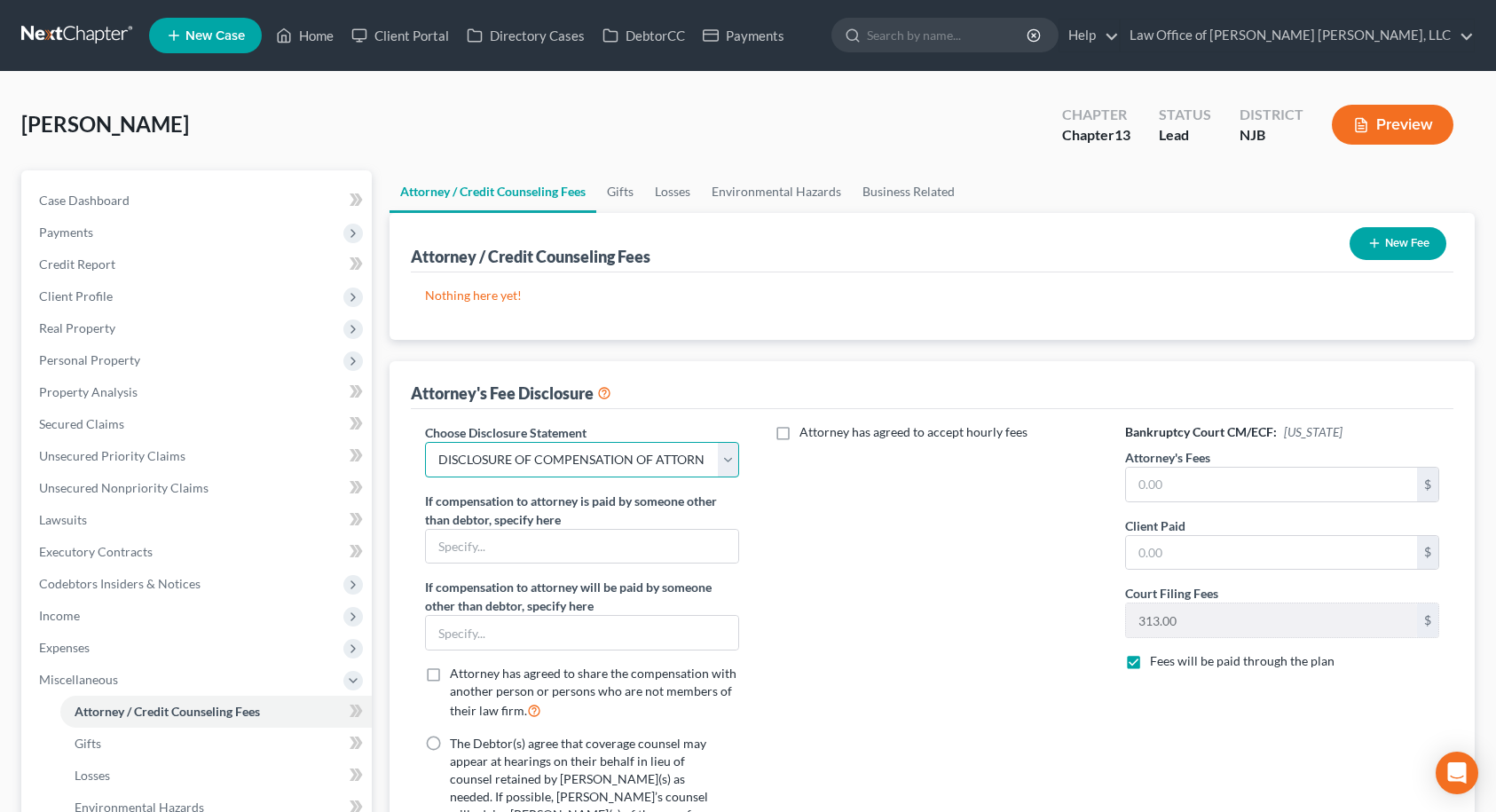
click at [425, 442] on select "Select PA - 13 NJ - 7 PA - 7 DISCLOSURE OF COMPENSATION OF ATTORNEY FOR DEBTOR" at bounding box center [583, 460] width 315 height 36
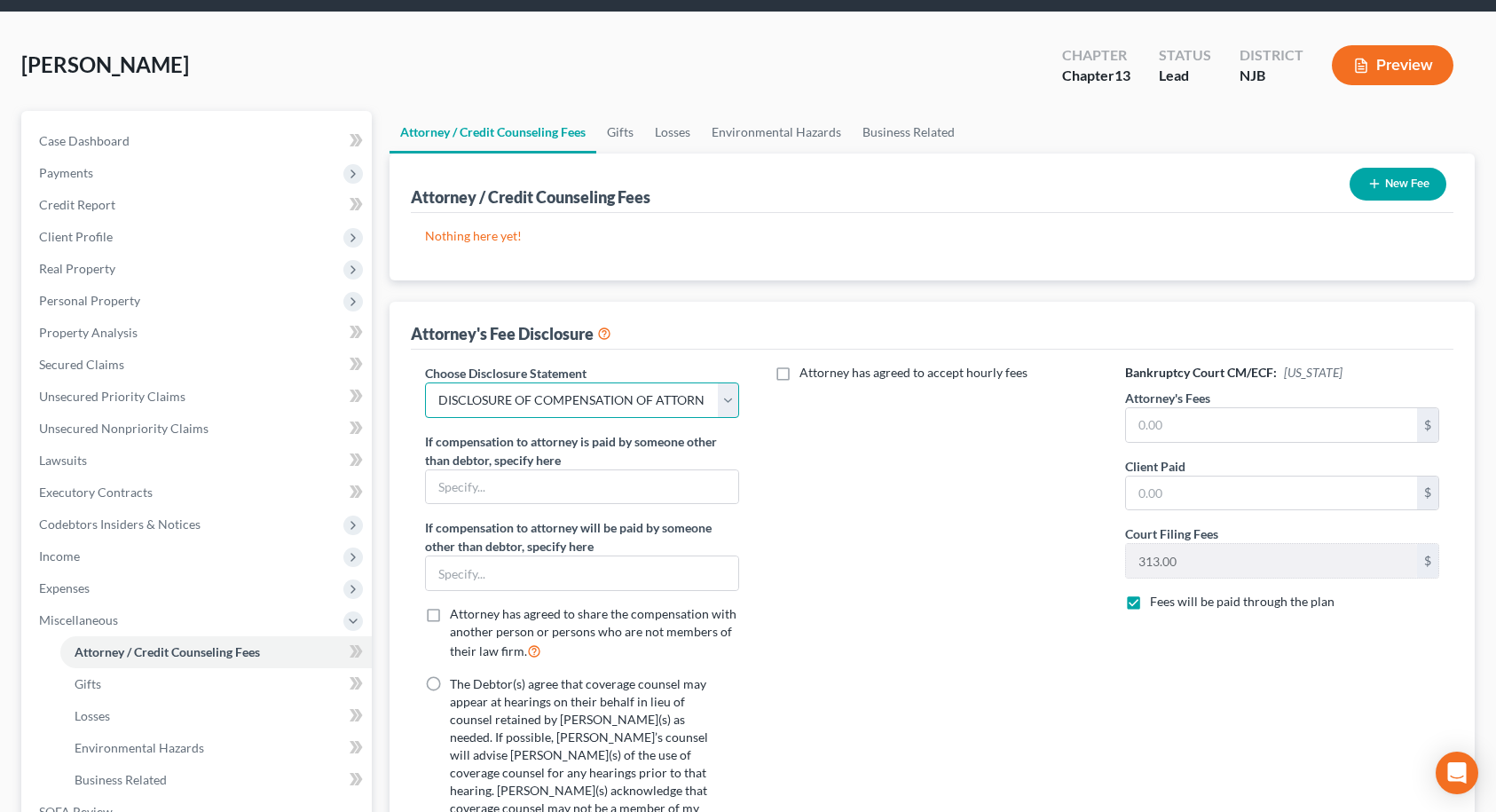
scroll to position [89, 0]
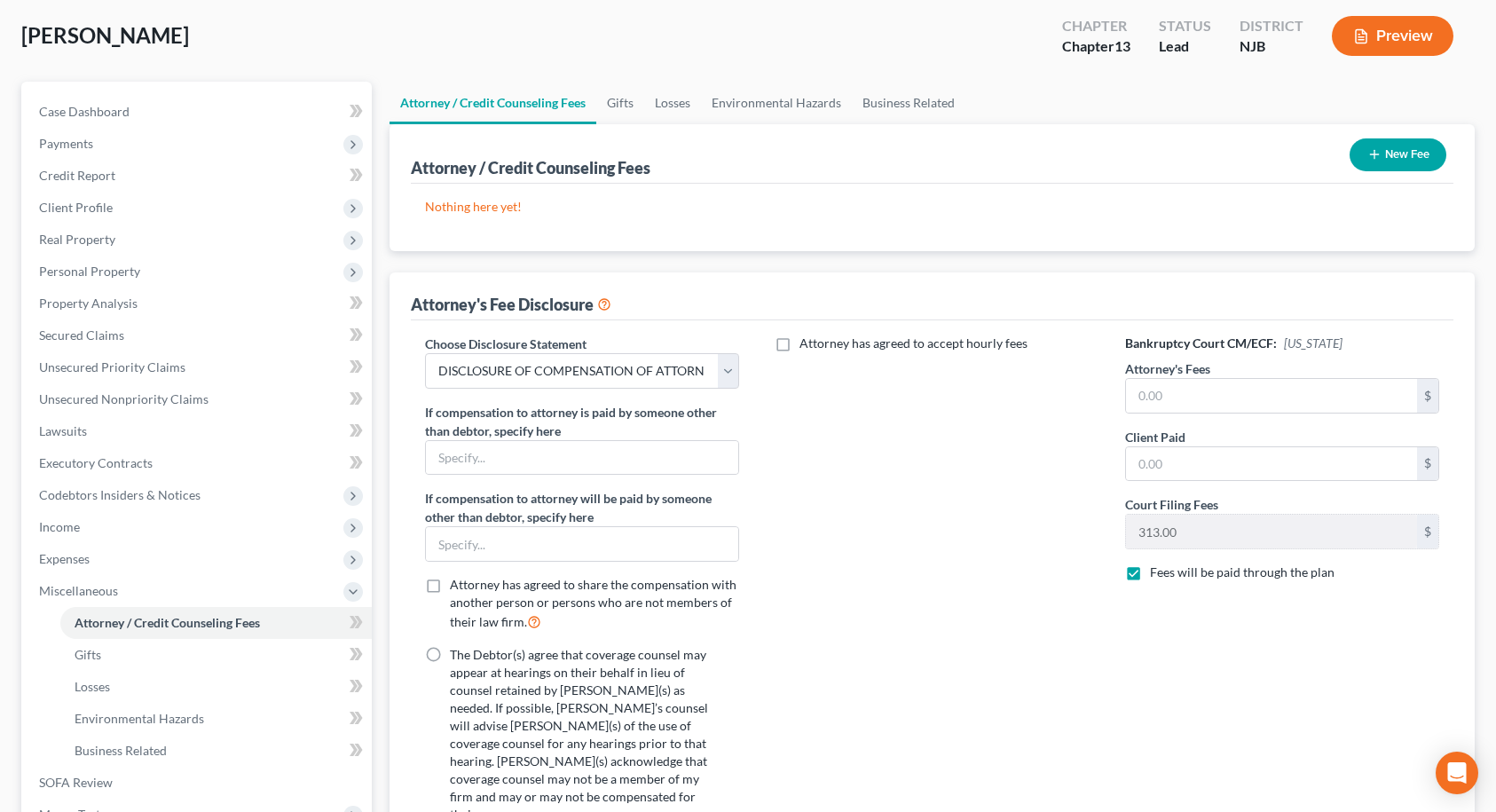
click at [450, 656] on label "The Debtor(s) agree that coverage counsel may appear at hearings on their behal…" at bounding box center [585, 734] width 269 height 177
click at [457, 656] on input "The Debtor(s) agree that coverage counsel may appear at hearings on their behal…" at bounding box center [463, 652] width 12 height 12
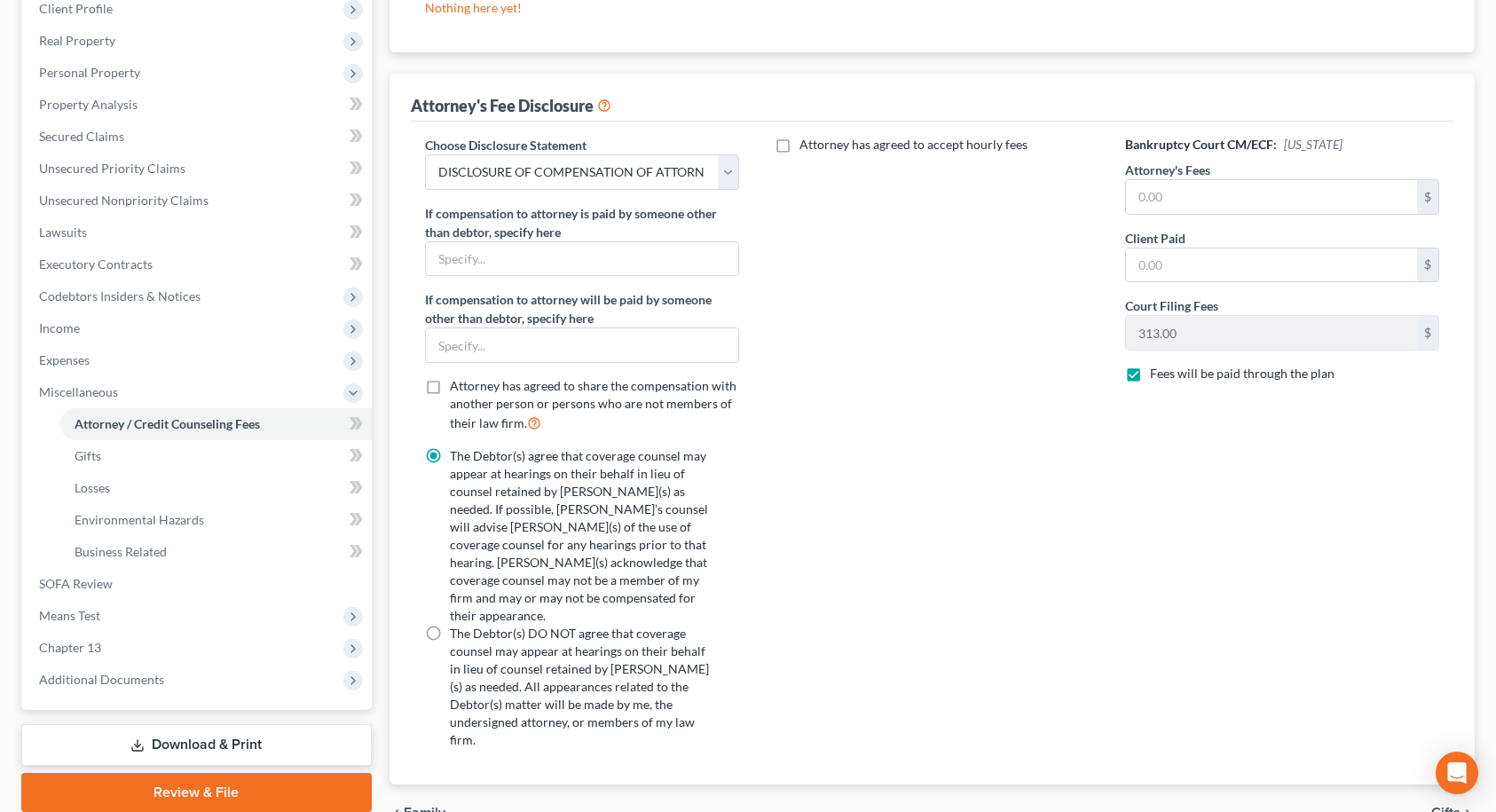
scroll to position [177, 0]
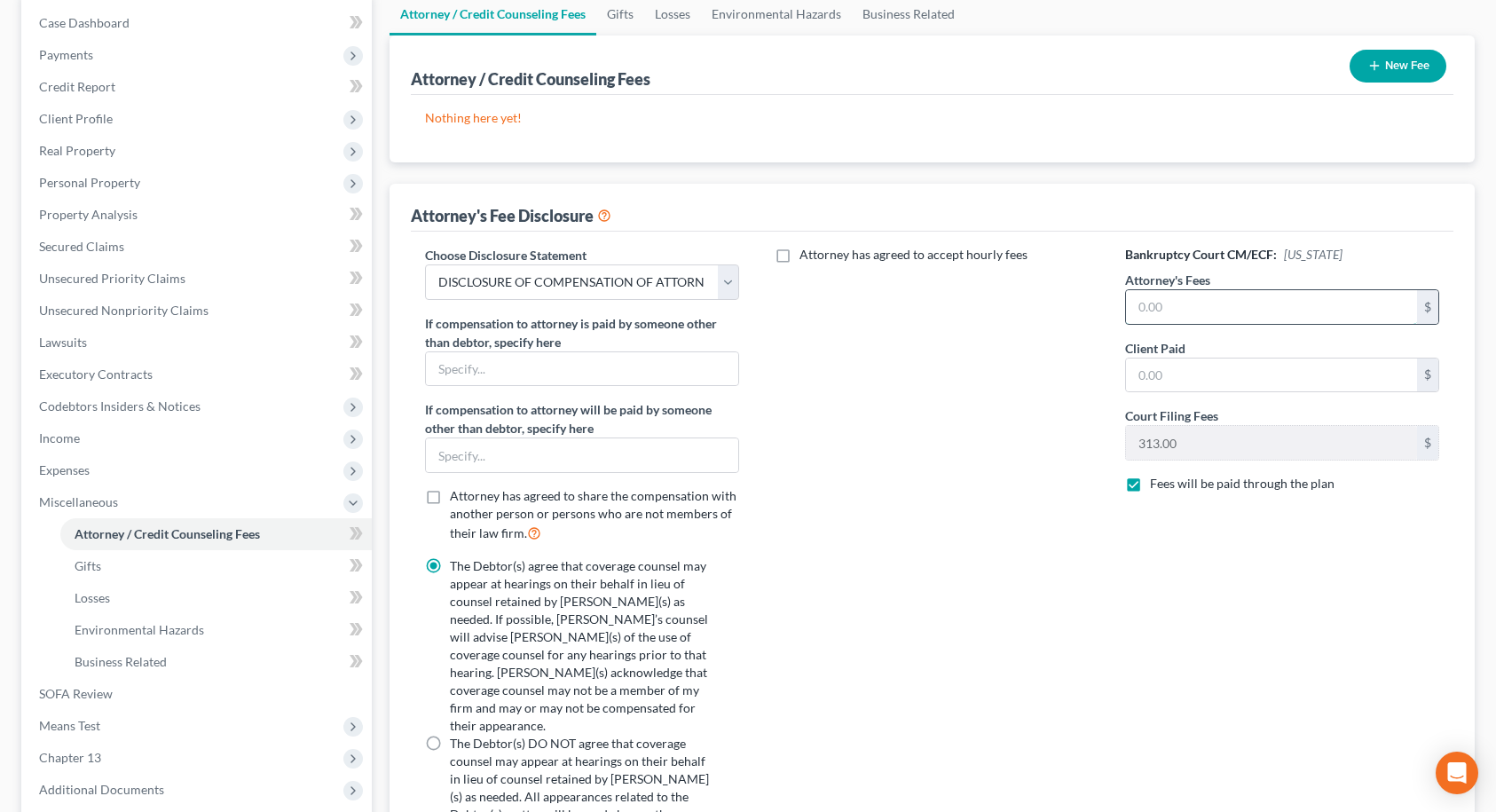
click at [1221, 306] on input "text" at bounding box center [1271, 307] width 292 height 34
click at [977, 416] on div "Attorney has agreed to accept hourly fees" at bounding box center [932, 559] width 350 height 627
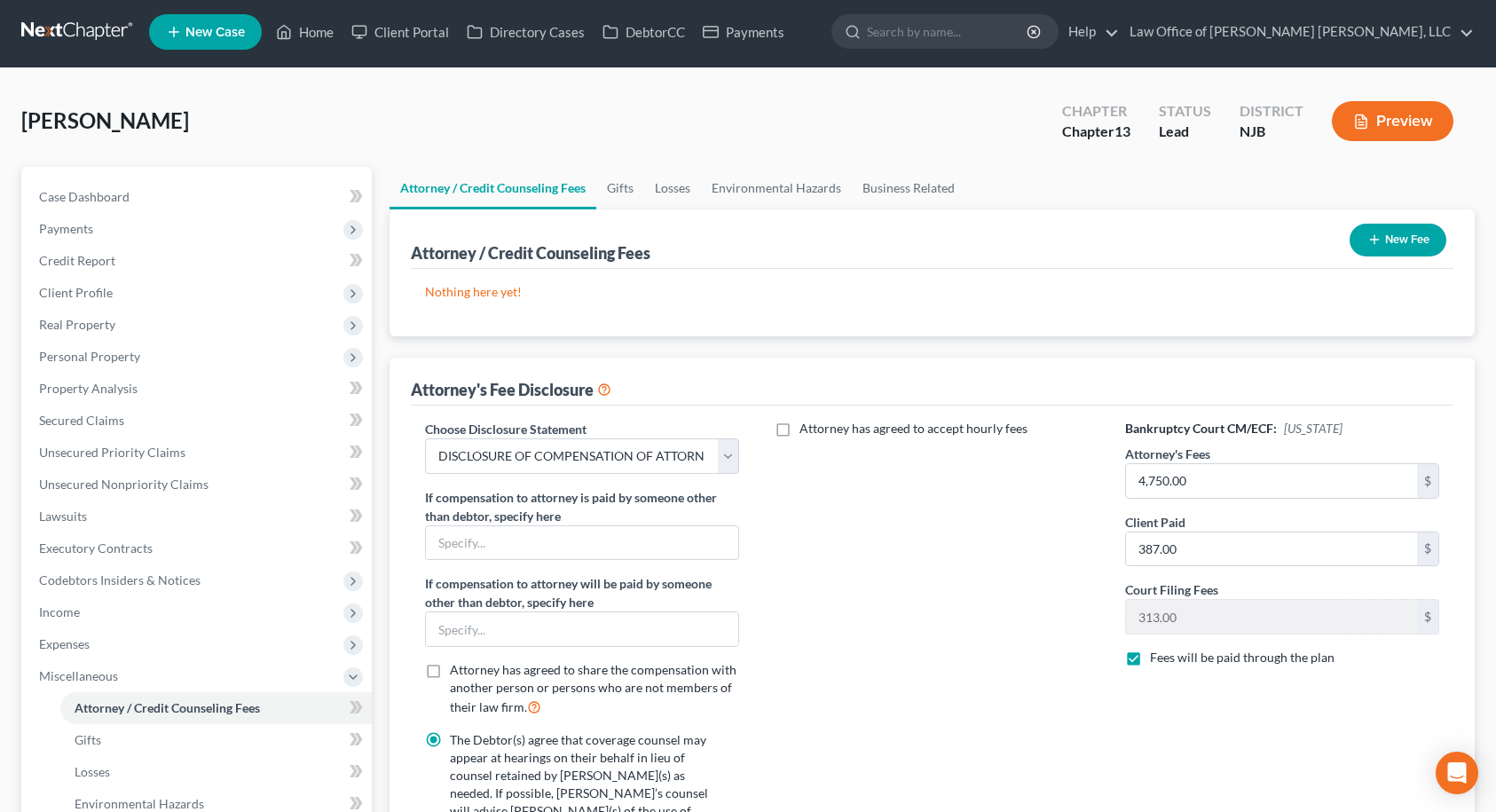
scroll to position [0, 0]
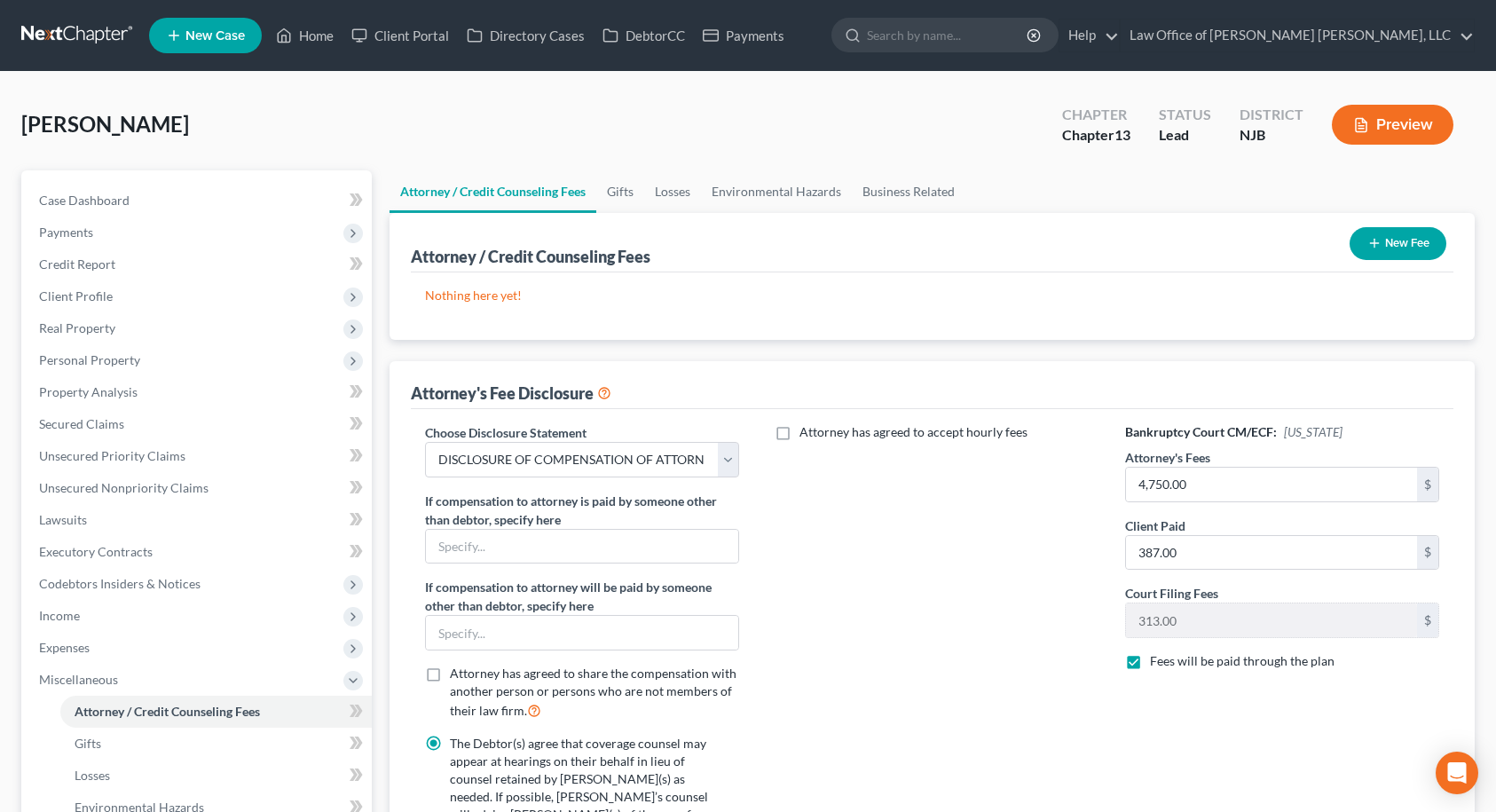
click at [1409, 249] on button "New Fee" at bounding box center [1398, 243] width 97 height 33
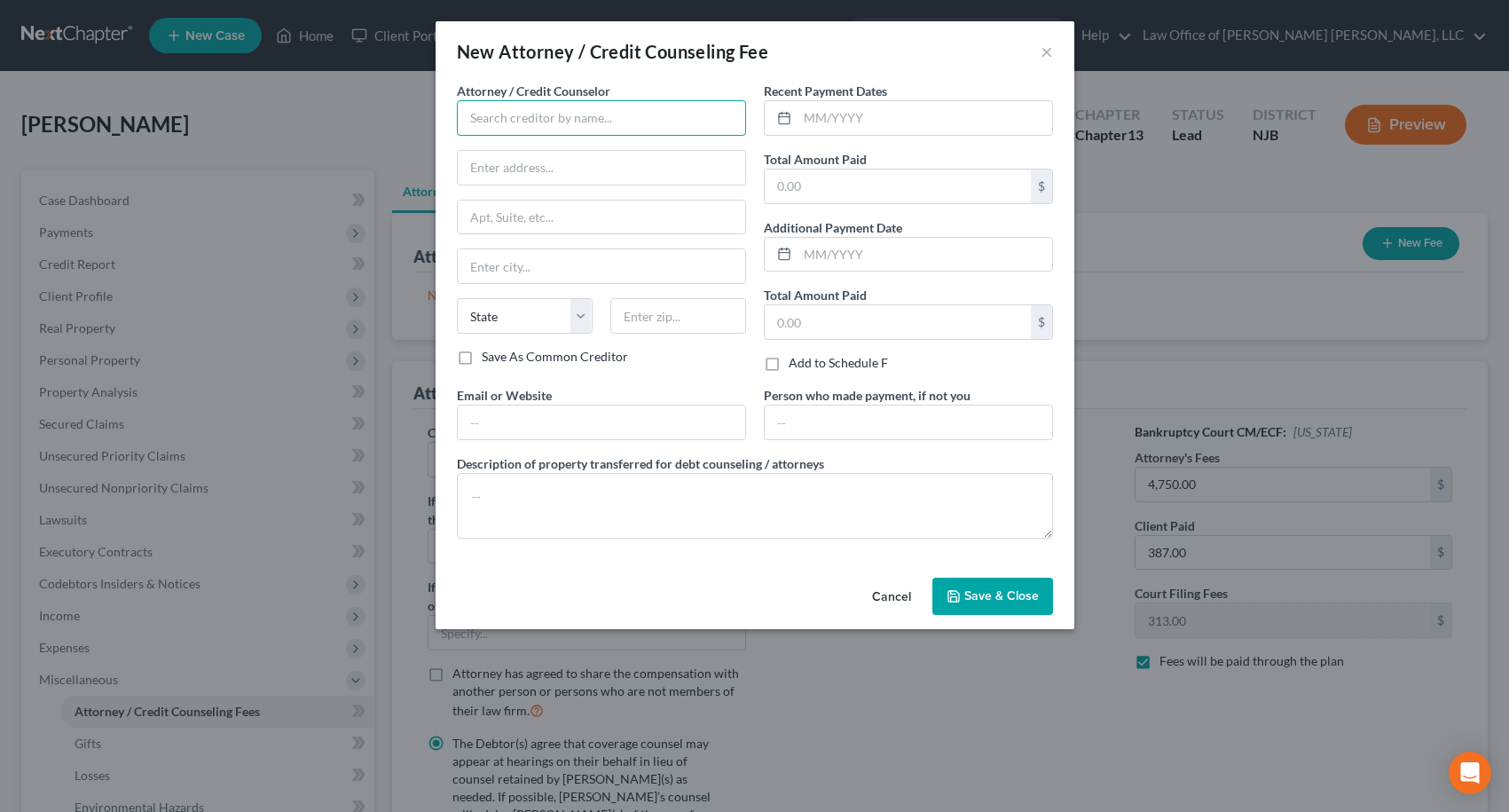
click at [586, 116] on input "text" at bounding box center [602, 118] width 289 height 36
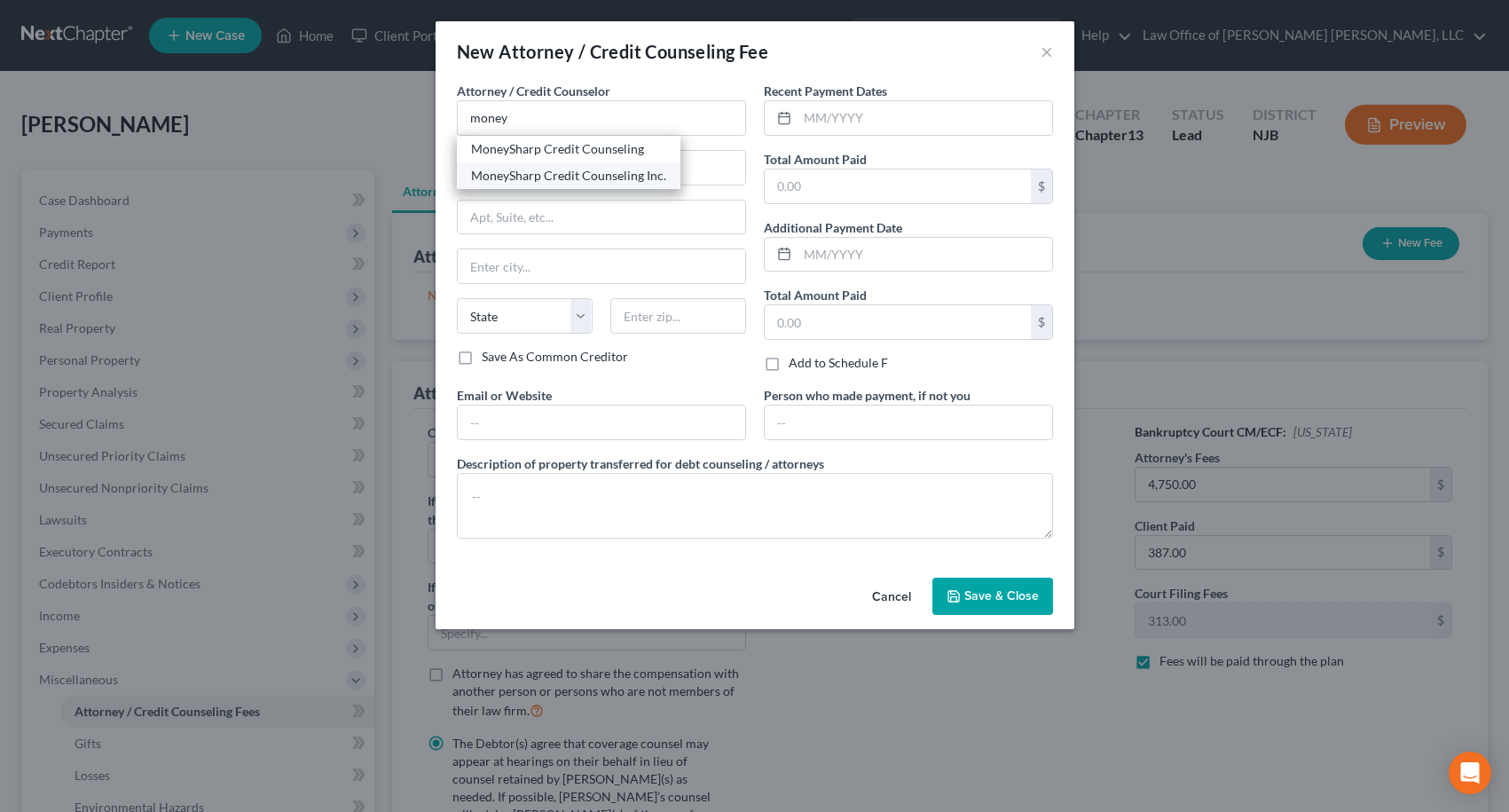
click at [588, 173] on div "MoneySharp Credit Counseling Inc." at bounding box center [568, 176] width 195 height 18
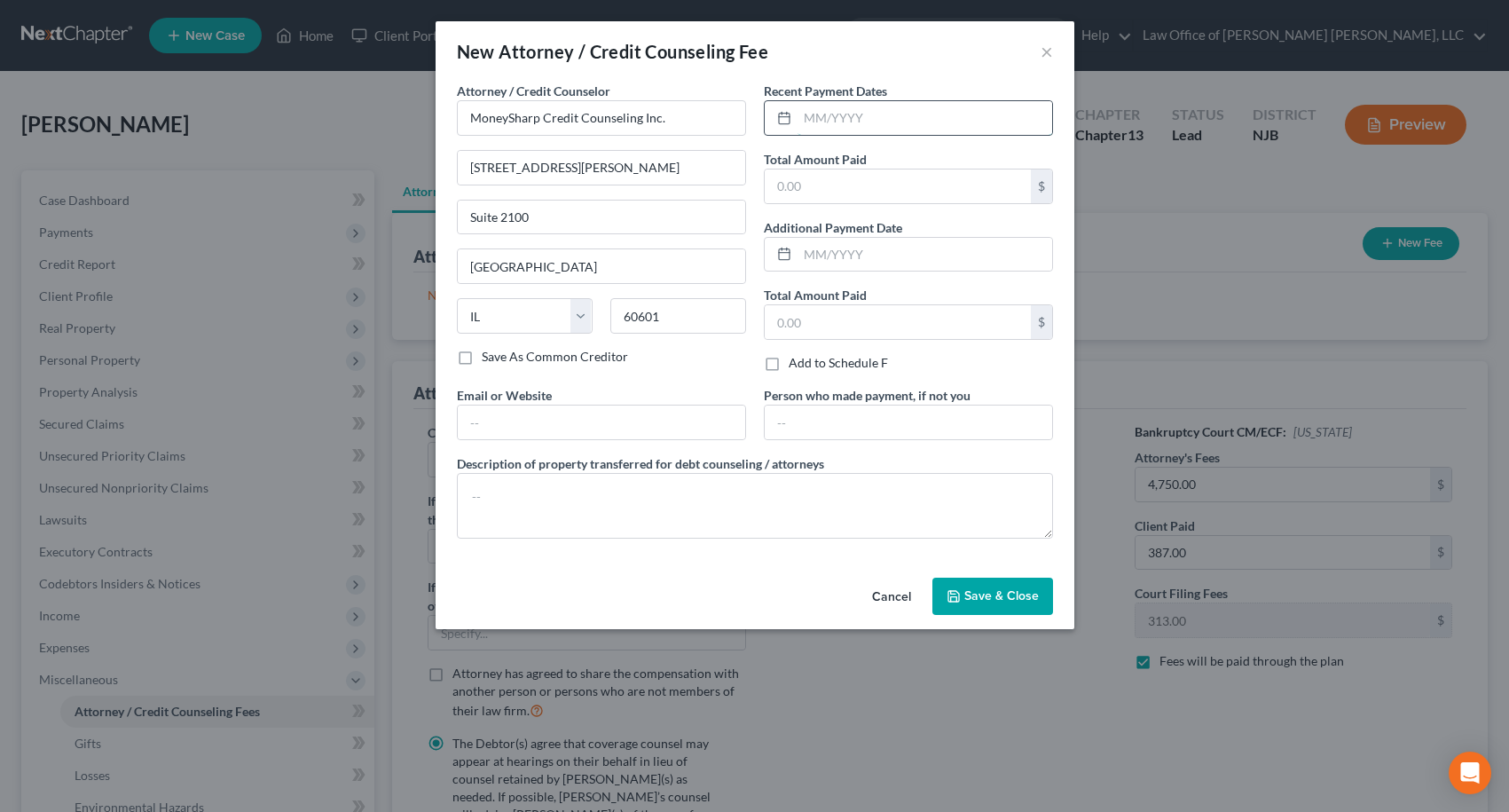
click at [812, 123] on input "text" at bounding box center [924, 118] width 254 height 34
click at [822, 176] on input "text" at bounding box center [897, 186] width 266 height 34
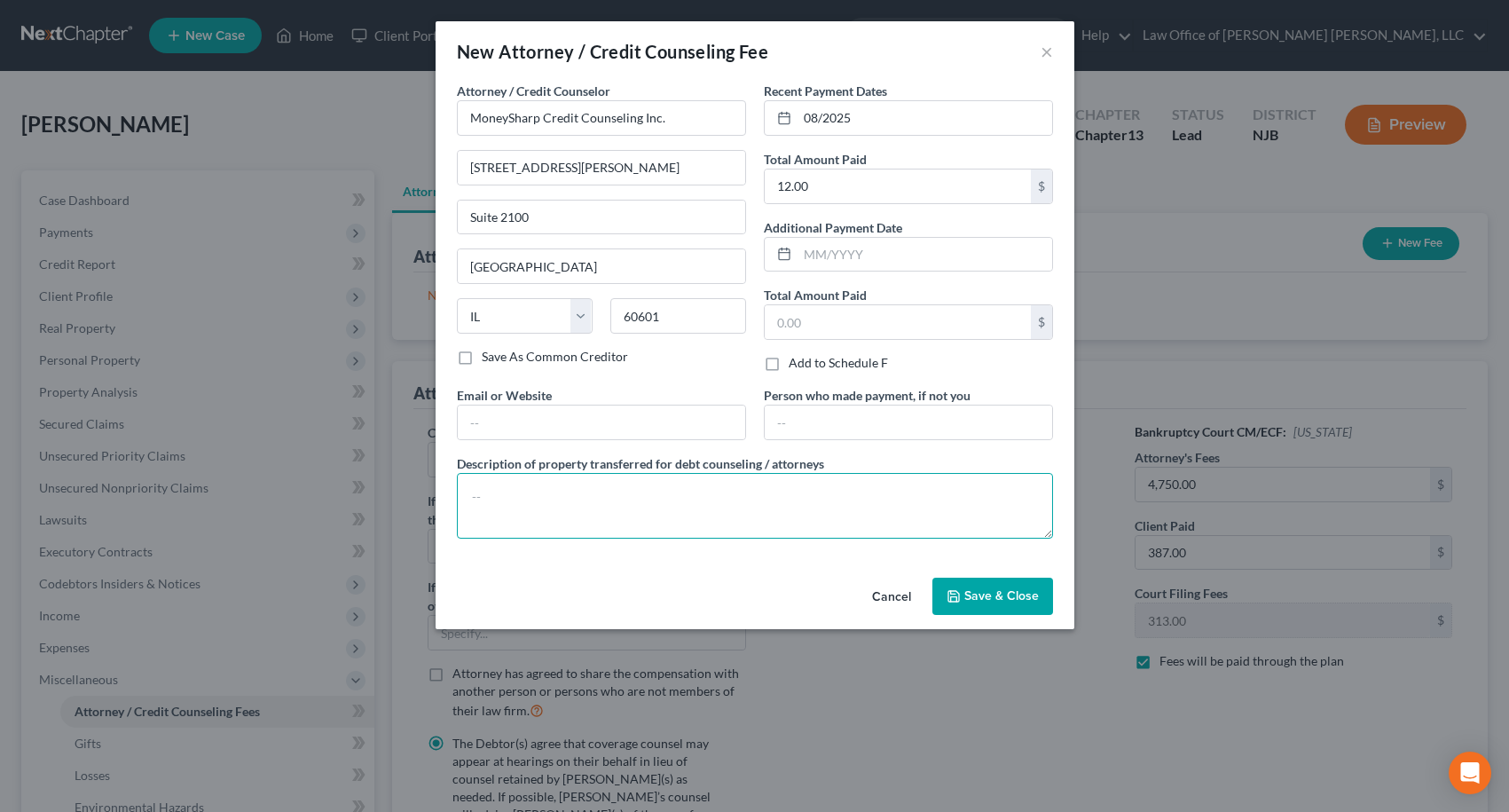
click at [784, 490] on textarea at bounding box center [755, 505] width 597 height 65
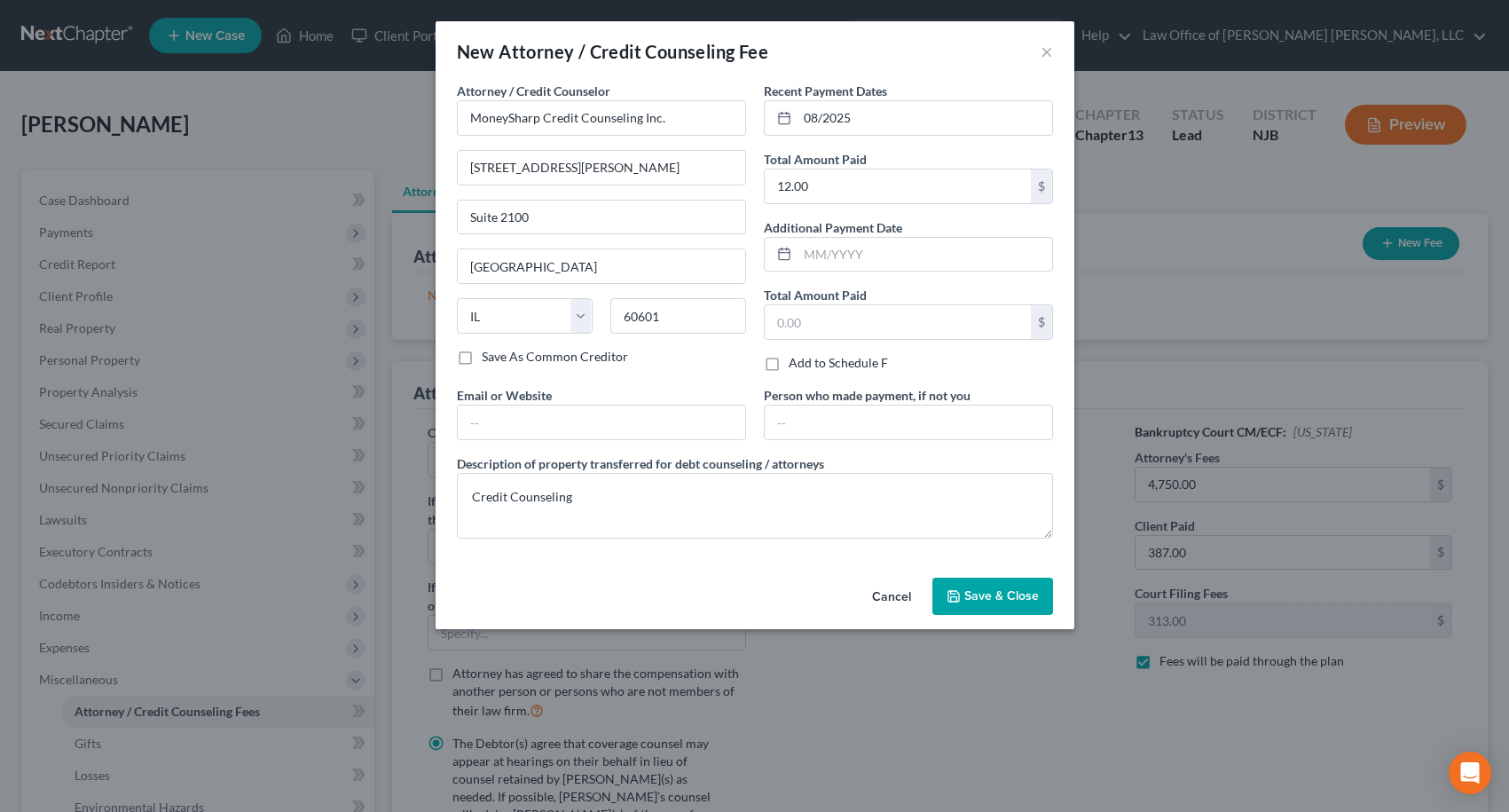
click at [1023, 606] on button "Save & Close" at bounding box center [993, 596] width 121 height 38
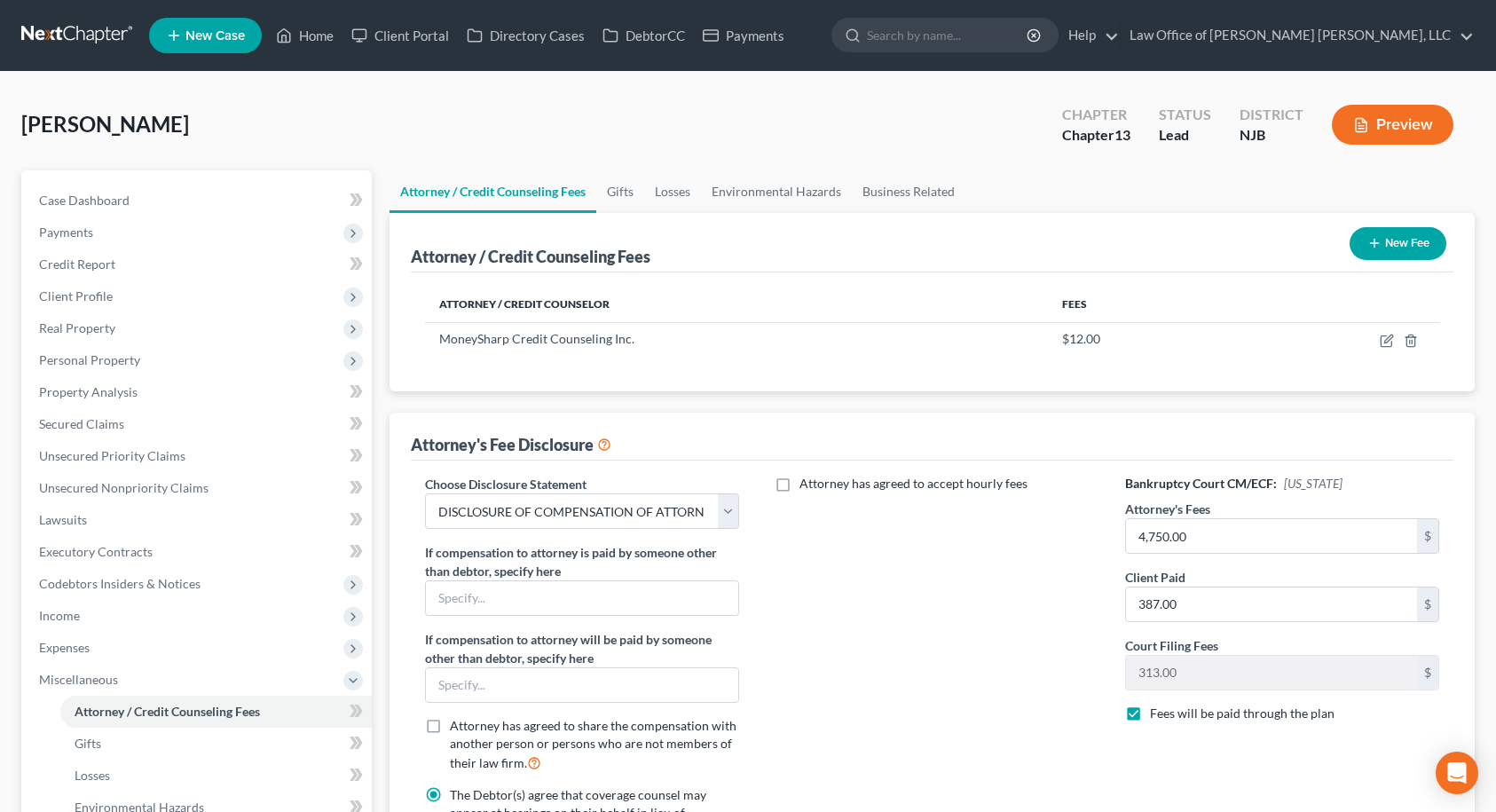
click at [1389, 236] on button "New Fee" at bounding box center [1398, 243] width 97 height 33
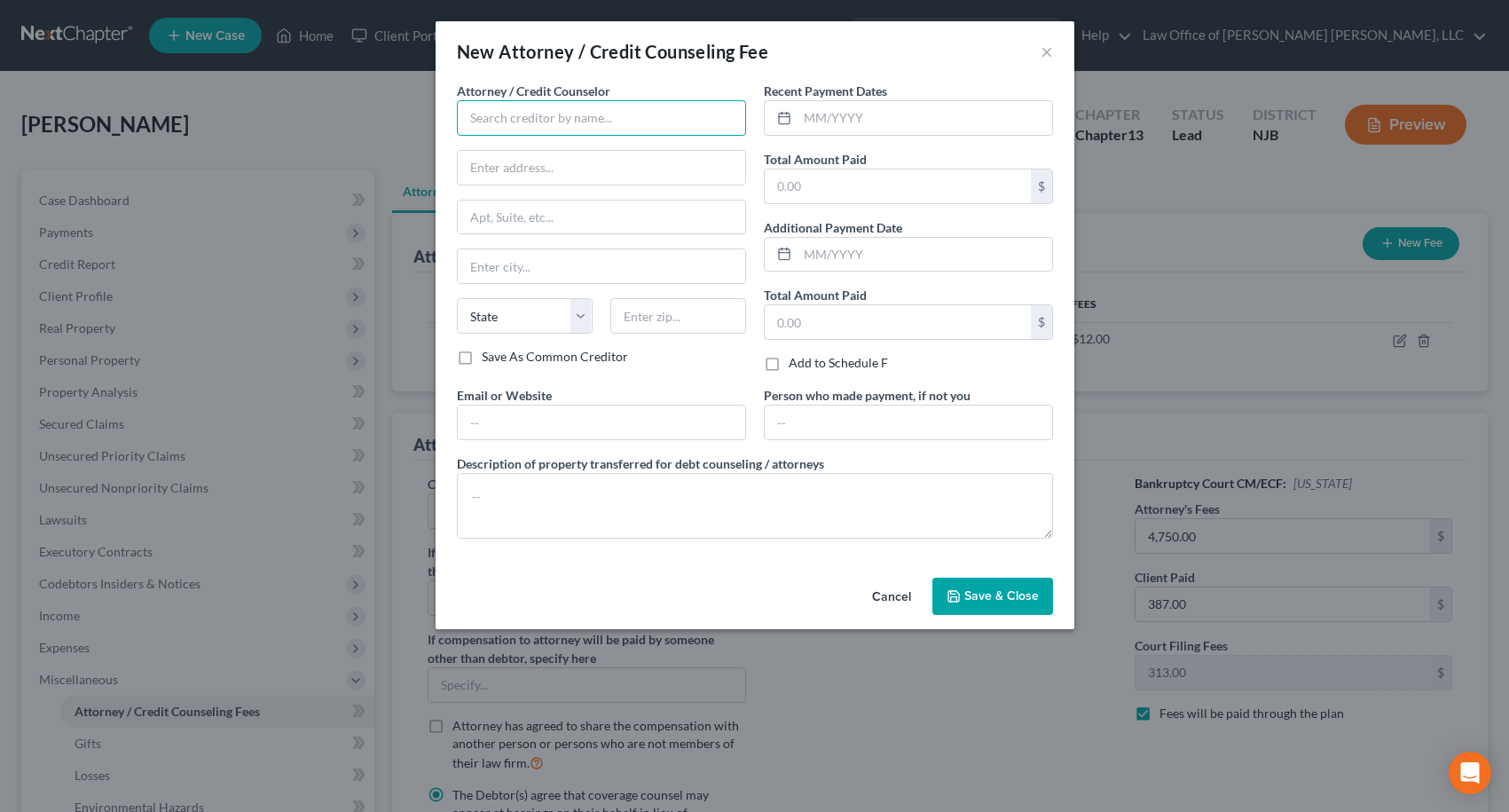
click at [540, 108] on input "text" at bounding box center [602, 118] width 289 height 36
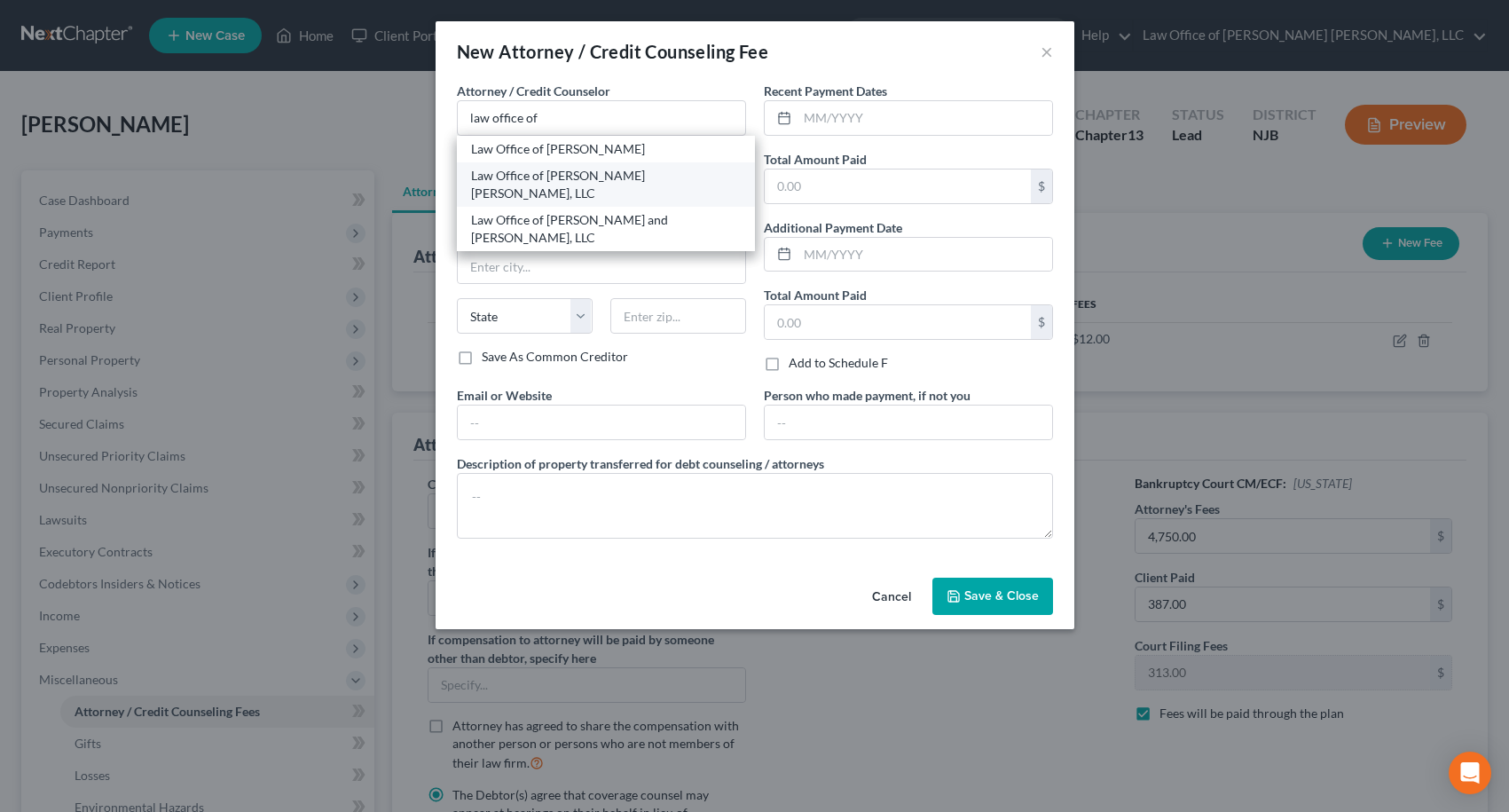
click at [544, 176] on div "Law Office of [PERSON_NAME] [PERSON_NAME], LLC" at bounding box center [606, 185] width 270 height 36
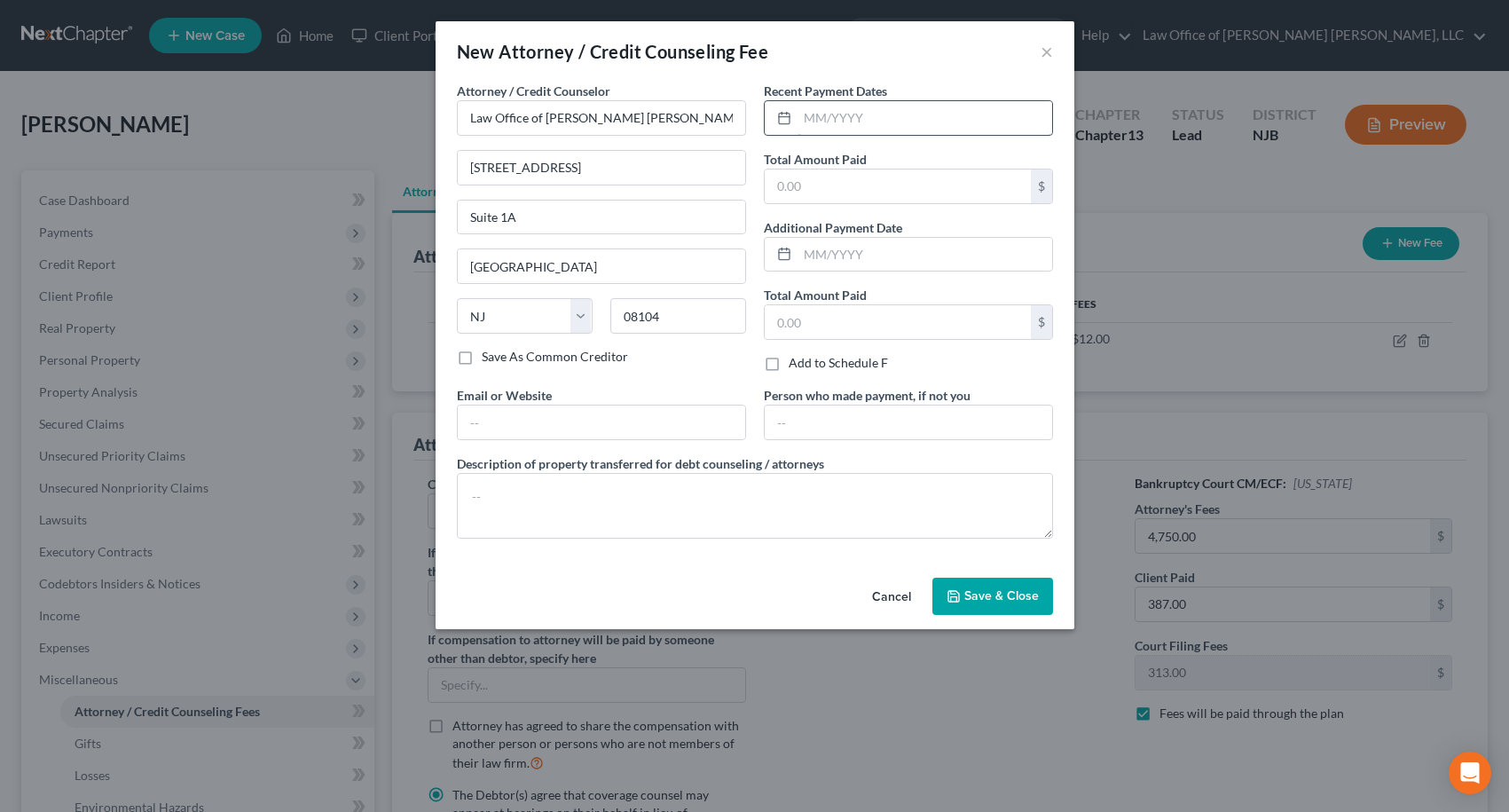
click at [847, 123] on input "text" at bounding box center [924, 118] width 254 height 34
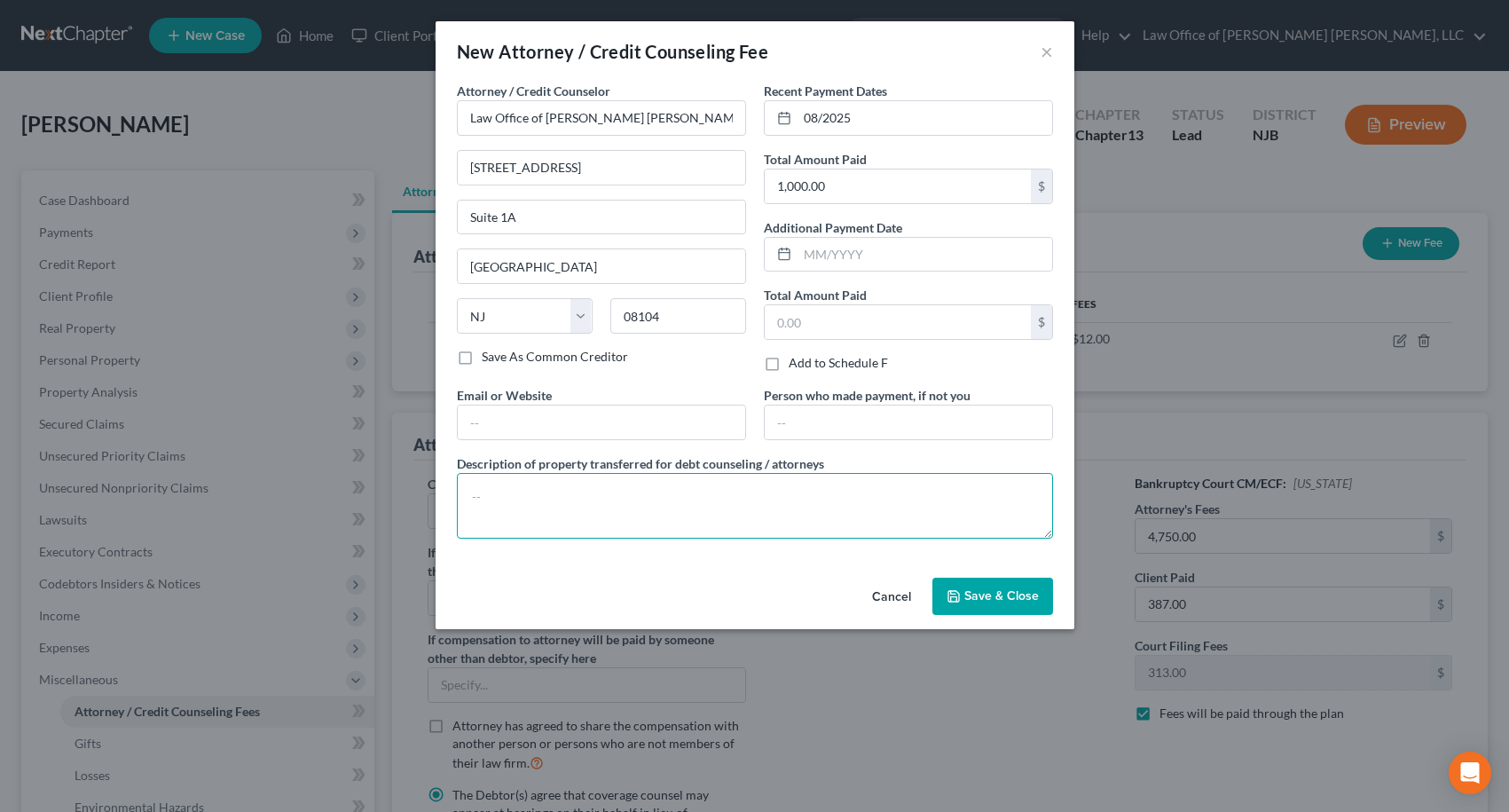
click at [767, 509] on textarea at bounding box center [755, 505] width 597 height 65
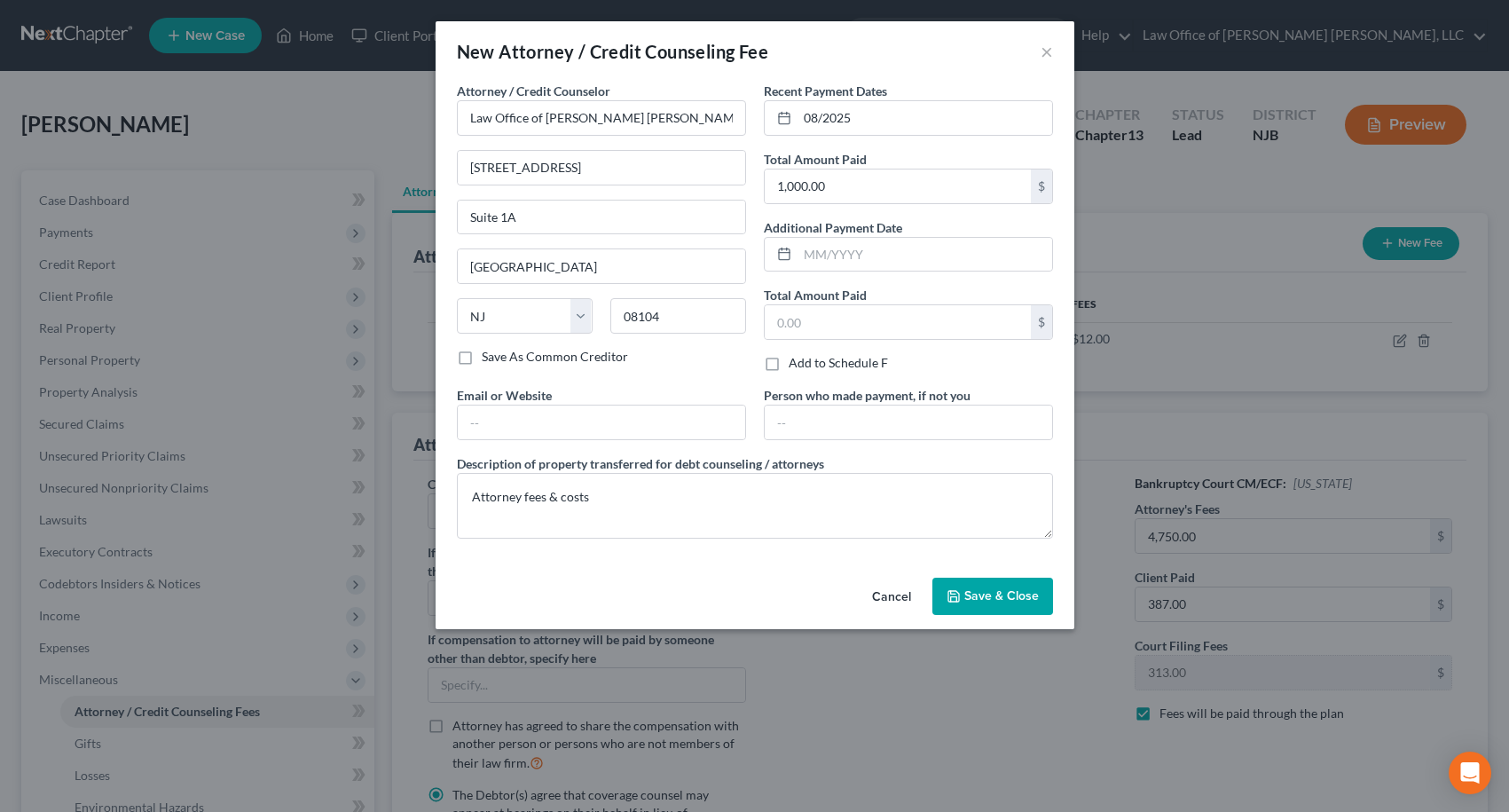
click at [971, 594] on span "Save & Close" at bounding box center [1001, 595] width 74 height 15
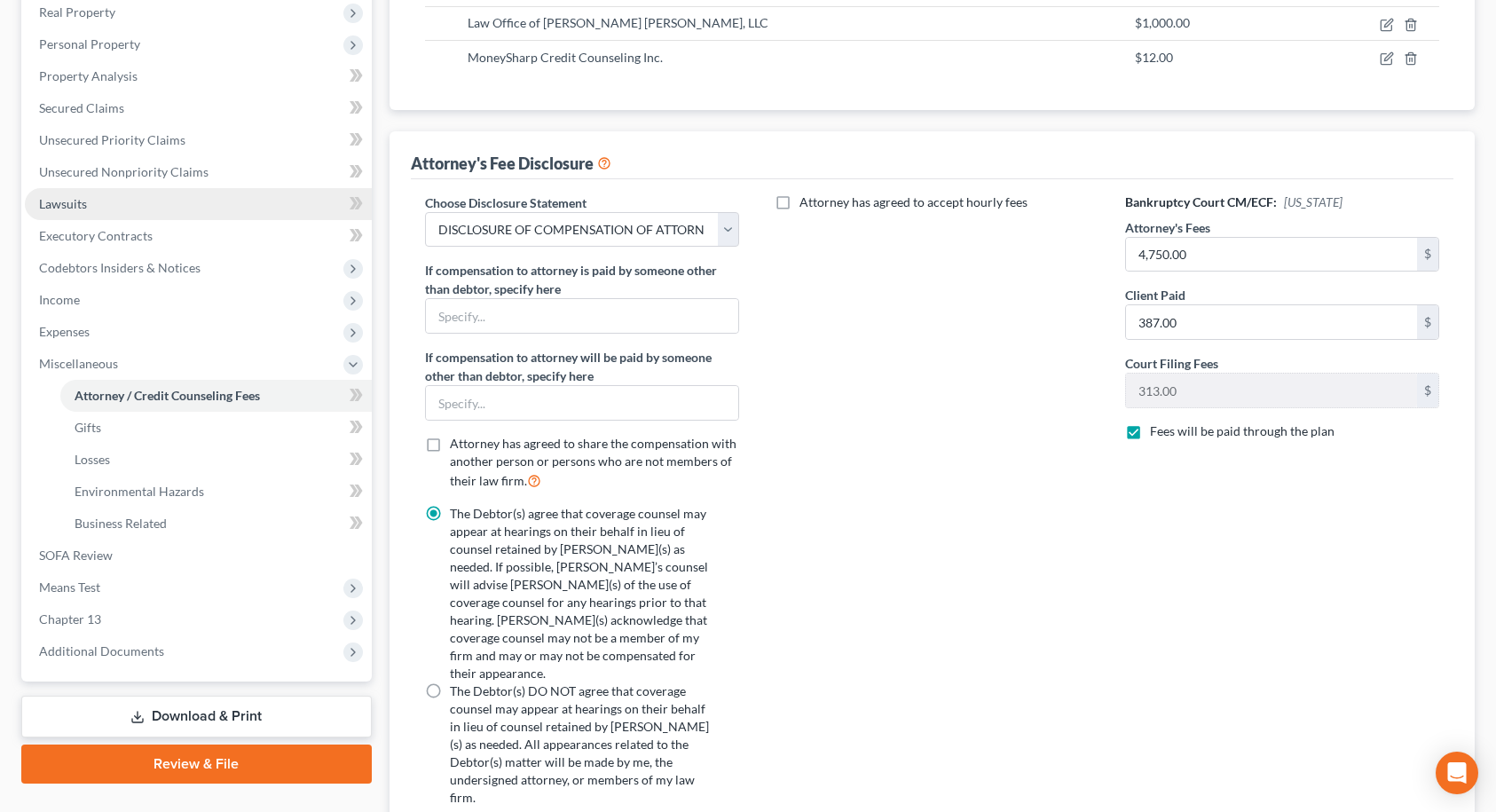
scroll to position [355, 0]
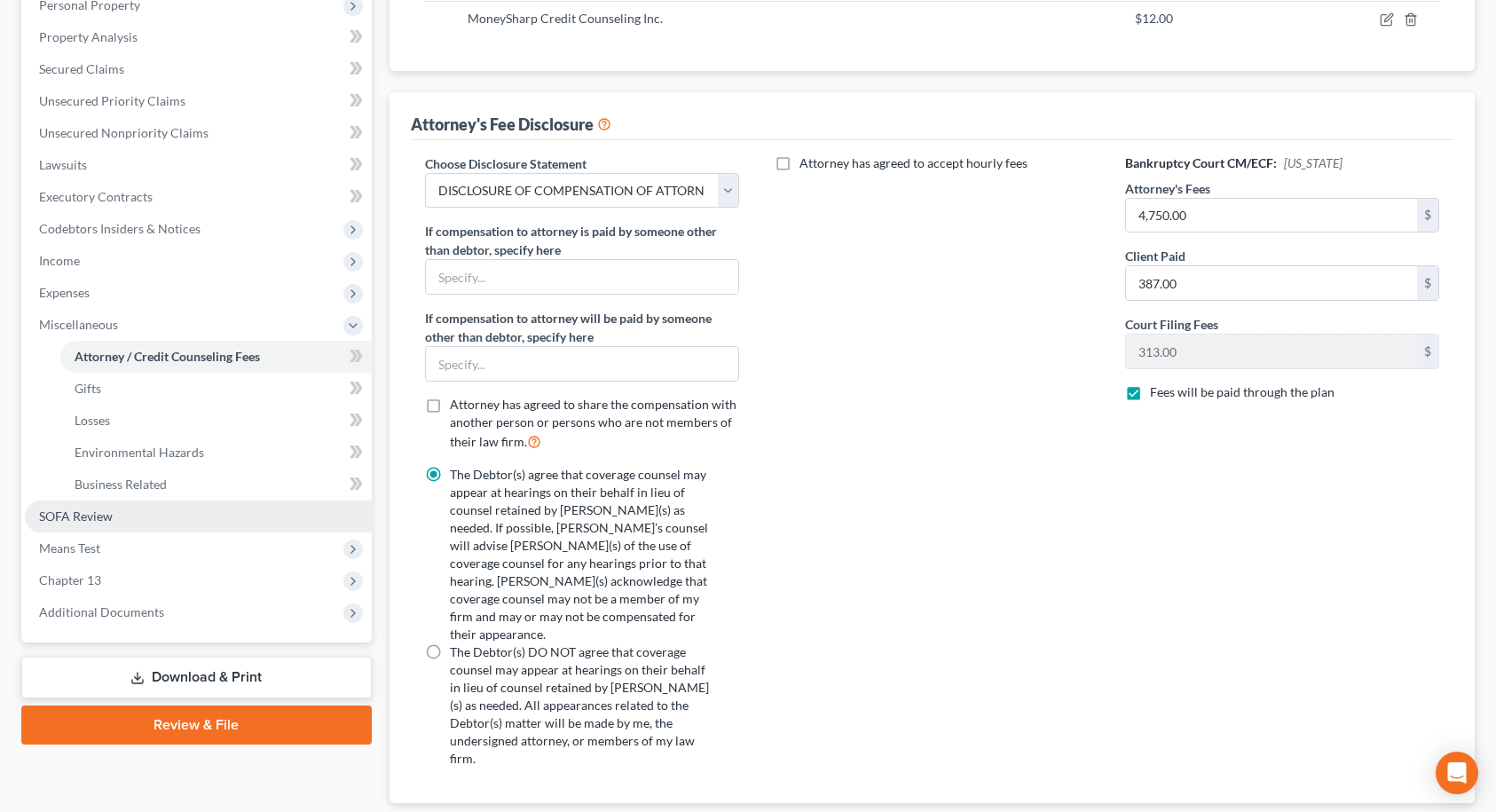
click at [118, 520] on link "SOFA Review" at bounding box center [198, 516] width 347 height 32
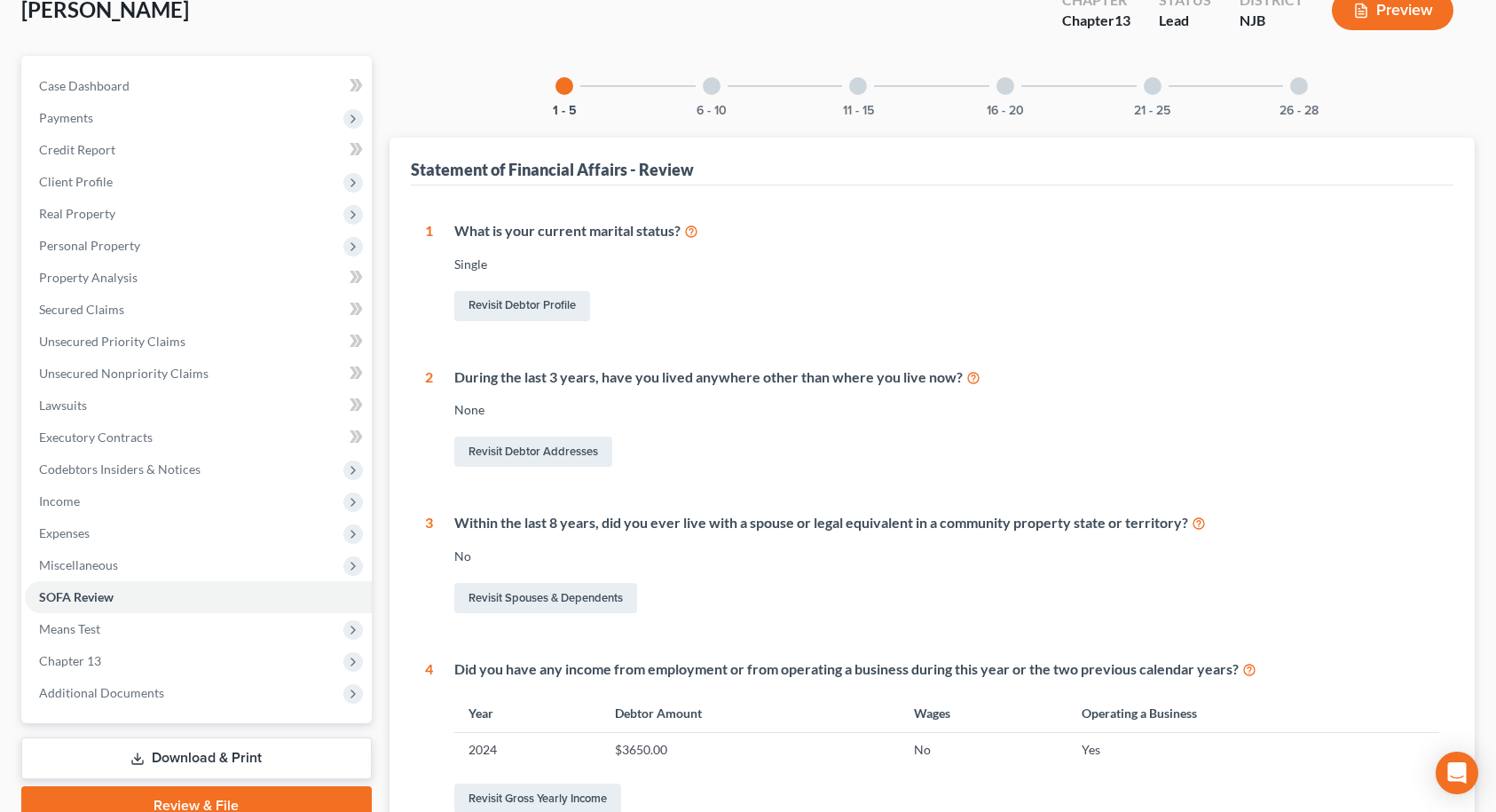
scroll to position [266, 0]
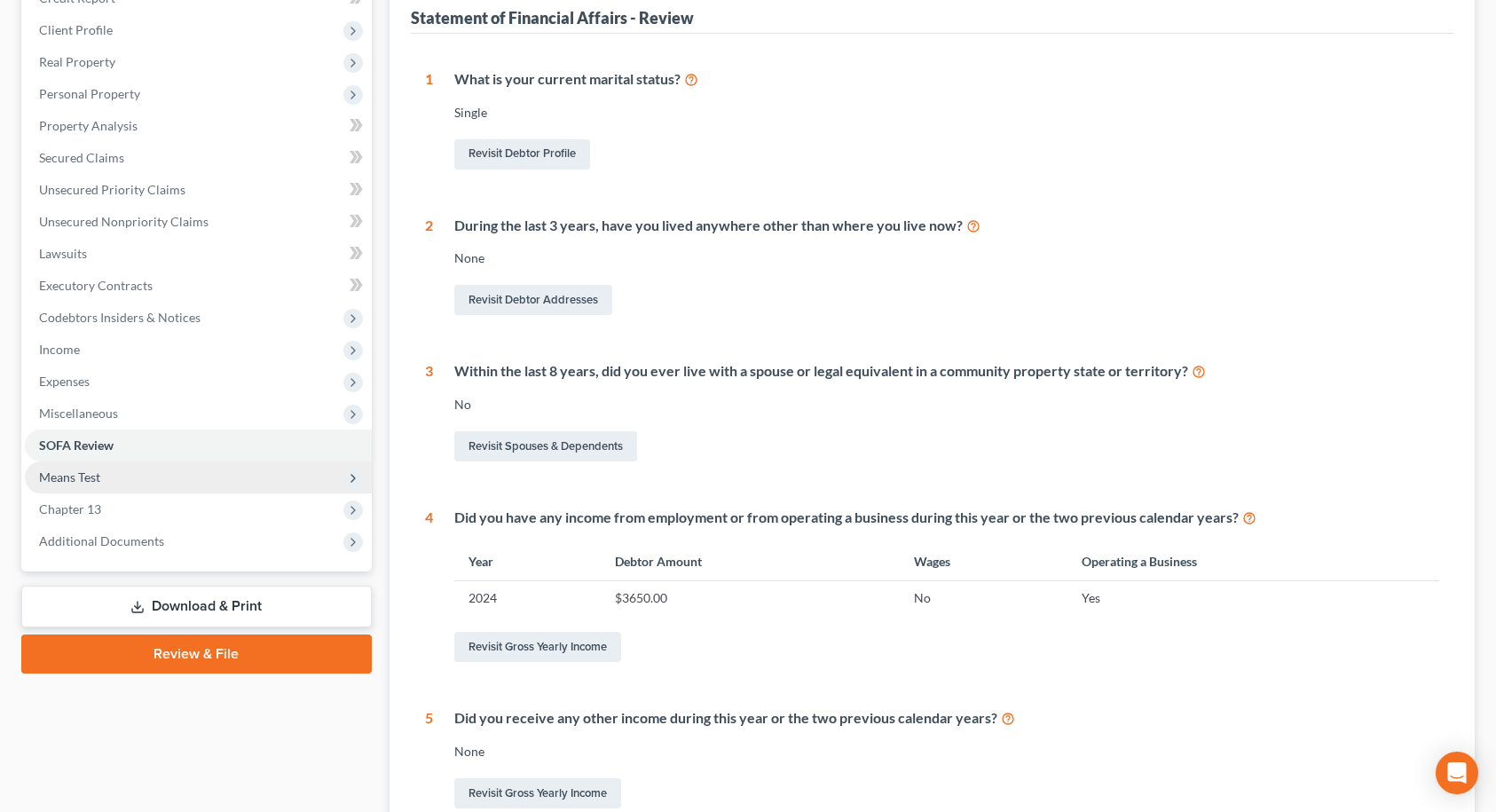
click at [94, 483] on span "Means Test" at bounding box center [69, 476] width 61 height 15
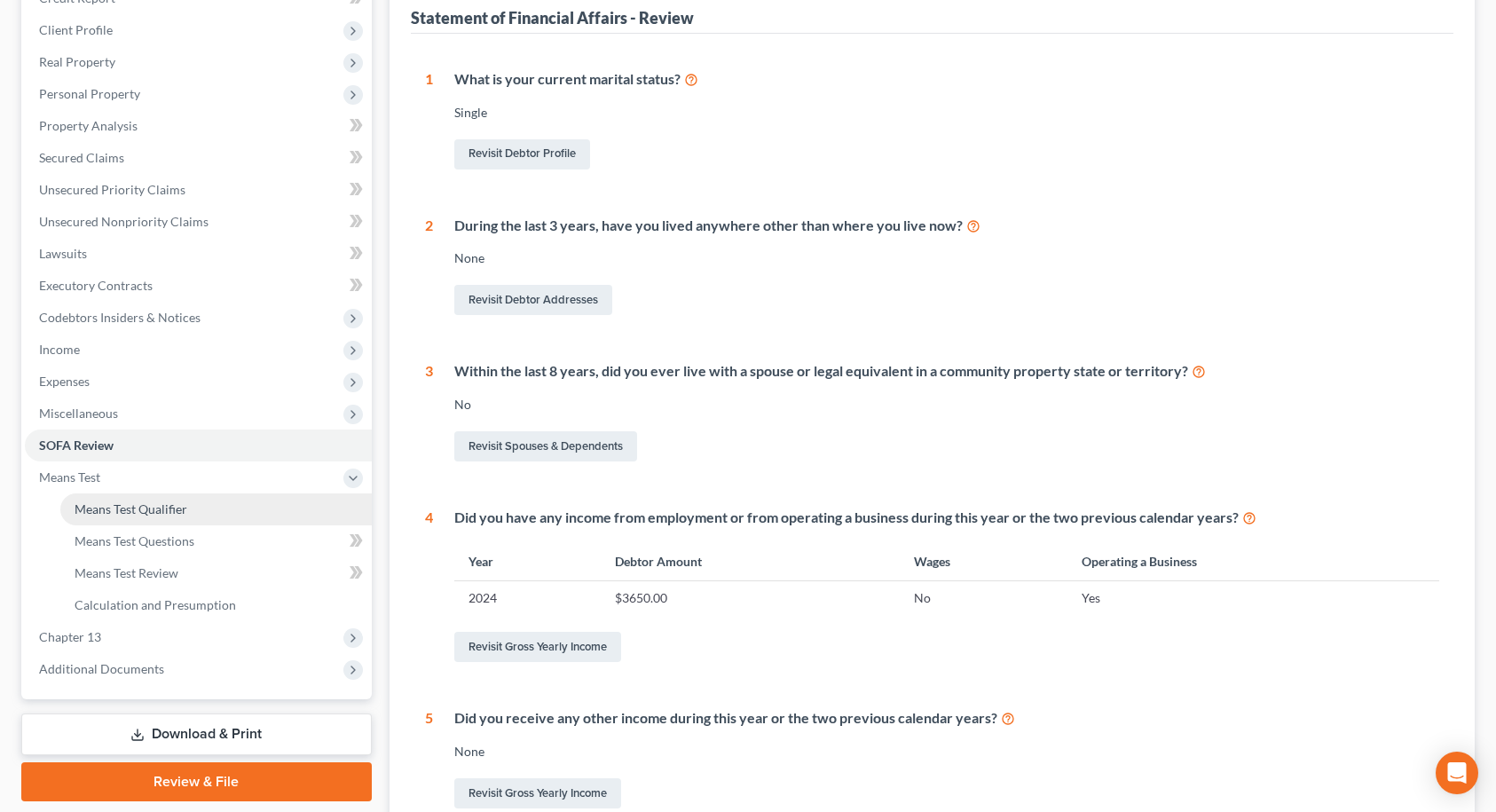
click at [95, 509] on span "Means Test Qualifier" at bounding box center [131, 508] width 113 height 15
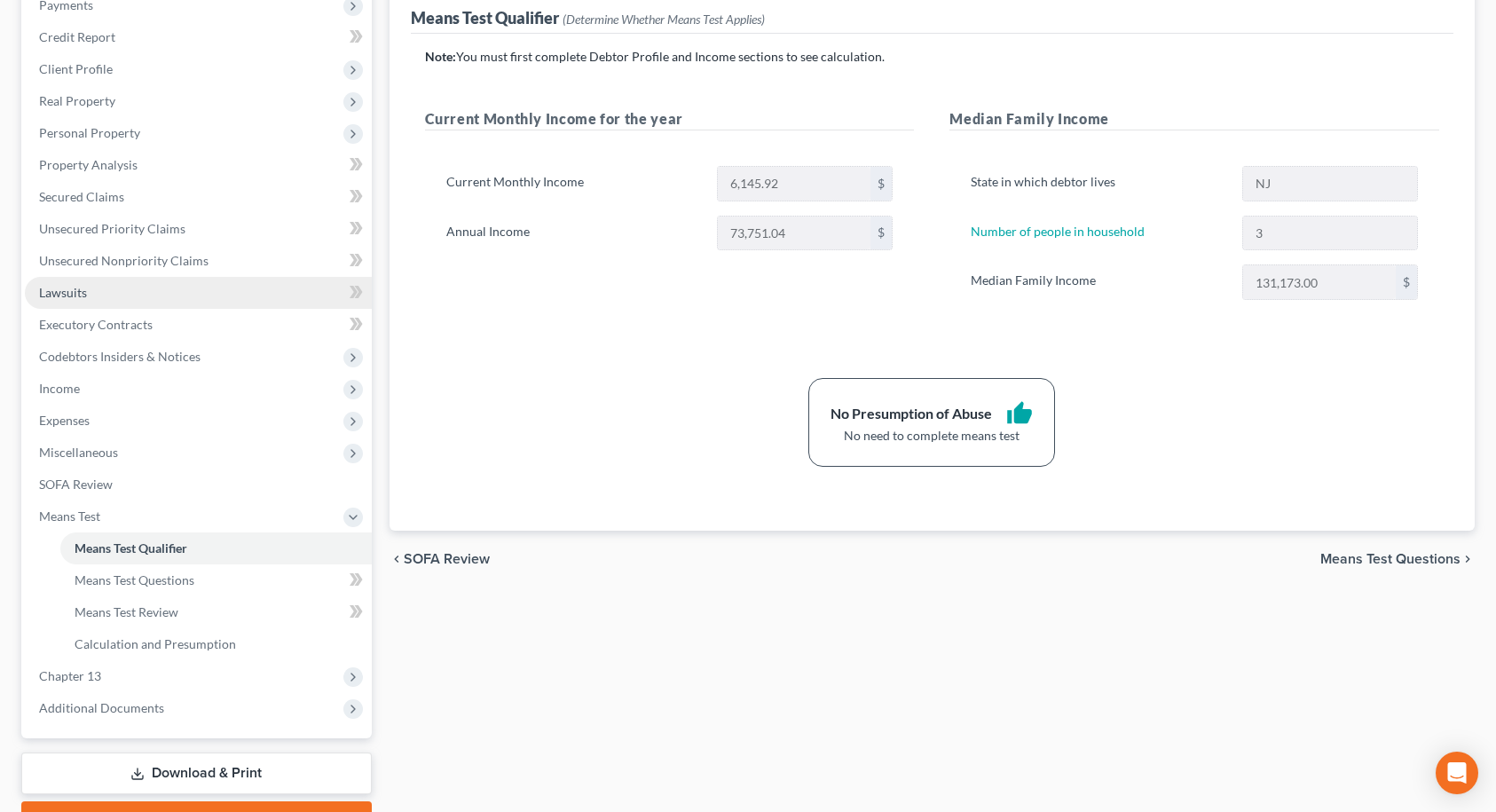
scroll to position [234, 0]
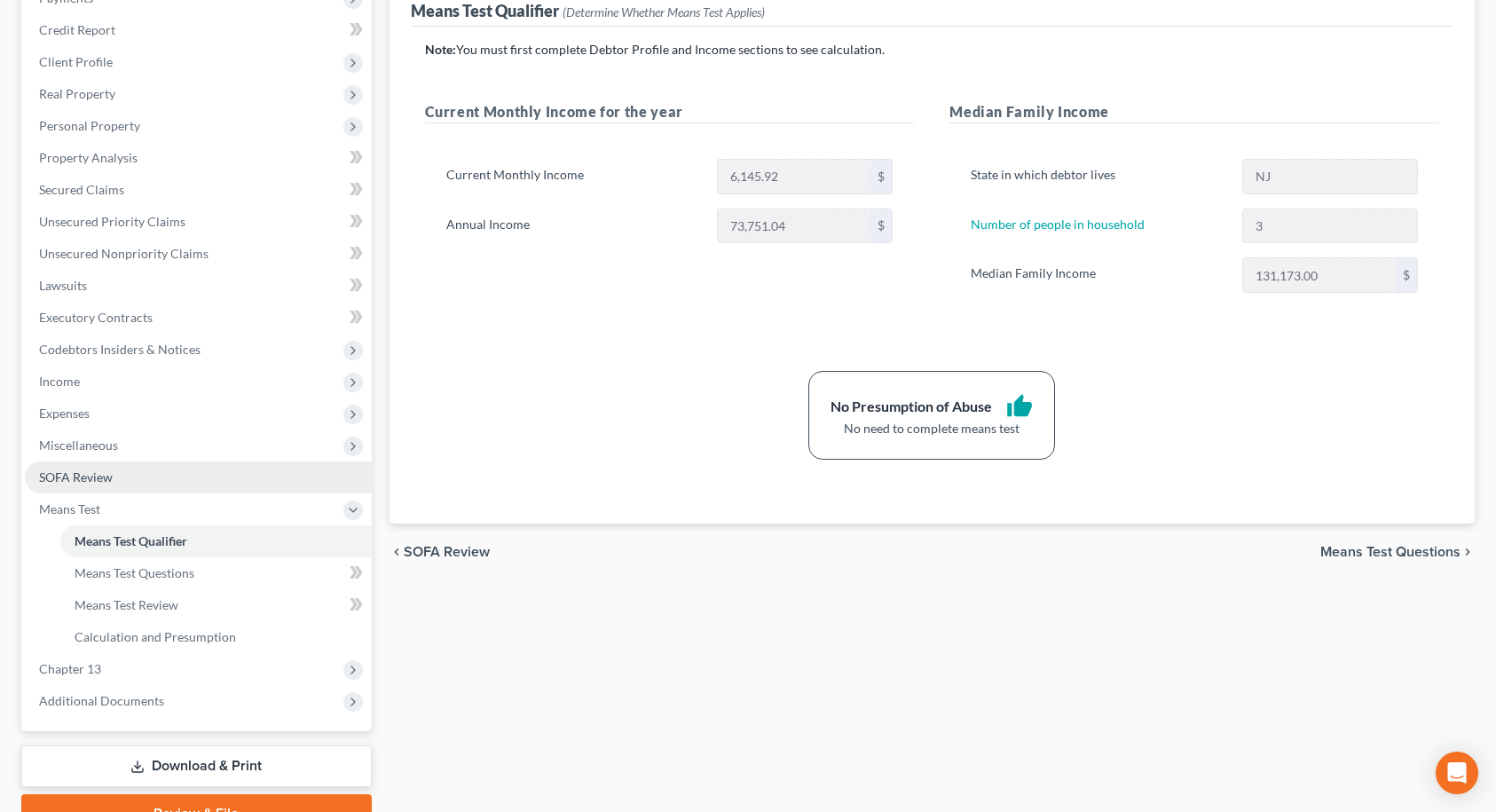
click at [115, 476] on link "SOFA Review" at bounding box center [198, 477] width 347 height 32
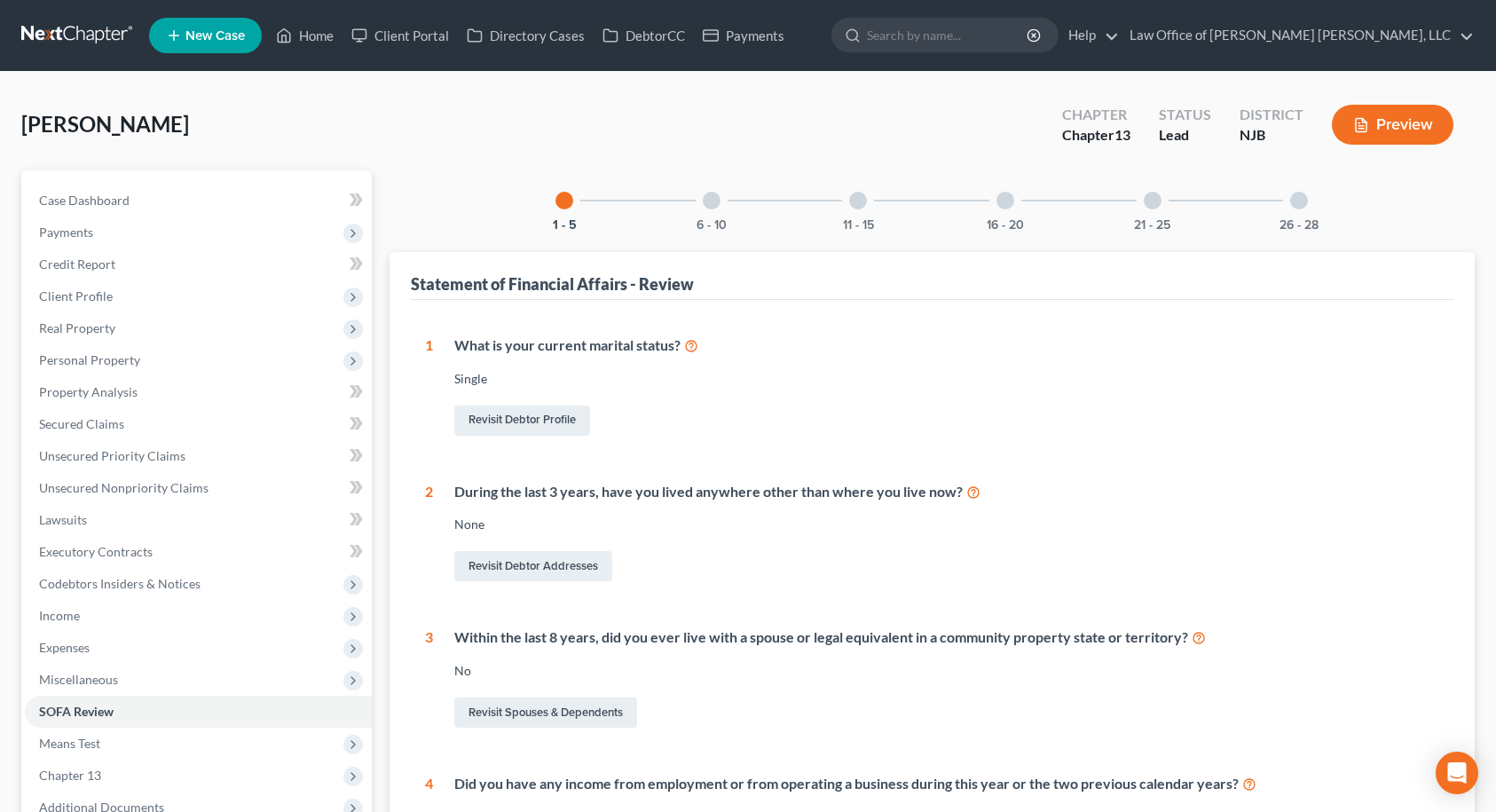
click at [1299, 202] on div at bounding box center [1299, 201] width 18 height 18
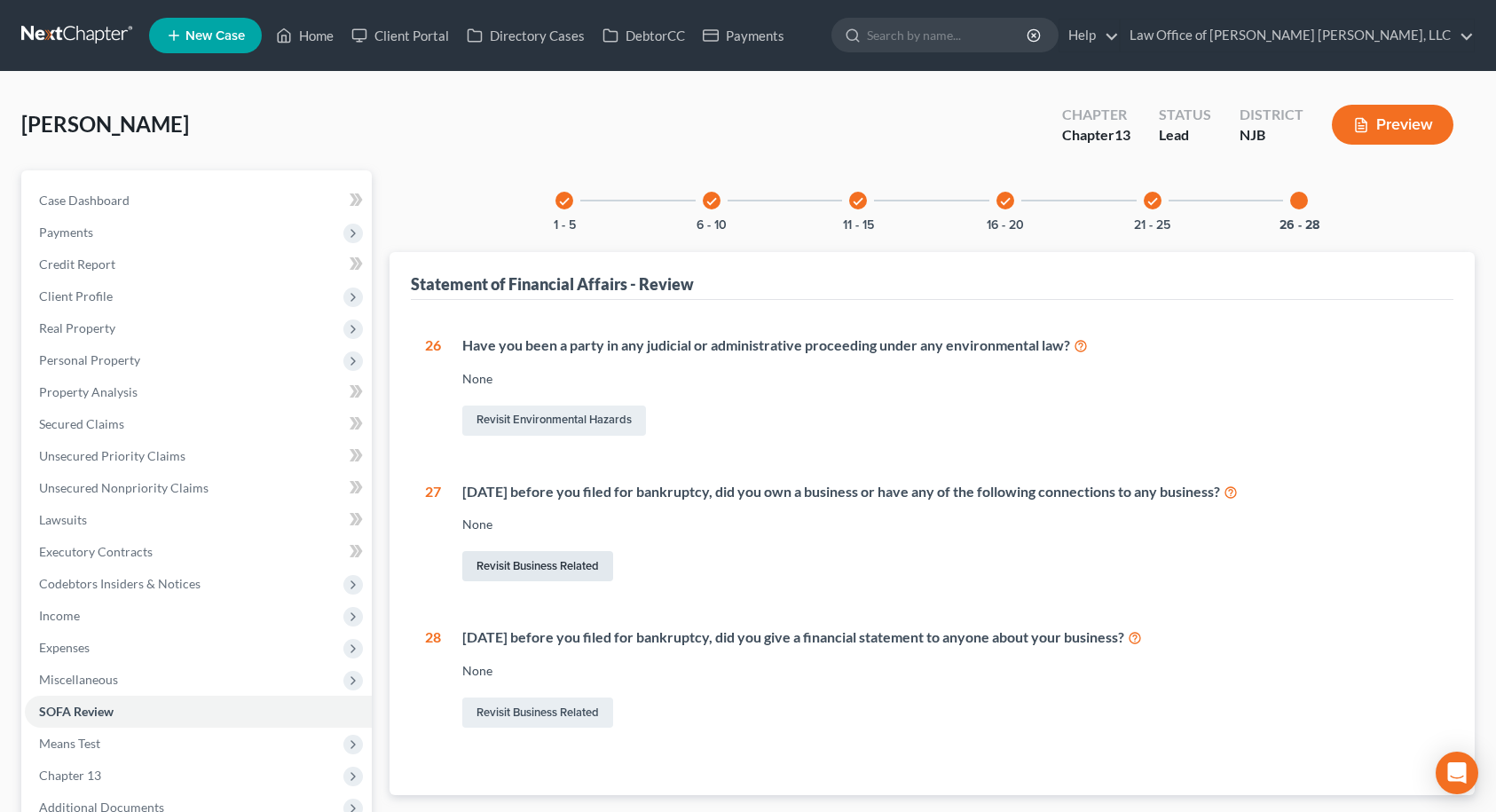
click at [537, 565] on link "Revisit Business Related" at bounding box center [537, 566] width 150 height 30
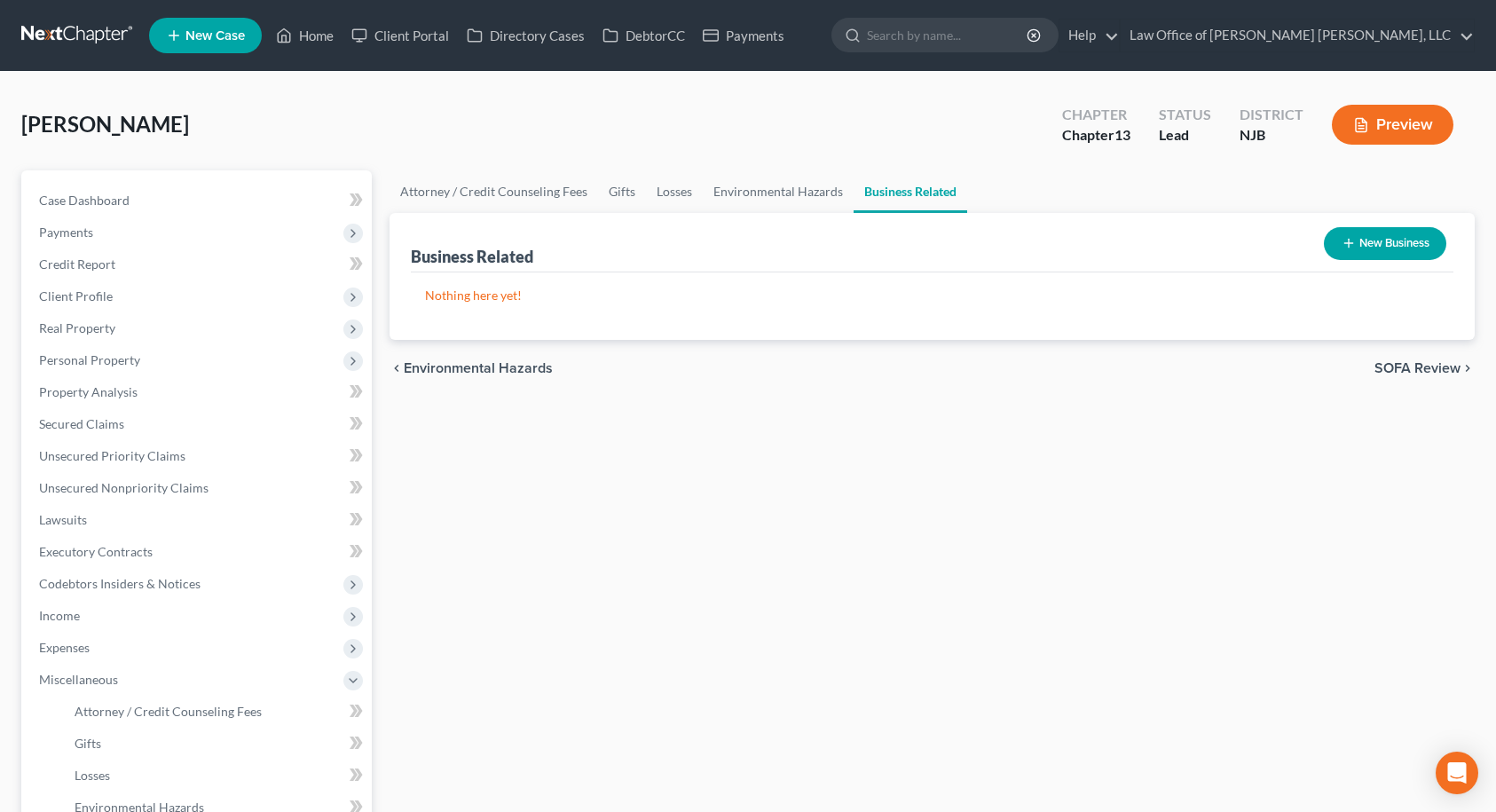
click at [1357, 236] on button "New Business" at bounding box center [1385, 243] width 123 height 33
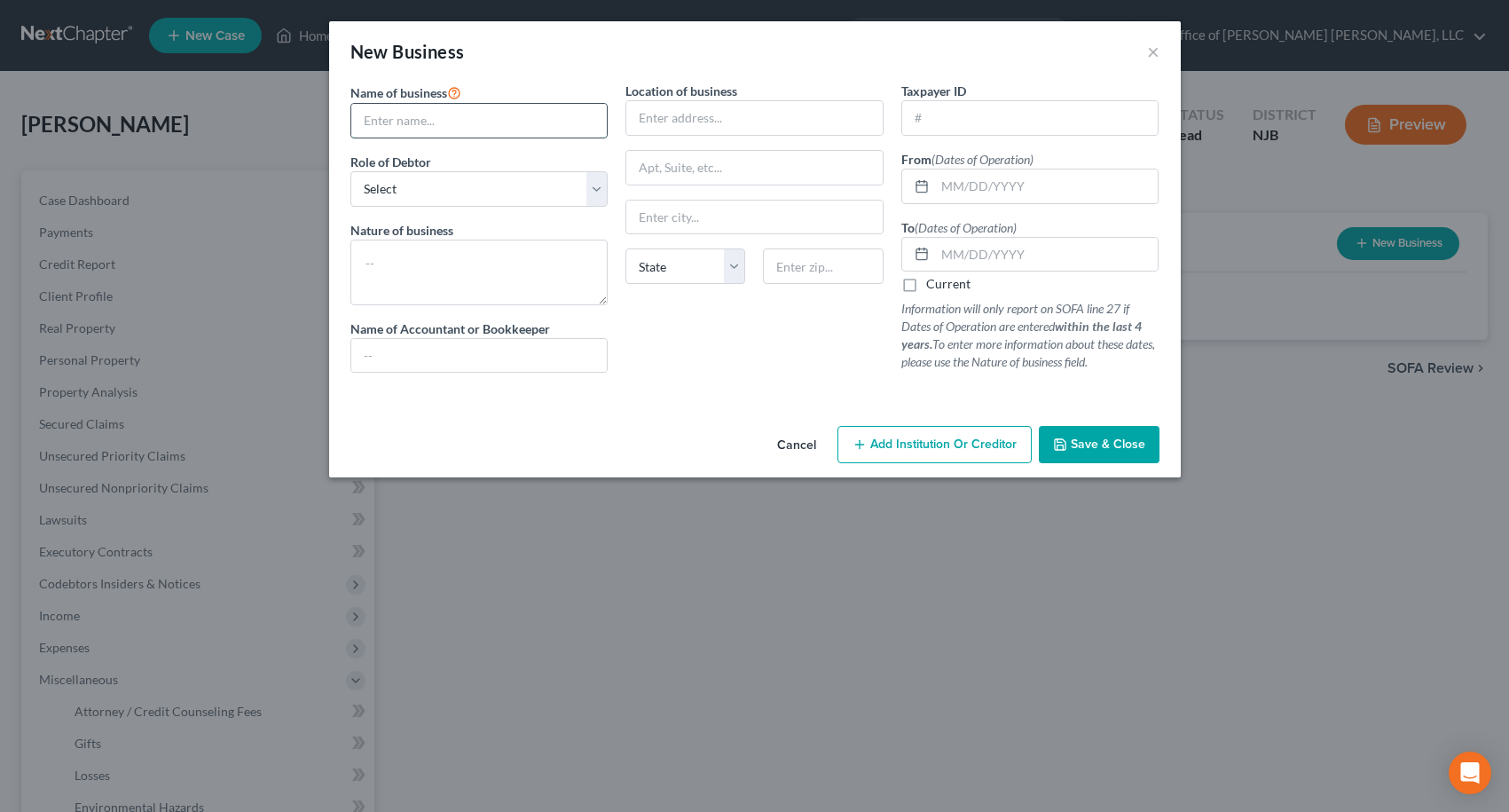
click at [520, 111] on input "text" at bounding box center [479, 121] width 256 height 34
click at [526, 208] on div "Name of business * Express Medical Institute Role of Debtor * Select A member o…" at bounding box center [479, 234] width 276 height 306
click at [528, 196] on select "Select A member of a limited liability company (LLC) or limited liability partn…" at bounding box center [479, 189] width 258 height 36
click at [350, 171] on select "Select A member of a limited liability company (LLC) or limited liability partn…" at bounding box center [479, 189] width 258 height 36
click at [499, 253] on textarea at bounding box center [479, 272] width 258 height 65
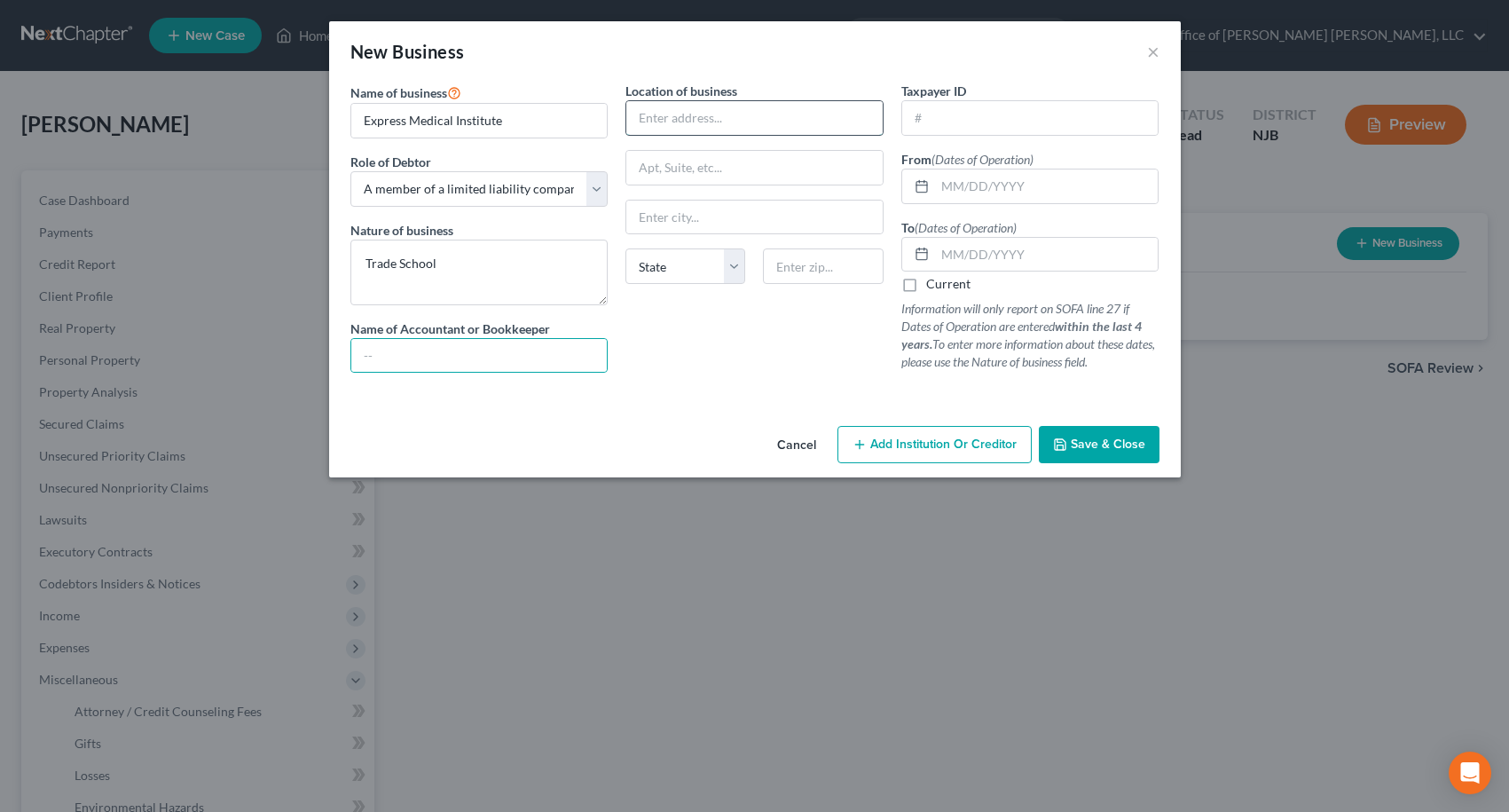
click at [688, 116] on input "text" at bounding box center [754, 118] width 256 height 34
click at [946, 255] on input "text" at bounding box center [1047, 254] width 224 height 34
click at [1132, 445] on span "Save & Close" at bounding box center [1107, 443] width 74 height 15
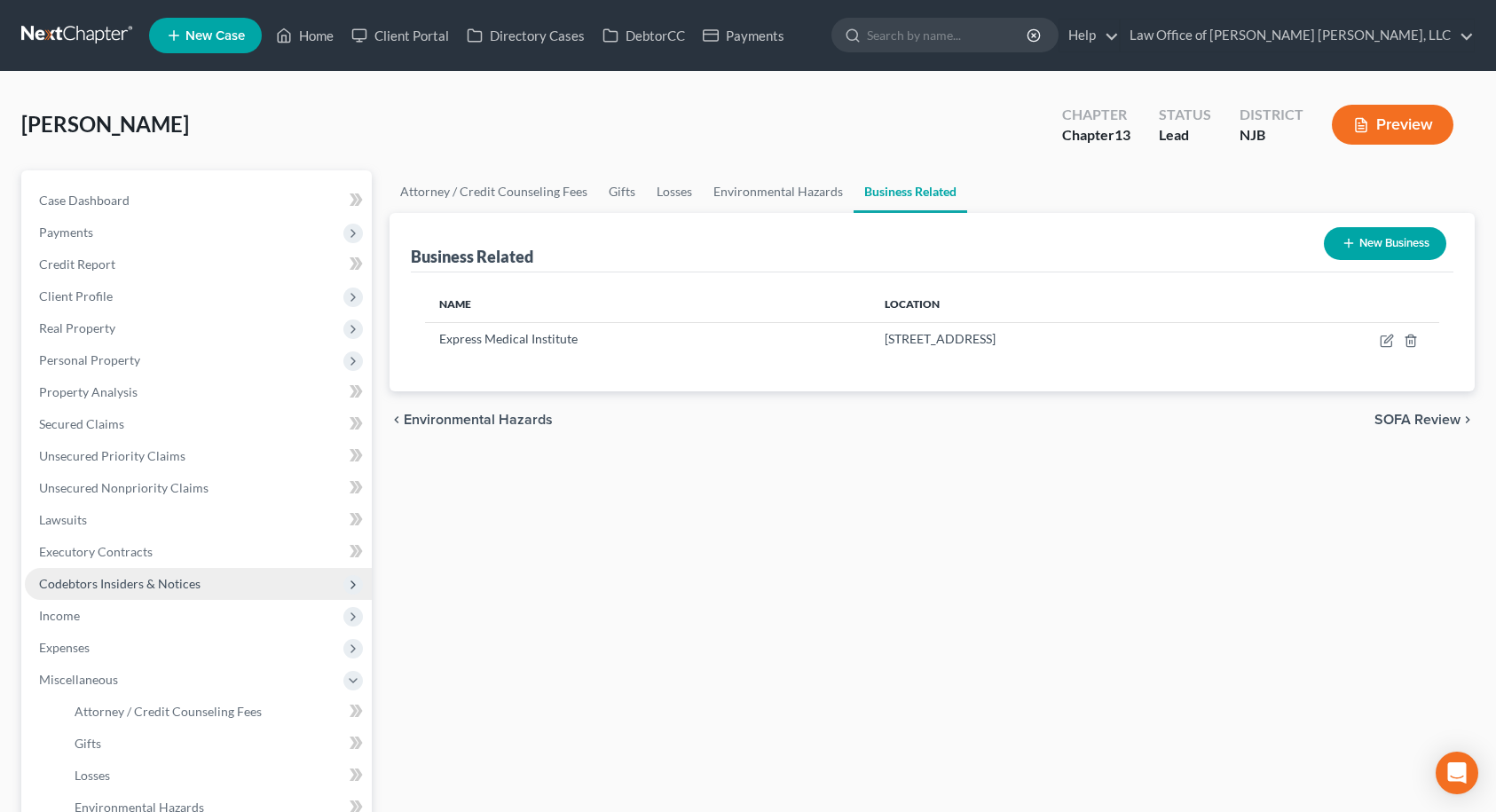
click at [158, 595] on span "Codebtors Insiders & Notices" at bounding box center [198, 584] width 347 height 32
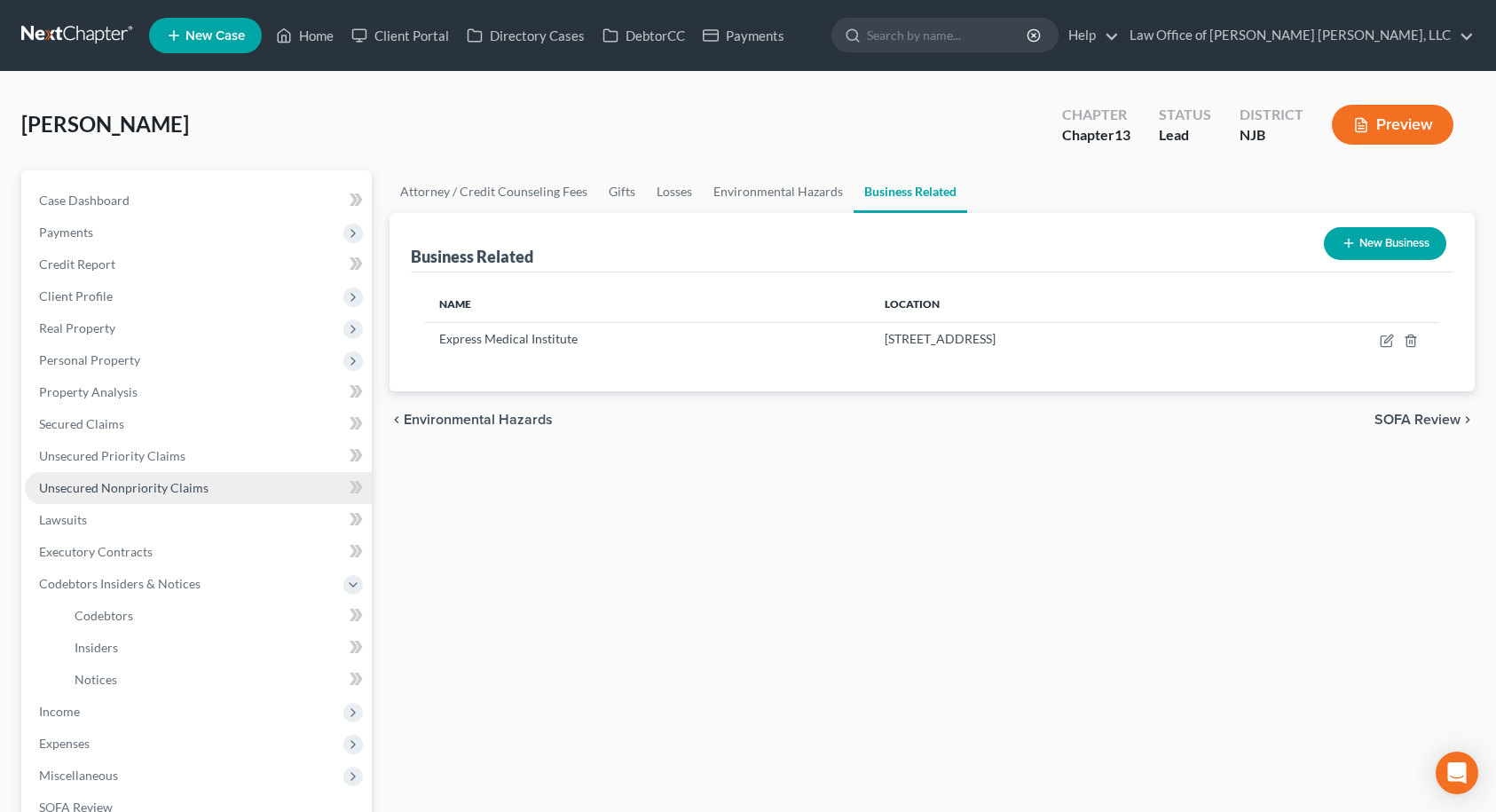
click at [145, 497] on link "Unsecured Nonpriority Claims" at bounding box center [198, 488] width 347 height 32
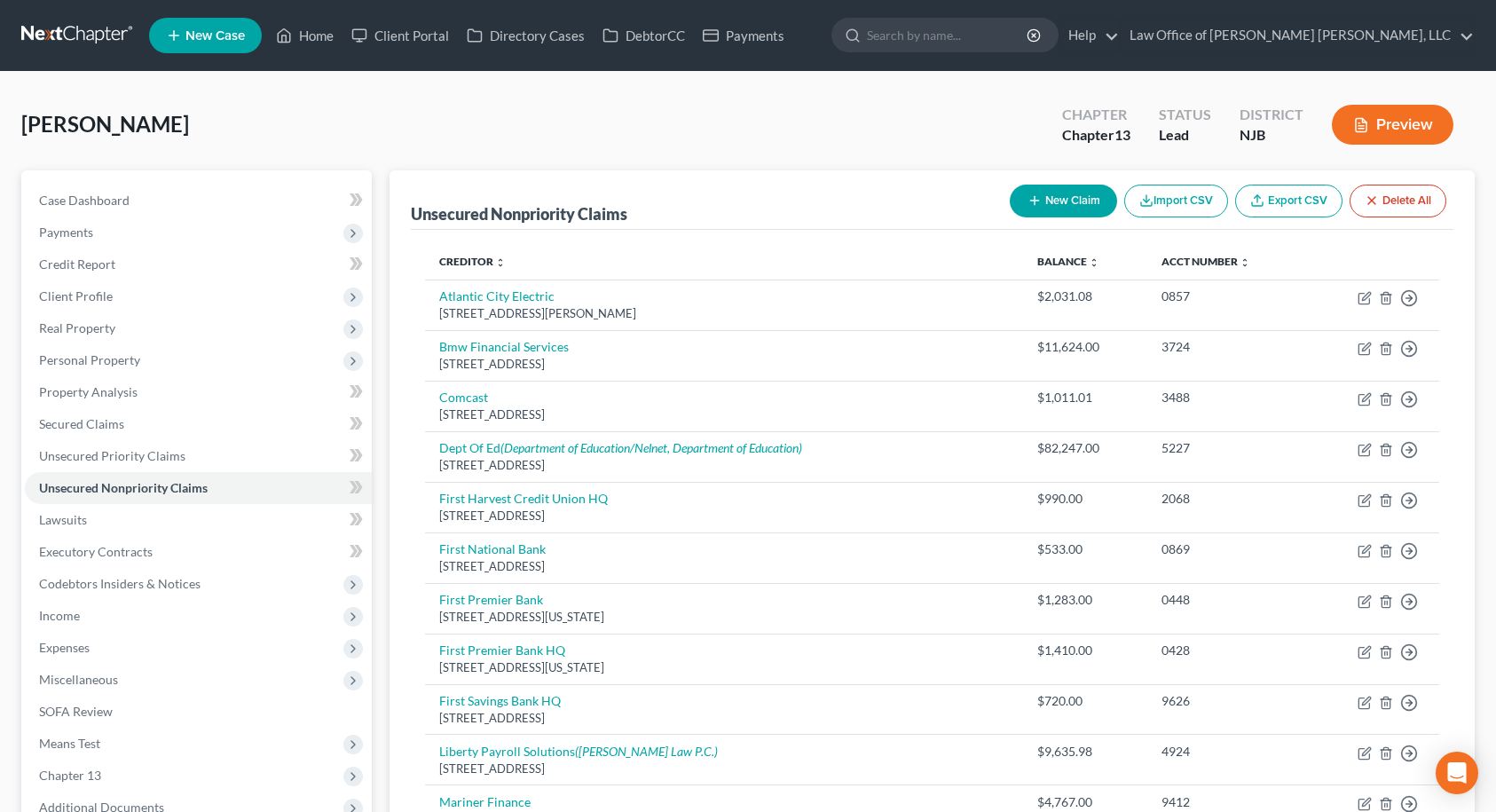
click at [1096, 198] on button "New Claim" at bounding box center [1064, 201] width 108 height 33
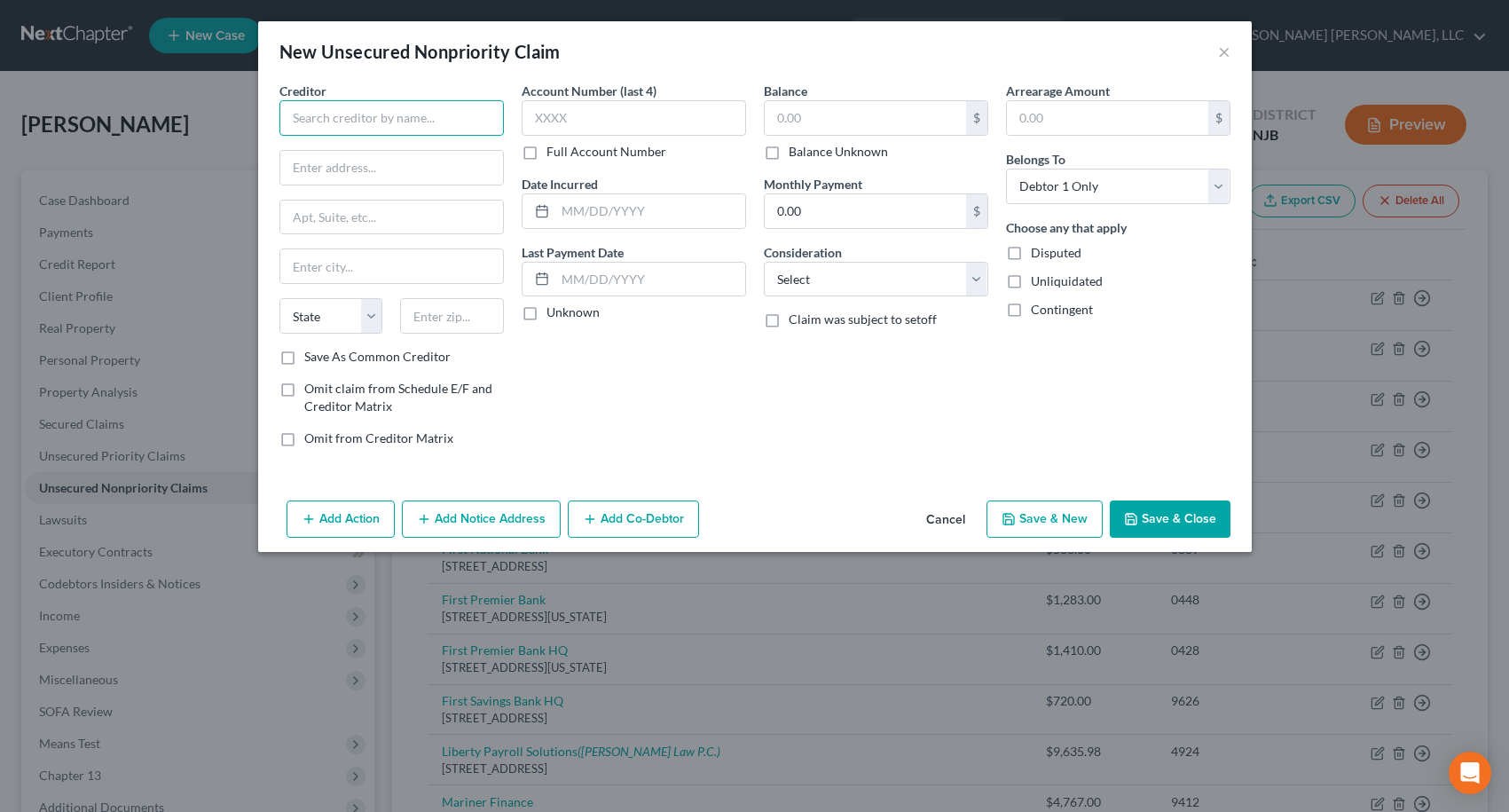
click at [477, 125] on input "text" at bounding box center [391, 118] width 225 height 36
click at [789, 150] on label "Balance Unknown" at bounding box center [838, 151] width 99 height 18
click at [796, 150] on input "Balance Unknown" at bounding box center [802, 148] width 12 height 12
click at [399, 167] on input "text" at bounding box center [391, 167] width 223 height 34
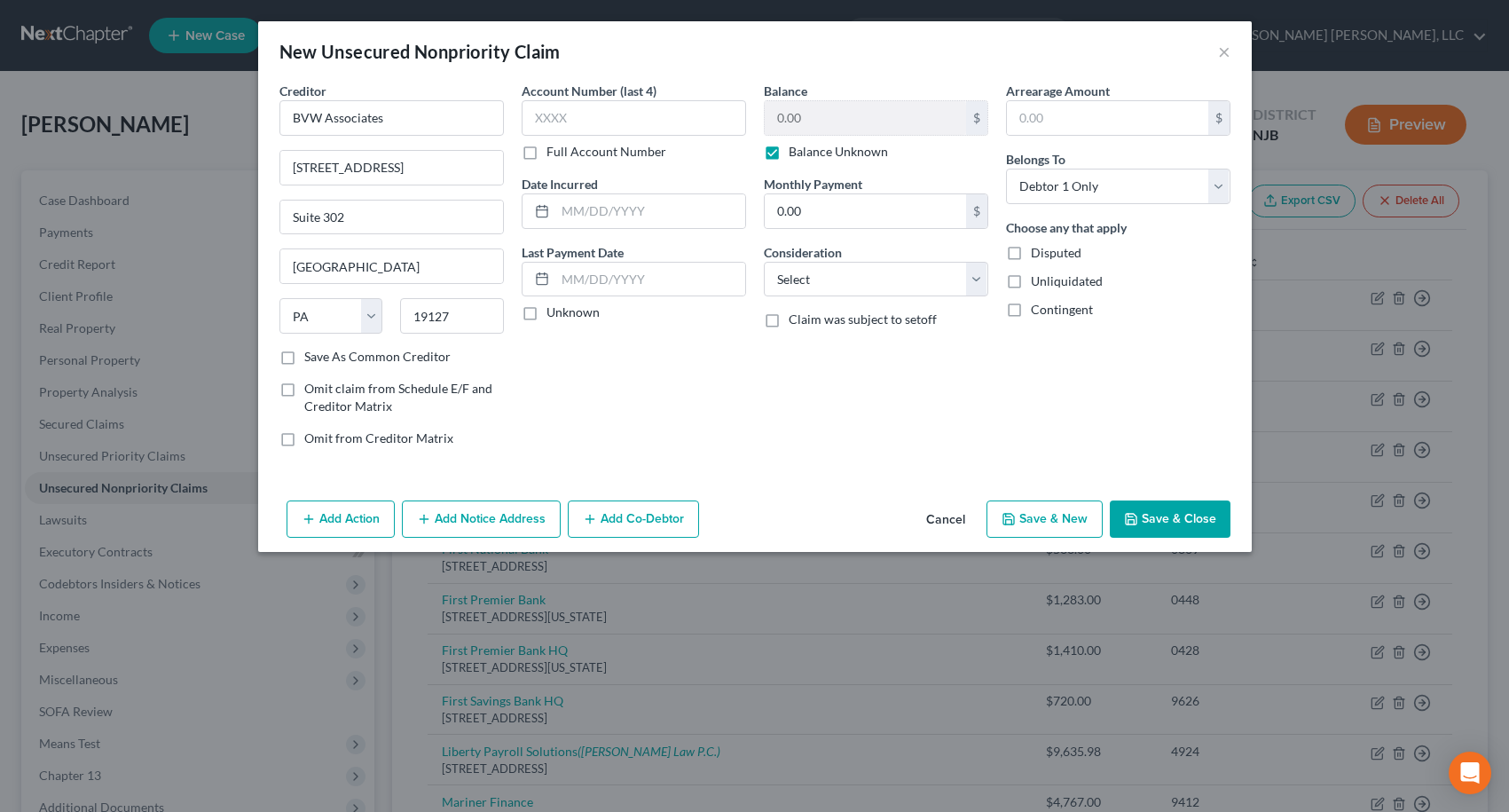
click at [1182, 525] on button "Save & Close" at bounding box center [1171, 519] width 121 height 38
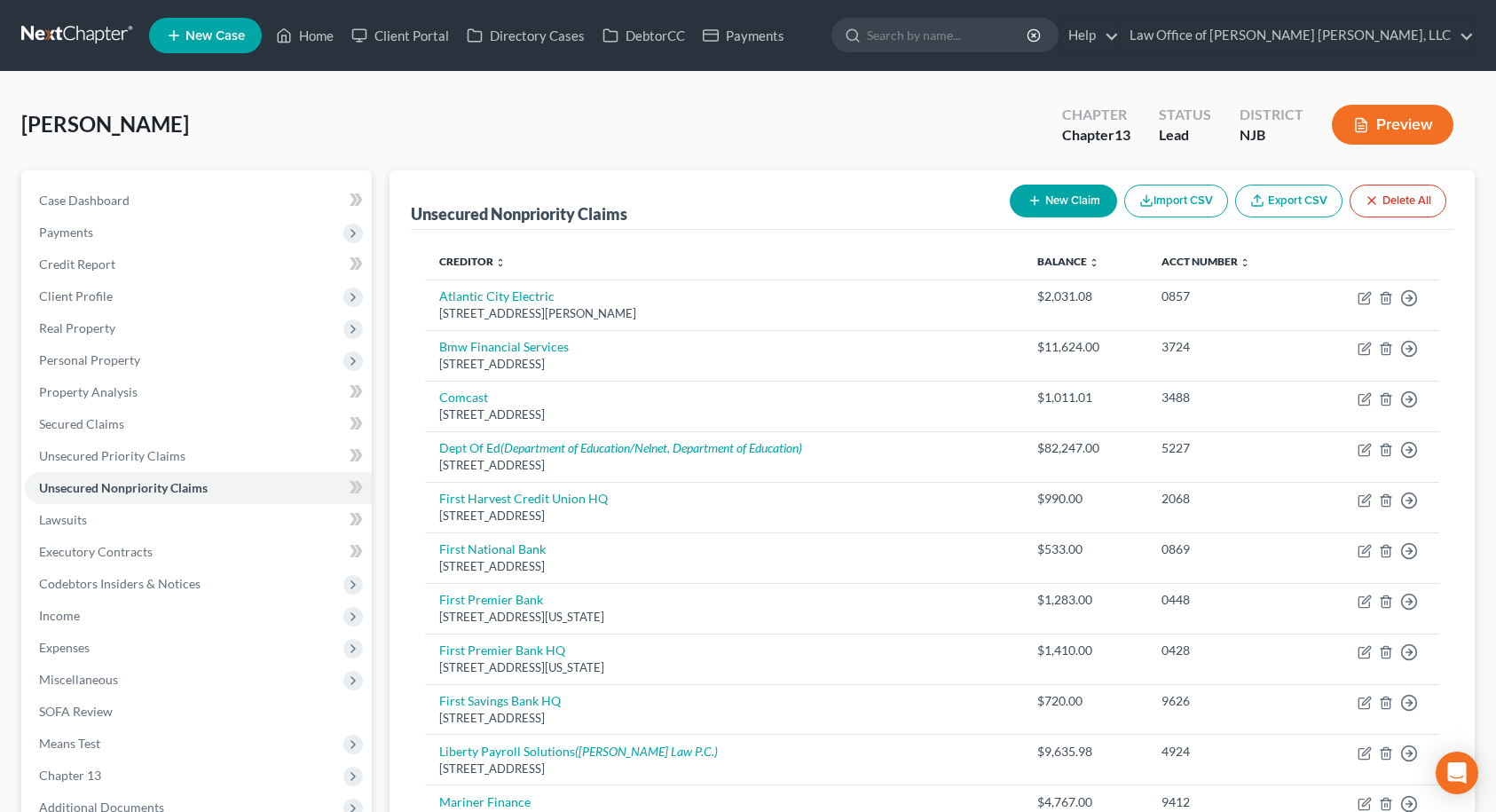
click at [1055, 199] on button "New Claim" at bounding box center [1064, 201] width 108 height 33
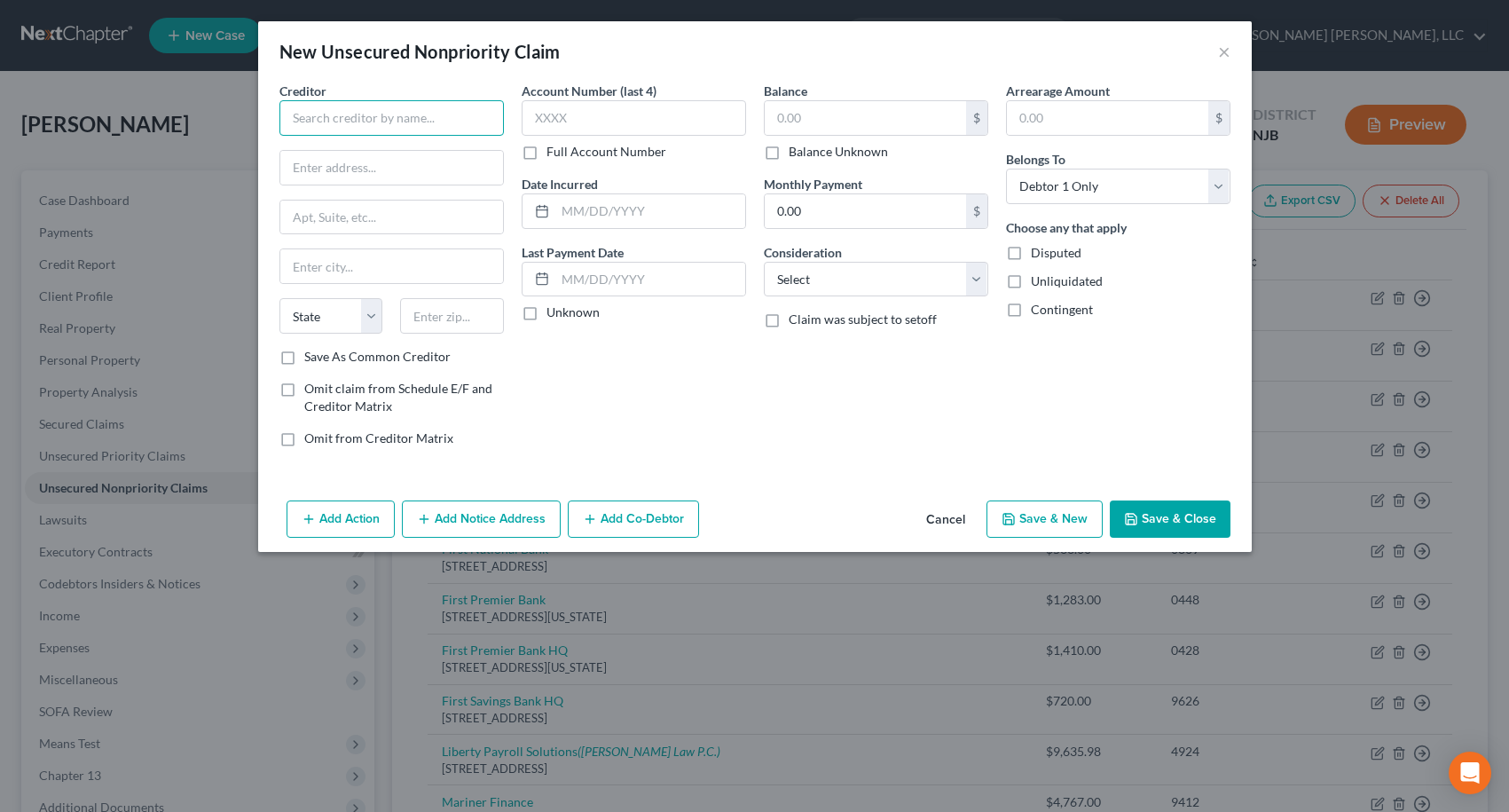
click at [349, 124] on input "text" at bounding box center [391, 118] width 225 height 36
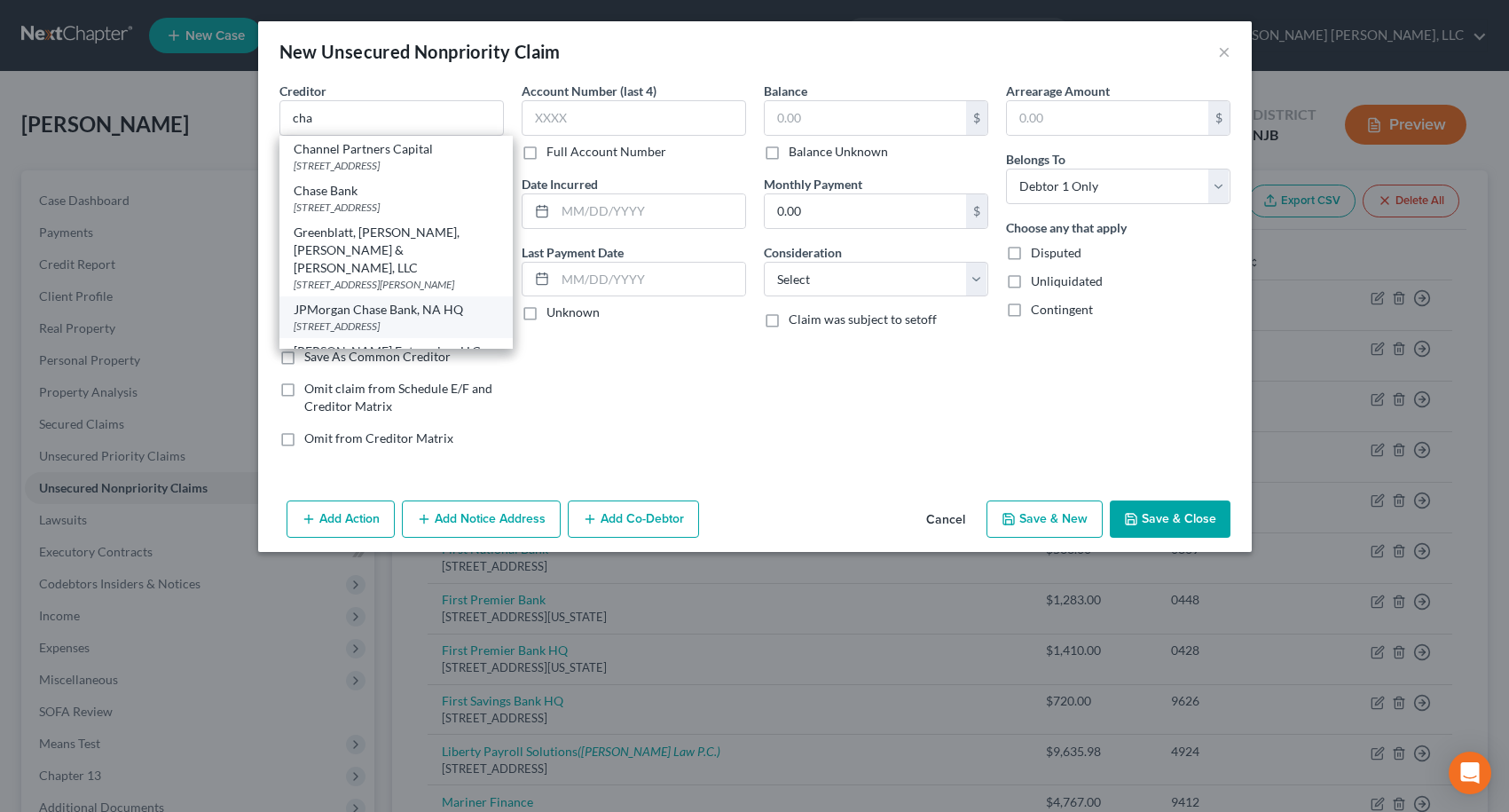
click at [400, 318] on div "JPMorgan Chase Bank, NA HQ" at bounding box center [396, 310] width 205 height 18
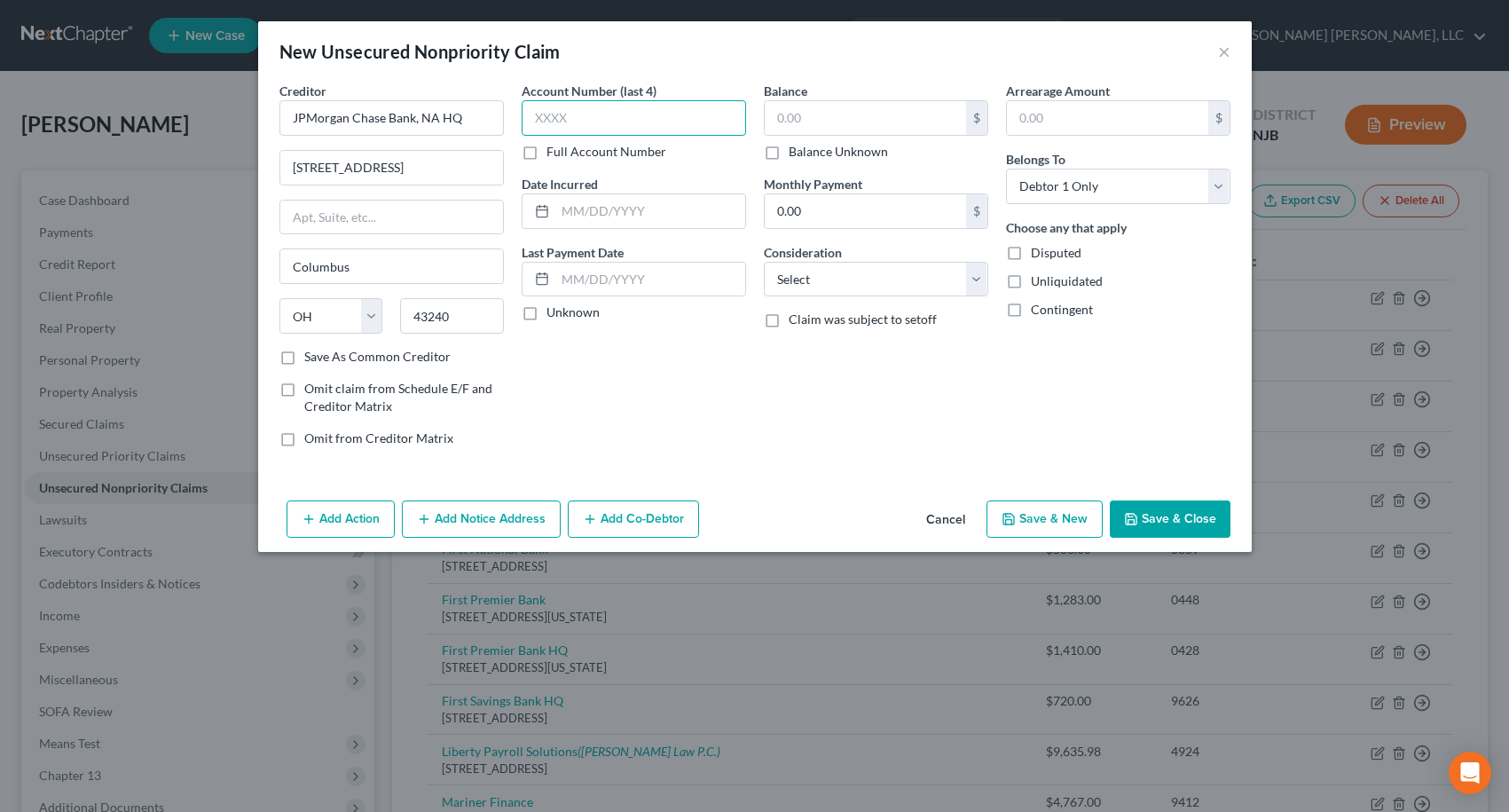
click at [633, 109] on input "text" at bounding box center [633, 118] width 225 height 36
click at [783, 102] on input "text" at bounding box center [866, 118] width 202 height 34
click at [1062, 514] on button "Save & New" at bounding box center [1044, 519] width 116 height 38
click at [371, 117] on input "text" at bounding box center [391, 118] width 225 height 36
click at [568, 111] on input "text" at bounding box center [633, 118] width 225 height 36
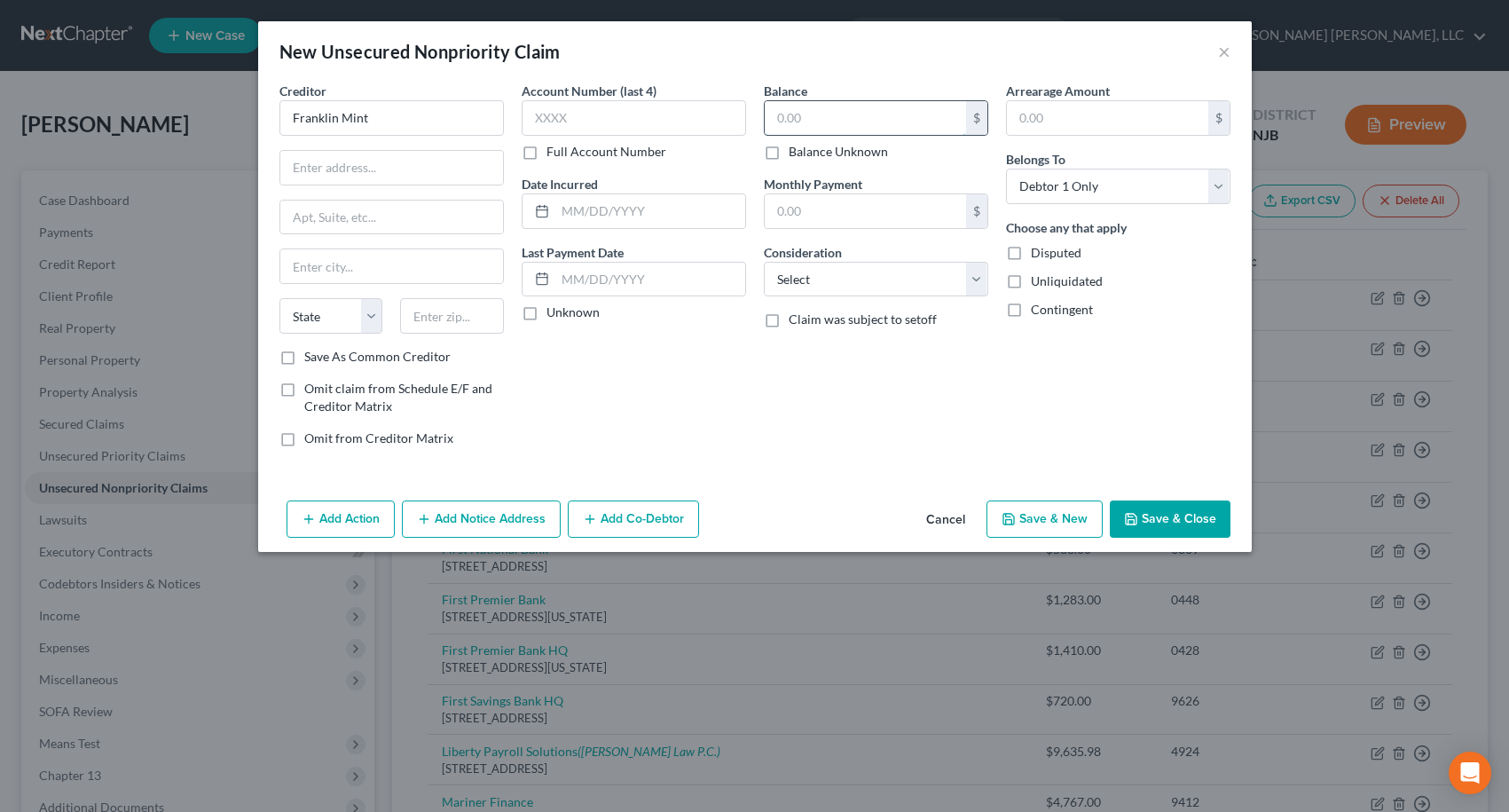
click at [770, 115] on input "text" at bounding box center [866, 118] width 202 height 34
click at [377, 170] on input "text" at bounding box center [391, 167] width 223 height 34
click at [394, 101] on input "Franklin Mint" at bounding box center [391, 118] width 225 height 36
paste input "[STREET_ADDRESS][PERSON_NAME]"
click at [464, 325] on input "text" at bounding box center [451, 316] width 104 height 36
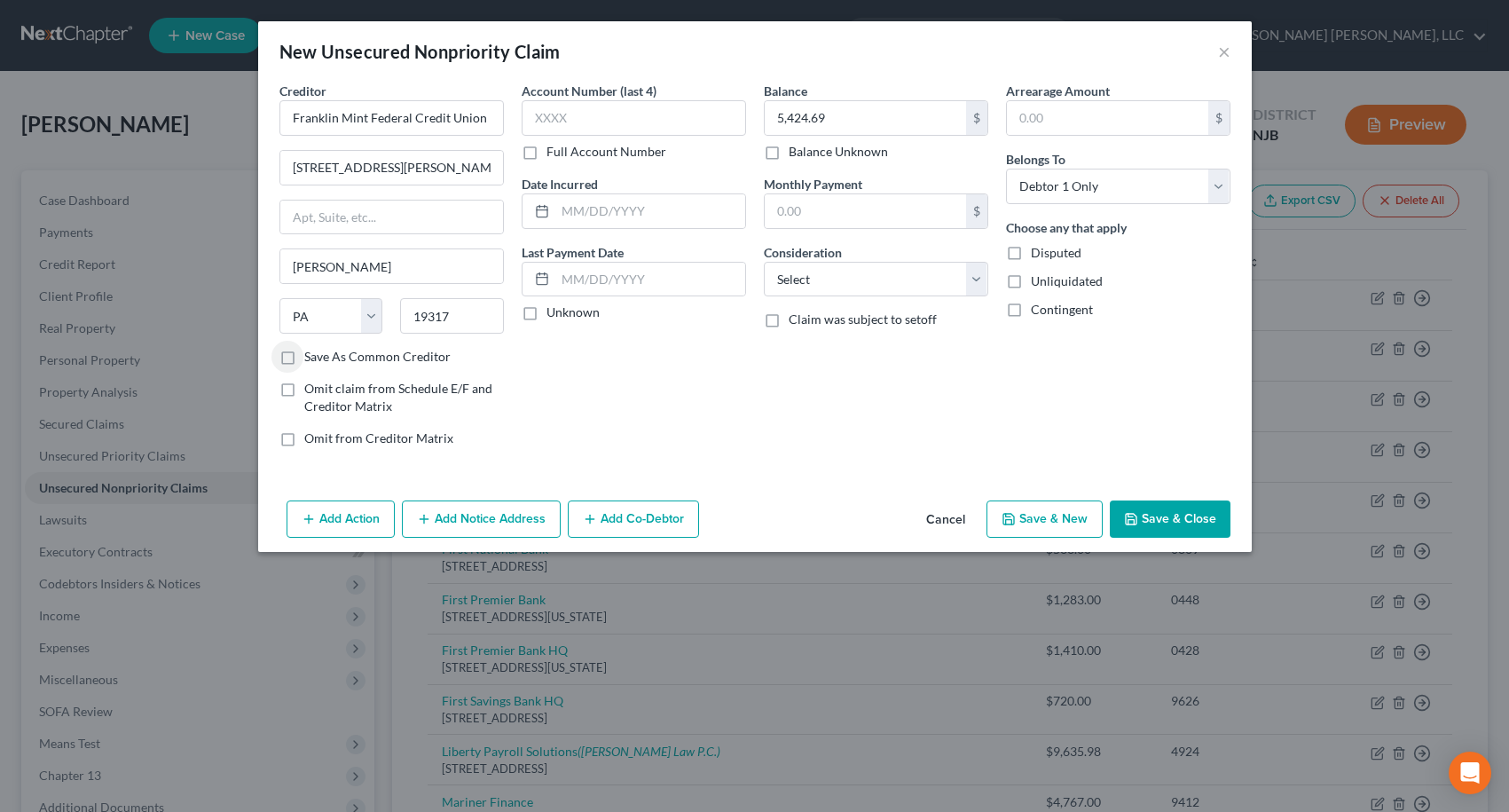
click at [305, 356] on label "Save As Common Creditor" at bounding box center [378, 357] width 146 height 18
click at [312, 356] on input "Save As Common Creditor" at bounding box center [318, 354] width 12 height 12
click at [490, 120] on input "Franklin Mint Federal Credit Union" at bounding box center [391, 118] width 225 height 36
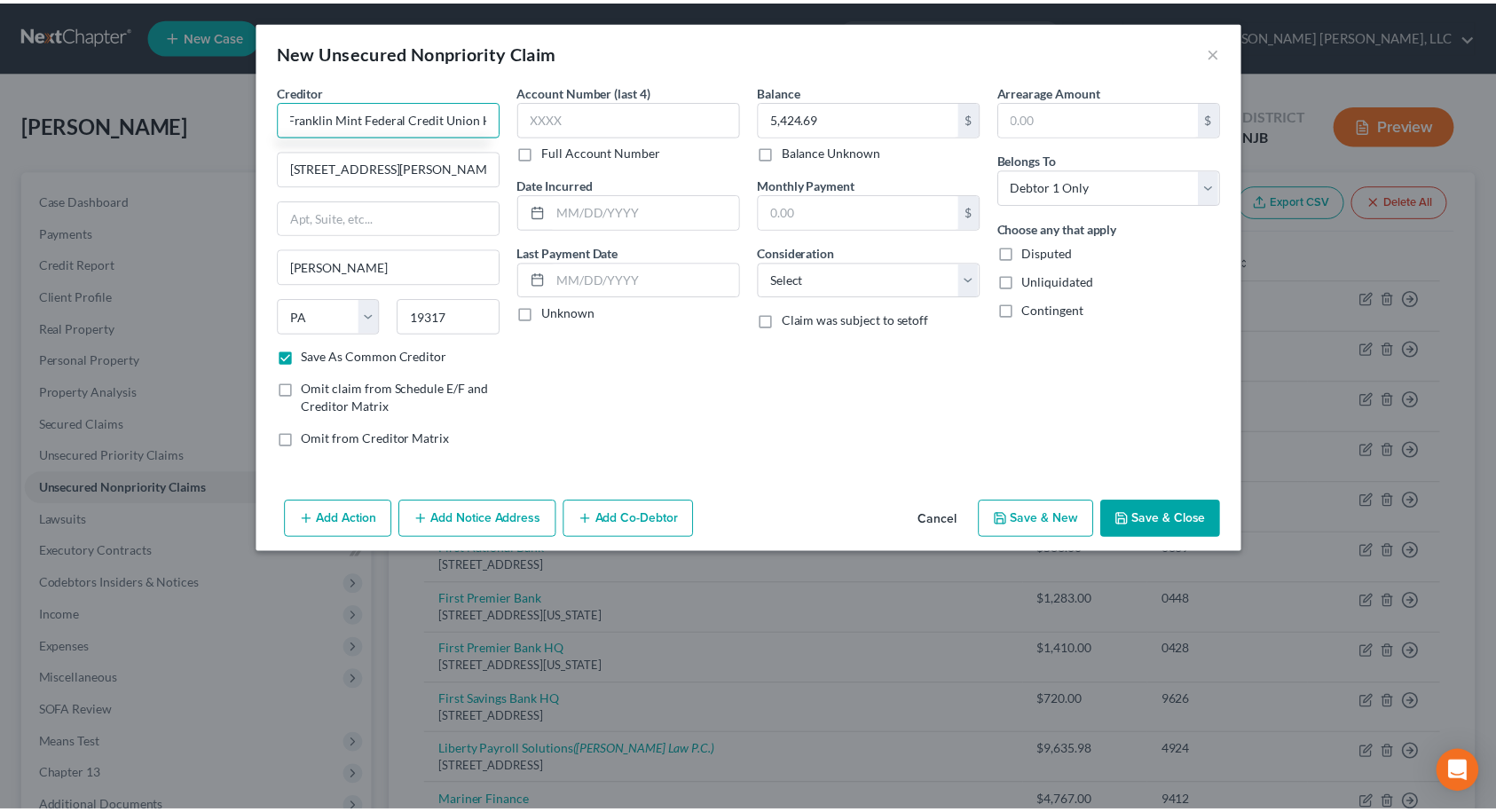
scroll to position [0, 13]
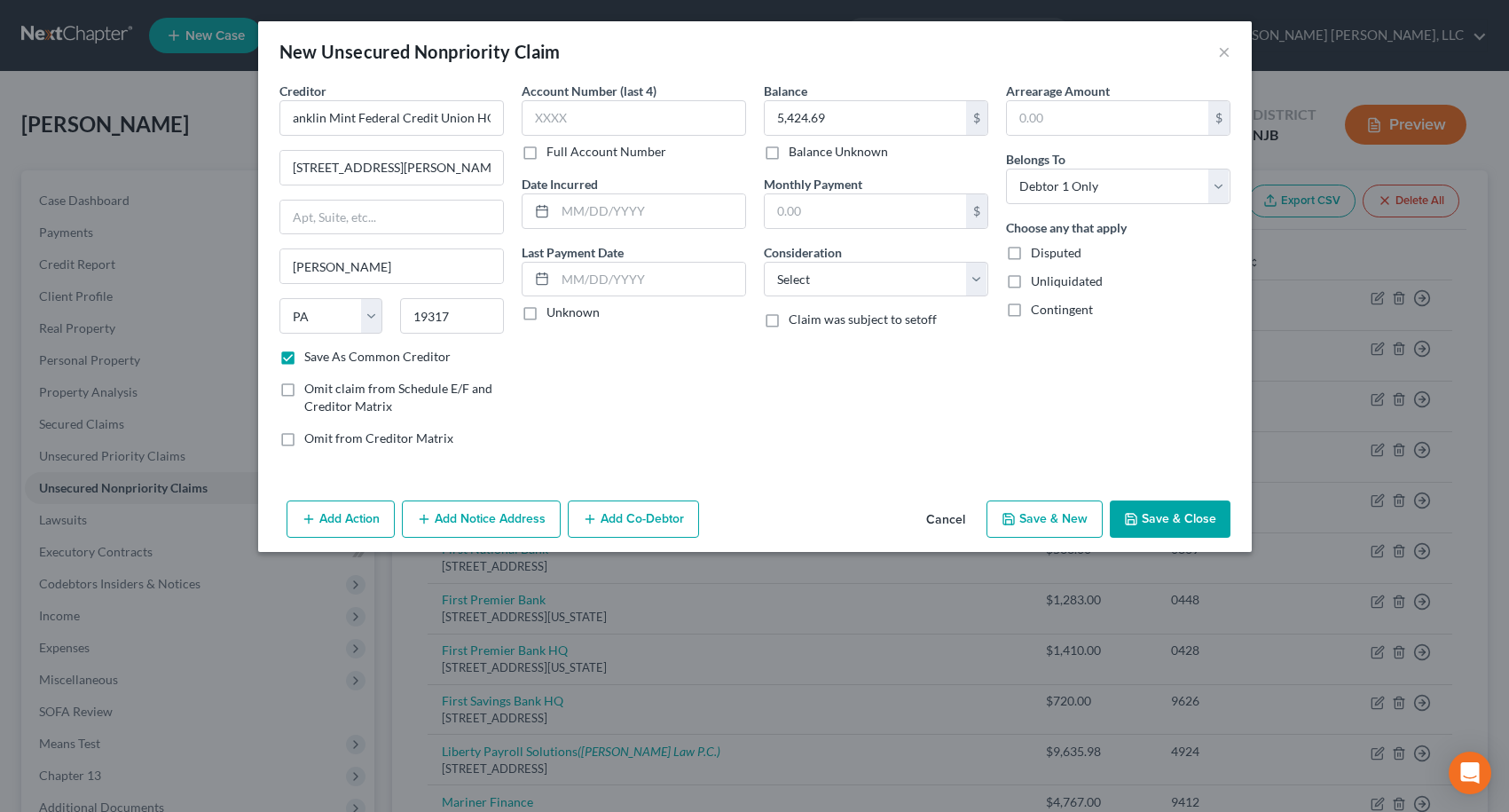
click at [1173, 514] on button "Save & Close" at bounding box center [1171, 519] width 121 height 38
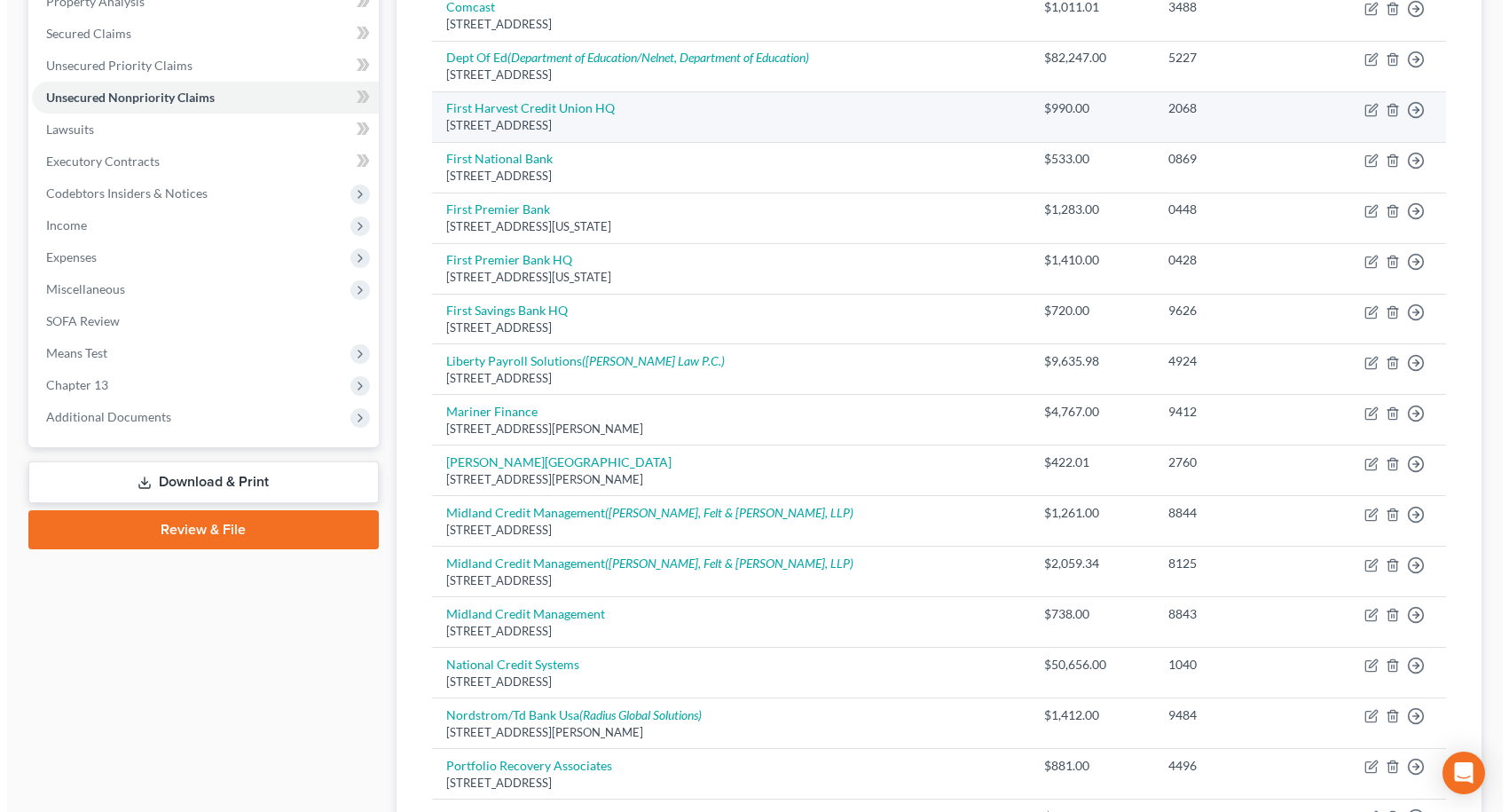
scroll to position [443, 0]
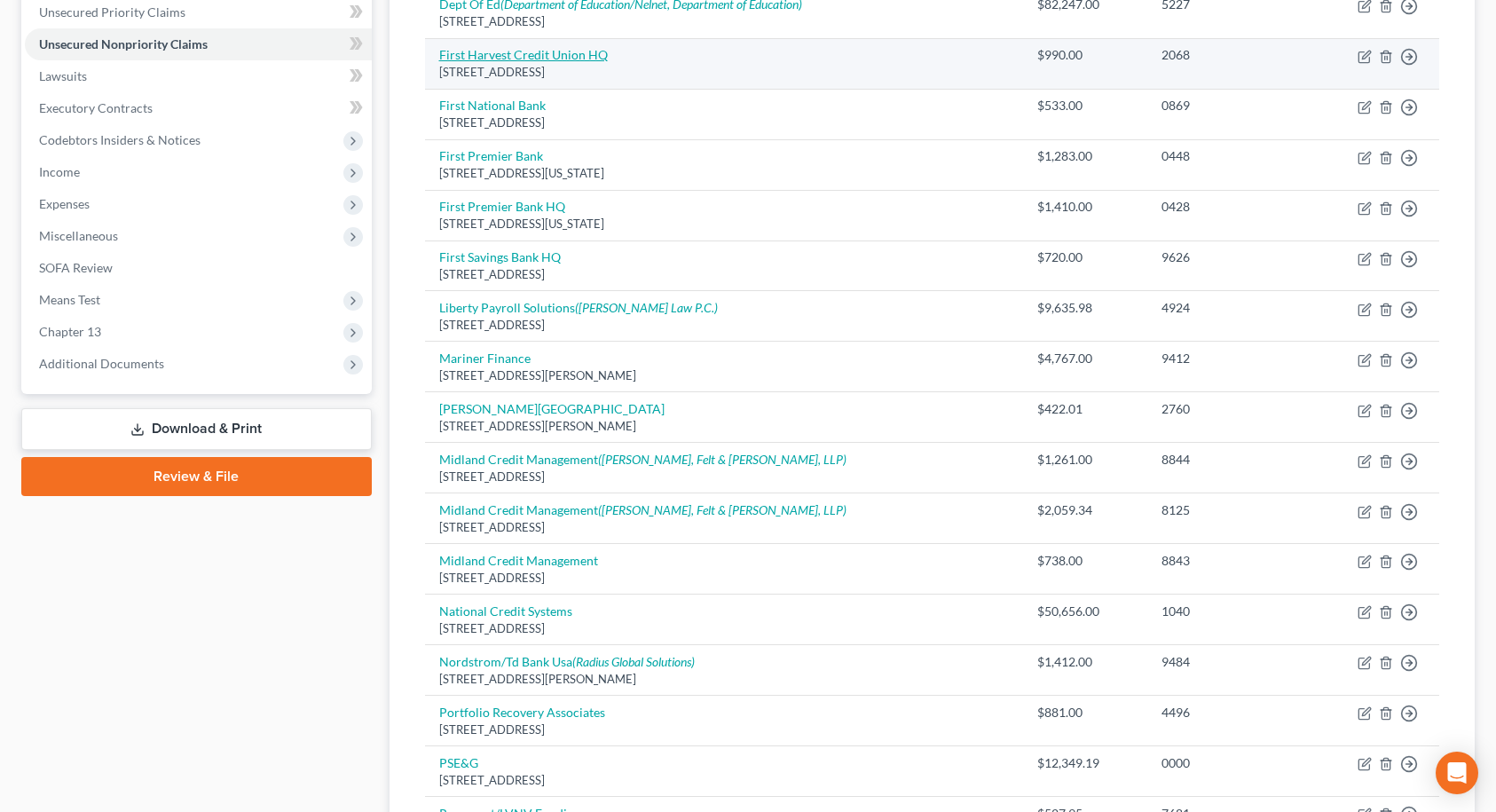
click at [537, 56] on link "First Harvest Credit Union HQ" at bounding box center [523, 54] width 168 height 15
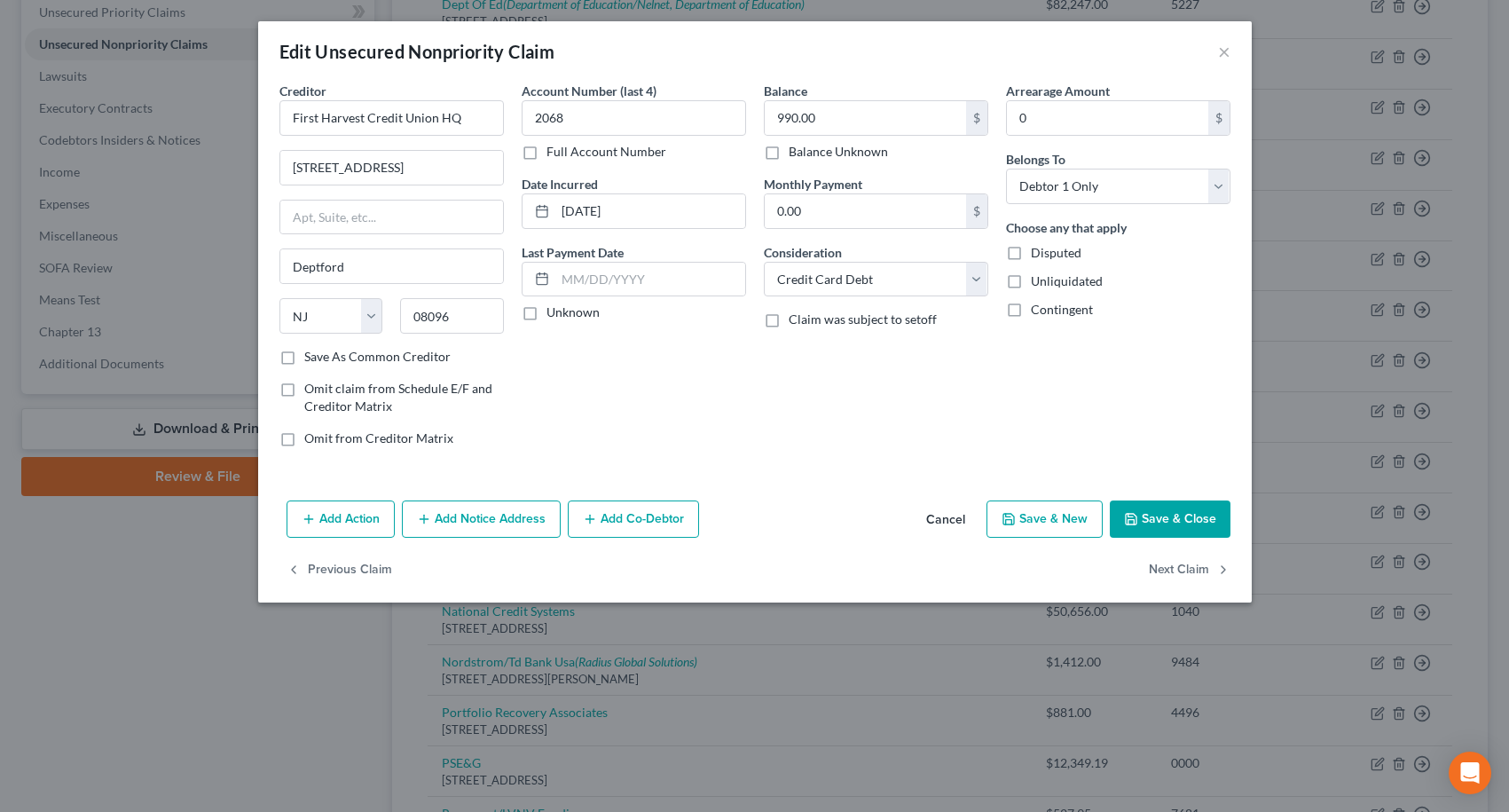
click at [466, 511] on button "Add Notice Address" at bounding box center [481, 519] width 159 height 38
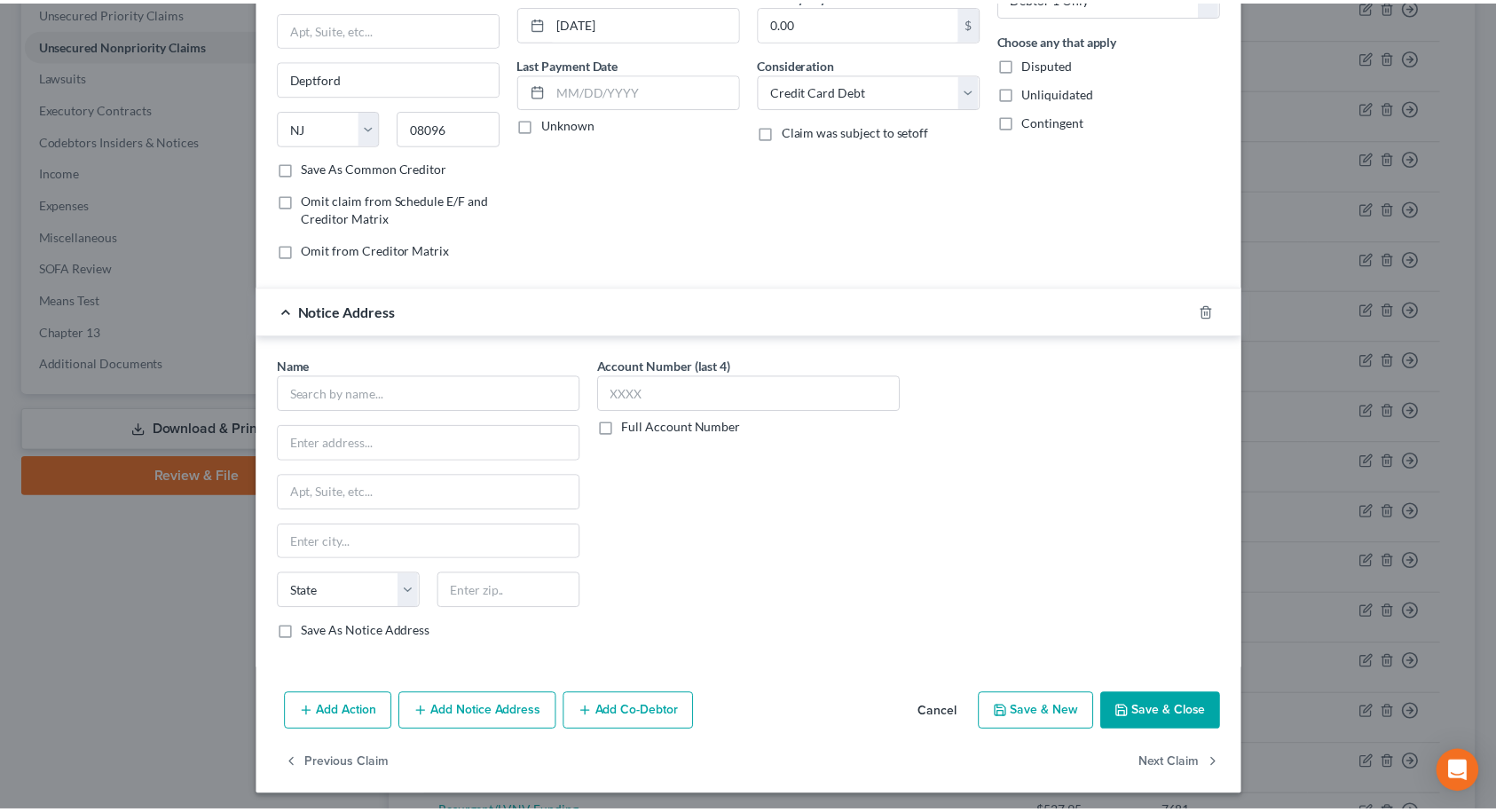
scroll to position [194, 0]
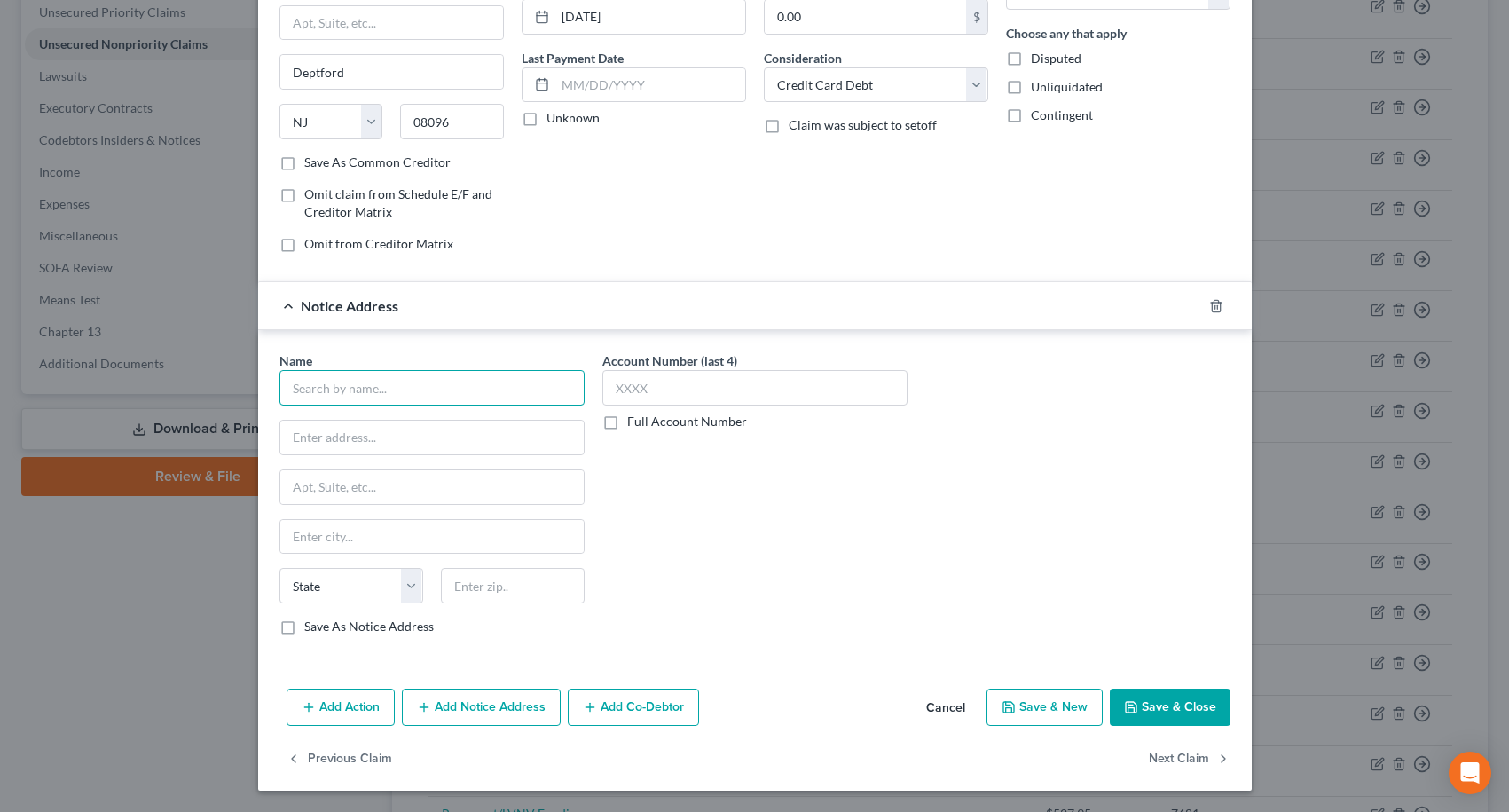
click at [427, 391] on input "text" at bounding box center [431, 388] width 306 height 36
click at [503, 589] on input "text" at bounding box center [513, 586] width 143 height 36
click at [305, 628] on label "Save As Notice Address" at bounding box center [369, 626] width 130 height 18
click at [312, 628] on input "Save As Notice Address" at bounding box center [318, 623] width 12 height 12
click at [1159, 698] on button "Save & Close" at bounding box center [1171, 707] width 121 height 38
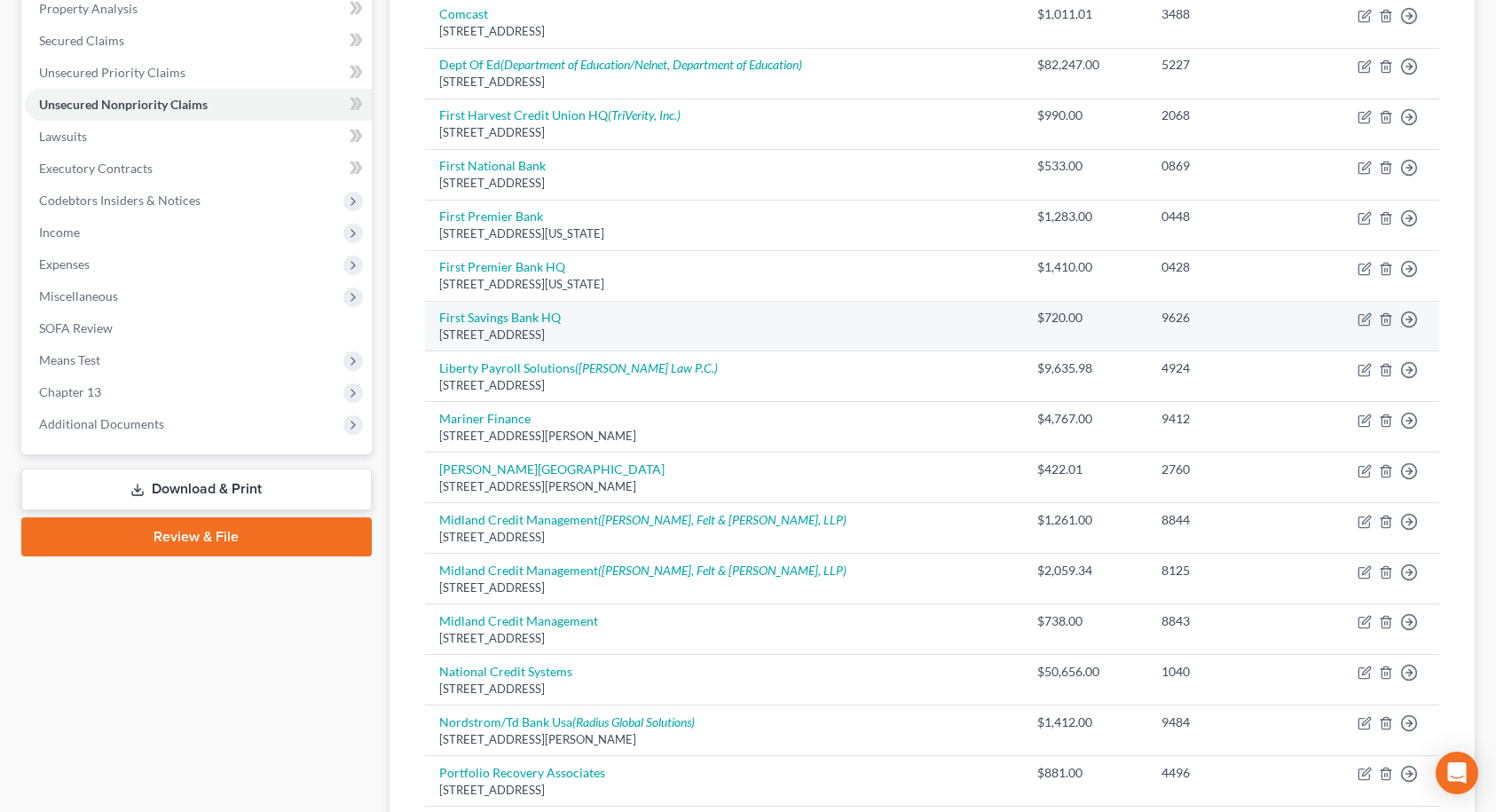
scroll to position [355, 0]
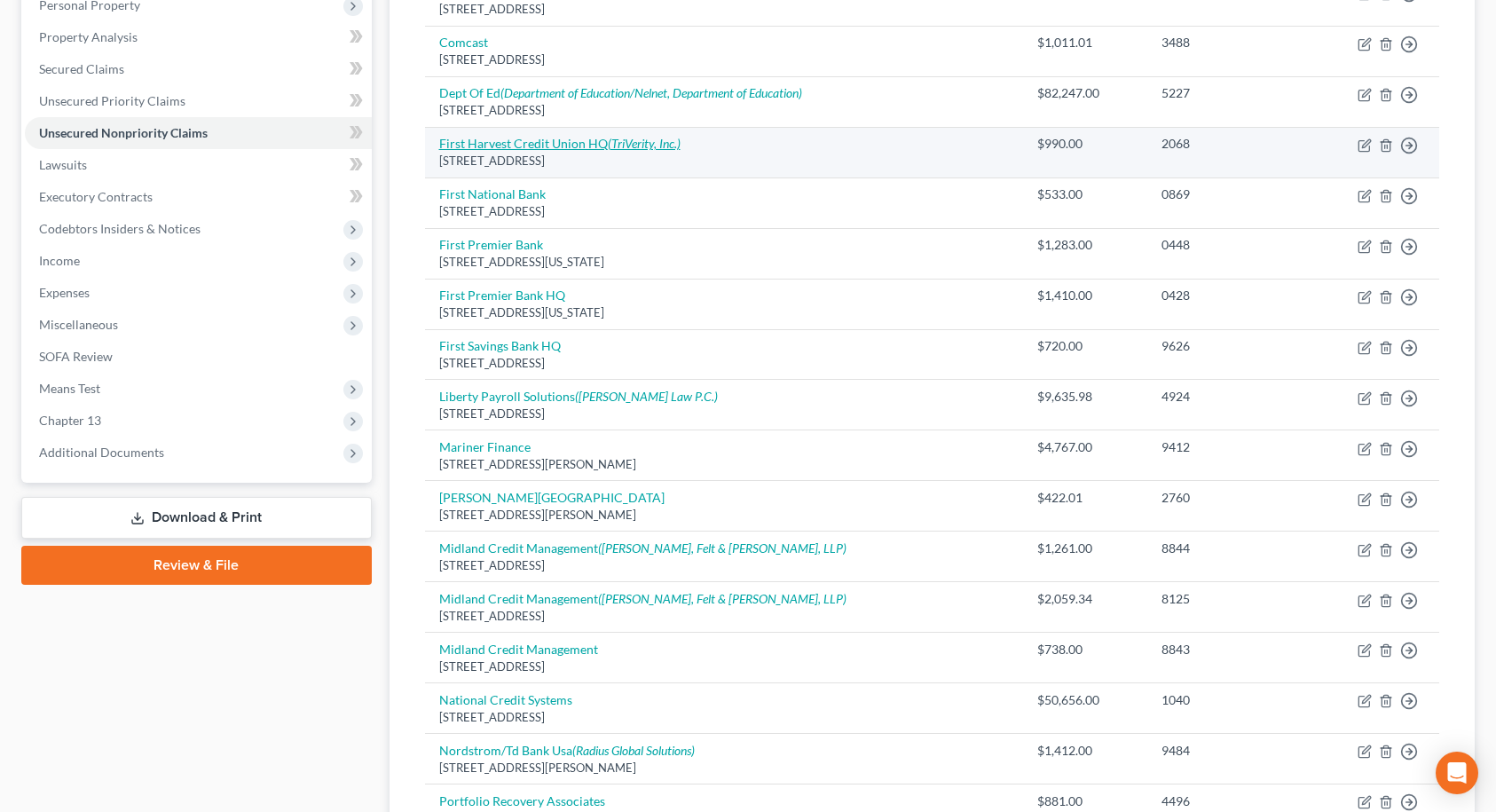
click at [597, 148] on link "First Harvest Credit Union HQ (TriVerity, Inc.)" at bounding box center [560, 142] width 241 height 15
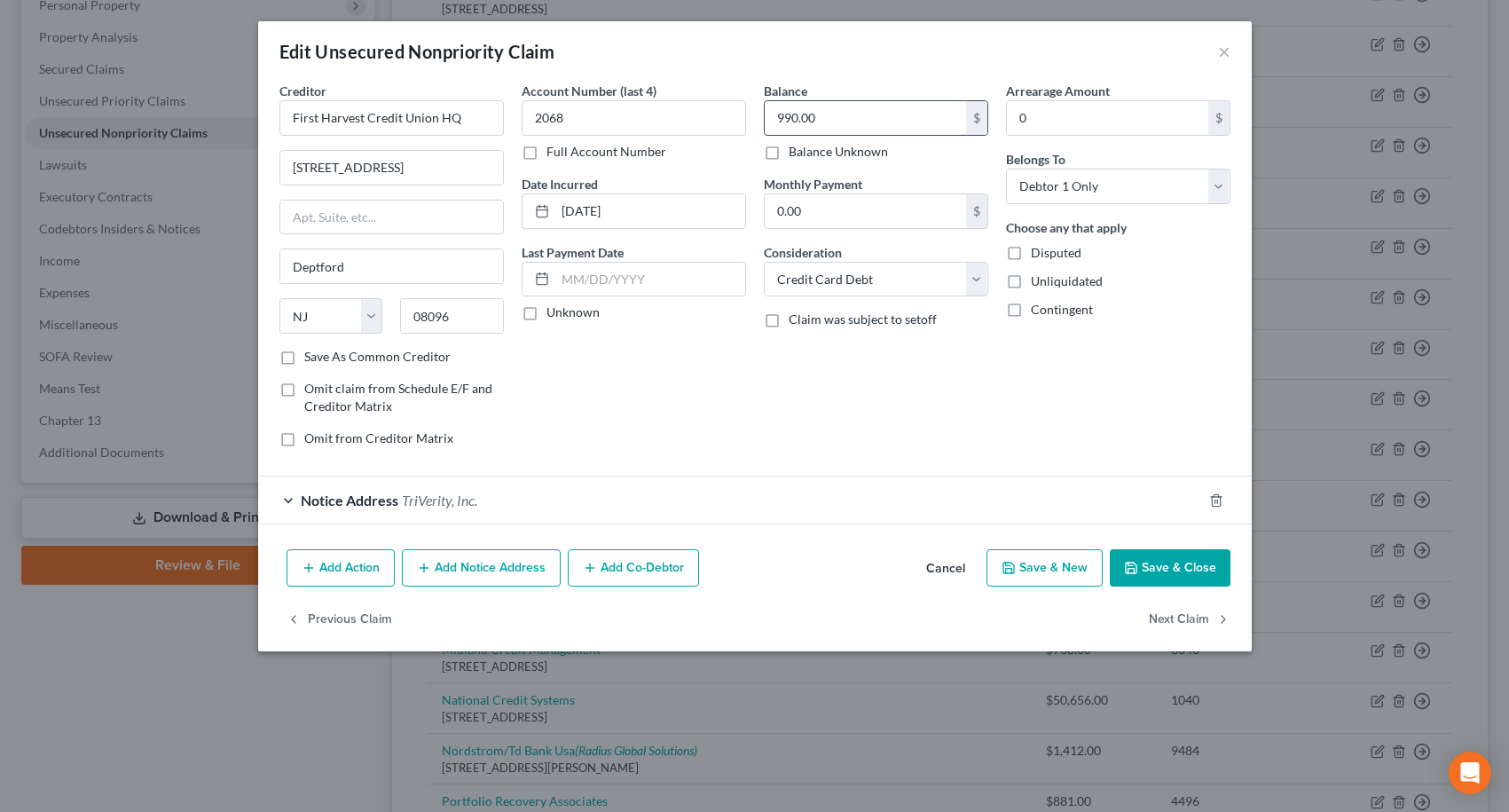
click at [830, 119] on input "990.00" at bounding box center [866, 118] width 202 height 34
click at [1171, 562] on button "Save & Close" at bounding box center [1171, 568] width 121 height 38
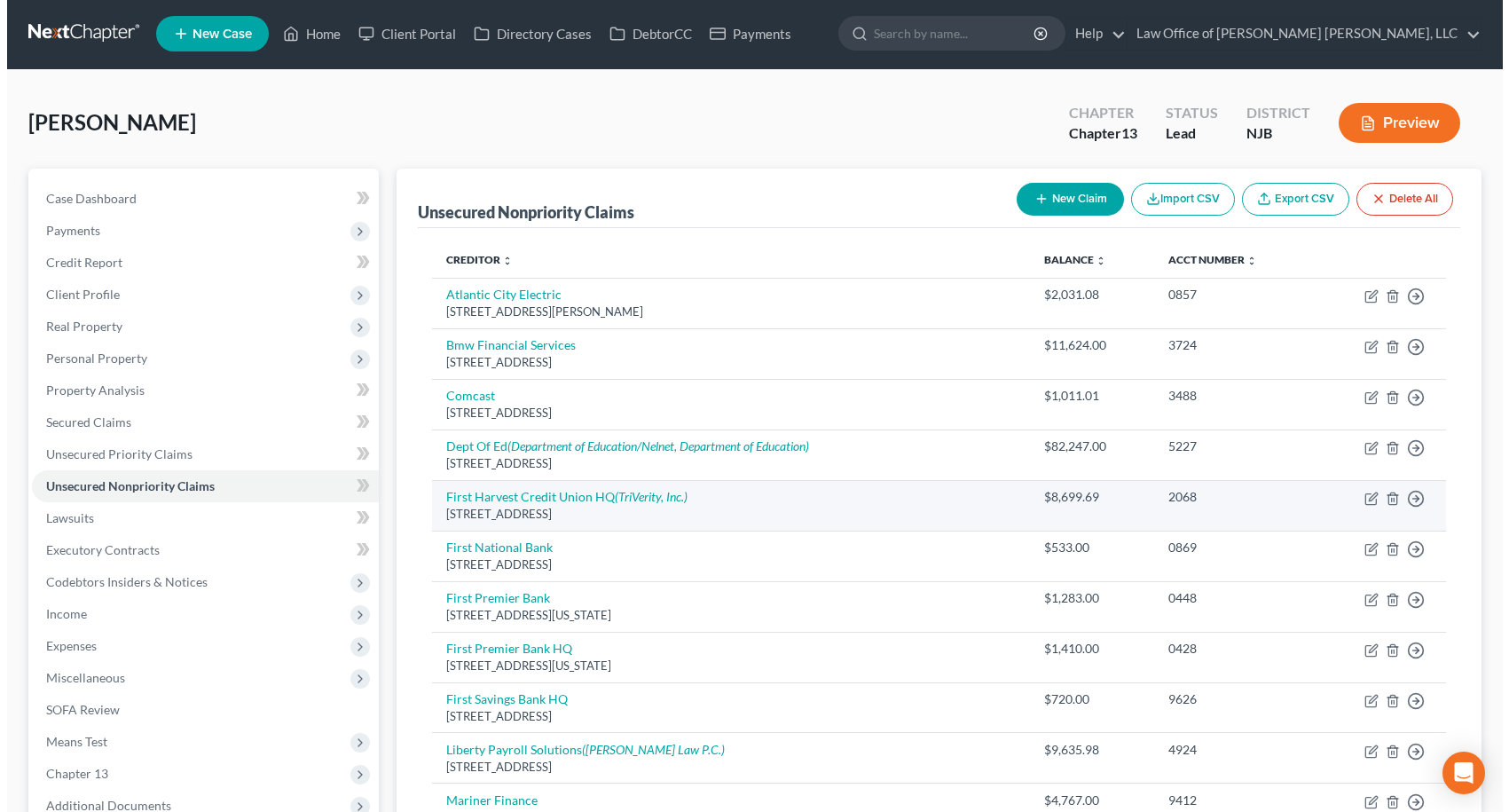
scroll to position [0, 0]
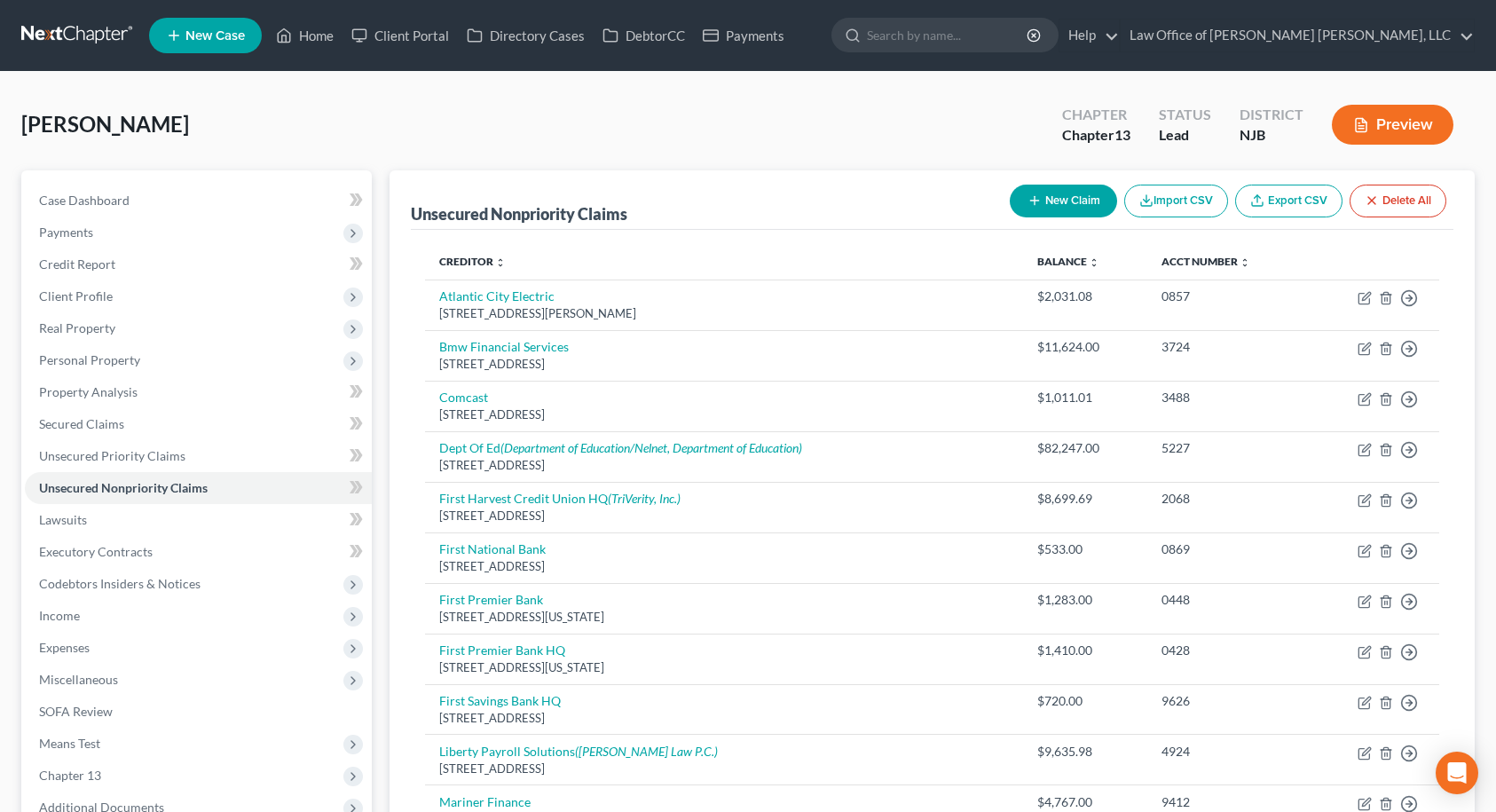
click at [1027, 202] on icon "button" at bounding box center [1034, 201] width 14 height 14
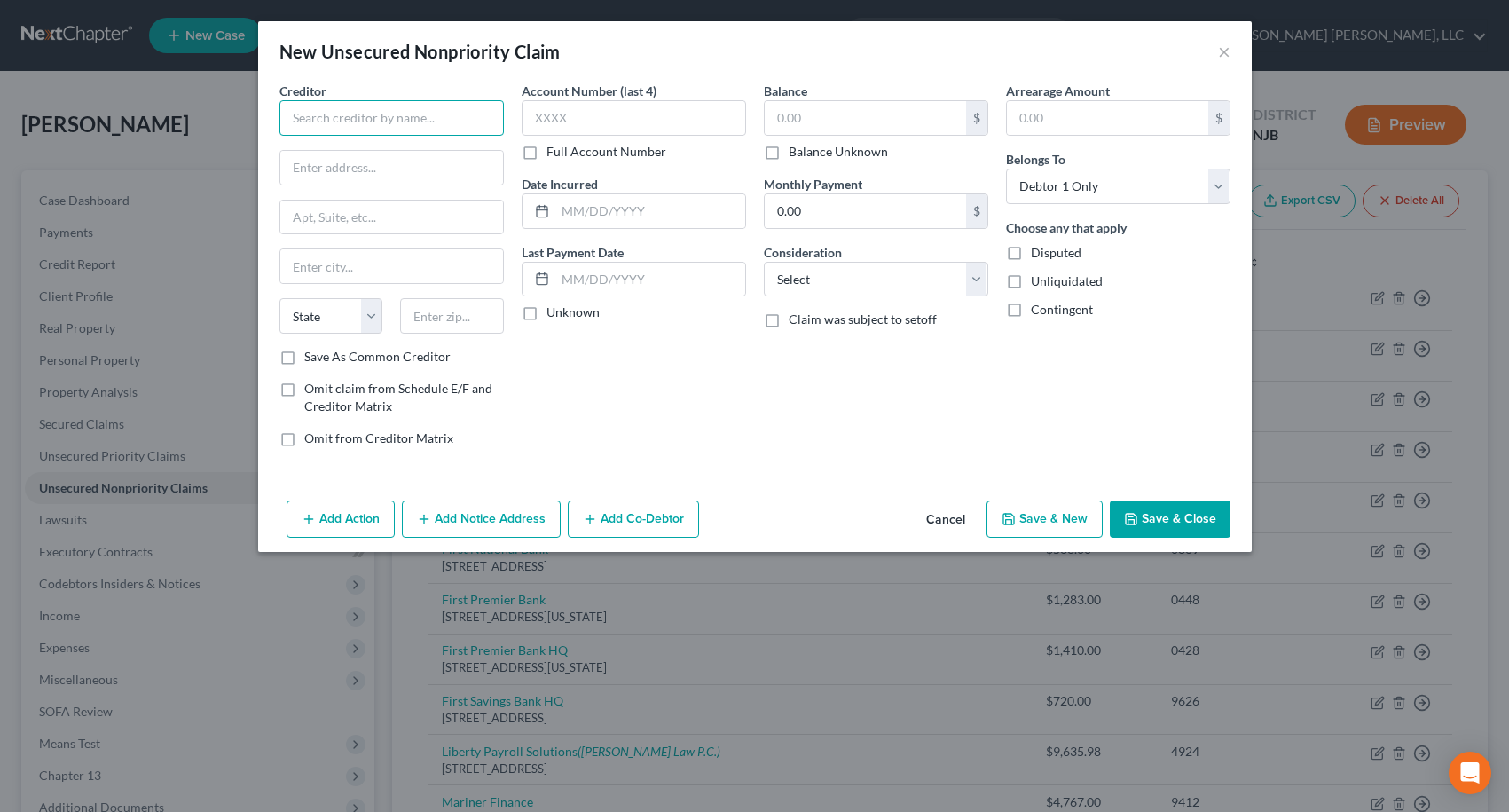
click at [424, 113] on input "text" at bounding box center [391, 118] width 225 height 36
drag, startPoint x: 423, startPoint y: 173, endPoint x: 367, endPoint y: 0, distance: 181.8
click at [423, 173] on input "text" at bounding box center [391, 167] width 223 height 34
click at [305, 360] on label "Save As Common Creditor" at bounding box center [378, 357] width 146 height 18
click at [312, 359] on input "Save As Common Creditor" at bounding box center [318, 354] width 12 height 12
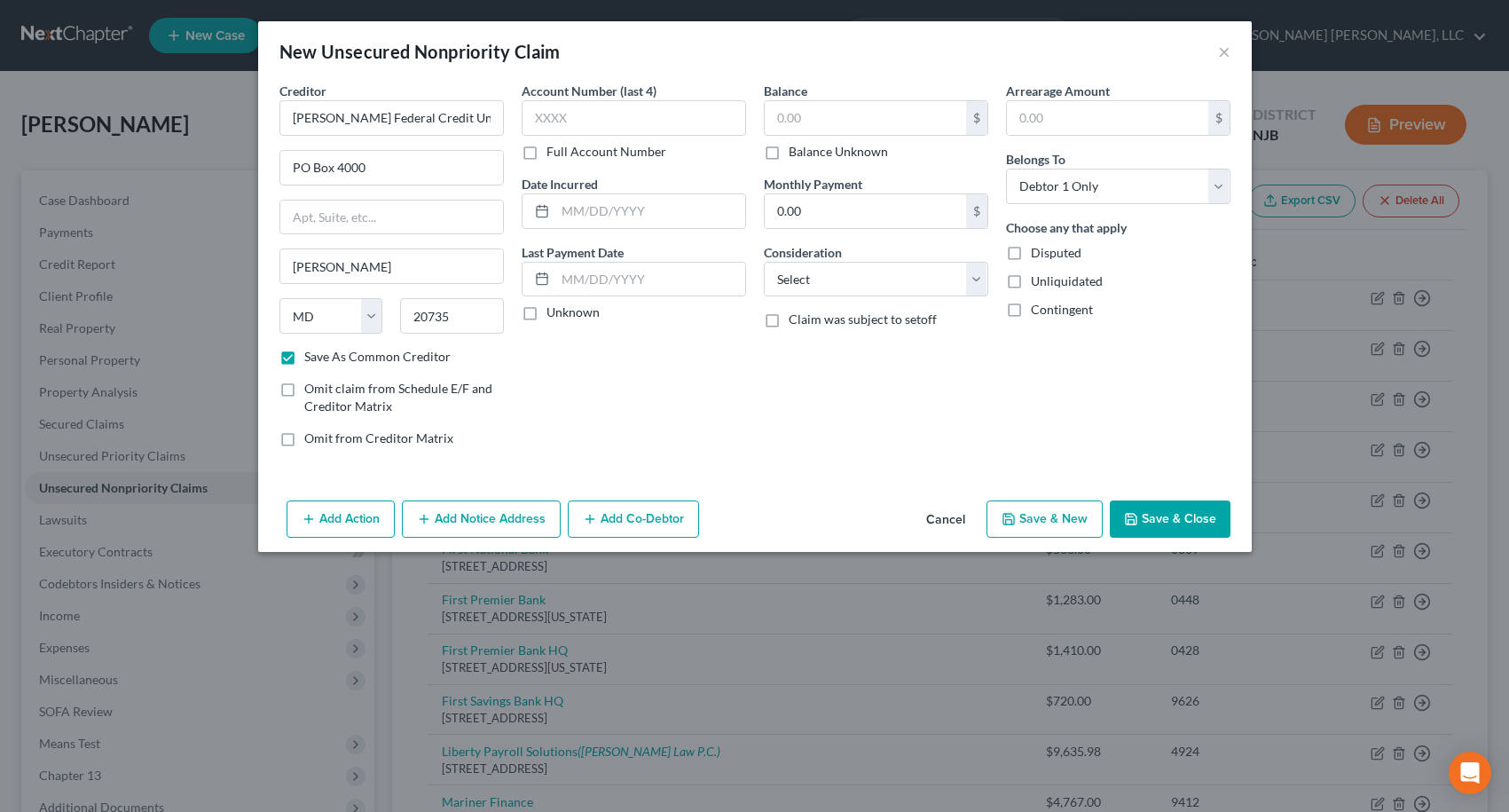
click at [573, 98] on label "Account Number (last 4)" at bounding box center [589, 91] width 135 height 19
click at [573, 114] on input "text" at bounding box center [633, 118] width 225 height 36
click at [571, 117] on input "text" at bounding box center [633, 118] width 225 height 36
click at [783, 116] on input "text" at bounding box center [866, 118] width 202 height 34
click at [1158, 513] on button "Save & Close" at bounding box center [1171, 519] width 121 height 38
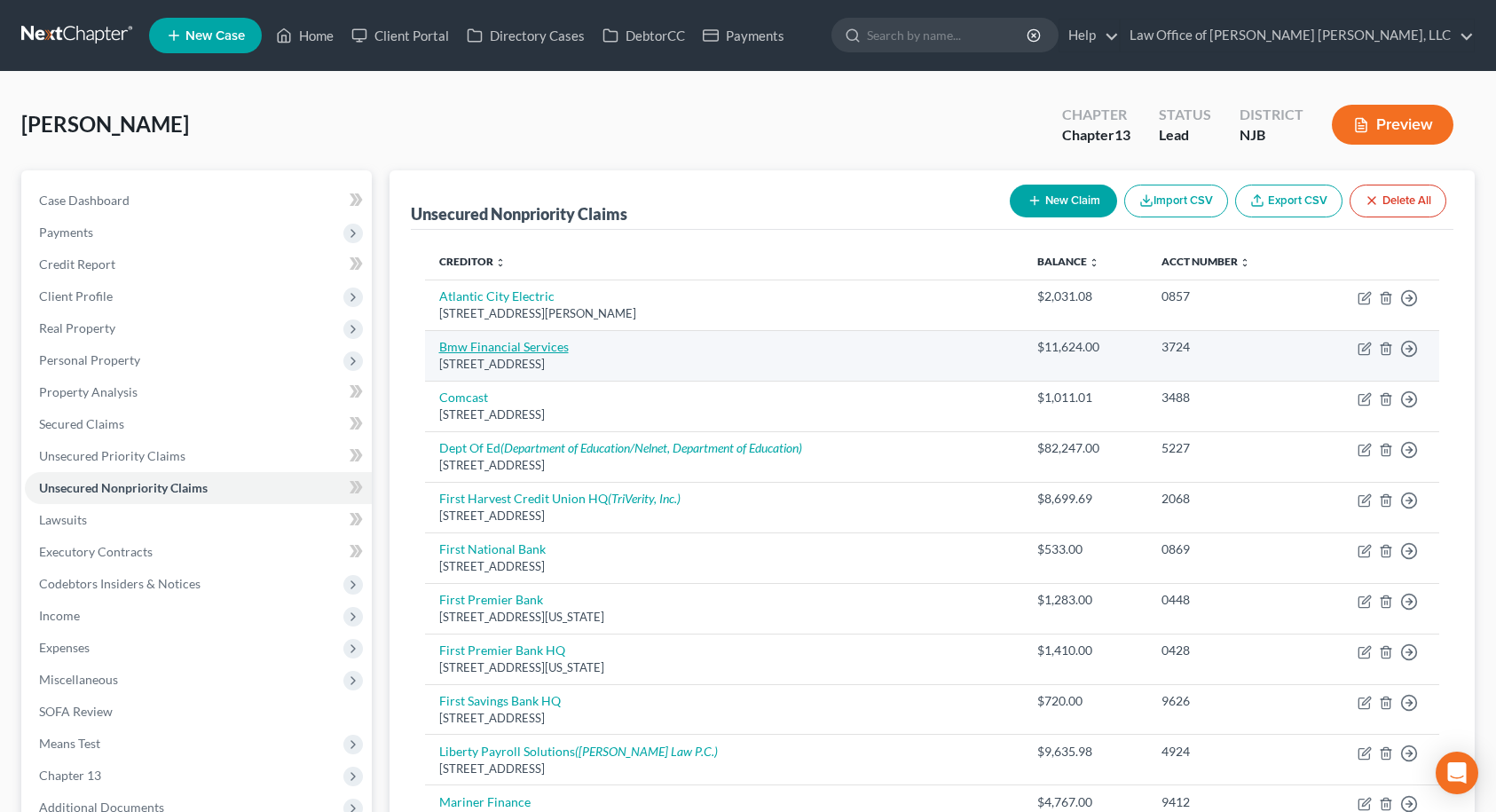
click at [537, 340] on link "Bmw Financial Services" at bounding box center [504, 346] width 130 height 15
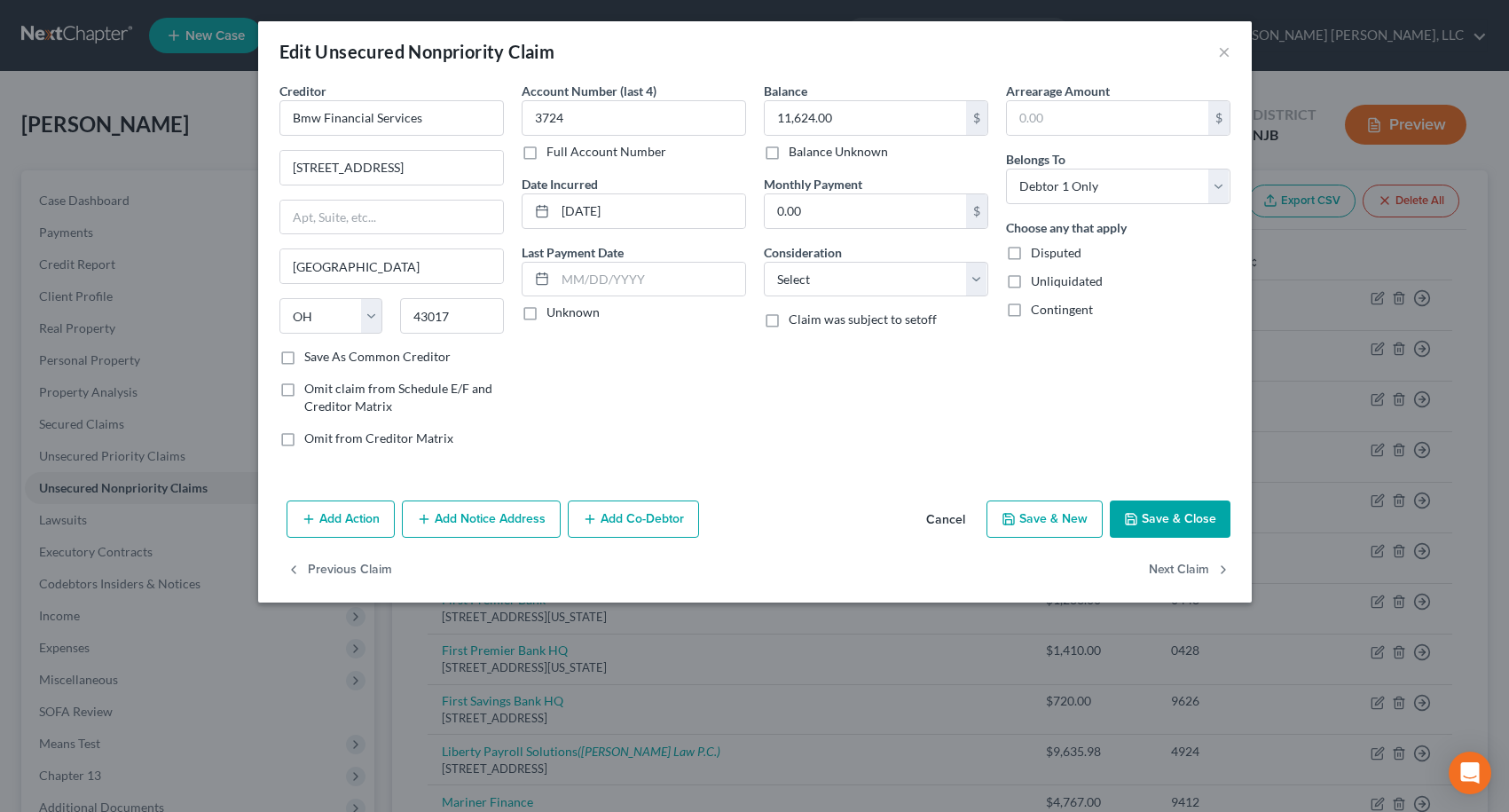
click at [506, 512] on button "Add Notice Address" at bounding box center [481, 519] width 159 height 38
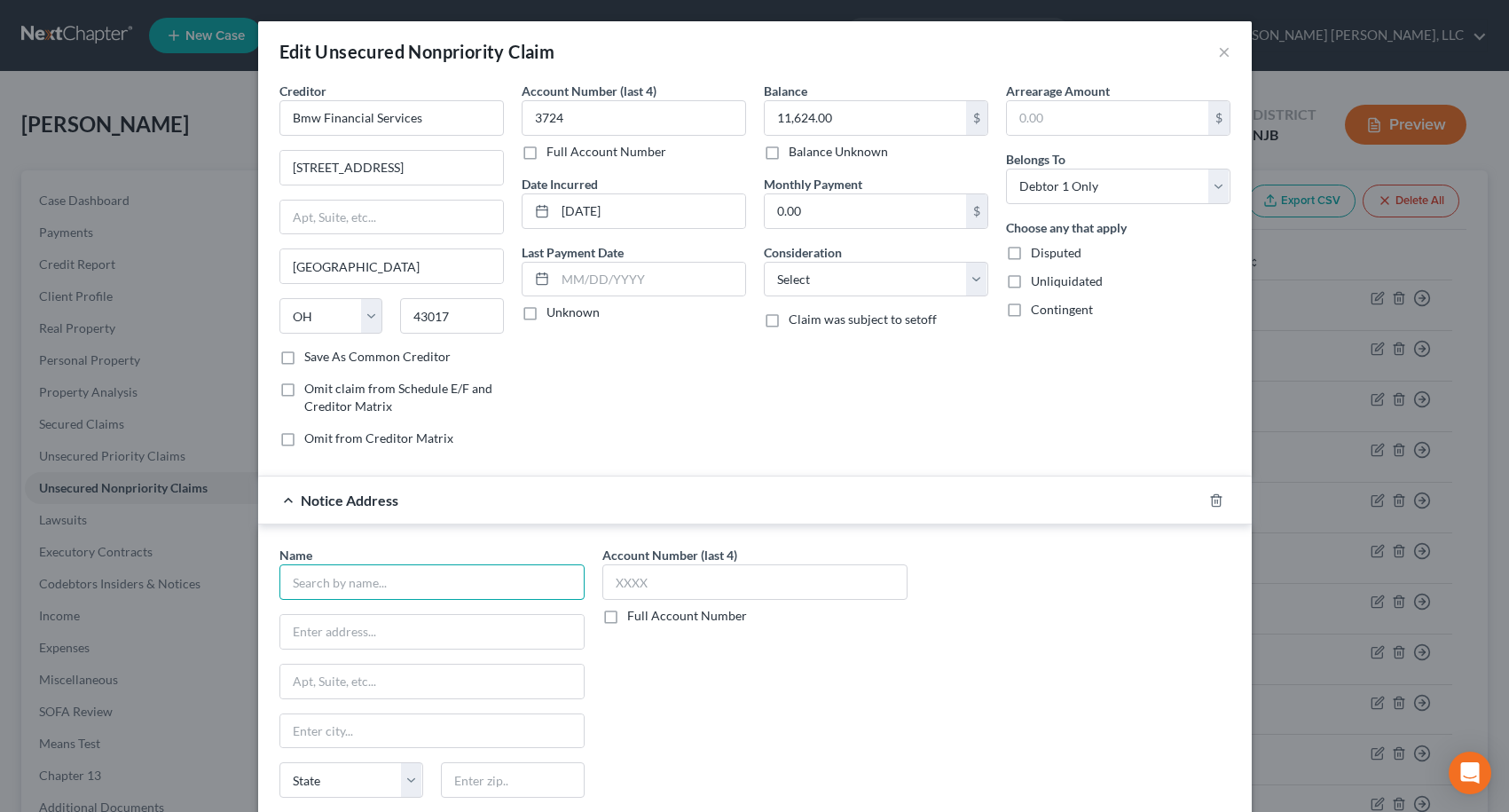
click at [498, 581] on input "text" at bounding box center [431, 582] width 306 height 36
drag, startPoint x: 376, startPoint y: 646, endPoint x: 390, endPoint y: 617, distance: 32.2
click at [376, 646] on input "text" at bounding box center [431, 631] width 304 height 34
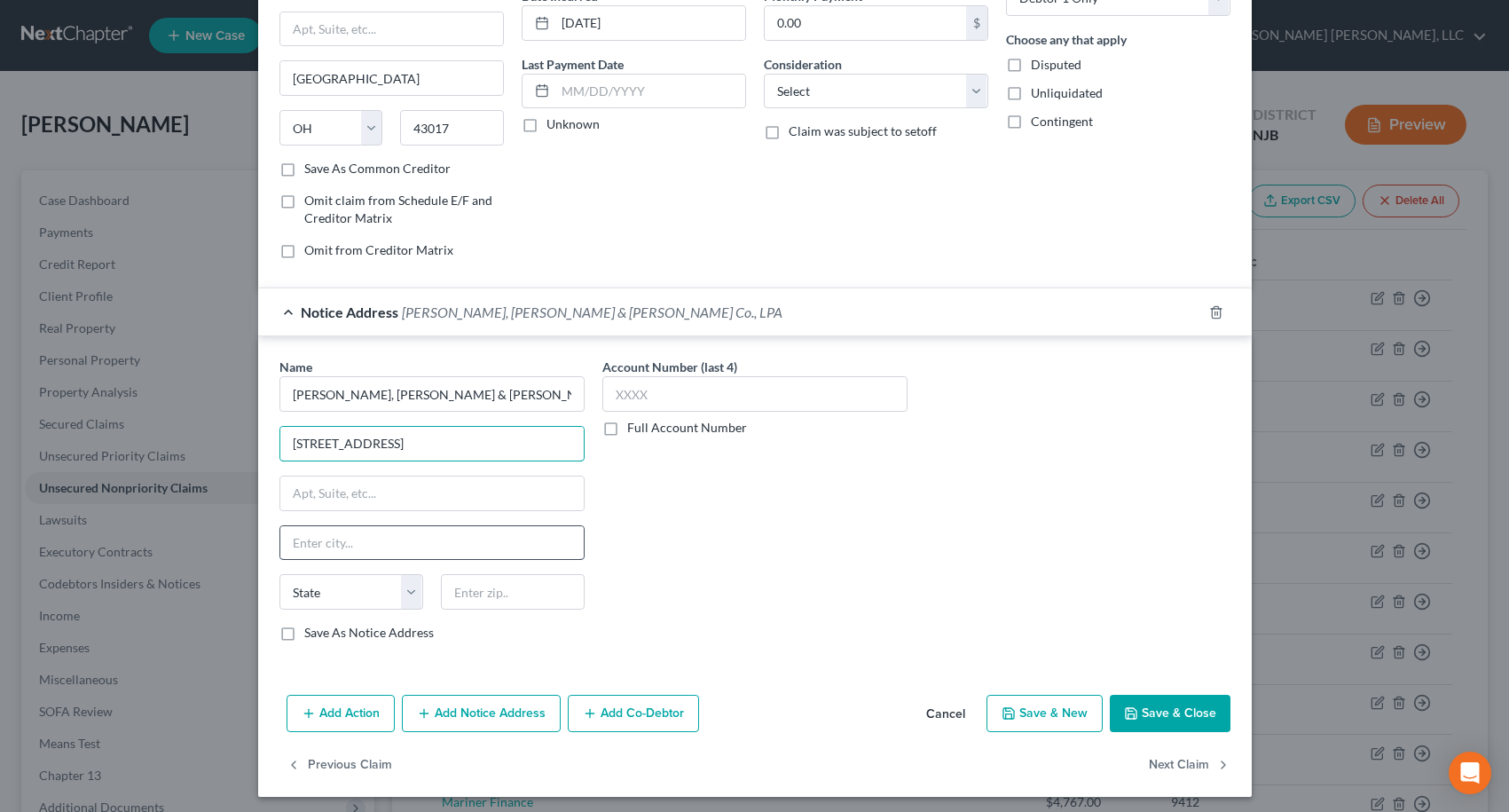
scroll to position [194, 0]
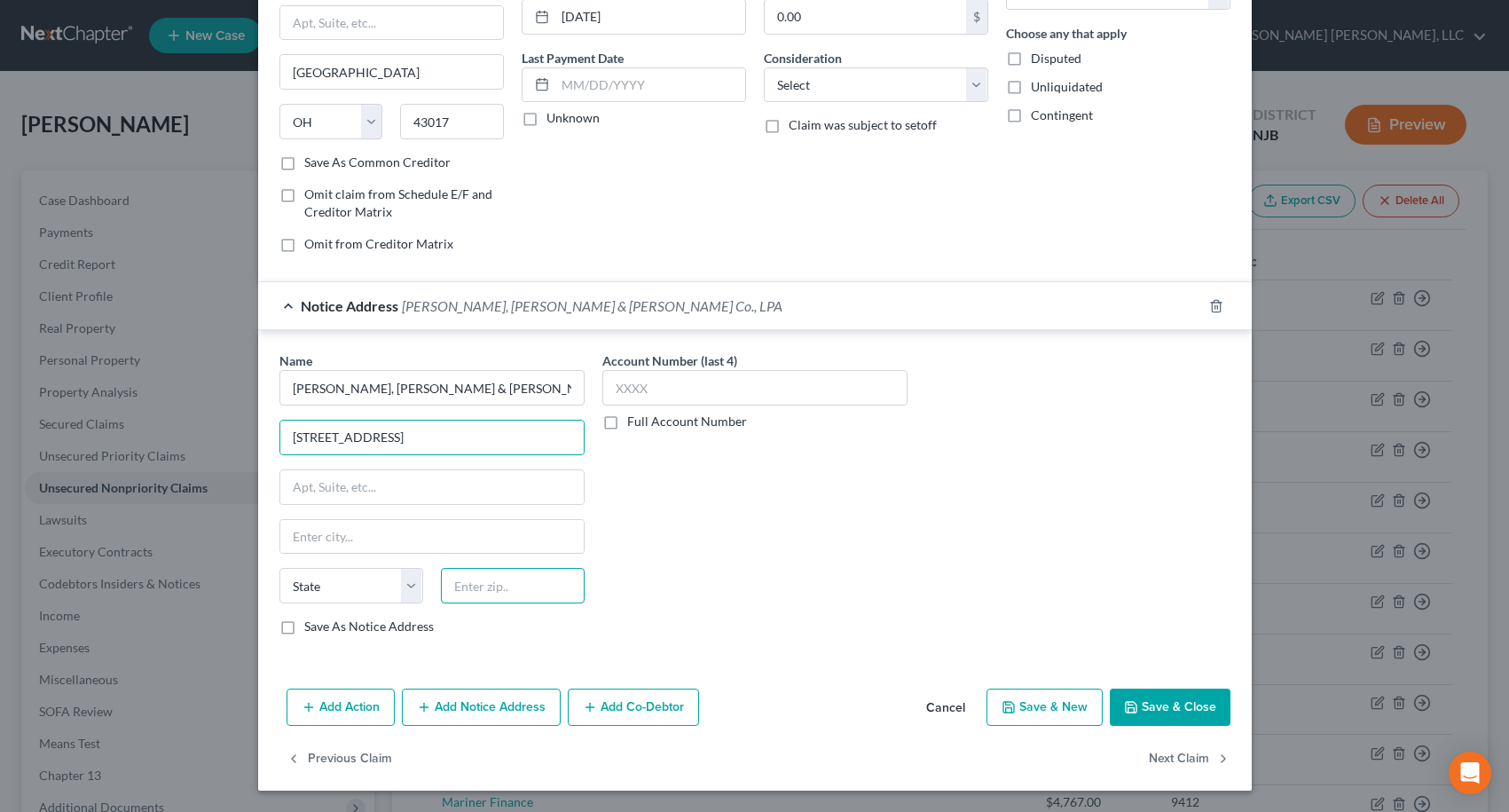
click at [506, 582] on input "text" at bounding box center [513, 586] width 143 height 36
click at [305, 629] on label "Save As Notice Address" at bounding box center [369, 626] width 130 height 18
click at [312, 629] on input "Save As Notice Address" at bounding box center [318, 623] width 12 height 12
click at [1169, 703] on button "Save & Close" at bounding box center [1171, 707] width 121 height 38
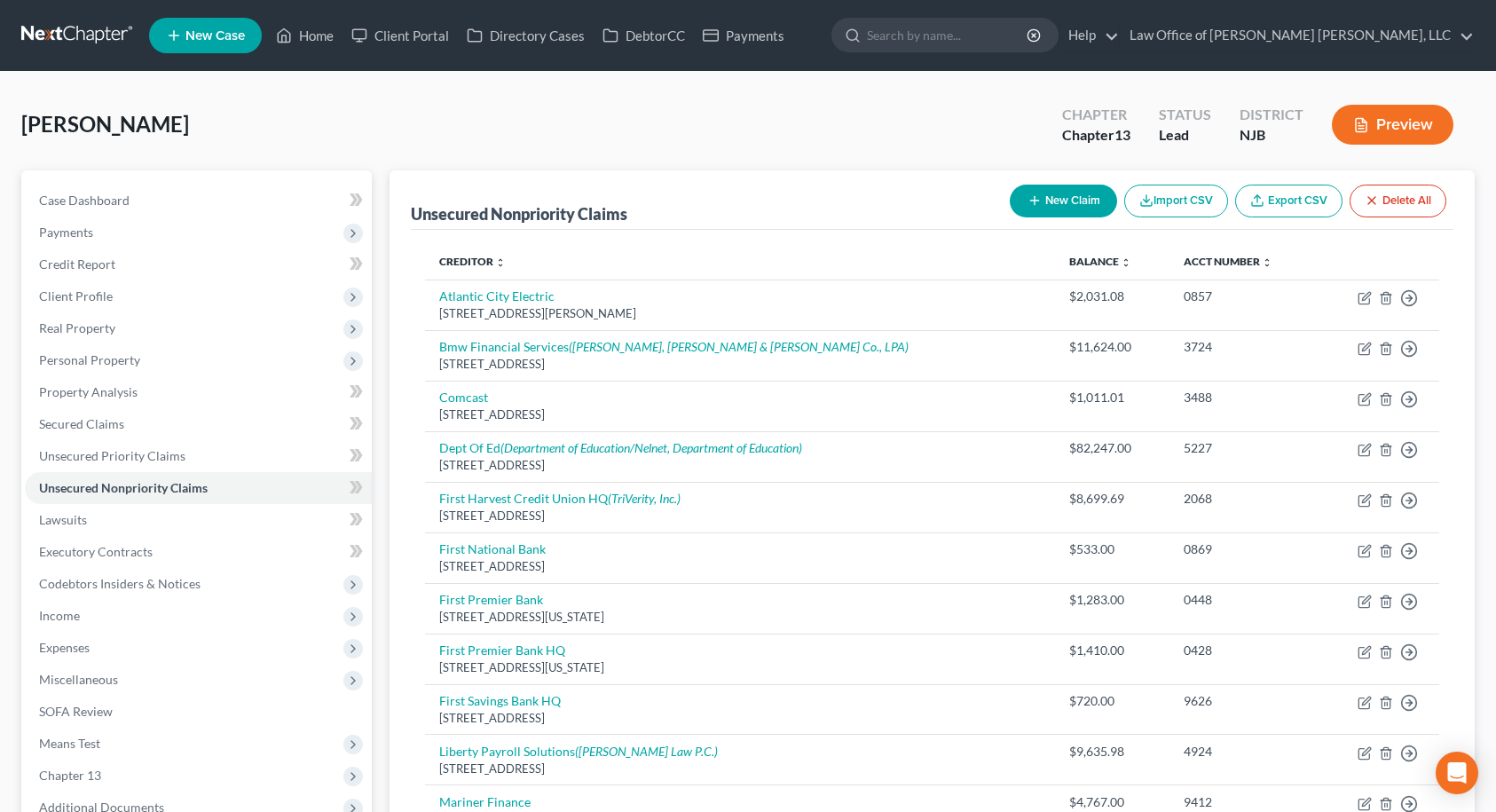
click at [1033, 203] on icon "button" at bounding box center [1034, 201] width 14 height 14
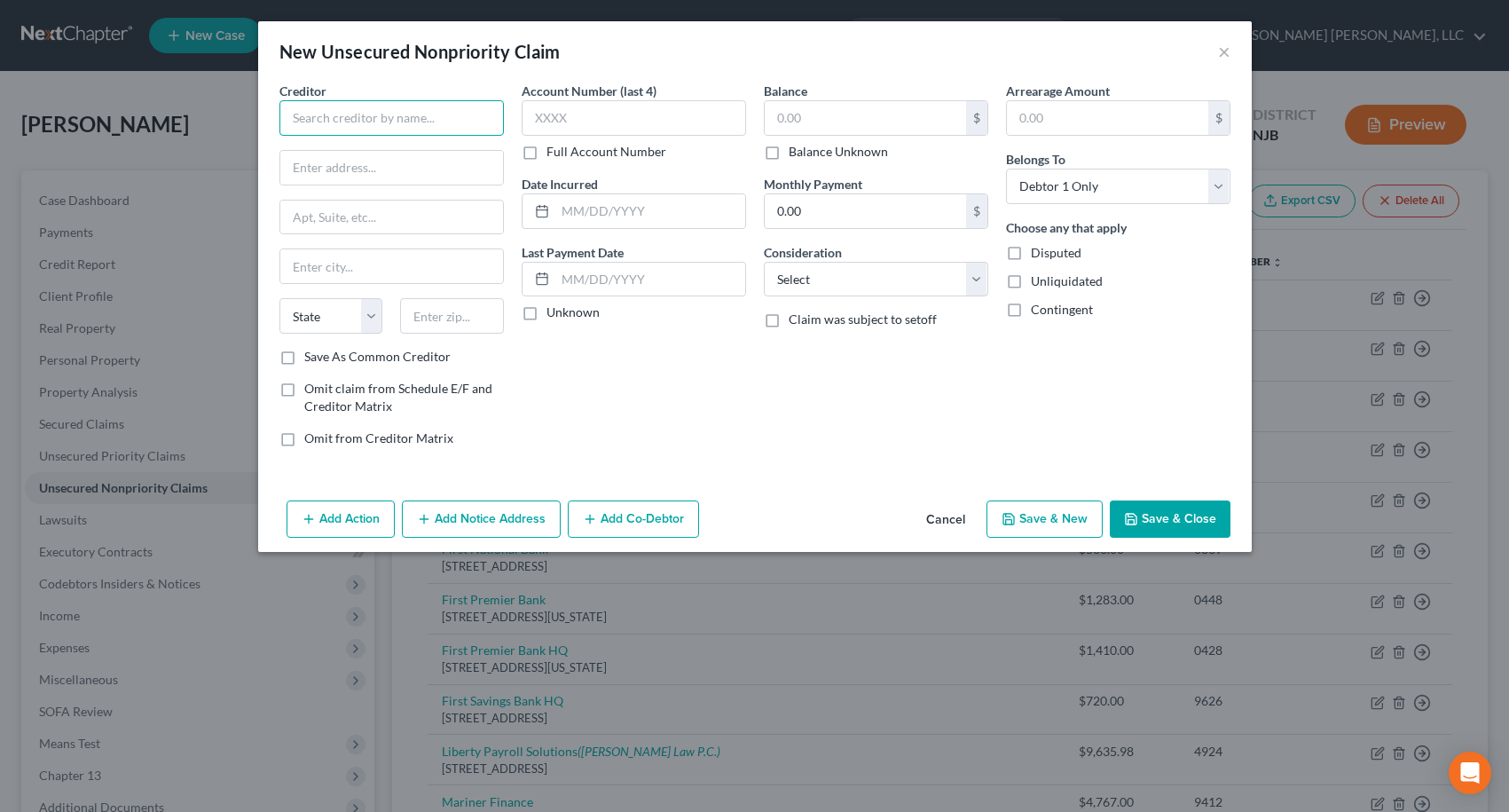
click at [394, 123] on input "text" at bounding box center [391, 118] width 225 height 36
click at [345, 118] on input "[PERSON_NAME]" at bounding box center [391, 118] width 225 height 36
click at [308, 163] on input "text" at bounding box center [391, 167] width 223 height 34
click at [410, 318] on input "text" at bounding box center [451, 316] width 104 height 36
click at [789, 149] on label "Balance Unknown" at bounding box center [838, 151] width 99 height 18
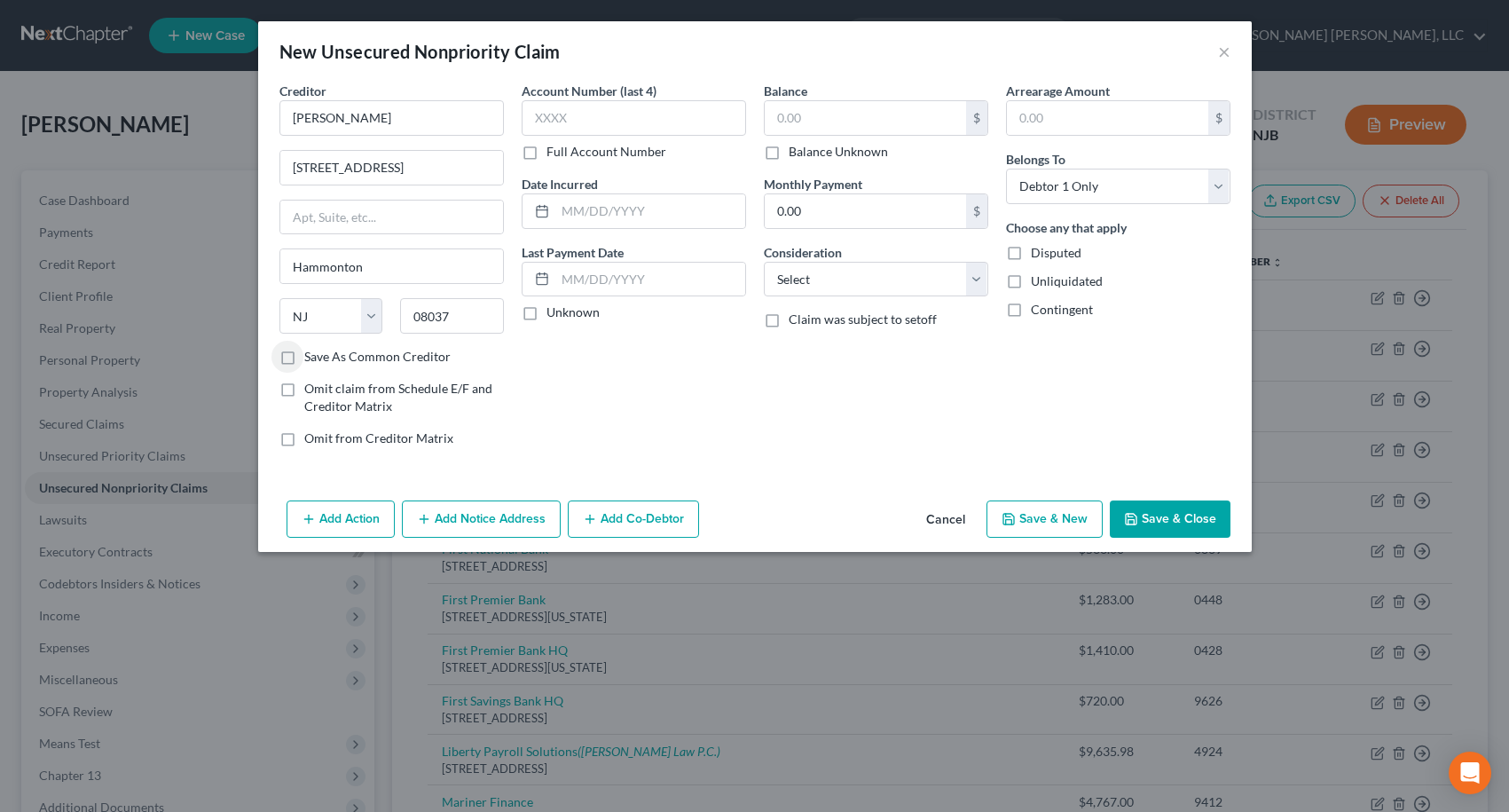
click at [796, 149] on input "Balance Unknown" at bounding box center [802, 148] width 12 height 12
click at [675, 121] on input "text" at bounding box center [633, 118] width 225 height 36
click at [505, 514] on button "Add Notice Address" at bounding box center [481, 519] width 159 height 38
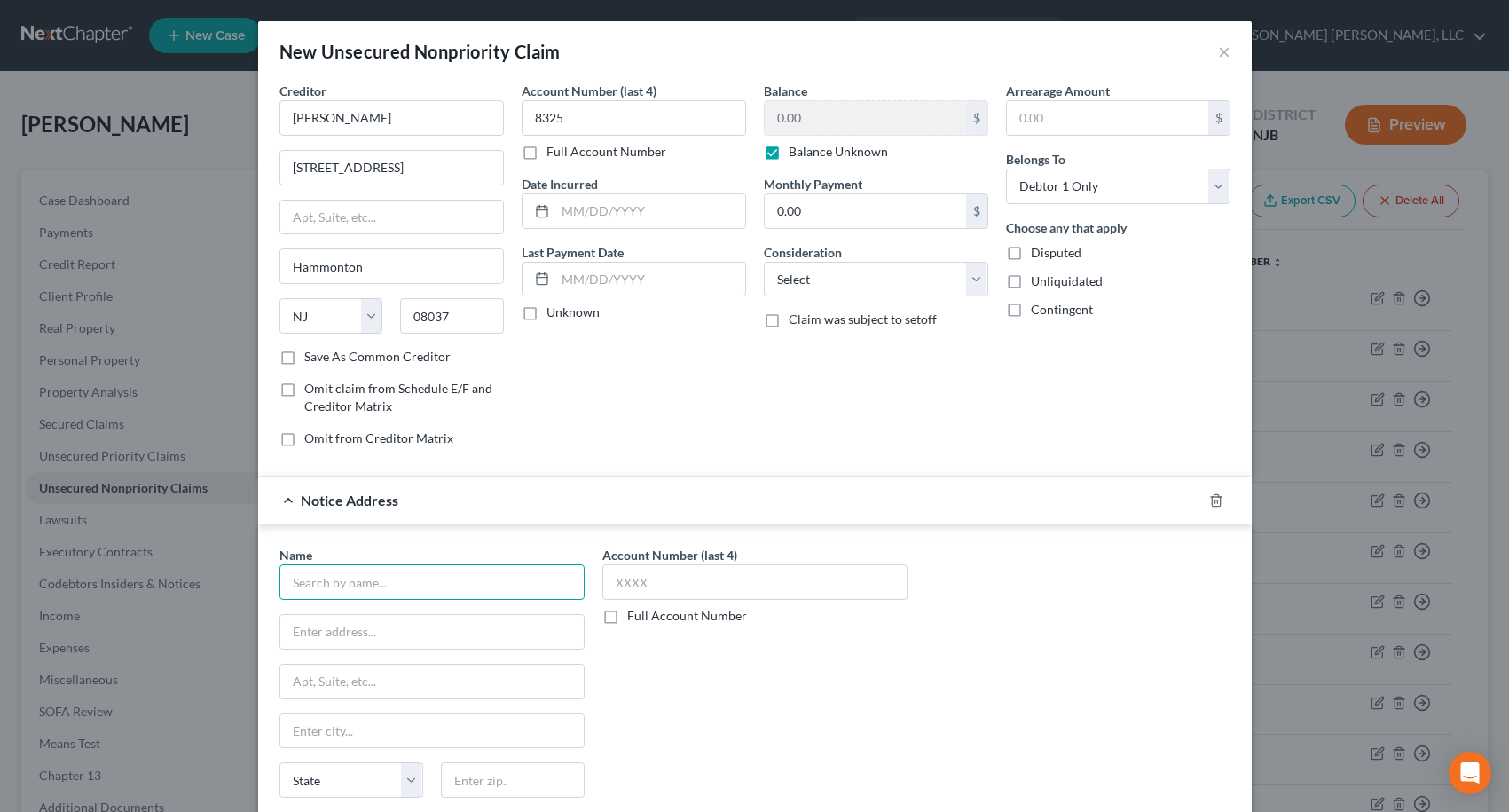
click at [395, 573] on input "text" at bounding box center [431, 582] width 306 height 36
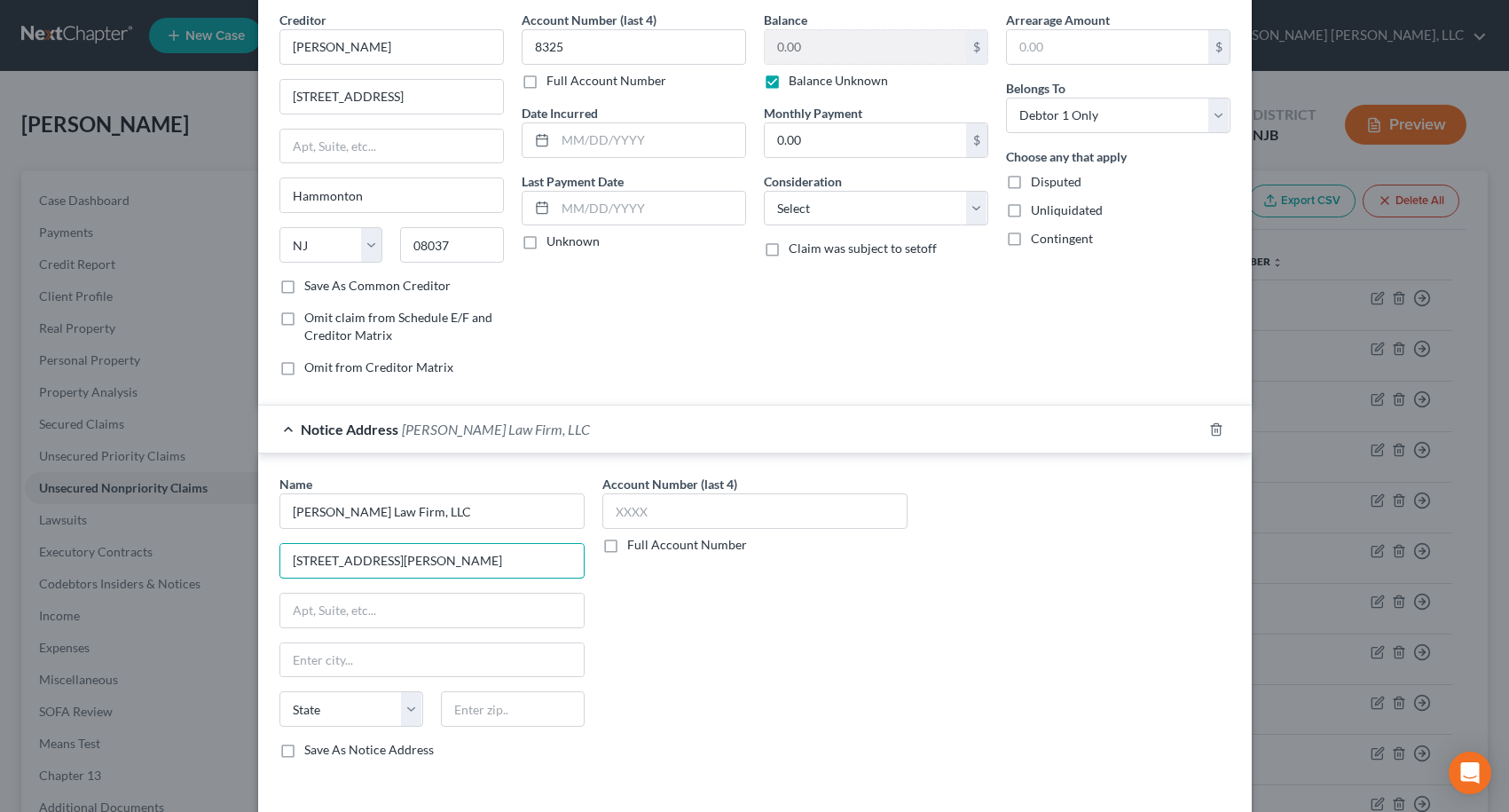
scroll to position [143, 0]
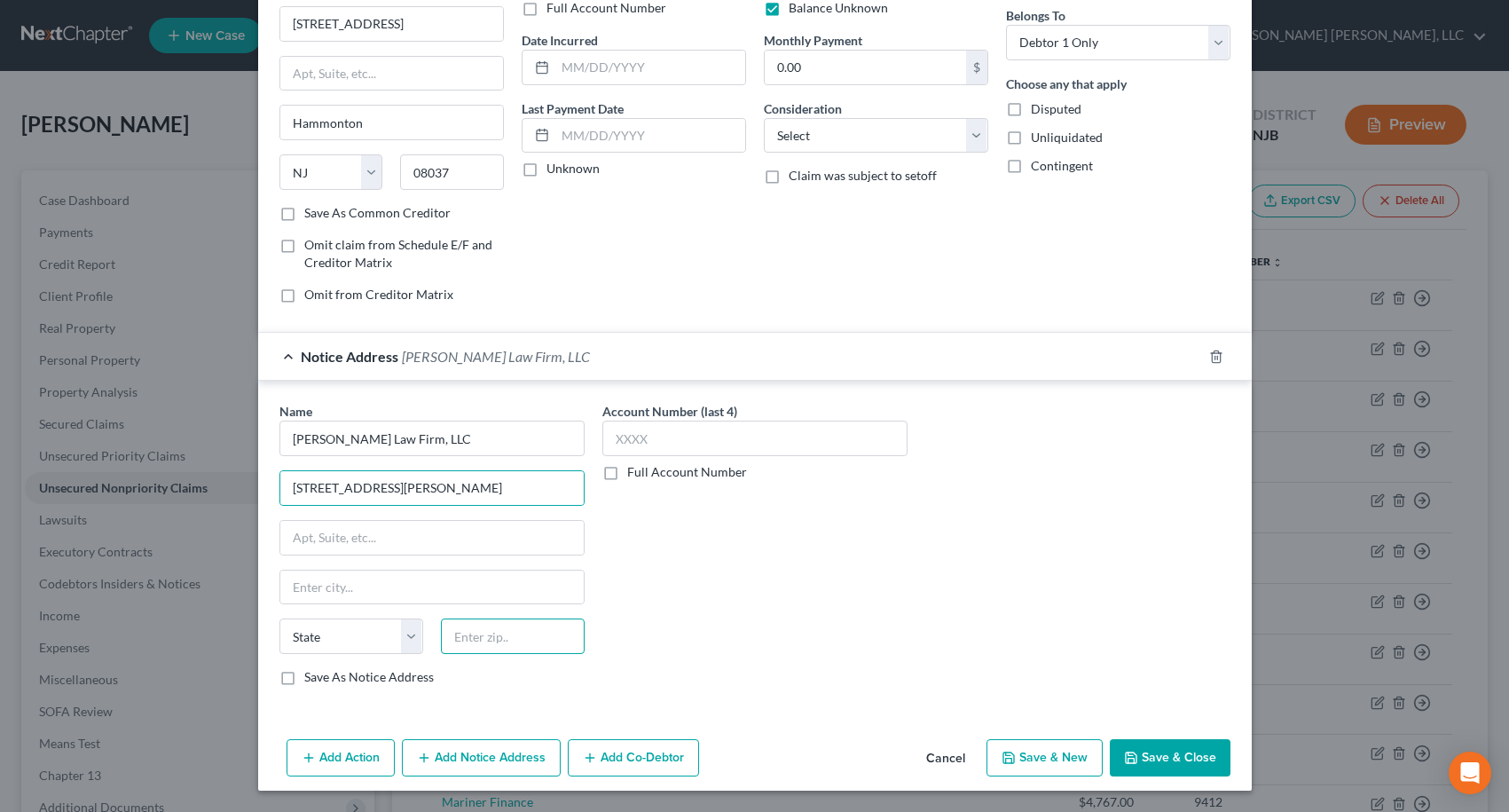
click at [528, 643] on input "text" at bounding box center [513, 636] width 143 height 36
click at [305, 677] on label "Save As Notice Address" at bounding box center [369, 677] width 130 height 18
click at [312, 677] on input "Save As Notice Address" at bounding box center [318, 674] width 12 height 12
click at [1199, 756] on button "Save & Close" at bounding box center [1171, 758] width 121 height 38
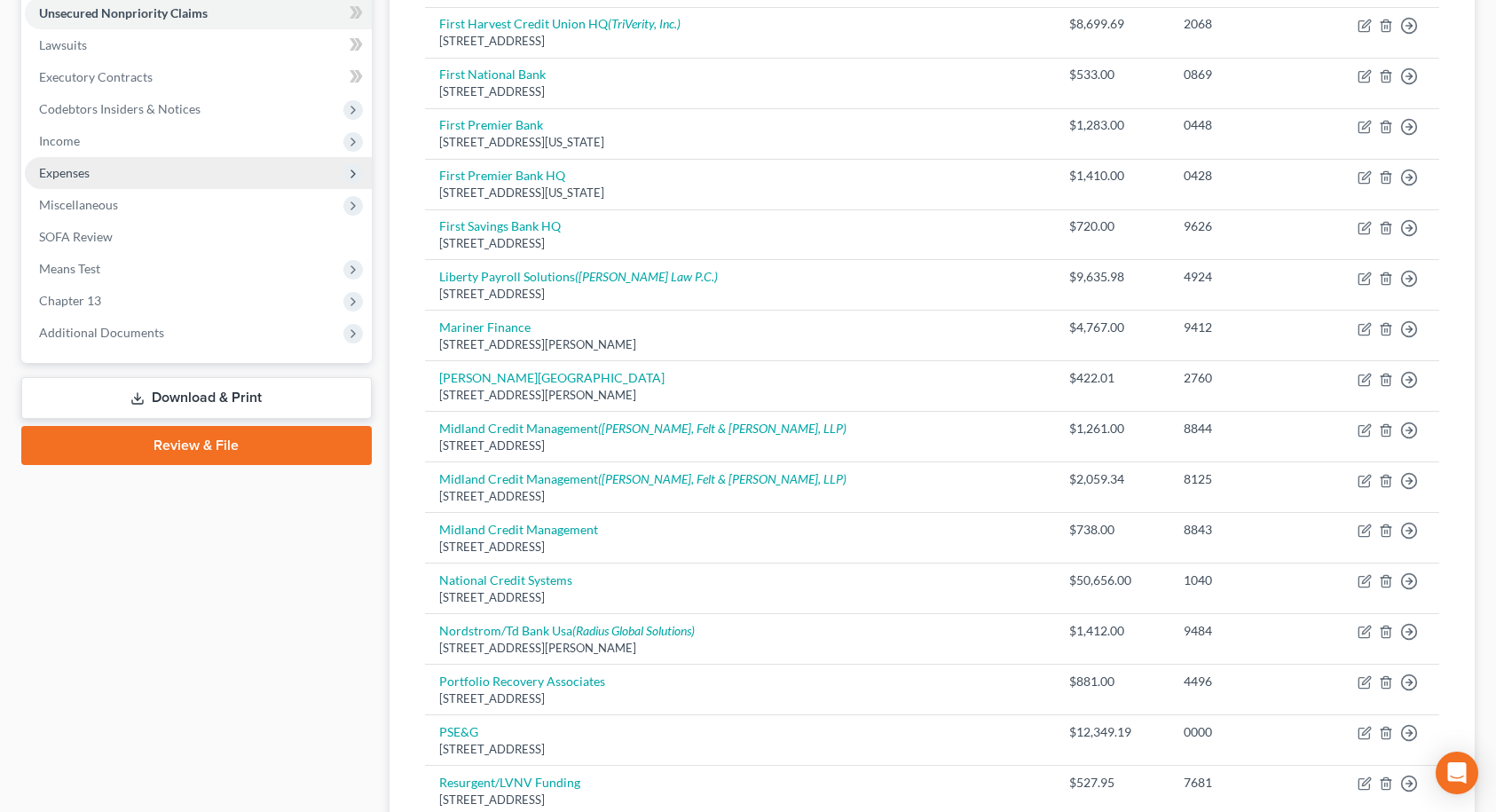
scroll to position [443, 0]
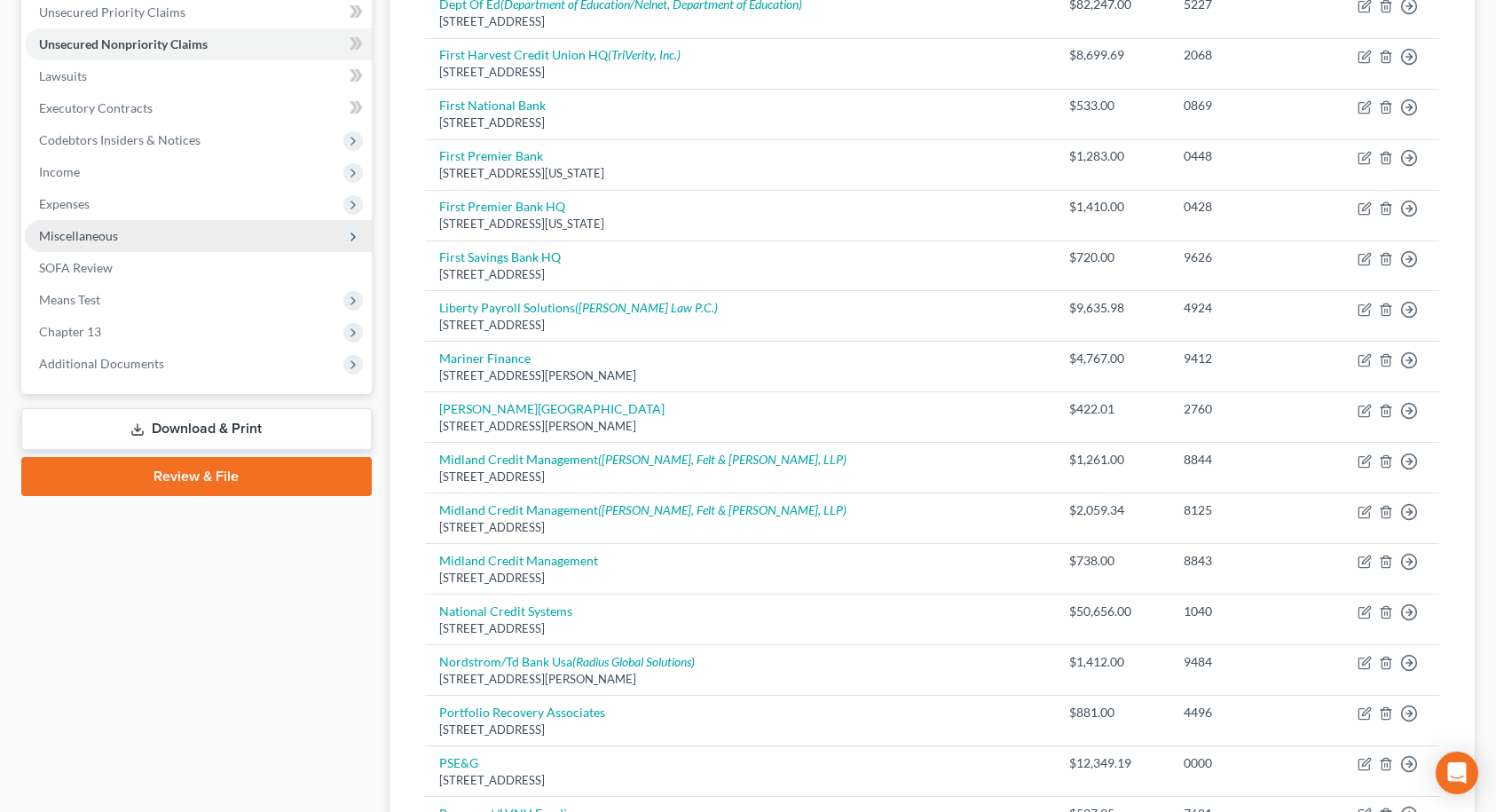
click at [125, 238] on span "Miscellaneous" at bounding box center [198, 235] width 347 height 32
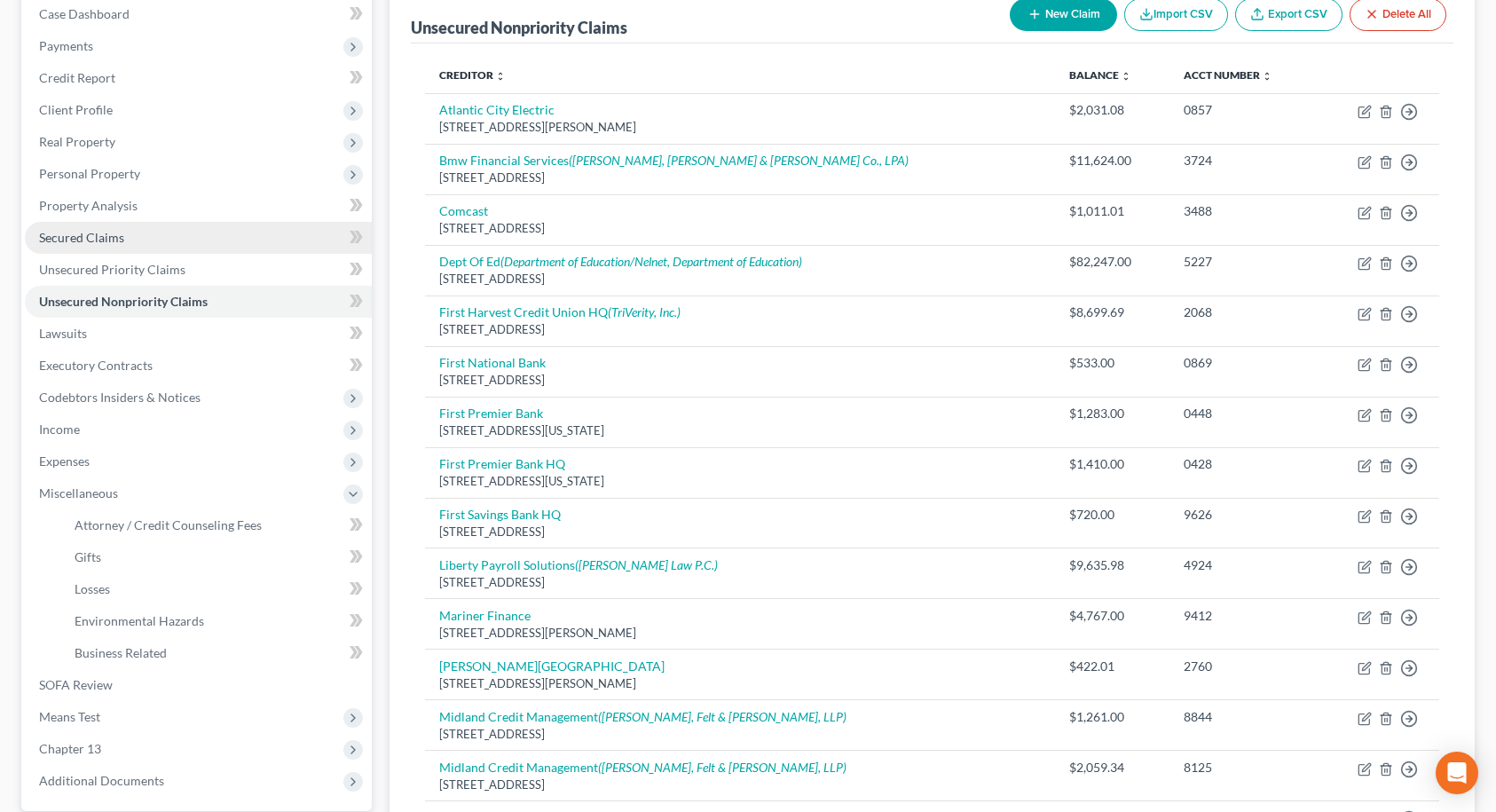
scroll to position [177, 0]
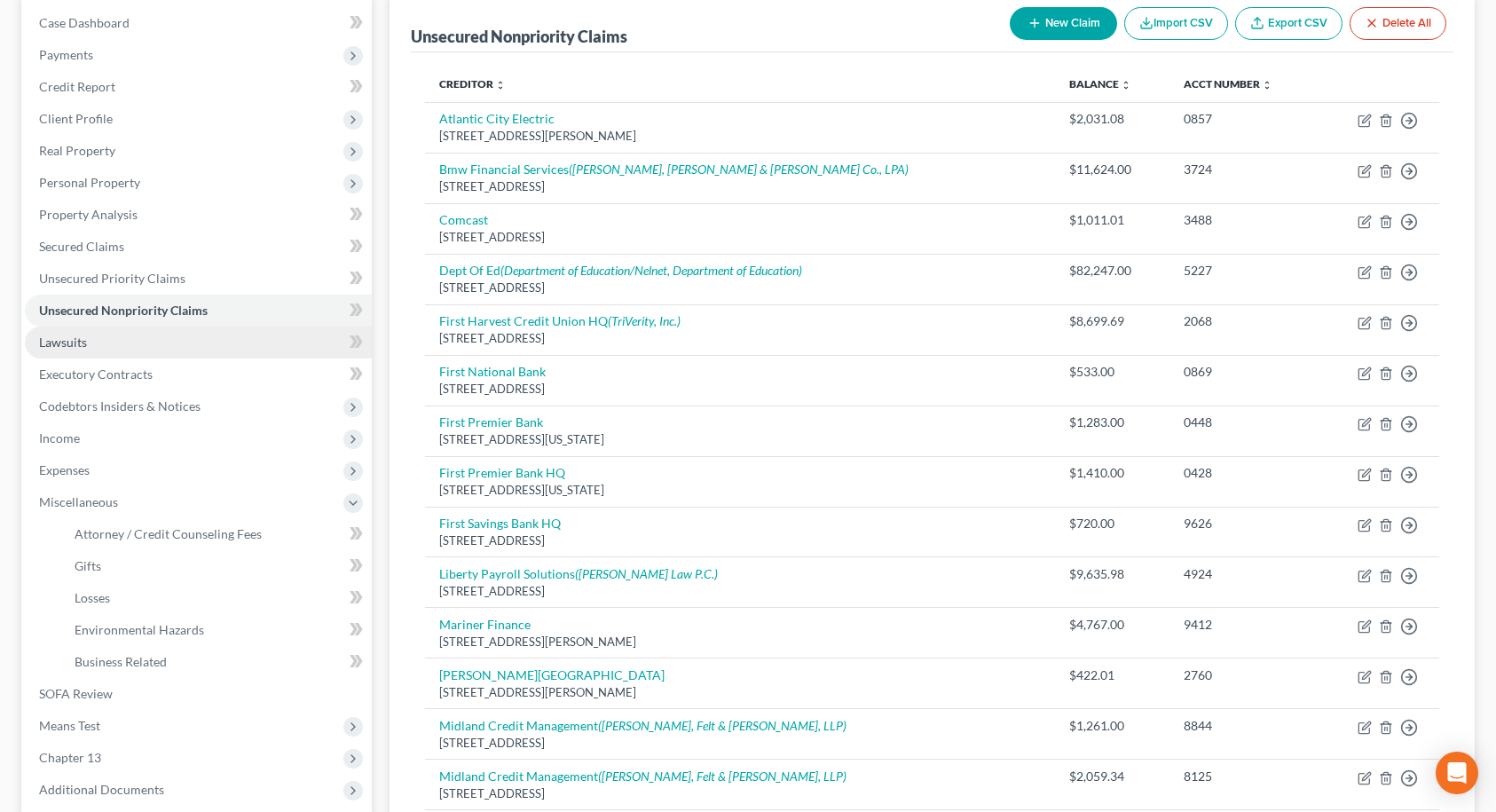
click at [76, 347] on span "Lawsuits" at bounding box center [62, 341] width 47 height 15
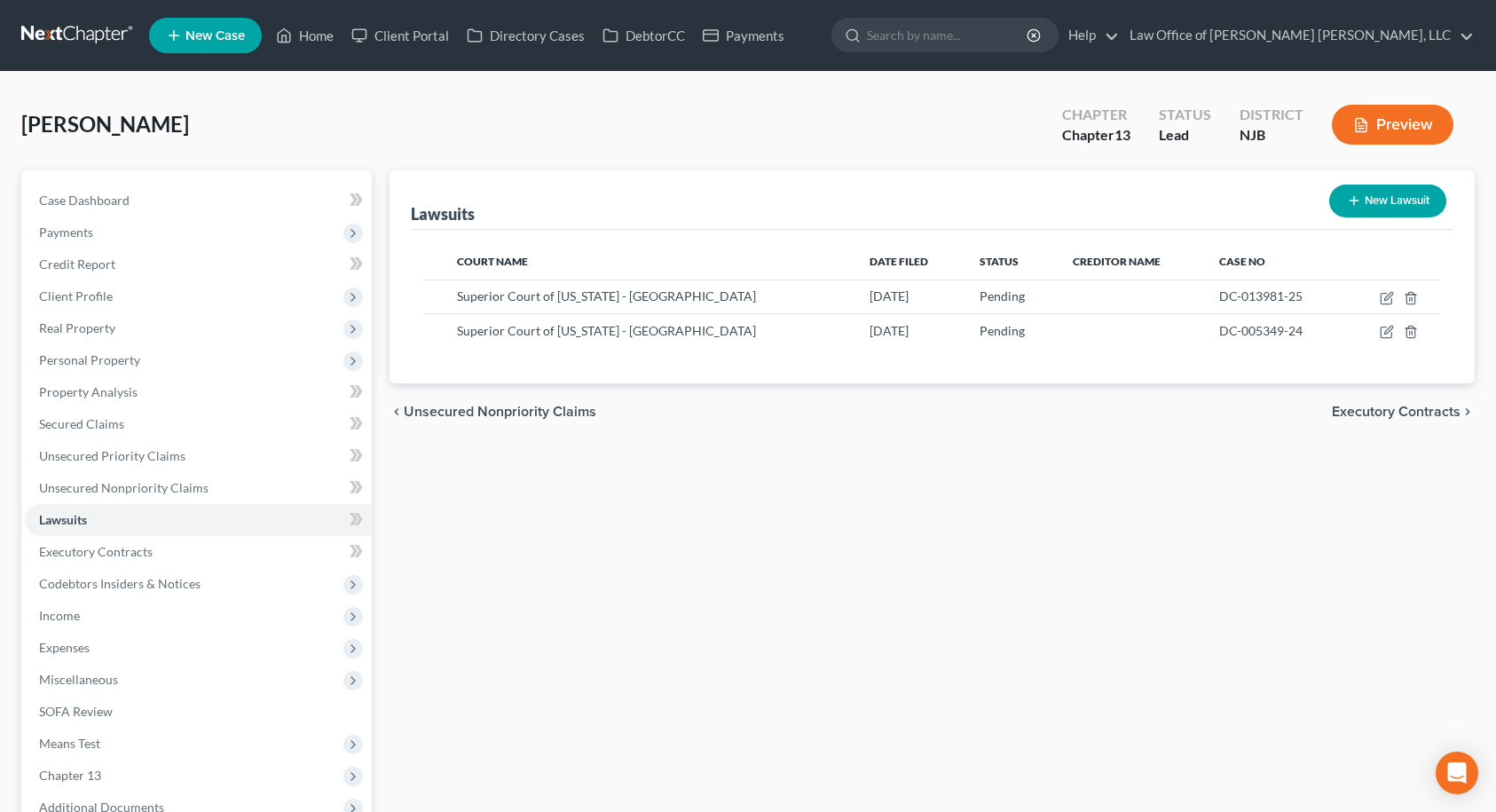
click at [1406, 203] on button "New Lawsuit" at bounding box center [1387, 201] width 117 height 33
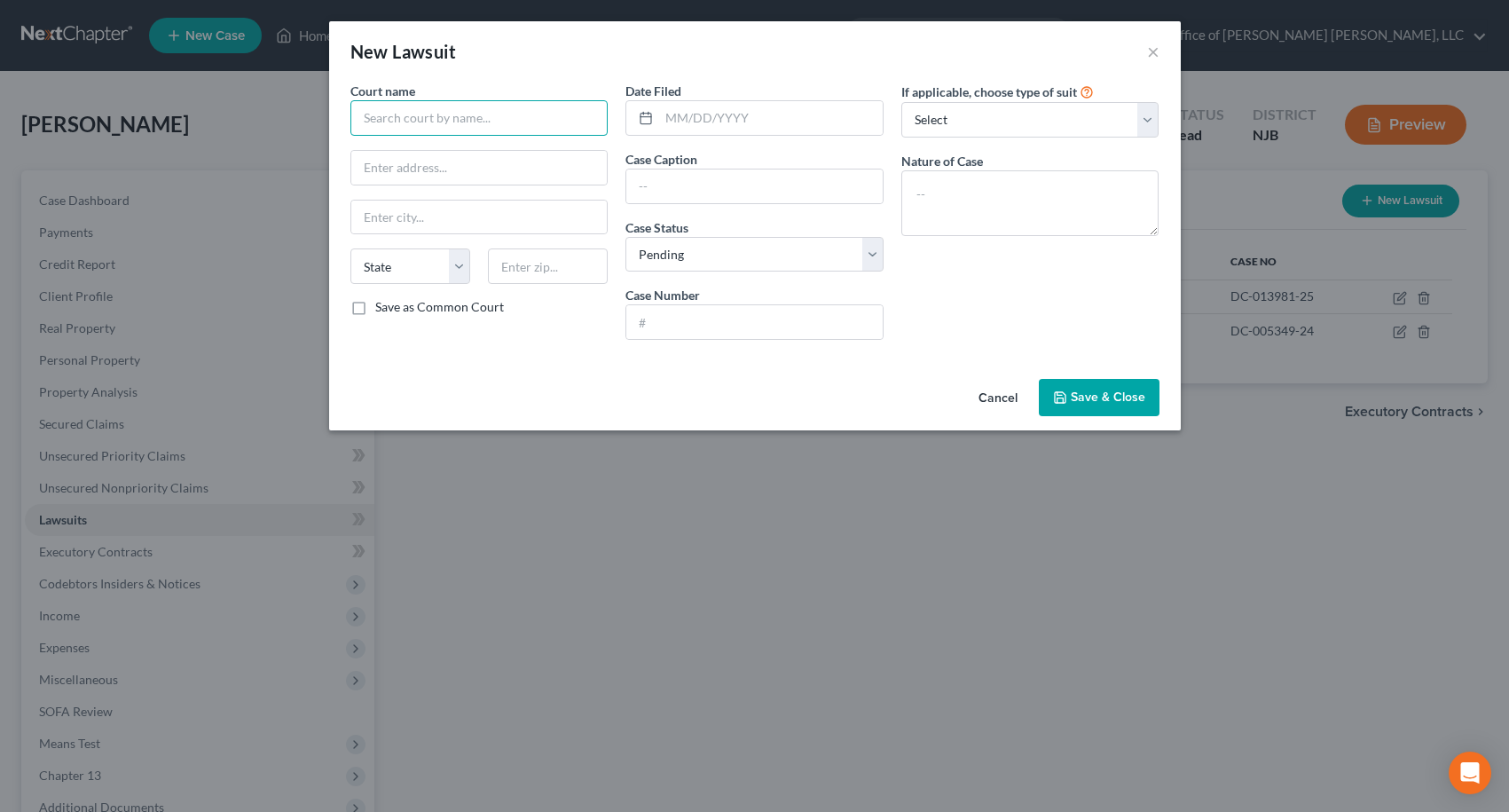
click at [462, 124] on input "text" at bounding box center [479, 118] width 258 height 36
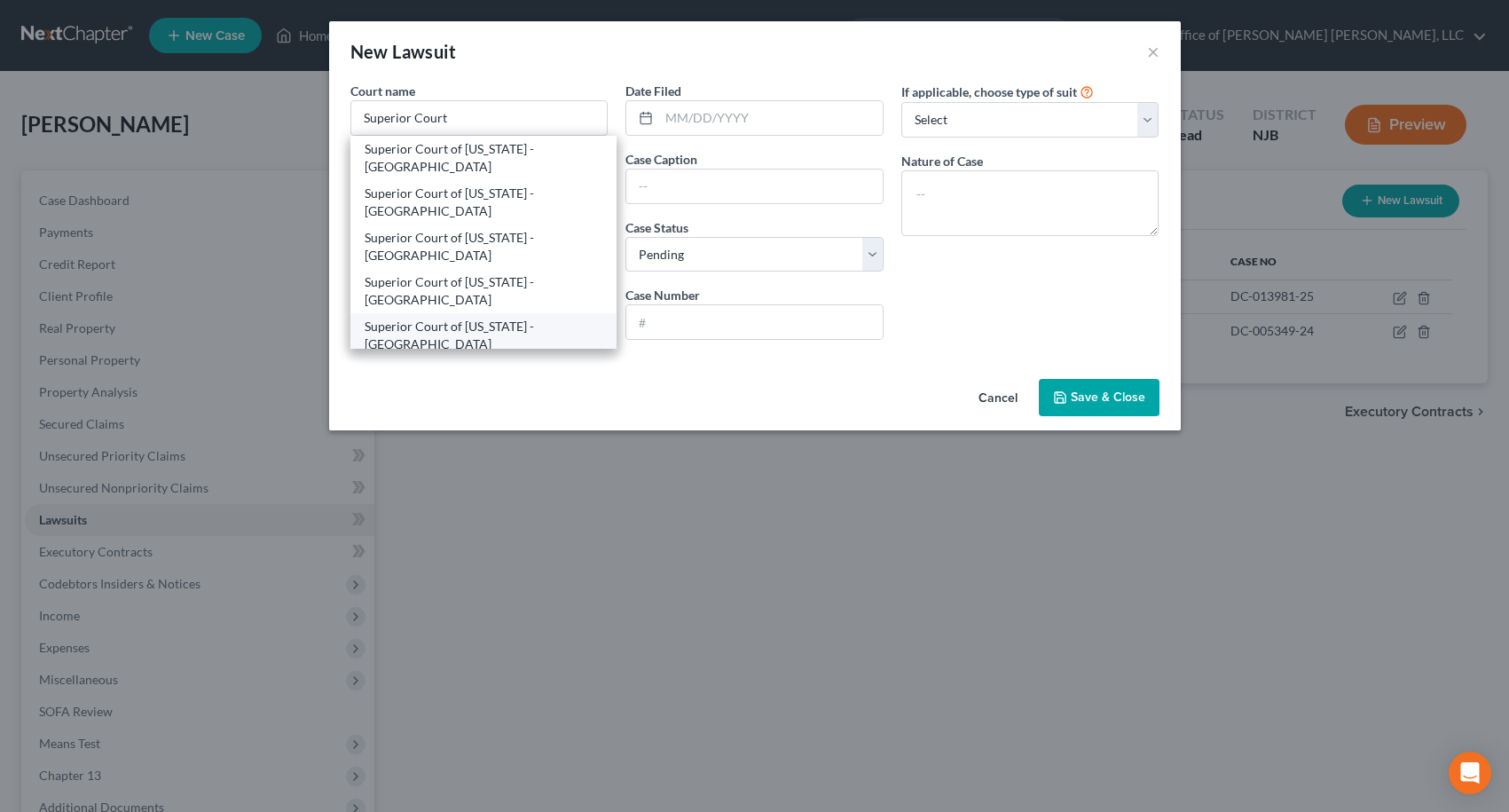
click at [503, 317] on div "Superior Court of [US_STATE] - [GEOGRAPHIC_DATA]" at bounding box center [484, 335] width 238 height 36
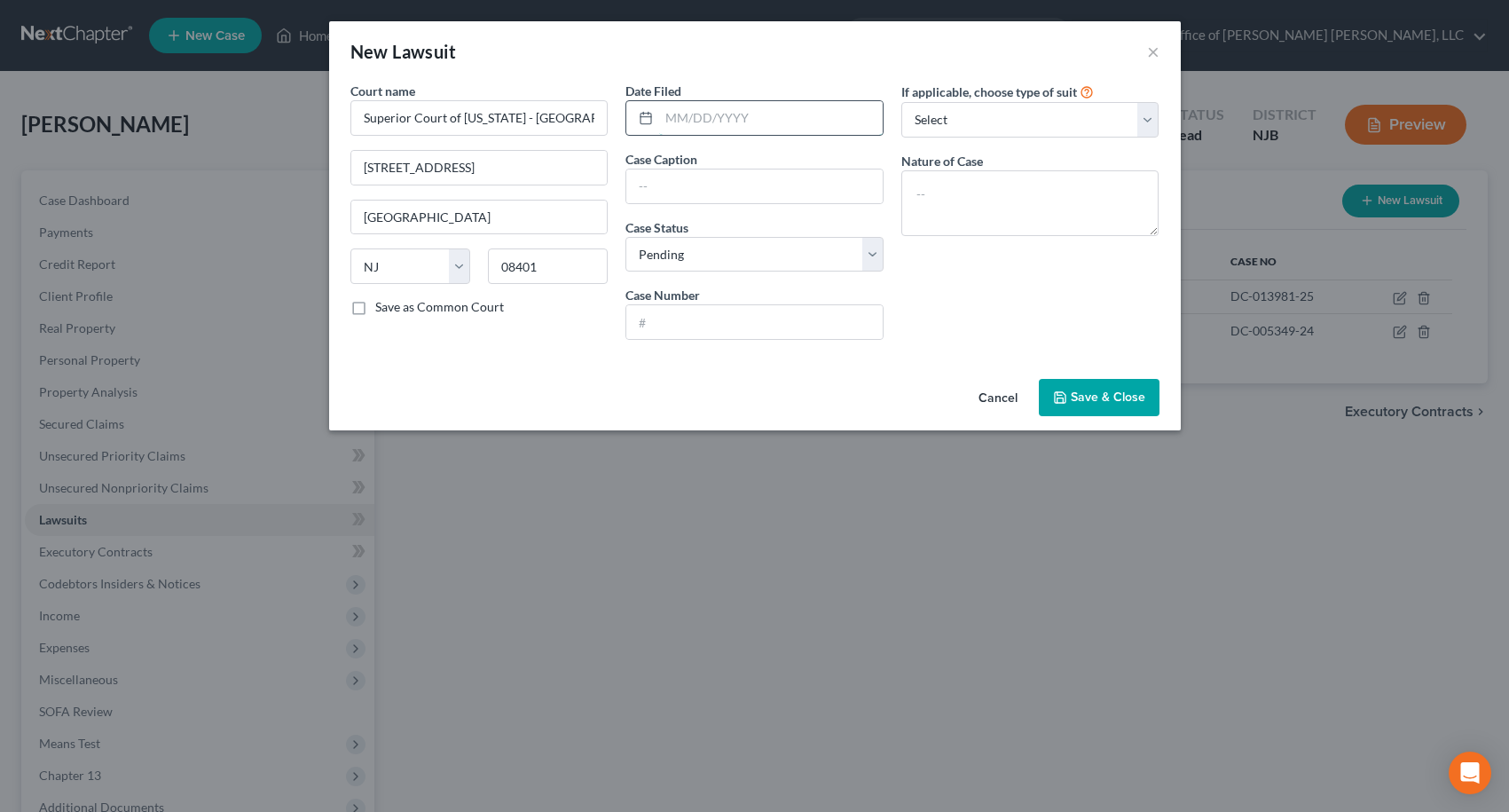
click at [709, 108] on input "text" at bounding box center [771, 118] width 224 height 34
click at [793, 185] on input "text" at bounding box center [754, 186] width 256 height 34
click at [730, 313] on input "text" at bounding box center [754, 322] width 256 height 34
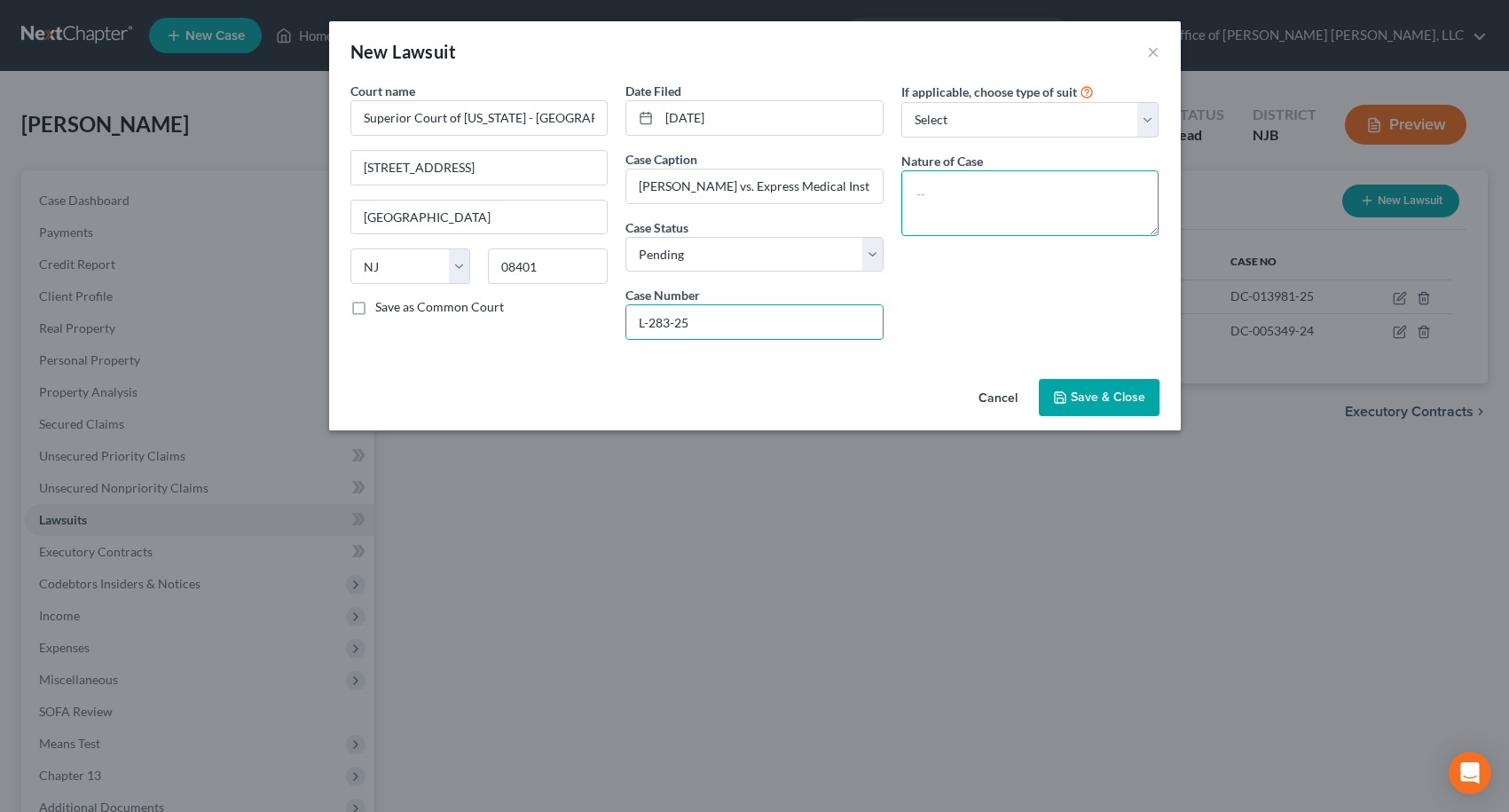
click at [952, 198] on textarea at bounding box center [1030, 203] width 258 height 65
click at [1124, 406] on button "Save & Close" at bounding box center [1099, 398] width 121 height 38
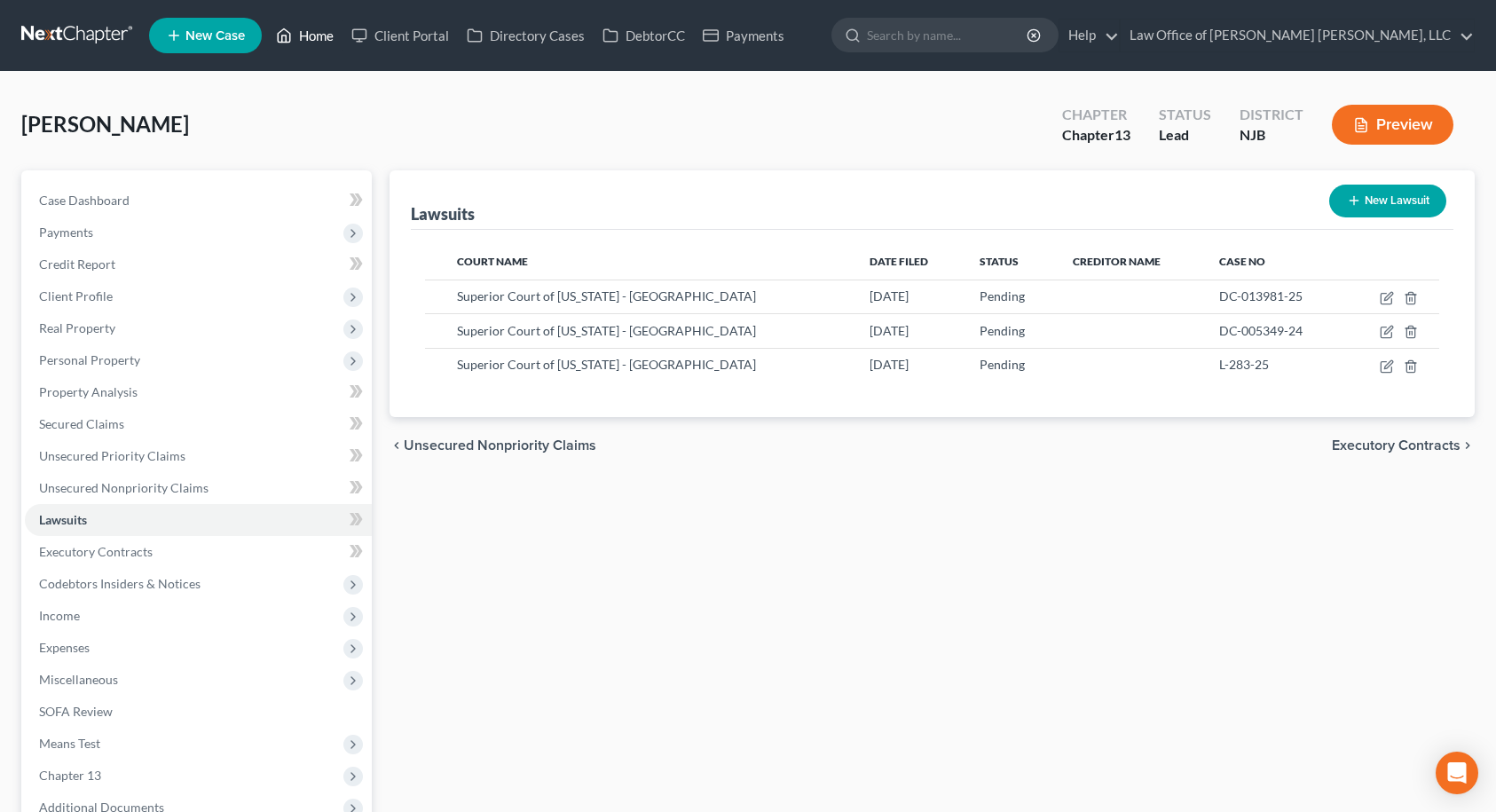
click at [303, 36] on link "Home" at bounding box center [305, 36] width 75 height 32
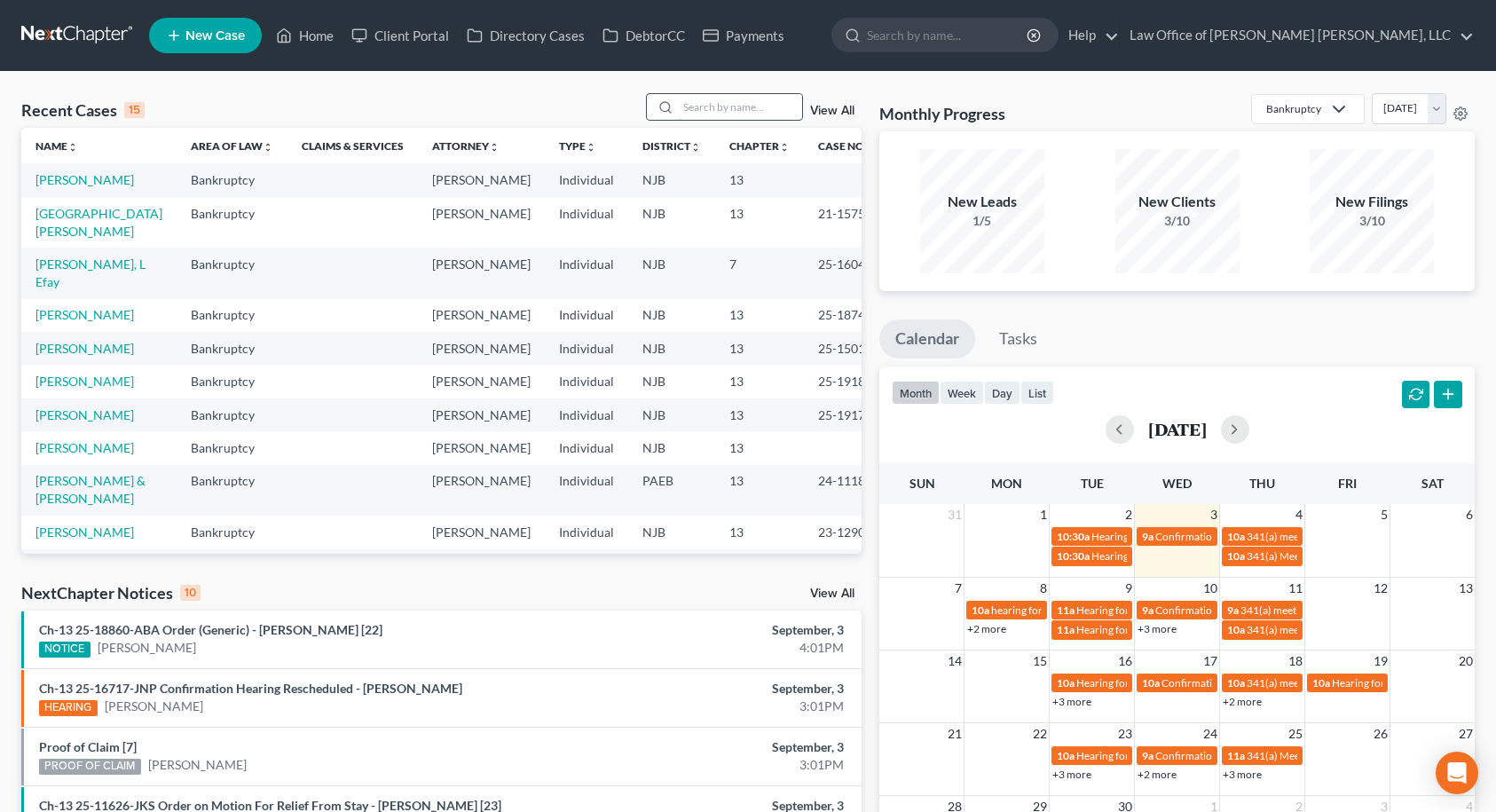
click at [740, 109] on input "search" at bounding box center [740, 107] width 125 height 26
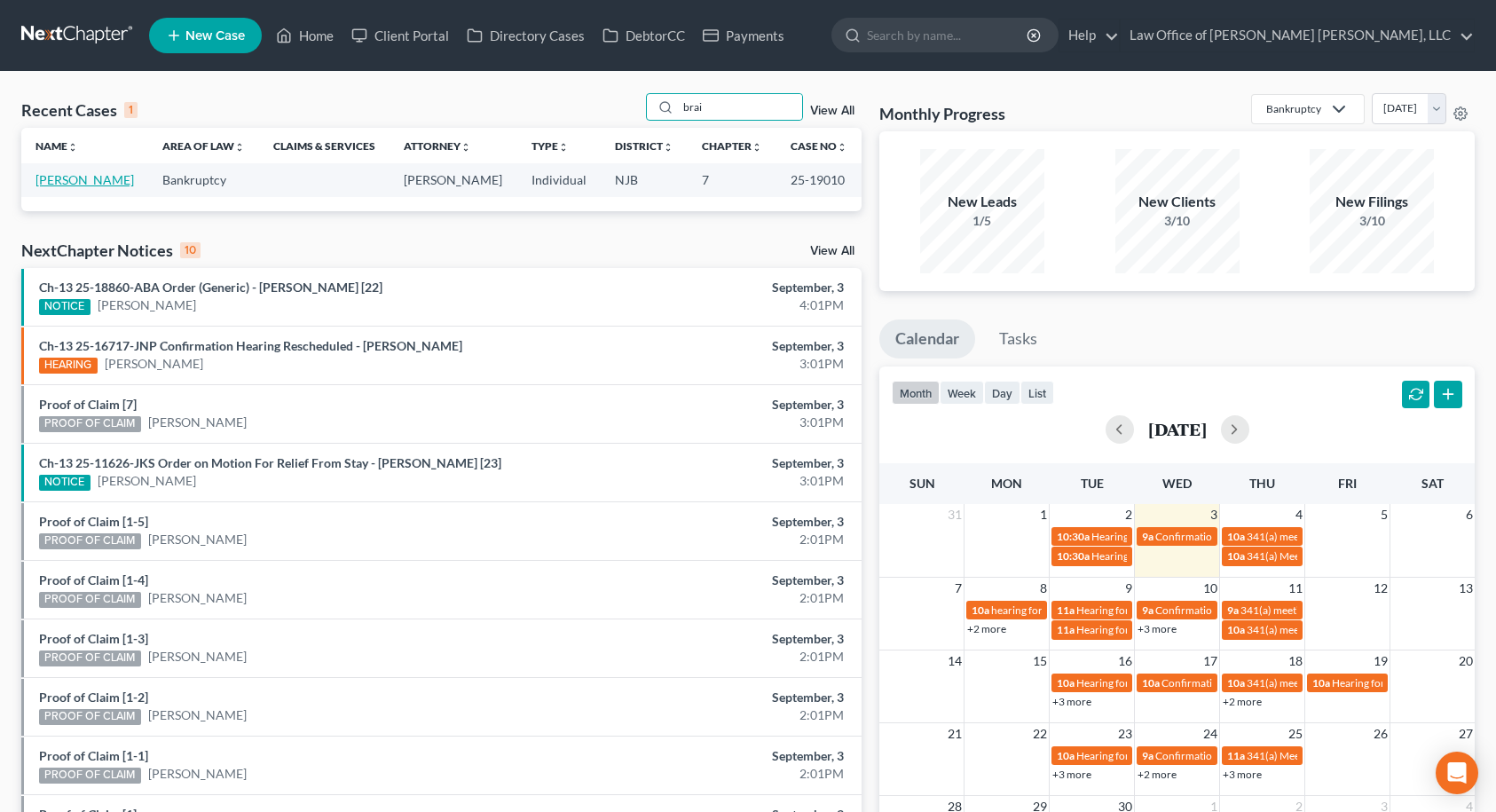
click at [51, 184] on link "[PERSON_NAME]" at bounding box center [85, 179] width 99 height 15
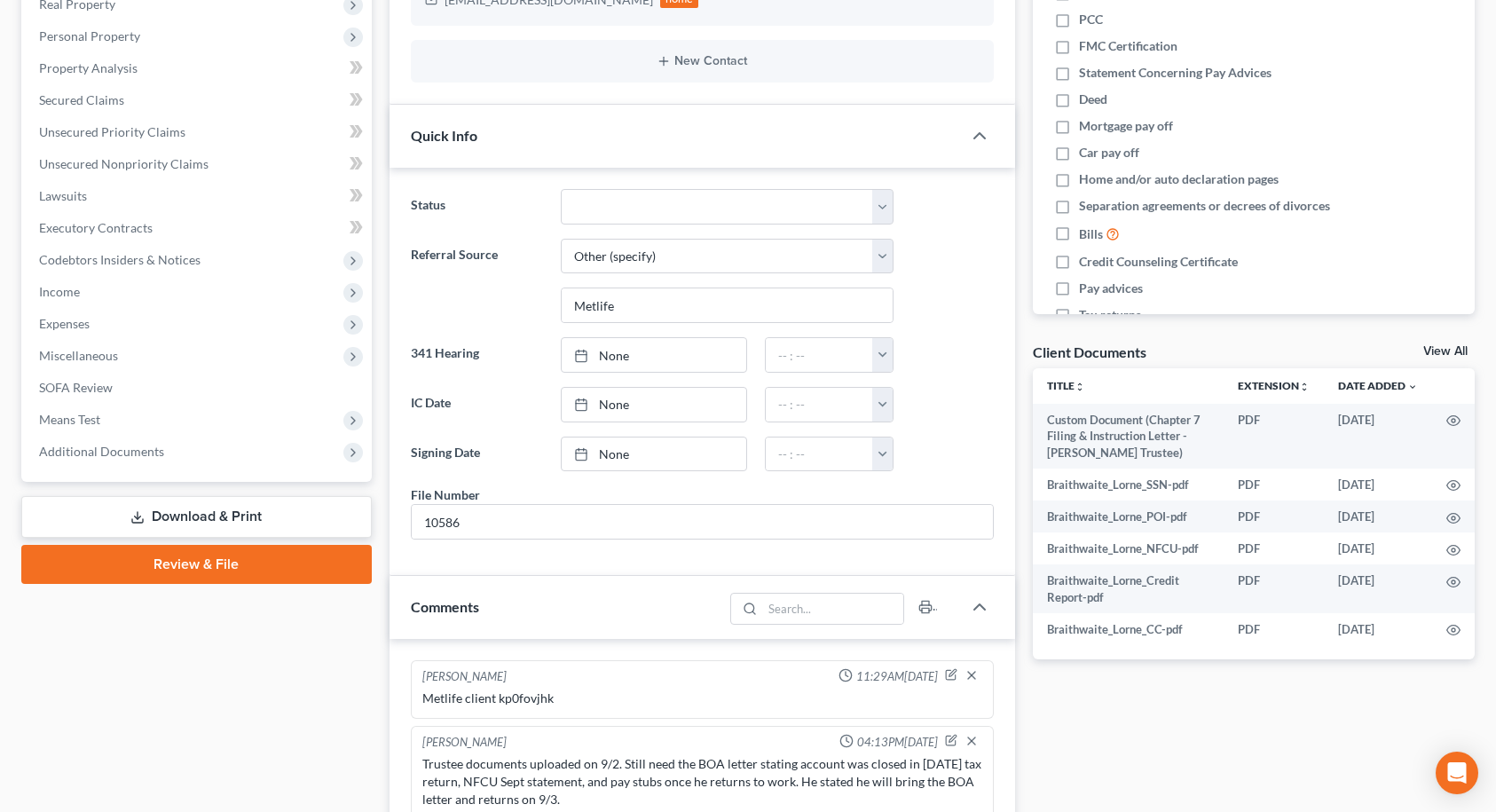
scroll to position [355, 0]
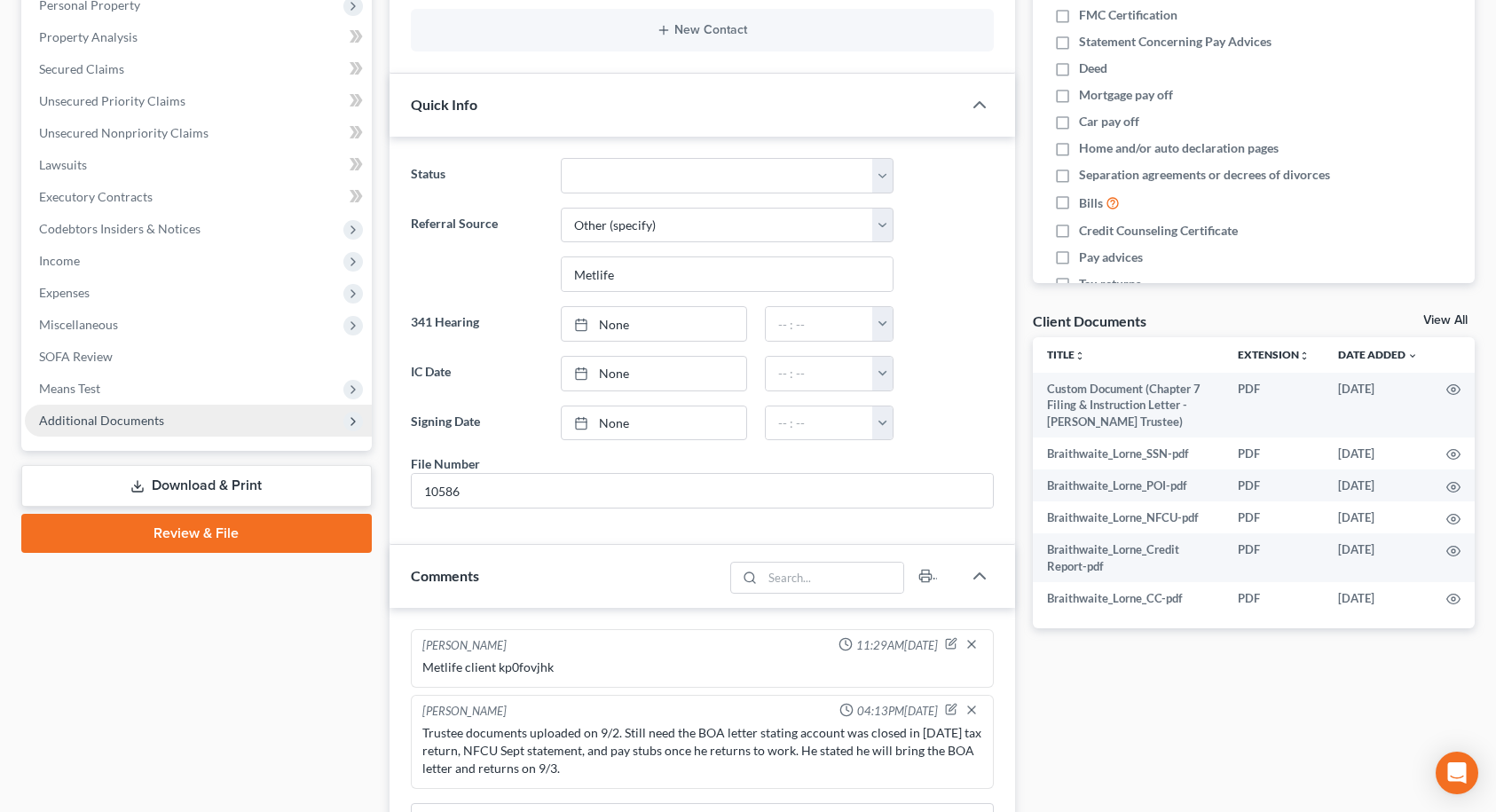
click at [150, 416] on span "Additional Documents" at bounding box center [101, 419] width 125 height 15
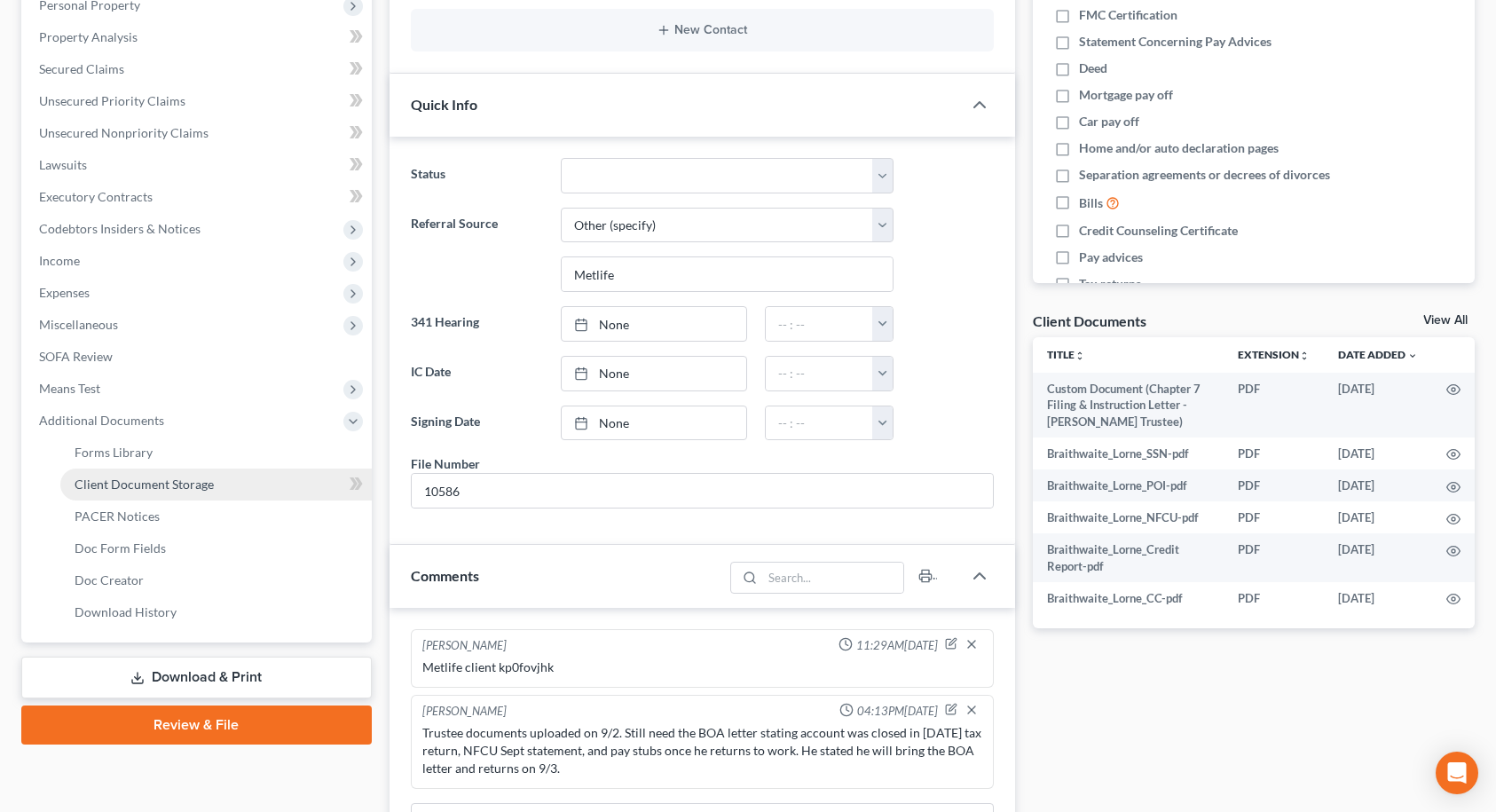
click at [134, 479] on span "Client Document Storage" at bounding box center [143, 484] width 140 height 15
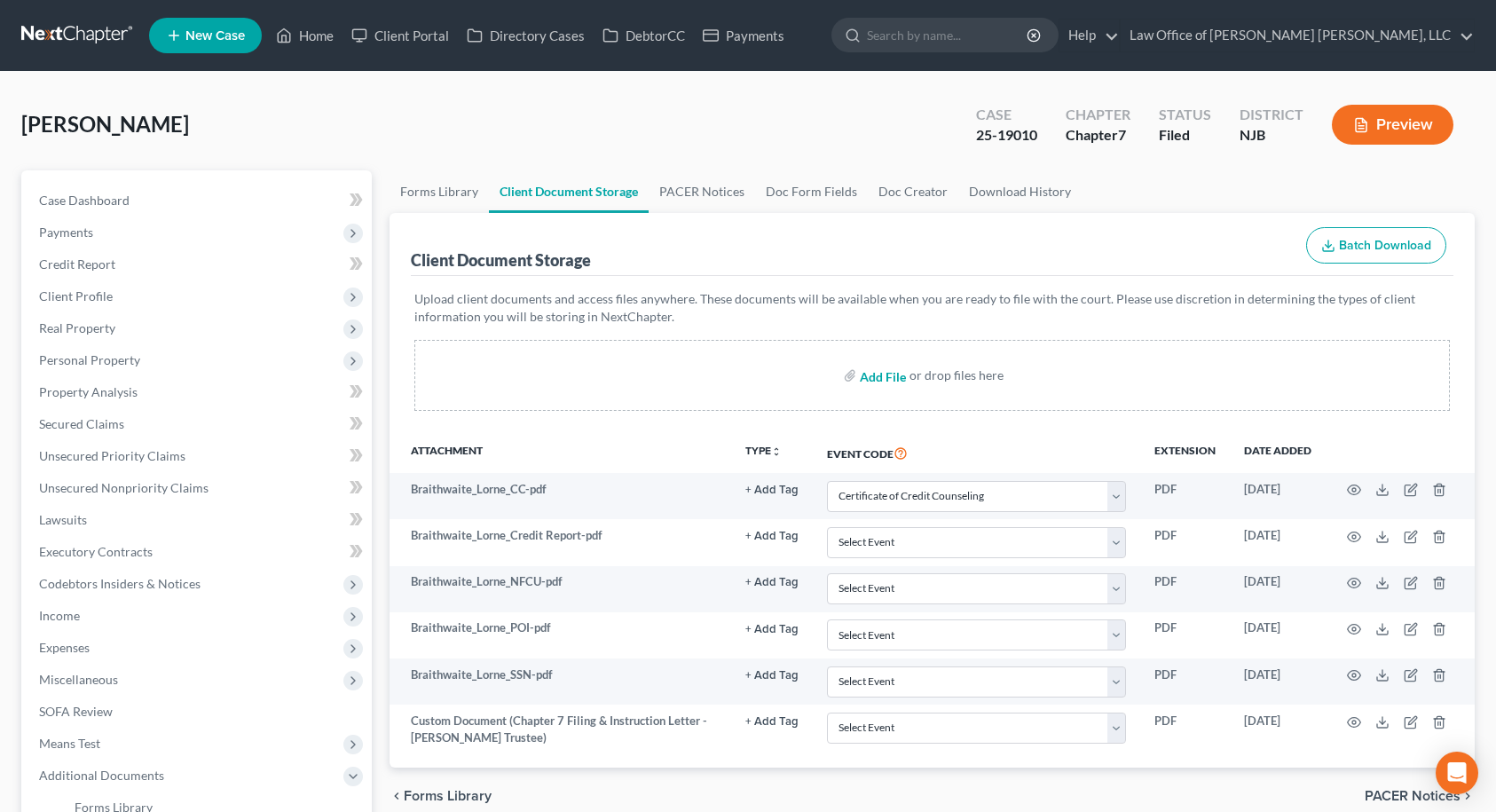
click at [877, 379] on input "file" at bounding box center [881, 375] width 43 height 32
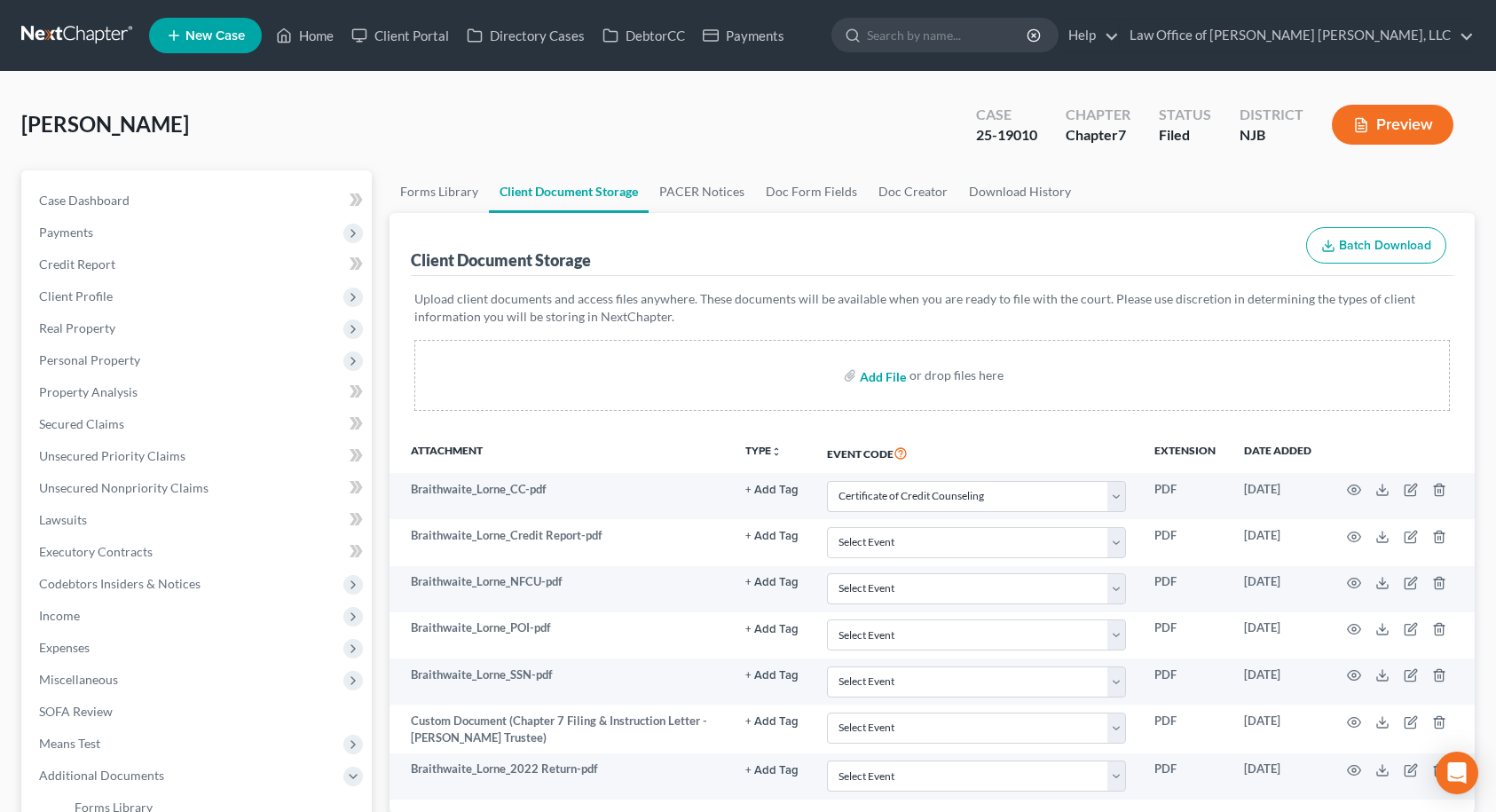
click at [870, 378] on input "file" at bounding box center [881, 375] width 43 height 32
click at [101, 194] on span "Case Dashboard" at bounding box center [83, 200] width 90 height 15
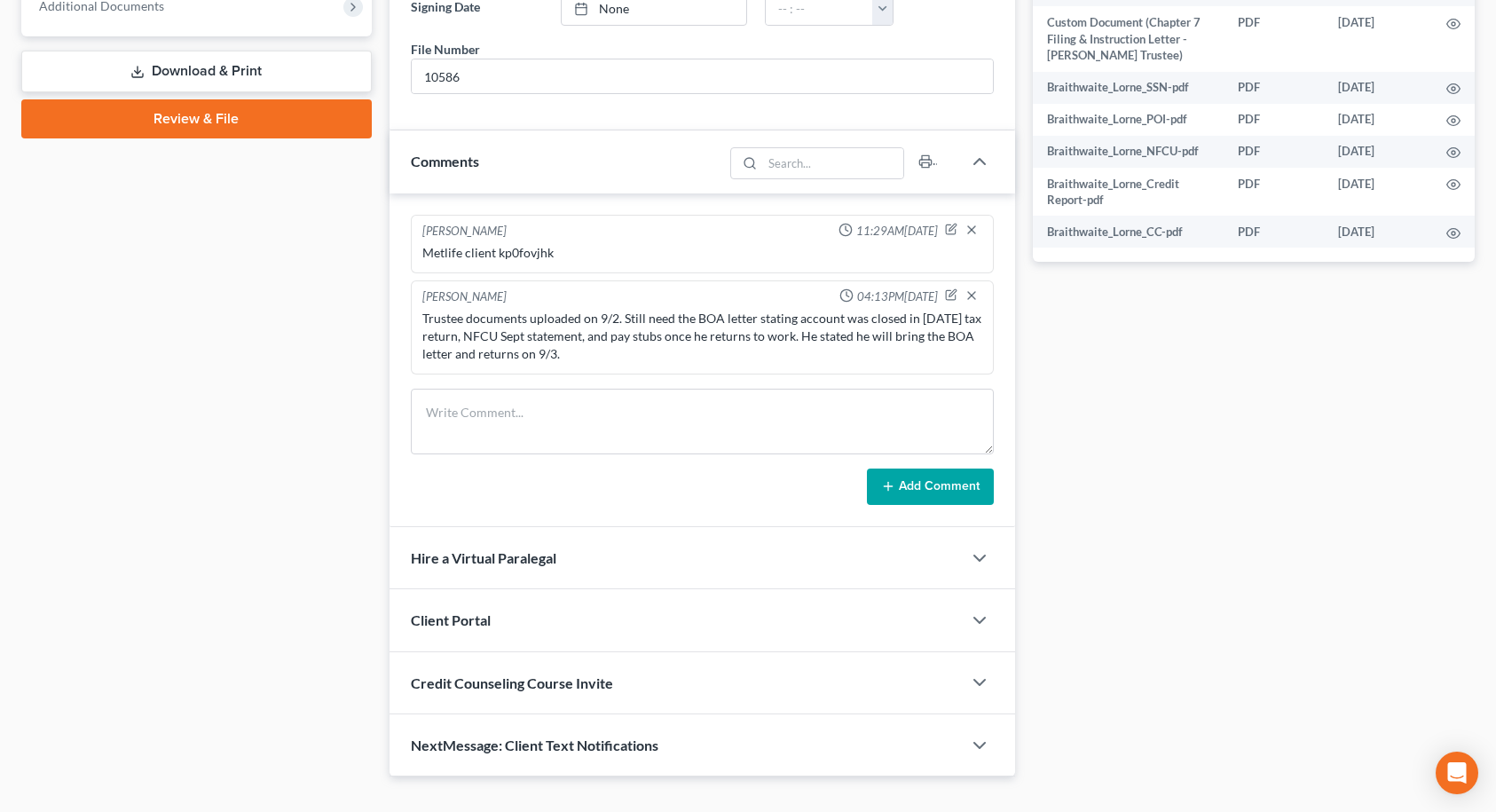
scroll to position [798, 0]
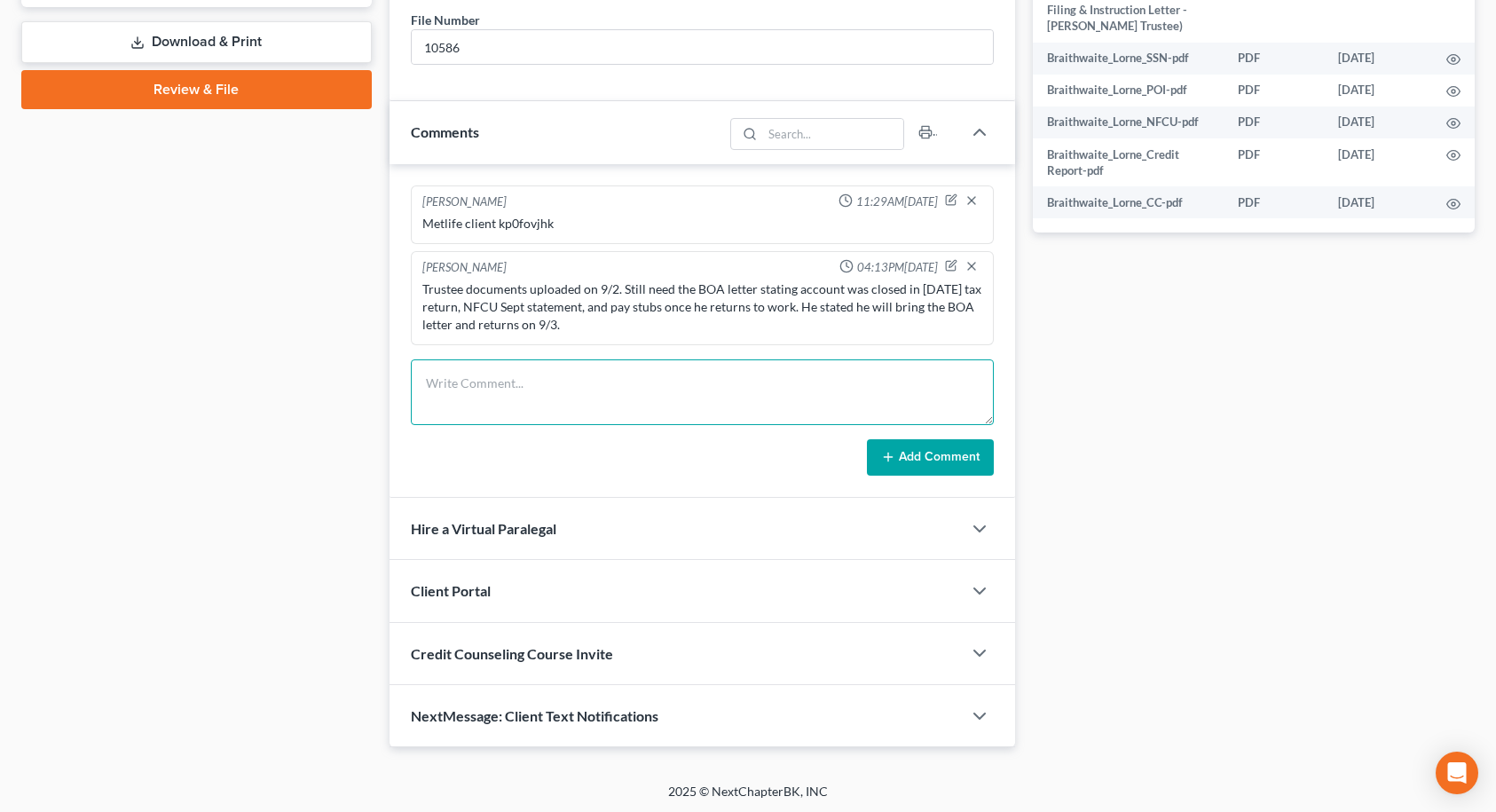
click at [533, 383] on textarea at bounding box center [701, 392] width 583 height 65
click at [892, 468] on button "Add Comment" at bounding box center [930, 458] width 127 height 38
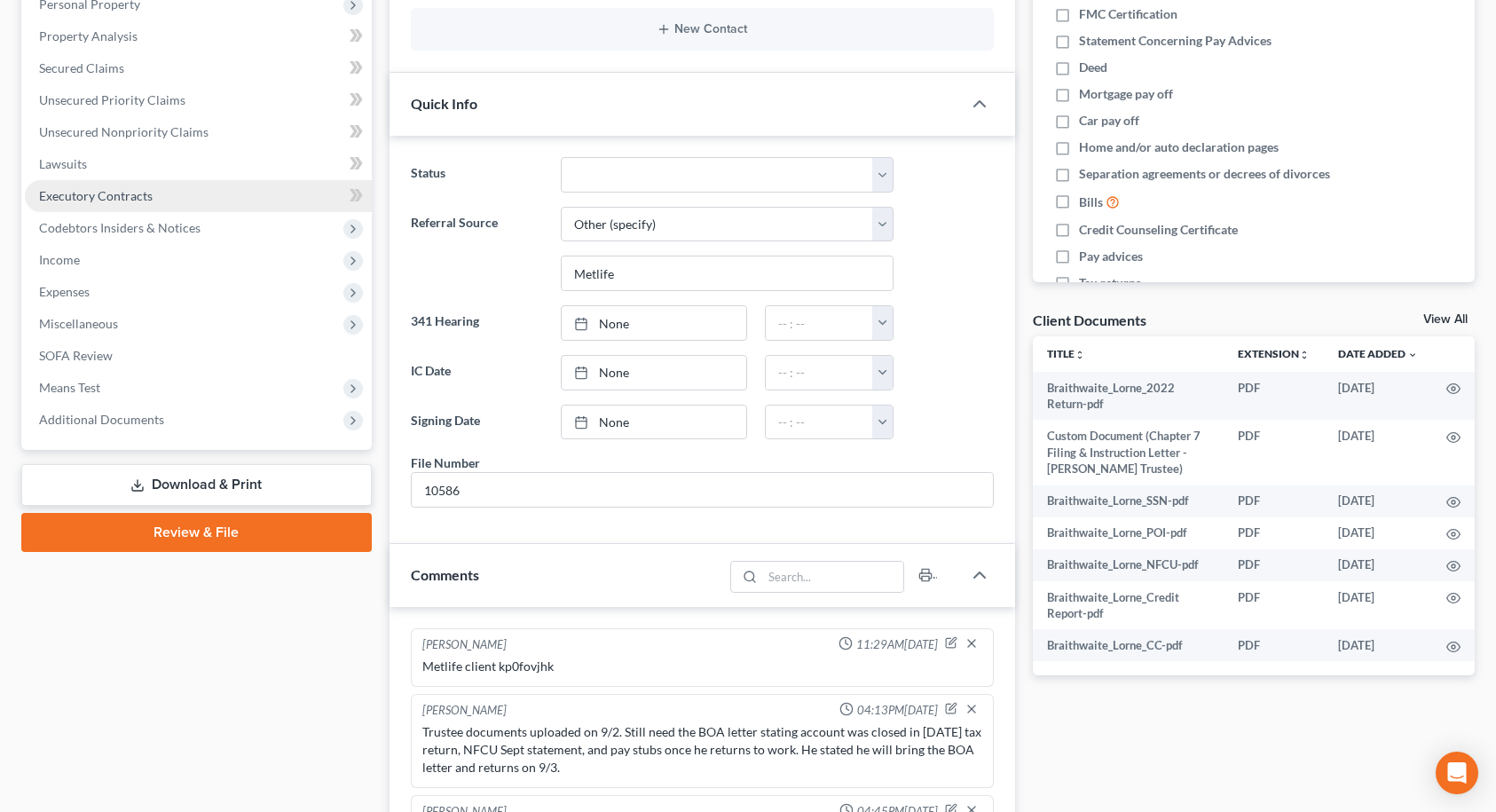
scroll to position [355, 0]
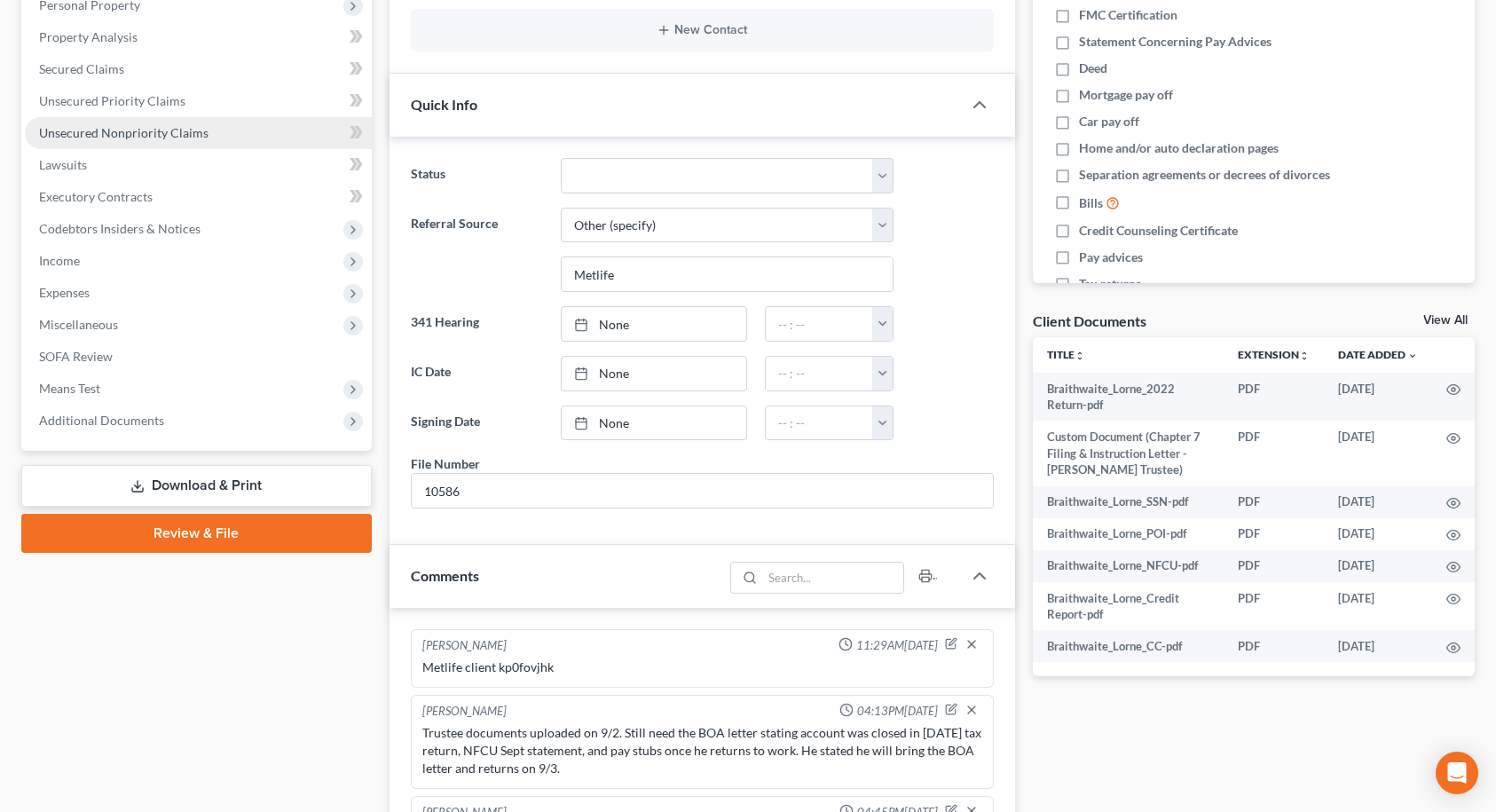
click at [125, 135] on span "Unsecured Nonpriority Claims" at bounding box center [123, 132] width 169 height 15
